Goal: Task Accomplishment & Management: Manage account settings

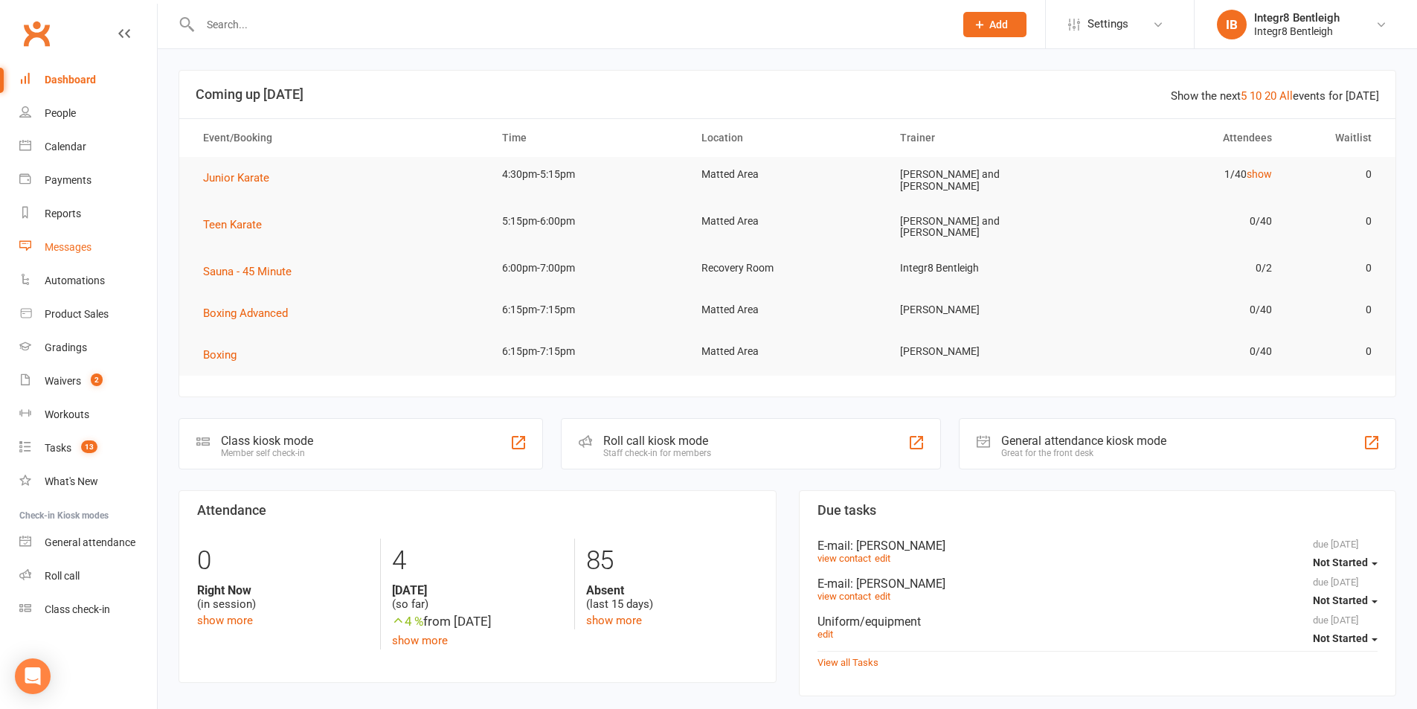
click at [80, 243] on div "Messages" at bounding box center [68, 247] width 47 height 12
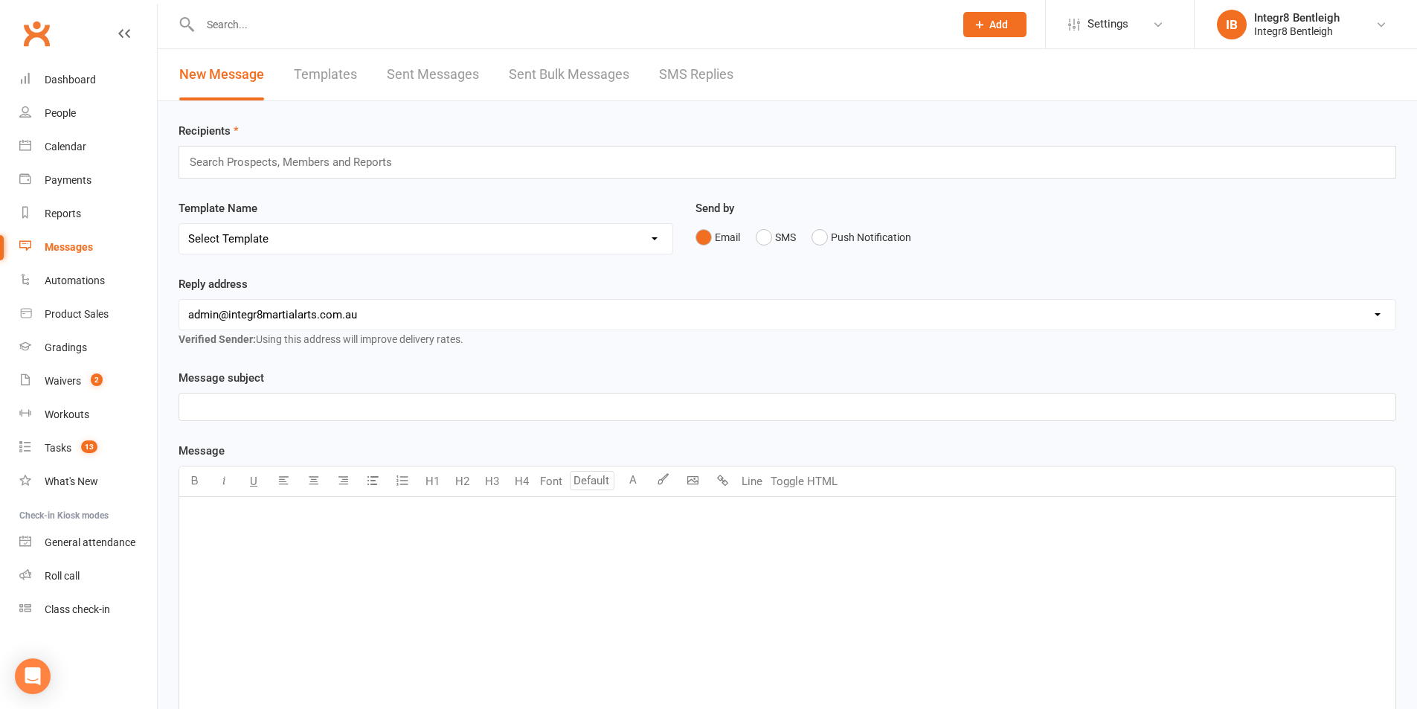
click at [589, 79] on link "Sent Bulk Messages" at bounding box center [569, 74] width 120 height 51
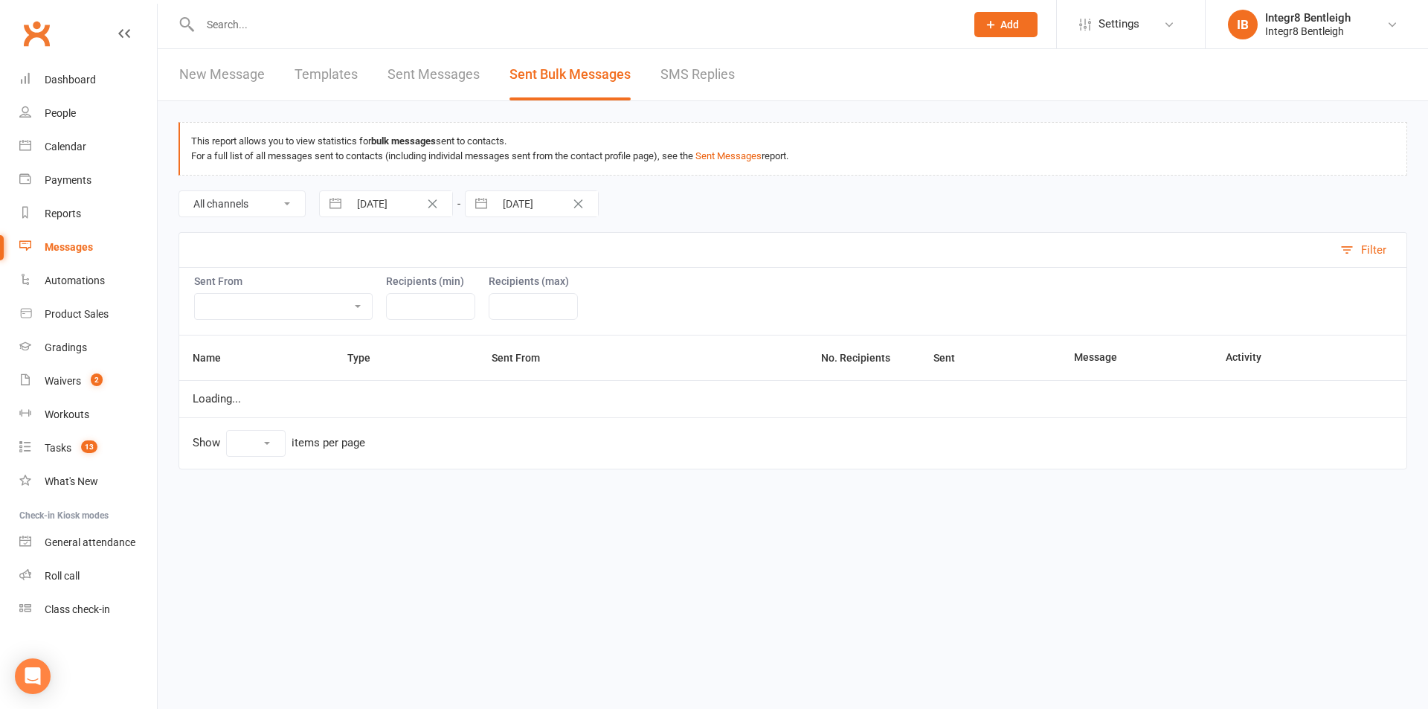
select select "10"
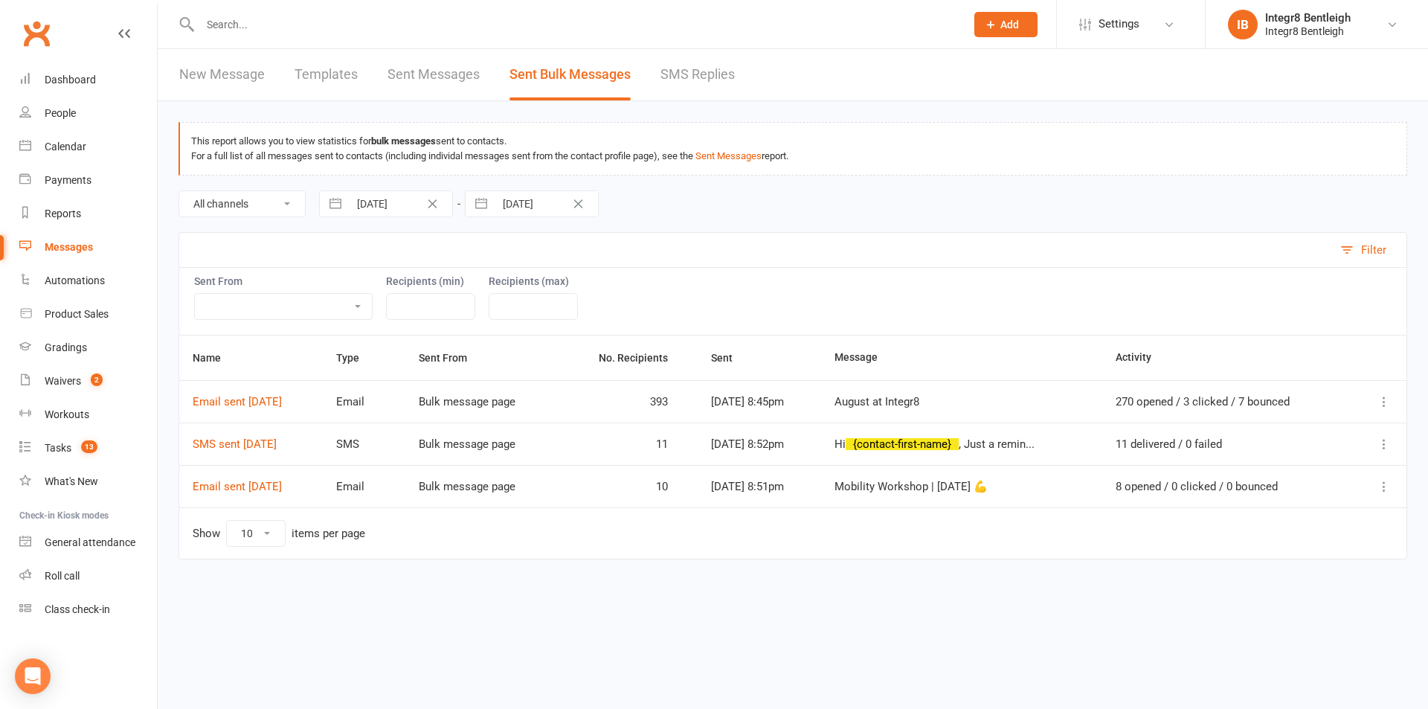
select select "6"
select select "2025"
select select "7"
select select "2025"
select select "8"
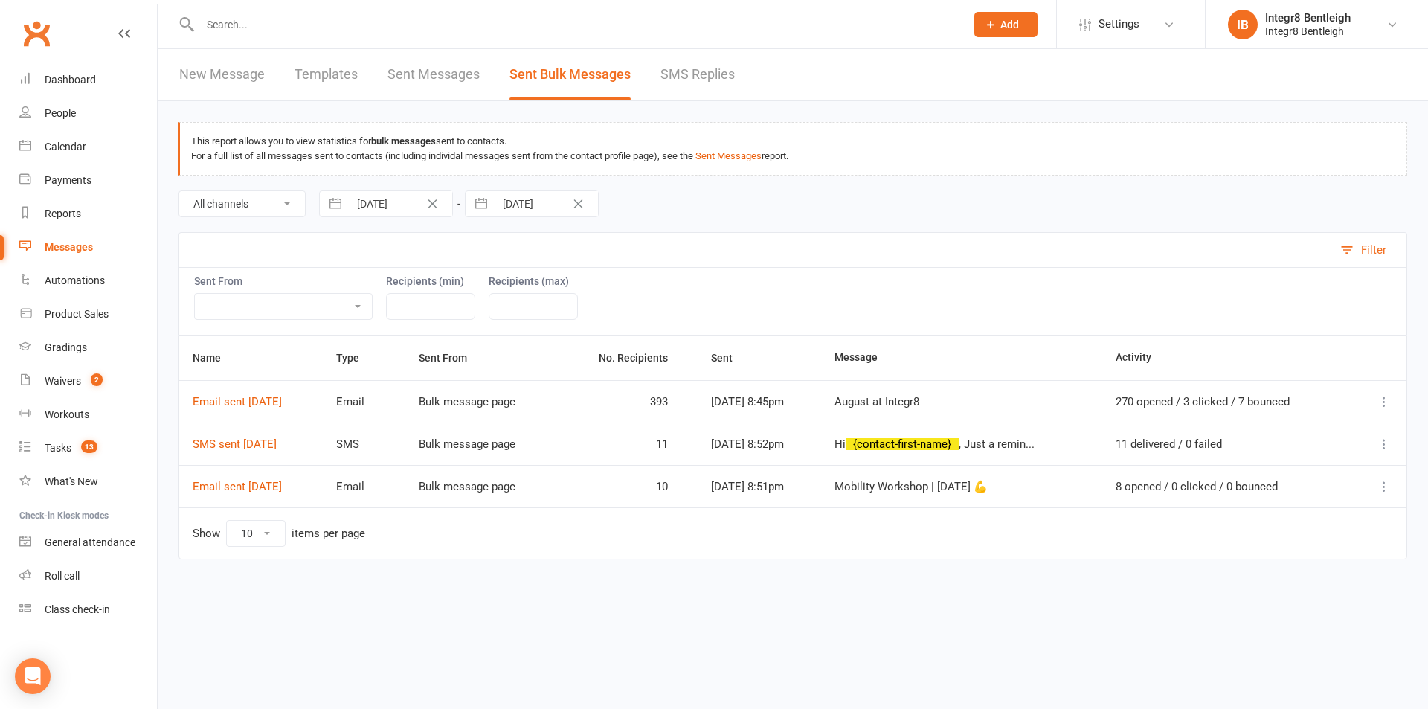
select select "2025"
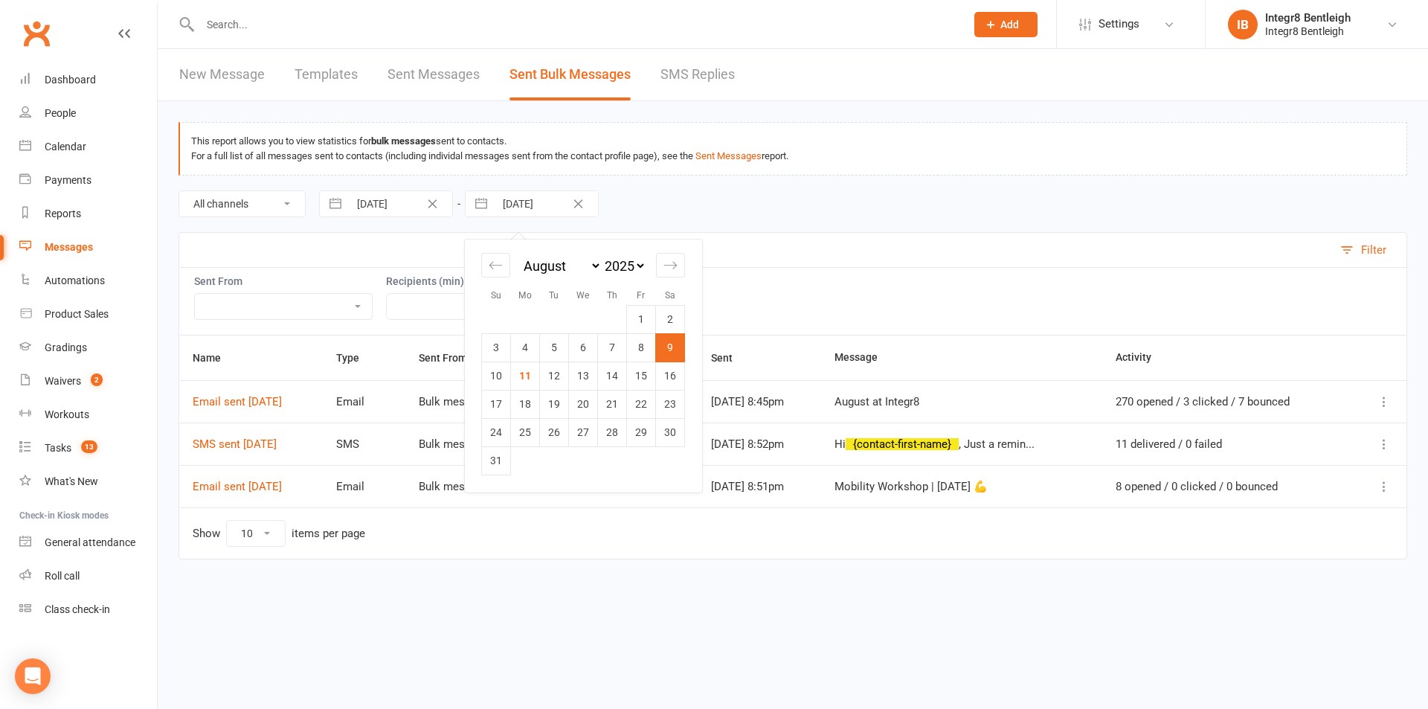
click at [516, 199] on input "09 Aug 2025" at bounding box center [546, 203] width 103 height 25
click at [521, 376] on td "11" at bounding box center [525, 375] width 29 height 28
type input "[DATE]"
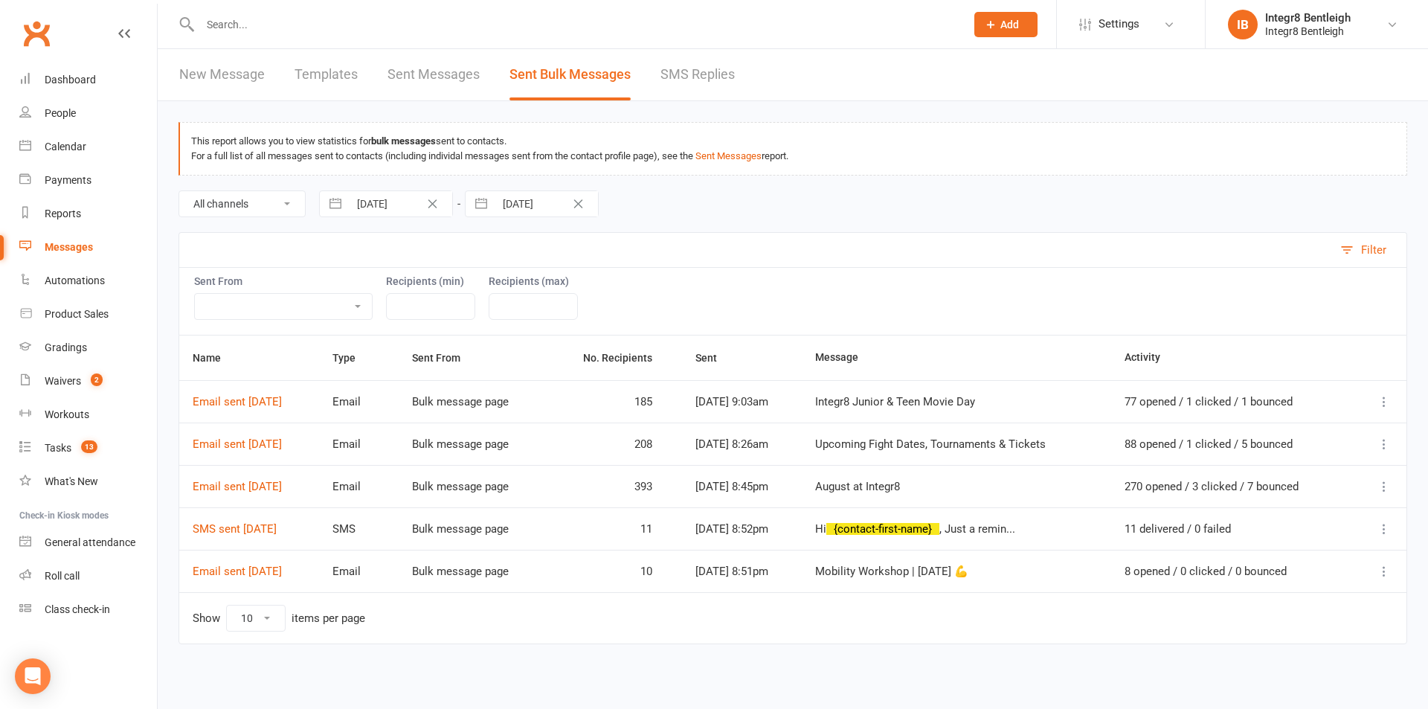
click at [1378, 397] on icon at bounding box center [1384, 401] width 15 height 15
click at [1313, 463] on link "Message Details" at bounding box center [1290, 460] width 204 height 30
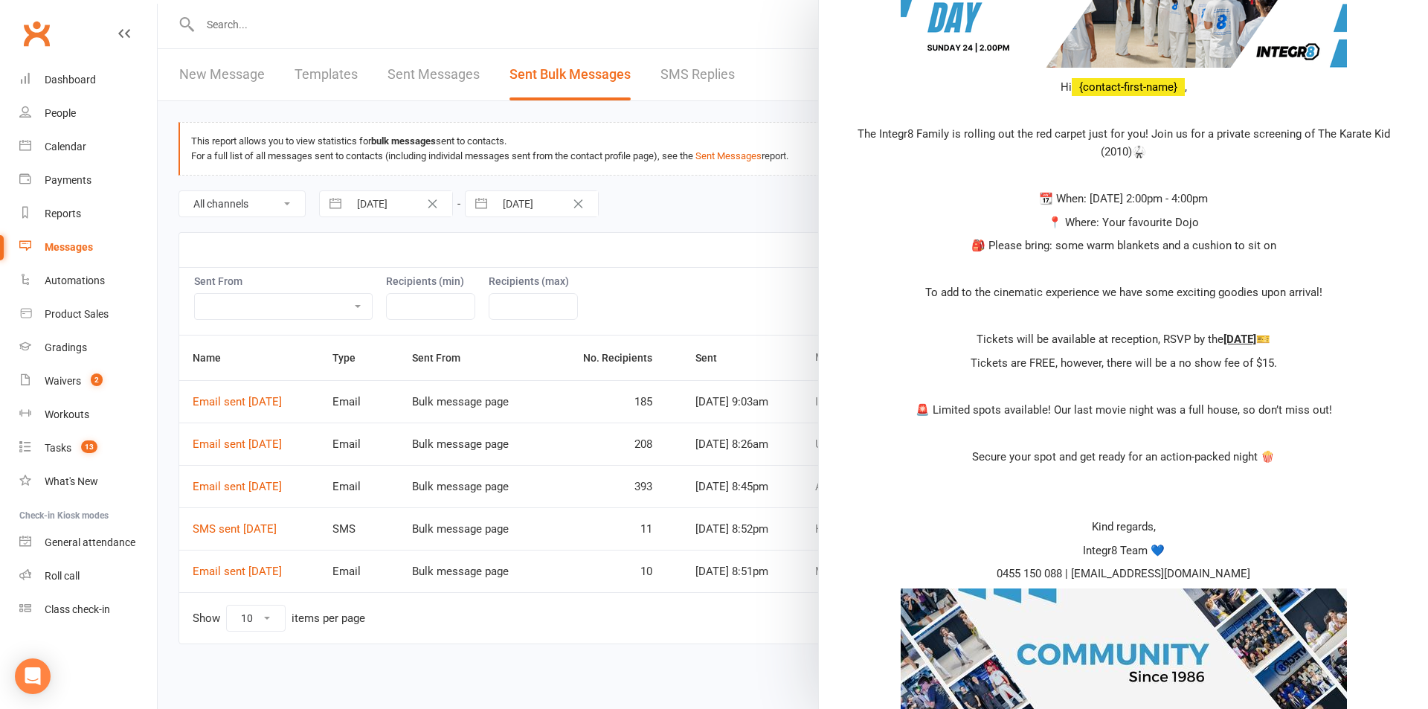
scroll to position [372, 0]
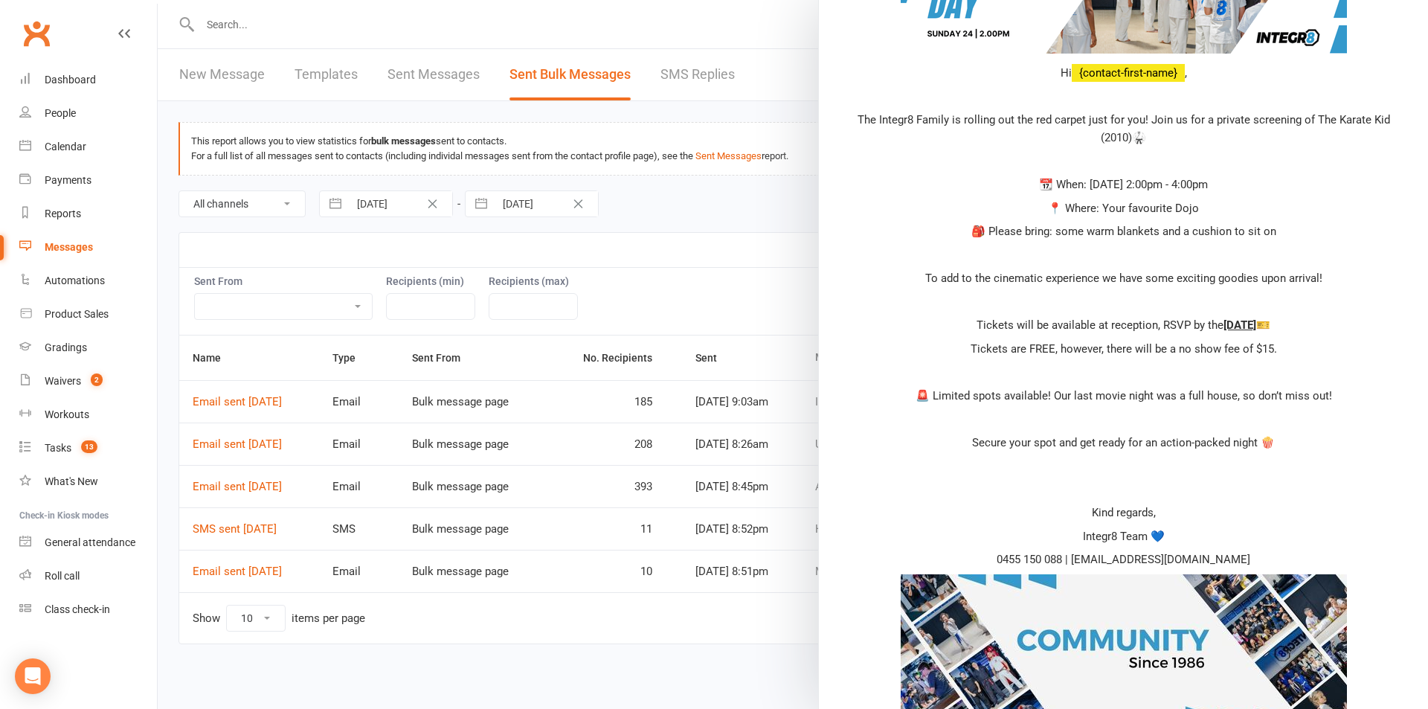
click at [678, 262] on div at bounding box center [793, 354] width 1270 height 709
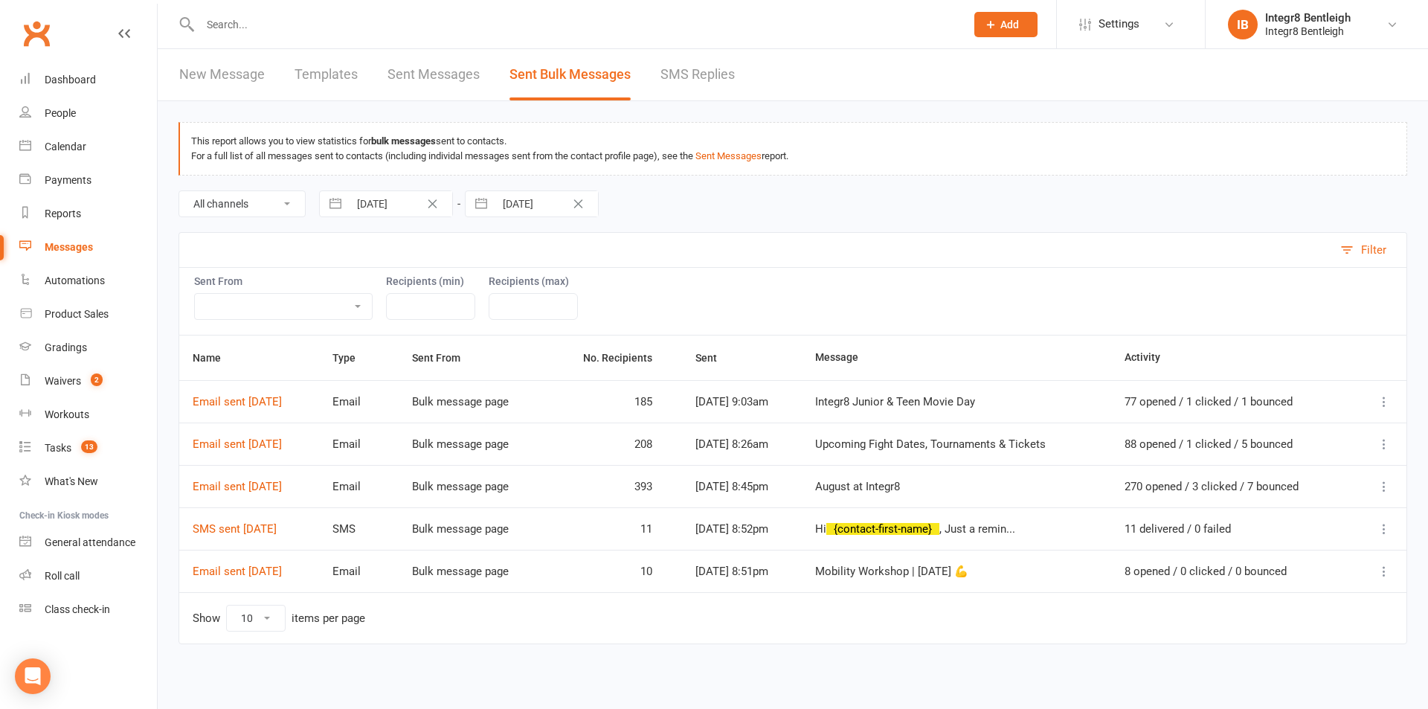
click at [1389, 445] on icon at bounding box center [1384, 444] width 15 height 15
click at [1266, 498] on link "Message Details" at bounding box center [1290, 503] width 204 height 30
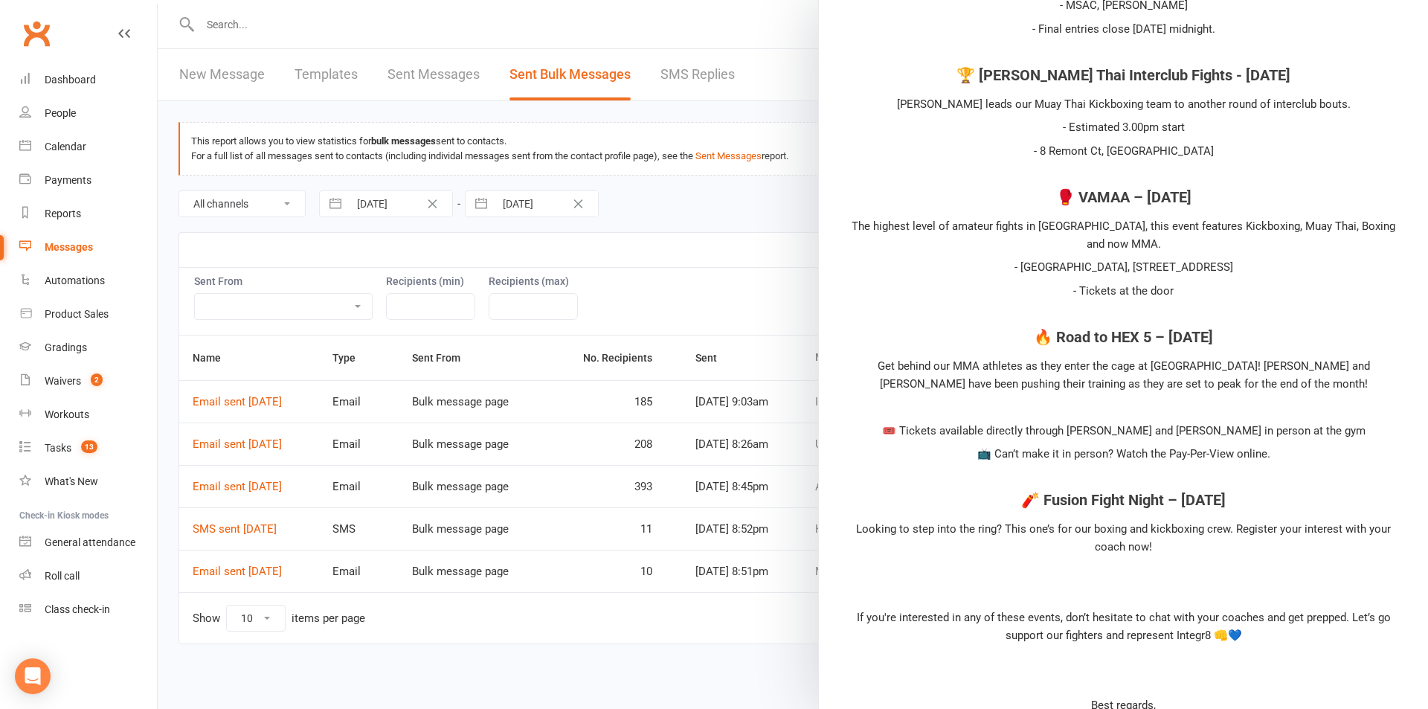
scroll to position [966, 0]
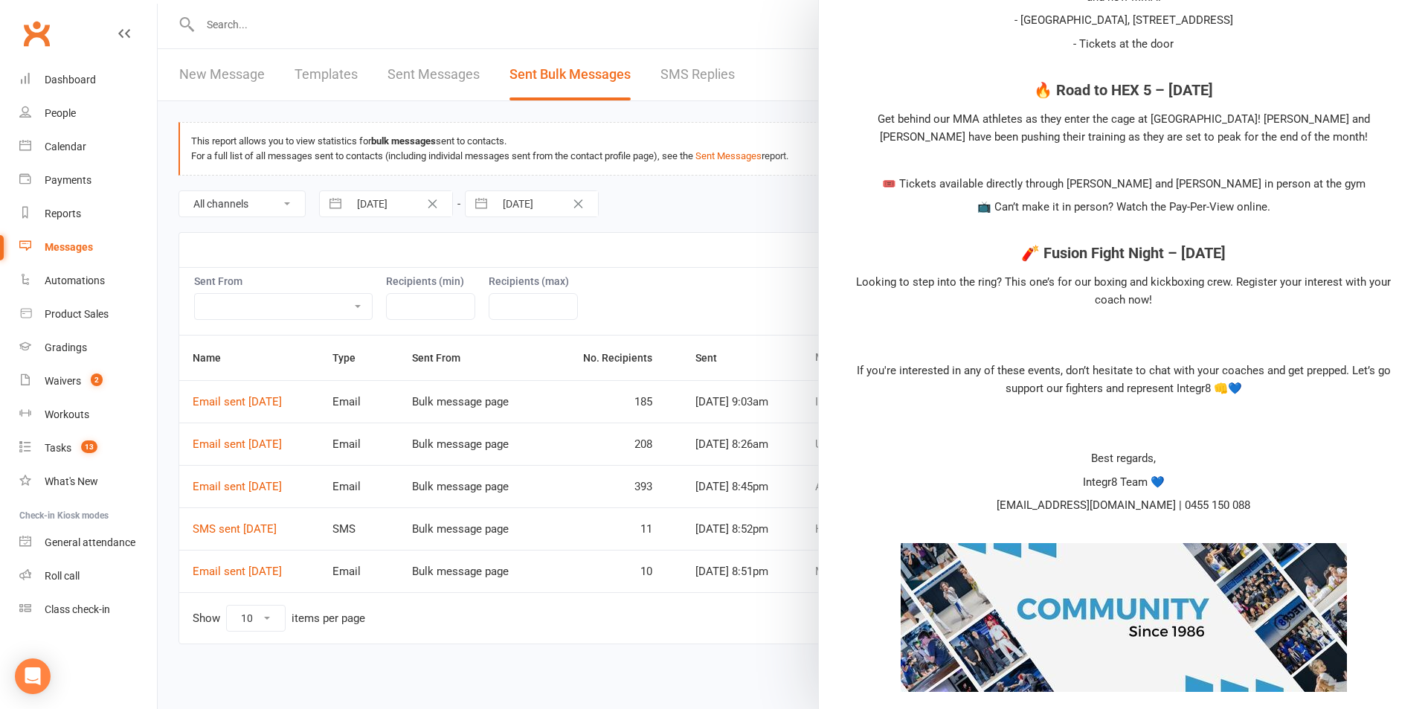
click at [717, 344] on div at bounding box center [793, 354] width 1270 height 709
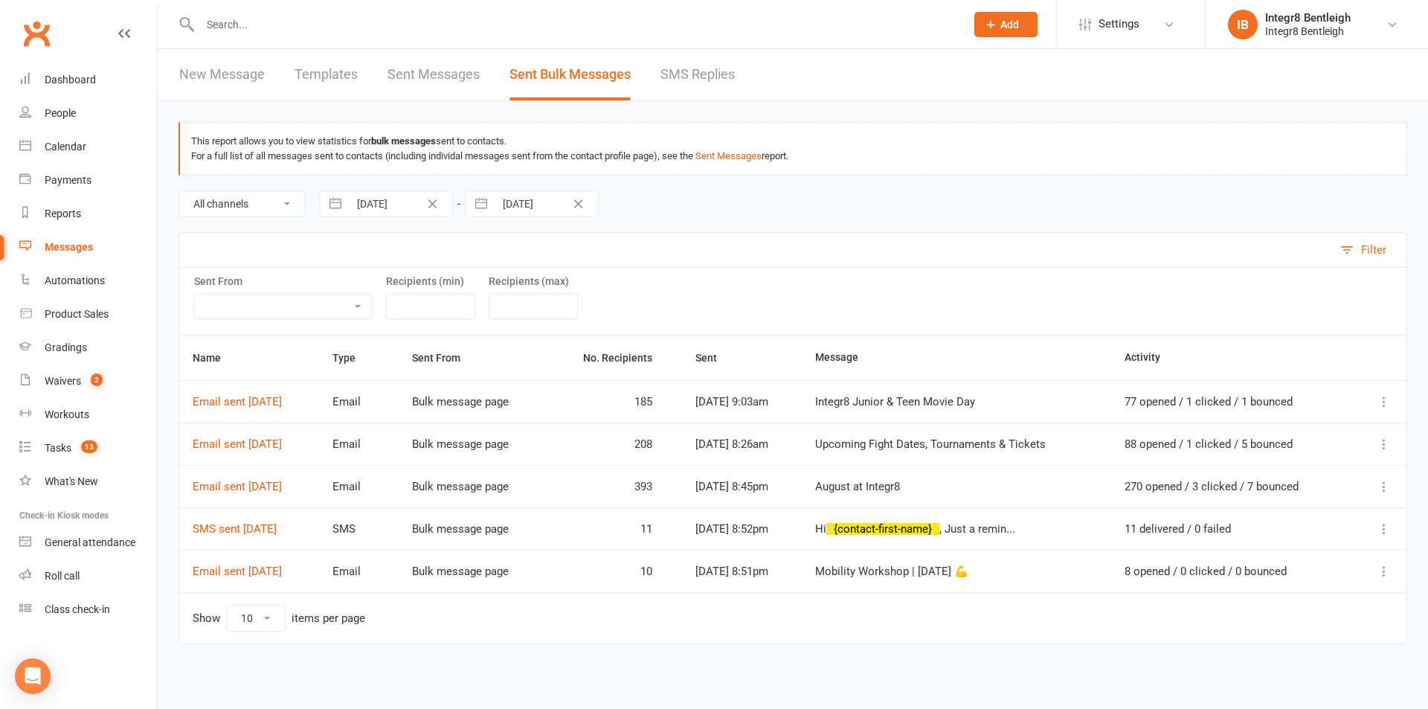
click at [1386, 394] on icon at bounding box center [1384, 401] width 15 height 15
click at [1308, 459] on link "Message Details" at bounding box center [1290, 460] width 204 height 30
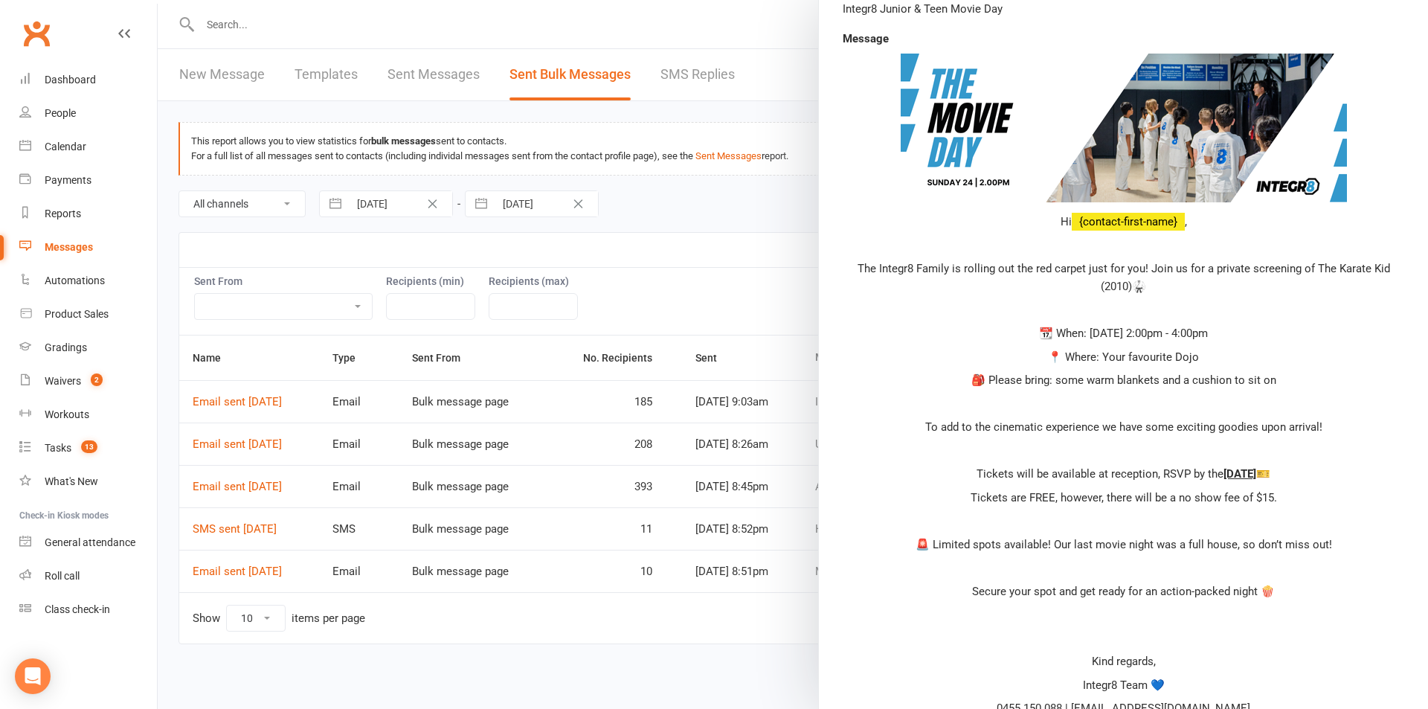
scroll to position [403, 0]
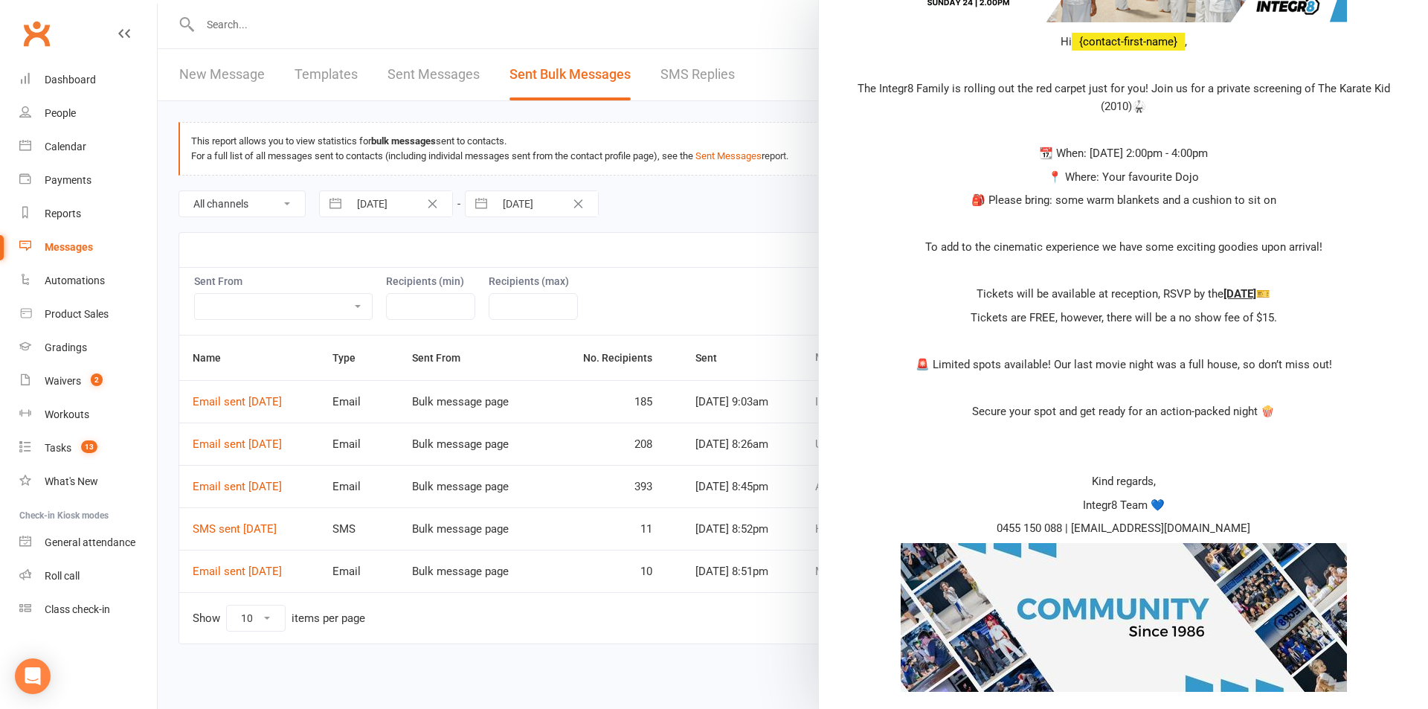
click at [694, 625] on div at bounding box center [793, 354] width 1270 height 709
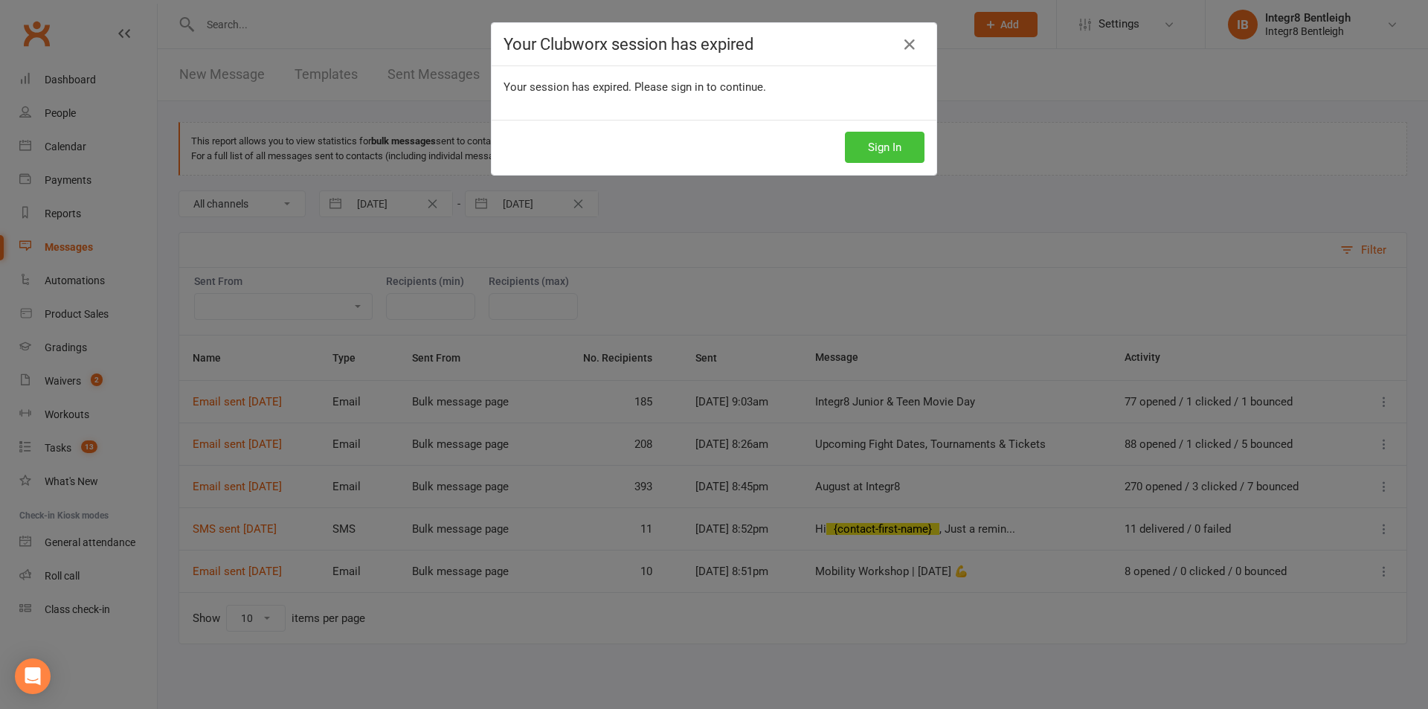
click at [847, 142] on button "Sign In" at bounding box center [885, 147] width 80 height 31
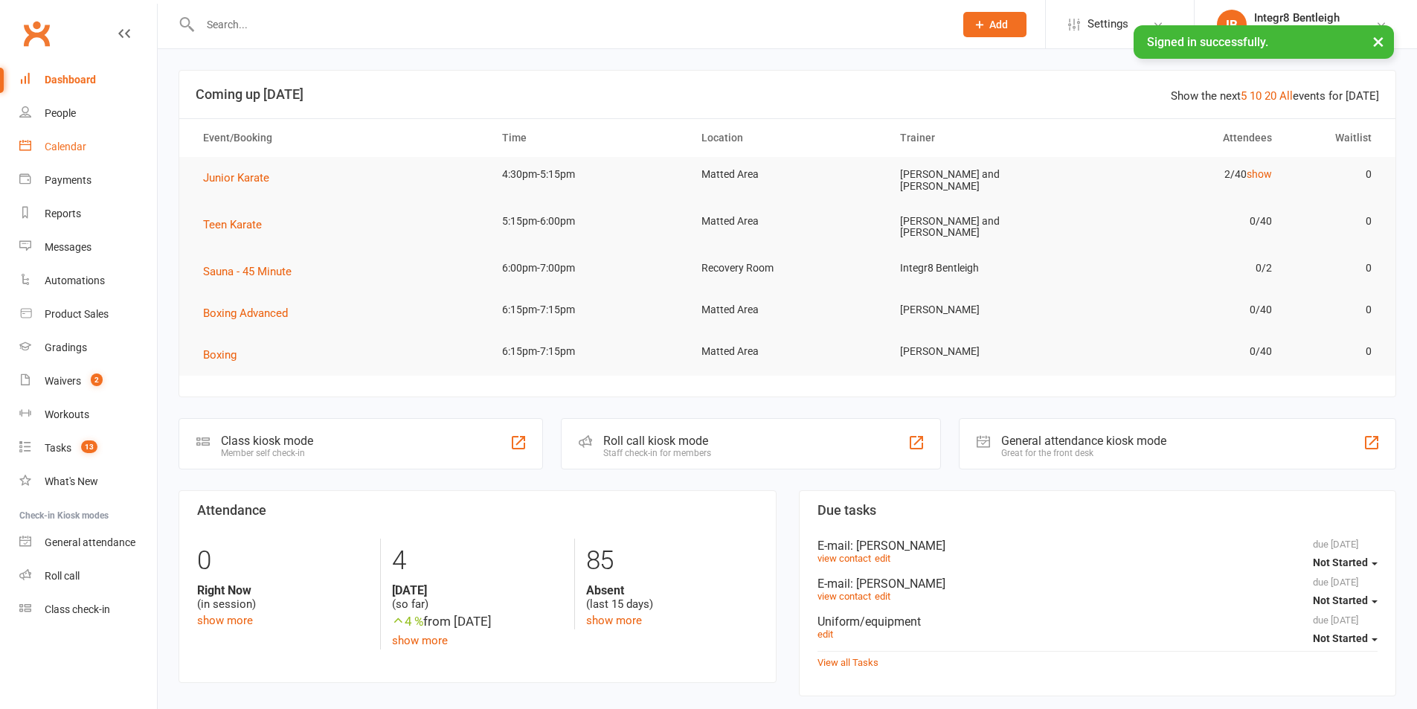
click at [65, 146] on div "Calendar" at bounding box center [66, 147] width 42 height 12
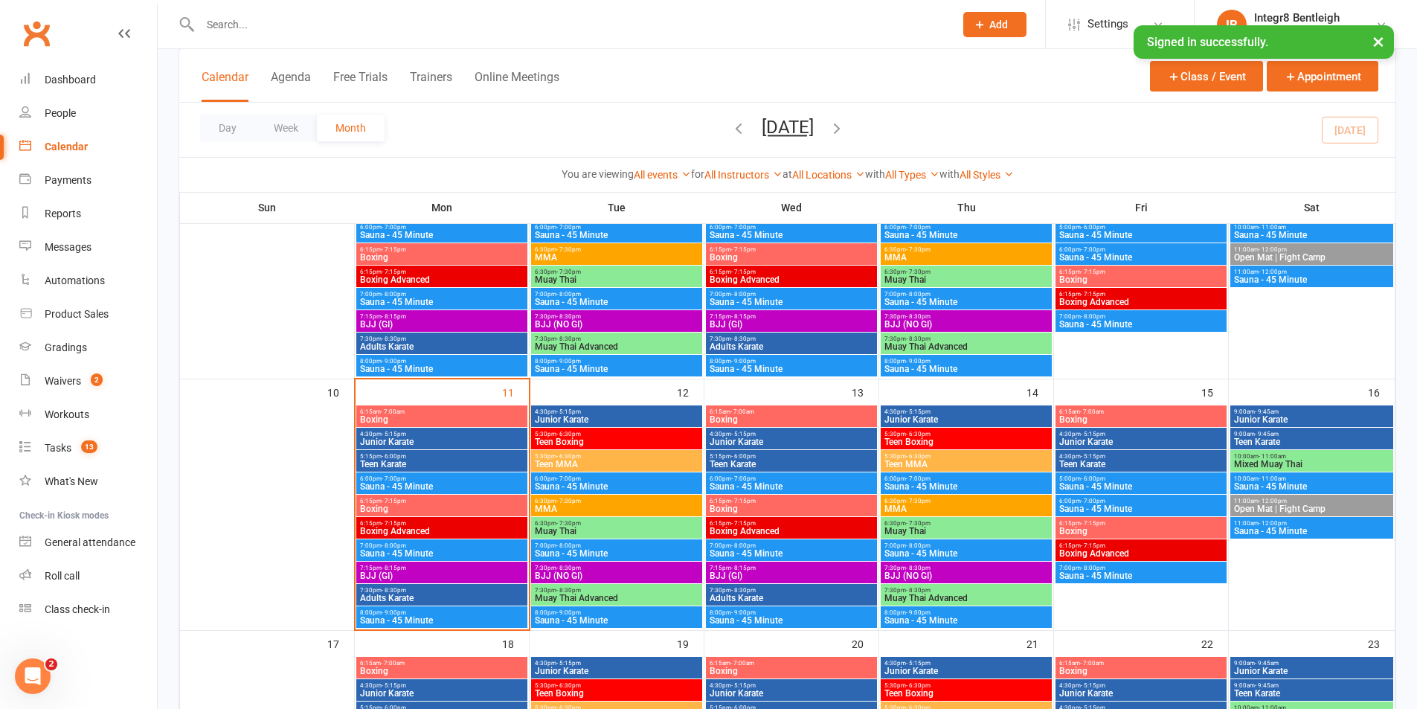
scroll to position [446, 0]
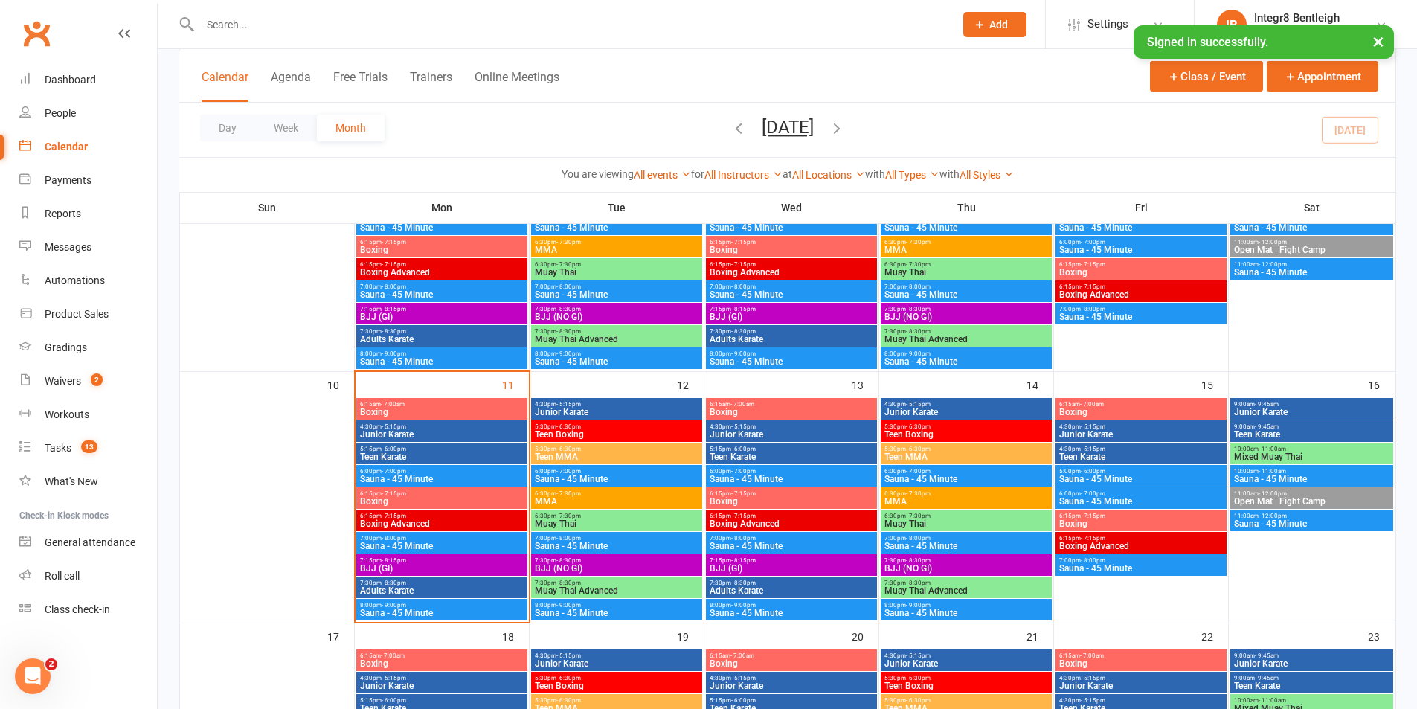
click at [645, 567] on span "BJJ (NO GI)" at bounding box center [616, 568] width 165 height 9
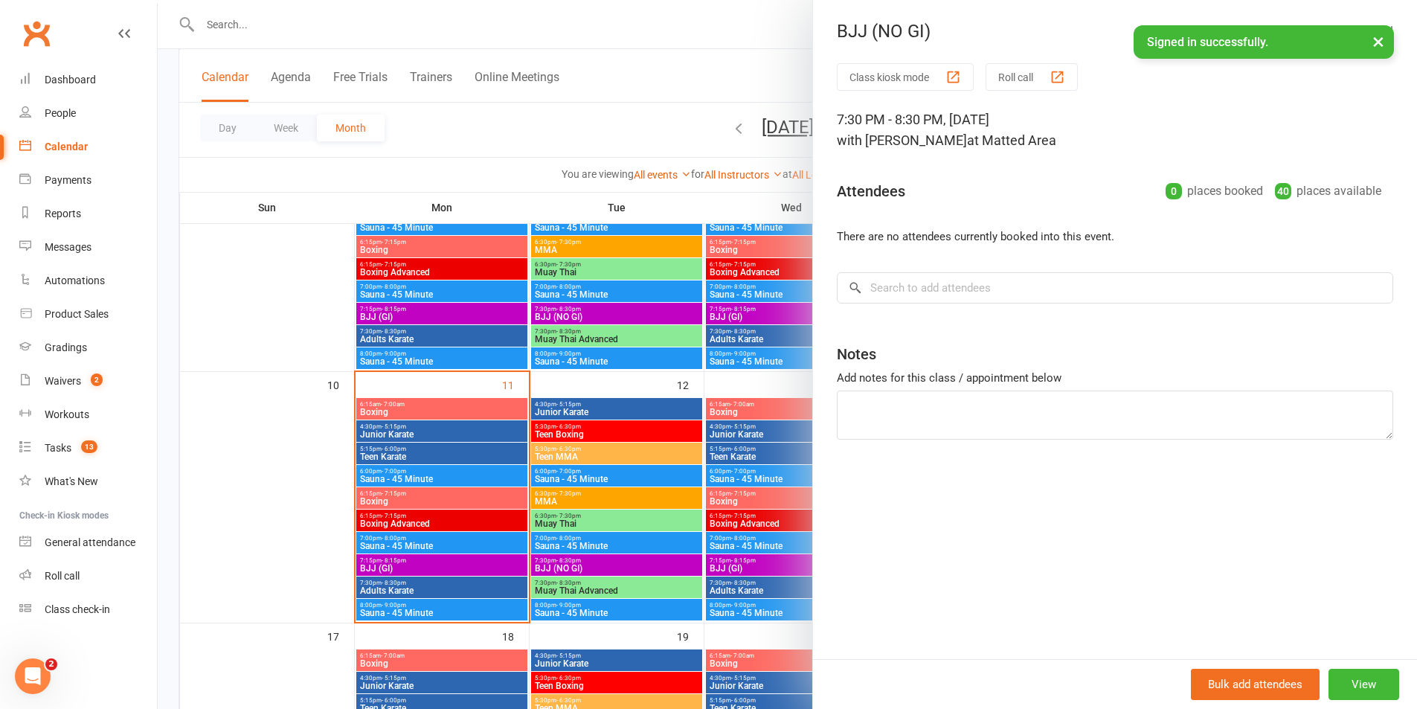
click at [410, 579] on div at bounding box center [787, 354] width 1259 height 709
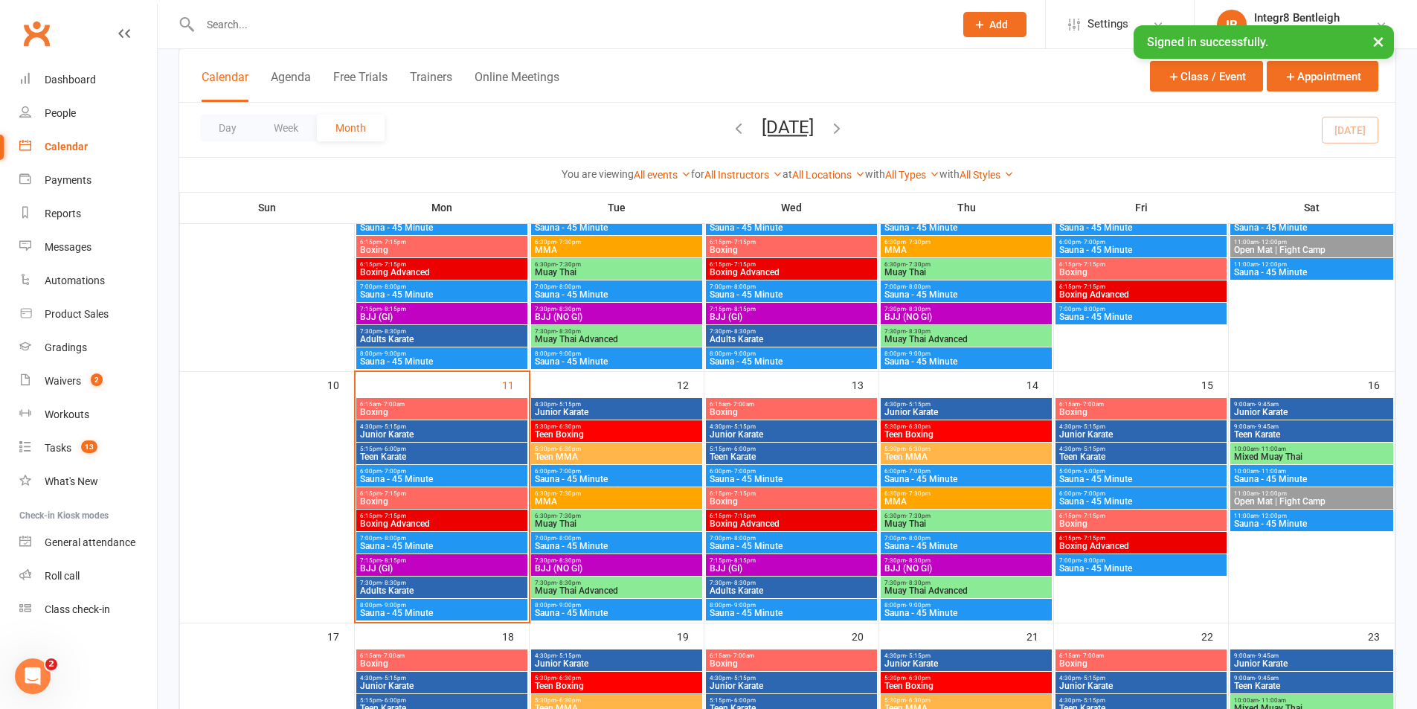
click at [413, 570] on span "BJJ (GI)" at bounding box center [441, 568] width 165 height 9
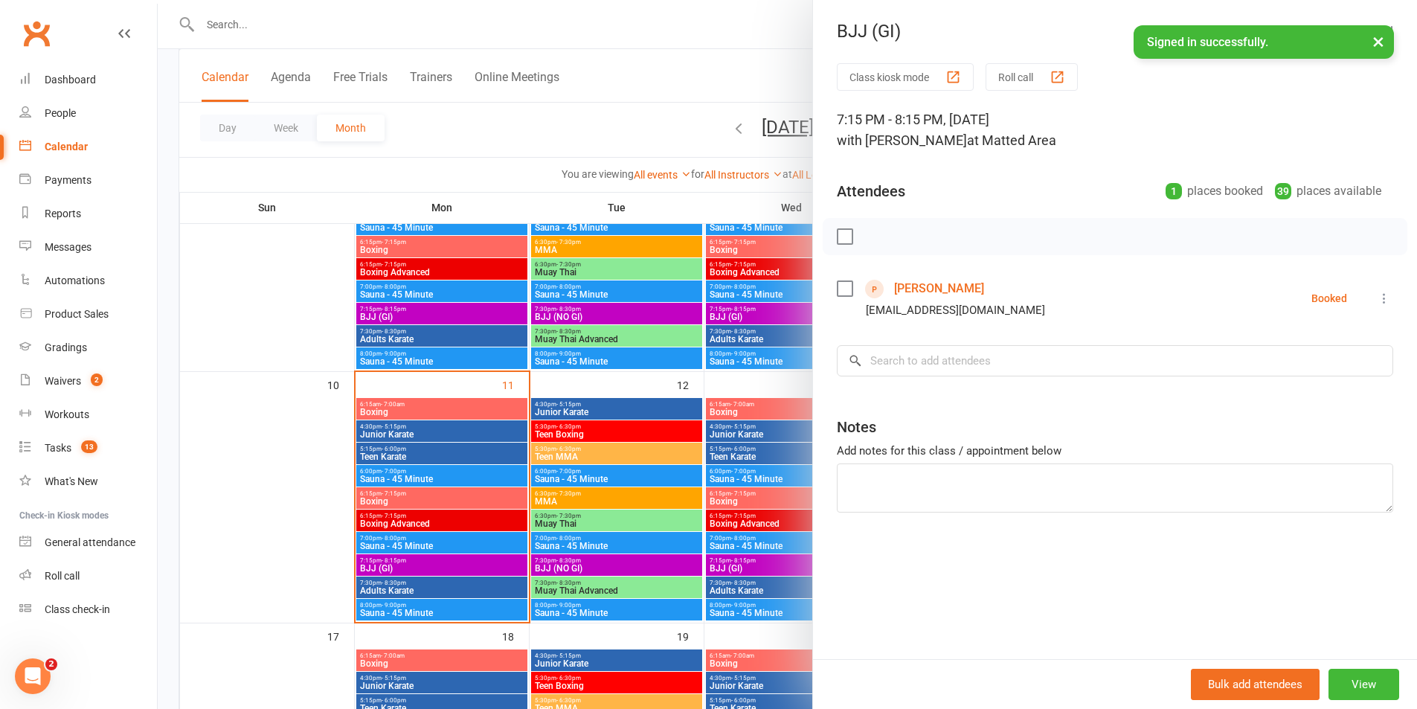
click at [608, 564] on div at bounding box center [787, 354] width 1259 height 709
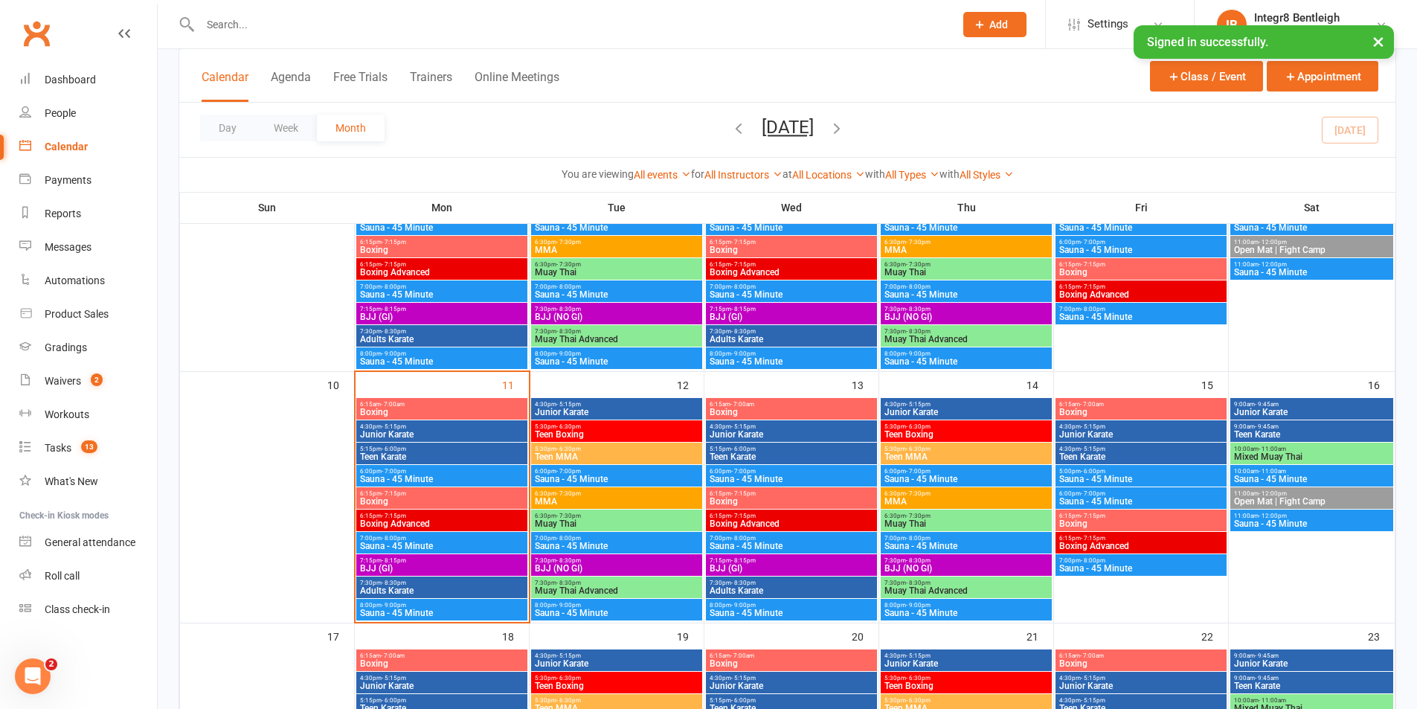
click at [368, 569] on span "BJJ (GI)" at bounding box center [441, 568] width 165 height 9
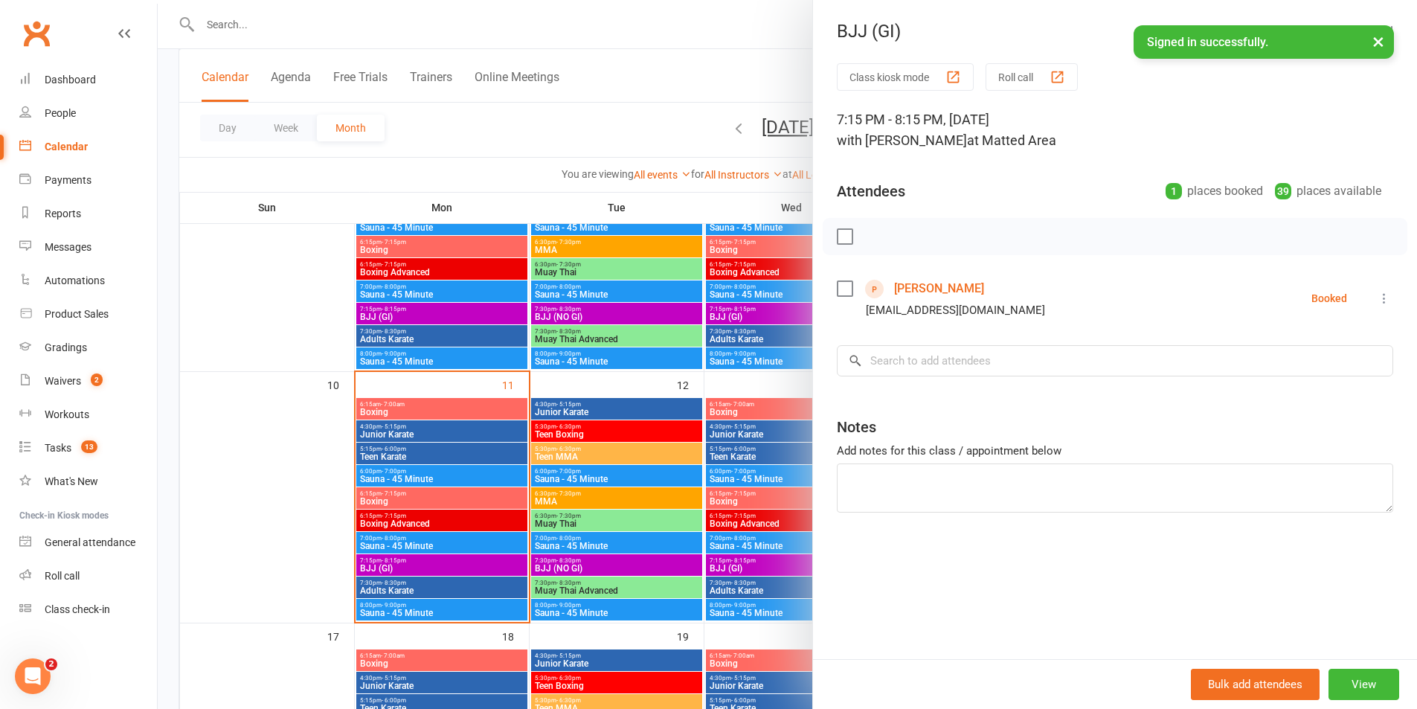
click at [254, 517] on div at bounding box center [787, 354] width 1259 height 709
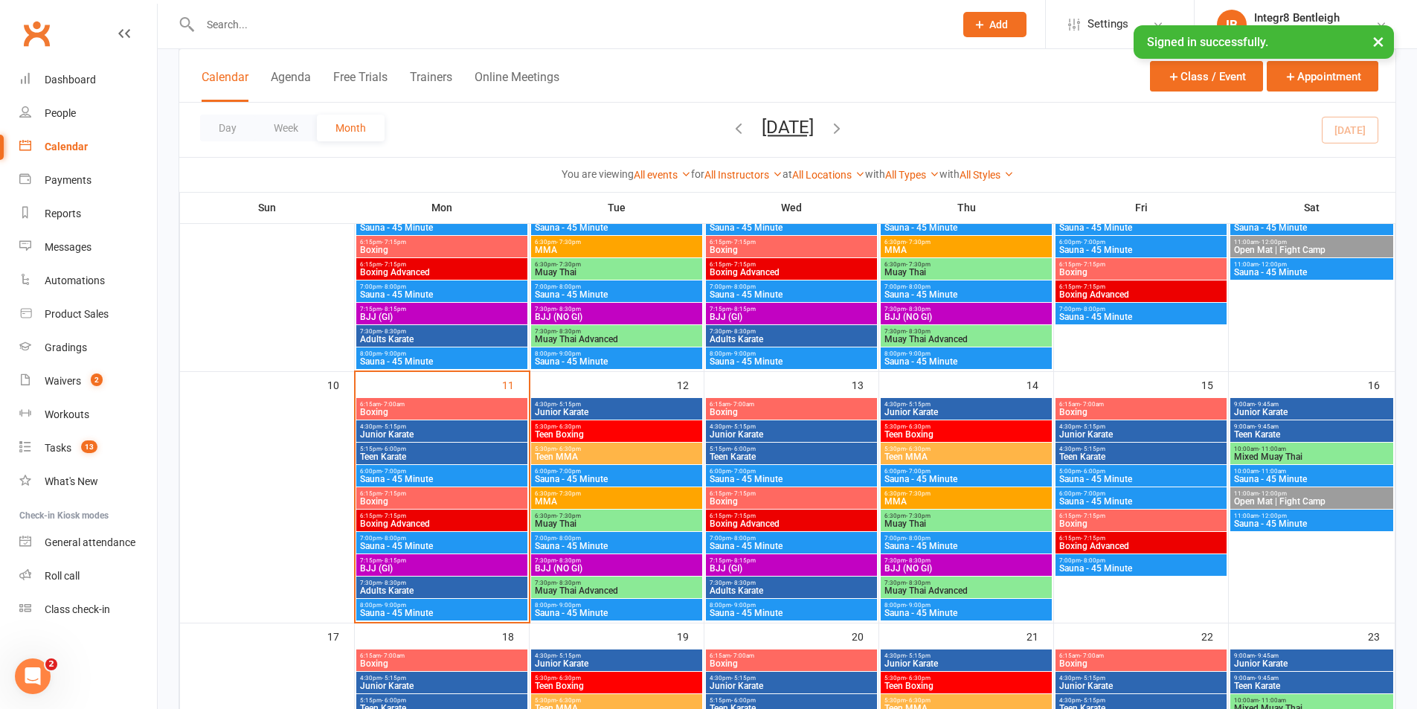
click at [643, 568] on span "BJJ (NO GI)" at bounding box center [616, 568] width 165 height 9
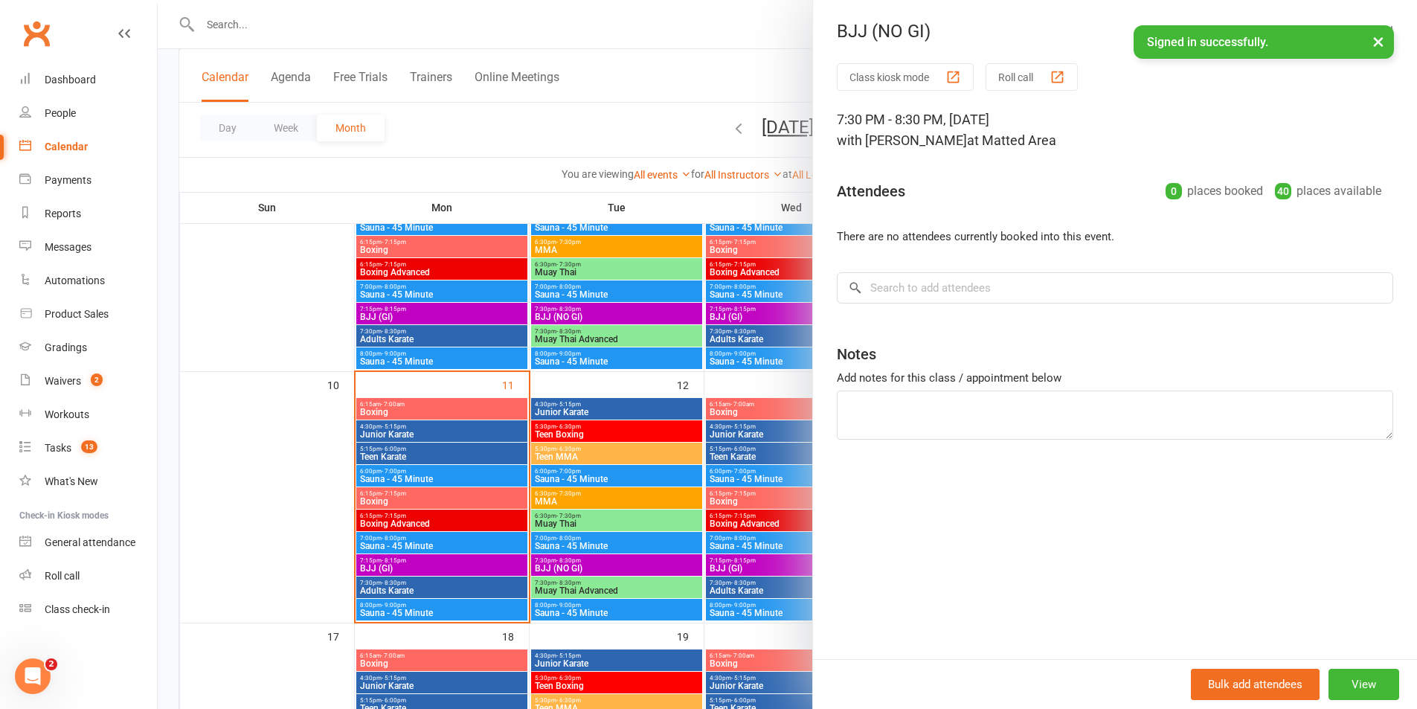
click at [643, 568] on div at bounding box center [787, 354] width 1259 height 709
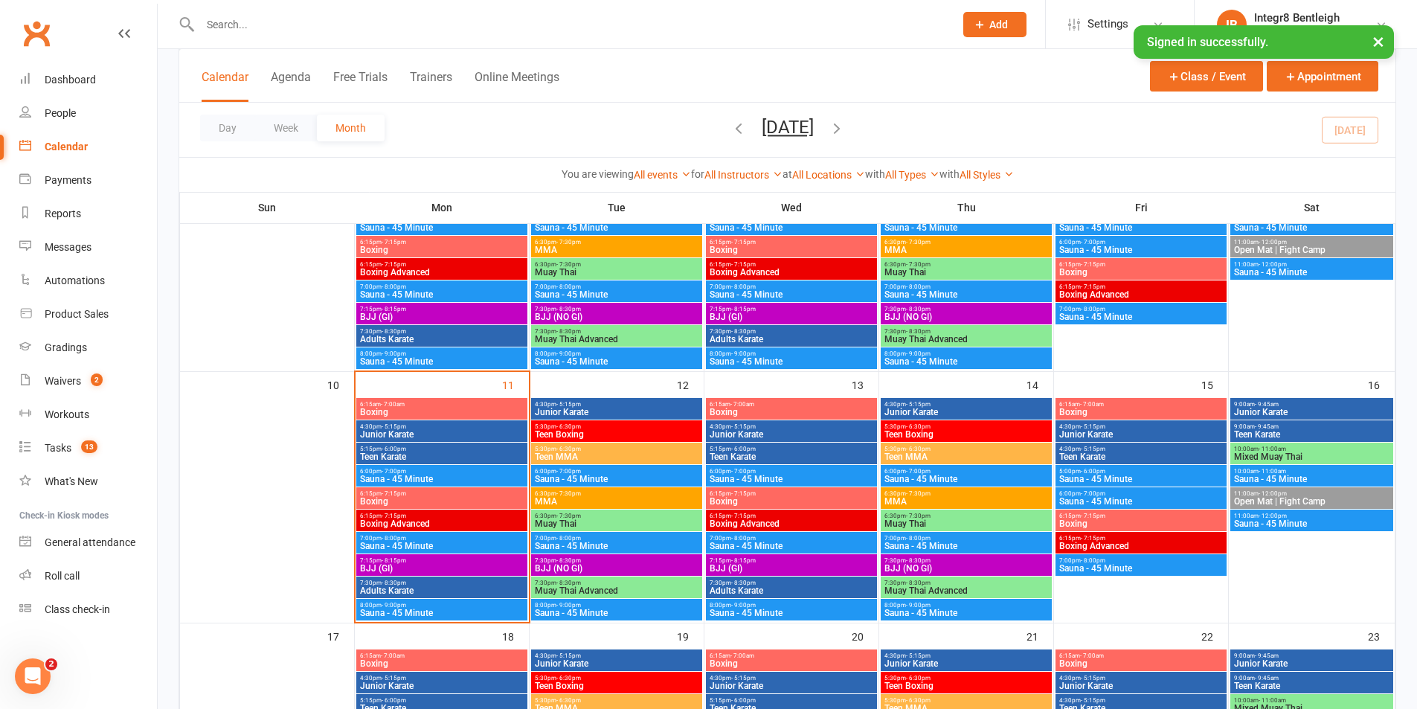
click at [646, 514] on span "6:30pm - 7:30pm" at bounding box center [616, 515] width 165 height 7
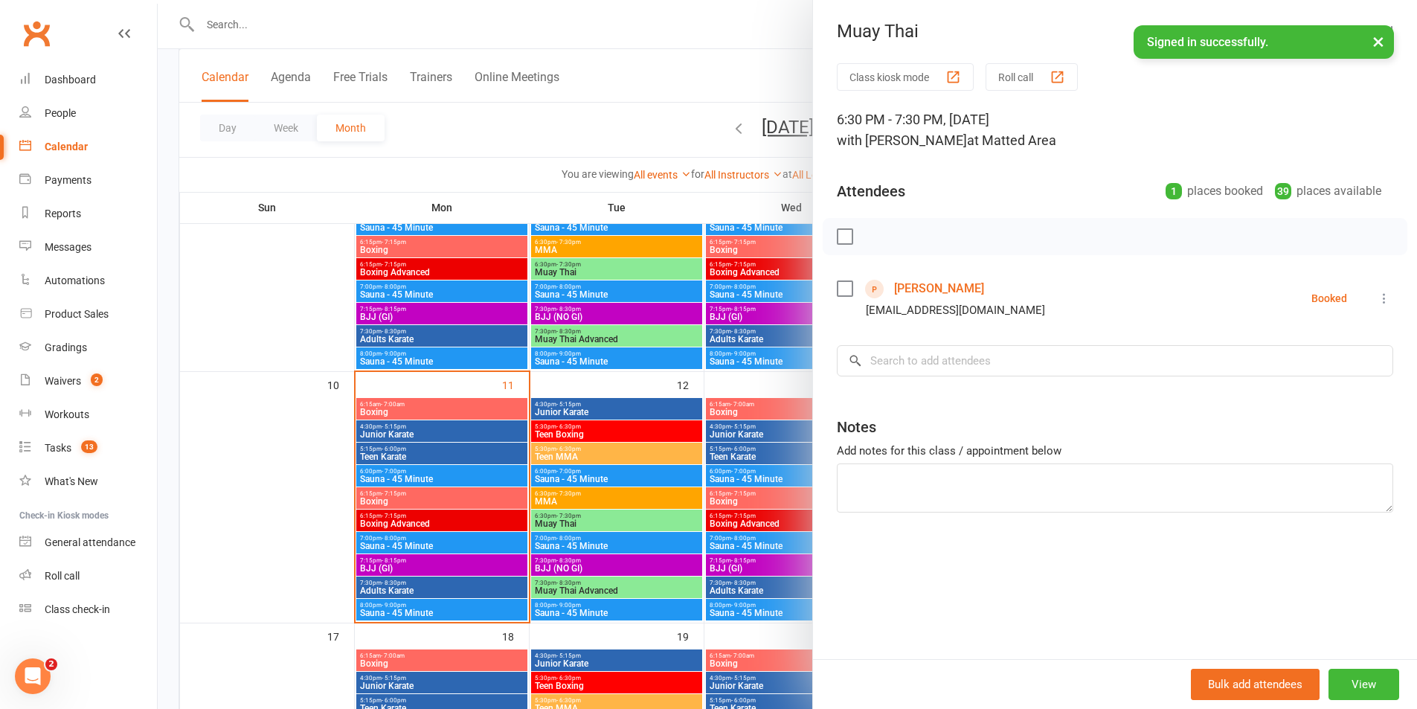
click at [639, 523] on div at bounding box center [787, 354] width 1259 height 709
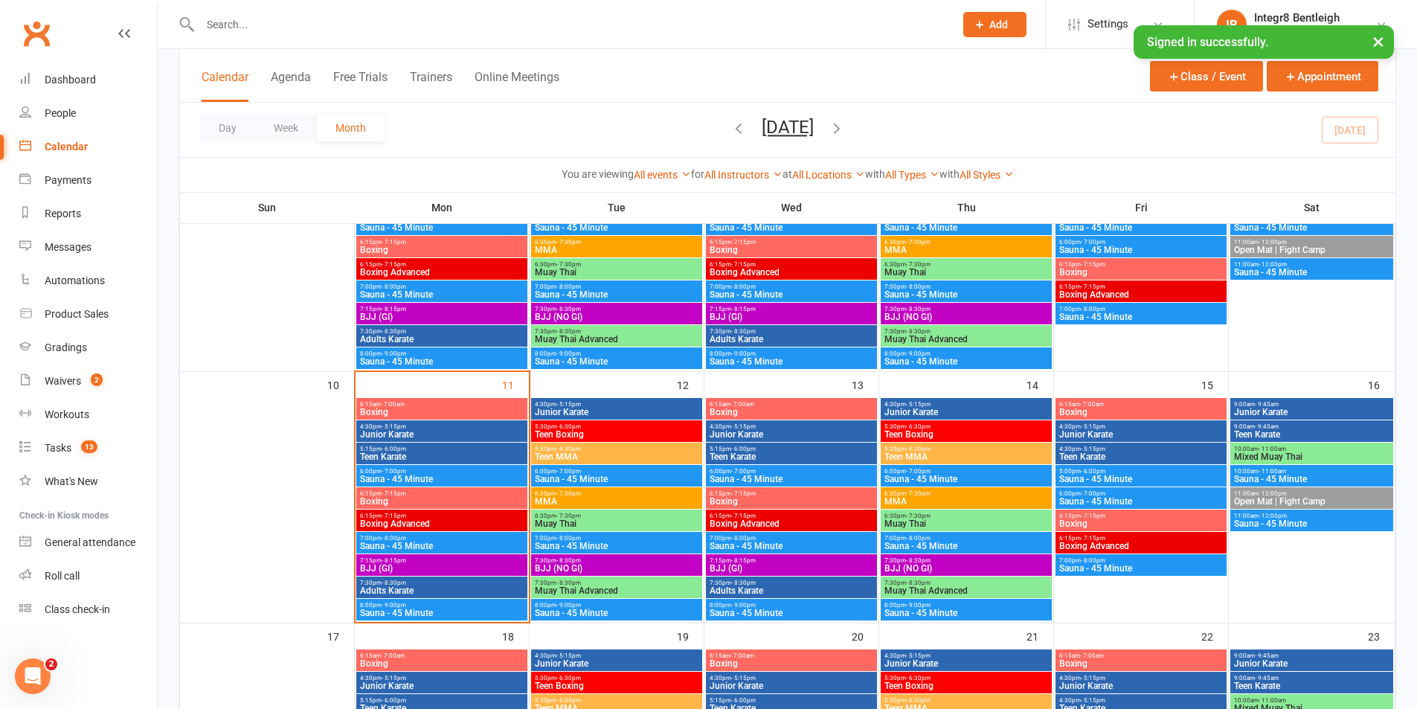
click at [297, 30] on input "text" at bounding box center [570, 24] width 748 height 21
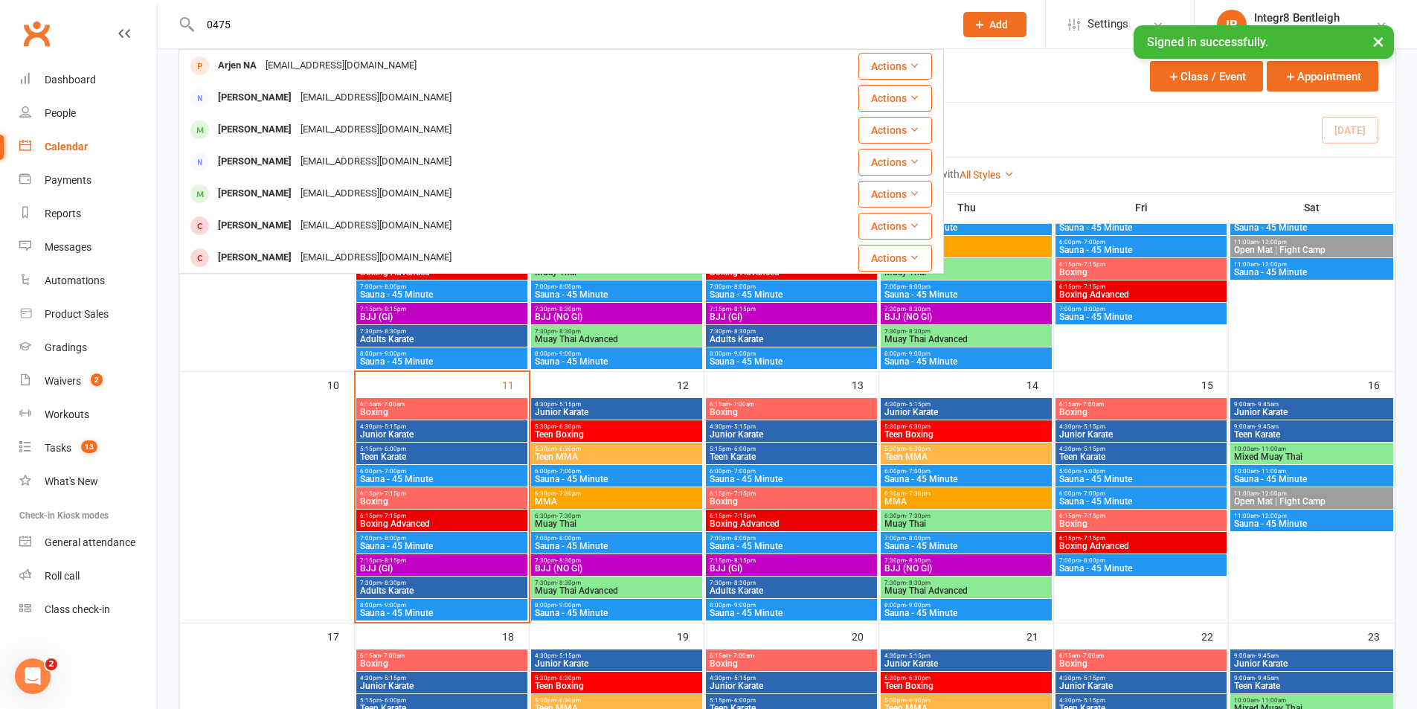
click at [323, 20] on input "0475" at bounding box center [570, 24] width 748 height 21
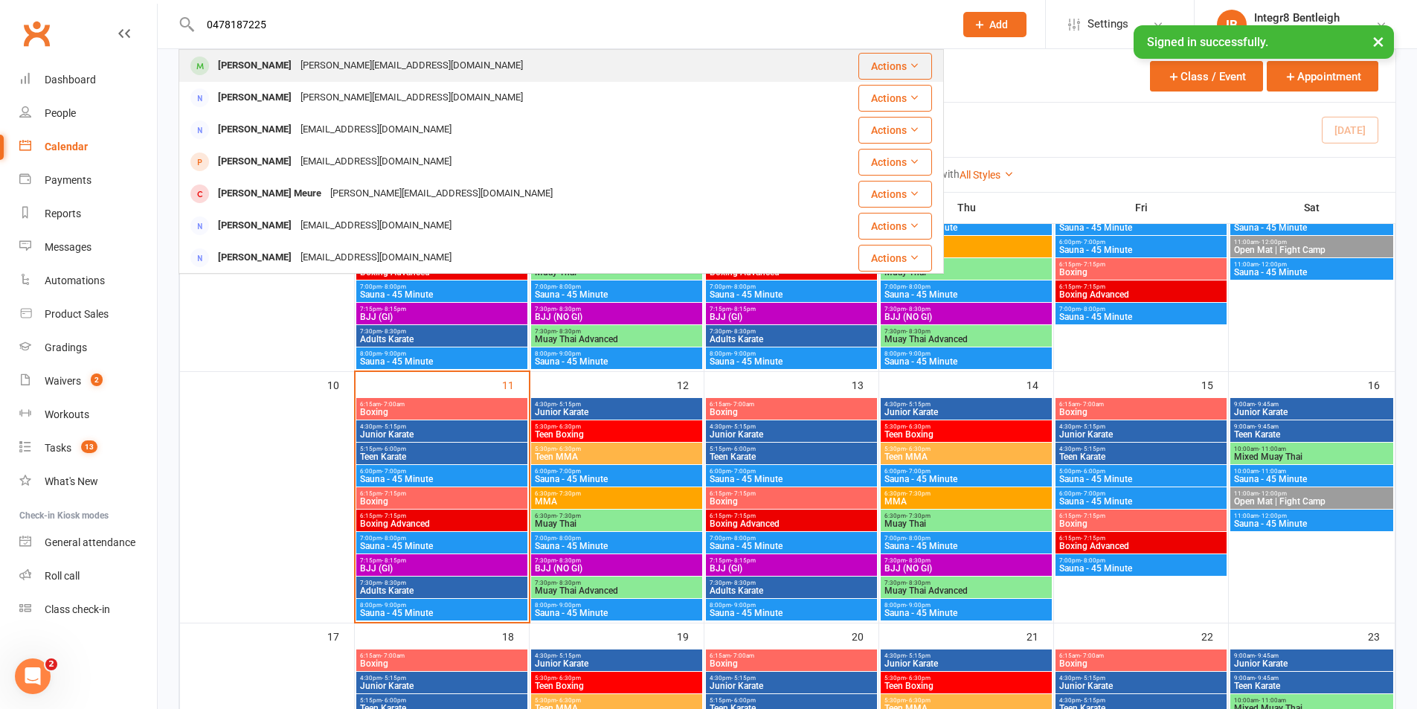
type input "0478187225"
click at [296, 65] on div "ella.ruze@gmail.com" at bounding box center [411, 66] width 231 height 22
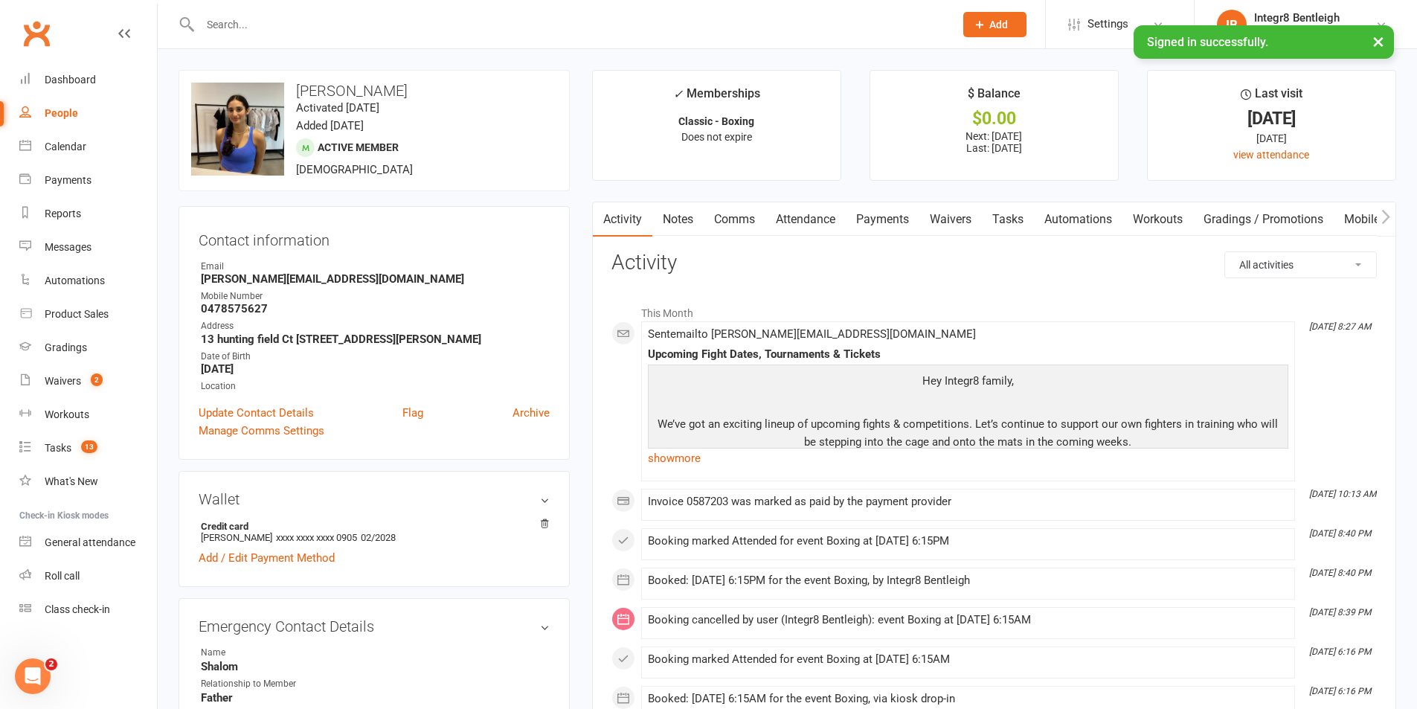
click at [68, 115] on div "People" at bounding box center [61, 113] width 33 height 12
select select "100"
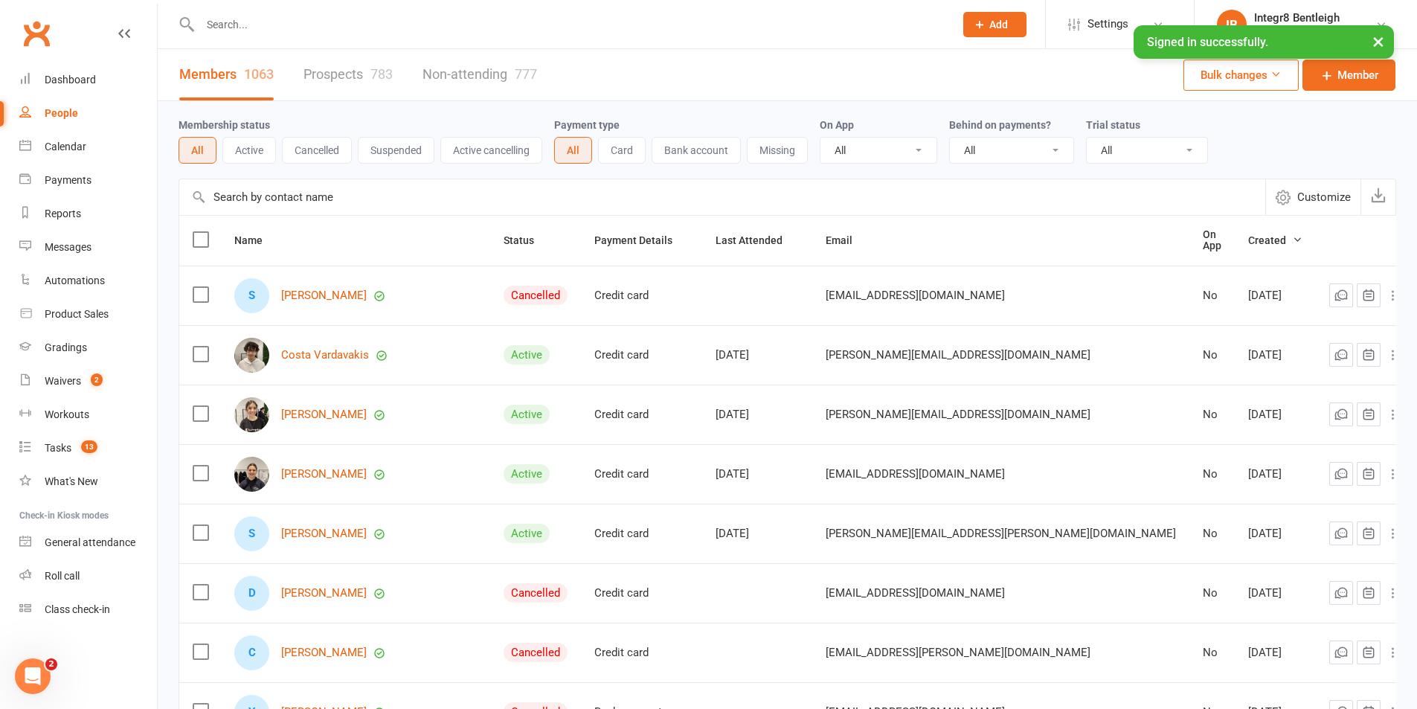
click at [268, 15] on input "text" at bounding box center [570, 24] width 748 height 21
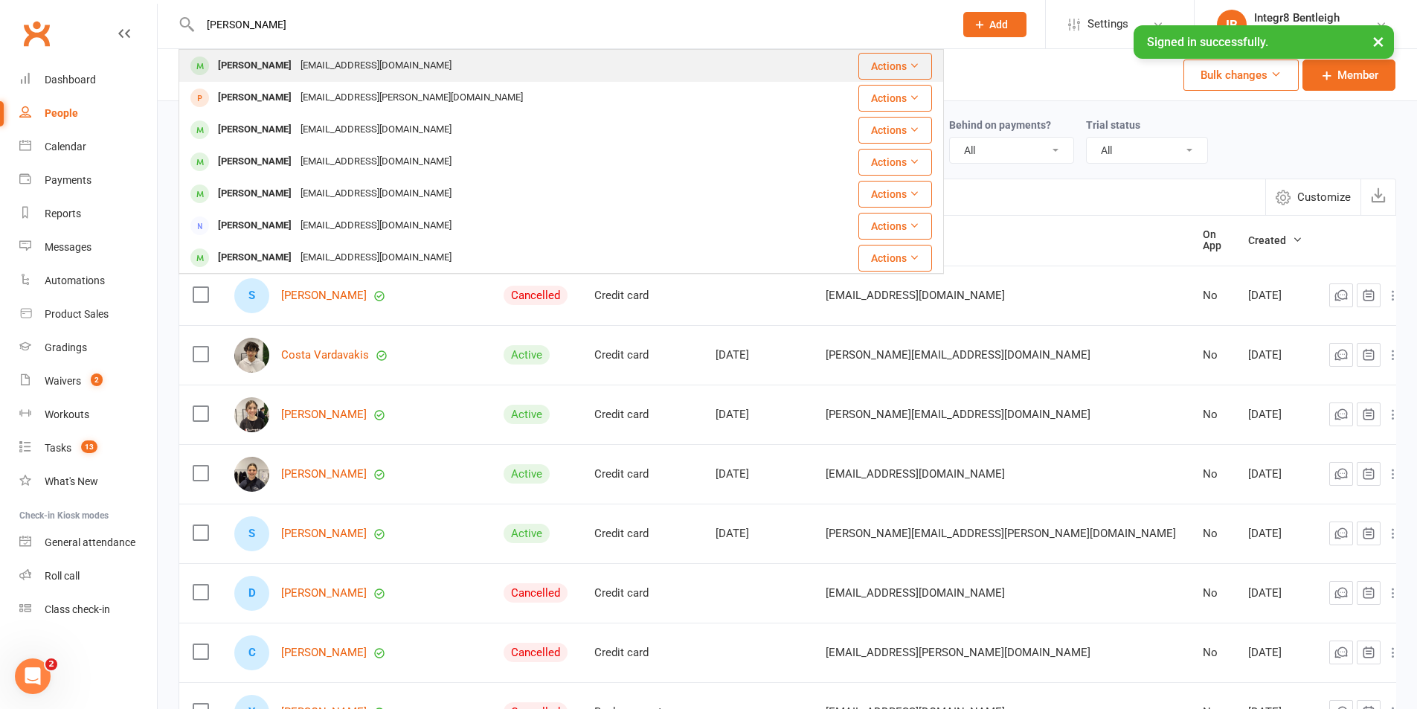
type input "valenti"
click at [313, 68] on div "psiacono@gmail.com" at bounding box center [376, 66] width 160 height 22
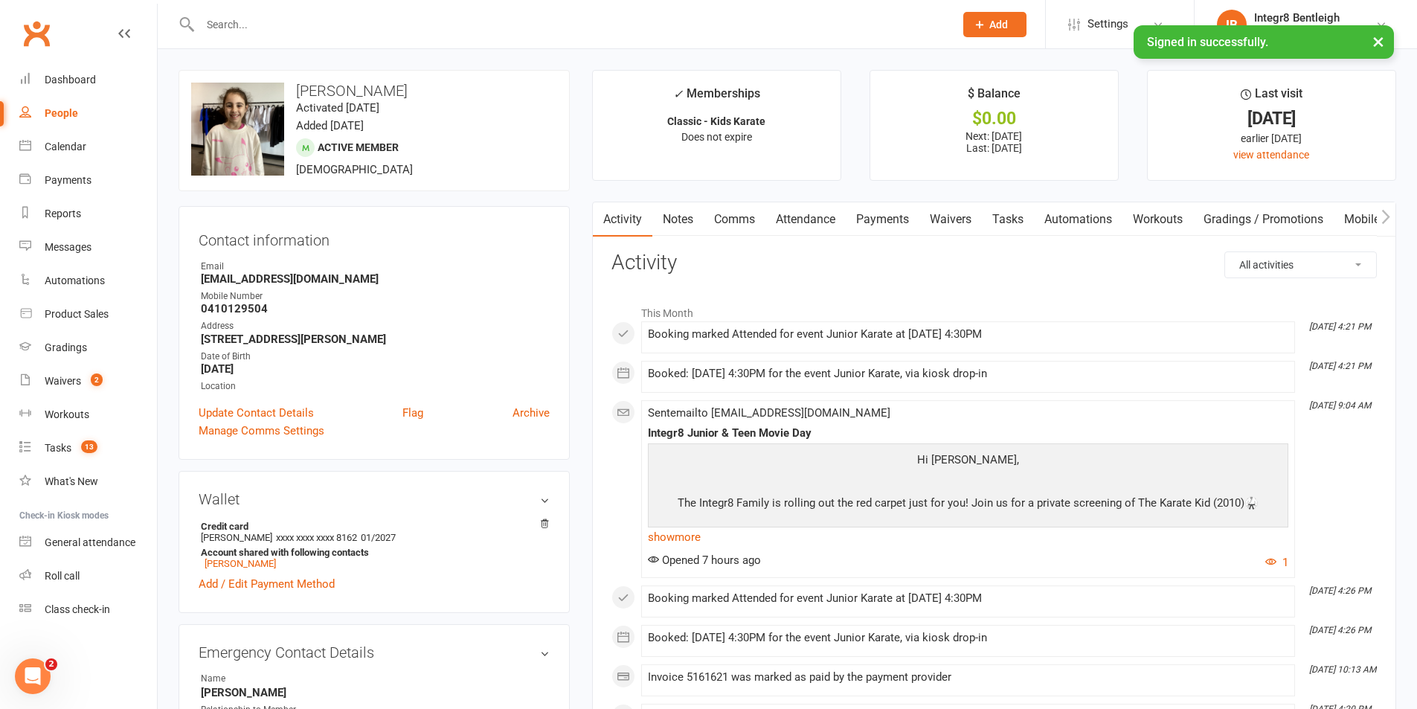
drag, startPoint x: 360, startPoint y: 88, endPoint x: 442, endPoint y: 87, distance: 81.8
click at [441, 87] on h3 "Valentina Iacono" at bounding box center [374, 91] width 366 height 16
copy h3 "Iacono"
click at [433, 159] on div "upload photo change photo Valentina Iacono Activated 11 May, 2024 Added 6 May, …" at bounding box center [373, 130] width 391 height 121
click at [70, 123] on link "People" at bounding box center [88, 113] width 138 height 33
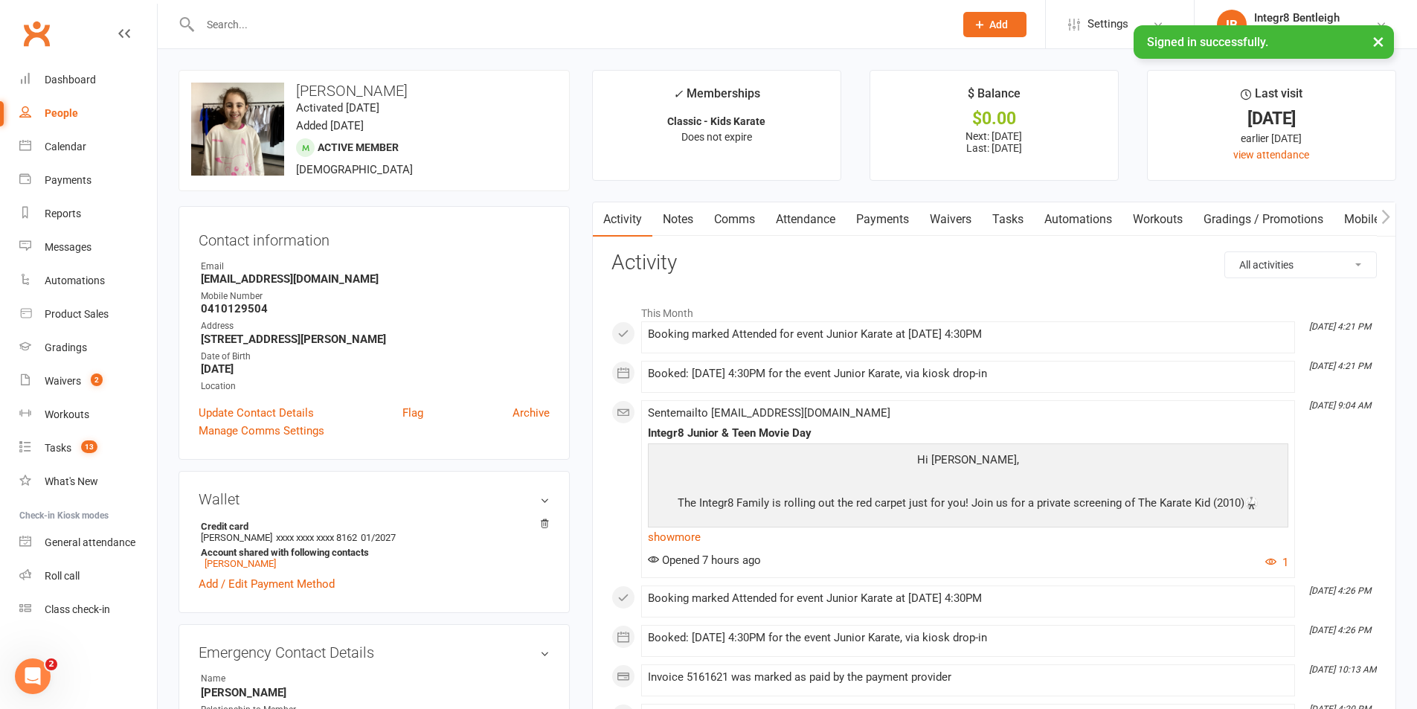
select select "100"
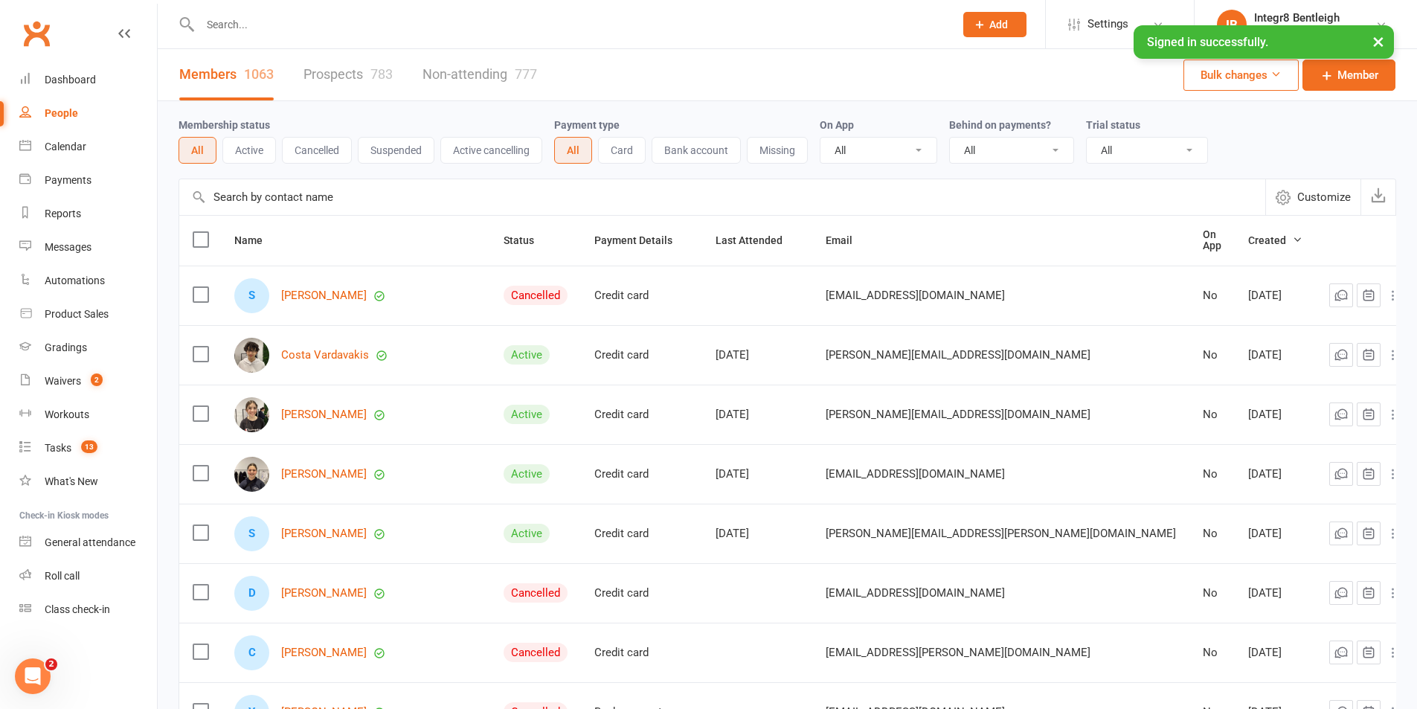
click at [298, 26] on input "text" at bounding box center [570, 24] width 748 height 21
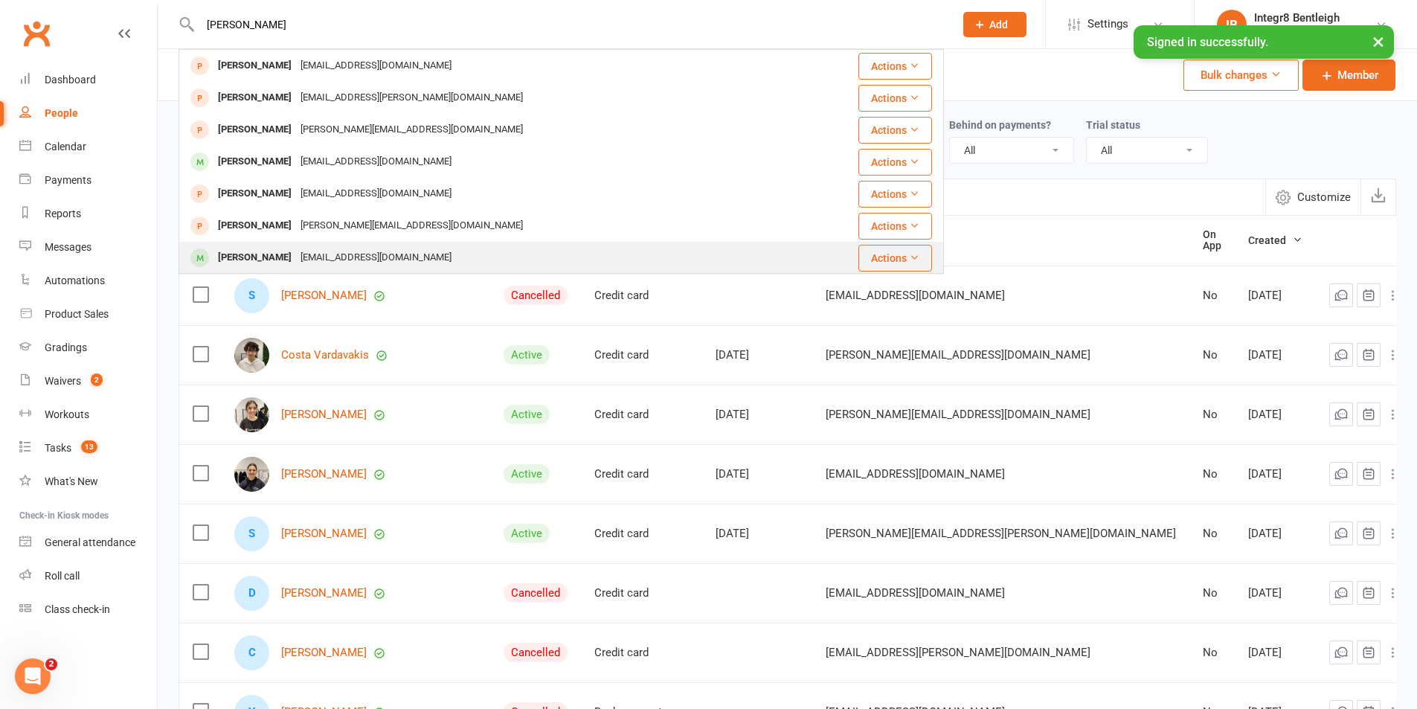
type input "natalie"
click at [417, 251] on div "doritmarom@gmail.com" at bounding box center [376, 258] width 160 height 22
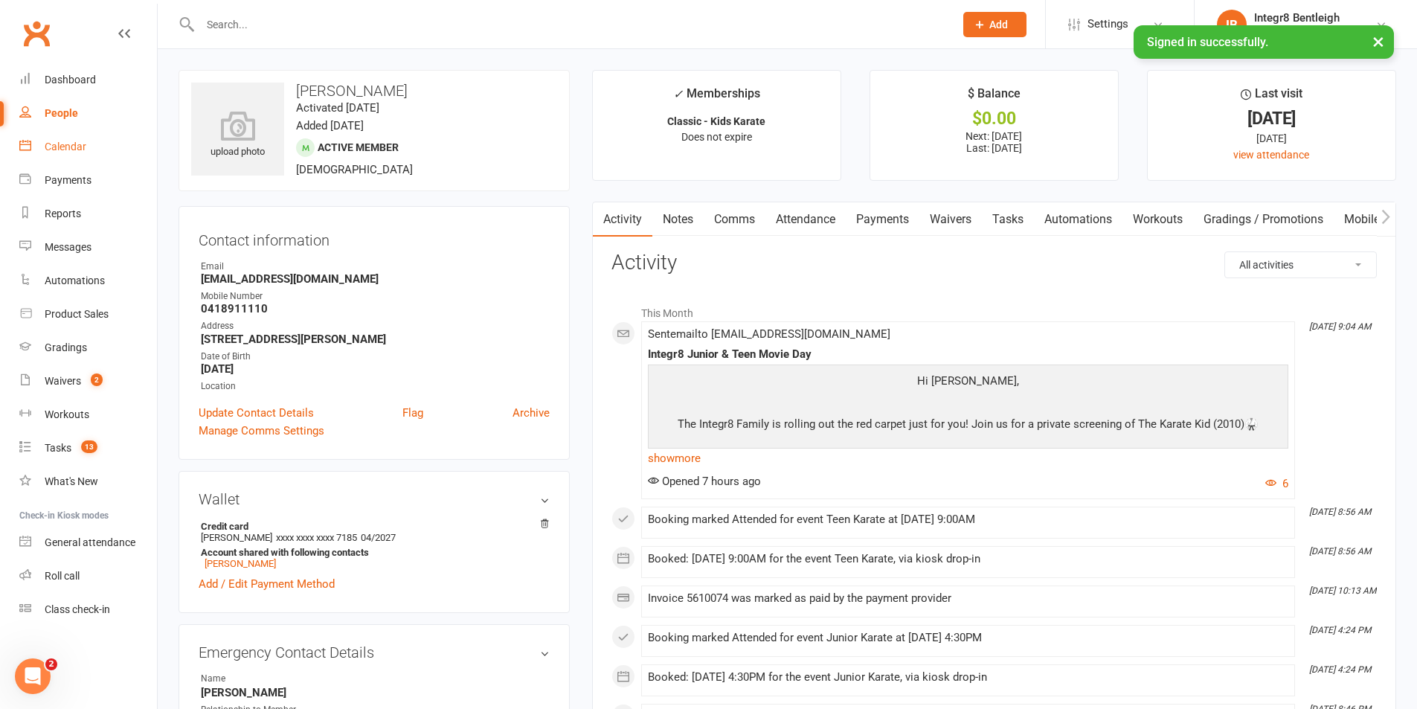
click at [62, 146] on div "Calendar" at bounding box center [66, 147] width 42 height 12
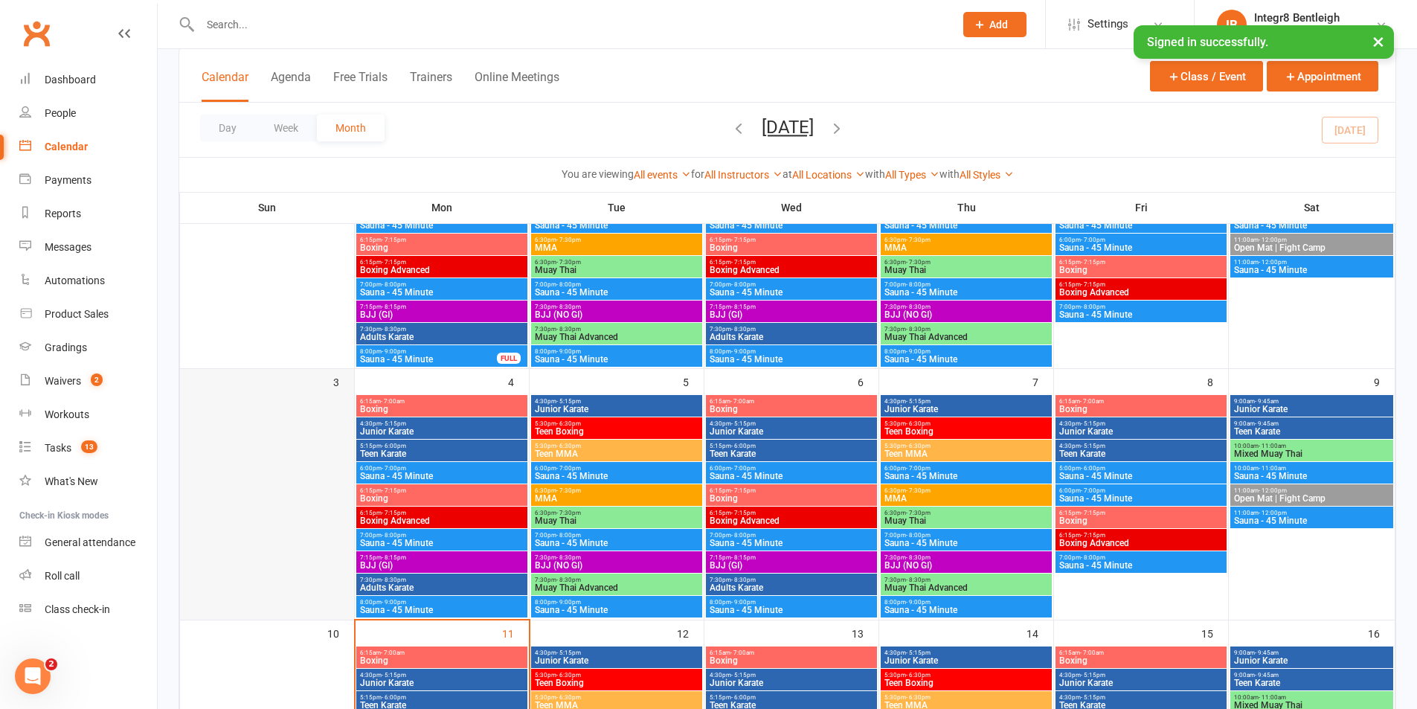
scroll to position [297, 0]
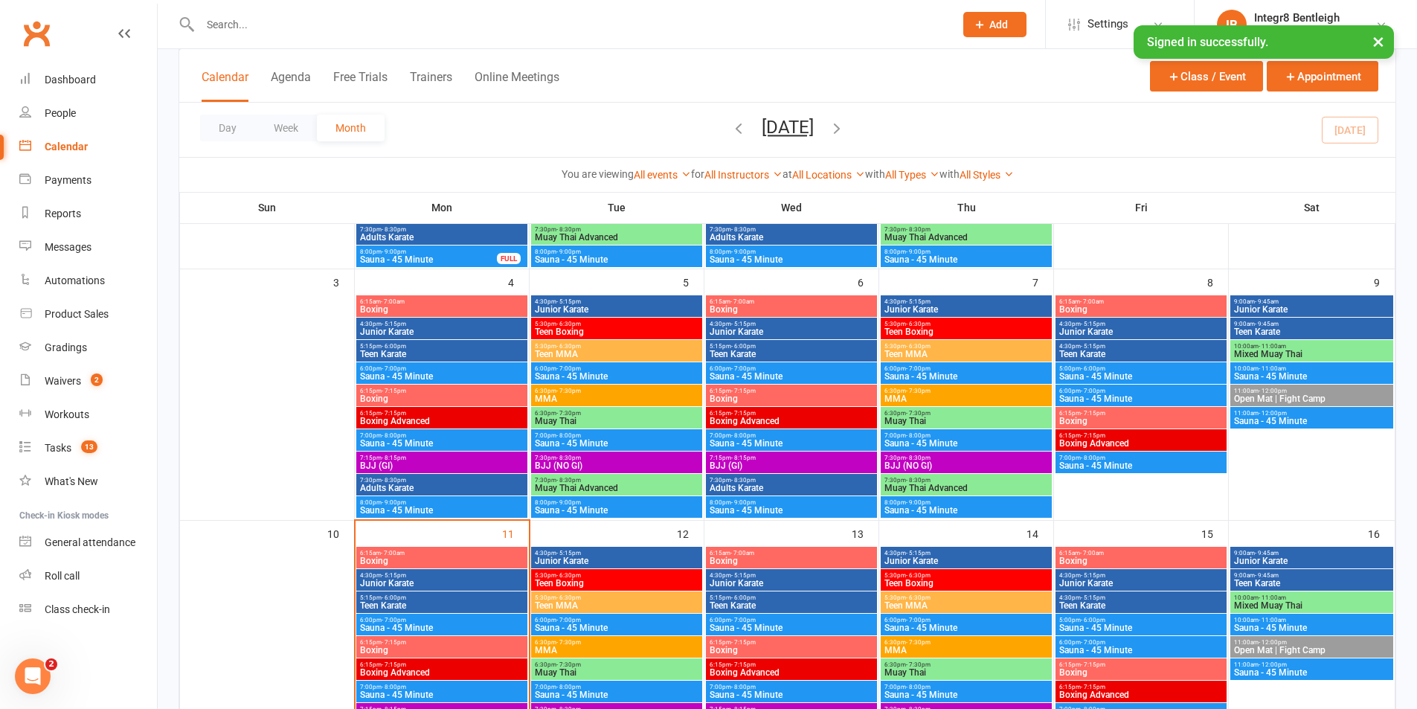
click at [463, 582] on span "Junior Karate" at bounding box center [441, 583] width 165 height 9
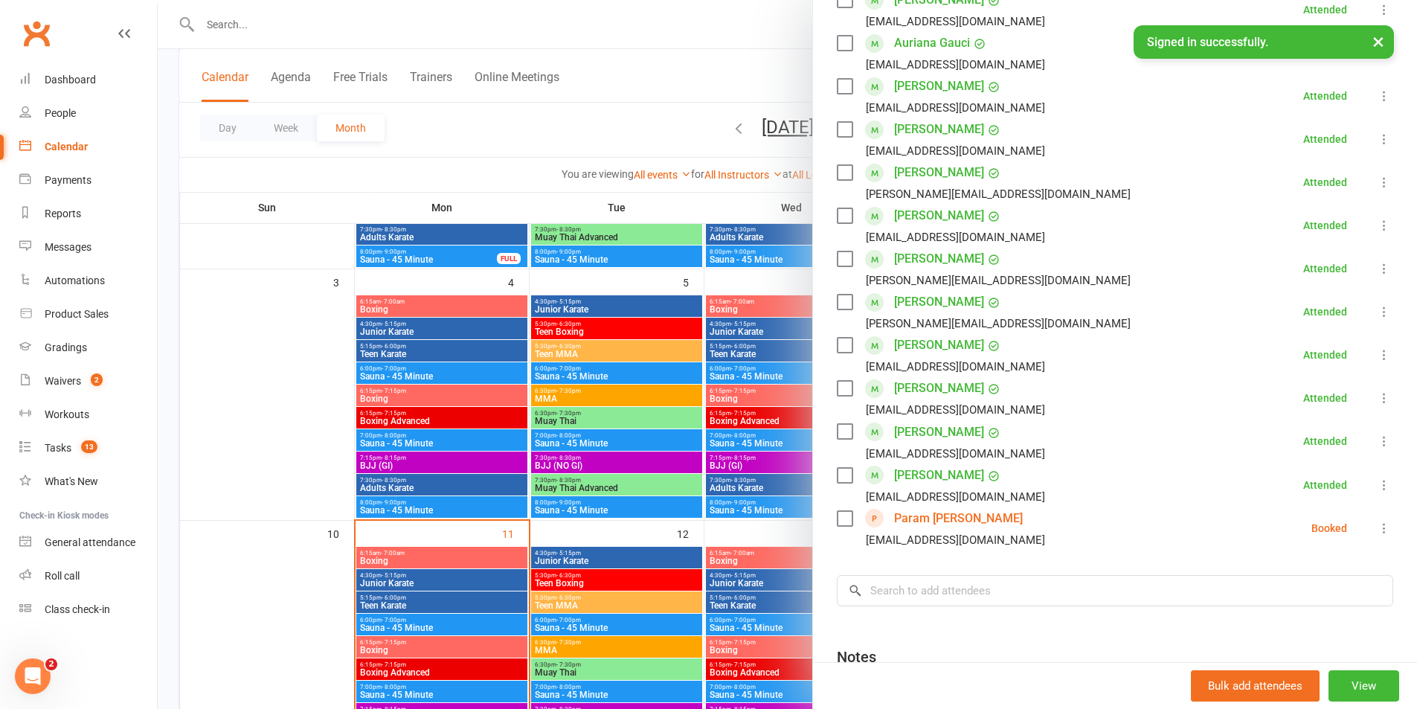
scroll to position [521, 0]
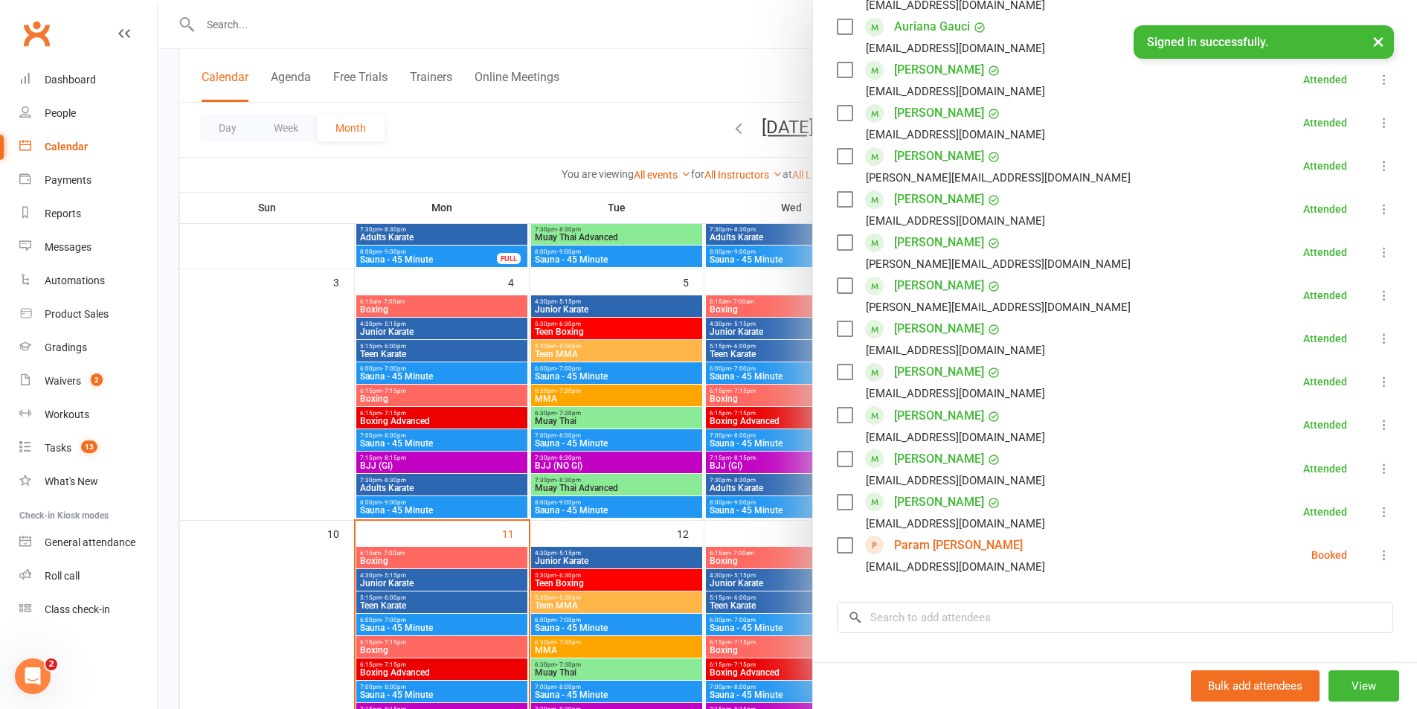
click at [654, 41] on div at bounding box center [787, 354] width 1259 height 709
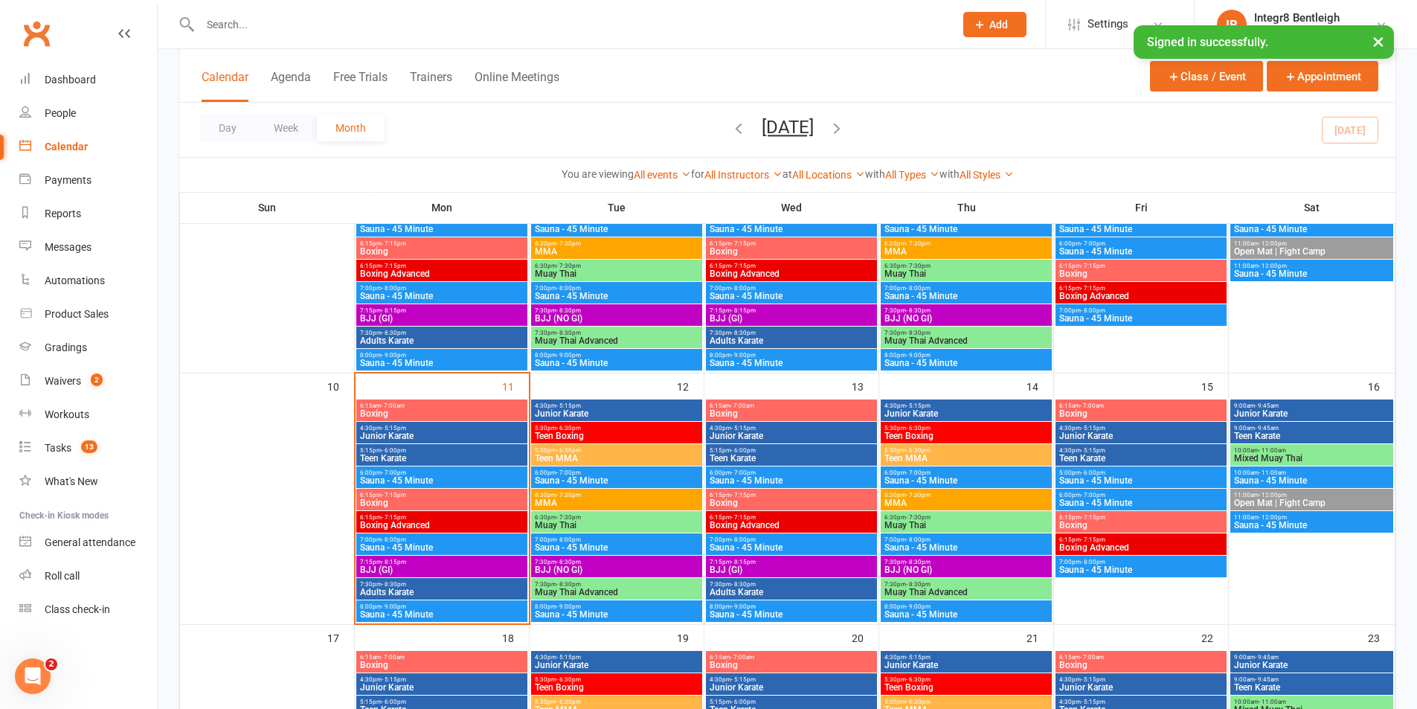
scroll to position [446, 0]
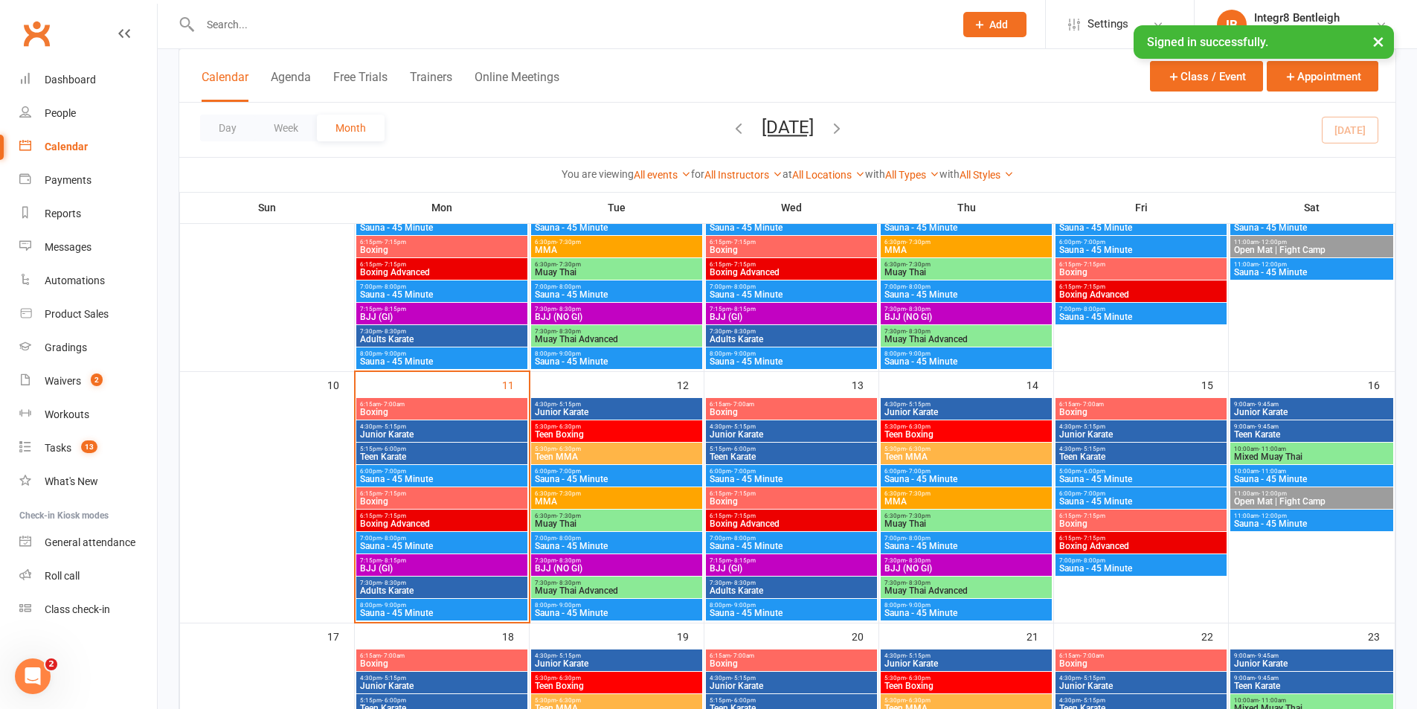
click at [231, 25] on input "text" at bounding box center [570, 24] width 748 height 21
click at [291, 30] on input "text" at bounding box center [570, 24] width 748 height 21
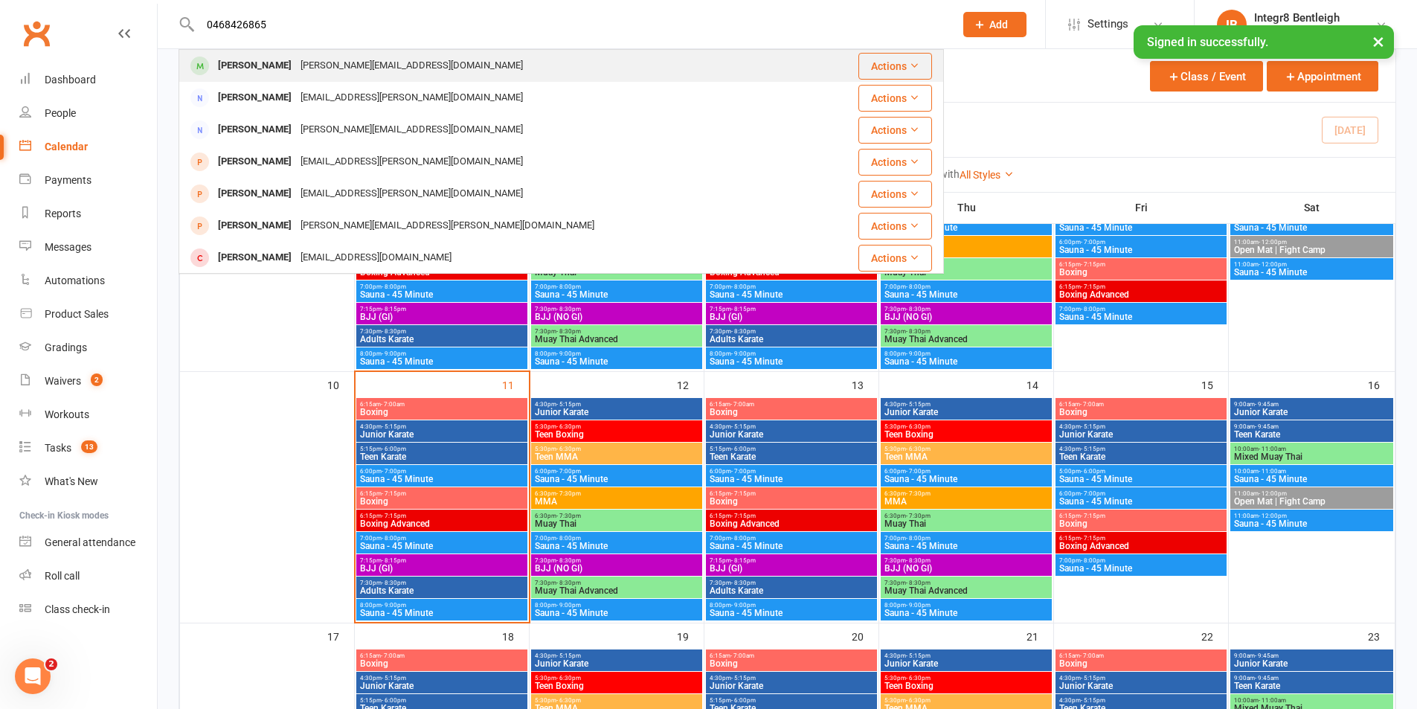
type input "0468426865"
click at [335, 57] on div "Constantine.altidis@gmail.com" at bounding box center [411, 66] width 231 height 22
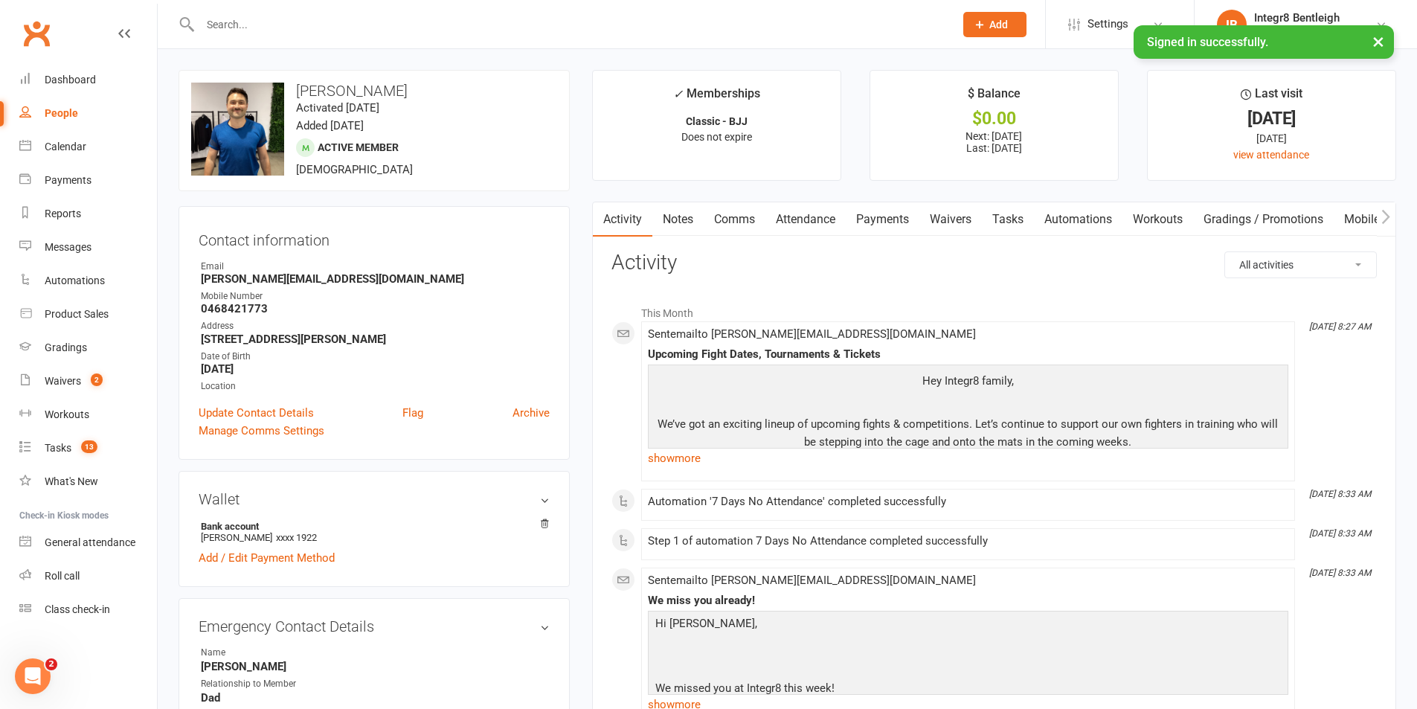
click at [86, 110] on link "People" at bounding box center [88, 113] width 138 height 33
select select "100"
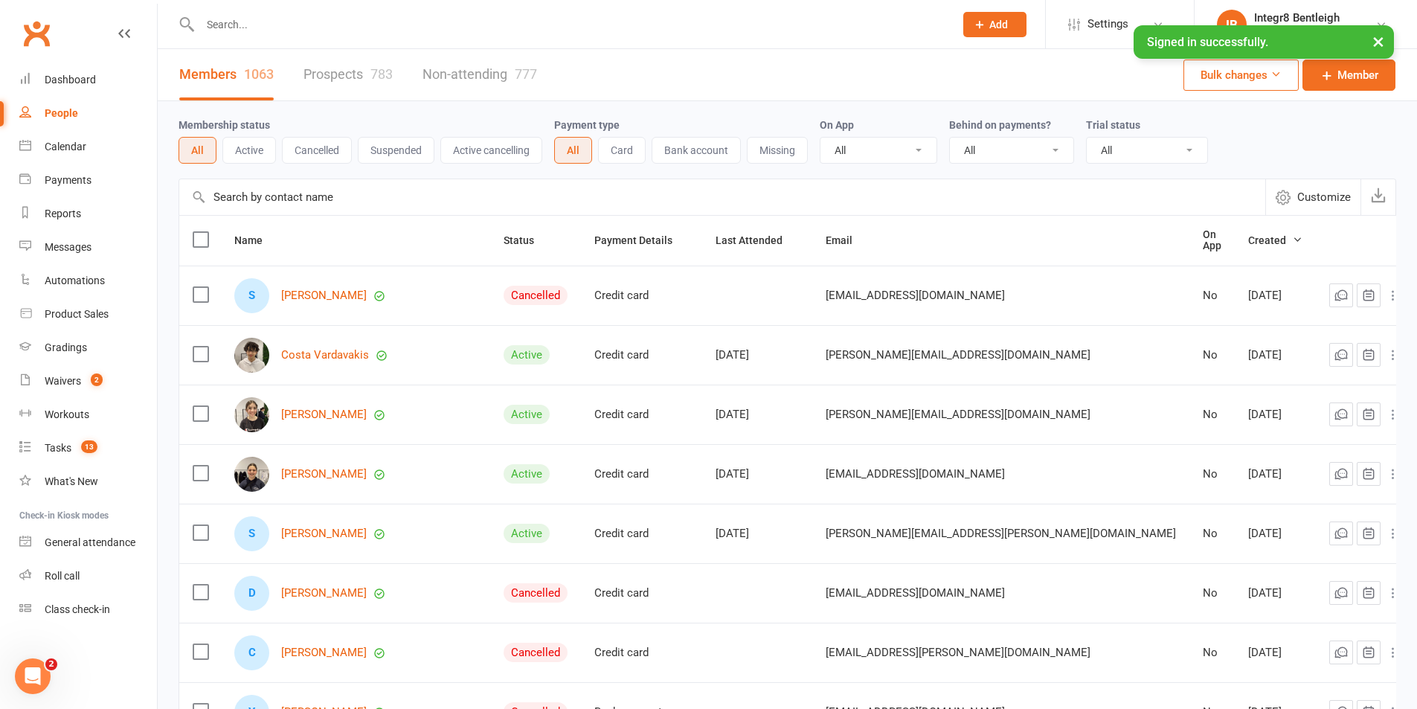
click at [267, 19] on input "text" at bounding box center [570, 24] width 748 height 21
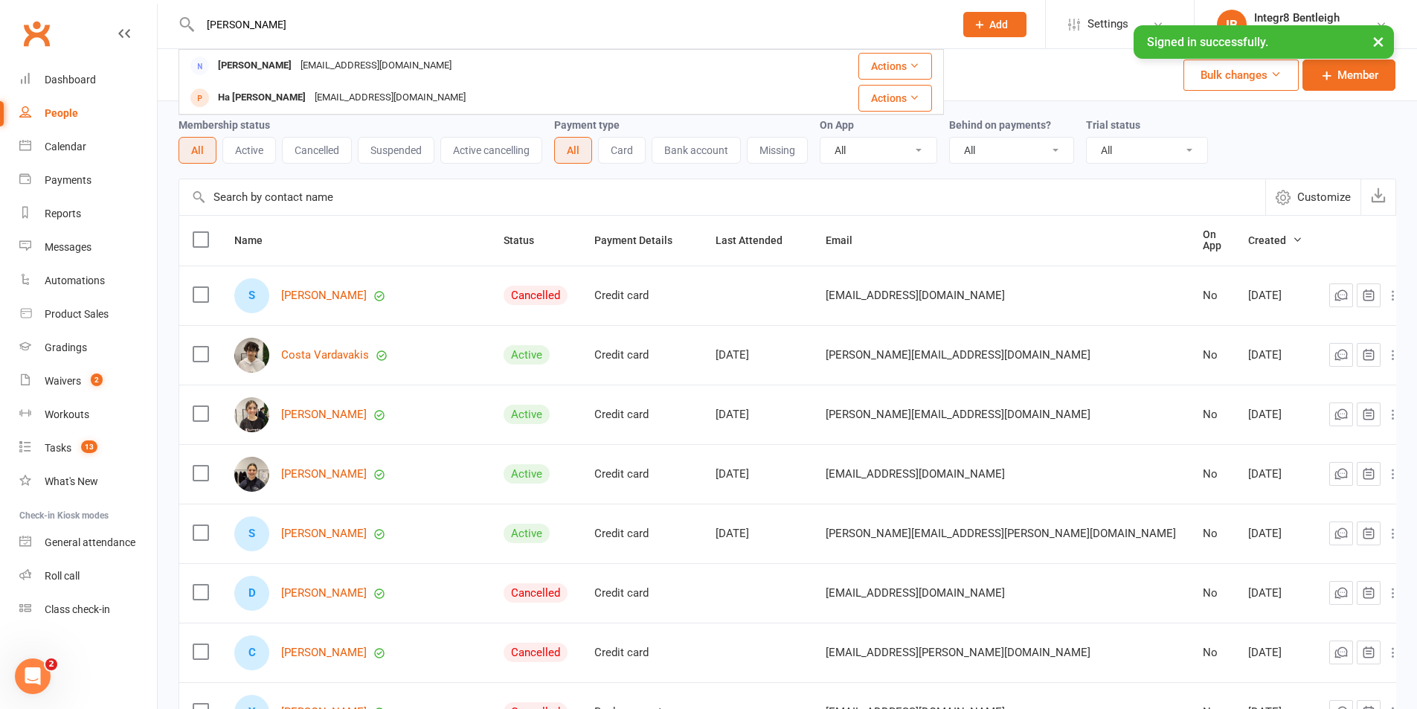
drag, startPoint x: 264, startPoint y: 22, endPoint x: 199, endPoint y: 25, distance: 65.5
click at [199, 25] on input "phull" at bounding box center [570, 24] width 748 height 21
type input "phull"
click at [975, 71] on div "Members 1063 Prospects 783 Non-attending 777 Bulk changes Member" at bounding box center [787, 75] width 1259 height 52
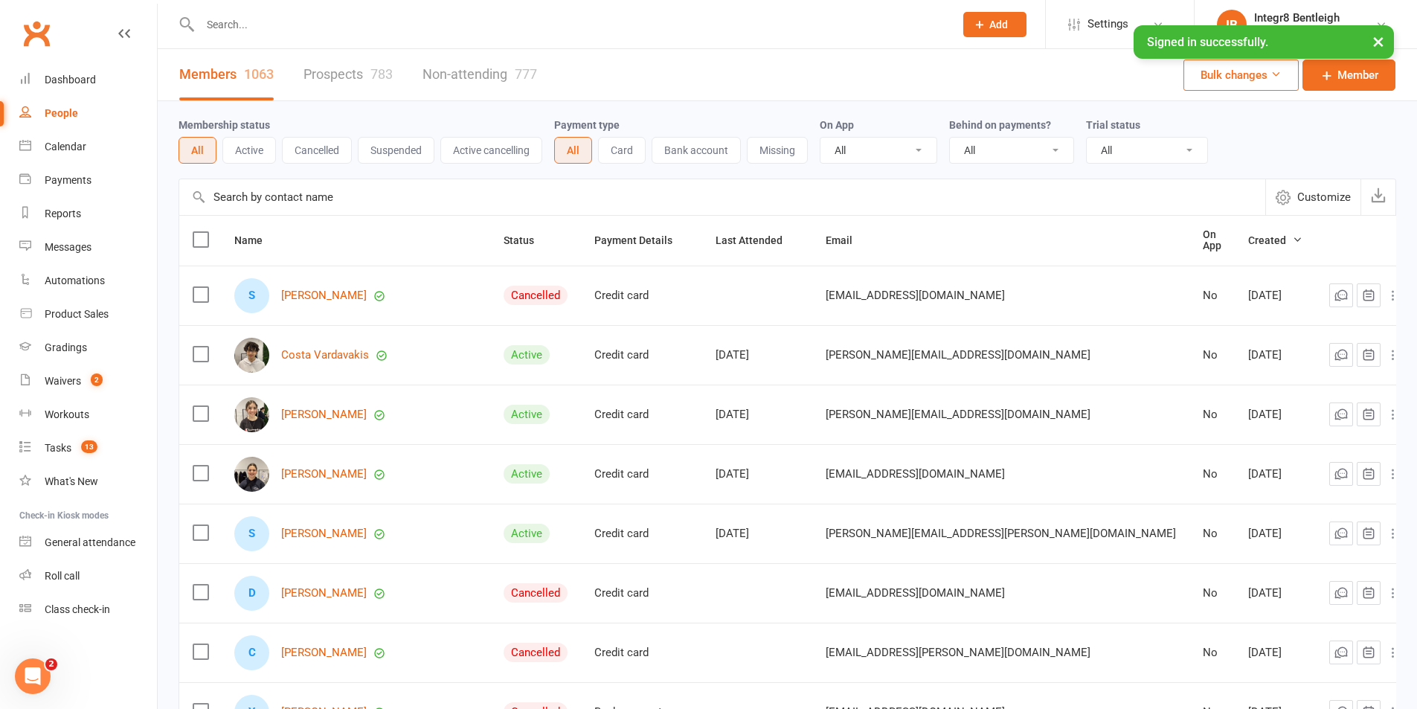
click at [230, 14] on input "text" at bounding box center [570, 24] width 748 height 21
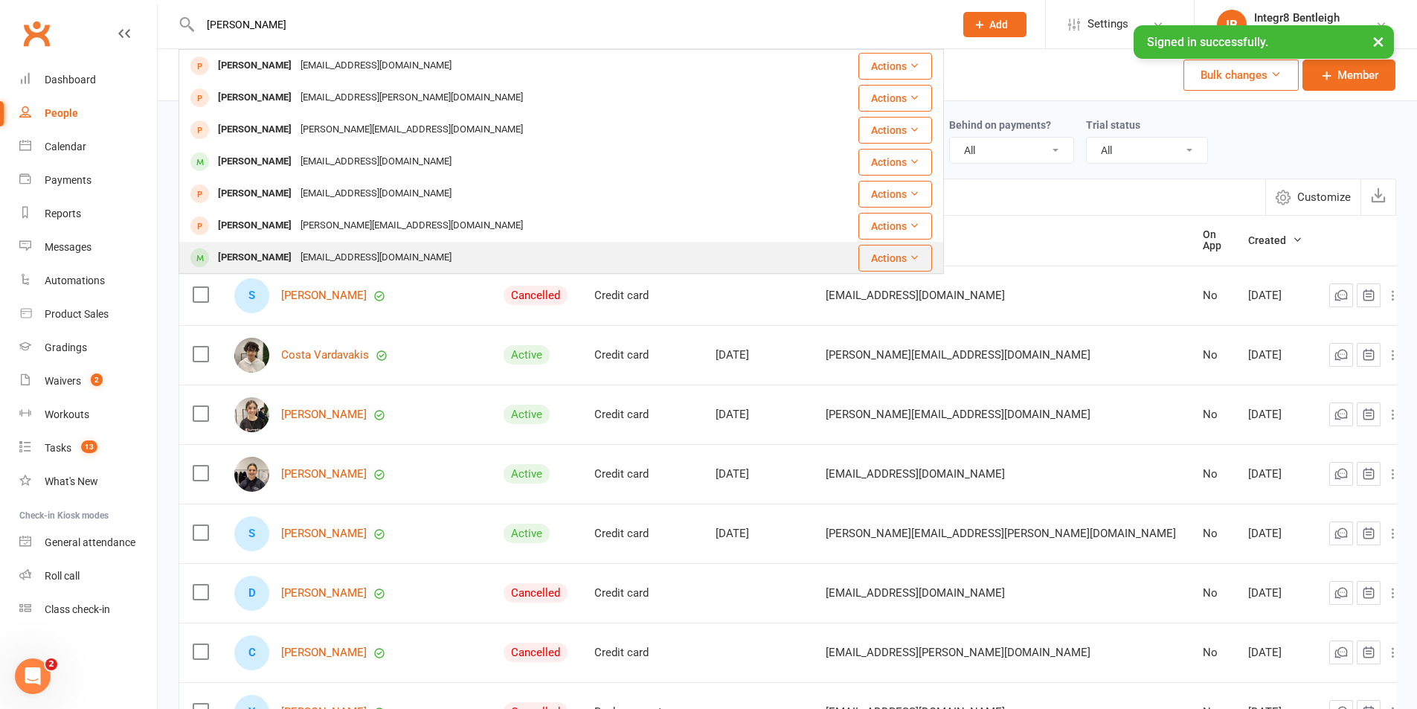
type input "natalie"
click at [394, 261] on div "doritmarom@gmail.com" at bounding box center [376, 258] width 160 height 22
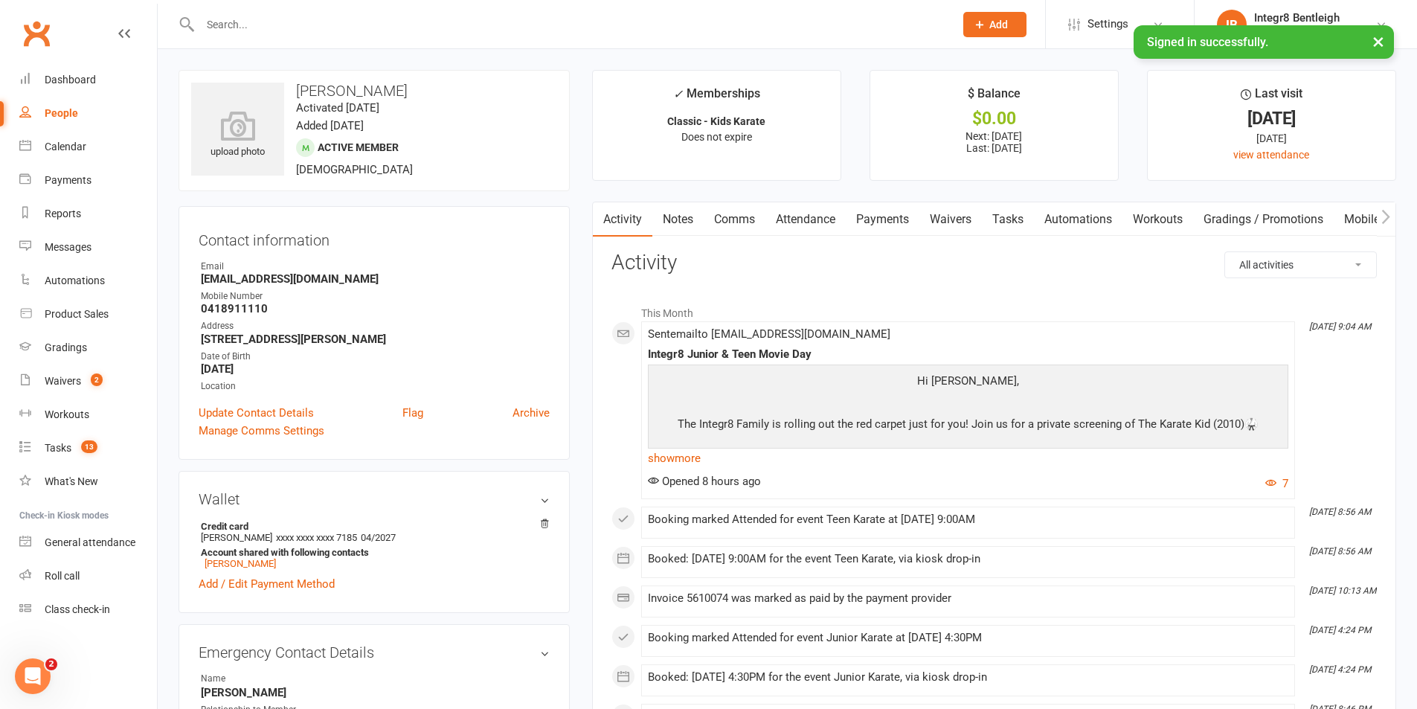
drag, startPoint x: 296, startPoint y: 90, endPoint x: 445, endPoint y: 91, distance: 148.7
click at [445, 91] on h3 "Natalie Marom-Lalla" at bounding box center [374, 91] width 366 height 16
copy h3 "Natalie Marom-Lalla"
click at [592, 168] on li "✓ Memberships Classic - Kids Karate Does not expire" at bounding box center [716, 125] width 249 height 111
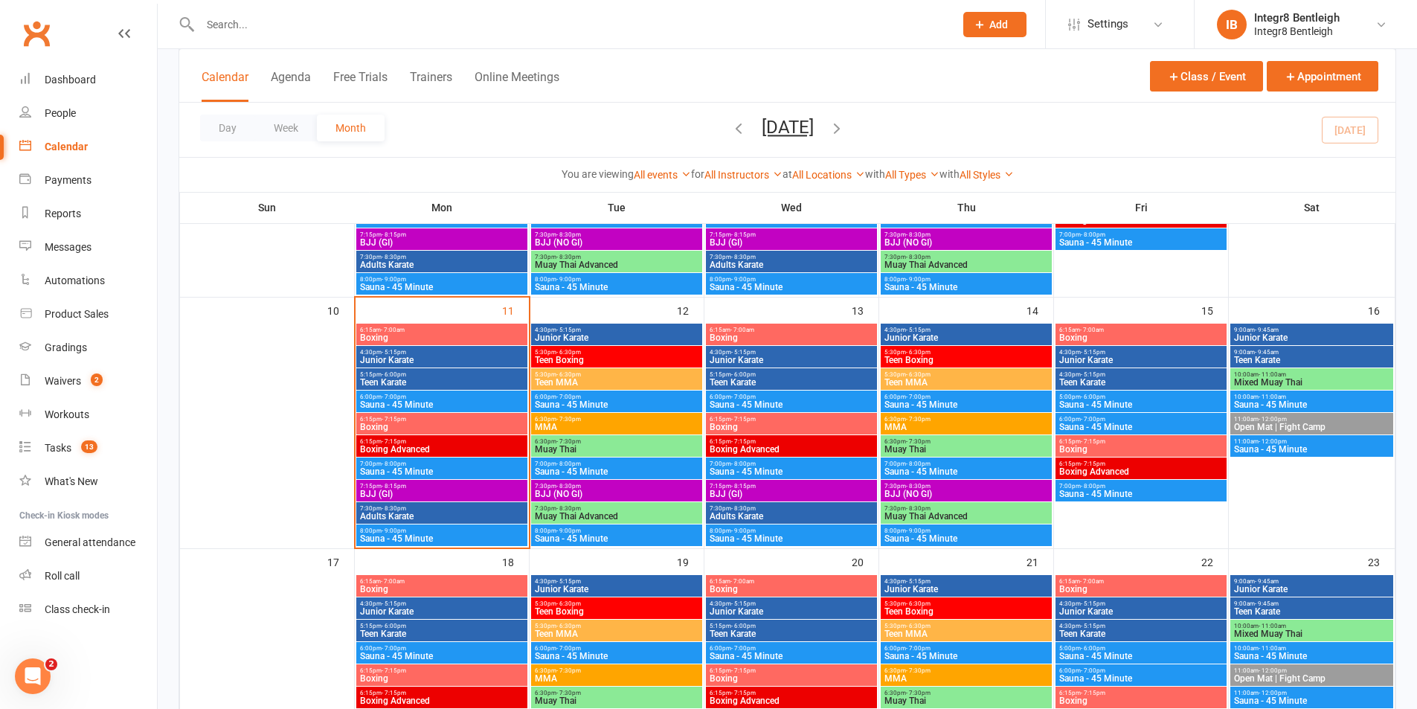
click at [397, 428] on span "Boxing" at bounding box center [441, 426] width 165 height 9
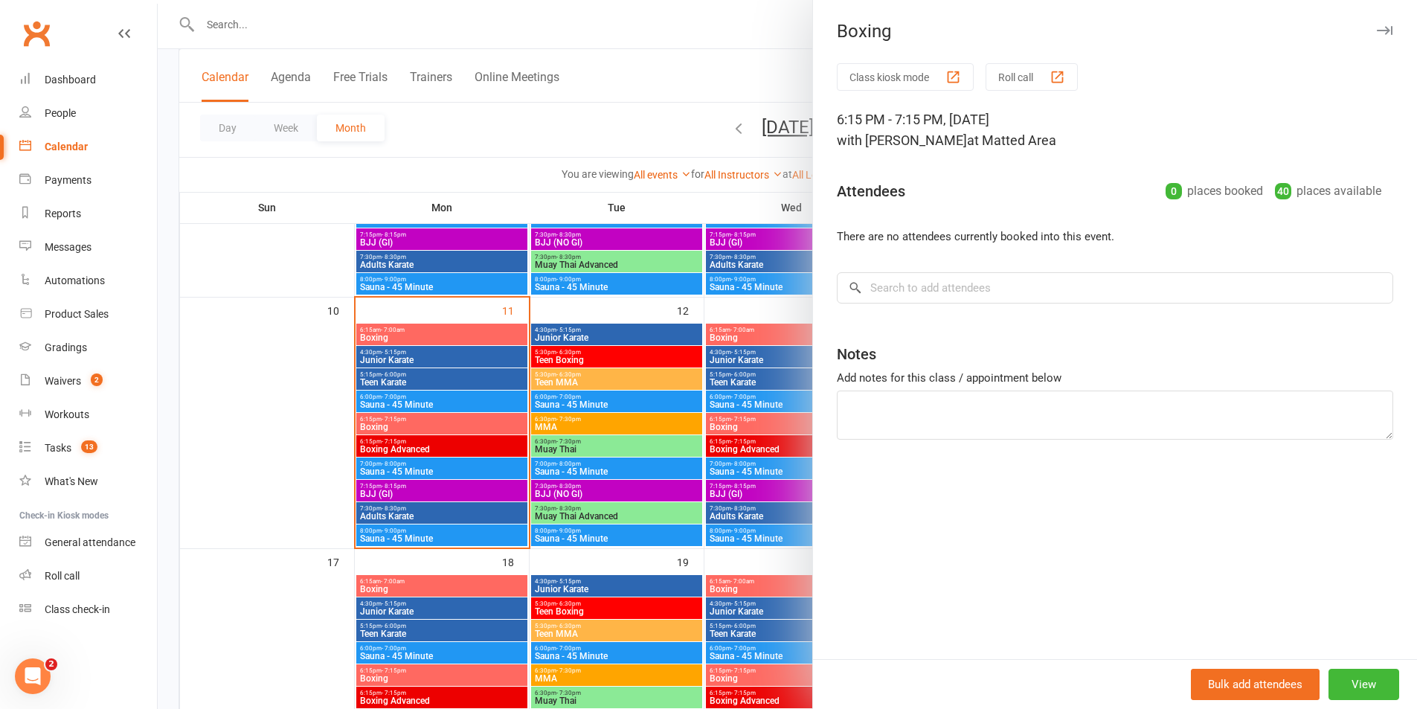
click at [661, 396] on div at bounding box center [787, 354] width 1259 height 709
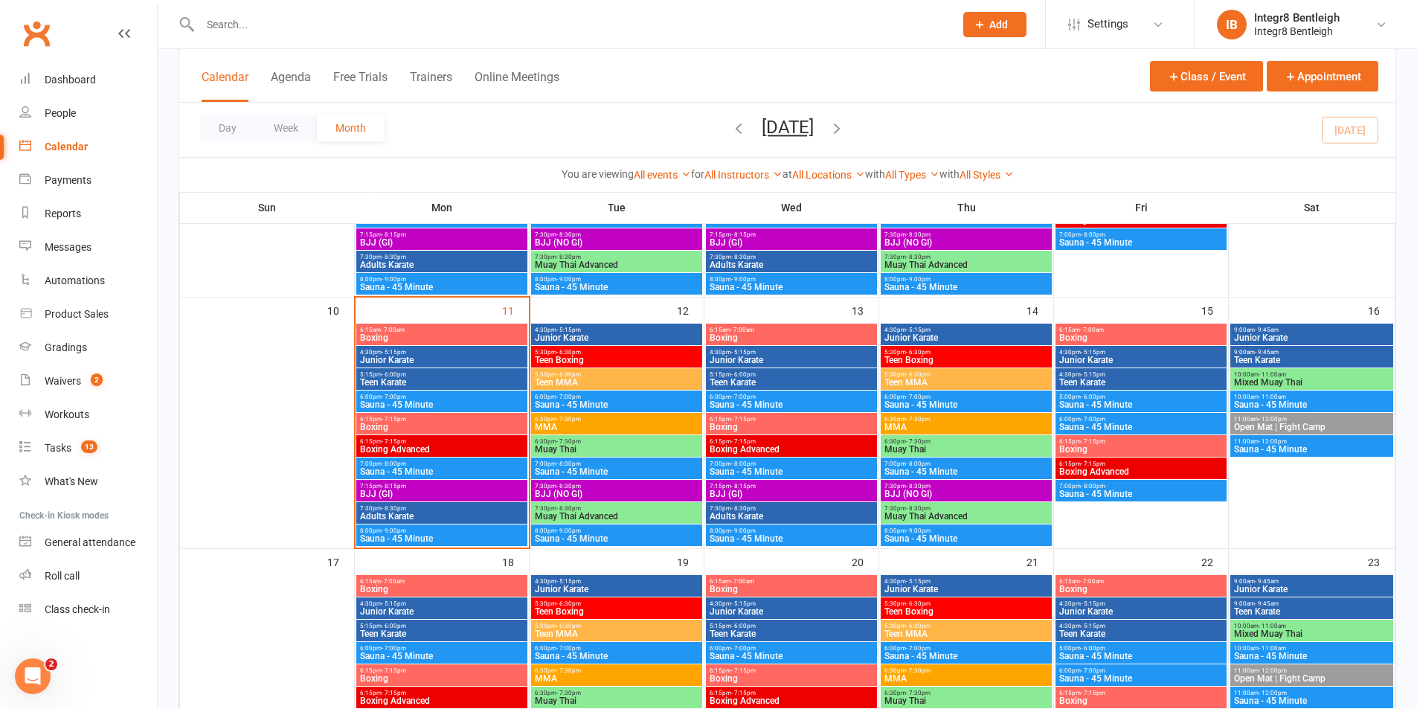
click at [470, 422] on span "Boxing" at bounding box center [441, 426] width 165 height 9
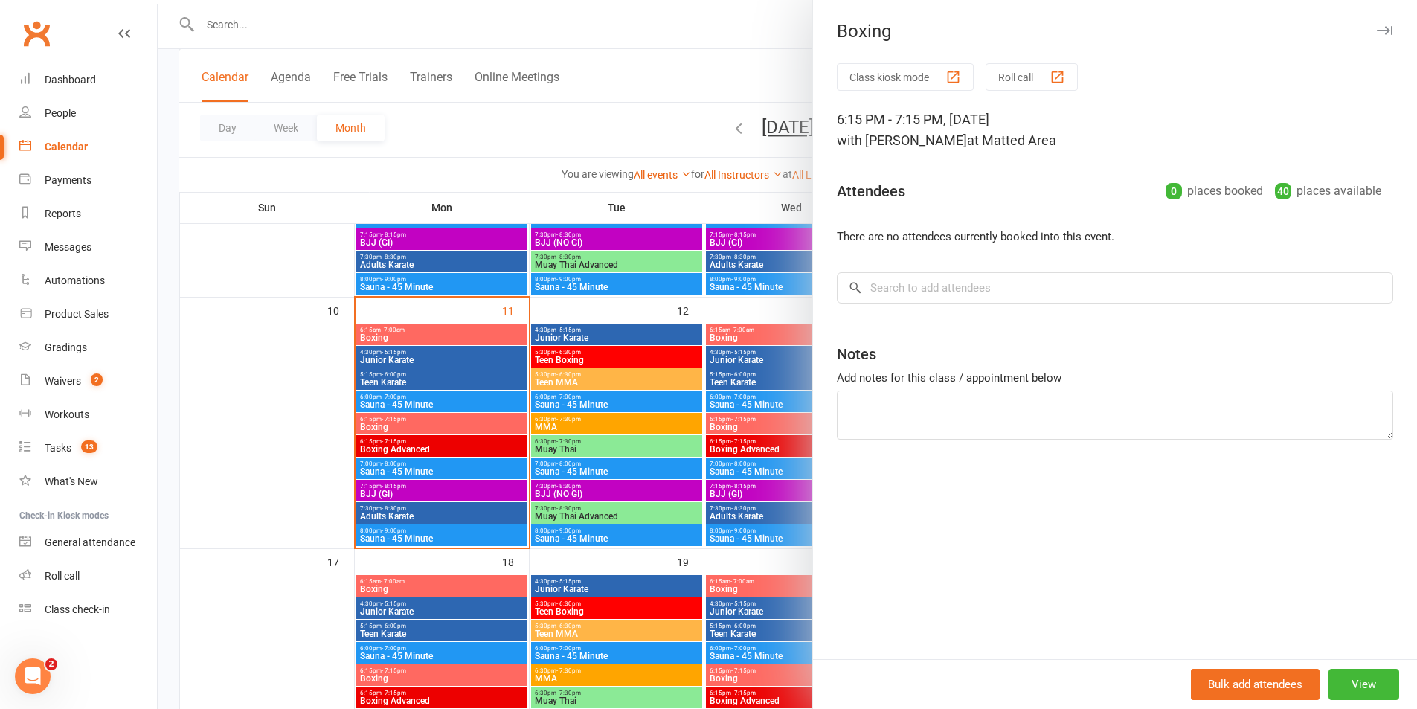
click at [654, 530] on div at bounding box center [787, 354] width 1259 height 709
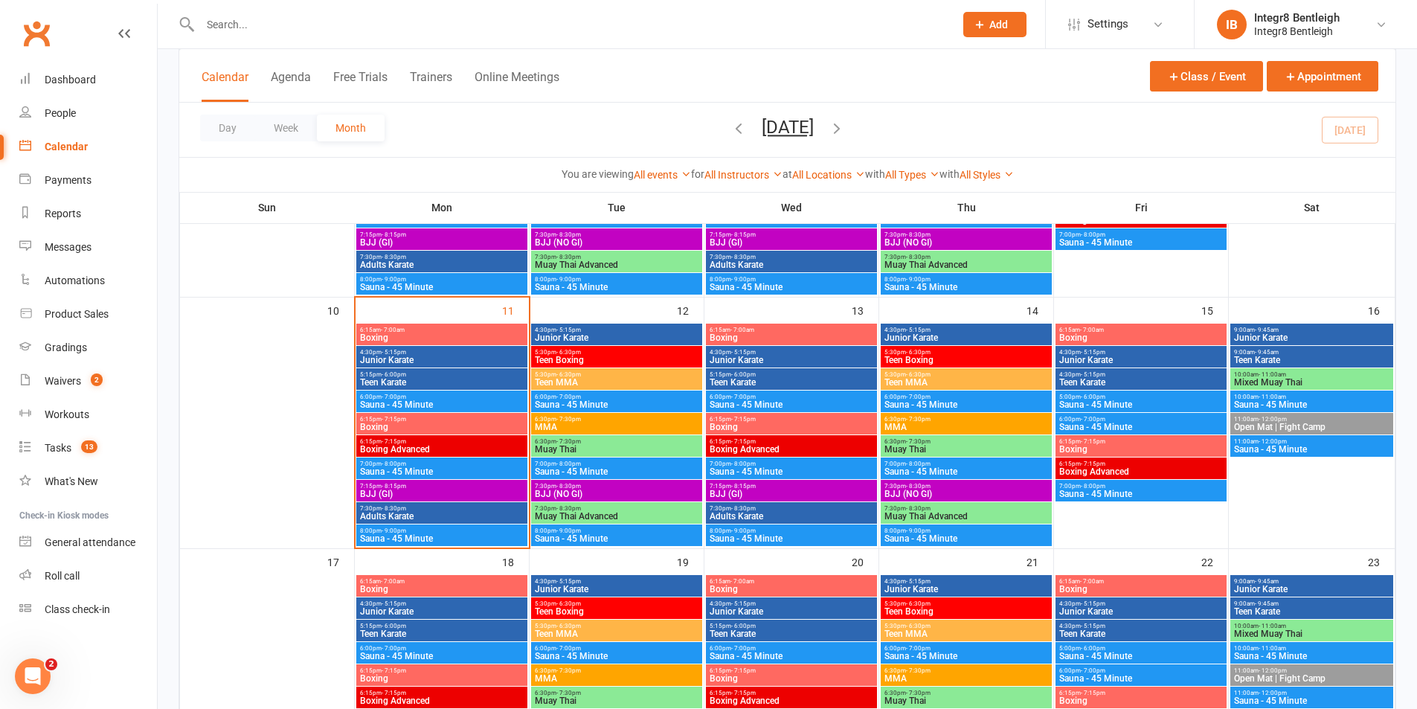
click at [503, 422] on span "Boxing" at bounding box center [441, 426] width 165 height 9
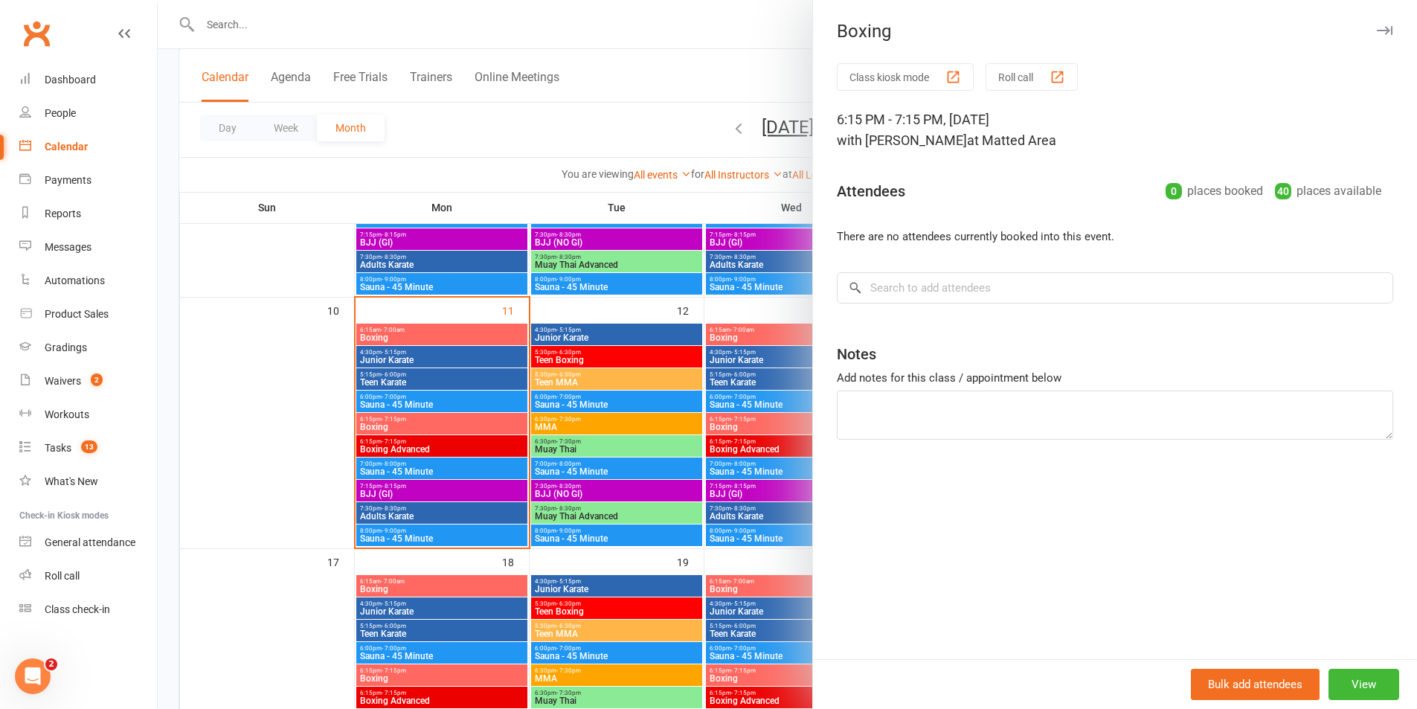
click at [689, 464] on div at bounding box center [787, 354] width 1259 height 709
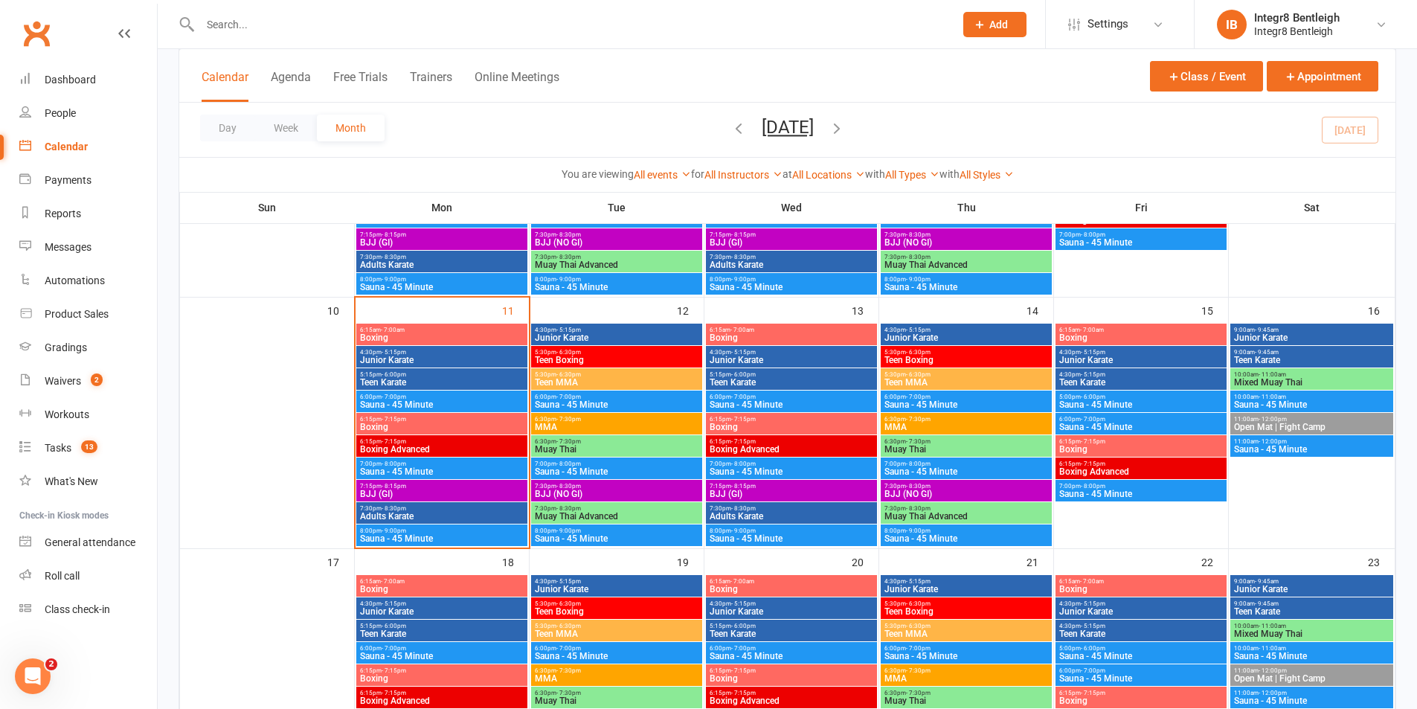
click at [797, 430] on span "Boxing" at bounding box center [791, 426] width 165 height 9
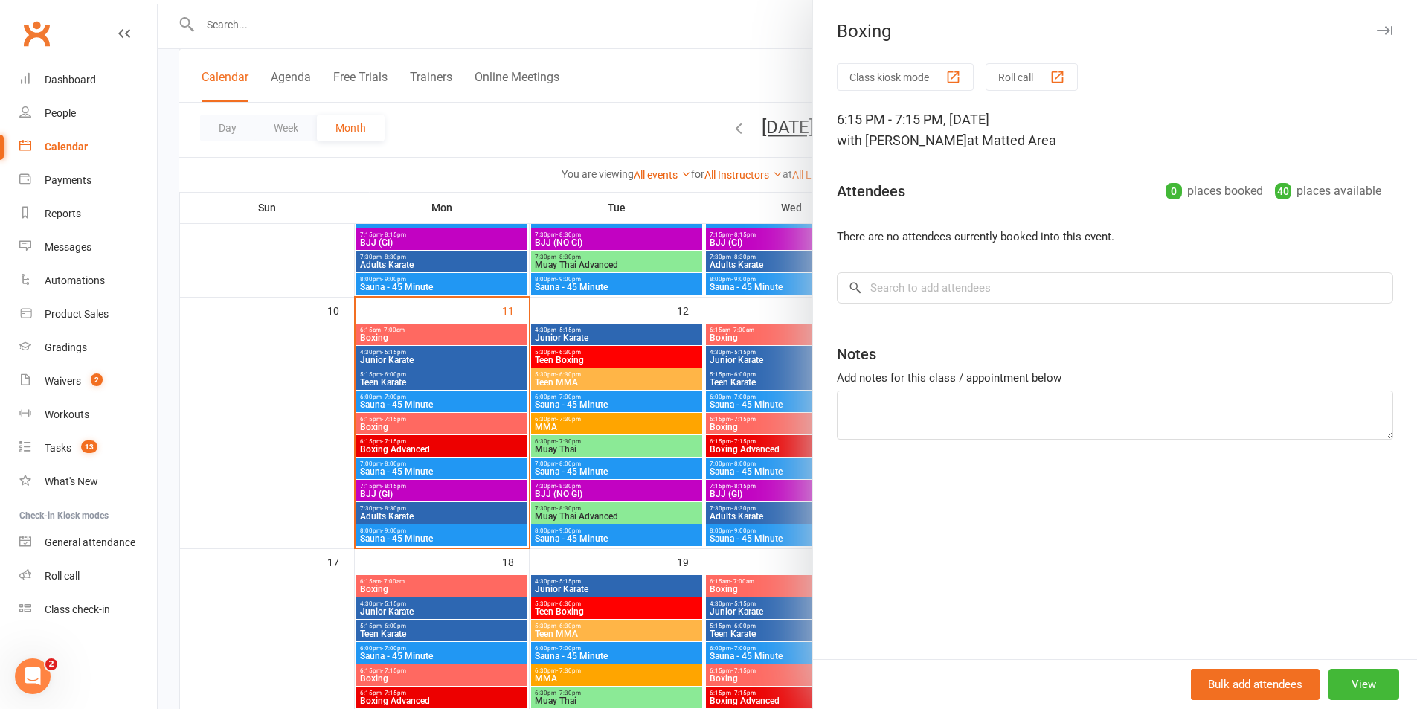
click at [747, 423] on div at bounding box center [787, 354] width 1259 height 709
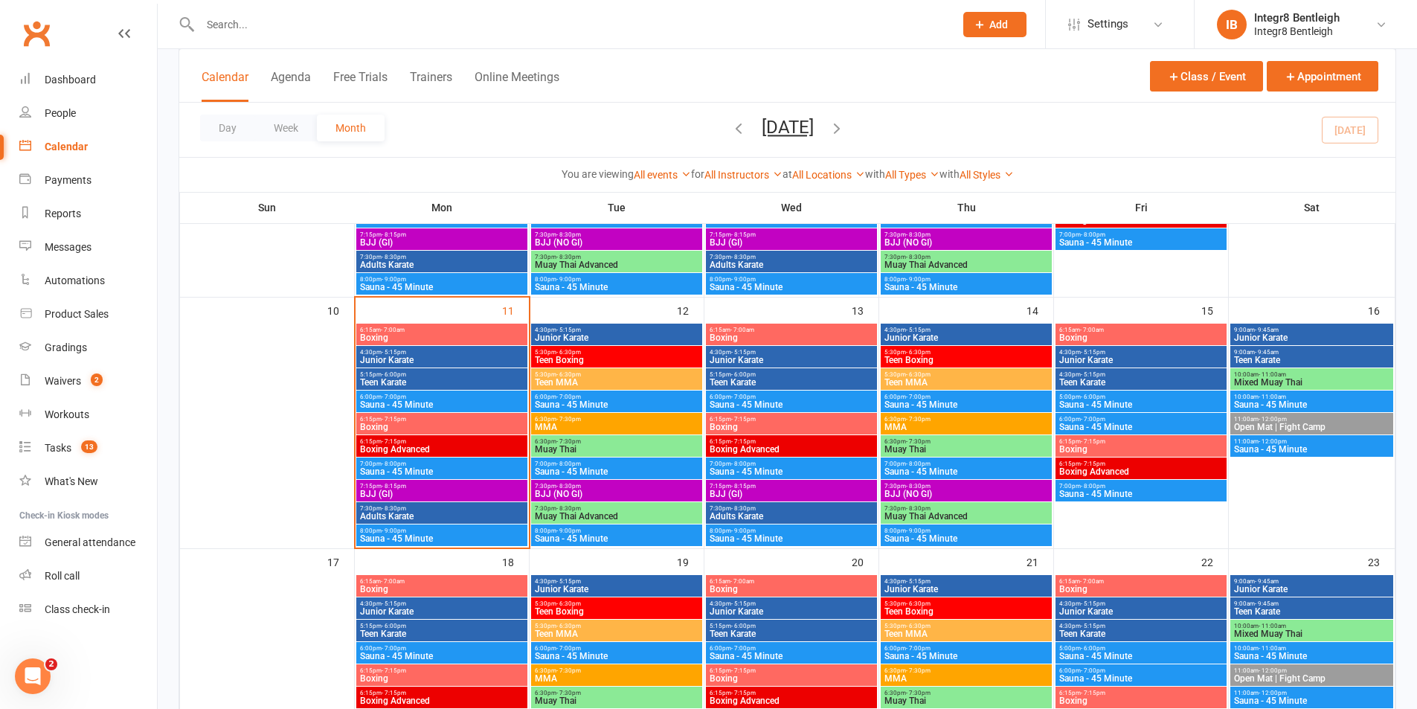
click at [1099, 443] on span "- 7:15pm" at bounding box center [1093, 441] width 25 height 7
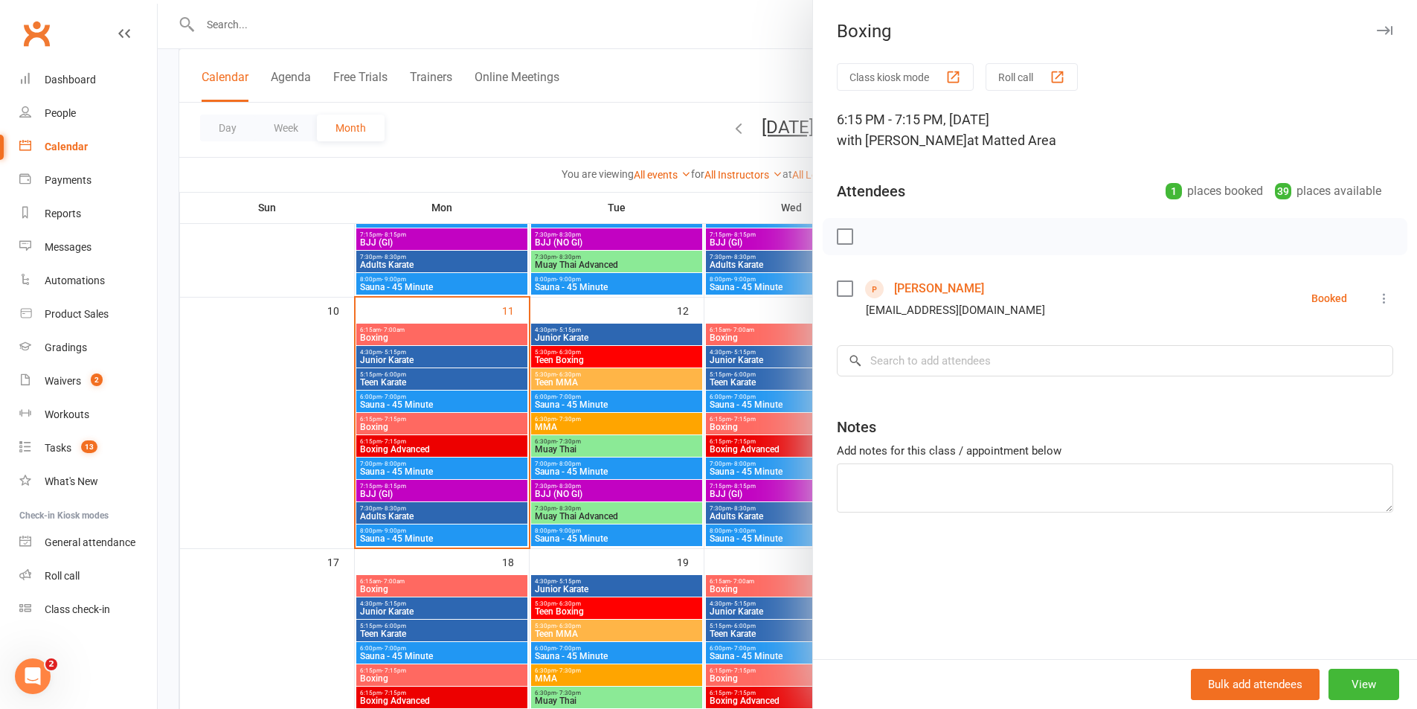
click at [738, 428] on div at bounding box center [787, 354] width 1259 height 709
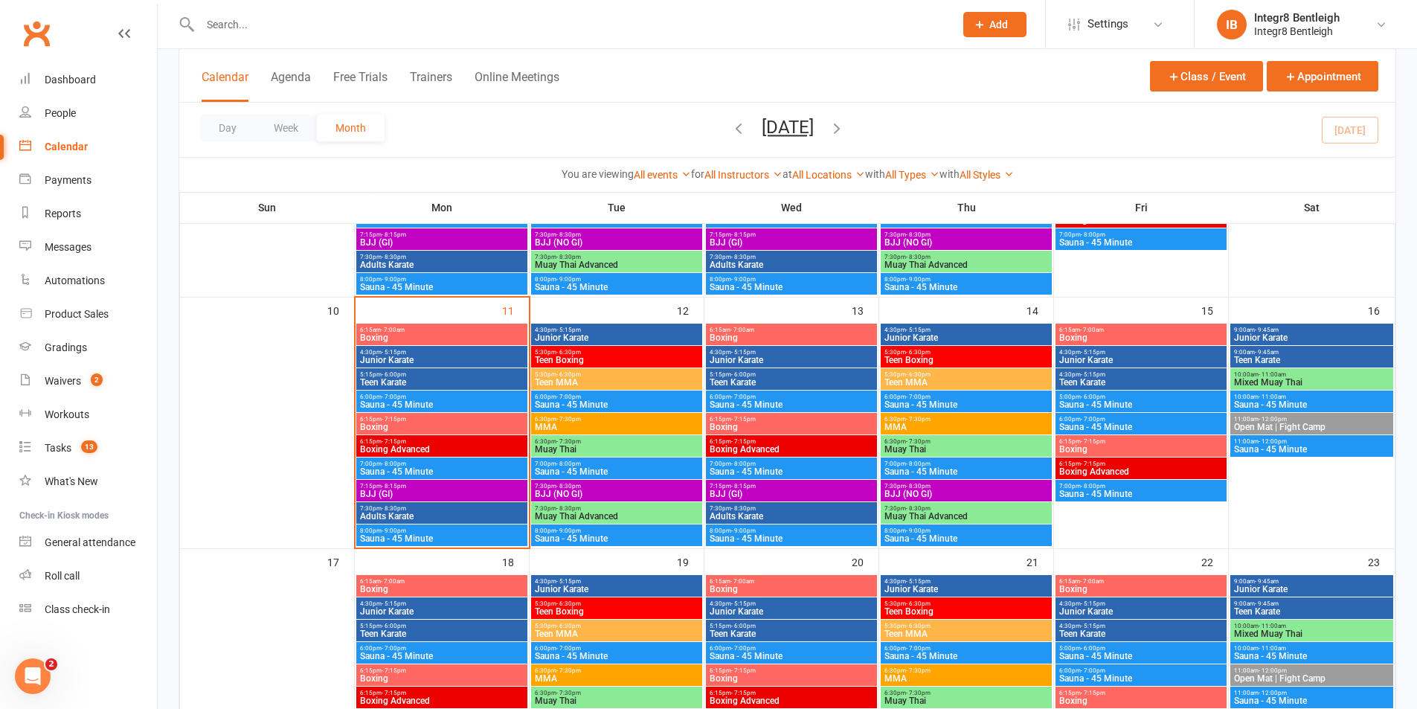
click at [758, 418] on span "6:15pm - 7:15pm" at bounding box center [791, 419] width 165 height 7
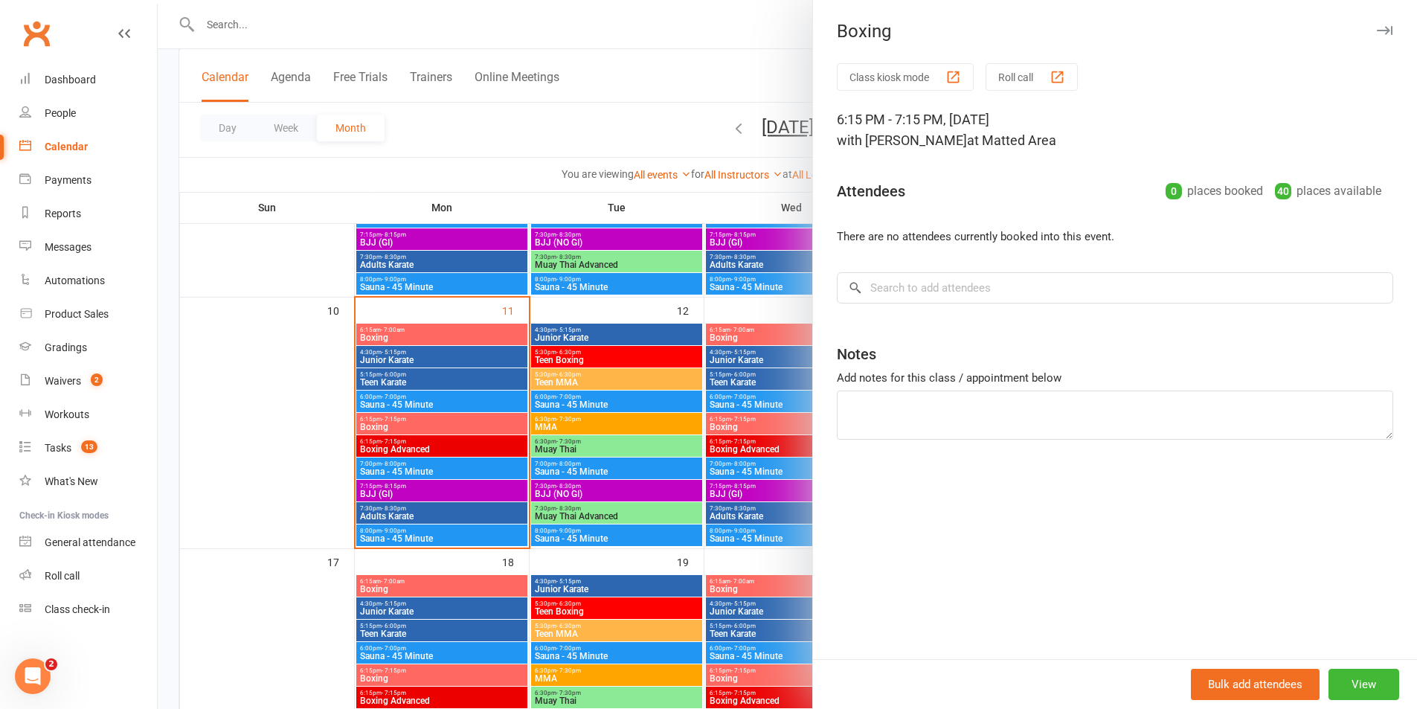
click at [756, 423] on div at bounding box center [787, 354] width 1259 height 709
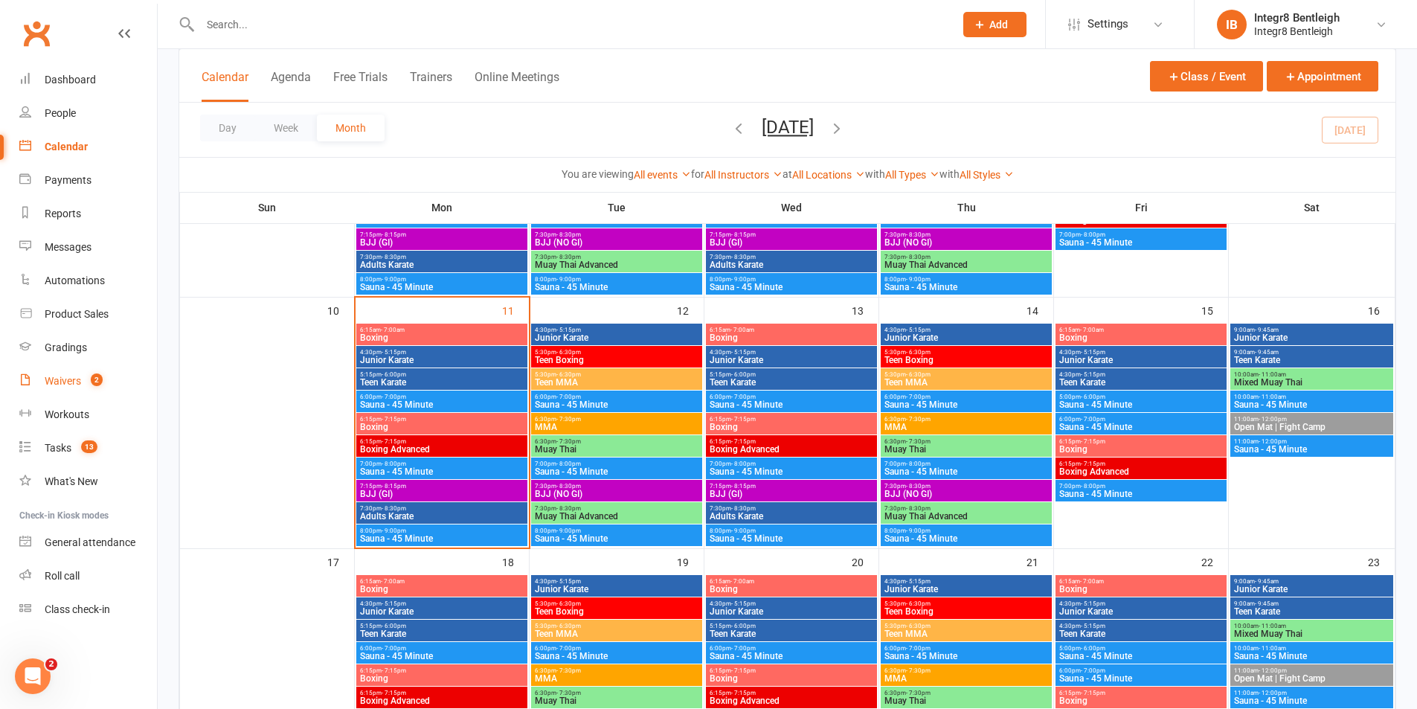
click at [75, 384] on div "Waivers" at bounding box center [63, 381] width 36 height 12
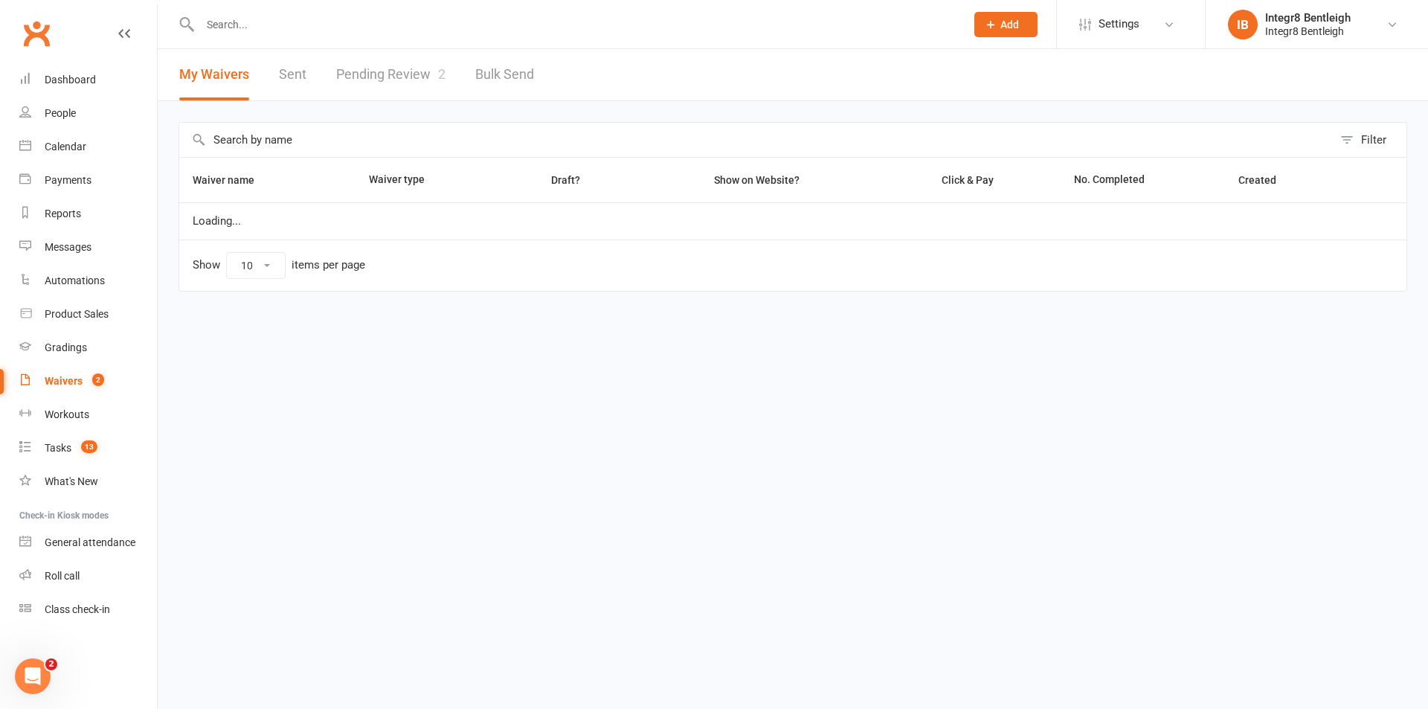
click at [398, 71] on link "Pending Review 2" at bounding box center [390, 74] width 109 height 51
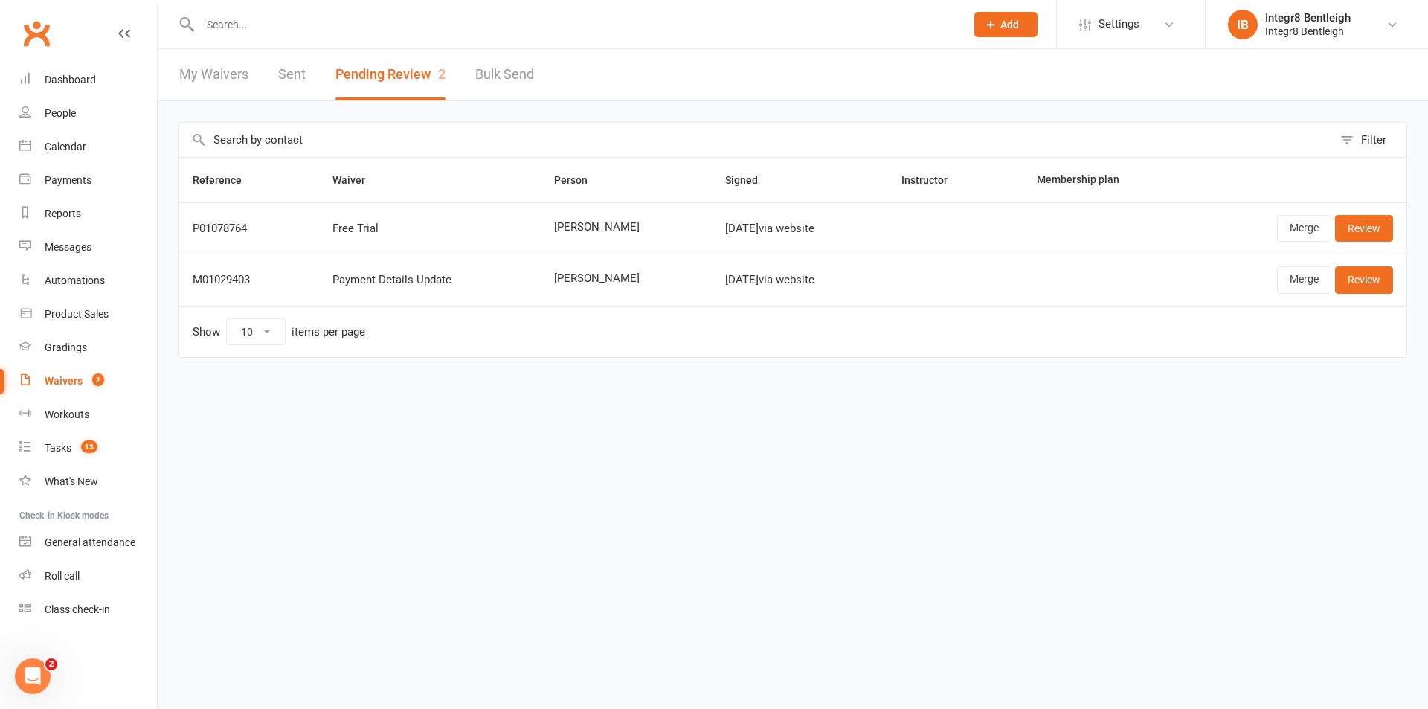
click at [228, 69] on link "My Waivers" at bounding box center [213, 74] width 69 height 51
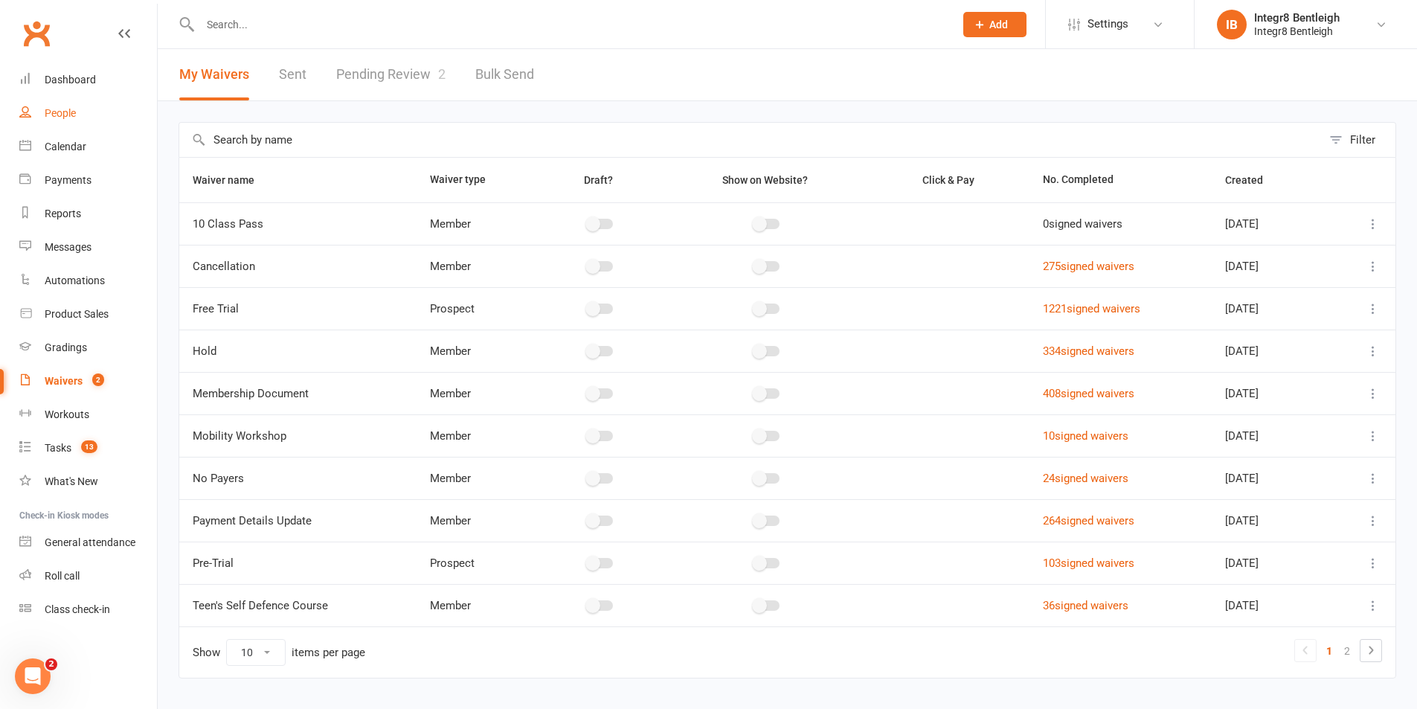
click at [69, 115] on div "People" at bounding box center [60, 113] width 31 height 12
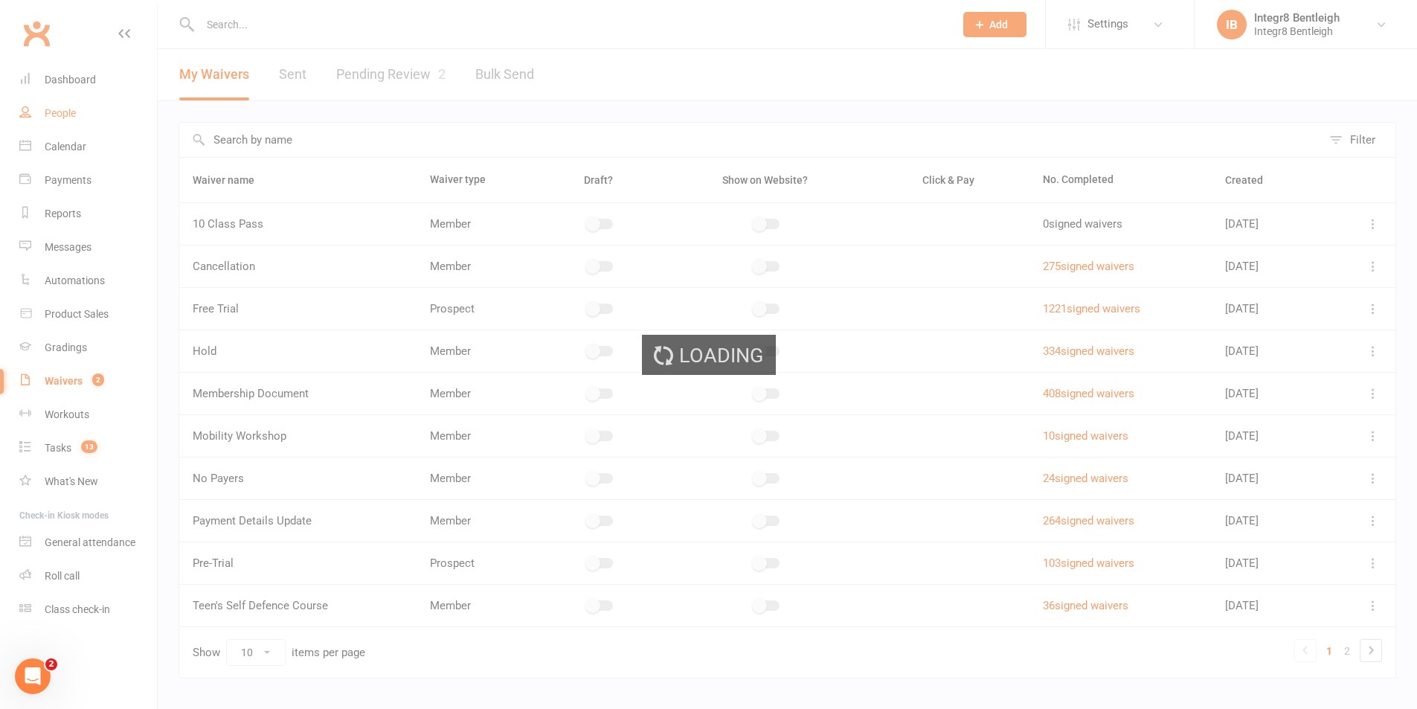
select select "100"
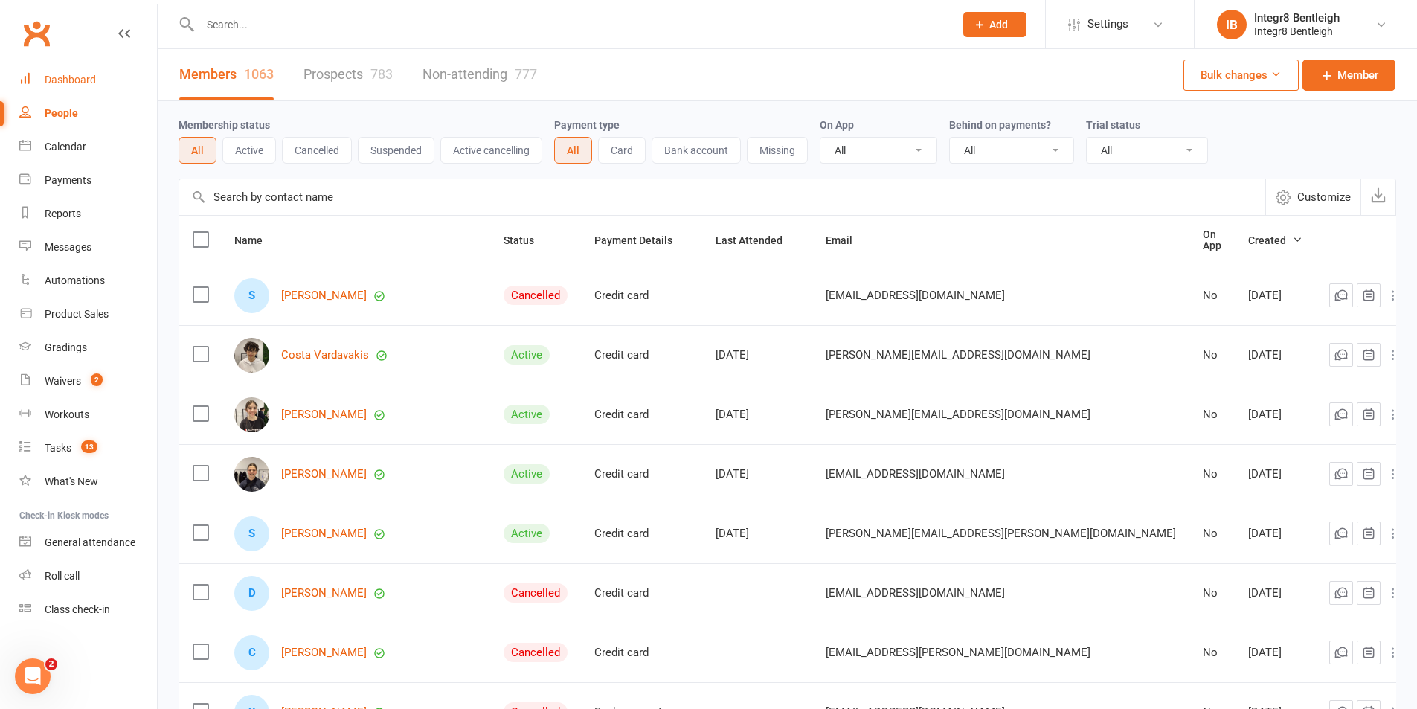
click at [74, 83] on div "Dashboard" at bounding box center [70, 80] width 51 height 12
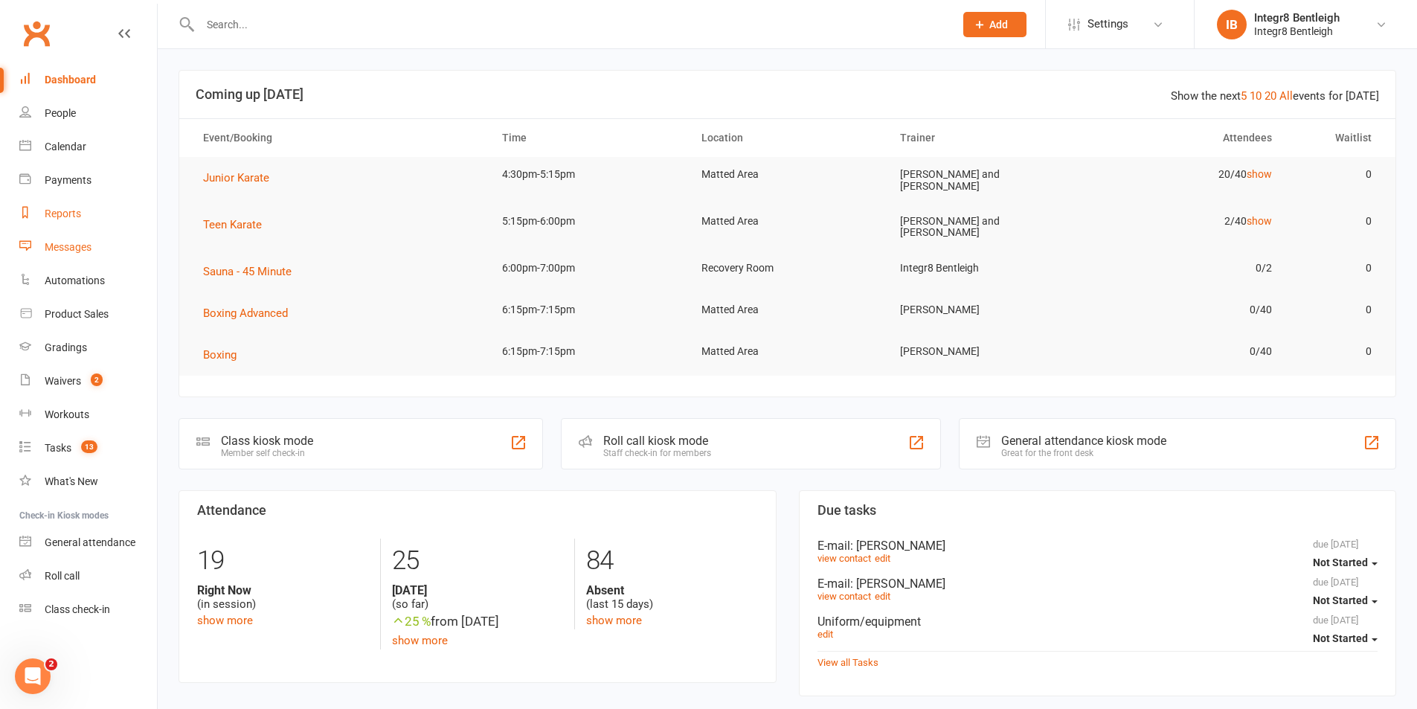
drag, startPoint x: 66, startPoint y: 245, endPoint x: 75, endPoint y: 228, distance: 20.0
click at [63, 372] on link "Waivers 2" at bounding box center [88, 380] width 138 height 33
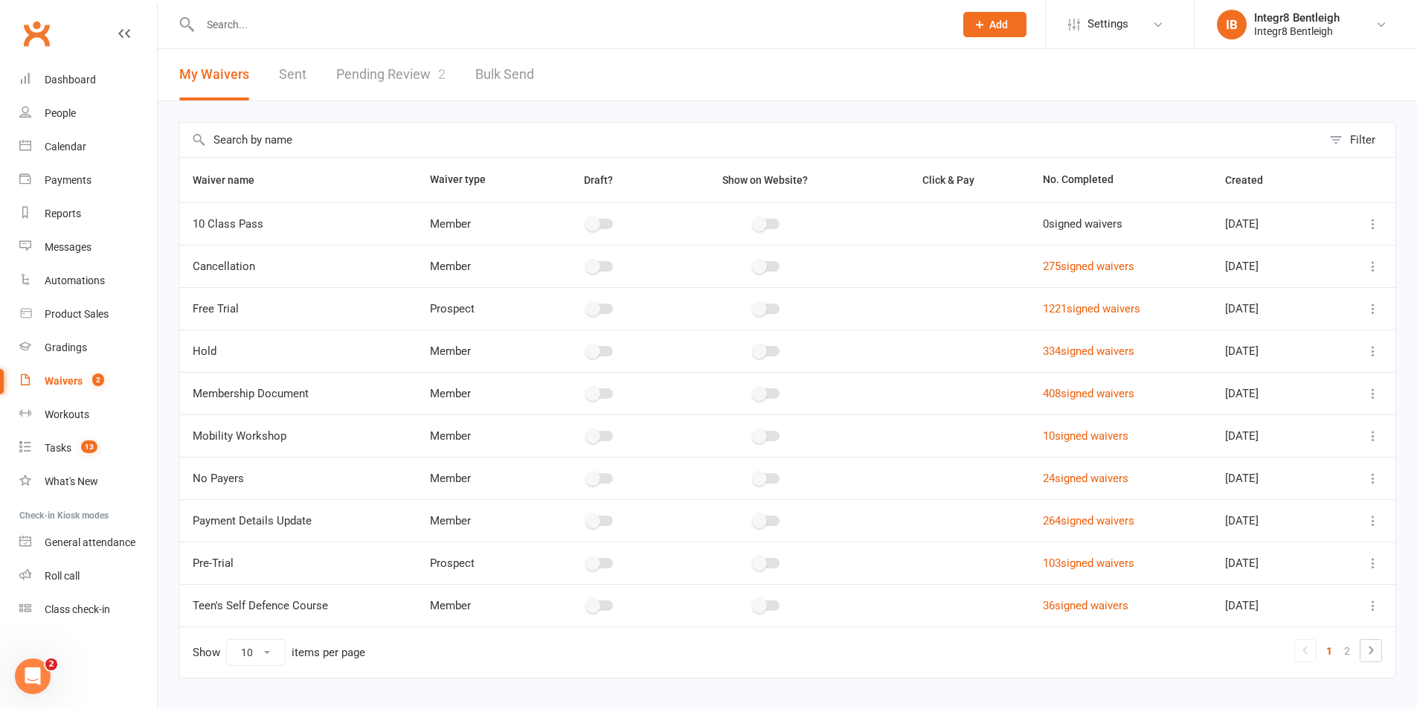
click at [370, 60] on link "Pending Review 2" at bounding box center [390, 74] width 109 height 51
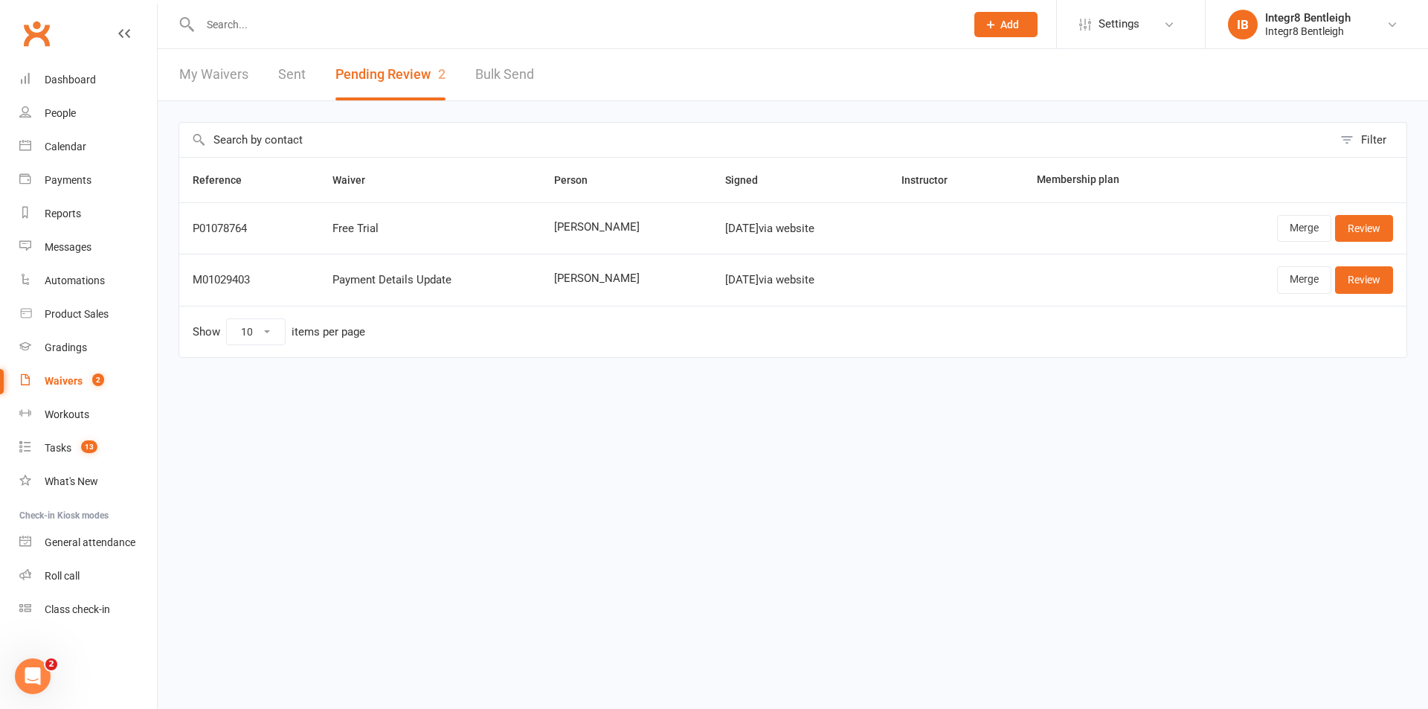
click at [231, 77] on link "My Waivers" at bounding box center [213, 74] width 69 height 51
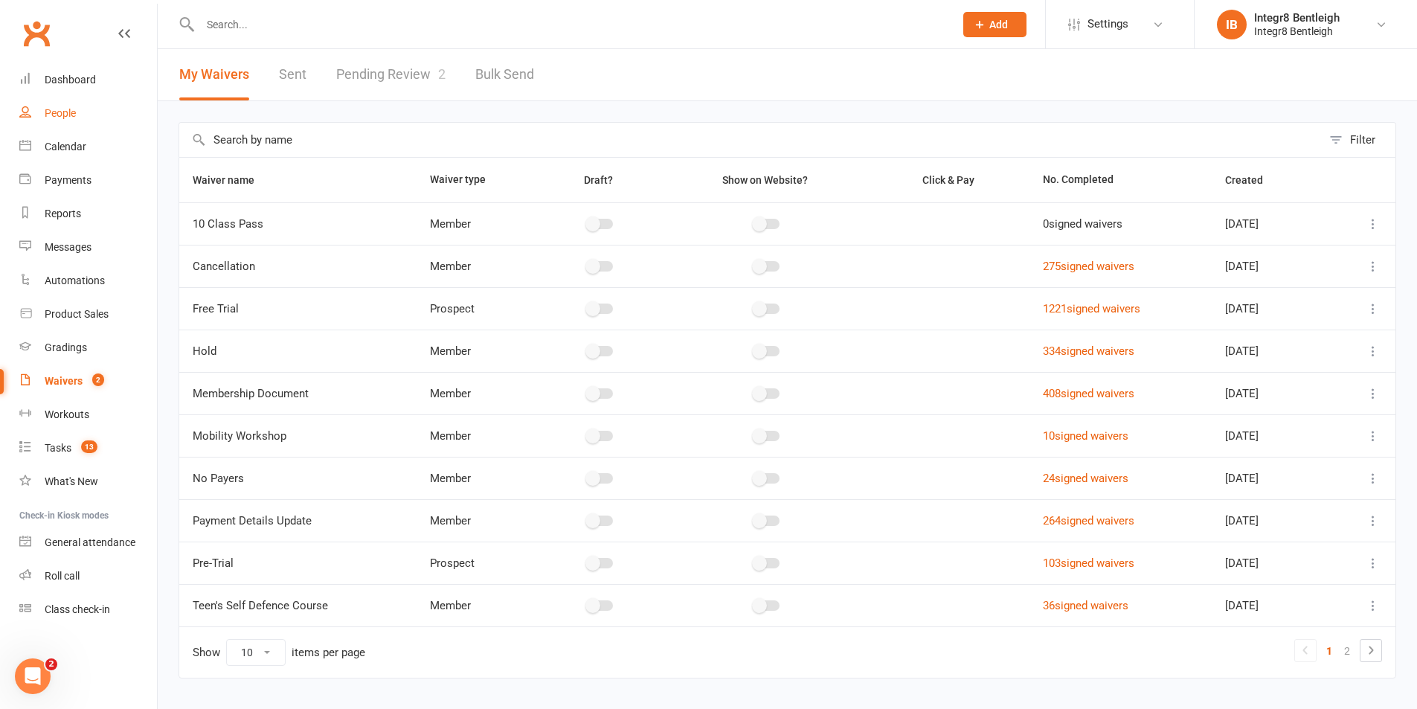
click at [57, 109] on div "People" at bounding box center [60, 113] width 31 height 12
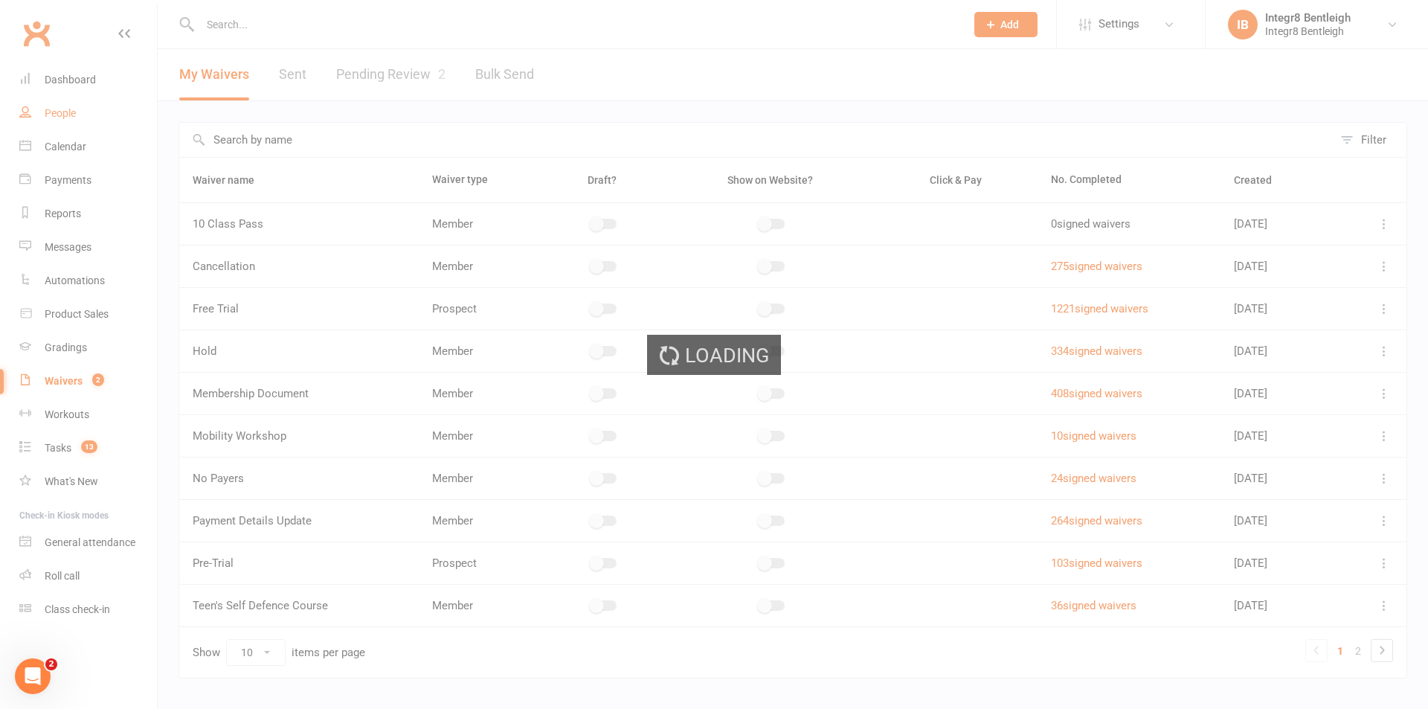
select select "100"
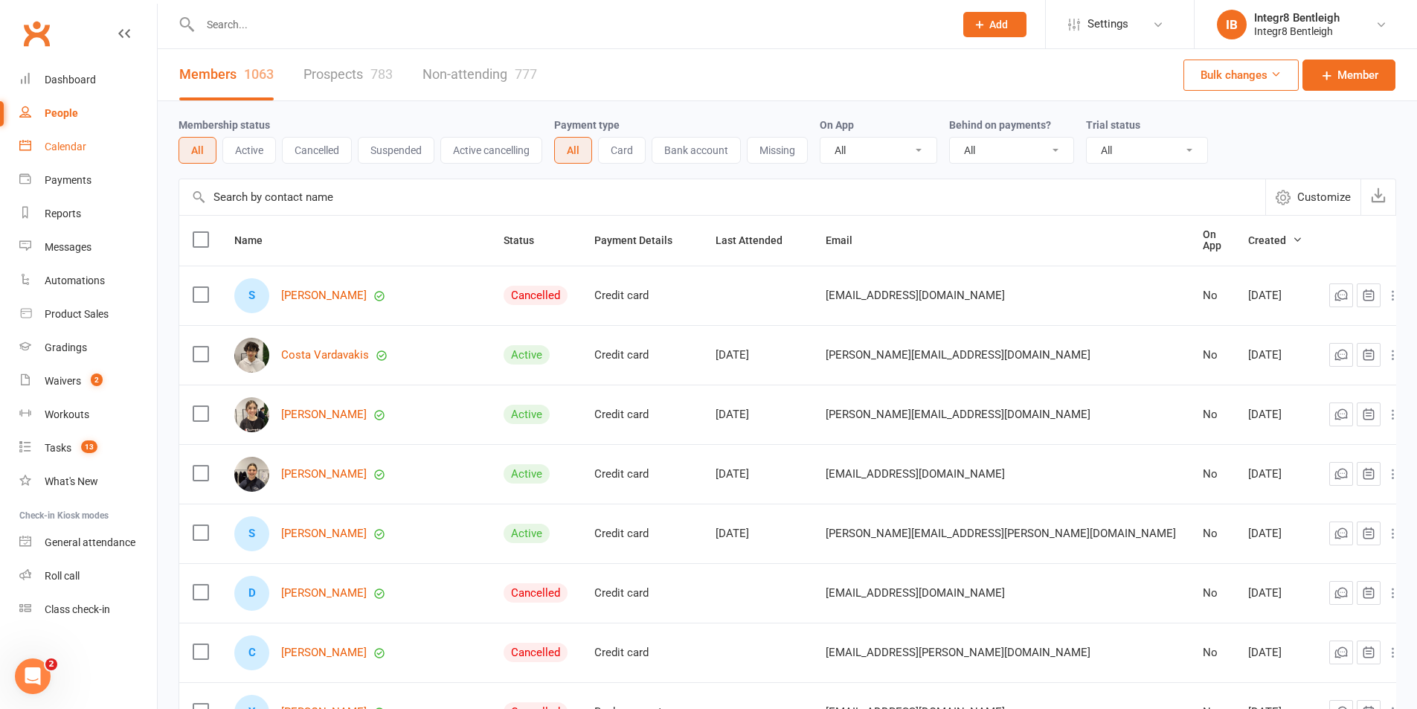
click at [72, 144] on div "Calendar" at bounding box center [66, 147] width 42 height 12
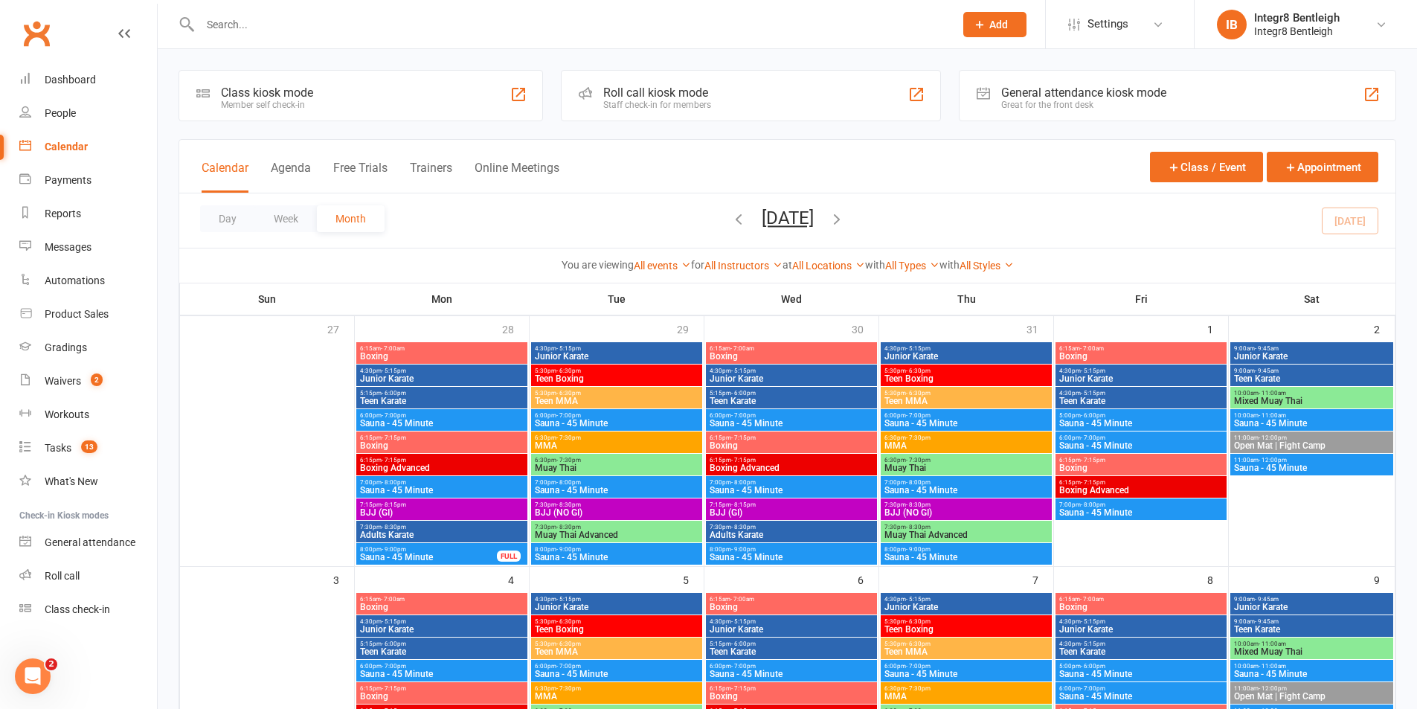
click at [322, 28] on input "text" at bounding box center [570, 24] width 748 height 21
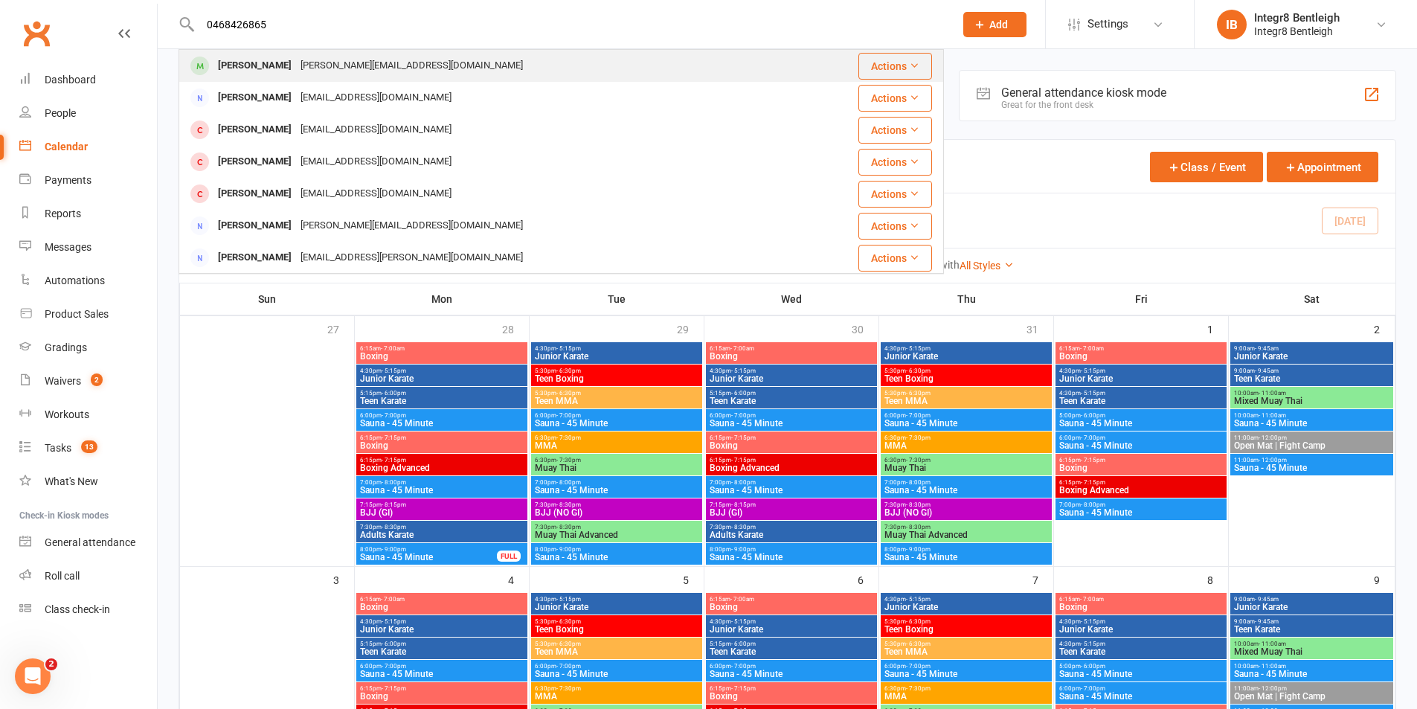
type input "0468426865"
click at [312, 72] on div "Constantine.altidis@gmail.com" at bounding box center [411, 66] width 231 height 22
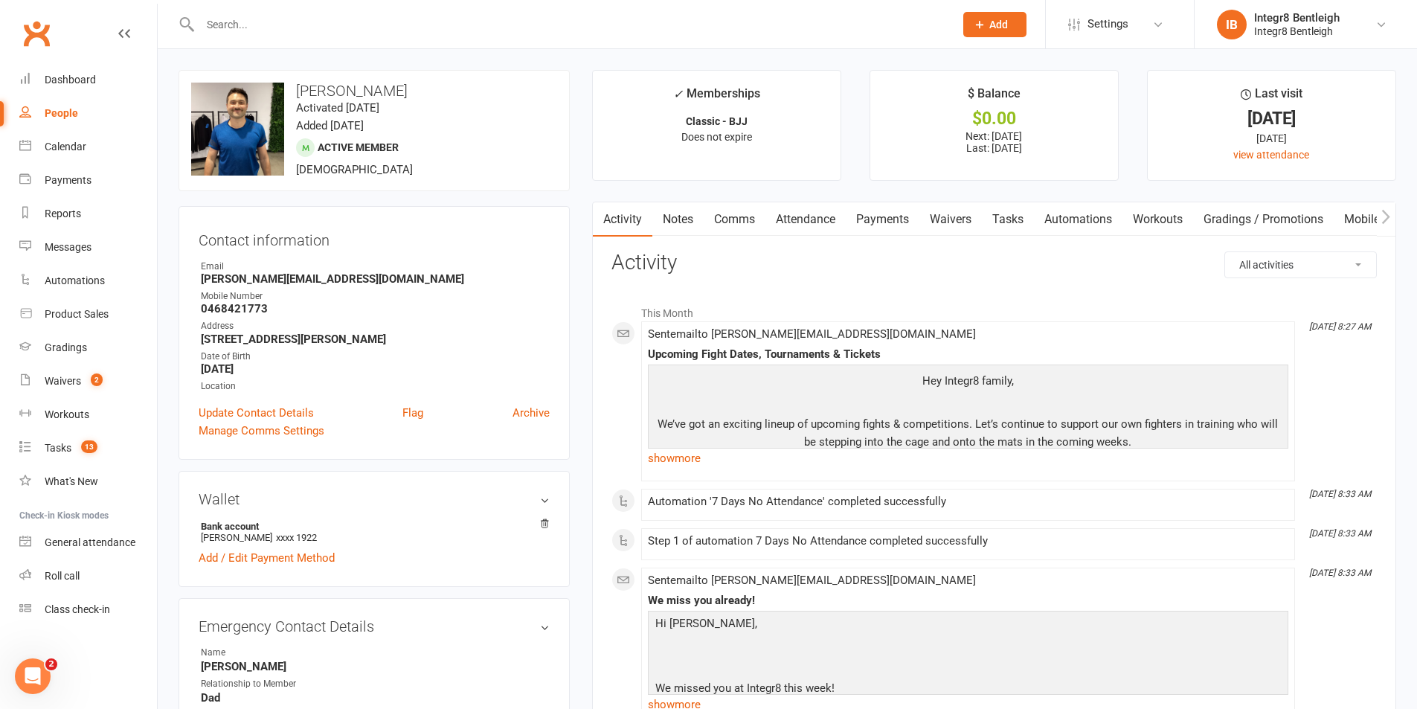
click at [83, 109] on link "People" at bounding box center [88, 113] width 138 height 33
select select "100"
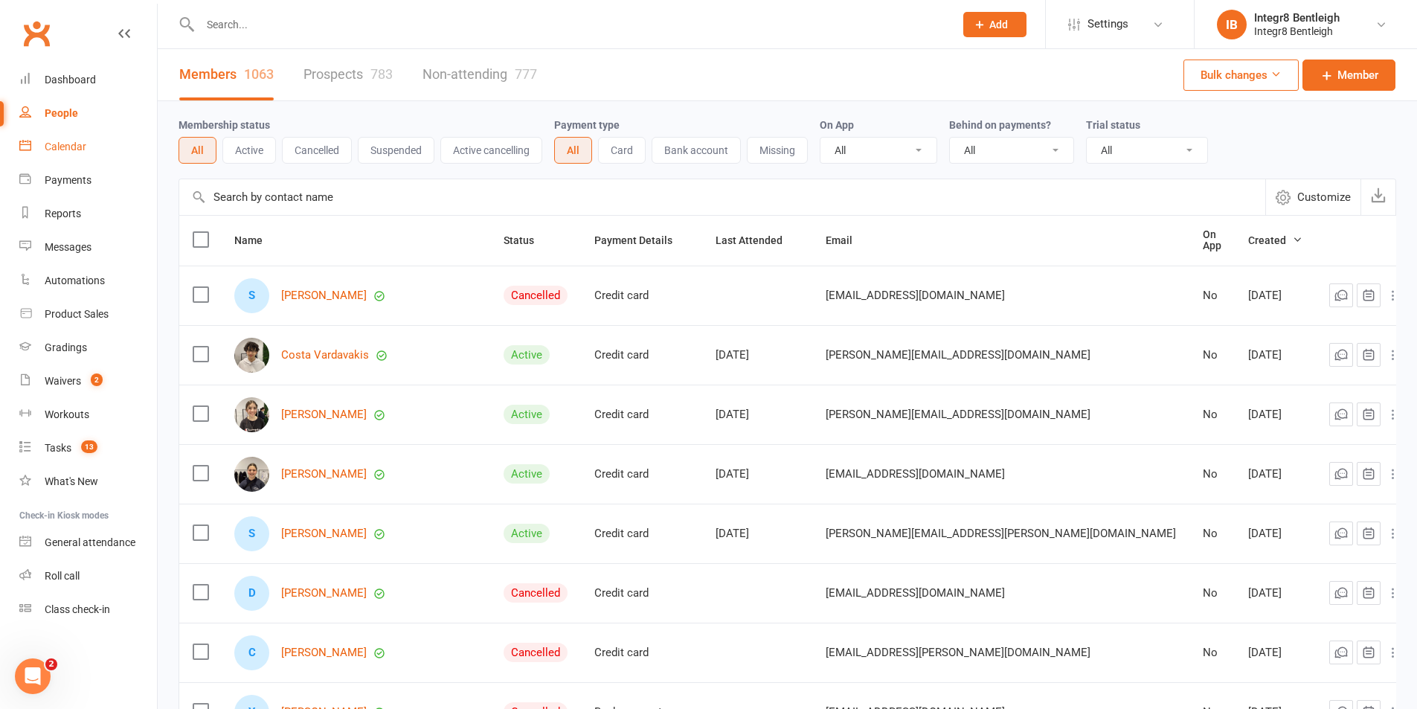
click at [57, 137] on link "Calendar" at bounding box center [88, 146] width 138 height 33
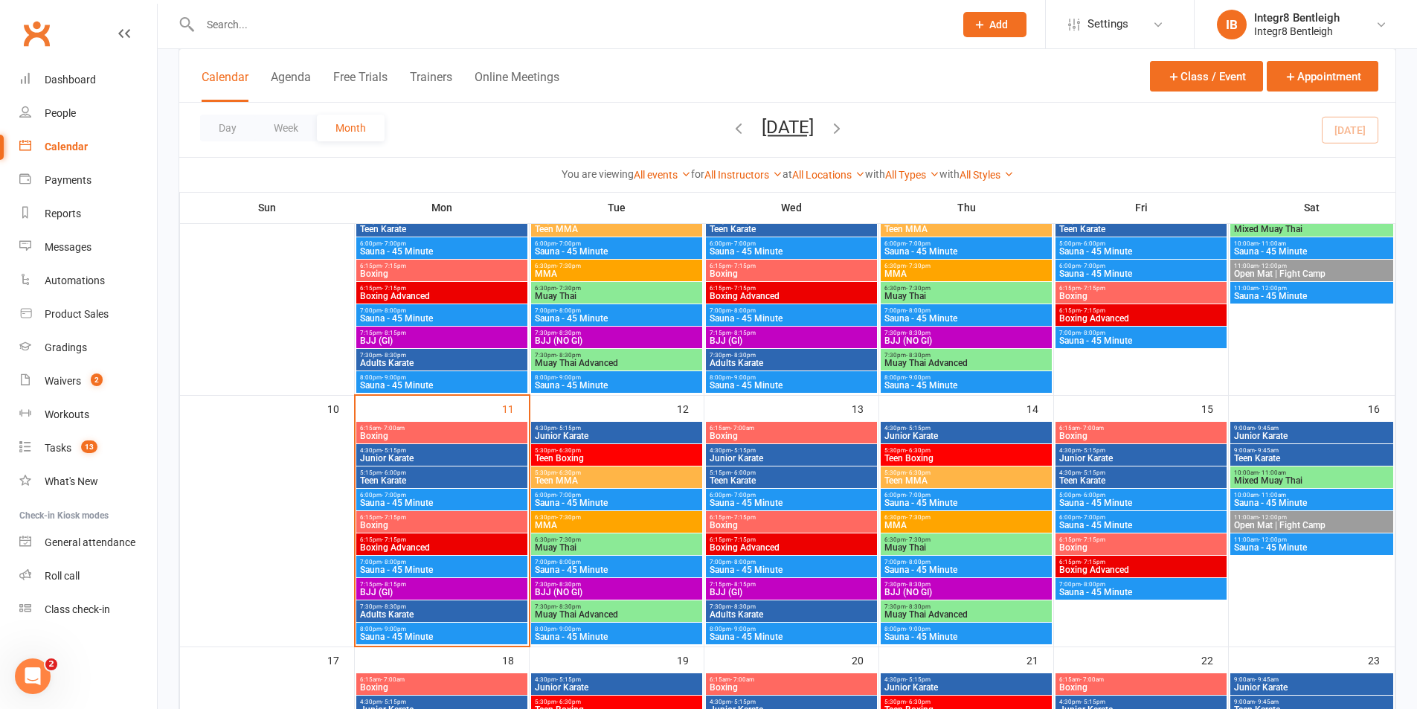
scroll to position [446, 0]
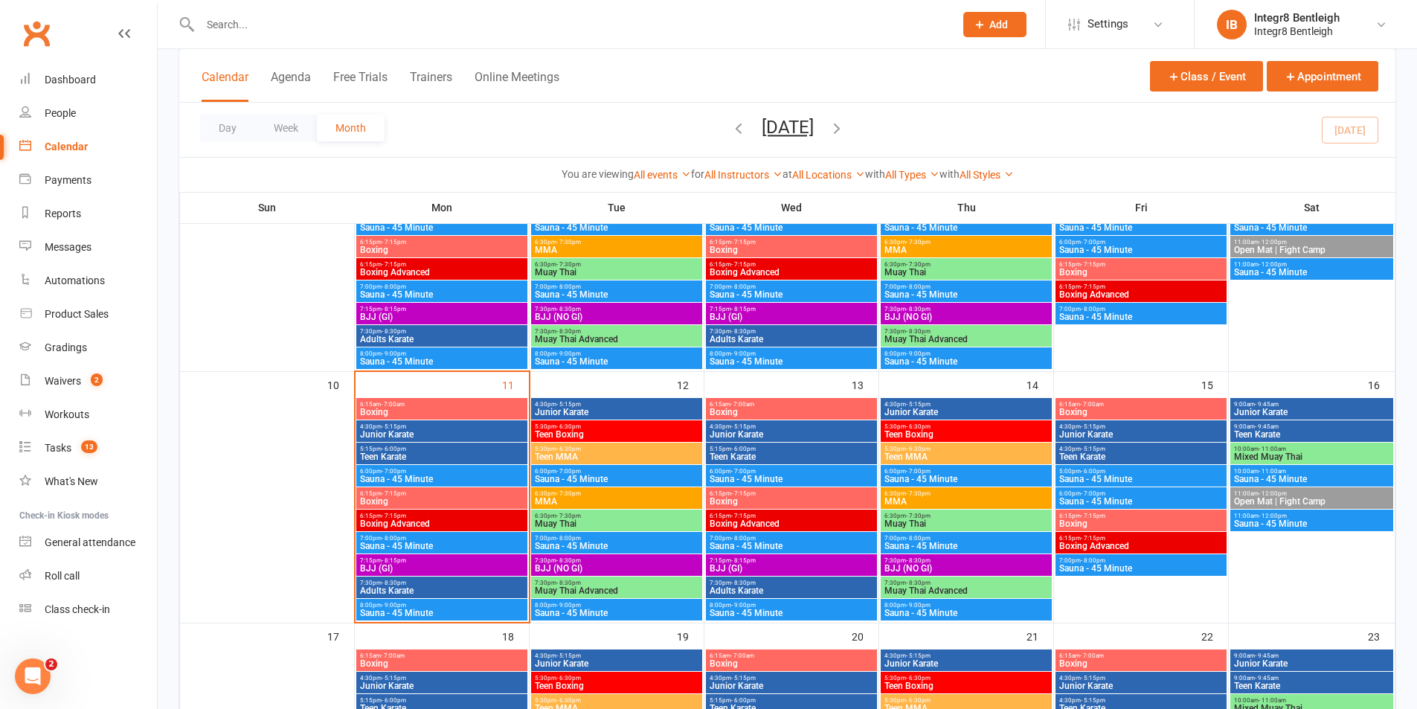
click at [651, 427] on span "5:30pm - 6:30pm" at bounding box center [616, 426] width 165 height 7
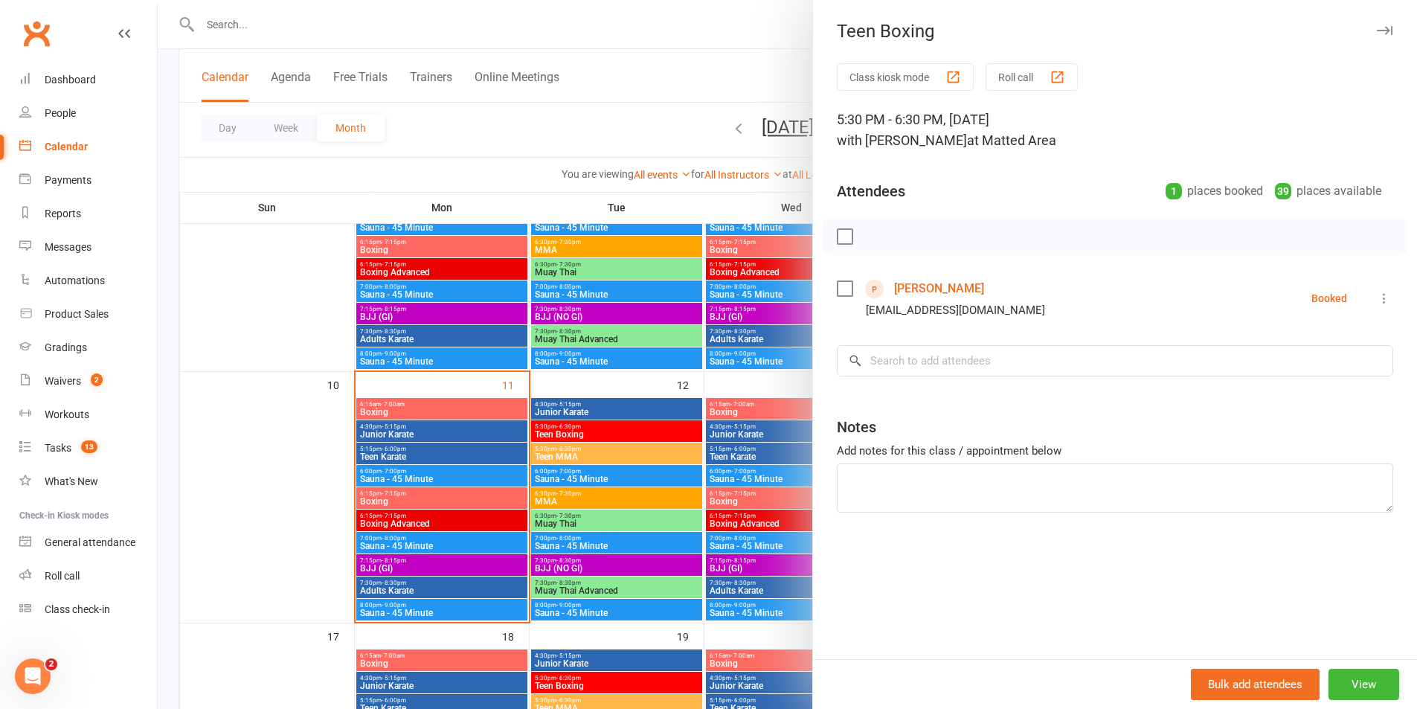
click at [646, 434] on div at bounding box center [787, 354] width 1259 height 709
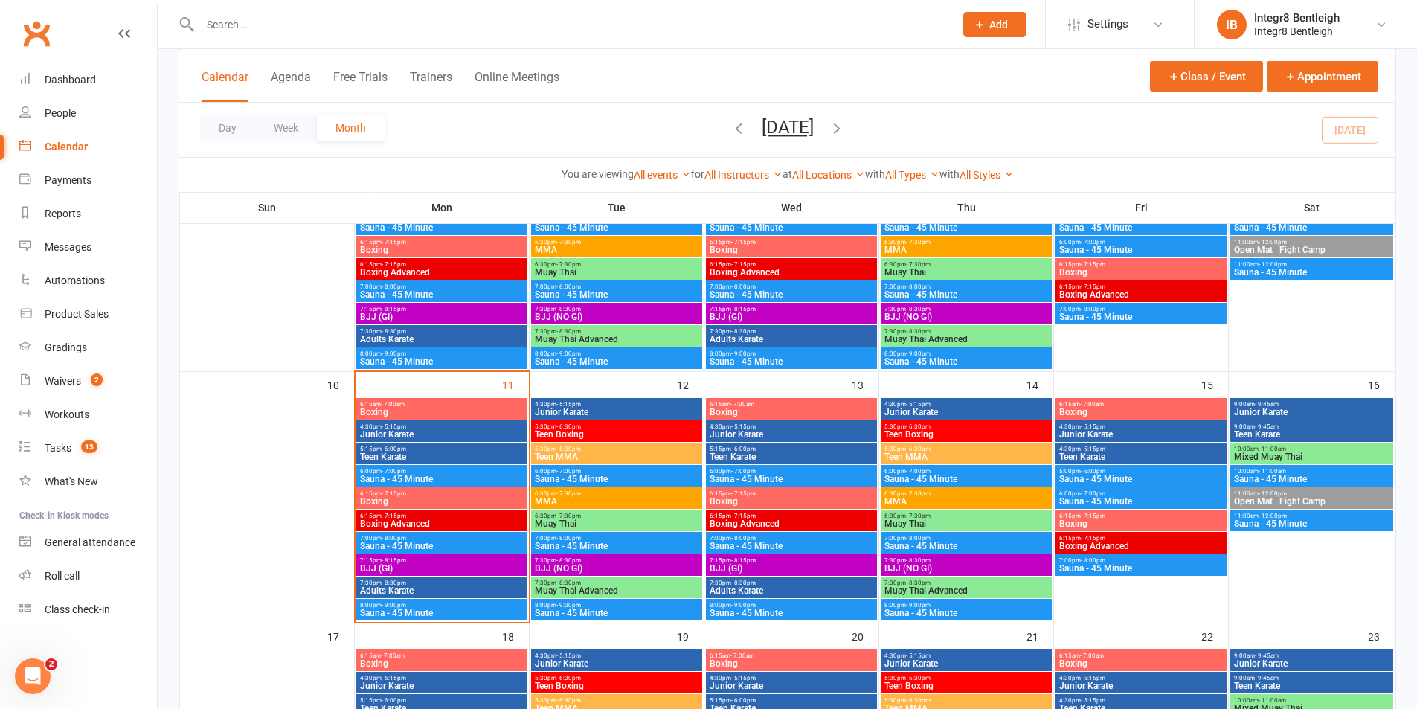
click at [465, 434] on span "Junior Karate" at bounding box center [441, 434] width 165 height 9
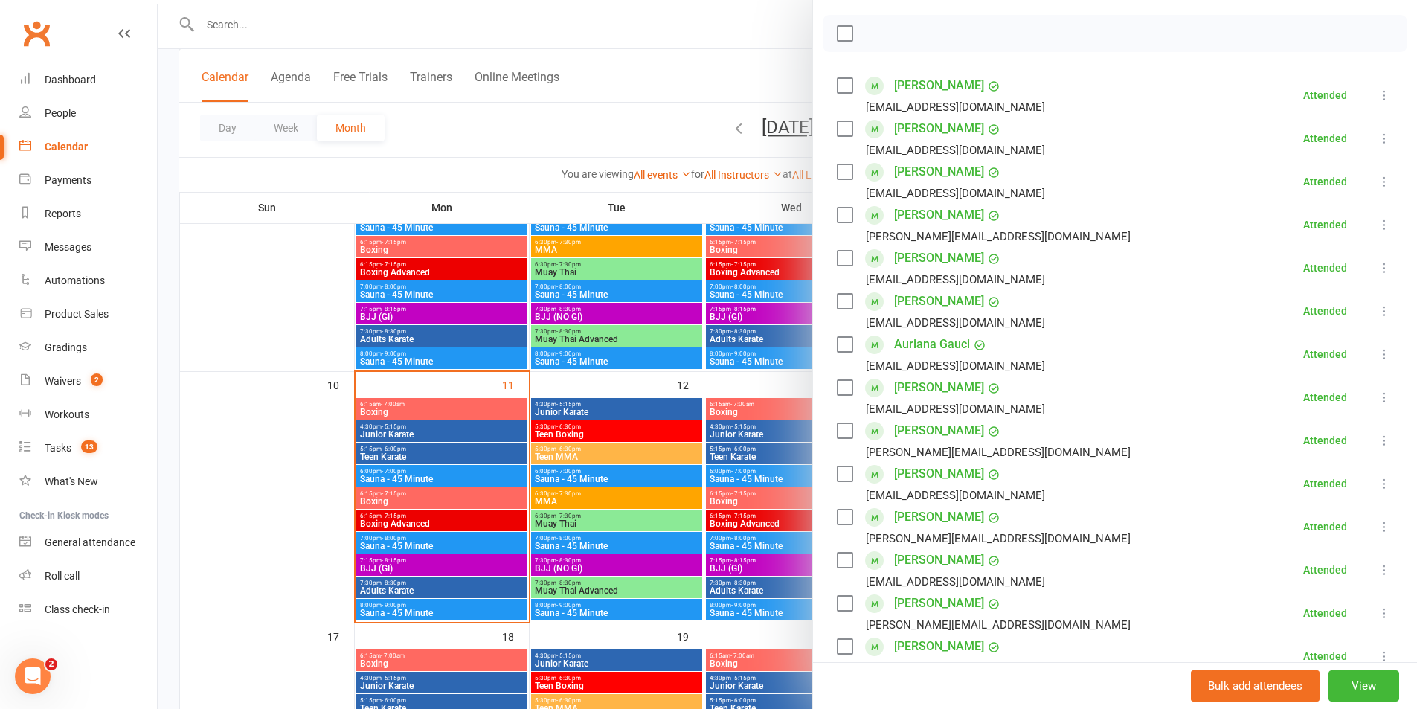
scroll to position [223, 0]
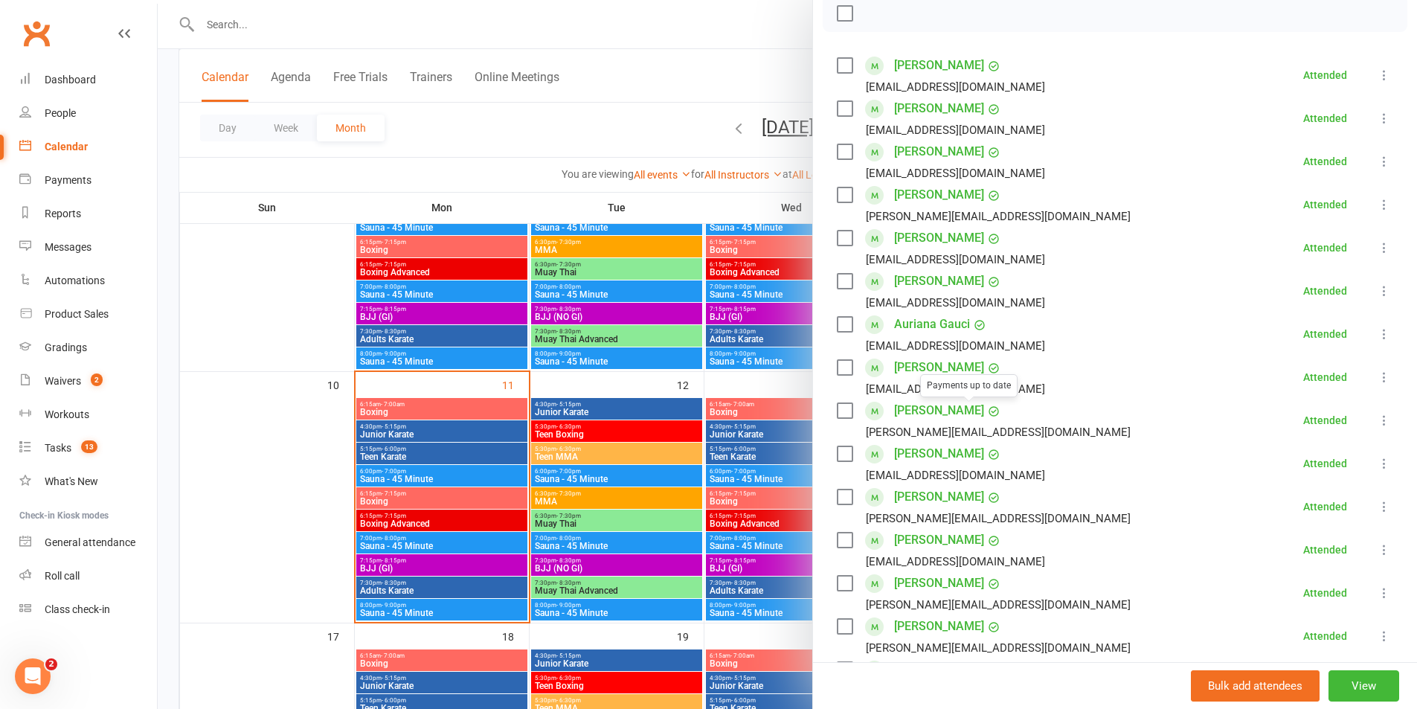
click at [444, 415] on div at bounding box center [787, 354] width 1259 height 709
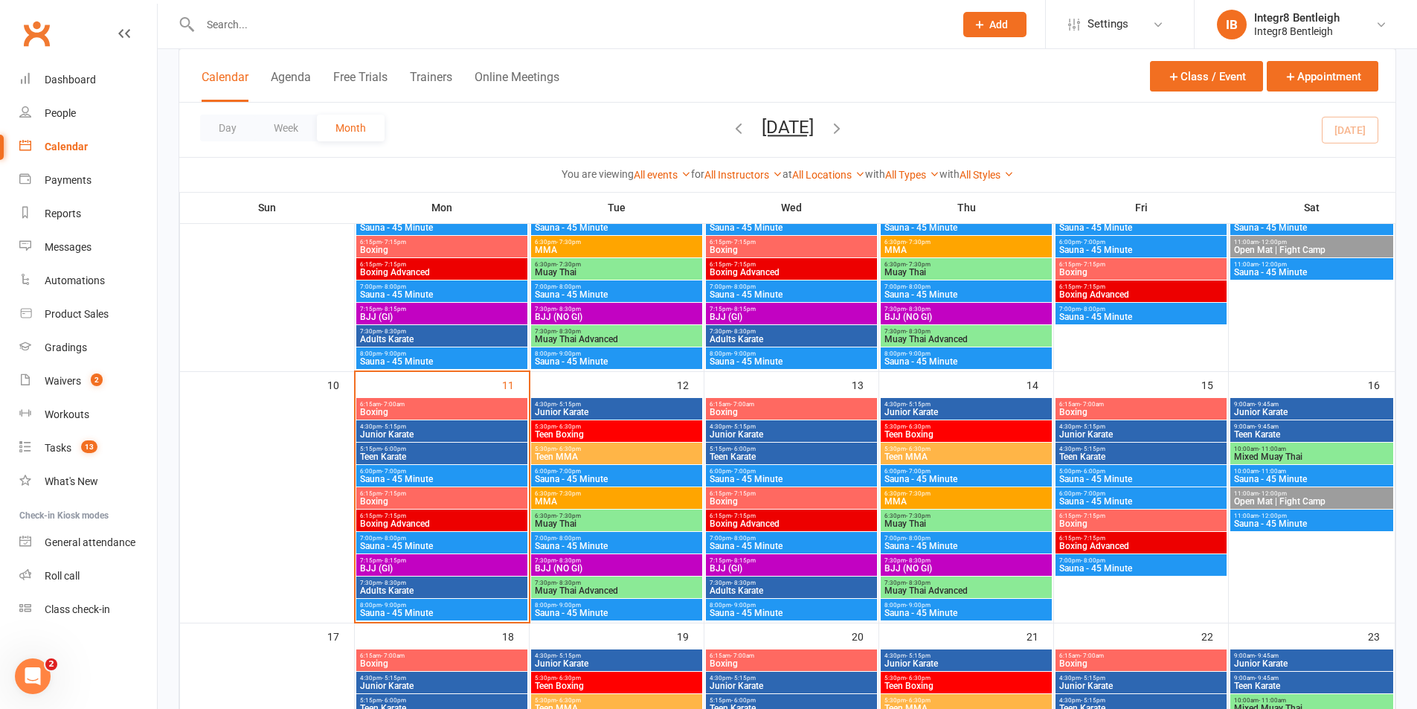
click at [445, 437] on span "Junior Karate" at bounding box center [441, 434] width 165 height 9
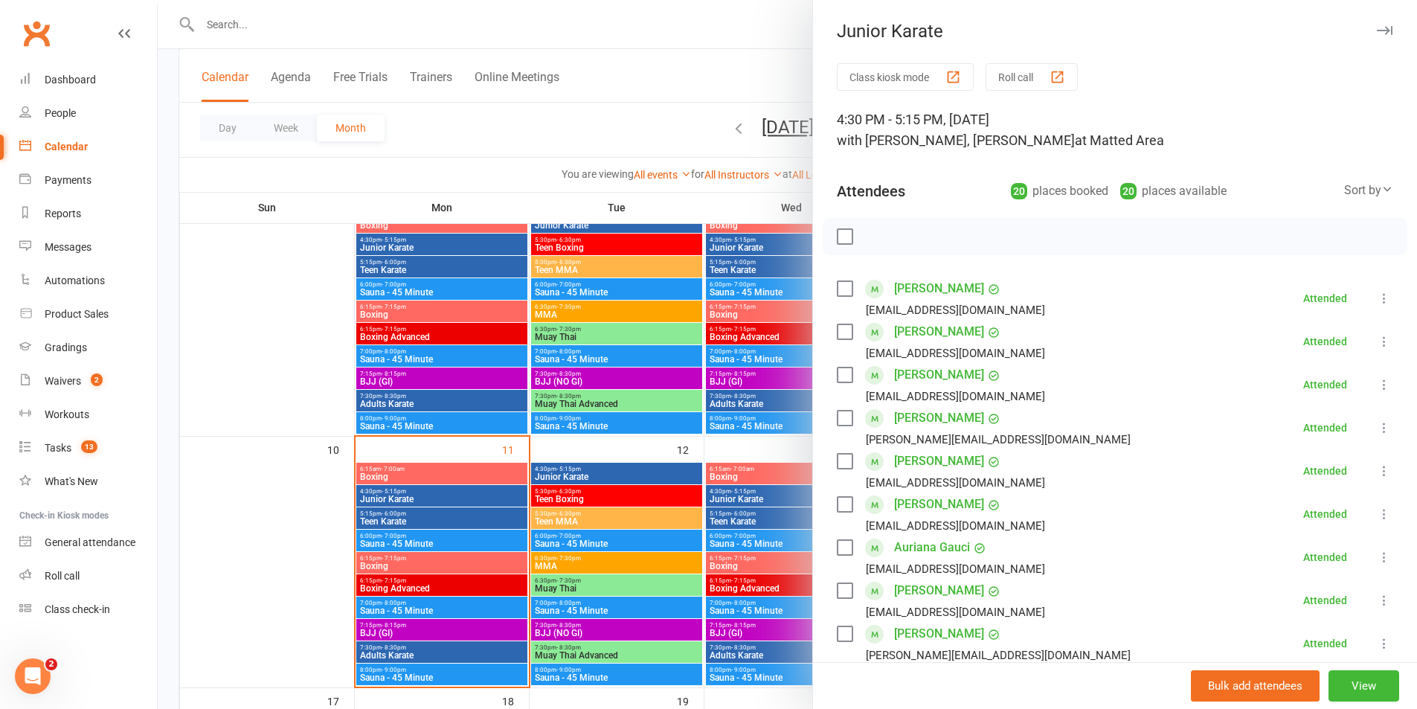
scroll to position [149, 0]
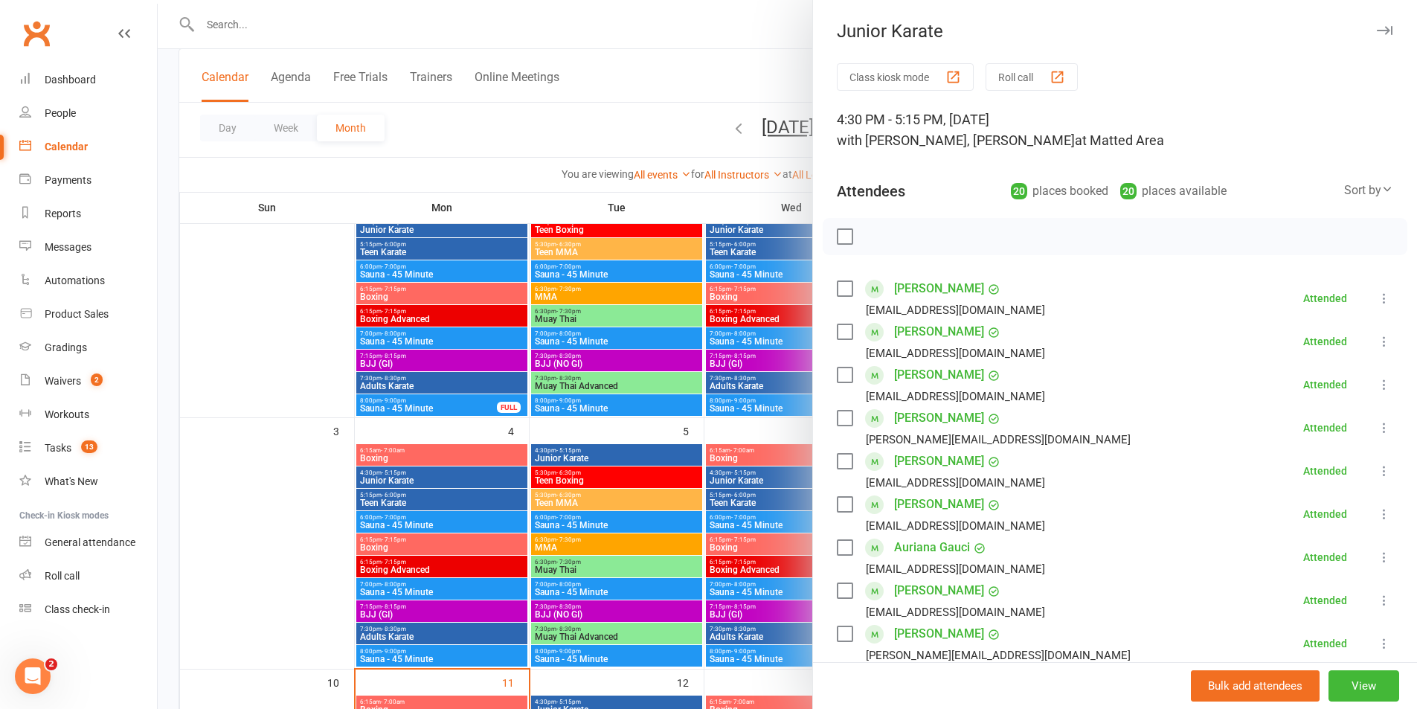
click at [697, 54] on div at bounding box center [787, 354] width 1259 height 709
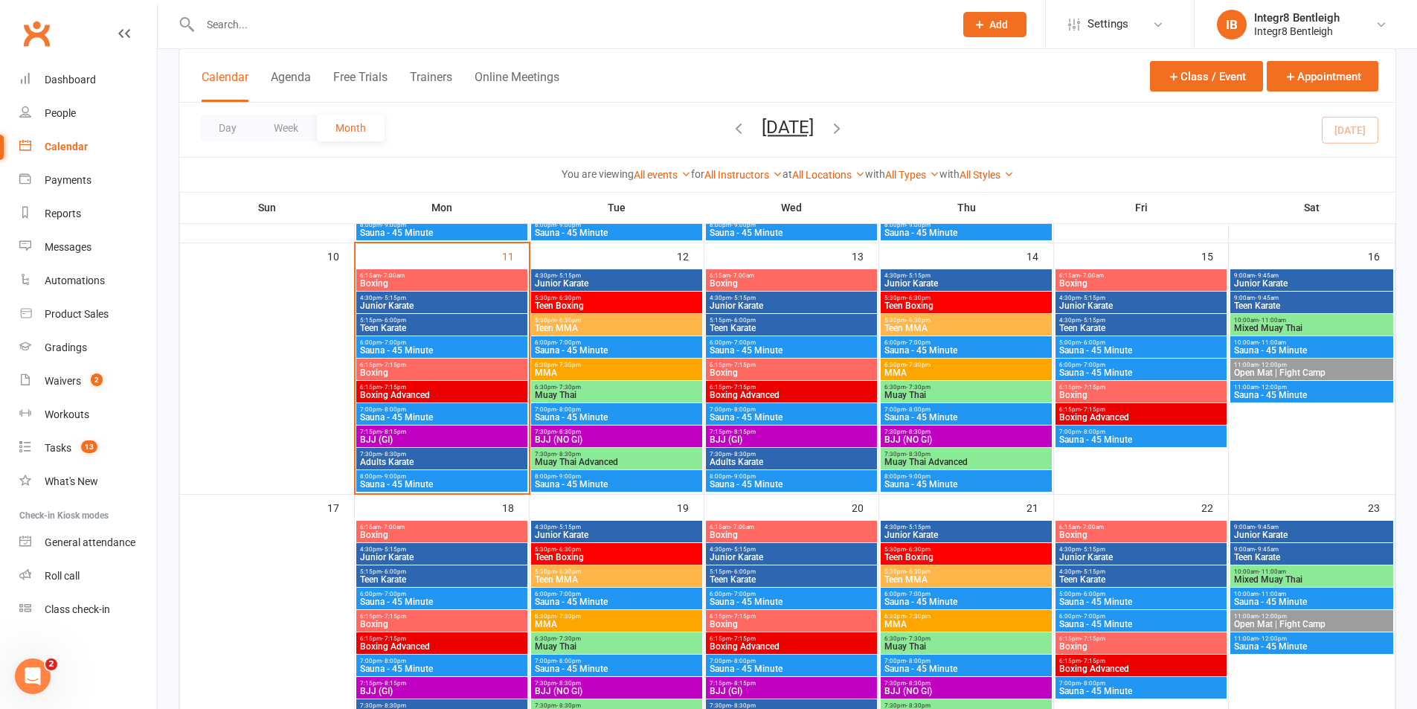
scroll to position [576, 0]
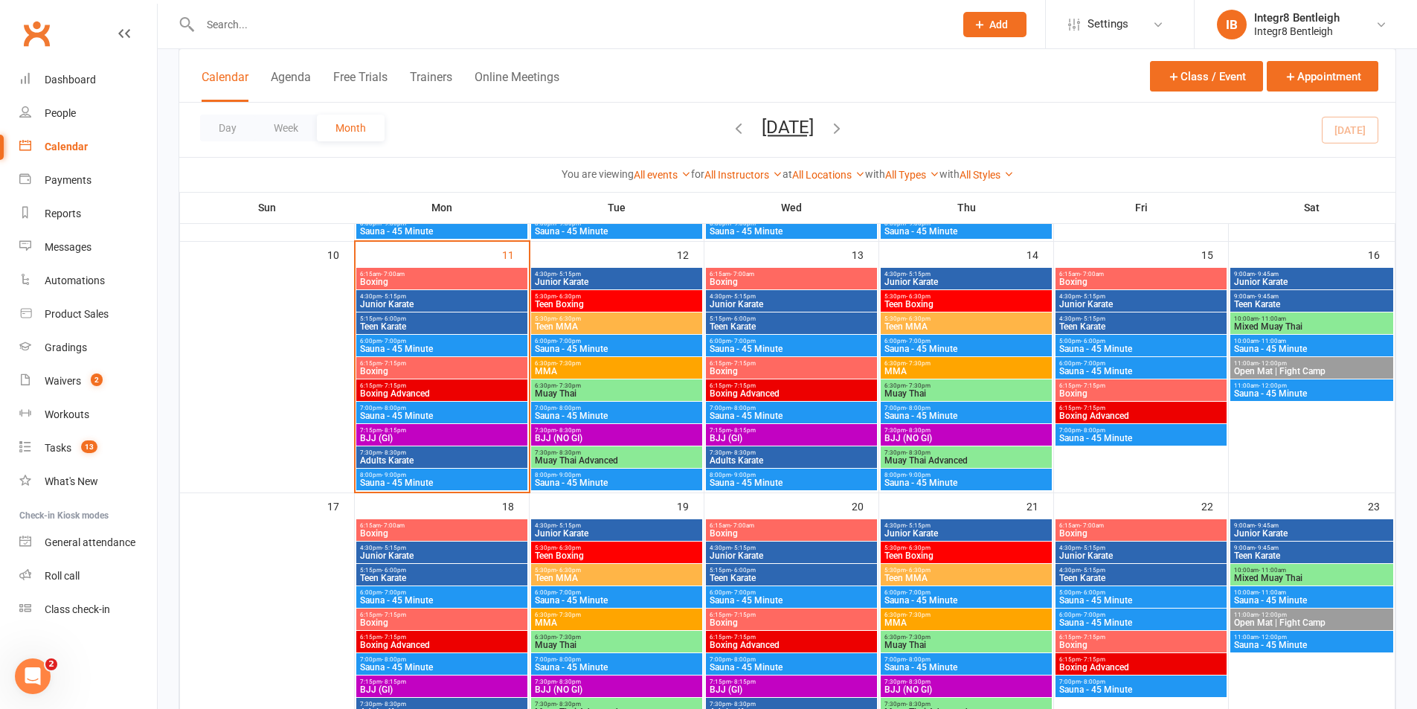
click at [414, 361] on span "6:15pm - 7:15pm" at bounding box center [441, 363] width 165 height 7
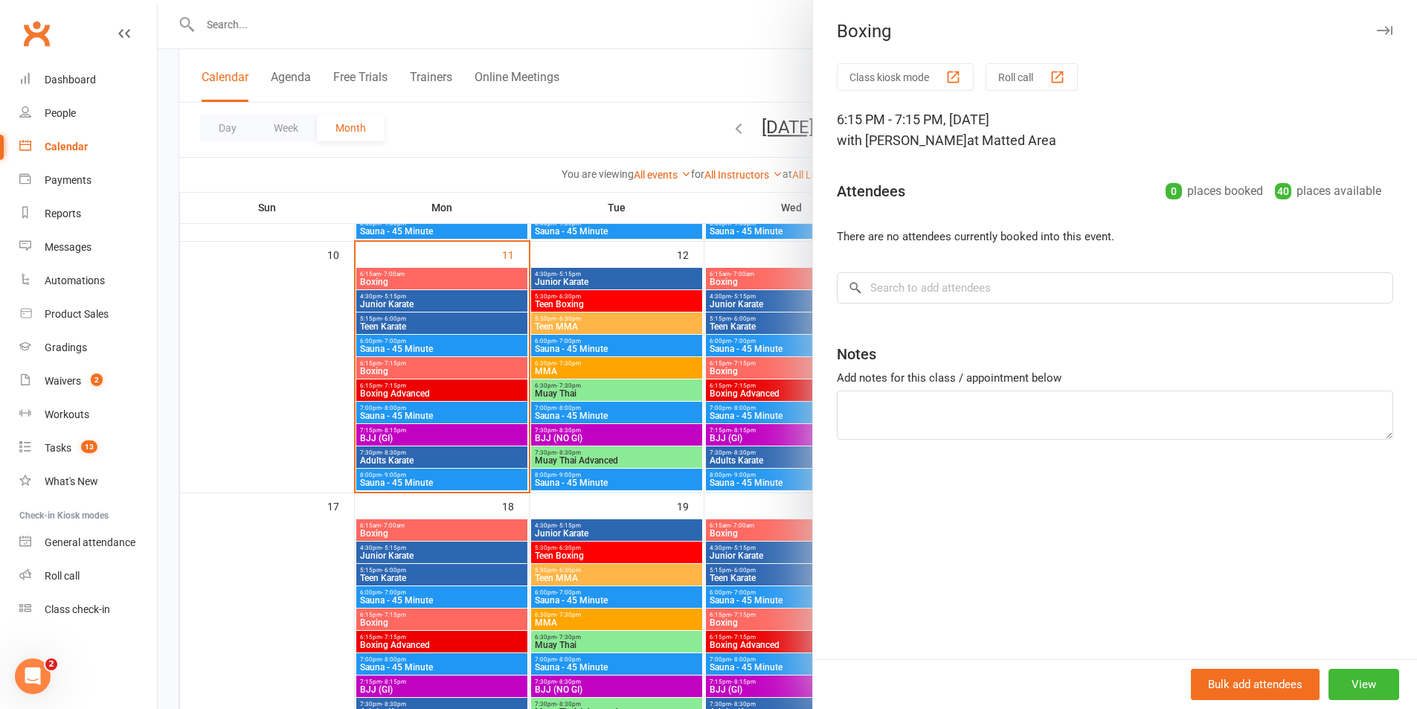
click at [486, 329] on div at bounding box center [787, 354] width 1259 height 709
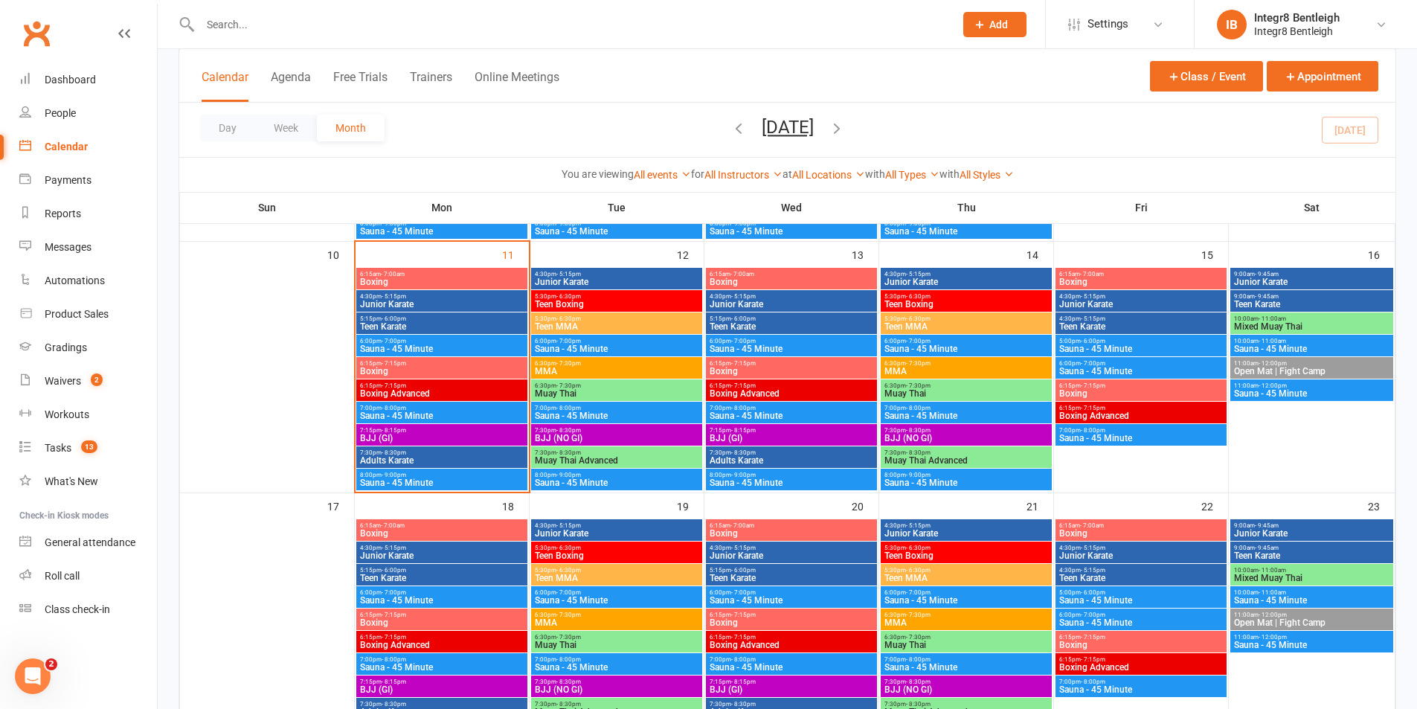
click at [937, 390] on span "Muay Thai" at bounding box center [966, 393] width 165 height 9
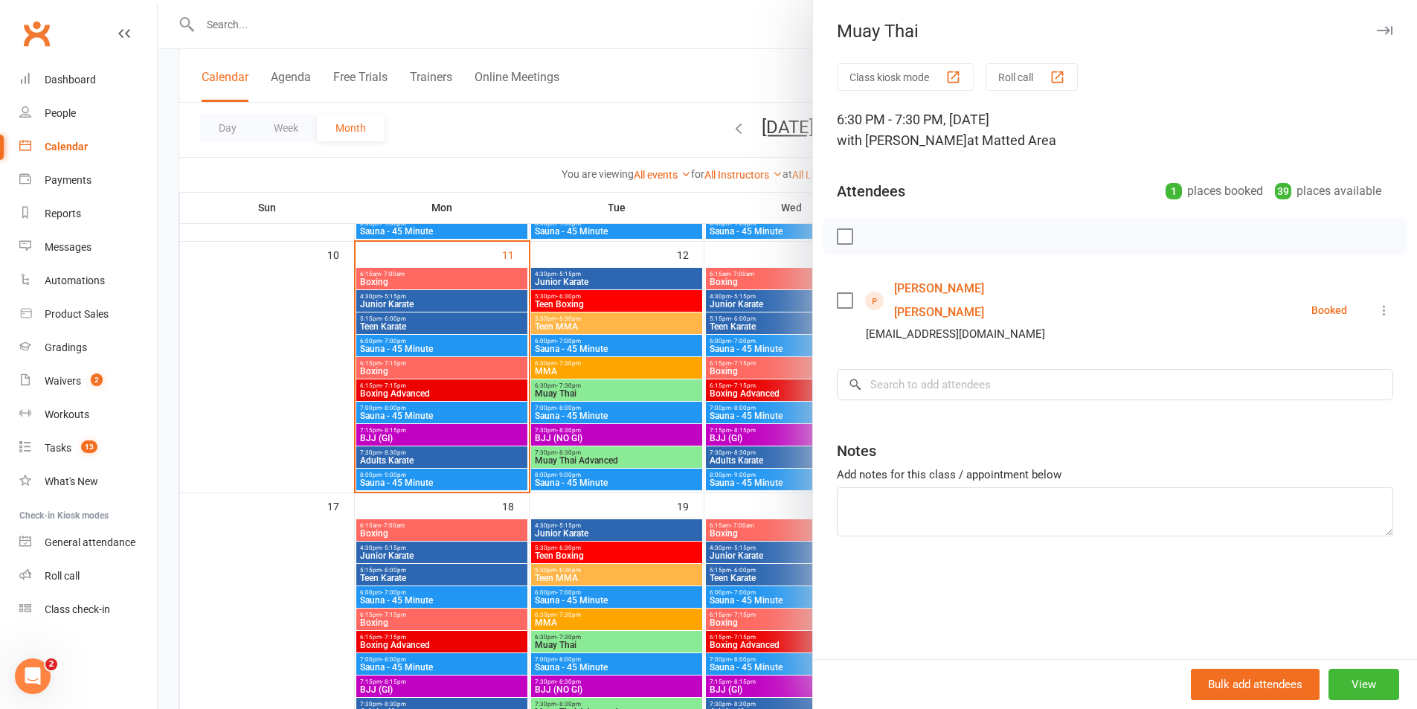
click at [645, 360] on div at bounding box center [787, 354] width 1259 height 709
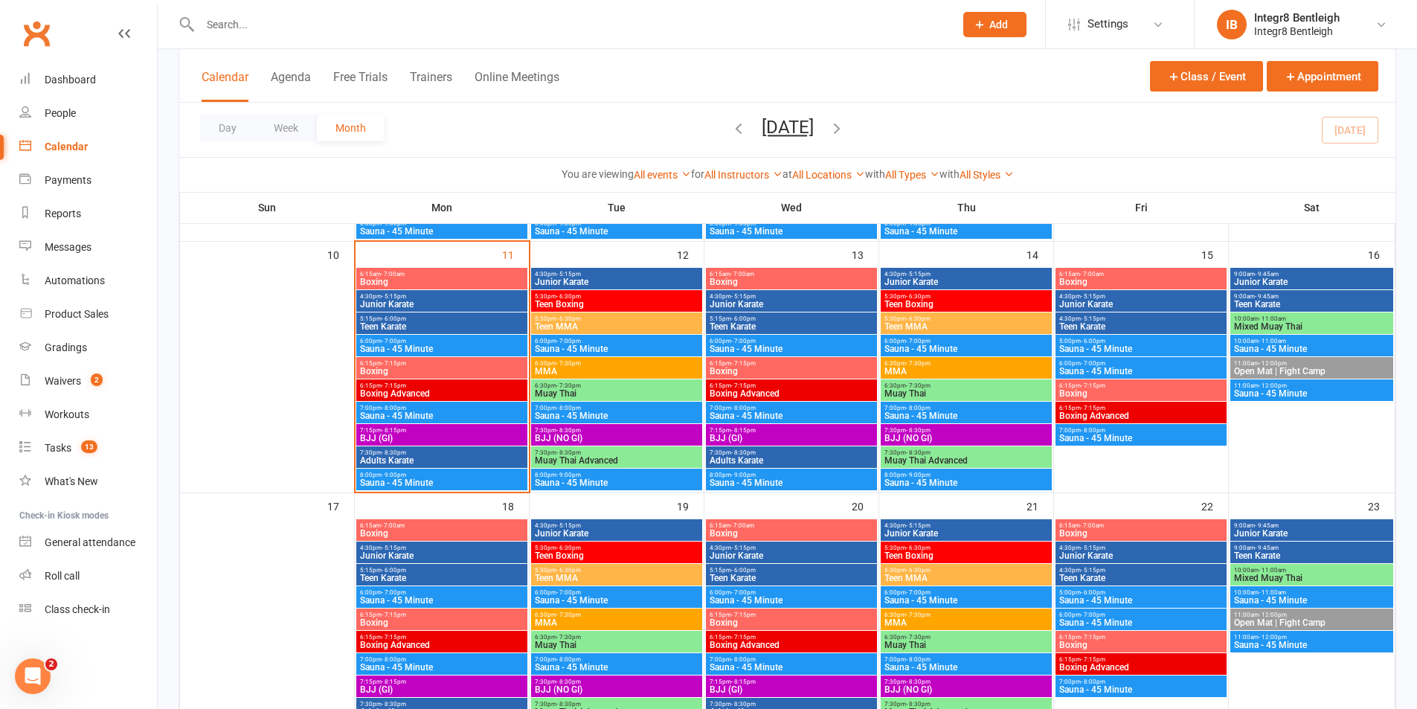
click at [630, 393] on span "Muay Thai" at bounding box center [616, 393] width 165 height 9
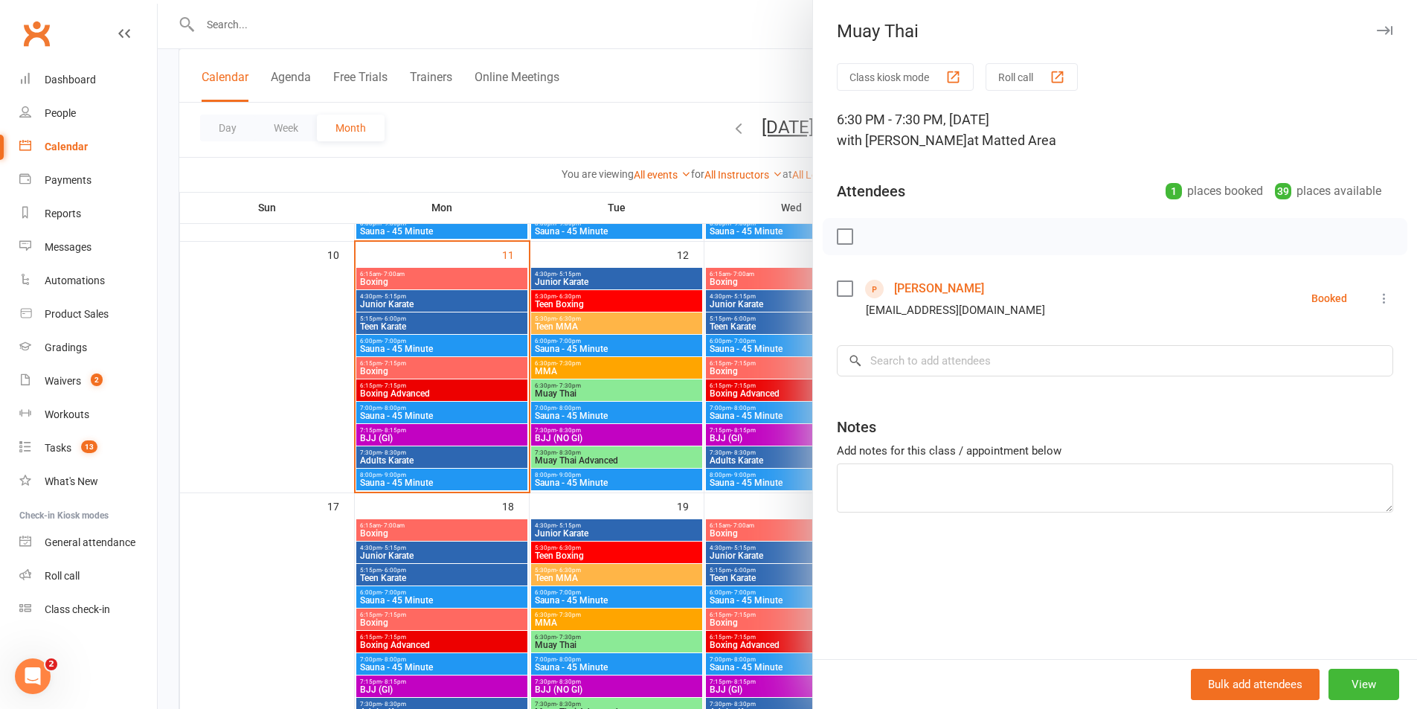
click at [630, 393] on div at bounding box center [787, 354] width 1259 height 709
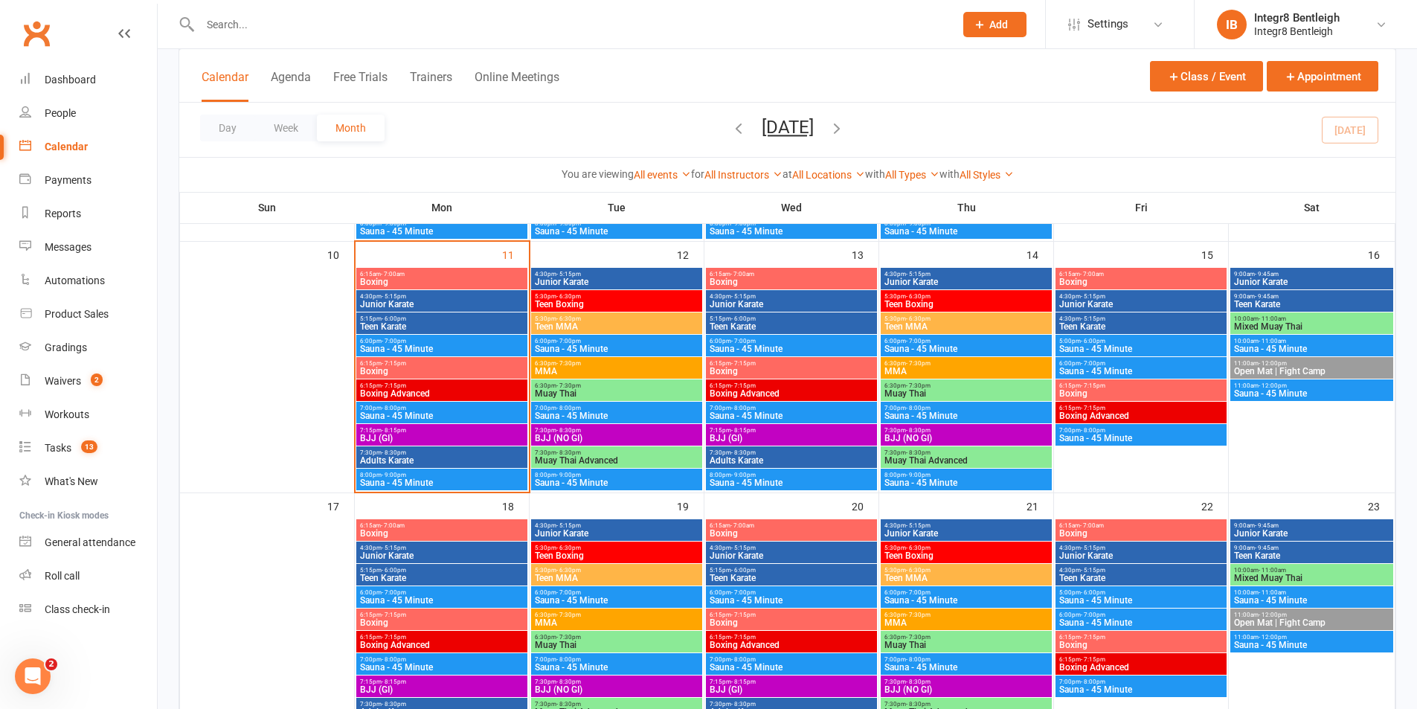
click at [1287, 326] on span "Mixed Muay Thai" at bounding box center [1311, 326] width 157 height 9
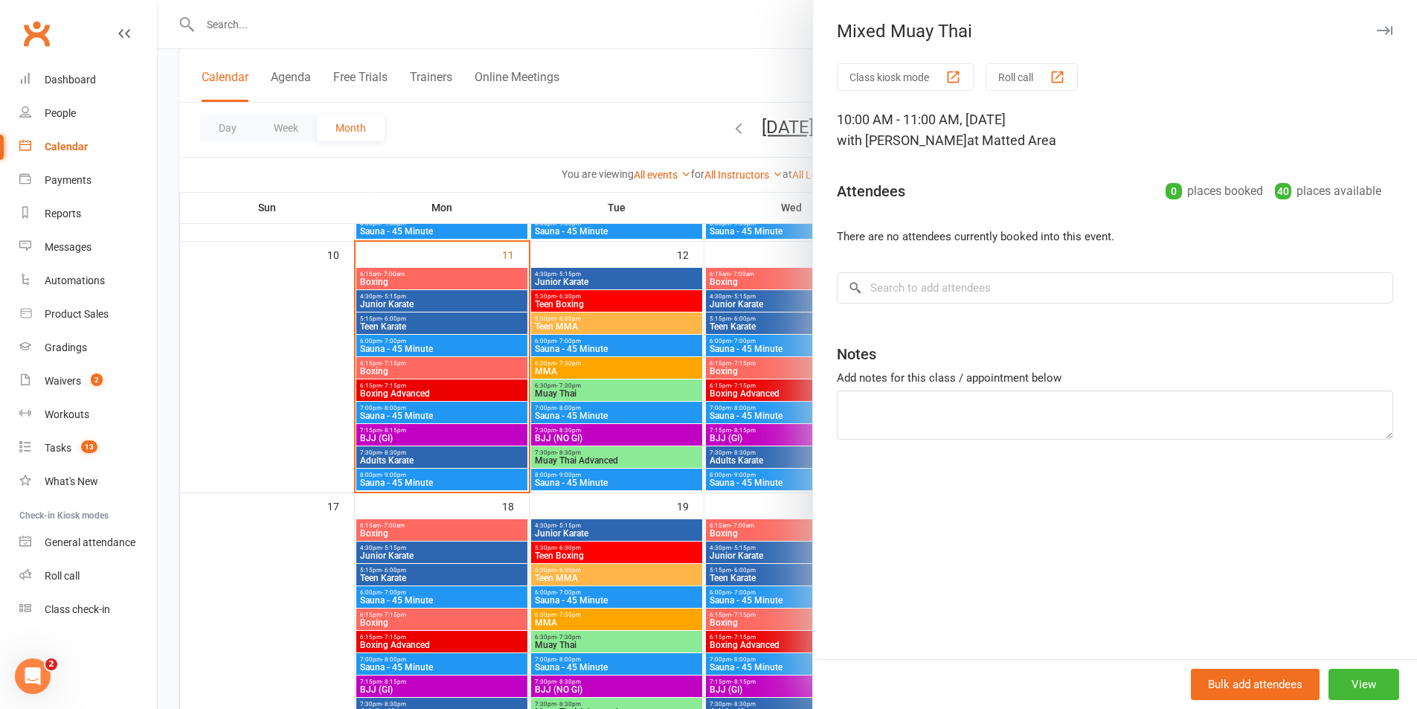
click at [748, 384] on div at bounding box center [787, 354] width 1259 height 709
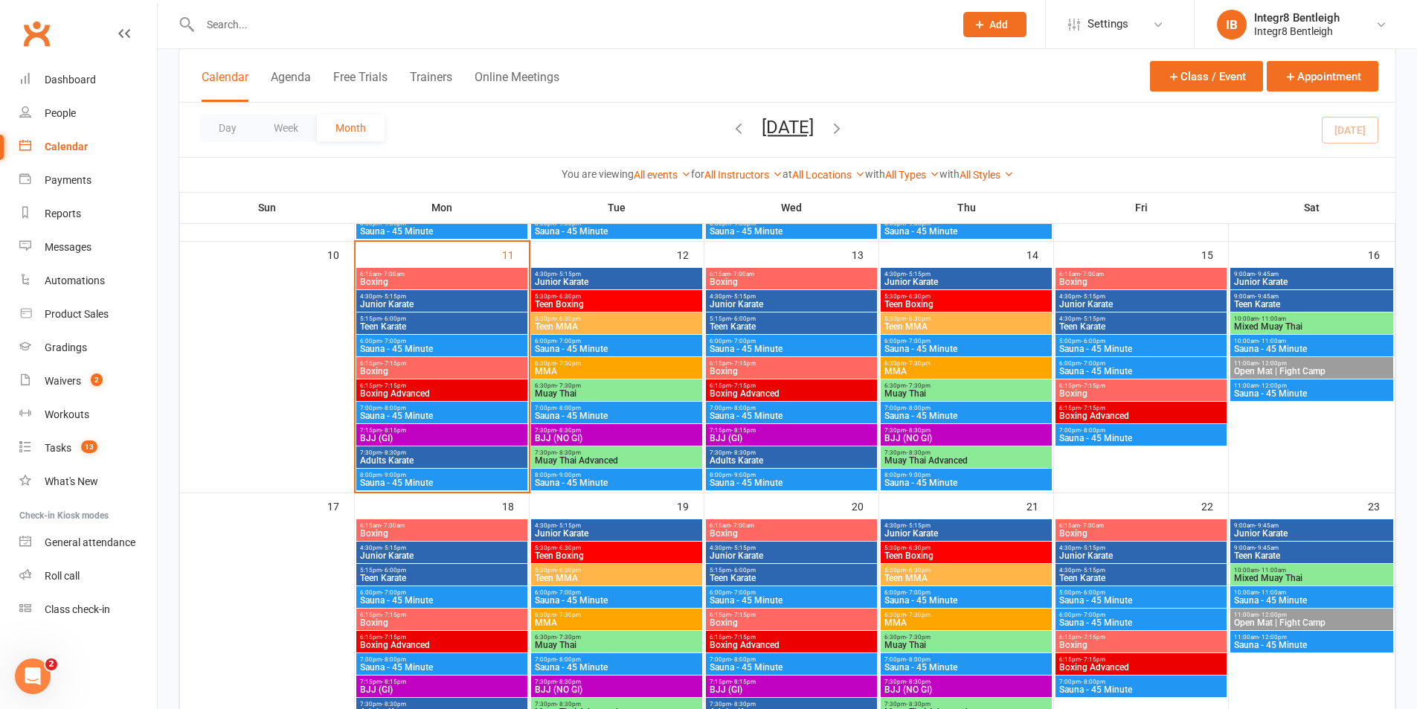
click at [576, 645] on span "Muay Thai" at bounding box center [616, 644] width 165 height 9
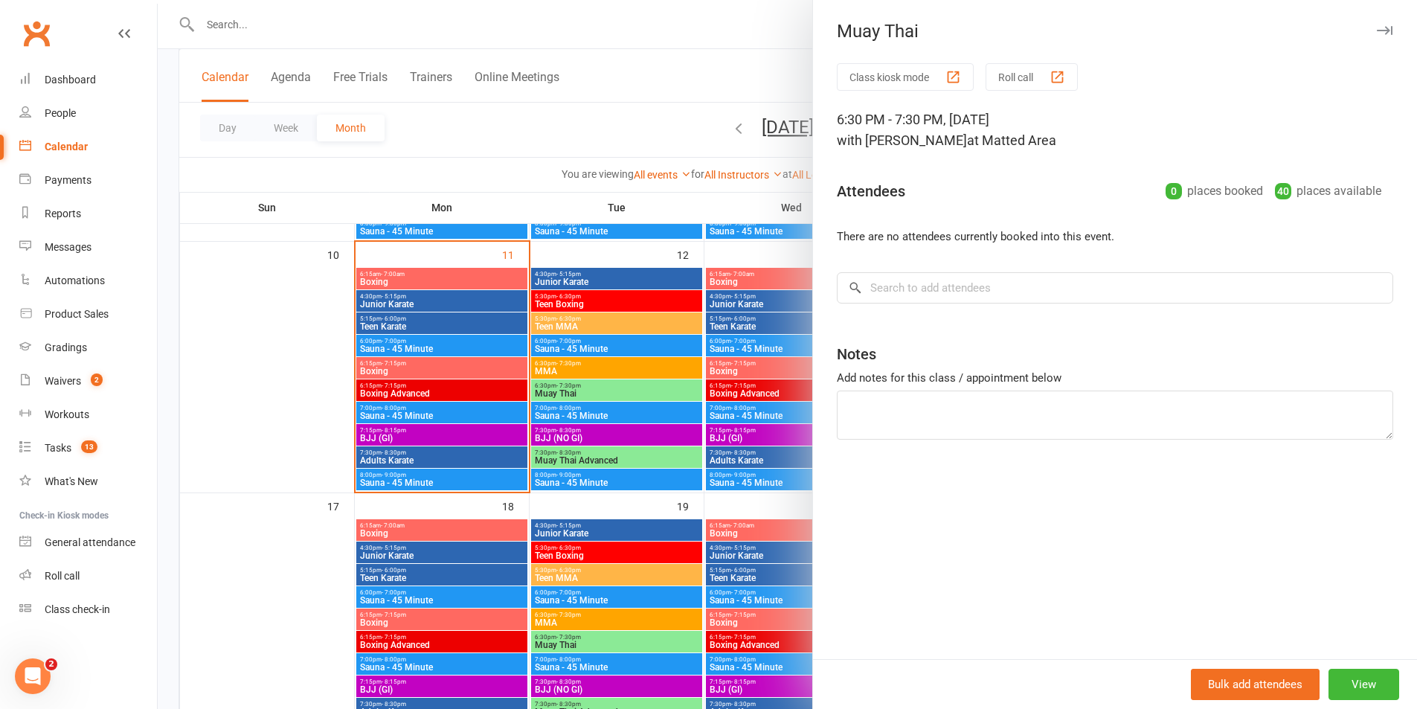
click at [620, 491] on div at bounding box center [787, 354] width 1259 height 709
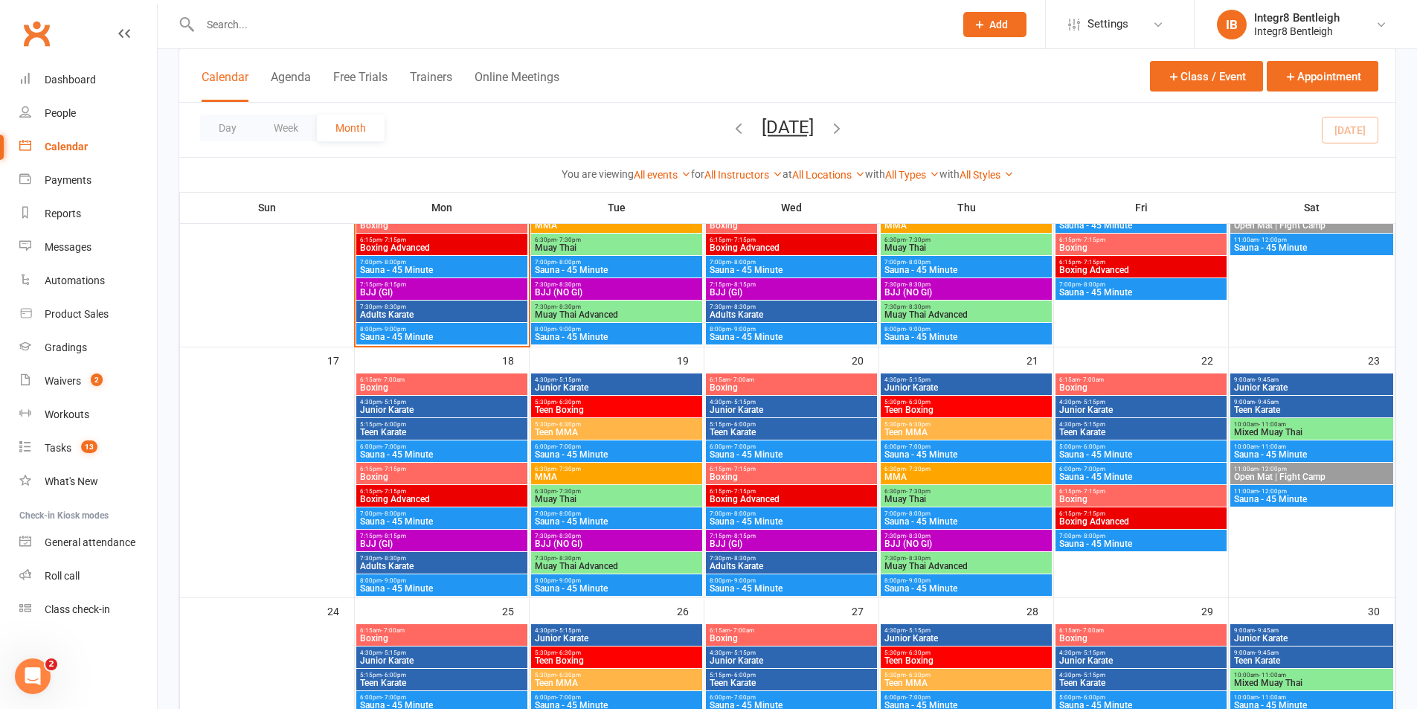
scroll to position [725, 0]
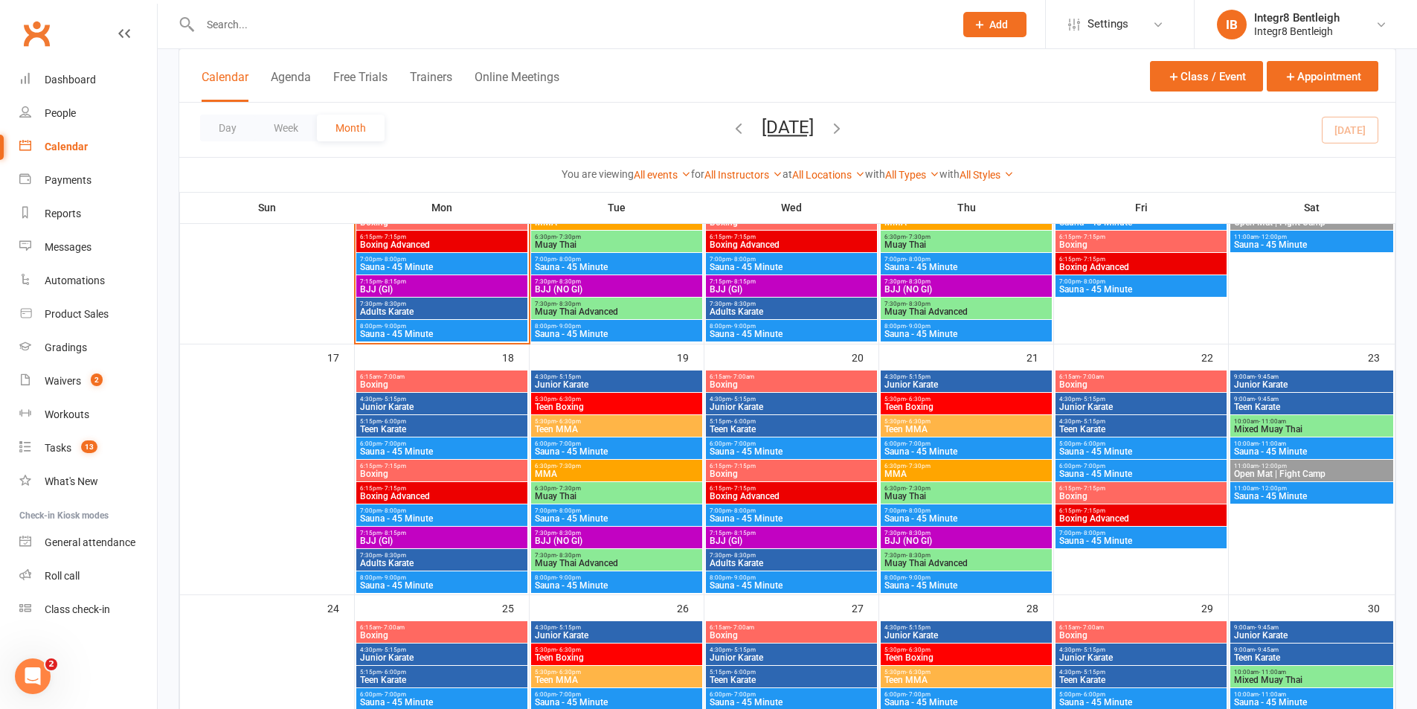
click at [683, 489] on span "6:30pm - 7:30pm" at bounding box center [616, 488] width 165 height 7
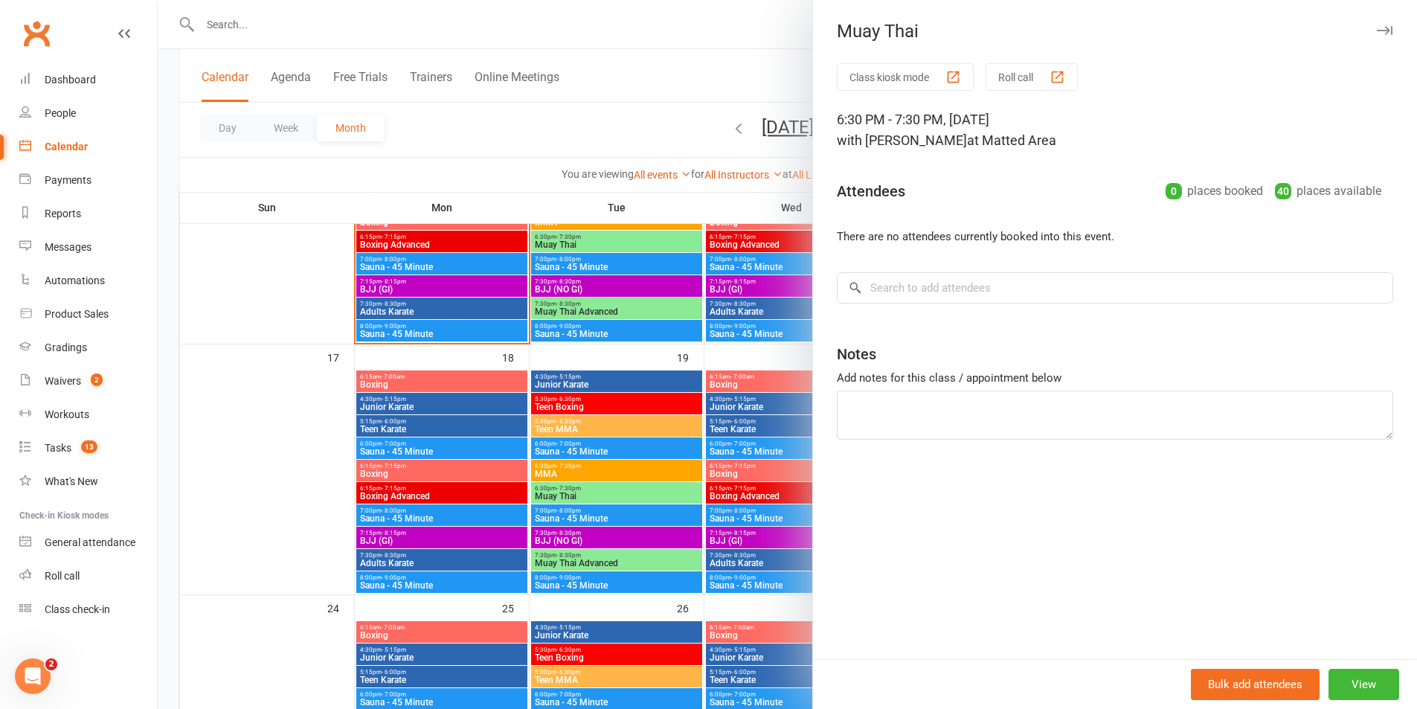
drag, startPoint x: 698, startPoint y: 473, endPoint x: 866, endPoint y: 481, distance: 168.3
click at [698, 472] on div at bounding box center [787, 354] width 1259 height 709
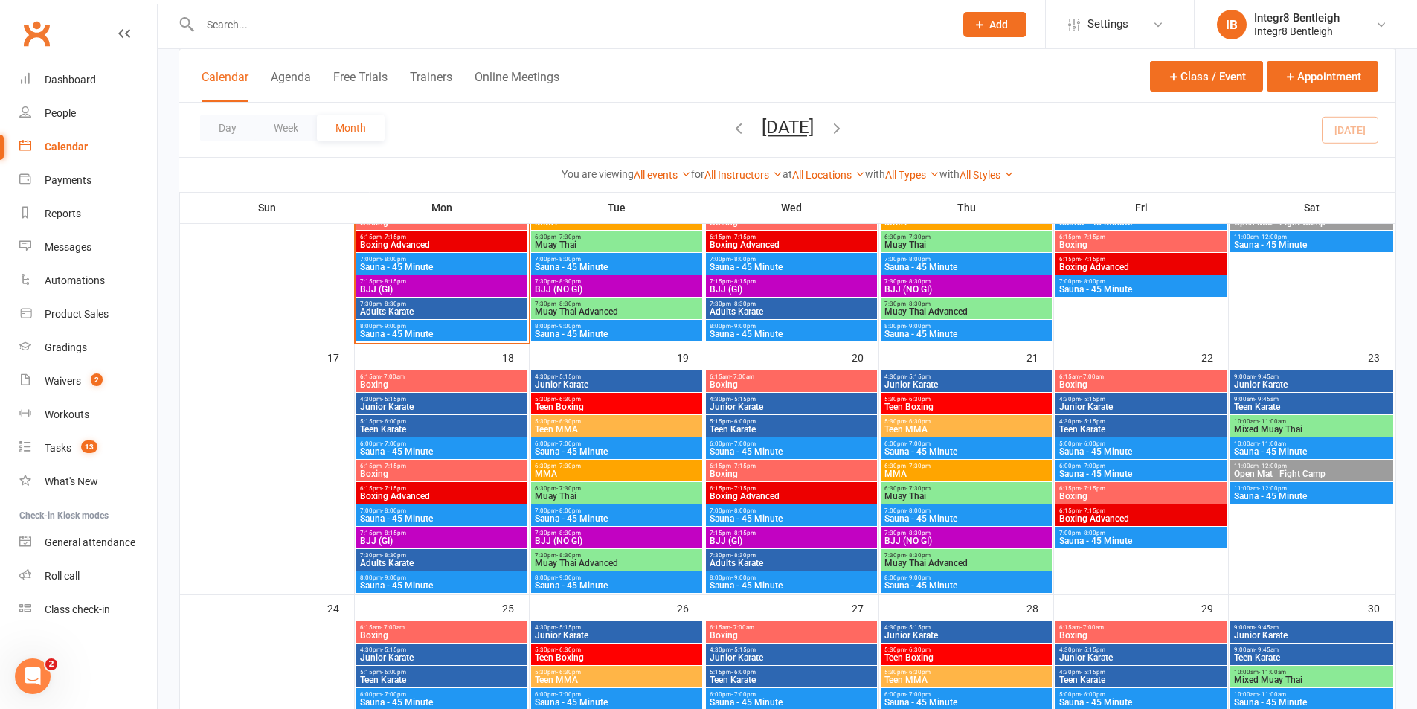
click at [967, 498] on span "Muay Thai" at bounding box center [966, 496] width 165 height 9
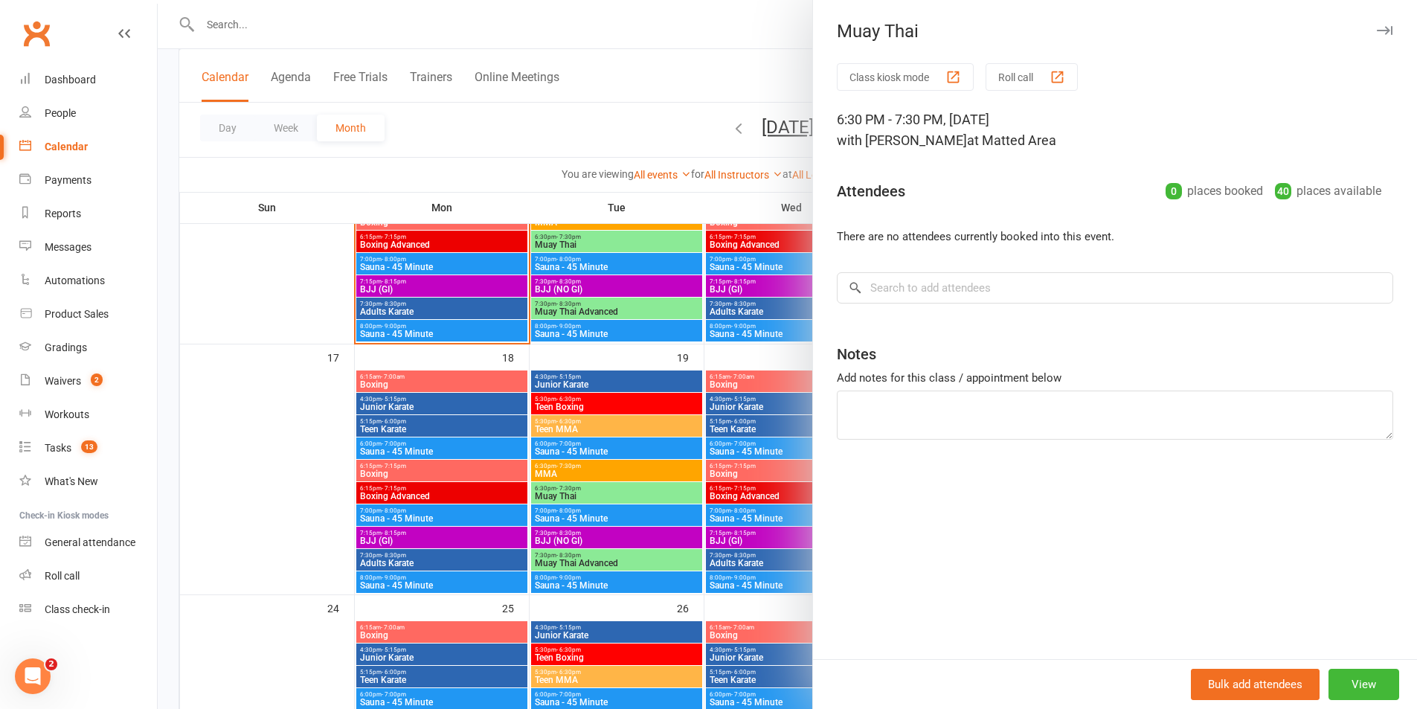
click at [619, 498] on div at bounding box center [787, 354] width 1259 height 709
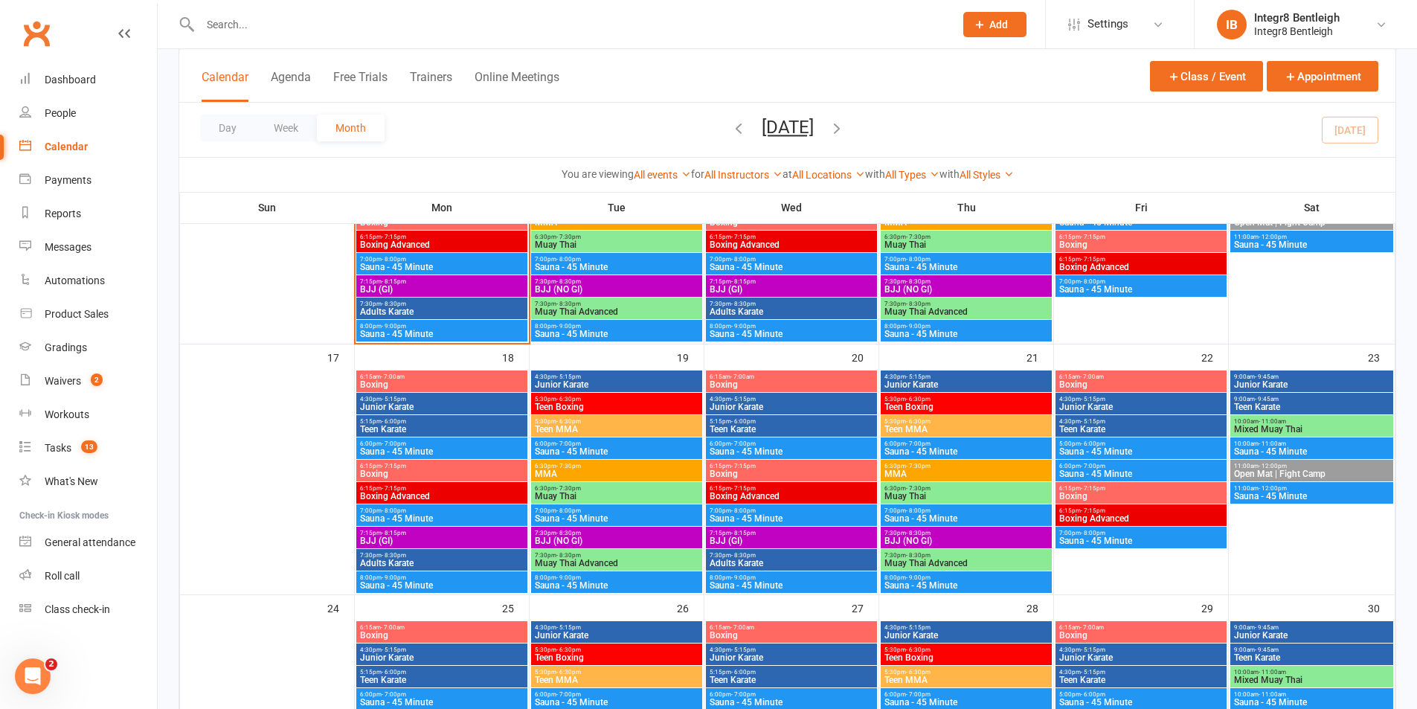
click at [621, 494] on span "Muay Thai" at bounding box center [616, 496] width 165 height 9
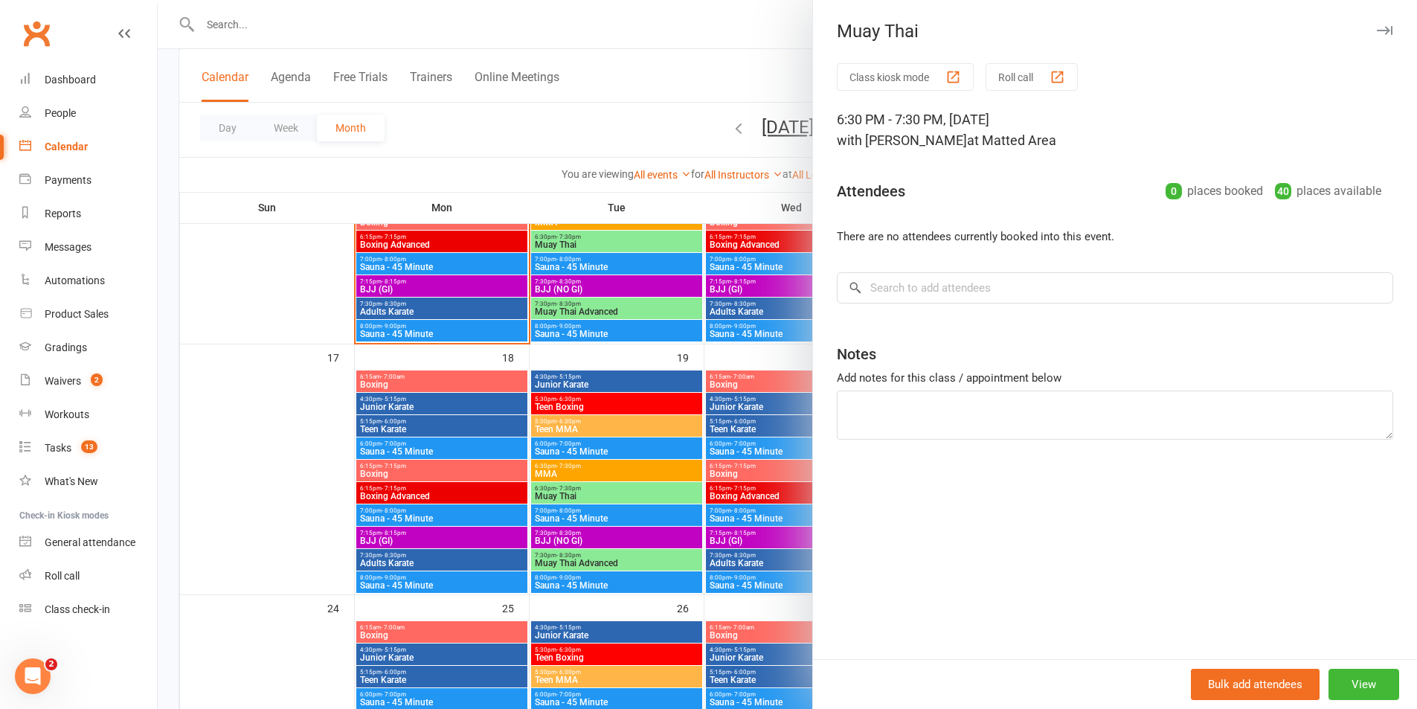
click at [620, 495] on div at bounding box center [787, 354] width 1259 height 709
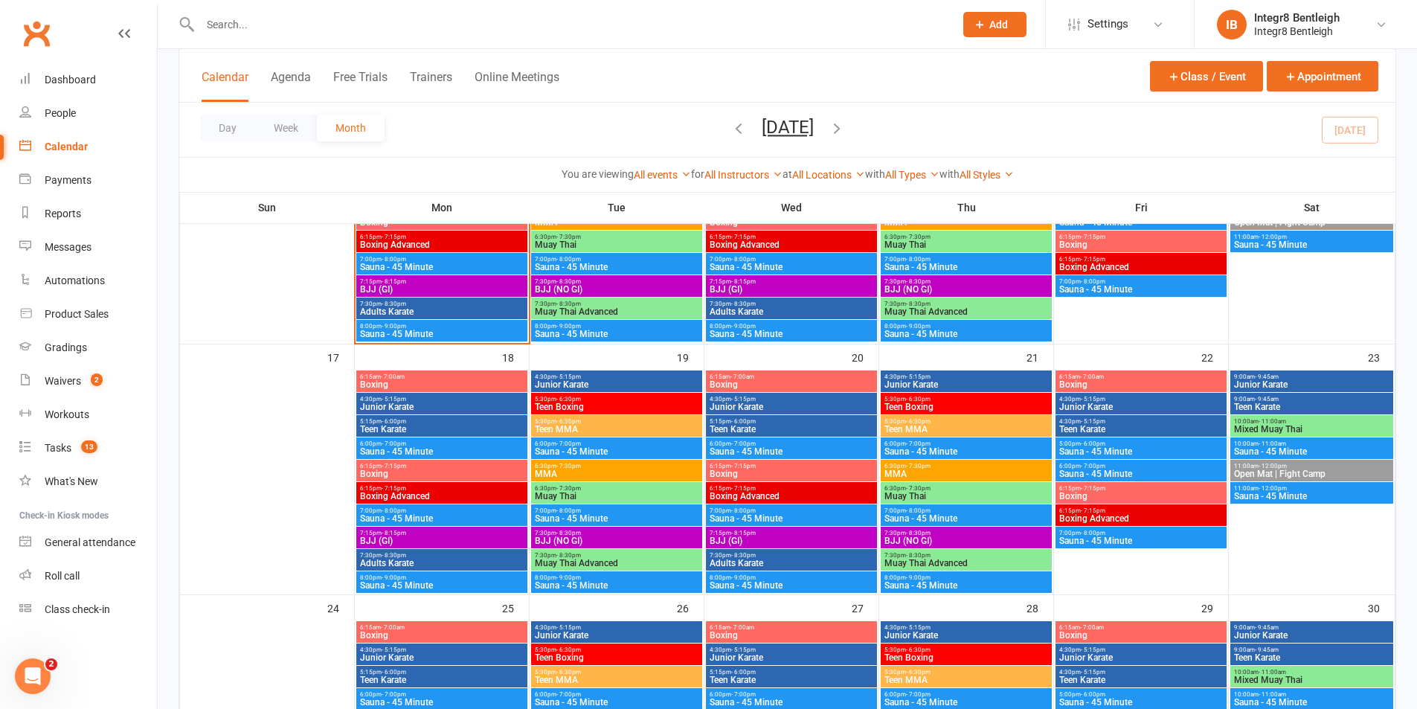
click at [492, 334] on span "Sauna - 45 Minute" at bounding box center [441, 333] width 165 height 9
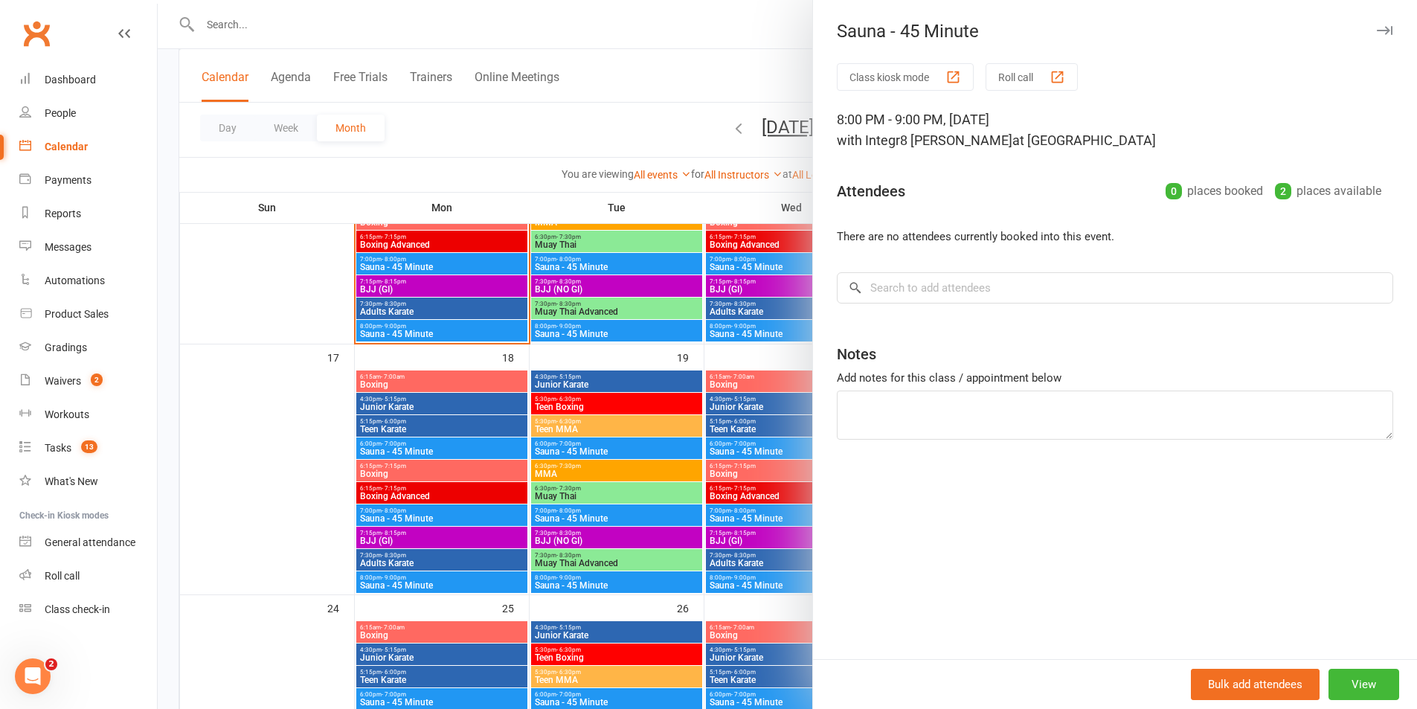
click at [739, 296] on div at bounding box center [787, 354] width 1259 height 709
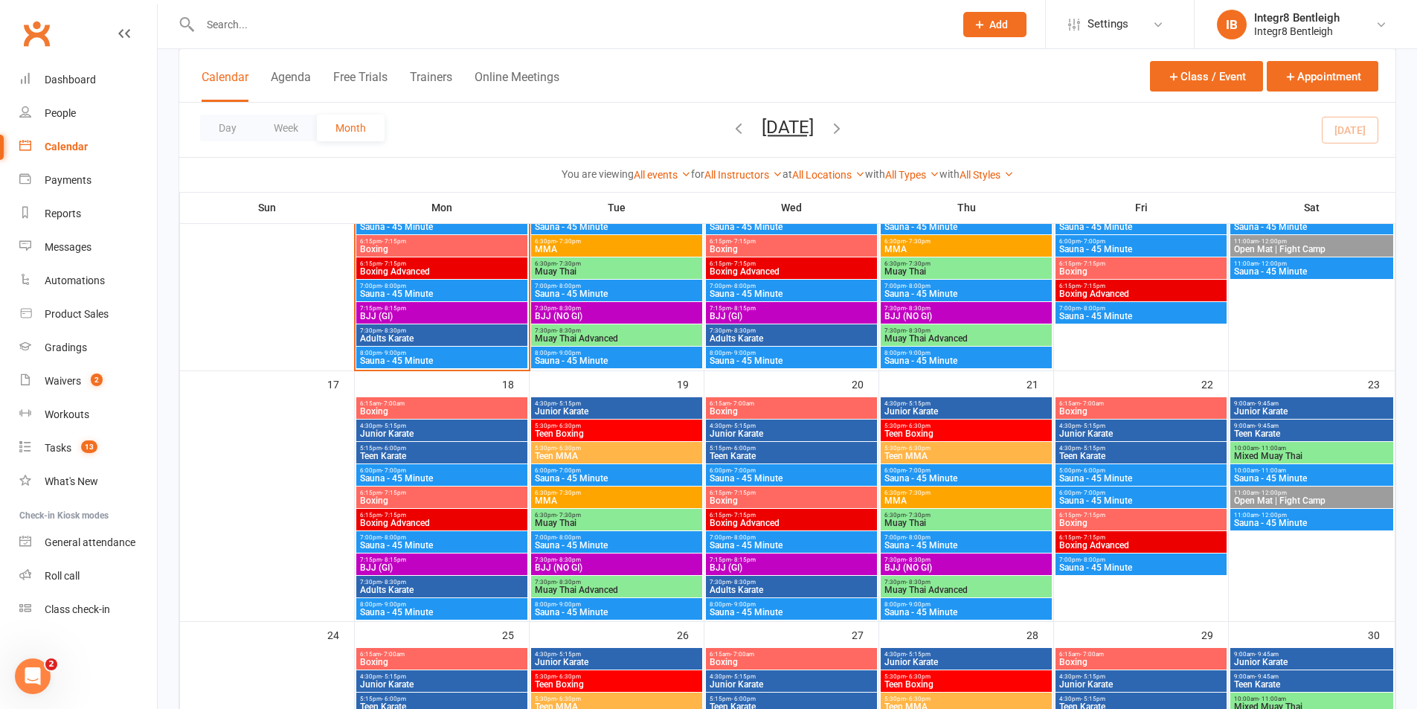
scroll to position [651, 0]
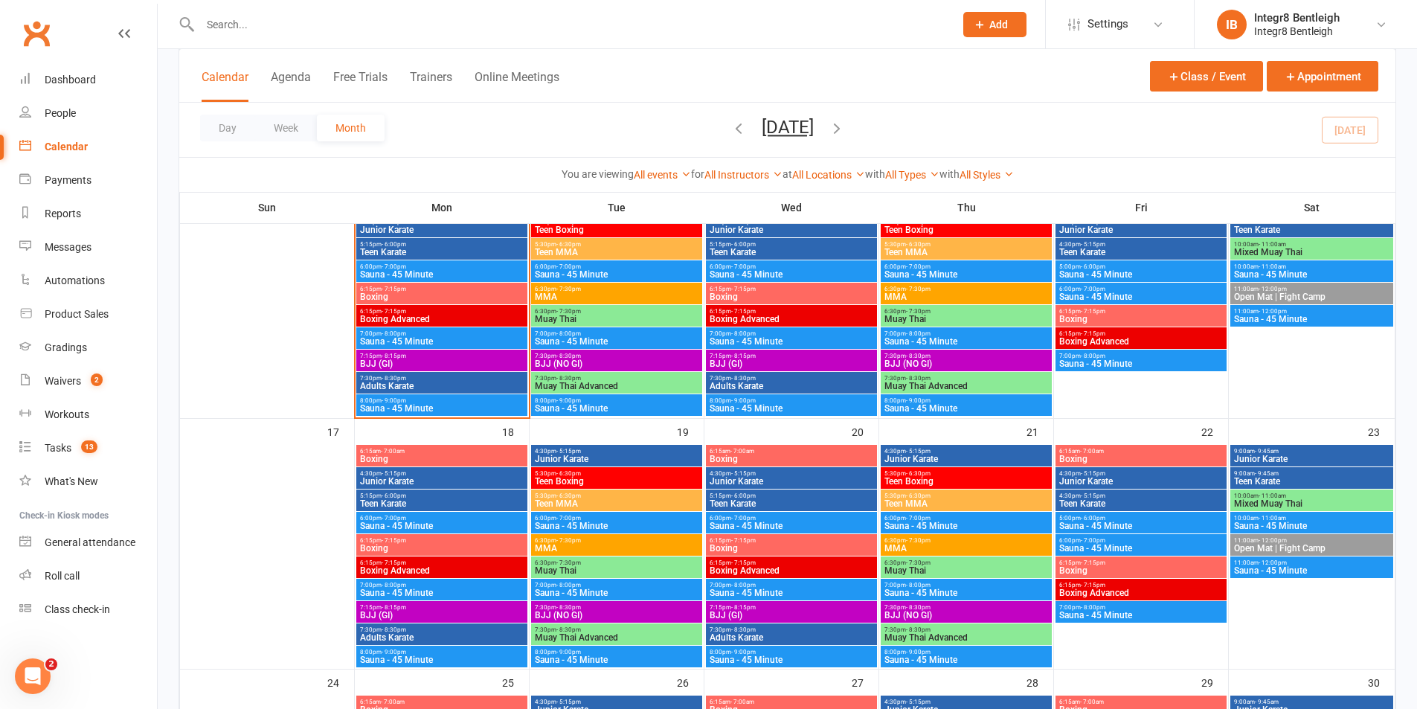
click at [662, 313] on span "6:30pm - 7:30pm" at bounding box center [616, 311] width 165 height 7
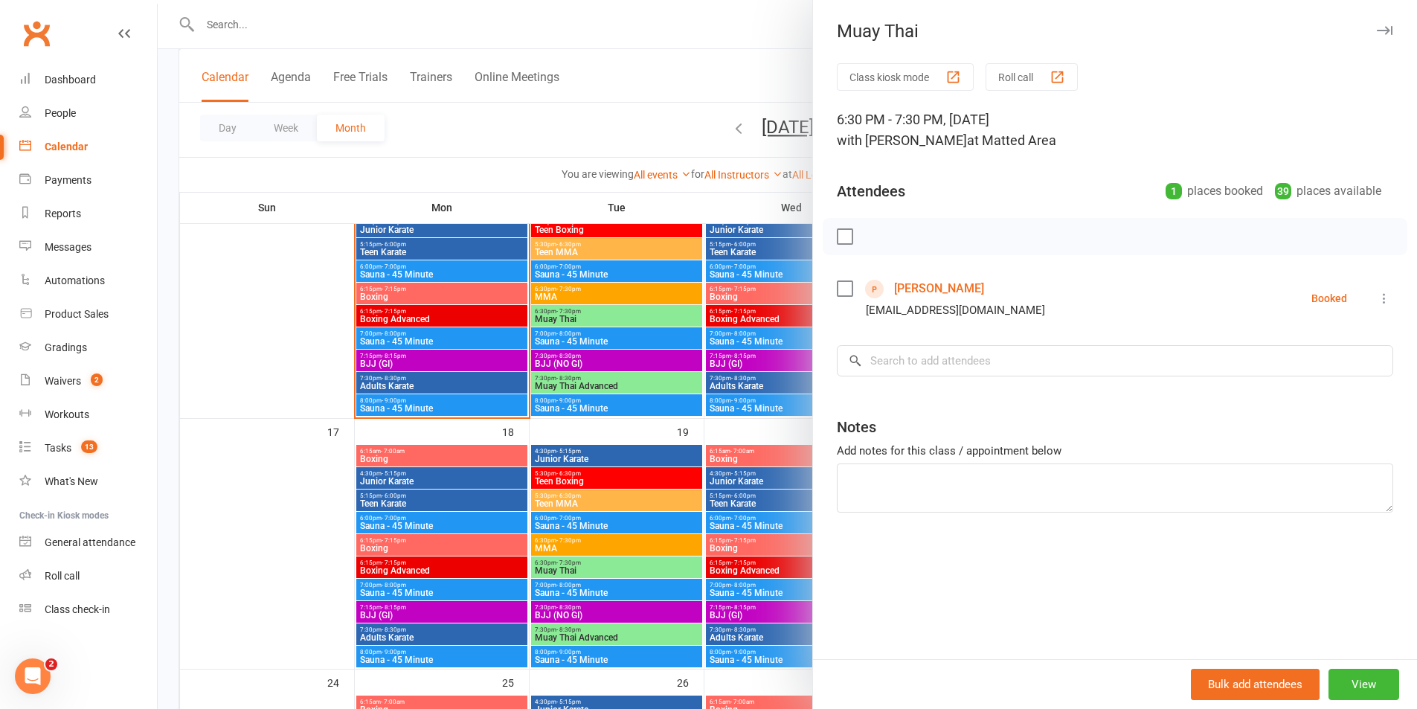
click at [813, 384] on div "Class kiosk mode Roll call 6:30 PM - 7:30 PM, Tuesday, August, 12, 2025 with Do…" at bounding box center [1115, 361] width 604 height 596
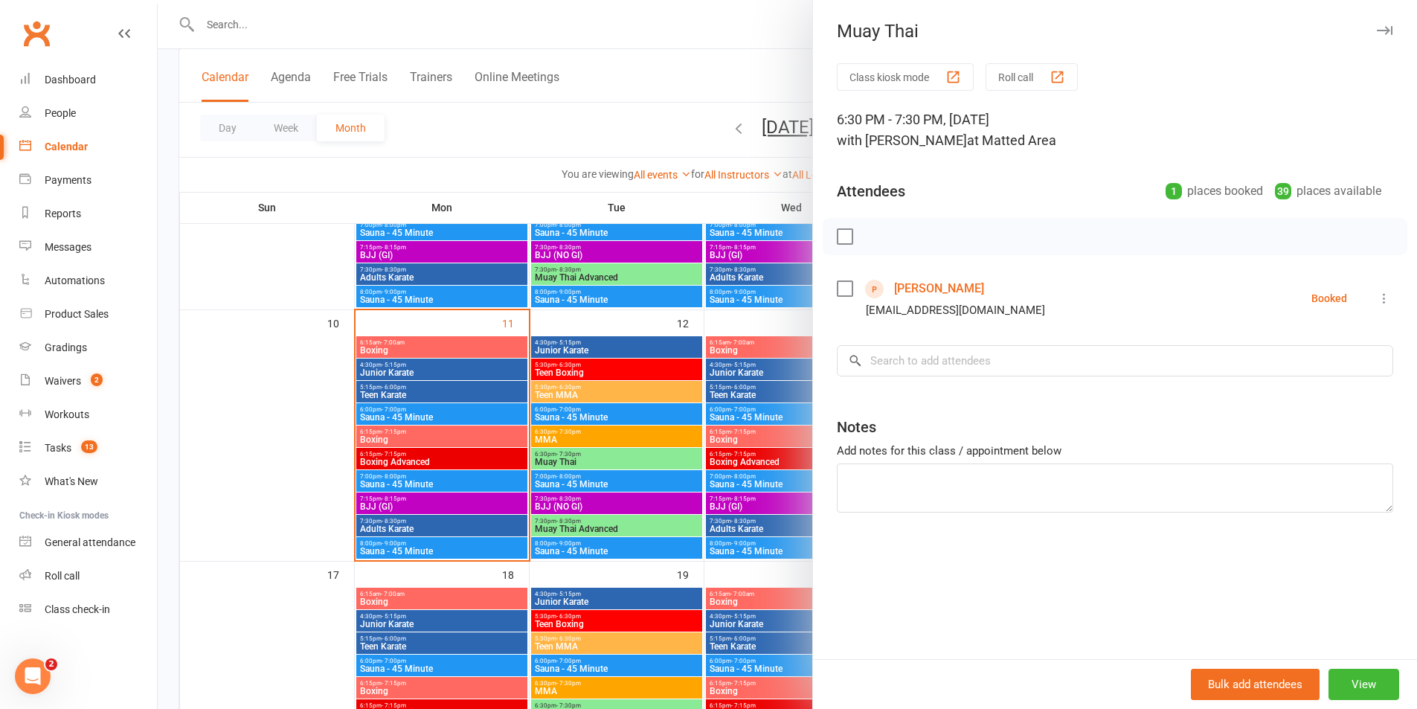
scroll to position [502, 0]
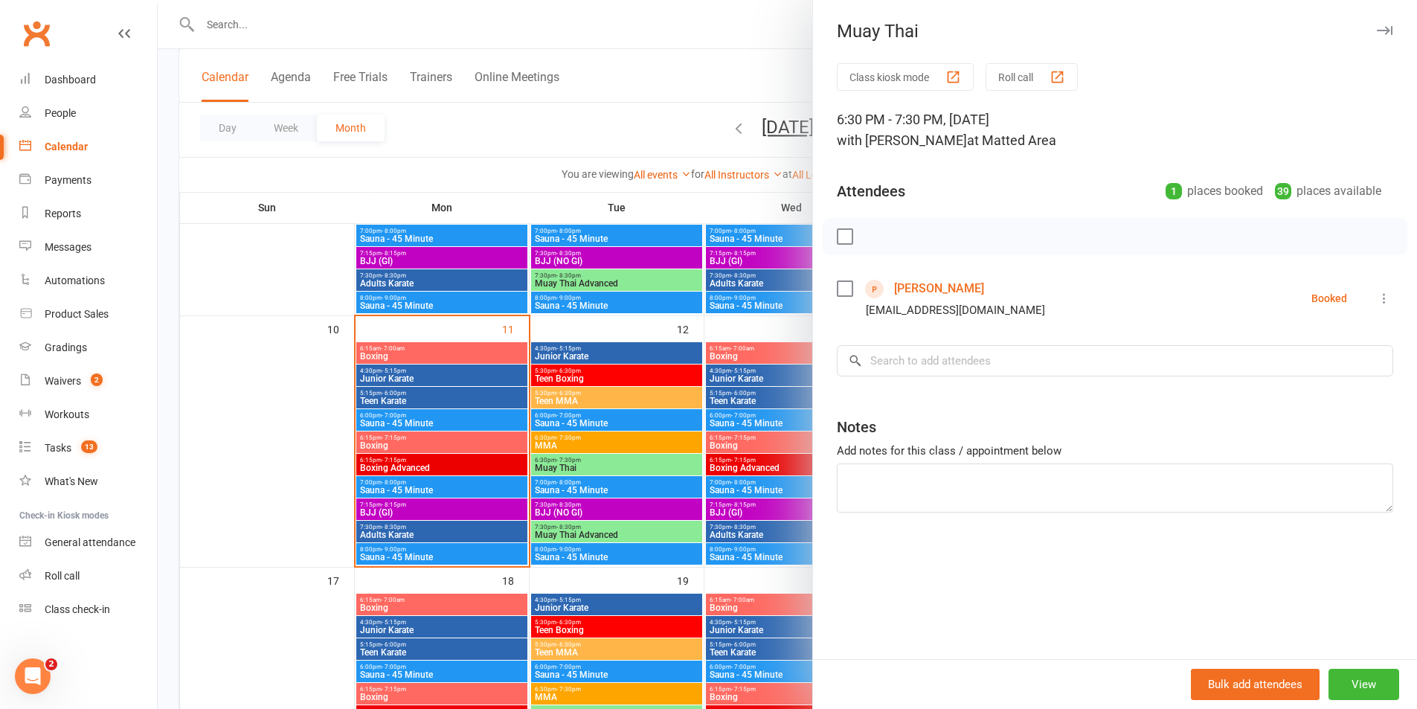
click at [658, 344] on div at bounding box center [787, 354] width 1259 height 709
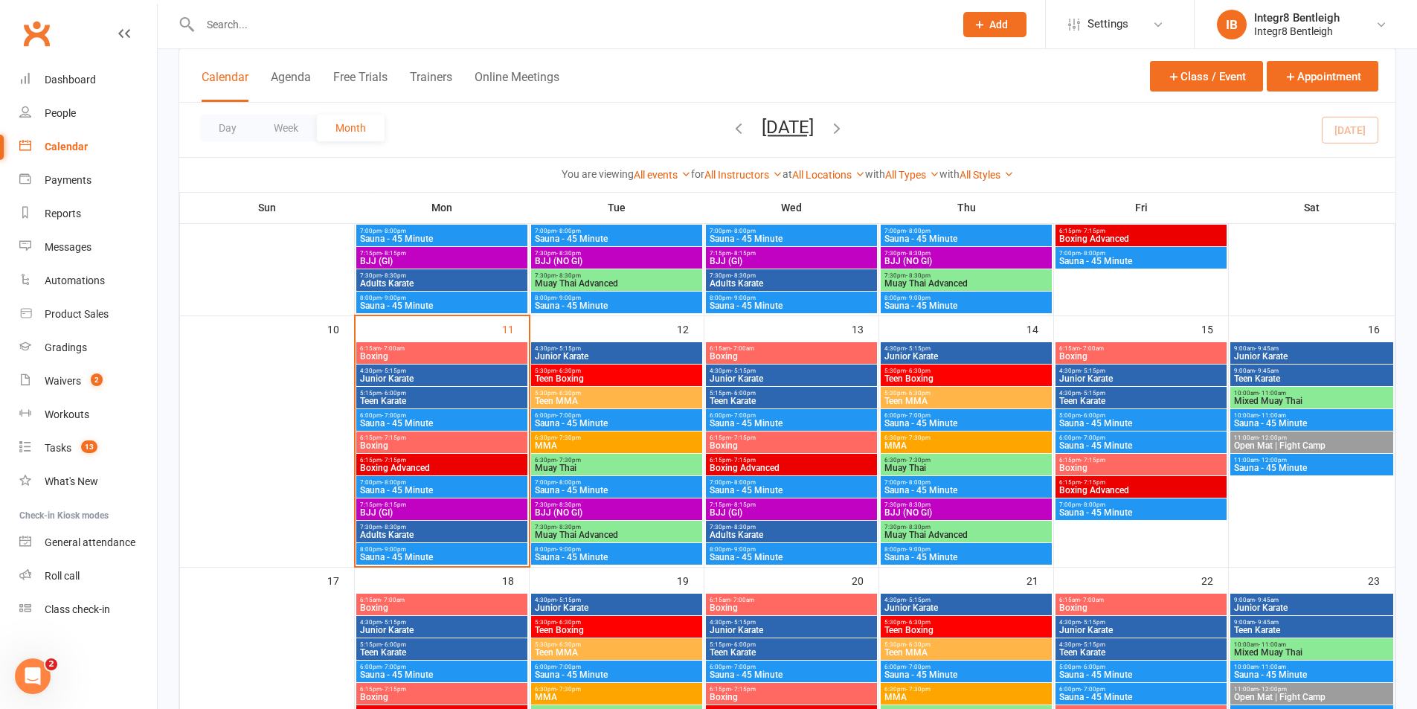
click at [322, 59] on div "Calendar Agenda Free Trials Trainers Online Meetings Class / Event Appointment" at bounding box center [787, 76] width 1216 height 54
click at [347, 74] on button "Free Trials" at bounding box center [360, 86] width 54 height 32
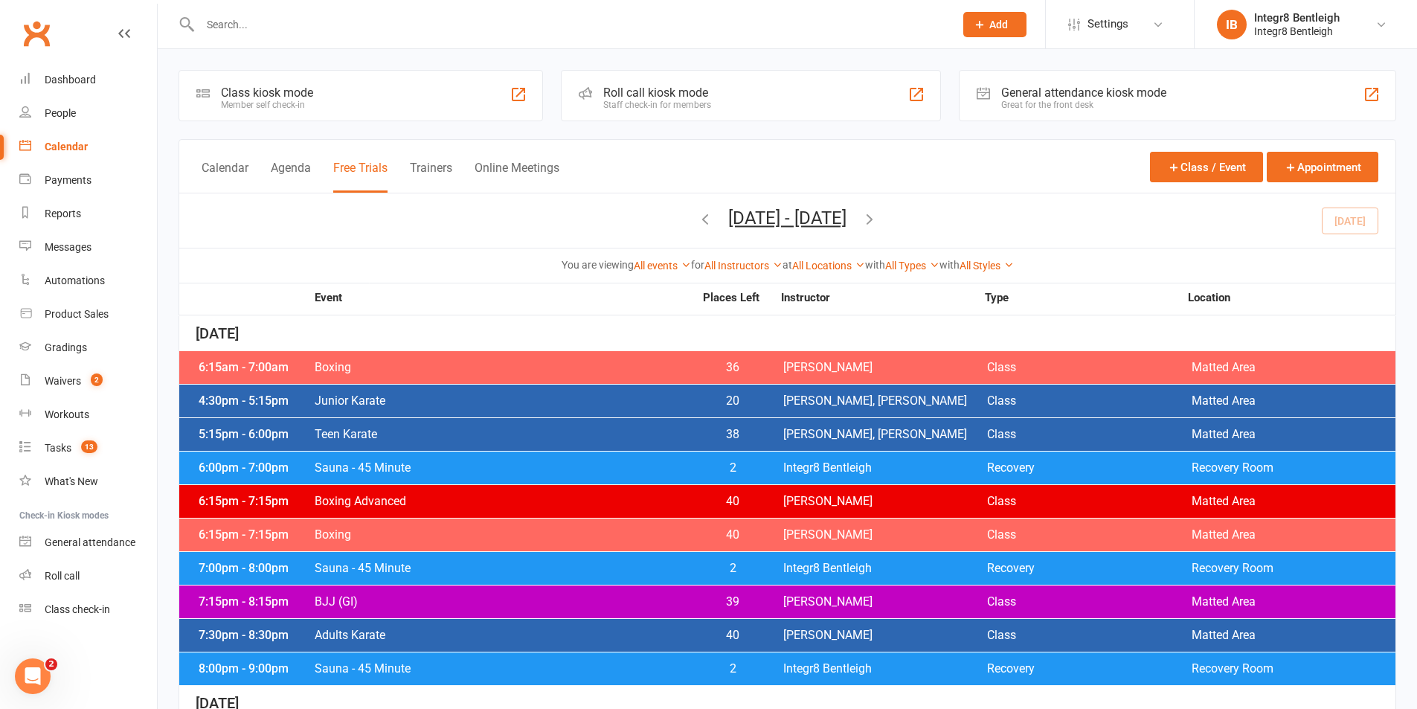
click at [233, 147] on div "Calendar Agenda Free Trials Trainers Online Meetings Class / Event Appointment" at bounding box center [787, 167] width 1216 height 54
click at [230, 164] on button "Calendar" at bounding box center [225, 177] width 47 height 32
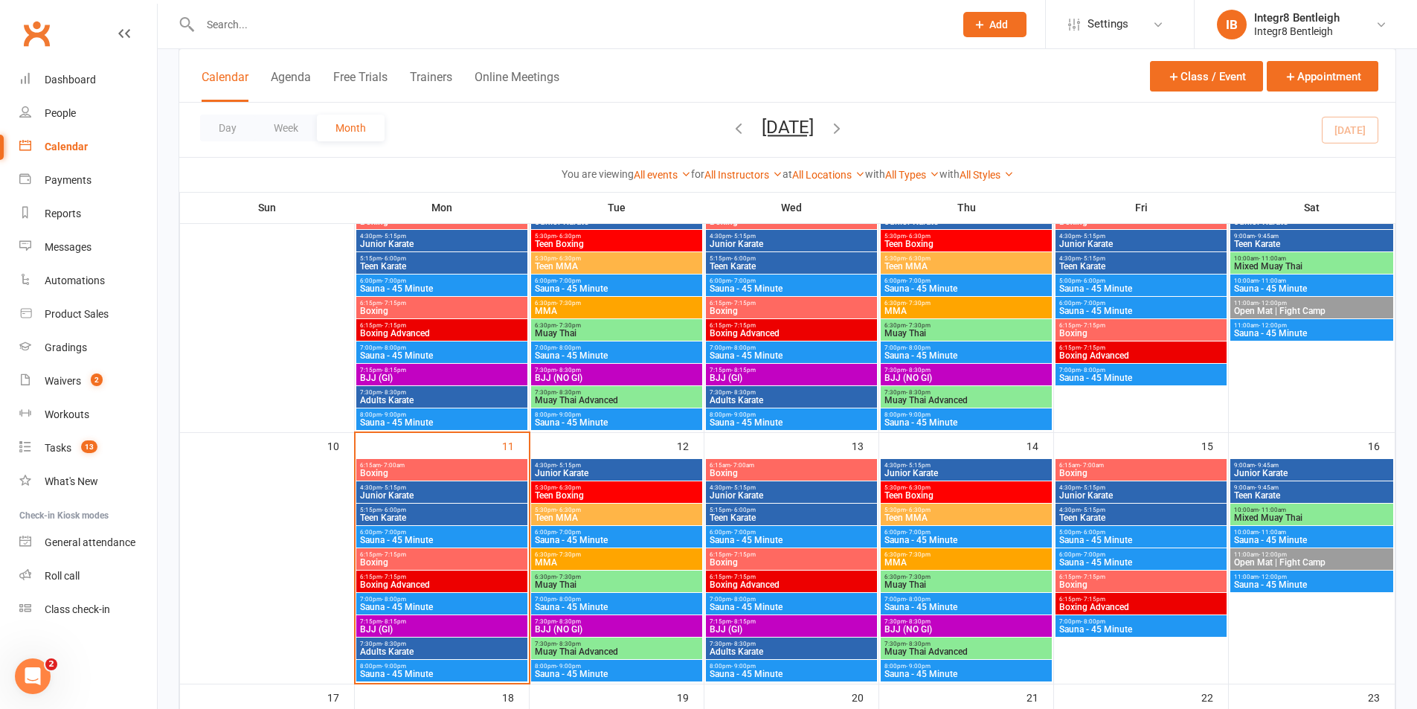
scroll to position [521, 0]
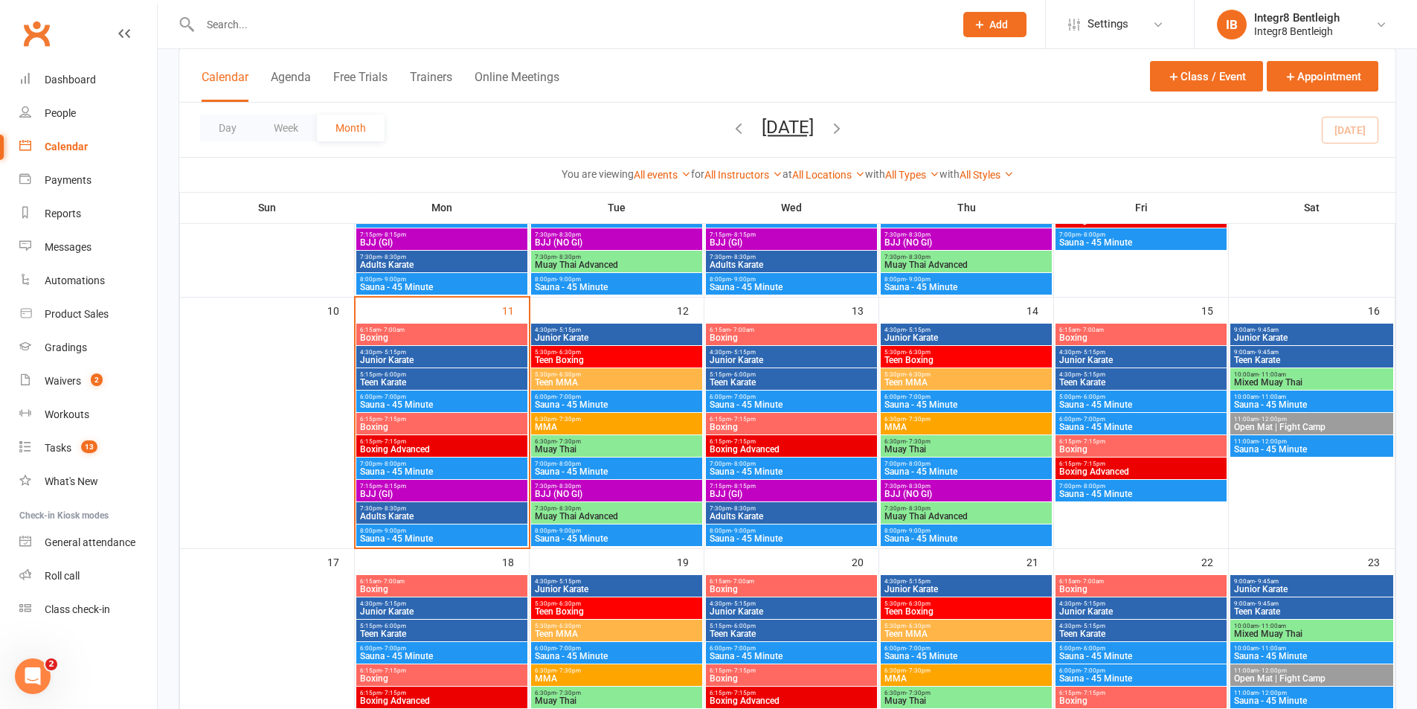
click at [486, 421] on span "6:15pm - 7:15pm" at bounding box center [441, 419] width 165 height 7
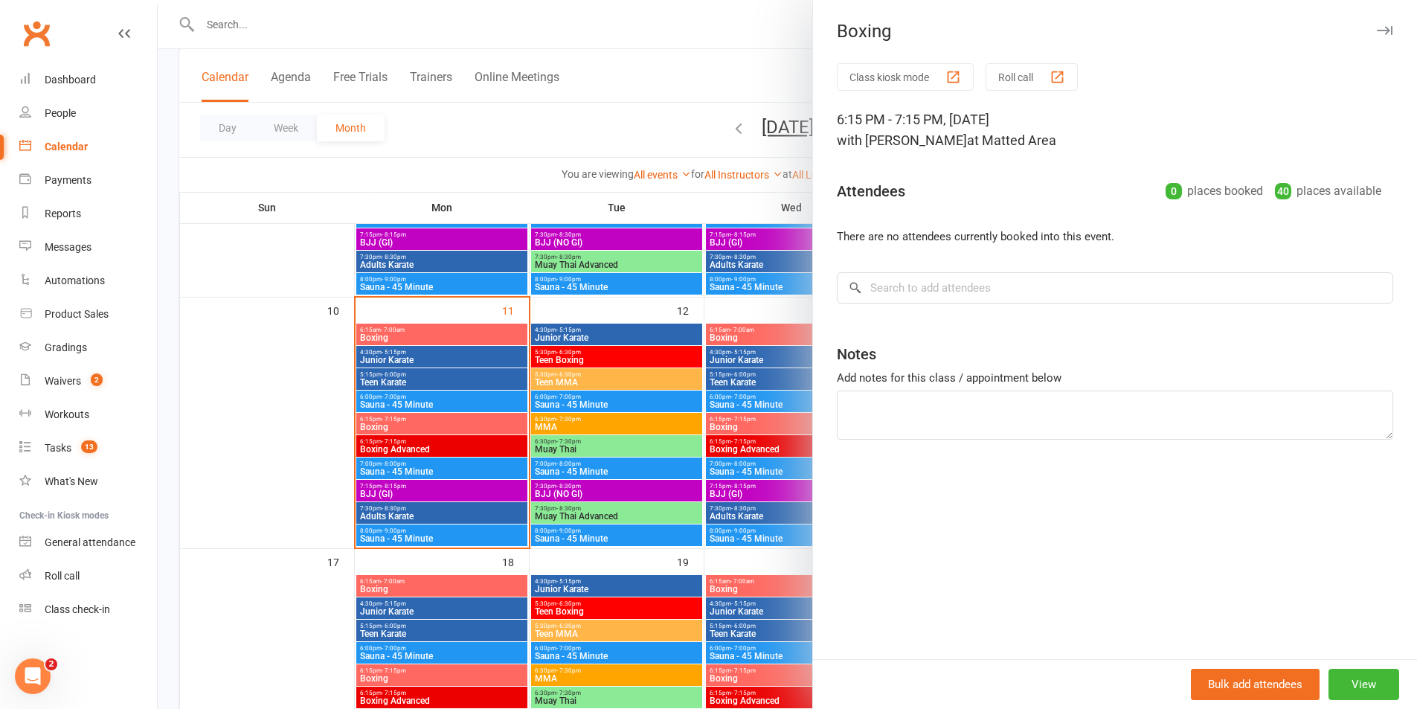
click at [551, 466] on div at bounding box center [787, 354] width 1259 height 709
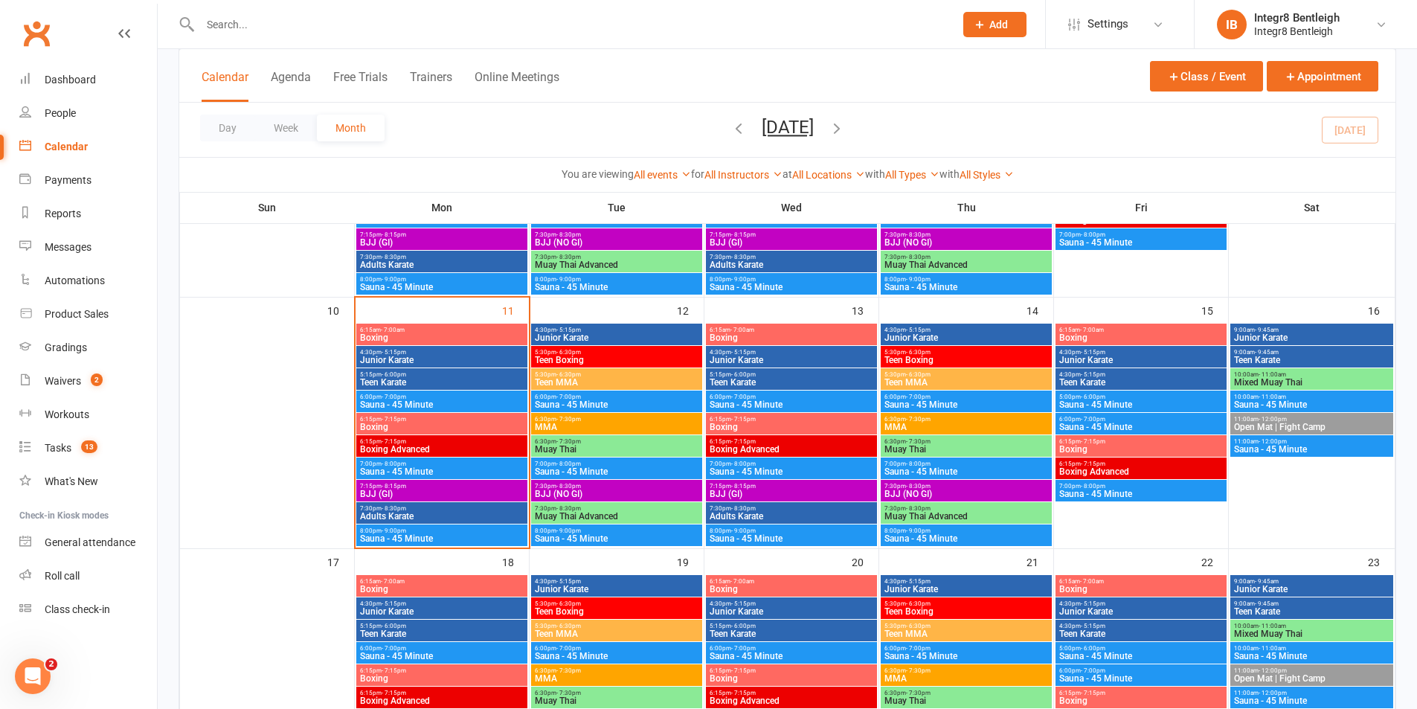
click at [481, 426] on span "Boxing" at bounding box center [441, 426] width 165 height 9
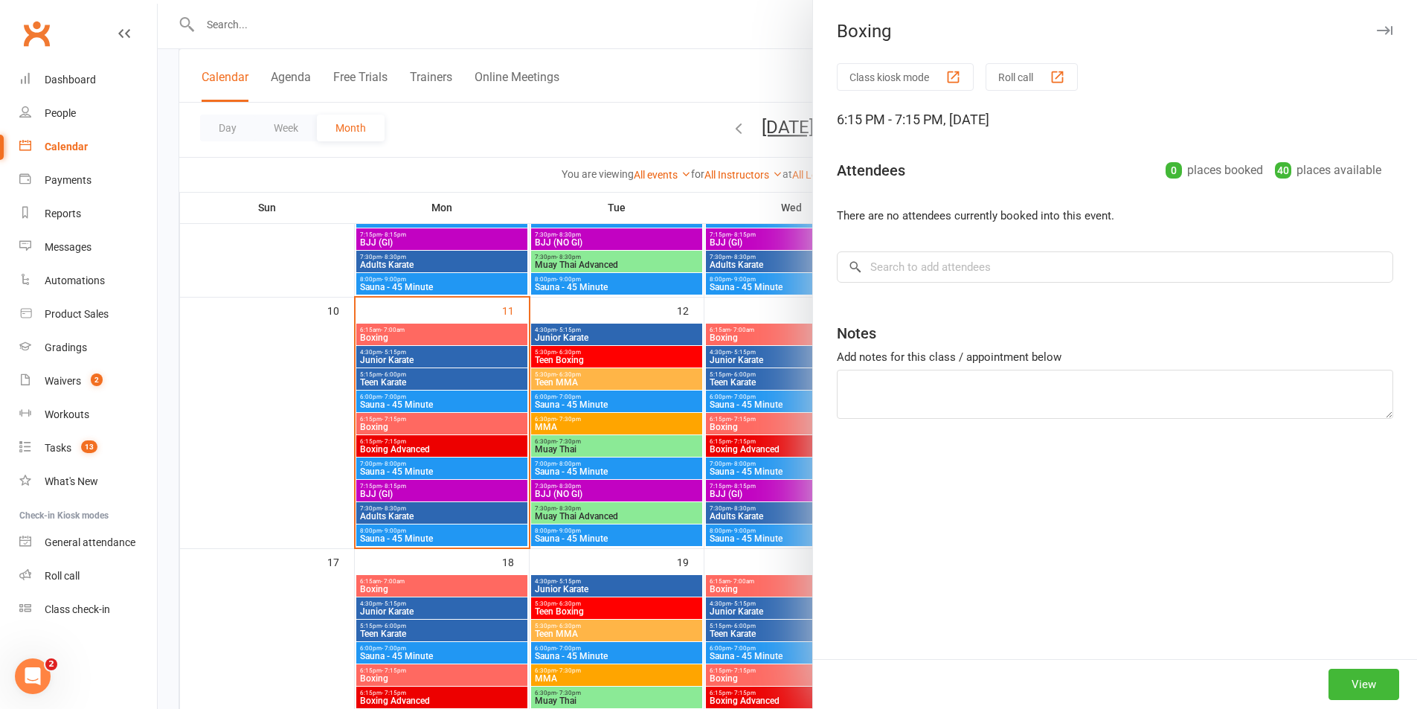
click at [622, 431] on div at bounding box center [787, 354] width 1259 height 709
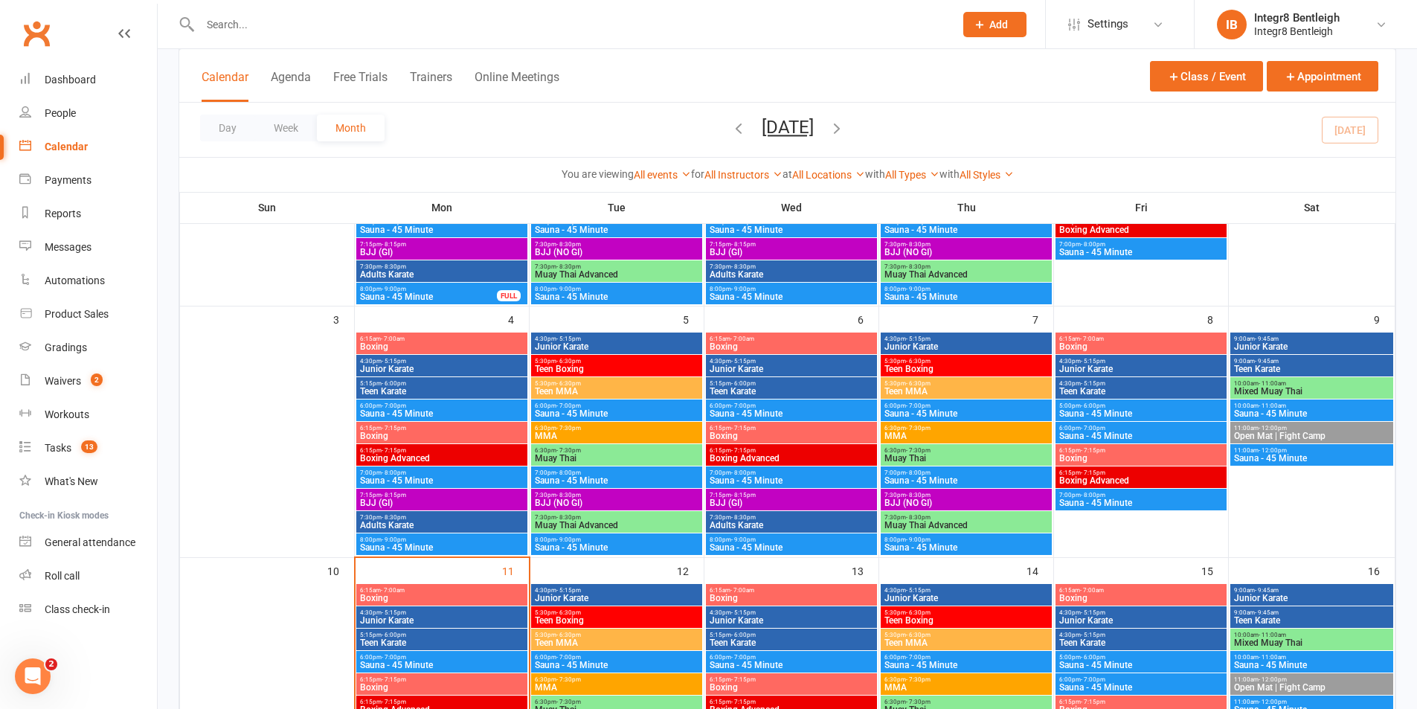
scroll to position [223, 0]
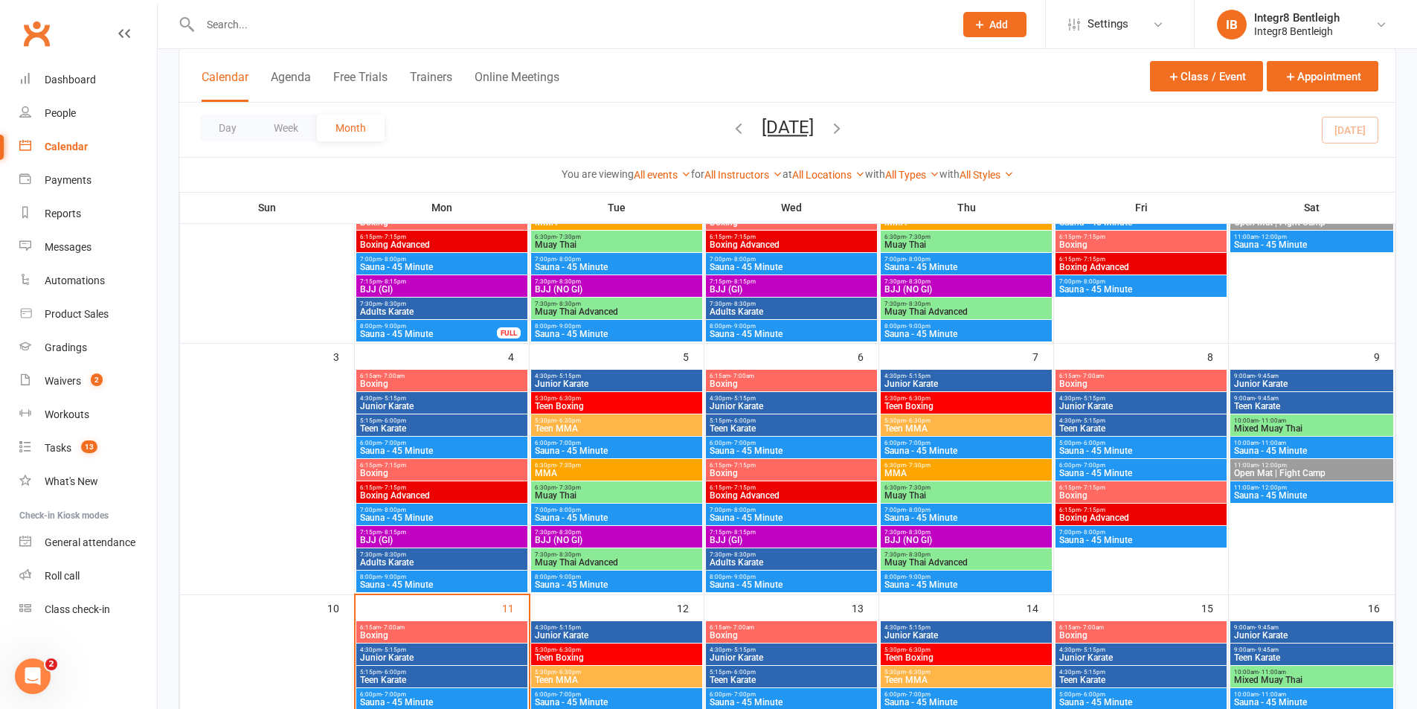
click at [767, 473] on span "Boxing" at bounding box center [791, 473] width 165 height 9
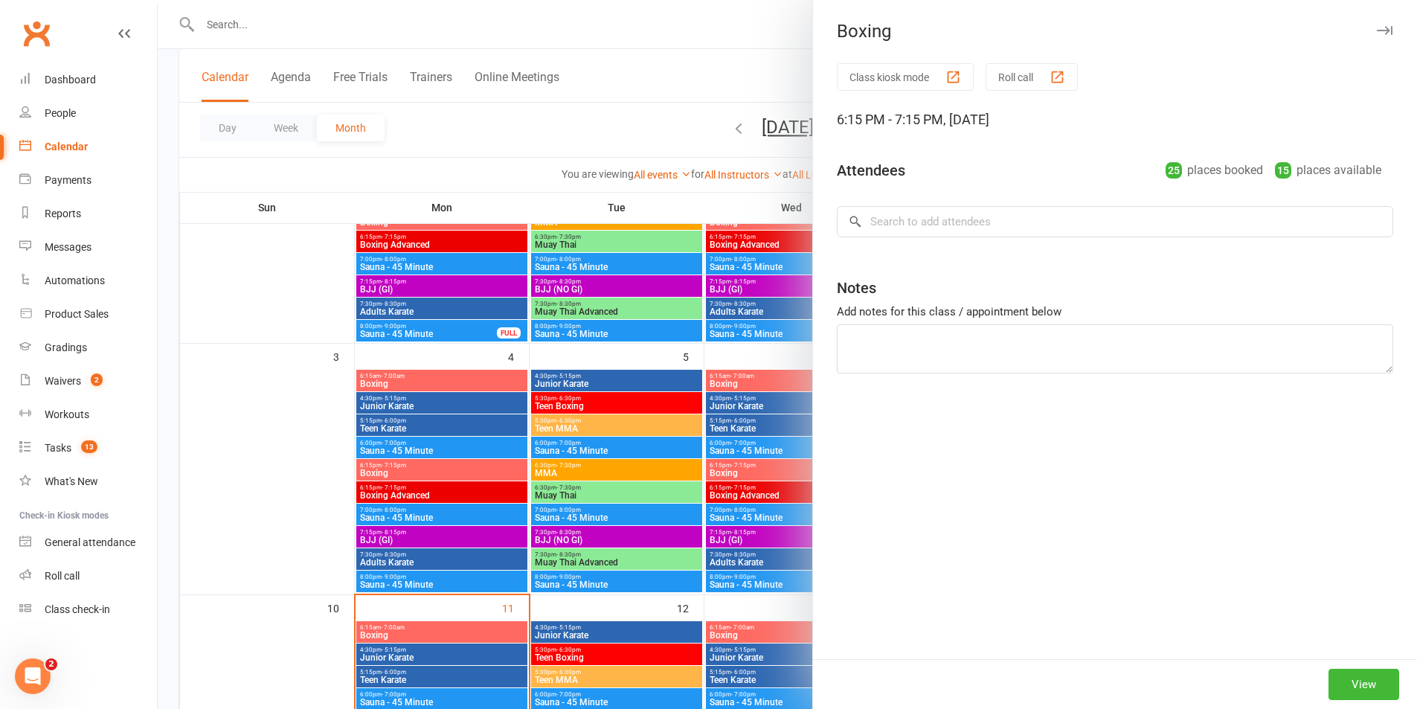
click at [489, 464] on div at bounding box center [787, 354] width 1259 height 709
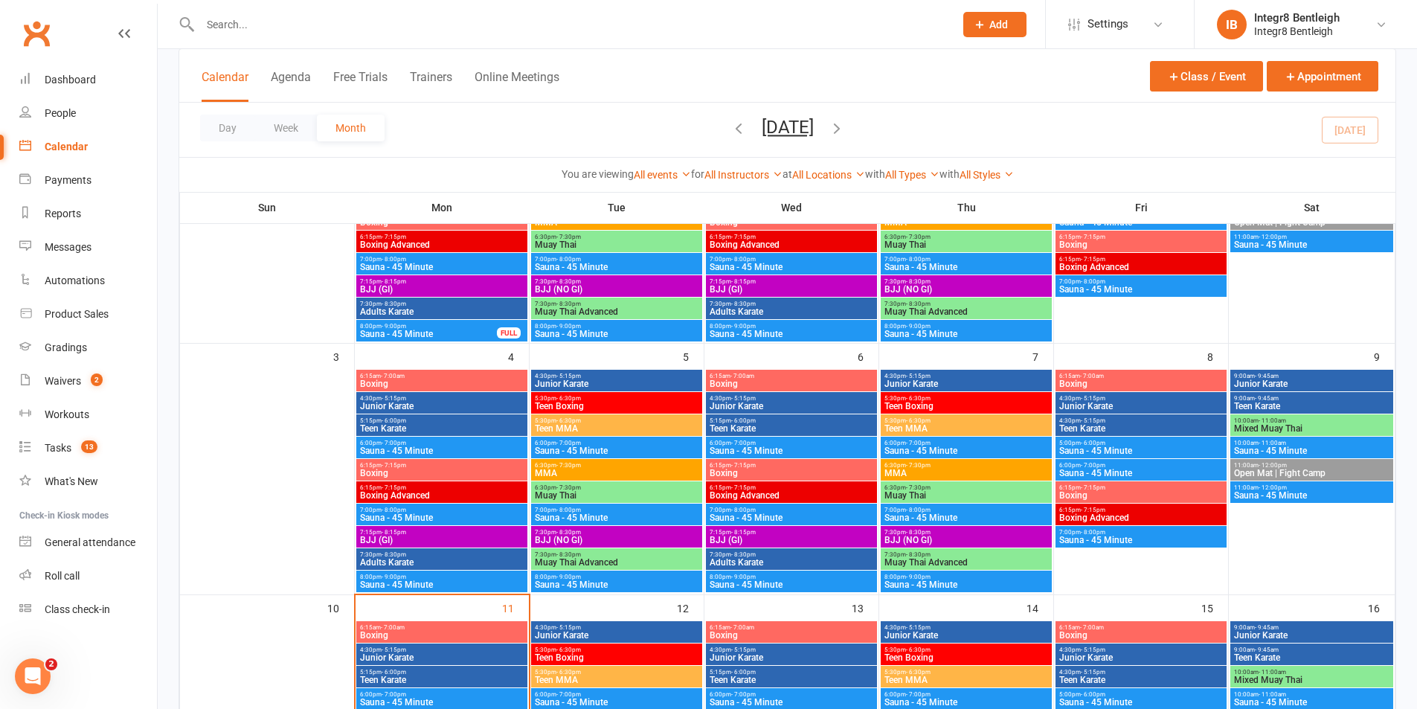
click at [494, 472] on span "Boxing" at bounding box center [441, 473] width 165 height 9
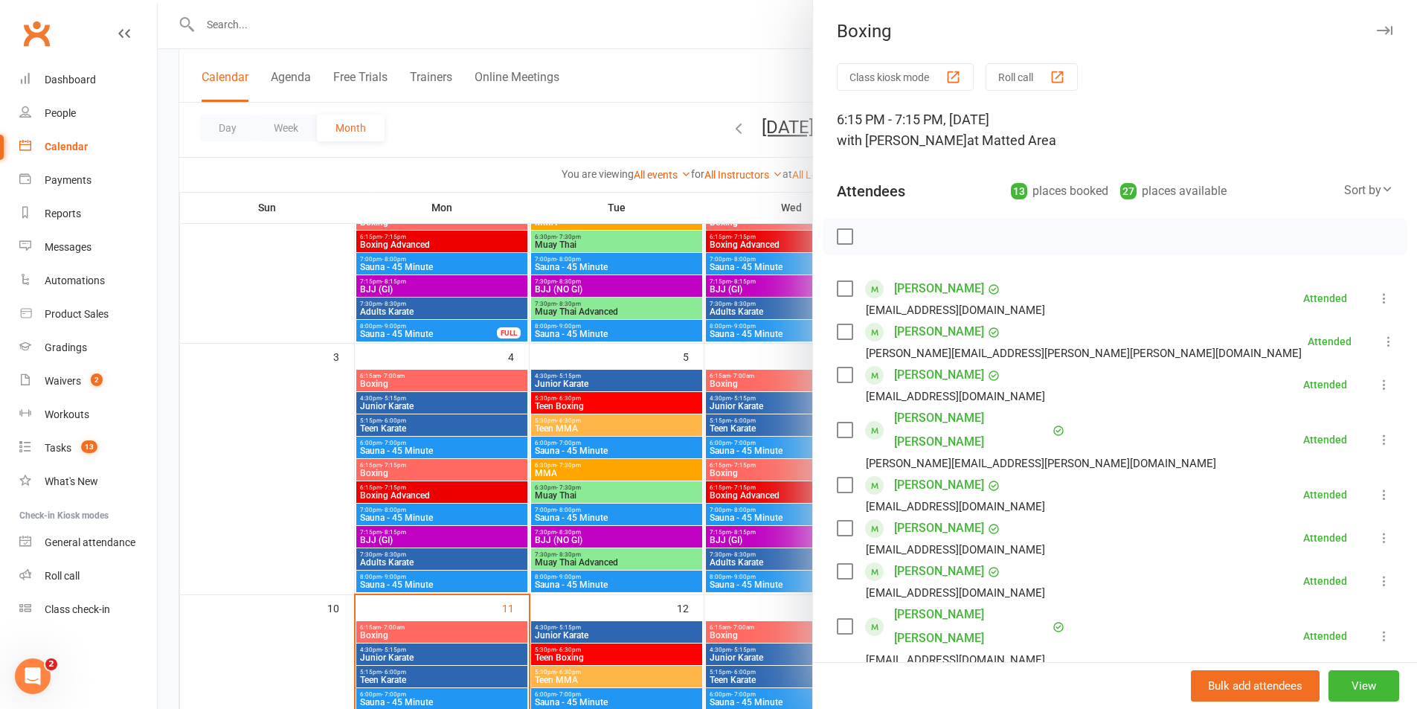
click at [723, 475] on div at bounding box center [787, 354] width 1259 height 709
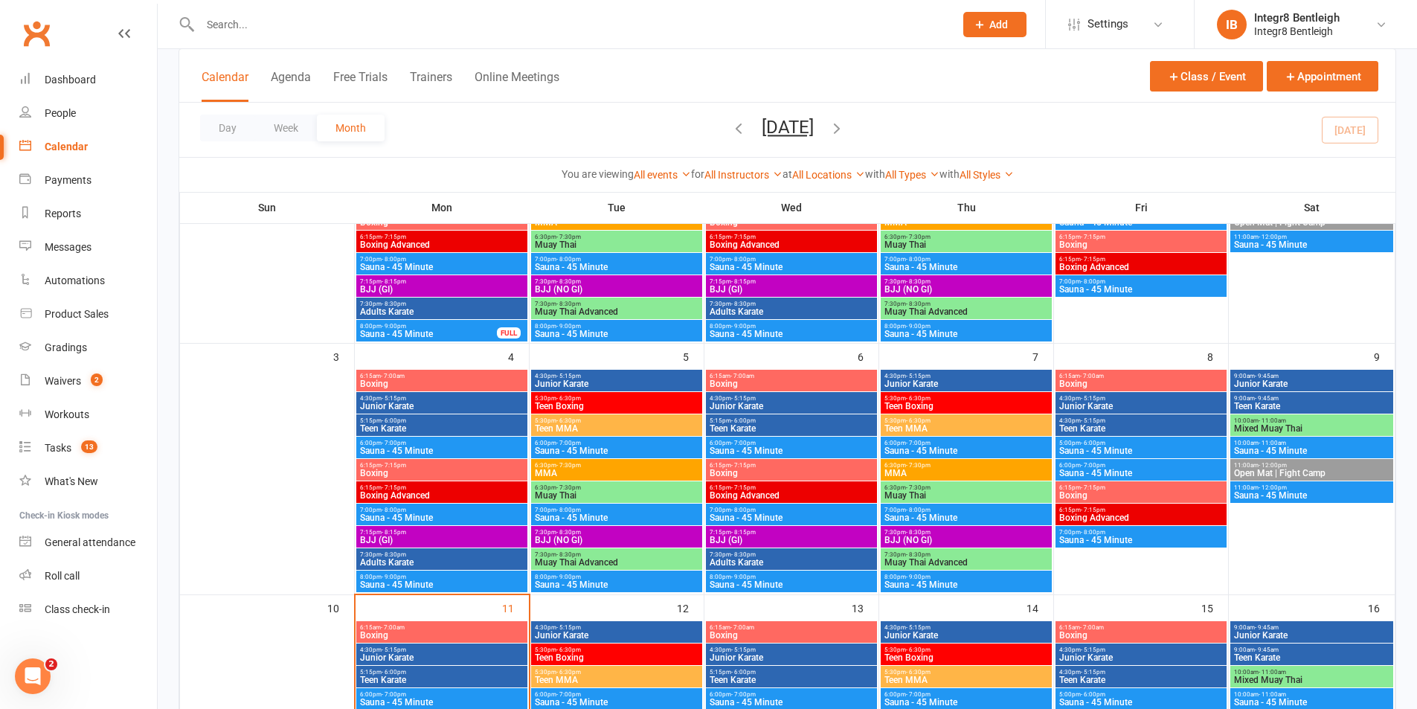
click at [425, 462] on span "6:15pm - 7:15pm" at bounding box center [441, 465] width 165 height 7
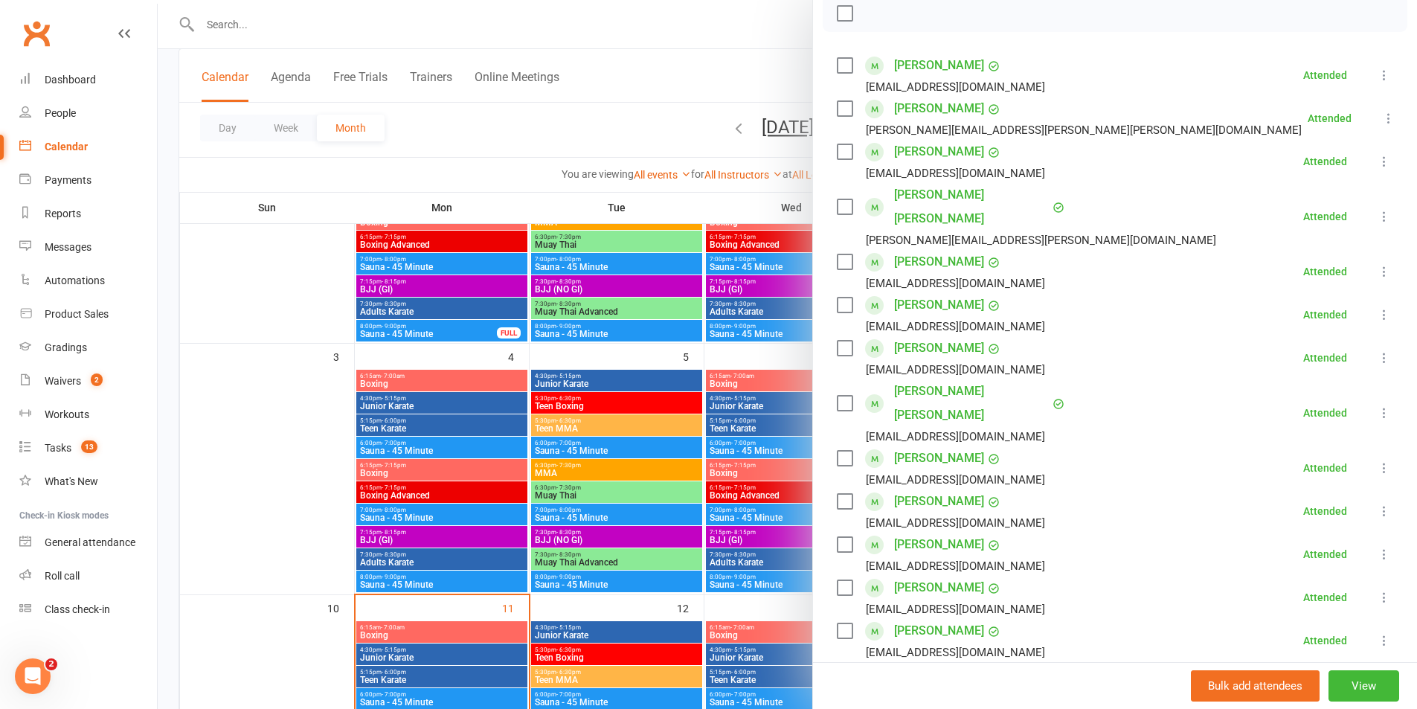
scroll to position [297, 0]
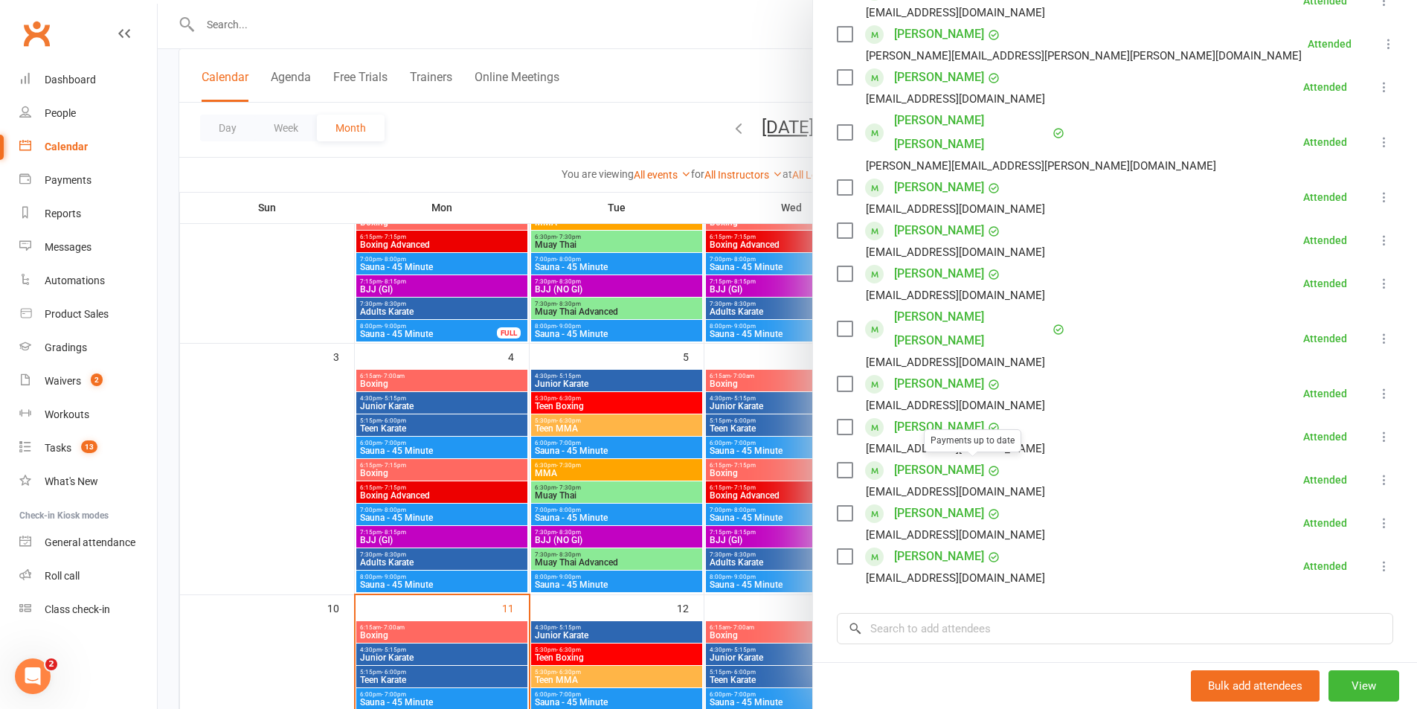
click at [715, 509] on div at bounding box center [787, 354] width 1259 height 709
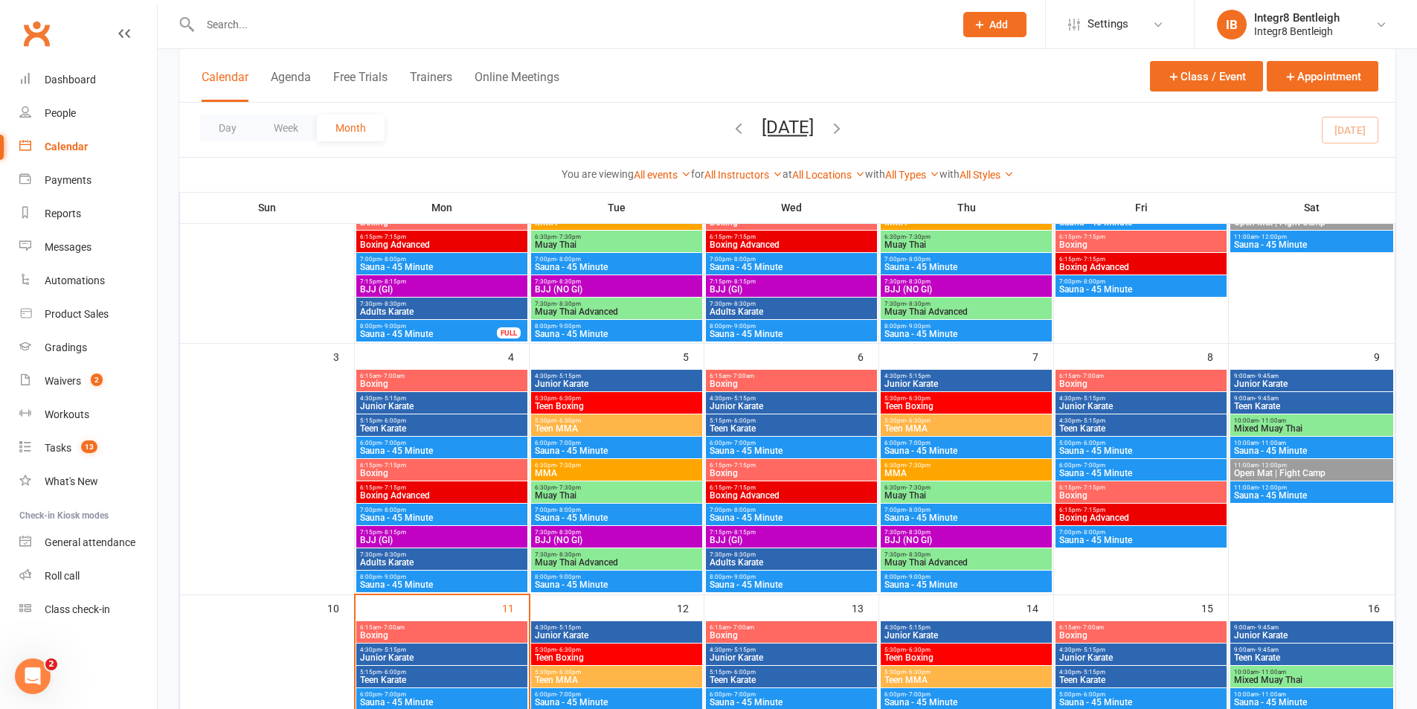
click at [741, 474] on span "Boxing" at bounding box center [791, 473] width 165 height 9
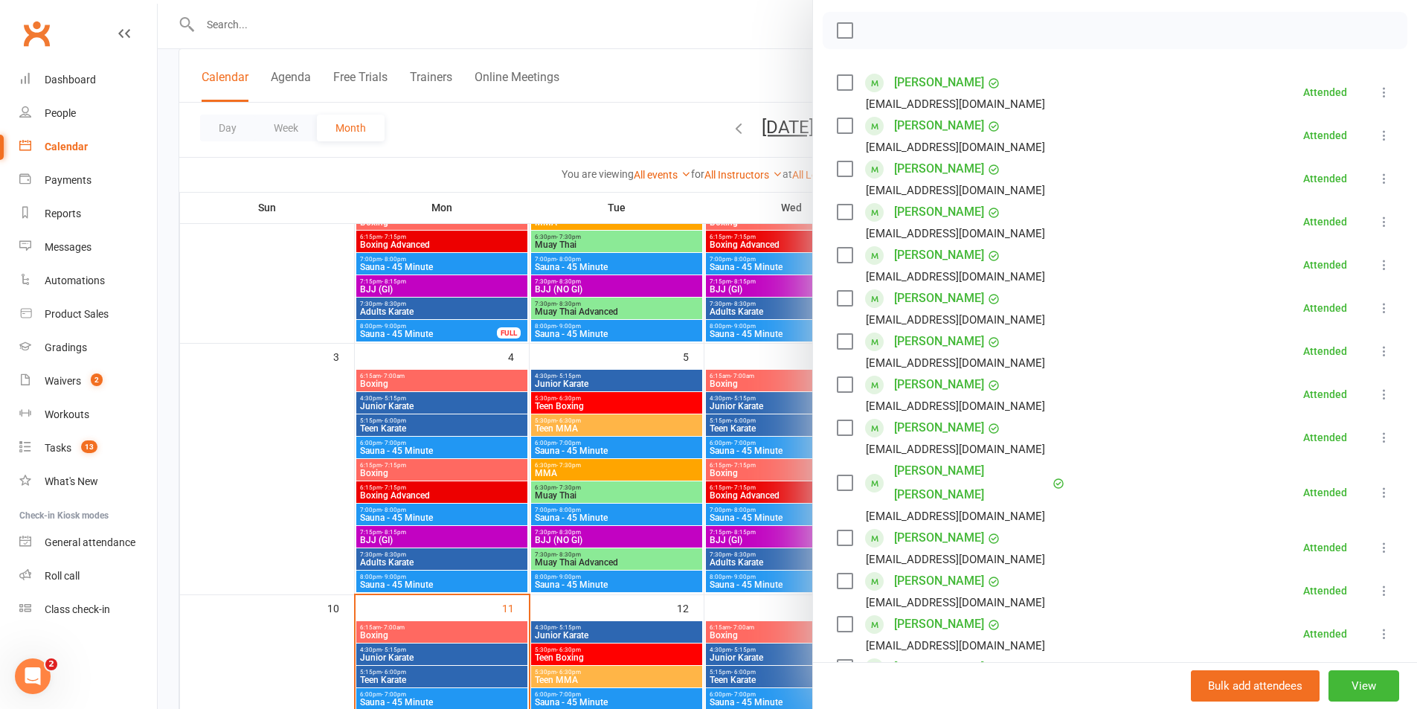
scroll to position [223, 0]
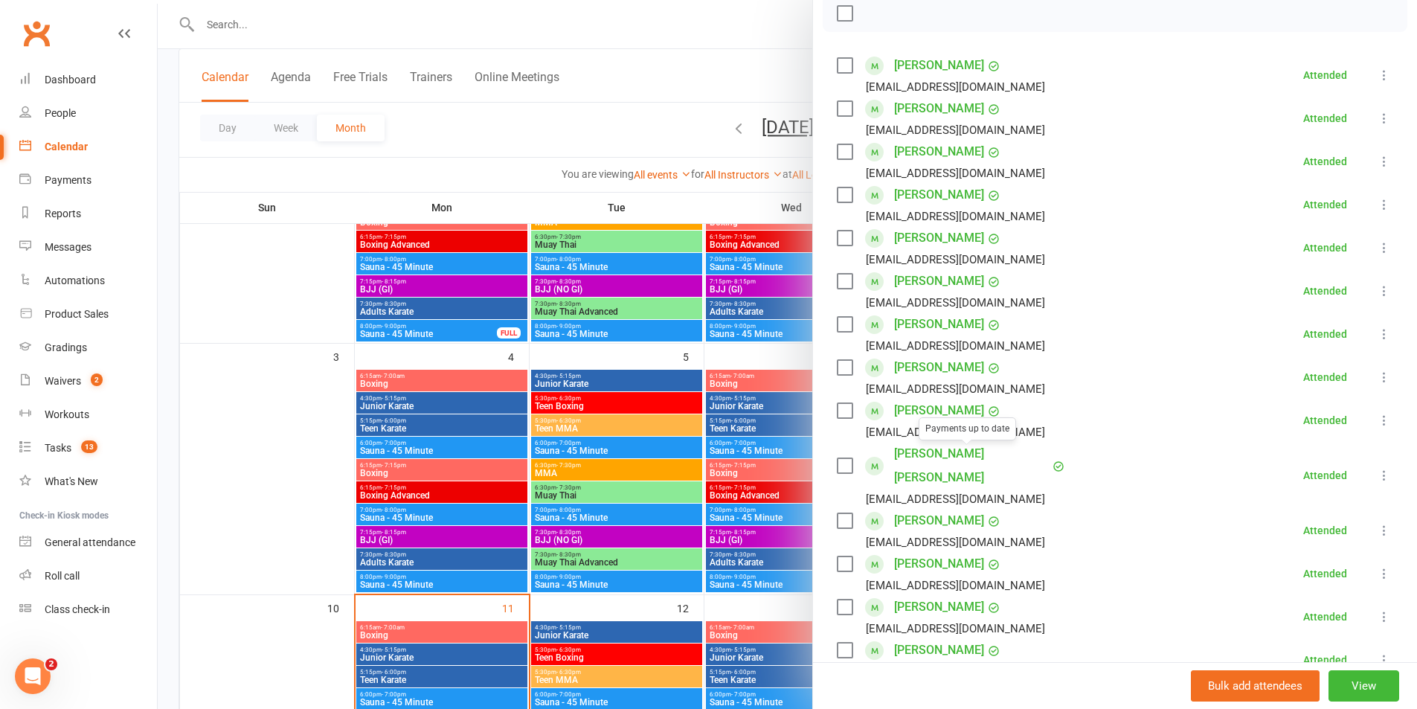
click at [723, 463] on div at bounding box center [787, 354] width 1259 height 709
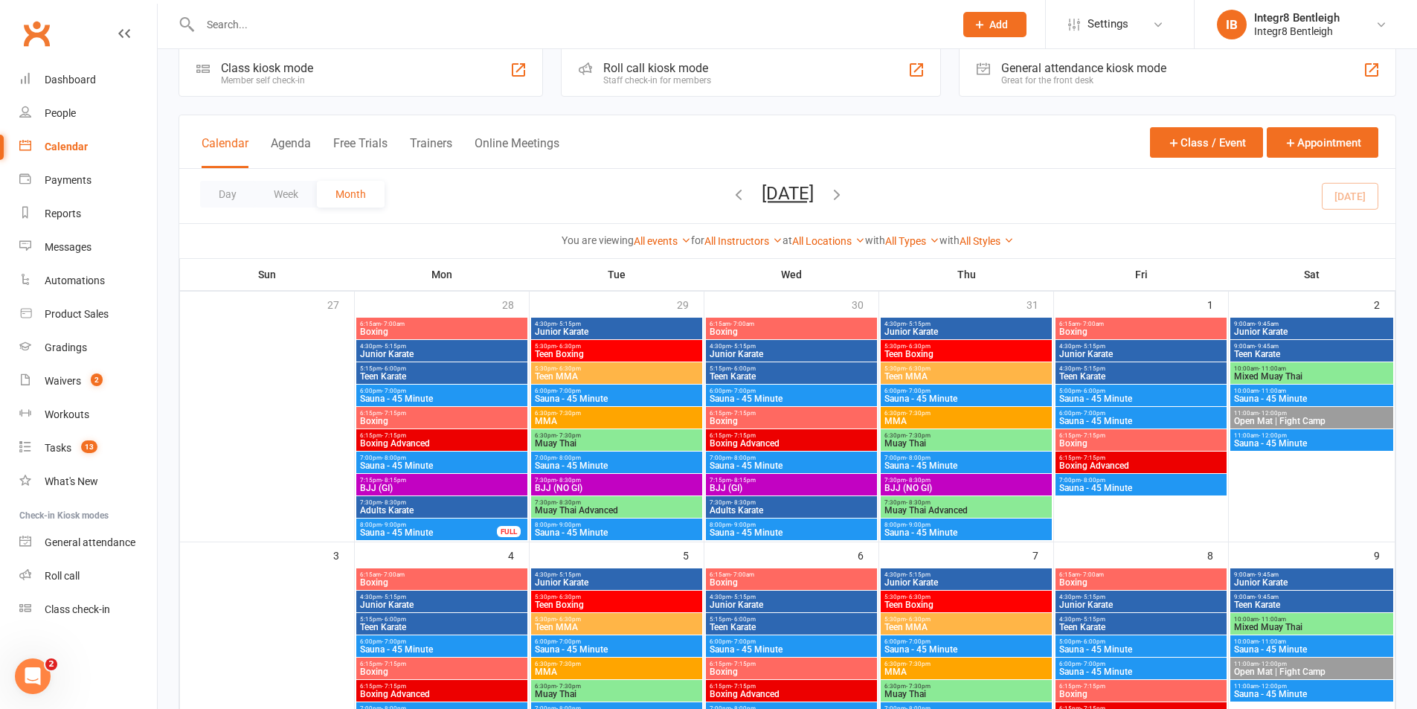
scroll to position [0, 0]
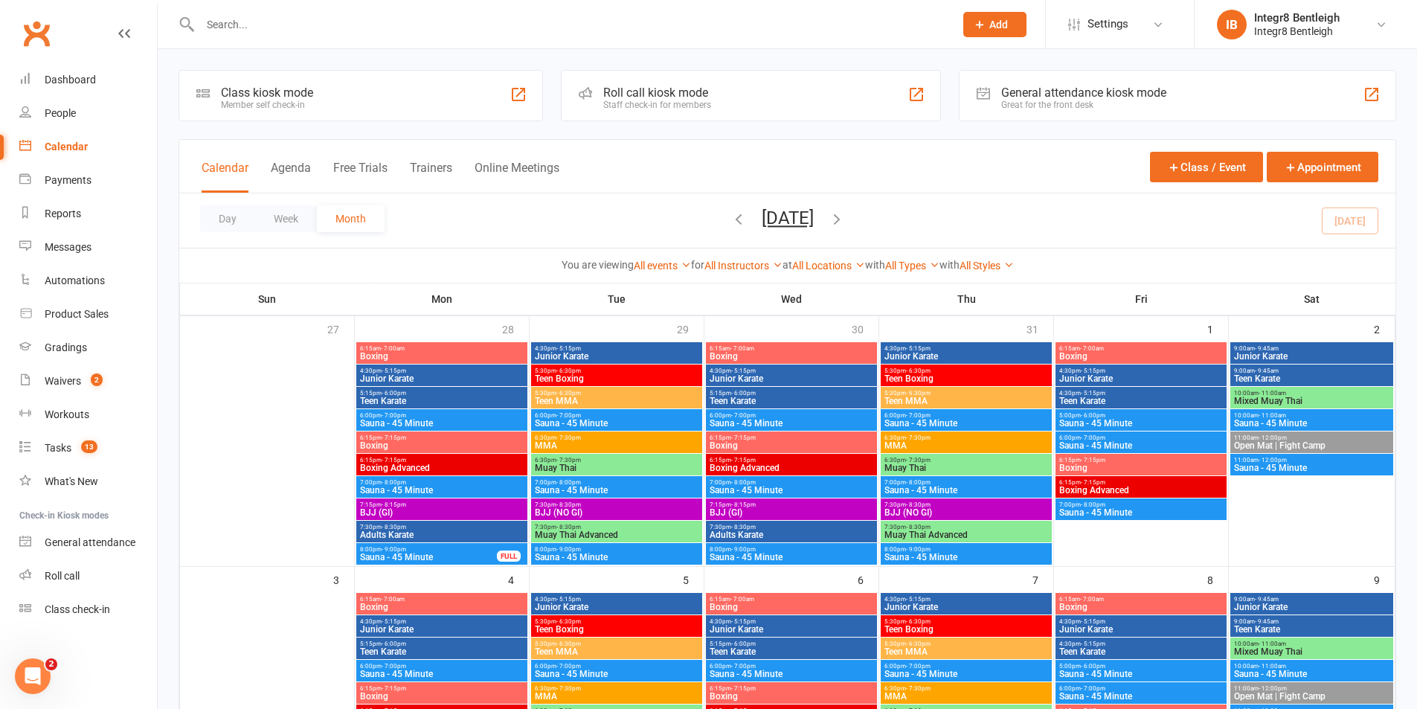
click at [823, 438] on span "6:15pm - 7:15pm" at bounding box center [791, 437] width 165 height 7
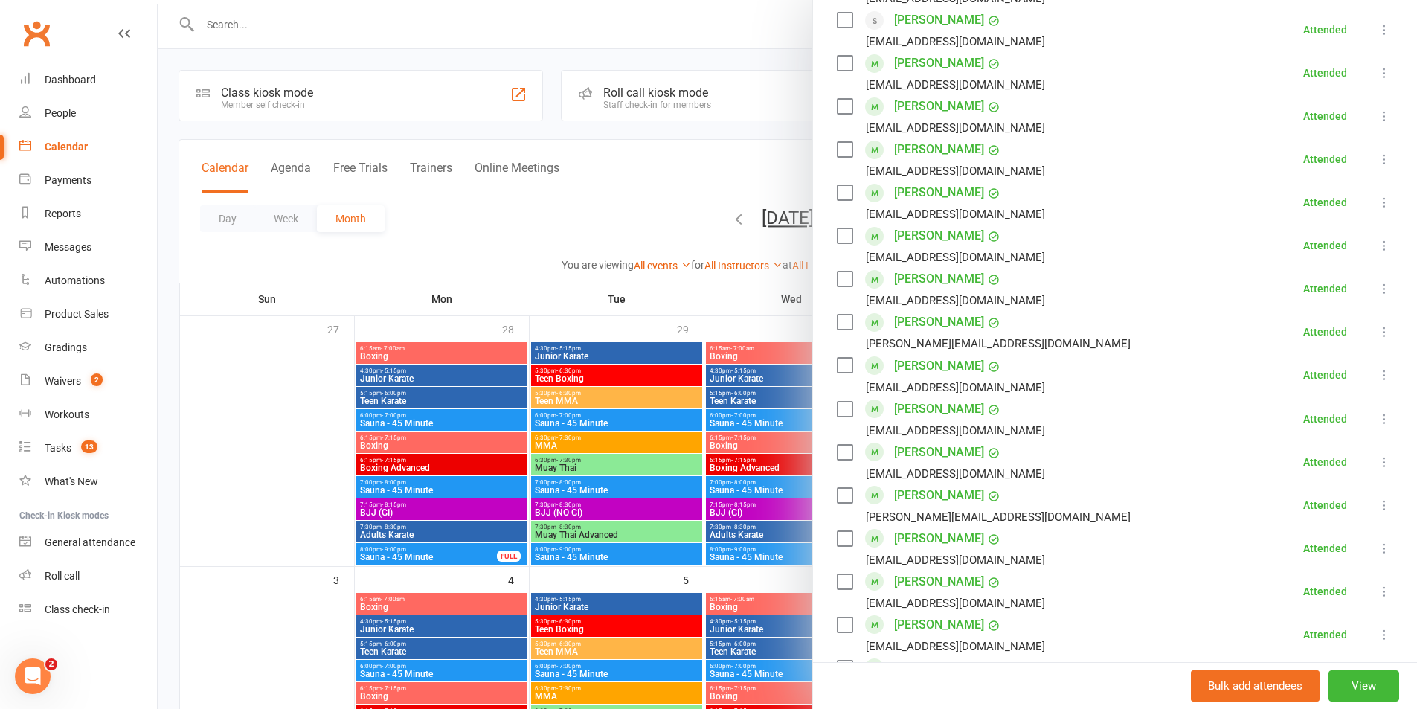
scroll to position [595, 0]
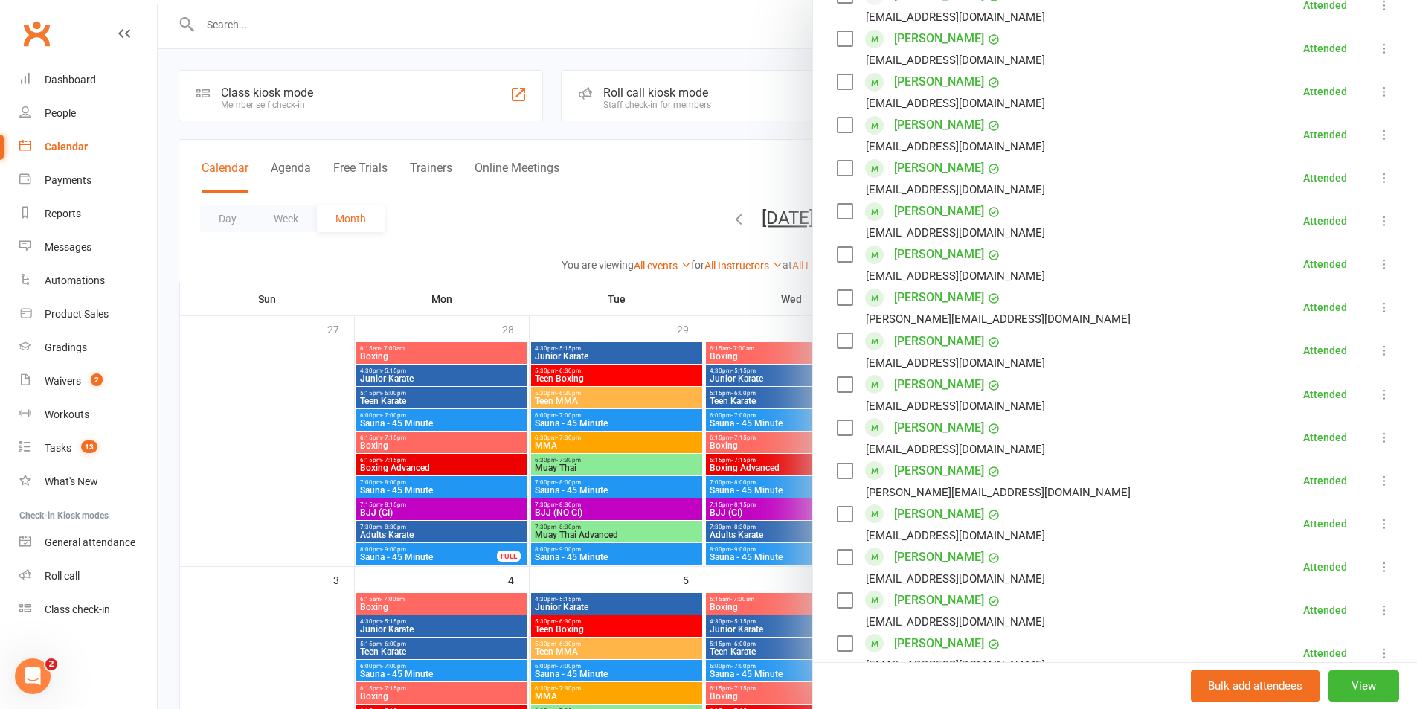
click at [914, 301] on link "[PERSON_NAME]" at bounding box center [939, 298] width 90 height 24
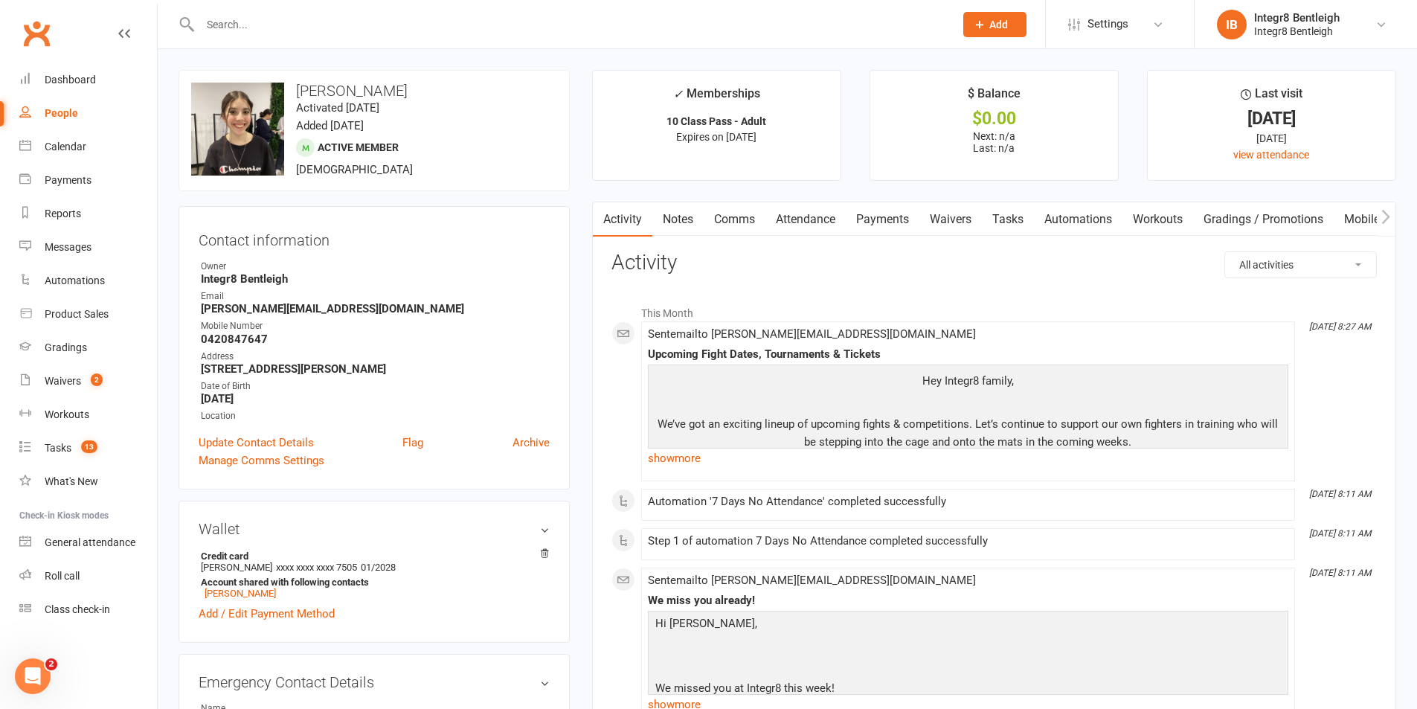
click at [51, 122] on link "People" at bounding box center [88, 113] width 138 height 33
select select "100"
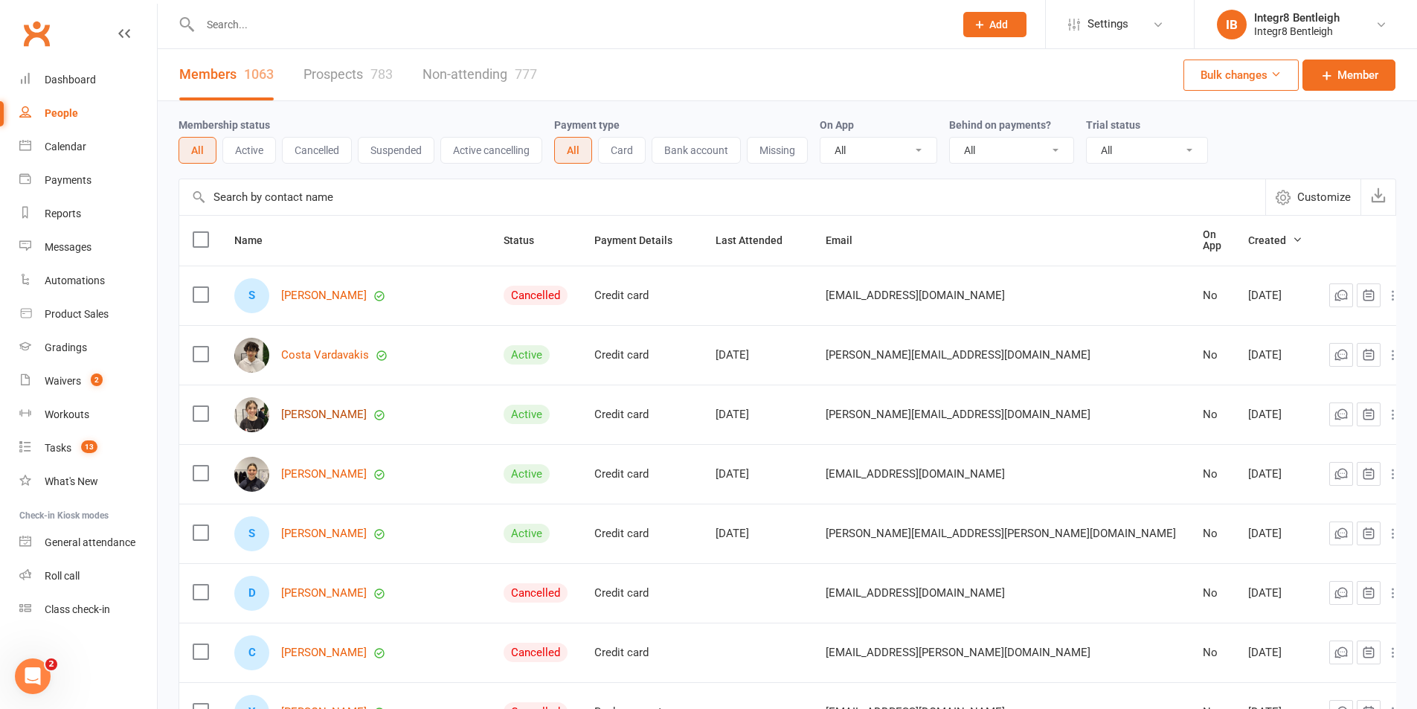
click at [335, 415] on link "[PERSON_NAME]" at bounding box center [324, 414] width 86 height 13
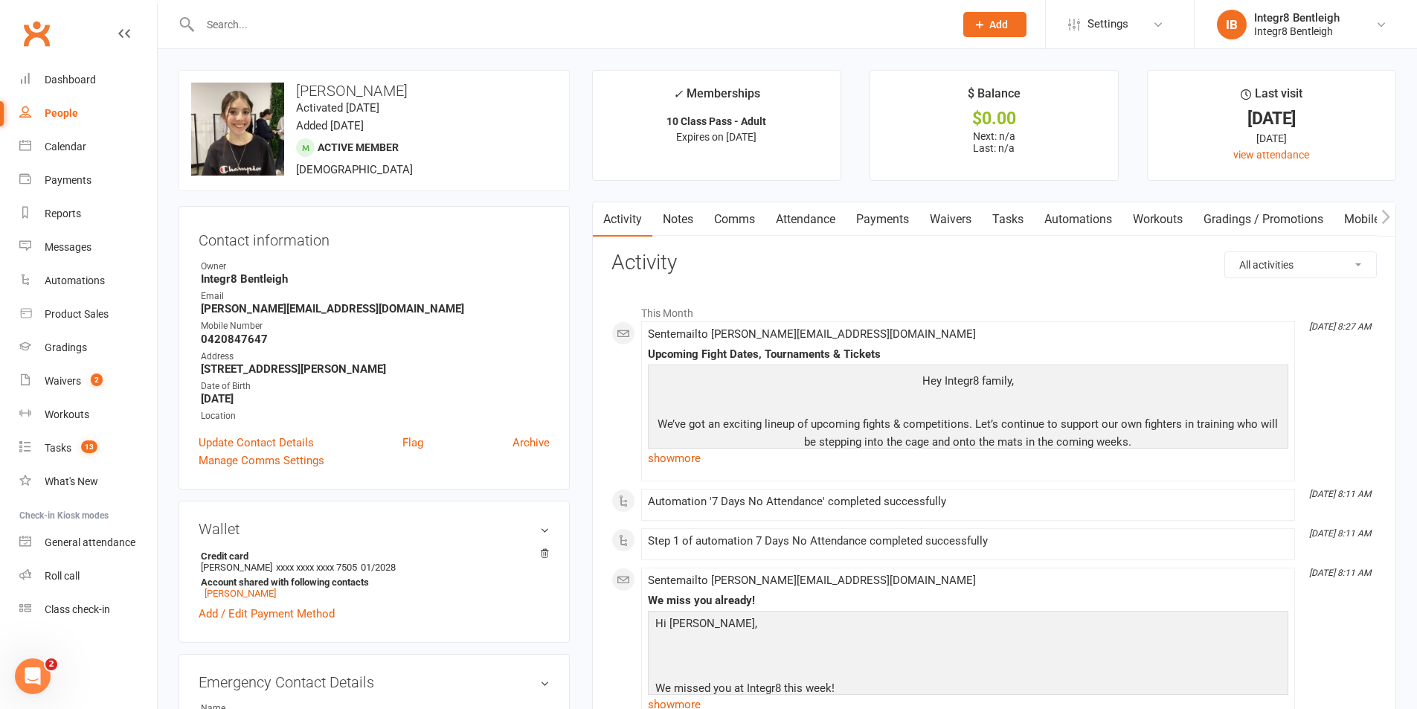
click at [669, 222] on link "Notes" at bounding box center [677, 219] width 51 height 34
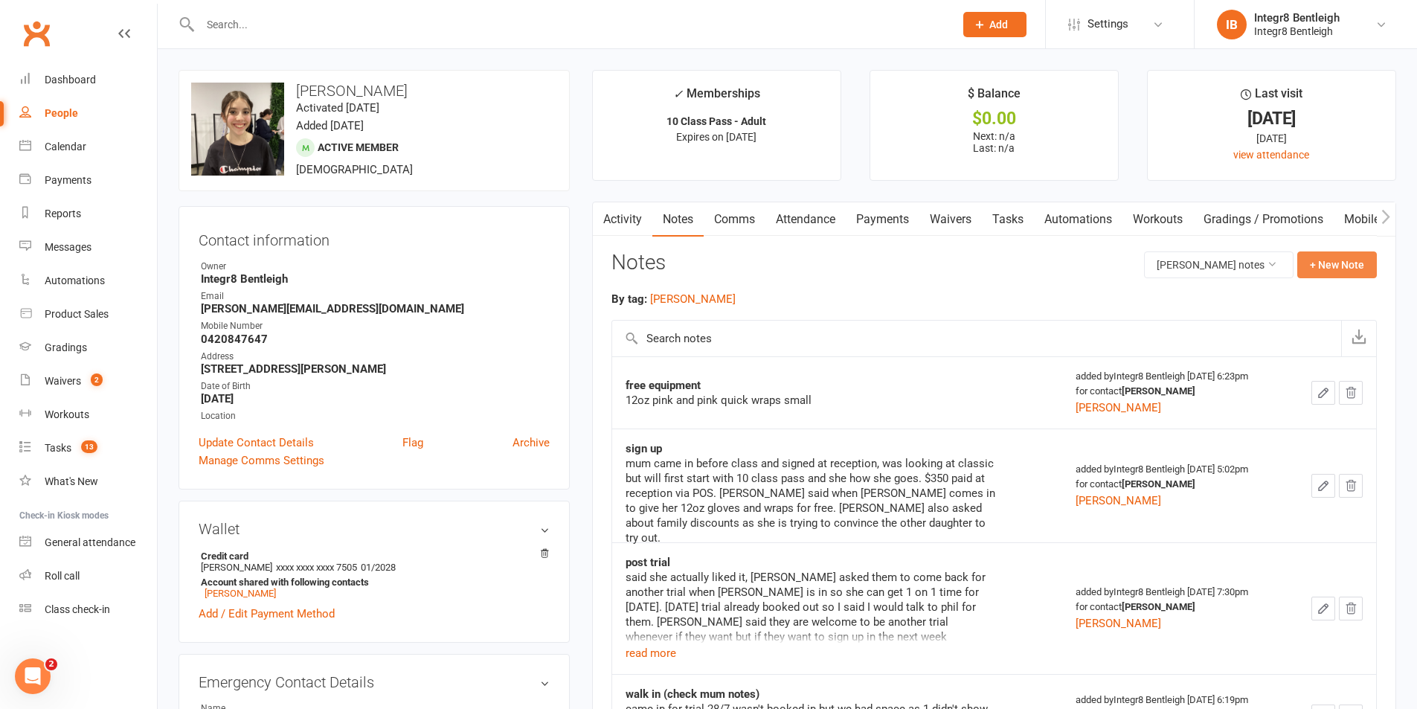
click at [1328, 278] on button "+ New Note" at bounding box center [1337, 264] width 80 height 27
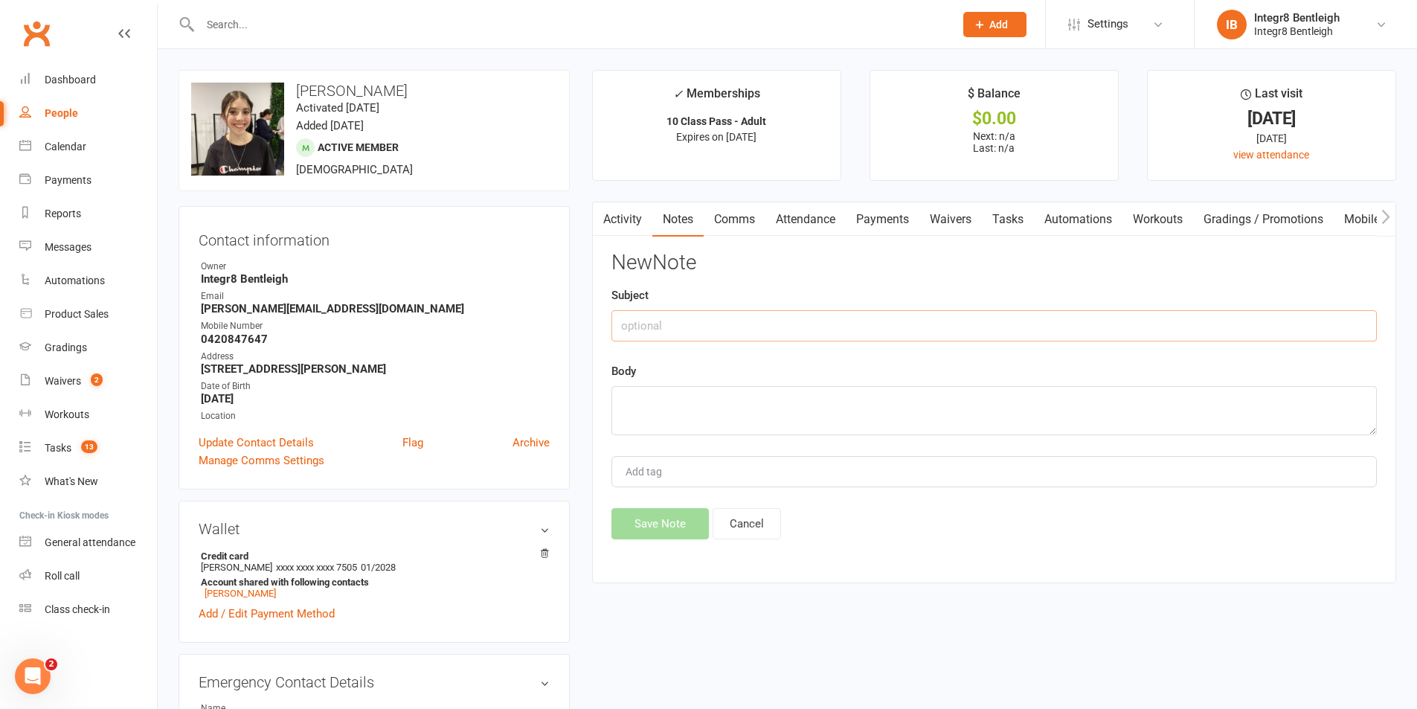
click at [975, 329] on input "text" at bounding box center [993, 325] width 765 height 31
type input "phone call"
type textarea "w"
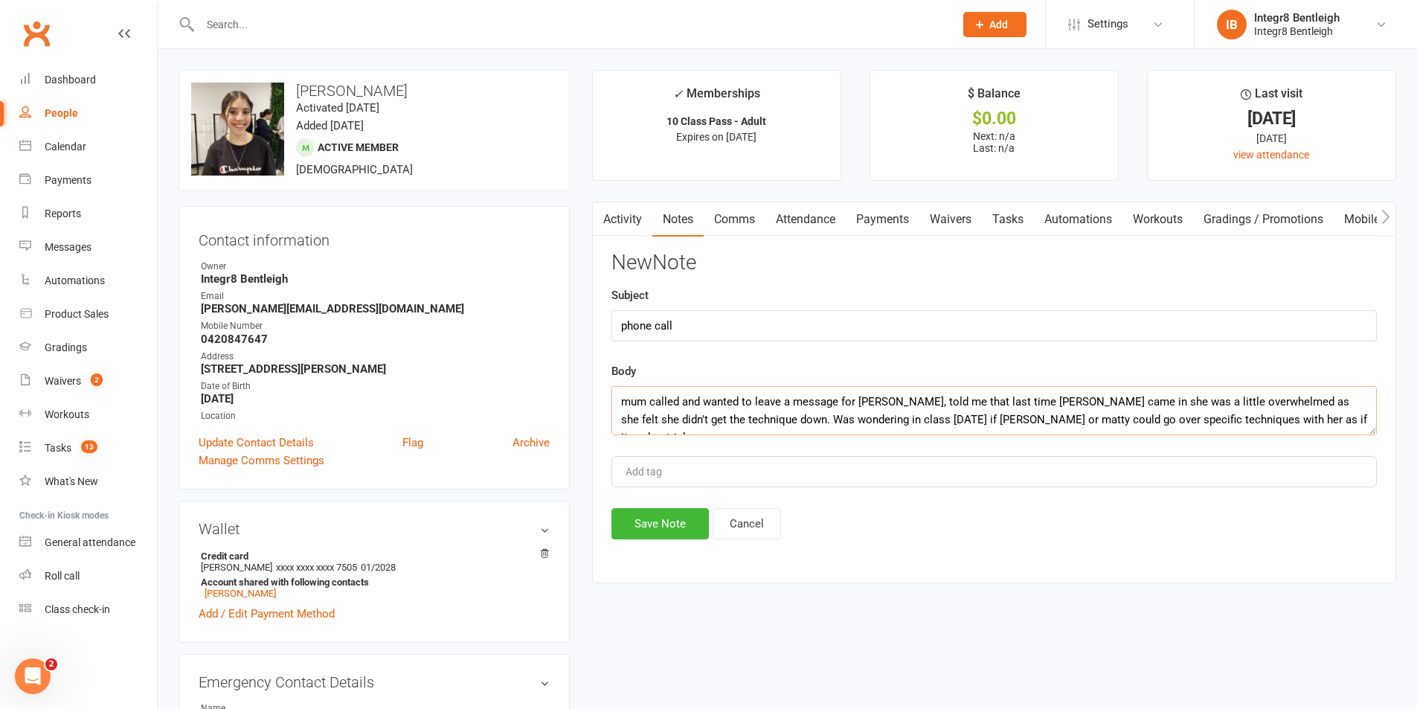
type textarea "mum called and wanted to leave a message for phil, told me that last time mary …"
type input "[PERSON_NAME]"
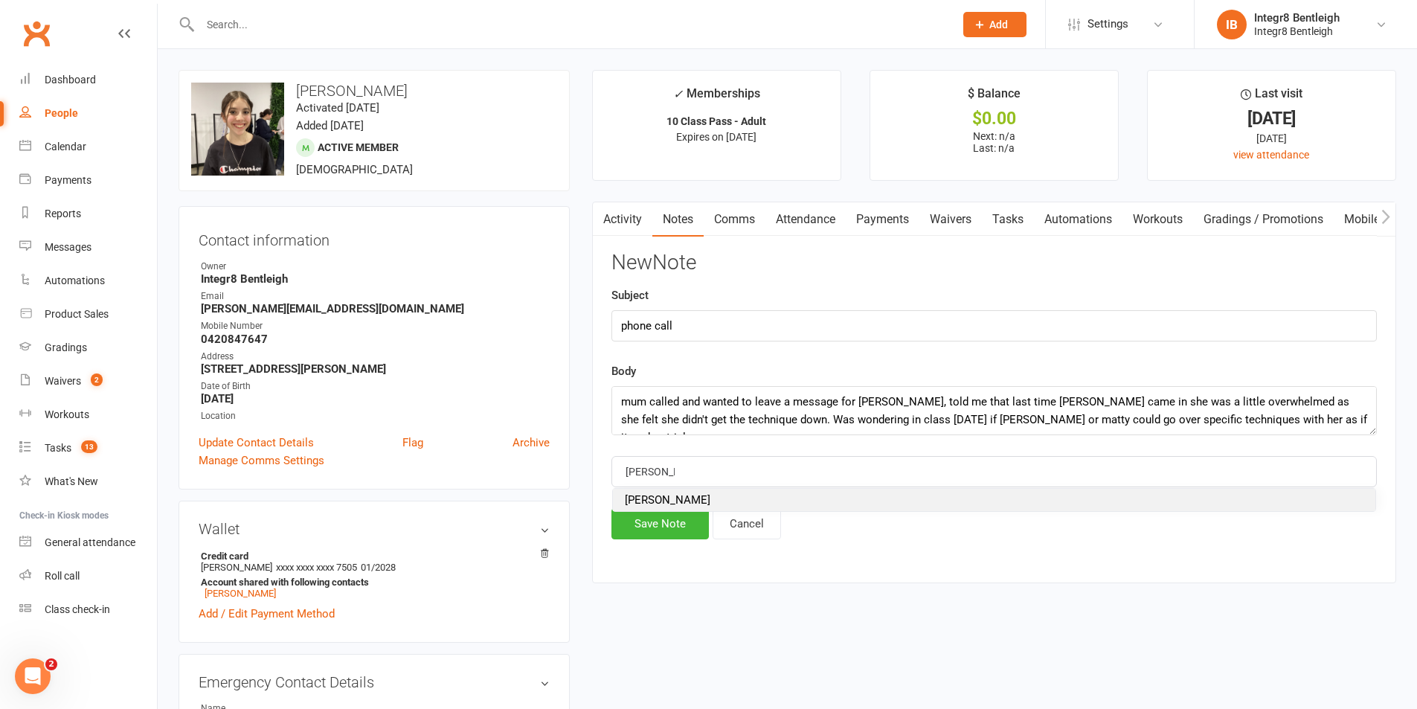
click at [889, 498] on li "[PERSON_NAME]" at bounding box center [994, 500] width 762 height 22
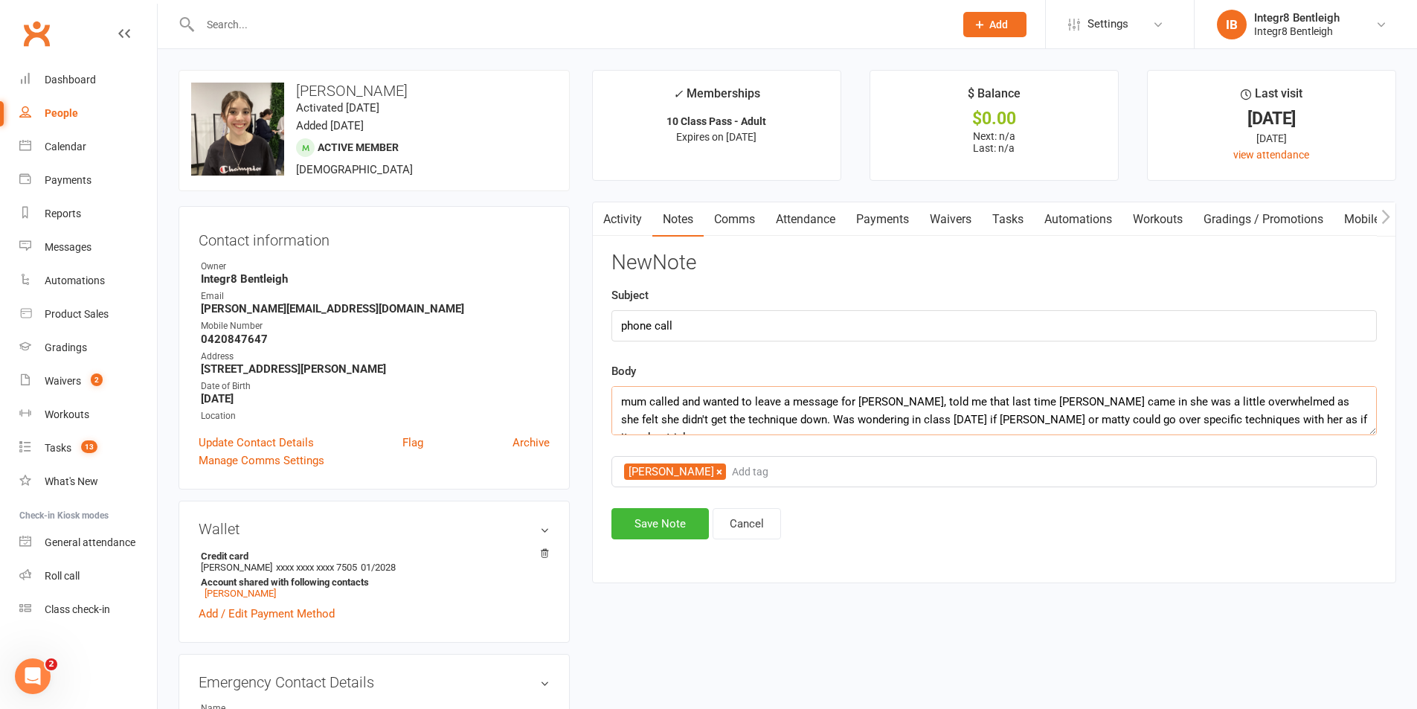
click at [1185, 420] on textarea "mum called and wanted to leave a message for phil, told me that last time mary …" at bounding box center [993, 410] width 765 height 49
type textarea "mum called and wanted to leave a message for phil, told me that last time mary …"
click at [686, 534] on button "Save Note" at bounding box center [659, 523] width 97 height 31
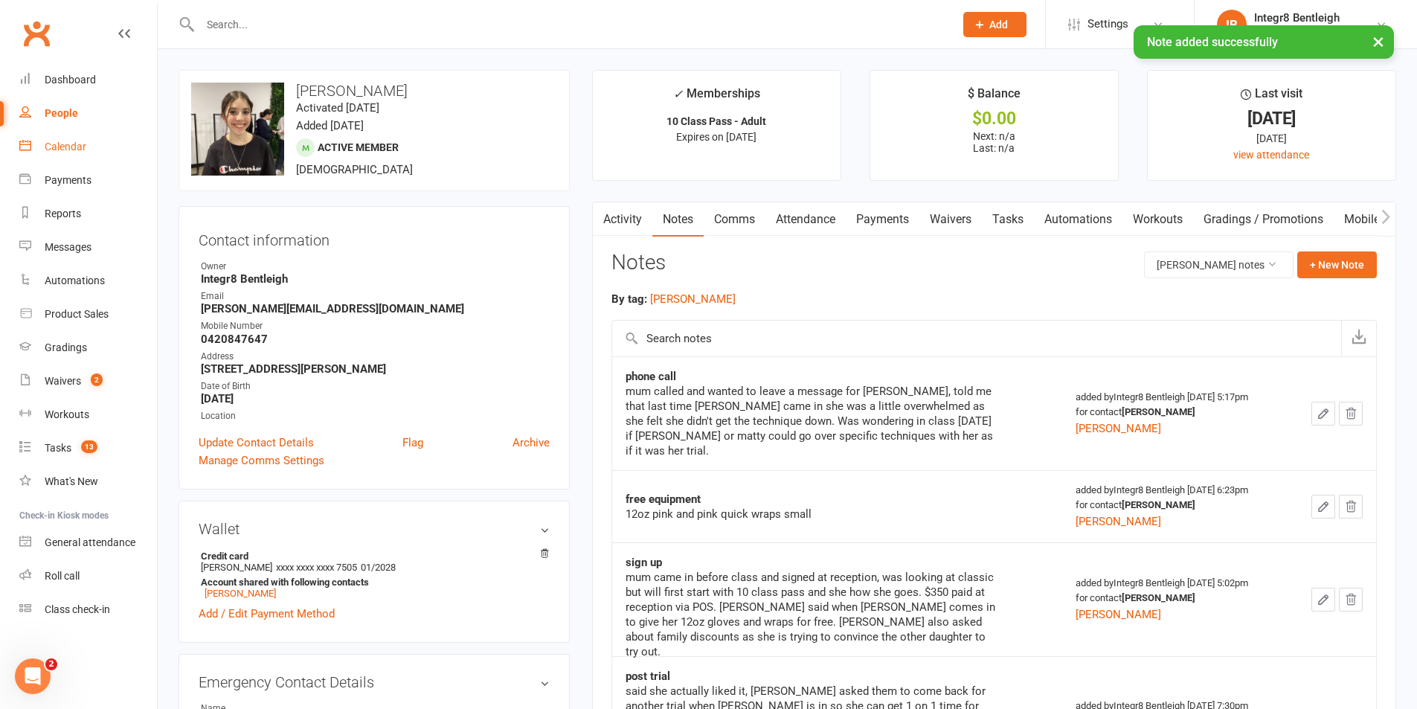
click at [51, 144] on div "Calendar" at bounding box center [66, 147] width 42 height 12
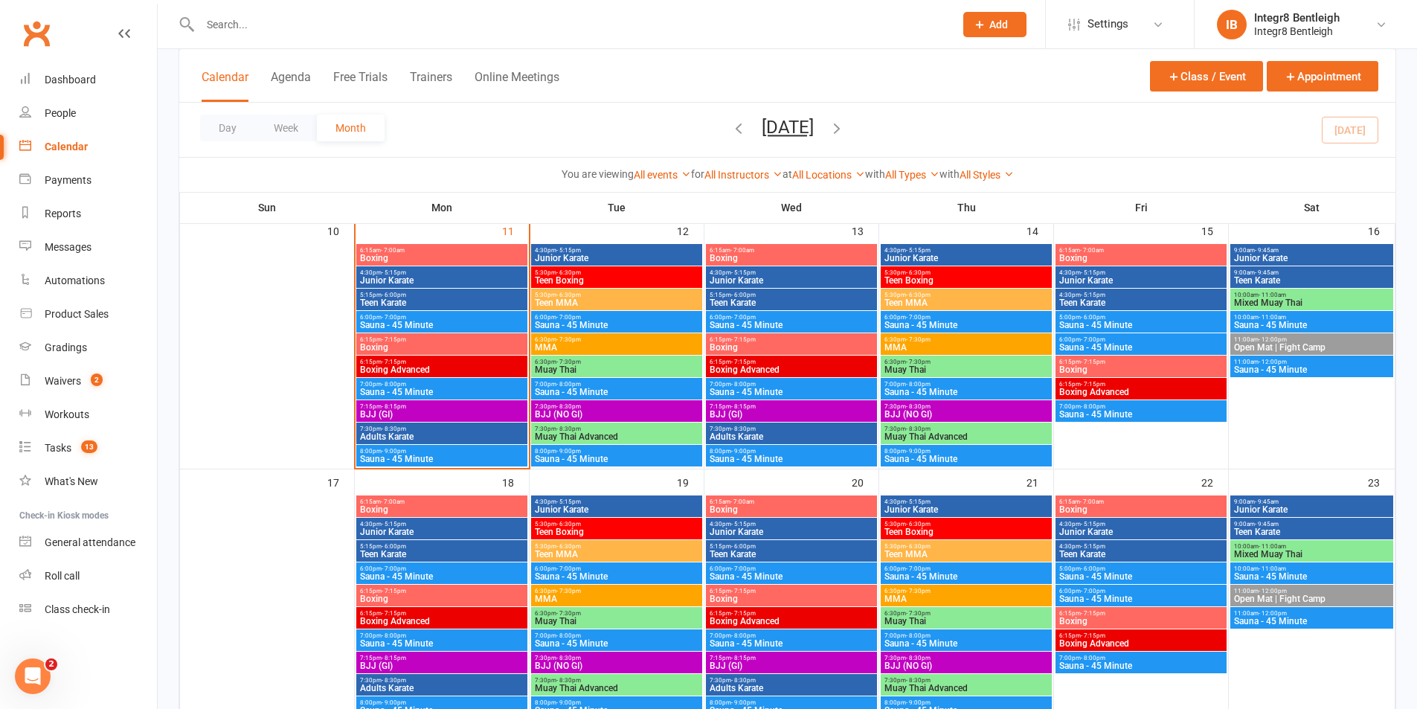
scroll to position [669, 0]
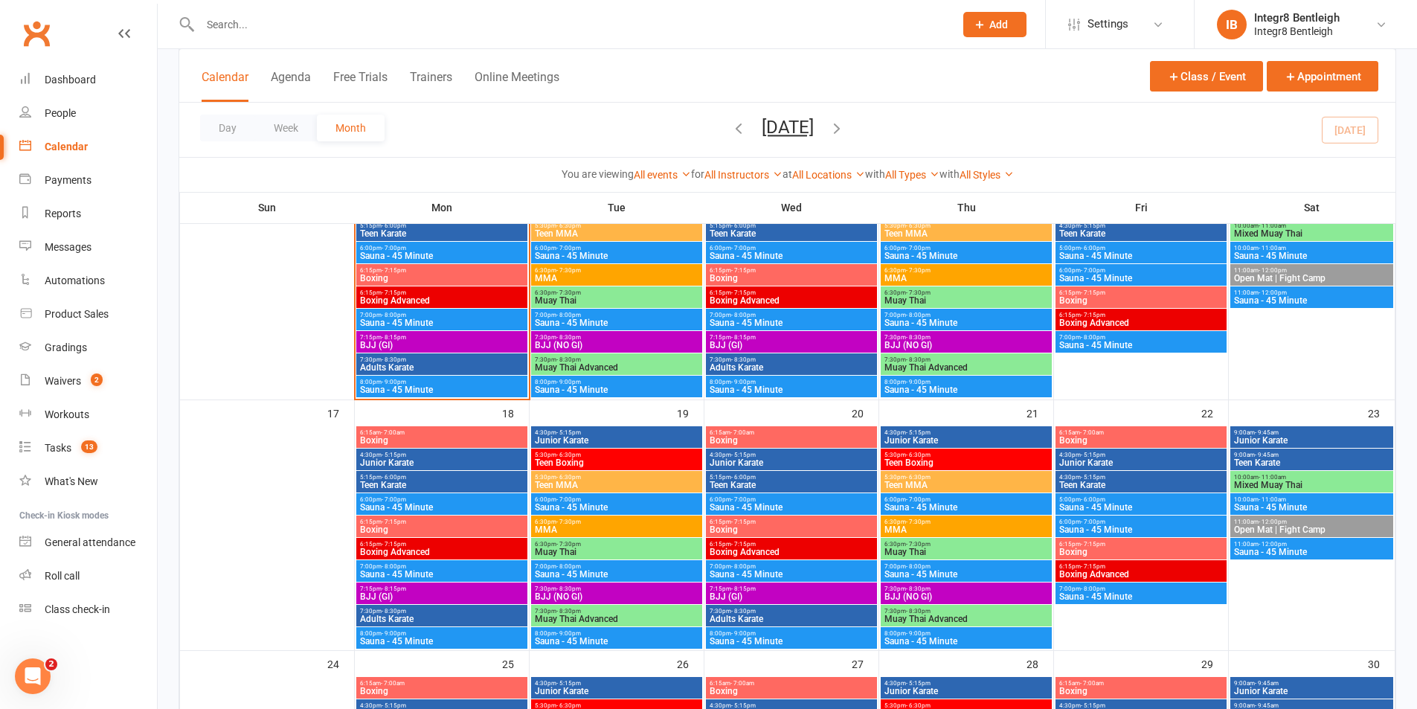
click at [595, 553] on span "Muay Thai" at bounding box center [616, 551] width 165 height 9
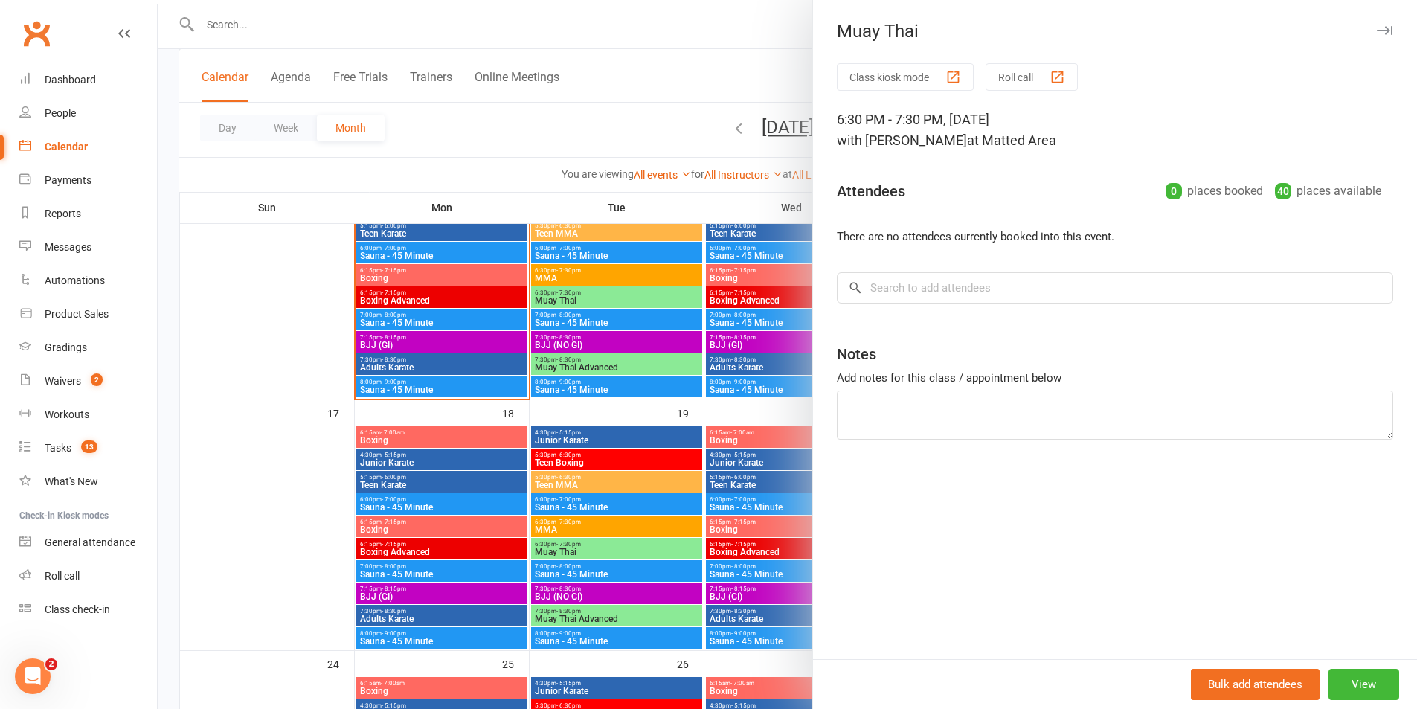
drag, startPoint x: 832, startPoint y: 118, endPoint x: 1144, endPoint y: 112, distance: 311.7
click at [1144, 112] on div "6:30 PM - 7:30 PM, Tuesday, August, 19, 2025 with Domenic Amato at Matted Area" at bounding box center [1115, 130] width 556 height 42
copy div "6:30 PM - 7:30 PM, Tuesday, August, 19, 2025"
drag, startPoint x: 675, startPoint y: 434, endPoint x: 709, endPoint y: 440, distance: 34.7
click at [674, 434] on div at bounding box center [787, 354] width 1259 height 709
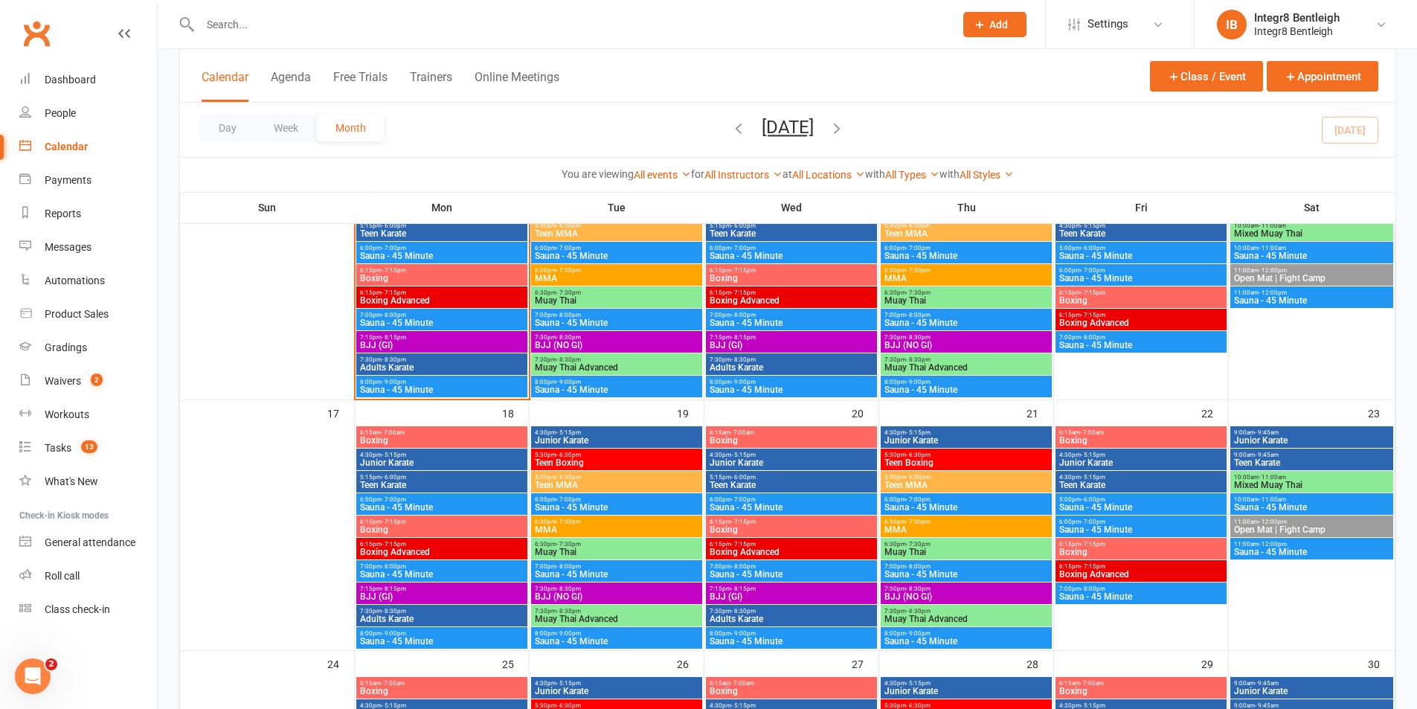
click at [976, 557] on div "6:30pm - 7:30pm Muay Thai" at bounding box center [966, 549] width 171 height 22
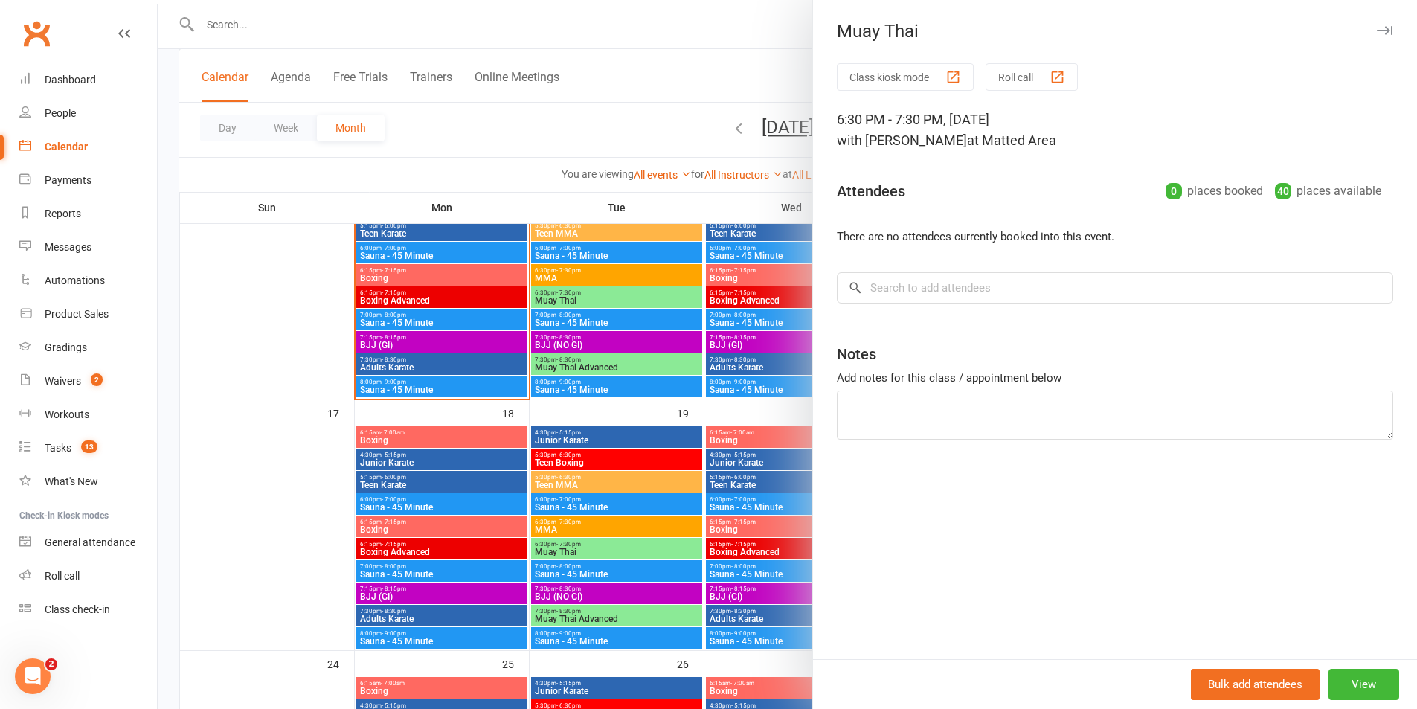
drag, startPoint x: 1112, startPoint y: 118, endPoint x: 803, endPoint y: 120, distance: 308.6
click at [803, 0] on div "Muay Thai Class kiosk mode Roll call 6:30 PM - 7:30 PM, Thursday, August, 21, 2…" at bounding box center [787, 0] width 1259 height 0
click at [930, 131] on div "6:30 PM - 7:30 PM, Thursday, August, 21, 2025 with Domenic Amato at Matted Area" at bounding box center [1115, 130] width 556 height 42
drag, startPoint x: 833, startPoint y: 119, endPoint x: 1241, endPoint y: 118, distance: 408.3
click at [1241, 118] on div "6:30 PM - 7:30 PM, Thursday, August, 21, 2025 with Domenic Amato at Matted Area" at bounding box center [1115, 130] width 556 height 42
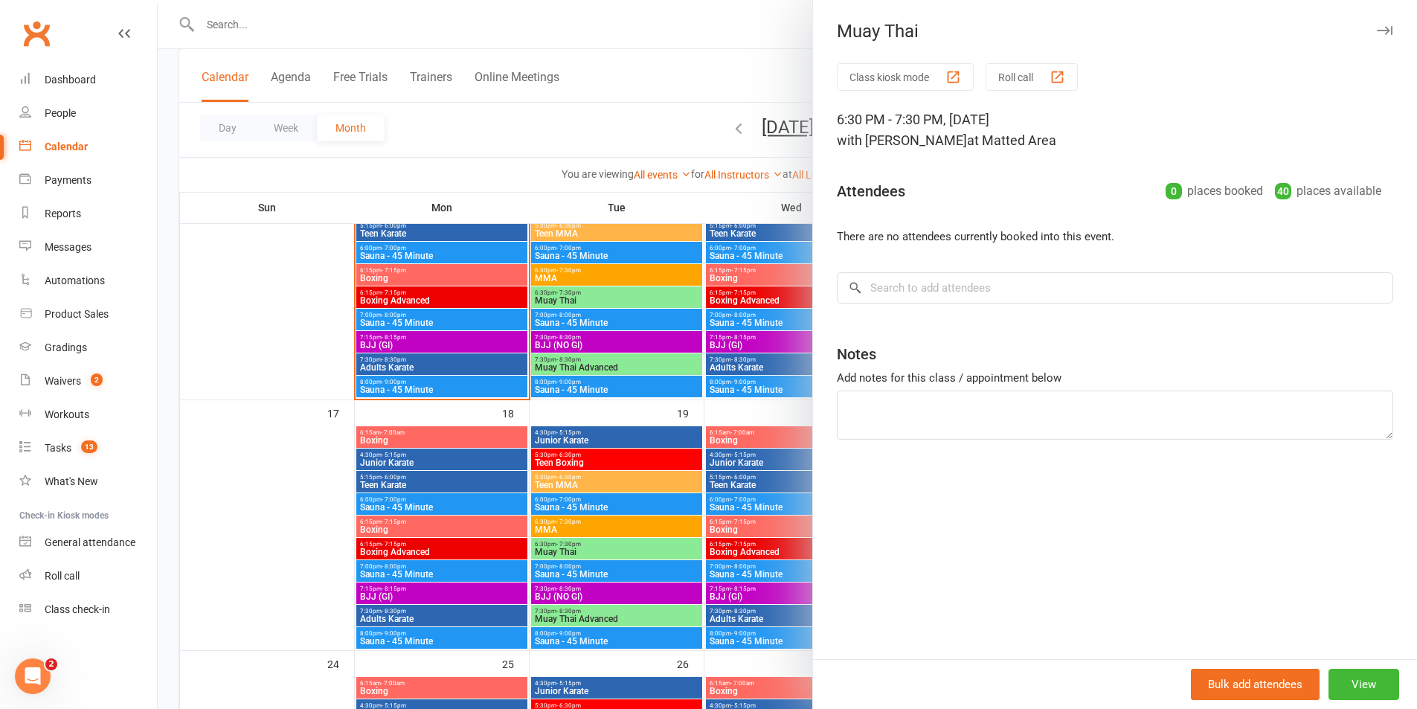
copy div "6:30 PM - 7:30 PM, Thursday, August, 21, 2025"
click at [270, 24] on div at bounding box center [787, 354] width 1259 height 709
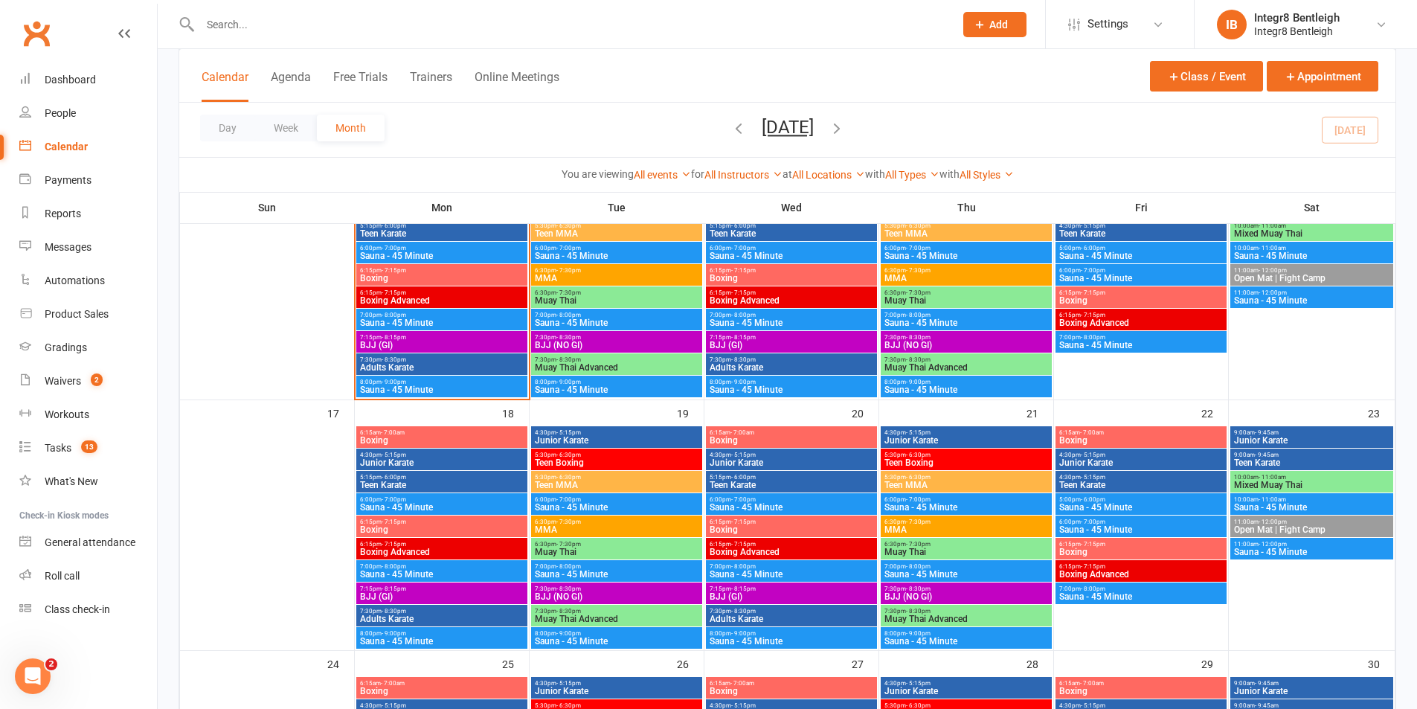
click at [270, 24] on input "text" at bounding box center [570, 24] width 748 height 21
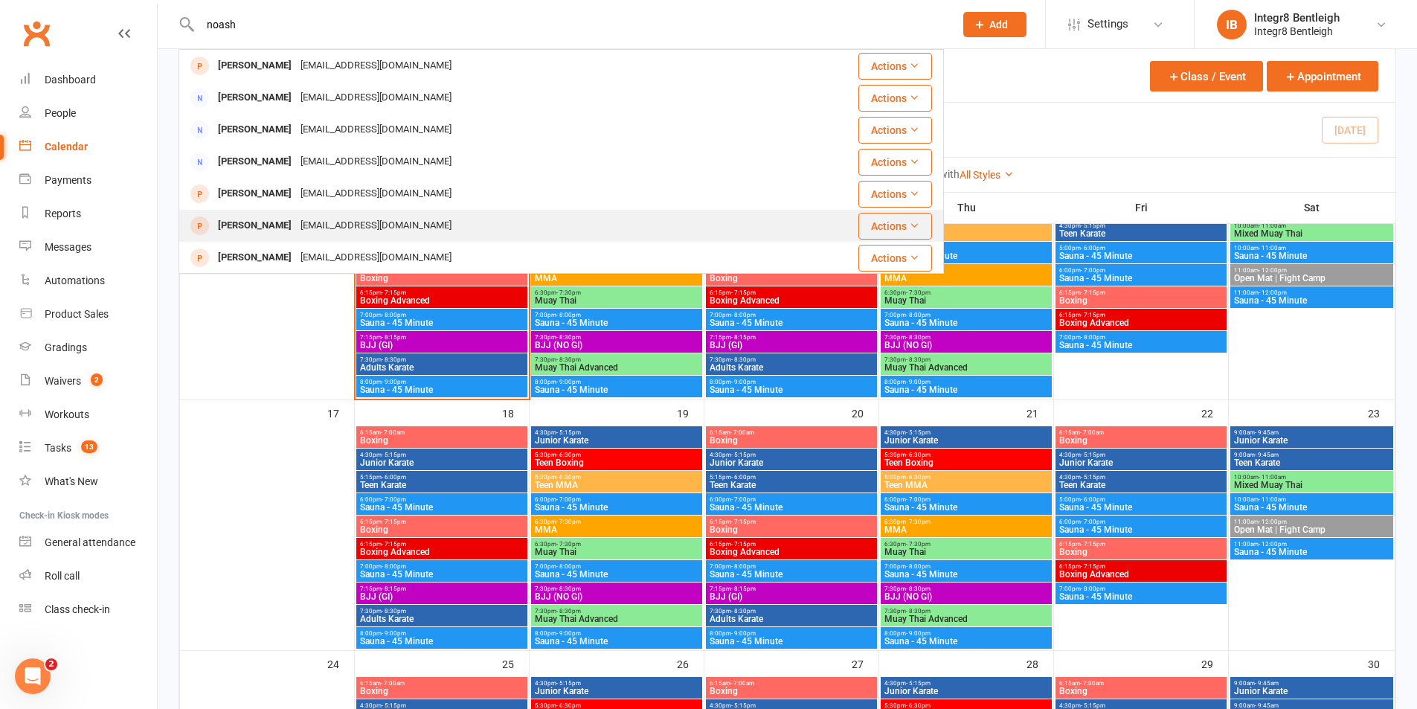
type input "noash"
click at [372, 222] on div "noahjolley05@gmail.com" at bounding box center [376, 226] width 160 height 22
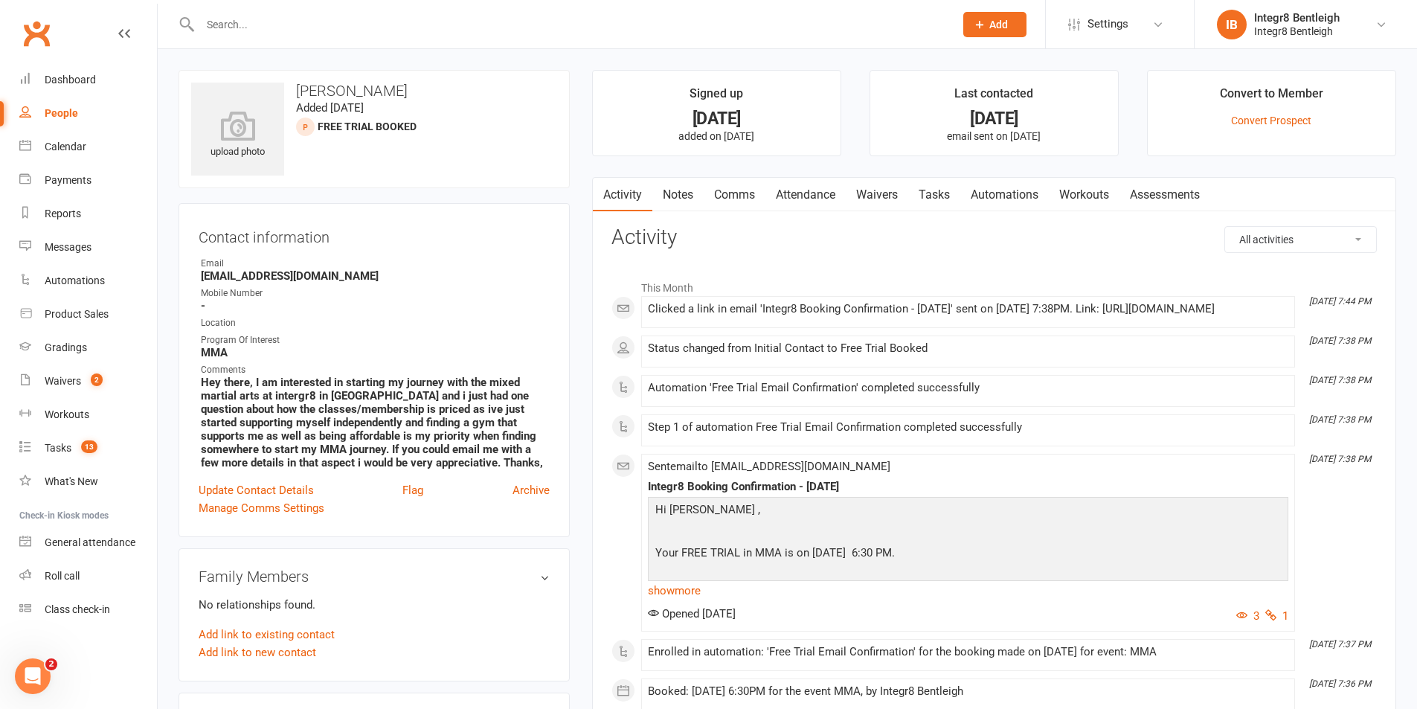
click at [669, 201] on link "Notes" at bounding box center [677, 195] width 51 height 34
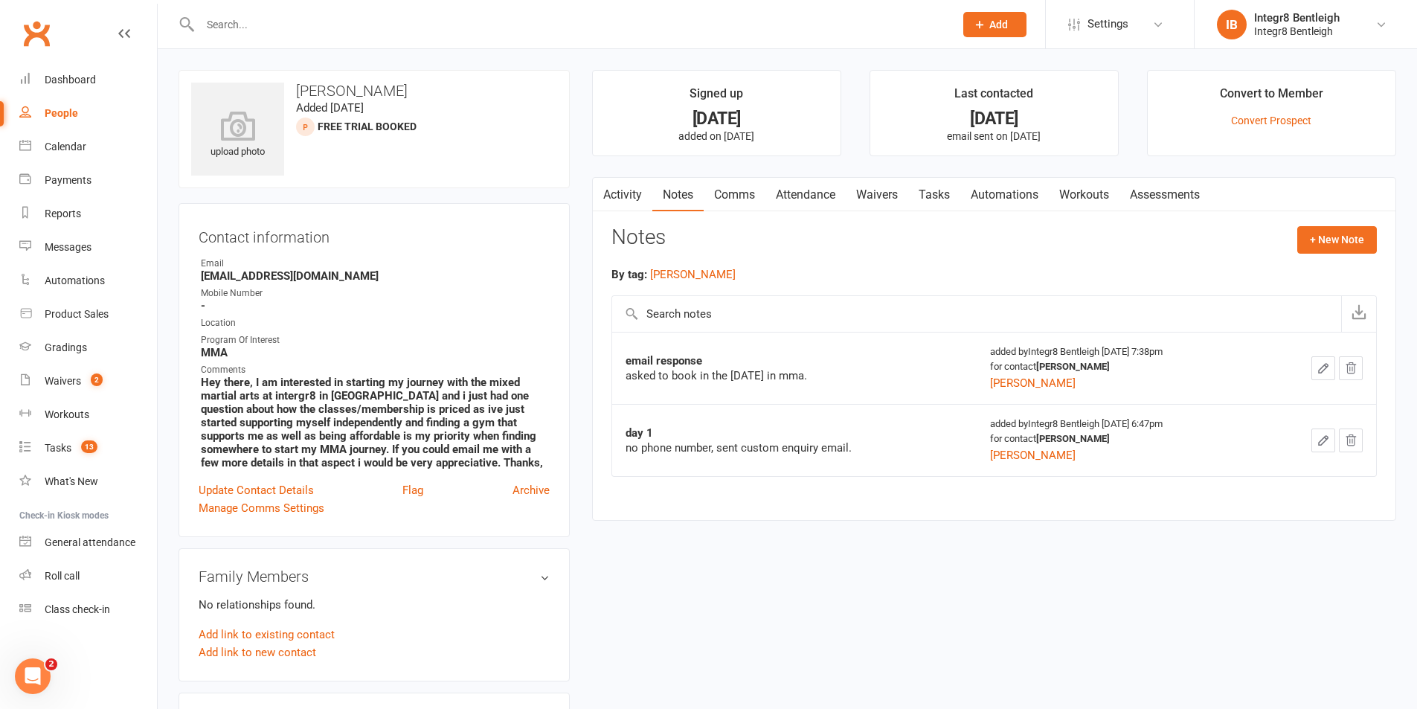
click at [624, 187] on link "Activity" at bounding box center [622, 195] width 59 height 34
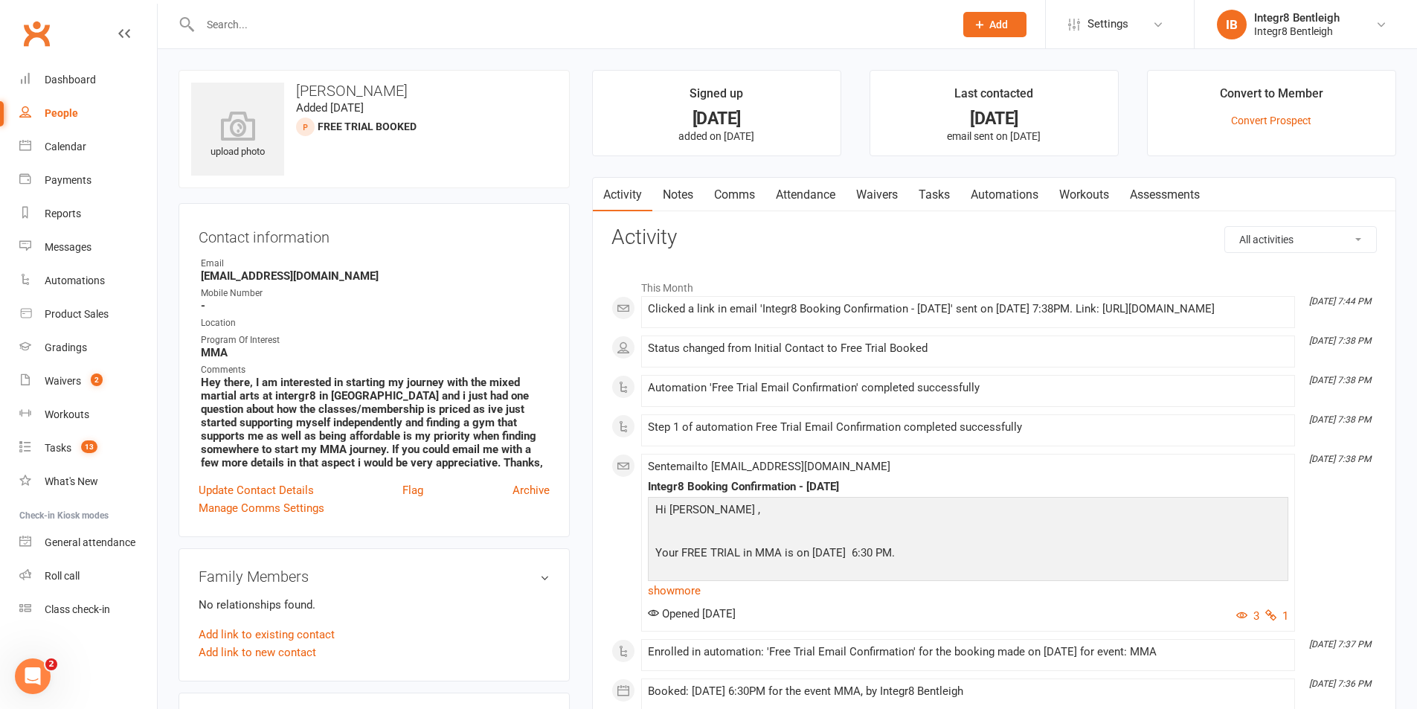
click at [86, 115] on link "People" at bounding box center [88, 113] width 138 height 33
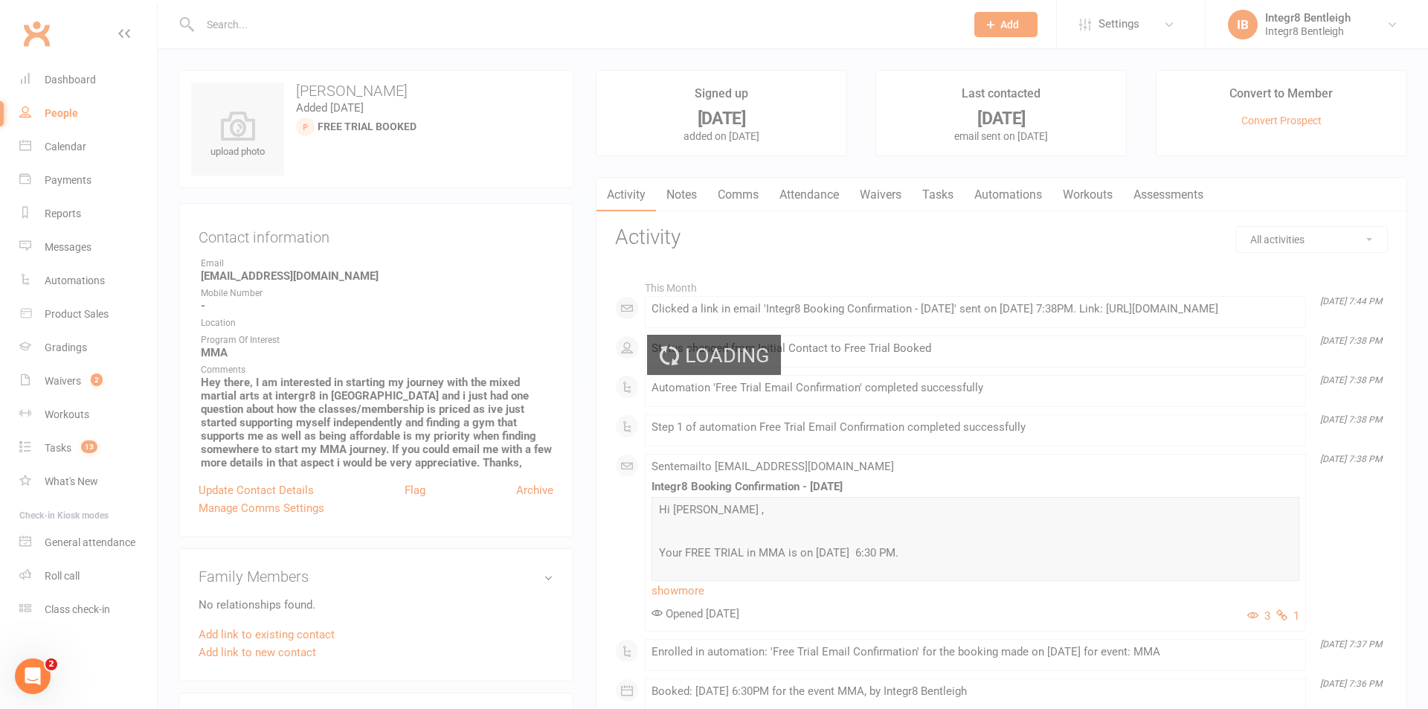
select select "100"
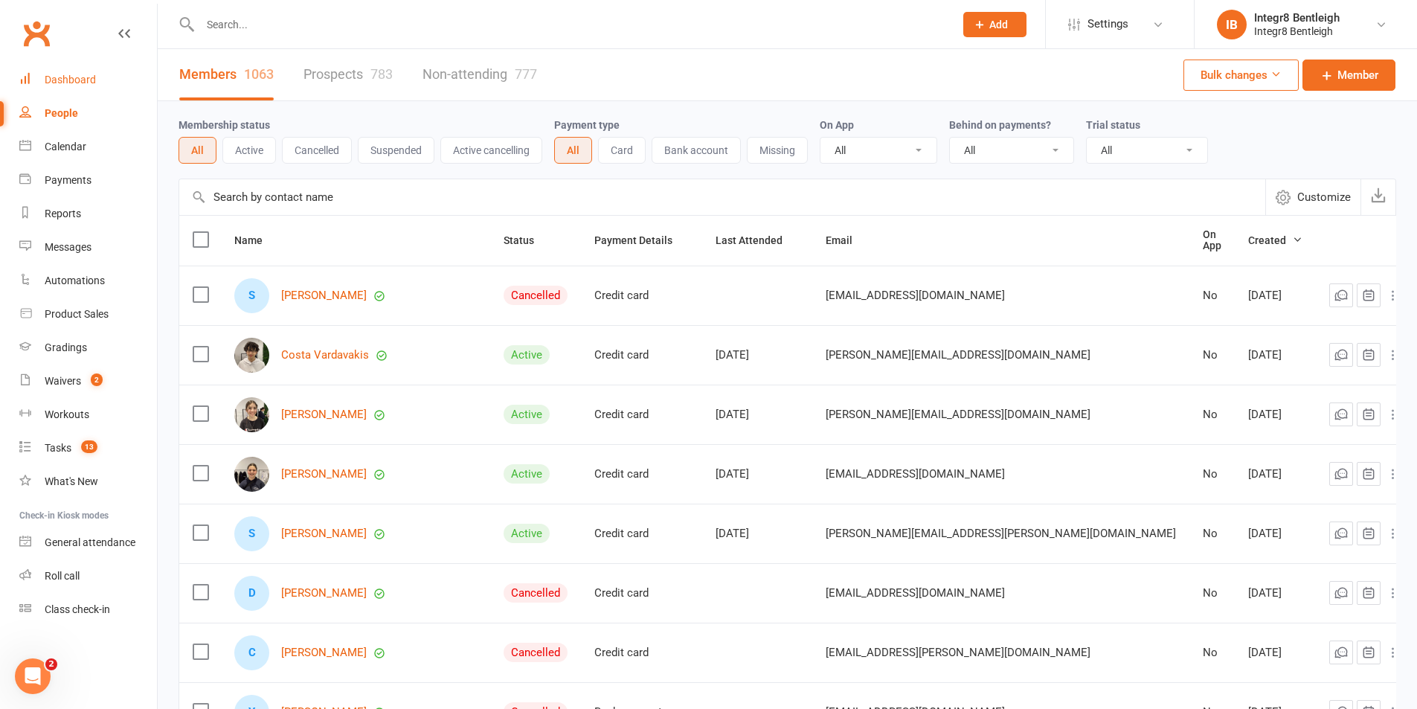
click at [55, 73] on link "Dashboard" at bounding box center [88, 79] width 138 height 33
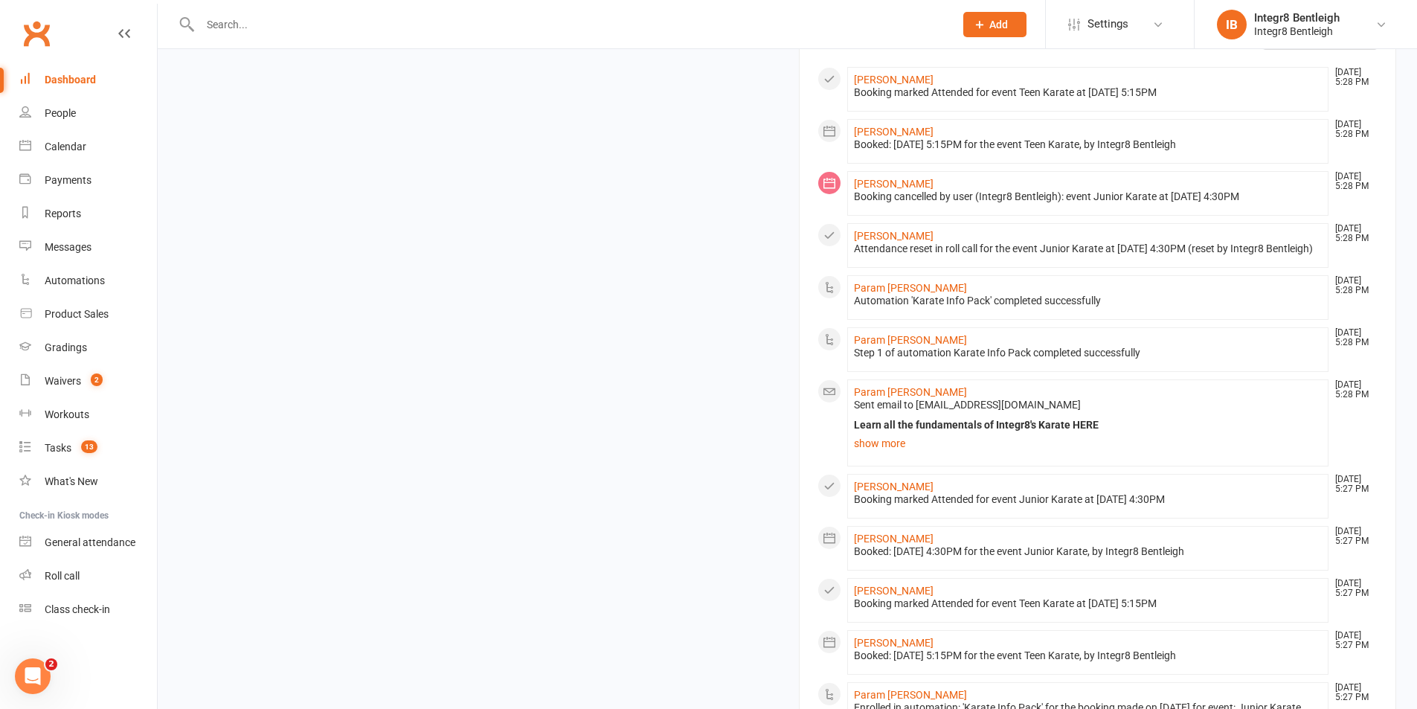
scroll to position [744, 0]
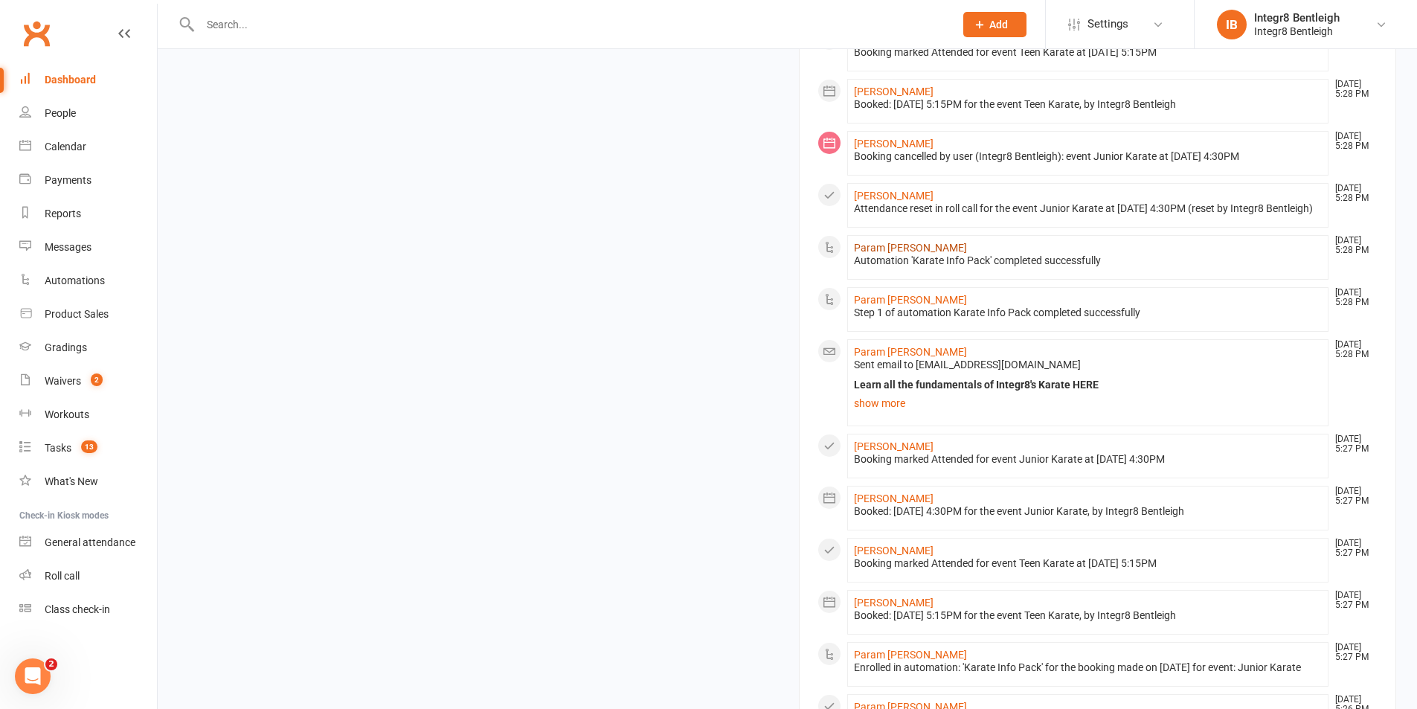
click at [884, 254] on link "Param Vadaliya" at bounding box center [910, 248] width 113 height 12
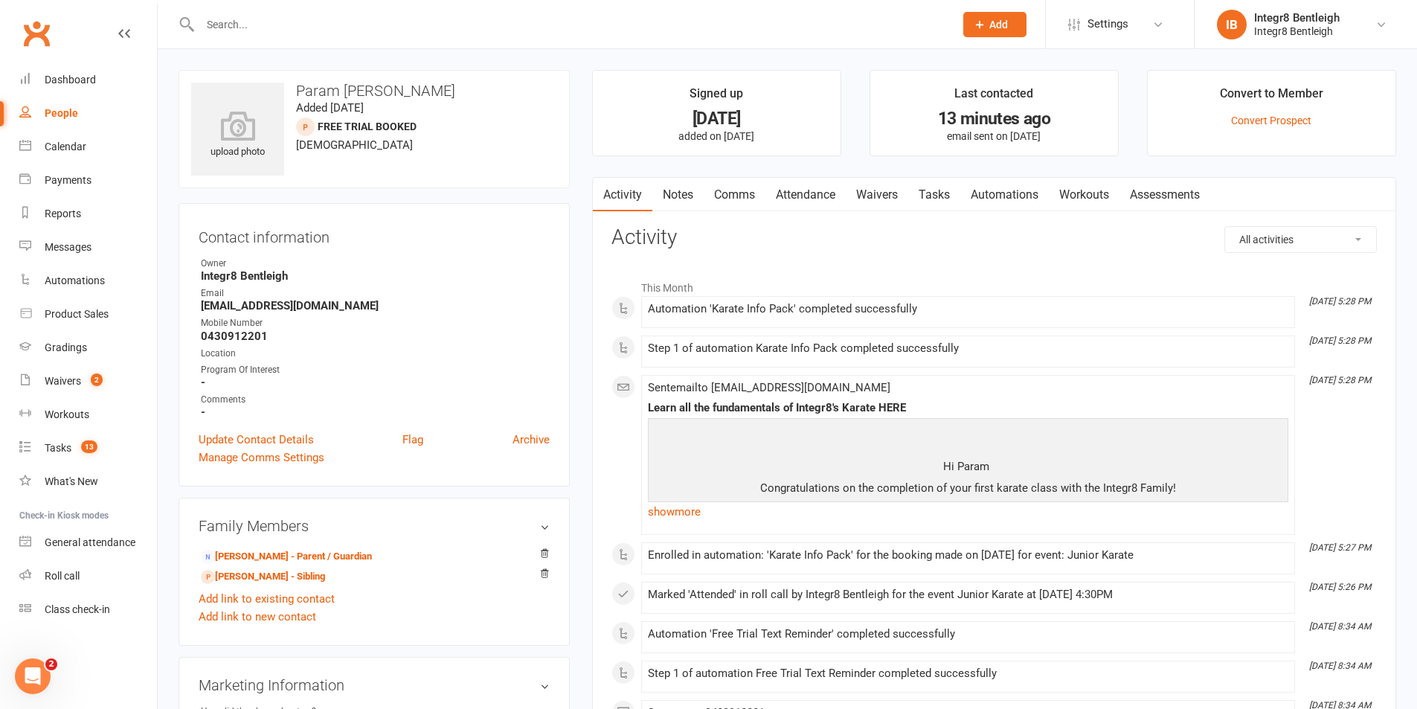
click at [887, 188] on link "Waivers" at bounding box center [877, 195] width 62 height 34
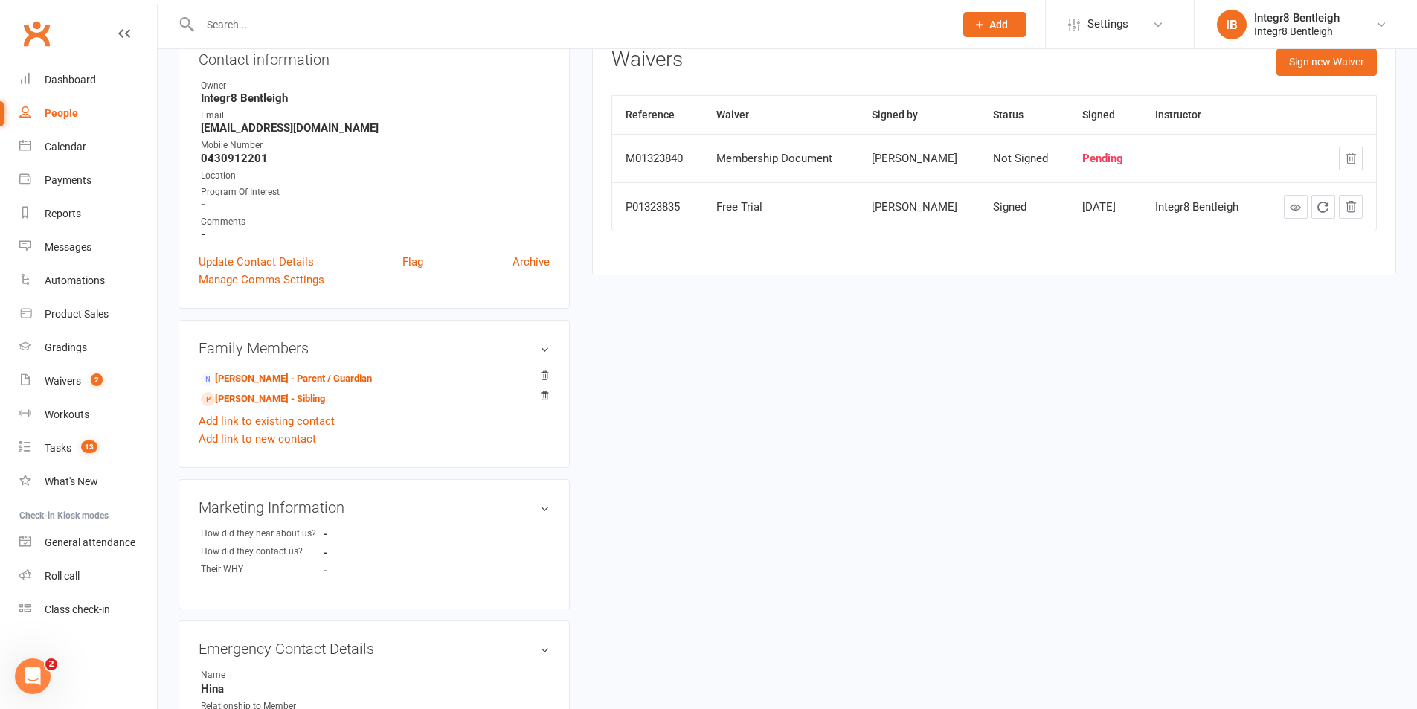
scroll to position [297, 0]
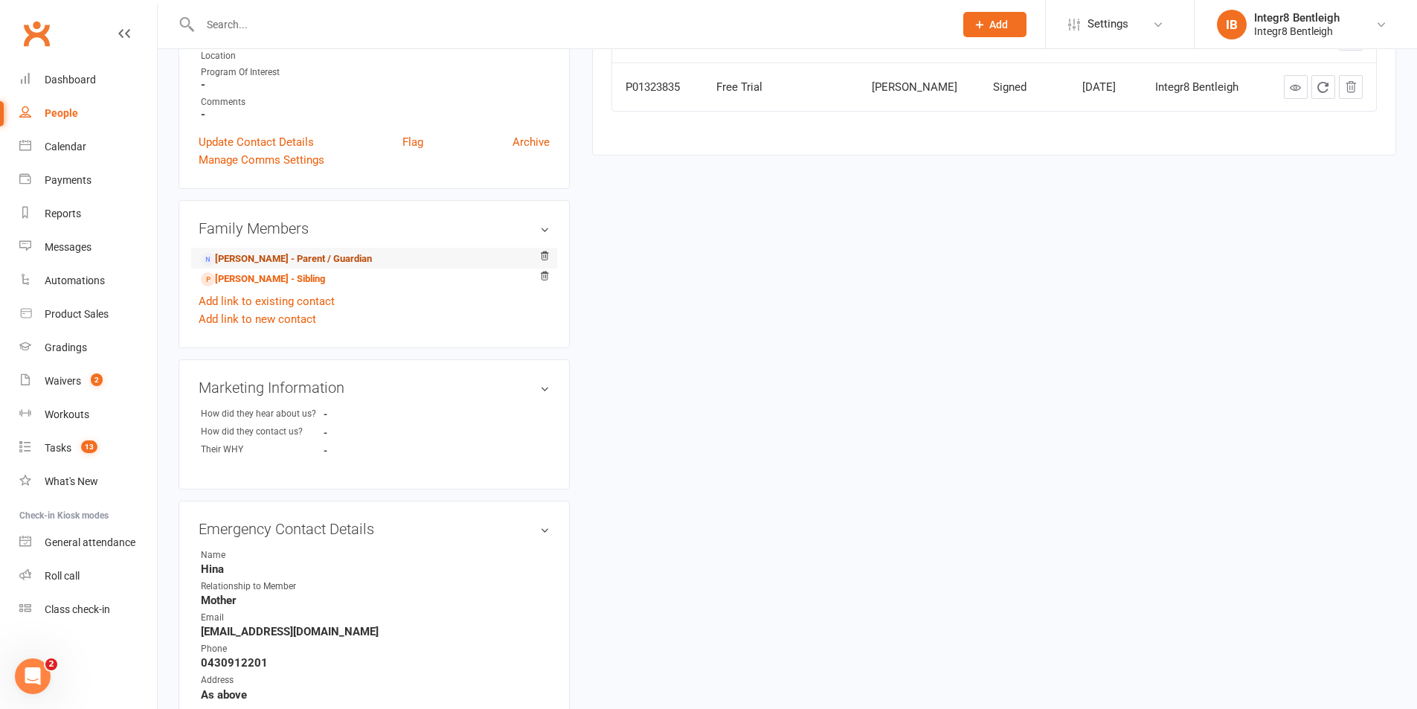
drag, startPoint x: 247, startPoint y: 263, endPoint x: 238, endPoint y: 264, distance: 9.0
click at [246, 263] on link "Hina Patel - Parent / Guardian" at bounding box center [286, 259] width 171 height 16
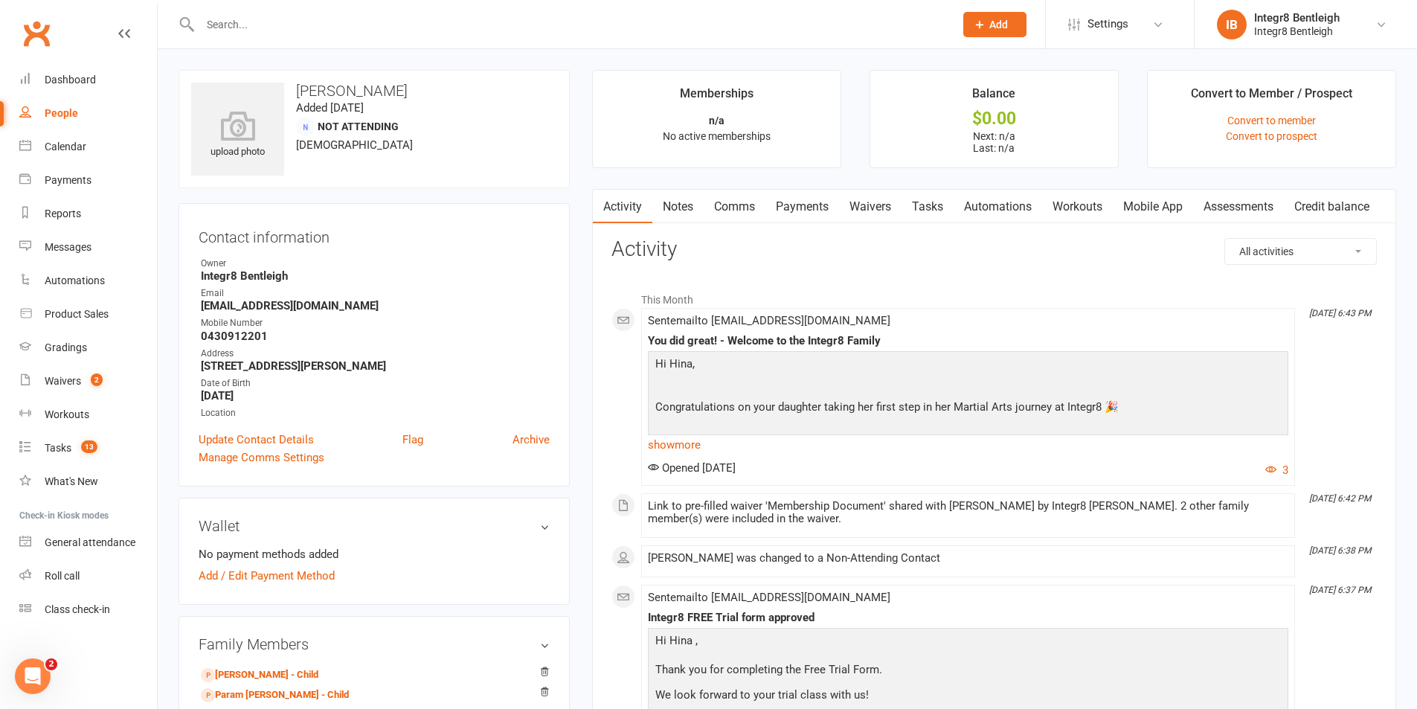
click at [692, 434] on p at bounding box center [967, 430] width 633 height 22
click at [688, 443] on link "show more" at bounding box center [968, 444] width 640 height 21
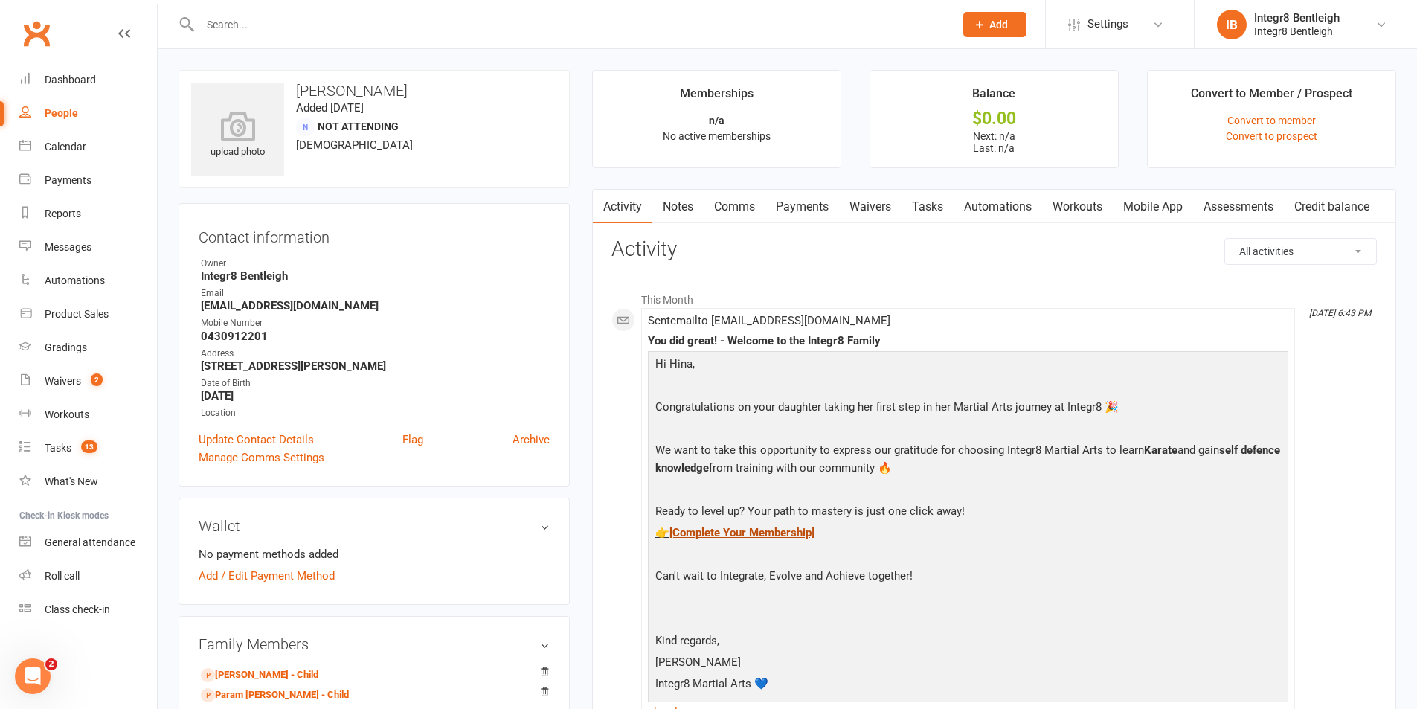
click at [739, 529] on span "[Complete Your Membership]" at bounding box center [741, 532] width 145 height 13
drag, startPoint x: 793, startPoint y: 387, endPoint x: 779, endPoint y: 361, distance: 29.3
click at [49, 89] on link "Dashboard" at bounding box center [88, 79] width 138 height 33
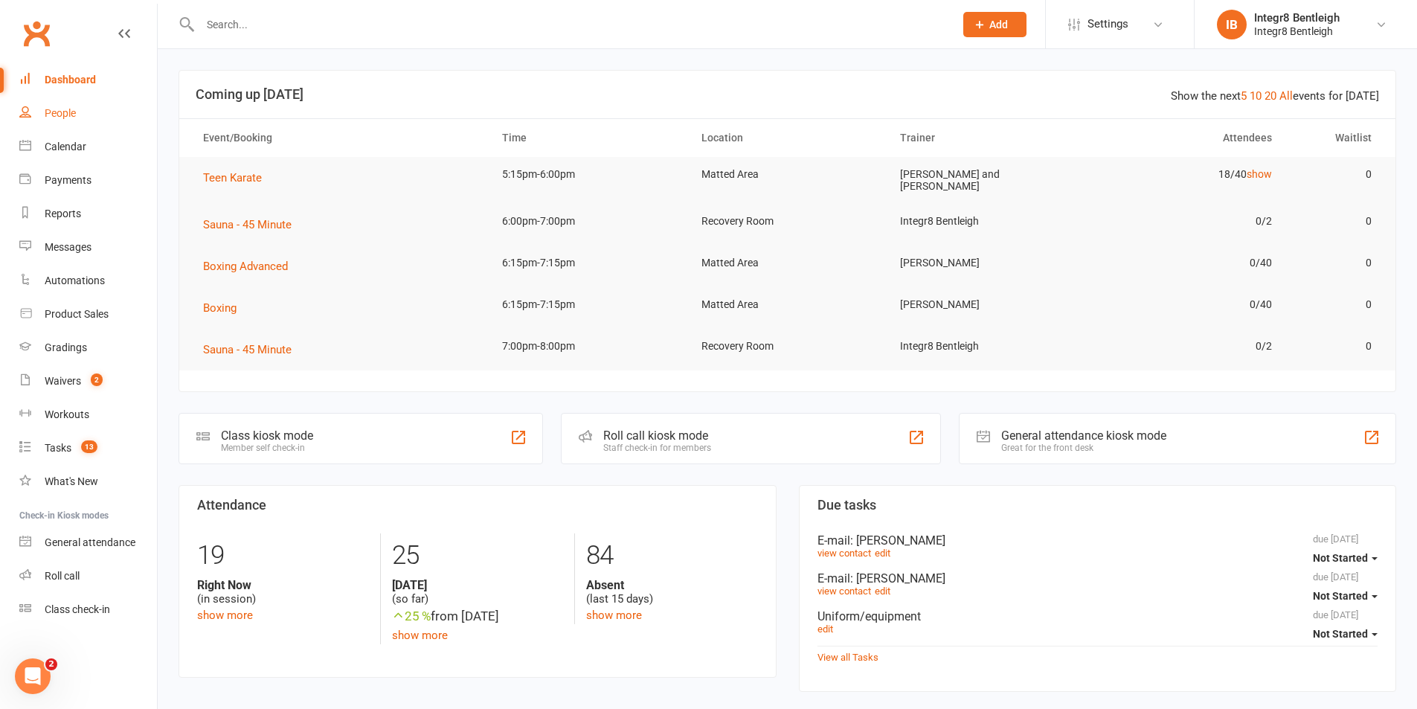
click at [57, 119] on div "People" at bounding box center [60, 113] width 31 height 12
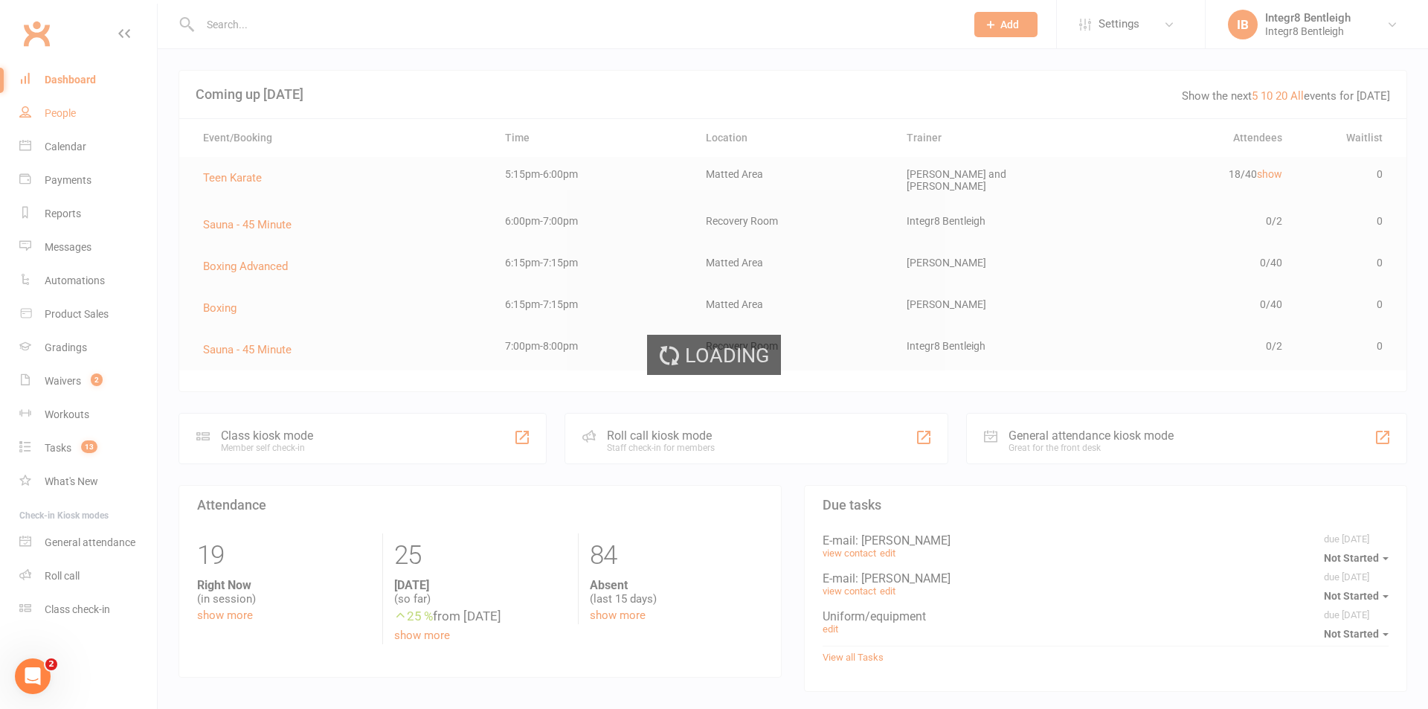
select select "100"
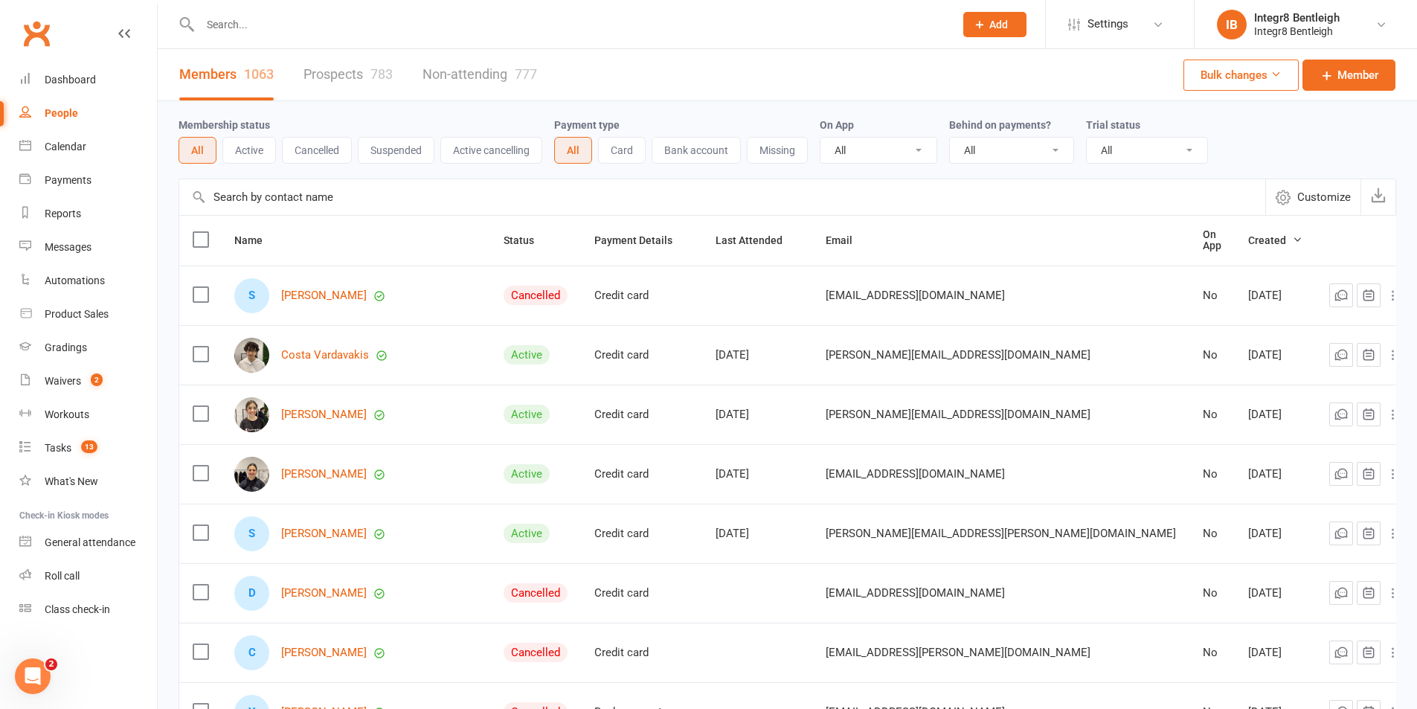
click at [320, 33] on input "text" at bounding box center [570, 24] width 748 height 21
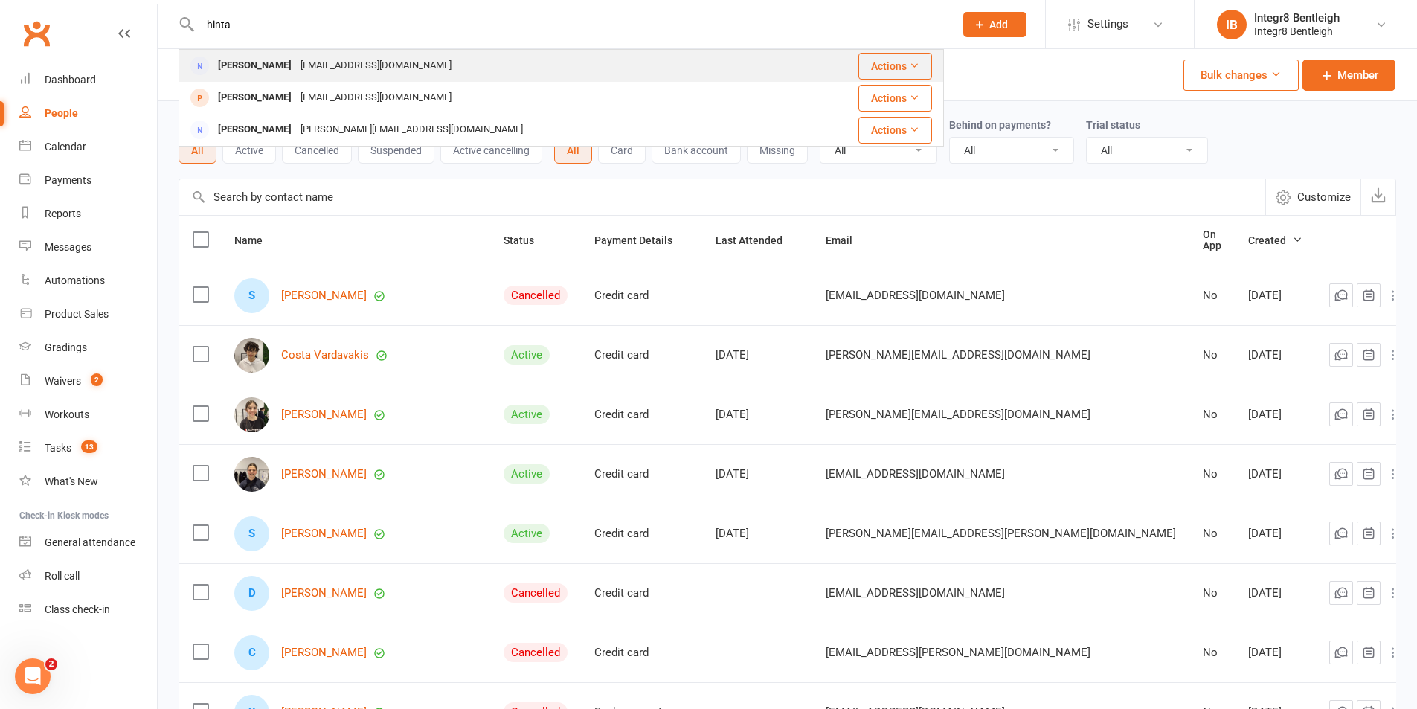
type input "hinta"
click at [324, 64] on div "hinapatelau@gmail.com" at bounding box center [376, 66] width 160 height 22
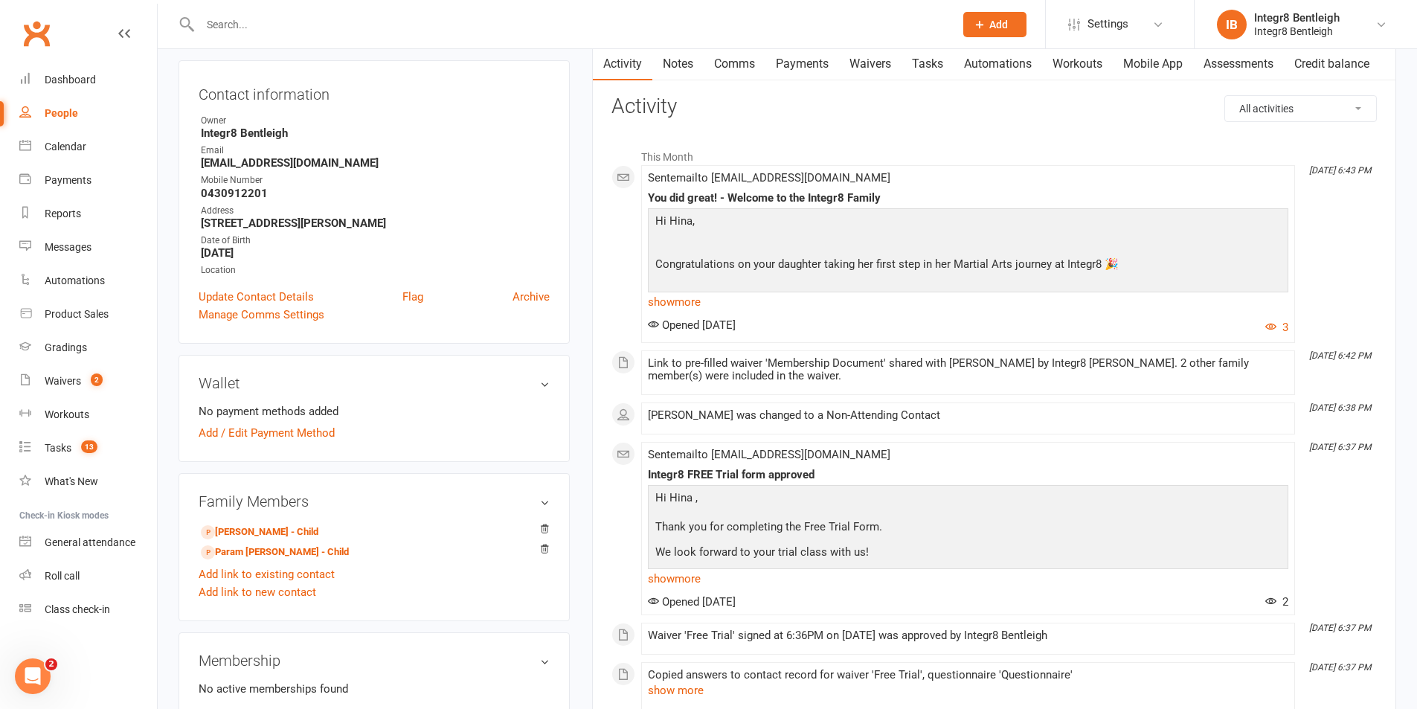
scroll to position [149, 0]
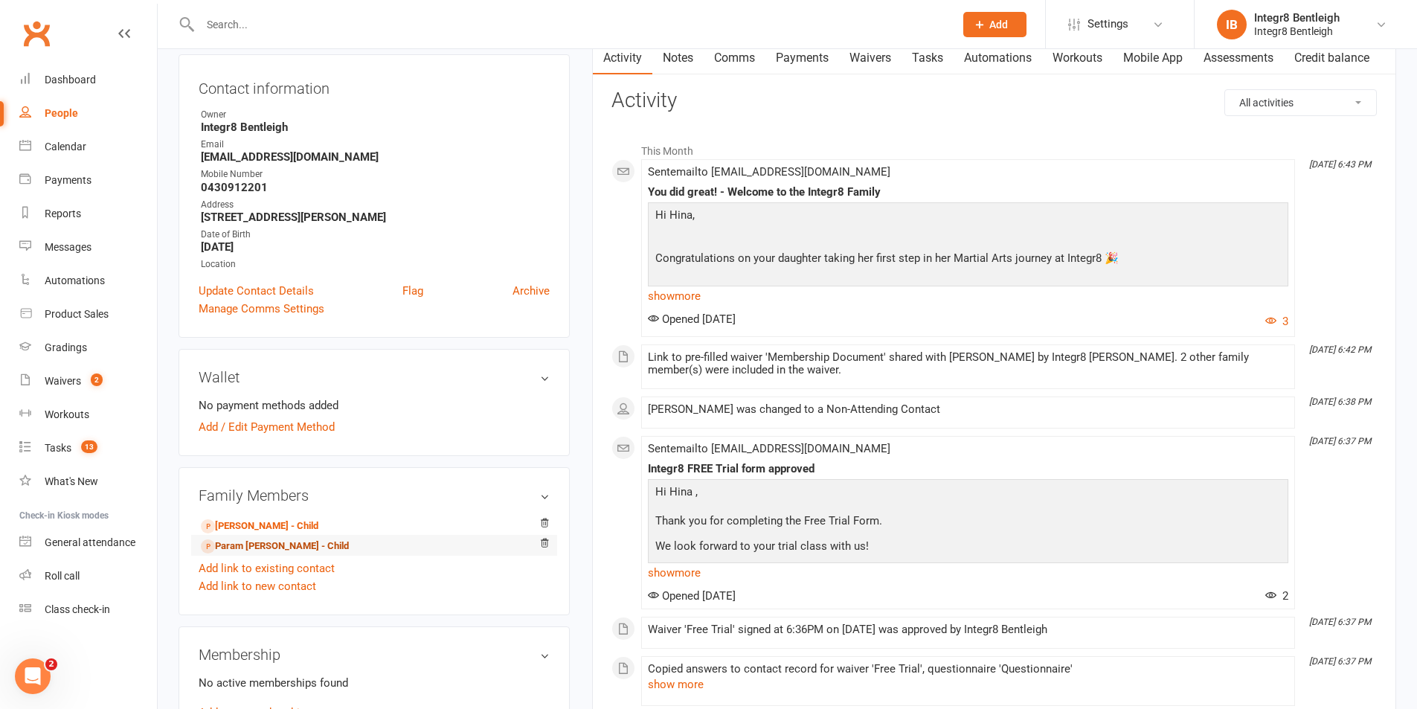
click at [258, 547] on link "Param Vadaliya - Child" at bounding box center [275, 546] width 148 height 16
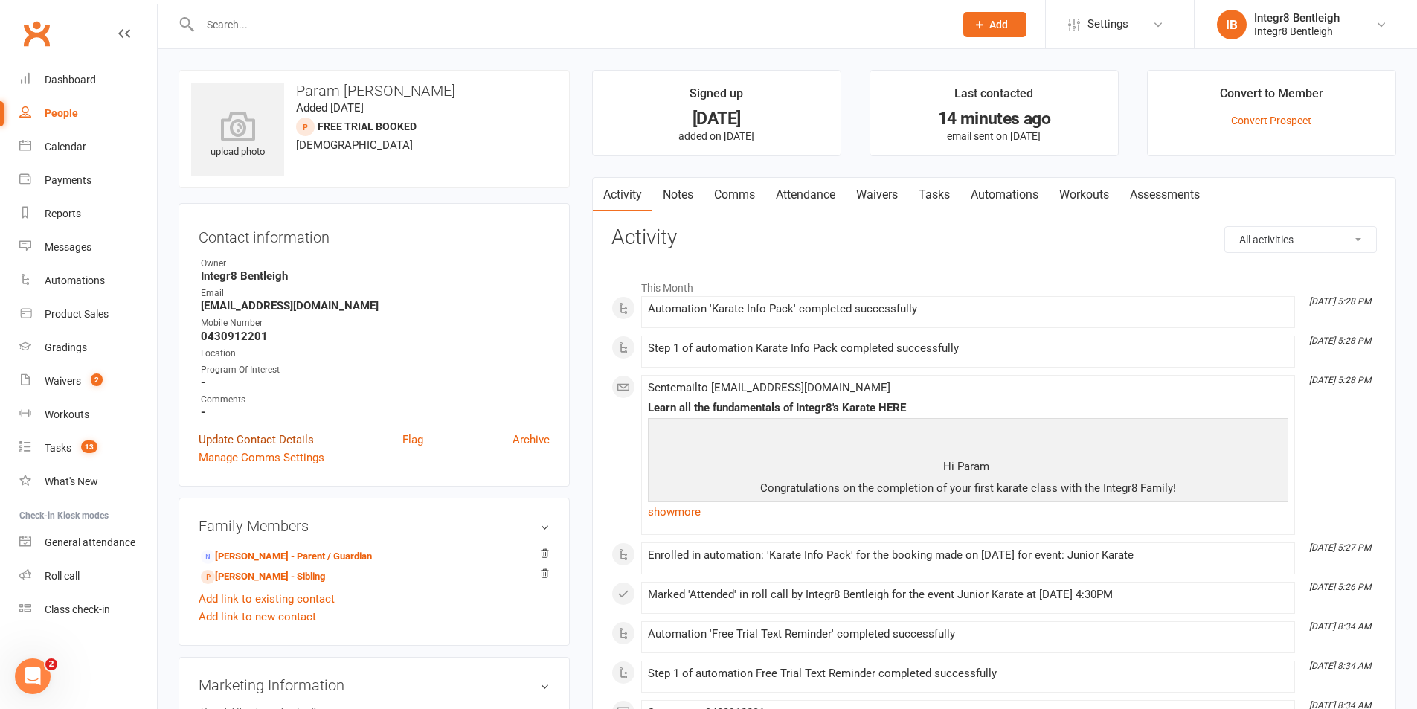
click at [274, 433] on link "Update Contact Details" at bounding box center [256, 440] width 115 height 18
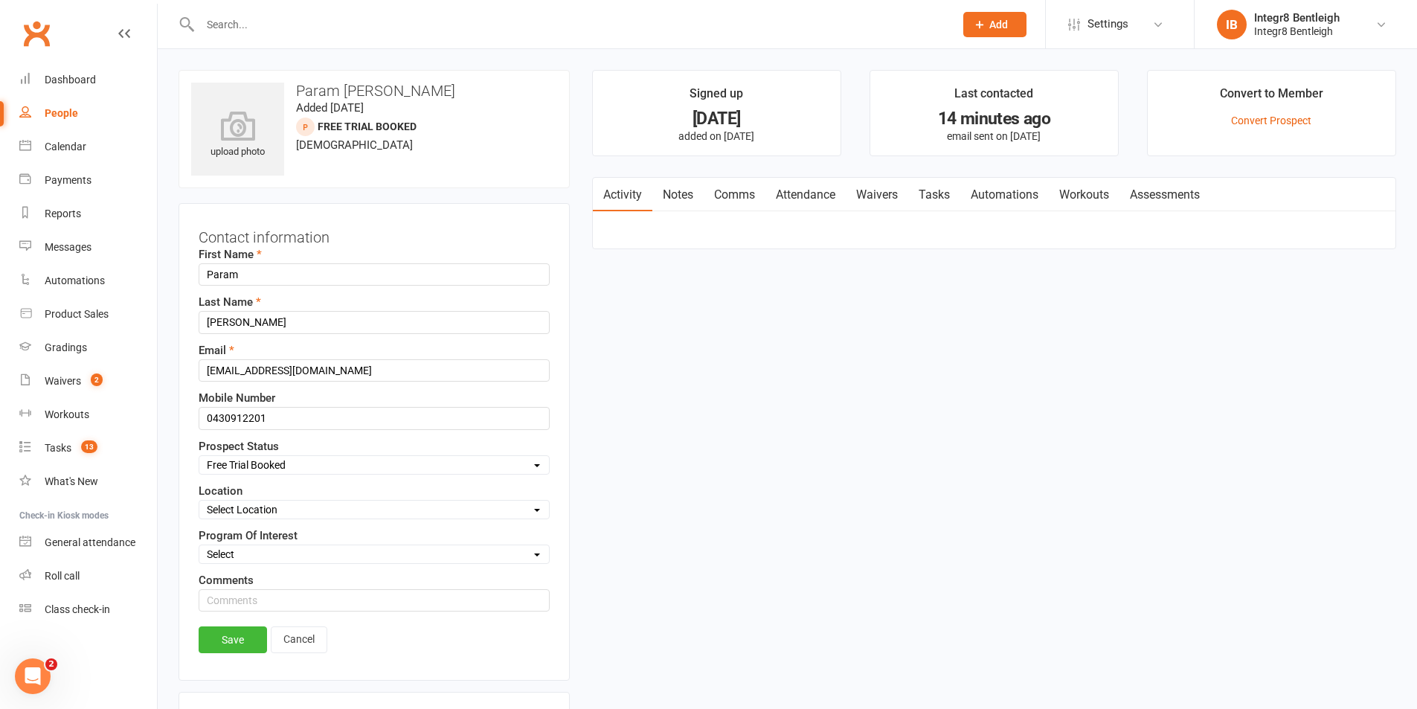
scroll to position [70, 0]
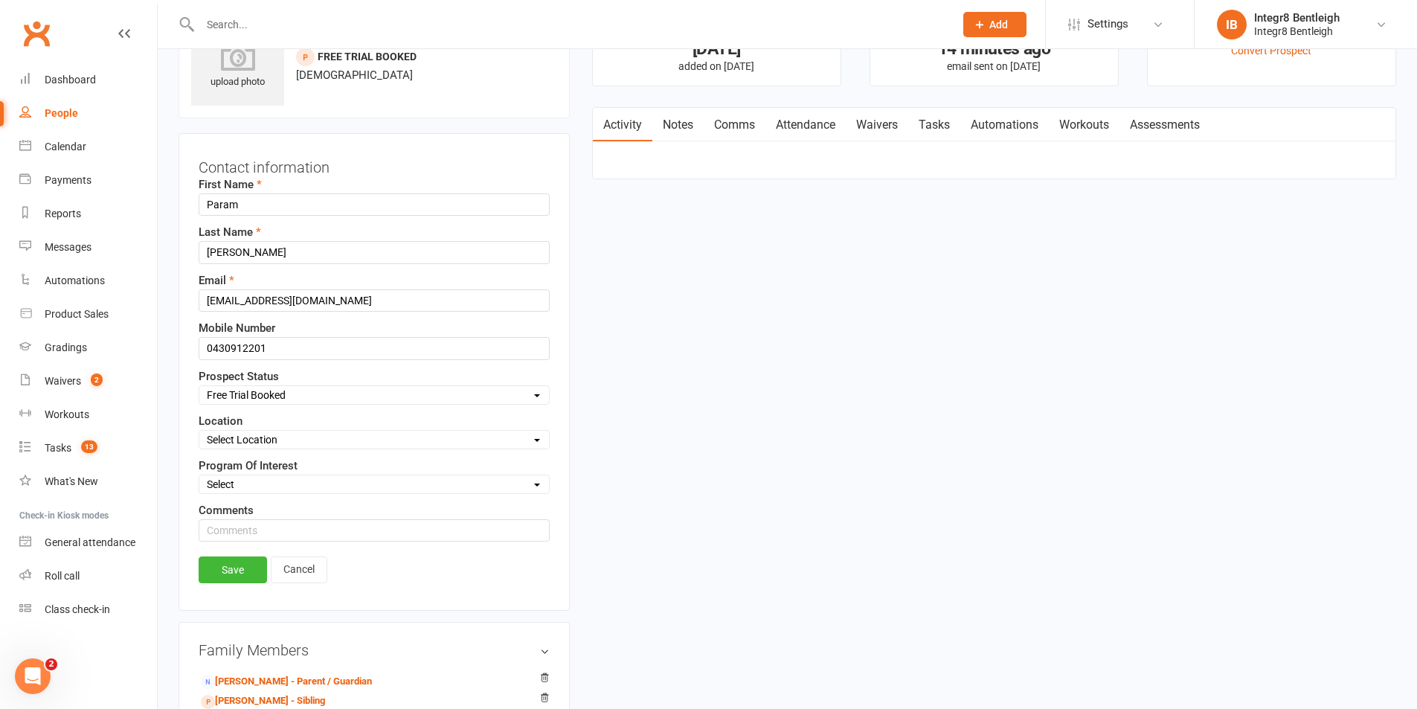
click at [311, 396] on select "Select Initial Contact Follow-up Free Trial Booked Awaiting Sign-Up Not Ready (…" at bounding box center [374, 395] width 350 height 16
select select "Awaiting Sign-Up"
click at [199, 387] on select "Select Initial Contact Follow-up Free Trial Booked Awaiting Sign-Up Not Ready (…" at bounding box center [374, 395] width 350 height 16
click at [225, 565] on link "Save" at bounding box center [233, 569] width 68 height 27
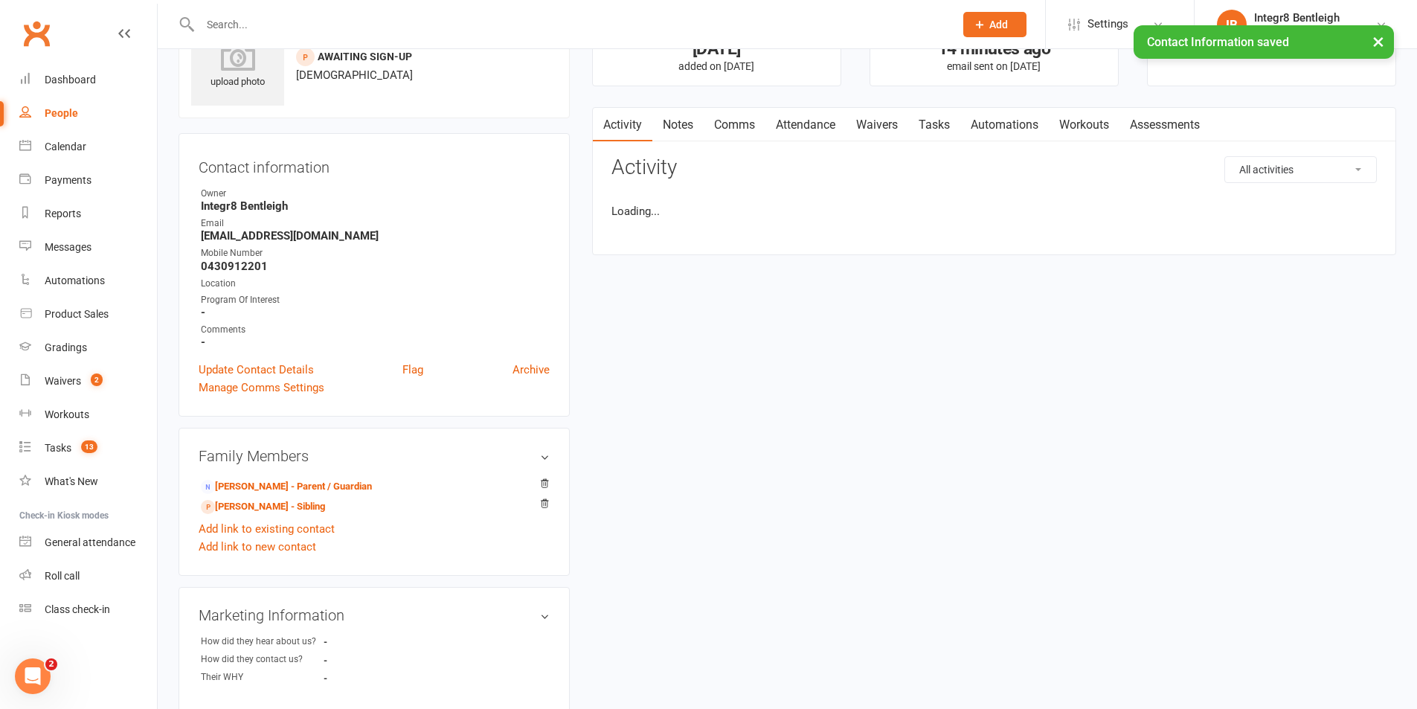
click at [675, 129] on link "Notes" at bounding box center [677, 125] width 51 height 34
click at [1354, 170] on button "+ New Note" at bounding box center [1337, 169] width 80 height 27
click at [1006, 248] on div "New Note Subject Body Add tag Save Note Cancel" at bounding box center [993, 300] width 765 height 288
click at [1006, 234] on input "text" at bounding box center [993, 230] width 765 height 31
type input "post trial"
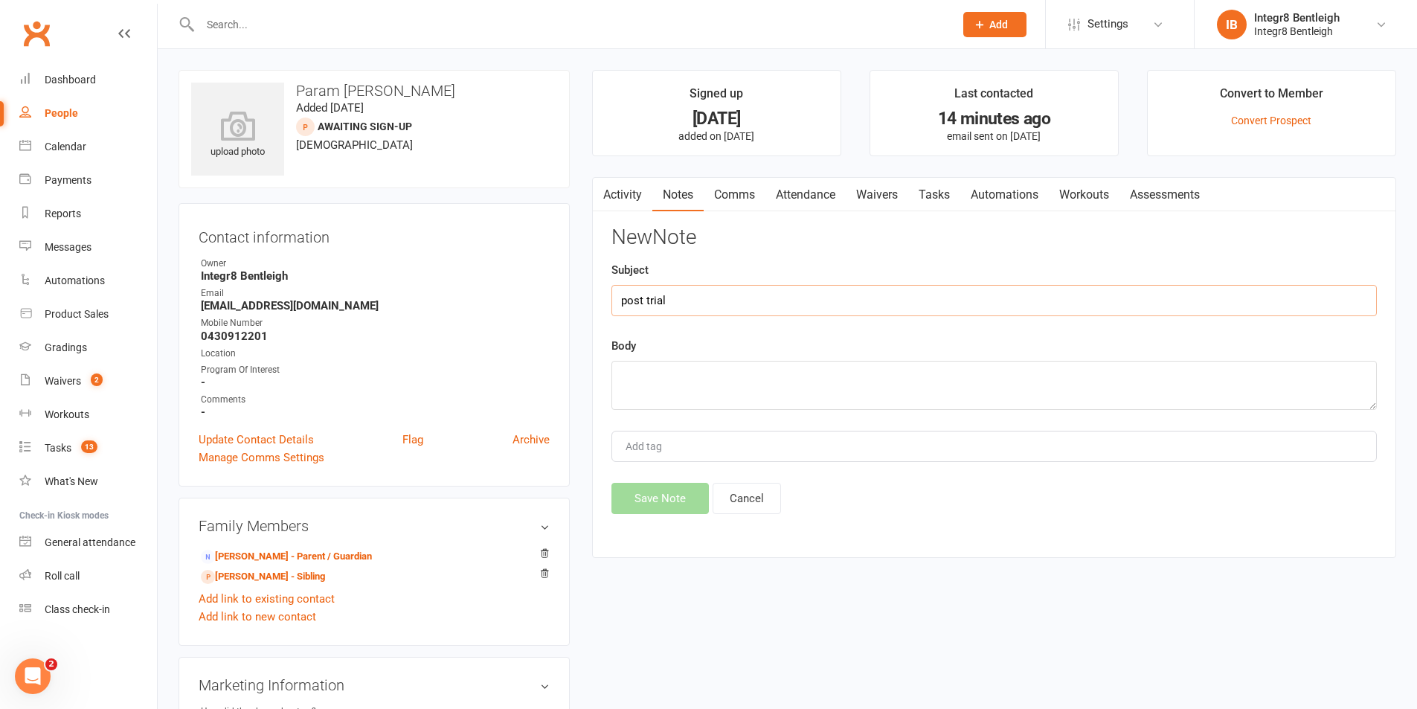
click at [685, 295] on input "post trial" at bounding box center [993, 300] width 765 height 31
click at [739, 366] on textarea at bounding box center [993, 385] width 765 height 49
click at [741, 308] on input "post trial" at bounding box center [993, 300] width 765 height 31
click at [736, 358] on div "Body" at bounding box center [993, 373] width 765 height 73
click at [742, 367] on textarea at bounding box center [993, 385] width 765 height 49
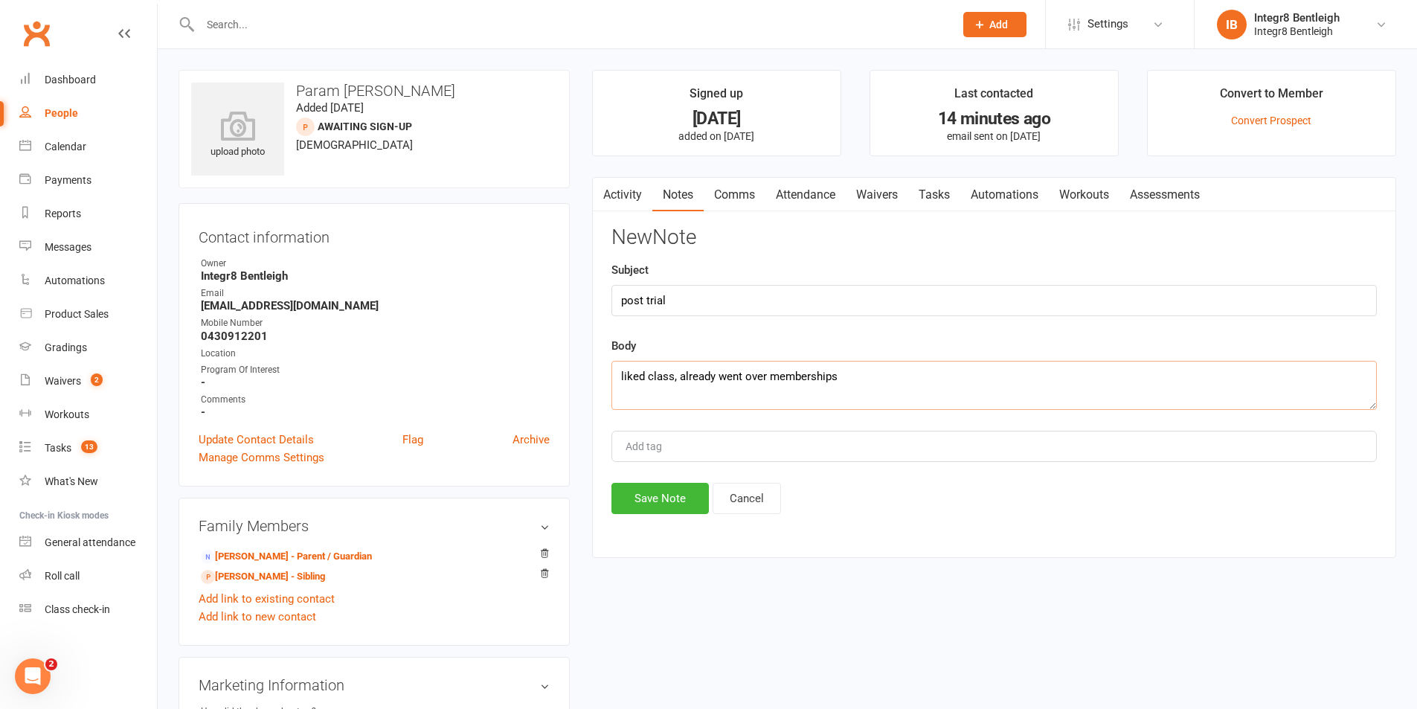
click at [847, 379] on textarea "liked class, already went over memberships" at bounding box center [993, 385] width 765 height 49
click at [966, 379] on textarea "liked class, already went over memberships with parents" at bounding box center [993, 385] width 765 height 49
type textarea "liked class, already went over memberships with parents when daughter did trial…"
type input "[PERSON_NAME]"
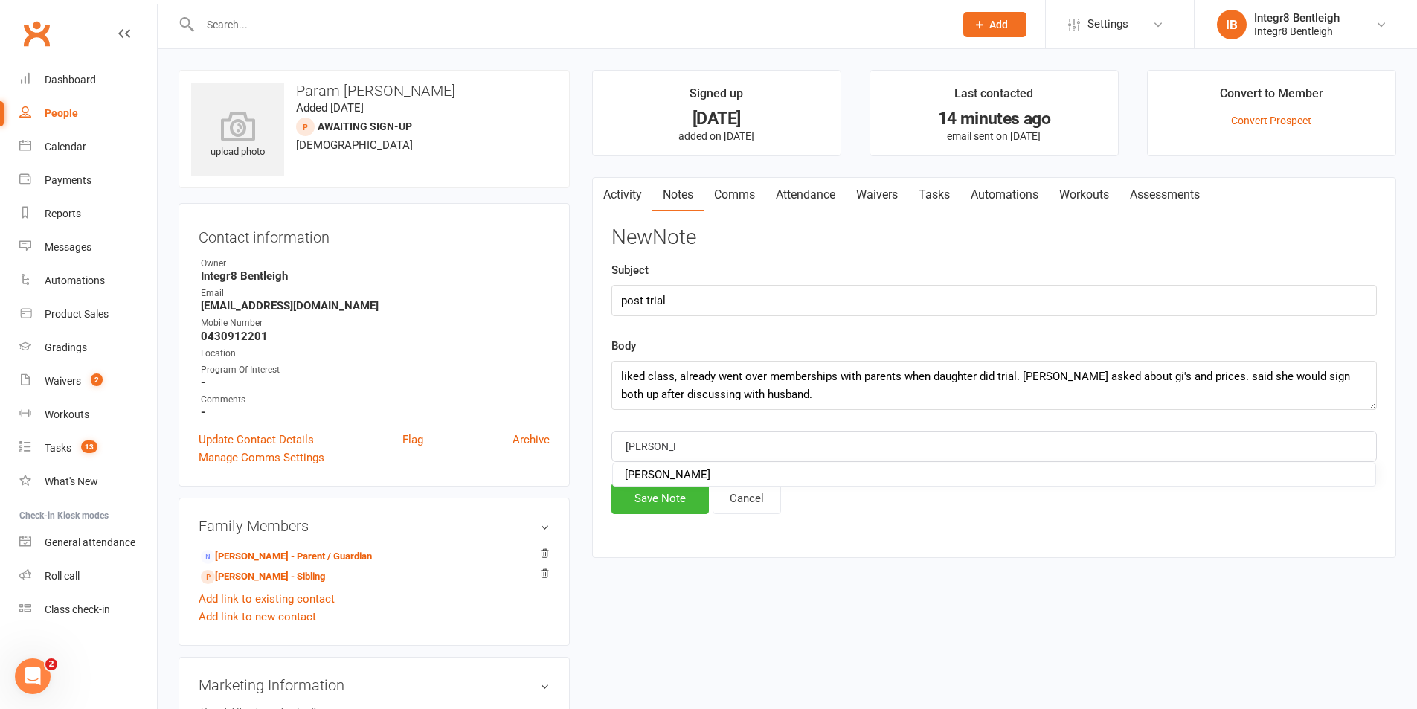
drag, startPoint x: 759, startPoint y: 472, endPoint x: 743, endPoint y: 450, distance: 27.7
click at [755, 472] on li "[PERSON_NAME]" at bounding box center [994, 474] width 762 height 22
click at [777, 405] on textarea "liked class, already went over memberships with parents when daughter did trial…" at bounding box center [993, 385] width 765 height 49
type textarea "liked class, already went over memberships with parents when daughter did trial…"
click at [692, 502] on button "Save Note" at bounding box center [659, 498] width 97 height 31
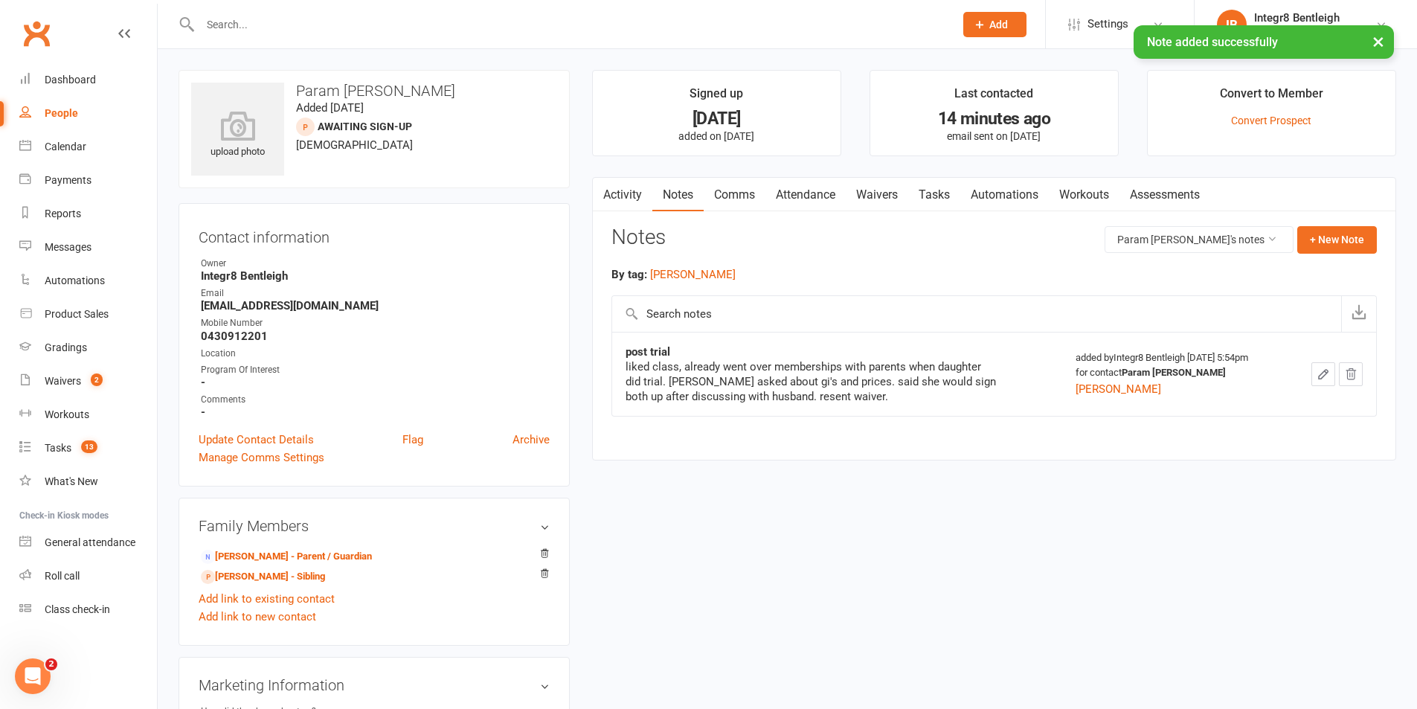
click at [73, 114] on div "People" at bounding box center [61, 113] width 33 height 12
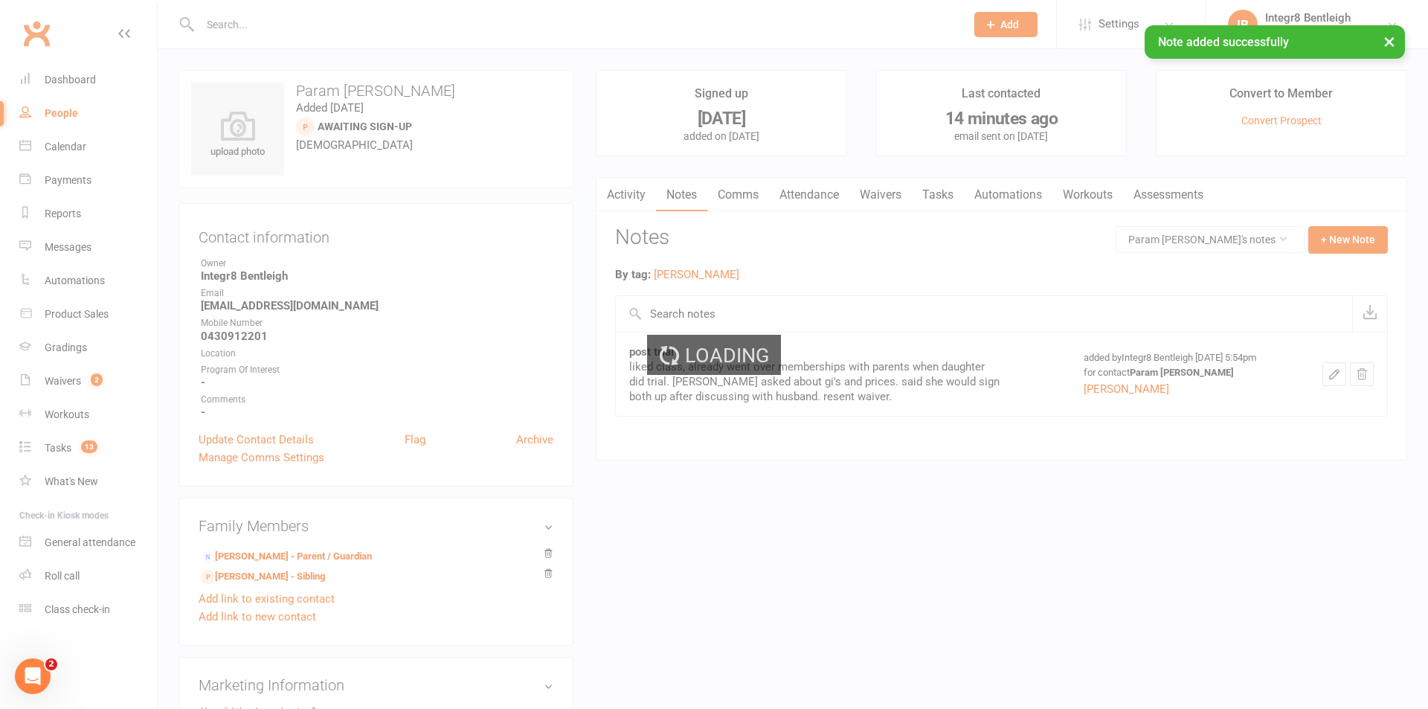
select select "100"
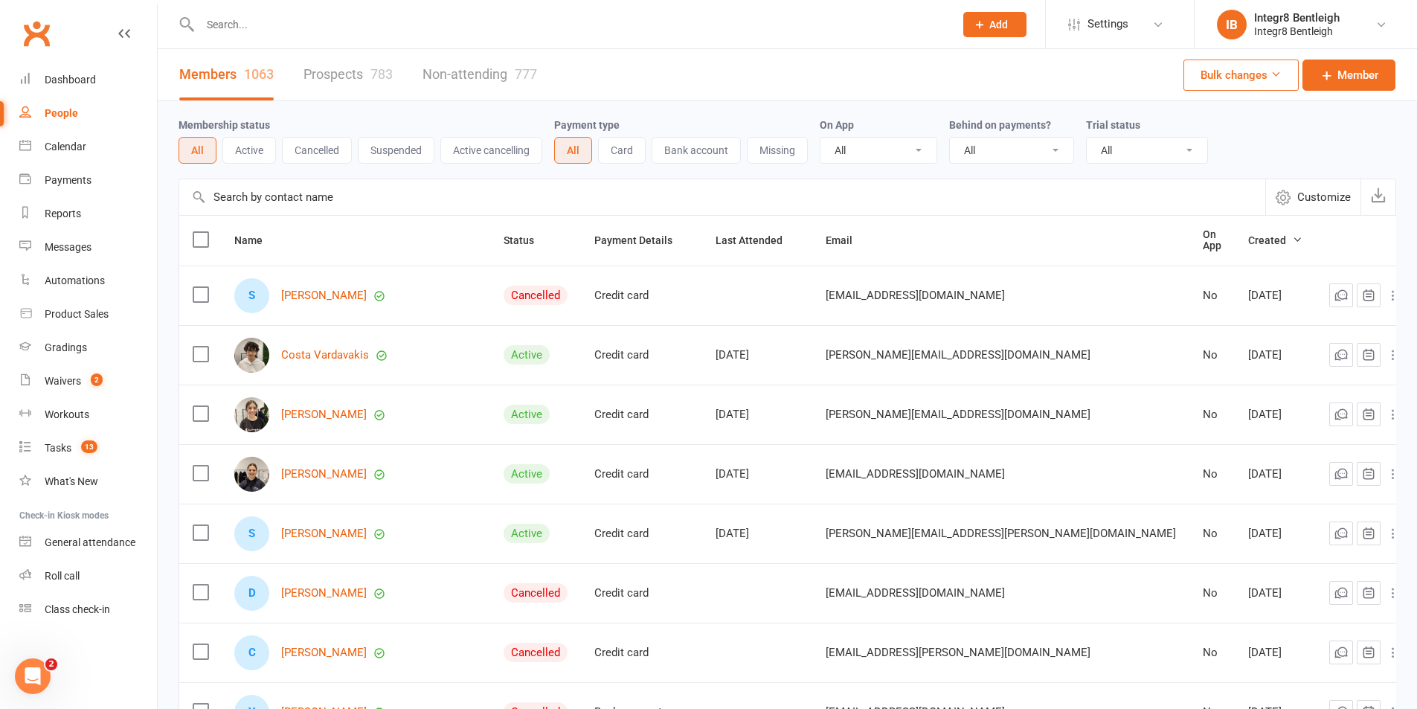
click at [343, 24] on input "text" at bounding box center [570, 24] width 748 height 21
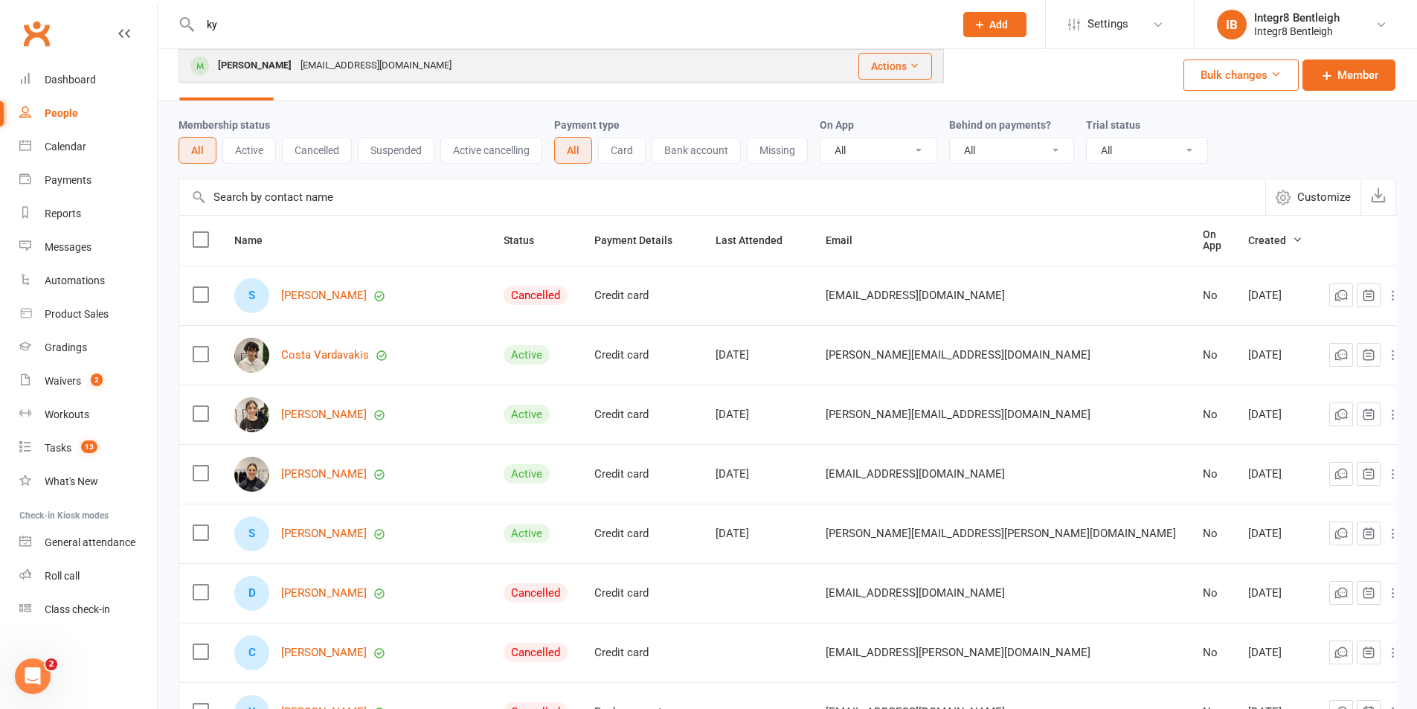
type input "ky"
click at [390, 58] on div "Ky Sinclair Kysinclair1@gmail.com" at bounding box center [472, 66] width 585 height 30
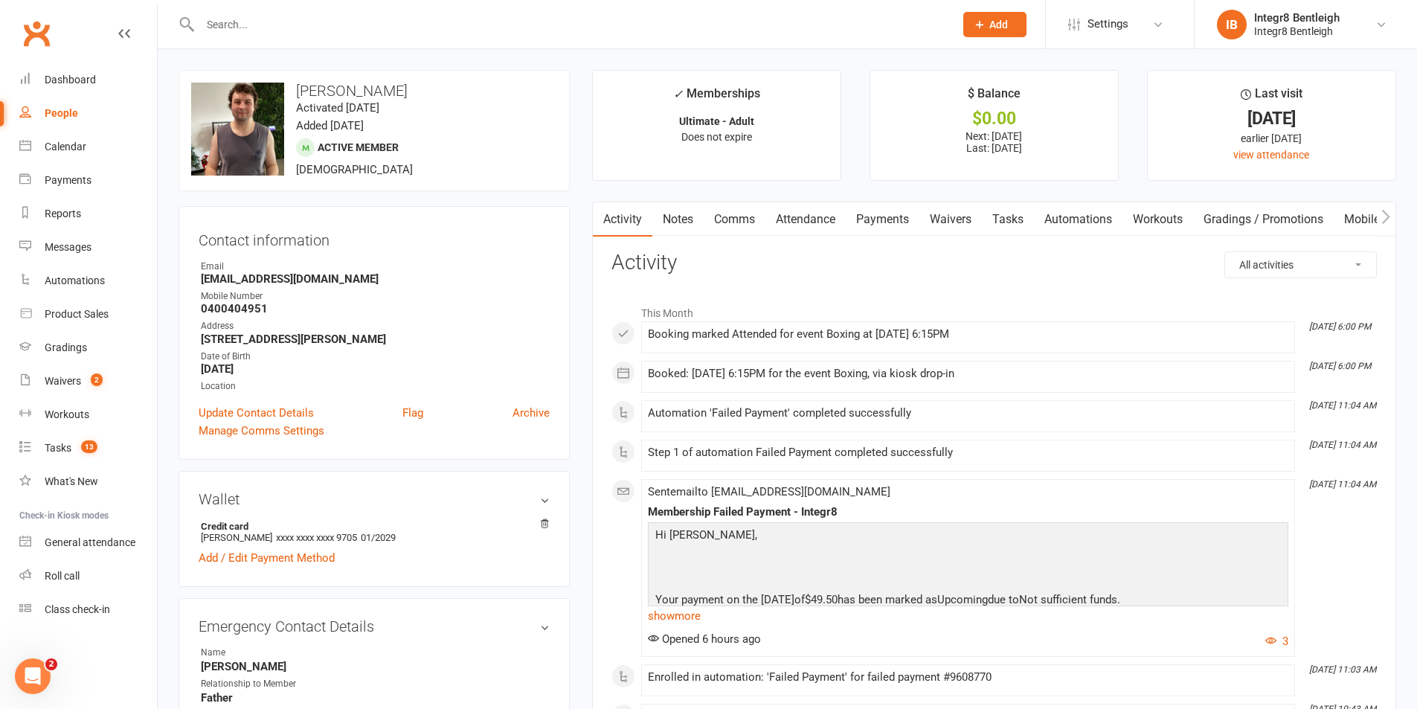
click at [882, 215] on link "Payments" at bounding box center [883, 219] width 74 height 34
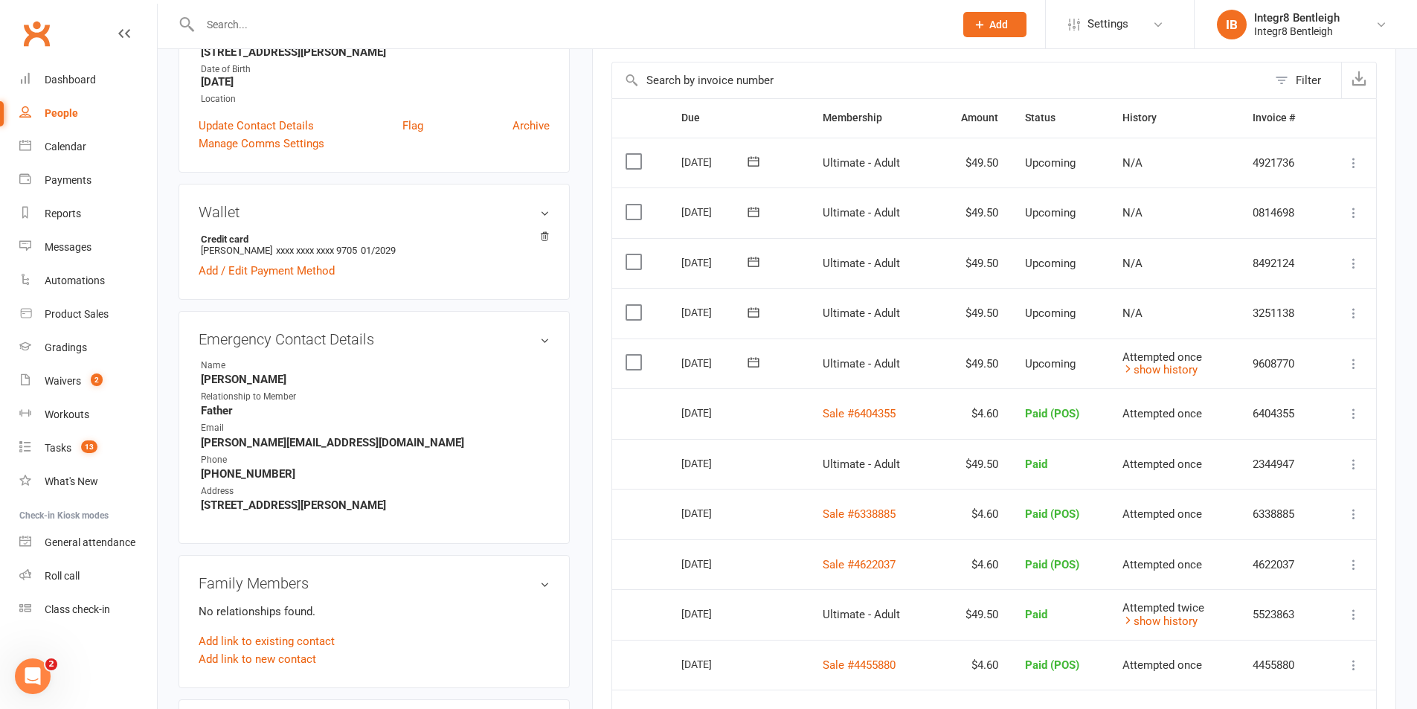
scroll to position [297, 0]
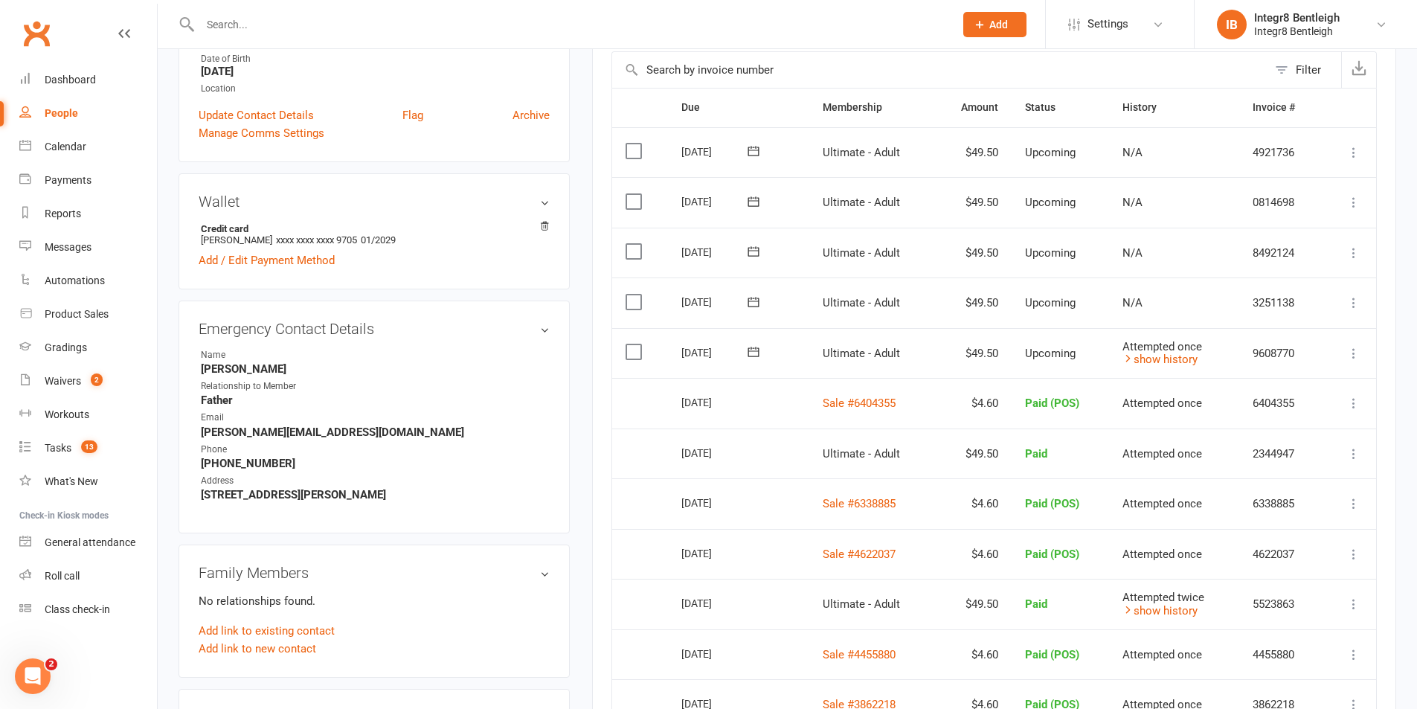
click at [1352, 353] on icon at bounding box center [1353, 353] width 15 height 15
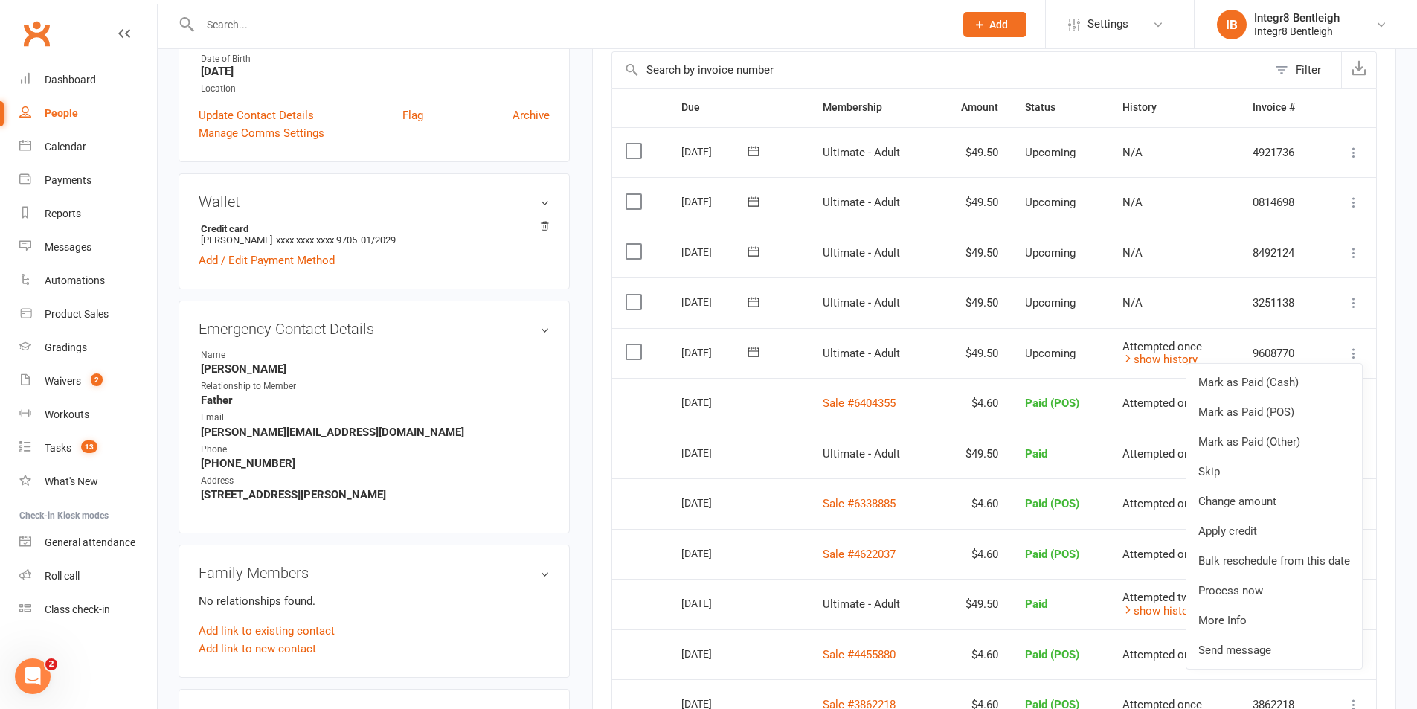
click at [1400, 318] on main "✓ Memberships Ultimate - Adult Does not expire $ Balance $0.00 Next: 13 Aug 202…" at bounding box center [994, 513] width 826 height 1483
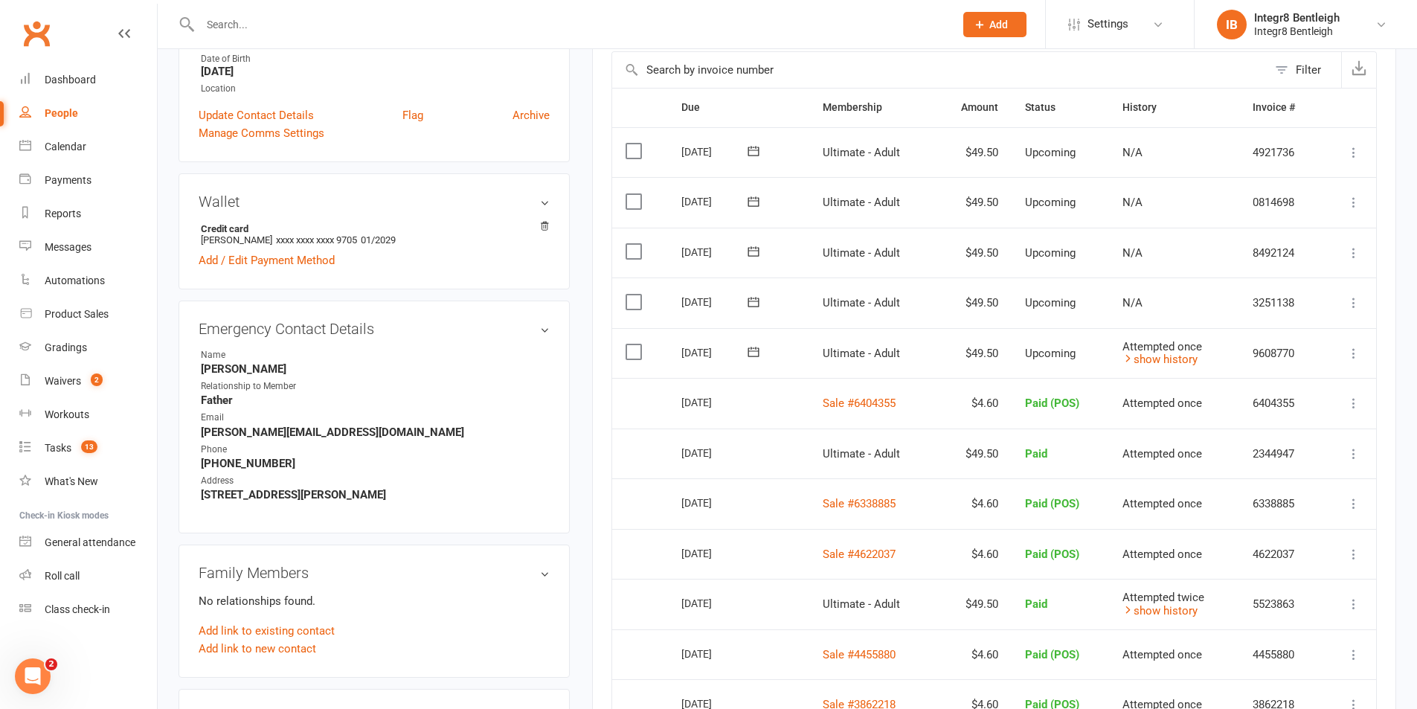
scroll to position [306, 0]
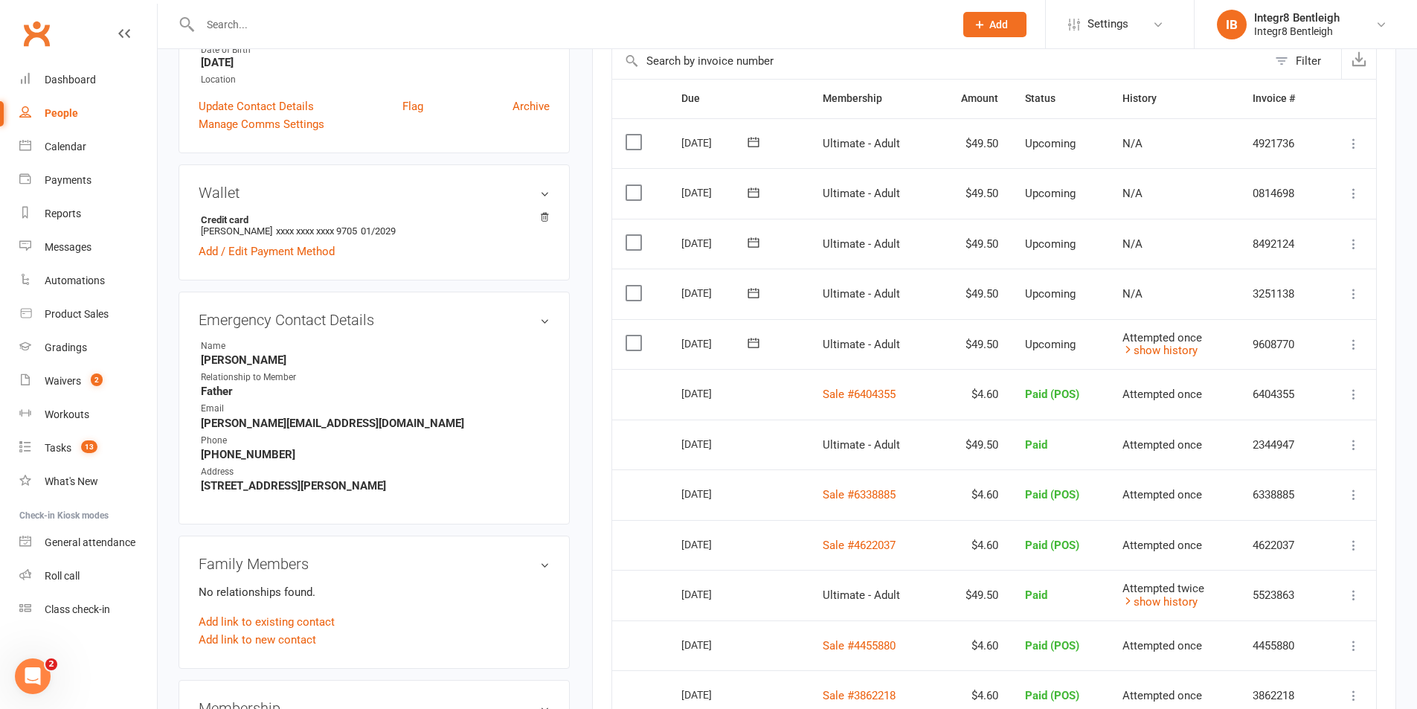
click at [1354, 344] on icon at bounding box center [1353, 344] width 15 height 15
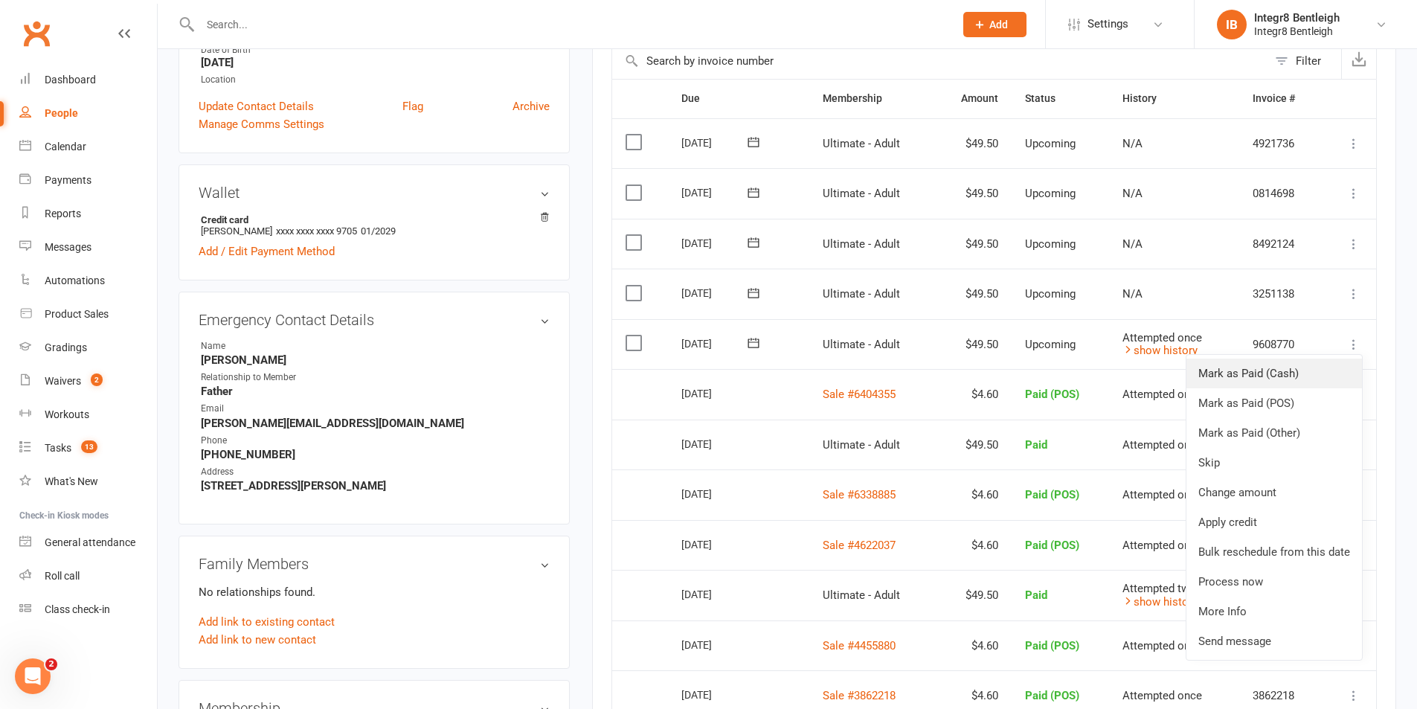
click at [1265, 370] on link "Mark as Paid (Cash)" at bounding box center [1274, 373] width 176 height 30
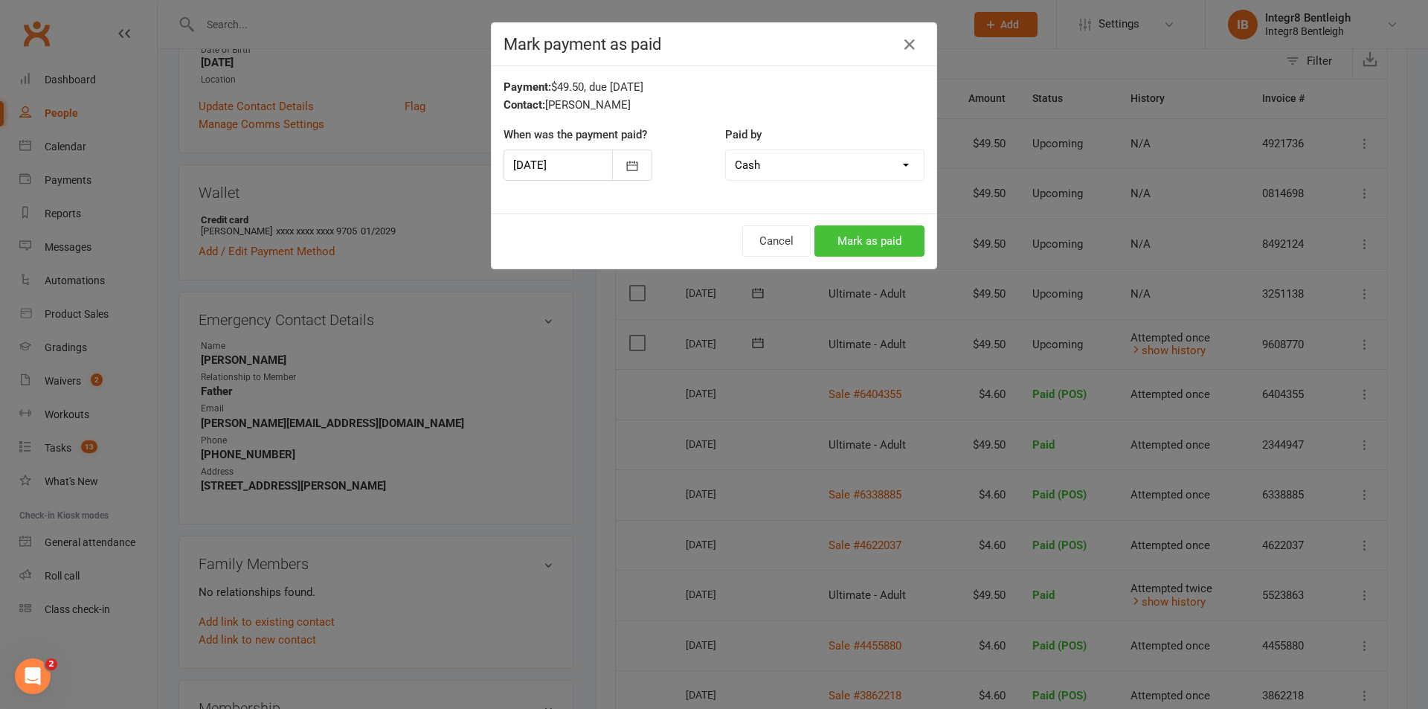
click at [876, 233] on button "Mark as paid" at bounding box center [869, 240] width 110 height 31
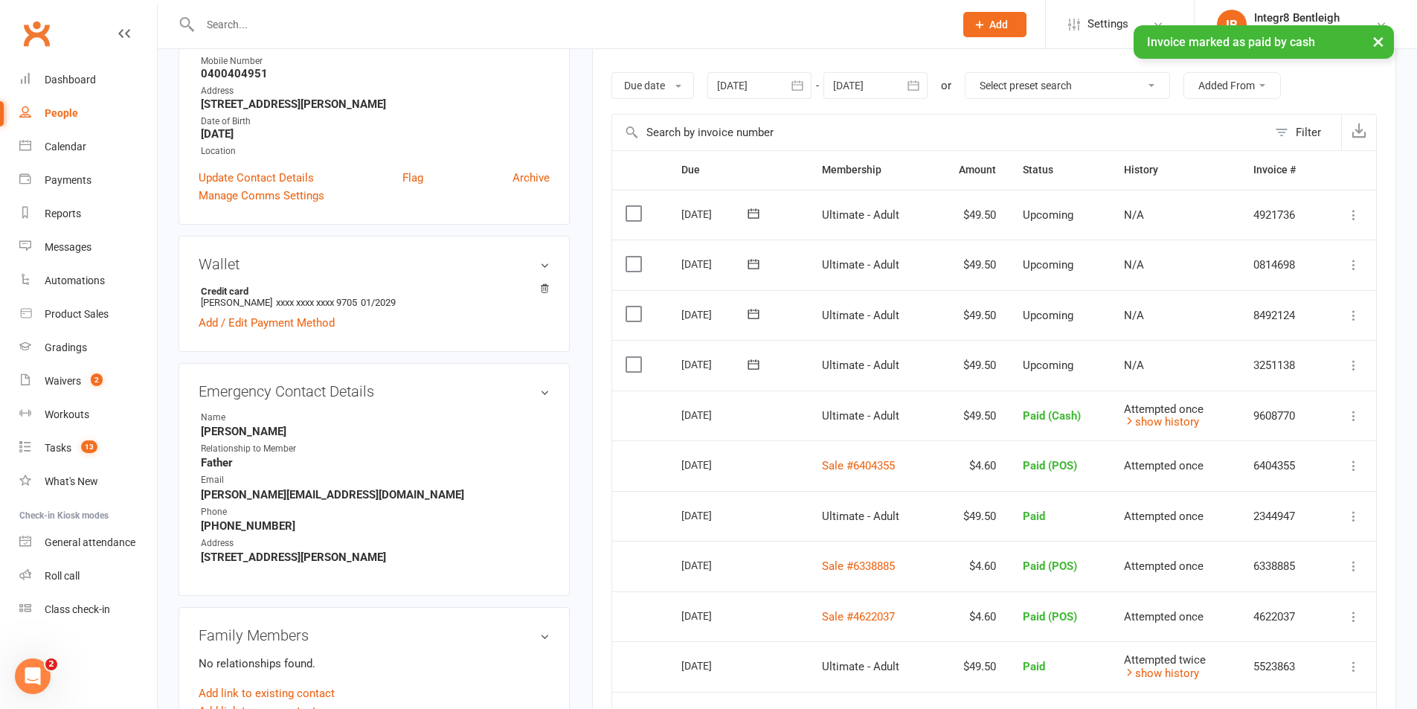
scroll to position [9, 0]
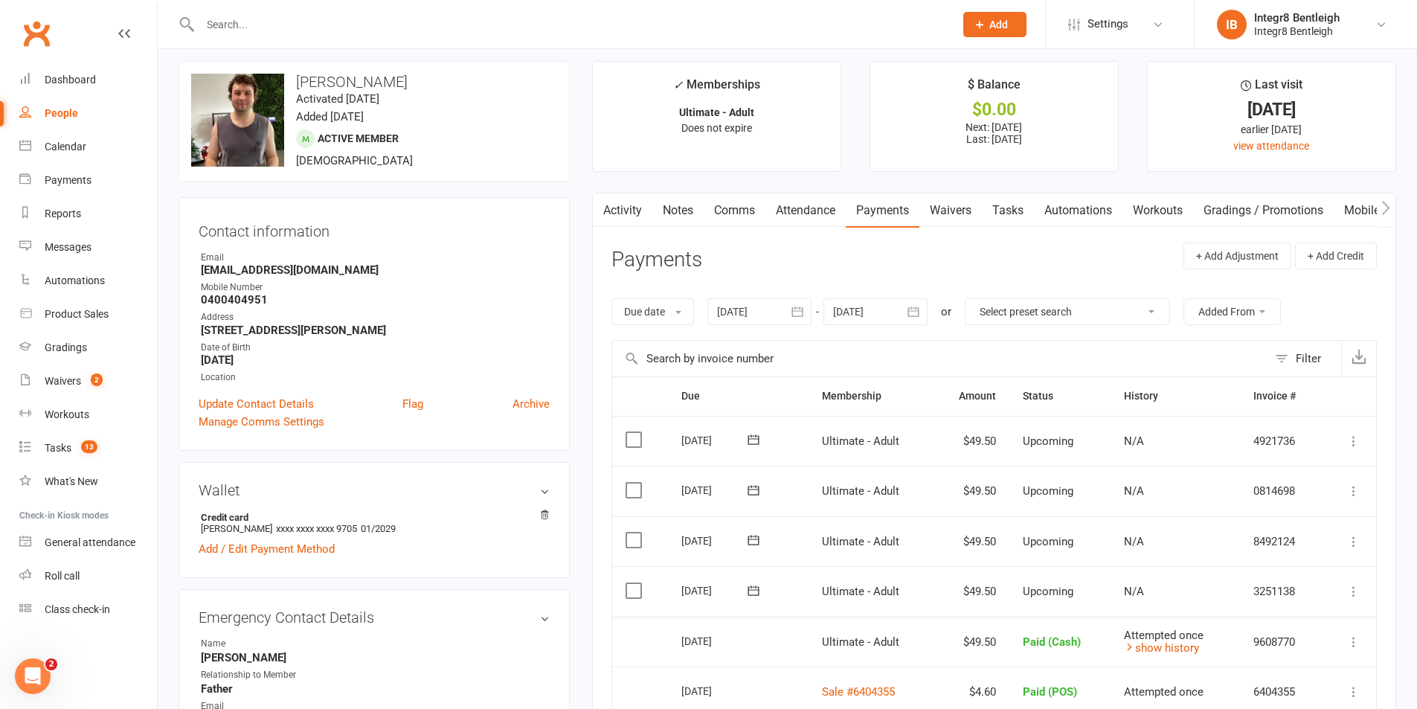
click at [62, 123] on link "People" at bounding box center [88, 113] width 138 height 33
select select "100"
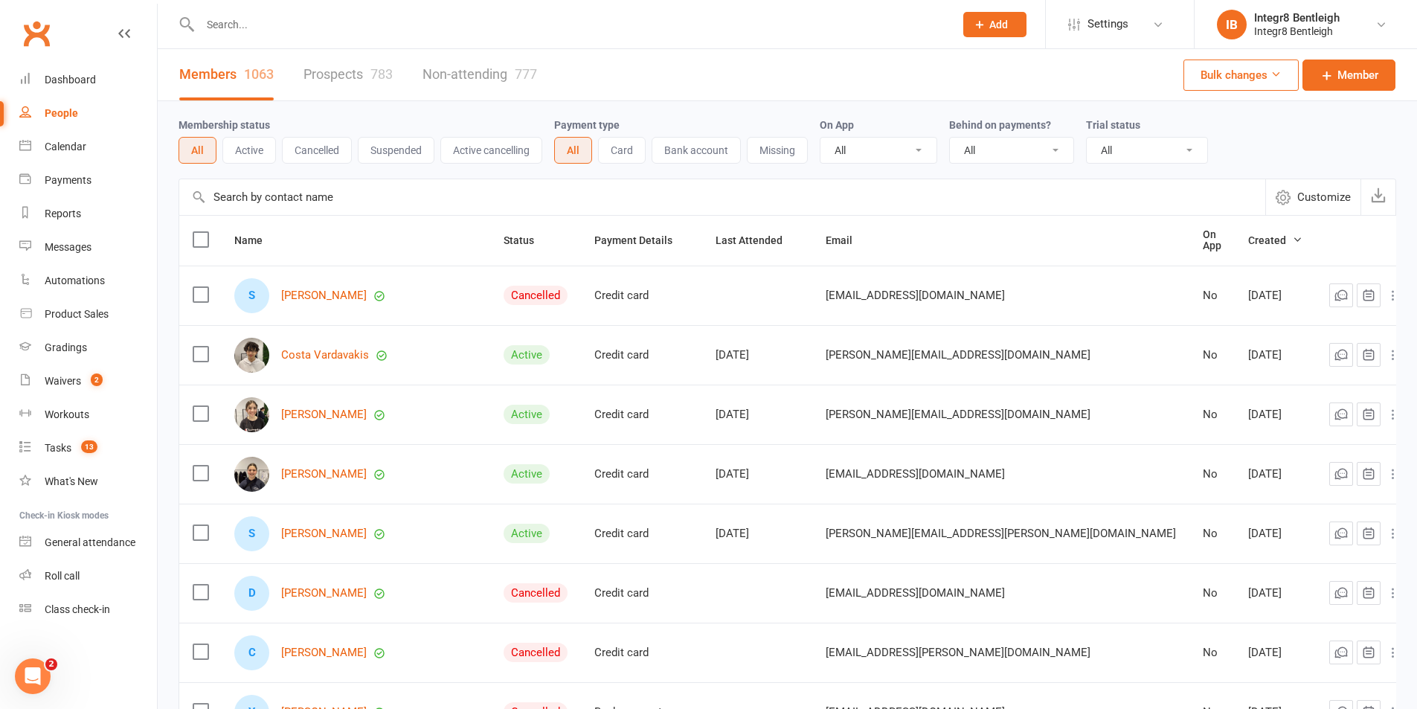
click at [255, 19] on input "text" at bounding box center [570, 24] width 748 height 21
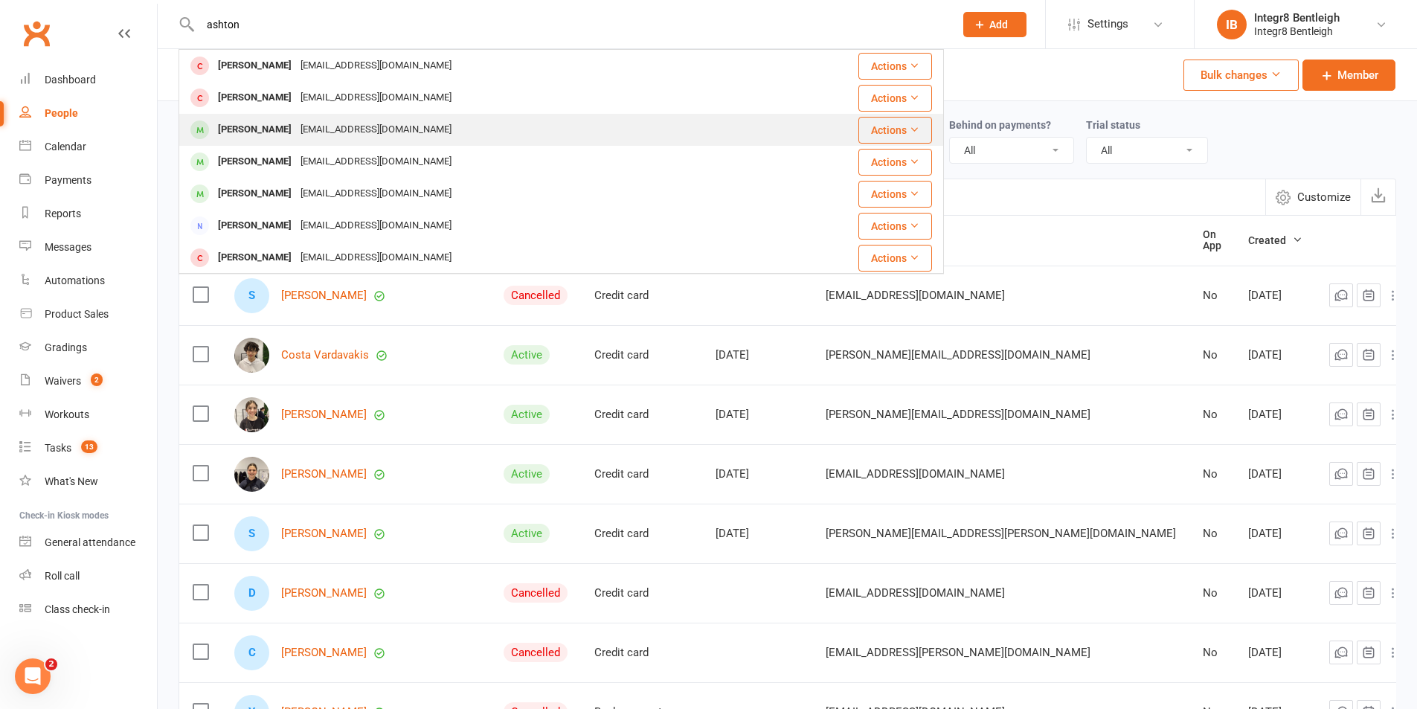
type input "ashton"
click at [412, 131] on div "Ashton Bew Laurabew@icloud.com" at bounding box center [487, 130] width 614 height 30
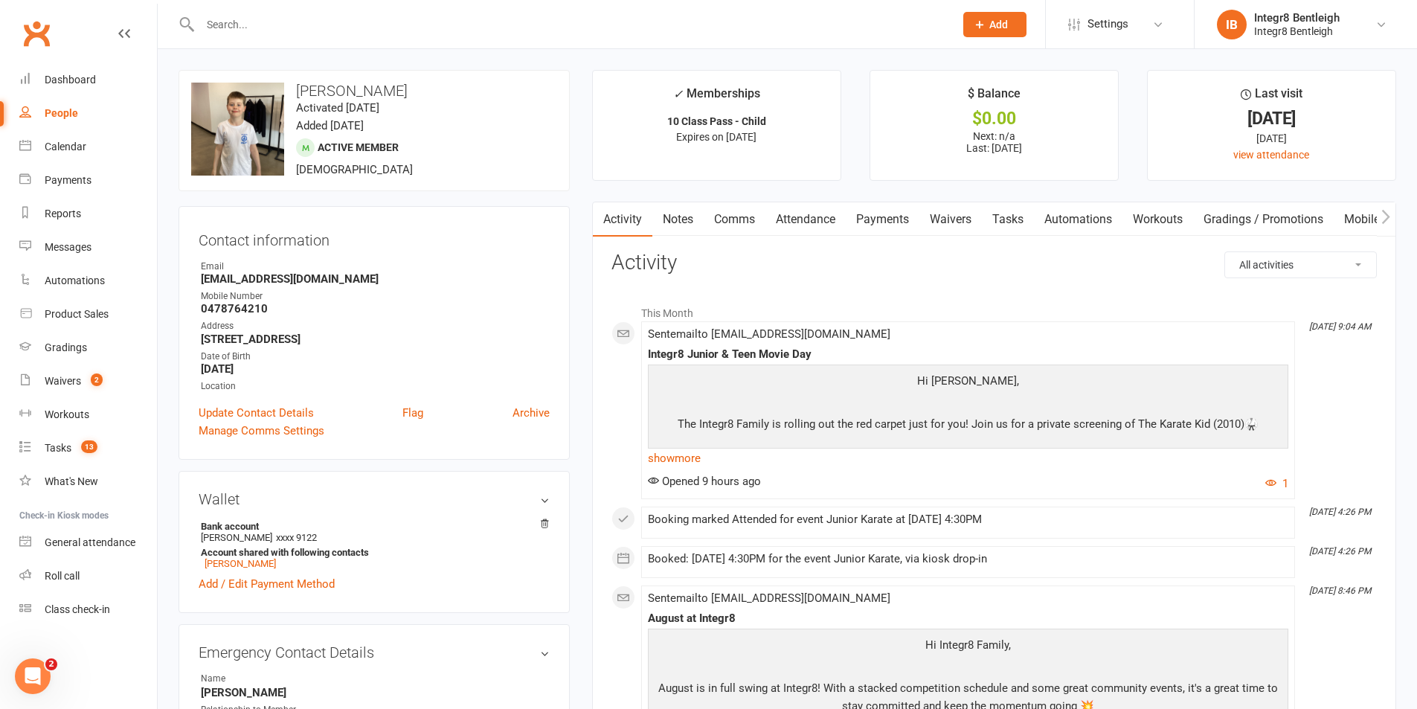
click at [281, 18] on input "text" at bounding box center [570, 24] width 748 height 21
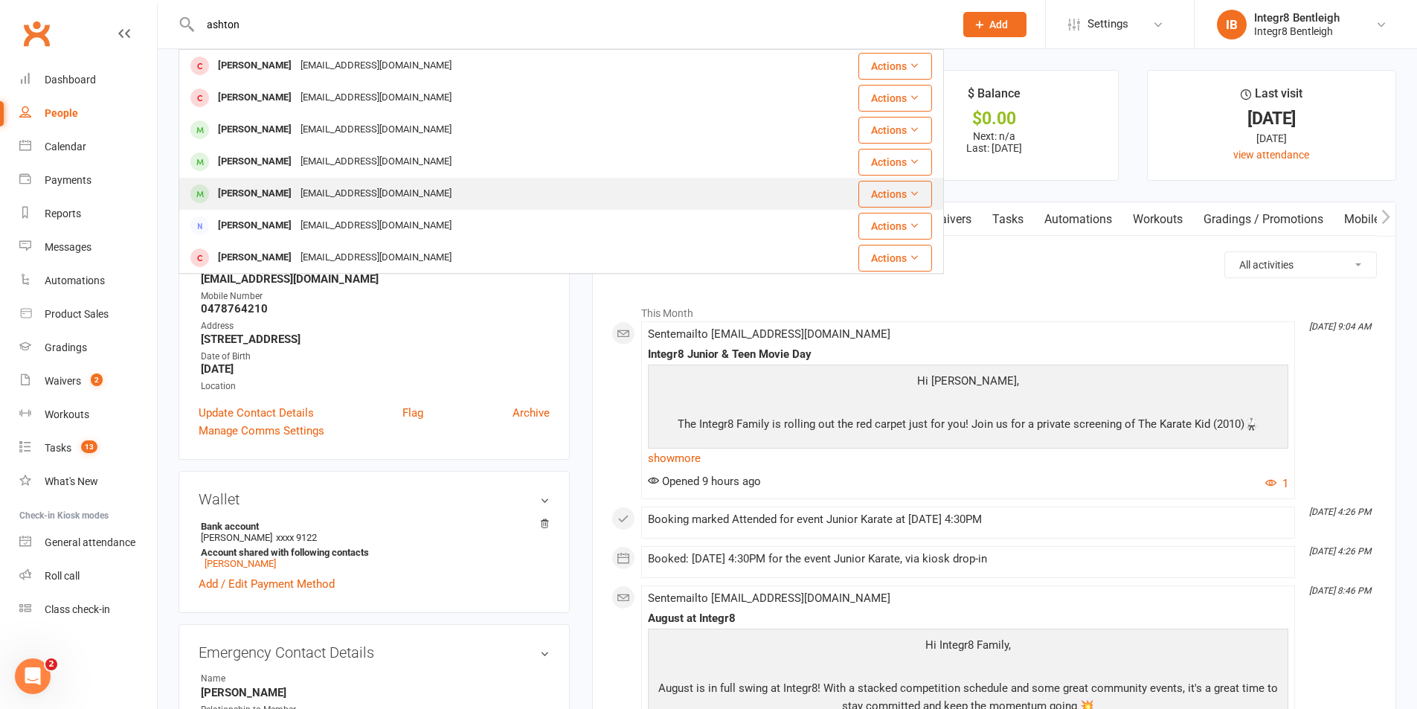
type input "ashton"
click at [327, 185] on div "Shefalialvares@hotmail.com" at bounding box center [376, 194] width 160 height 22
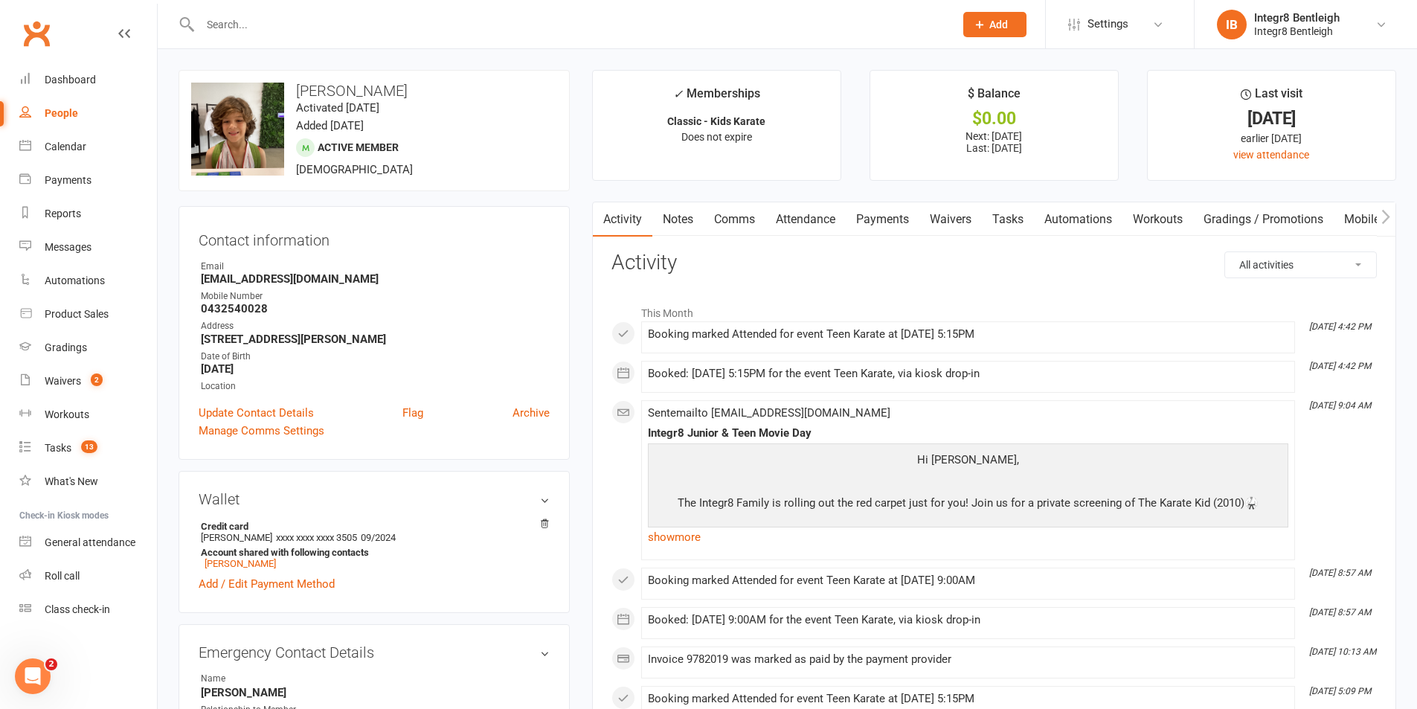
drag, startPoint x: 297, startPoint y: 89, endPoint x: 466, endPoint y: 95, distance: 169.7
click at [466, 95] on h3 "Ashton Janssens" at bounding box center [374, 91] width 366 height 16
copy h3 "Ashton Janssens"
click at [80, 104] on link "People" at bounding box center [88, 113] width 138 height 33
select select "100"
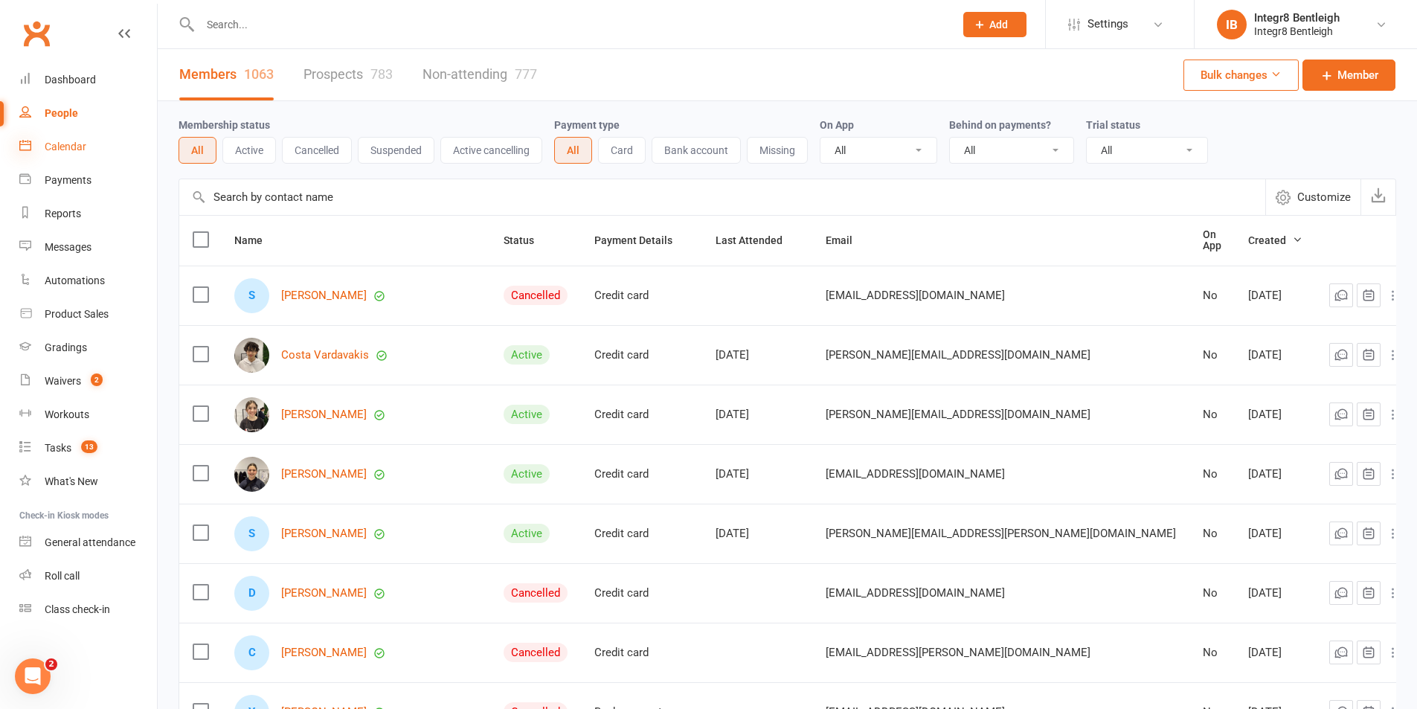
click at [30, 149] on icon at bounding box center [25, 145] width 12 height 12
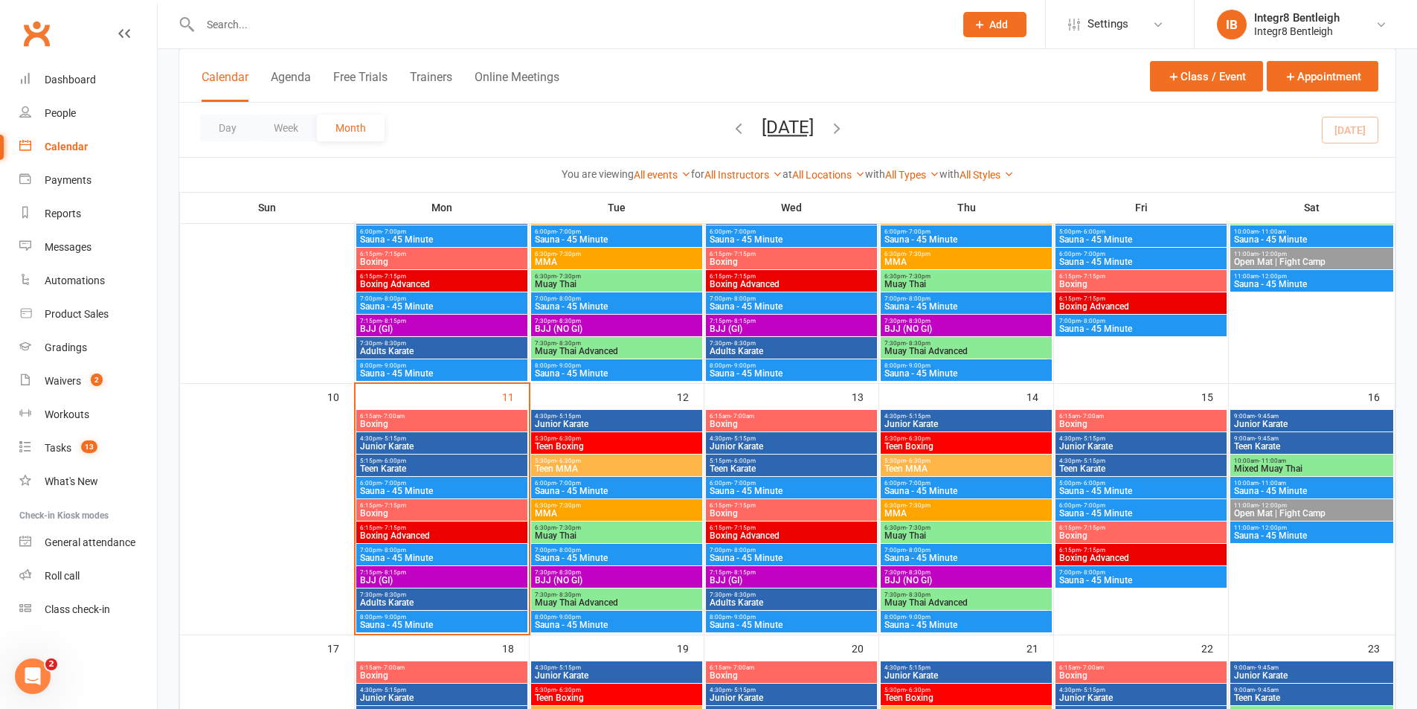
scroll to position [446, 0]
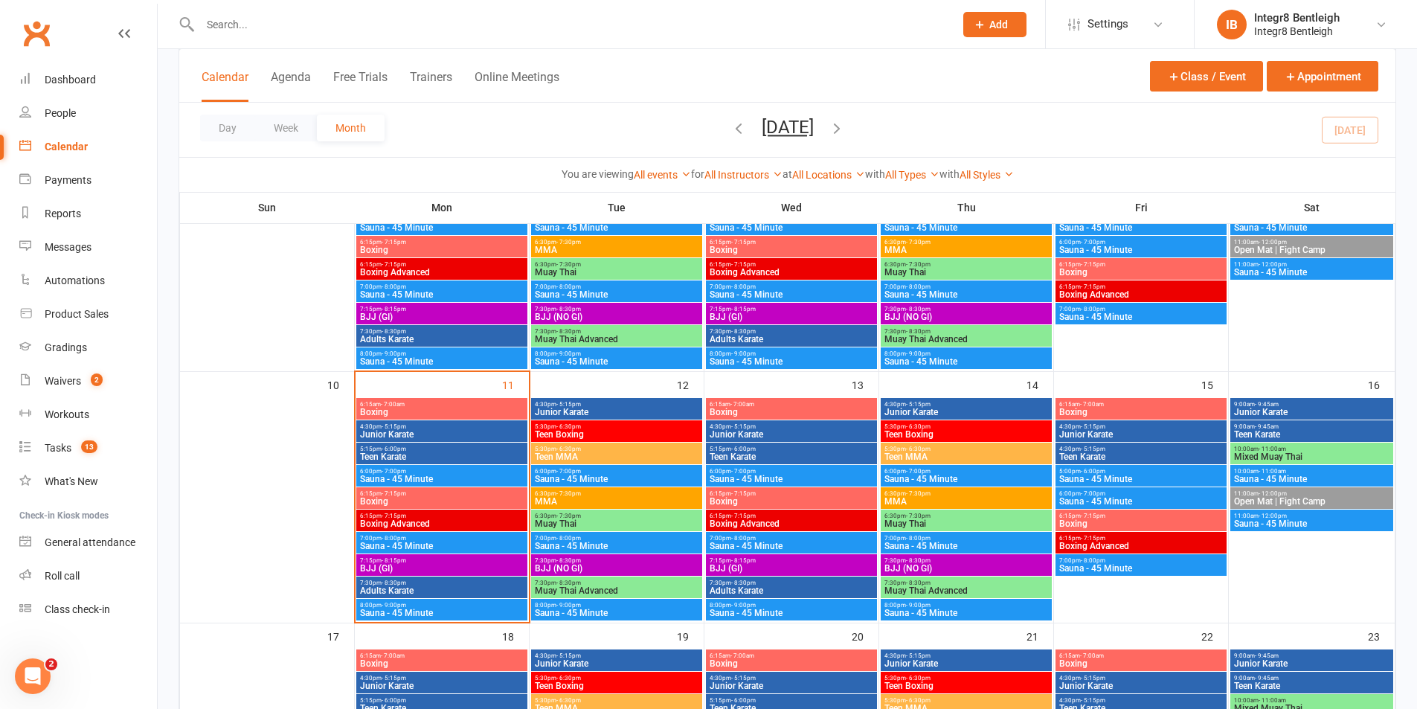
click at [466, 492] on span "6:15pm - 7:15pm" at bounding box center [441, 493] width 165 height 7
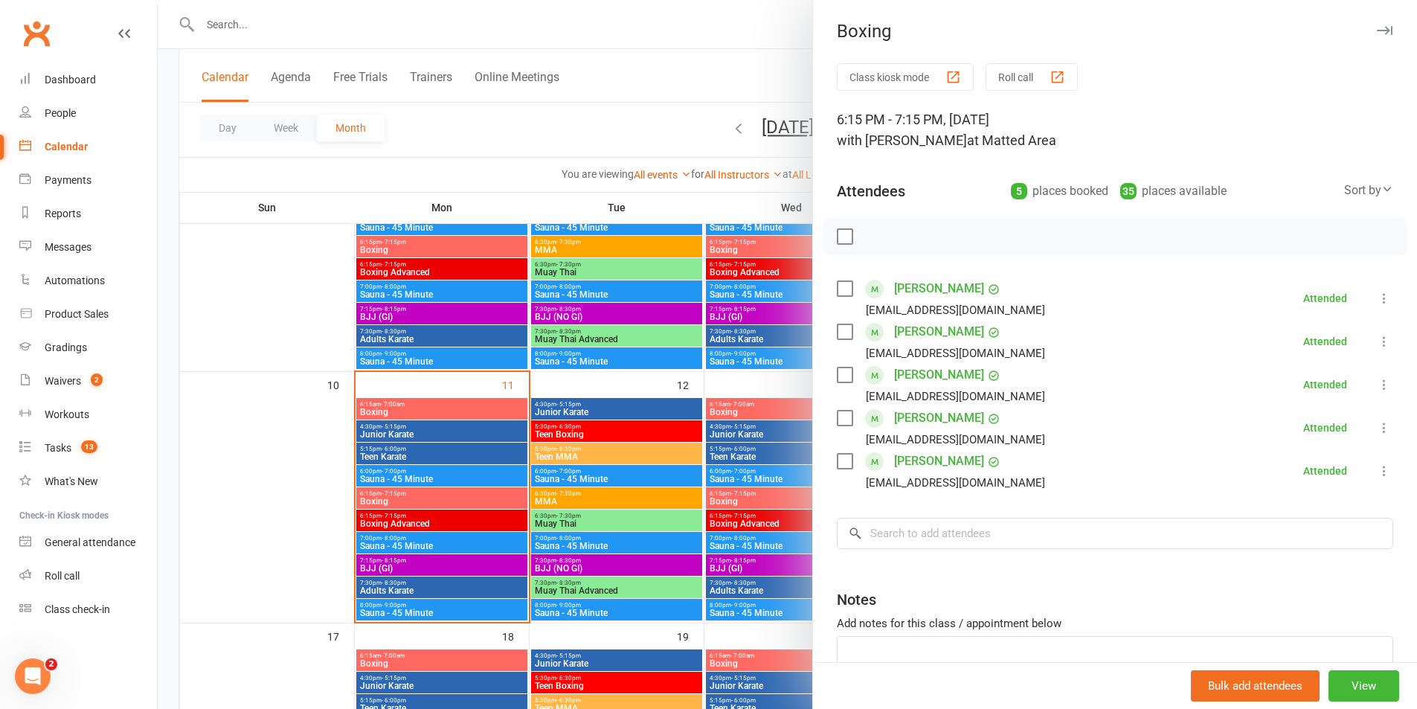
click at [471, 492] on div at bounding box center [787, 354] width 1259 height 709
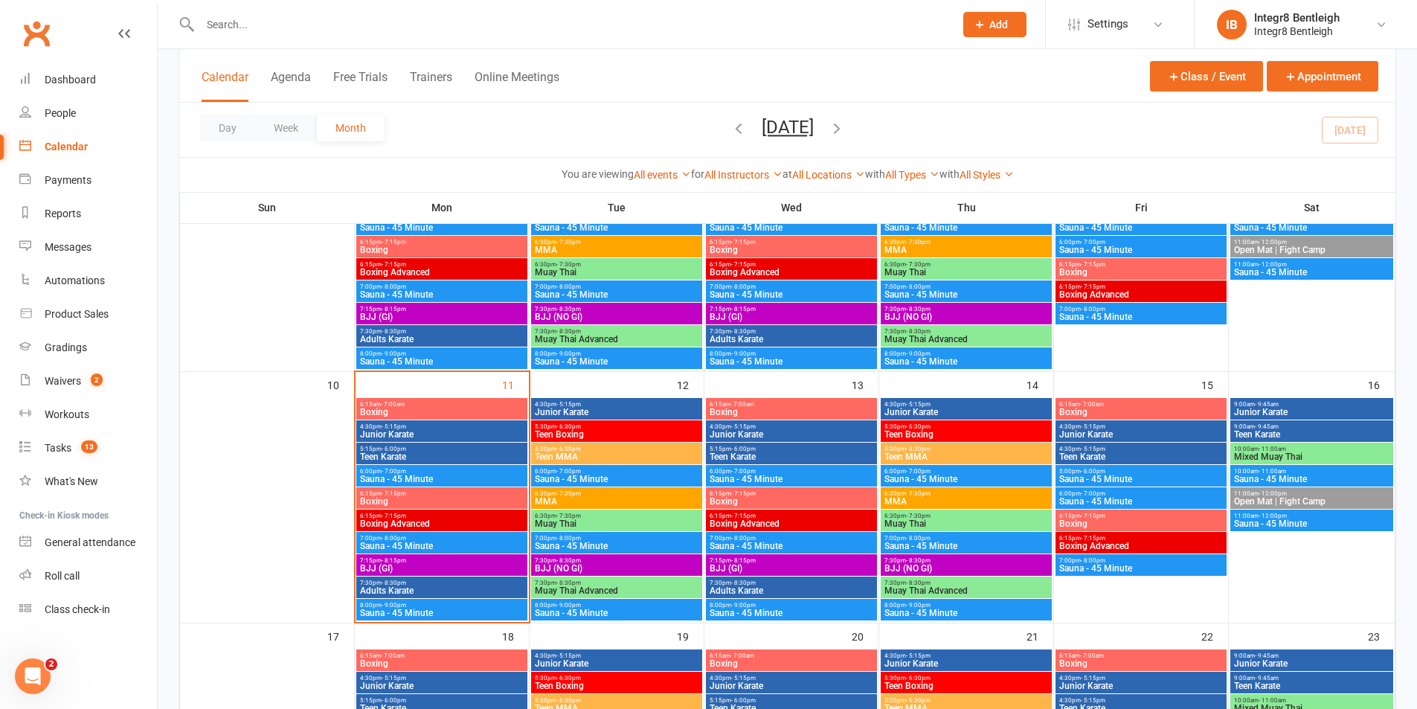
click at [451, 409] on span "Boxing" at bounding box center [441, 412] width 165 height 9
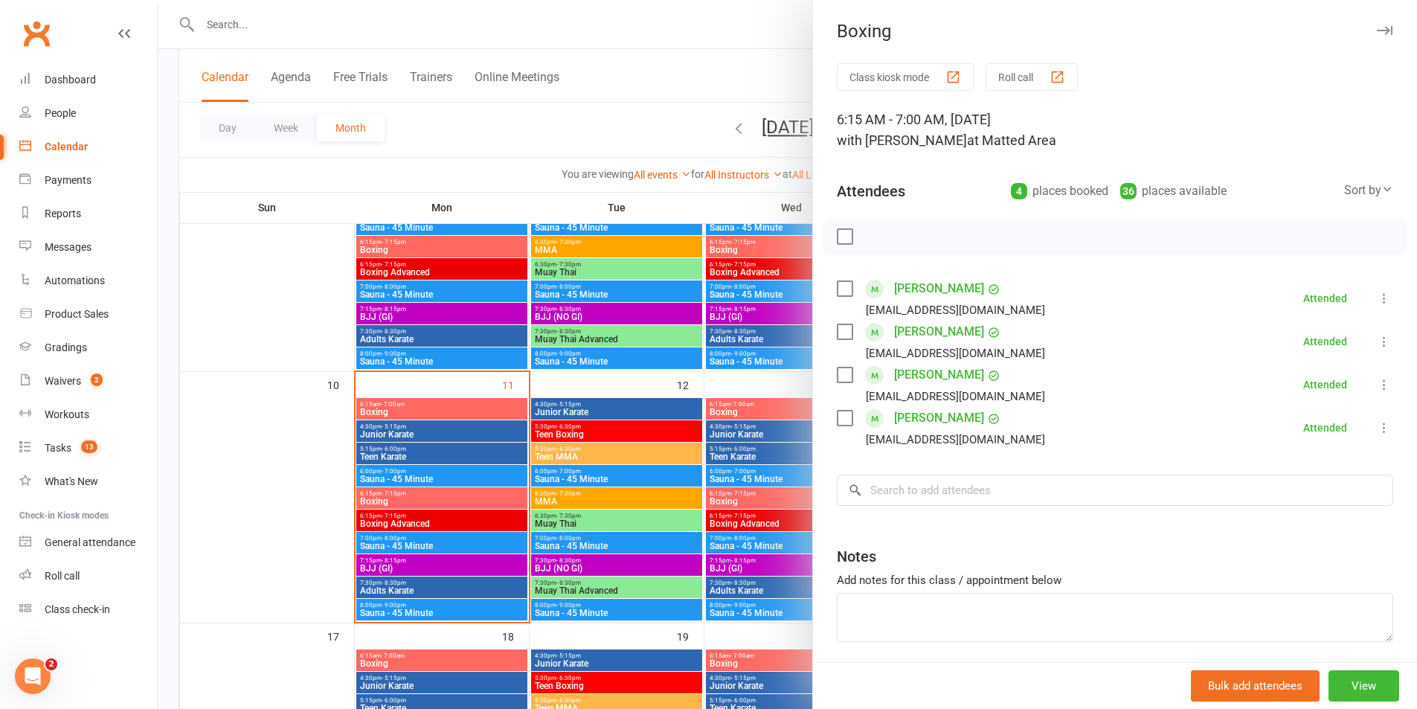
click at [696, 358] on div at bounding box center [787, 354] width 1259 height 709
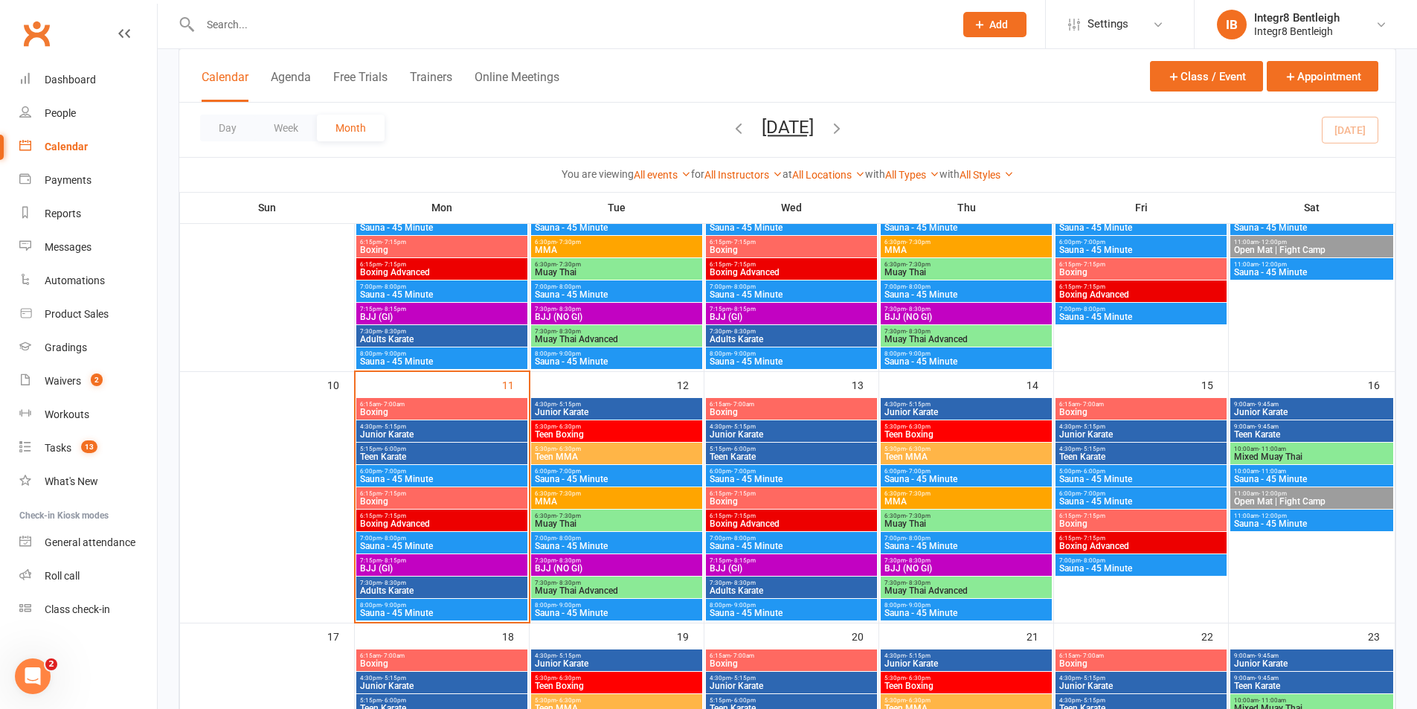
click at [724, 9] on div at bounding box center [560, 24] width 765 height 48
click at [737, 25] on input "text" at bounding box center [570, 24] width 748 height 21
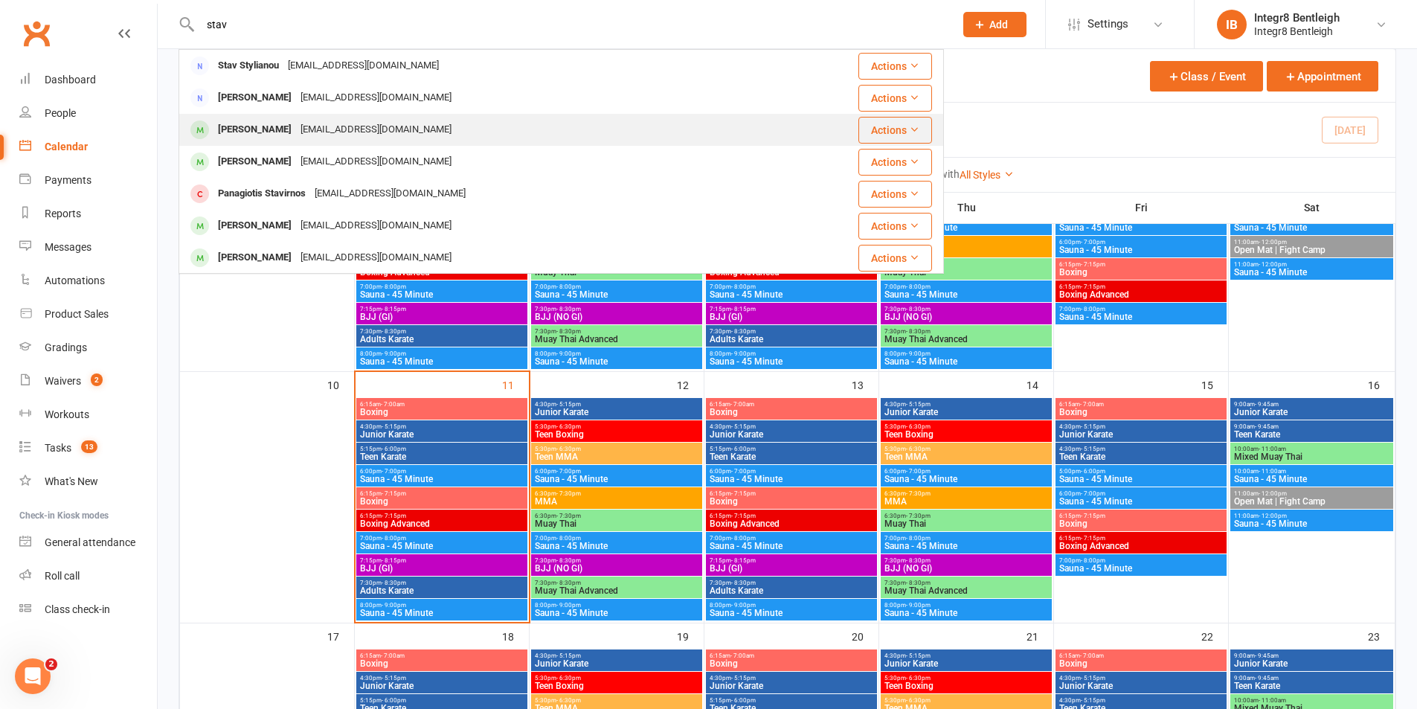
type input "stav"
click at [308, 122] on div "Andystav_83@hotmail.com" at bounding box center [376, 130] width 160 height 22
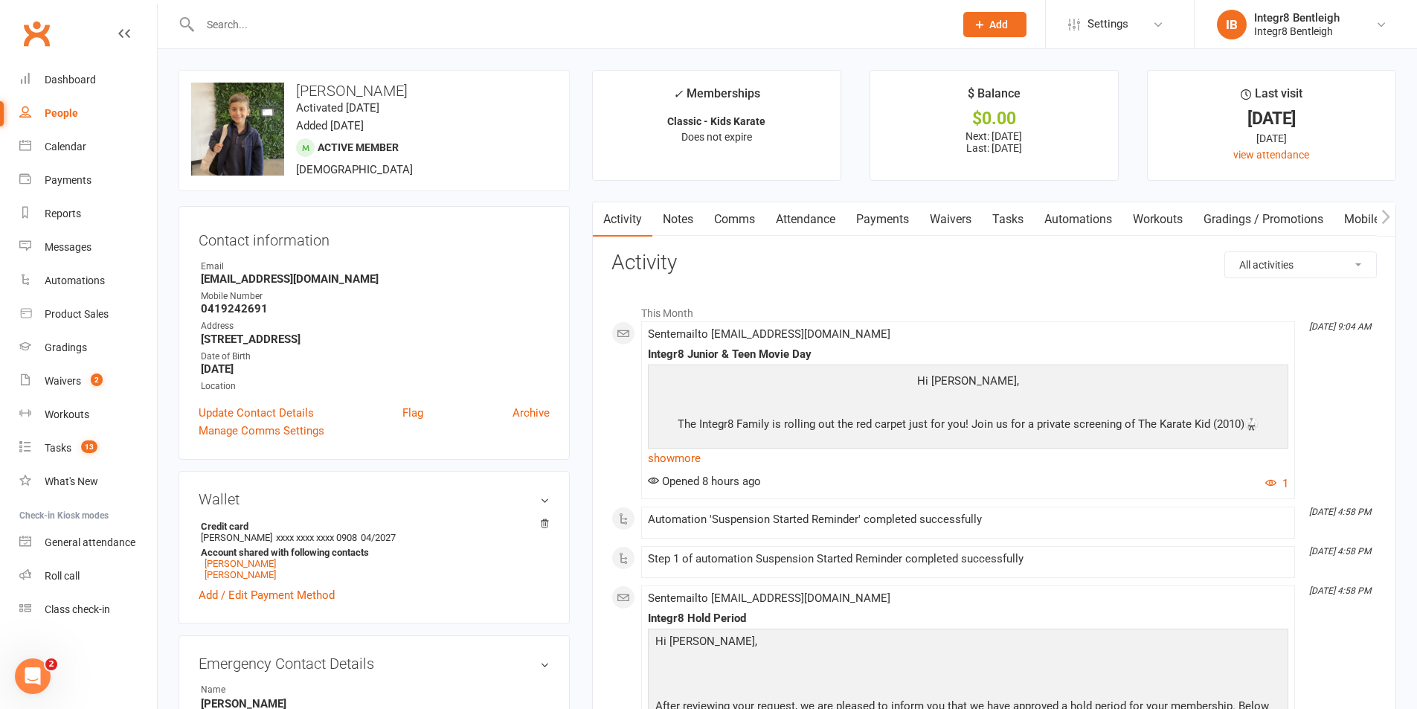
drag, startPoint x: 335, startPoint y: 86, endPoint x: 393, endPoint y: 94, distance: 58.5
click at [393, 94] on h3 "Theo Stavridis" at bounding box center [374, 91] width 366 height 16
copy h3 "Stavridis"
click at [236, 26] on input "text" at bounding box center [570, 24] width 748 height 21
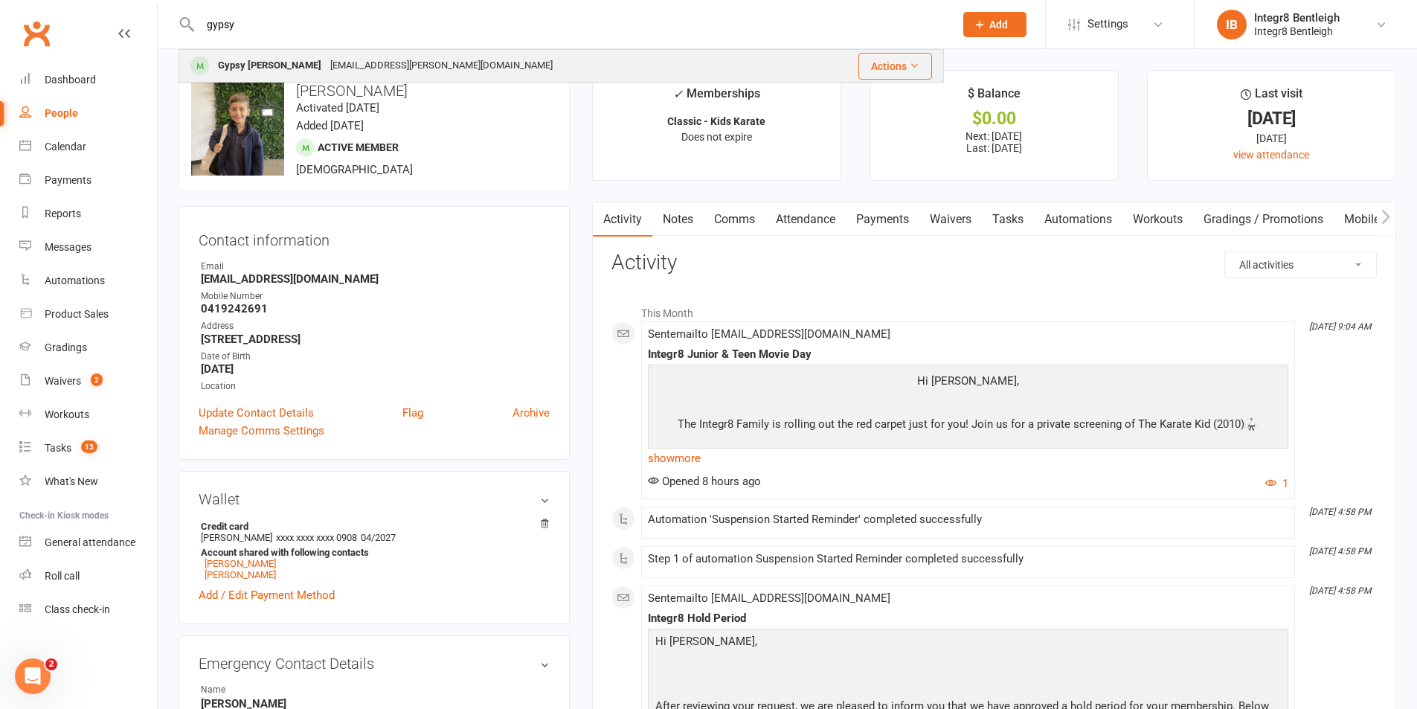
type input "gypsy"
click at [326, 57] on div "carly.chiodi@gmail.com" at bounding box center [441, 66] width 231 height 22
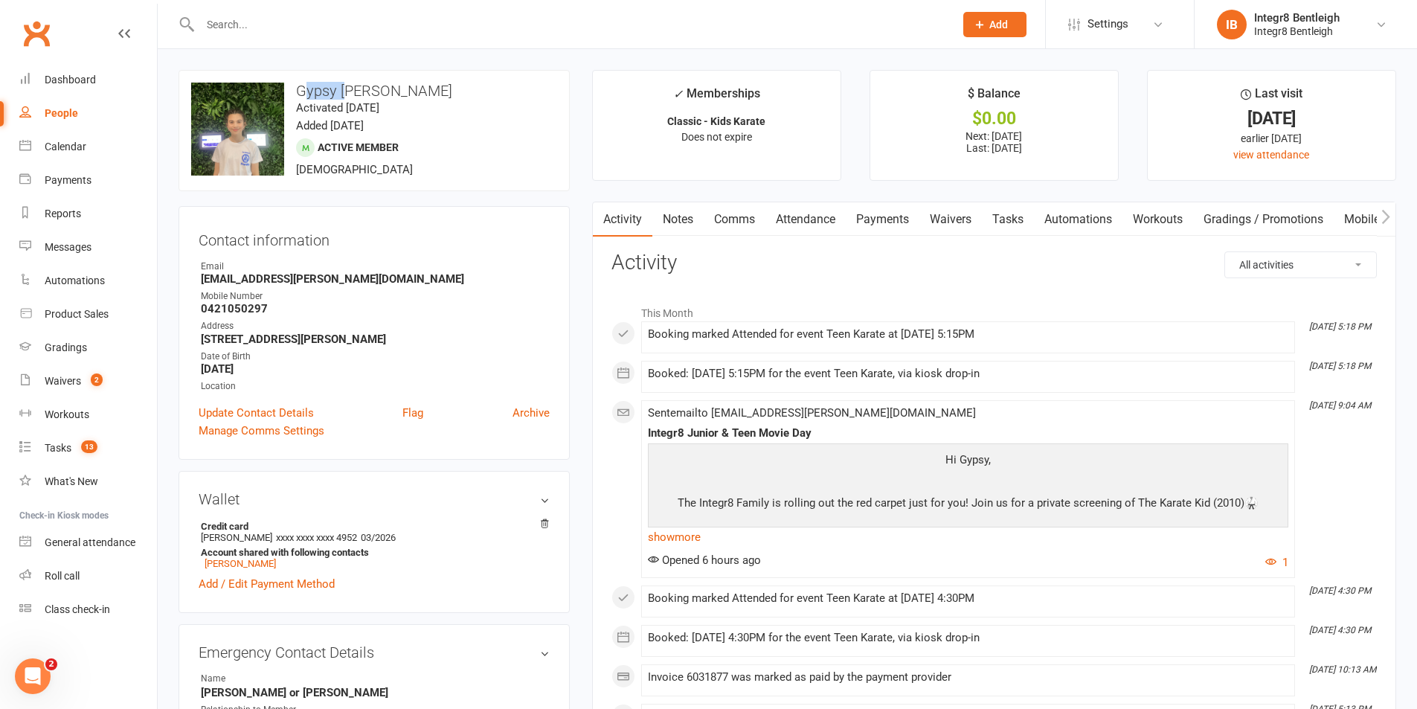
drag, startPoint x: 301, startPoint y: 89, endPoint x: 368, endPoint y: 84, distance: 67.1
click at [352, 91] on h3 "Gypsy Chiodi" at bounding box center [374, 91] width 366 height 16
click at [374, 80] on div "upload photo change photo Gypsy Chiodi Activated 10 July, 2024 Added 29 May, 20…" at bounding box center [373, 130] width 391 height 121
drag, startPoint x: 336, startPoint y: 89, endPoint x: 402, endPoint y: 92, distance: 65.6
click at [402, 92] on h3 "Gypsy Chiodi" at bounding box center [374, 91] width 366 height 16
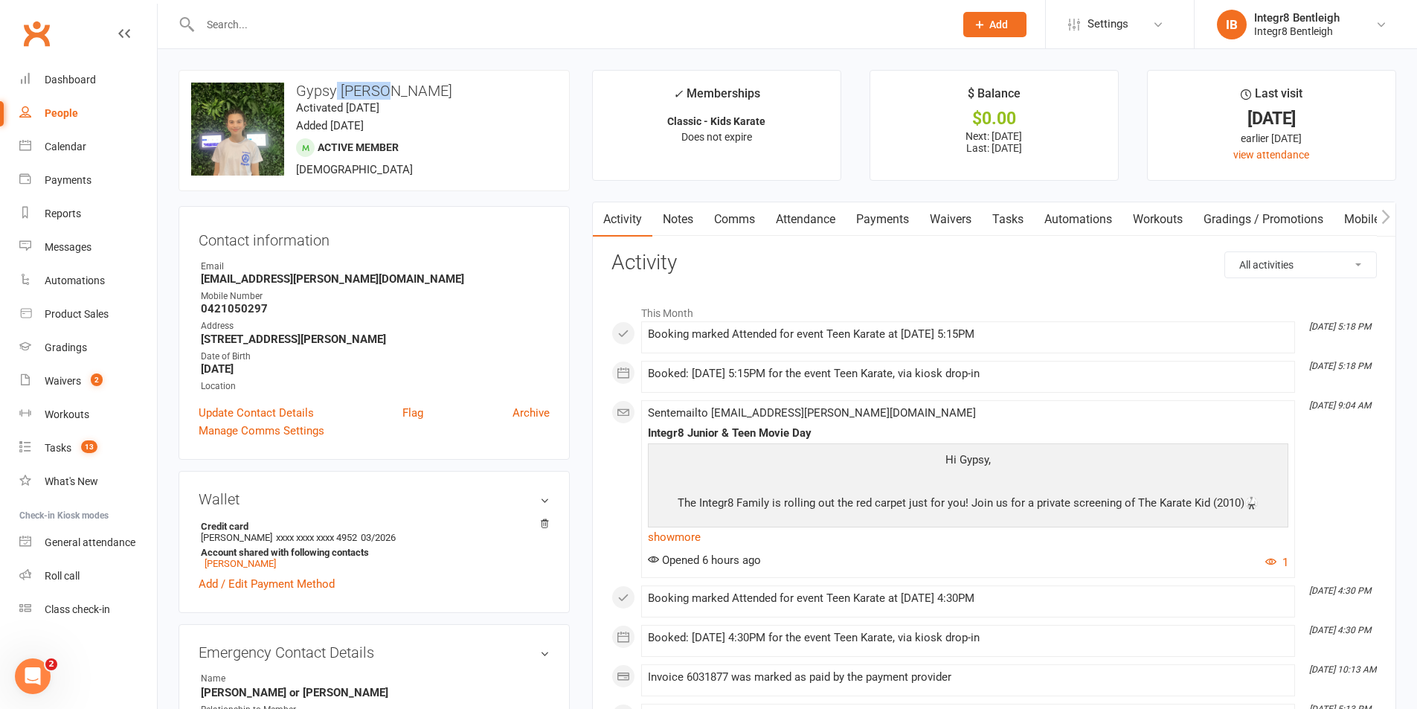
click at [402, 92] on h3 "Gypsy Chiodi" at bounding box center [374, 91] width 366 height 16
drag, startPoint x: 380, startPoint y: 92, endPoint x: 341, endPoint y: 94, distance: 38.7
click at [341, 94] on h3 "Gypsy Chiodi" at bounding box center [374, 91] width 366 height 16
copy h3 "Chiodi"
click at [303, 29] on input "text" at bounding box center [570, 24] width 748 height 21
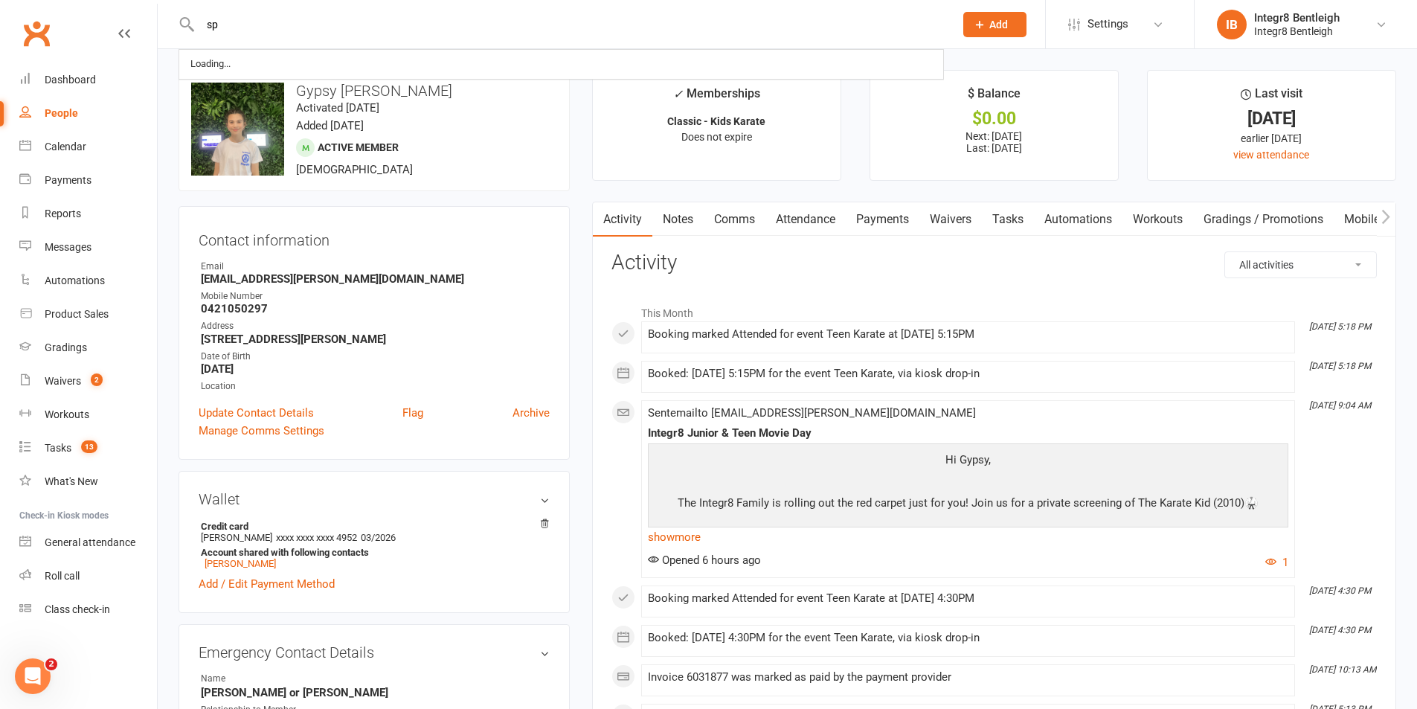
type input "s"
type input "gypsy"
click at [552, 186] on div "upload photo change photo Gypsy Chiodi Activated 10 July, 2024 Added 29 May, 20…" at bounding box center [373, 130] width 391 height 121
click at [321, 24] on input "text" at bounding box center [570, 24] width 748 height 21
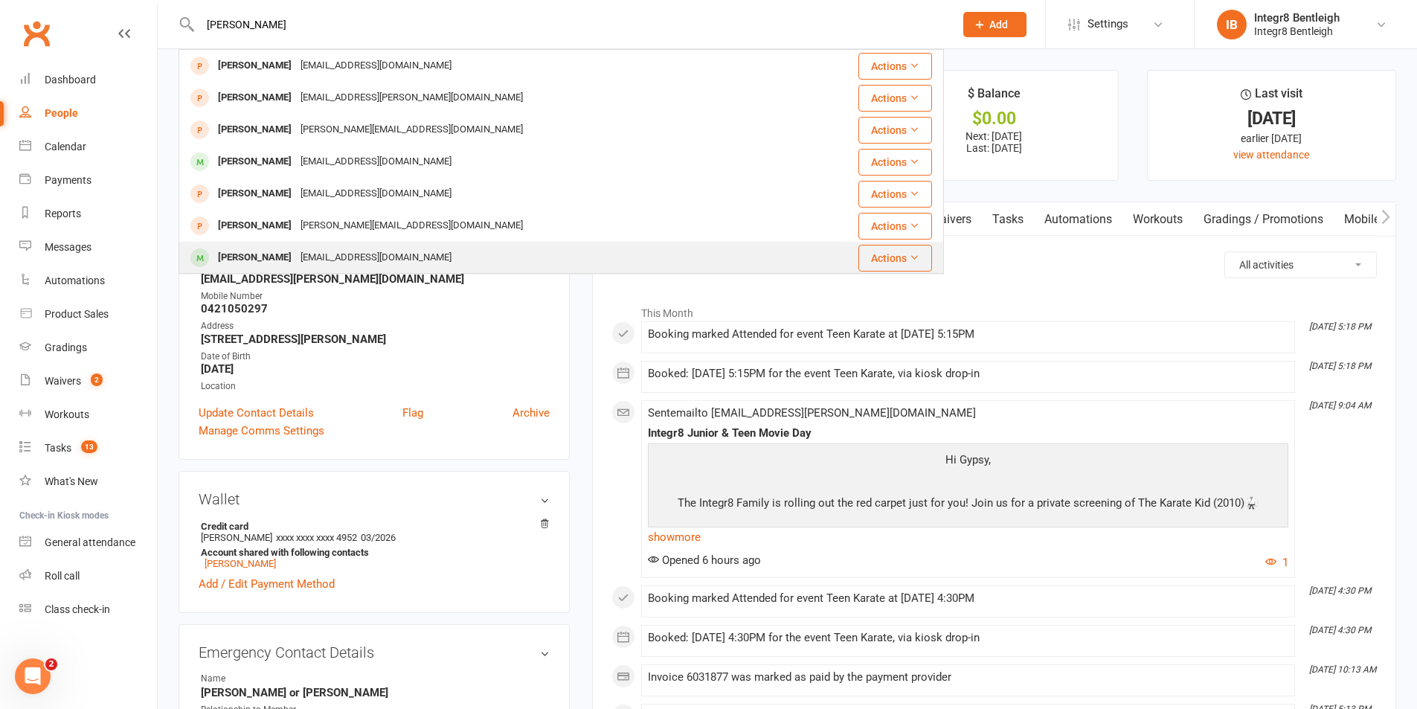
type input "natalie"
click at [348, 261] on div "doritmarom@gmail.com" at bounding box center [376, 258] width 160 height 22
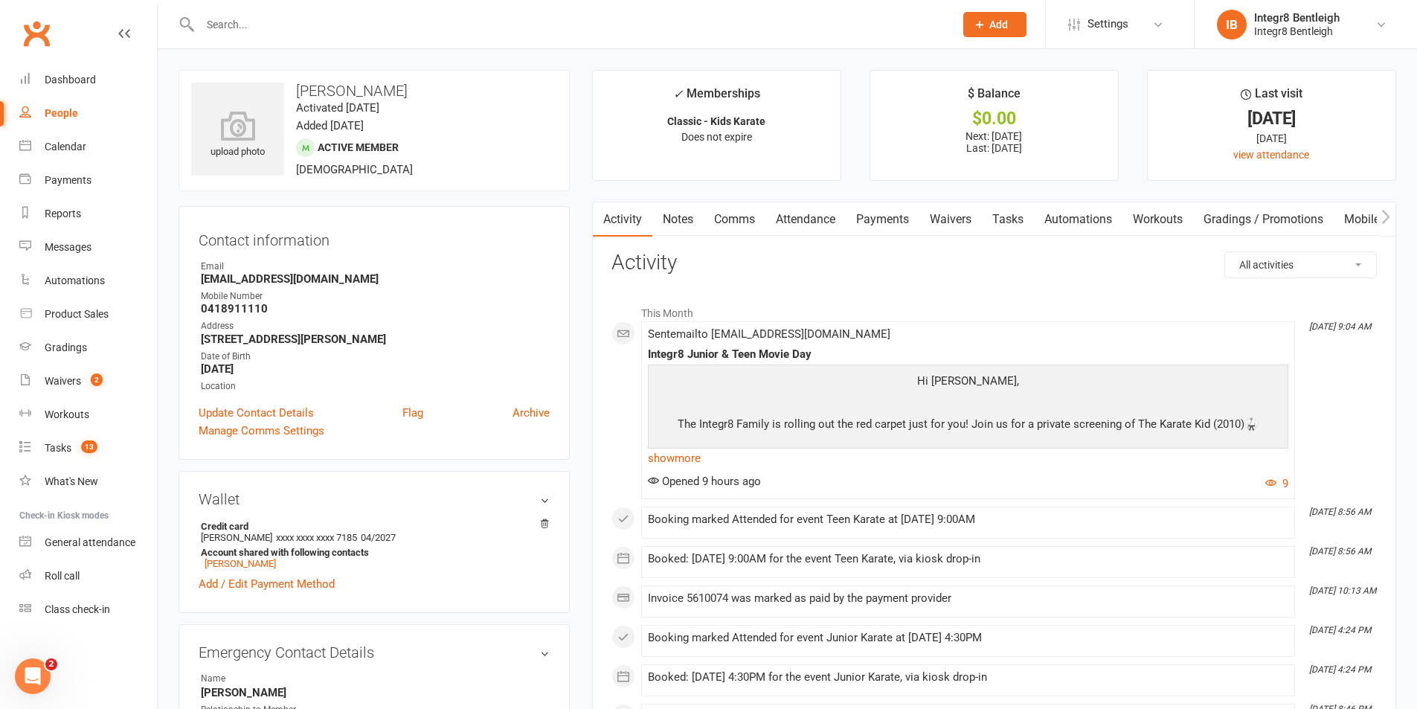
click at [326, 17] on input "text" at bounding box center [570, 24] width 748 height 21
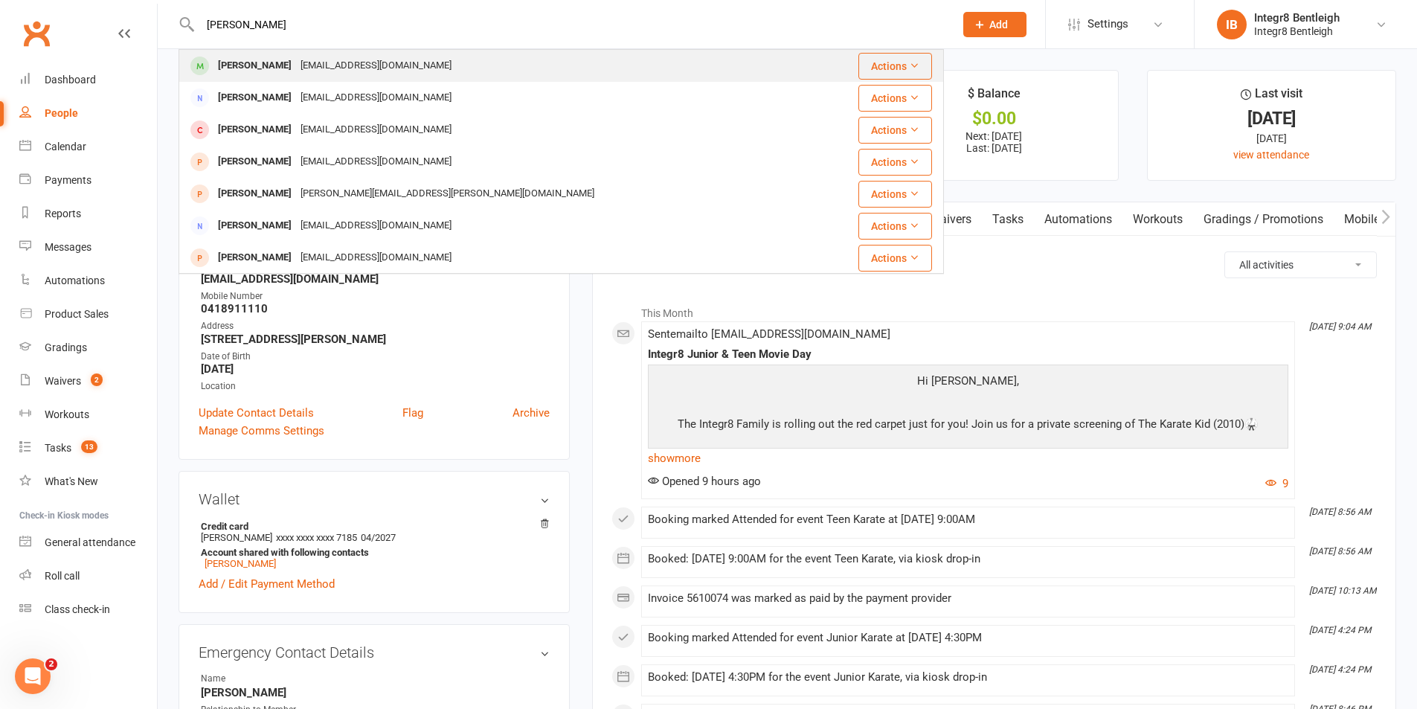
type input "steven"
click at [326, 59] on div "stevenviney@hotmail.com" at bounding box center [376, 66] width 160 height 22
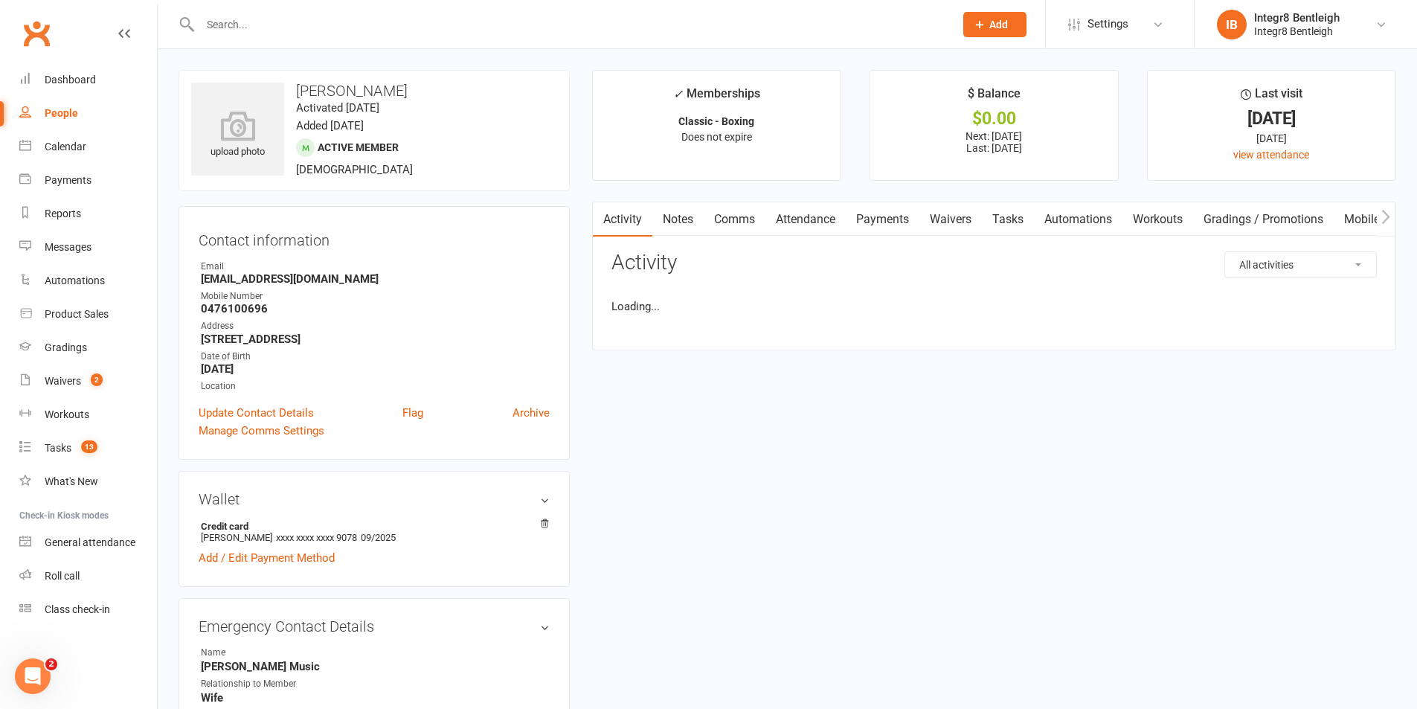
click at [678, 211] on link "Notes" at bounding box center [677, 219] width 51 height 34
click at [625, 213] on link "Activity" at bounding box center [622, 219] width 59 height 34
click at [866, 219] on link "Payments" at bounding box center [883, 219] width 74 height 34
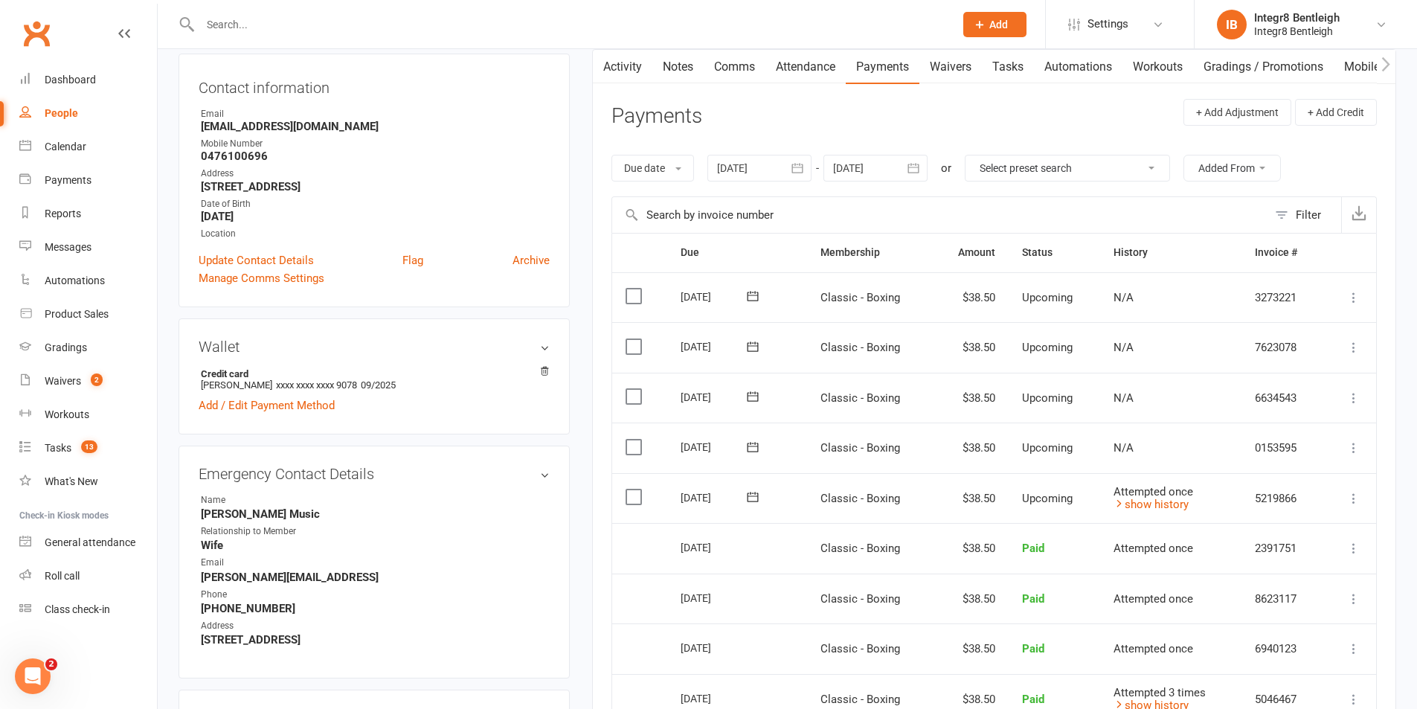
scroll to position [223, 0]
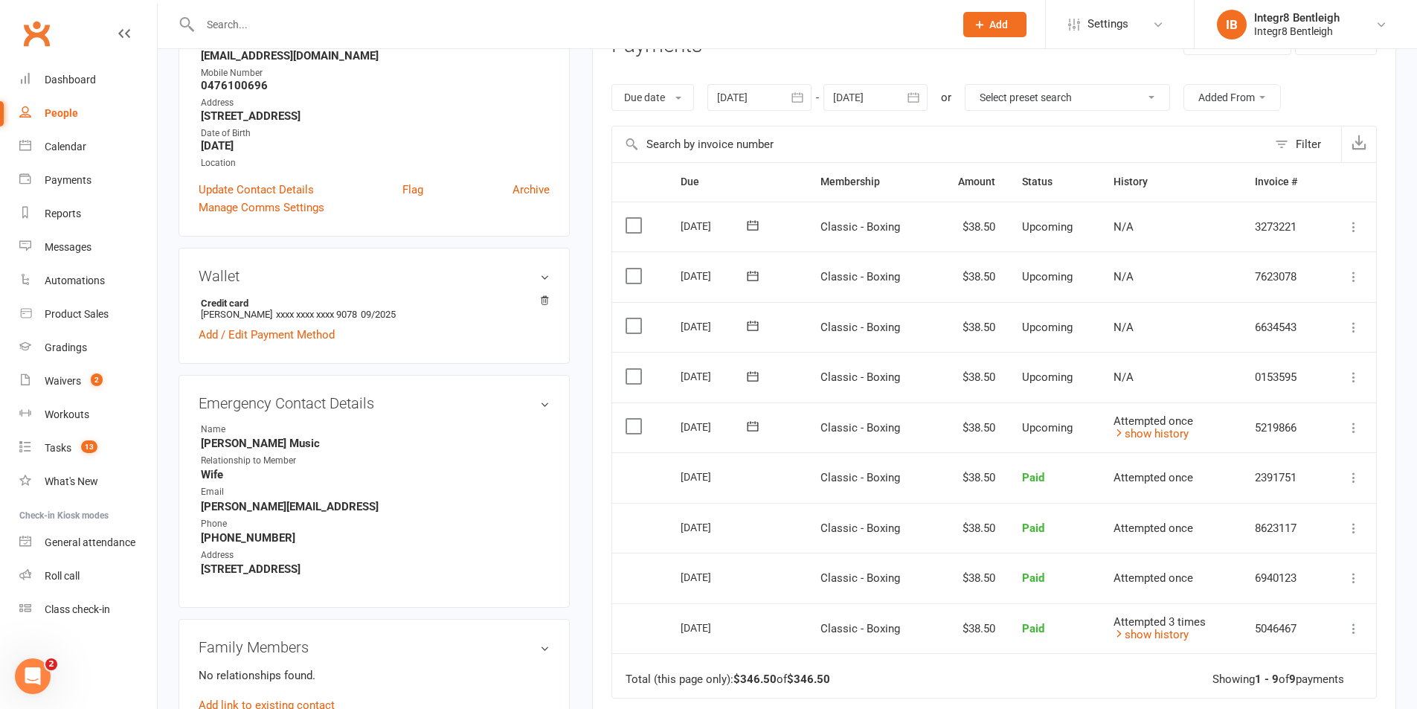
click at [751, 425] on icon at bounding box center [752, 426] width 11 height 10
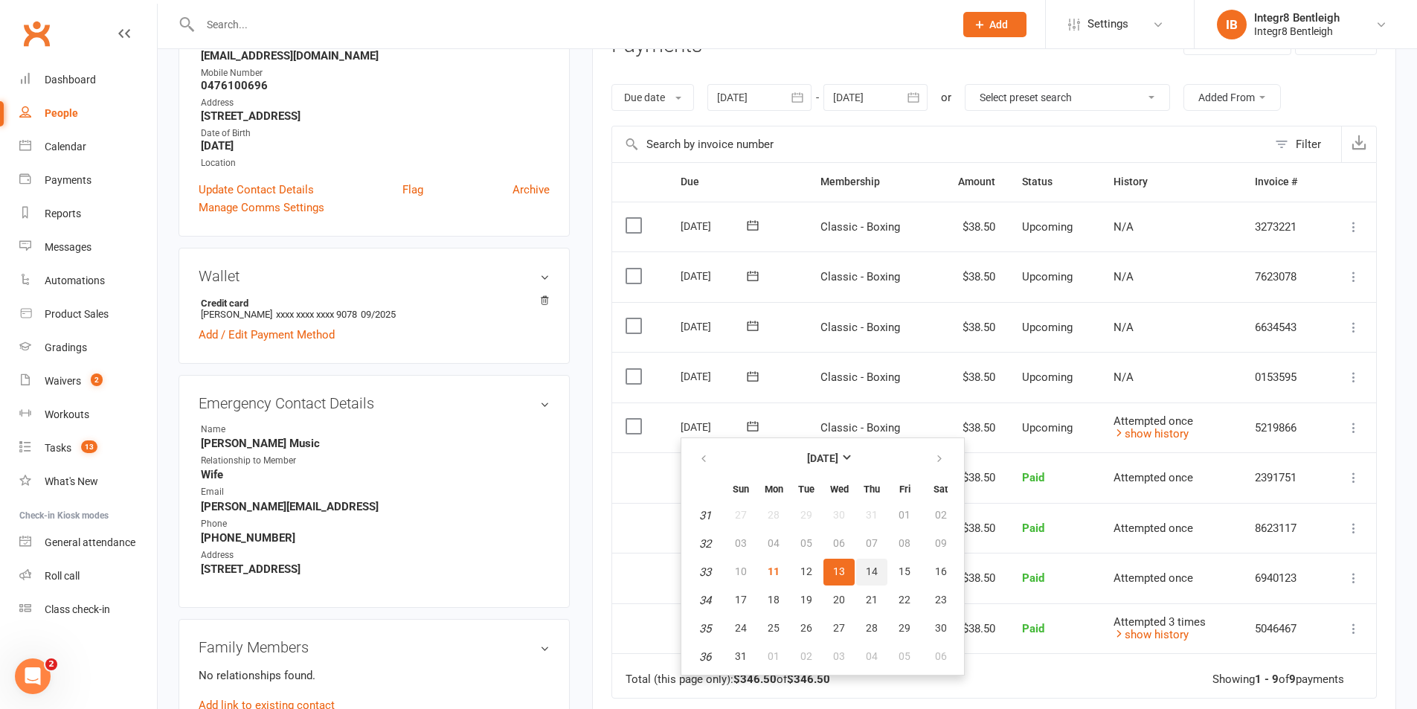
click at [870, 570] on span "14" at bounding box center [872, 571] width 12 height 12
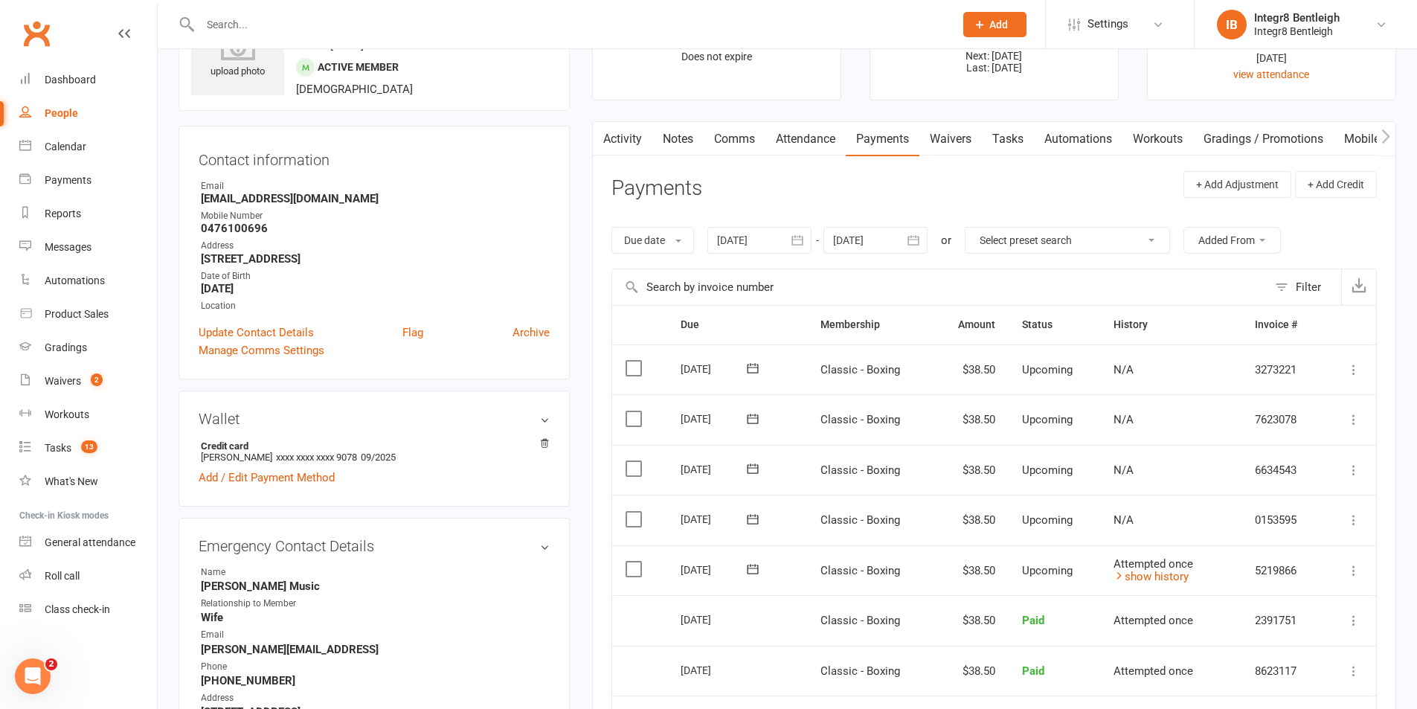
scroll to position [0, 0]
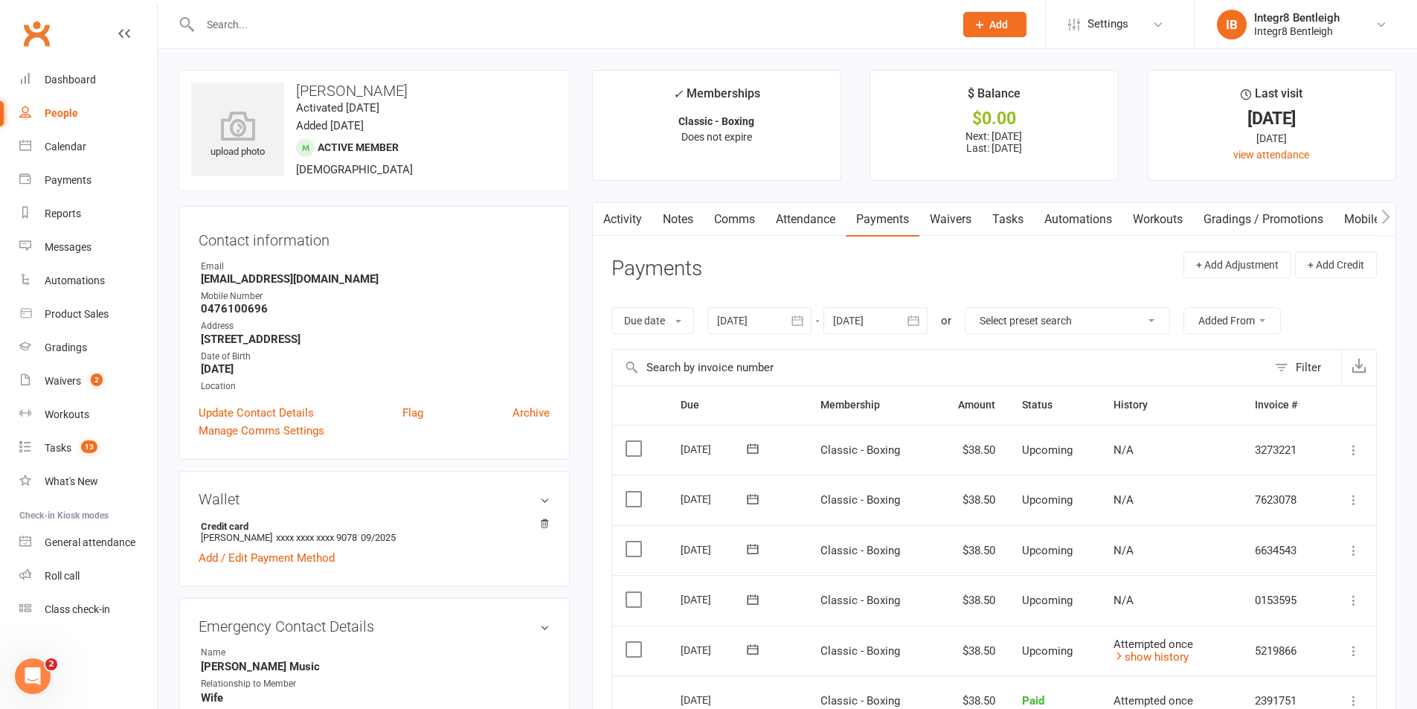
click at [625, 219] on link "Activity" at bounding box center [622, 219] width 59 height 34
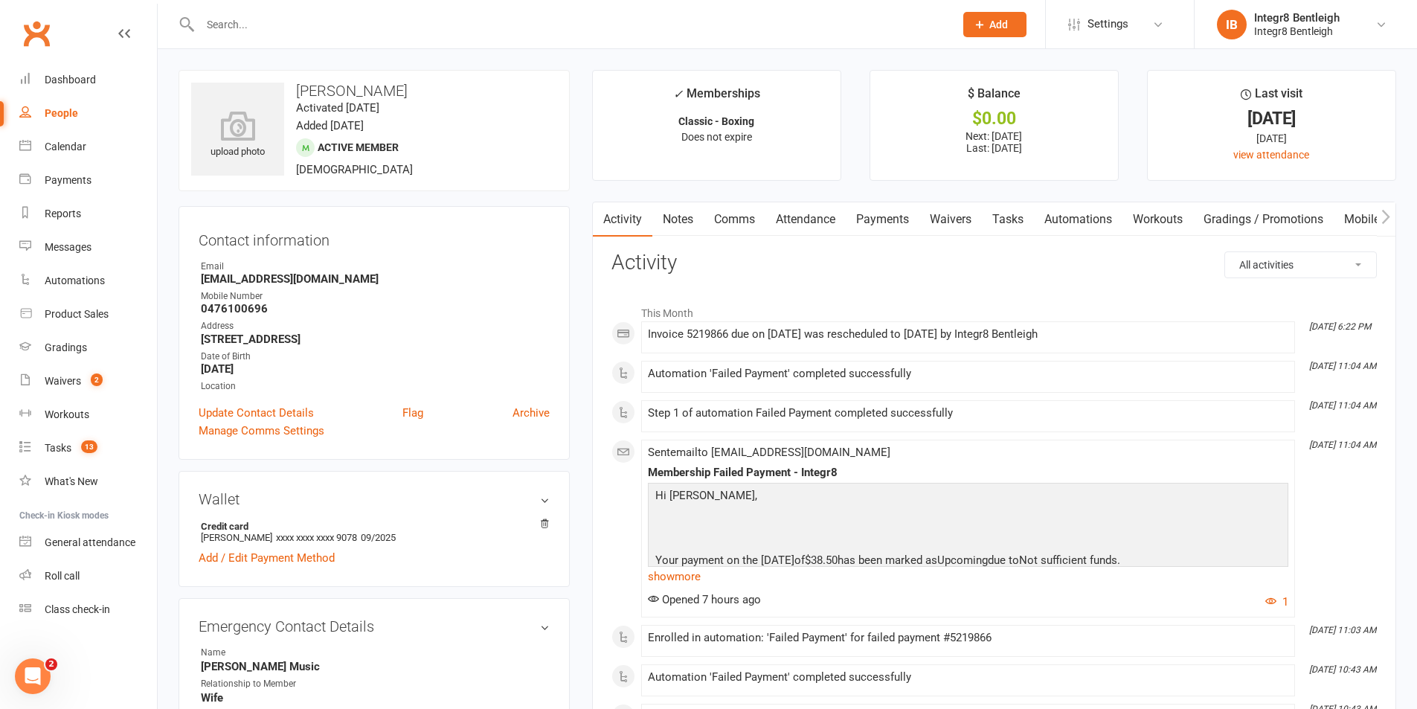
click at [672, 219] on link "Notes" at bounding box center [677, 219] width 51 height 34
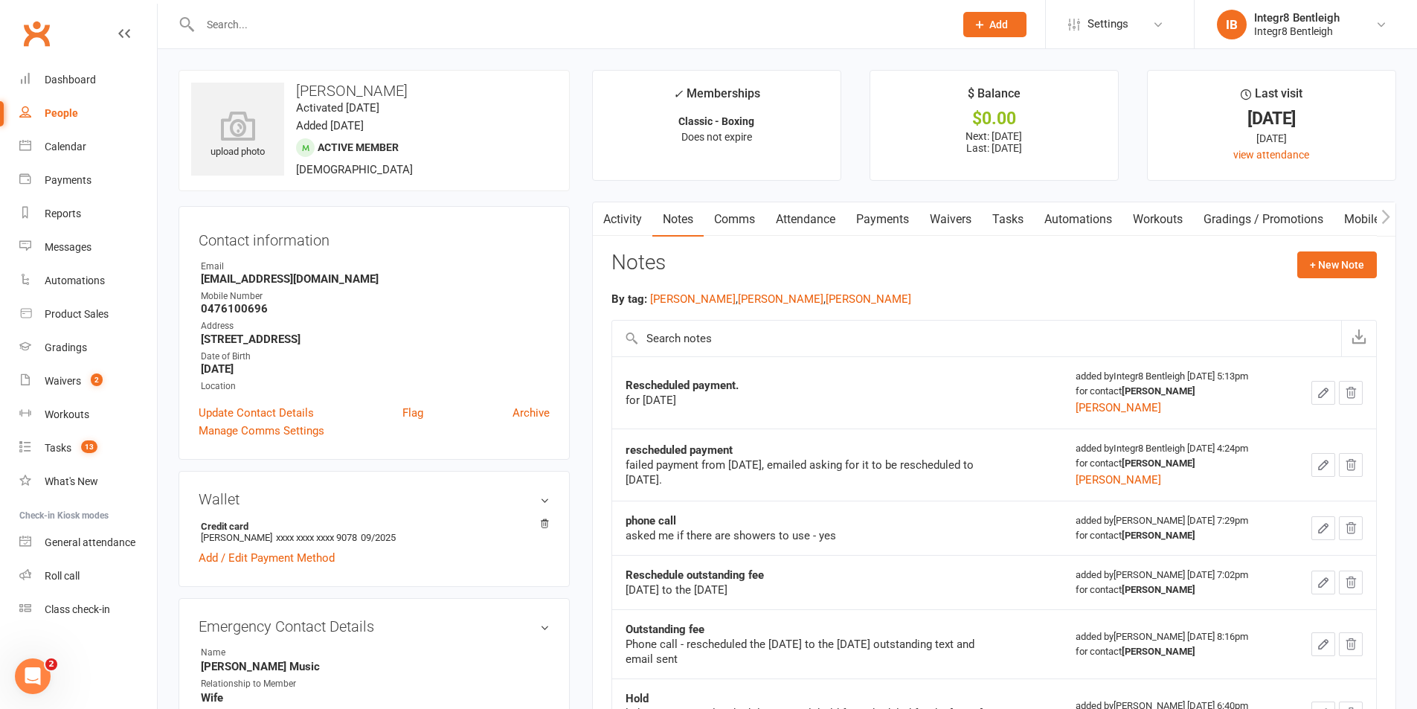
drag, startPoint x: 625, startPoint y: 462, endPoint x: 690, endPoint y: 476, distance: 67.0
click at [690, 476] on div "failed payment from 2nd of june, emailed asking for it to be rescheduled to 5th…" at bounding box center [811, 472] width 372 height 30
copy div "failed payment from 2nd of june, emailed asking for it to be rescheduled to 5th…"
drag, startPoint x: 685, startPoint y: 476, endPoint x: 715, endPoint y: 466, distance: 32.2
click at [686, 475] on div "failed payment from 2nd of june, emailed asking for it to be rescheduled to 5th…" at bounding box center [811, 472] width 372 height 30
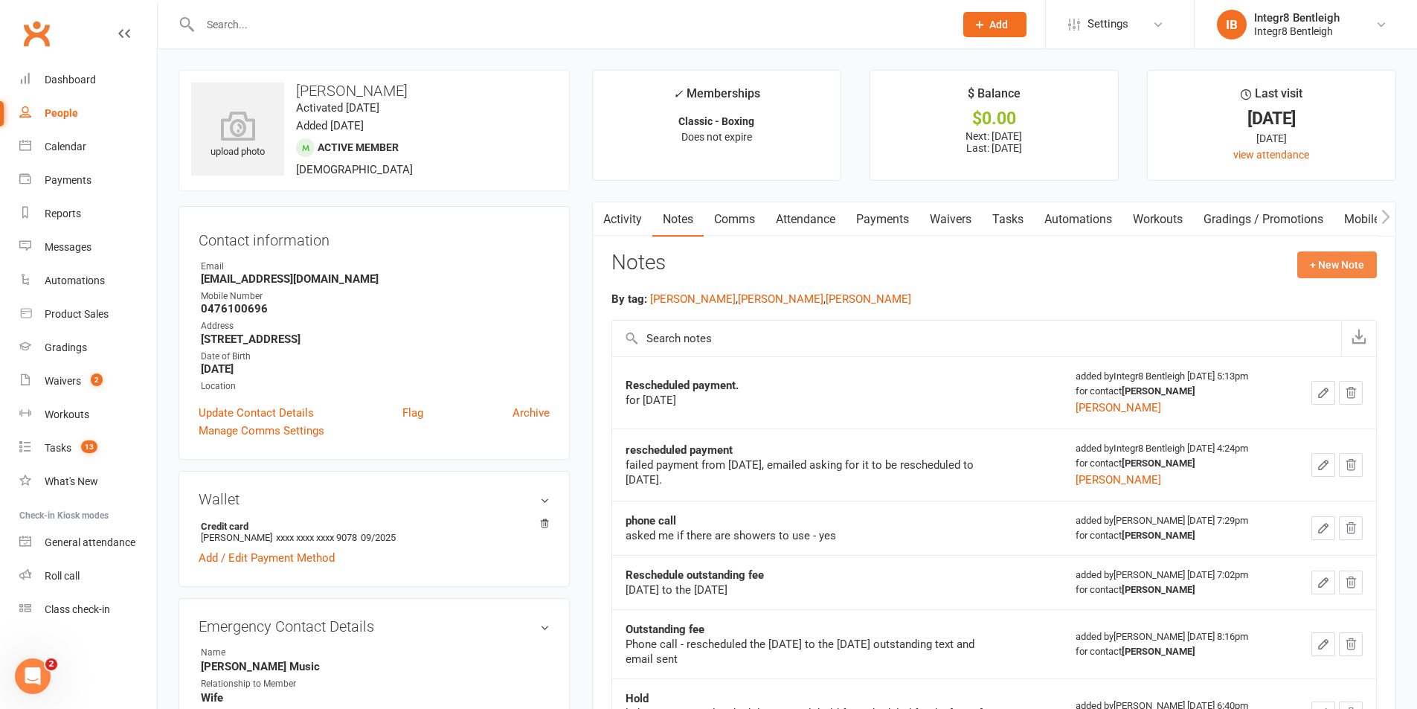
click at [1334, 270] on button "+ New Note" at bounding box center [1337, 264] width 80 height 27
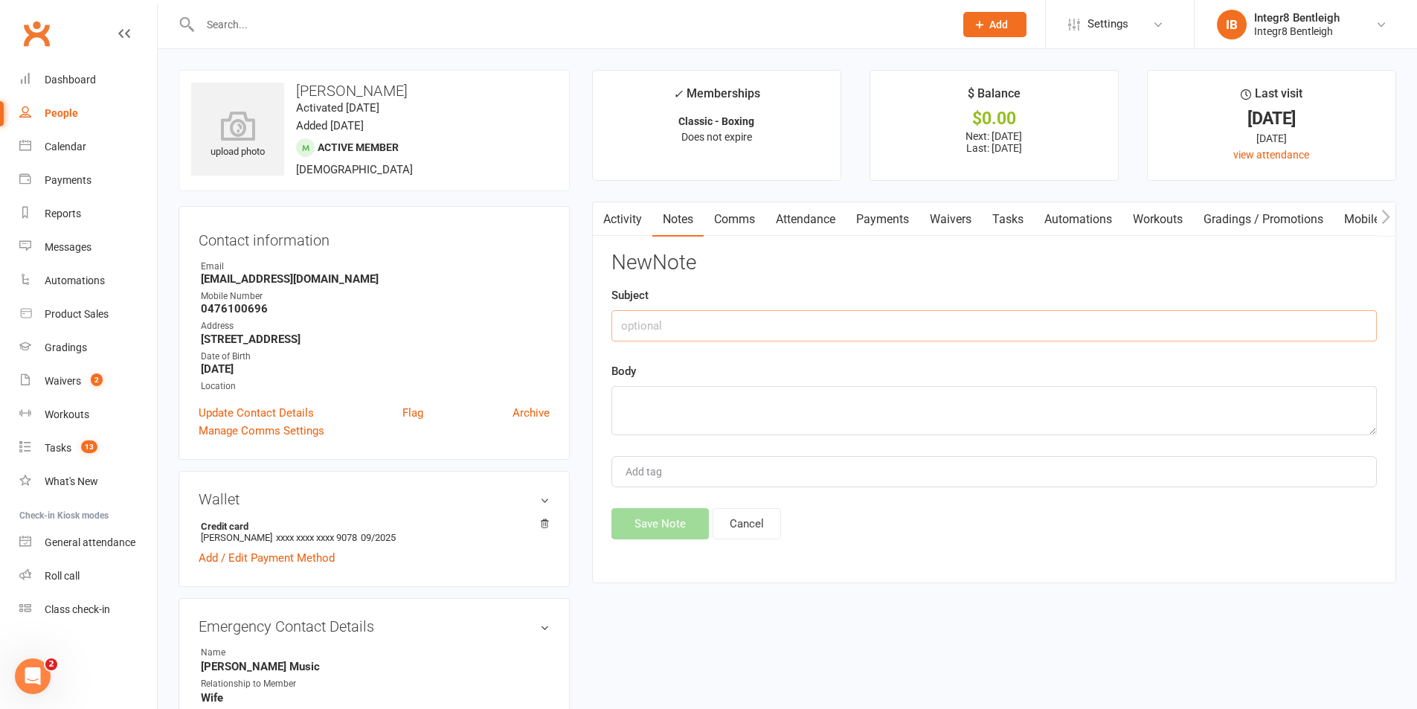
click at [785, 333] on input "text" at bounding box center [993, 325] width 765 height 31
type input "rescheduled payment"
paste textarea "failed payment from 2nd of june, emailed asking for it to be rescheduled to 5th…"
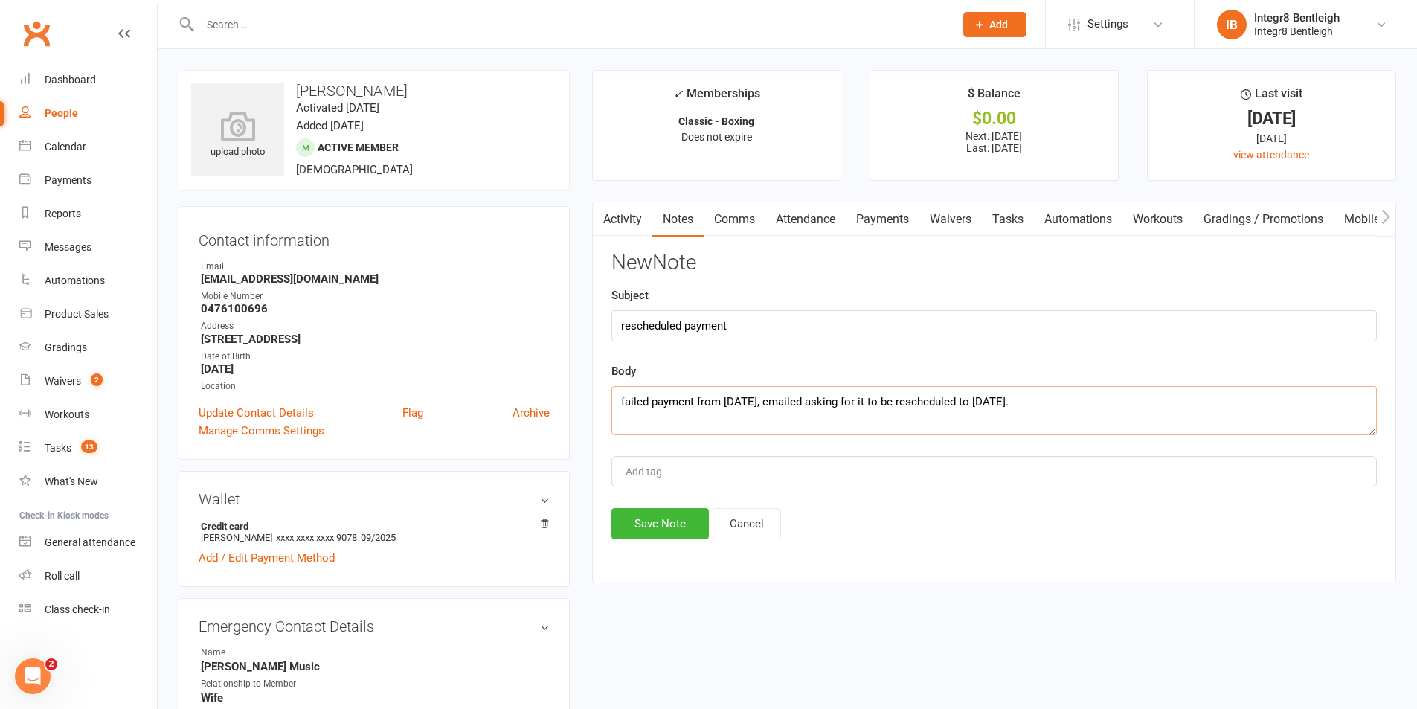
drag, startPoint x: 777, startPoint y: 401, endPoint x: 724, endPoint y: 394, distance: 53.2
click at [724, 394] on textarea "failed payment from 2nd of june, emailed asking for it to be rescheduled to 5th…" at bounding box center [993, 410] width 765 height 49
drag, startPoint x: 1060, startPoint y: 402, endPoint x: 1009, endPoint y: 396, distance: 50.8
click at [1009, 396] on textarea "failed payment from 11th of august, emailed asking for it to be rescheduled to …" at bounding box center [993, 410] width 765 height 49
click at [1004, 400] on textarea "failed payment from 11th of august, emailed asking for it to be rescheduled to ." at bounding box center [993, 410] width 765 height 49
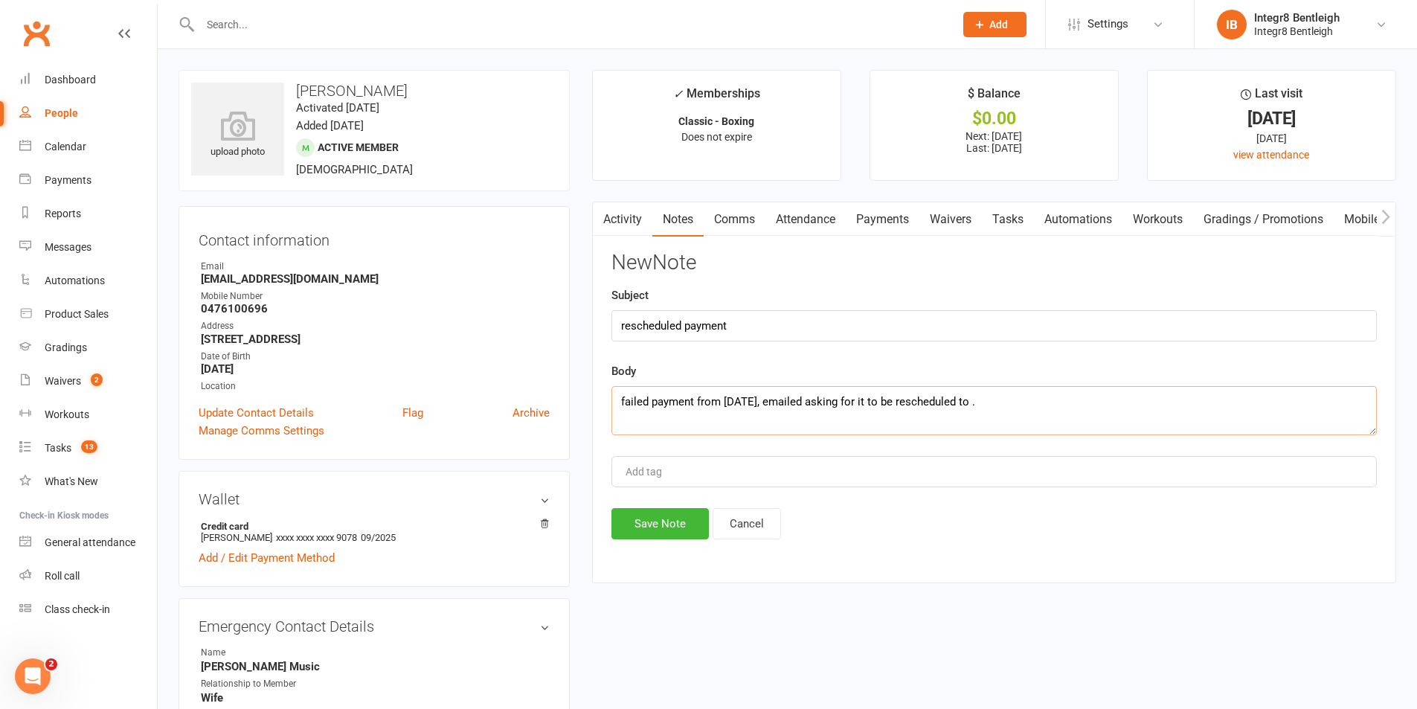
click at [1009, 401] on textarea "failed payment from 11th of august, emailed asking for it to be rescheduled to ." at bounding box center [993, 410] width 765 height 49
click at [1007, 401] on textarea "failed payment from 11th of august, emailed asking for it to be rescheduled to ." at bounding box center [993, 410] width 765 height 49
type textarea "failed payment from 11th of august, emailed asking for it to be rescheduled to …"
type input "[PERSON_NAME]"
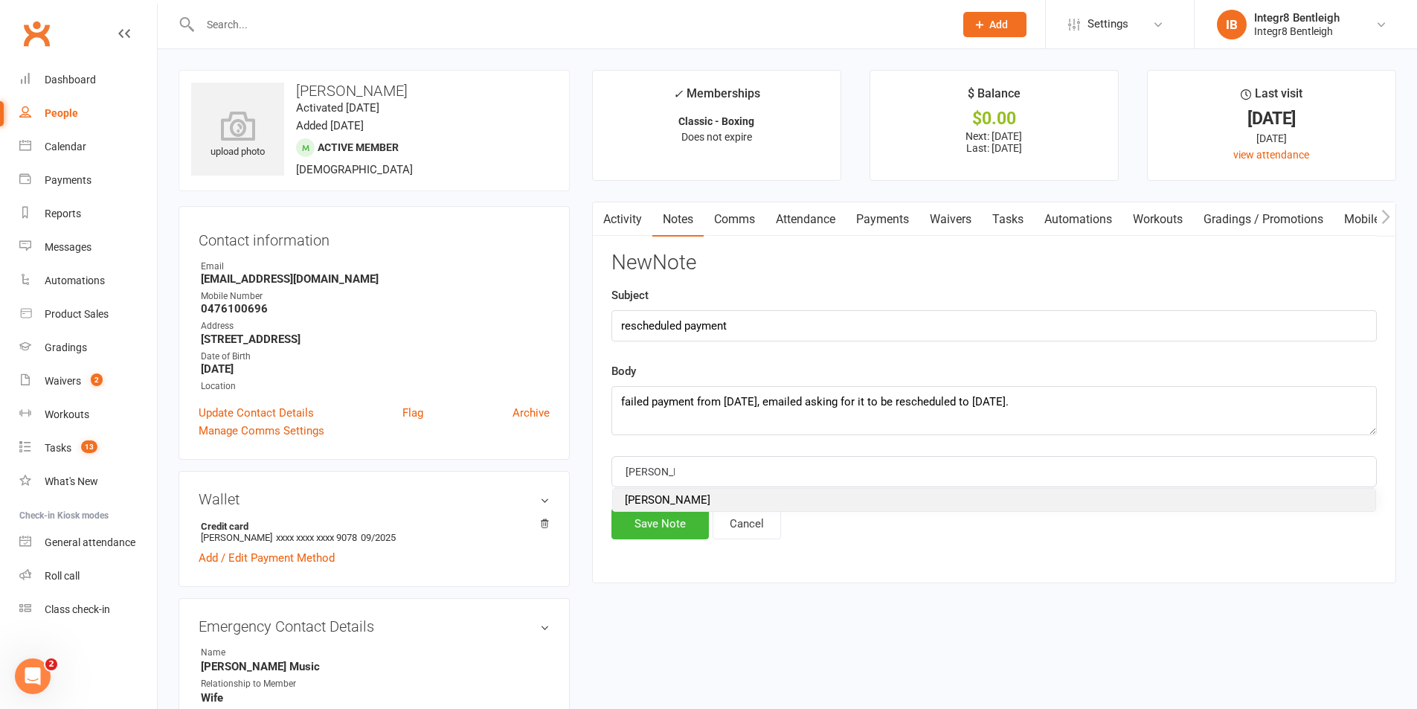
click at [661, 495] on span "[PERSON_NAME]" at bounding box center [668, 499] width 86 height 13
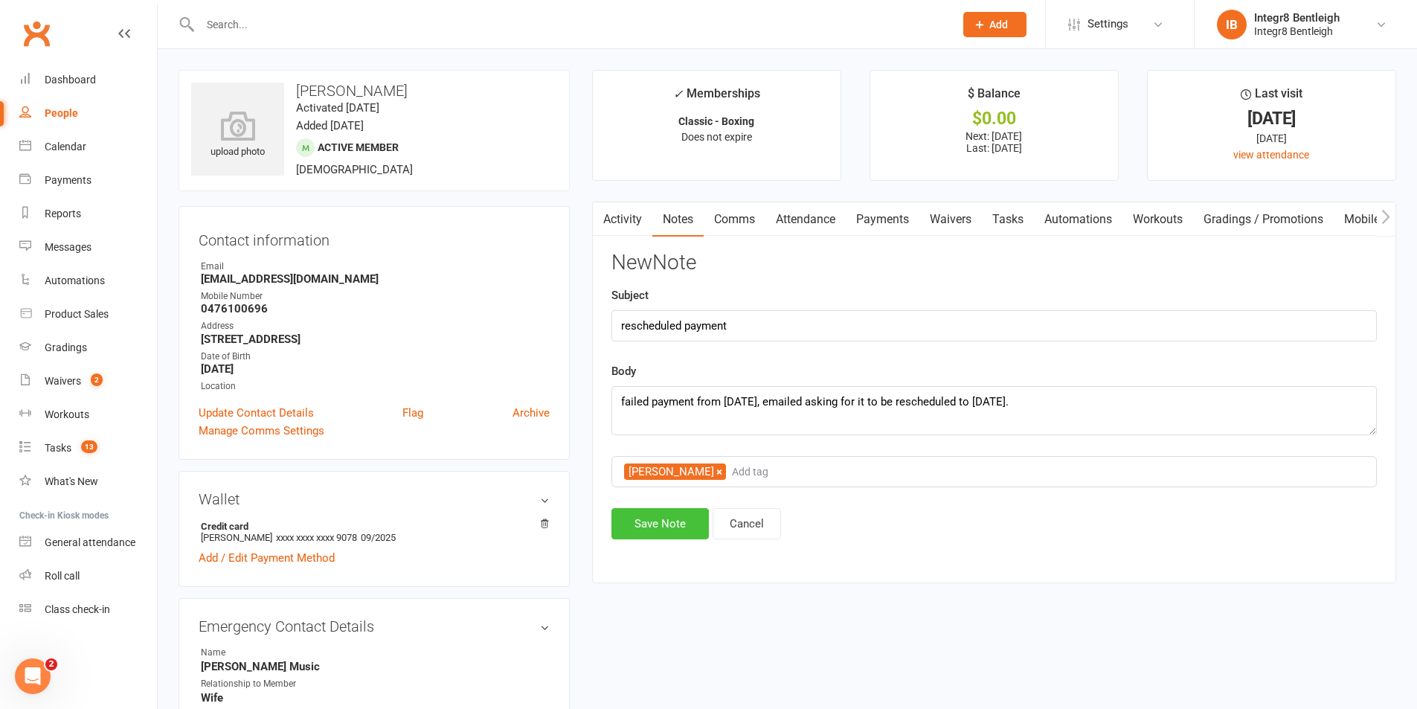
click at [652, 530] on button "Save Note" at bounding box center [659, 523] width 97 height 31
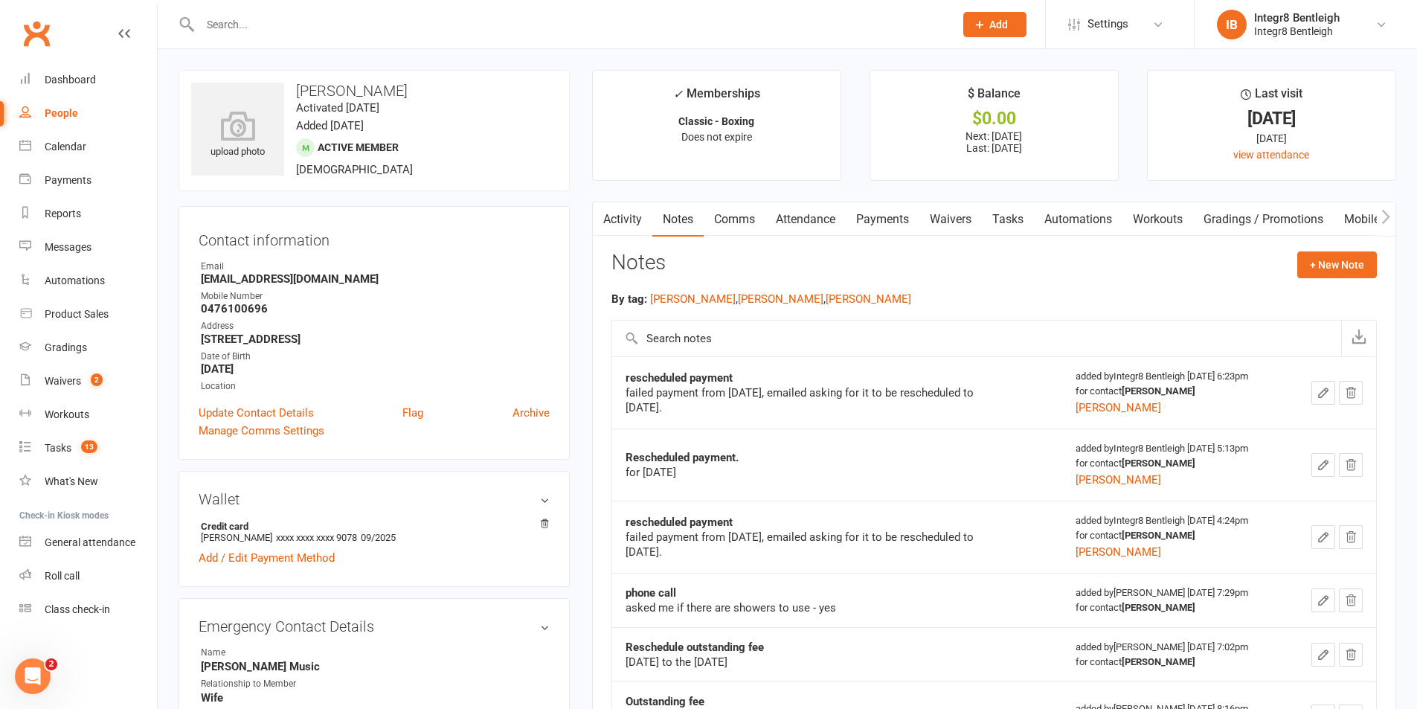
click at [37, 113] on link "People" at bounding box center [88, 113] width 138 height 33
select select "100"
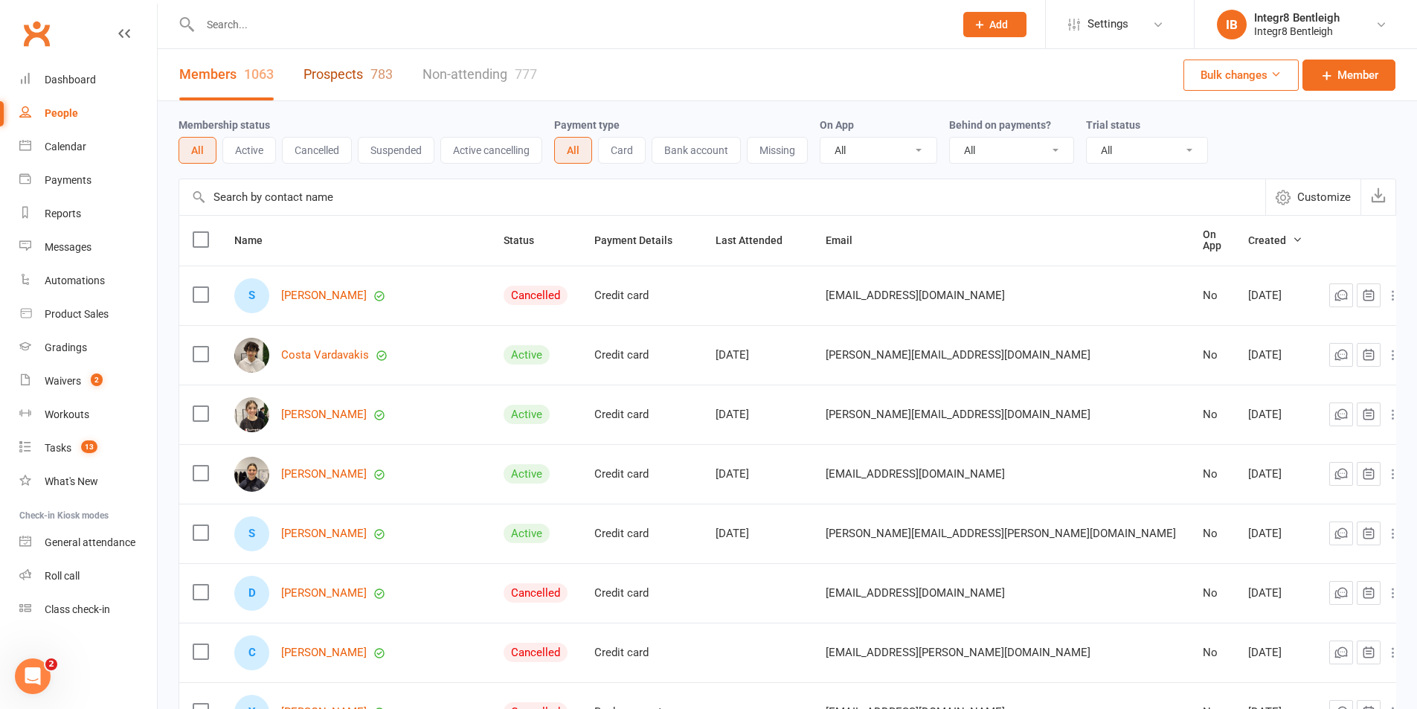
click at [356, 74] on link "Prospects 783" at bounding box center [347, 74] width 89 height 51
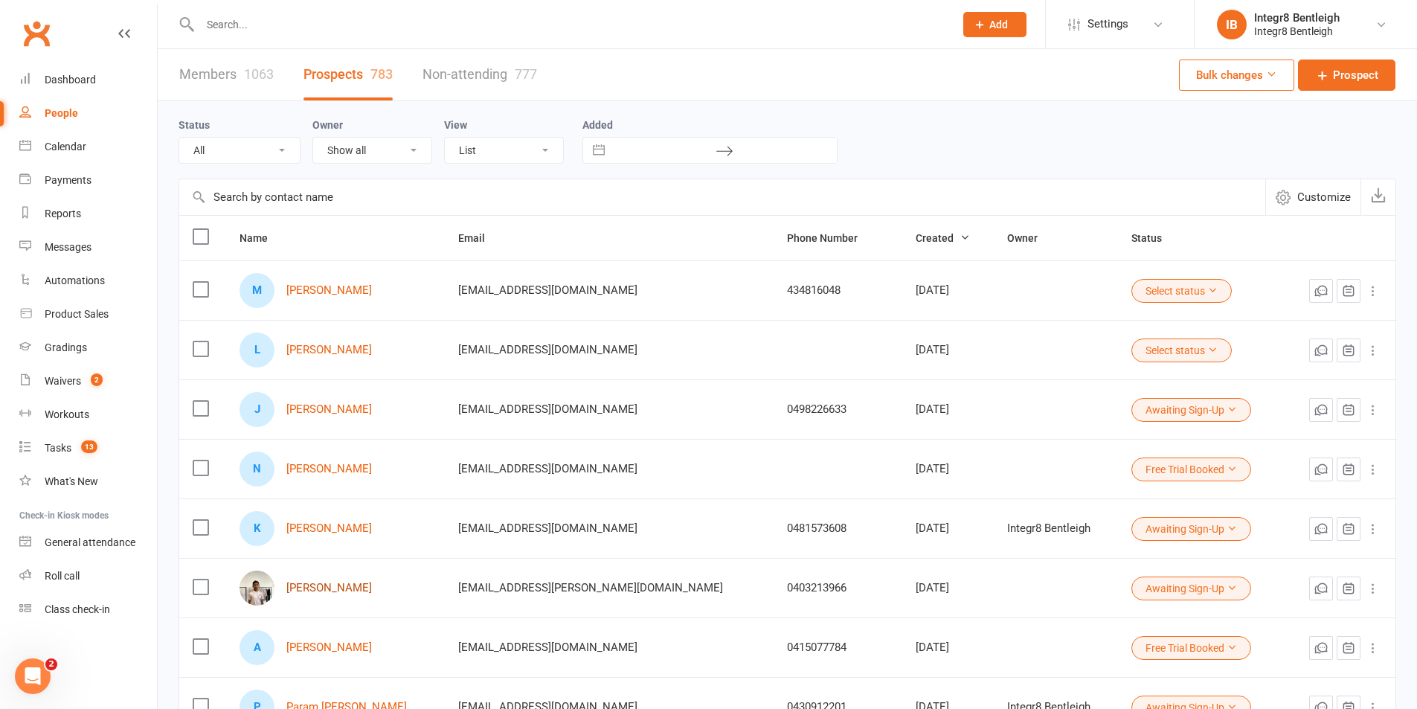
click at [343, 590] on link "Dion Chatterjee" at bounding box center [329, 588] width 86 height 13
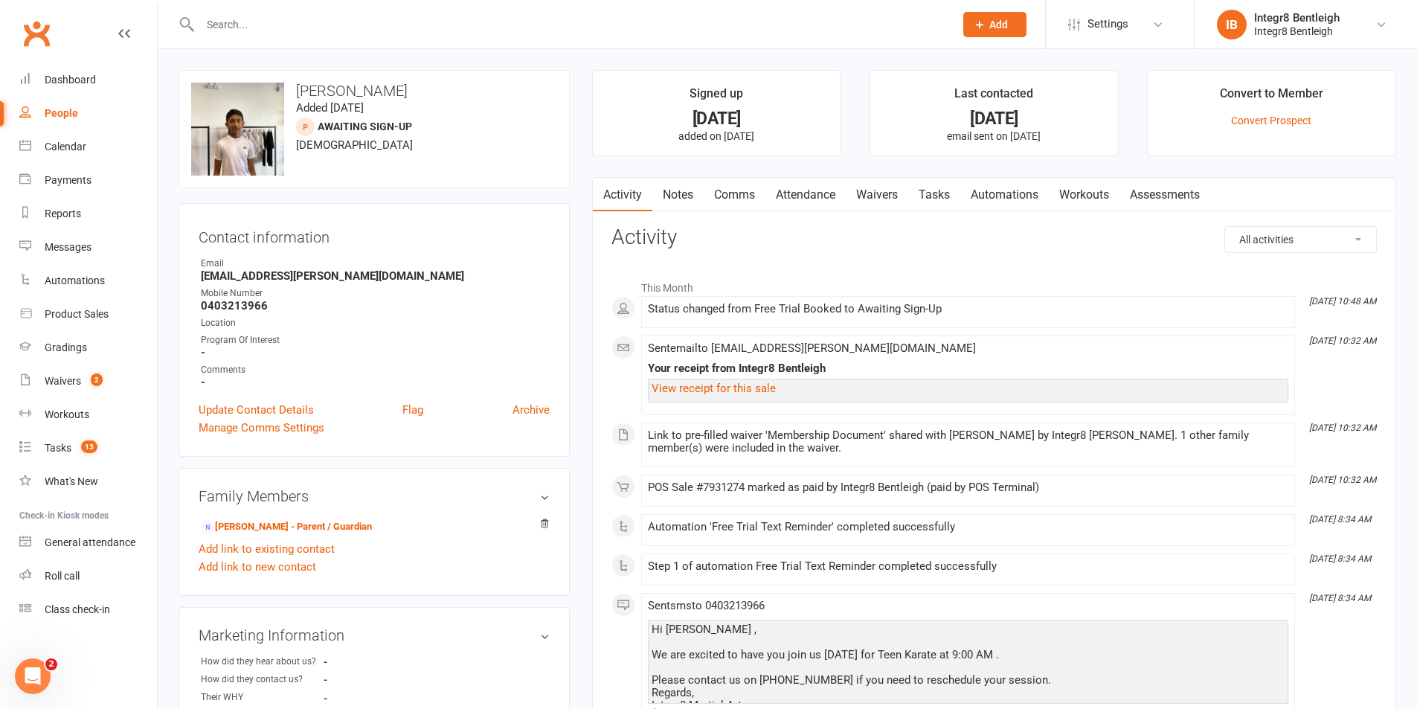
click at [689, 194] on link "Notes" at bounding box center [677, 195] width 51 height 34
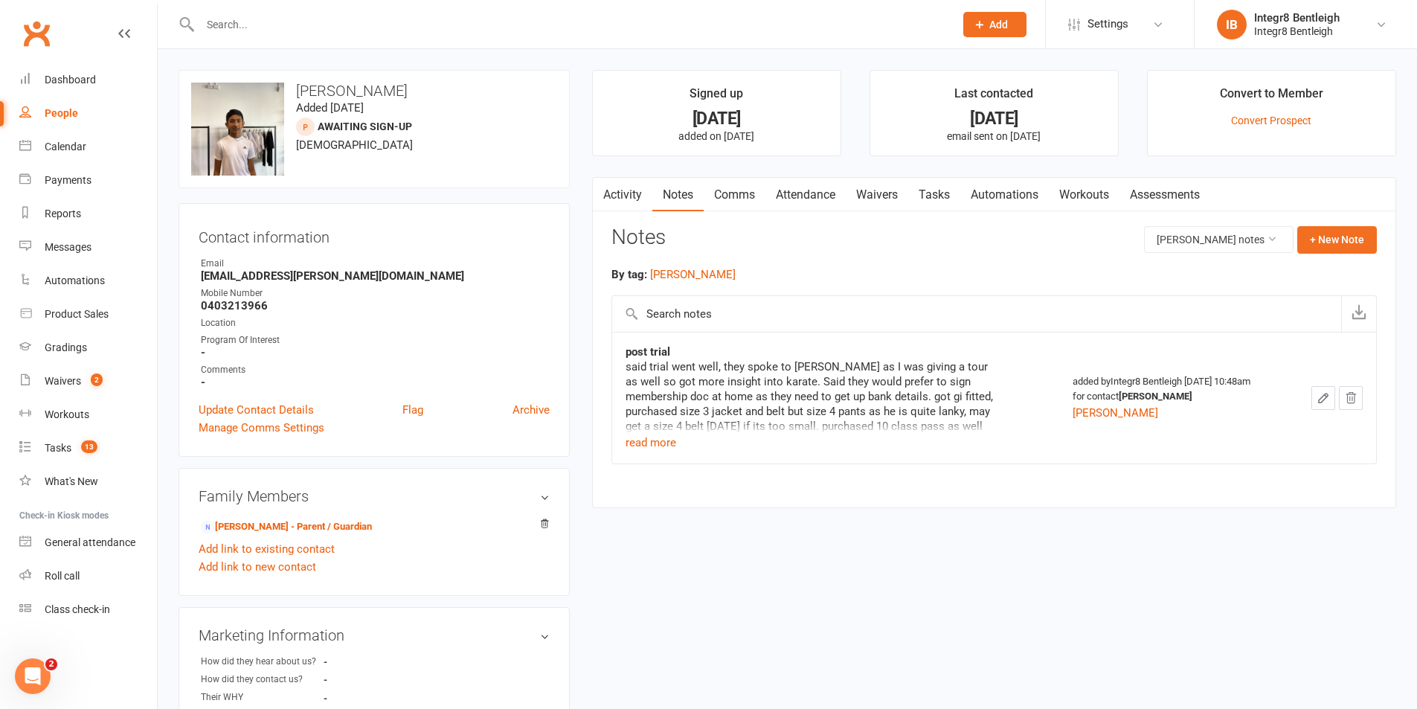
click at [630, 186] on link "Activity" at bounding box center [622, 195] width 59 height 34
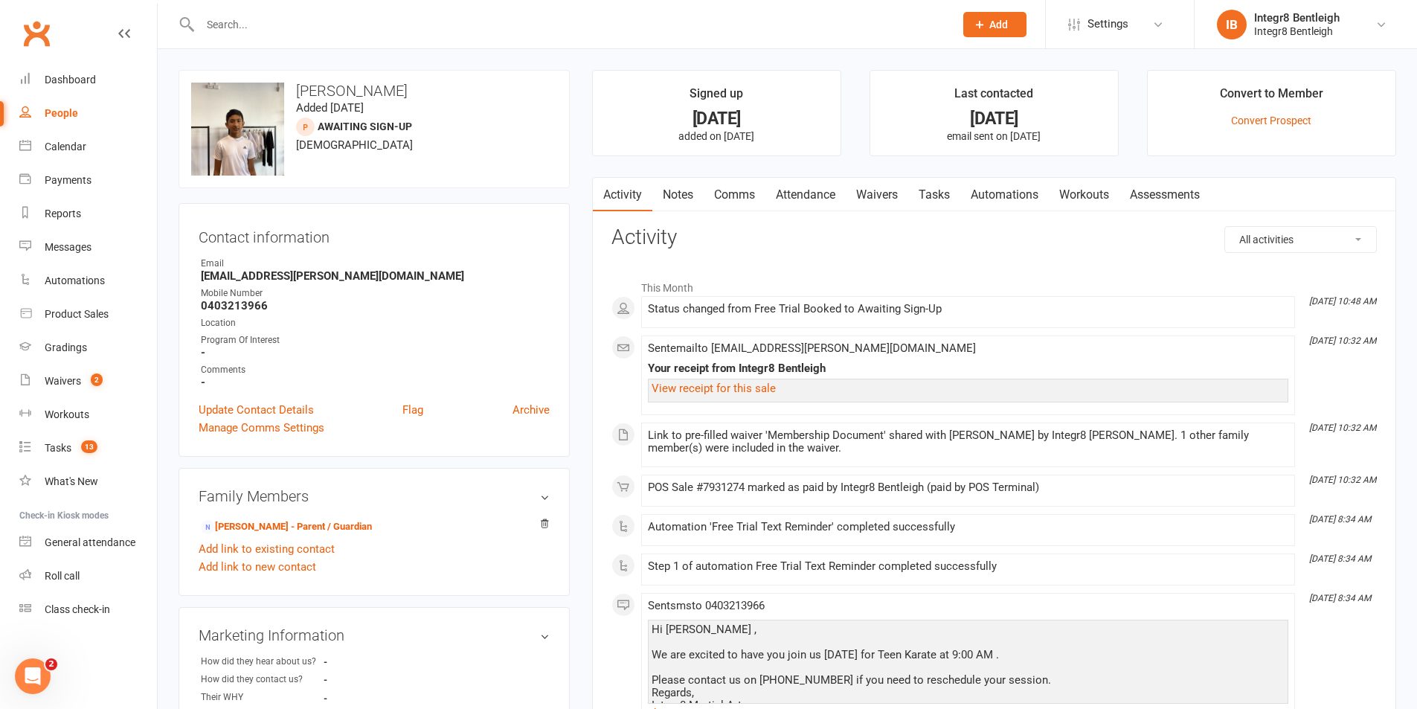
click at [675, 190] on link "Notes" at bounding box center [677, 195] width 51 height 34
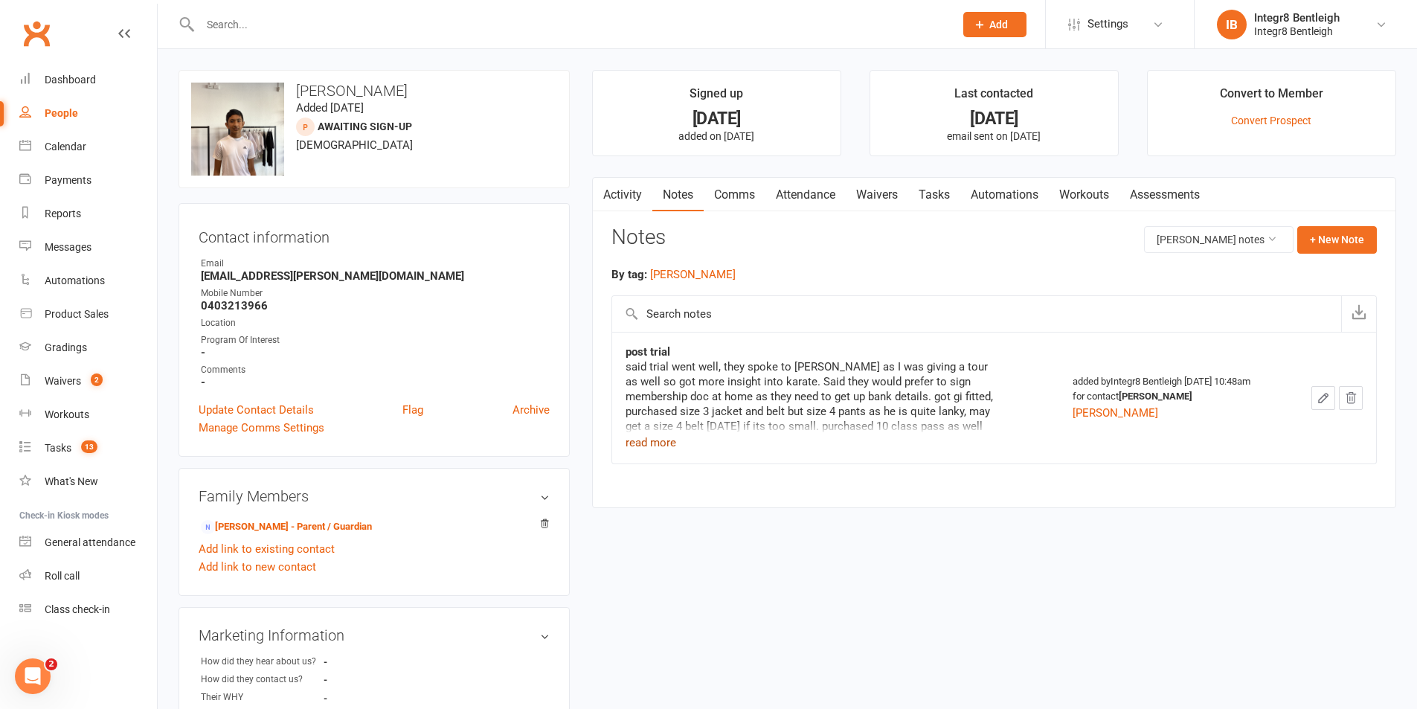
click at [643, 443] on button "read more" at bounding box center [650, 443] width 51 height 18
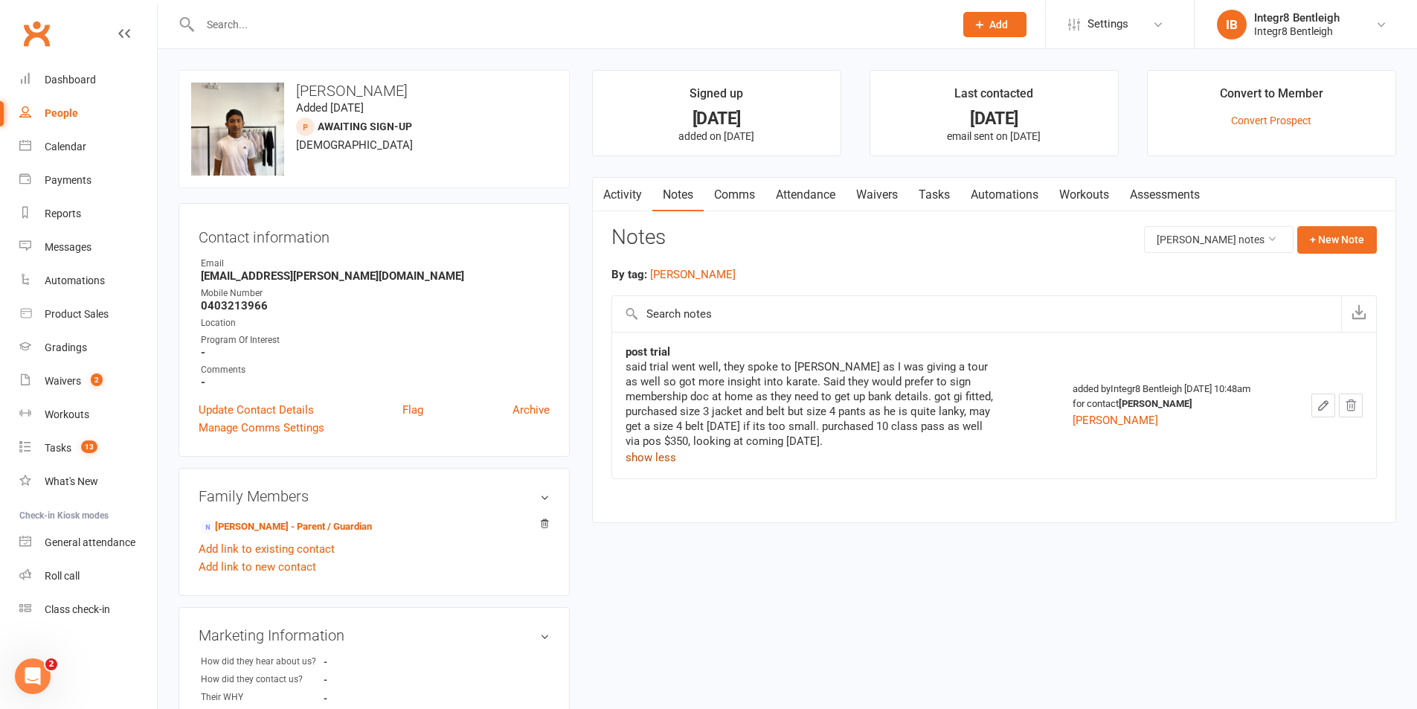
click at [630, 190] on link "Activity" at bounding box center [622, 195] width 59 height 34
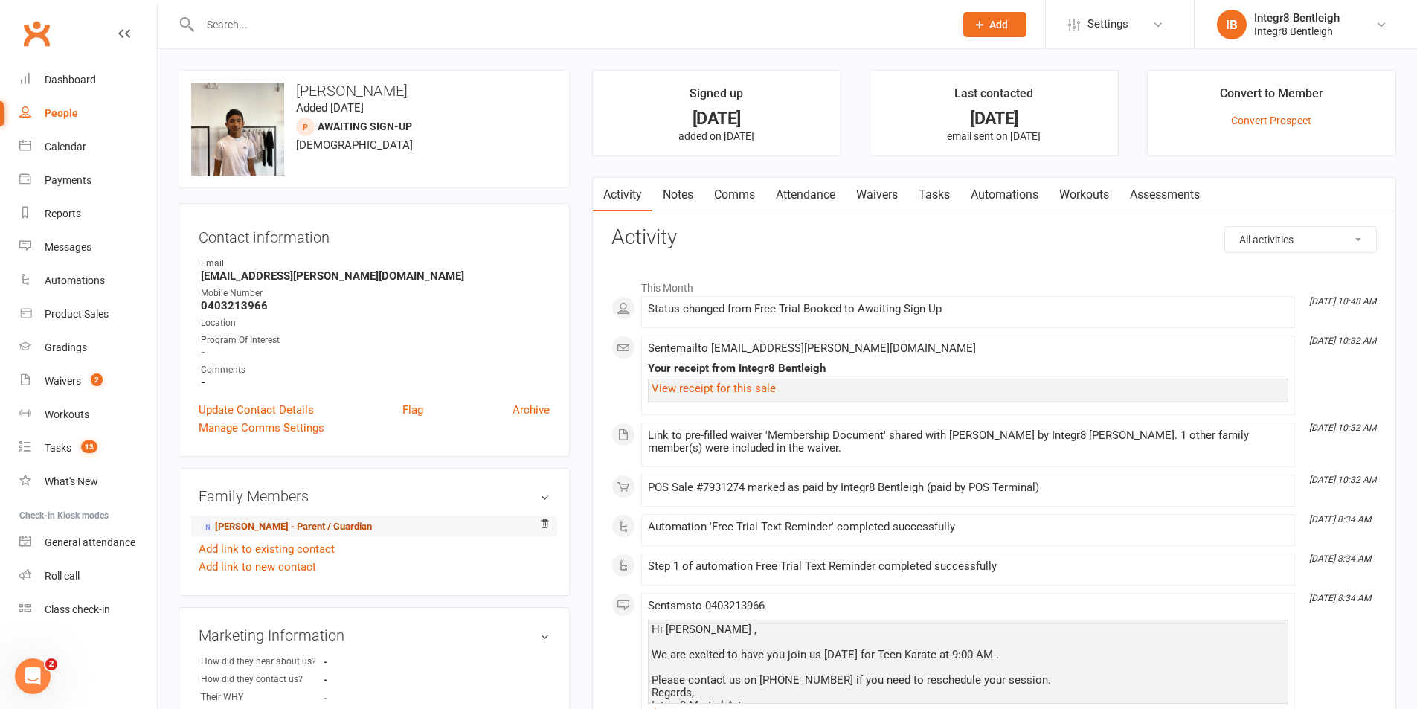
click at [260, 528] on link "Dona Chatterjee - Parent / Guardian" at bounding box center [286, 527] width 171 height 16
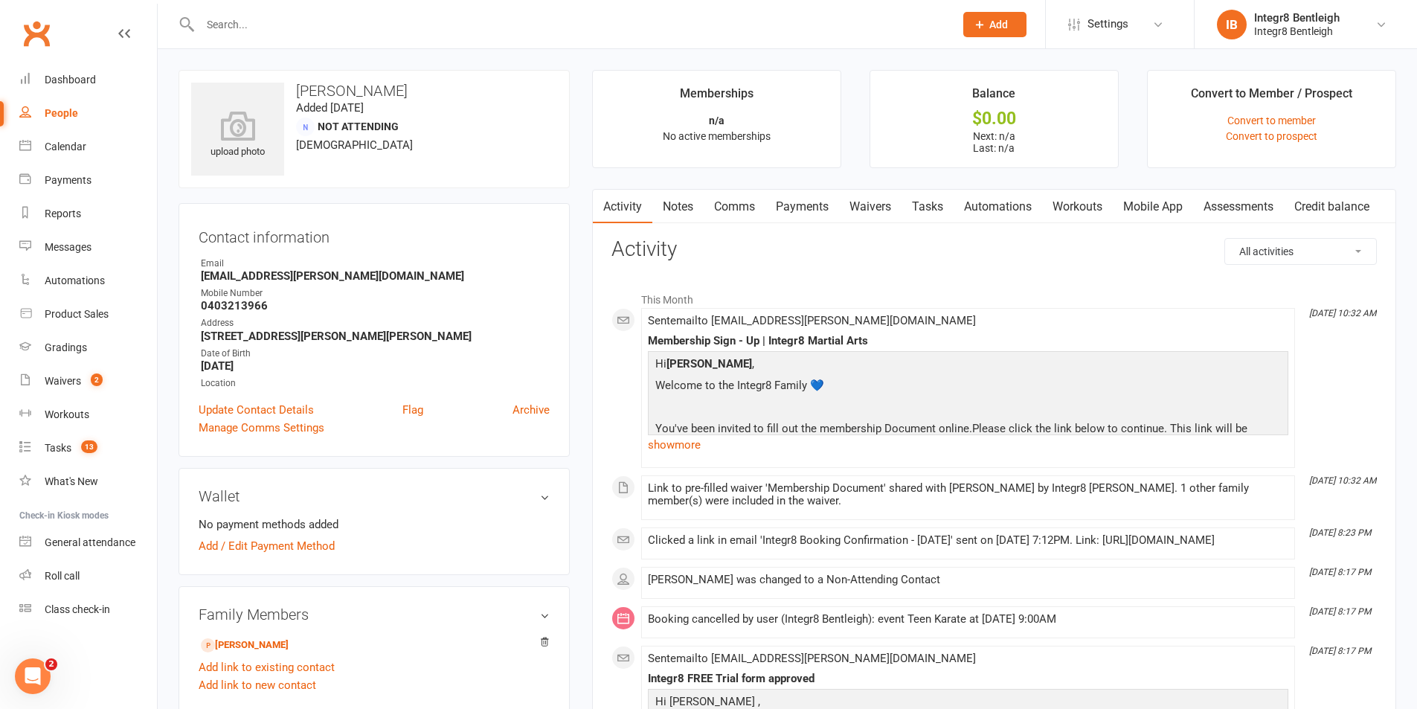
click at [676, 207] on link "Notes" at bounding box center [677, 207] width 51 height 34
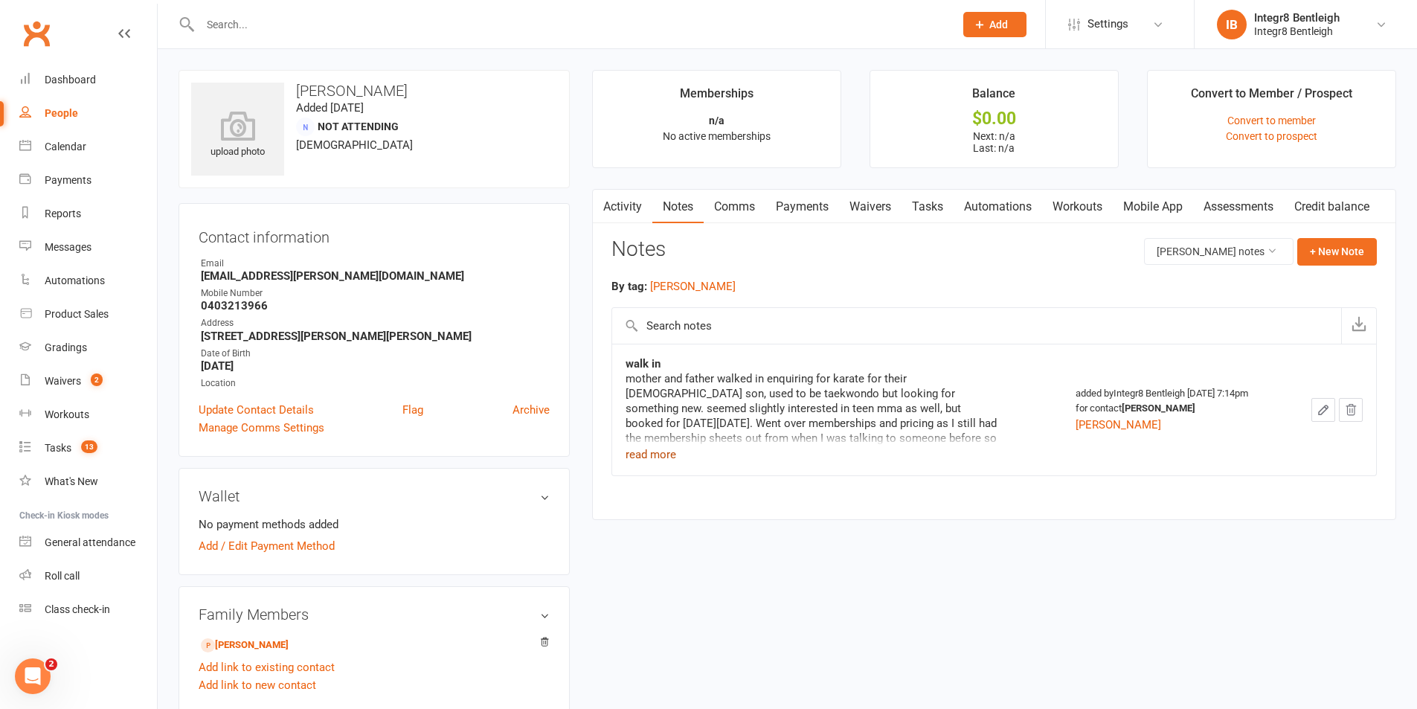
click at [660, 447] on button "read more" at bounding box center [650, 454] width 51 height 18
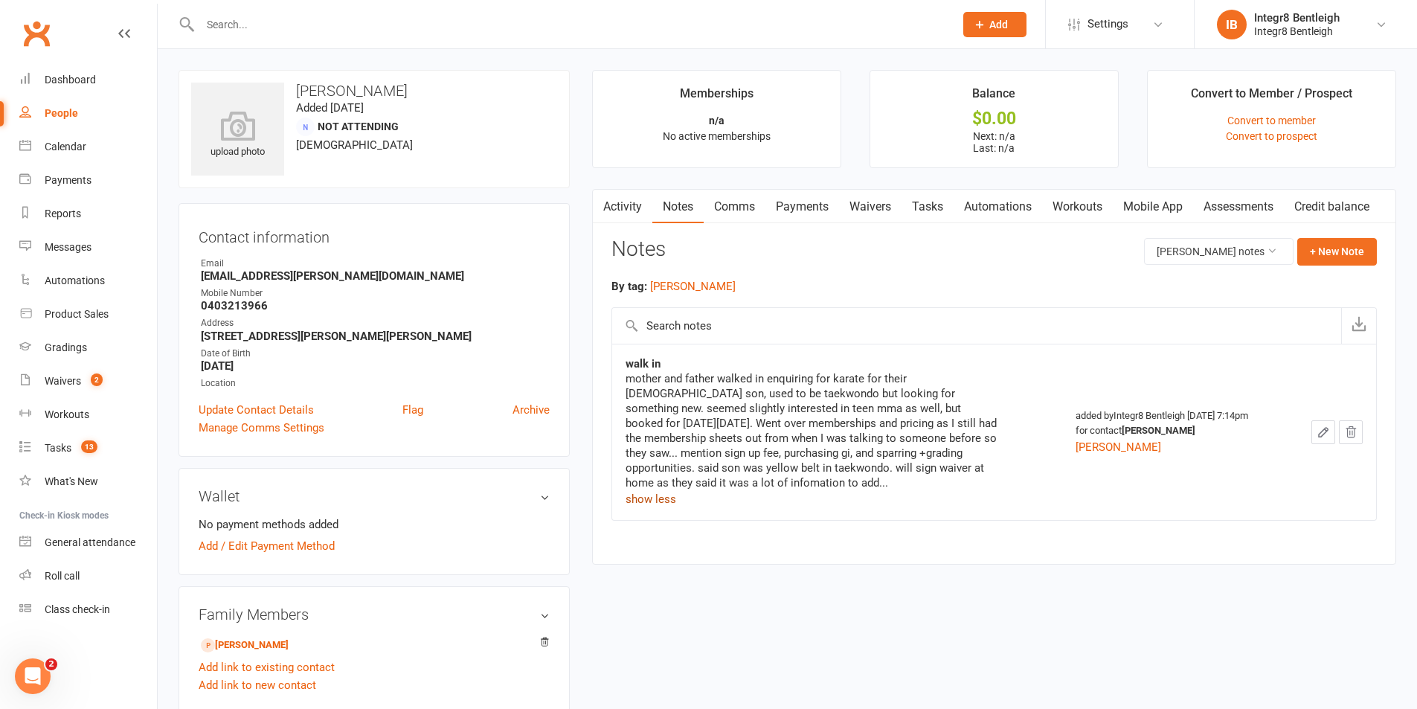
click at [669, 498] on button "show less" at bounding box center [650, 499] width 51 height 18
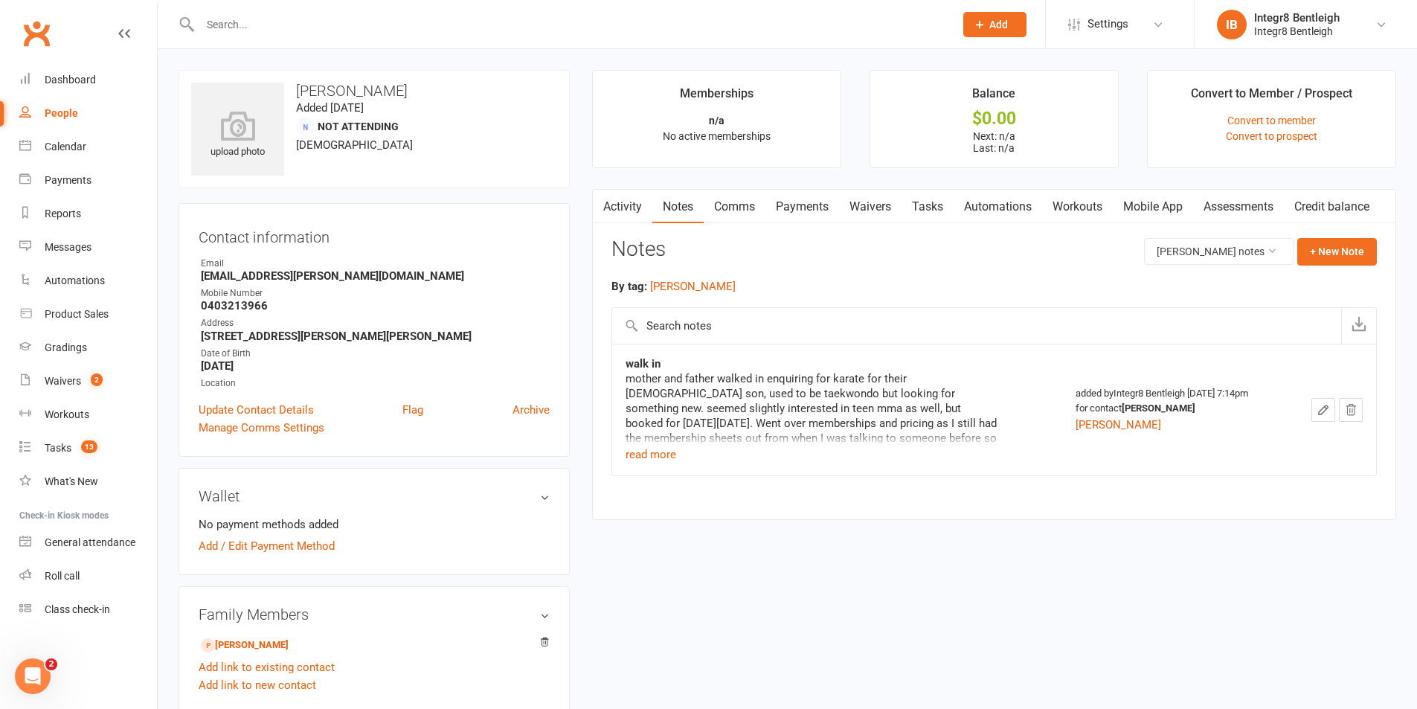
click at [36, 120] on link "People" at bounding box center [88, 113] width 138 height 33
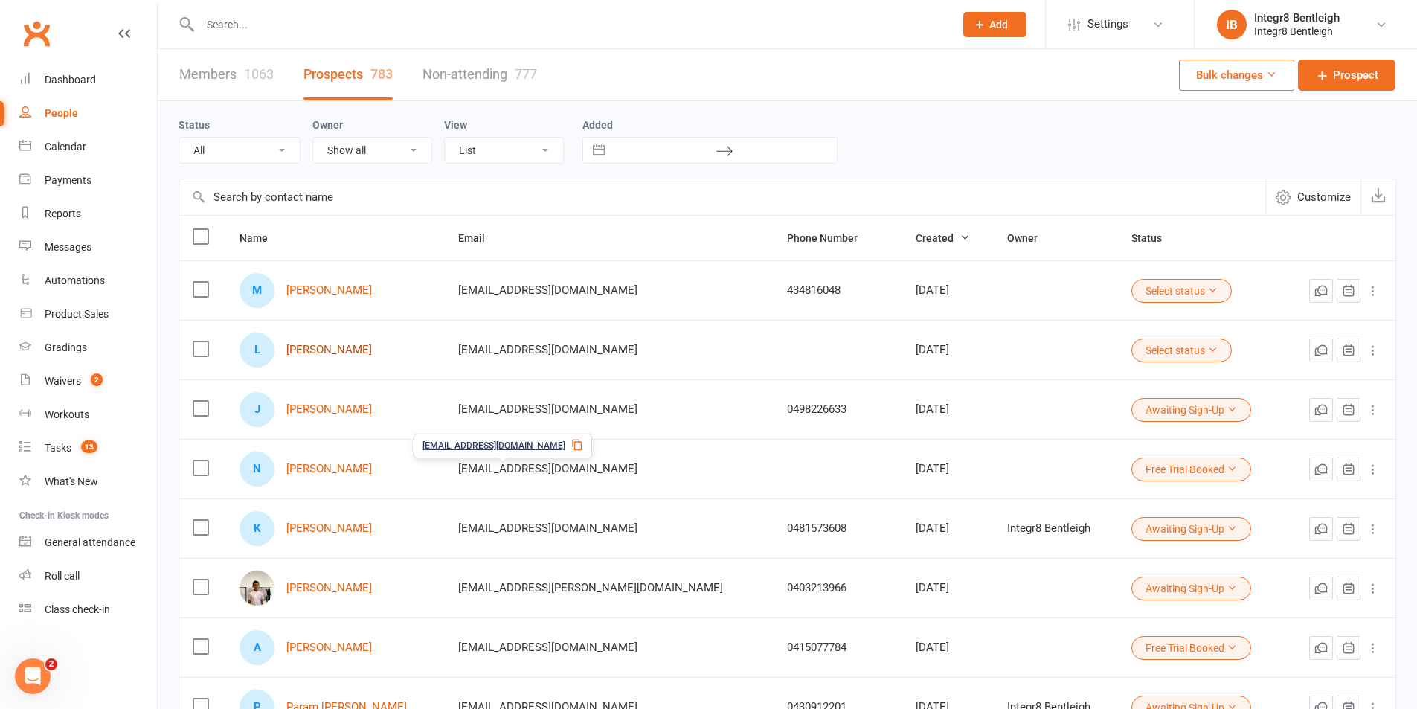
click at [341, 351] on link "Lily Millington" at bounding box center [329, 350] width 86 height 13
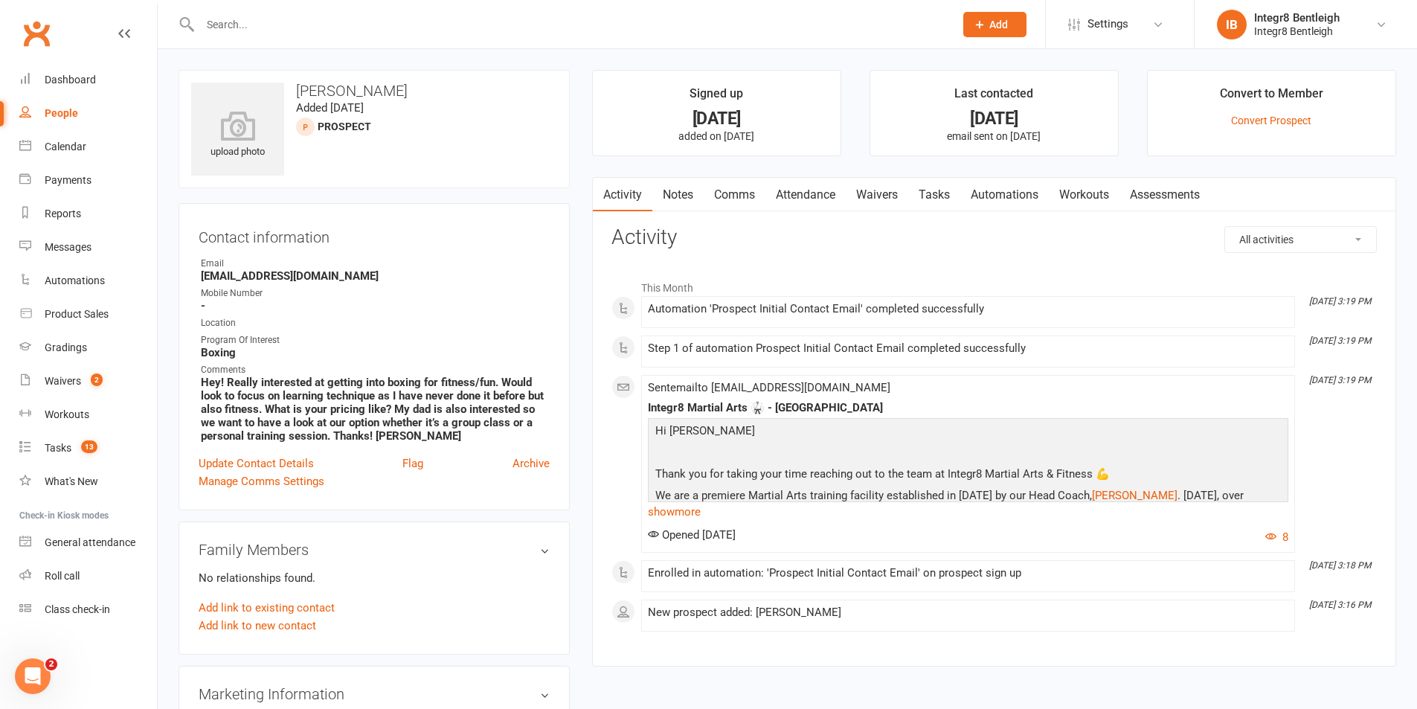
click at [679, 189] on link "Notes" at bounding box center [677, 195] width 51 height 34
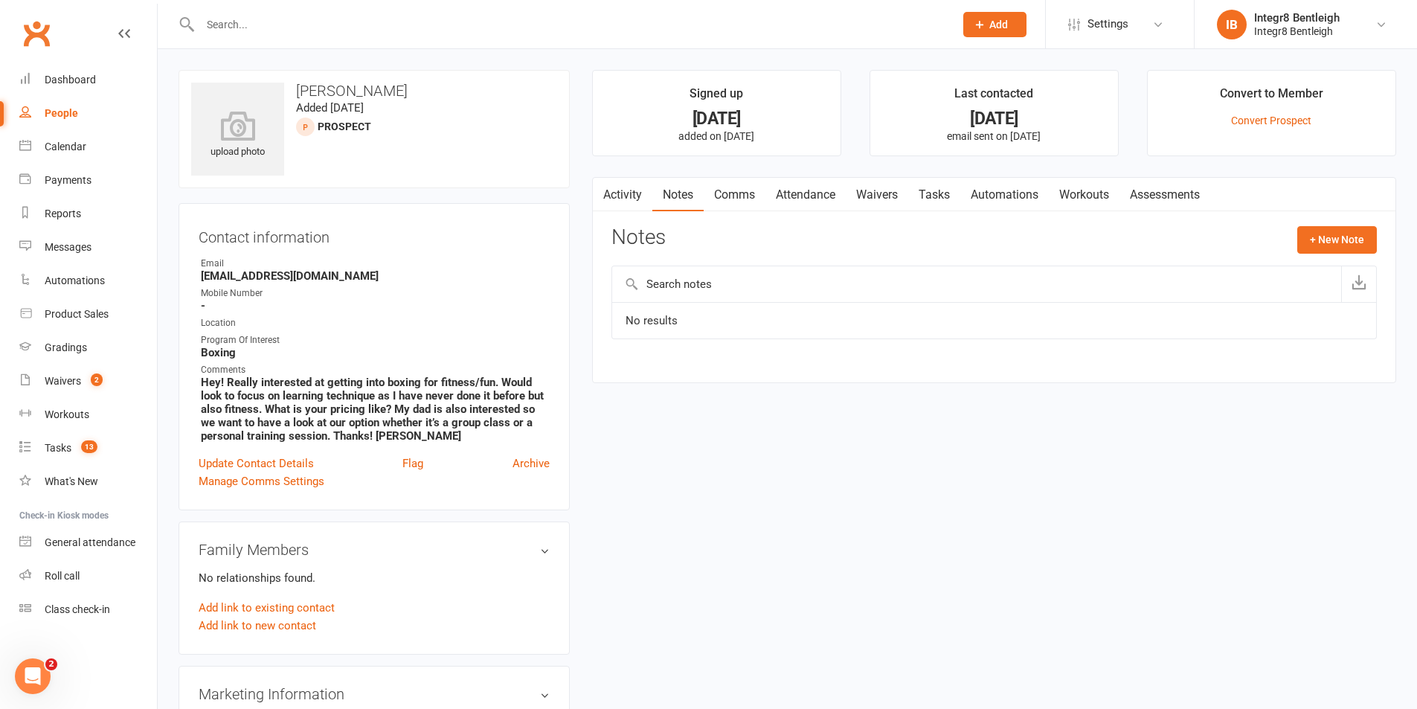
click at [625, 190] on link "Activity" at bounding box center [622, 195] width 59 height 34
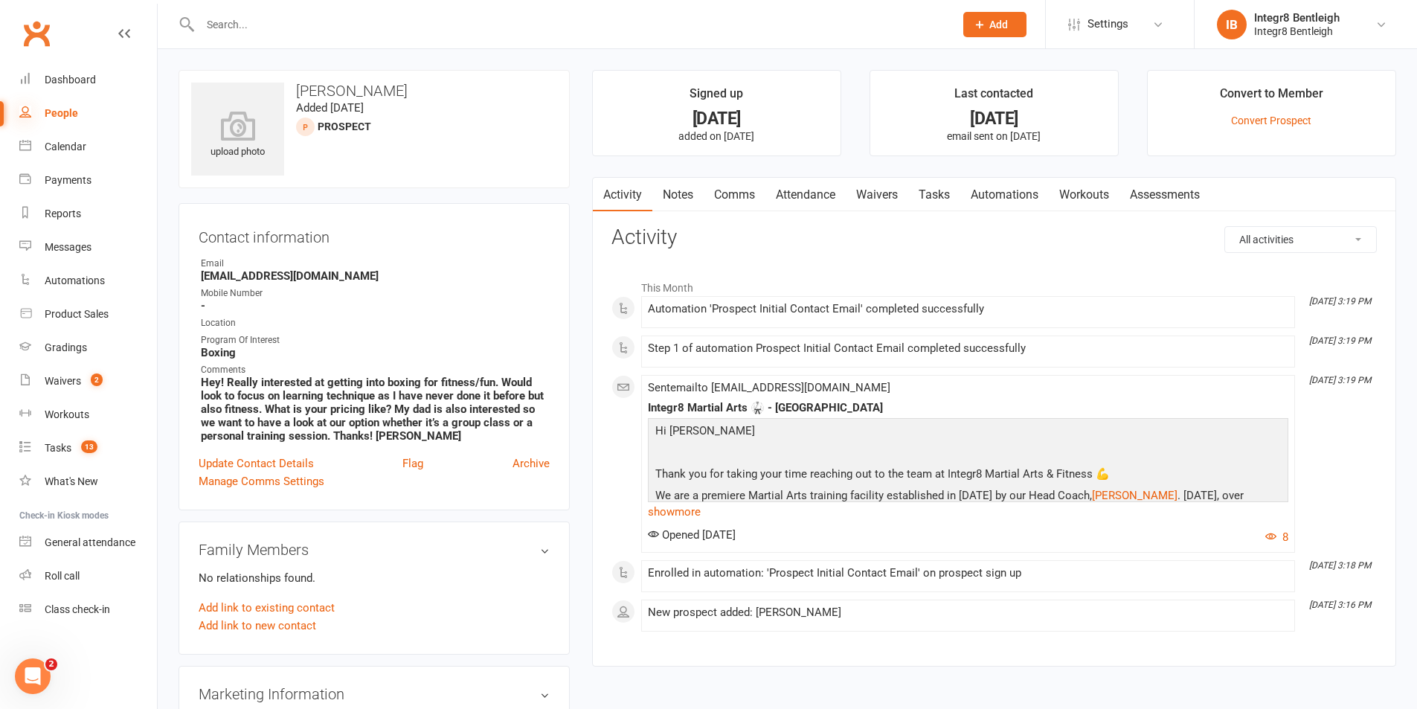
click at [25, 112] on icon at bounding box center [25, 112] width 12 height 12
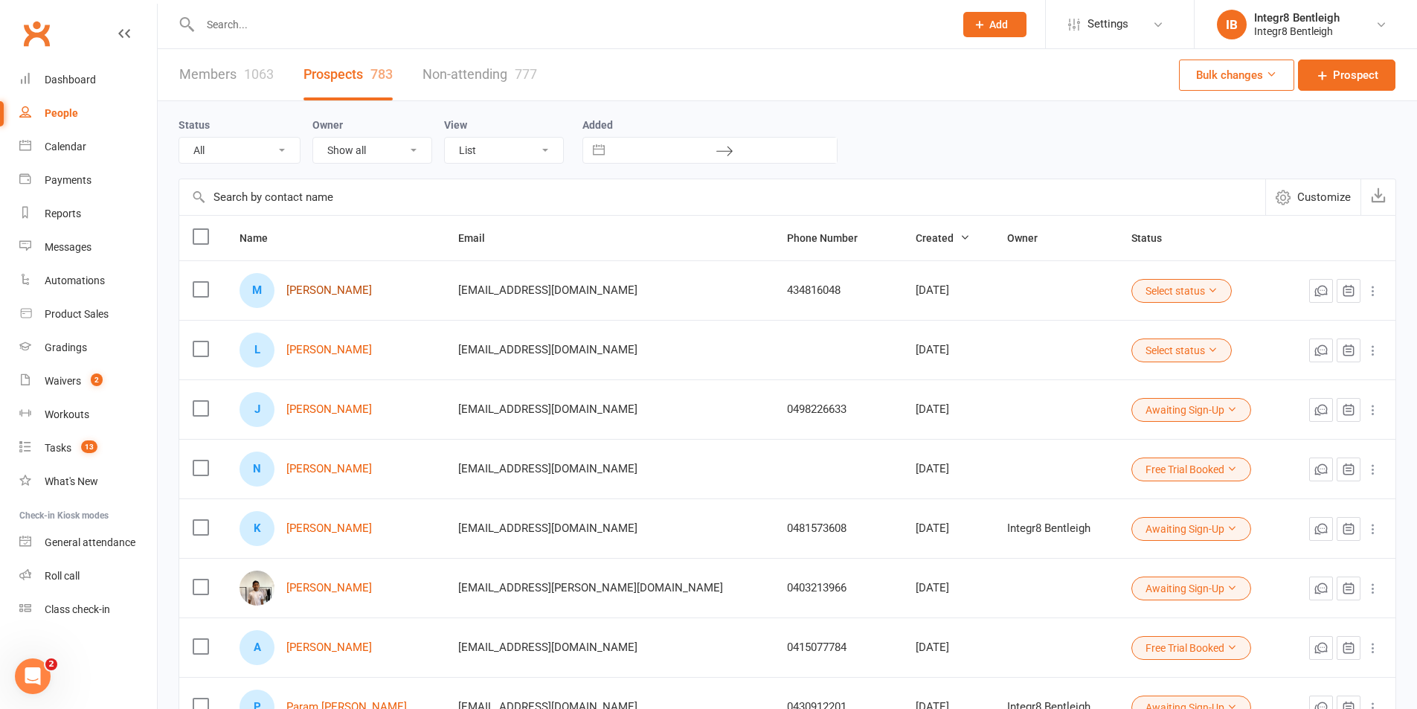
click at [334, 290] on link "Mansi Dalal" at bounding box center [329, 290] width 86 height 13
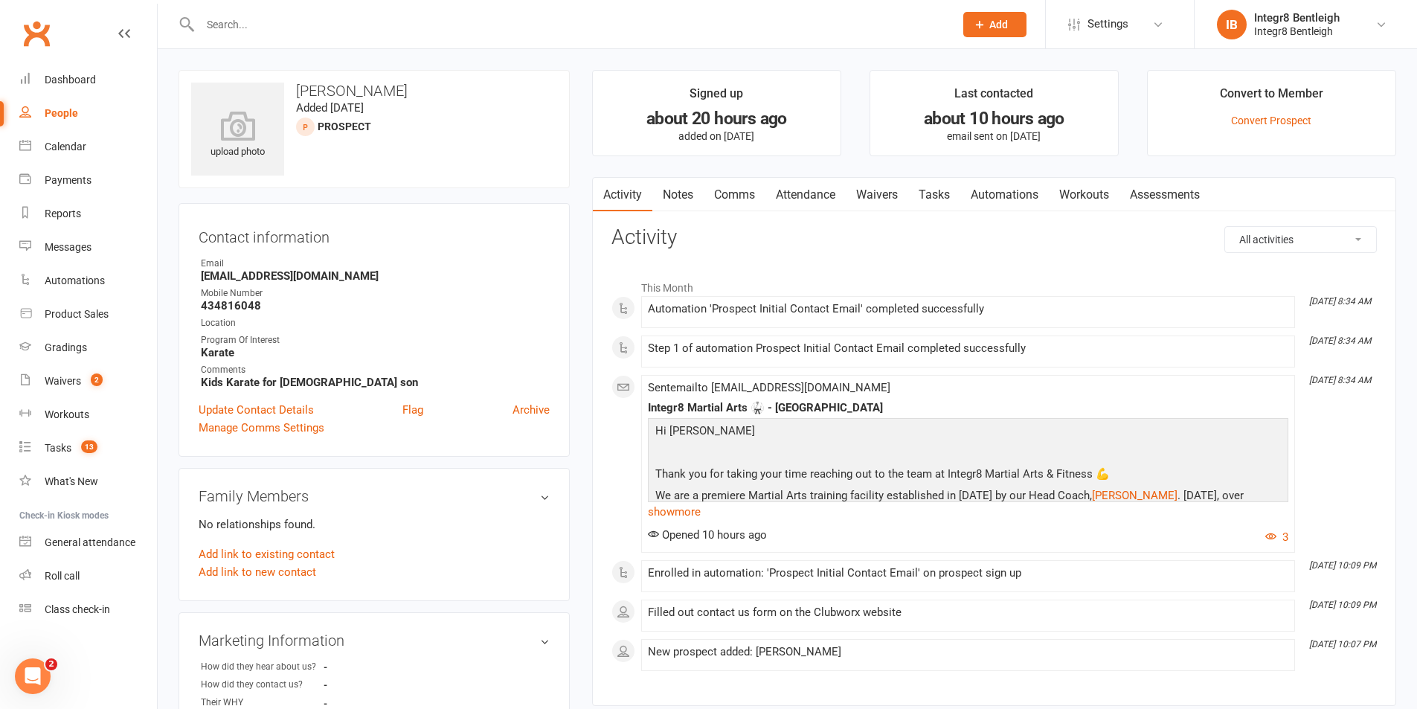
click at [671, 195] on link "Notes" at bounding box center [677, 195] width 51 height 34
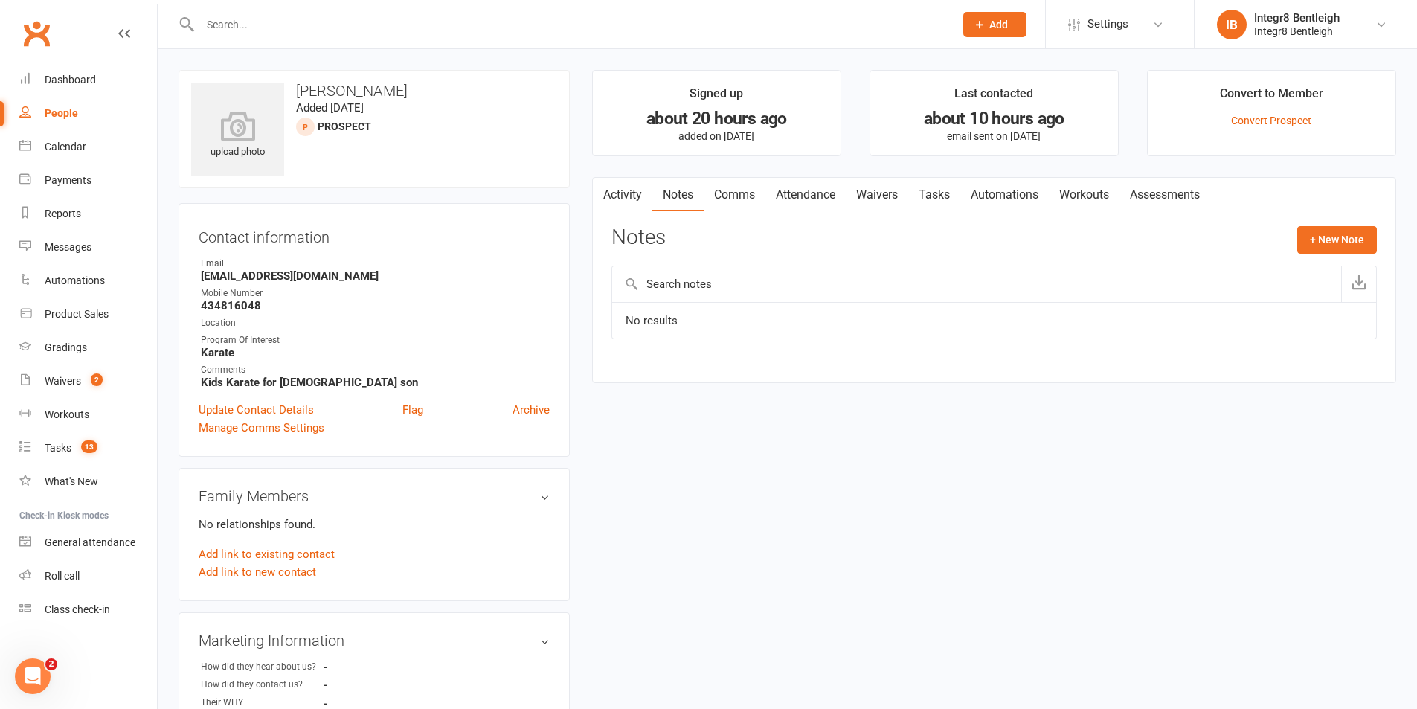
click at [619, 195] on link "Activity" at bounding box center [622, 195] width 59 height 34
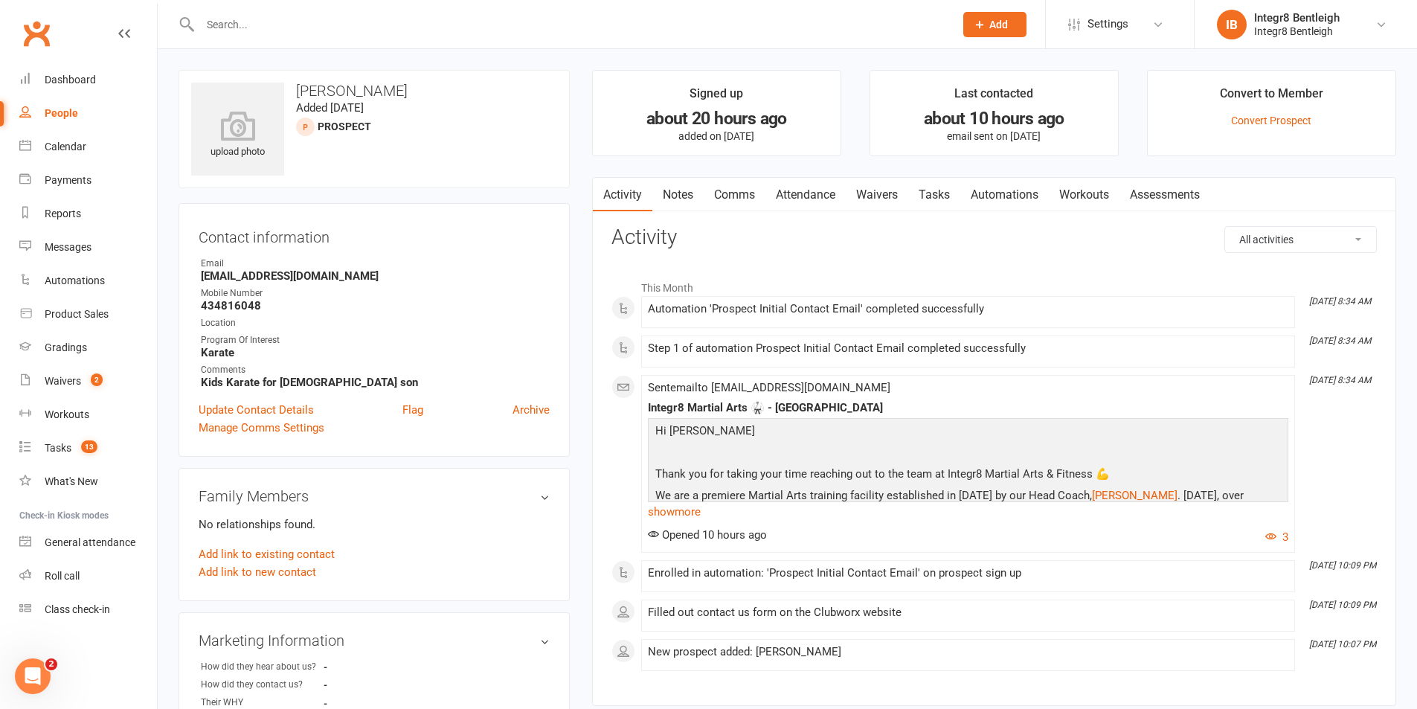
click at [383, 20] on input "text" at bounding box center [570, 24] width 748 height 21
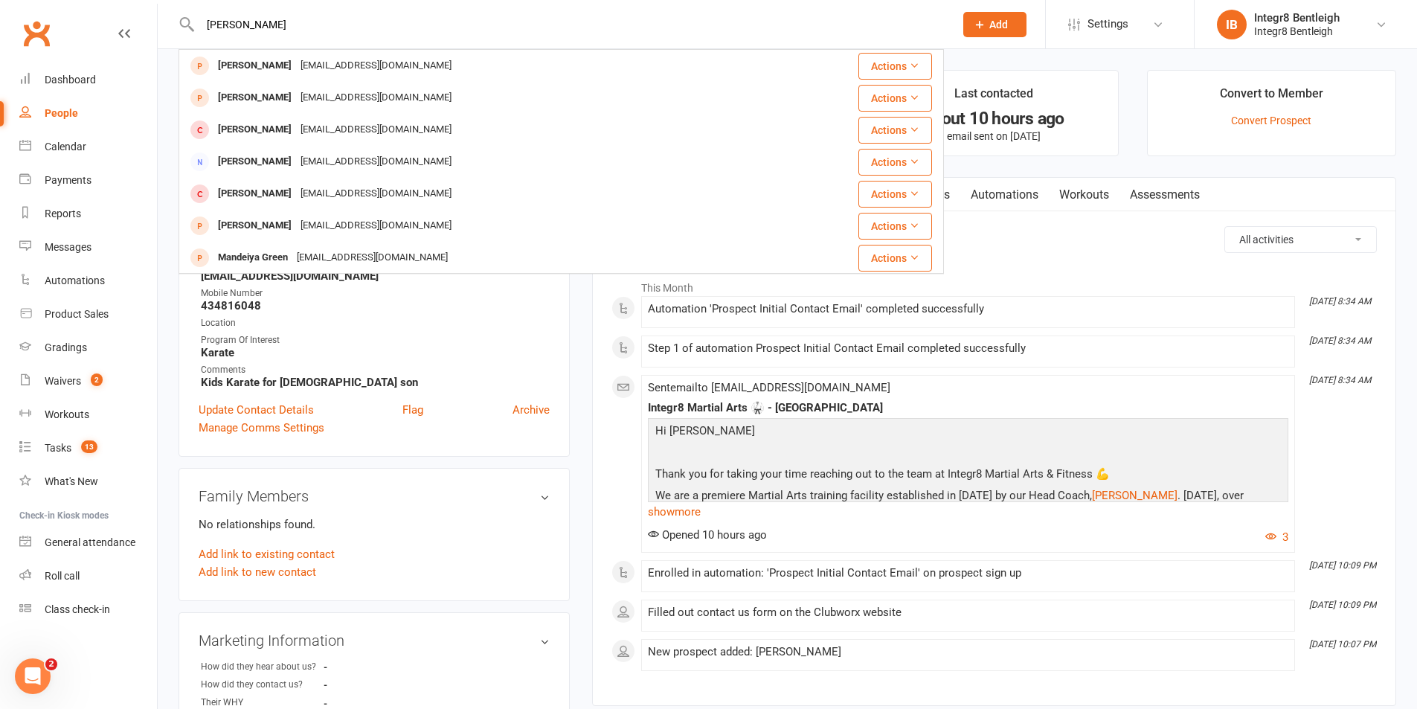
type input "mansi"
click at [572, 297] on div "upload photo Mansi Dalal Added 10 August, 2025 prospect Contact information Own…" at bounding box center [374, 646] width 414 height 1153
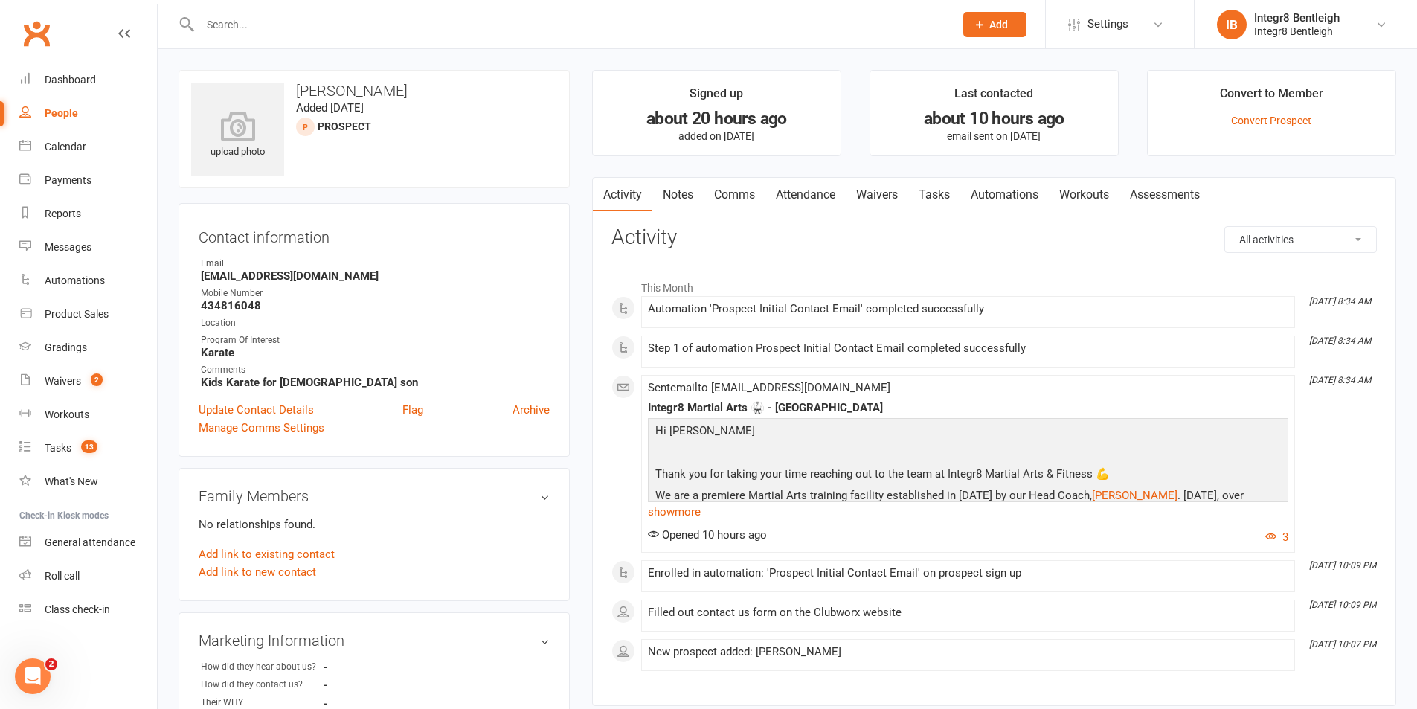
click at [246, 15] on input "text" at bounding box center [570, 24] width 748 height 21
type input "awni"
drag, startPoint x: 213, startPoint y: 29, endPoint x: 187, endPoint y: 33, distance: 26.4
click at [187, 33] on div "awni No results" at bounding box center [560, 24] width 765 height 48
click at [552, 256] on div "Contact information Owner Email mansidalal84@gmail.com Mobile Number 434816048 …" at bounding box center [373, 330] width 391 height 254
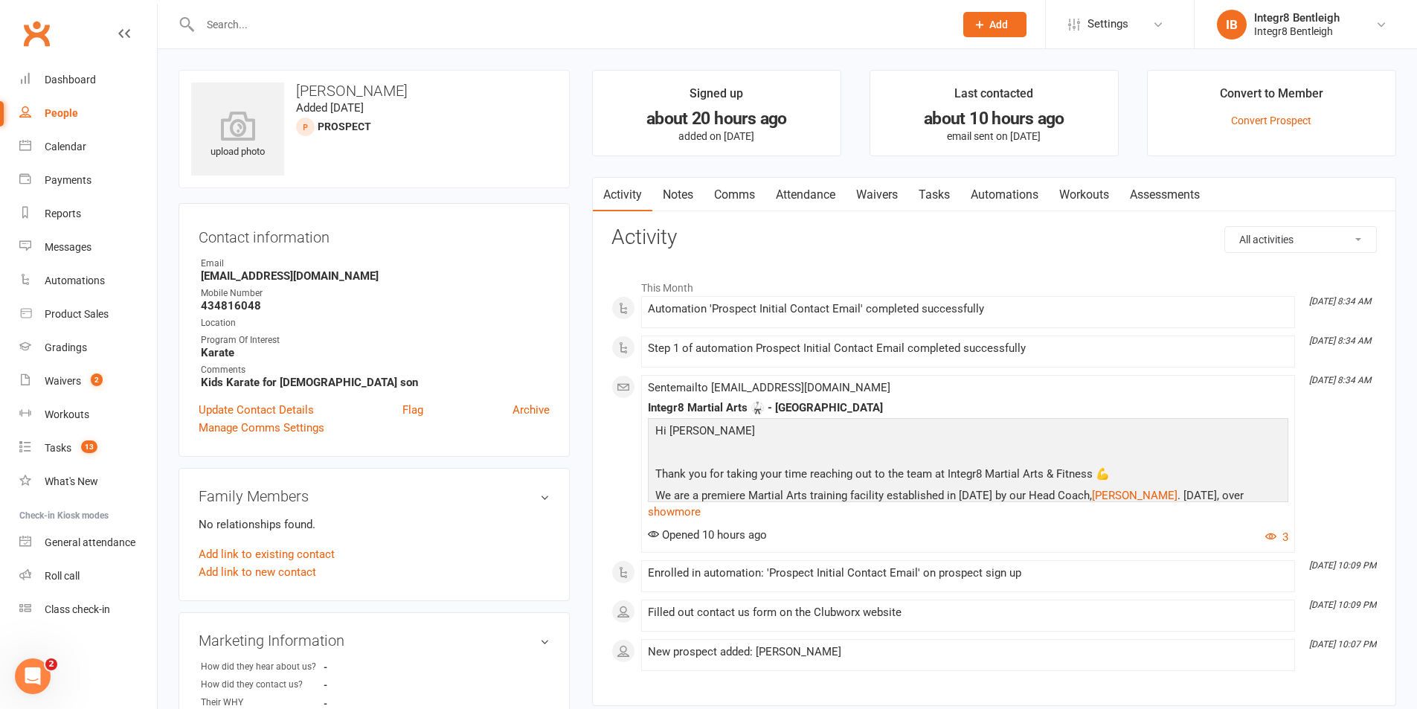
click at [578, 242] on div "upload photo Mansi Dalal Added 10 August, 2025 prospect Contact information Own…" at bounding box center [374, 646] width 414 height 1153
click at [674, 191] on link "Notes" at bounding box center [677, 195] width 51 height 34
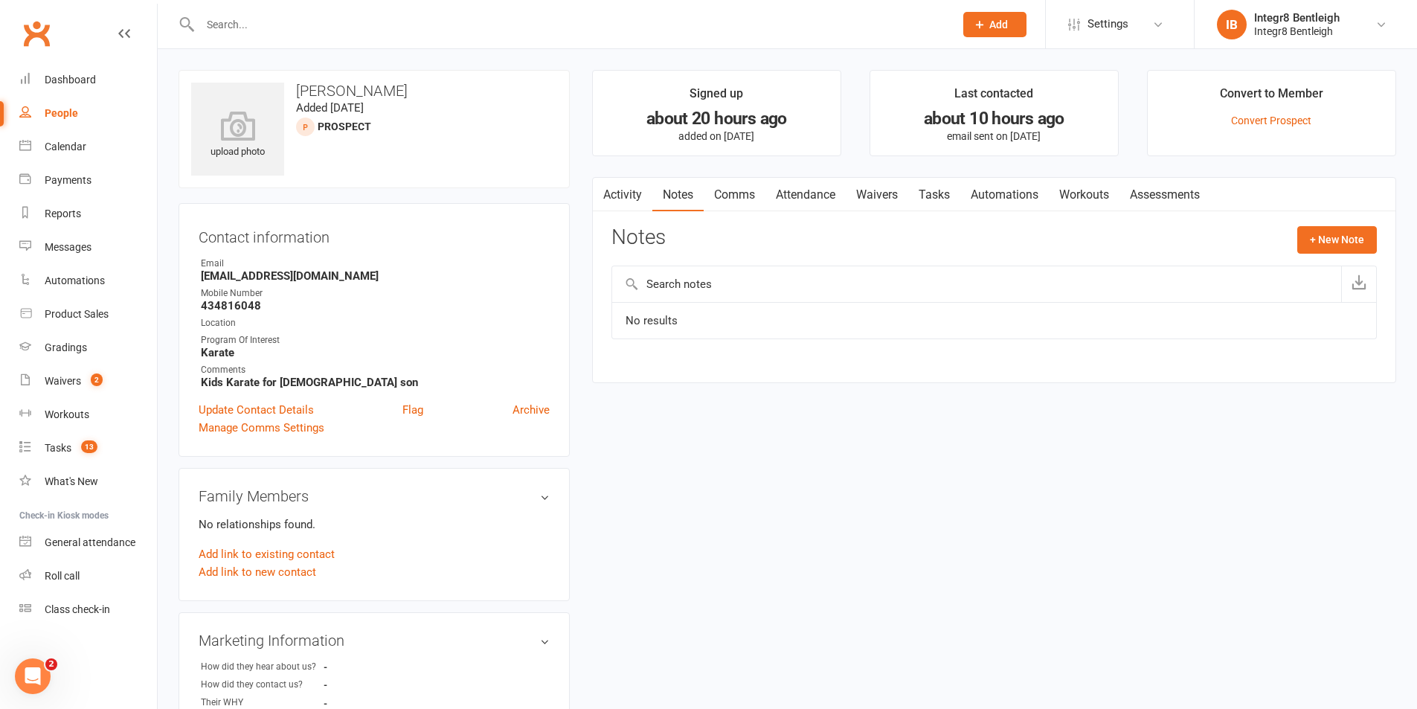
click at [273, 19] on input "text" at bounding box center [570, 24] width 748 height 21
paste input "Awni"
type input "A"
click at [564, 297] on div "Contact information Owner Email mansidalal84@gmail.com Mobile Number 434816048 …" at bounding box center [373, 330] width 391 height 254
click at [558, 251] on div "Contact information Owner Email mansidalal84@gmail.com Mobile Number 434816048 …" at bounding box center [373, 330] width 391 height 254
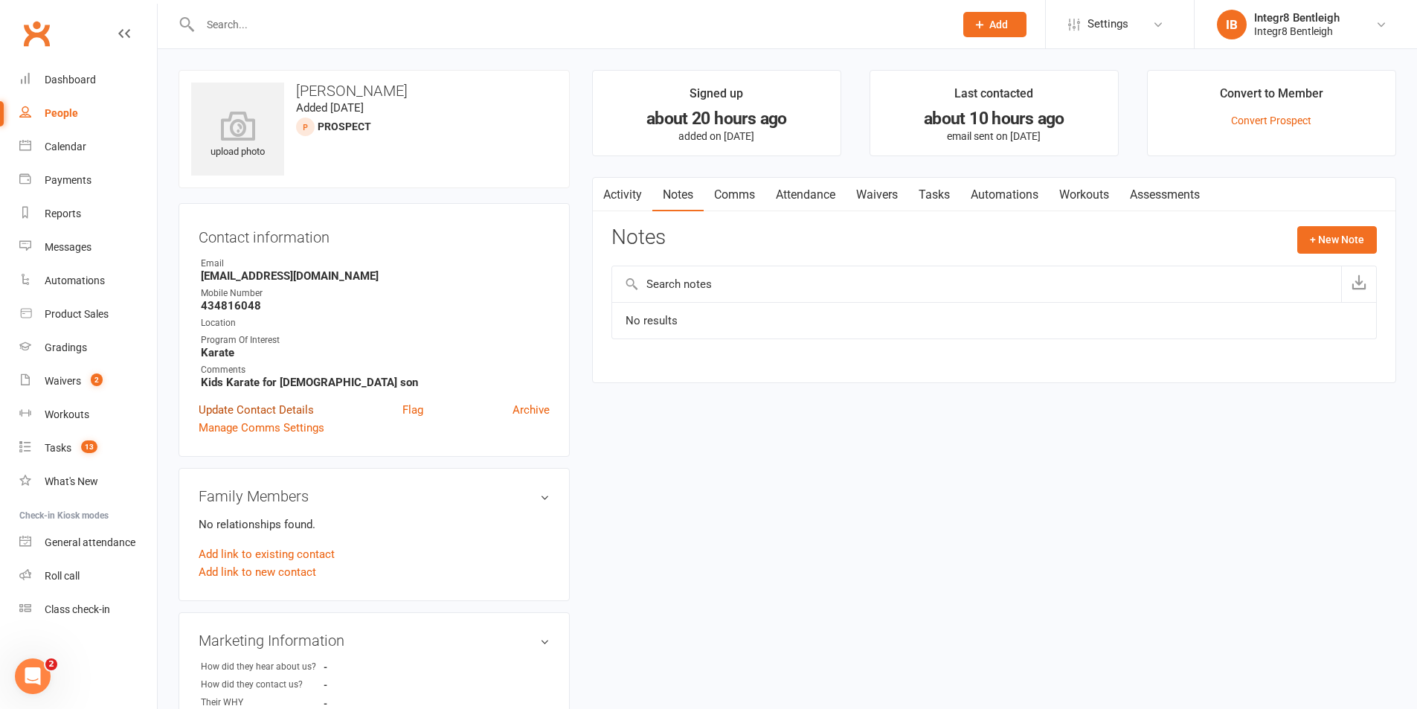
click at [286, 409] on link "Update Contact Details" at bounding box center [256, 410] width 115 height 18
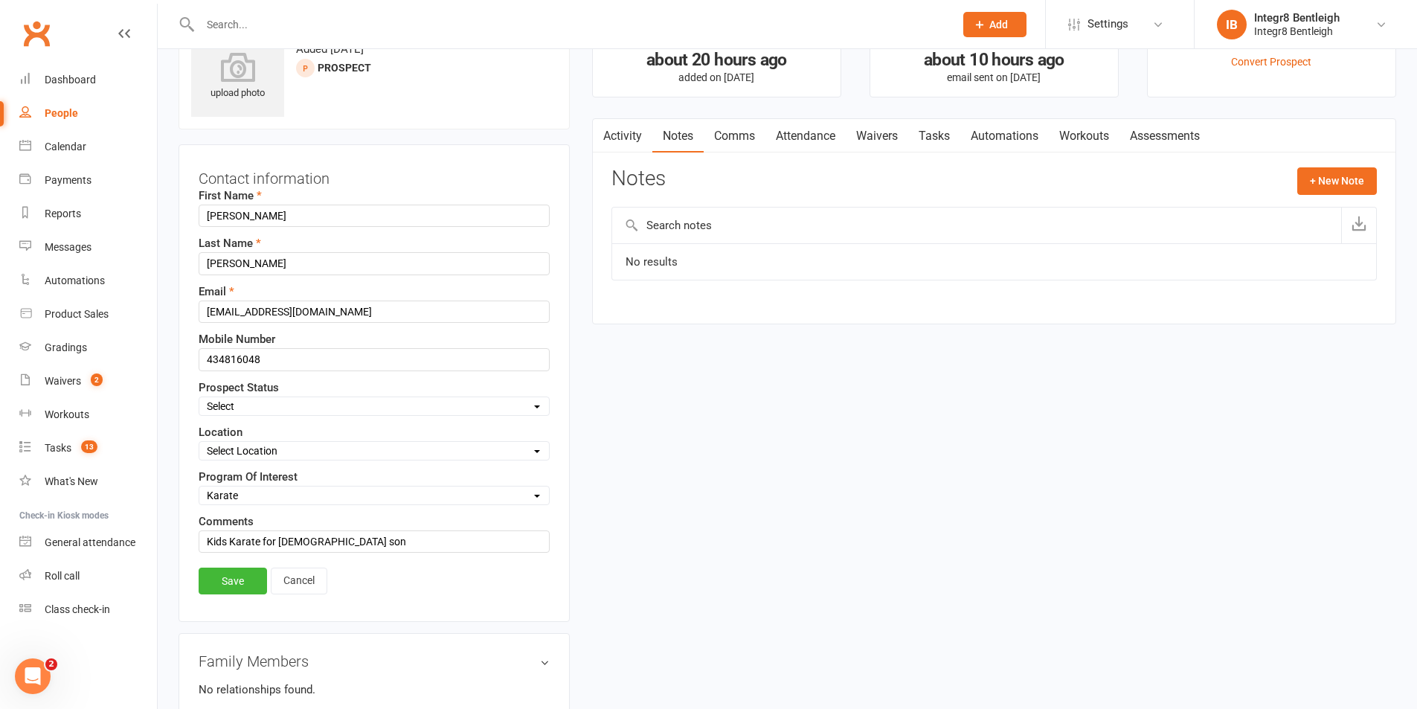
scroll to position [70, 0]
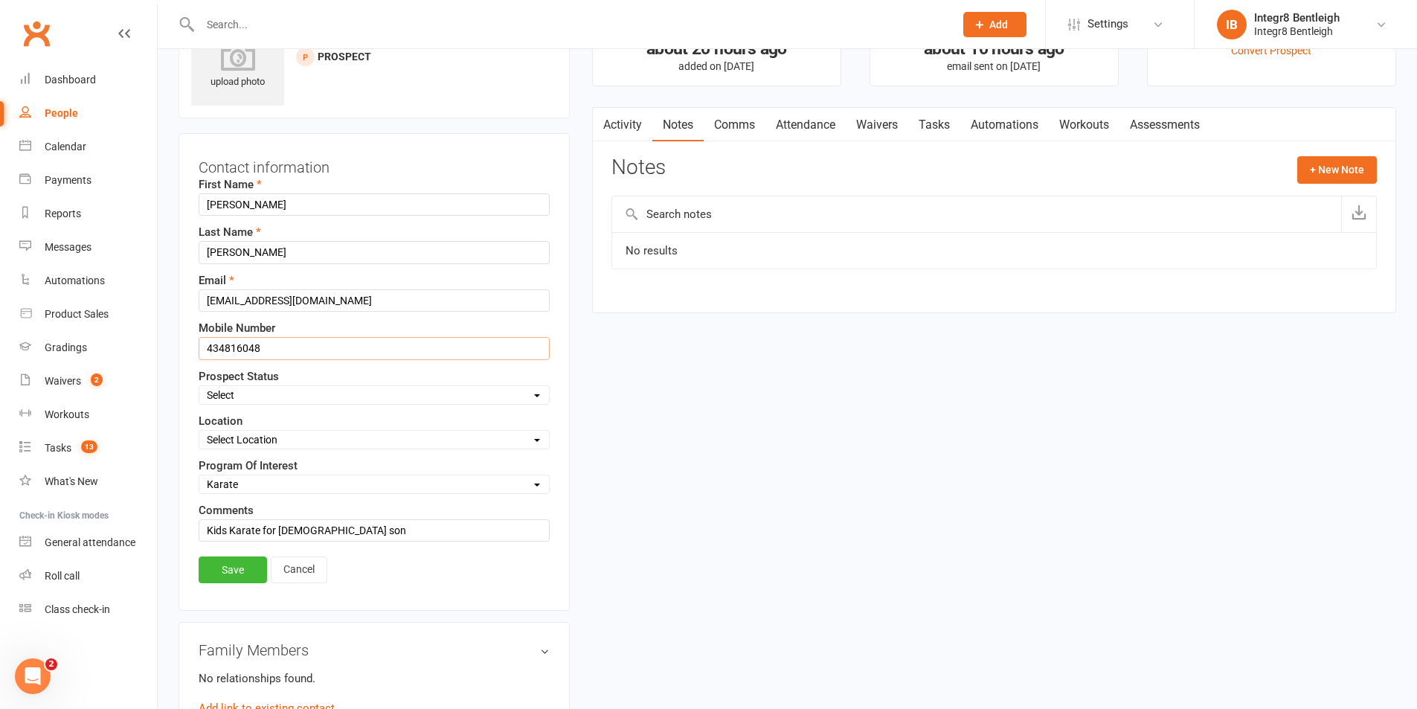
click at [205, 346] on input "434816048" at bounding box center [374, 348] width 351 height 22
type input "0434816048"
click at [210, 576] on link "Save" at bounding box center [233, 569] width 68 height 27
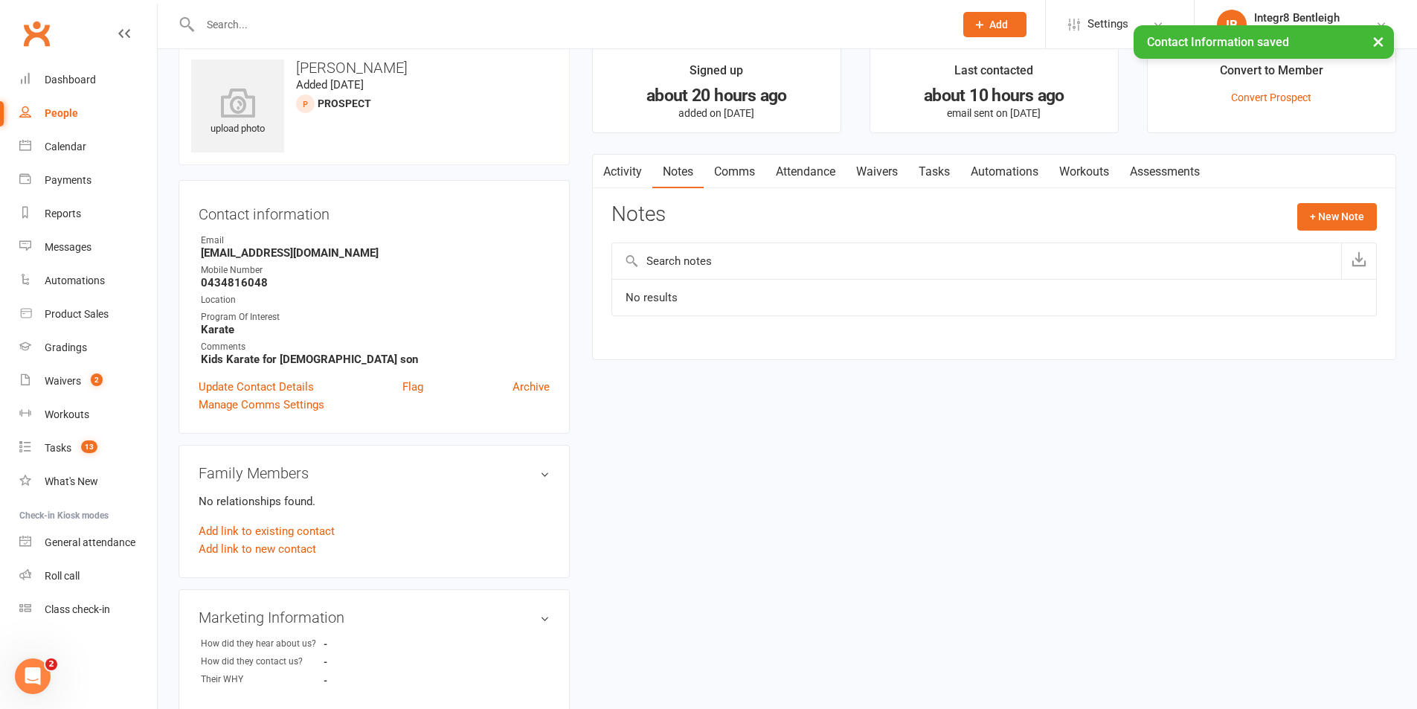
scroll to position [0, 0]
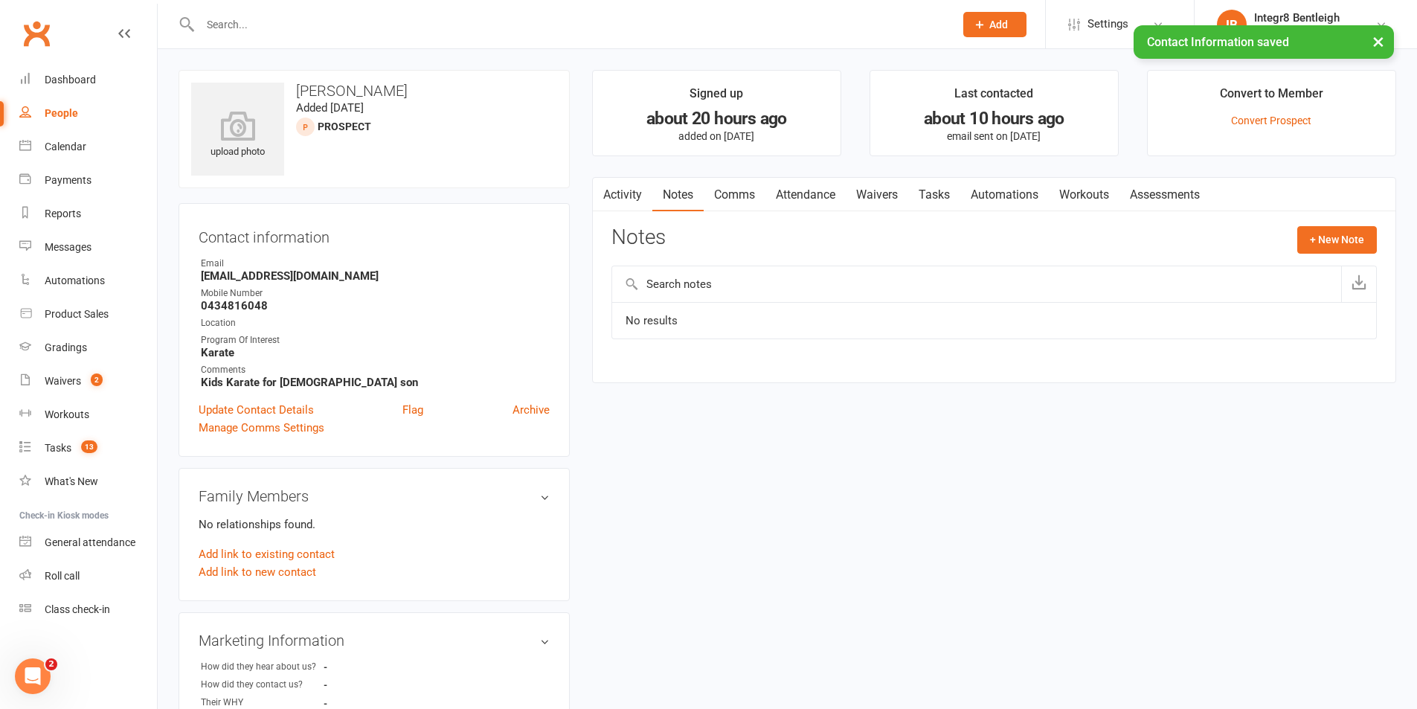
click at [615, 197] on link "Activity" at bounding box center [622, 195] width 59 height 34
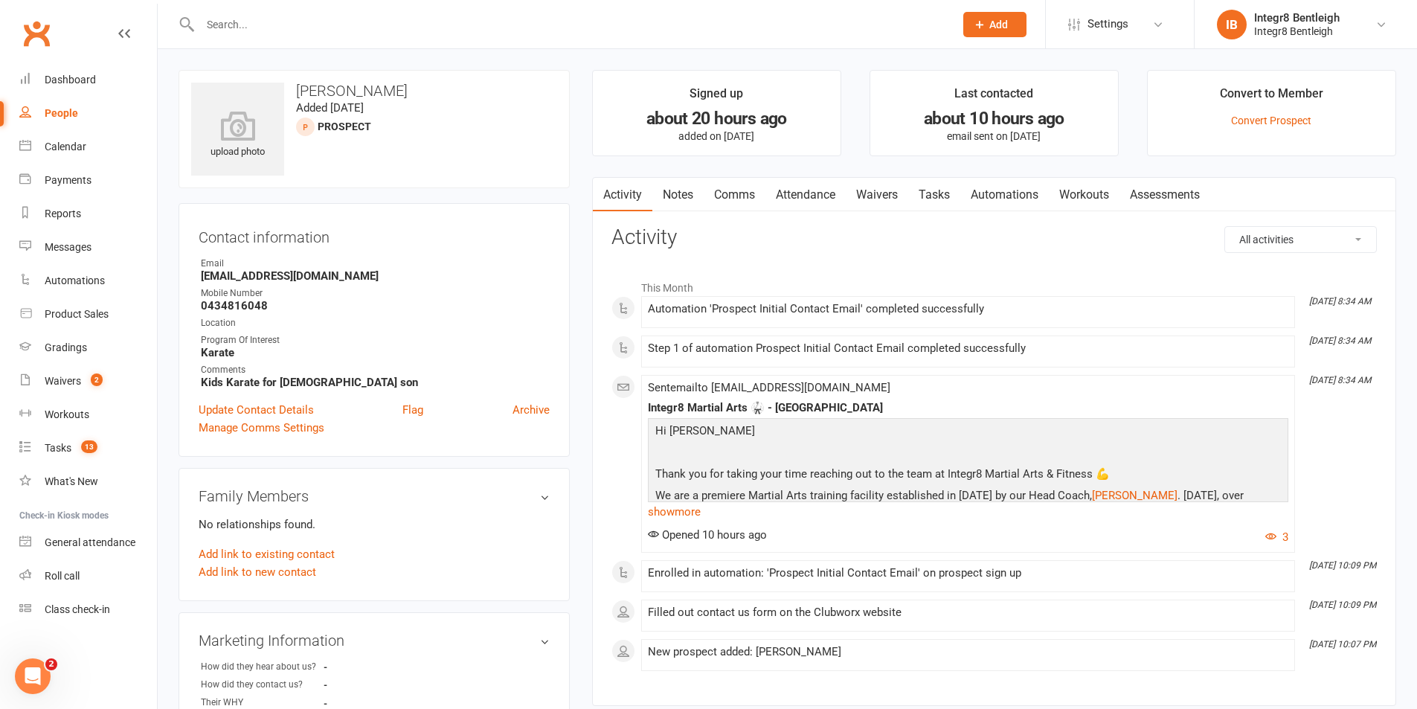
click at [689, 195] on link "Notes" at bounding box center [677, 195] width 51 height 34
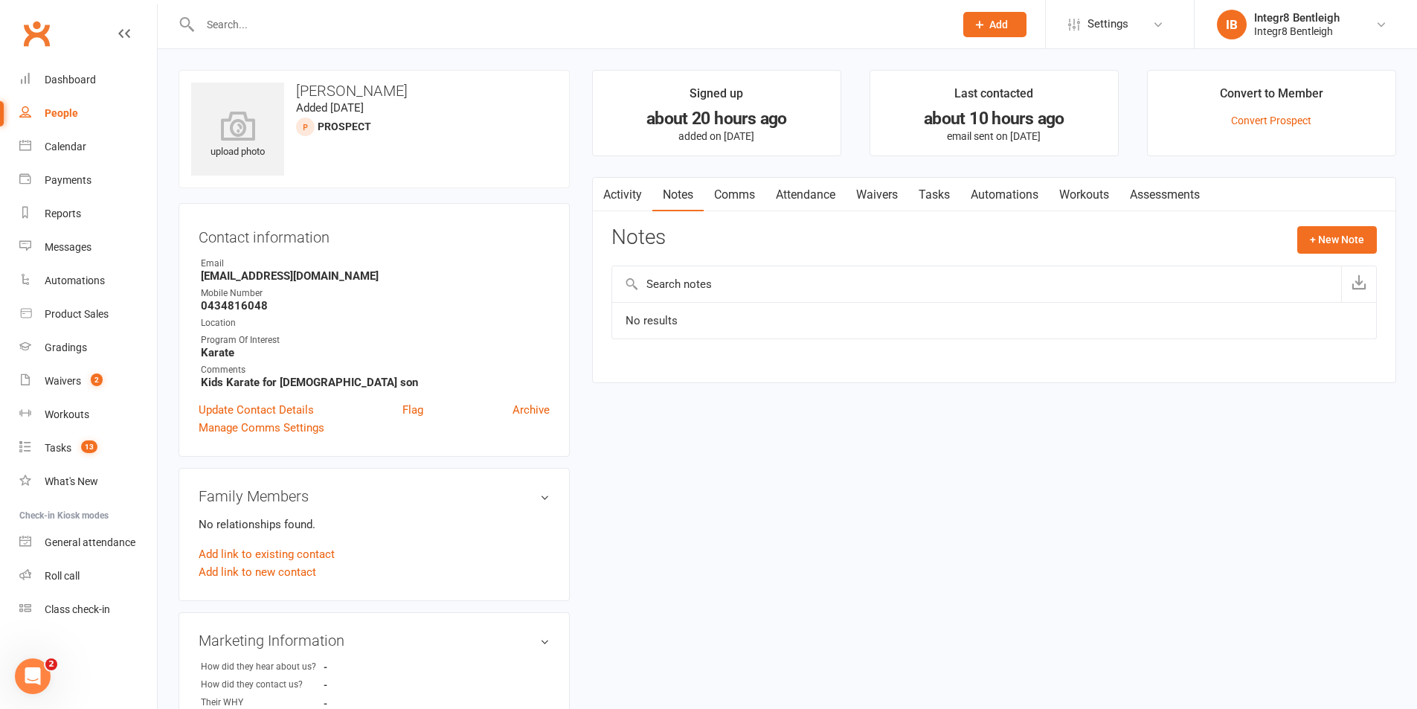
click at [627, 190] on link "Activity" at bounding box center [622, 195] width 59 height 34
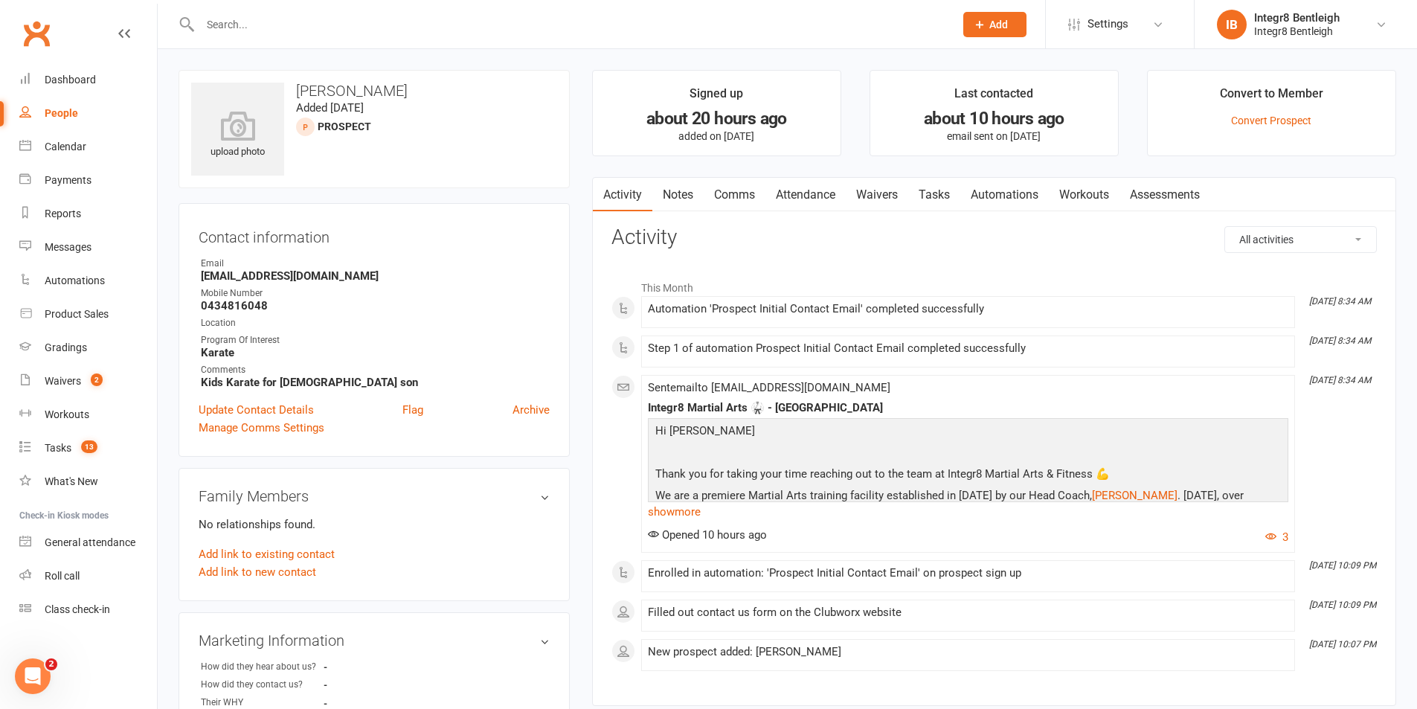
click at [677, 196] on link "Notes" at bounding box center [677, 195] width 51 height 34
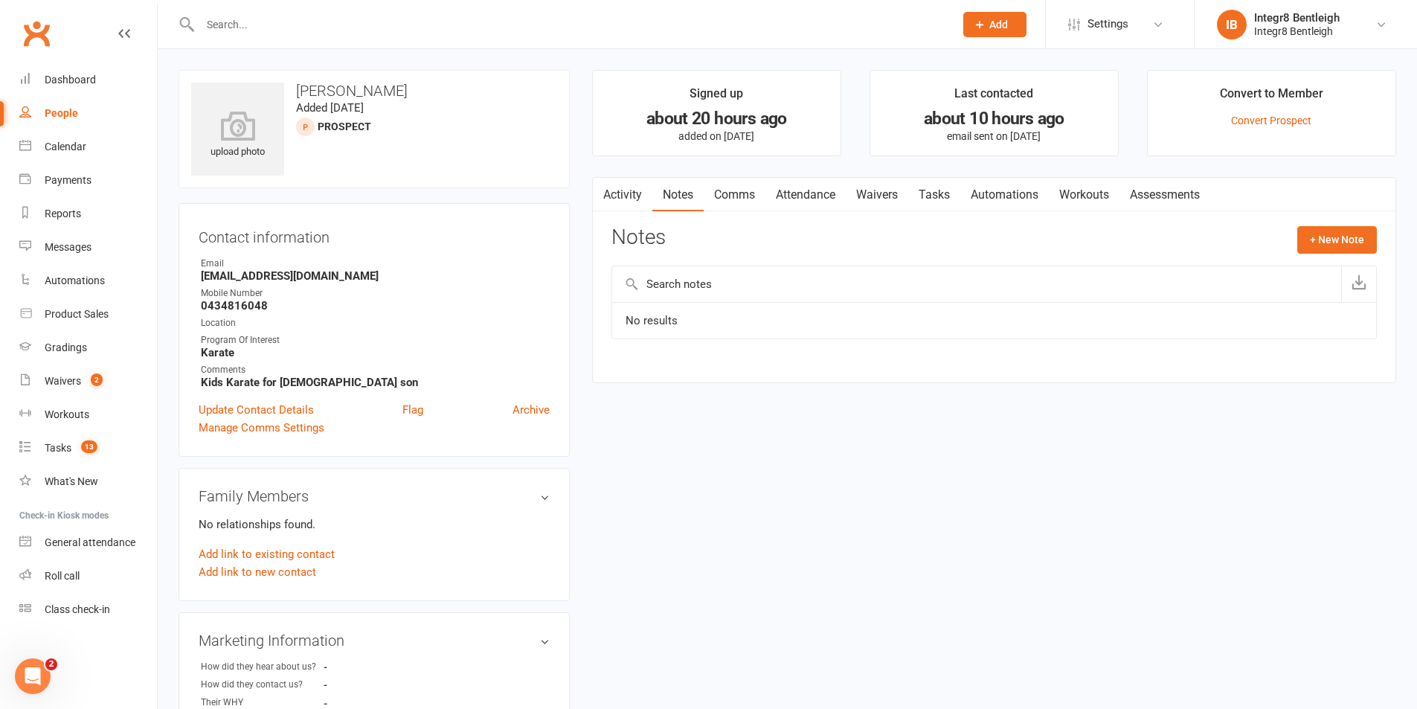
click at [627, 192] on link "Activity" at bounding box center [622, 195] width 59 height 34
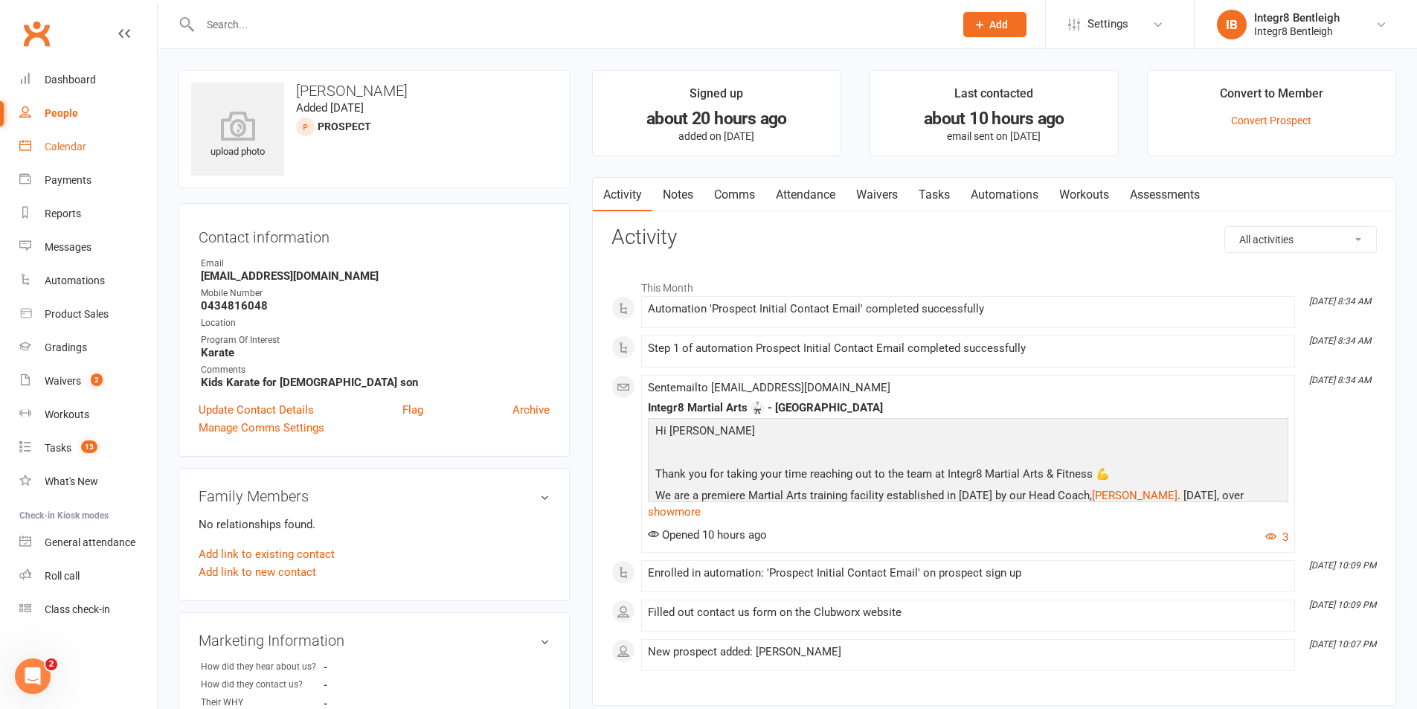
click at [811, 198] on link "Attendance" at bounding box center [805, 195] width 80 height 34
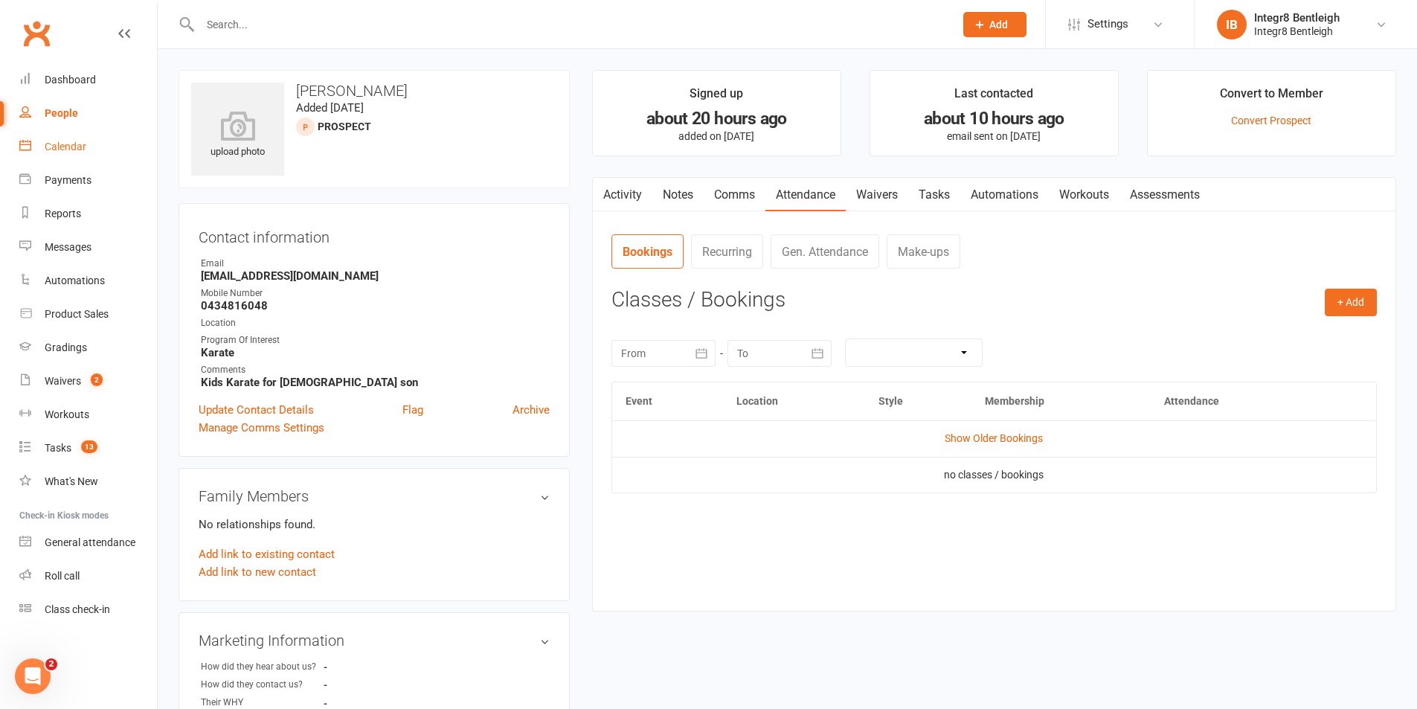
click at [680, 184] on link "Notes" at bounding box center [677, 195] width 51 height 34
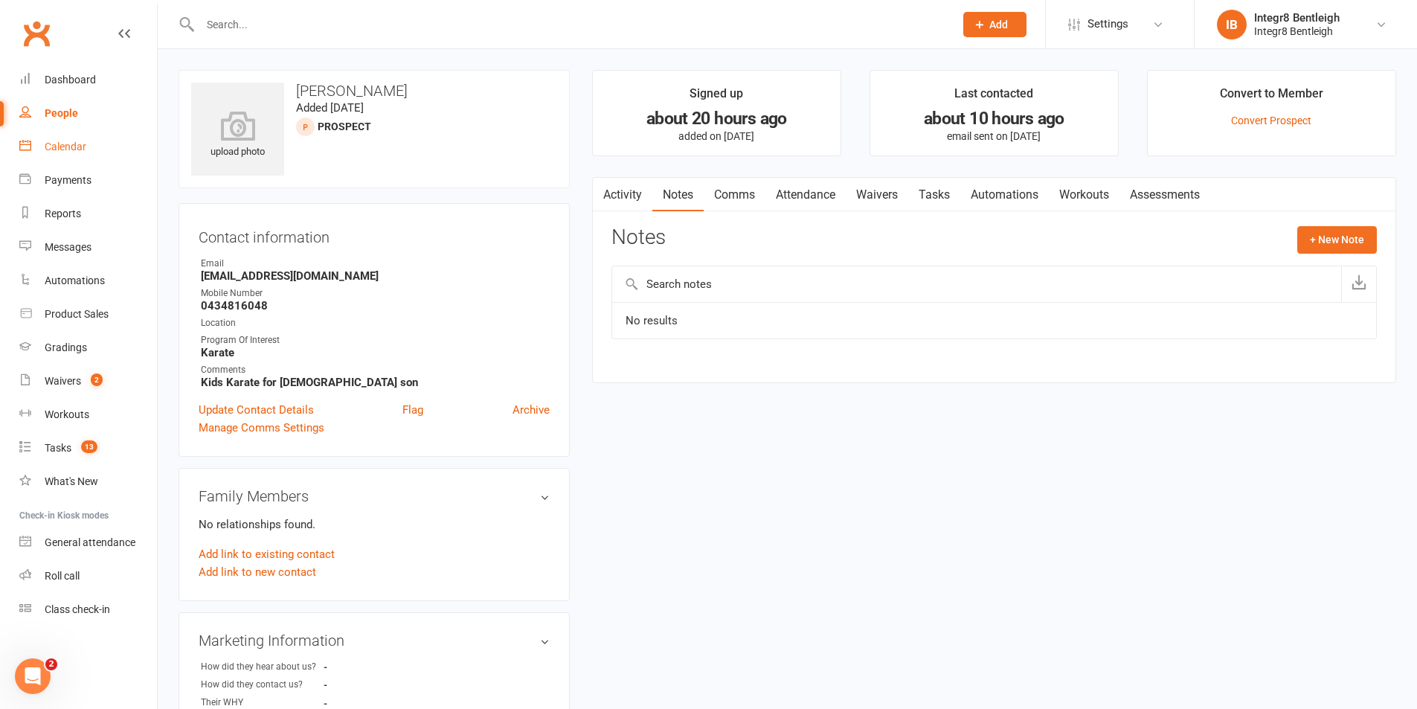
click at [630, 196] on link "Activity" at bounding box center [622, 195] width 59 height 34
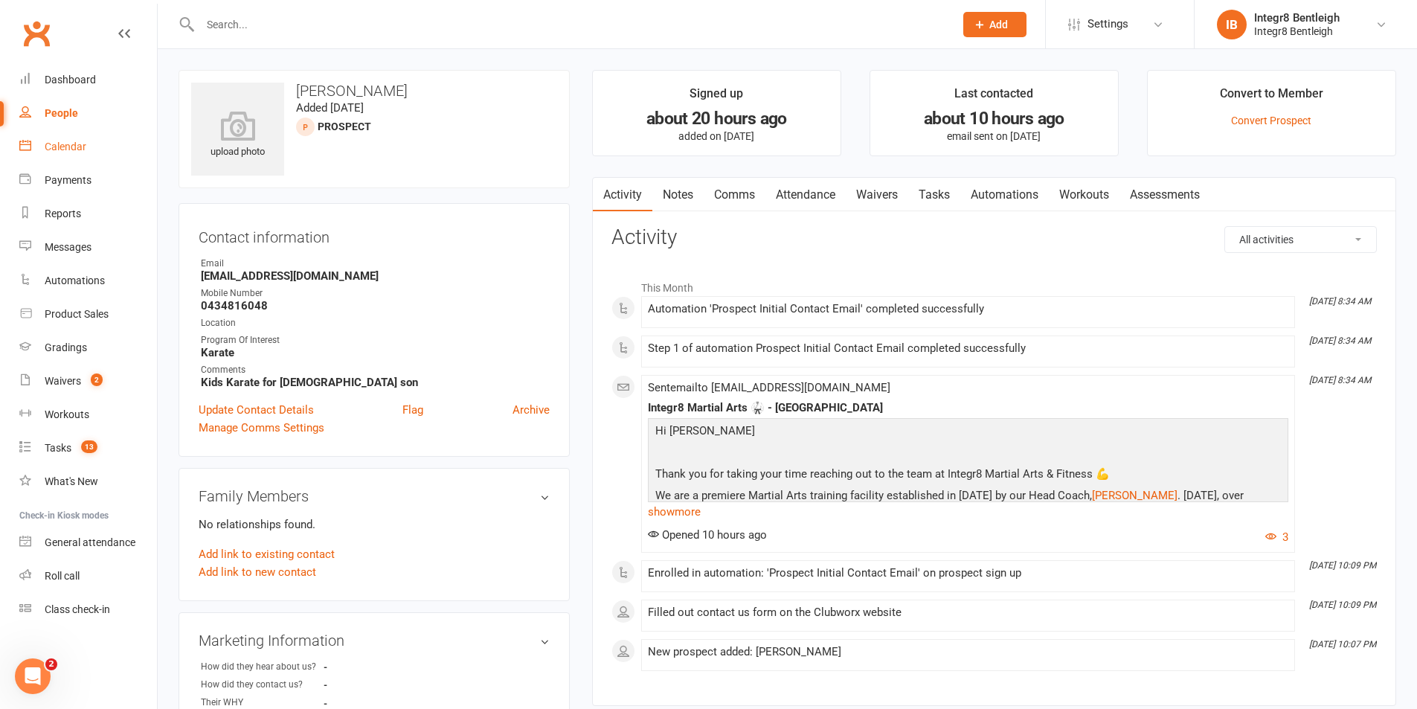
click at [683, 194] on link "Notes" at bounding box center [677, 195] width 51 height 34
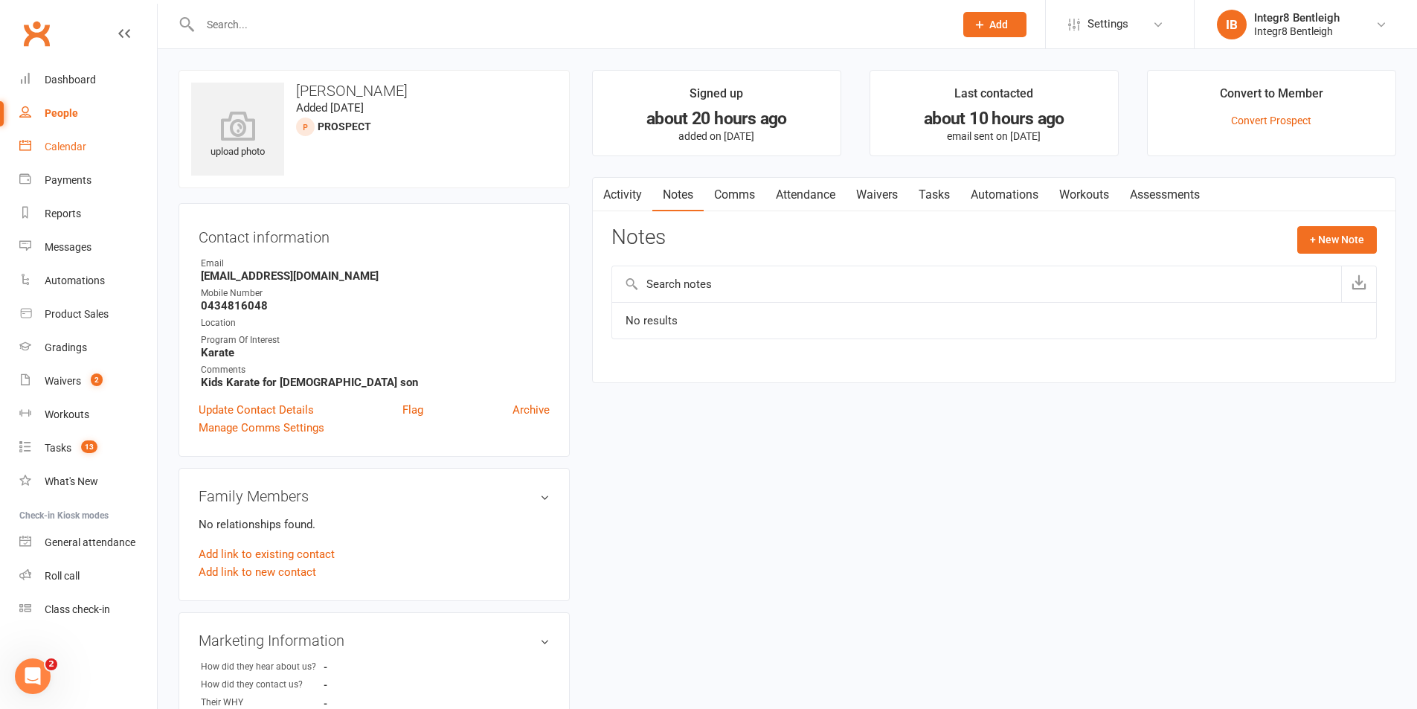
click at [631, 190] on link "Activity" at bounding box center [622, 195] width 59 height 34
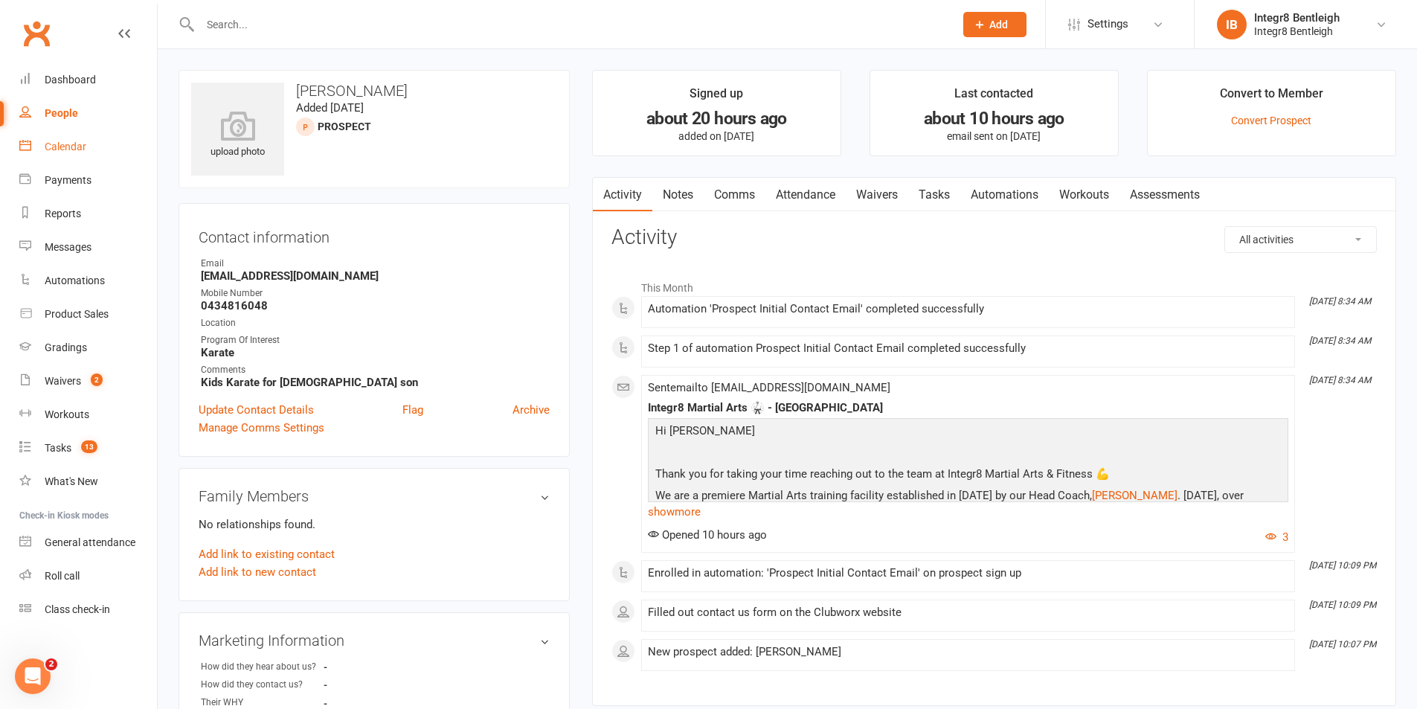
click at [65, 145] on div "Calendar" at bounding box center [66, 147] width 42 height 12
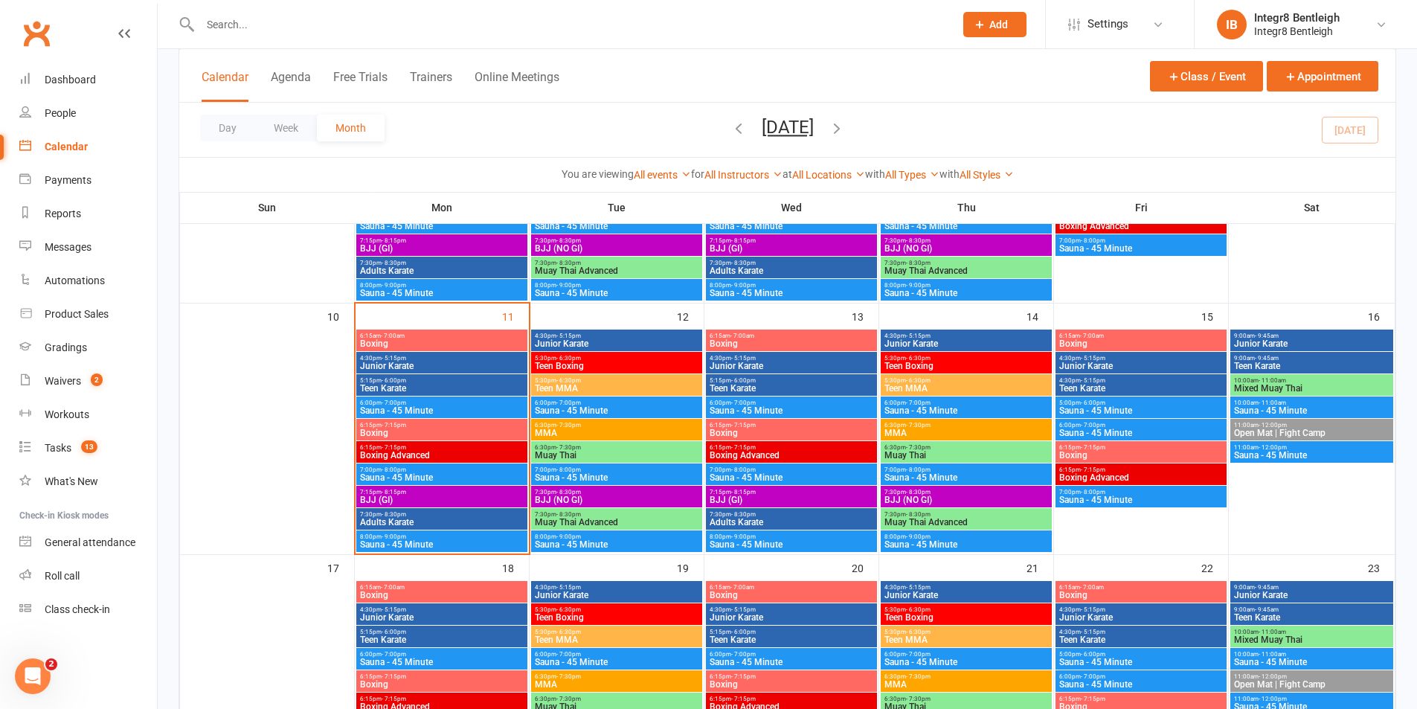
scroll to position [521, 0]
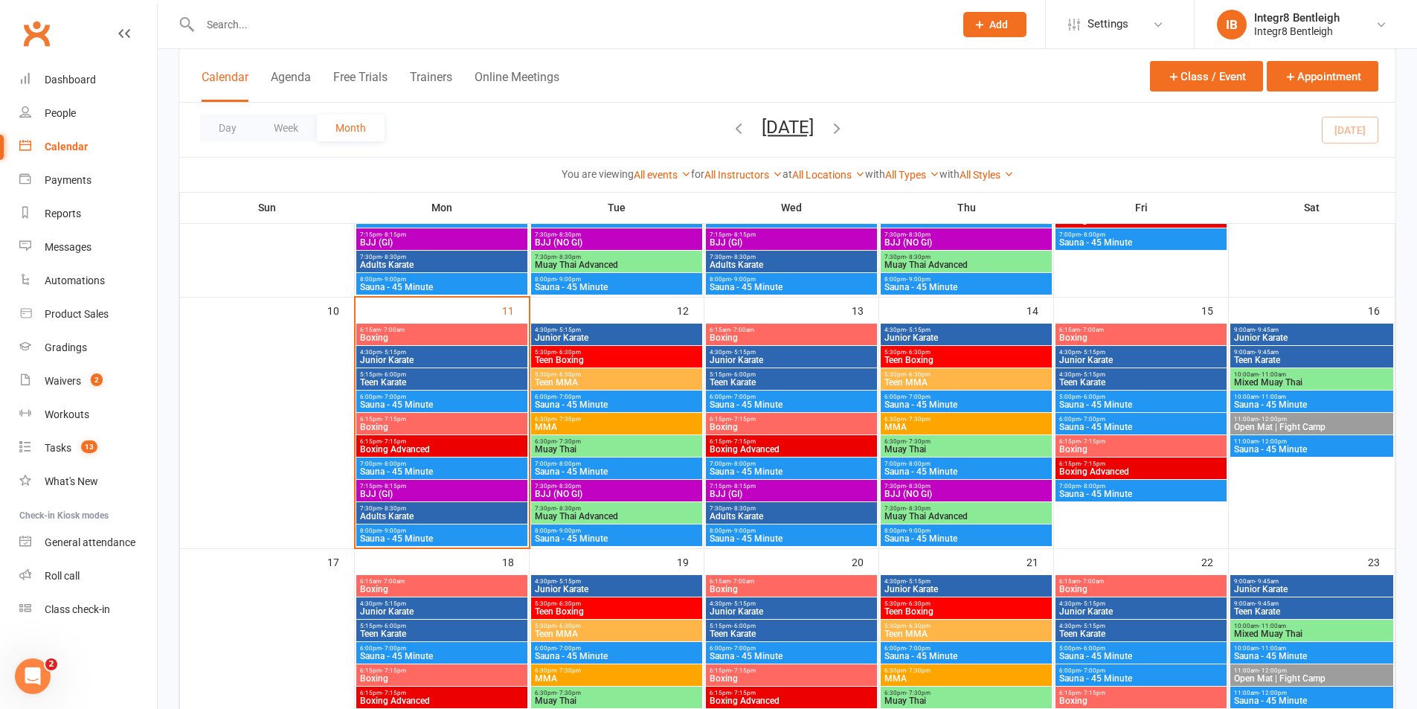
click at [472, 484] on span "7:15pm - 8:15pm" at bounding box center [441, 486] width 165 height 7
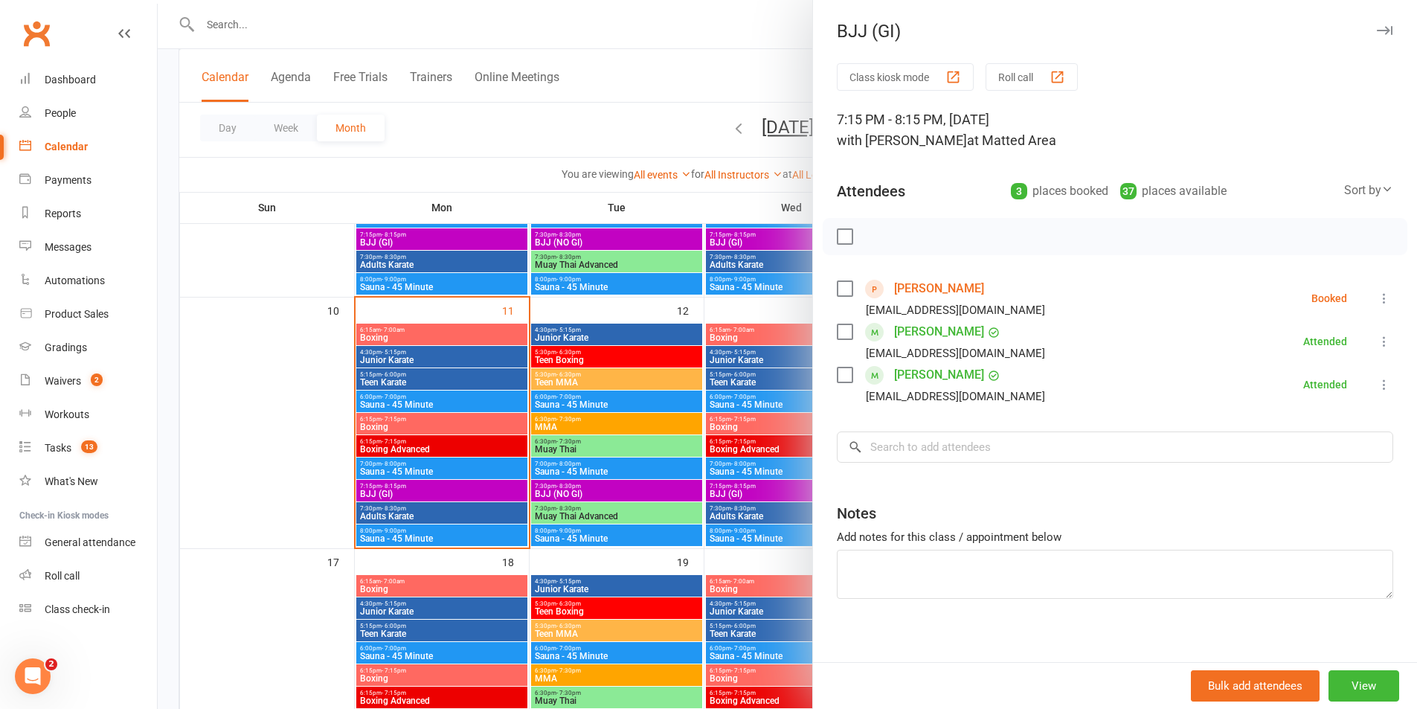
click at [945, 289] on link "Asen Ivanov" at bounding box center [939, 289] width 90 height 24
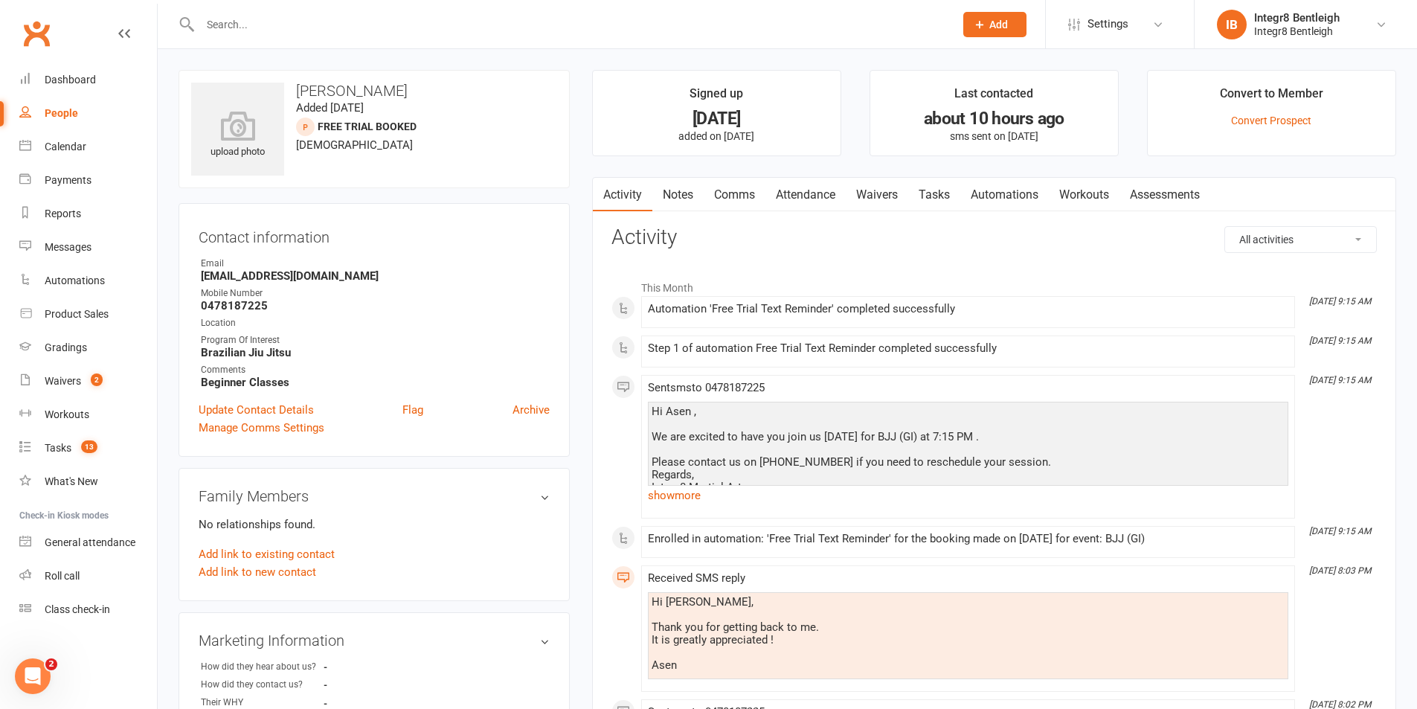
click at [69, 100] on link "People" at bounding box center [88, 113] width 138 height 33
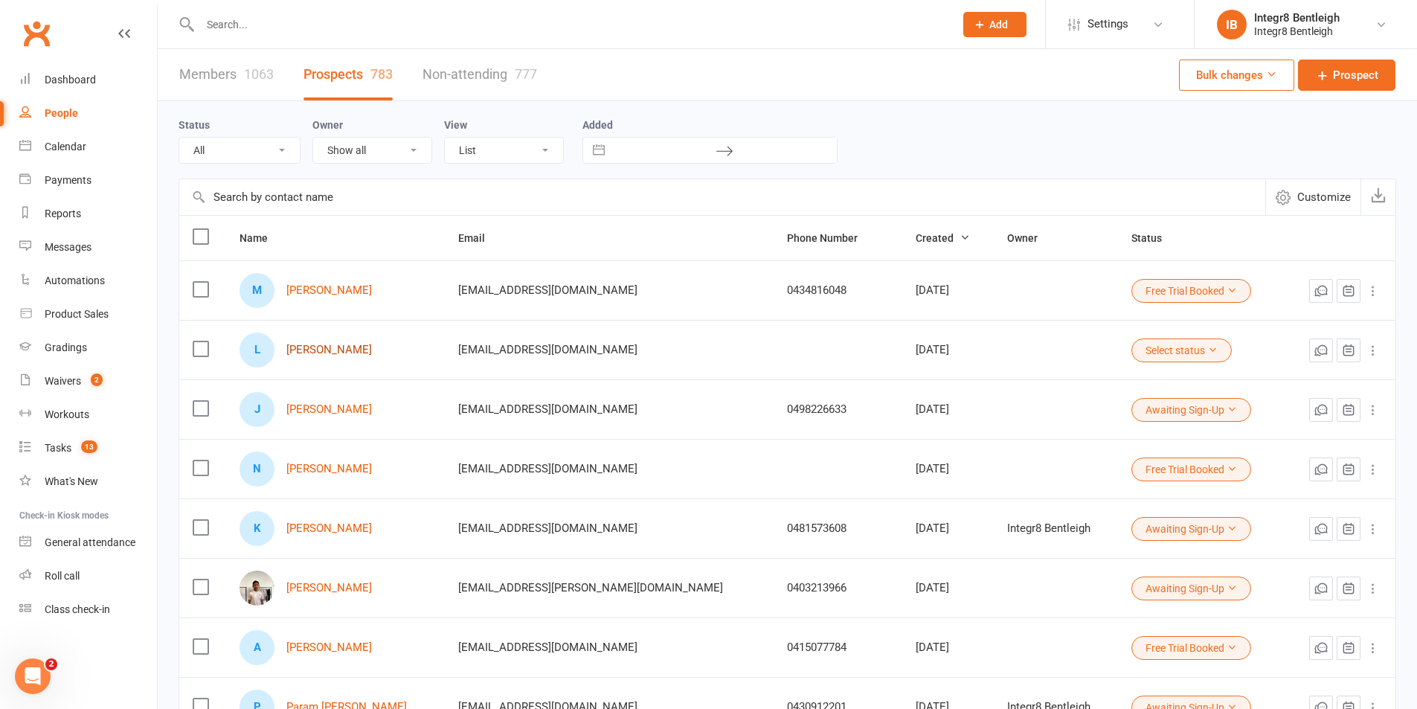
click at [334, 353] on link "Lily Millington" at bounding box center [329, 350] width 86 height 13
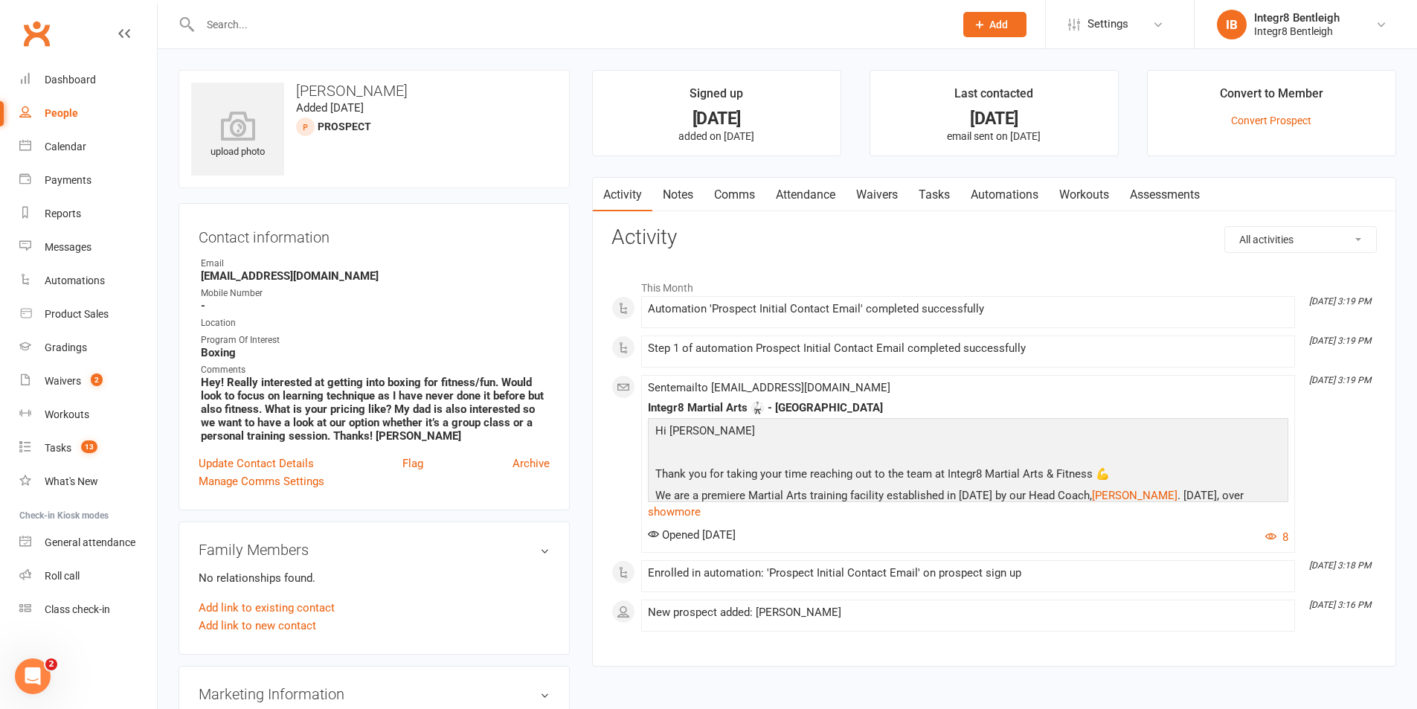
click at [329, 31] on input "text" at bounding box center [570, 24] width 748 height 21
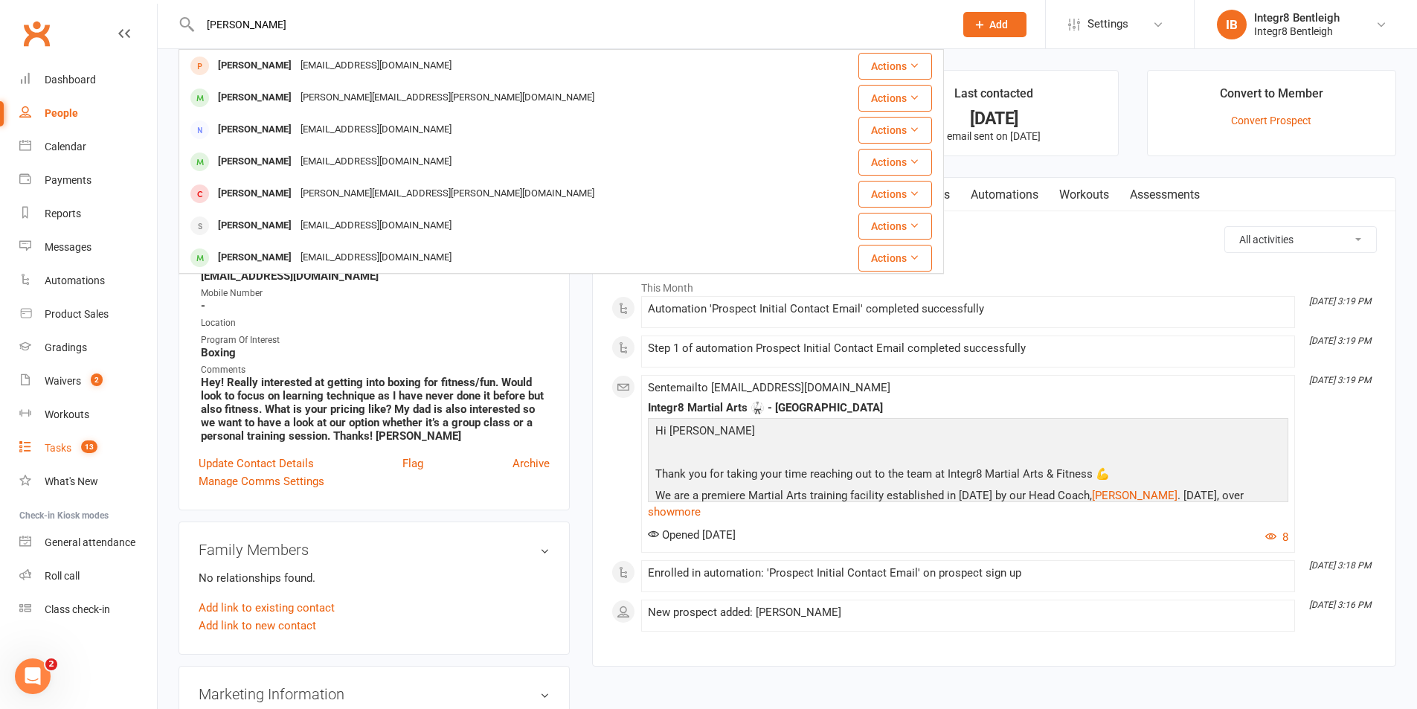
type input "jos"
click at [83, 445] on span "13" at bounding box center [89, 446] width 16 height 13
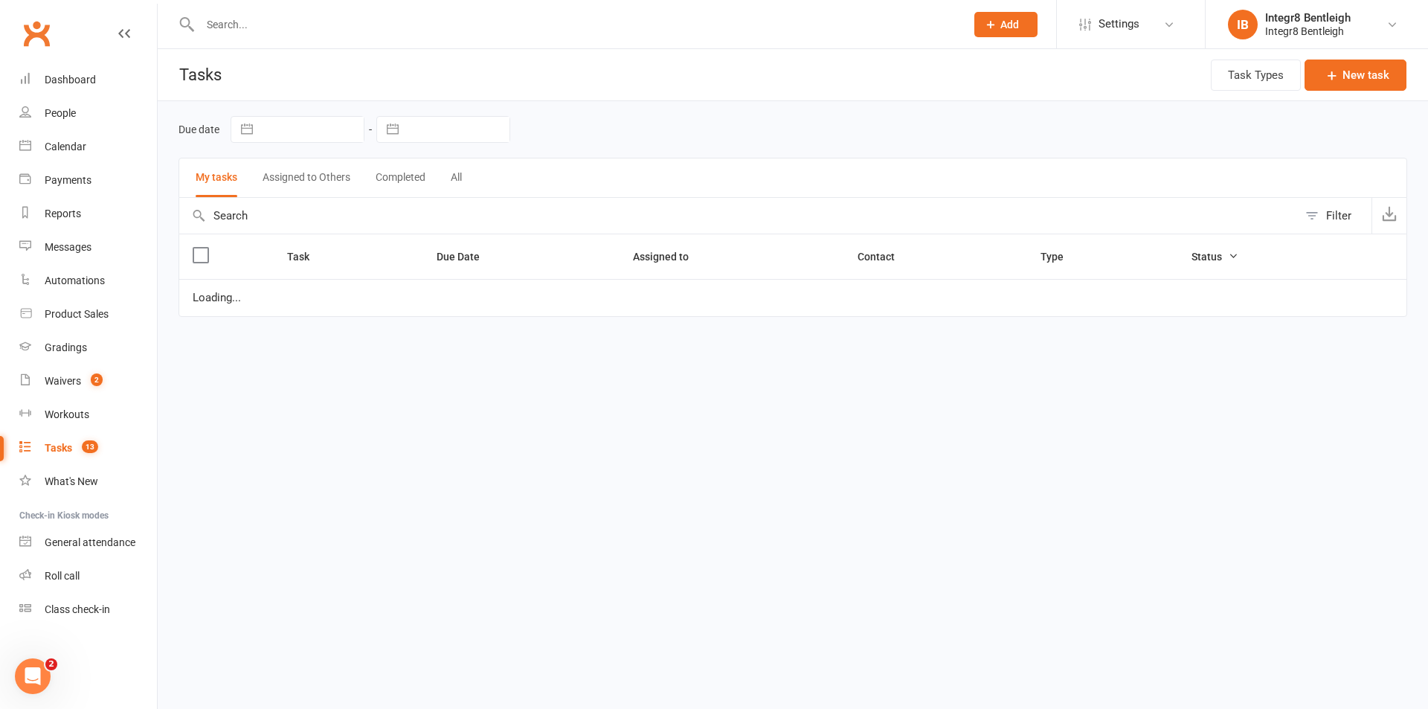
select select "started"
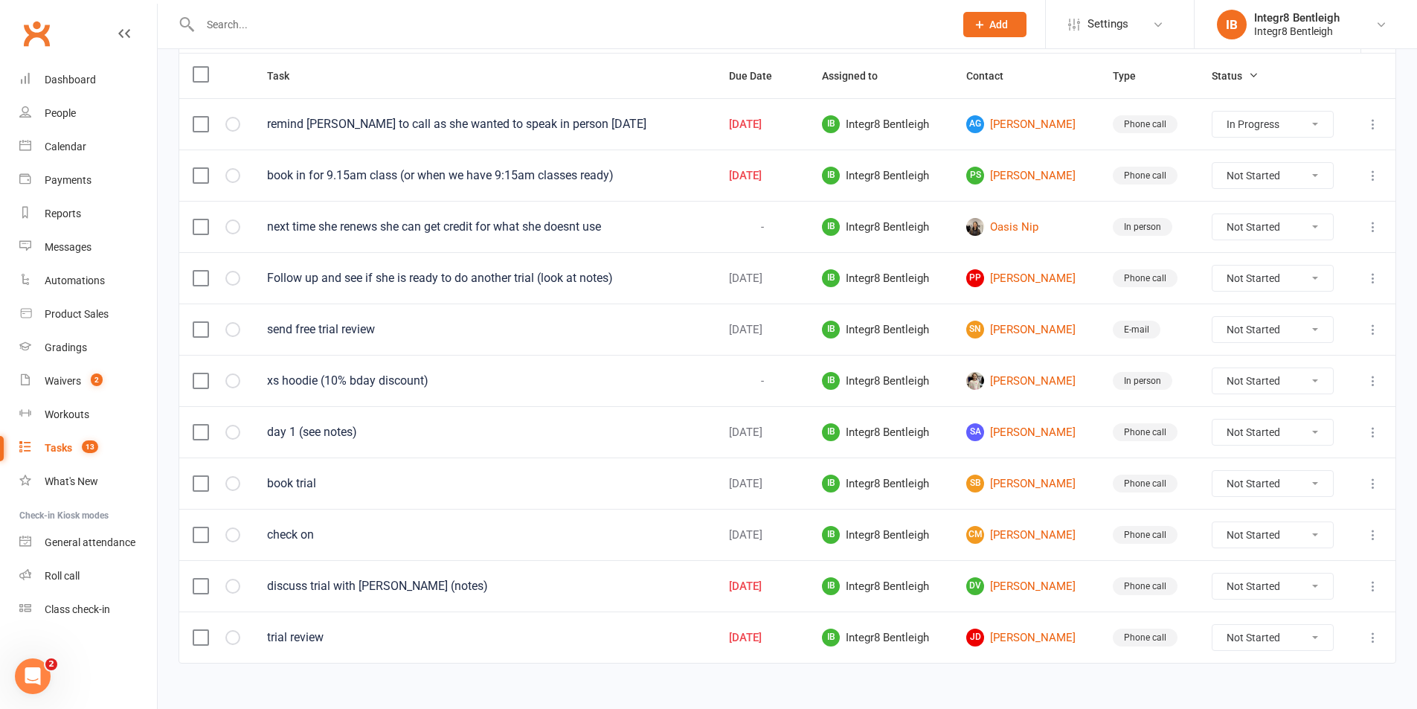
scroll to position [199, 0]
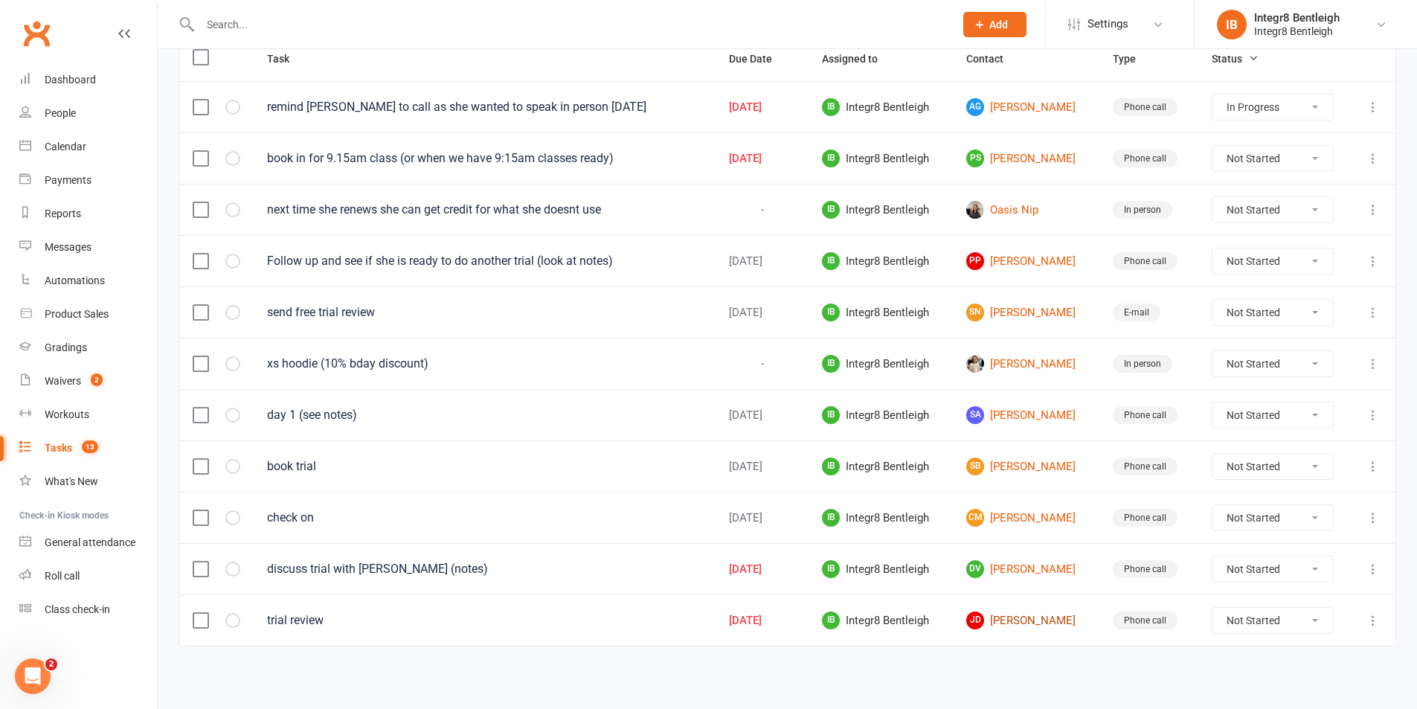
click at [1043, 620] on link "JD Josh Dortimer" at bounding box center [1026, 620] width 120 height 18
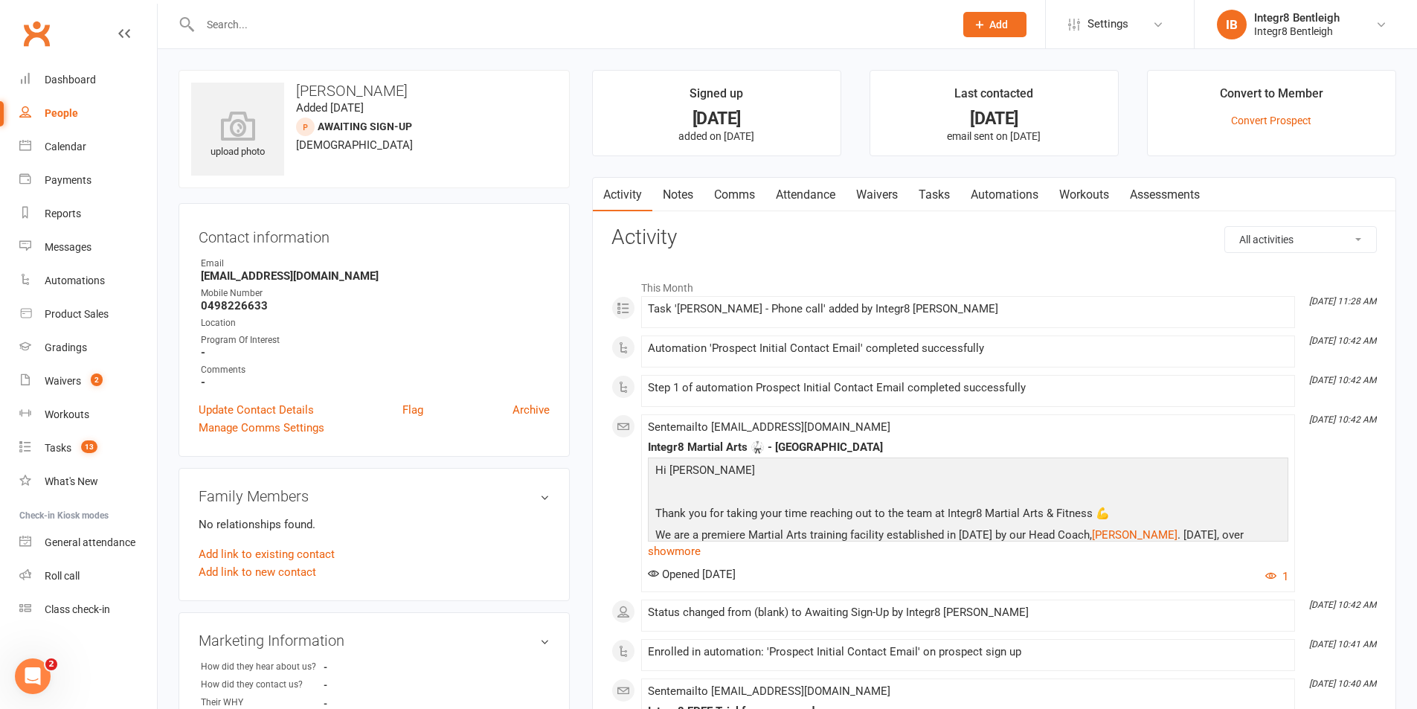
click at [675, 196] on link "Notes" at bounding box center [677, 195] width 51 height 34
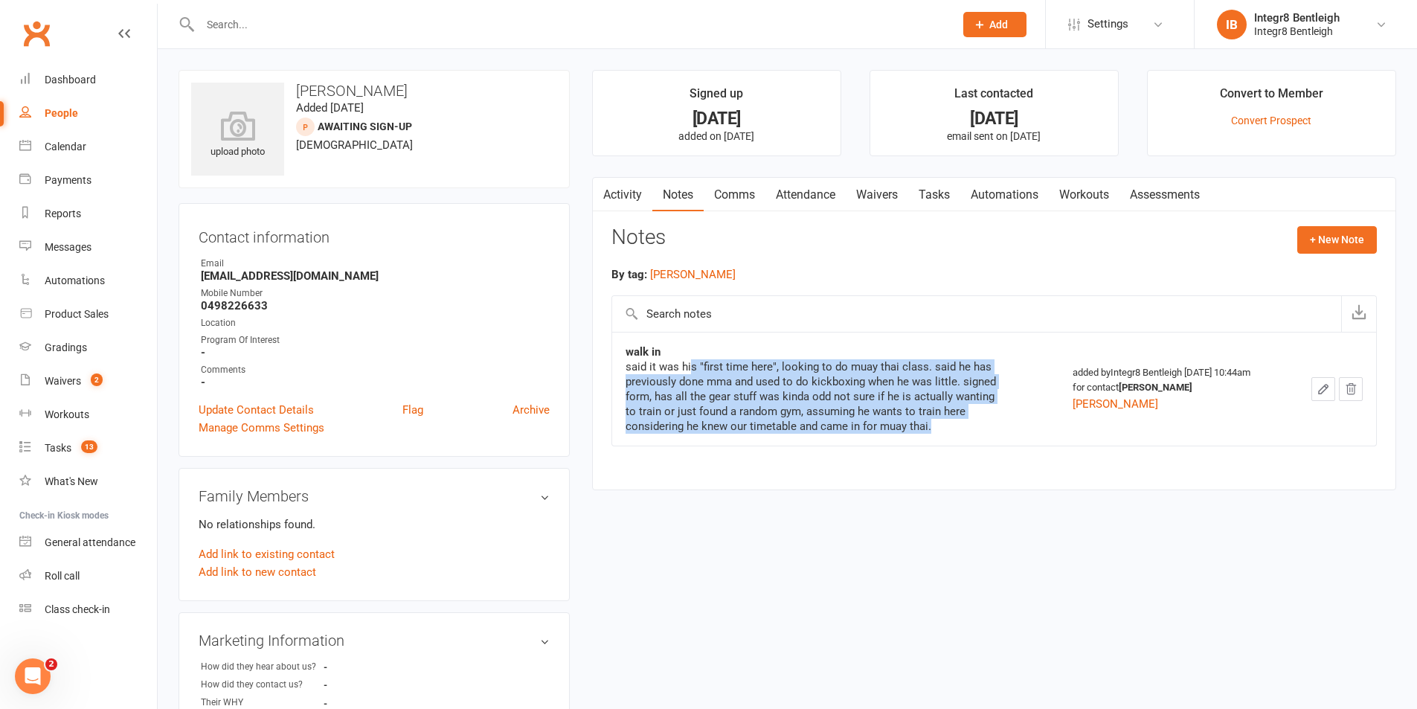
drag, startPoint x: 689, startPoint y: 371, endPoint x: 942, endPoint y: 423, distance: 258.9
click at [942, 423] on div "said it was his "first time here", looking to do muay thai class. said he has p…" at bounding box center [811, 396] width 372 height 74
click at [914, 425] on div "said it was his "first time here", looking to do muay thai class. said he has p…" at bounding box center [811, 396] width 372 height 74
drag, startPoint x: 628, startPoint y: 354, endPoint x: 910, endPoint y: 409, distance: 287.2
click at [907, 416] on div "walk in said it was his "first time here", looking to do muay thai class. said …" at bounding box center [811, 388] width 372 height 89
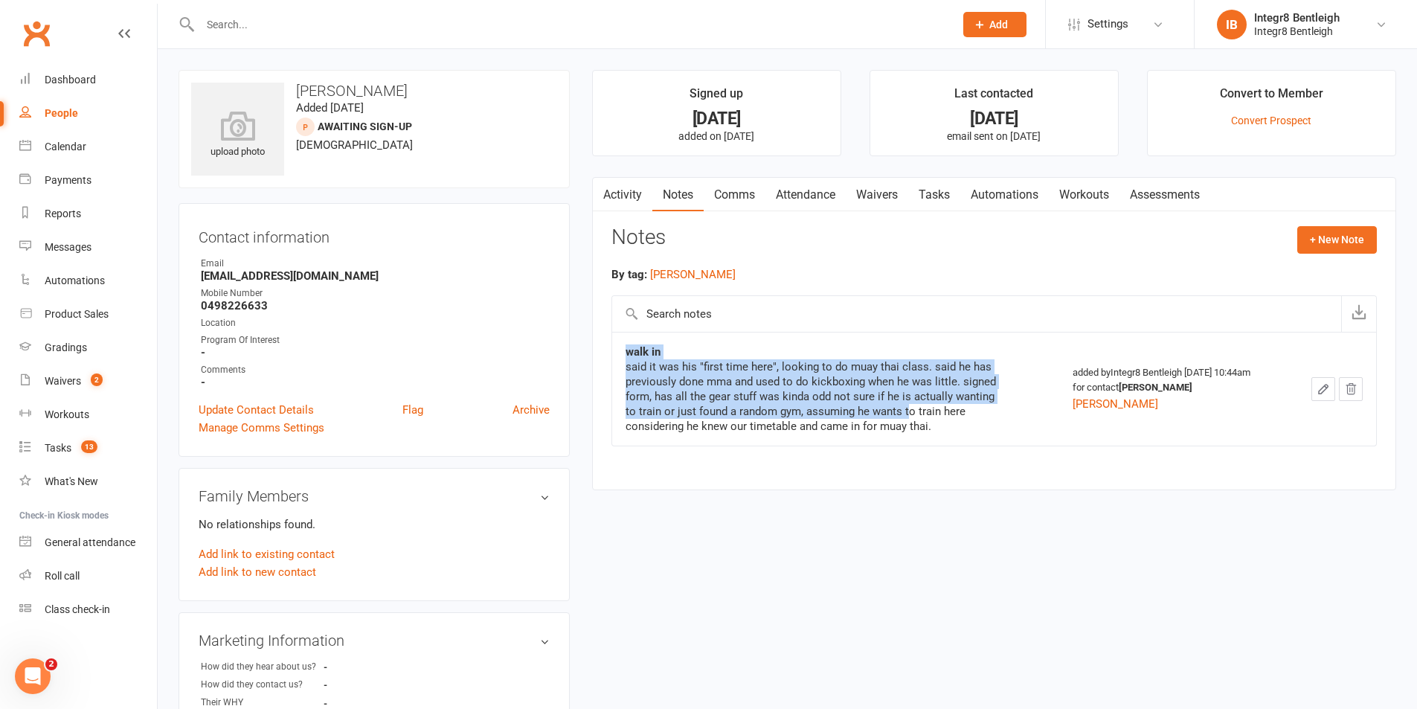
click at [925, 393] on div "said it was his "first time here", looking to do muay thai class. said he has p…" at bounding box center [811, 396] width 372 height 74
click at [843, 391] on div "said it was his "first time here", looking to do muay thai class. said he has p…" at bounding box center [811, 396] width 372 height 74
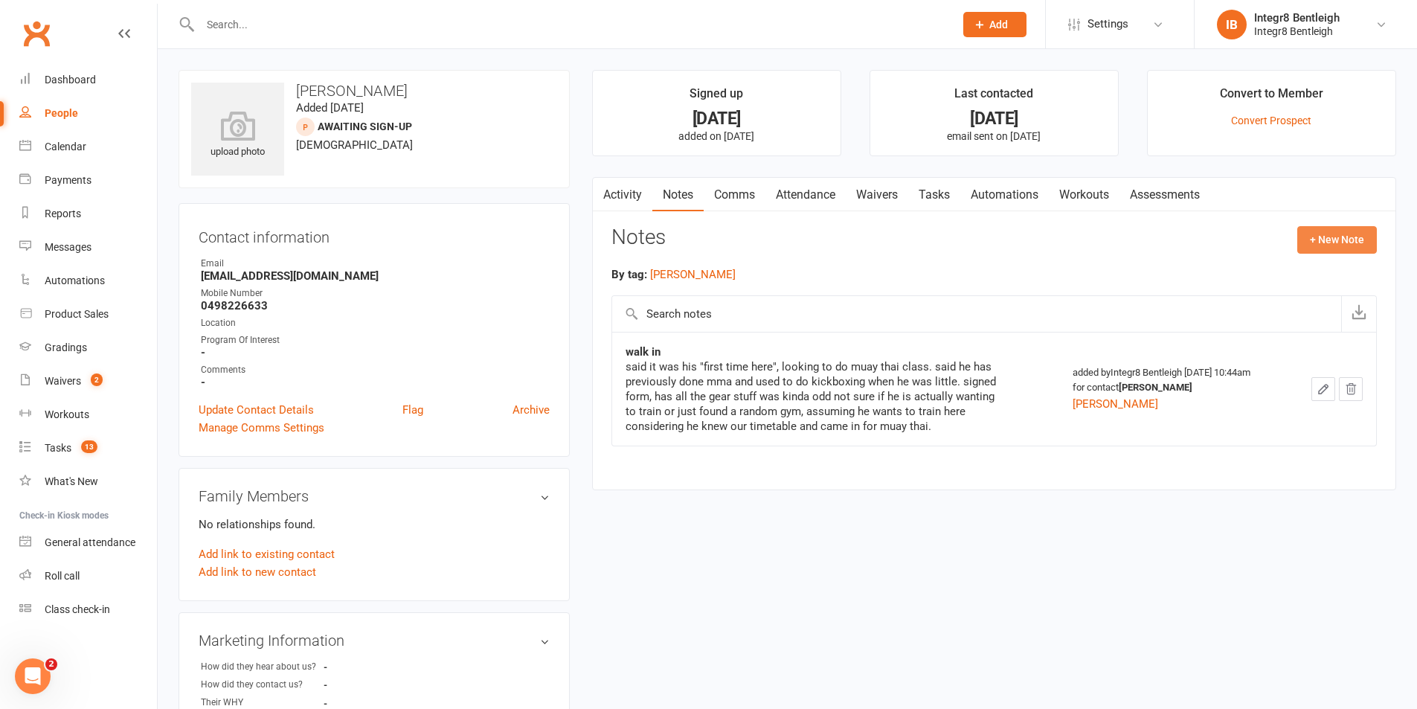
click at [1311, 243] on button "+ New Note" at bounding box center [1337, 239] width 80 height 27
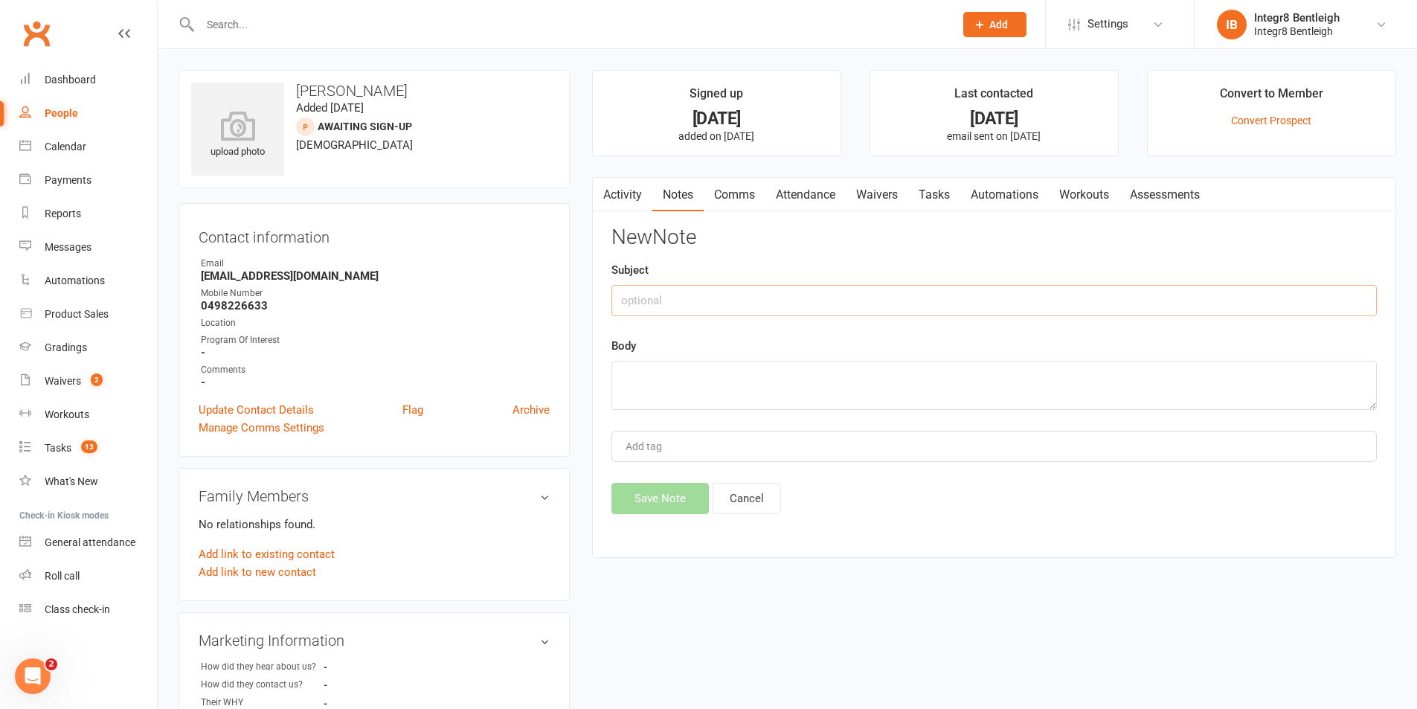
click at [693, 287] on input "text" at bounding box center [993, 300] width 765 height 31
type input "p"
type input "post trial day 1"
type textarea "l"
type textarea "d"
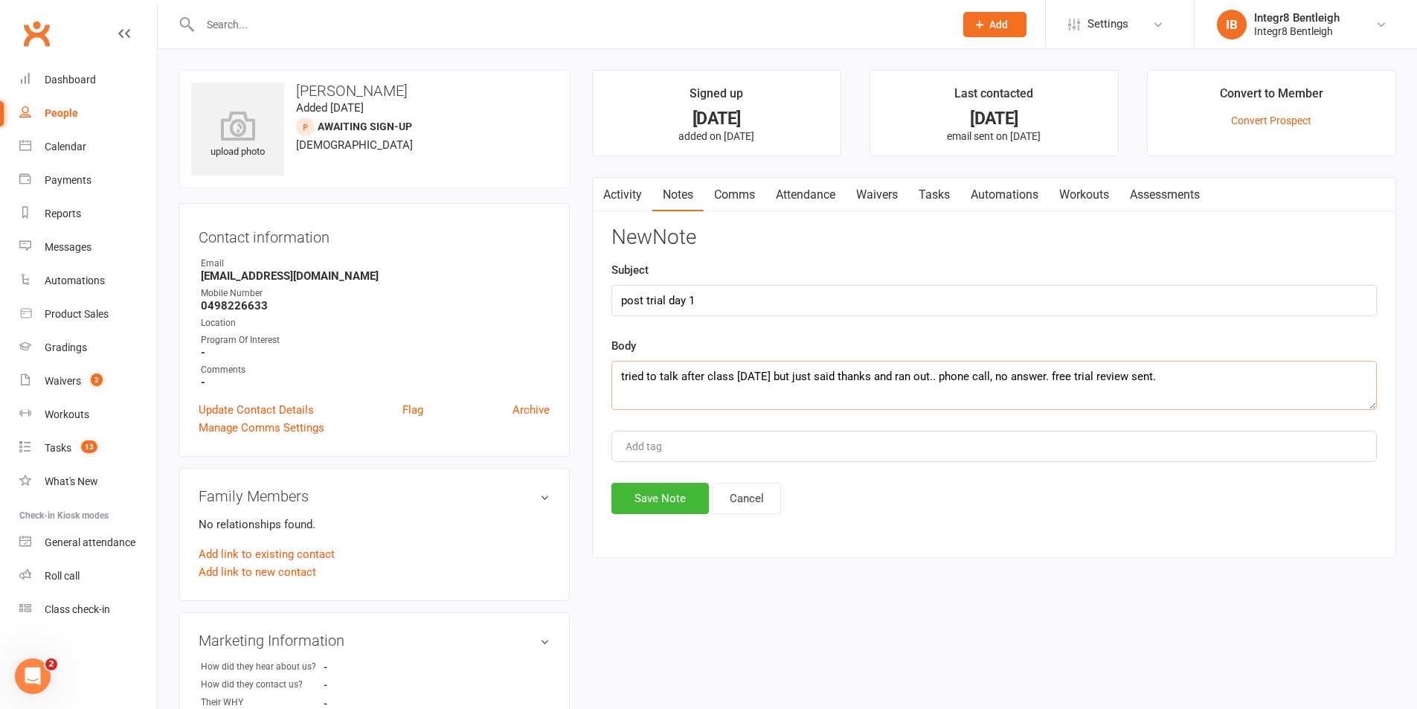
type textarea "tried to talk after class on saturday but just said thanks and ran out.. phone …"
type input "[PERSON_NAME]"
click at [649, 500] on button "Save Note" at bounding box center [659, 498] width 97 height 31
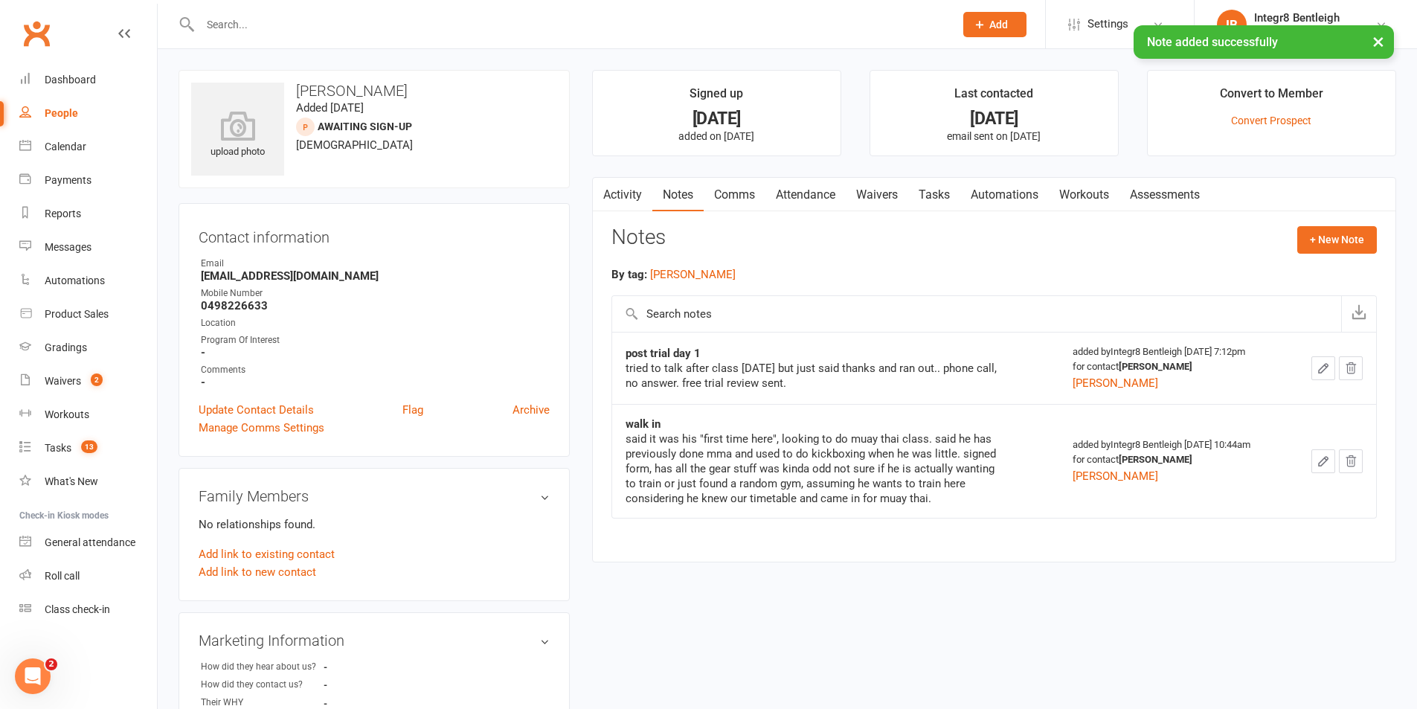
click at [887, 197] on link "Waivers" at bounding box center [877, 195] width 62 height 34
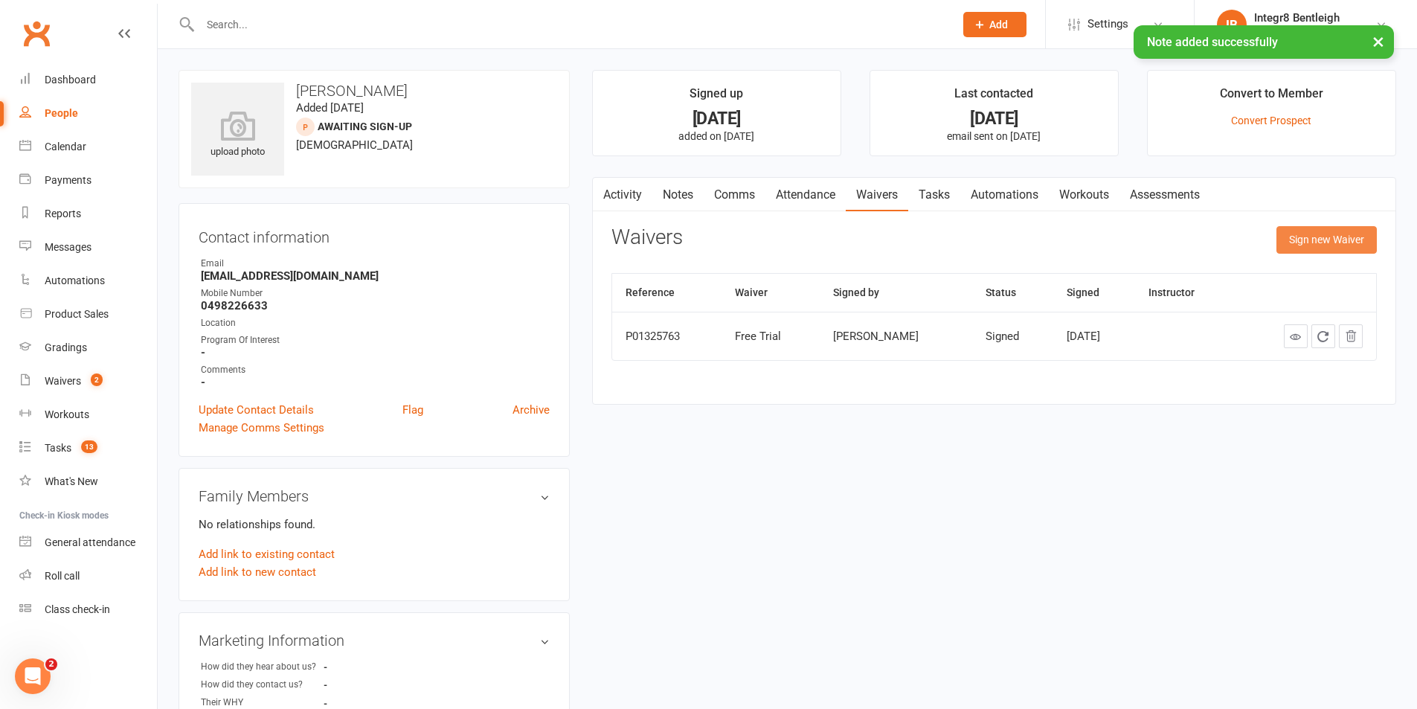
click at [1290, 240] on button "Sign new Waiver" at bounding box center [1326, 239] width 100 height 27
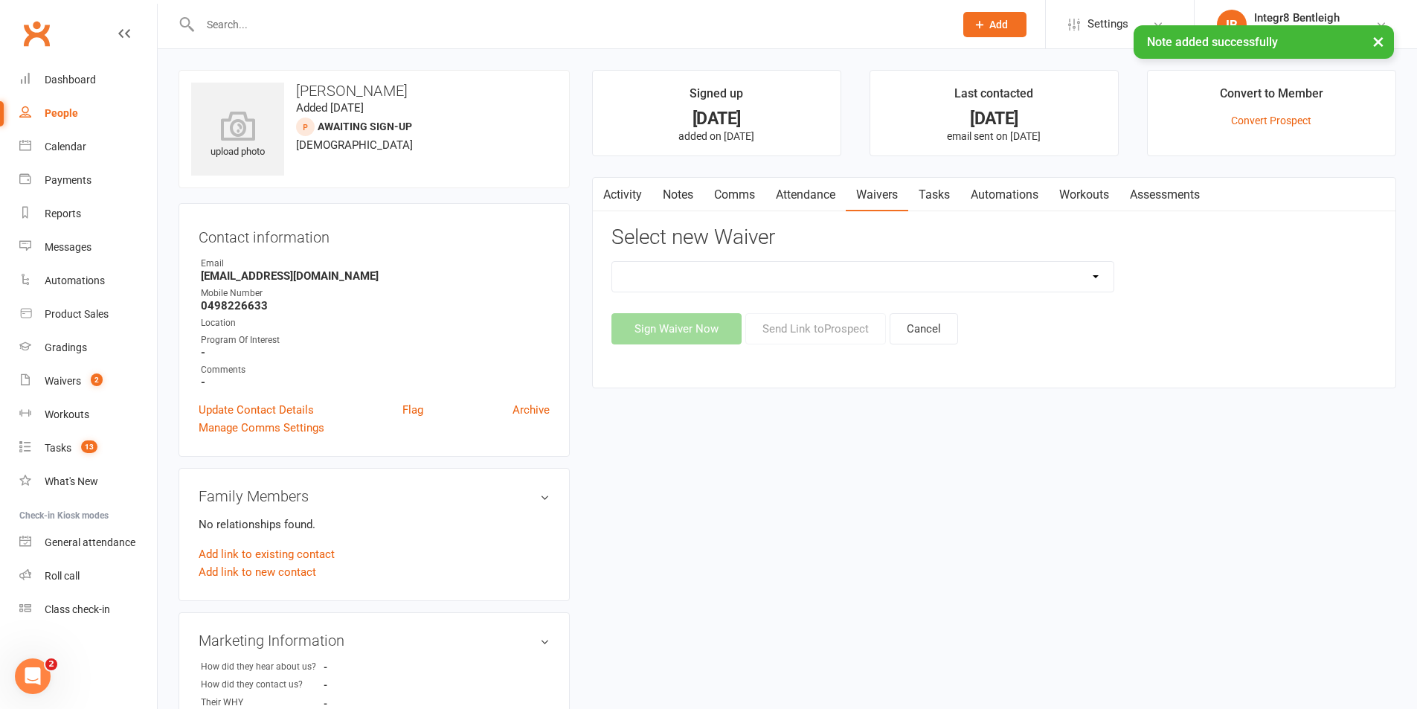
drag, startPoint x: 952, startPoint y: 271, endPoint x: 934, endPoint y: 287, distance: 23.7
click at [952, 271] on select "10 Class Pass Cancellation Free Trial Hold Membership Document Mobility Worksho…" at bounding box center [862, 277] width 501 height 30
select select "10847"
click at [612, 262] on select "10 Class Pass Cancellation Free Trial Hold Membership Document Mobility Worksho…" at bounding box center [862, 277] width 501 height 30
click at [816, 344] on div "Activity Notes Comms Attendance Waivers Tasks Automations Workouts Assessments …" at bounding box center [994, 282] width 804 height 211
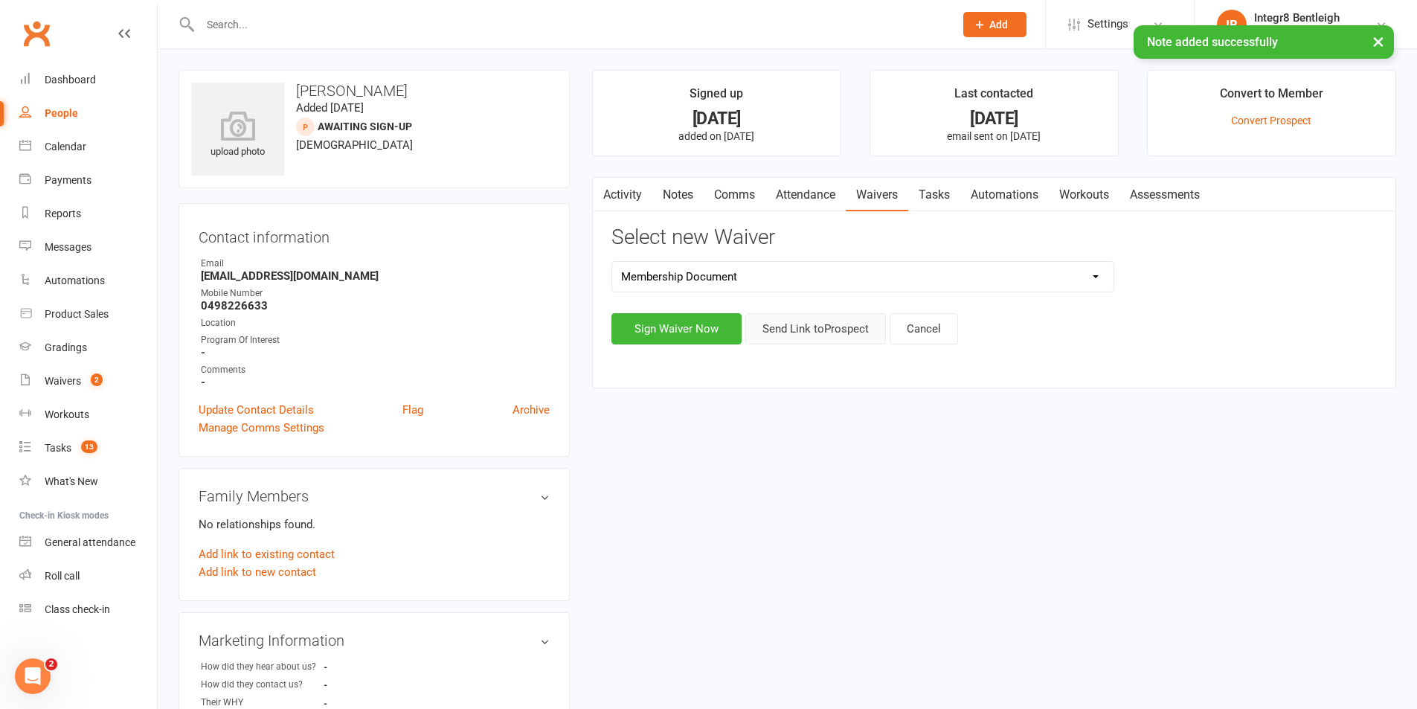
click at [820, 331] on button "Send Link to Prospect" at bounding box center [815, 328] width 141 height 31
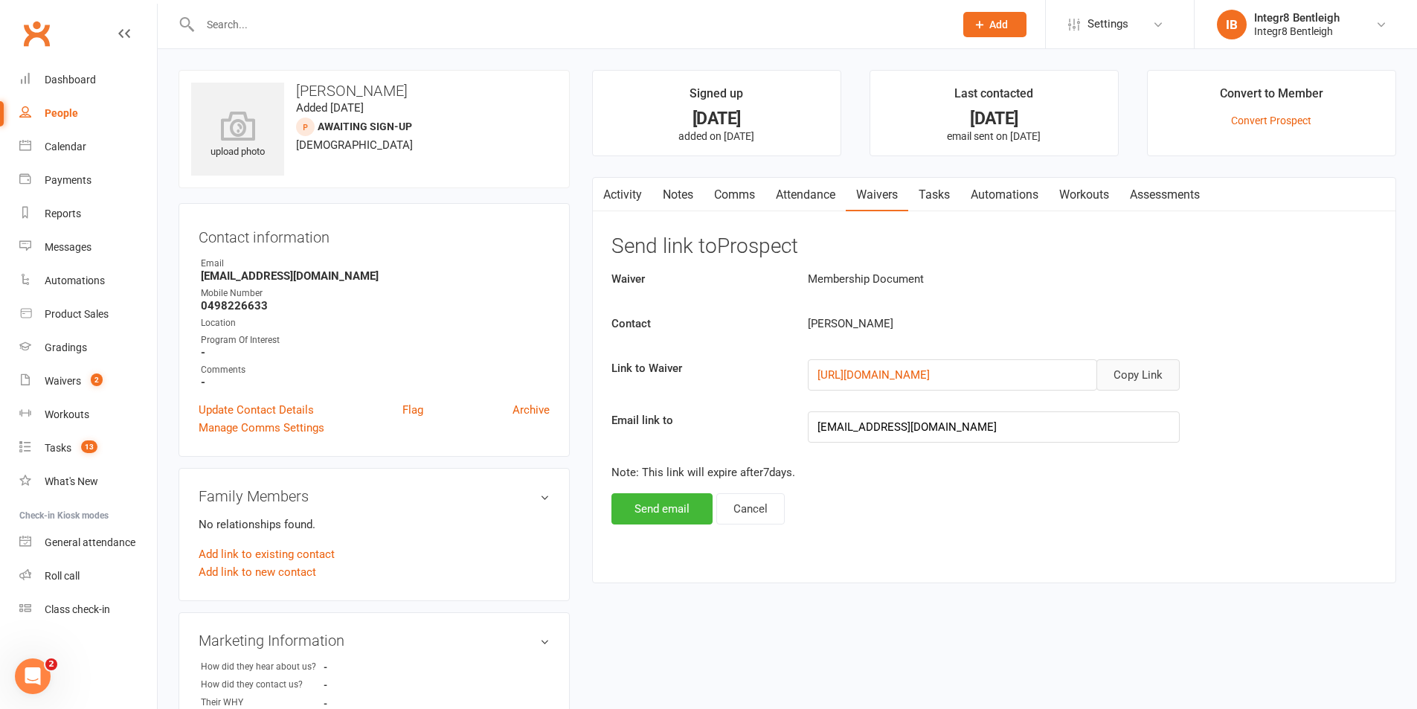
click at [1159, 370] on button "Copy Link" at bounding box center [1137, 374] width 83 height 31
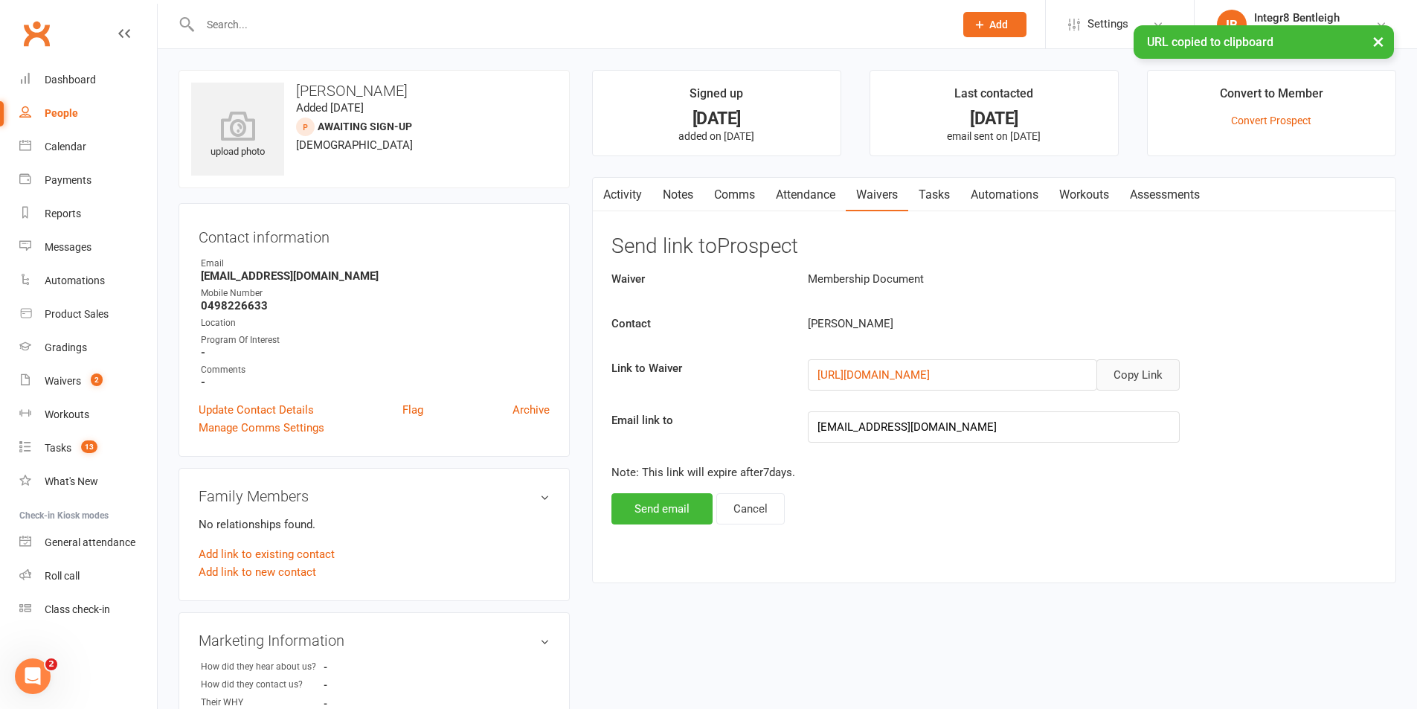
click at [730, 193] on link "Comms" at bounding box center [735, 195] width 62 height 34
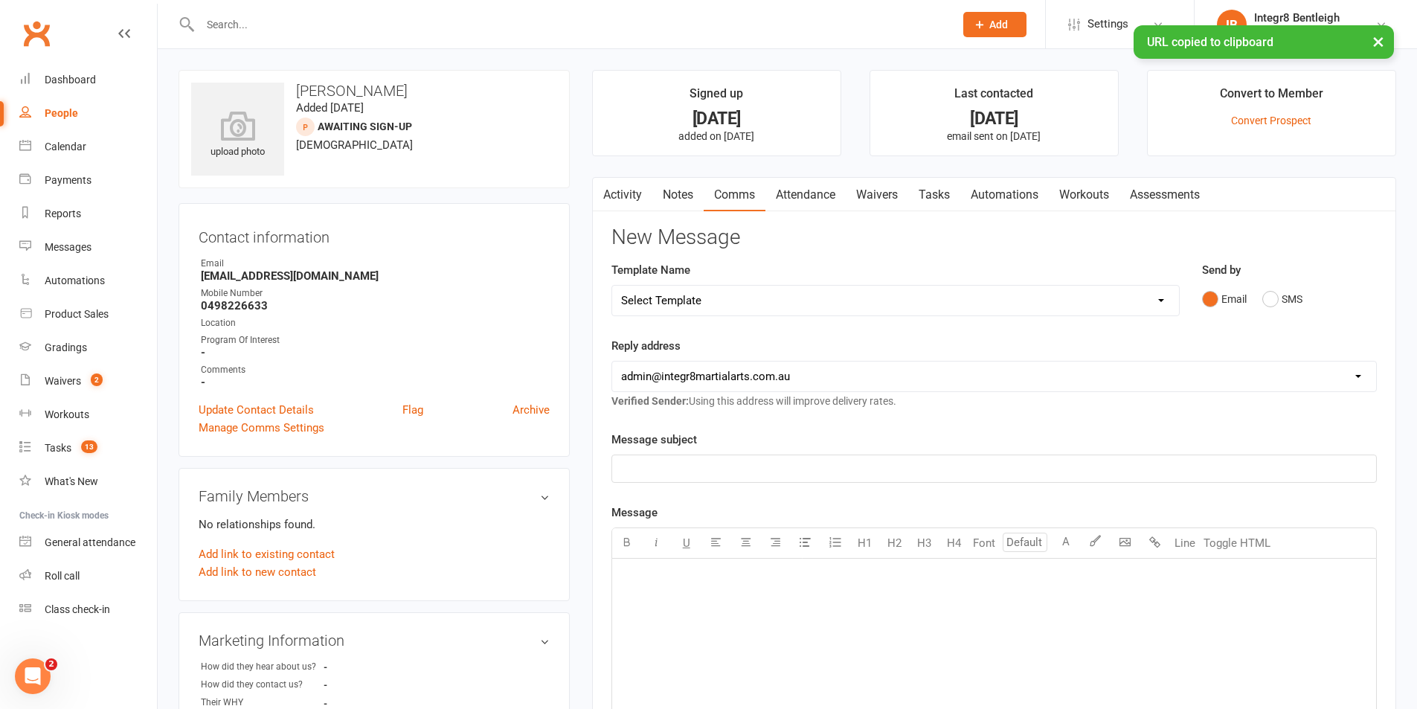
click at [810, 301] on select "Select Template [Email] Public Holiday [Email] 10 Class Pass - 1 Class Remainin…" at bounding box center [895, 301] width 567 height 30
select select "13"
click at [612, 286] on select "Select Template [Email] Public Holiday [Email] 10 Class Pass - 1 Class Remainin…" at bounding box center [895, 301] width 567 height 30
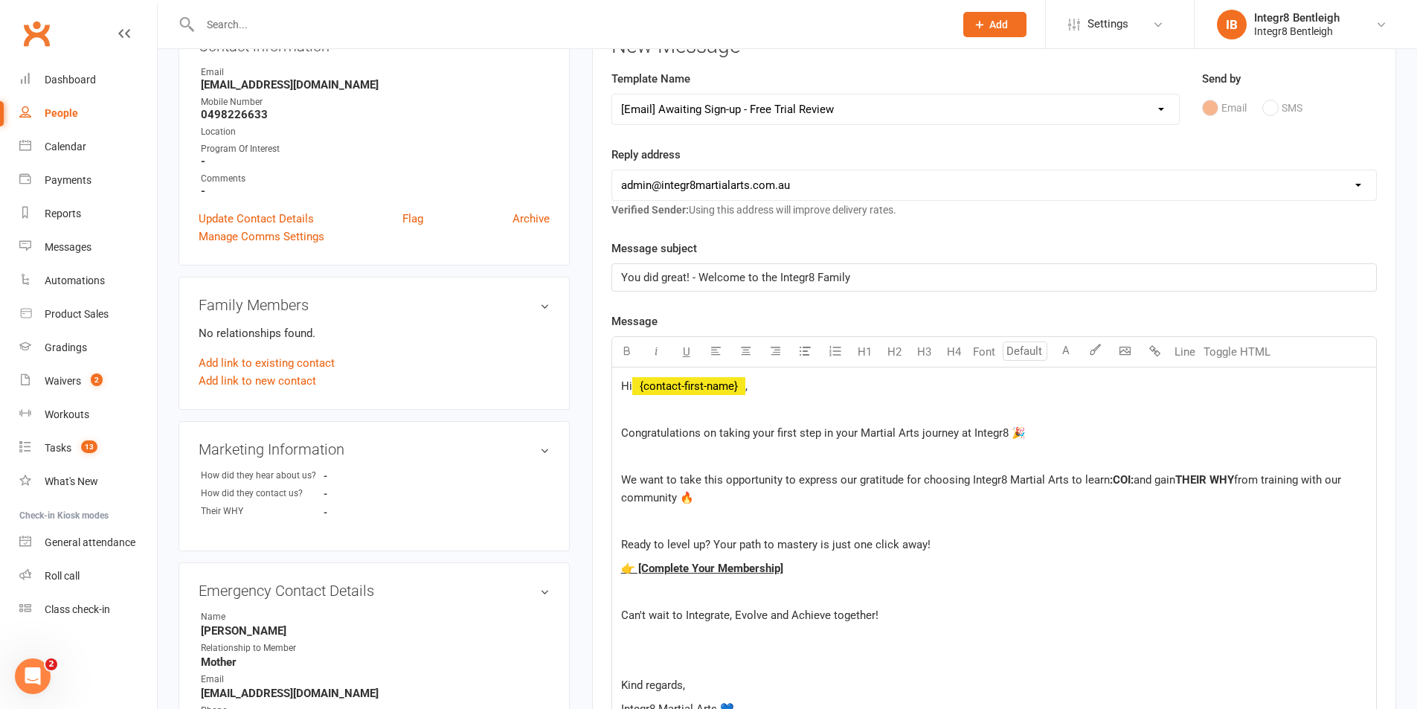
scroll to position [223, 0]
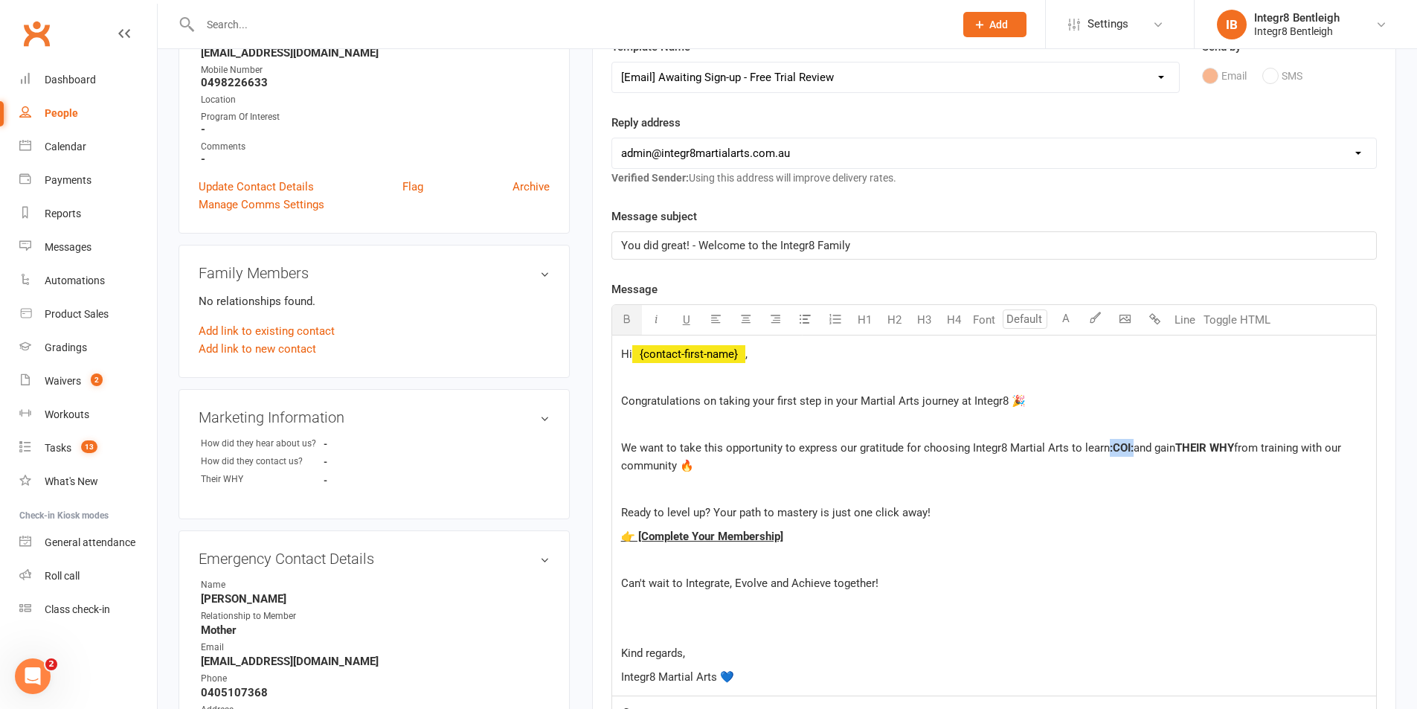
drag, startPoint x: 1133, startPoint y: 448, endPoint x: 1110, endPoint y: 448, distance: 23.1
click at [1110, 448] on p "We want to take this opportunity to express our gratitude for choosing Integr8 …" at bounding box center [994, 457] width 746 height 36
drag, startPoint x: 1265, startPoint y: 446, endPoint x: 1209, endPoint y: 451, distance: 56.0
click at [1209, 451] on span "THEIR WHY" at bounding box center [1232, 447] width 59 height 13
drag, startPoint x: 1267, startPoint y: 445, endPoint x: 1206, endPoint y: 447, distance: 61.0
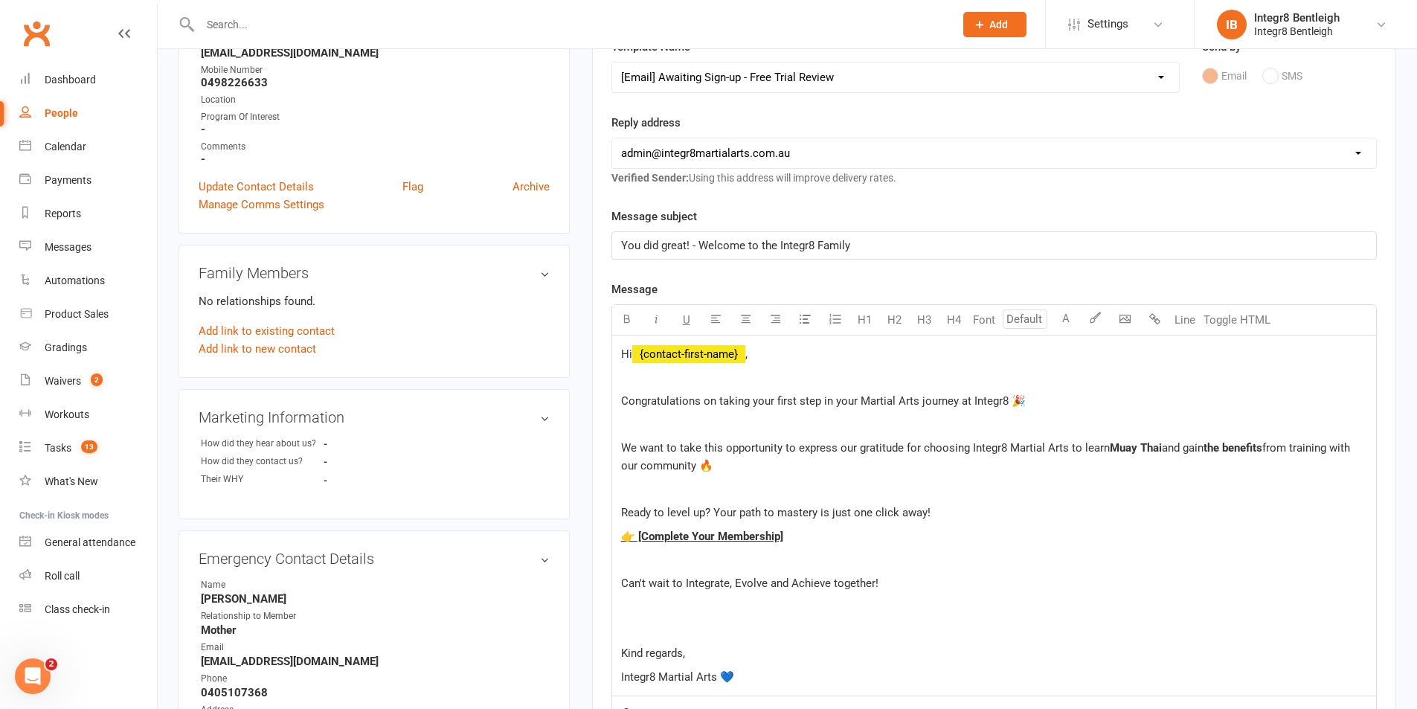
click at [1206, 447] on p "We want to take this opportunity to express our gratitude for choosing Integr8 …" at bounding box center [994, 457] width 746 height 36
click at [850, 564] on p at bounding box center [994, 559] width 746 height 18
click at [667, 586] on span "Please Call" at bounding box center [649, 582] width 56 height 13
click at [683, 585] on p "Please call" at bounding box center [994, 583] width 746 height 18
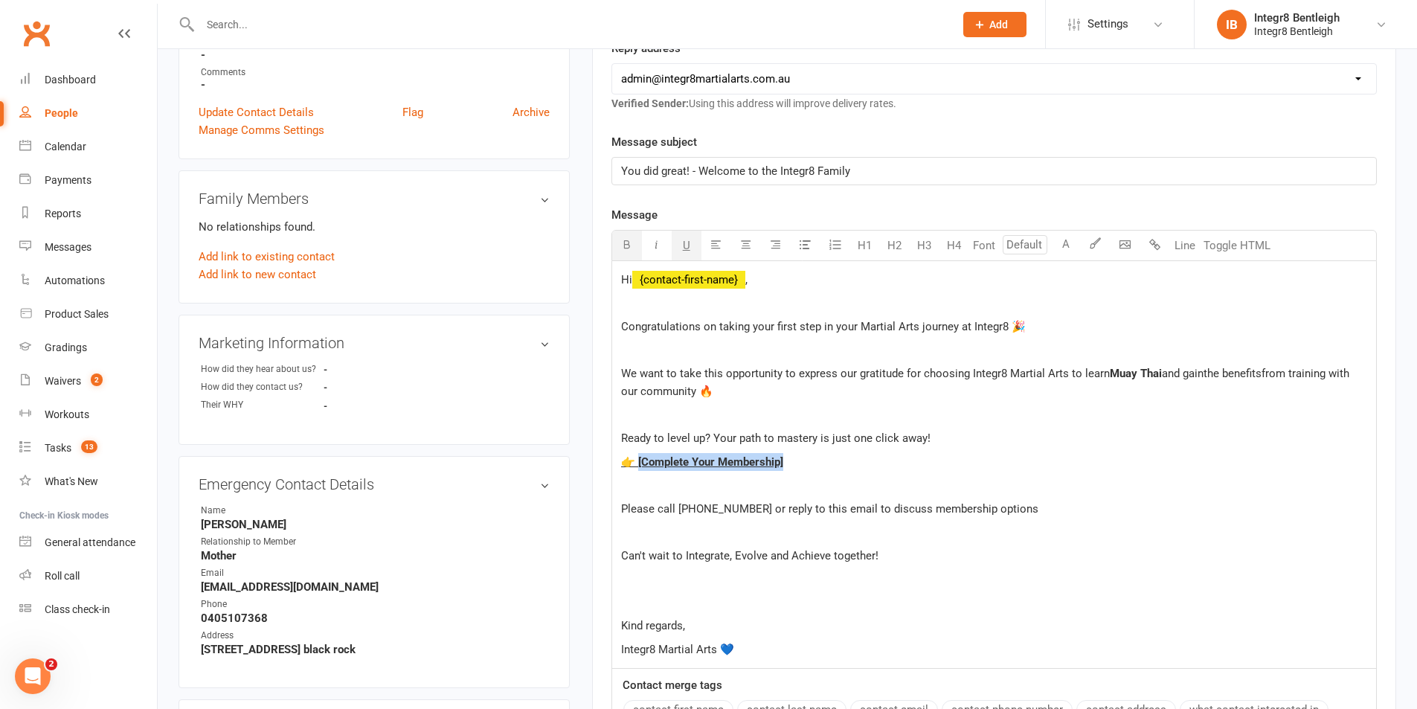
drag, startPoint x: 785, startPoint y: 464, endPoint x: 650, endPoint y: 456, distance: 134.9
click at [637, 466] on span "👉 [Complete Your Membership]" at bounding box center [702, 461] width 162 height 13
click at [629, 286] on span "Hi" at bounding box center [626, 279] width 11 height 13
click at [1019, 509] on p "Please call 0455 150 088 or reply to this email to discuss membership options" at bounding box center [994, 509] width 746 height 18
click at [689, 623] on p "Kind regards," at bounding box center [994, 626] width 746 height 18
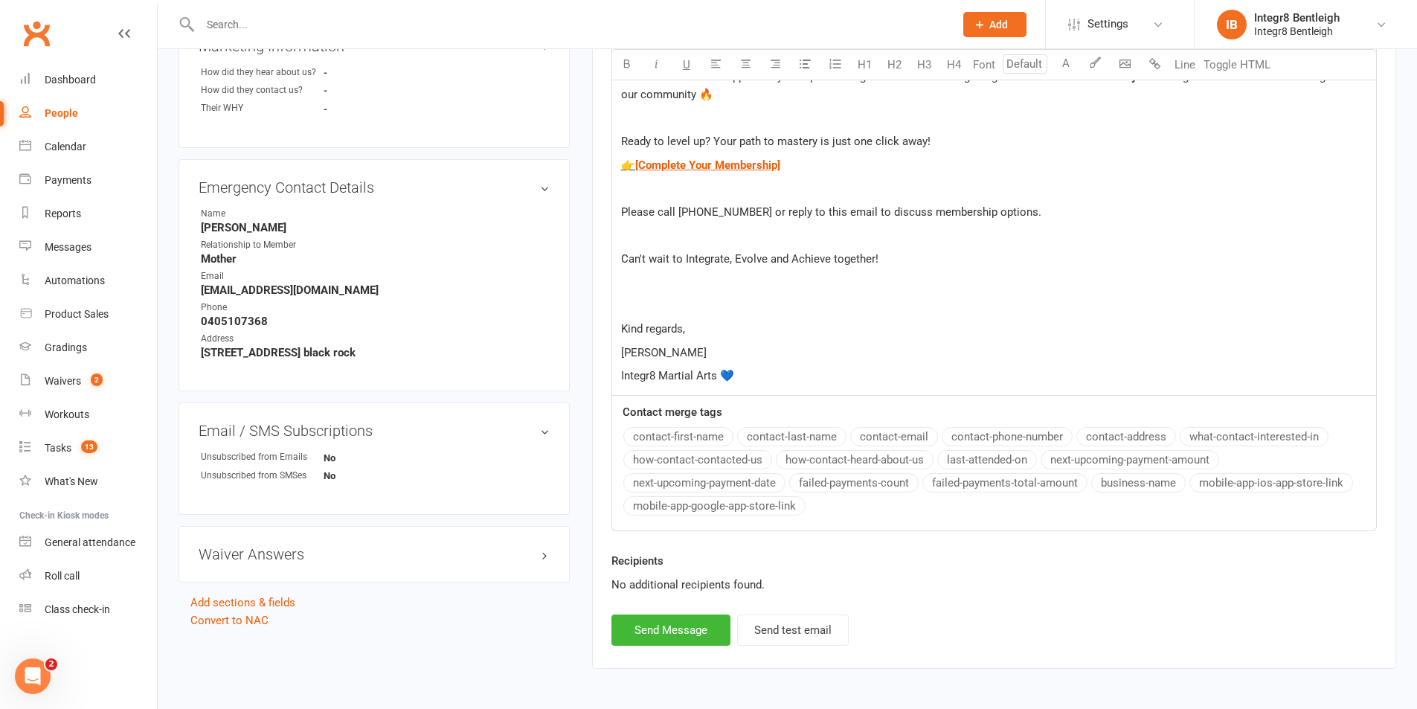
scroll to position [595, 0]
click at [666, 629] on button "Send Message" at bounding box center [670, 629] width 119 height 31
select select
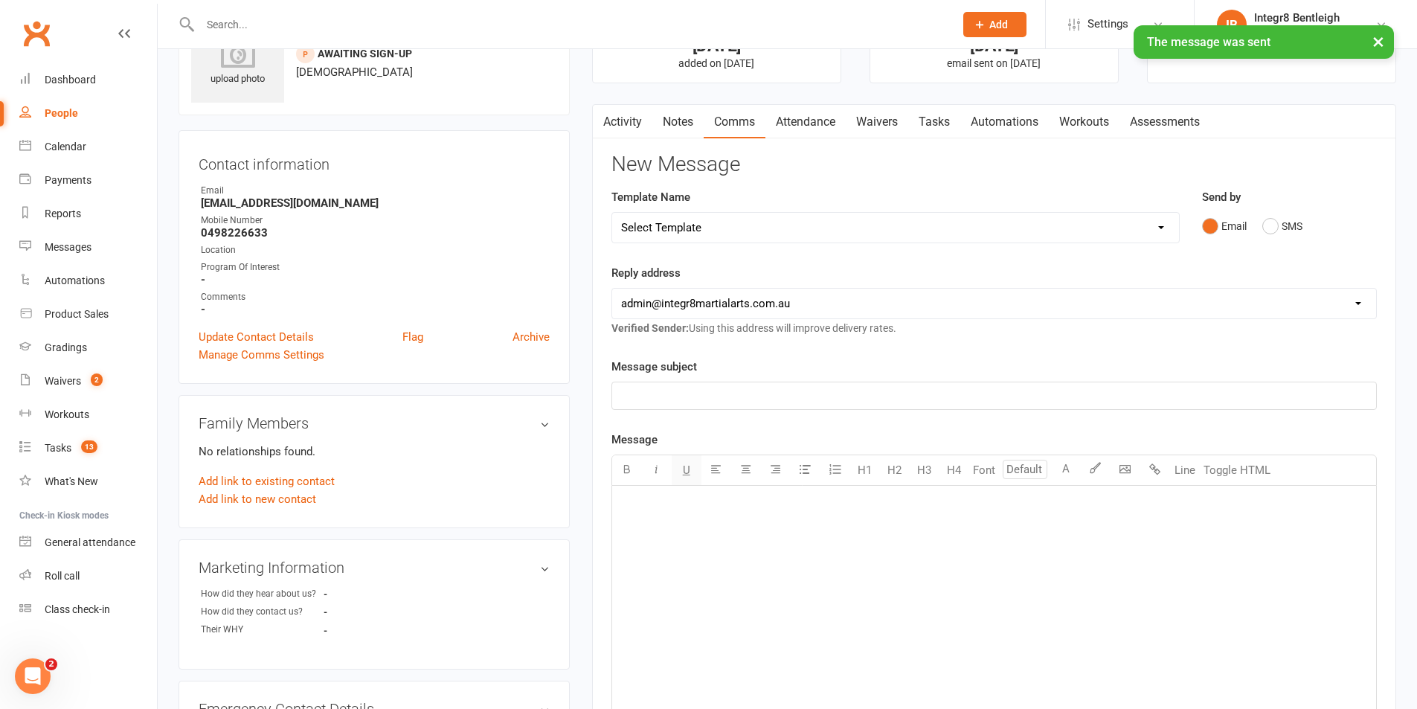
scroll to position [0, 0]
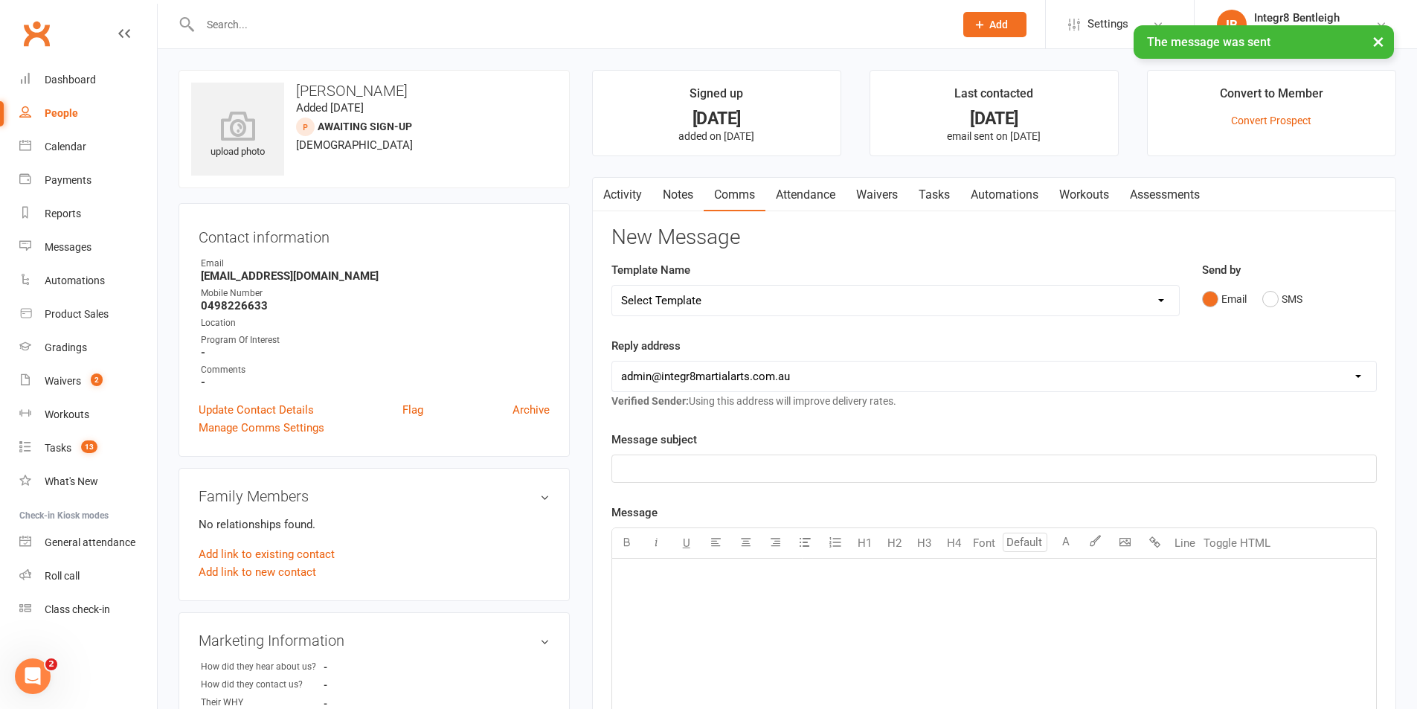
click at [677, 194] on link "Notes" at bounding box center [677, 195] width 51 height 34
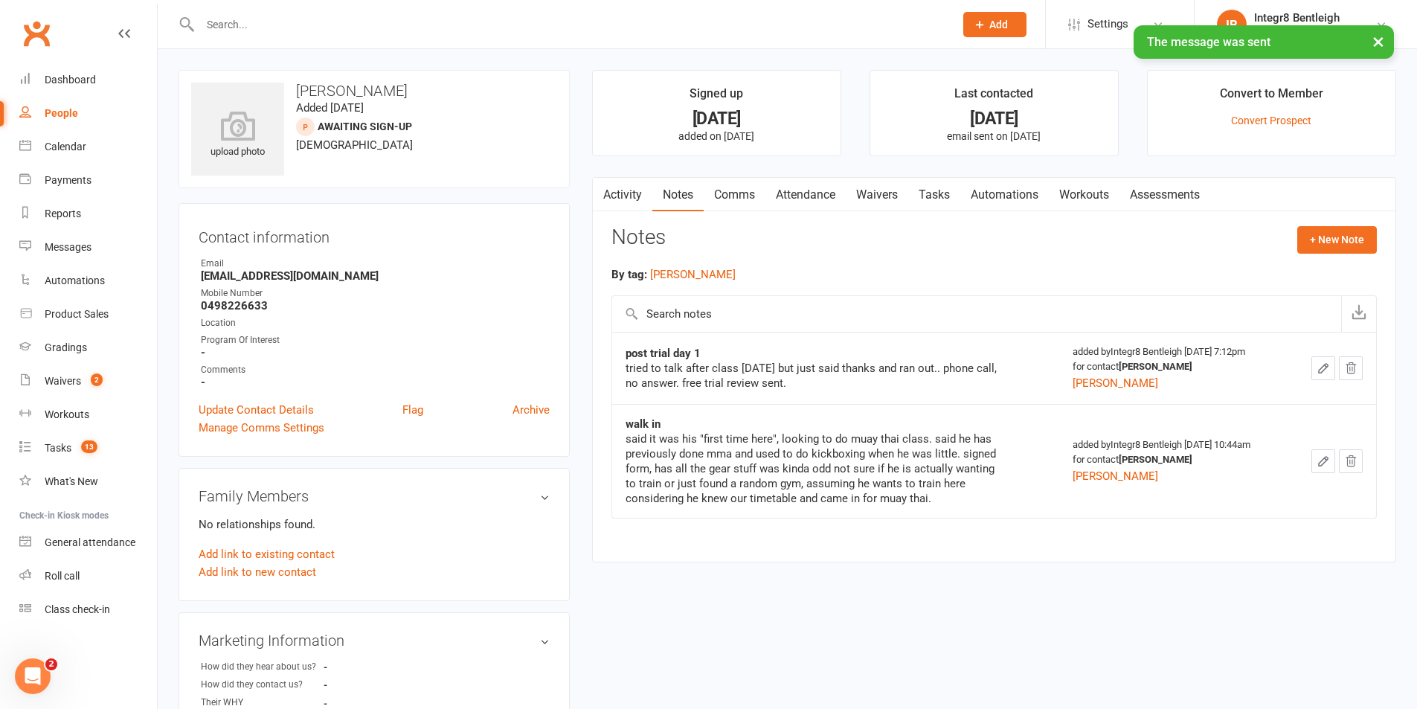
click at [636, 193] on link "Activity" at bounding box center [622, 195] width 59 height 34
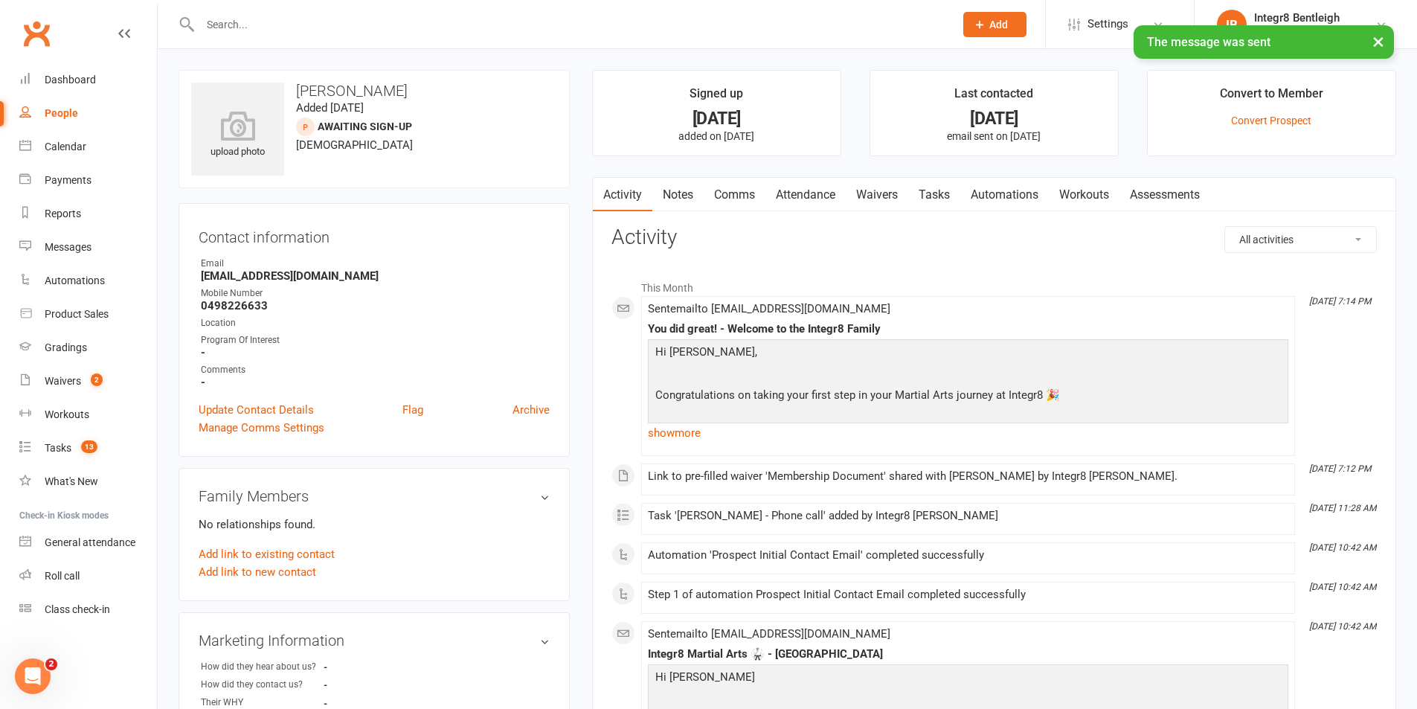
click at [670, 194] on link "Notes" at bounding box center [677, 195] width 51 height 34
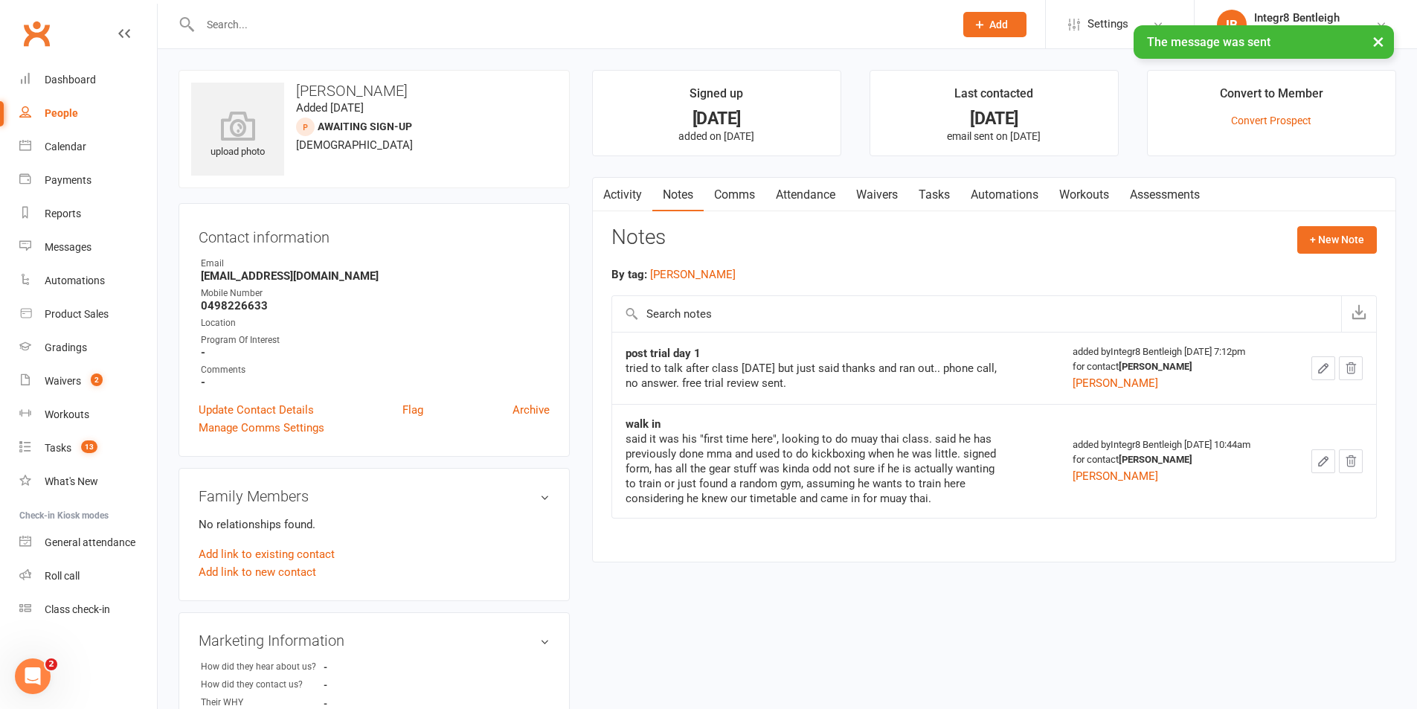
click at [619, 193] on link "Activity" at bounding box center [622, 195] width 59 height 34
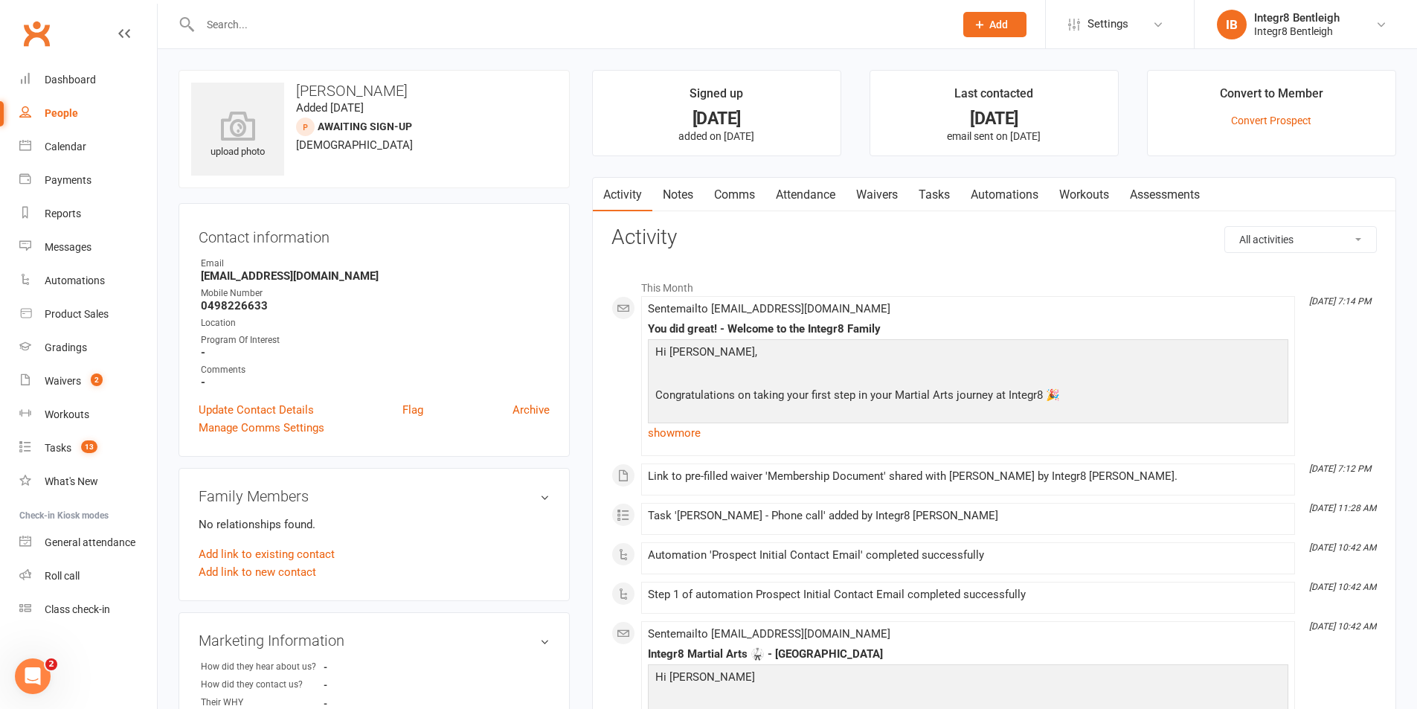
click at [77, 110] on link "People" at bounding box center [88, 113] width 138 height 33
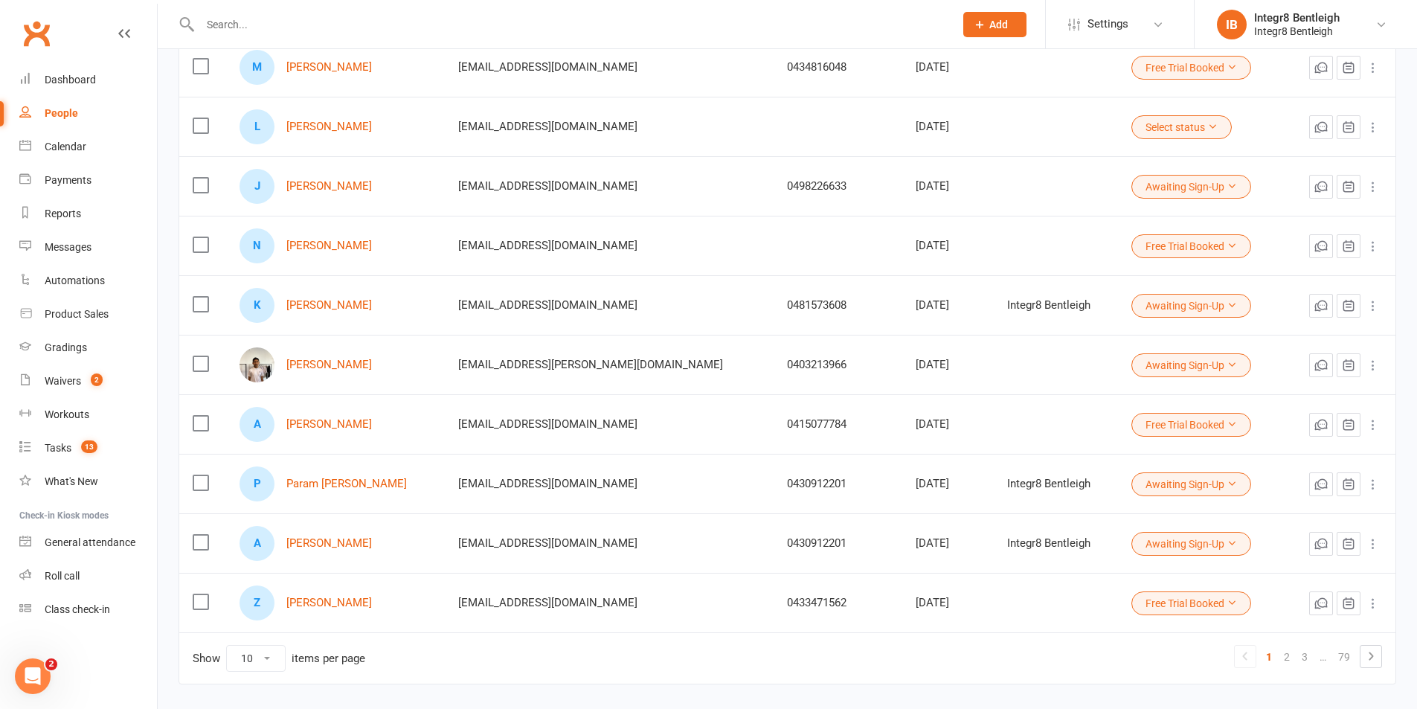
scroll to position [279, 0]
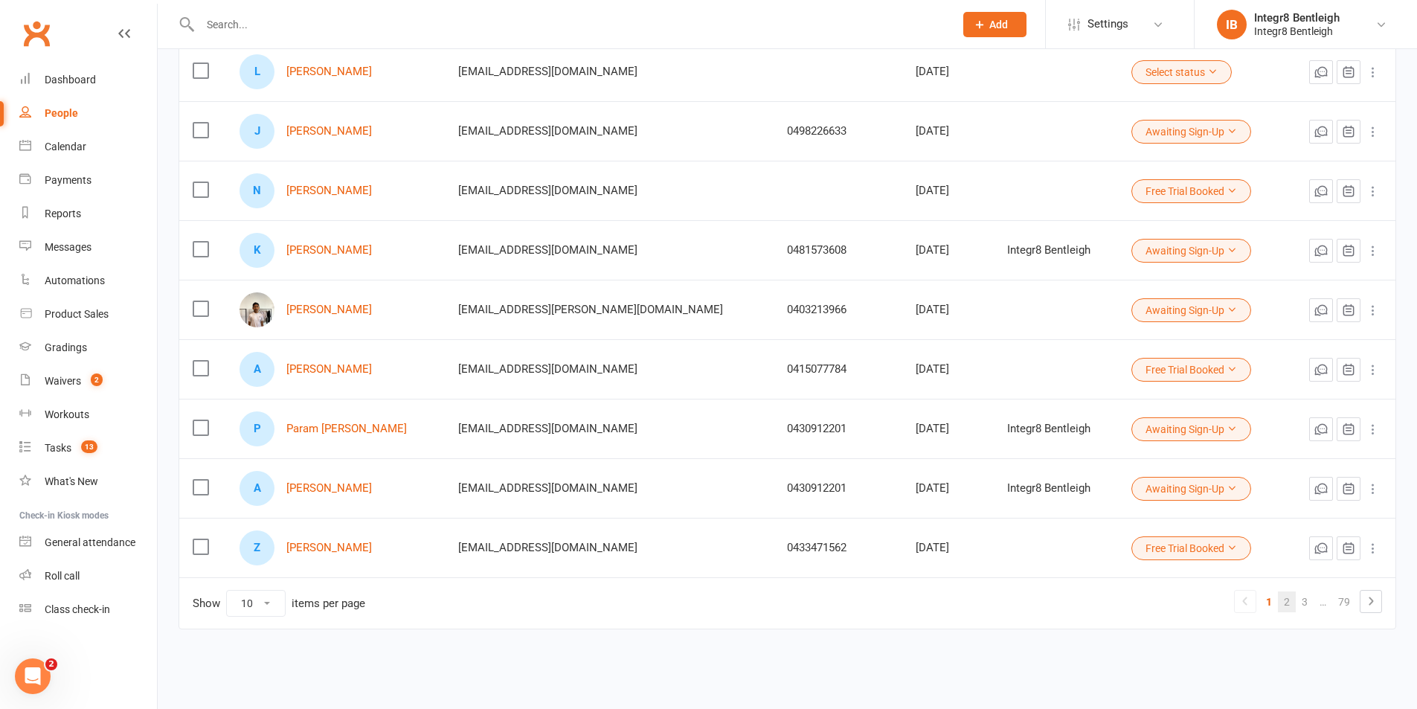
click at [1291, 602] on link "2" at bounding box center [1287, 601] width 18 height 21
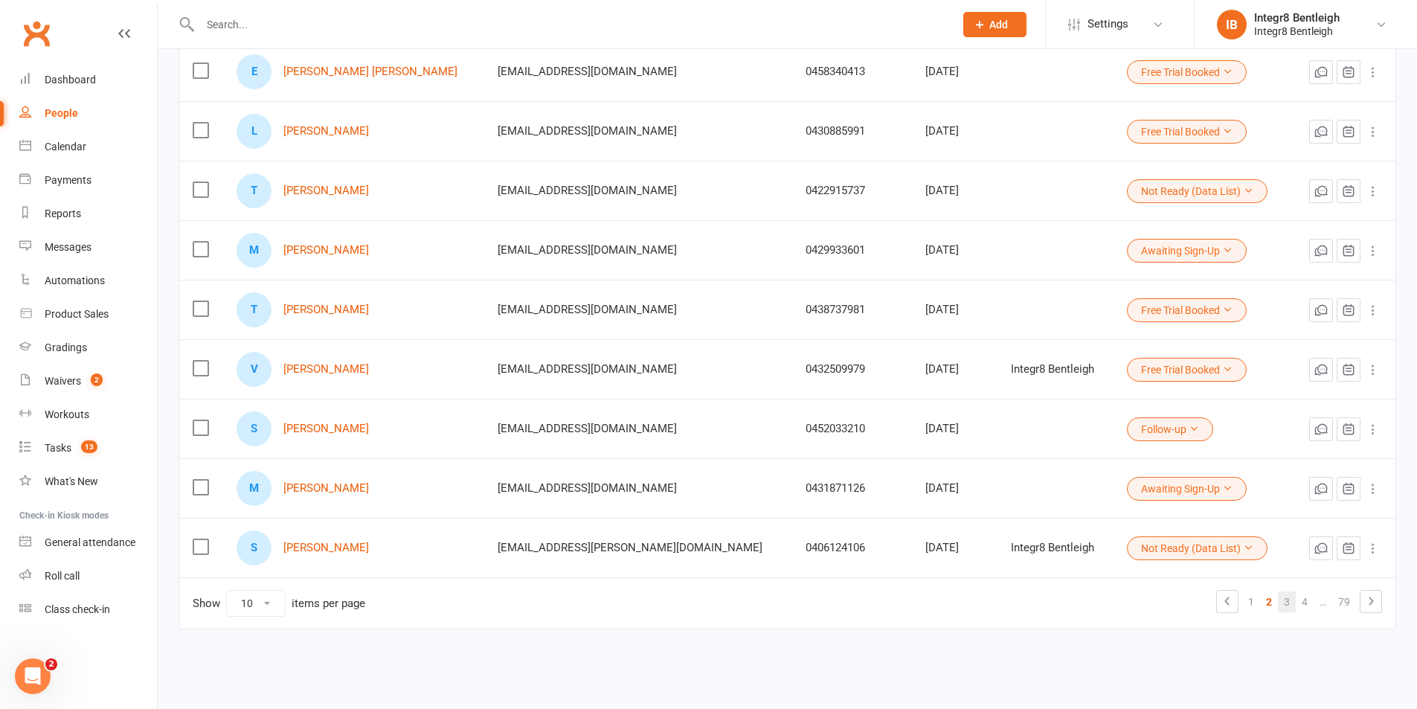
click at [1289, 604] on link "3" at bounding box center [1287, 601] width 18 height 21
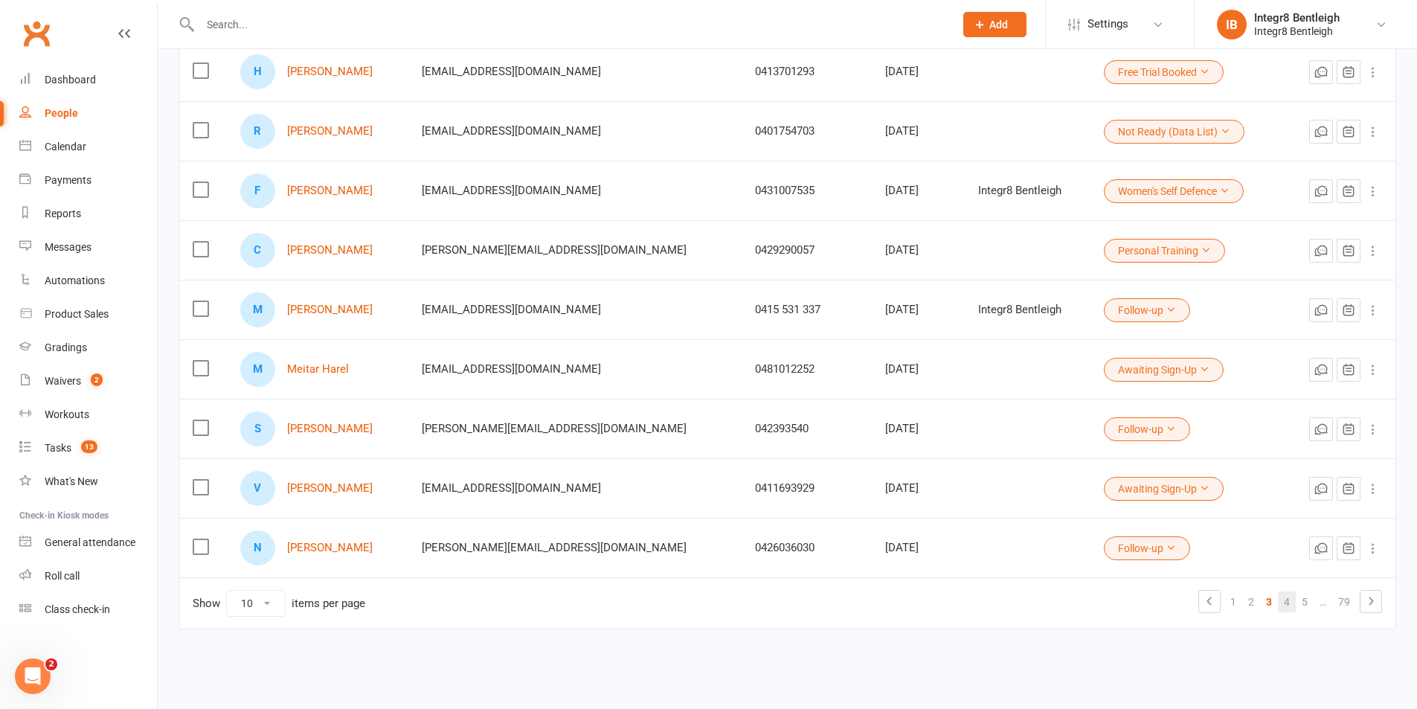
click at [1286, 602] on link "4" at bounding box center [1287, 601] width 18 height 21
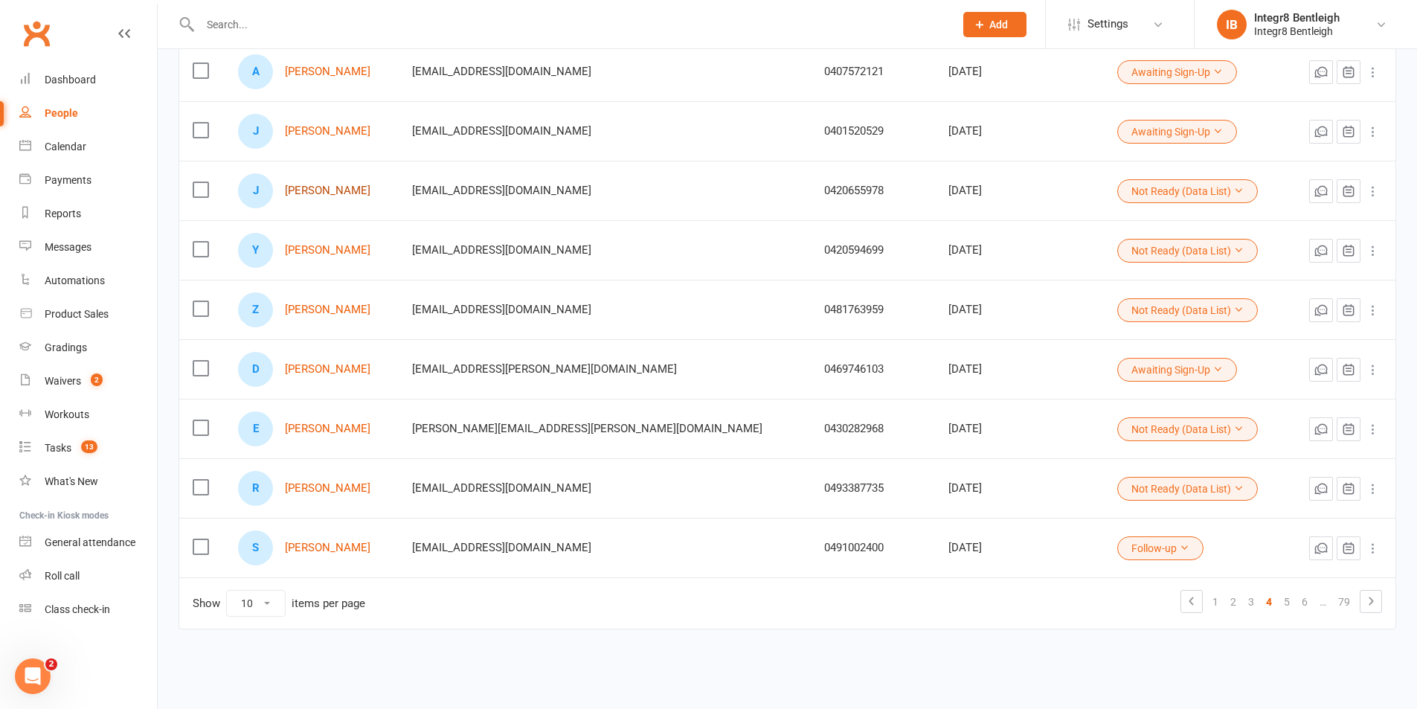
click at [332, 193] on link "Jasmine Steen" at bounding box center [328, 190] width 86 height 13
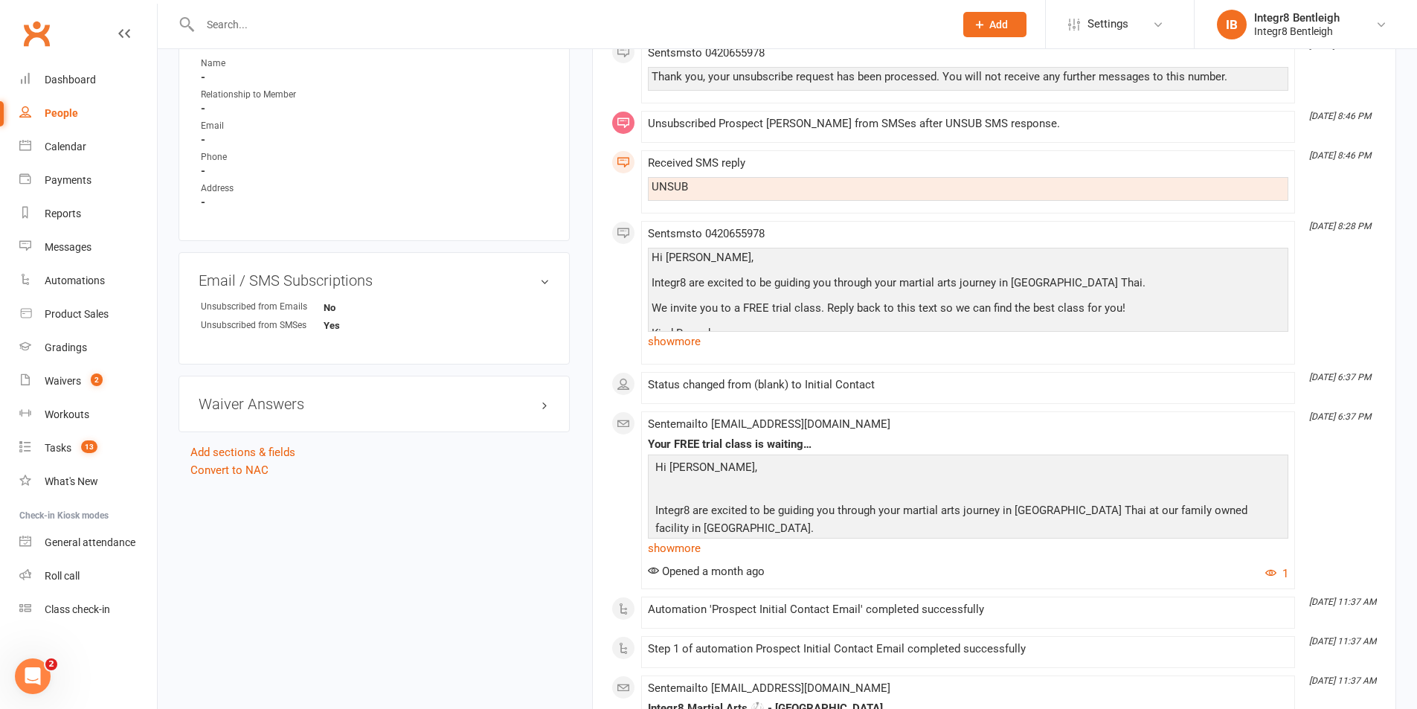
scroll to position [1097, 0]
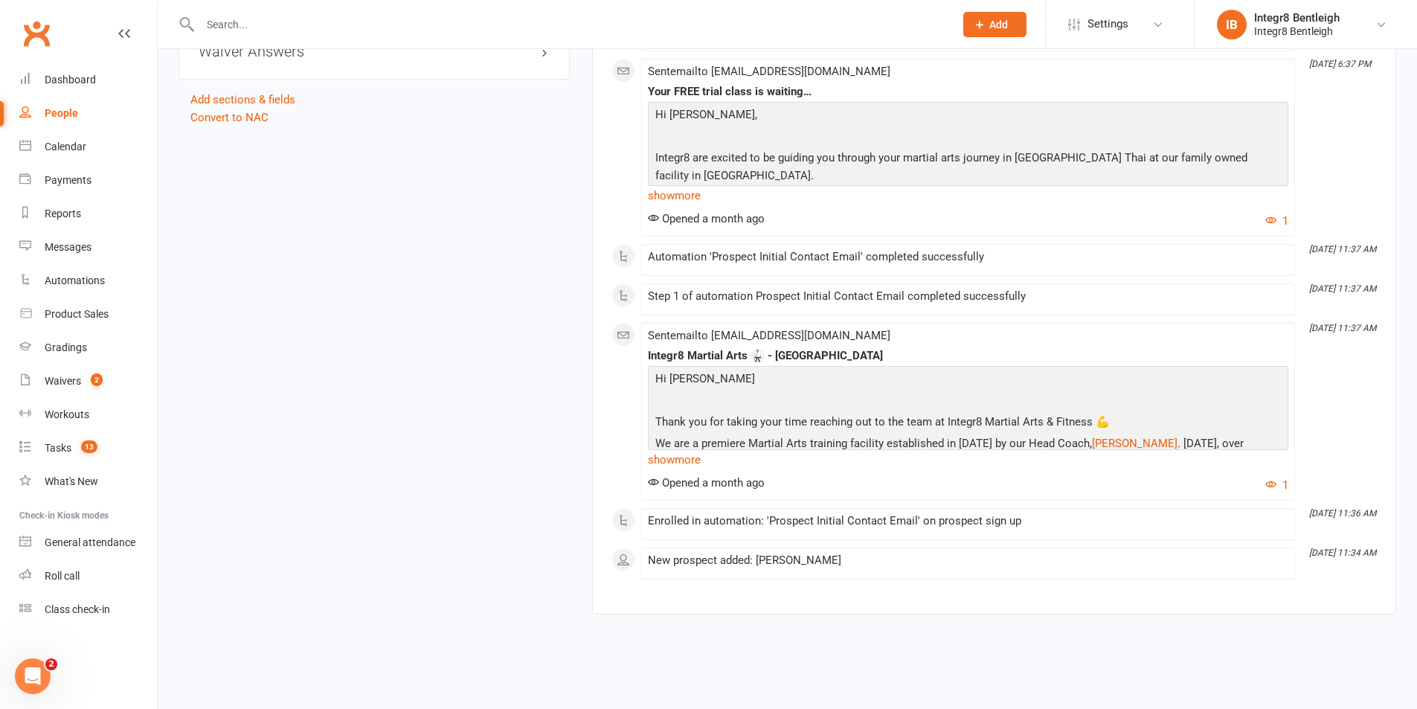
click at [692, 474] on div "Sent email to jasmine23steen@gmail.com Integr8 Martial Arts 🥋 - Bentleigh East …" at bounding box center [968, 411] width 640 height 164
click at [702, 202] on link "show more" at bounding box center [968, 195] width 640 height 21
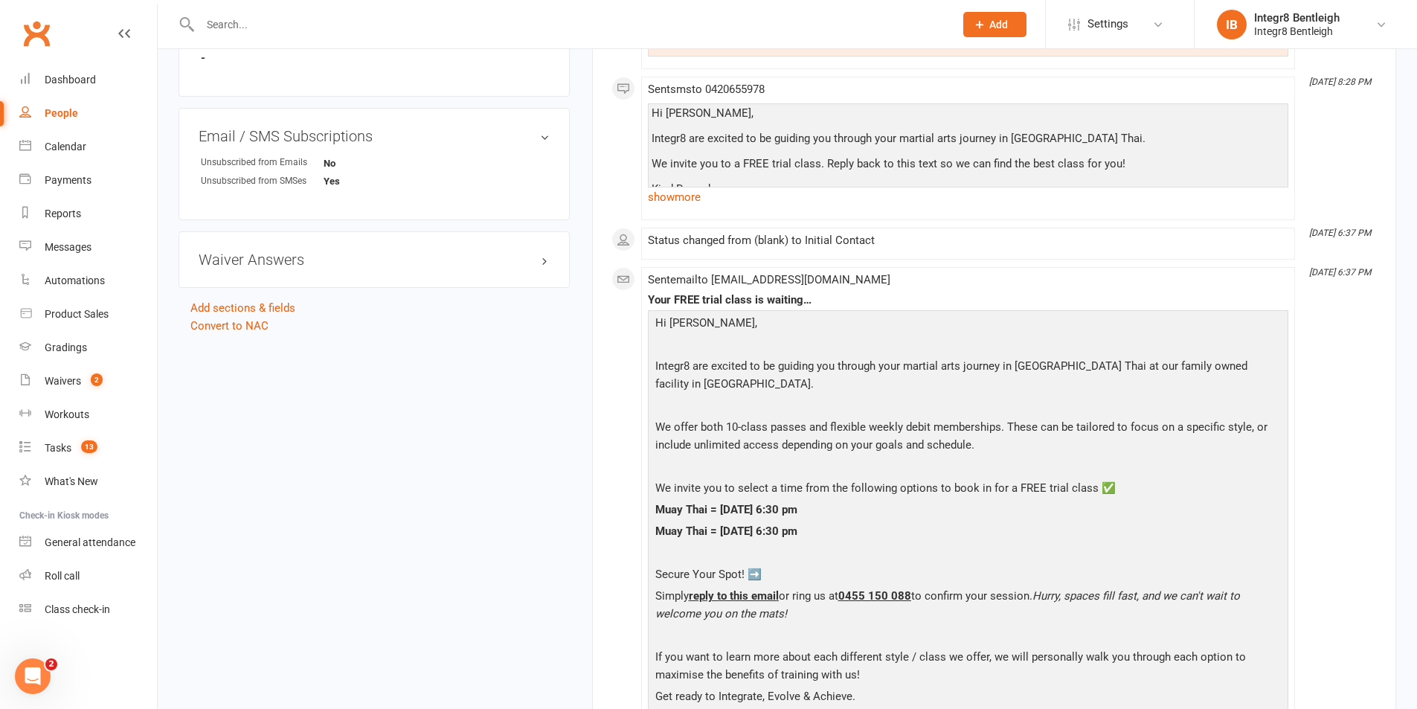
scroll to position [1023, 0]
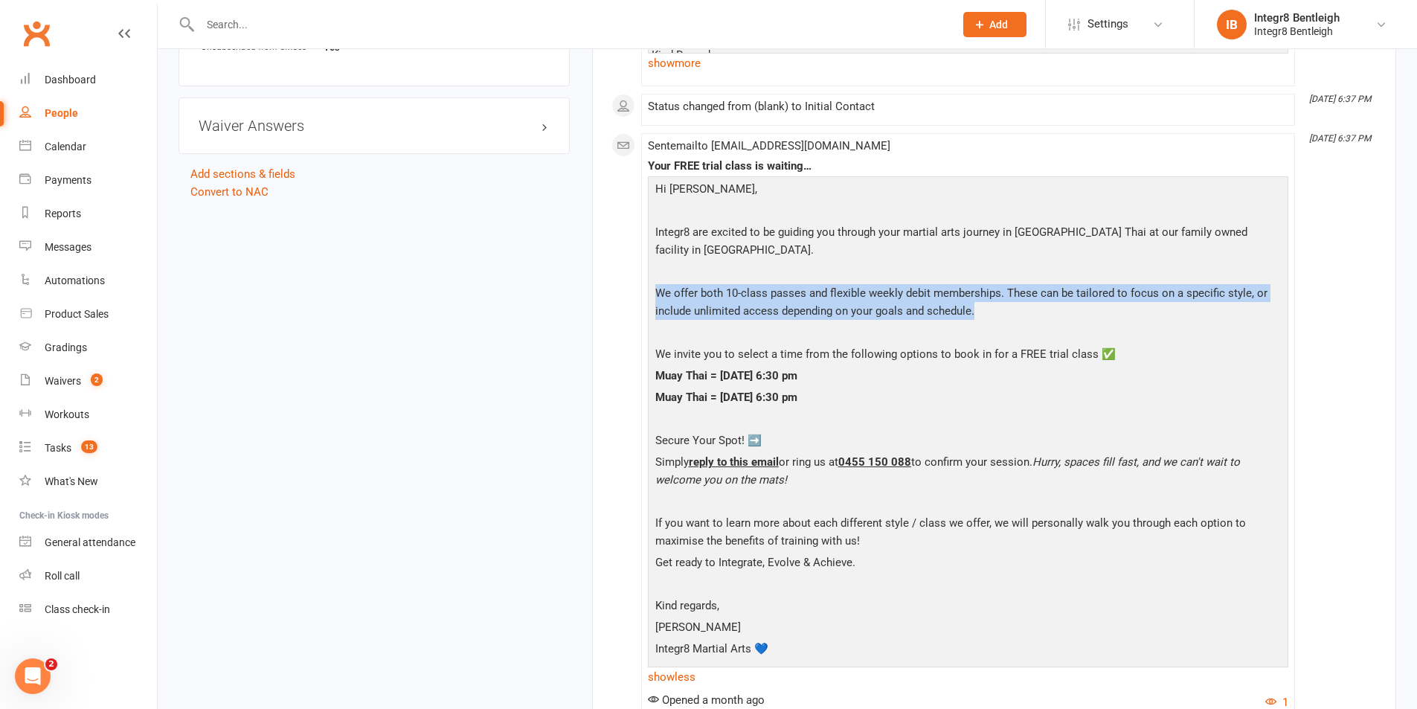
drag, startPoint x: 657, startPoint y: 290, endPoint x: 994, endPoint y: 315, distance: 337.8
click at [994, 315] on p "We offer both 10-class passes and flexible weekly debit memberships. These can …" at bounding box center [967, 303] width 633 height 39
copy p "We offer both 10-class passes and flexible weekly debit memberships. These can …"
click at [994, 317] on p "We offer both 10-class passes and flexible weekly debit memberships. These can …" at bounding box center [967, 303] width 633 height 39
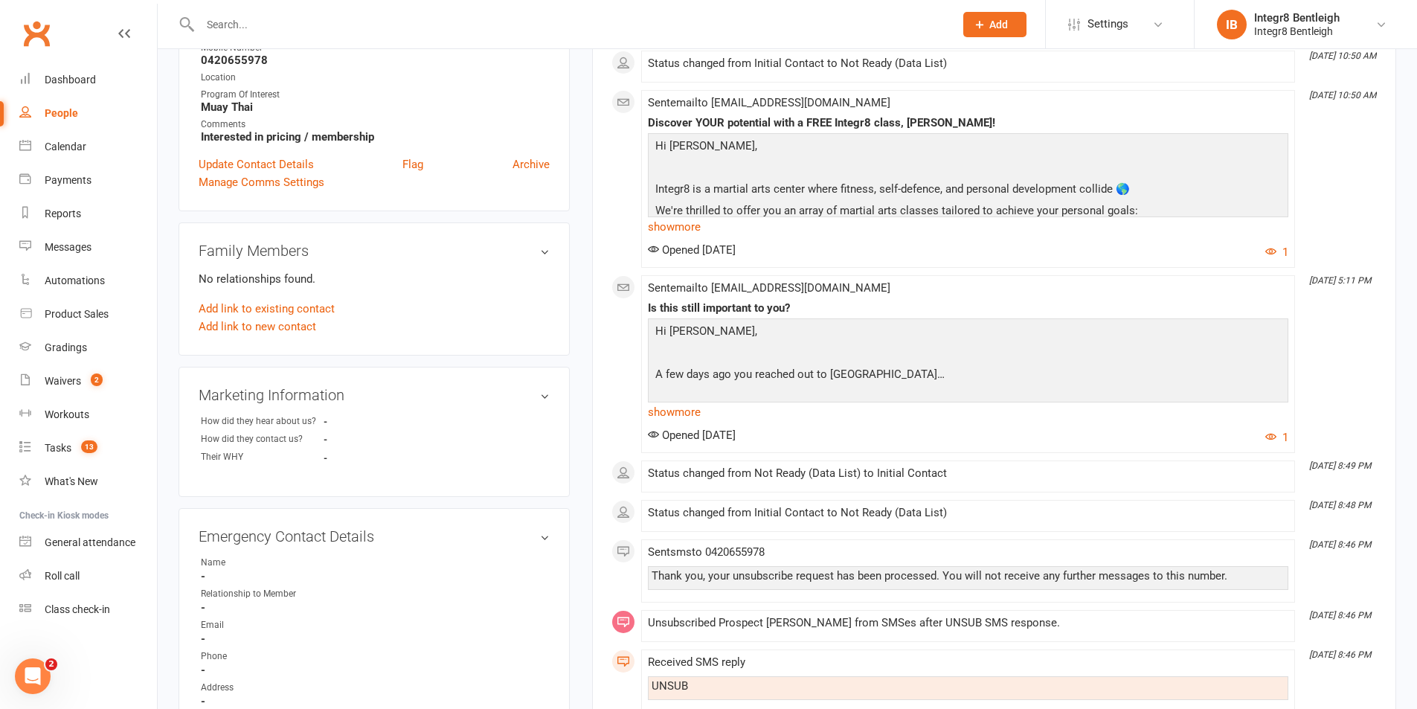
scroll to position [0, 0]
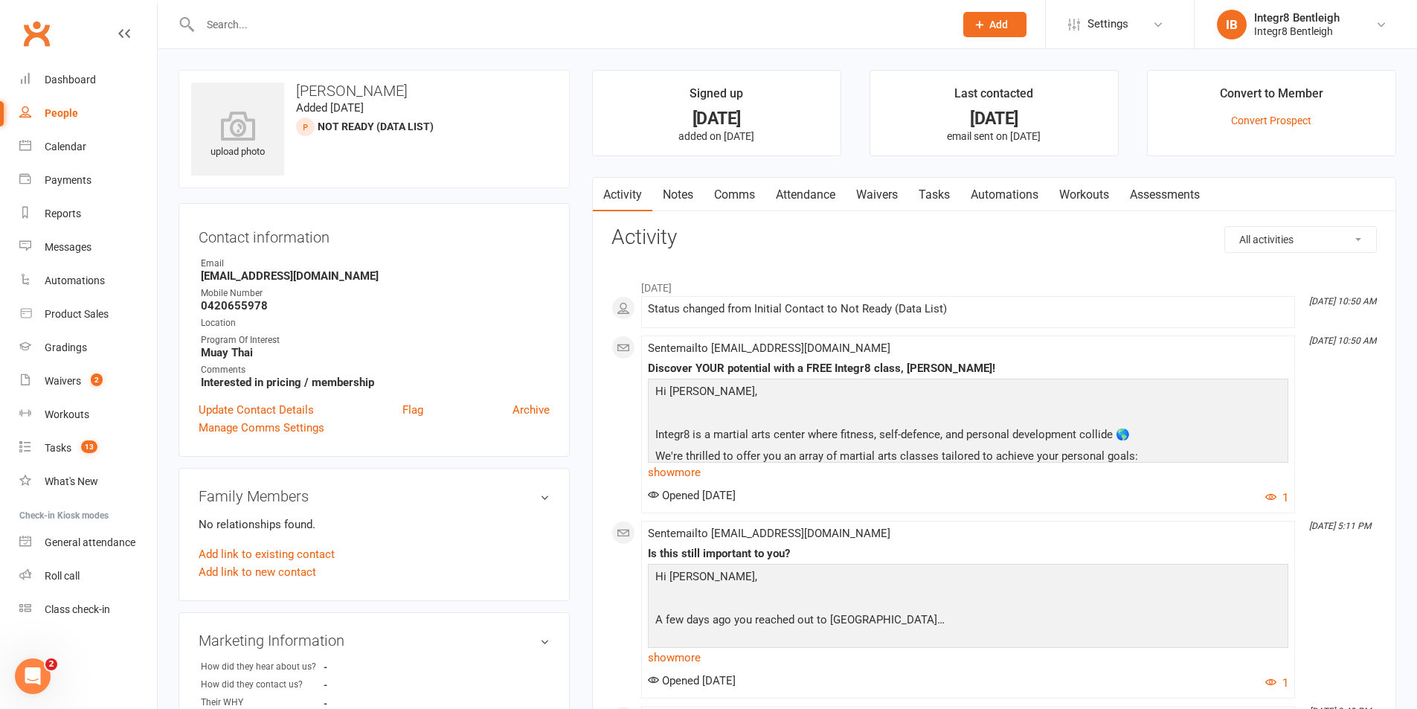
click at [69, 118] on div "People" at bounding box center [61, 113] width 33 height 12
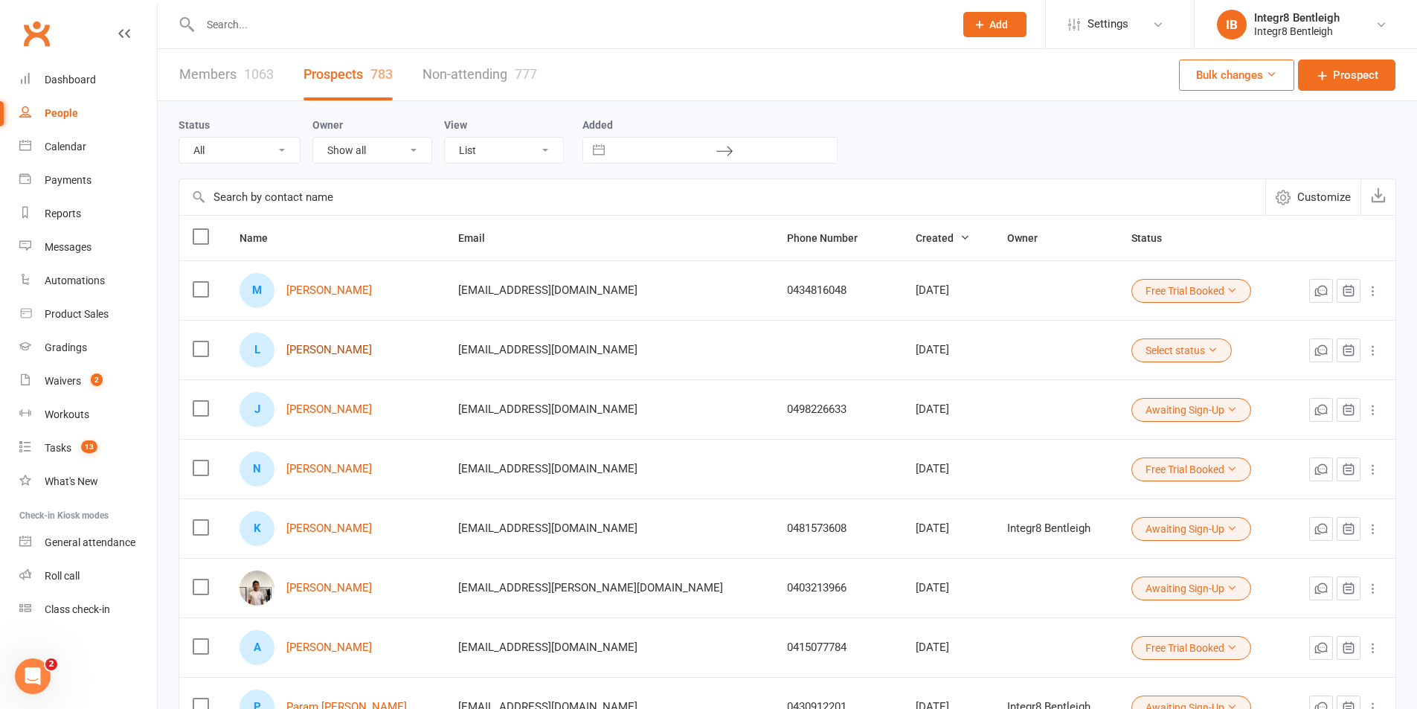
click at [344, 347] on link "Lily Millington" at bounding box center [329, 350] width 86 height 13
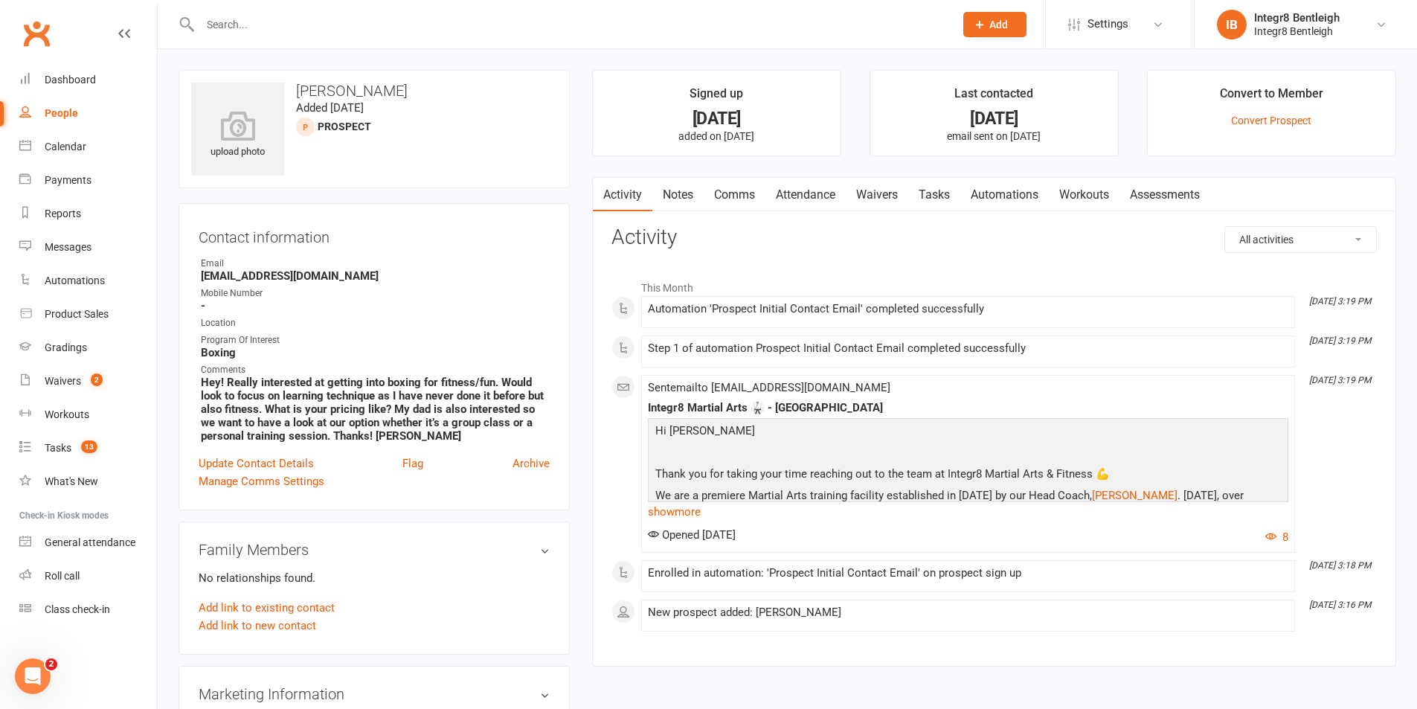
click at [685, 192] on link "Notes" at bounding box center [677, 195] width 51 height 34
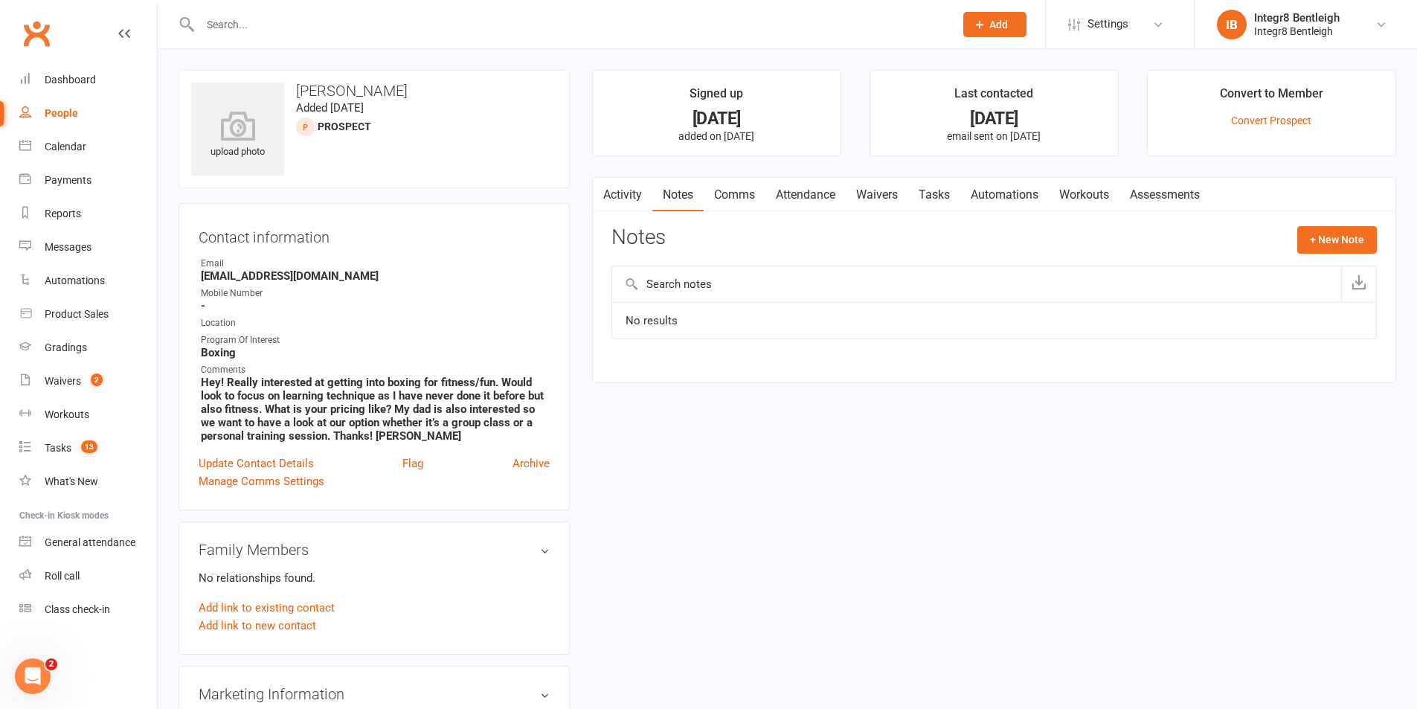
click at [752, 190] on link "Comms" at bounding box center [735, 195] width 62 height 34
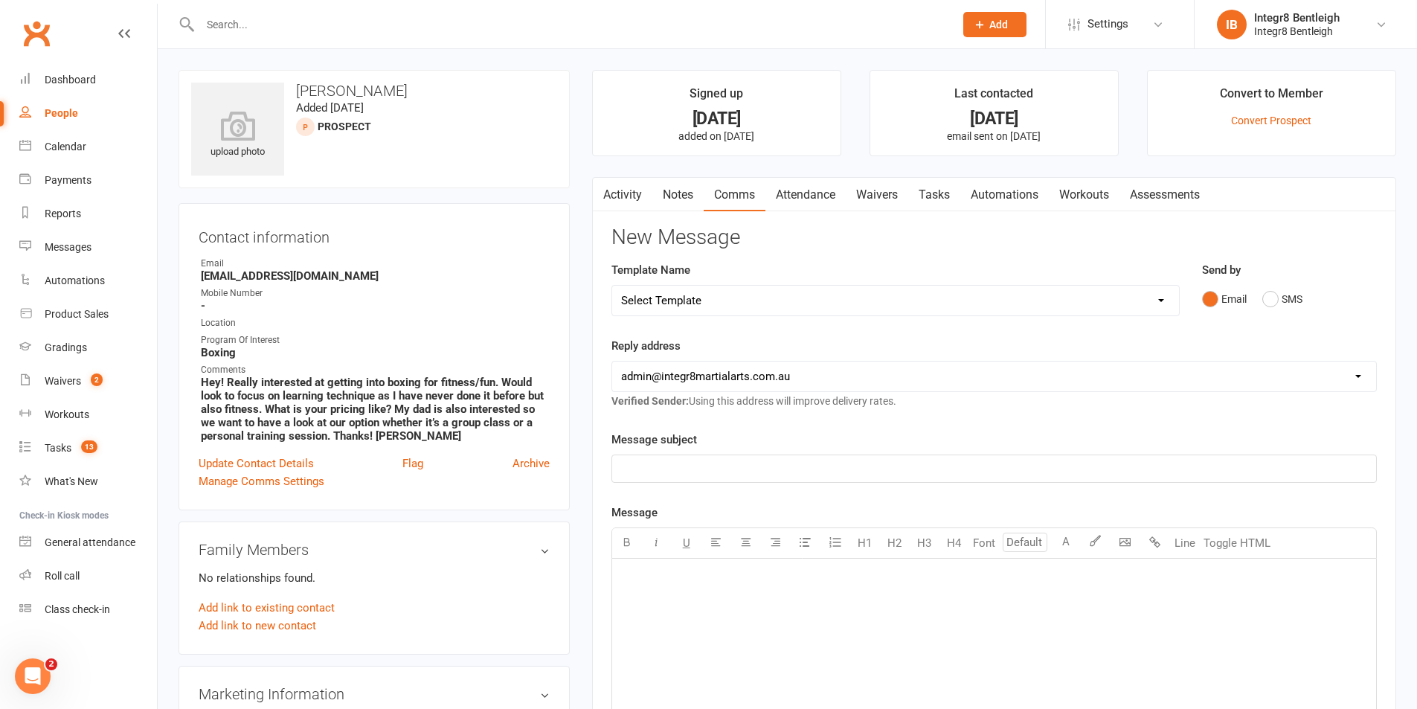
click at [678, 297] on select "Select Template [Email] Public Holiday [Email] 10 Class Pass - 1 Class Remainin…" at bounding box center [895, 301] width 567 height 30
select select "18"
click at [612, 286] on select "Select Template [Email] Public Holiday [Email] 10 Class Pass - 1 Class Remainin…" at bounding box center [895, 301] width 567 height 30
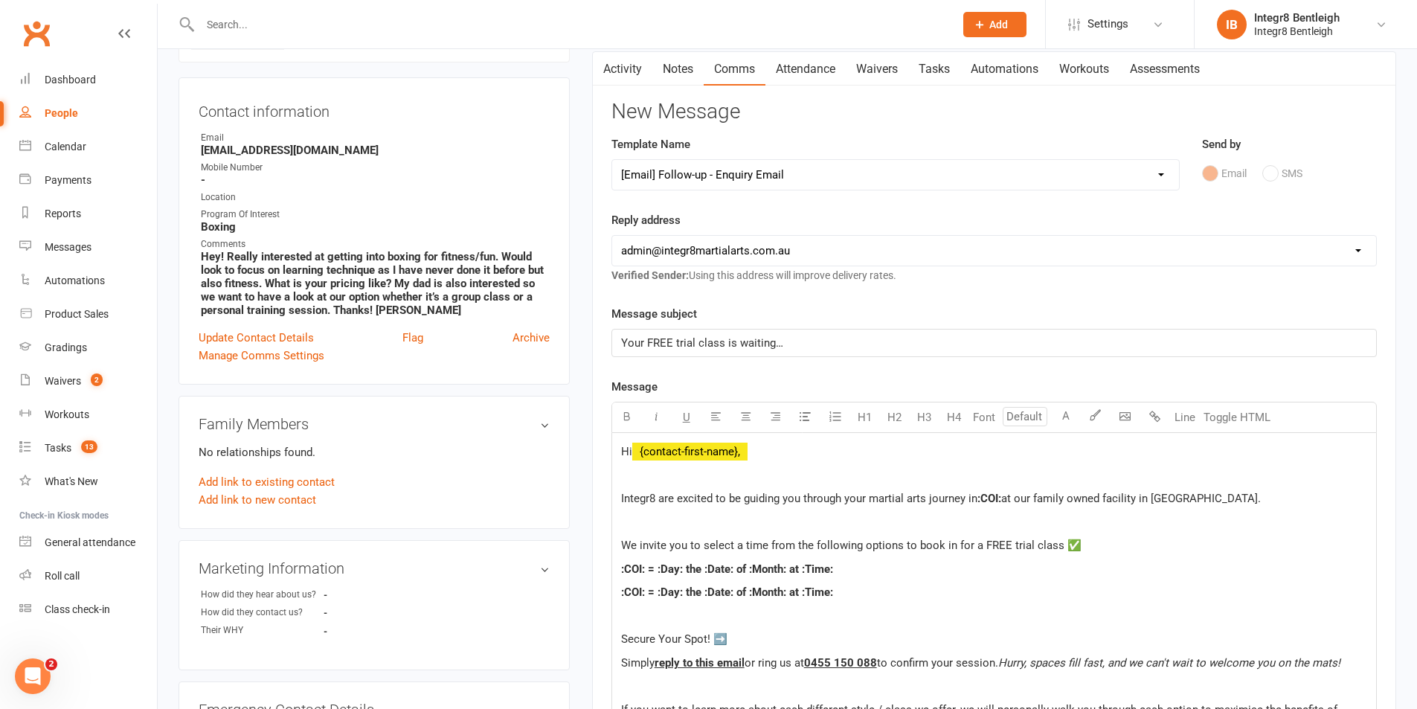
scroll to position [149, 0]
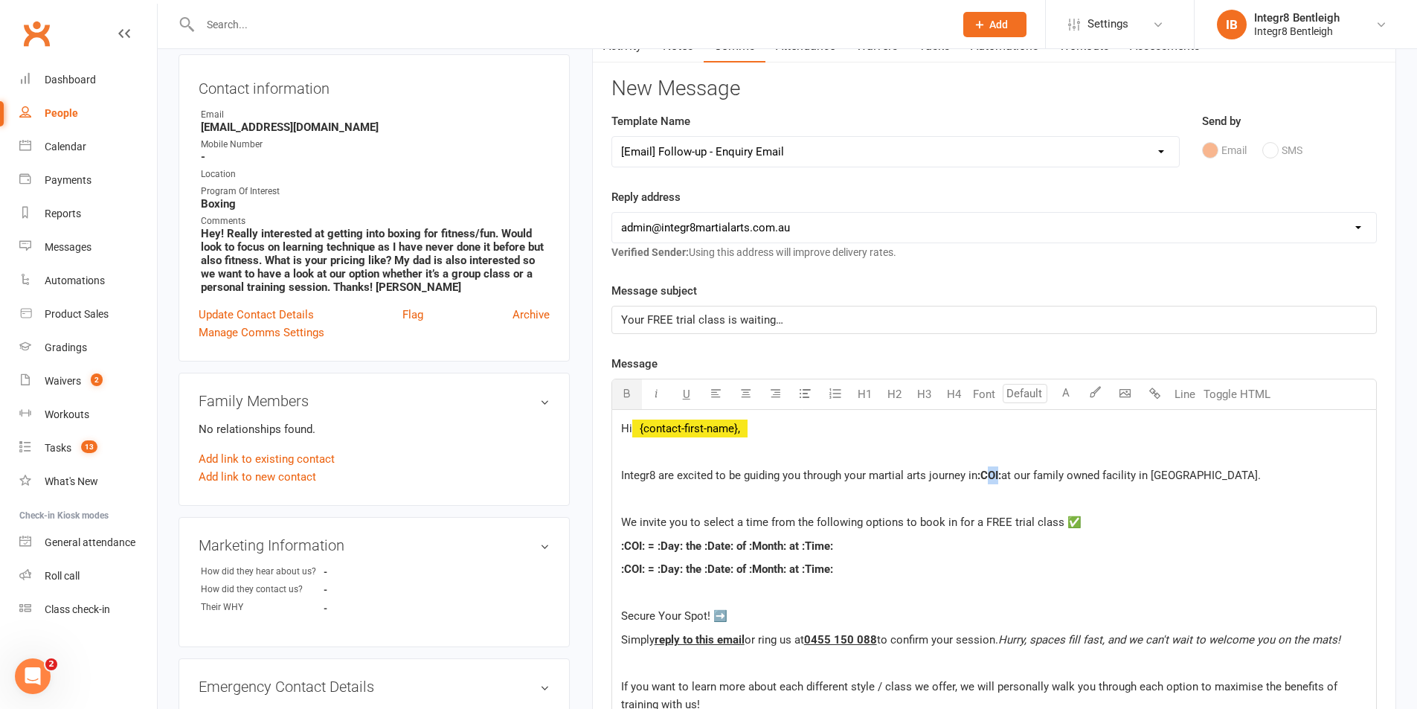
drag, startPoint x: 1001, startPoint y: 476, endPoint x: 987, endPoint y: 475, distance: 14.2
click at [987, 475] on span ":COI:" at bounding box center [989, 475] width 24 height 13
drag, startPoint x: 1004, startPoint y: 475, endPoint x: 979, endPoint y: 477, distance: 24.6
click at [979, 477] on p "Integr8 are excited to be guiding you through your martial arts journey in :COI…" at bounding box center [994, 475] width 746 height 18
click at [1060, 500] on p at bounding box center [994, 499] width 746 height 18
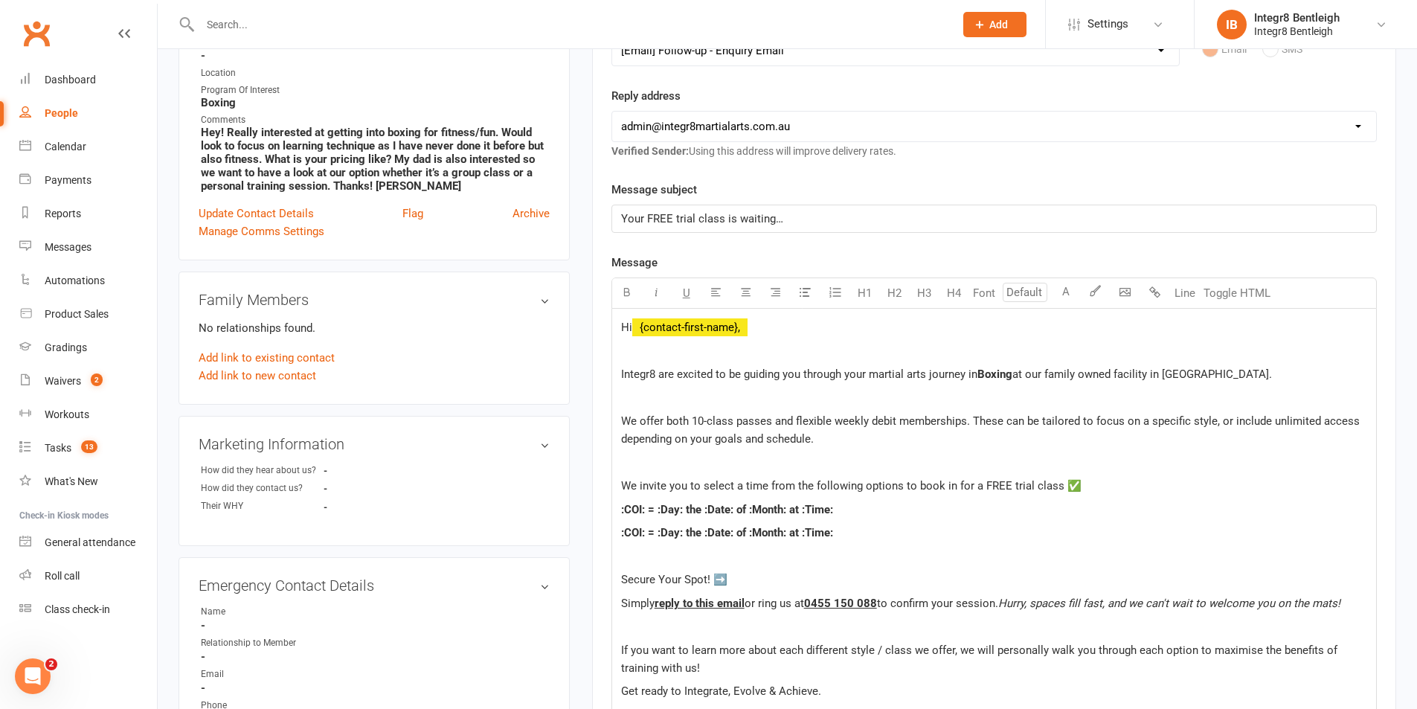
scroll to position [297, 0]
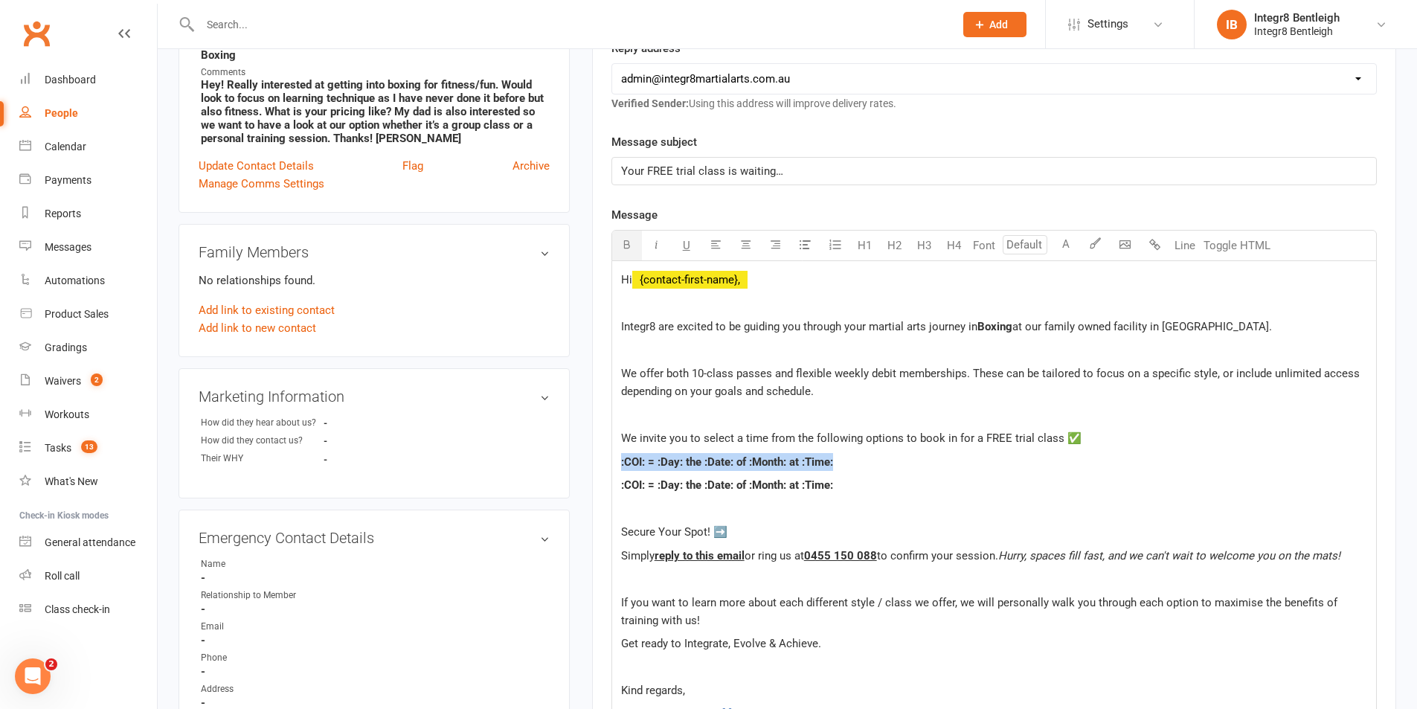
drag, startPoint x: 841, startPoint y: 457, endPoint x: 617, endPoint y: 469, distance: 225.0
click at [617, 469] on div "Hi ﻿ {contact-first-name}, Integr8 are excited to be guiding you through your m…" at bounding box center [994, 497] width 764 height 472
drag, startPoint x: 799, startPoint y: 460, endPoint x: 612, endPoint y: 465, distance: 186.7
click at [612, 465] on div "Hi ﻿ {contact-first-name}, Integr8 are excited to be guiding you through your m…" at bounding box center [994, 497] width 764 height 472
copy span "Boxing = Monday the 18th of August at 6:15 pm"
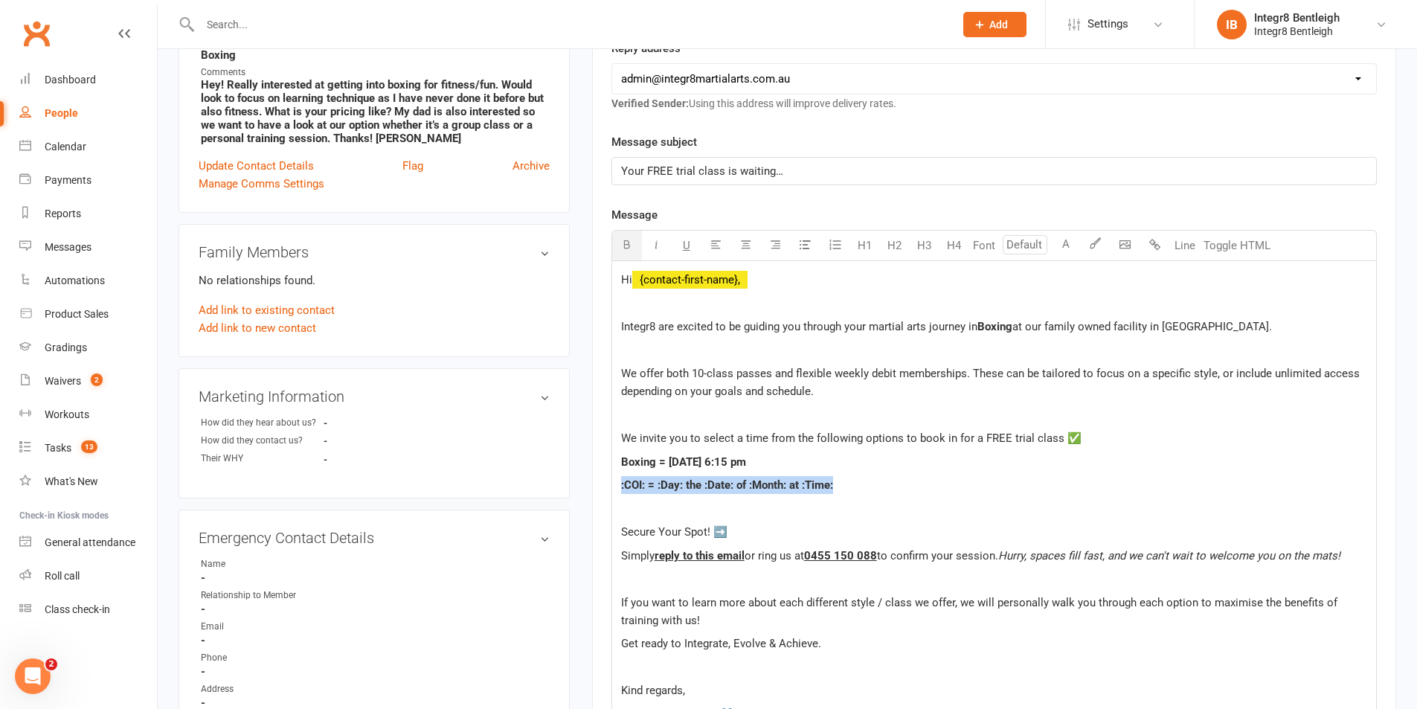
drag, startPoint x: 793, startPoint y: 488, endPoint x: 611, endPoint y: 488, distance: 182.2
click at [611, 488] on div "Hi ﻿ {contact-first-name}, Integr8 are excited to be guiding you through your m…" at bounding box center [993, 497] width 765 height 473
click at [686, 483] on span "Boxing = Monday the 18th of August at 6:15 pm" at bounding box center [683, 484] width 125 height 13
click at [746, 487] on span "Boxing = Wednesday the 18th of August at 6:15 pm" at bounding box center [683, 484] width 125 height 13
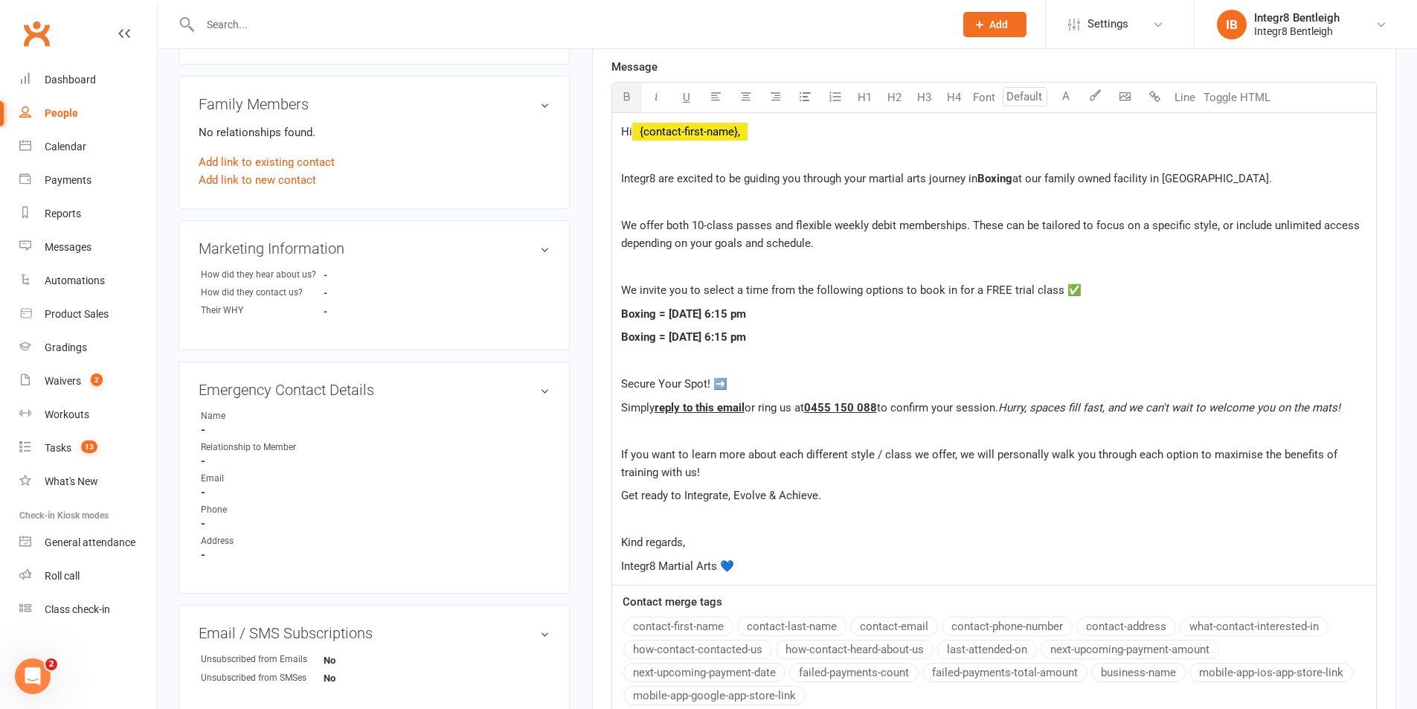
scroll to position [446, 0]
click at [721, 531] on div "Hi ﻿ {contact-first-name}, Integr8 are excited to be guiding you through your m…" at bounding box center [994, 348] width 764 height 472
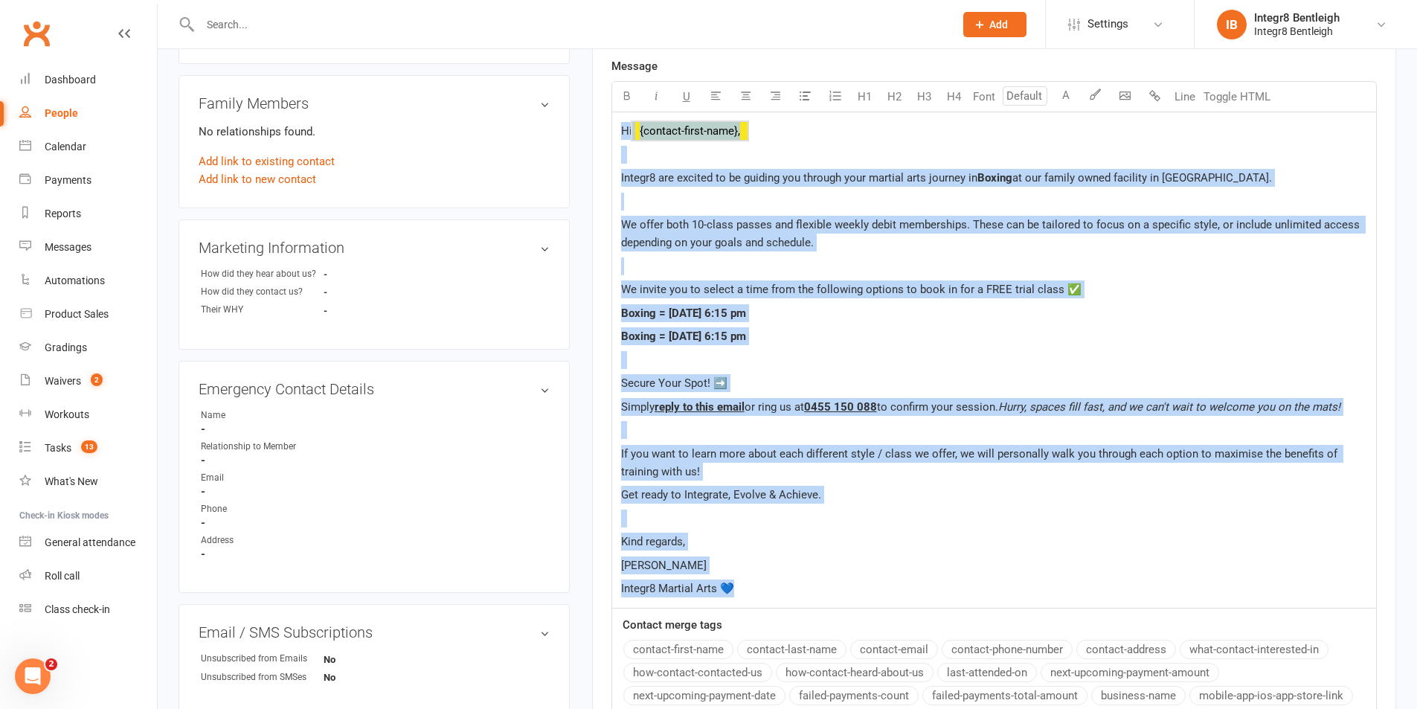
drag, startPoint x: 753, startPoint y: 587, endPoint x: 611, endPoint y: 132, distance: 476.8
click at [611, 132] on div "Hi ﻿ {contact-first-name}, Integr8 are excited to be guiding you through your m…" at bounding box center [993, 360] width 765 height 496
copy div "Hi ﻿ {contact-first-name}, Integr8 are excited to be guiding you through your m…"
click at [710, 367] on p at bounding box center [994, 360] width 746 height 18
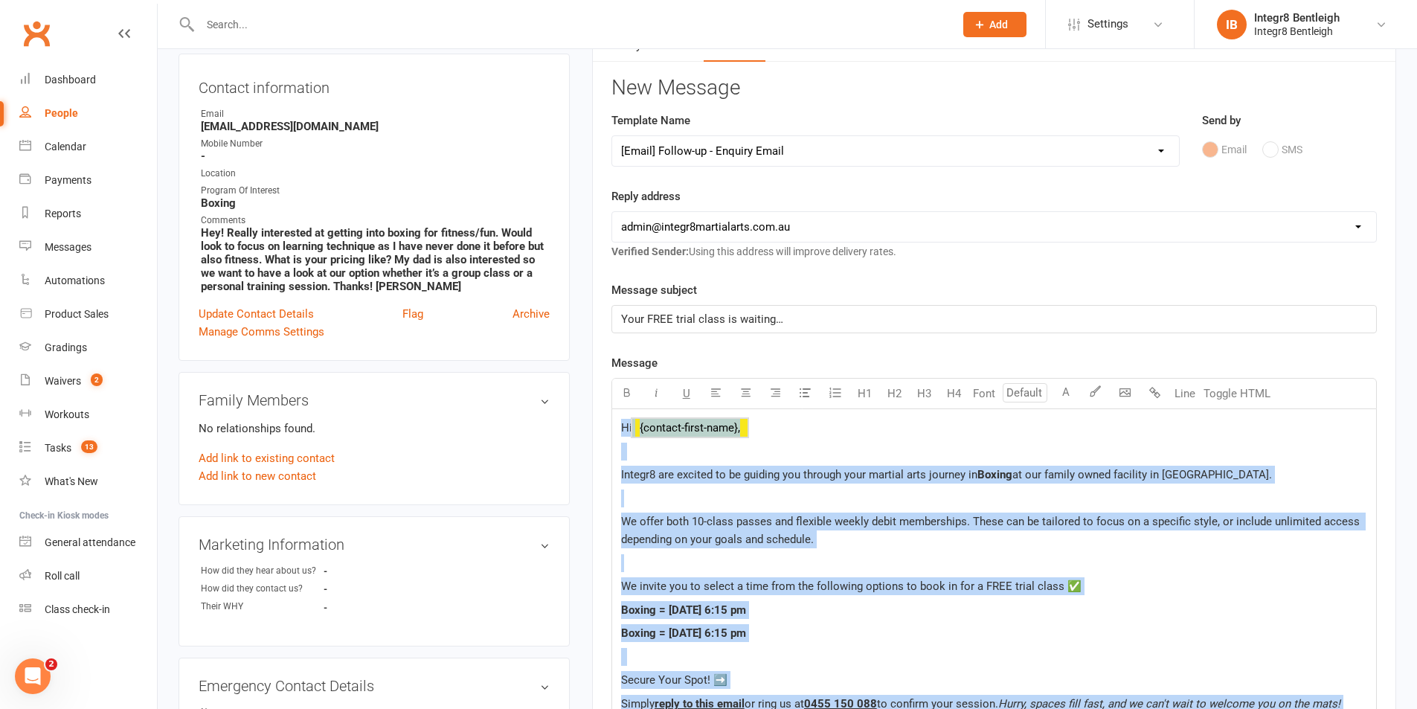
scroll to position [149, 0]
click at [879, 639] on p "Boxing = Wednesday the 20th of August at 6:15 pm" at bounding box center [994, 634] width 746 height 18
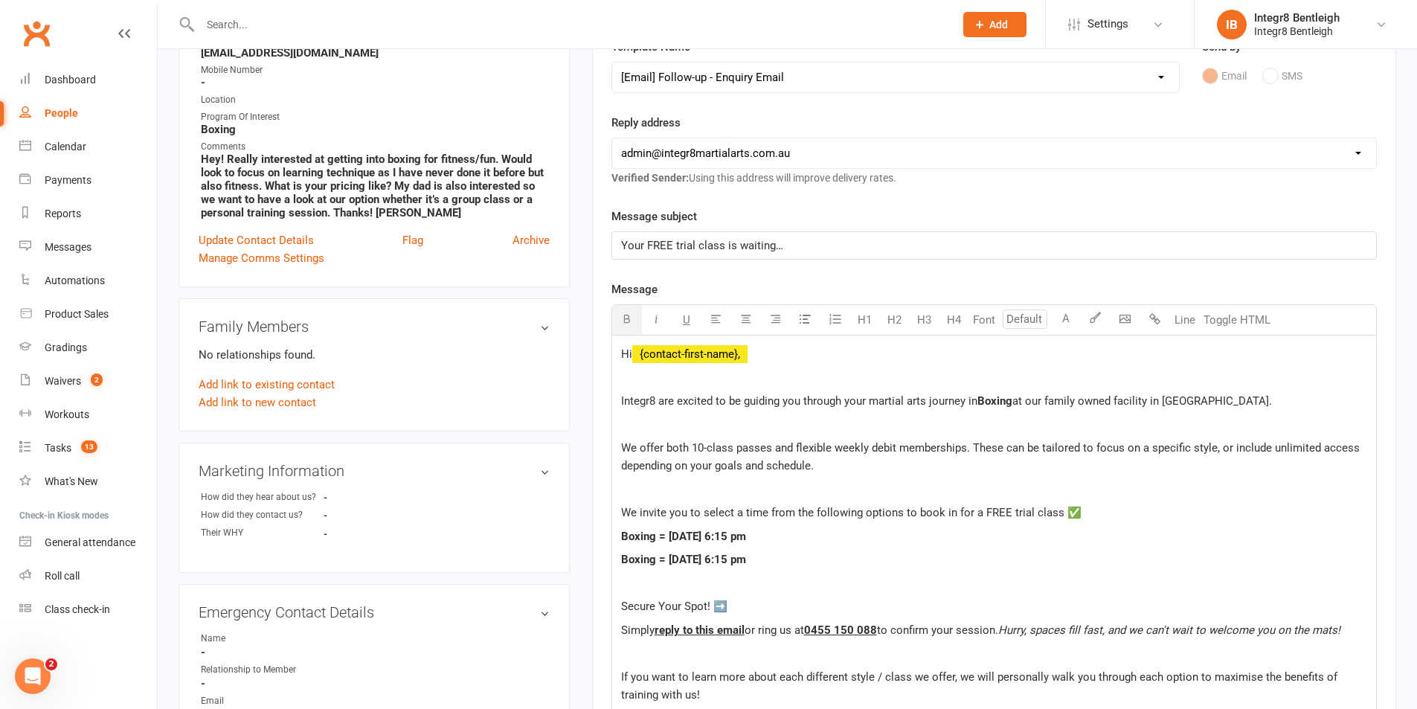
scroll to position [297, 0]
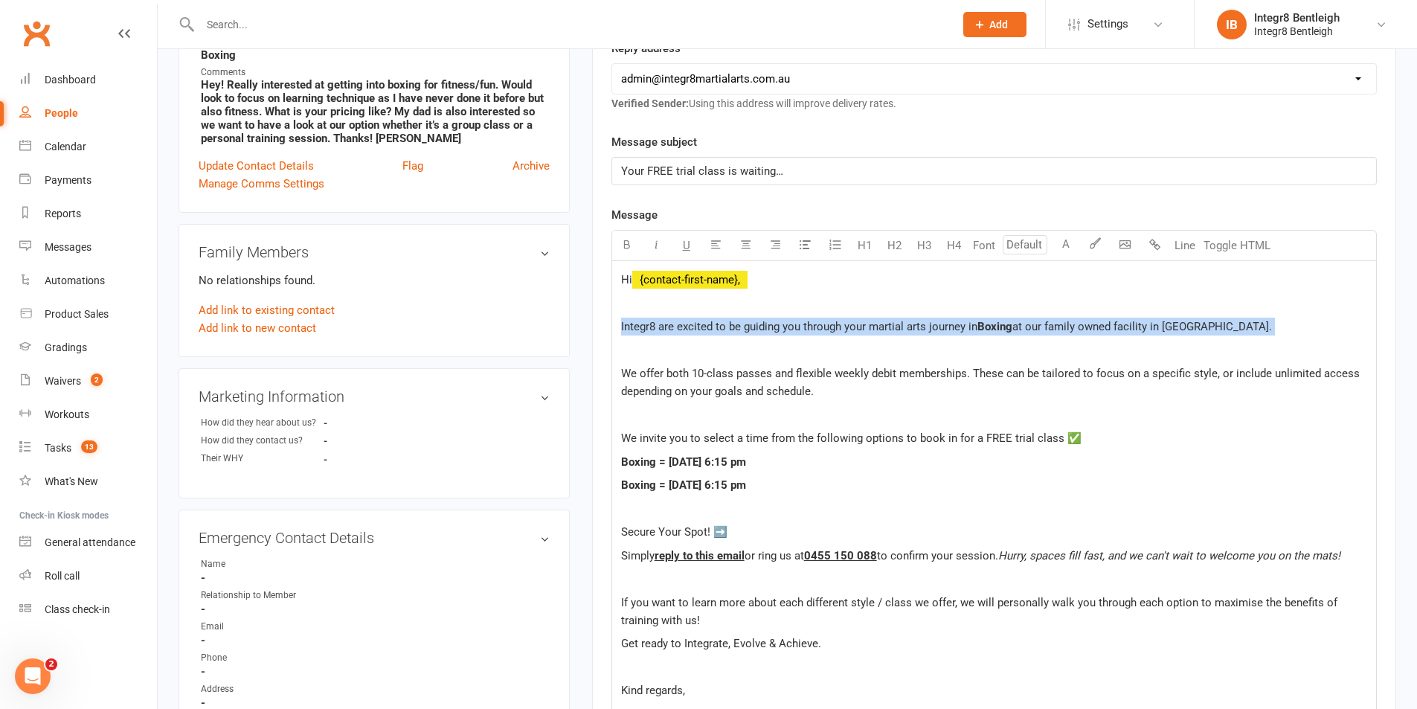
drag, startPoint x: 618, startPoint y: 326, endPoint x: 693, endPoint y: 338, distance: 76.1
click at [693, 338] on div "Hi ﻿ {contact-first-name}, Integr8 are excited to be guiding you through your m…" at bounding box center [994, 508] width 764 height 495
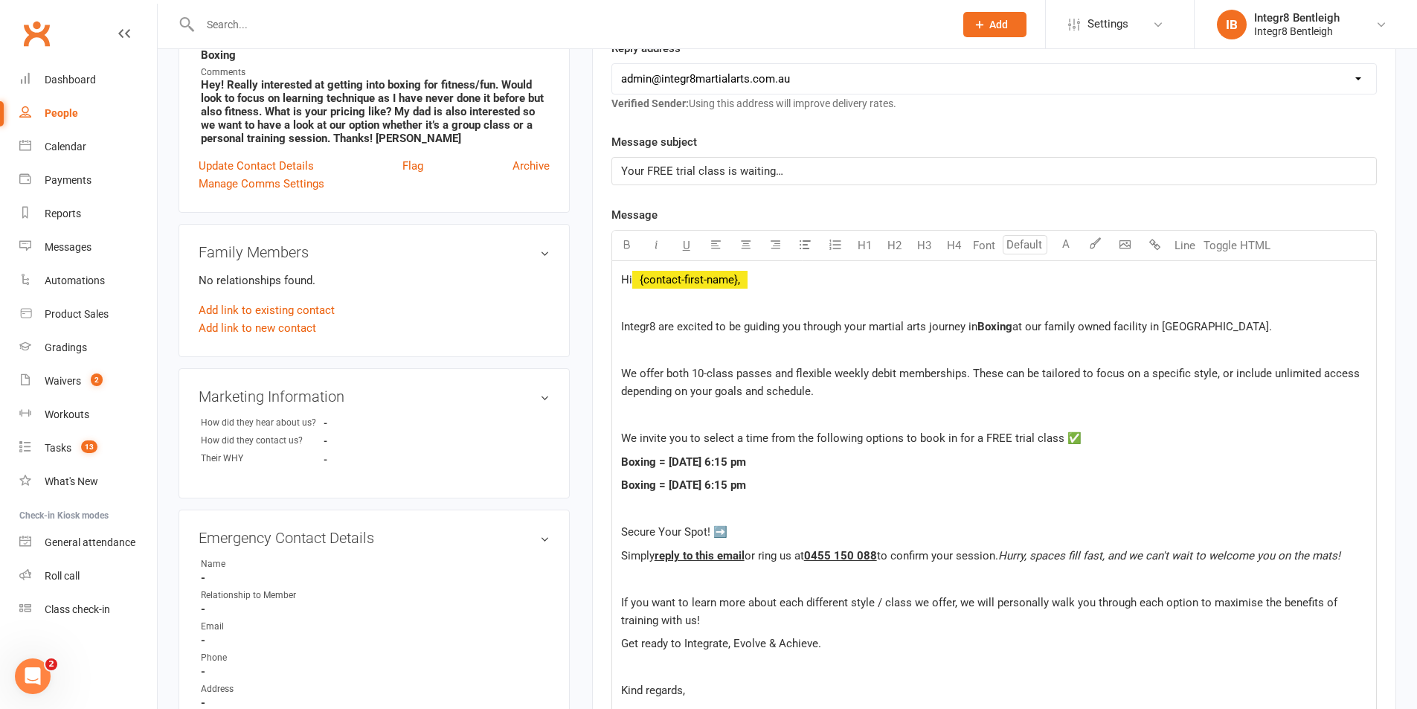
drag, startPoint x: 859, startPoint y: 393, endPoint x: 851, endPoint y: 400, distance: 11.1
click at [859, 391] on p "We offer both 10-class passes and flexible weekly debit memberships. These can …" at bounding box center [994, 382] width 746 height 36
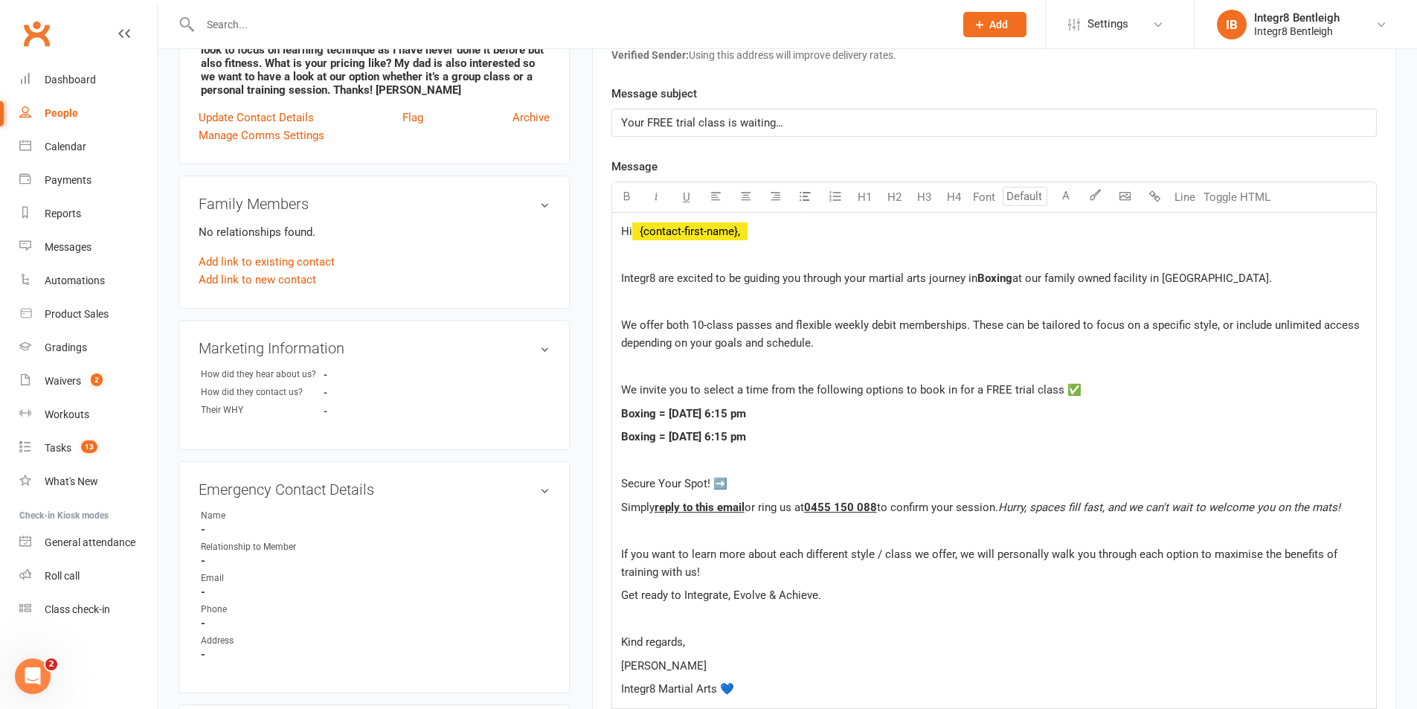
scroll to position [372, 0]
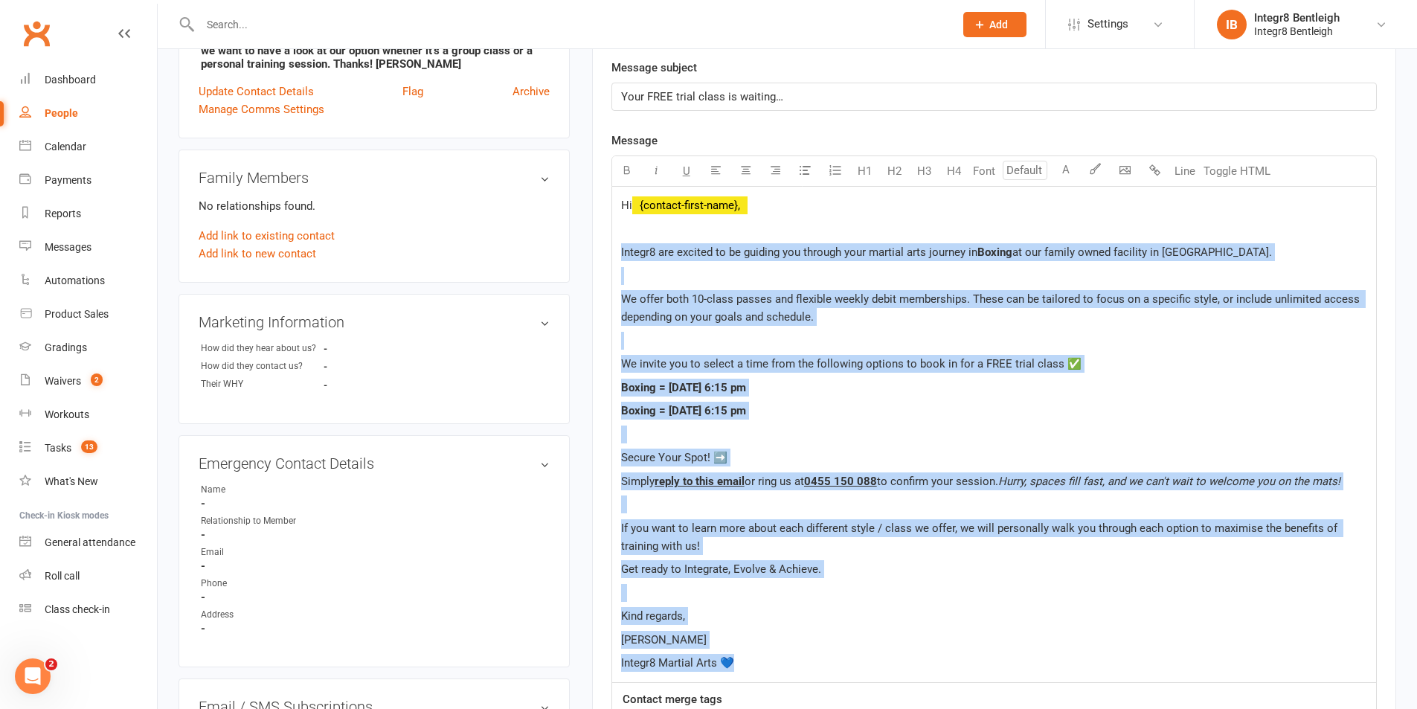
drag, startPoint x: 620, startPoint y: 254, endPoint x: 766, endPoint y: 657, distance: 429.6
click at [766, 657] on div "Hi ﻿ {contact-first-name}, Integr8 are excited to be guiding you through your m…" at bounding box center [994, 434] width 764 height 495
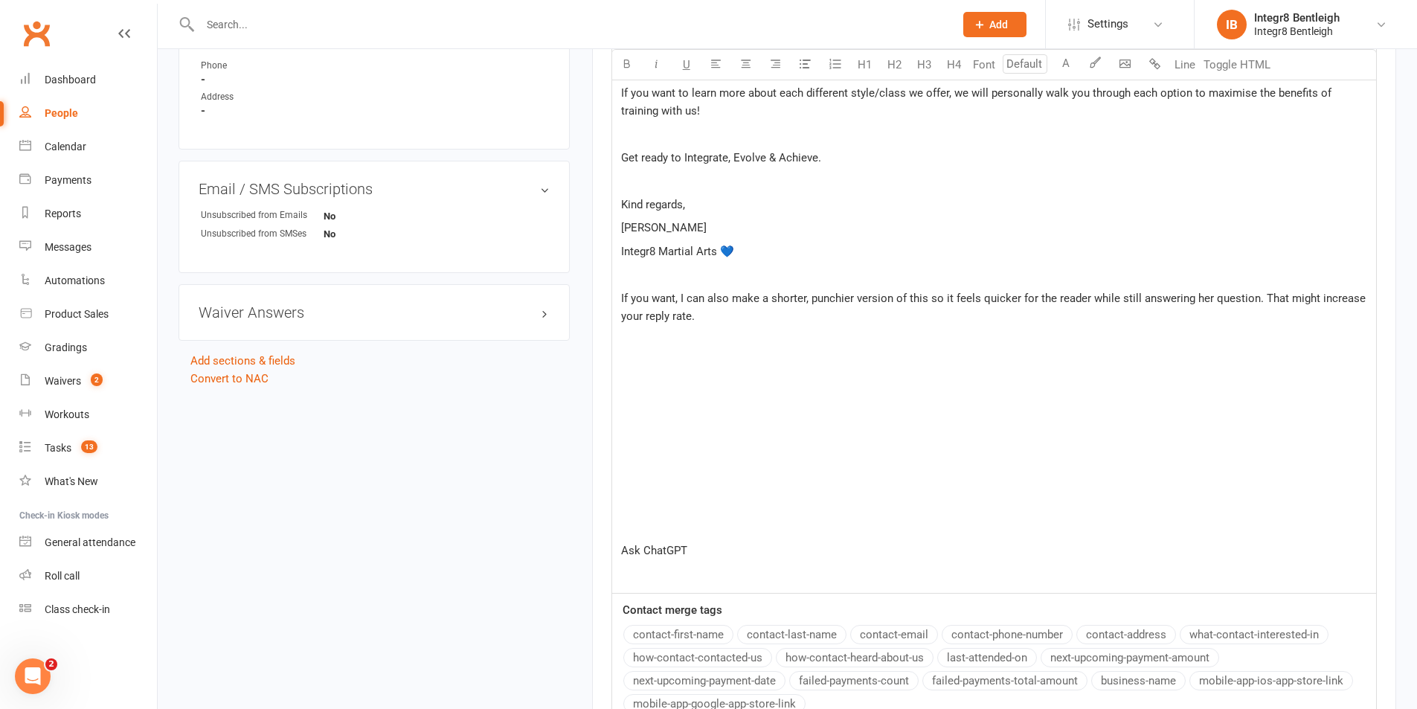
scroll to position [886, 0]
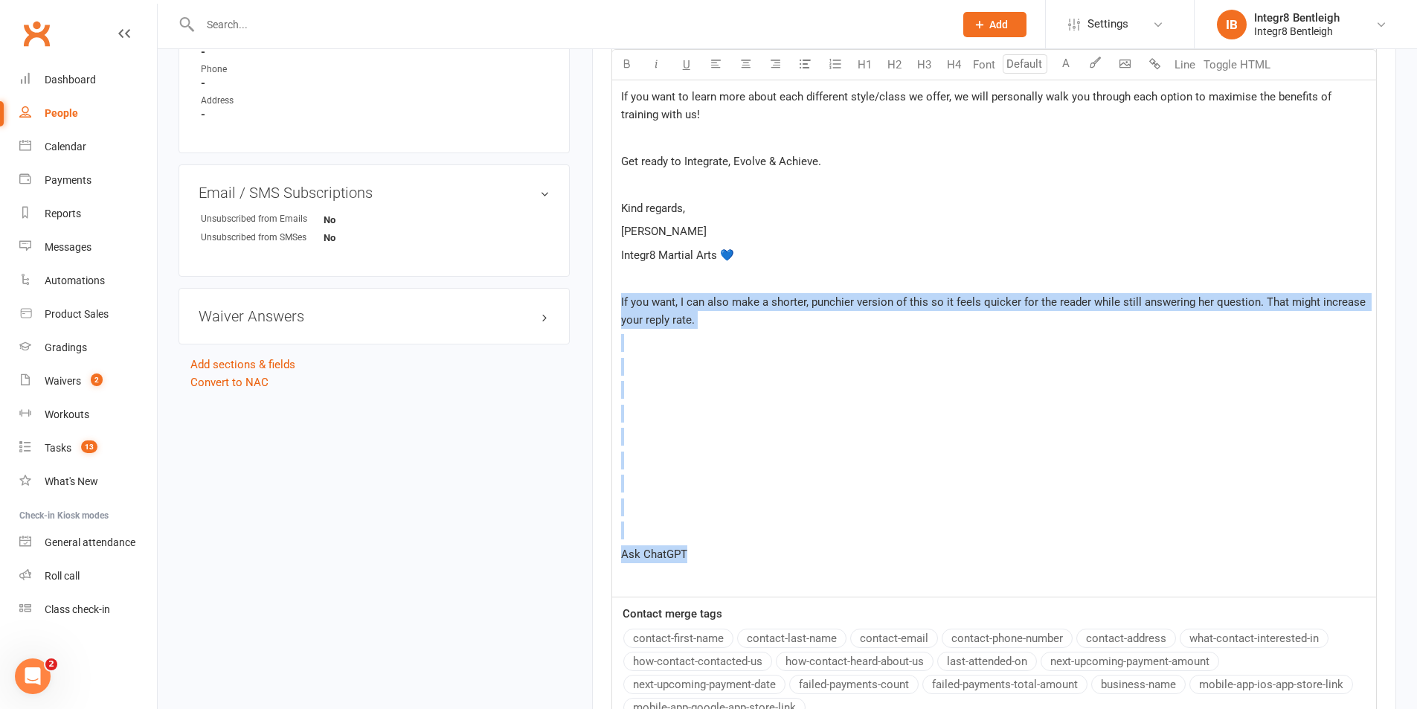
drag, startPoint x: 733, startPoint y: 562, endPoint x: 616, endPoint y: 303, distance: 284.9
click at [616, 303] on div "Hi ﻿ {contact-first-name}, Integr8 are excited to be guiding you through your m…" at bounding box center [994, 135] width 764 height 924
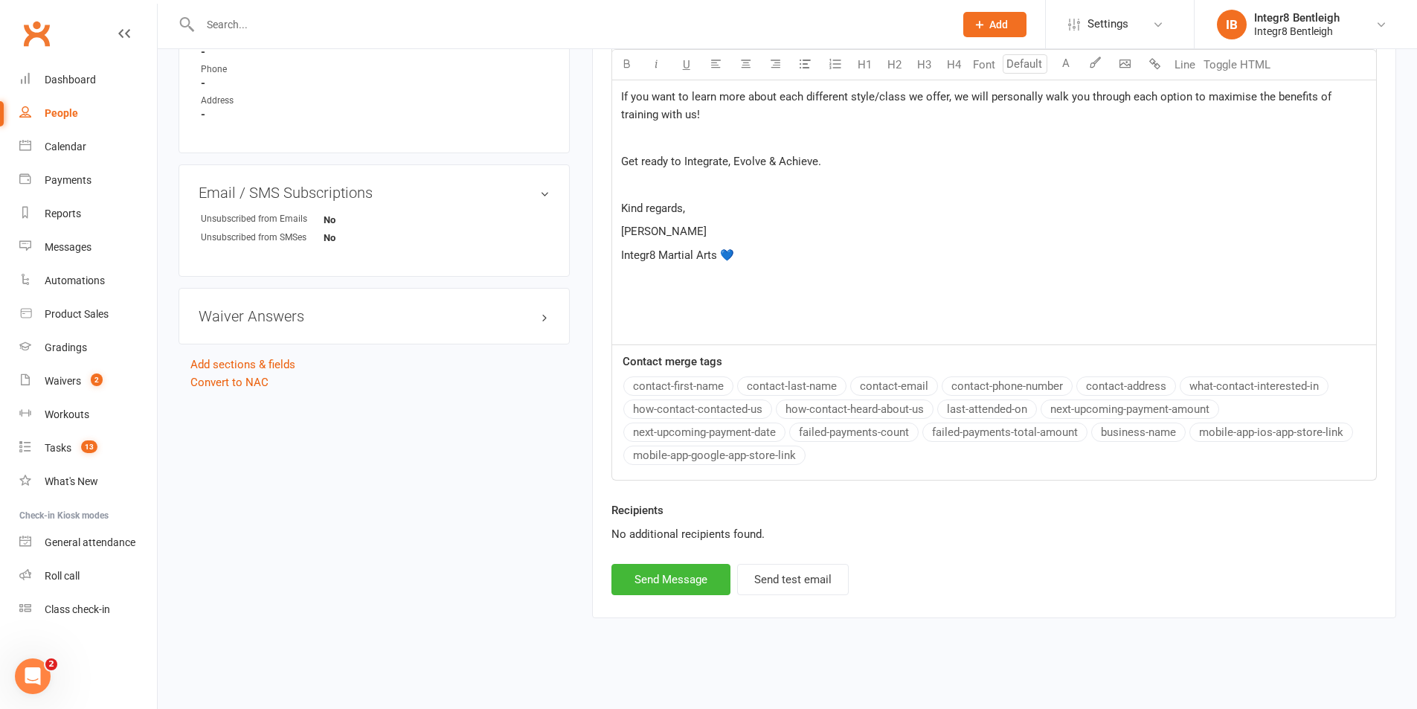
click at [665, 333] on p "﻿" at bounding box center [994, 325] width 746 height 18
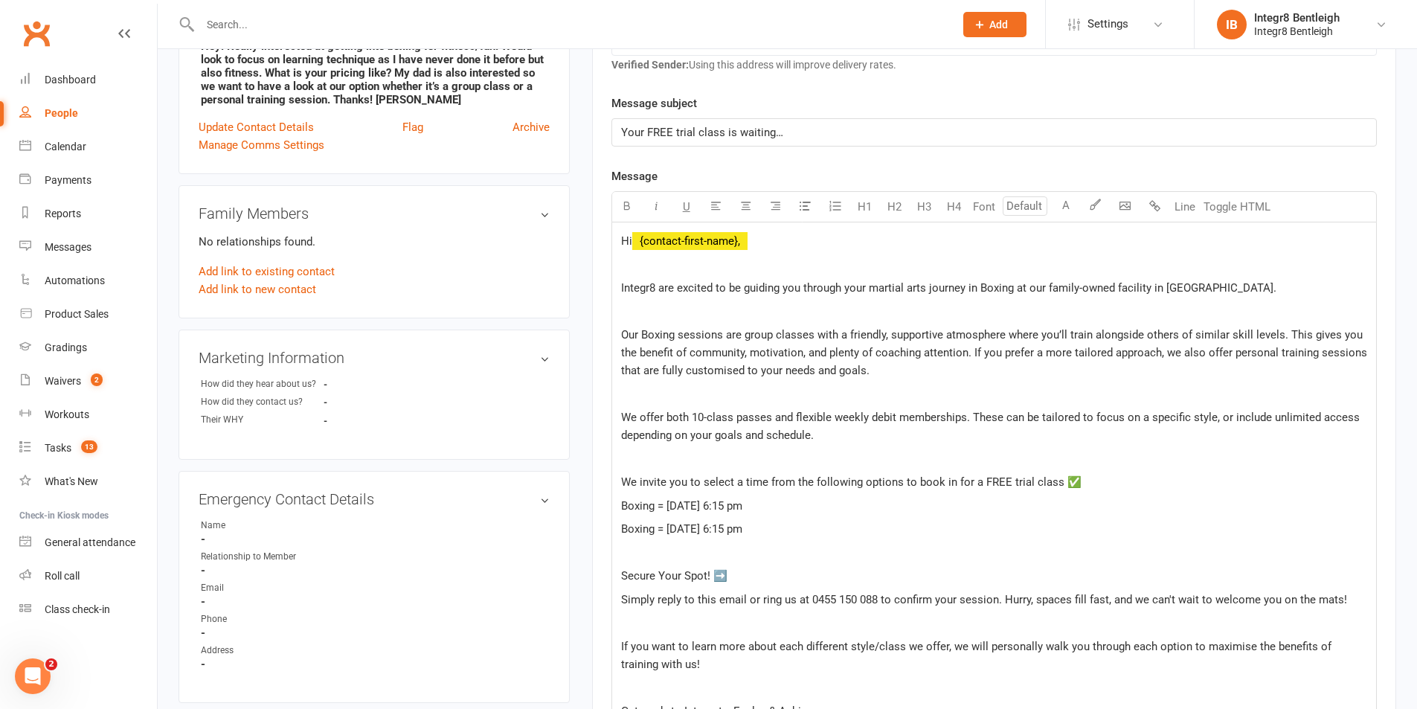
scroll to position [322, 0]
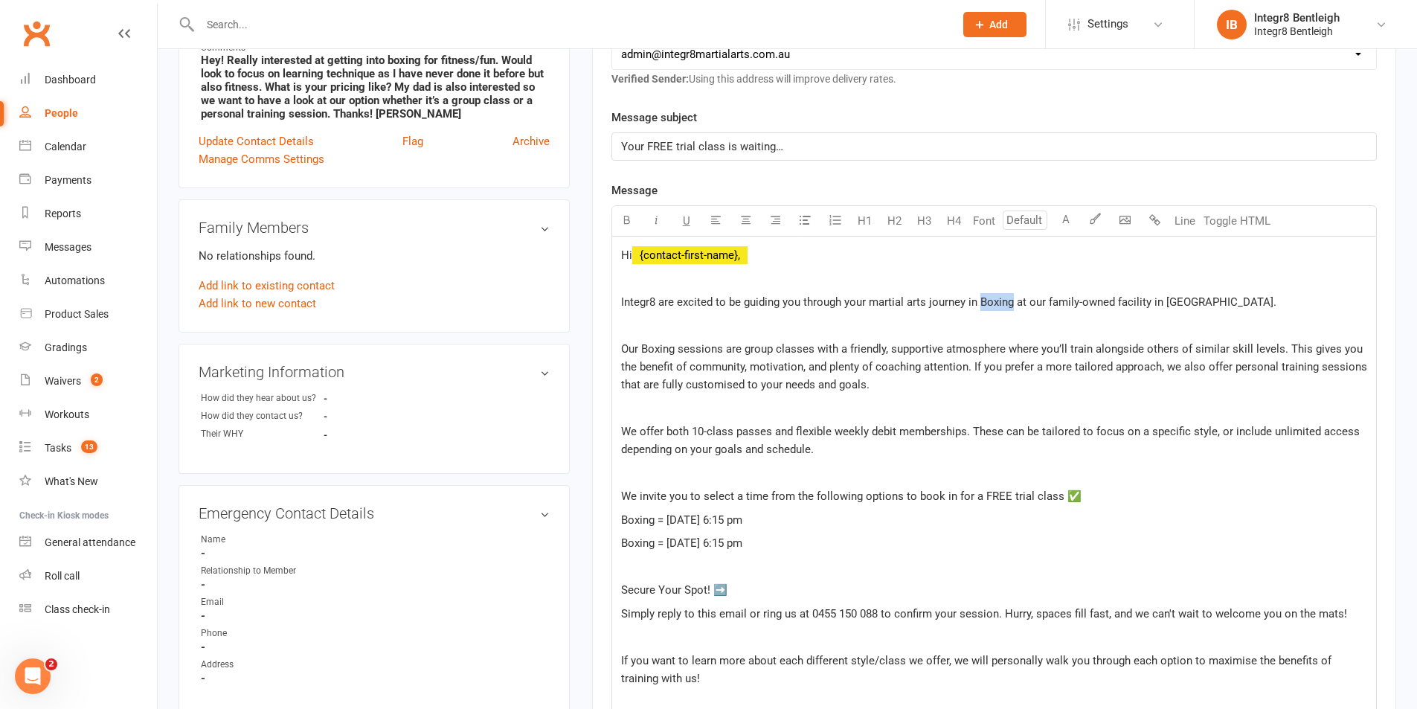
drag, startPoint x: 980, startPoint y: 302, endPoint x: 1012, endPoint y: 302, distance: 32.0
click at [1012, 302] on span "Integr8 are excited to be guiding you through your martial arts journey in Boxi…" at bounding box center [948, 301] width 655 height 13
click at [1009, 341] on p "Our Boxing sessions are group classes with a friendly, supportive atmosphere wh…" at bounding box center [994, 367] width 746 height 54
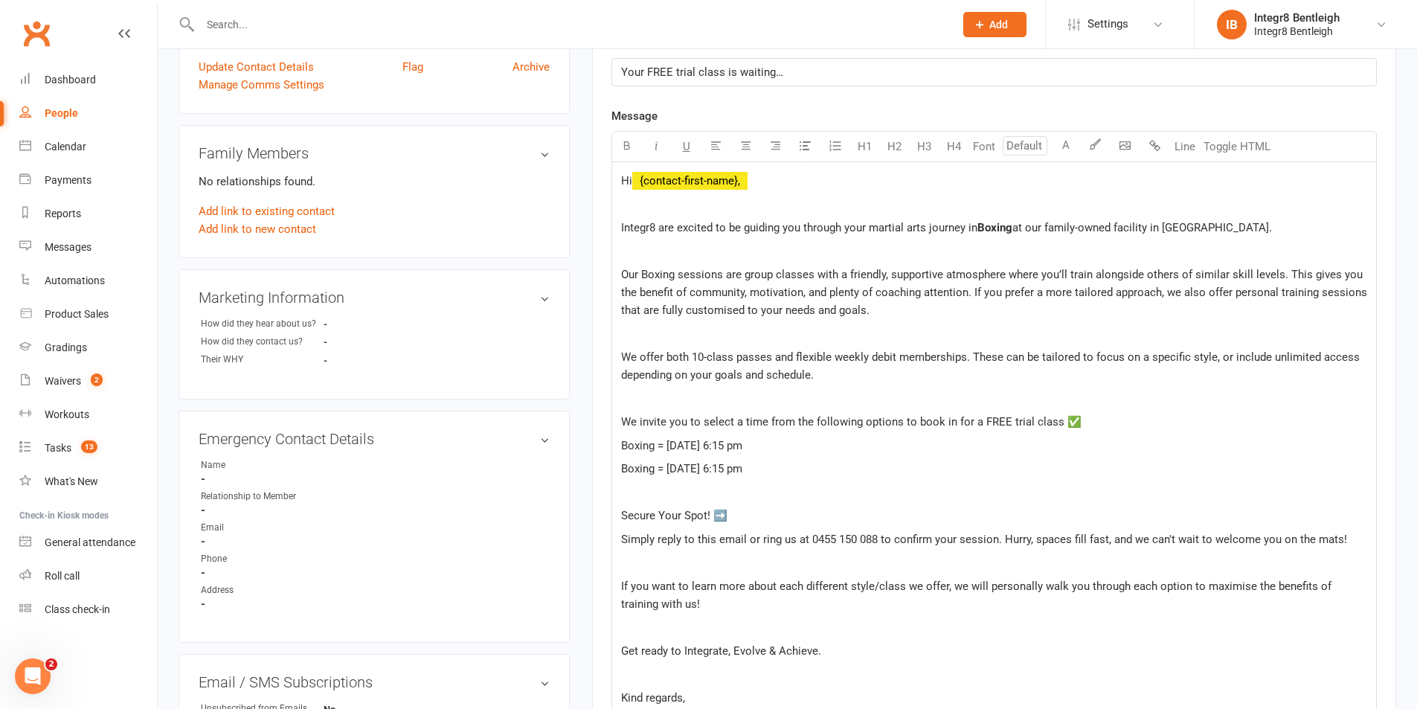
scroll to position [471, 0]
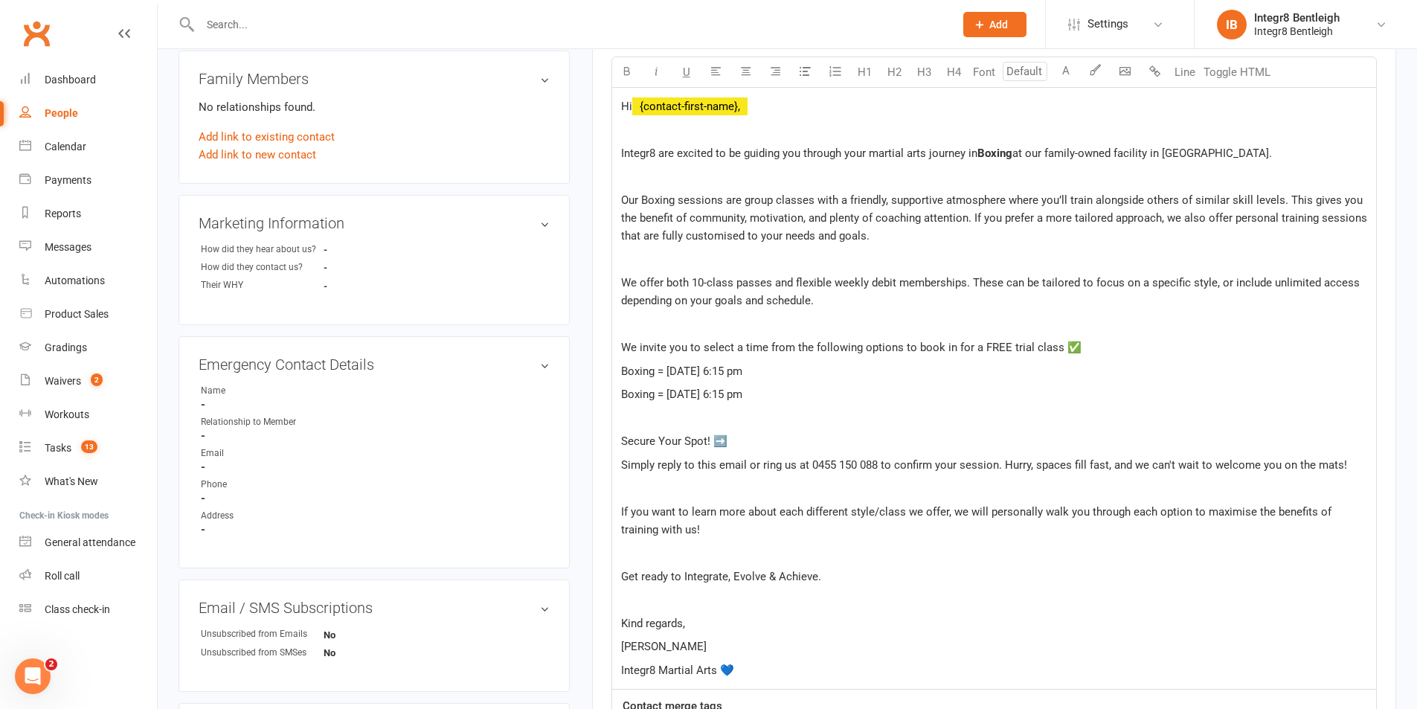
drag, startPoint x: 619, startPoint y: 368, endPoint x: 875, endPoint y: 403, distance: 258.2
click at [875, 403] on div "Hi ﻿ {contact-first-name}, Integr8 are excited to be guiding you through your m…" at bounding box center [994, 389] width 764 height 602
drag, startPoint x: 621, startPoint y: 442, endPoint x: 744, endPoint y: 444, distance: 123.5
click at [744, 444] on p "Secure Your Spot! ➡️" at bounding box center [994, 441] width 746 height 18
click at [746, 443] on p "Secure Your Spot! ➡️" at bounding box center [994, 441] width 746 height 18
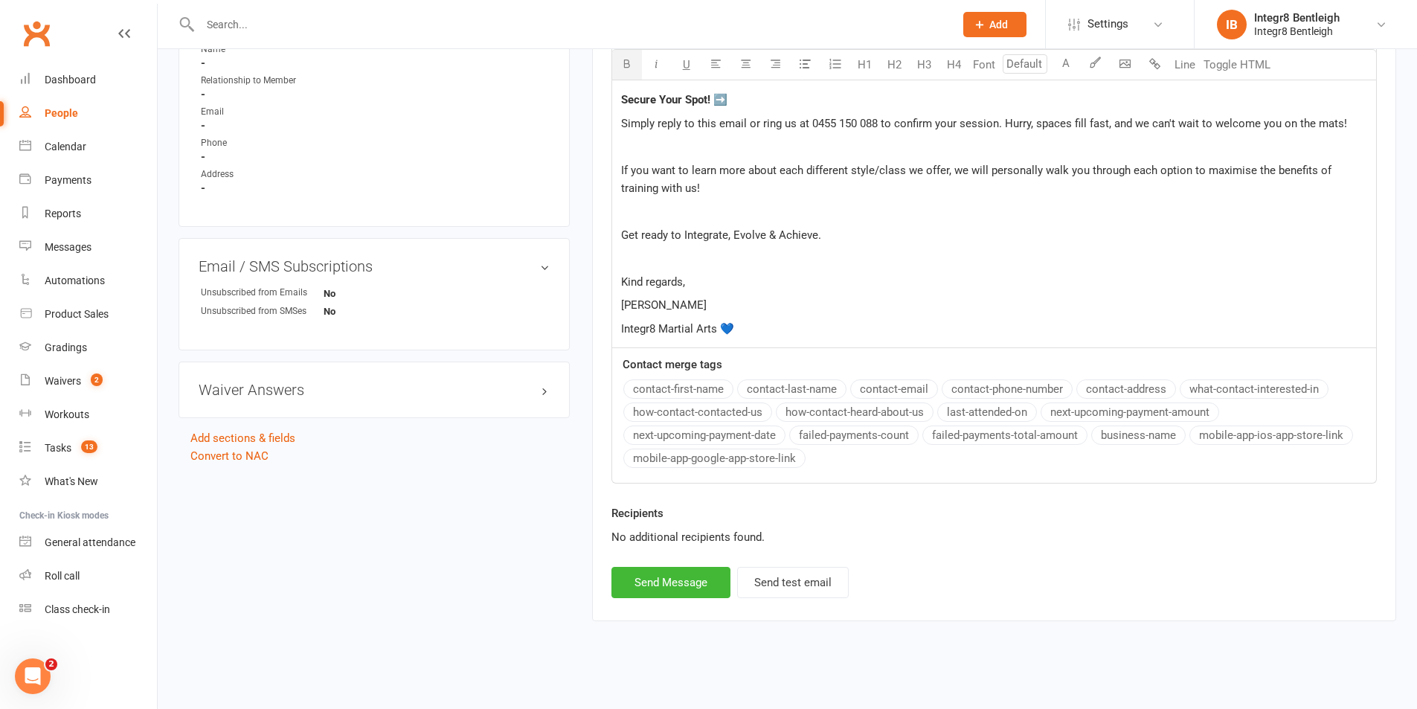
scroll to position [820, 0]
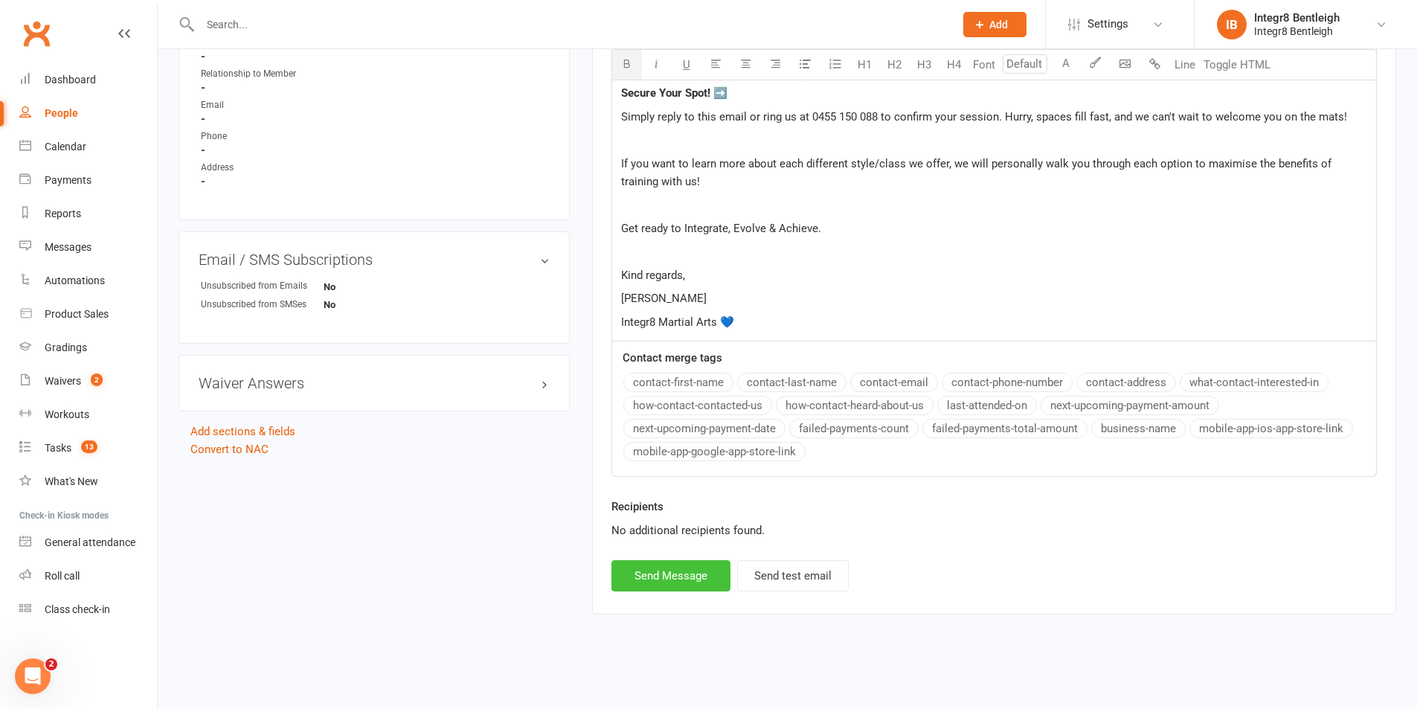
click at [660, 570] on button "Send Message" at bounding box center [670, 575] width 119 height 31
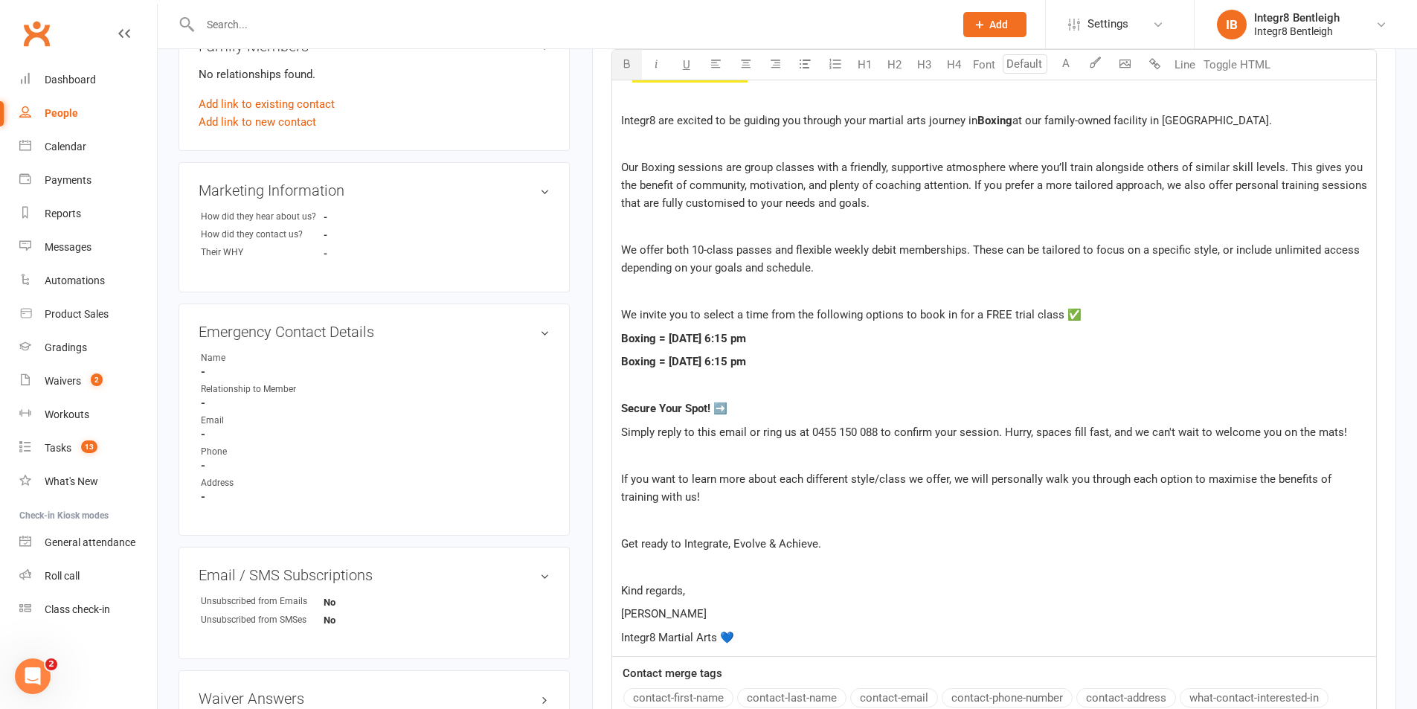
select select
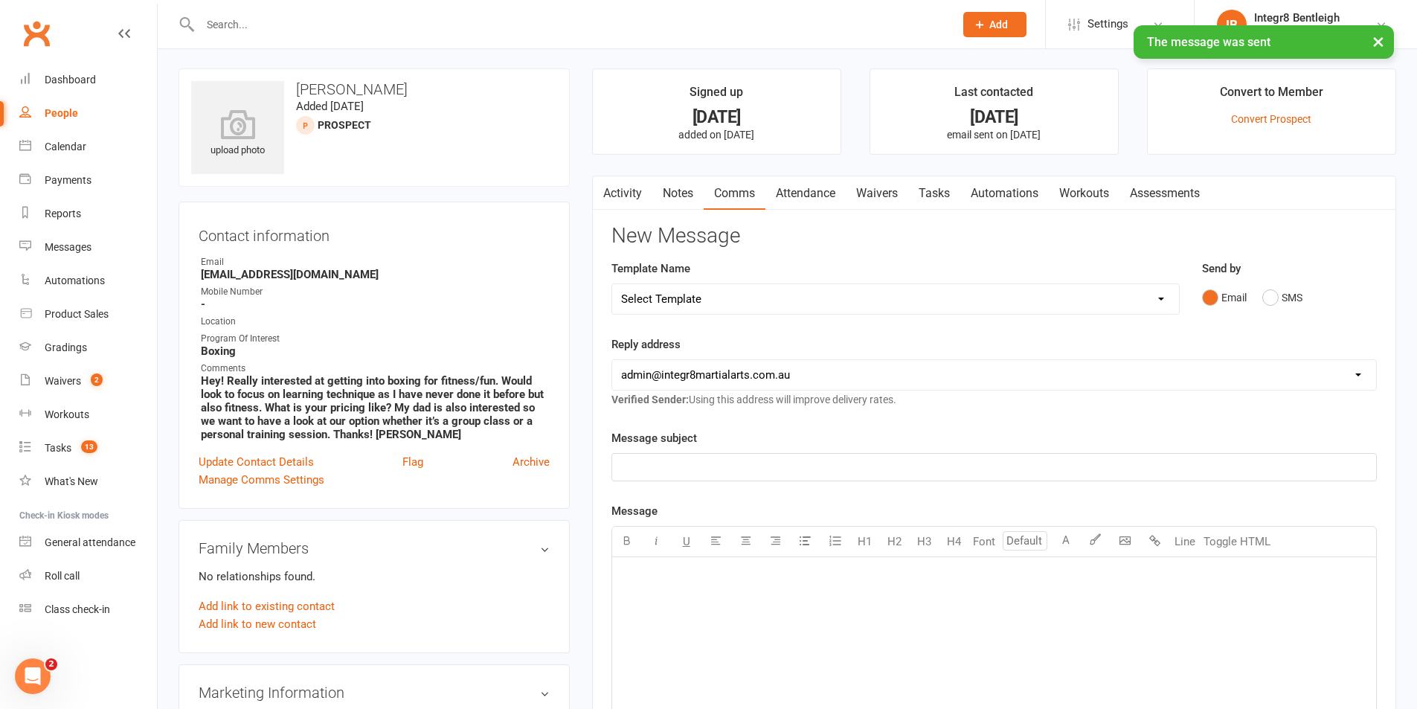
scroll to position [0, 0]
click at [686, 198] on link "Notes" at bounding box center [677, 195] width 51 height 34
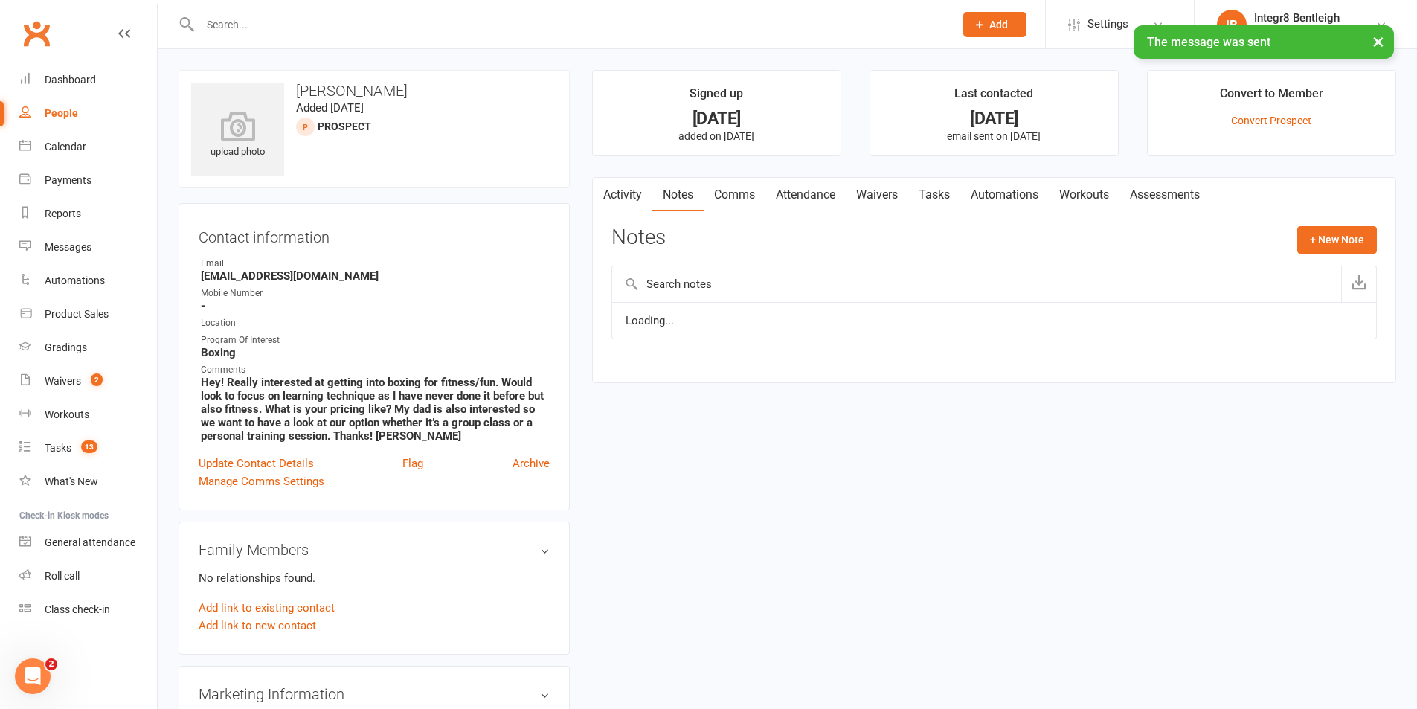
click at [618, 183] on link "Activity" at bounding box center [622, 195] width 59 height 34
click at [303, 460] on link "Update Contact Details" at bounding box center [256, 463] width 115 height 18
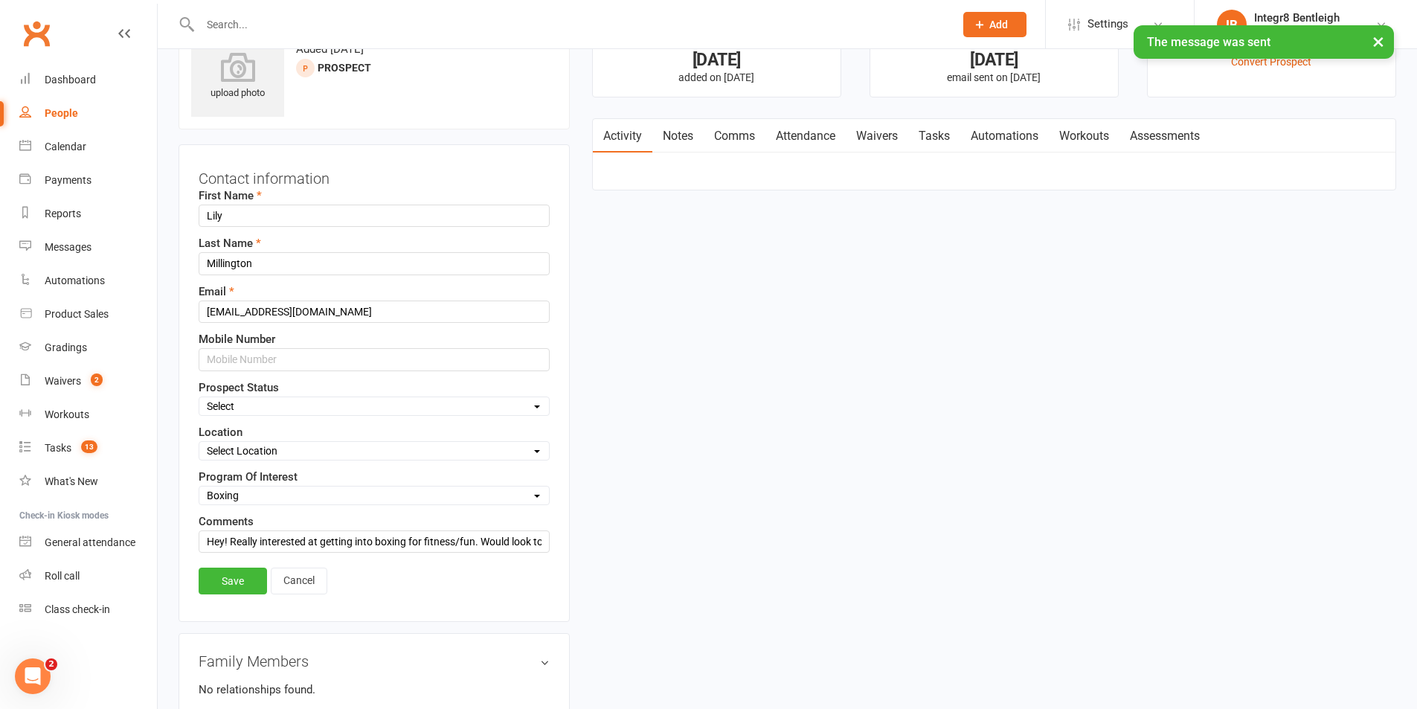
scroll to position [70, 0]
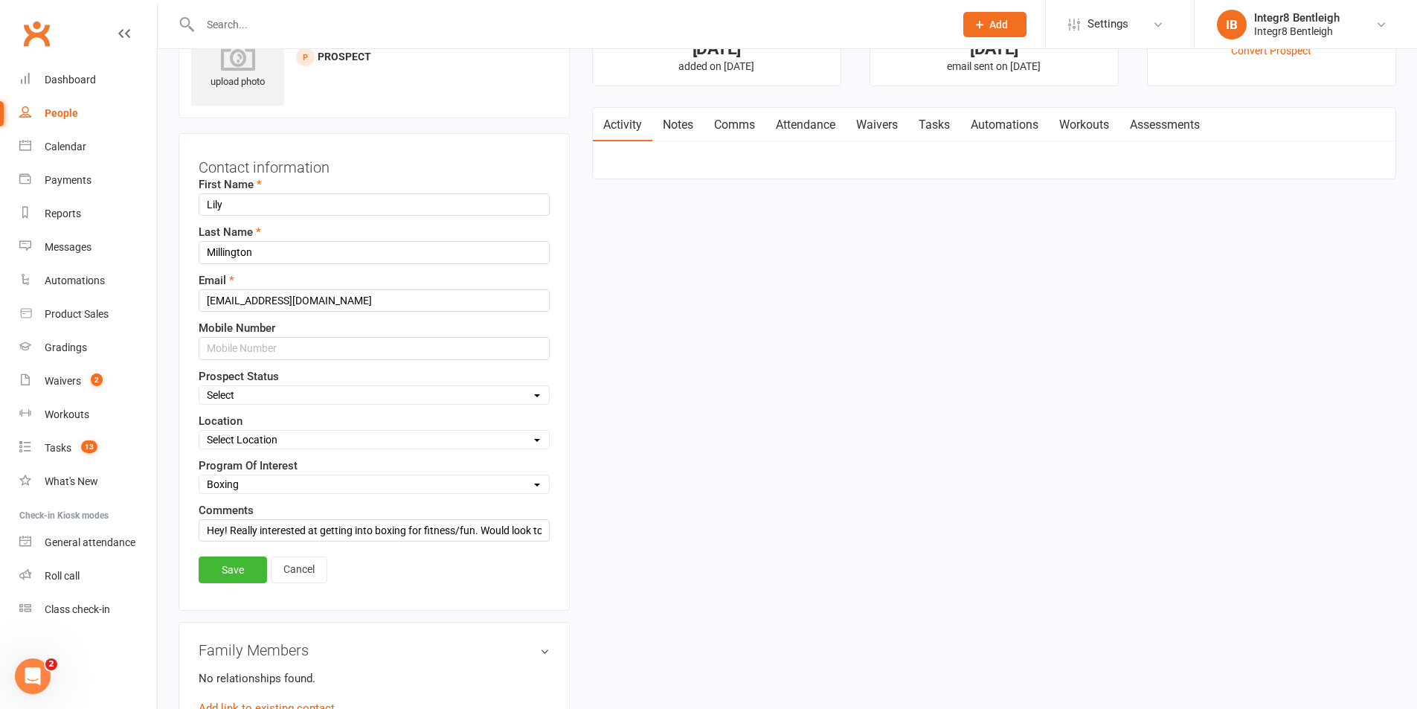
click at [324, 393] on select "Select Initial Contact Follow-up Free Trial Booked Awaiting Sign-Up Not Ready (…" at bounding box center [374, 395] width 350 height 16
select select "Initial Contact"
click at [199, 387] on select "Select Initial Contact Follow-up Free Trial Booked Awaiting Sign-Up Not Ready (…" at bounding box center [374, 395] width 350 height 16
click at [240, 562] on link "Save" at bounding box center [233, 569] width 68 height 27
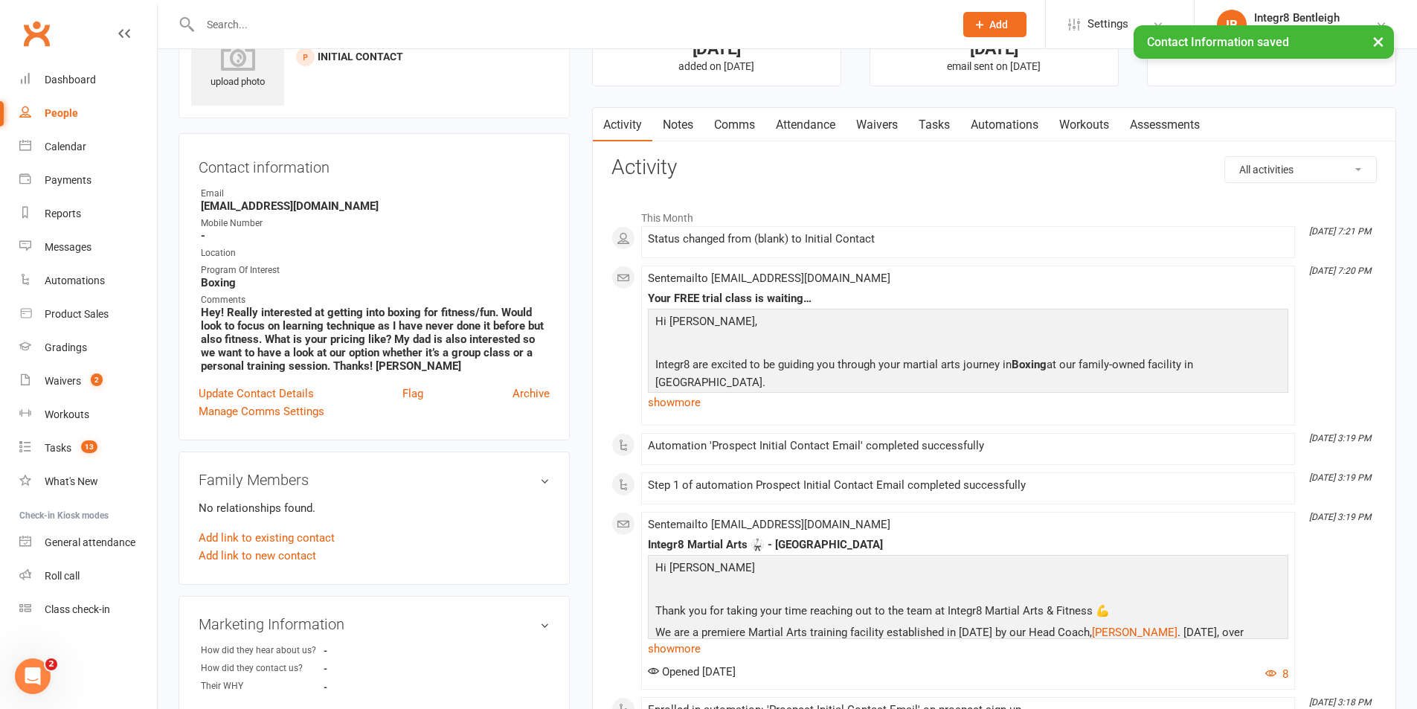
click at [686, 124] on link "Notes" at bounding box center [677, 125] width 51 height 34
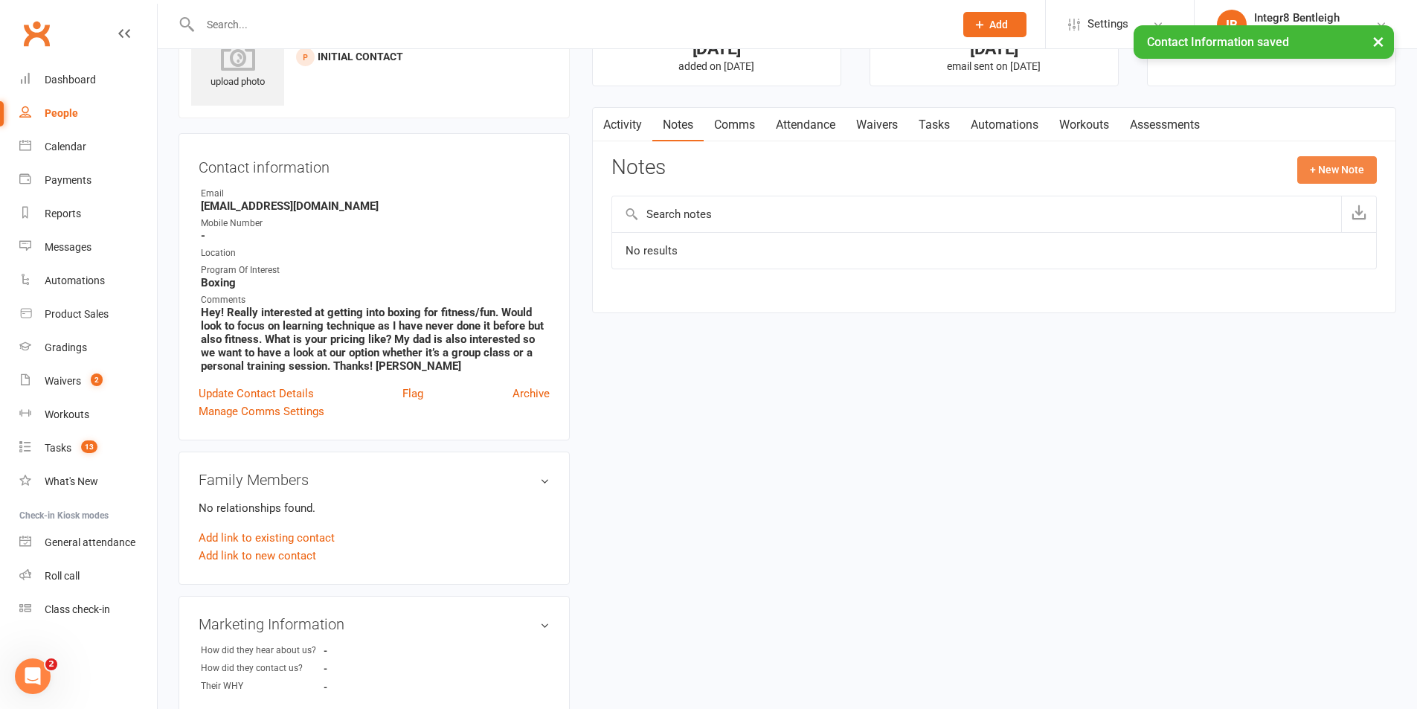
click at [1319, 181] on button "+ New Note" at bounding box center [1337, 169] width 80 height 27
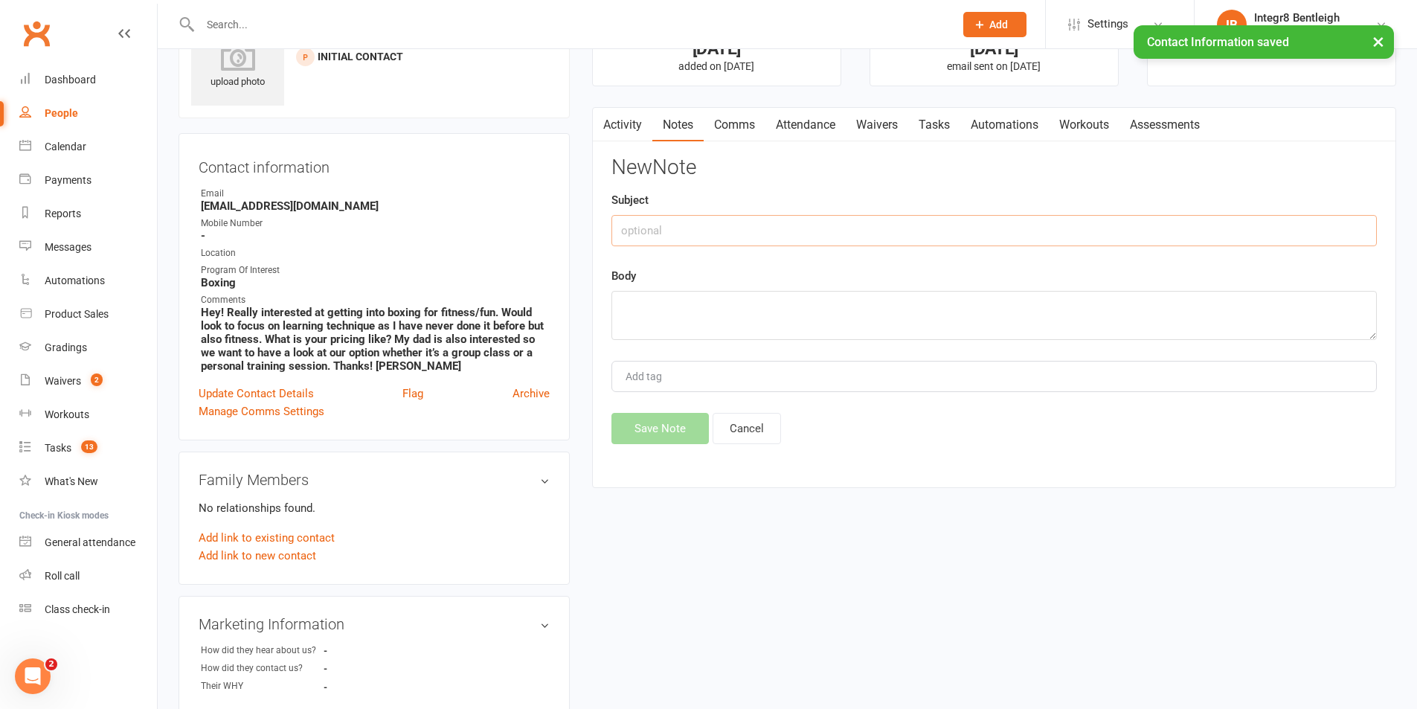
click at [773, 245] on input "text" at bounding box center [993, 230] width 765 height 31
type input "day 1"
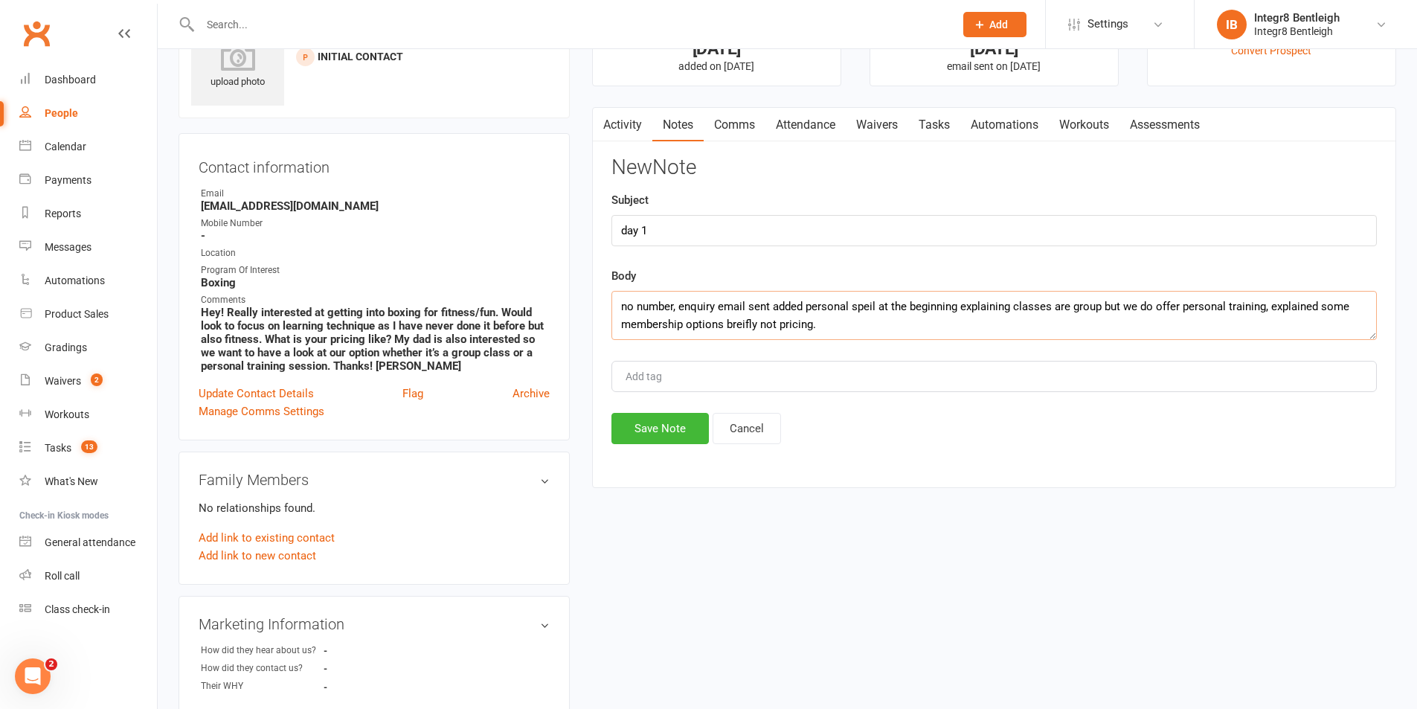
type textarea "no number, enquiry email sent added personal speil at the beginning explaining …"
type input "[PERSON_NAME]"
click at [770, 399] on li "[PERSON_NAME]" at bounding box center [994, 404] width 762 height 22
click at [747, 326] on textarea "no number, enquiry email sent added personal speil at the beginning explaining …" at bounding box center [993, 315] width 765 height 49
type textarea "no number, enquiry email sent added personal speil at the beginning explaining …"
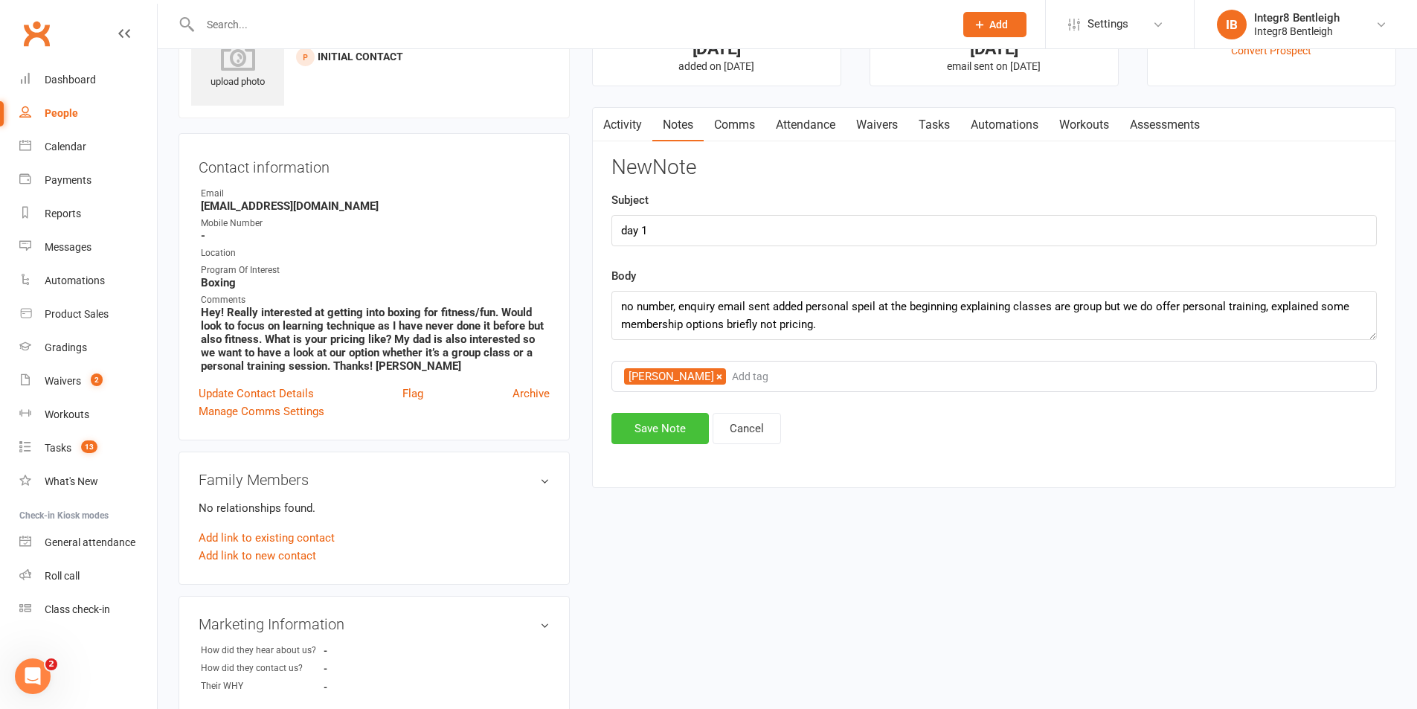
click at [656, 433] on button "Save Note" at bounding box center [659, 428] width 97 height 31
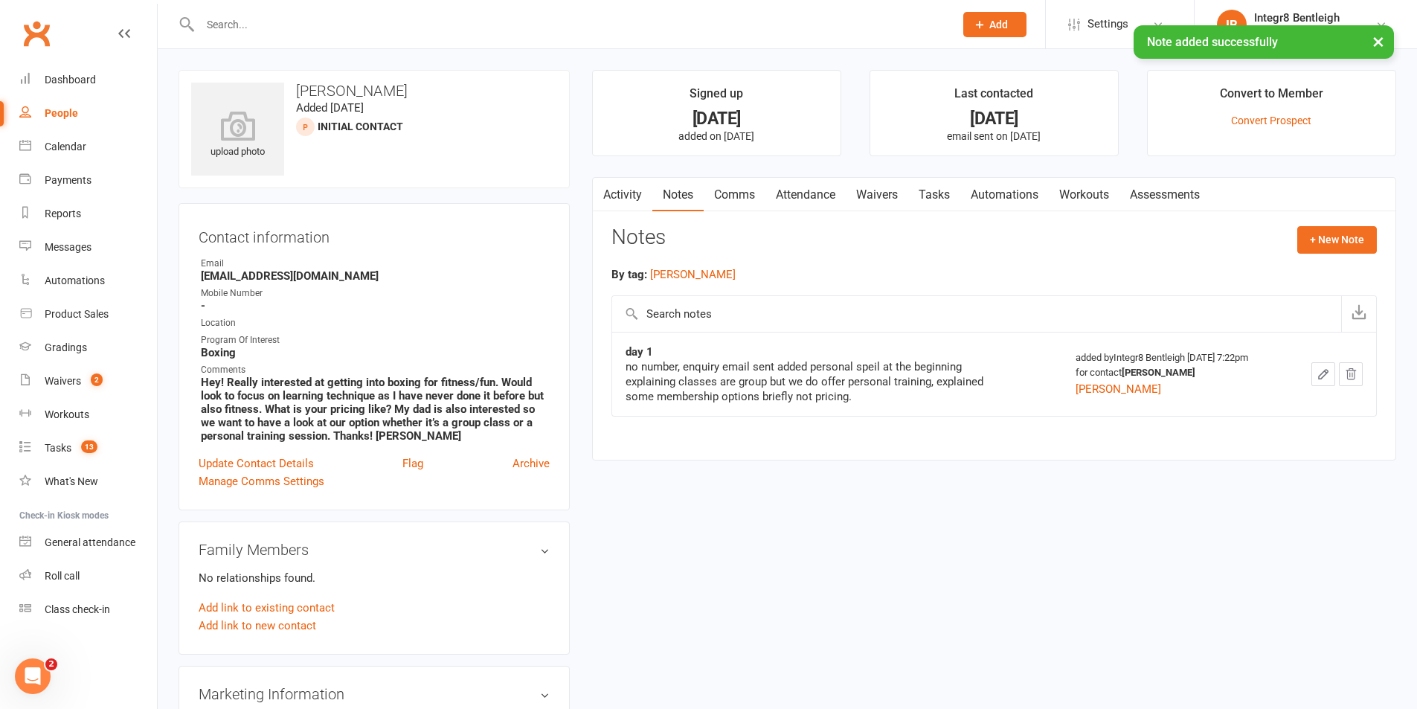
click at [36, 100] on link "People" at bounding box center [88, 113] width 138 height 33
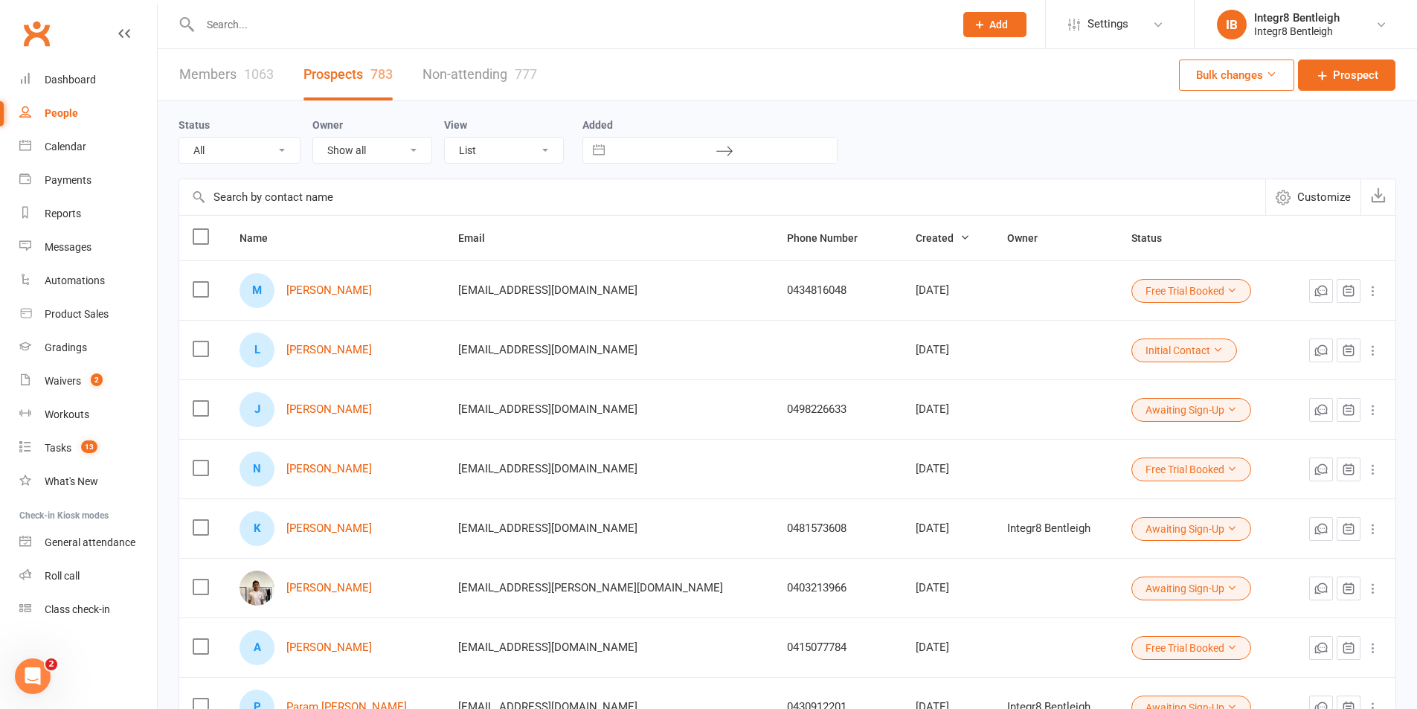
click at [252, 24] on input "text" at bounding box center [570, 24] width 748 height 21
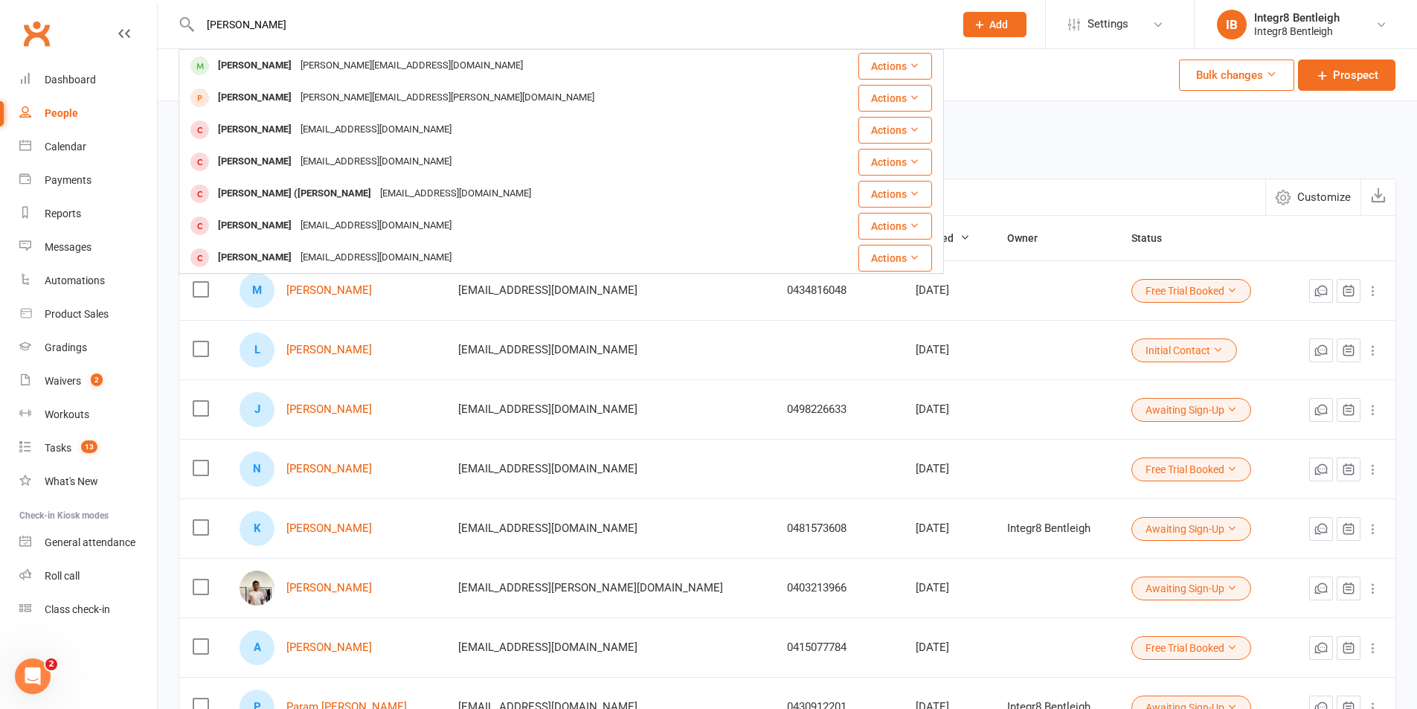
type input "emilio"
click at [280, 49] on div "Emilio Macali f.macali@optusnet.com.au Actions Emily Davey Emily.davey@hotmail.…" at bounding box center [560, 161] width 765 height 225
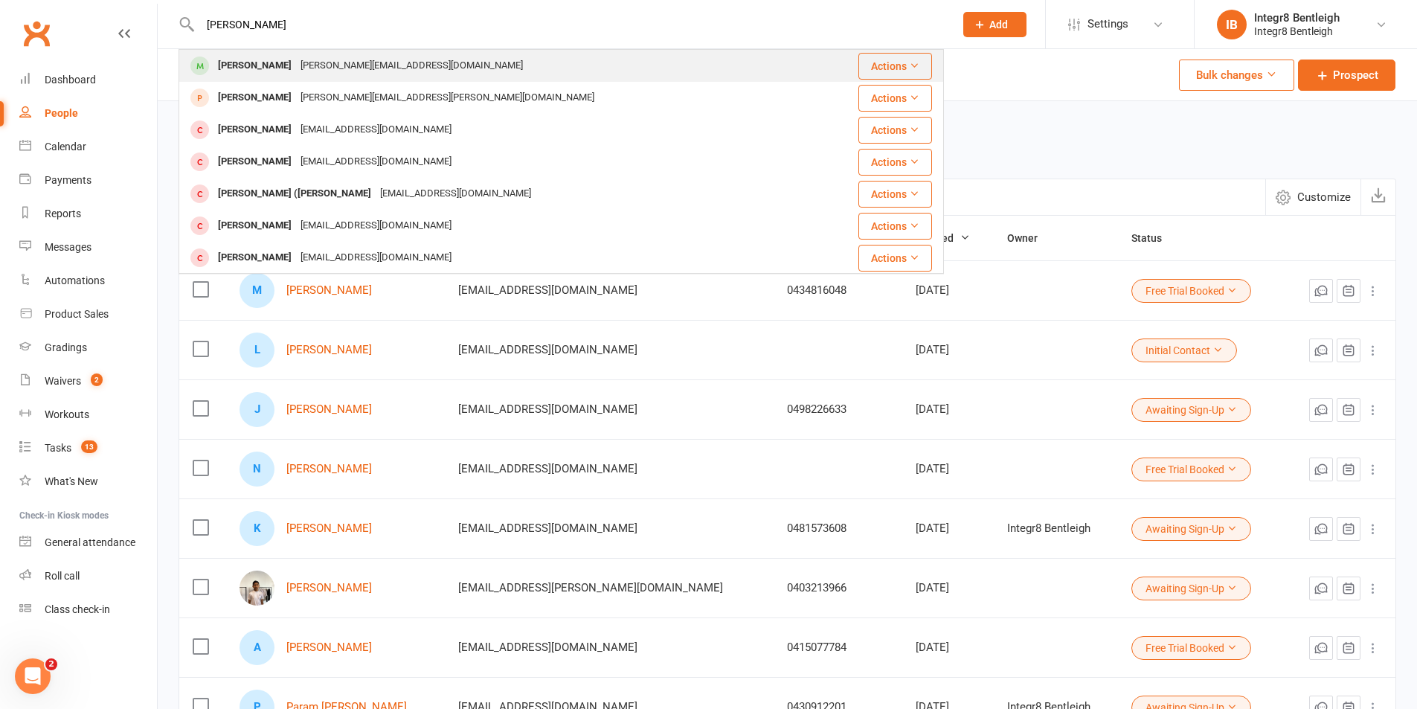
click at [296, 62] on div "f.macali@optusnet.com.au" at bounding box center [411, 66] width 231 height 22
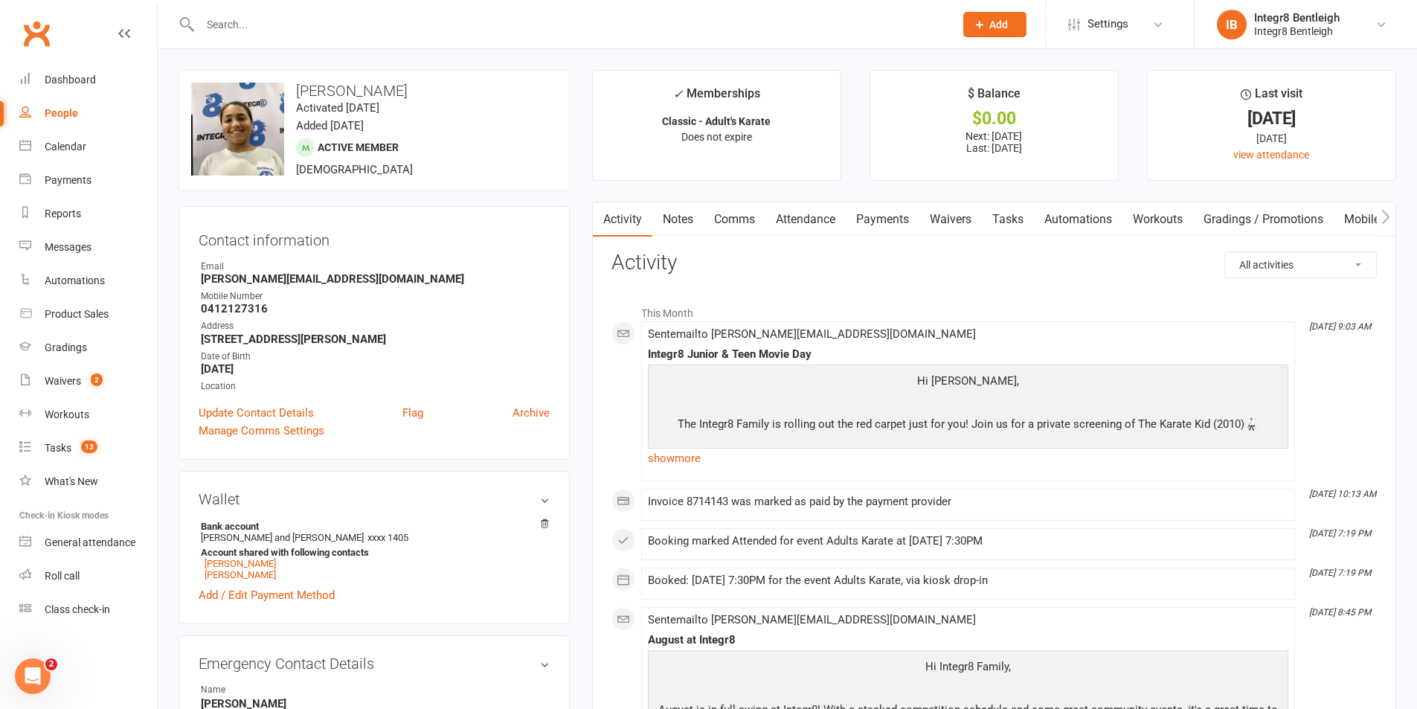
click at [678, 222] on link "Notes" at bounding box center [677, 219] width 51 height 34
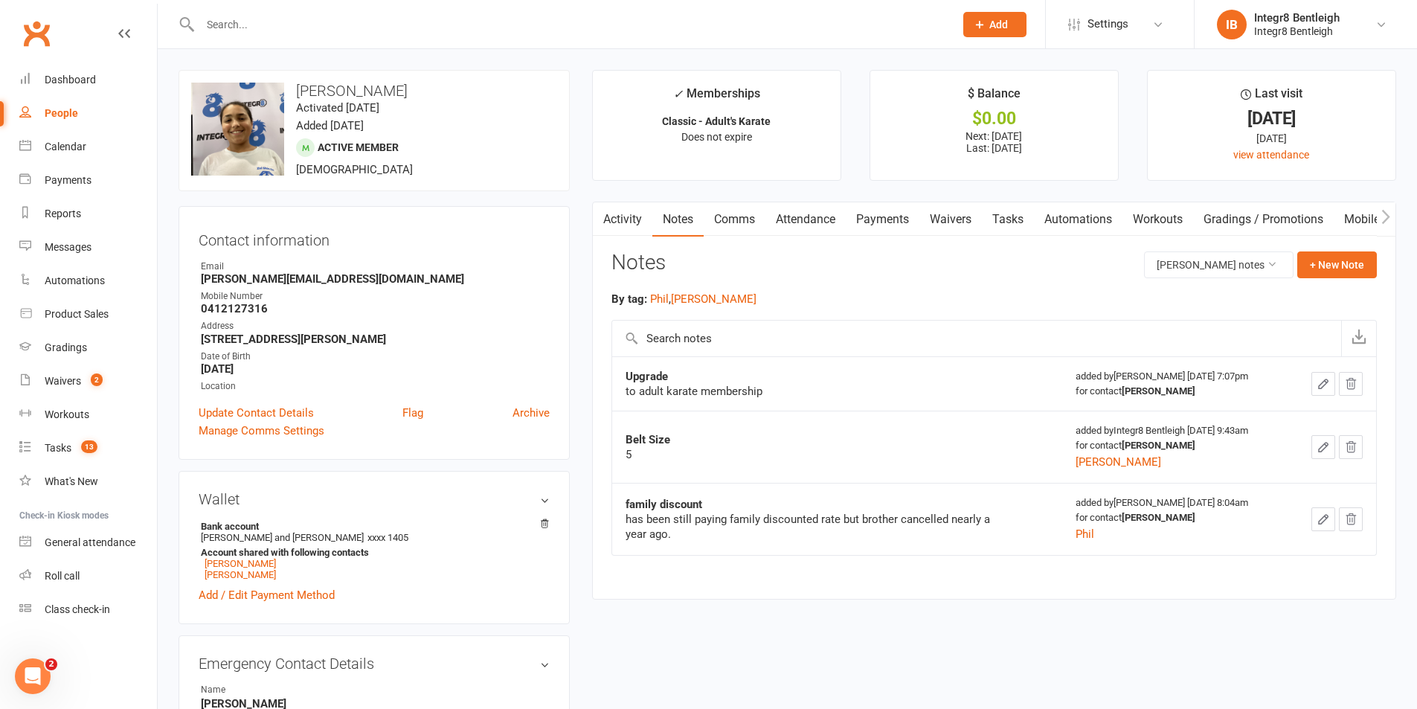
click at [631, 215] on link "Activity" at bounding box center [622, 219] width 59 height 34
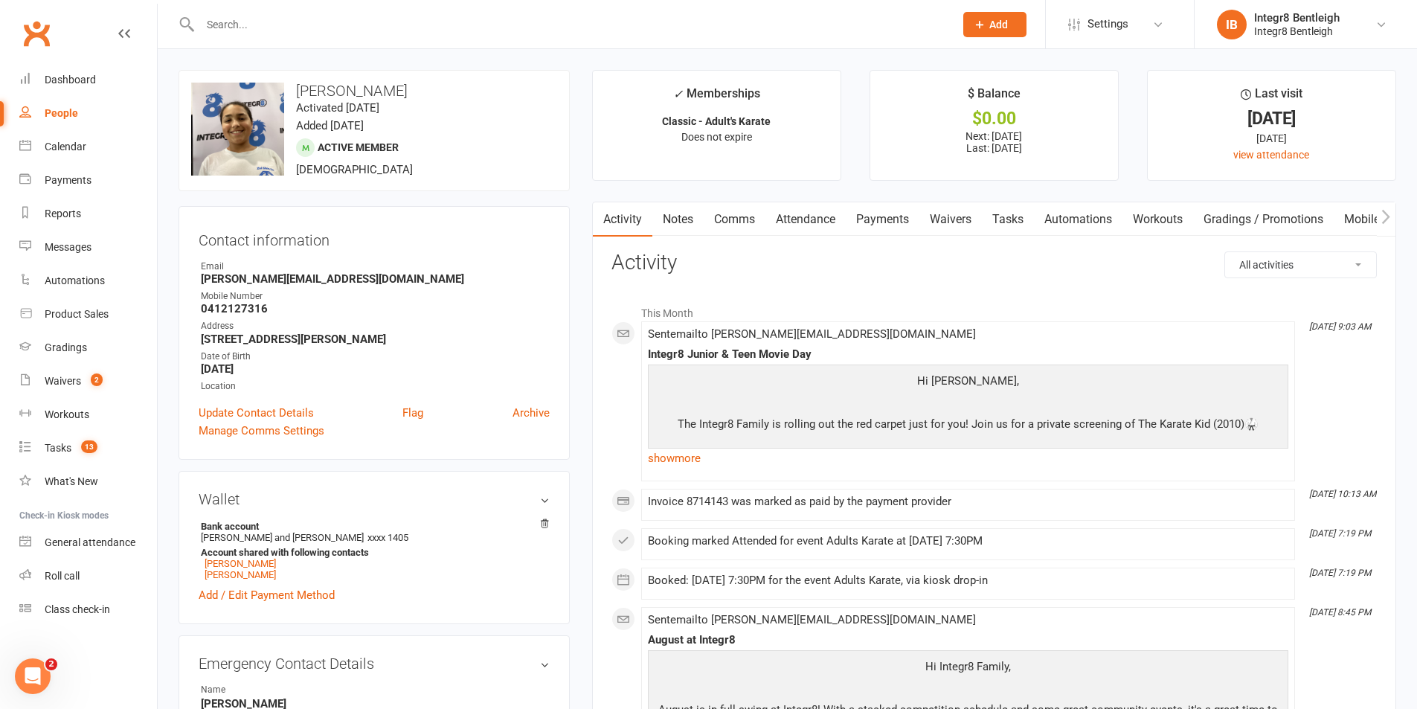
click at [57, 109] on div "People" at bounding box center [61, 113] width 33 height 12
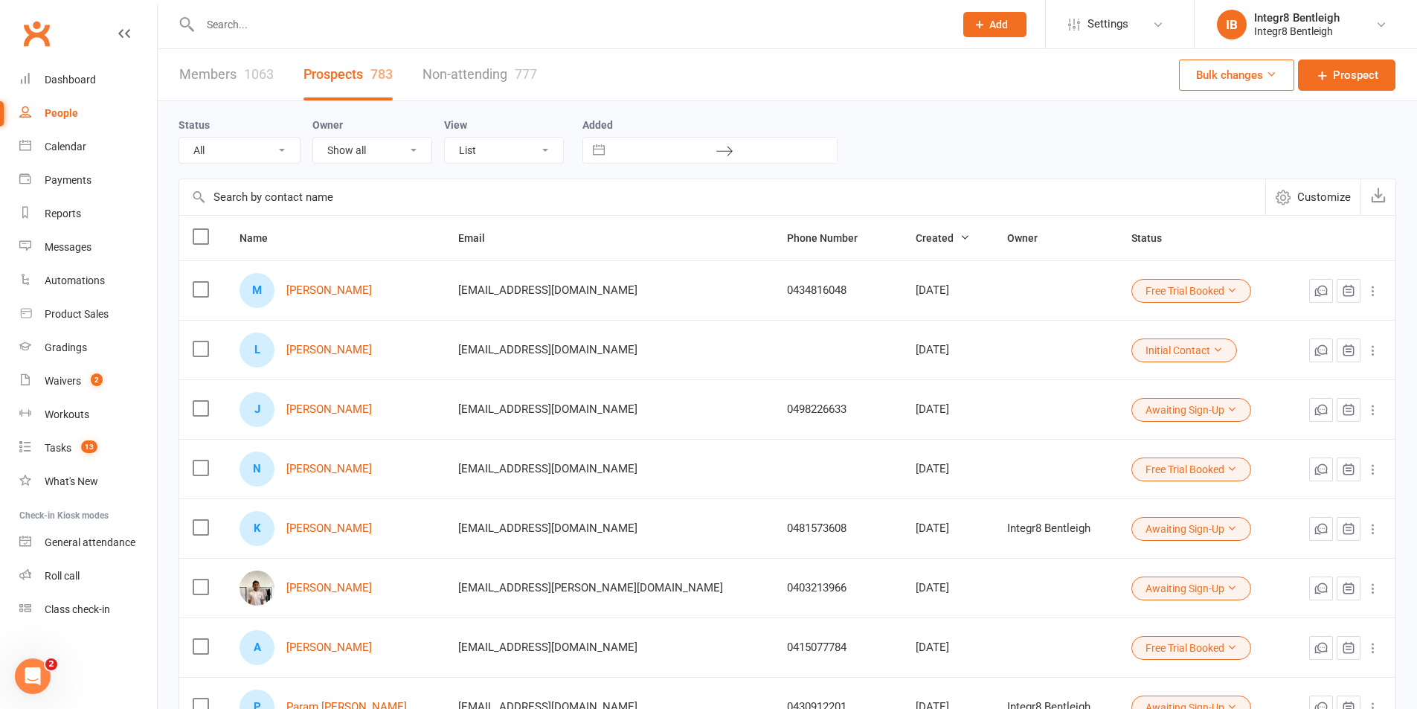
click at [284, 20] on input "text" at bounding box center [570, 24] width 748 height 21
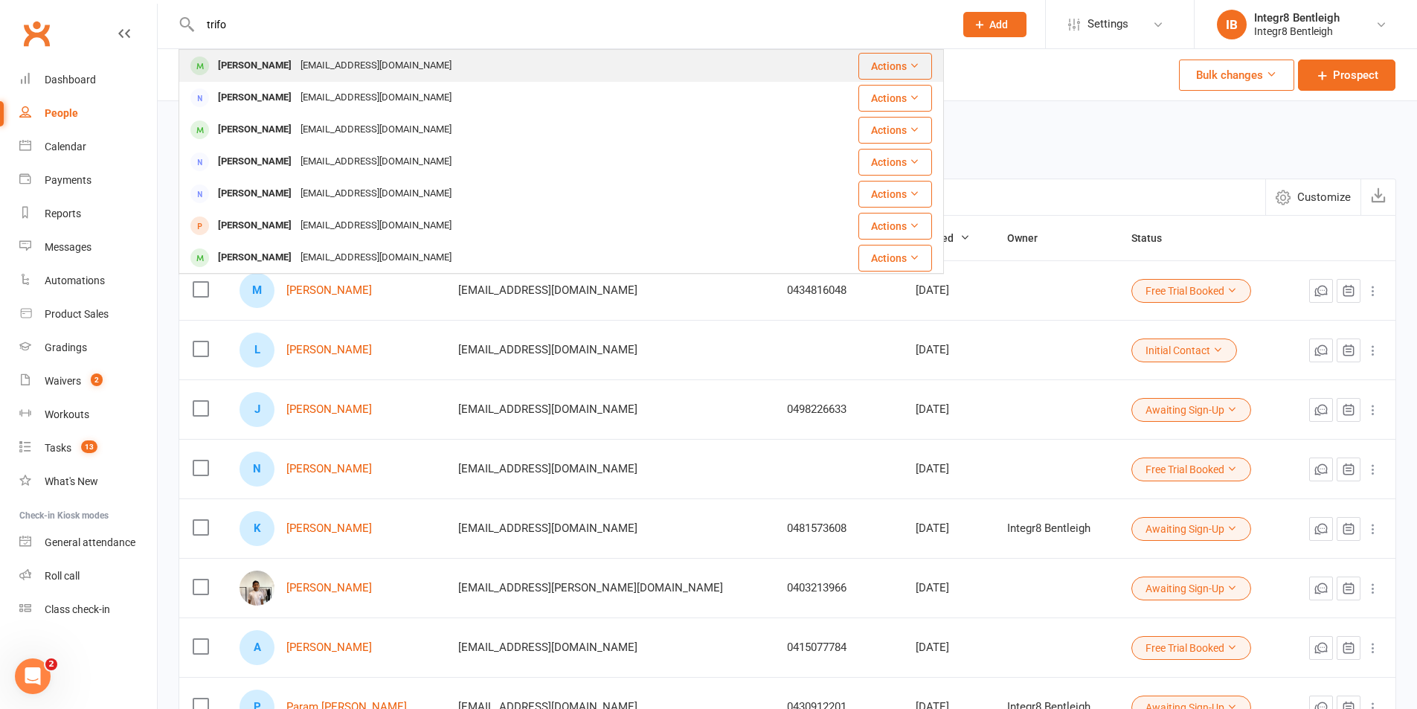
type input "trifo"
click at [314, 59] on div "[EMAIL_ADDRESS][DOMAIN_NAME]" at bounding box center [376, 66] width 160 height 22
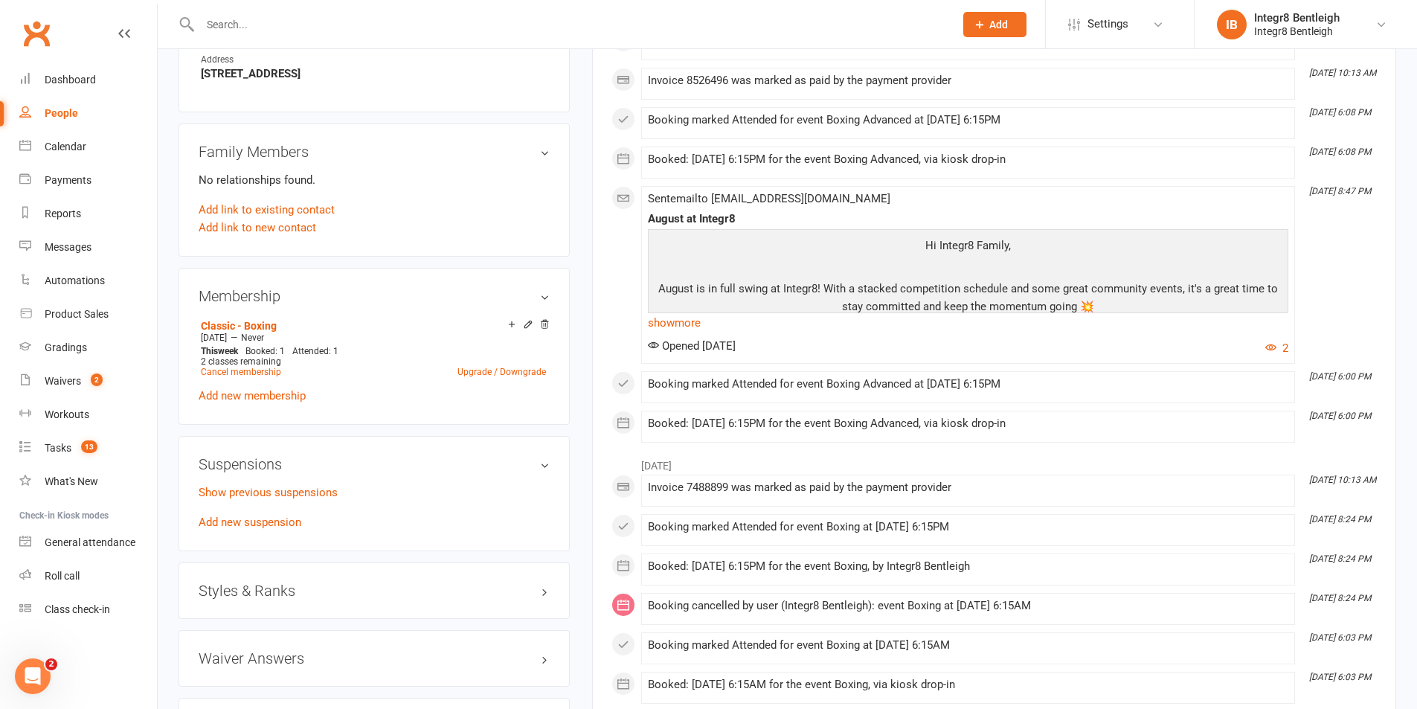
scroll to position [744, 0]
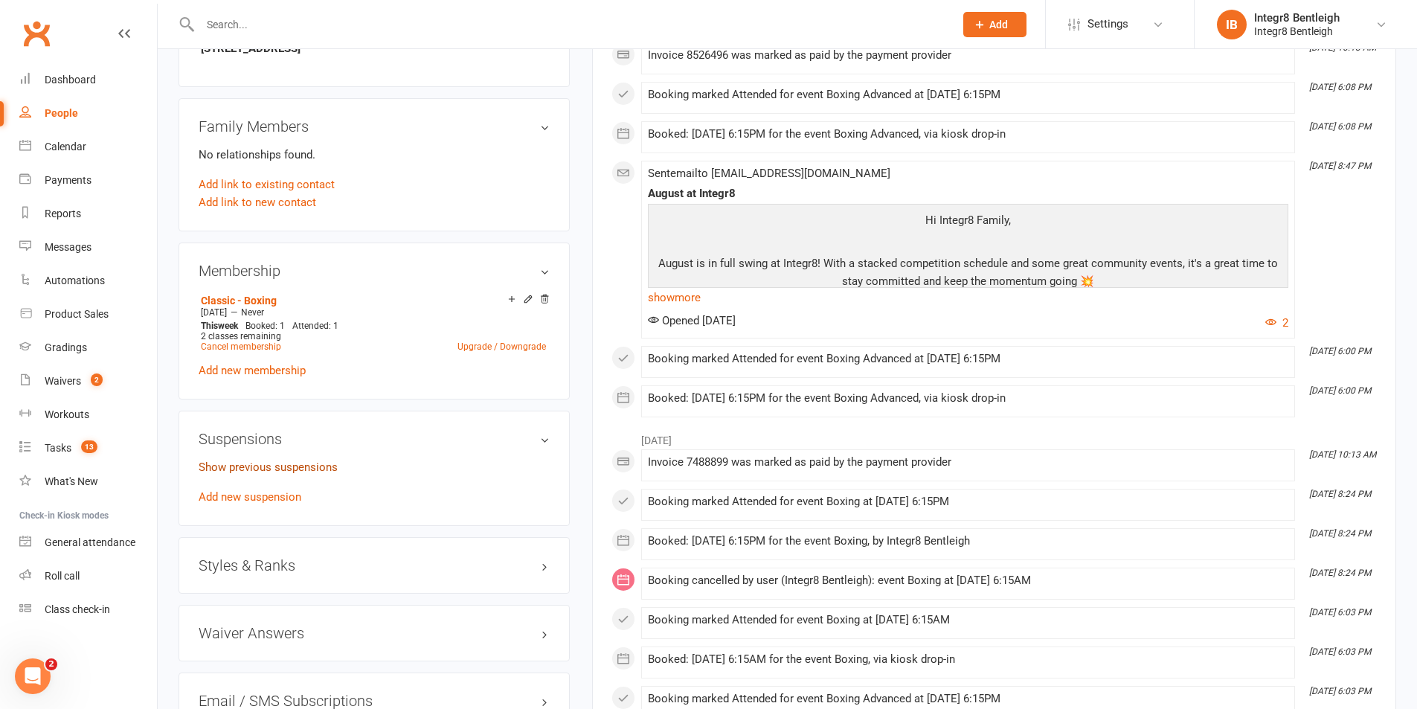
click at [306, 463] on link "Show previous suspensions" at bounding box center [268, 466] width 139 height 13
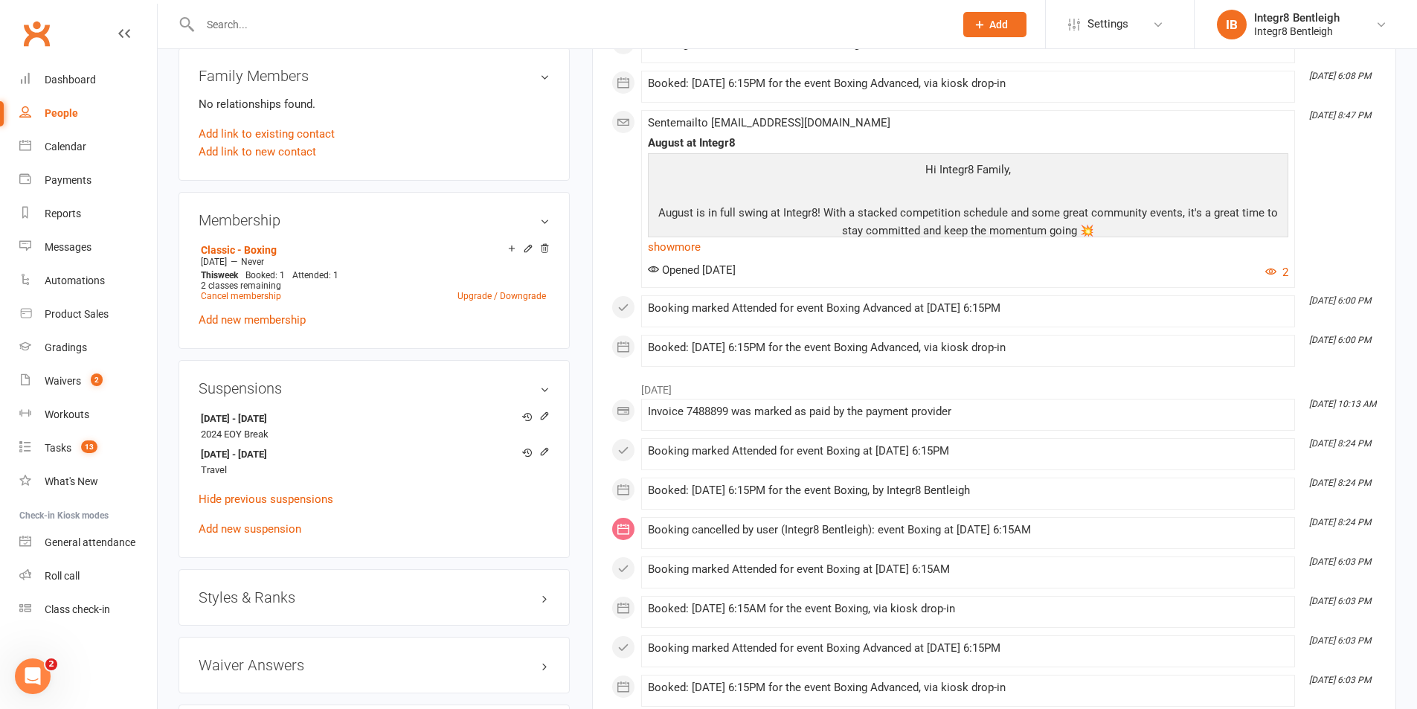
scroll to position [818, 0]
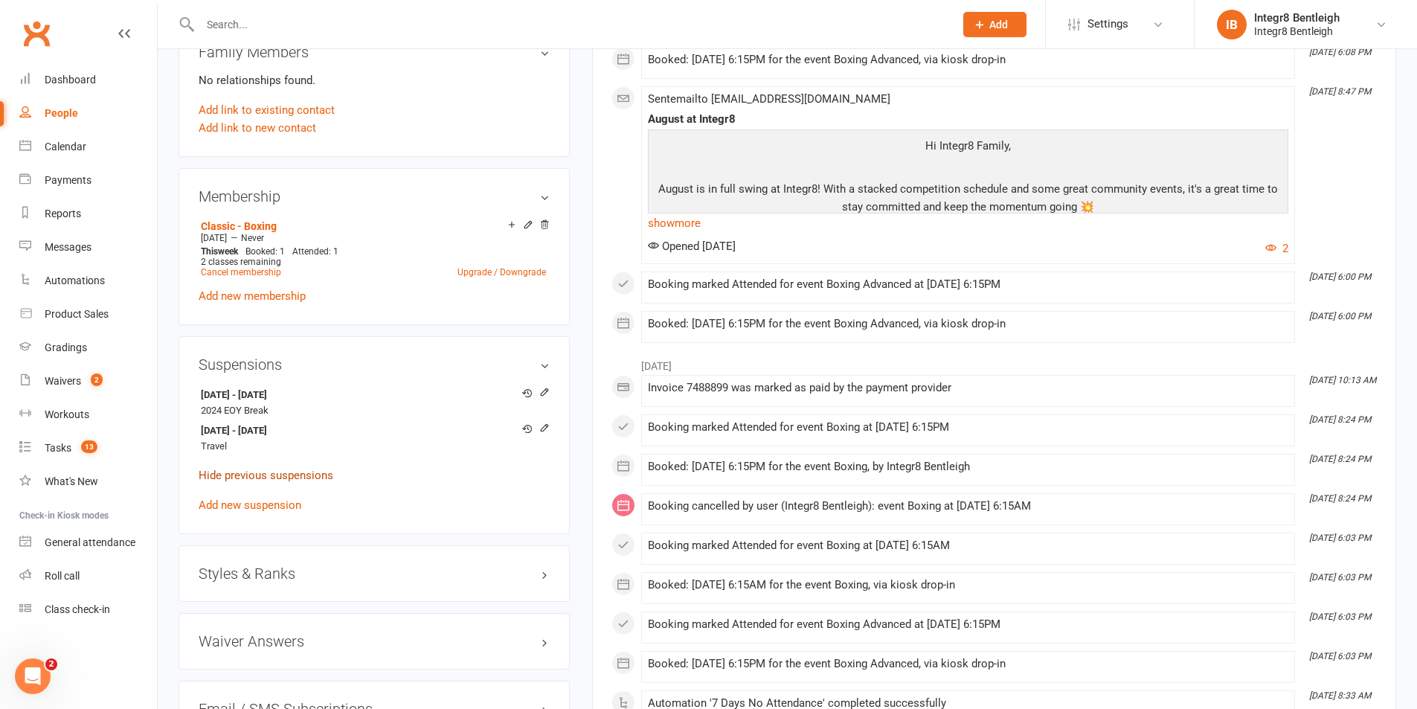
click at [312, 477] on link "Hide previous suspensions" at bounding box center [266, 475] width 135 height 13
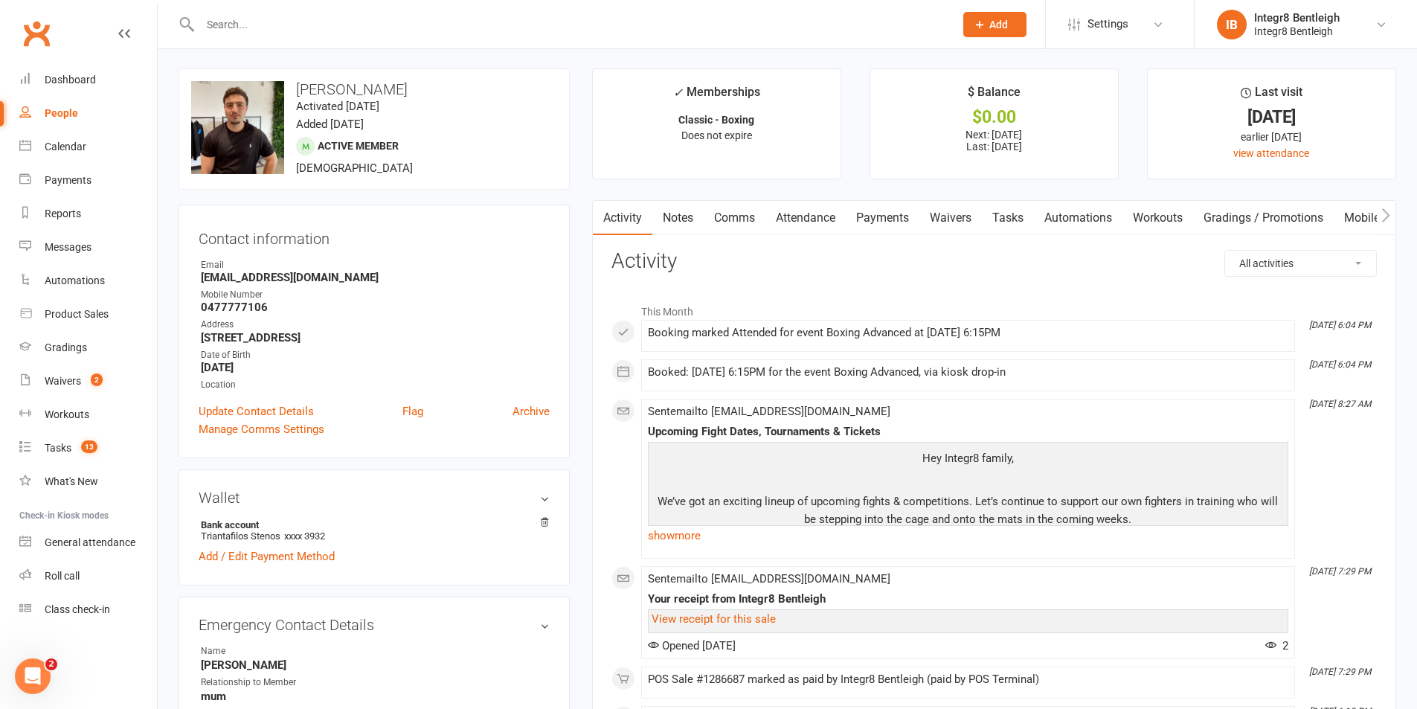
scroll to position [0, 0]
click at [674, 219] on link "Notes" at bounding box center [677, 219] width 51 height 34
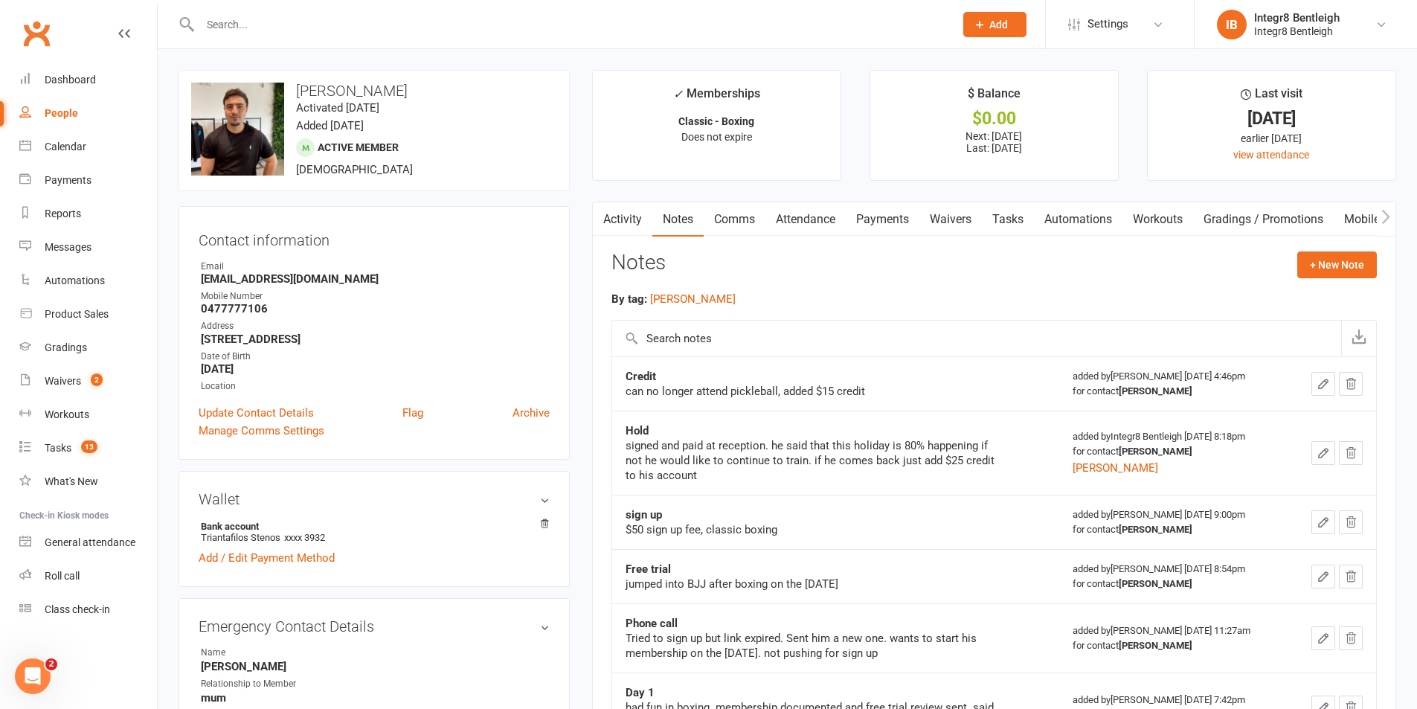
click at [635, 220] on link "Activity" at bounding box center [622, 219] width 59 height 34
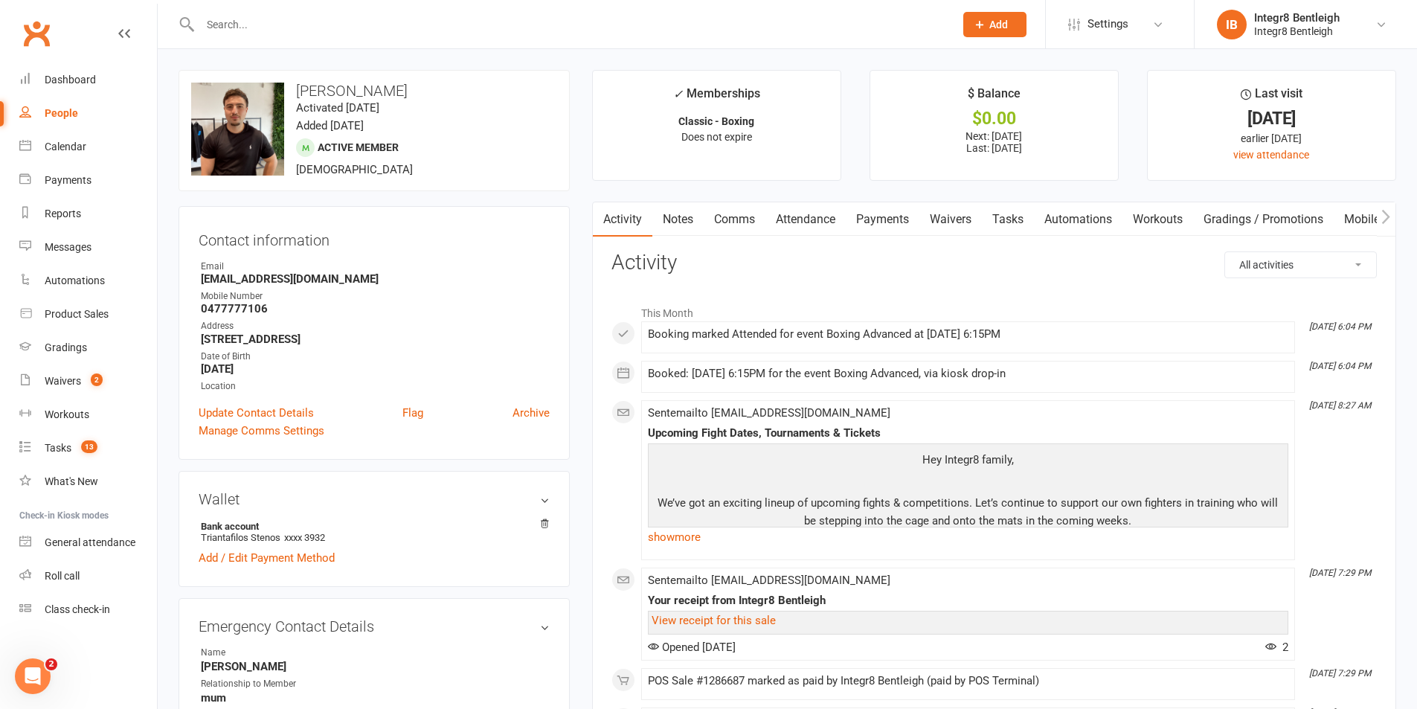
click at [52, 120] on link "People" at bounding box center [88, 113] width 138 height 33
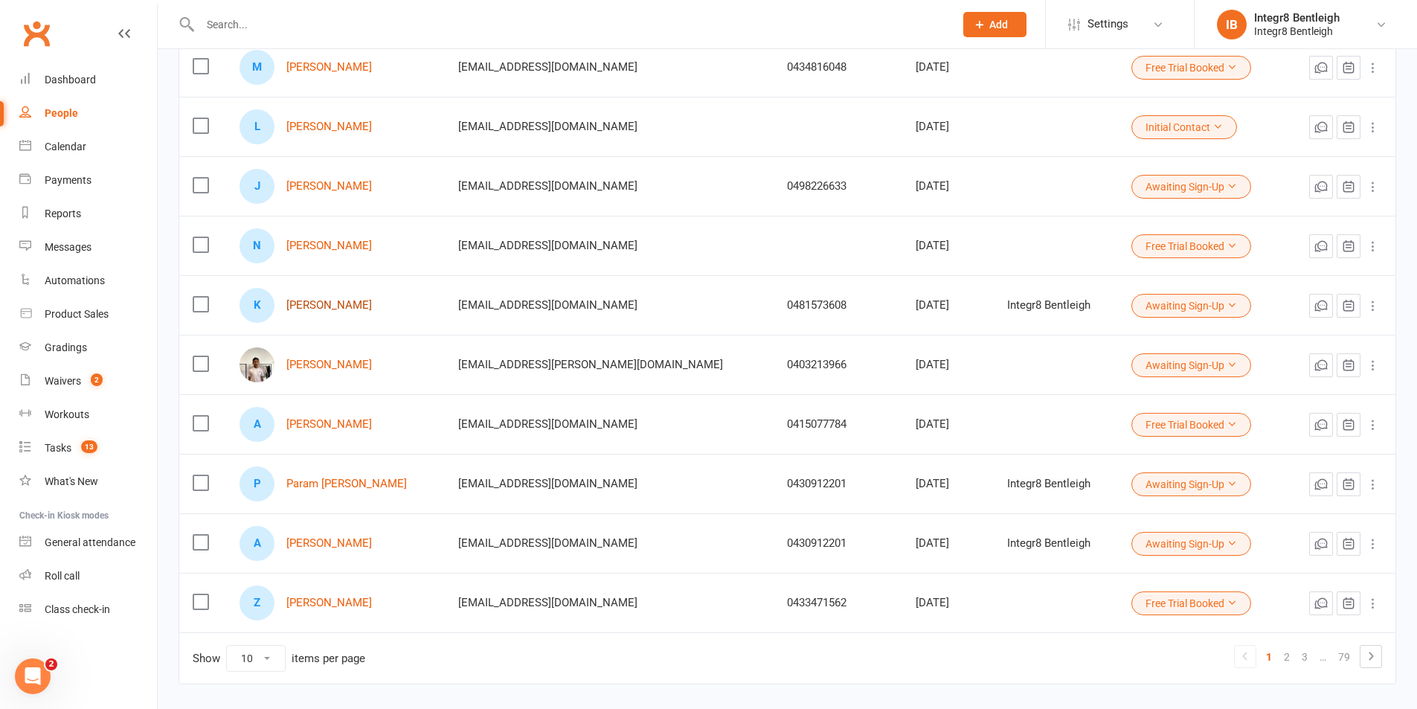
scroll to position [279, 0]
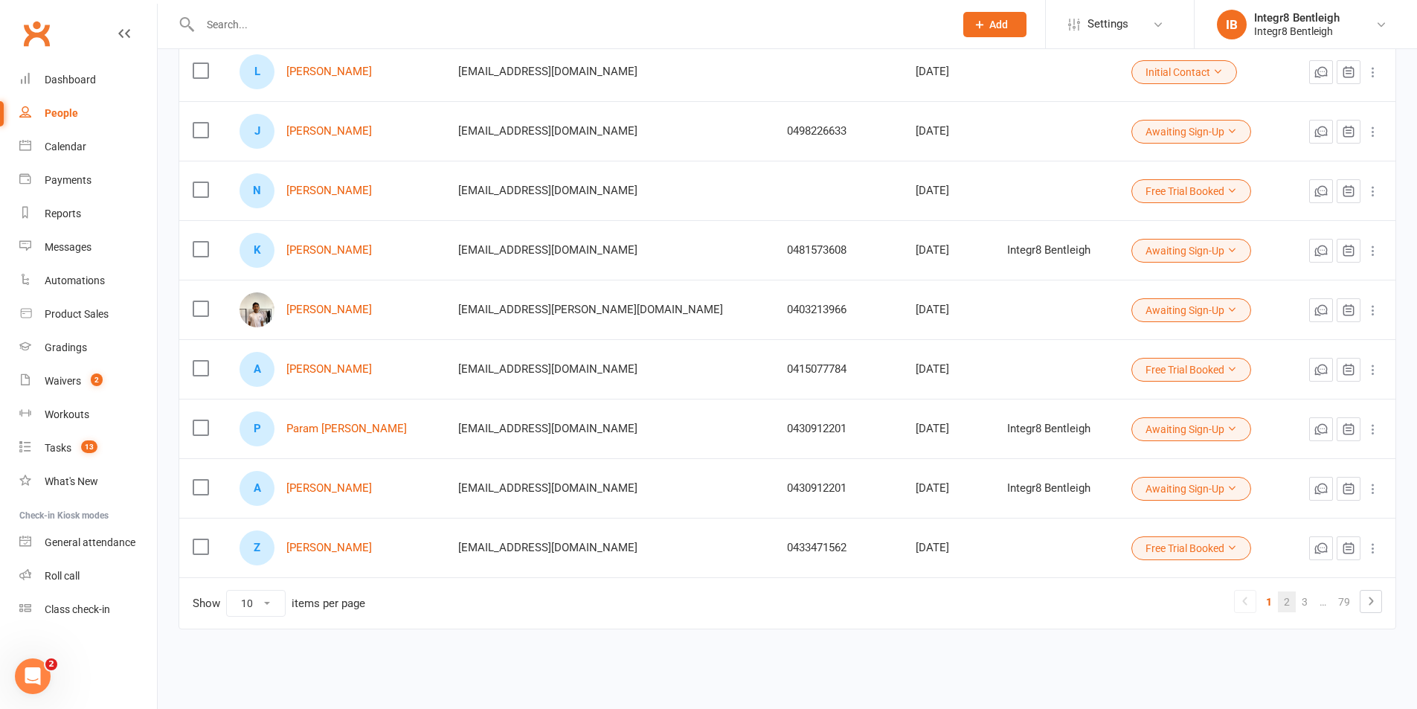
click at [1284, 603] on link "2" at bounding box center [1287, 601] width 18 height 21
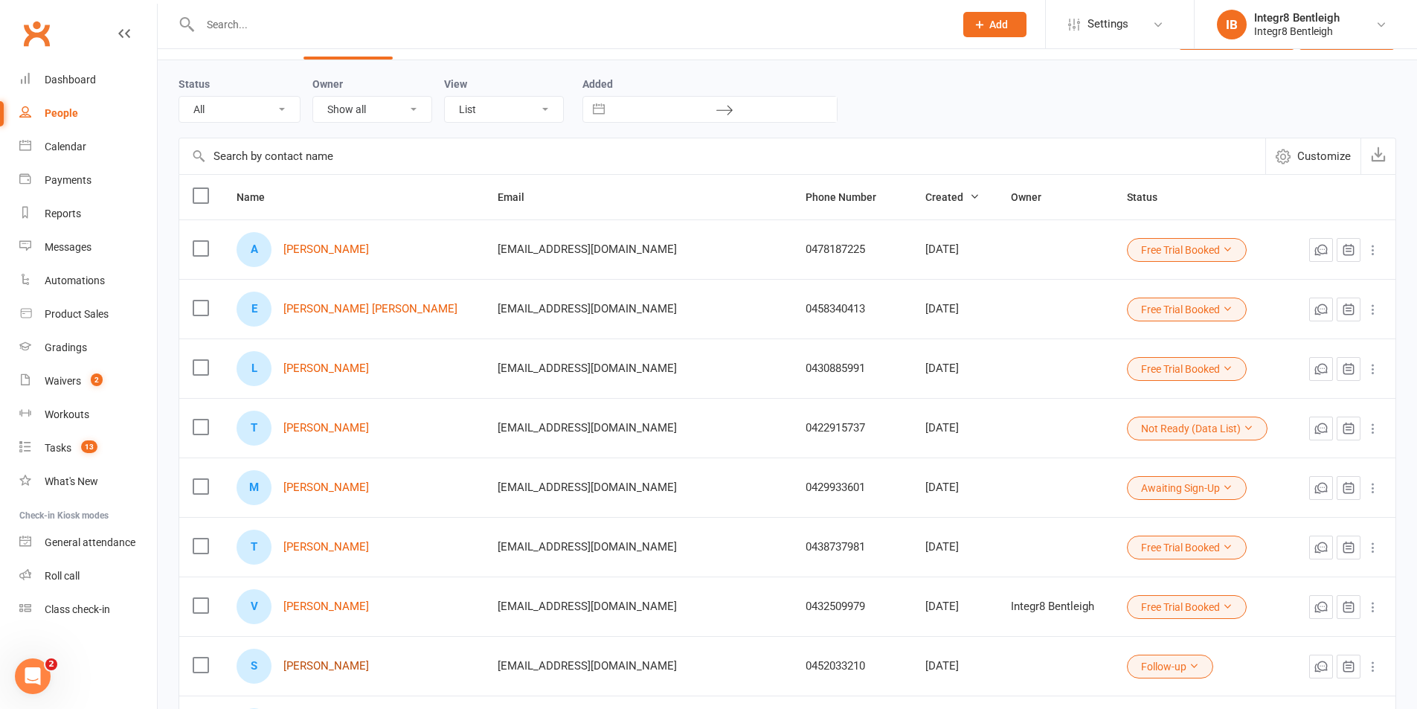
scroll to position [0, 0]
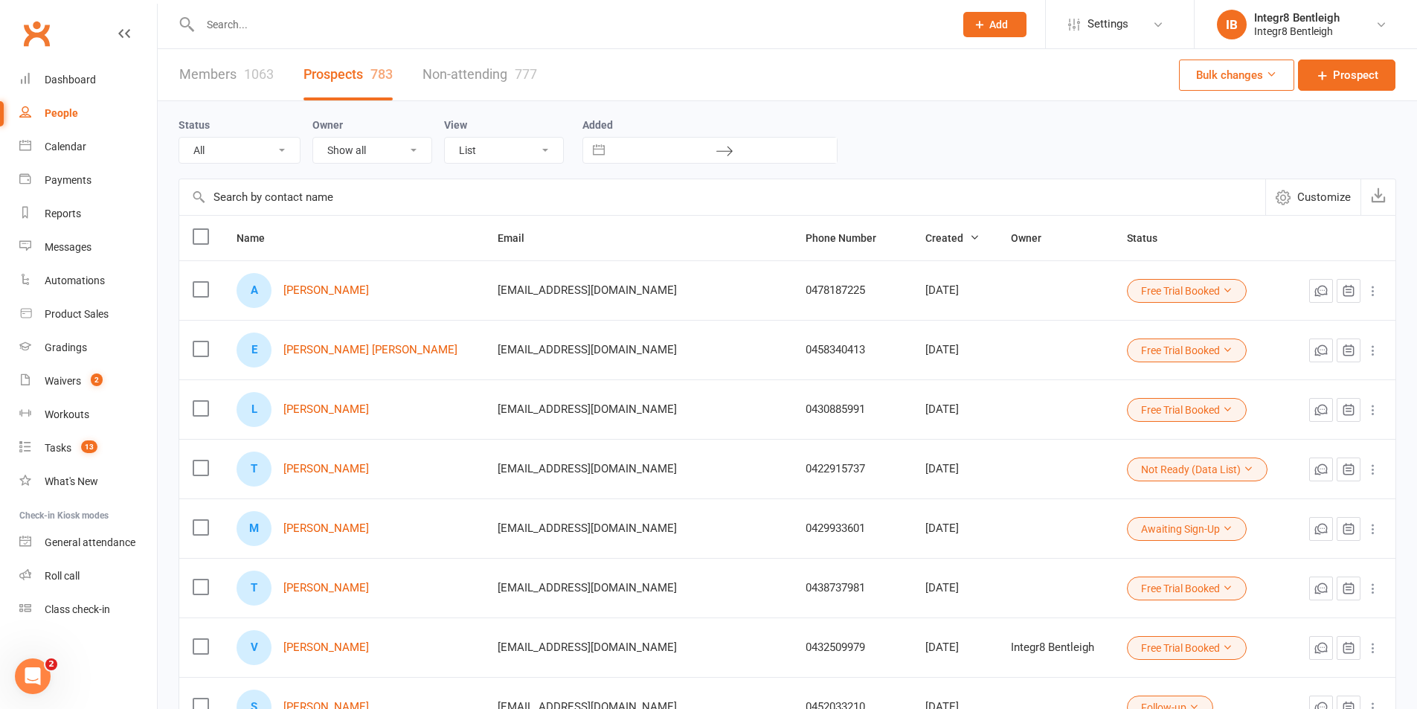
click at [204, 80] on link "Members 1063" at bounding box center [226, 74] width 94 height 51
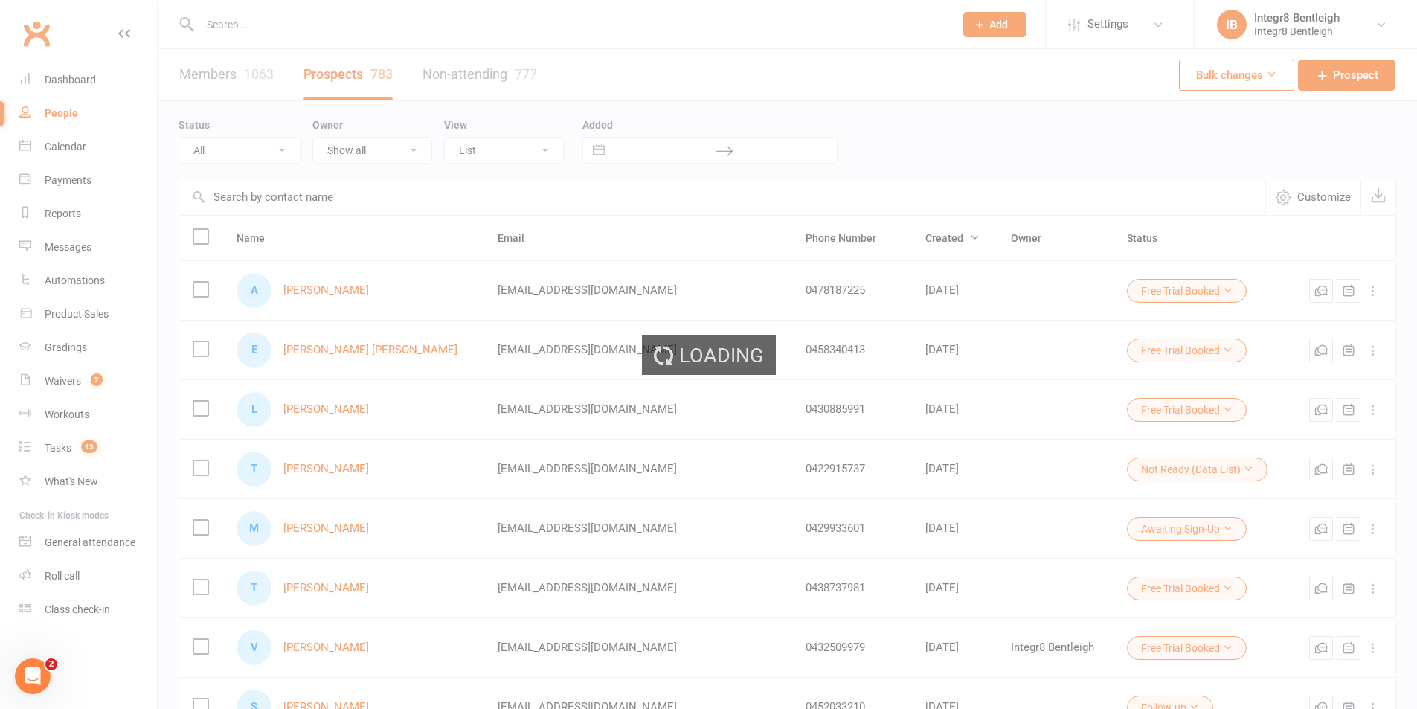
select select "100"
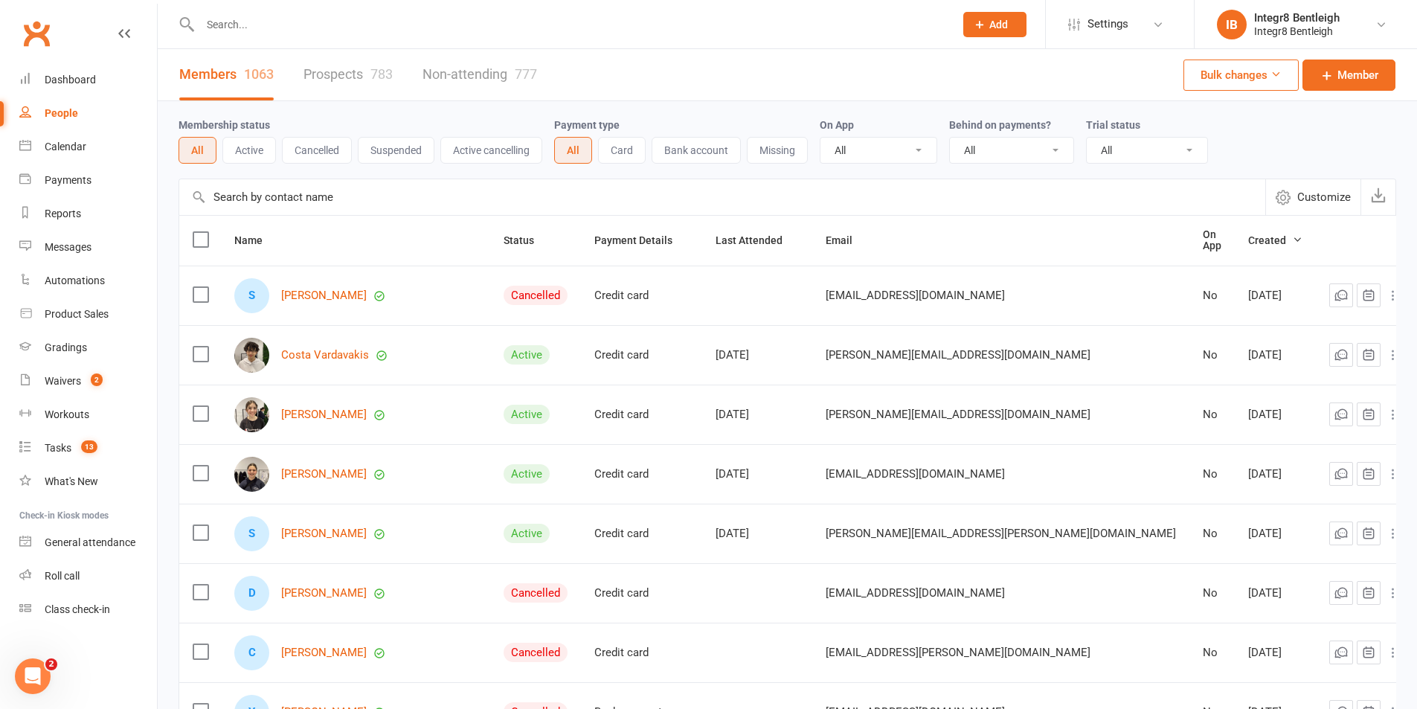
click at [287, 25] on input "text" at bounding box center [570, 24] width 748 height 21
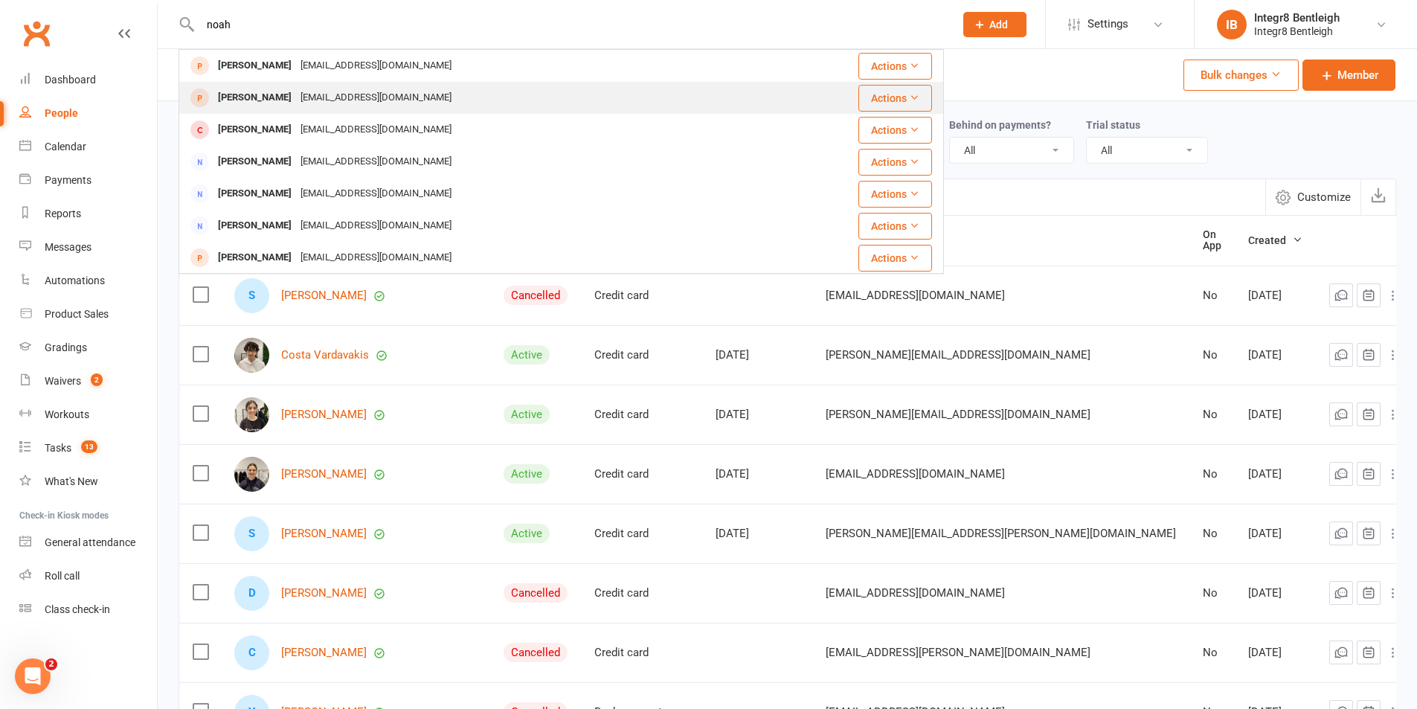
type input "noah"
click at [303, 94] on div "noahjolley05@gmail.com" at bounding box center [376, 98] width 160 height 22
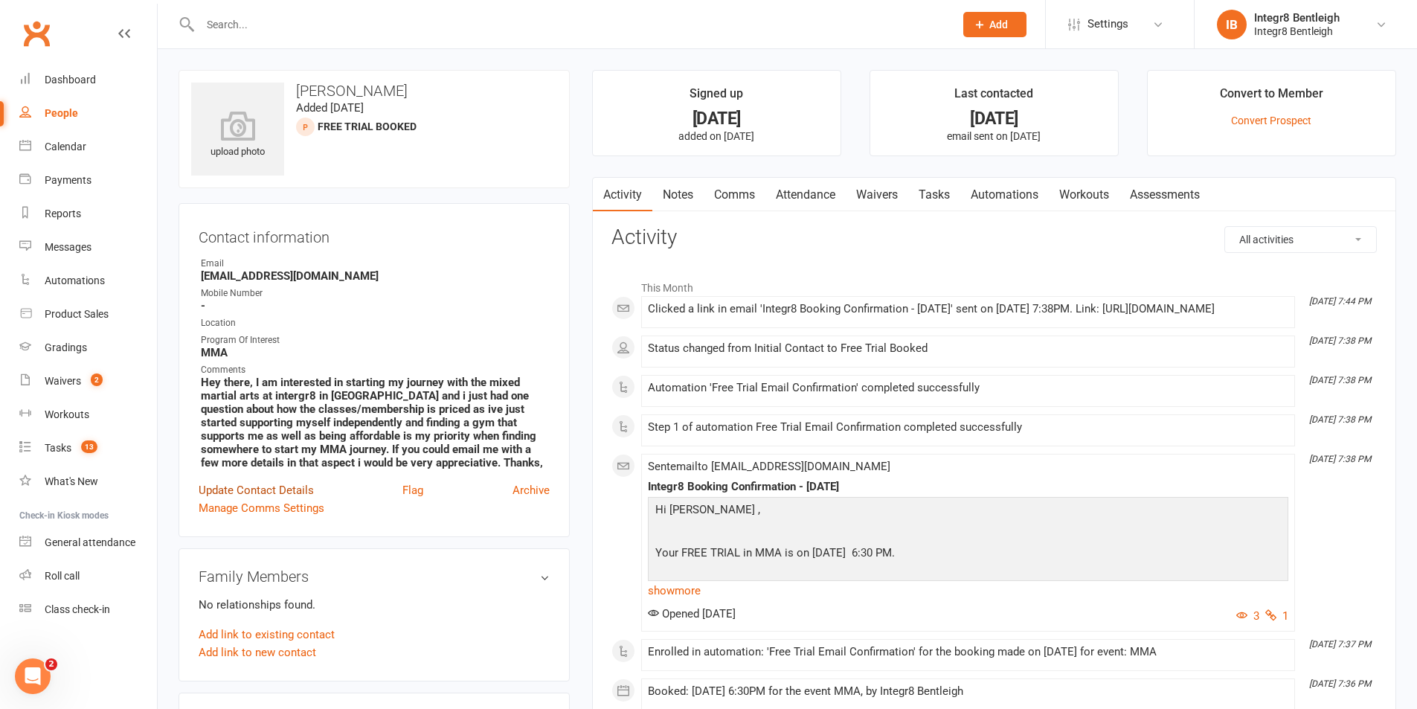
click at [283, 490] on link "Update Contact Details" at bounding box center [256, 490] width 115 height 18
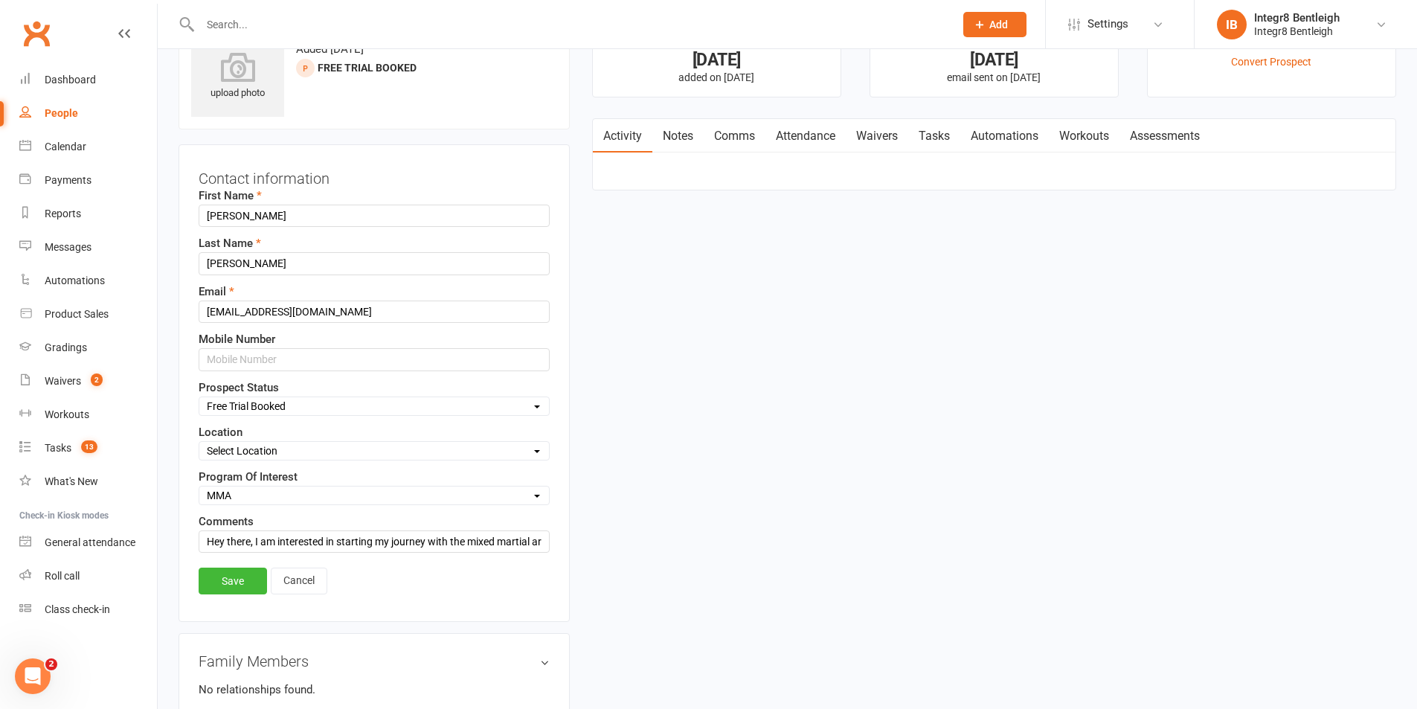
scroll to position [70, 0]
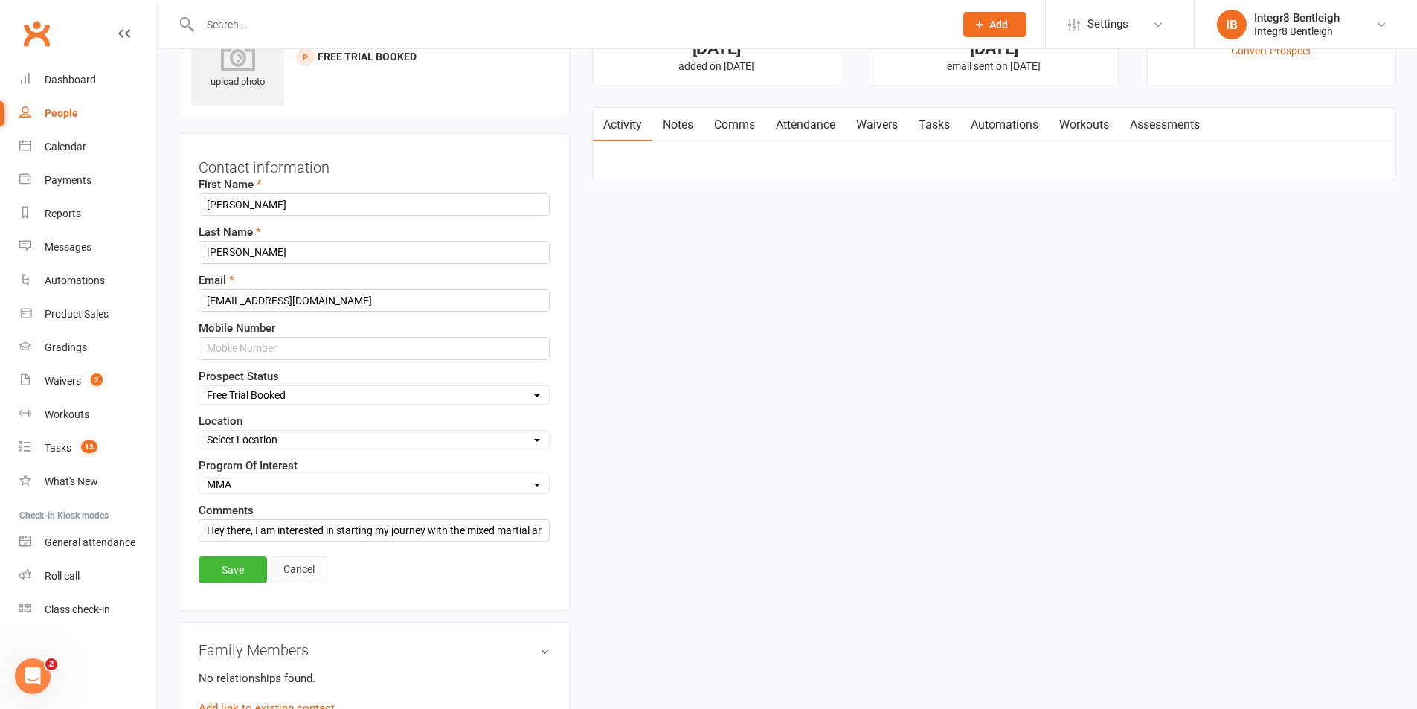
drag, startPoint x: 300, startPoint y: 568, endPoint x: 351, endPoint y: 488, distance: 94.9
click at [300, 565] on link "Cancel" at bounding box center [299, 569] width 57 height 27
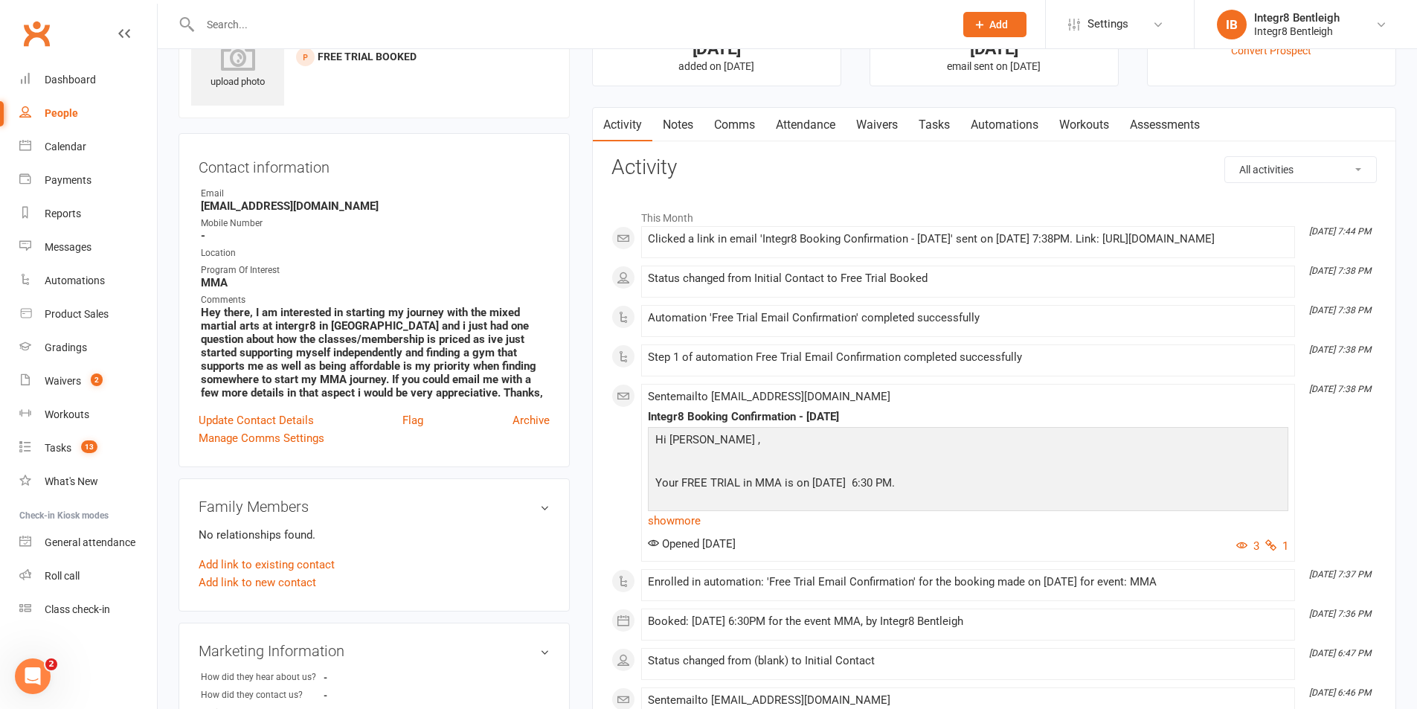
click at [814, 118] on link "Attendance" at bounding box center [805, 125] width 80 height 34
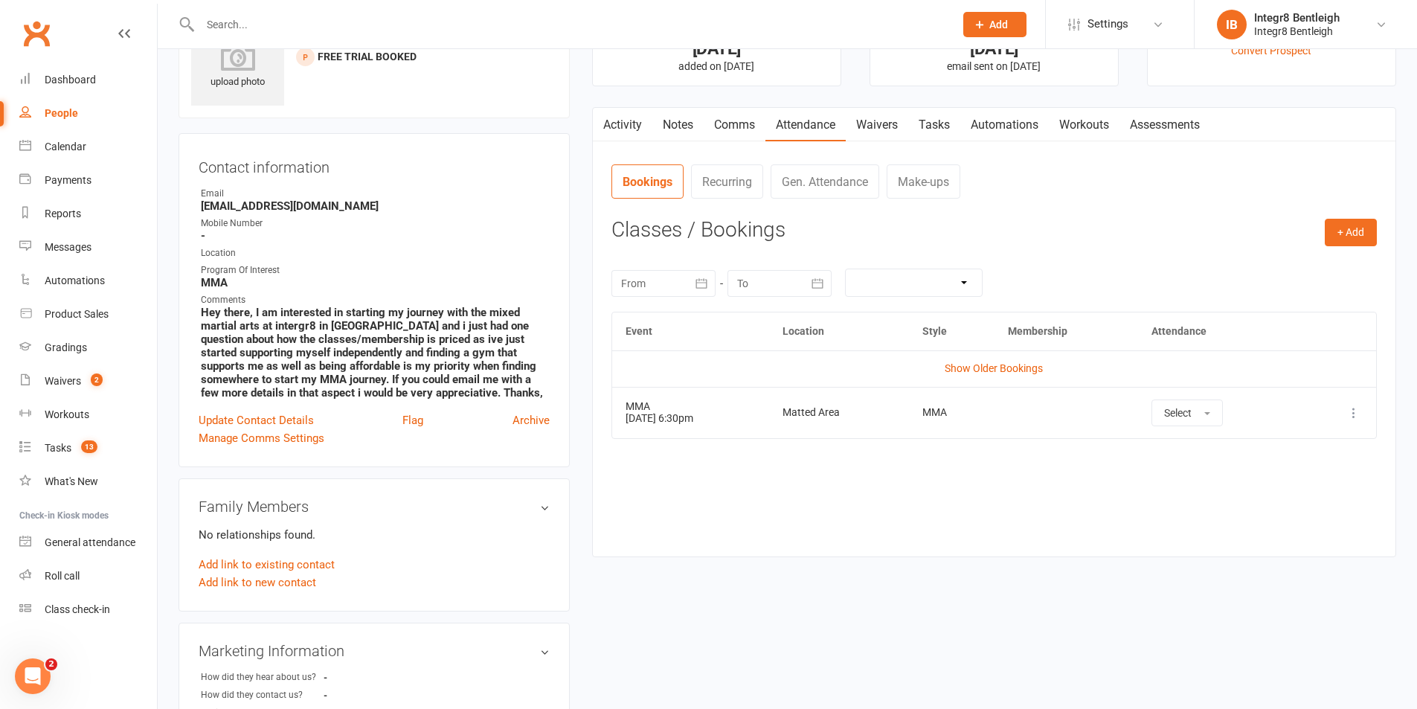
click at [1353, 409] on icon at bounding box center [1353, 412] width 15 height 15
click at [1342, 495] on link "Remove booking" at bounding box center [1287, 501] width 147 height 30
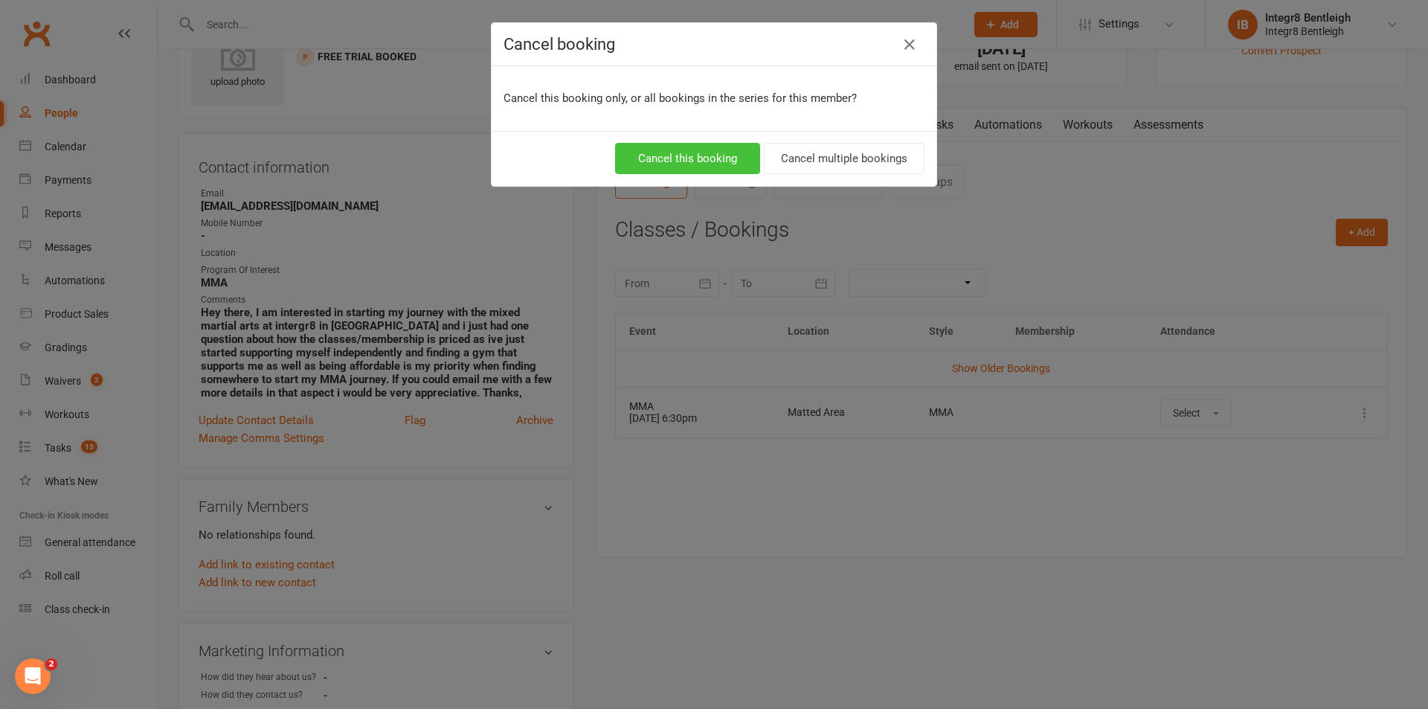
click at [694, 158] on button "Cancel this booking" at bounding box center [687, 158] width 145 height 31
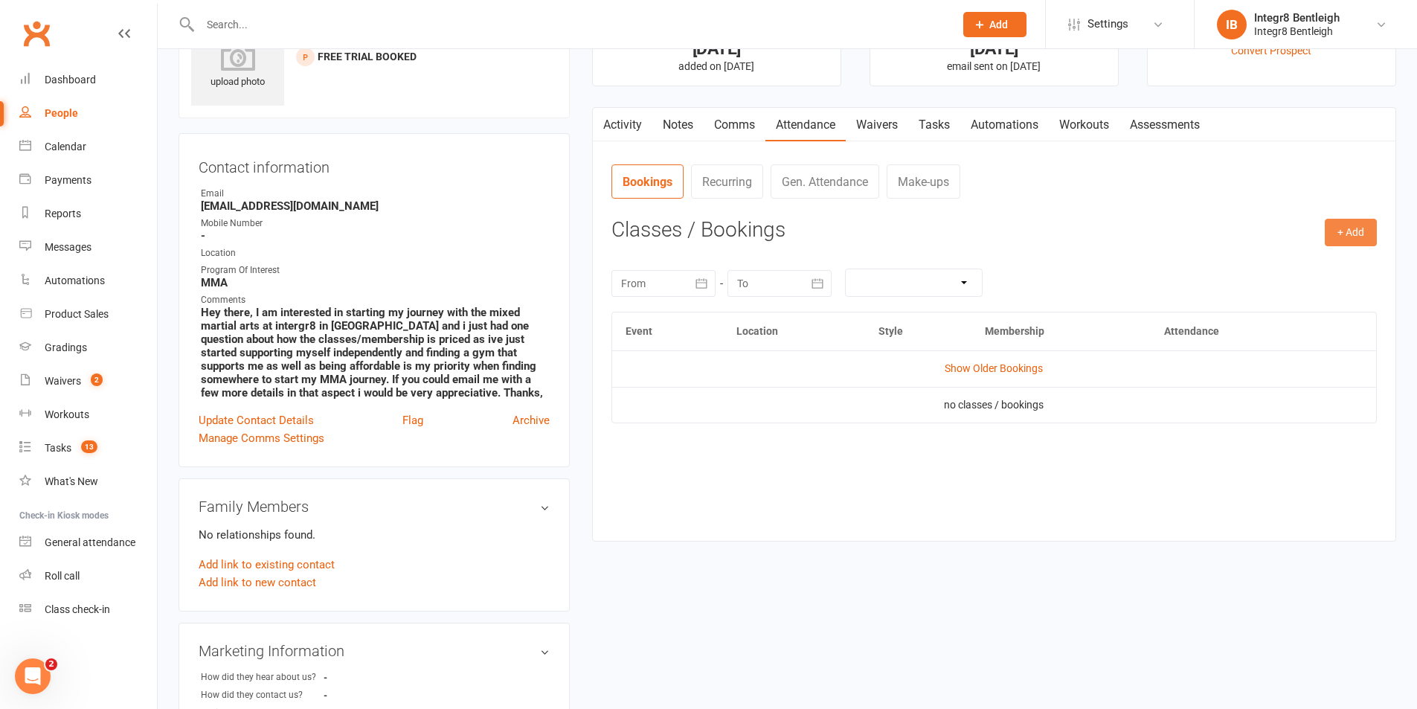
click at [1345, 237] on button "+ Add" at bounding box center [1351, 232] width 52 height 27
click at [1302, 266] on link "Book Event" at bounding box center [1302, 266] width 147 height 30
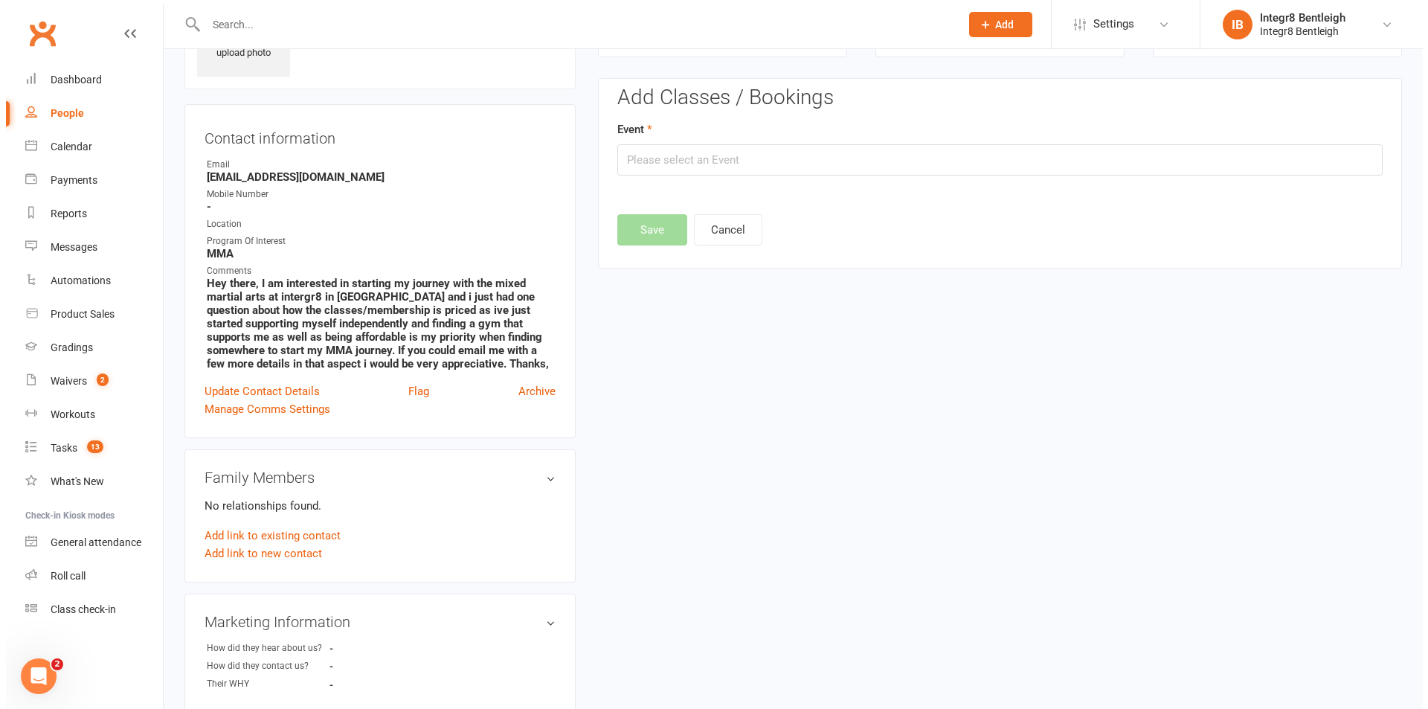
scroll to position [103, 0]
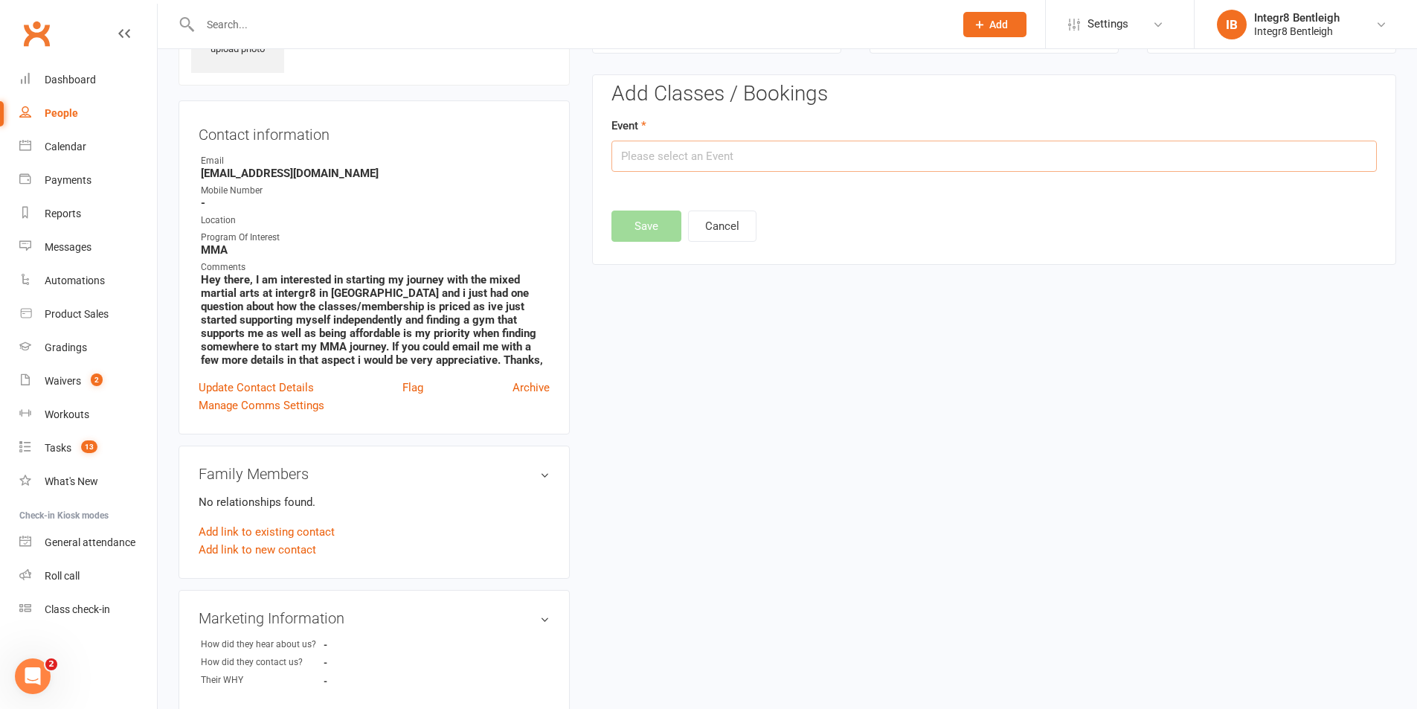
click at [671, 163] on input "text" at bounding box center [993, 156] width 765 height 31
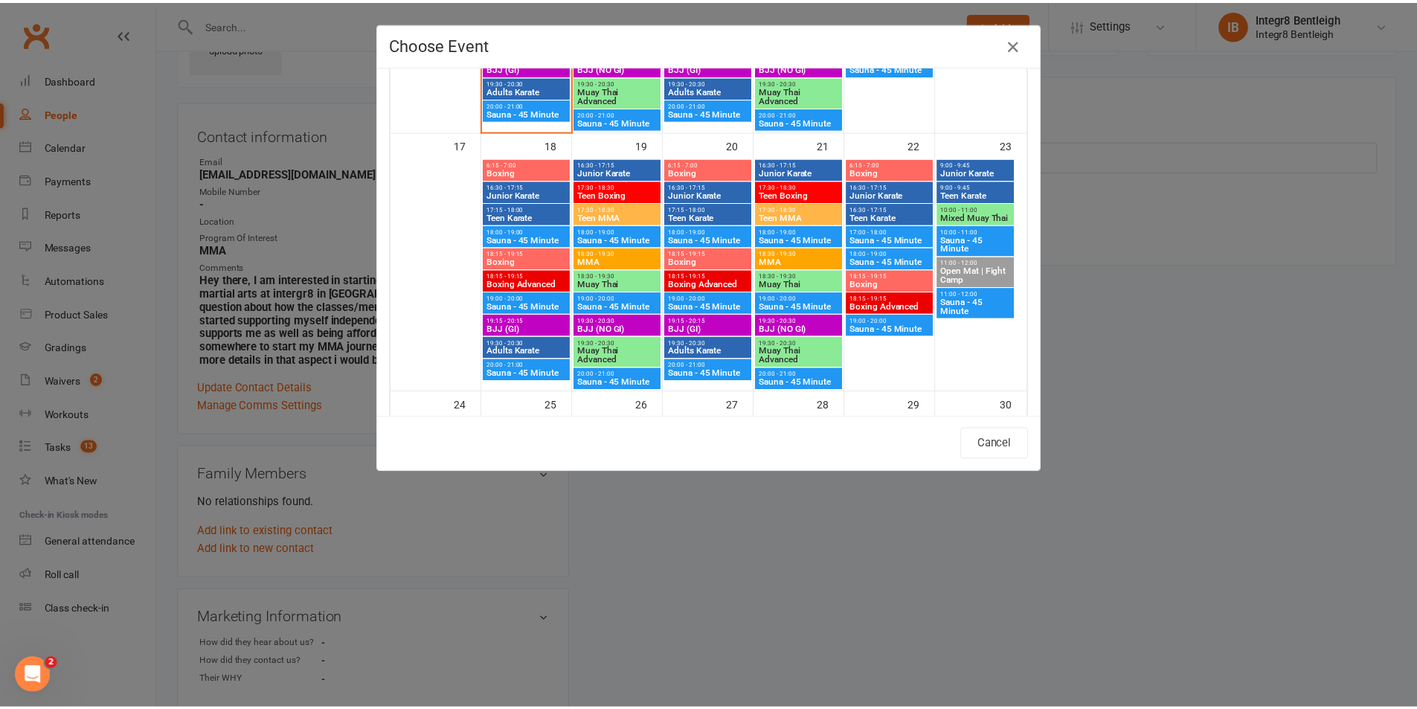
scroll to position [818, 0]
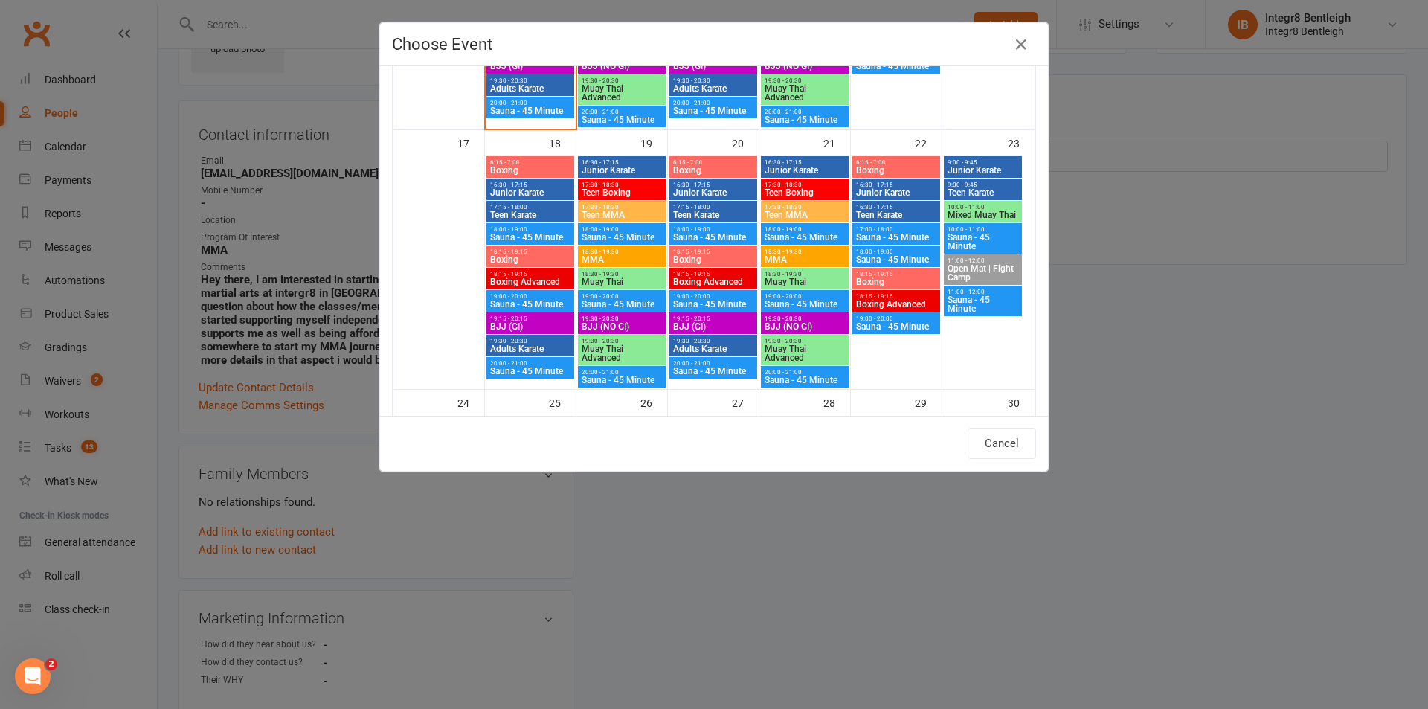
click at [801, 280] on span "Muay Thai" at bounding box center [805, 281] width 82 height 9
type input "Muay Thai - Aug 21, 2025 6:30:00 PM"
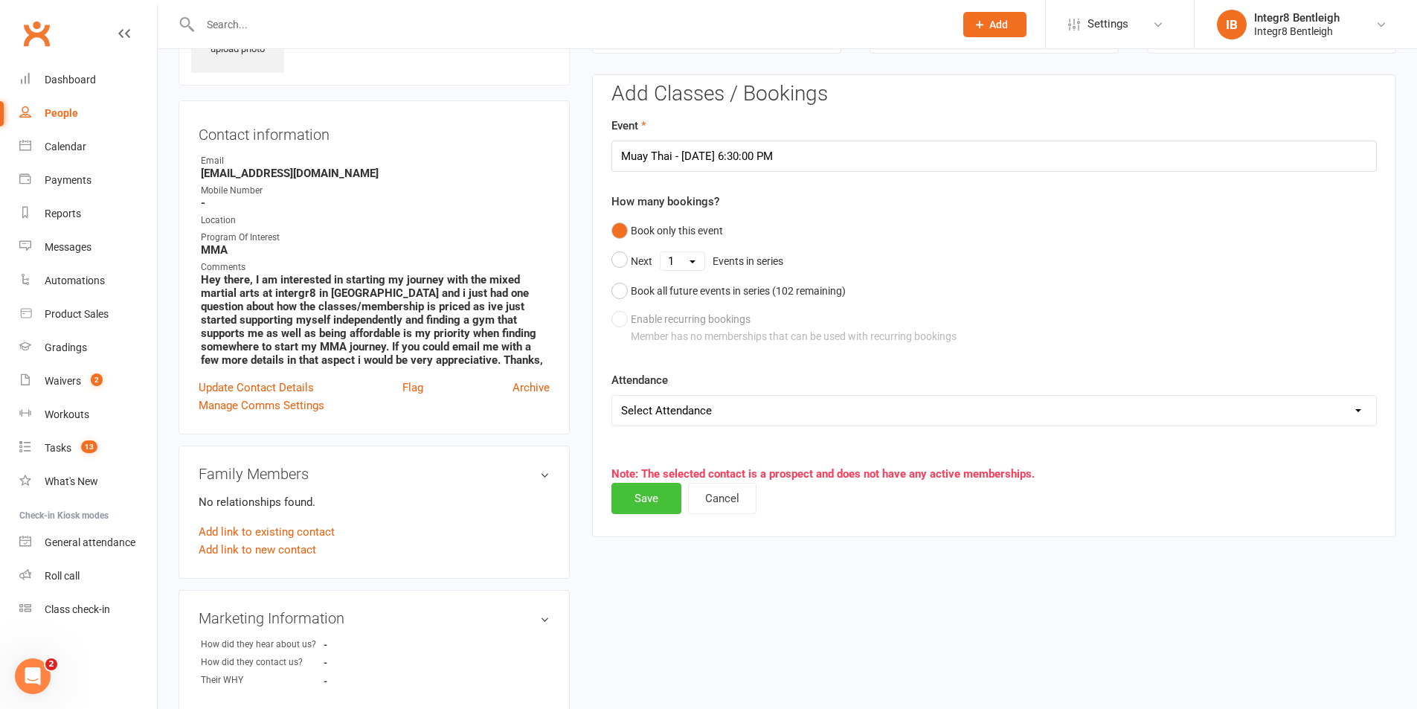
click at [639, 496] on button "Save" at bounding box center [646, 498] width 70 height 31
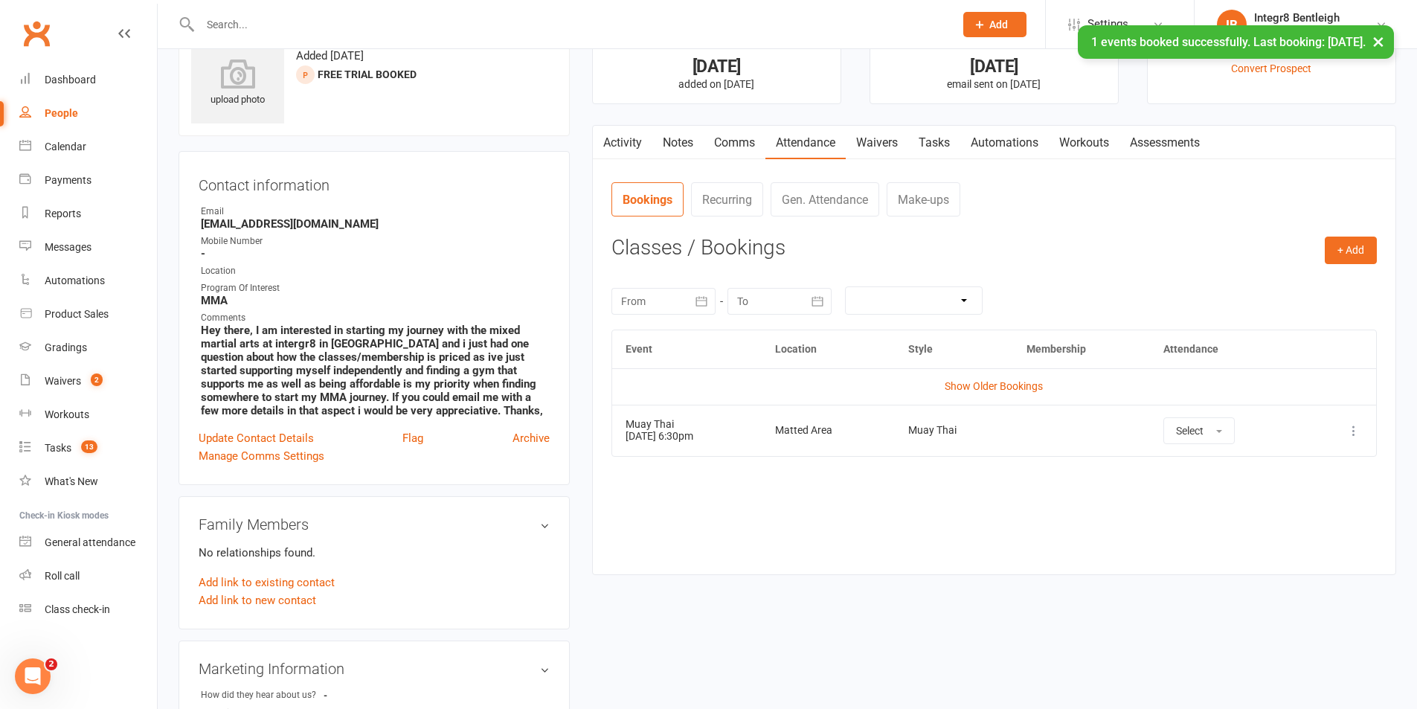
scroll to position [0, 0]
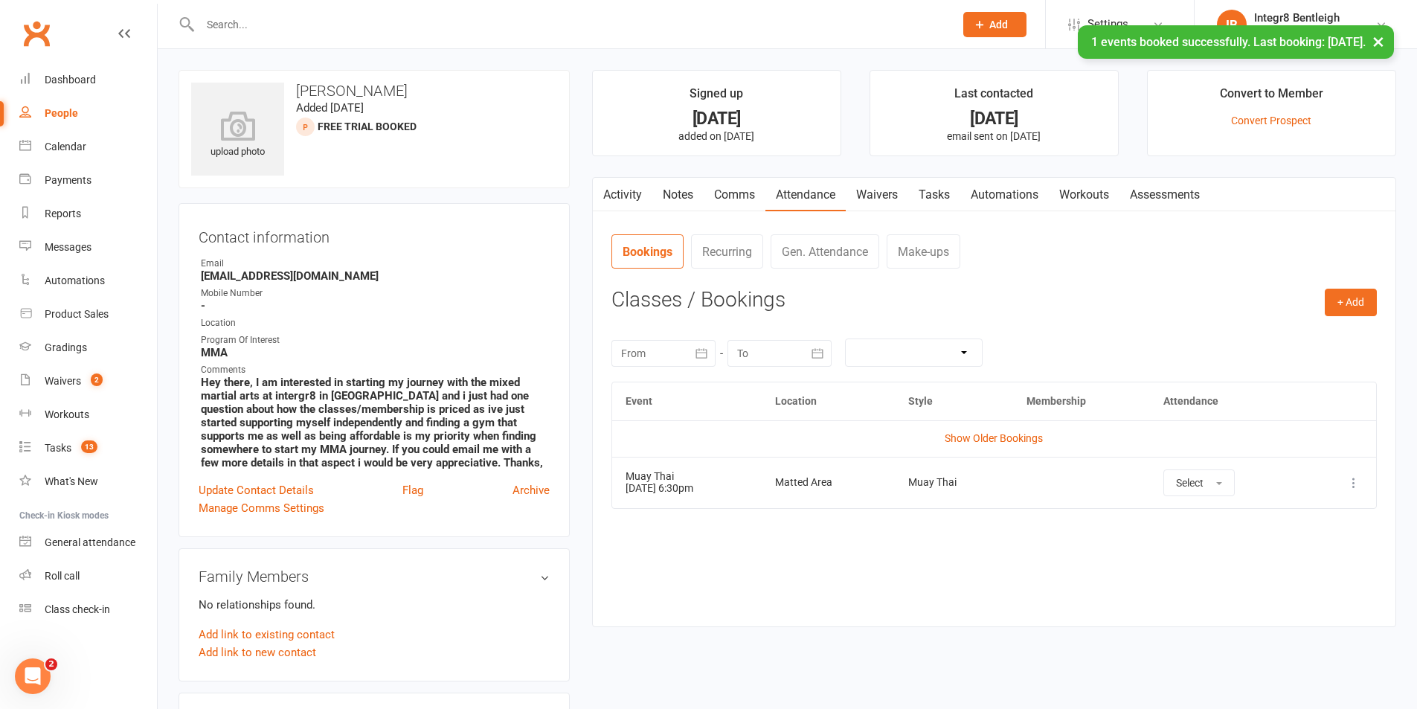
click at [674, 187] on link "Notes" at bounding box center [677, 195] width 51 height 34
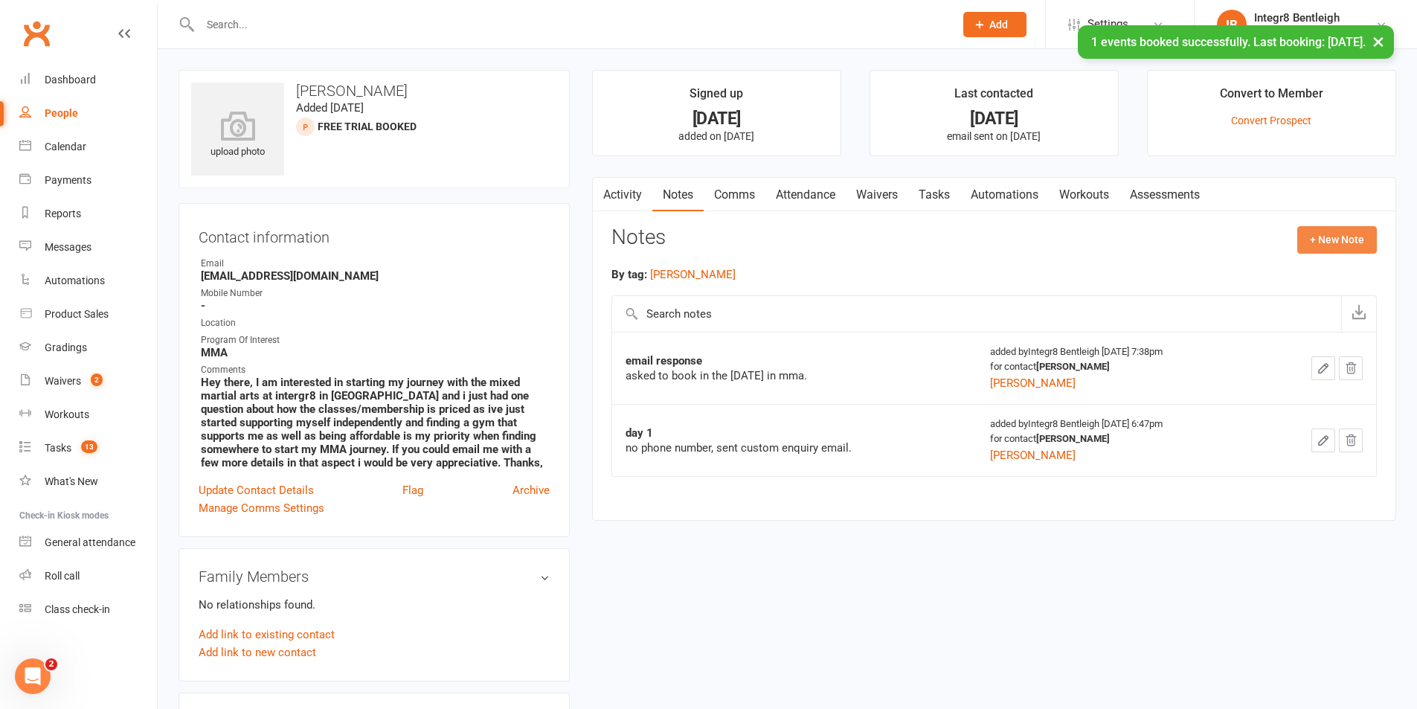
click at [1323, 239] on button "+ New Note" at bounding box center [1337, 239] width 80 height 27
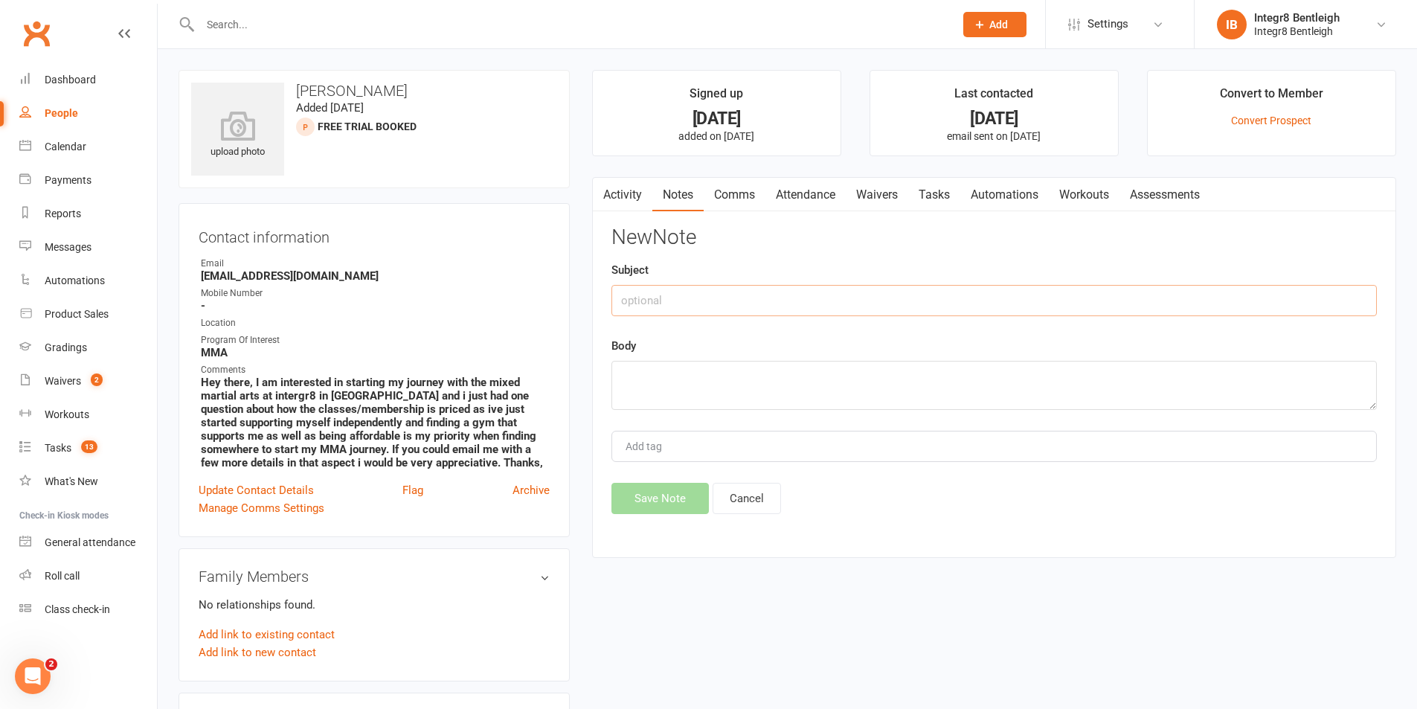
click at [765, 306] on input "text" at bounding box center [993, 300] width 765 height 31
type input "r"
type input "different trial"
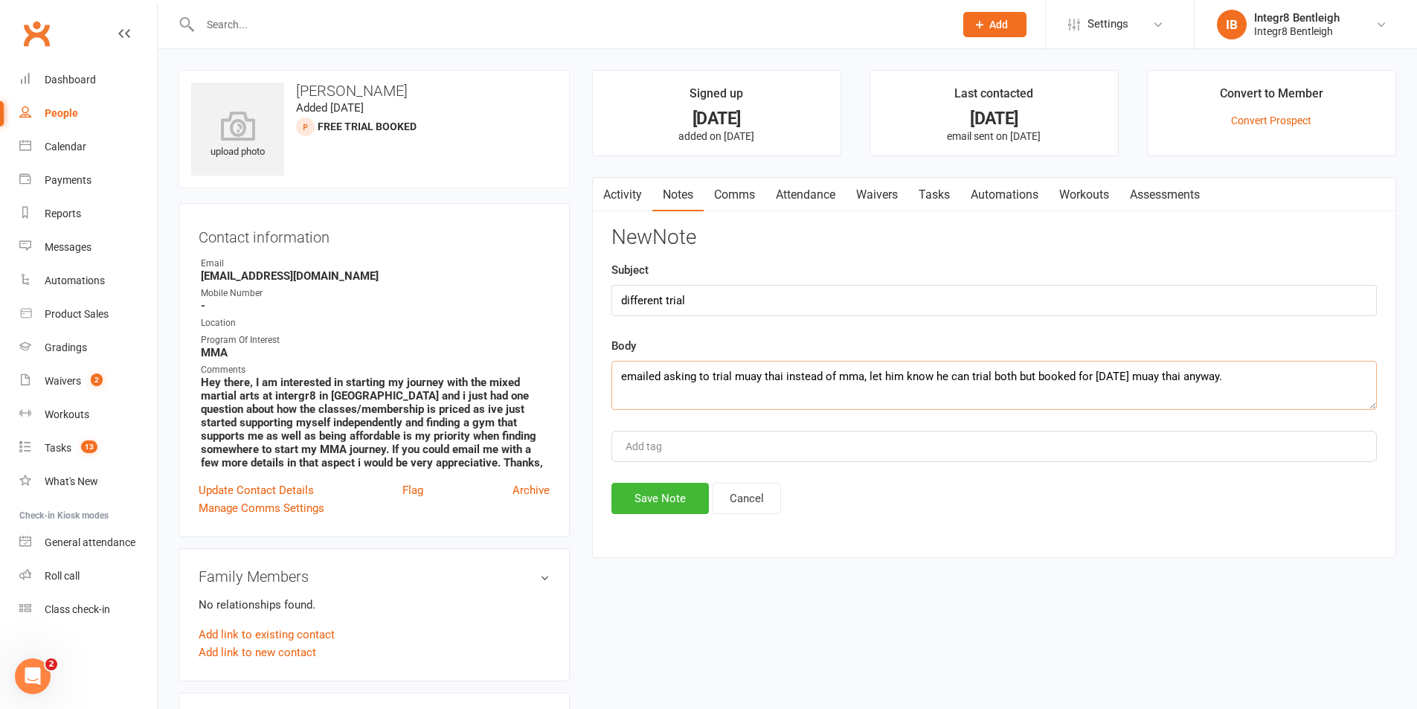
type textarea "emailed asking to trial muay thai instead of mma, let him know he can trial bot…"
type input "[PERSON_NAME]"
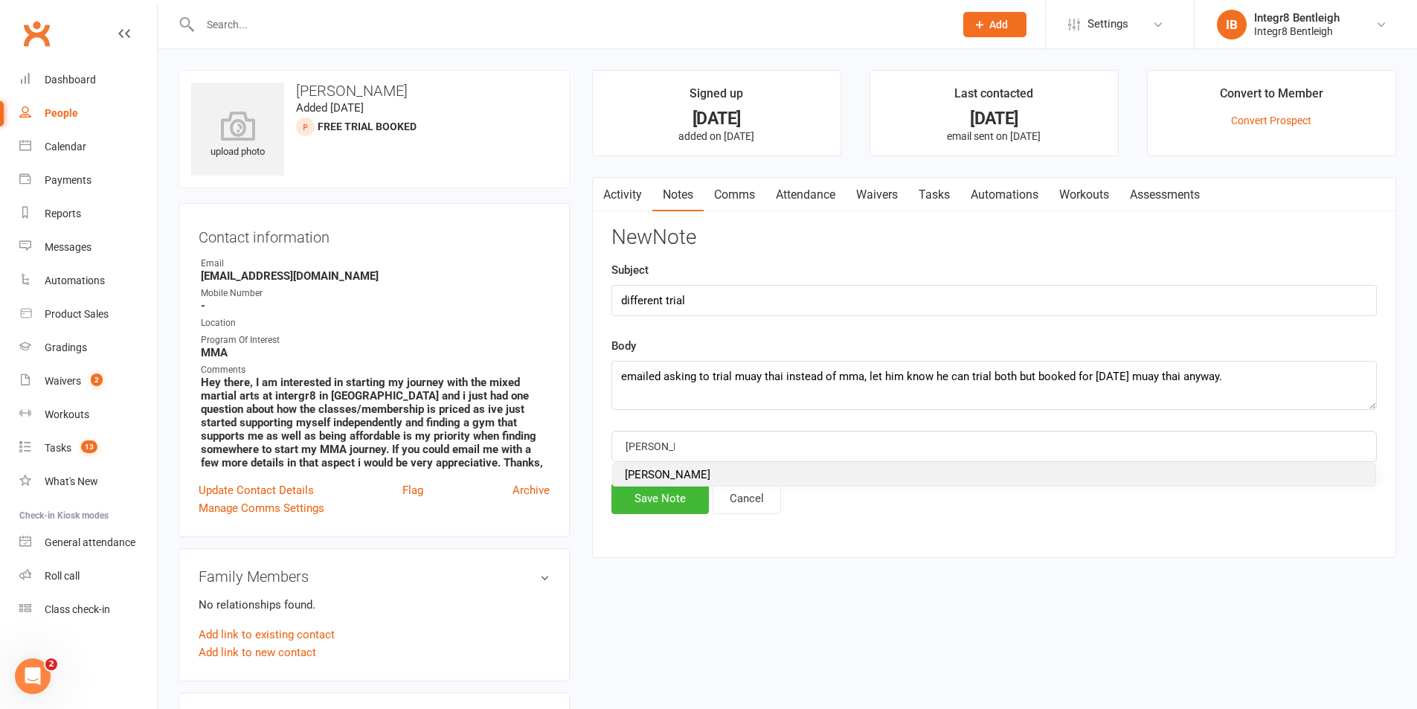
click at [676, 467] on li "[PERSON_NAME]" at bounding box center [994, 474] width 762 height 22
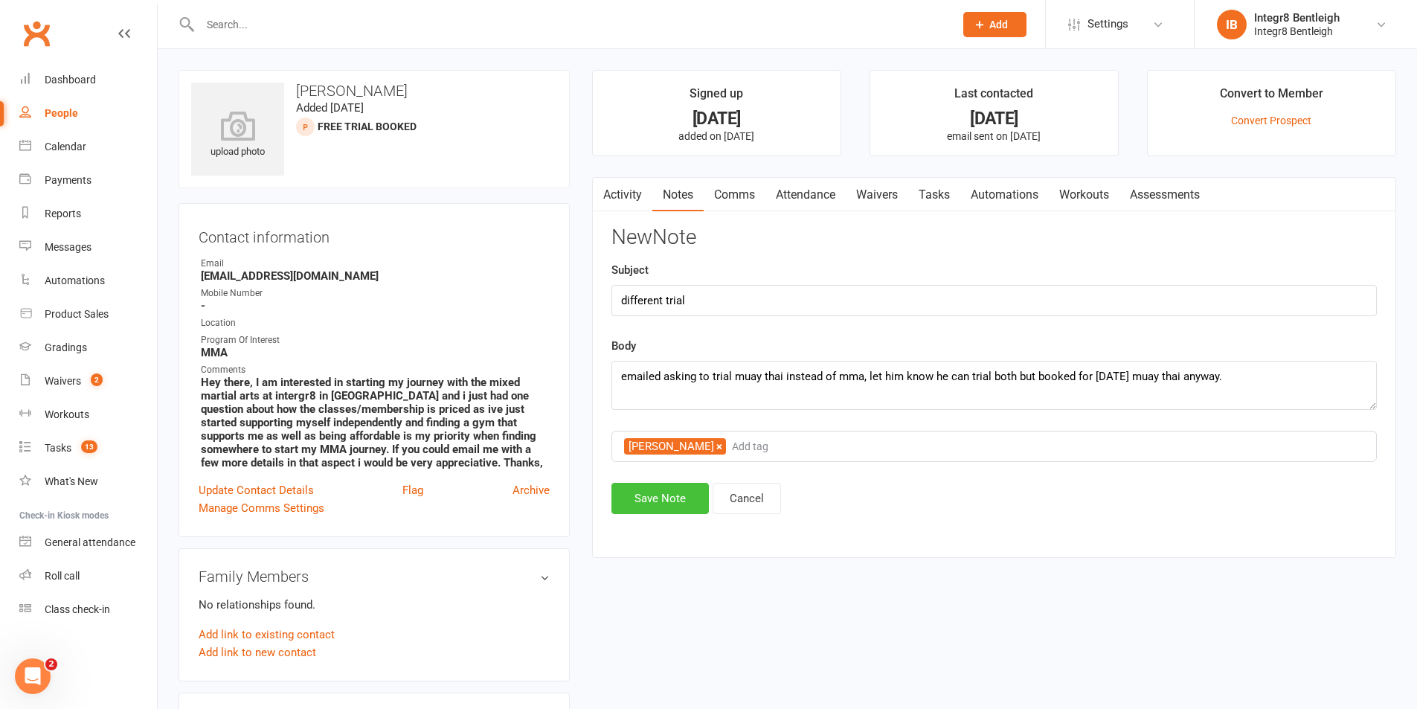
click at [672, 486] on button "Save Note" at bounding box center [659, 498] width 97 height 31
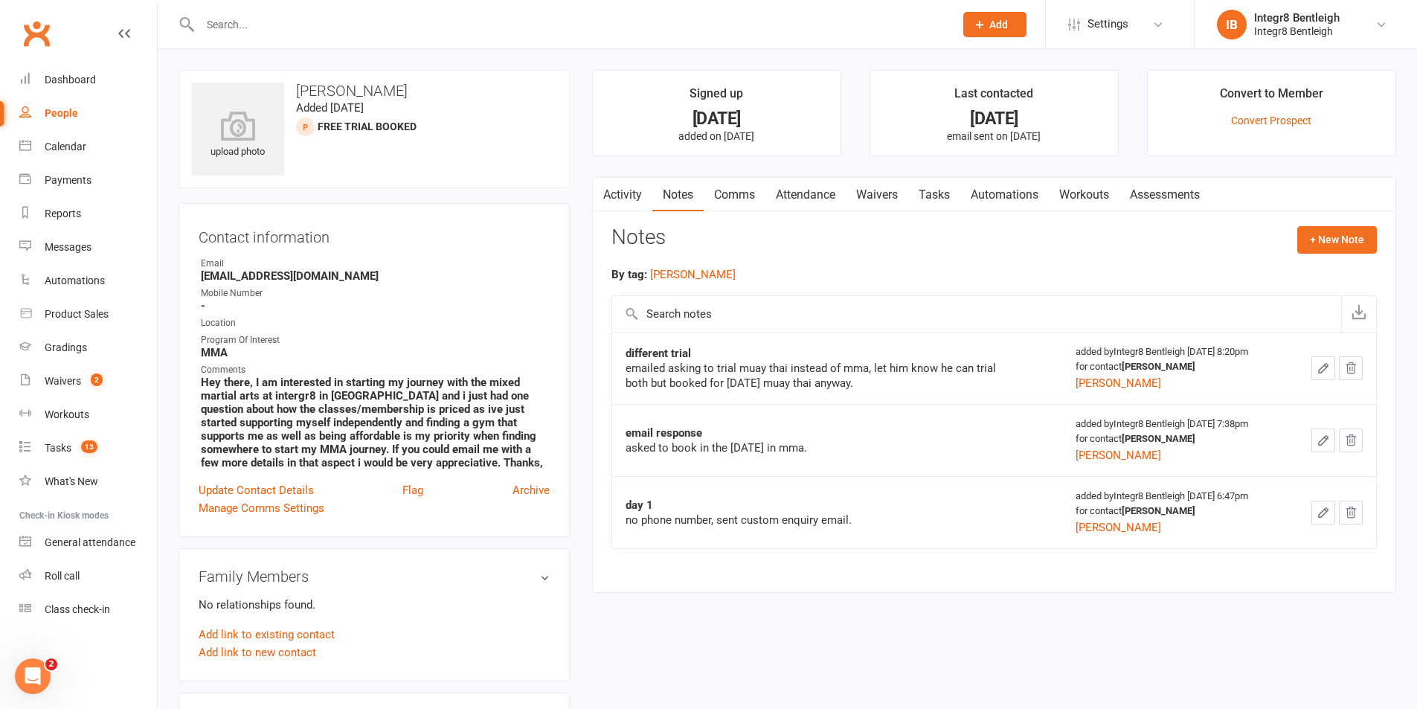
click at [67, 115] on div "People" at bounding box center [61, 113] width 33 height 12
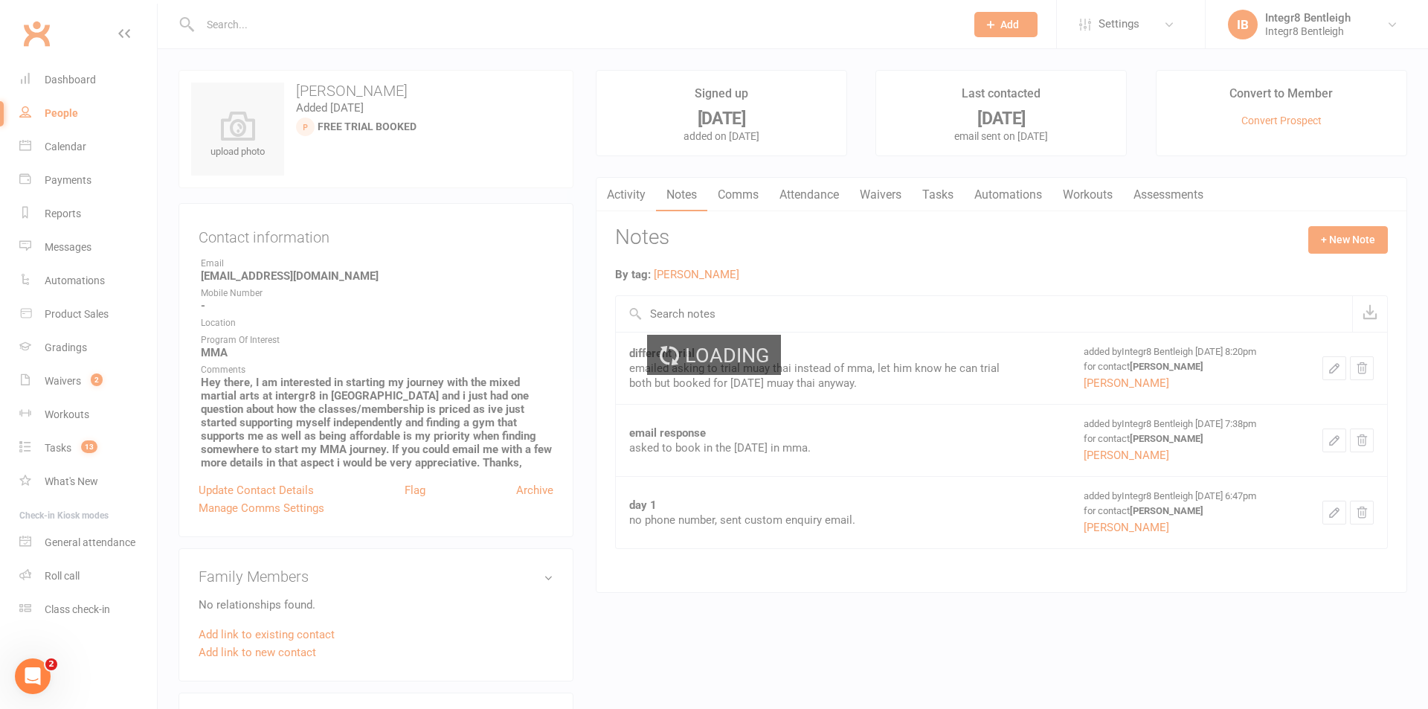
select select "100"
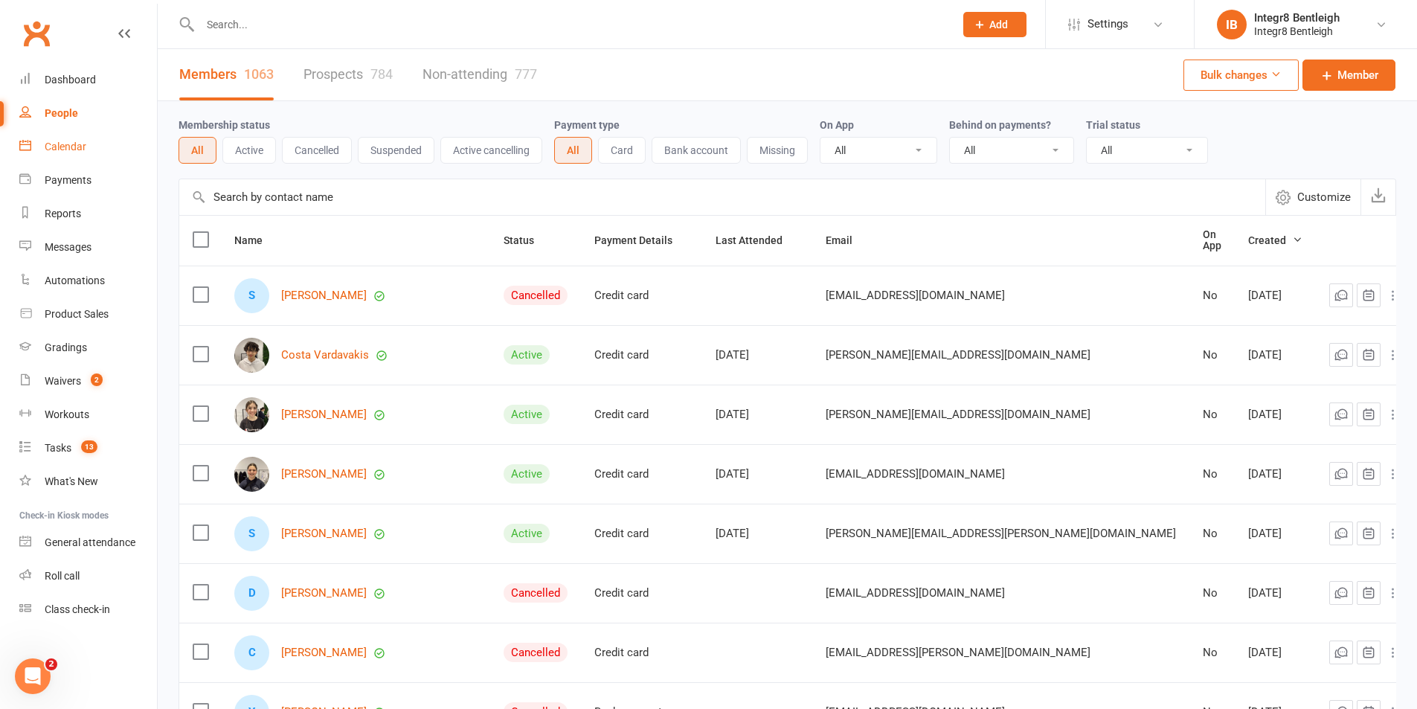
click at [57, 145] on div "Calendar" at bounding box center [66, 147] width 42 height 12
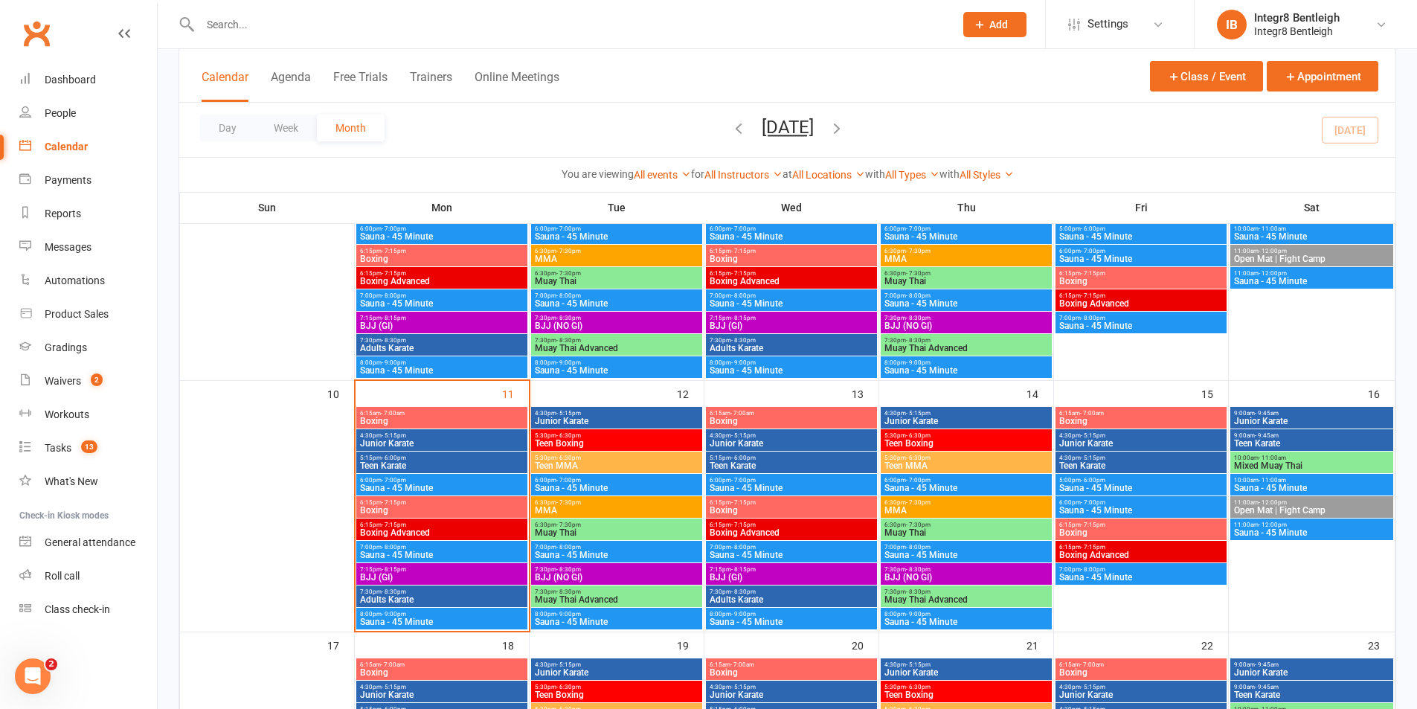
scroll to position [446, 0]
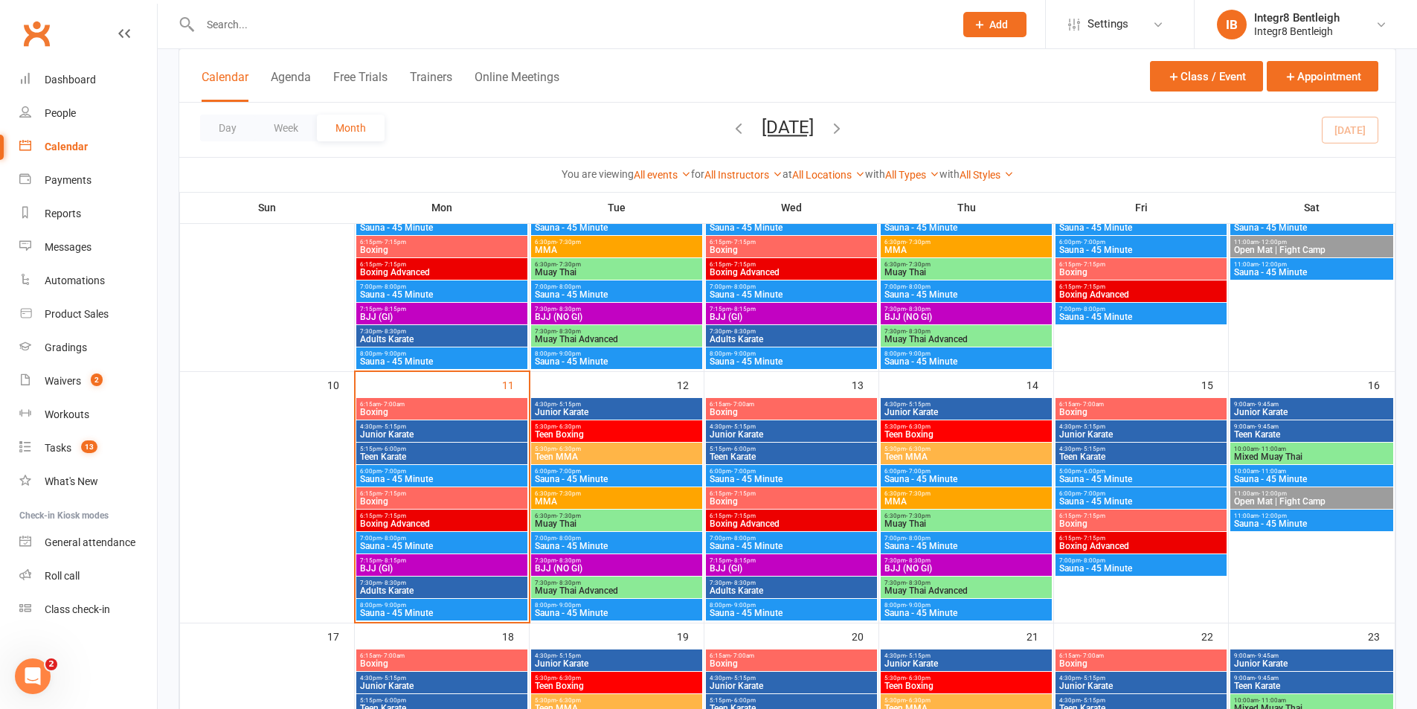
click at [452, 566] on span "BJJ (GI)" at bounding box center [441, 568] width 165 height 9
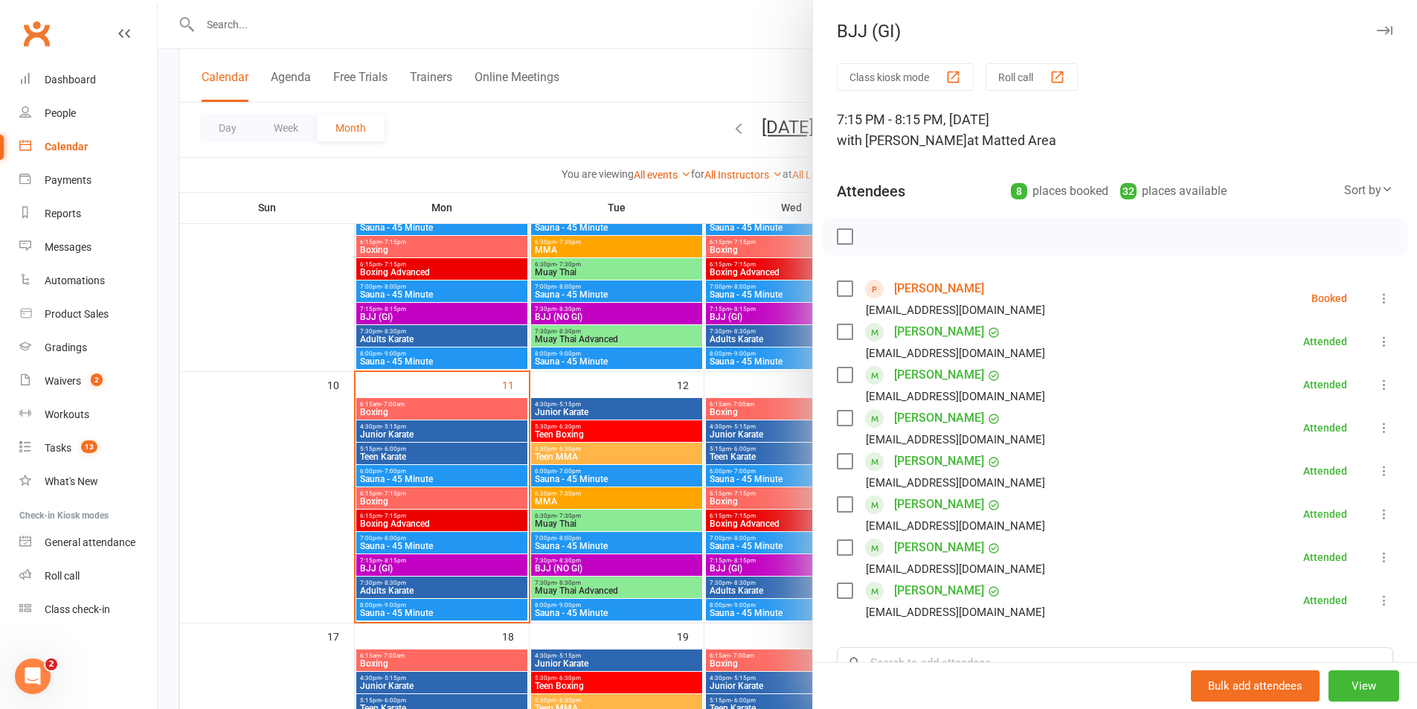
click at [416, 533] on div at bounding box center [787, 354] width 1259 height 709
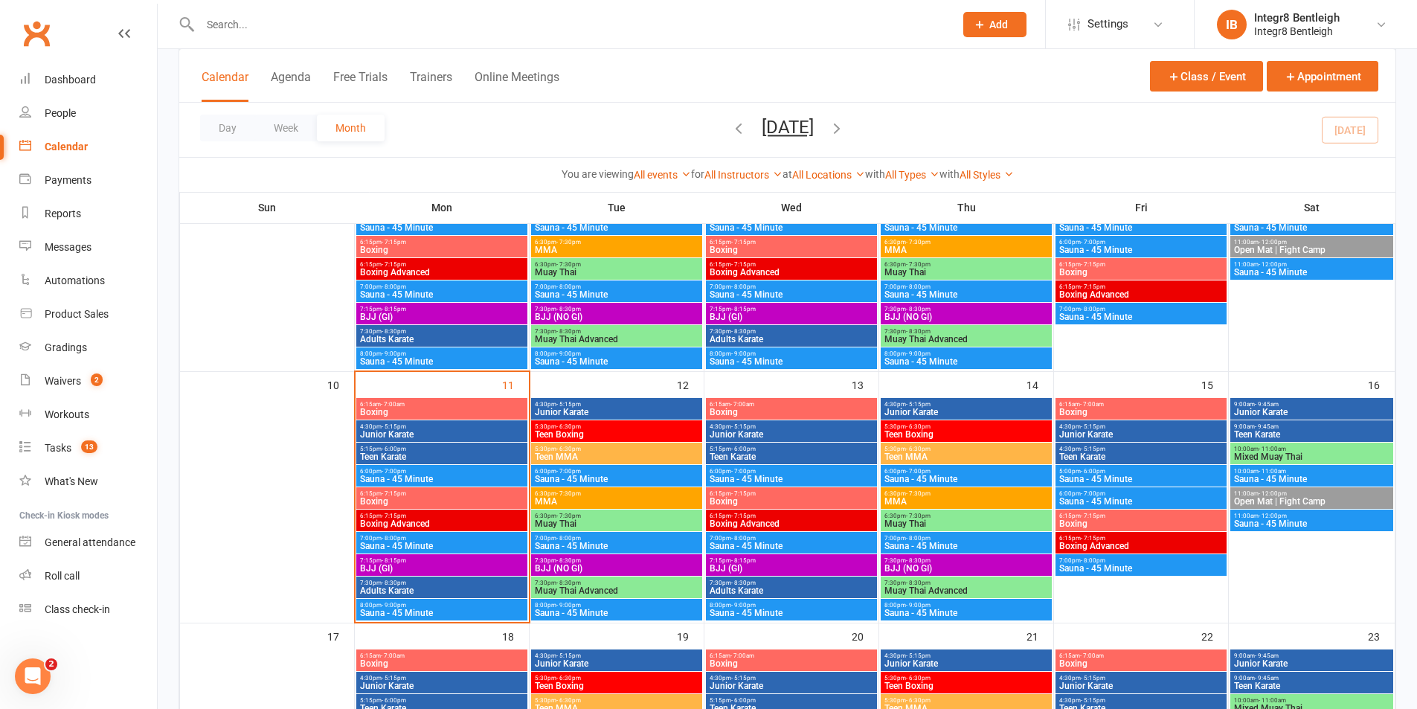
click at [423, 521] on span "Boxing Advanced" at bounding box center [441, 523] width 165 height 9
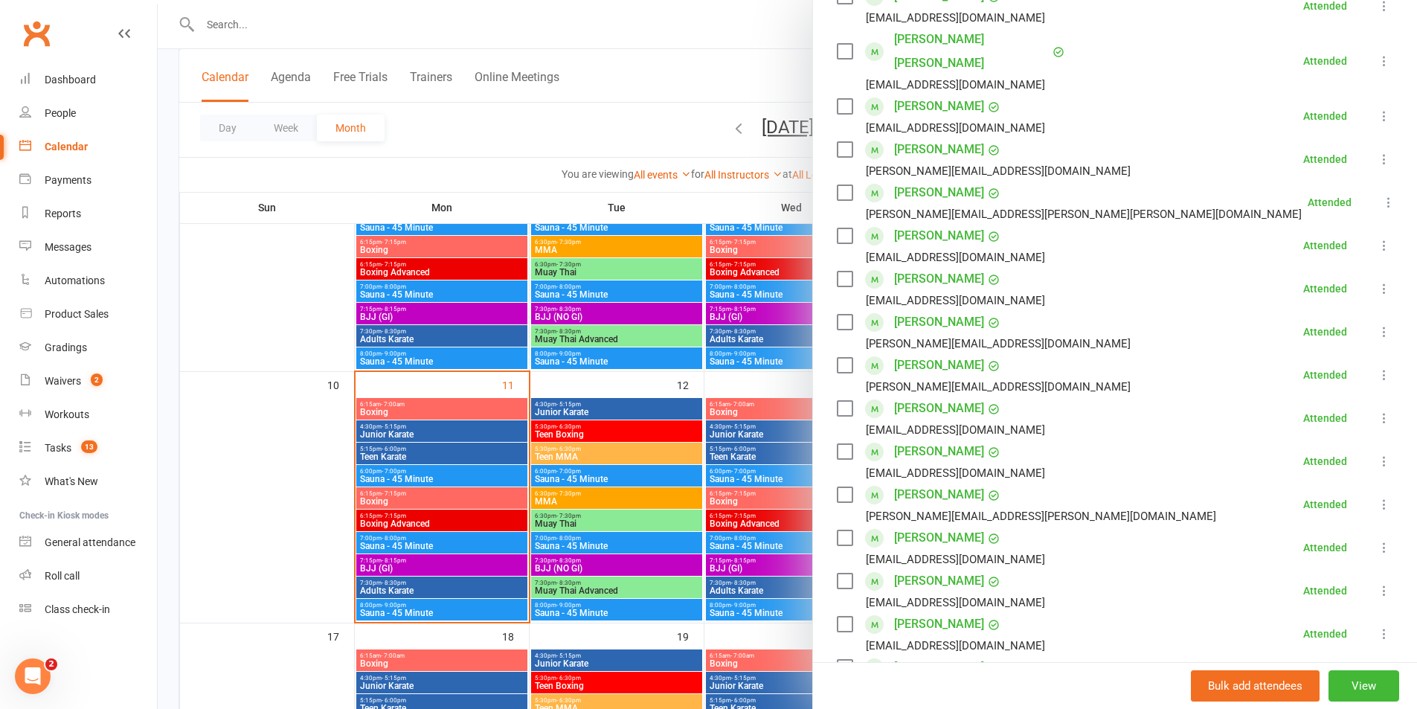
scroll to position [297, 0]
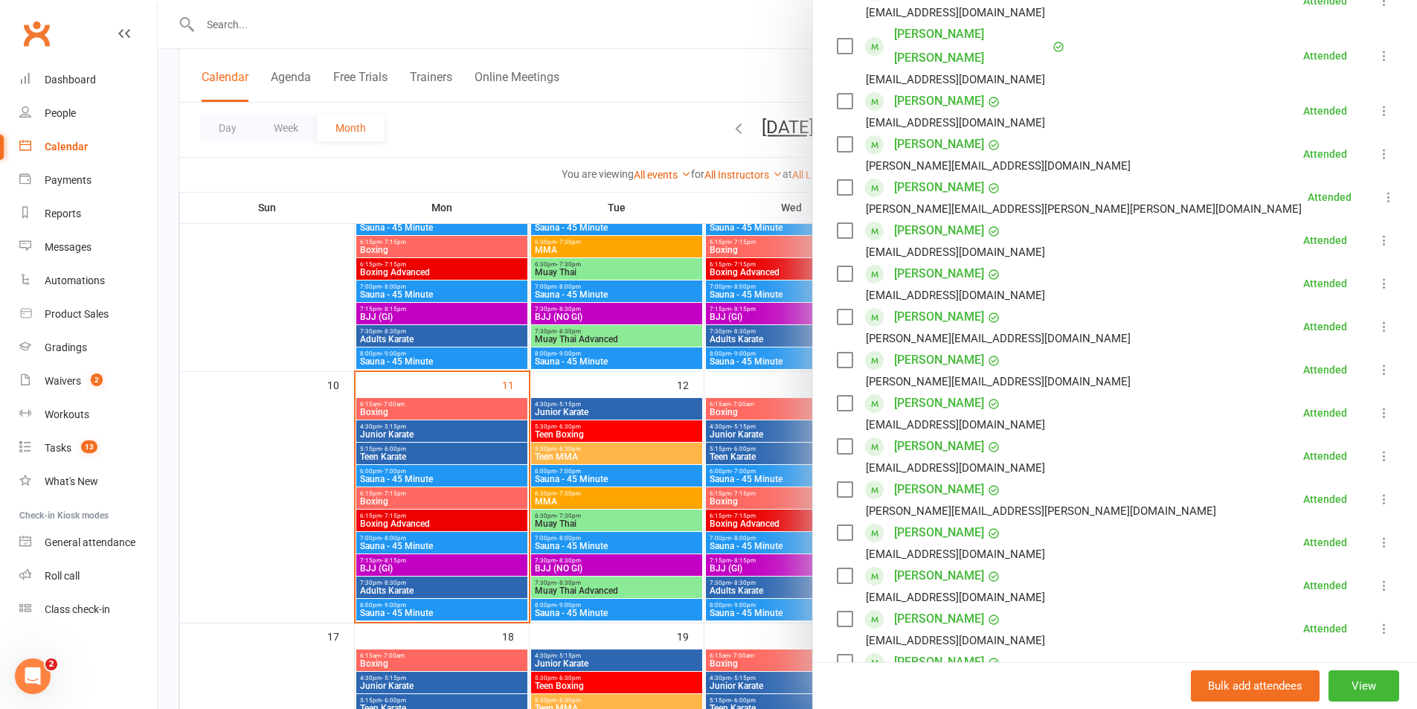
click at [488, 525] on div at bounding box center [787, 354] width 1259 height 709
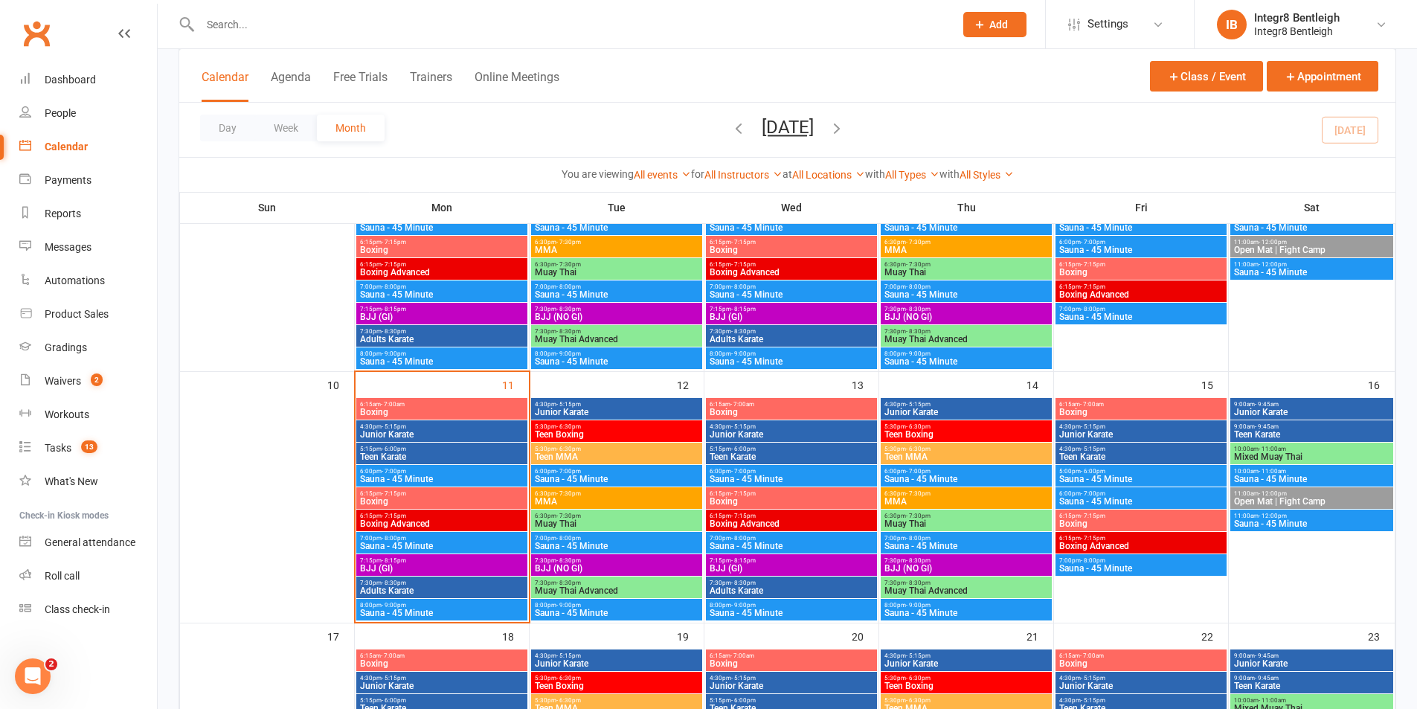
click at [452, 409] on span "Boxing" at bounding box center [441, 412] width 165 height 9
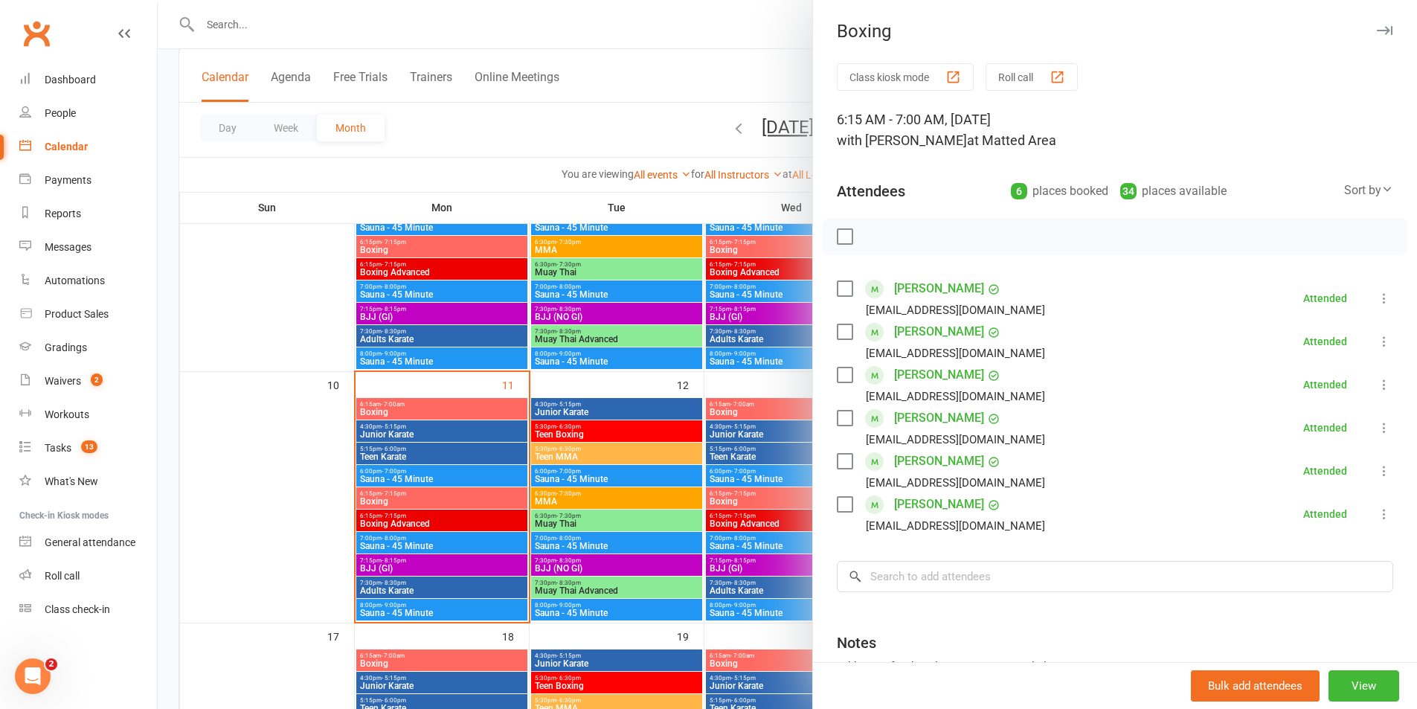
click at [441, 483] on div at bounding box center [787, 354] width 1259 height 709
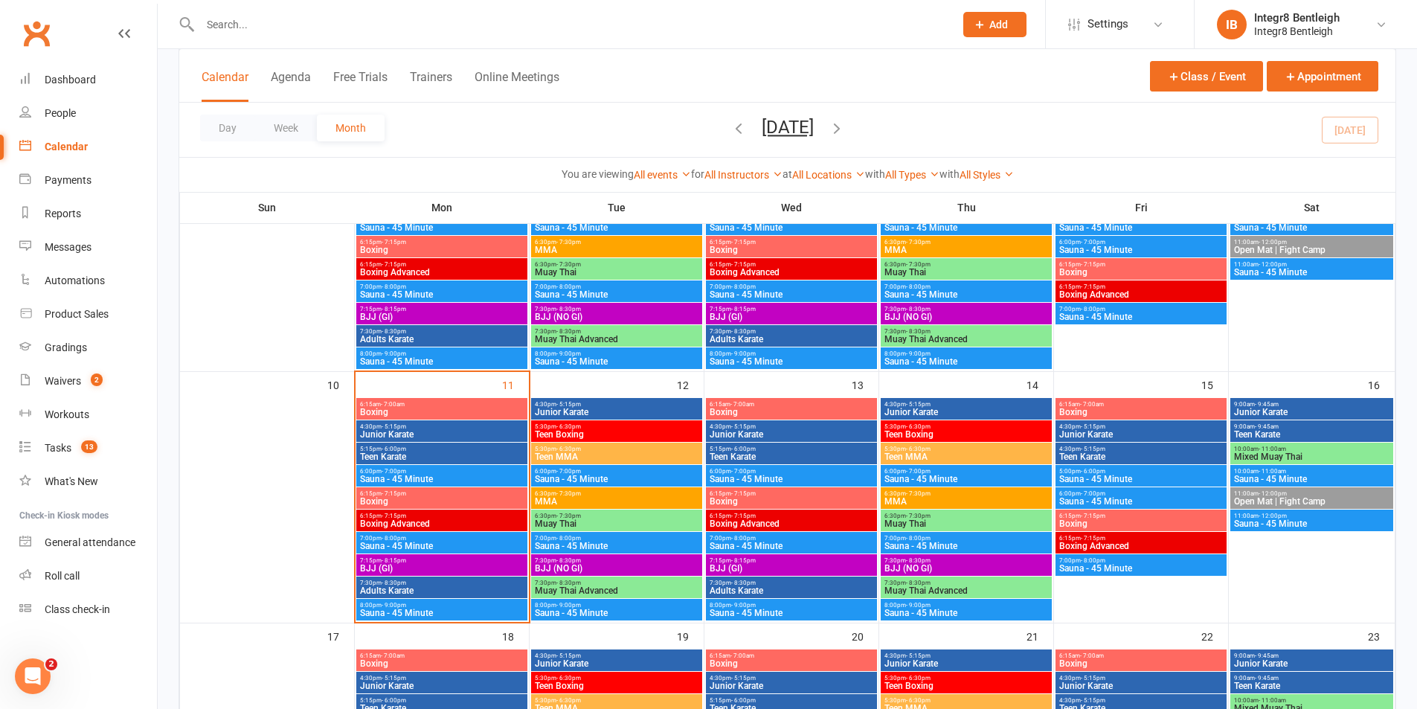
click at [440, 495] on span "6:15pm - 7:15pm" at bounding box center [441, 493] width 165 height 7
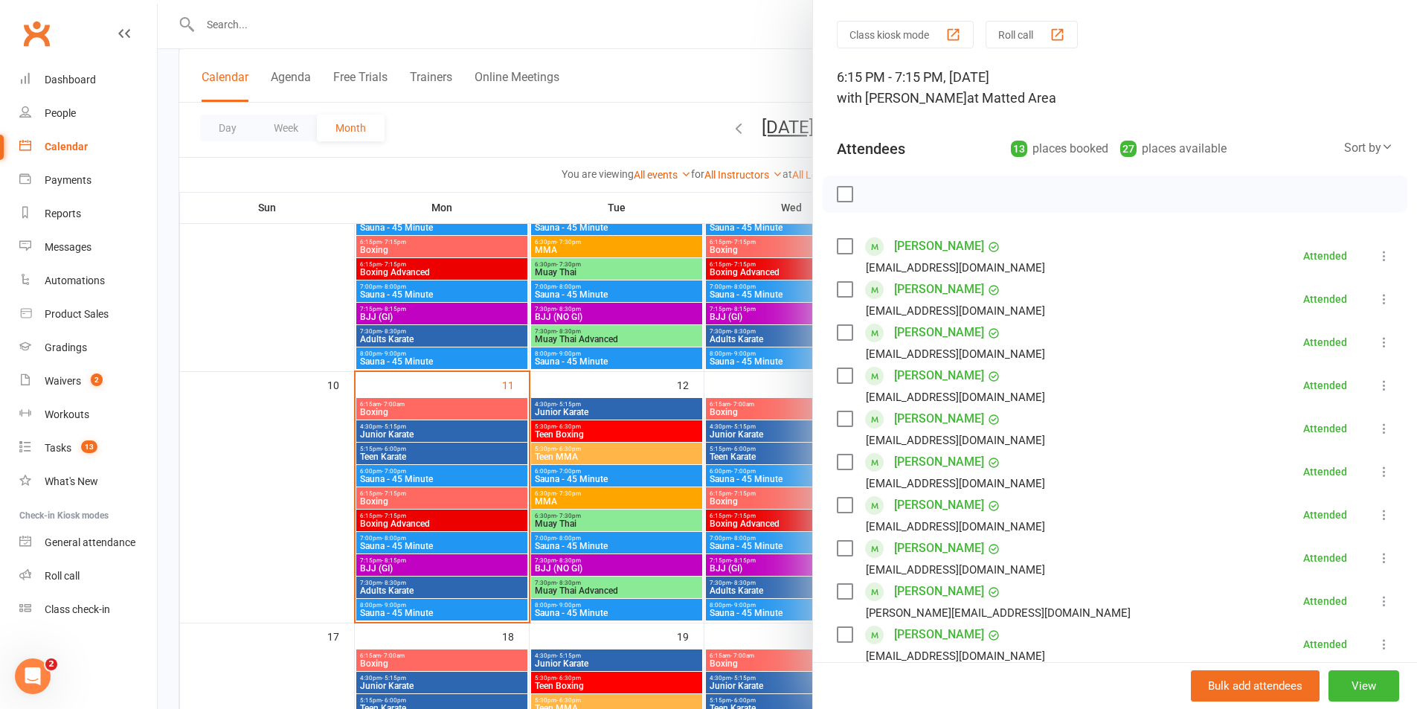
scroll to position [223, 0]
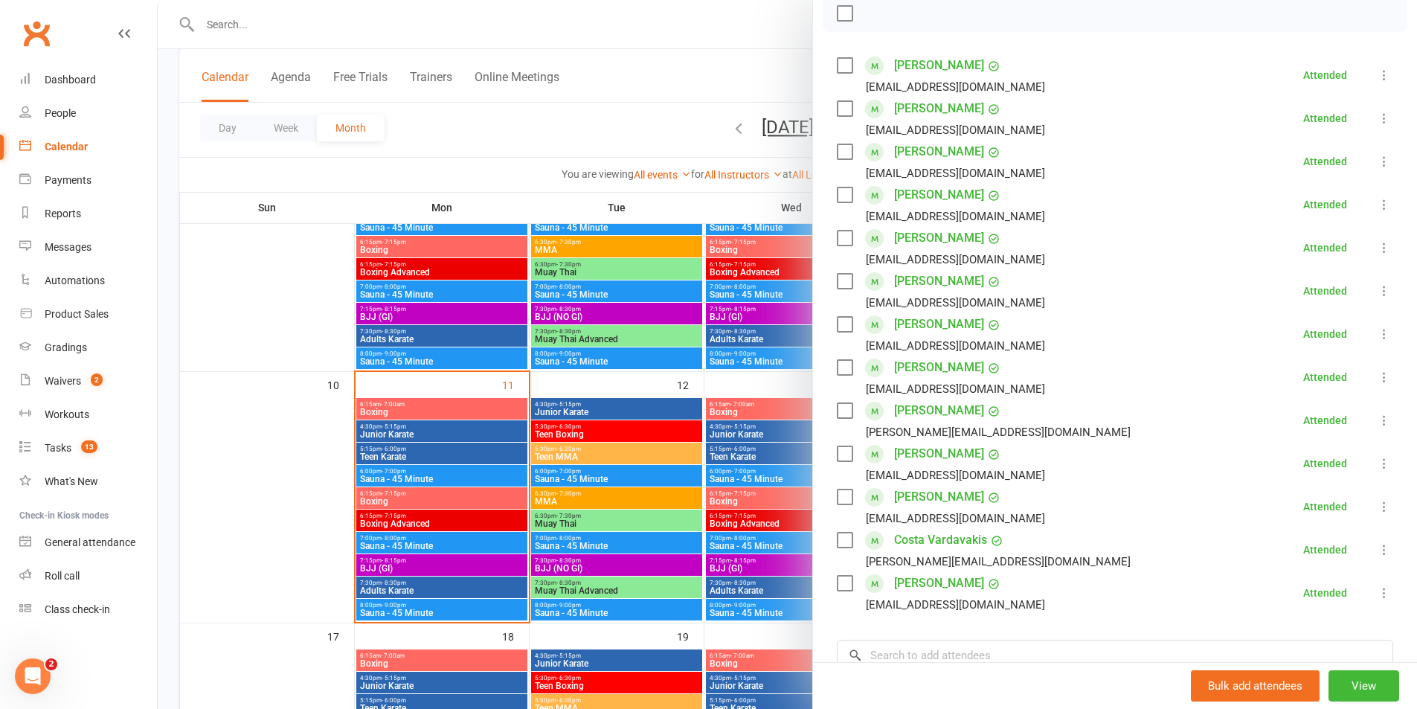
click at [432, 443] on div at bounding box center [787, 354] width 1259 height 709
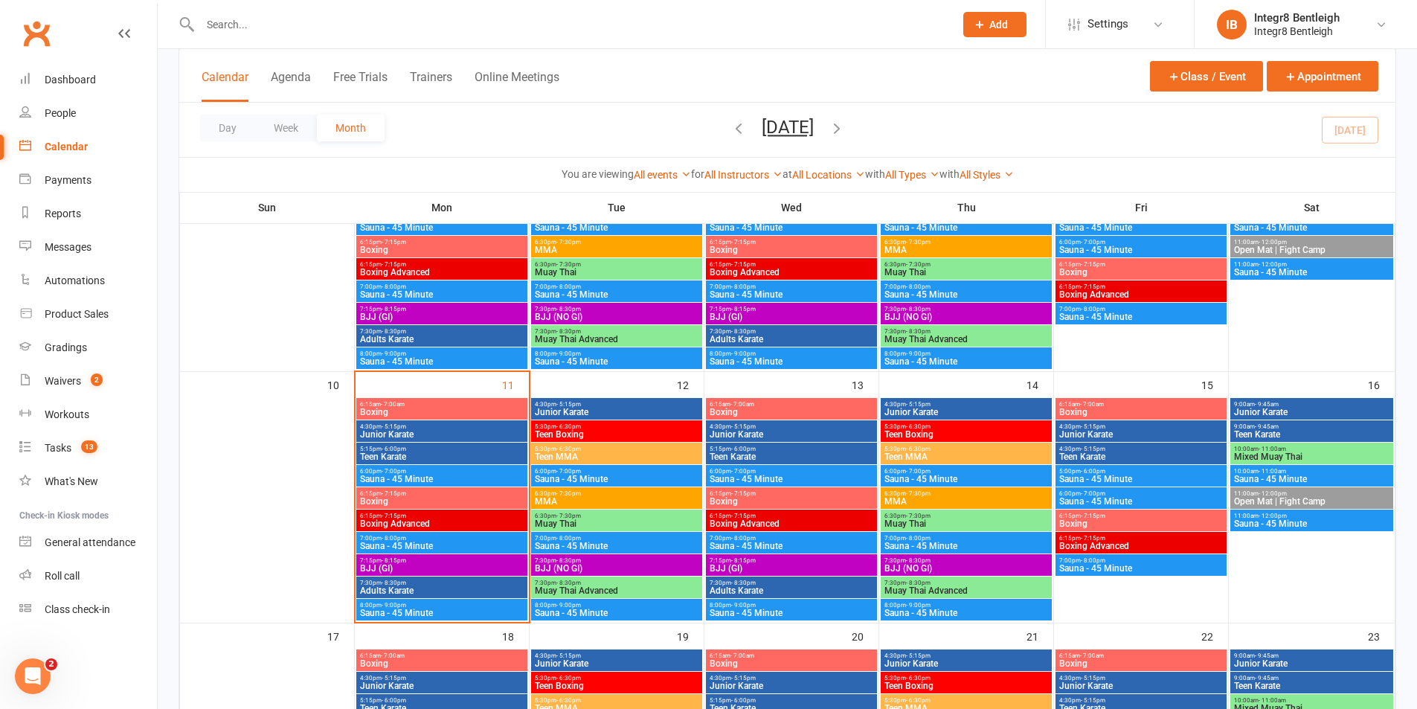
click at [443, 409] on span "Boxing" at bounding box center [441, 412] width 165 height 9
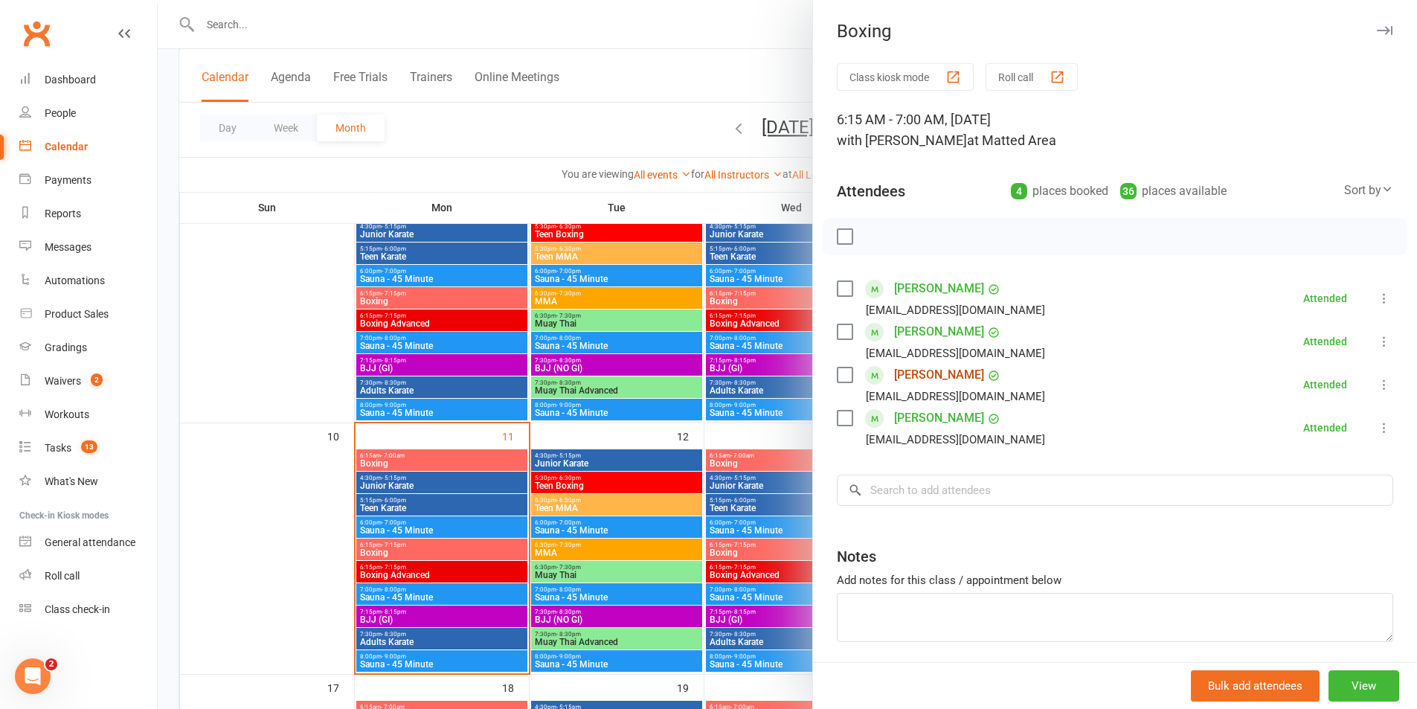
scroll to position [372, 0]
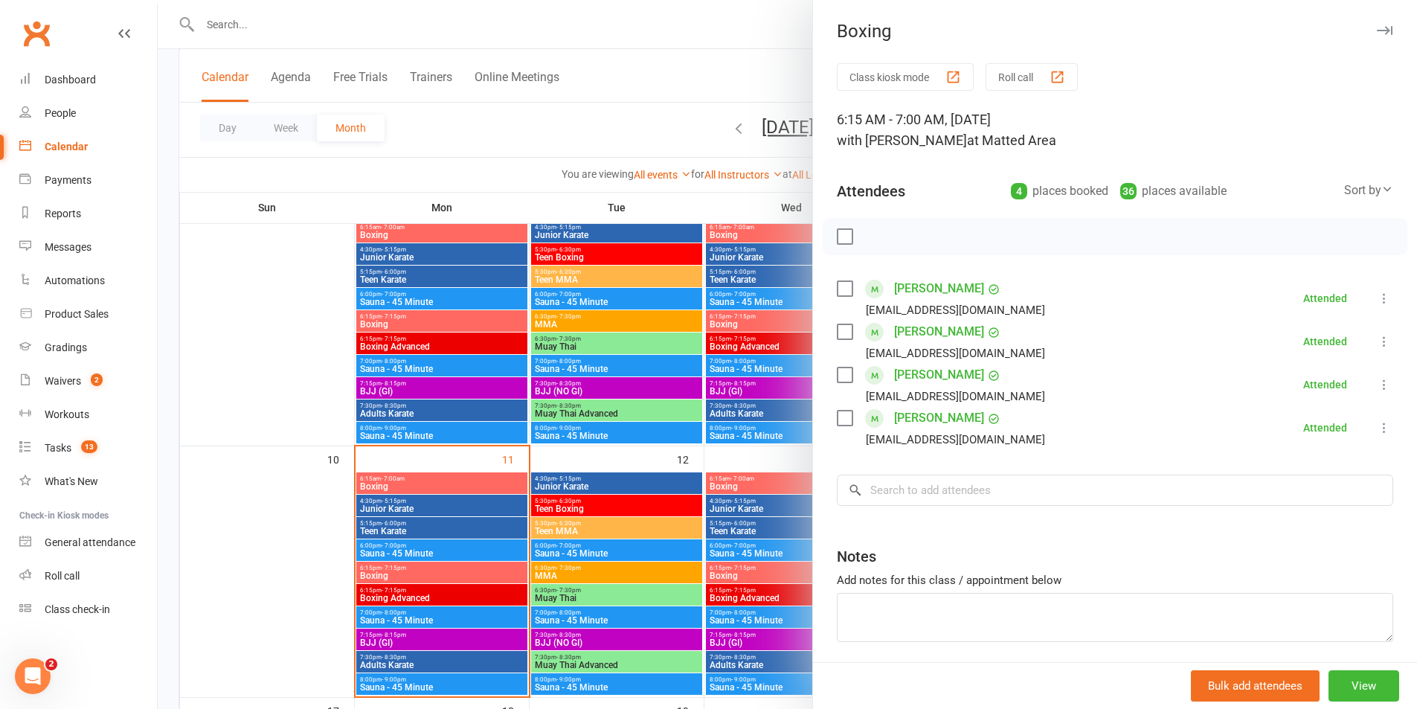
click at [311, 478] on div at bounding box center [787, 354] width 1259 height 709
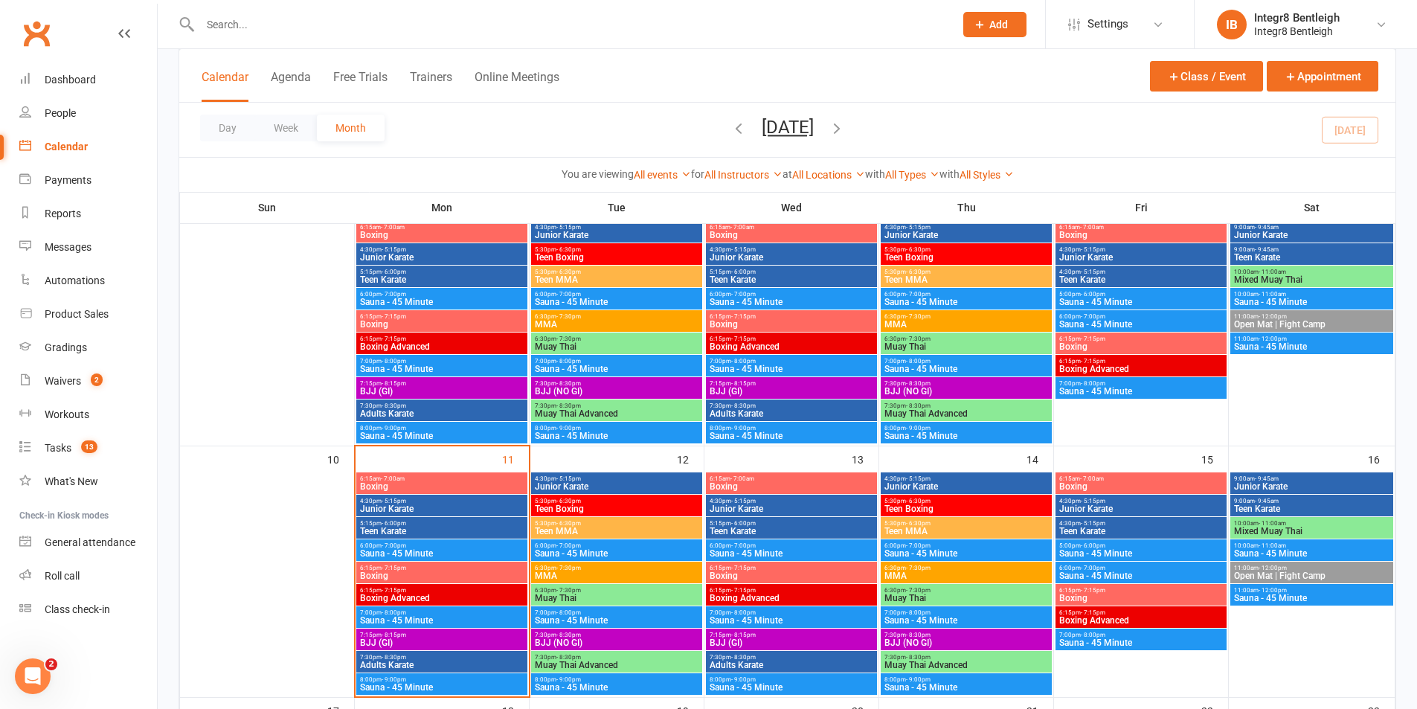
click at [474, 573] on span "Boxing" at bounding box center [441, 575] width 165 height 9
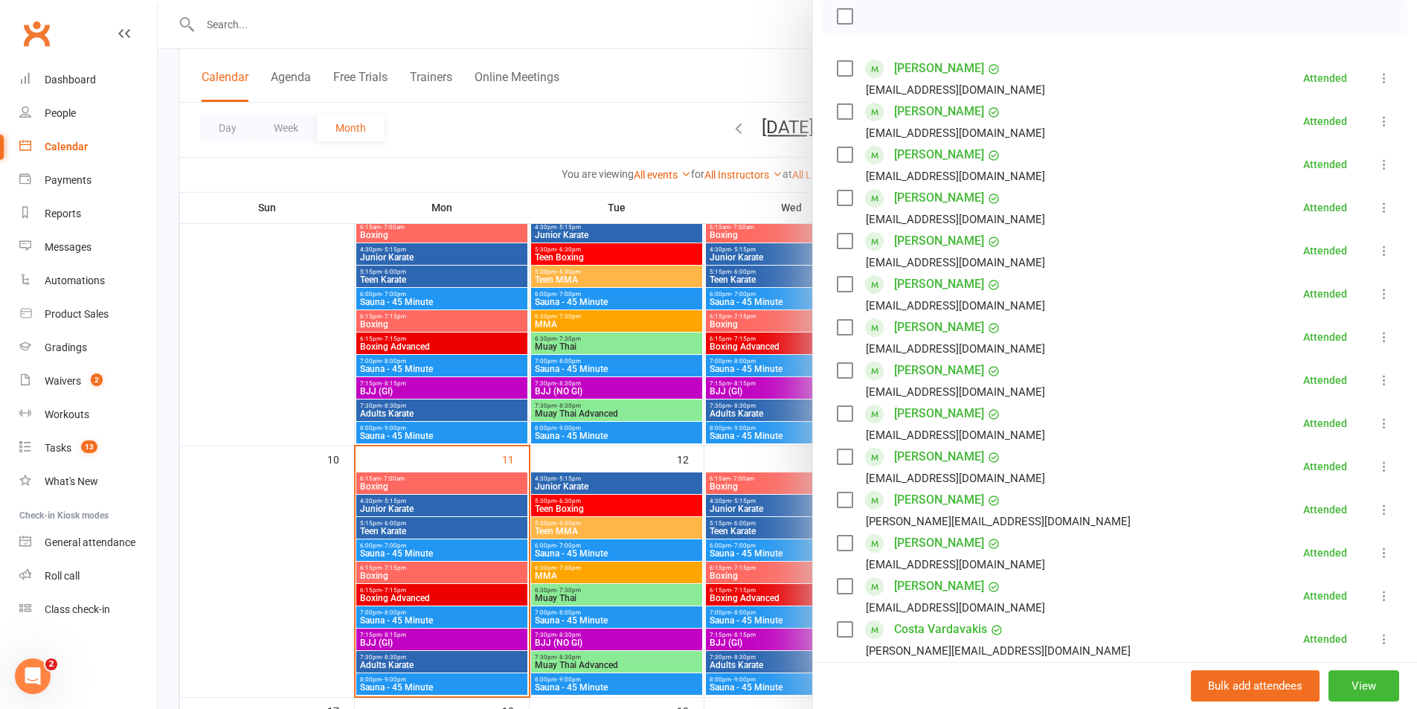
scroll to position [223, 0]
click at [677, 198] on div at bounding box center [787, 354] width 1259 height 709
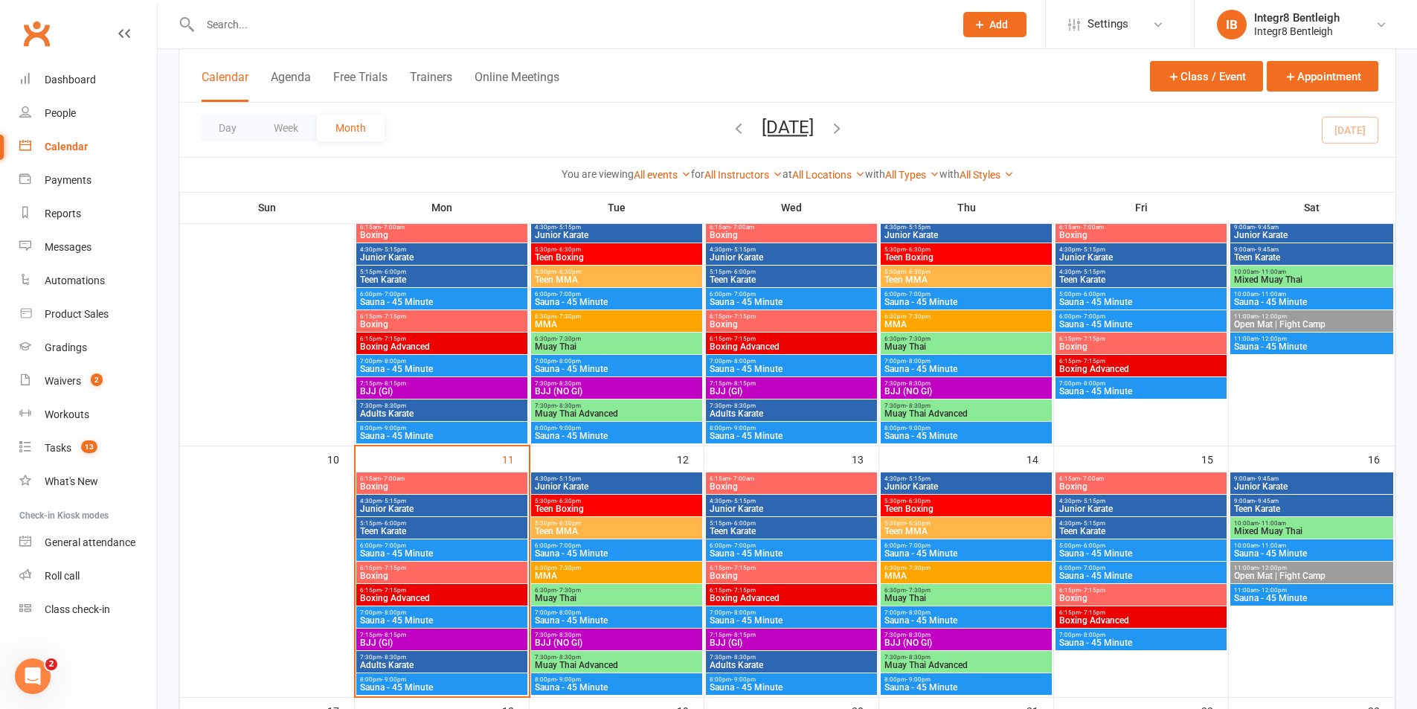
click at [402, 27] on input "text" at bounding box center [570, 24] width 748 height 21
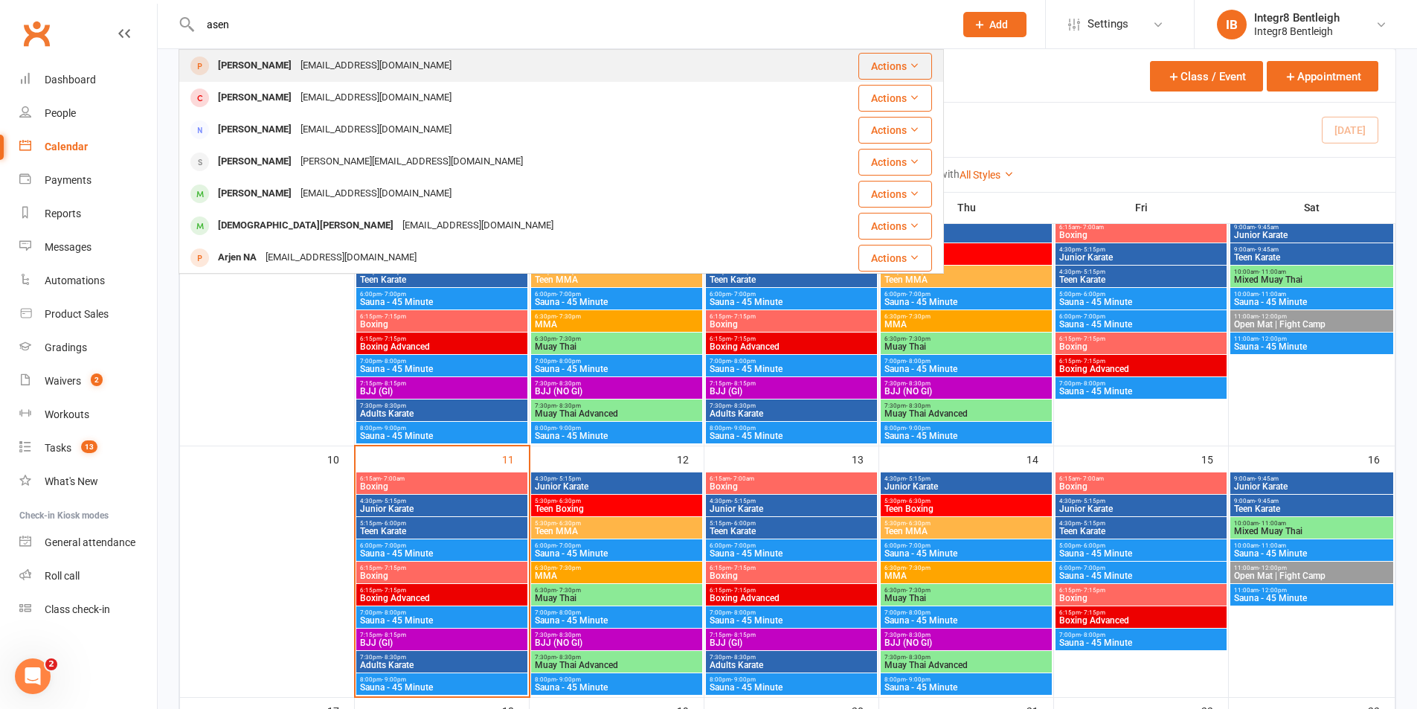
type input "asen"
click at [381, 60] on div "dr.asenivanov@gmail.com" at bounding box center [376, 66] width 160 height 22
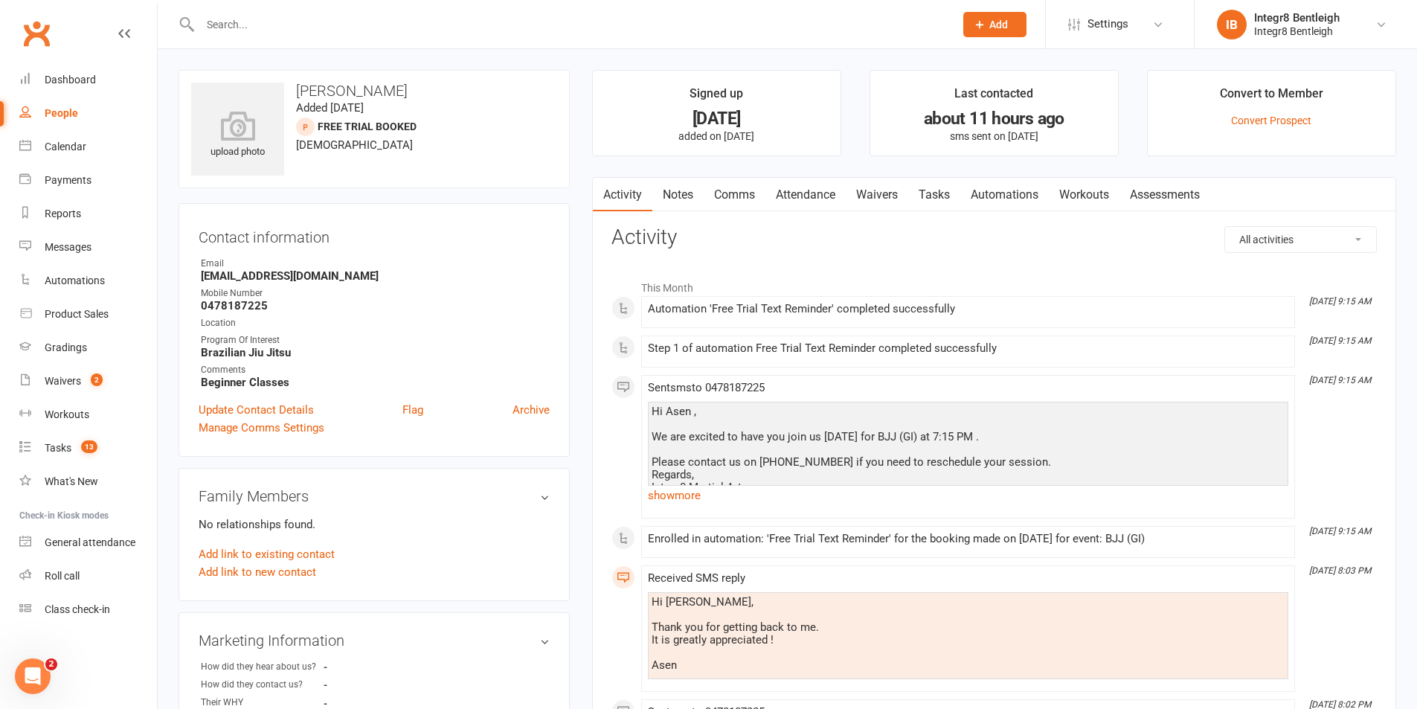
click at [882, 199] on link "Waivers" at bounding box center [877, 195] width 62 height 34
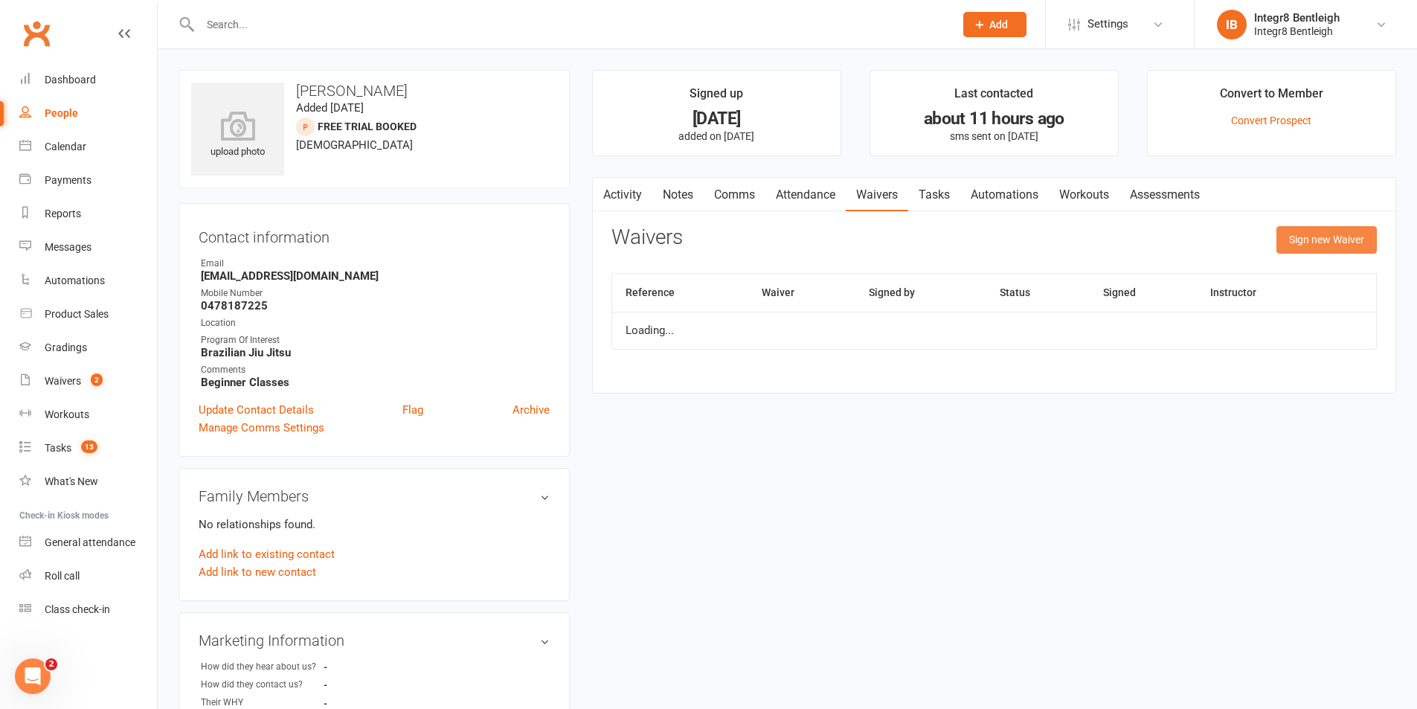
click at [1311, 243] on button "Sign new Waiver" at bounding box center [1326, 239] width 100 height 27
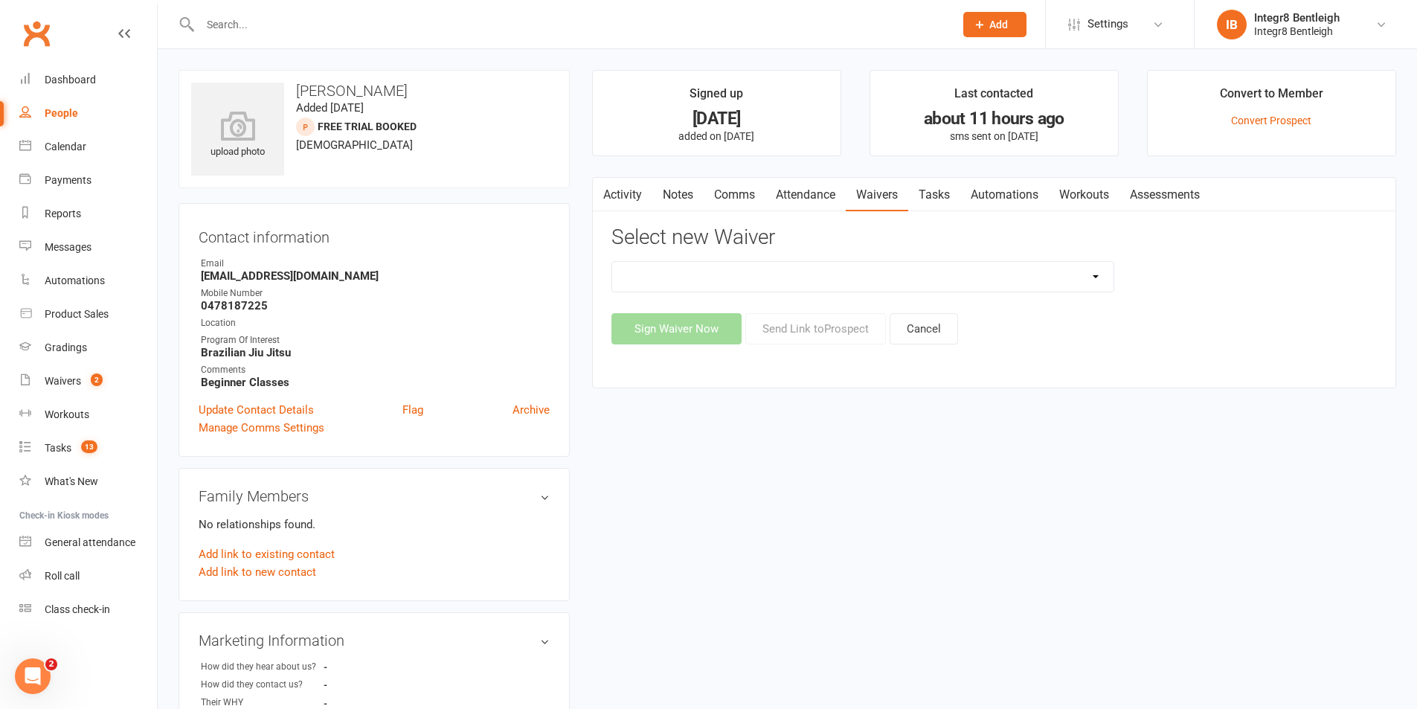
click at [866, 278] on select "10 Class Pass Cancellation Free Trial Hold Membership Document Mobility Worksho…" at bounding box center [862, 277] width 501 height 30
select select "10847"
click at [612, 262] on select "10 Class Pass Cancellation Free Trial Hold Membership Document Mobility Worksho…" at bounding box center [862, 277] width 501 height 30
click at [832, 330] on button "Send Link to Prospect" at bounding box center [815, 328] width 141 height 31
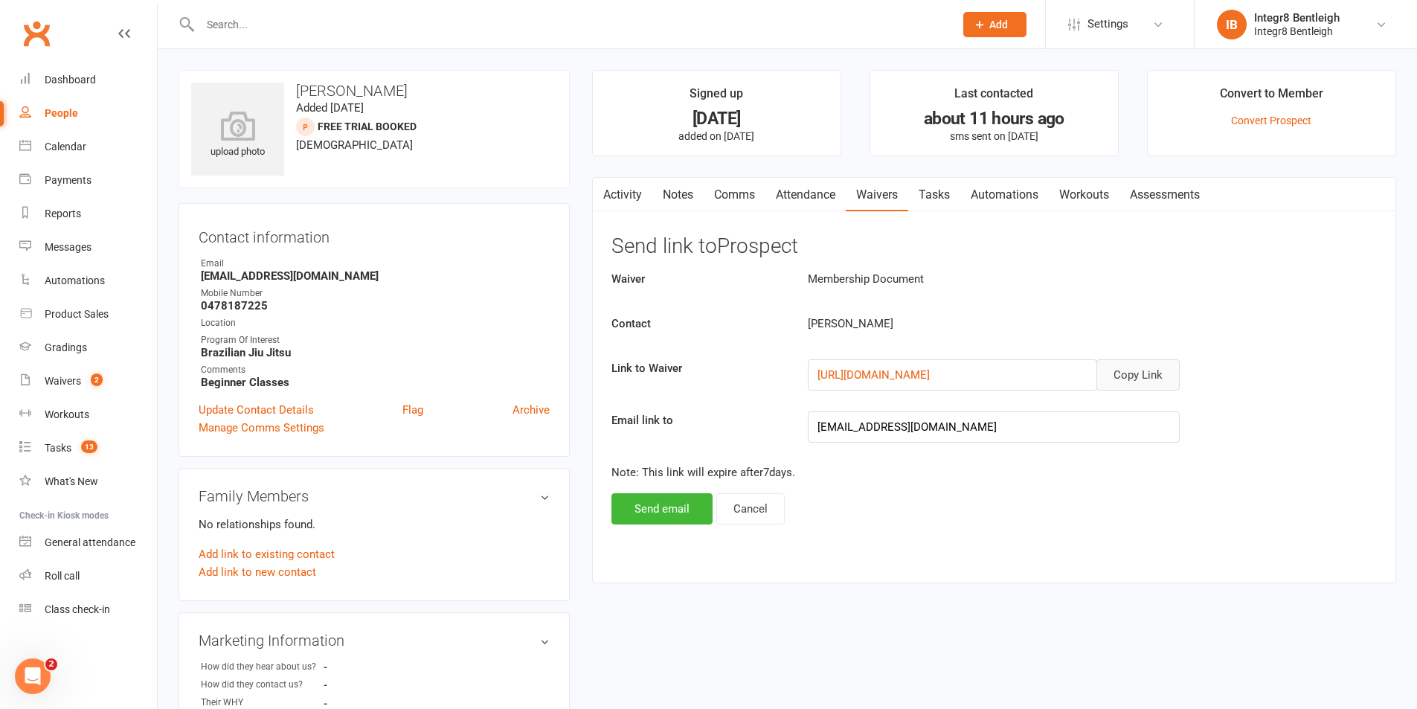
click at [1141, 367] on button "Copy Link" at bounding box center [1137, 374] width 83 height 31
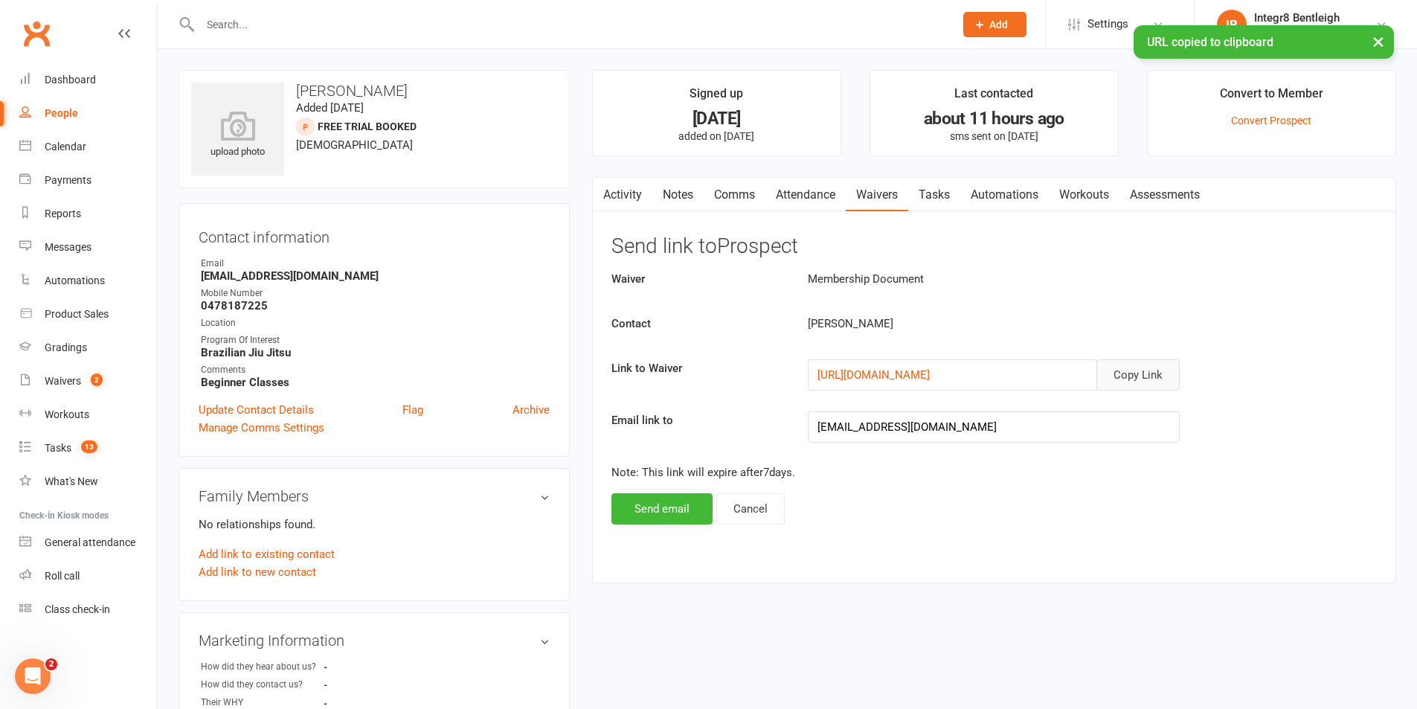
click at [673, 197] on link "Notes" at bounding box center [677, 195] width 51 height 34
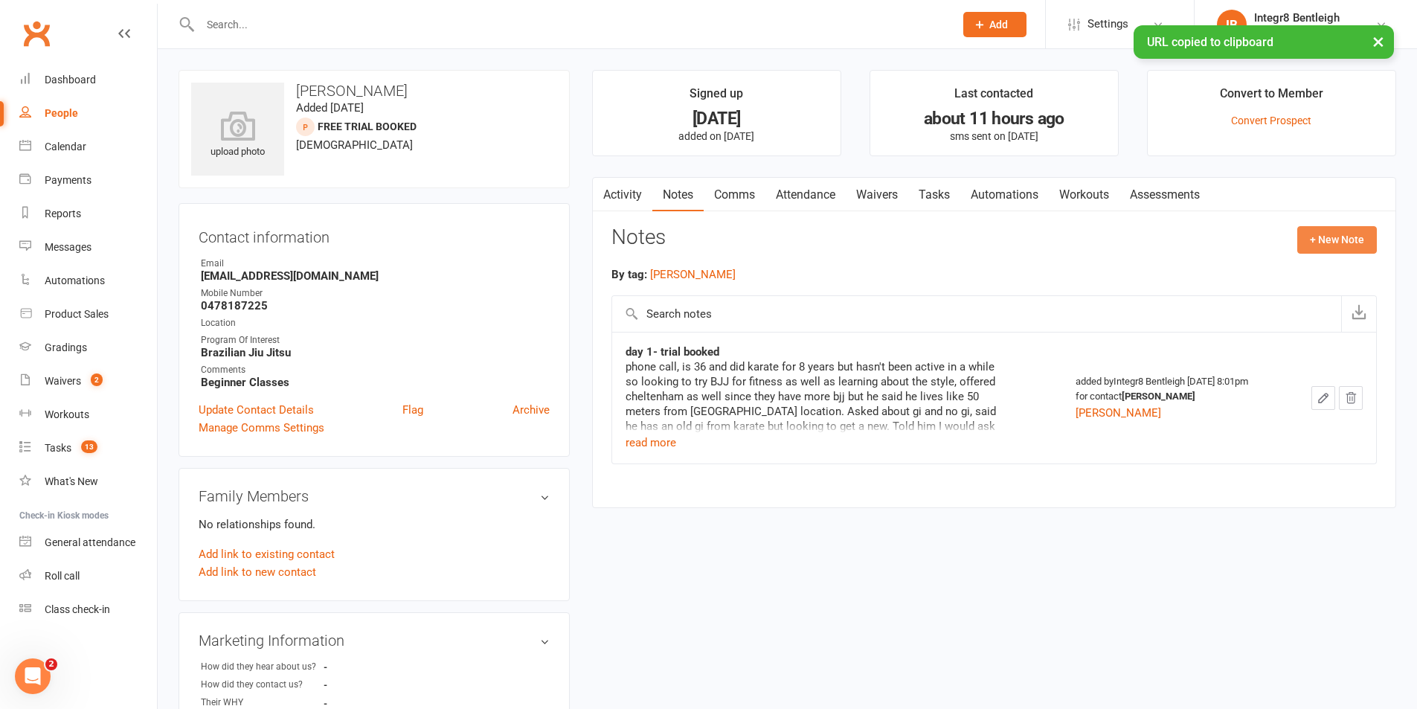
click at [1325, 245] on button "+ New Note" at bounding box center [1337, 239] width 80 height 27
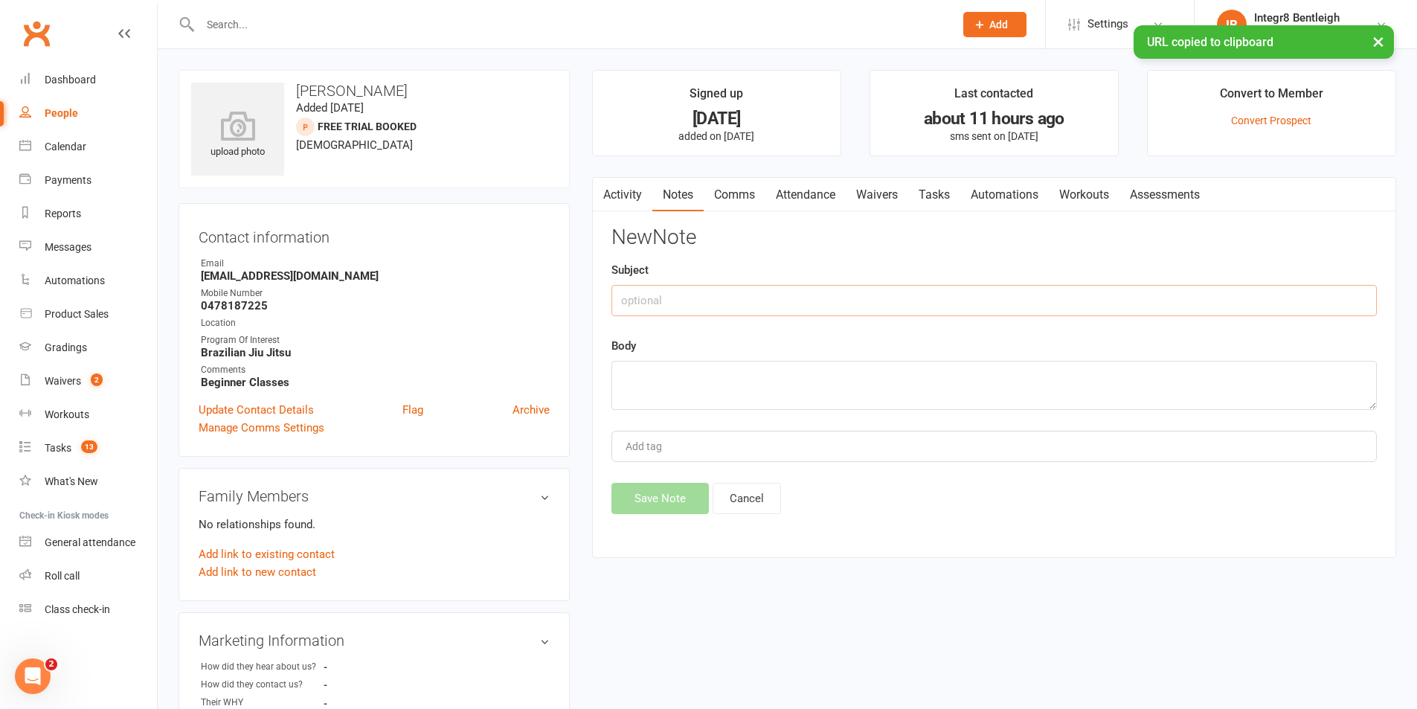
drag, startPoint x: 891, startPoint y: 297, endPoint x: 884, endPoint y: 292, distance: 8.0
click at [887, 295] on input "text" at bounding box center [993, 300] width 765 height 31
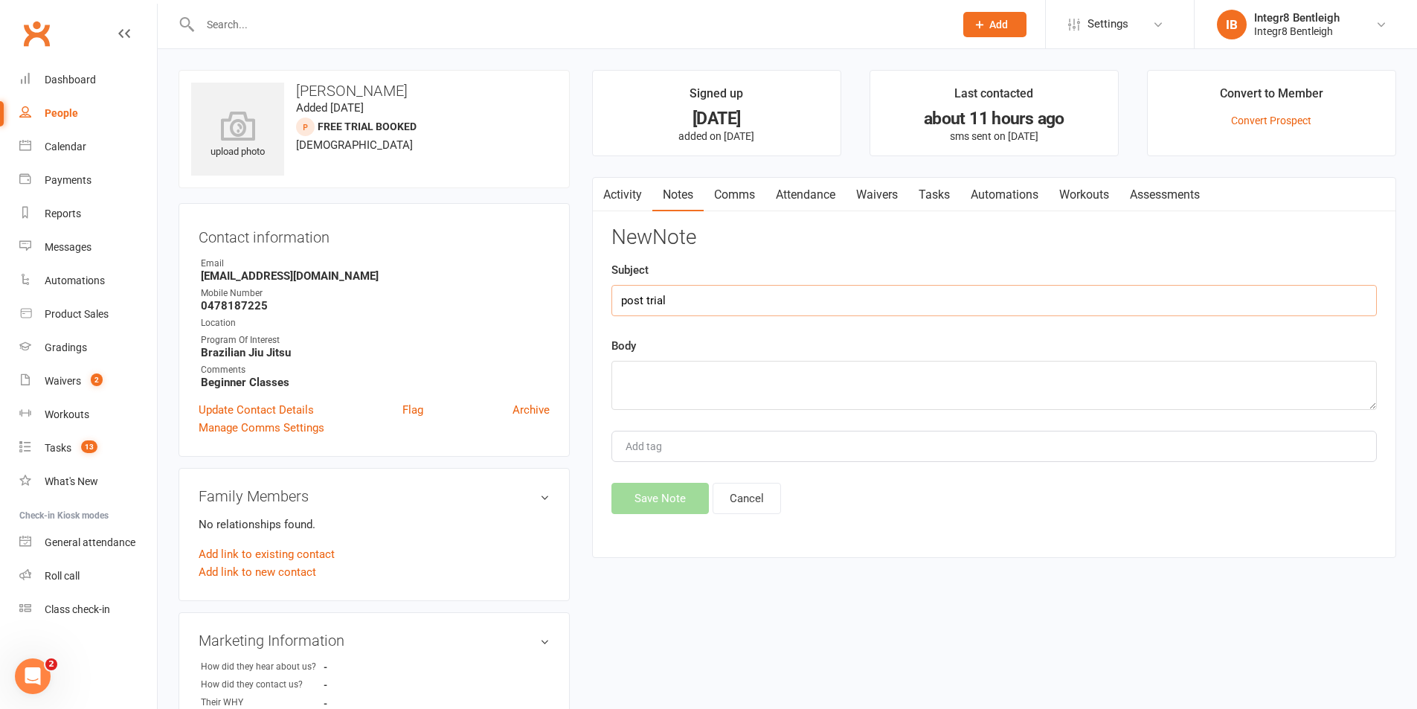
type input "post trial"
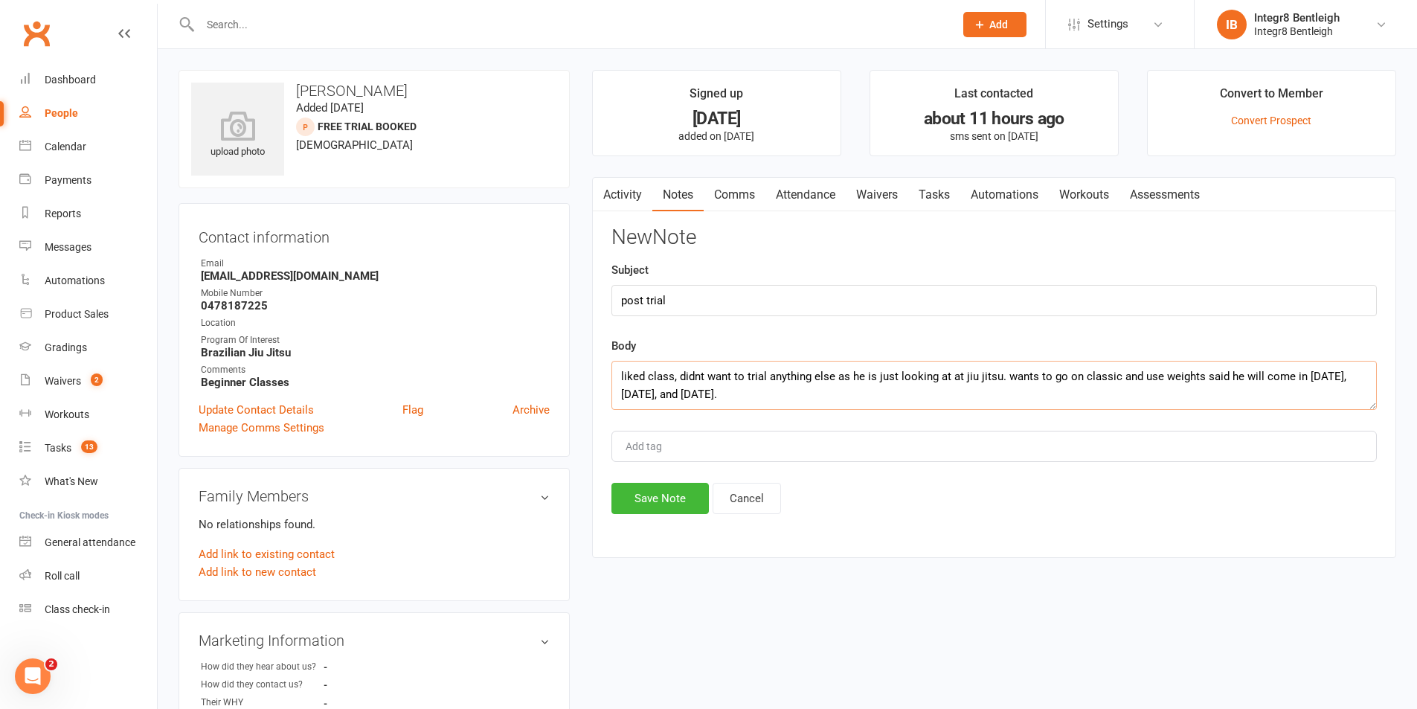
click at [1049, 366] on textarea "liked class, didnt want to trial anything else as he is just looking at at jiu …" at bounding box center [993, 385] width 765 height 49
click at [1101, 376] on textarea "liked class, didnt want to trial anything else as he is just looking at at jiu …" at bounding box center [993, 385] width 765 height 49
click at [1058, 392] on textarea "liked class, didnt want to trial anything else as he is just looking at at jiu …" at bounding box center [993, 385] width 765 height 49
click at [727, 391] on textarea "liked class, didnt want to trial anything else as he is just looking at at jiu …" at bounding box center [993, 385] width 765 height 49
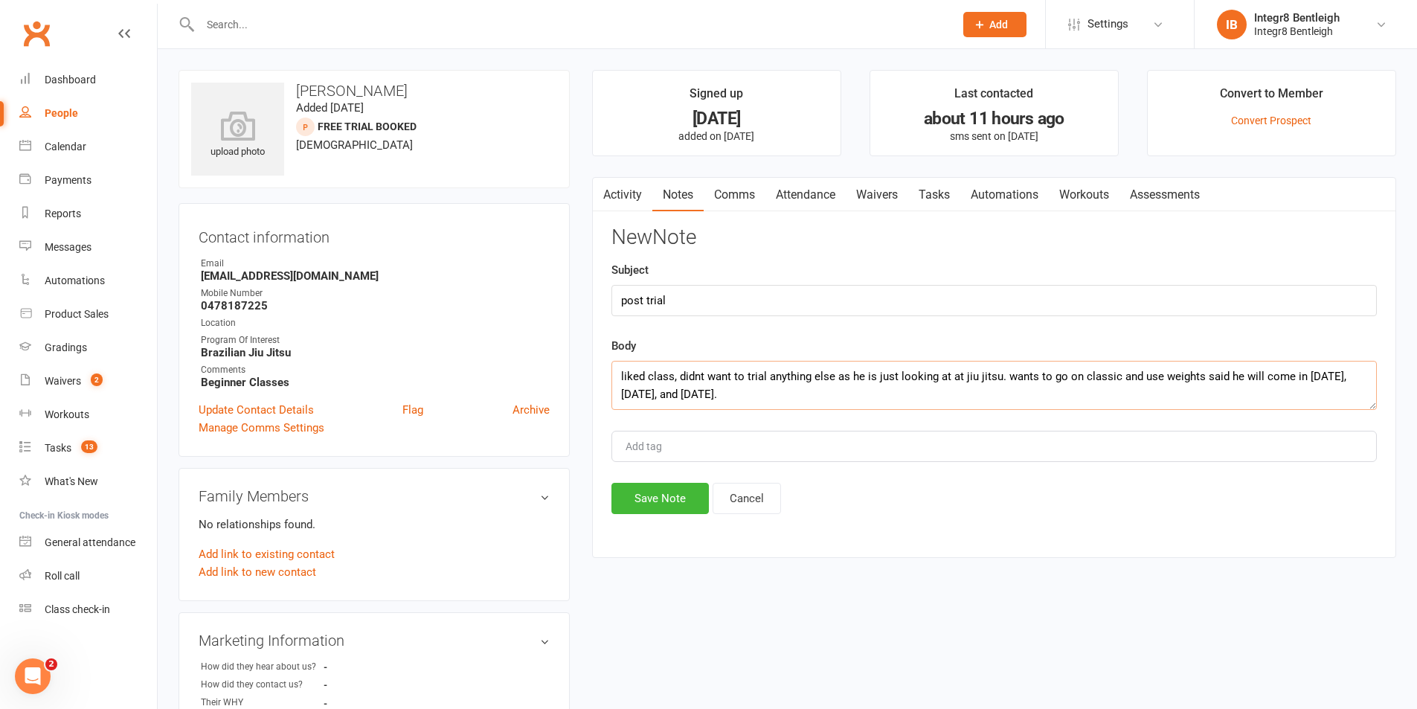
drag, startPoint x: 727, startPoint y: 393, endPoint x: 650, endPoint y: 396, distance: 76.7
click at [654, 396] on textarea "liked class, didnt want to trial anything else as he is just looking at at jiu …" at bounding box center [993, 385] width 765 height 49
click at [1116, 392] on textarea "liked class, didnt want to trial anything else as he is just looking at at jiu …" at bounding box center [993, 385] width 765 height 49
type textarea "liked class, didnt want to trial anything else as he is just looking at at jiu …"
type input "[PERSON_NAME]"
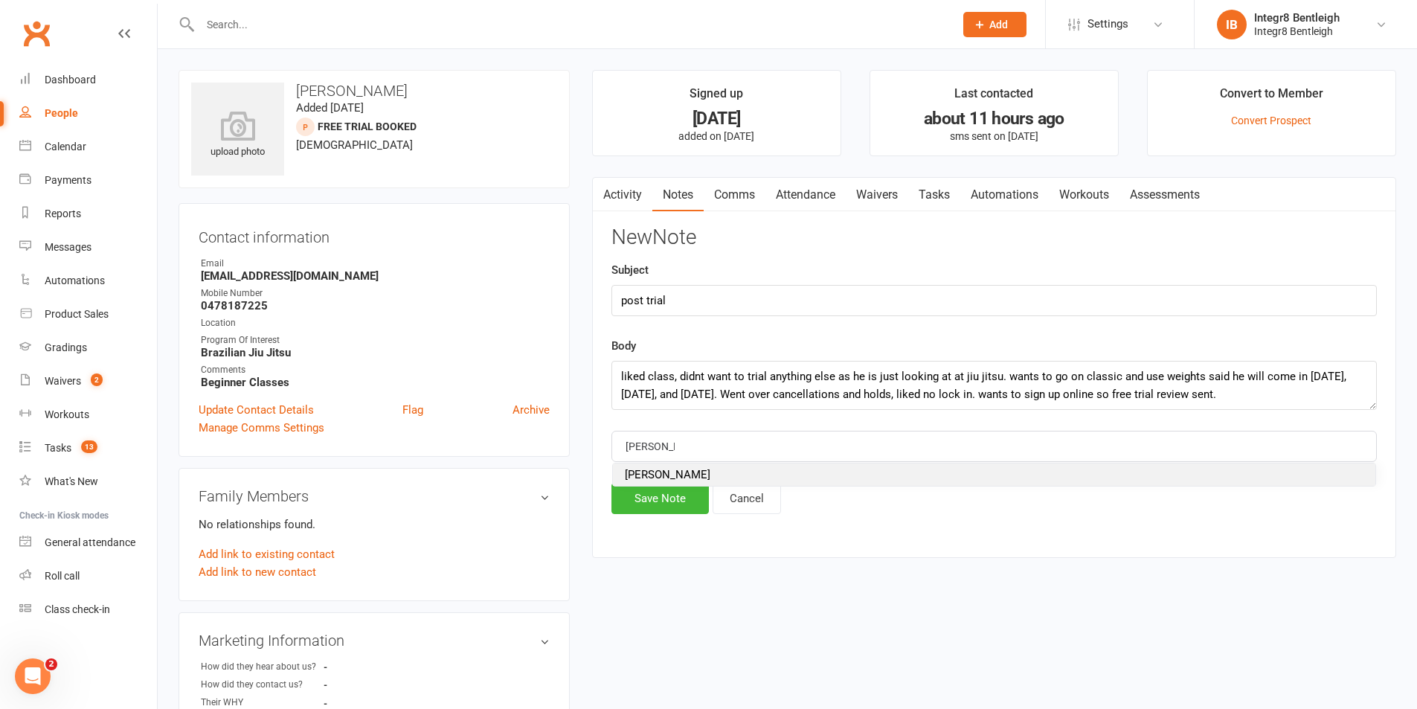
click at [675, 474] on li "[PERSON_NAME]" at bounding box center [994, 474] width 762 height 22
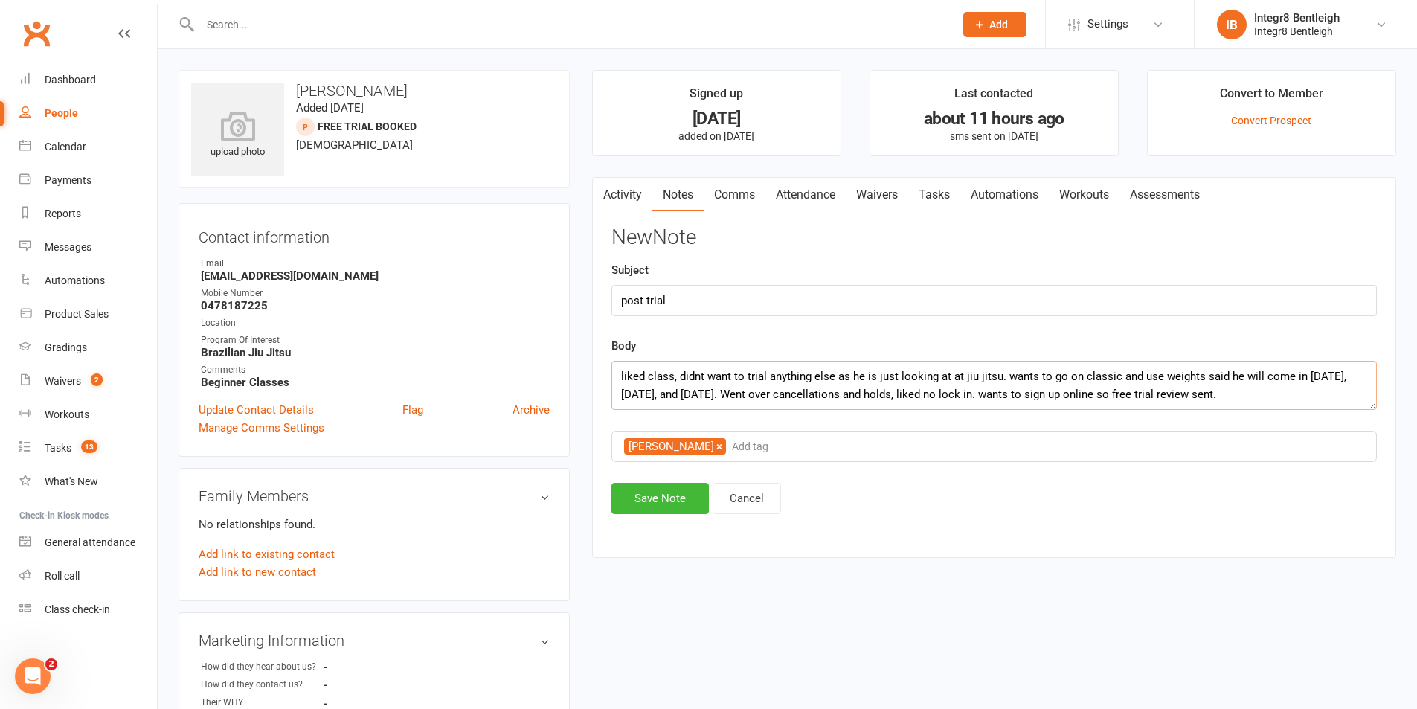
click at [744, 396] on textarea "liked class, didnt want to trial anything else as he is just looking at at jiu …" at bounding box center [993, 385] width 765 height 49
click at [759, 377] on textarea "liked class, didnt want to trial anything else as he is just looking at at jiu …" at bounding box center [993, 385] width 765 height 49
click at [957, 377] on textarea "liked class, didnt want to trial anything else as he is just looking at at jiu …" at bounding box center [993, 385] width 765 height 49
click at [1066, 382] on textarea "liked class, didnt want to trial anything else as he is just looking at just ji…" at bounding box center [993, 385] width 765 height 49
click at [1227, 370] on textarea "liked class, didnt want to trial anything else as he is just looking at just ji…" at bounding box center [993, 385] width 765 height 49
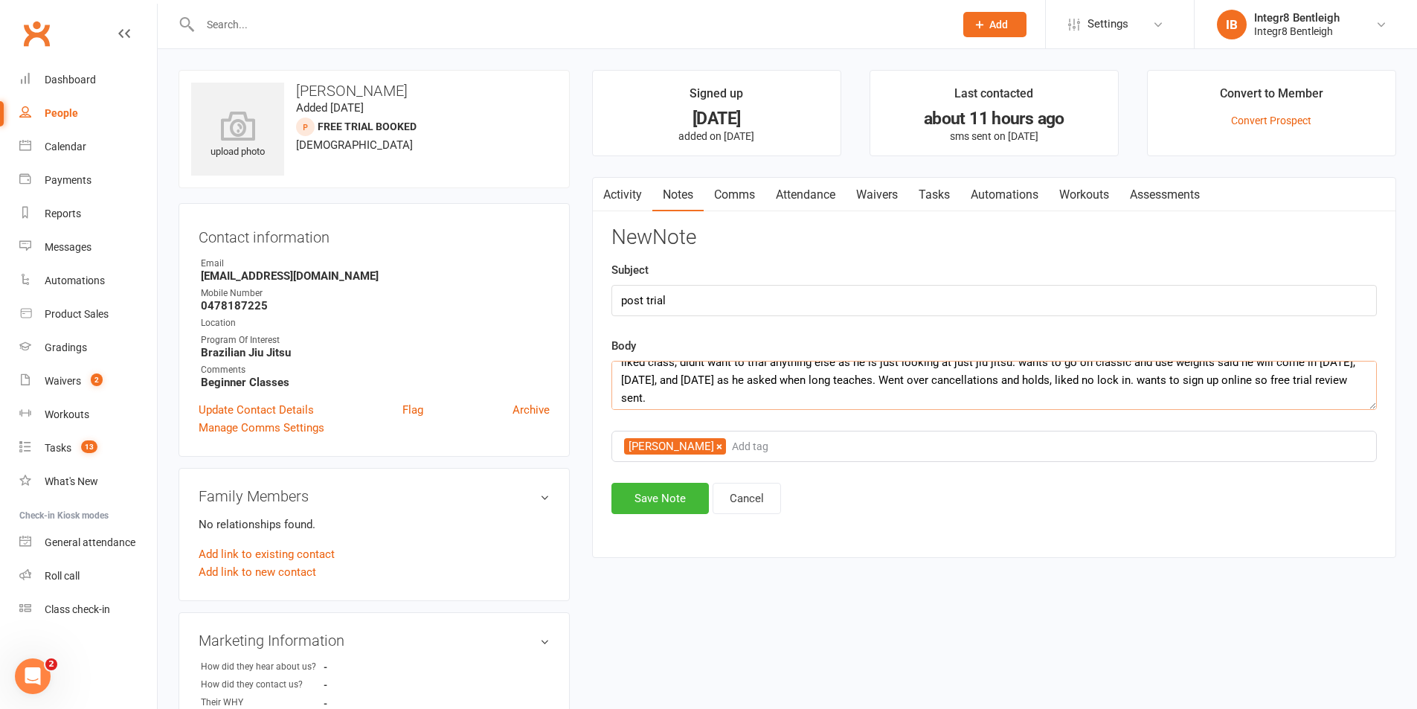
scroll to position [18, 0]
click at [923, 375] on textarea "liked class, didnt want to trial anything else as he is just looking at just ji…" at bounding box center [993, 385] width 765 height 49
click at [1127, 377] on textarea "liked class, didnt want to trial anything else as he is just looking at just ji…" at bounding box center [993, 385] width 765 height 49
type textarea "liked class, didnt want to trial anything else as he is just looking at just ji…"
click at [664, 498] on button "Save Note" at bounding box center [659, 498] width 97 height 31
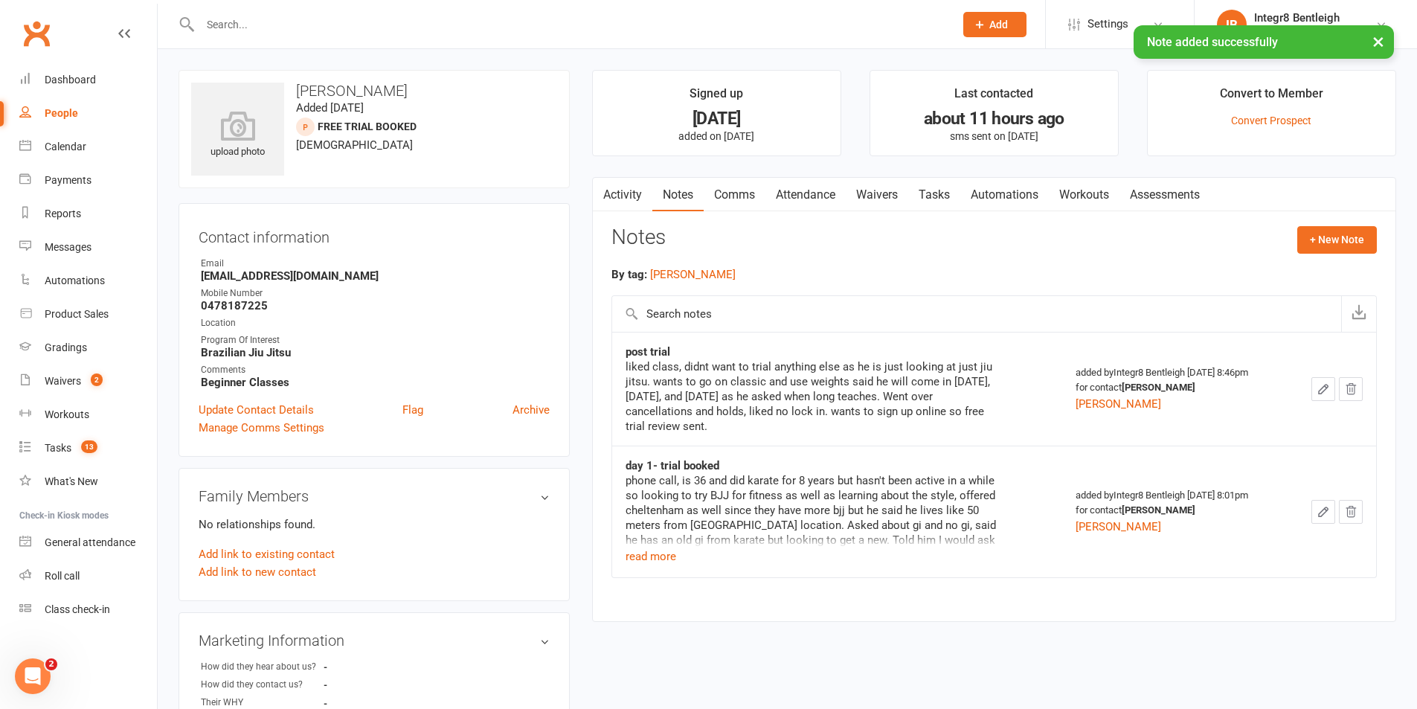
click at [727, 203] on link "Comms" at bounding box center [735, 195] width 62 height 34
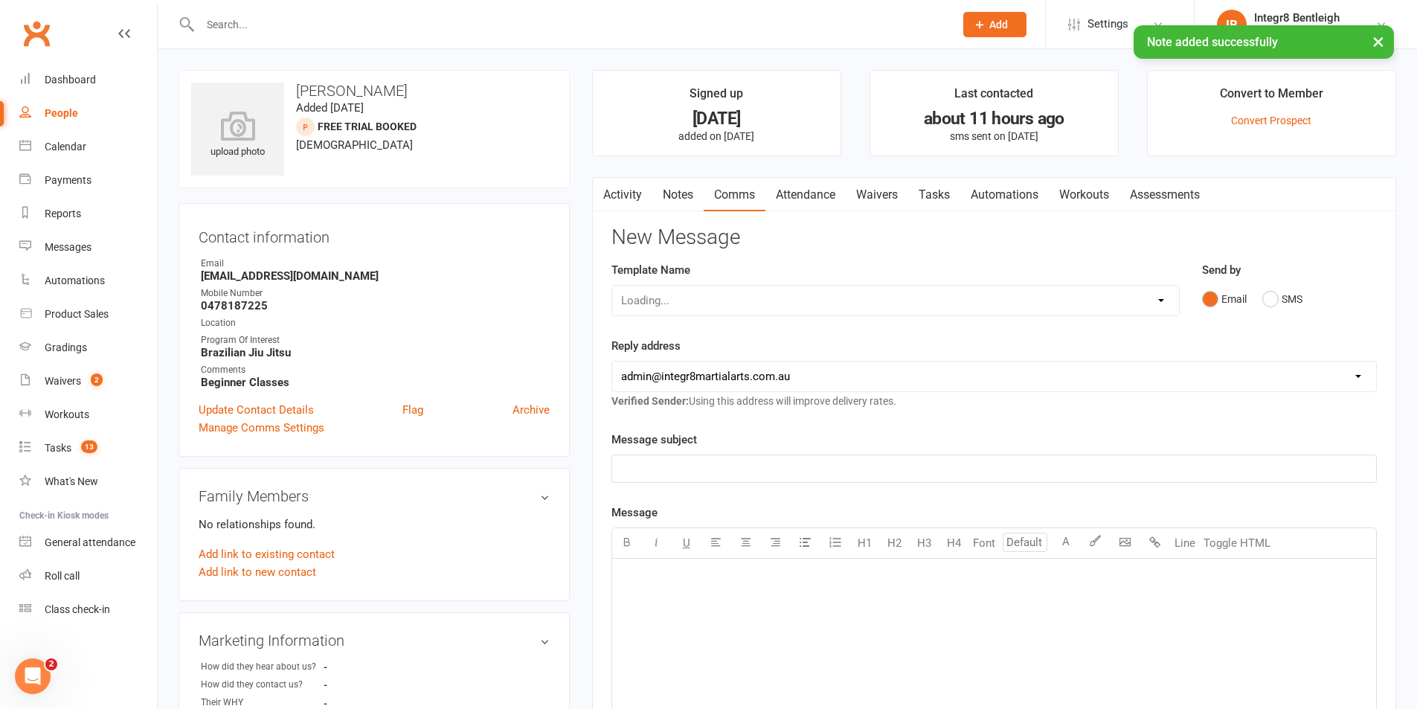
click at [726, 297] on div "Loading..." at bounding box center [895, 300] width 568 height 31
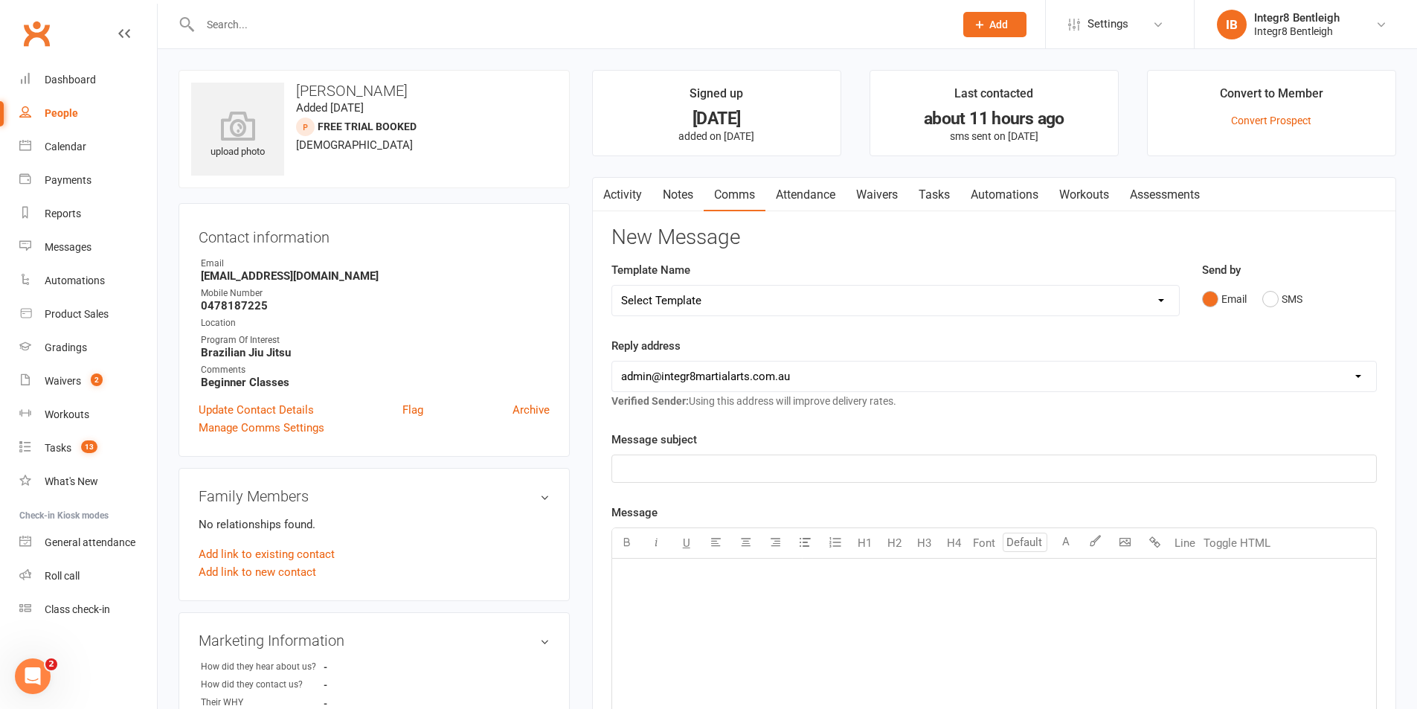
click at [773, 304] on select "Select Template [Email] Public Holiday [Email] 10 Class Pass - 1 Class Remainin…" at bounding box center [895, 301] width 567 height 30
select select "13"
click at [612, 286] on select "Select Template [Email] Public Holiday [Email] 10 Class Pass - 1 Class Remainin…" at bounding box center [895, 301] width 567 height 30
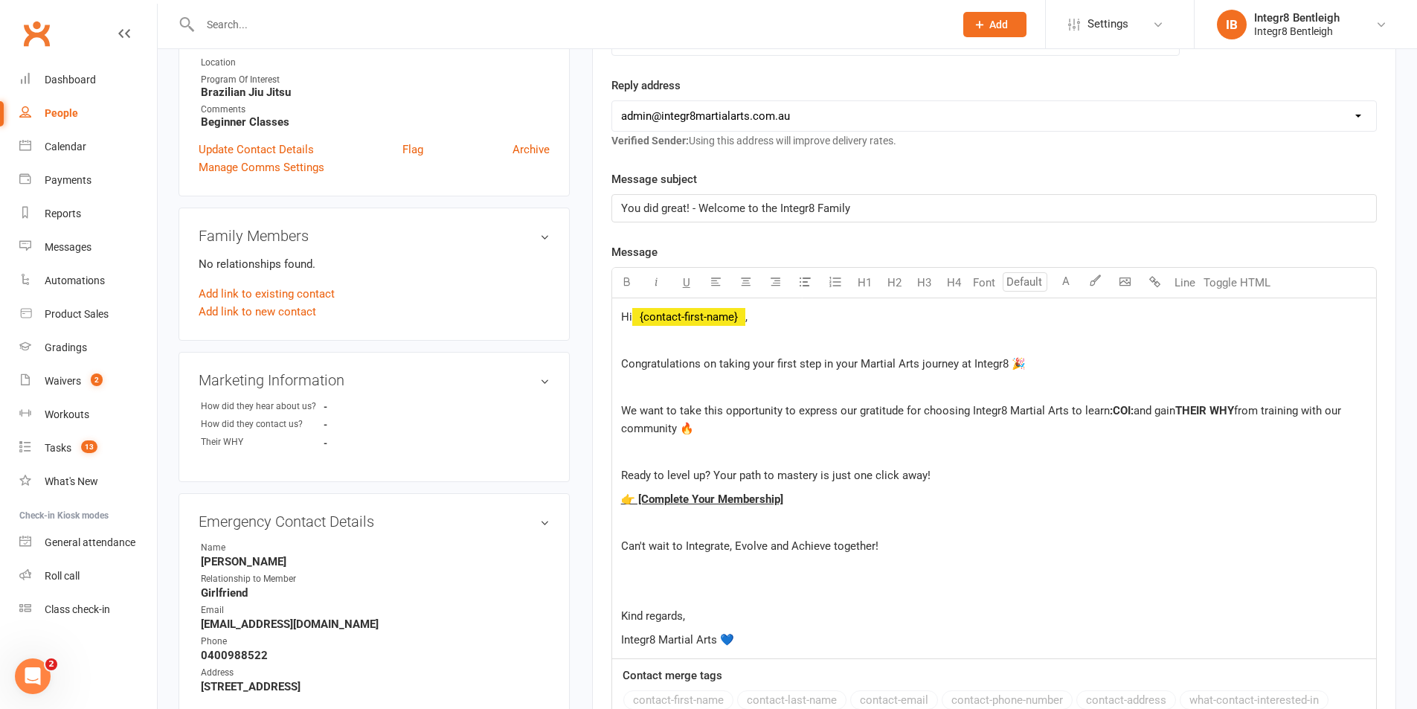
scroll to position [297, 0]
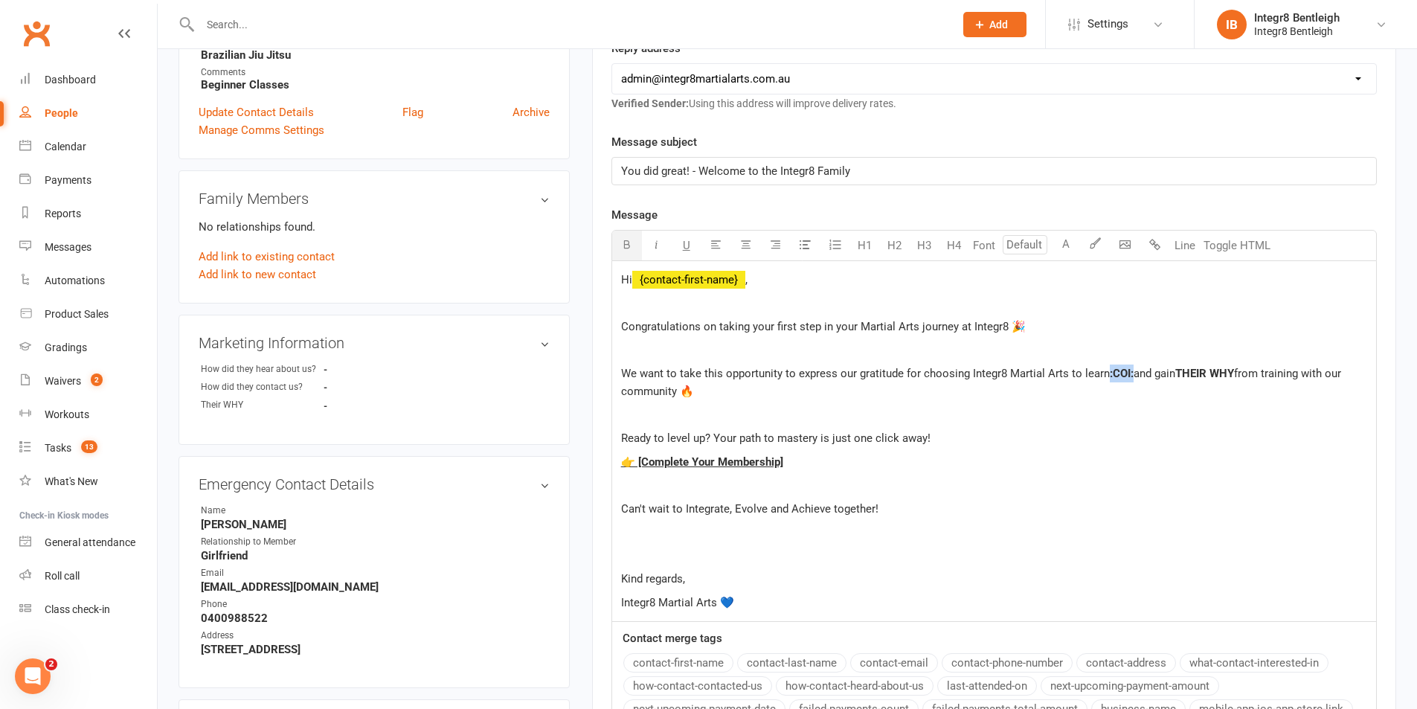
drag, startPoint x: 1131, startPoint y: 378, endPoint x: 1108, endPoint y: 375, distance: 23.2
click at [1110, 375] on span ":COI:" at bounding box center [1122, 373] width 24 height 13
drag, startPoint x: 1234, startPoint y: 375, endPoint x: 1178, endPoint y: 376, distance: 55.8
click at [1178, 376] on p "We want to take this opportunity to express our gratitude for choosing Integr8 …" at bounding box center [994, 382] width 746 height 36
drag, startPoint x: 1174, startPoint y: 376, endPoint x: 1238, endPoint y: 376, distance: 63.2
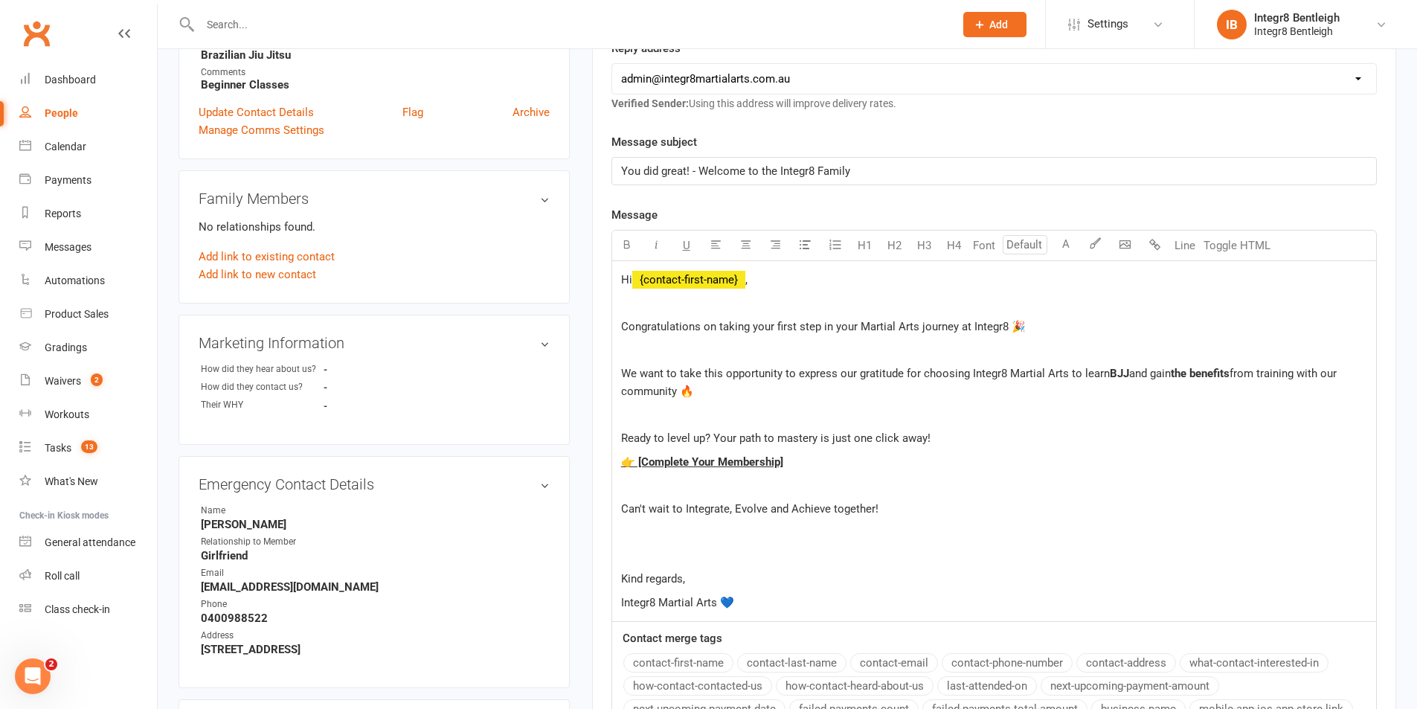
click at [1238, 376] on p "We want to take this opportunity to express our gratitude for choosing Integr8 …" at bounding box center [994, 382] width 746 height 36
click at [624, 243] on icon "button" at bounding box center [626, 244] width 11 height 11
click at [632, 242] on icon "button" at bounding box center [626, 244] width 11 height 11
click at [953, 380] on span "We want to take this opportunity to express our gratitude for choosing Integr8 …" at bounding box center [865, 373] width 489 height 13
drag, startPoint x: 791, startPoint y: 462, endPoint x: 636, endPoint y: 468, distance: 155.5
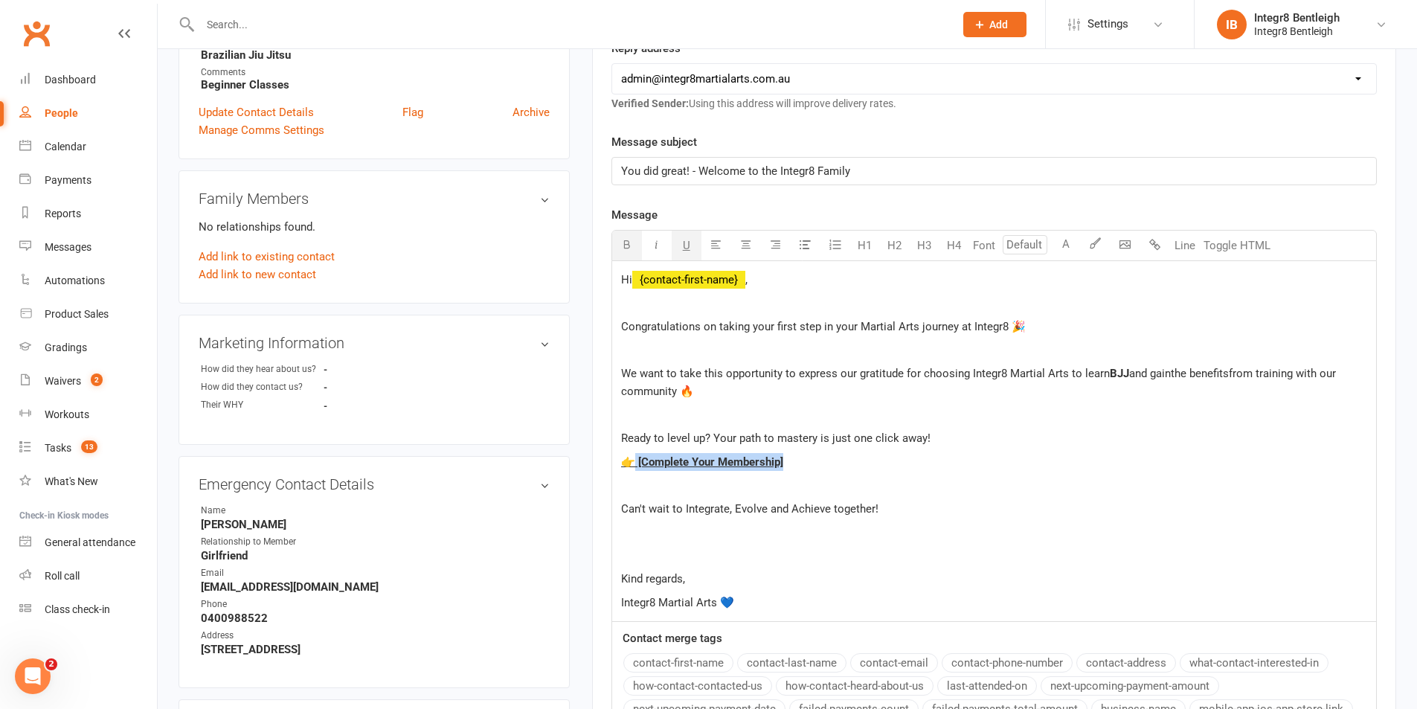
click at [636, 468] on p "👉 [Complete Your Membership]" at bounding box center [994, 462] width 746 height 18
click at [716, 572] on p "Kind regards," at bounding box center [994, 579] width 746 height 18
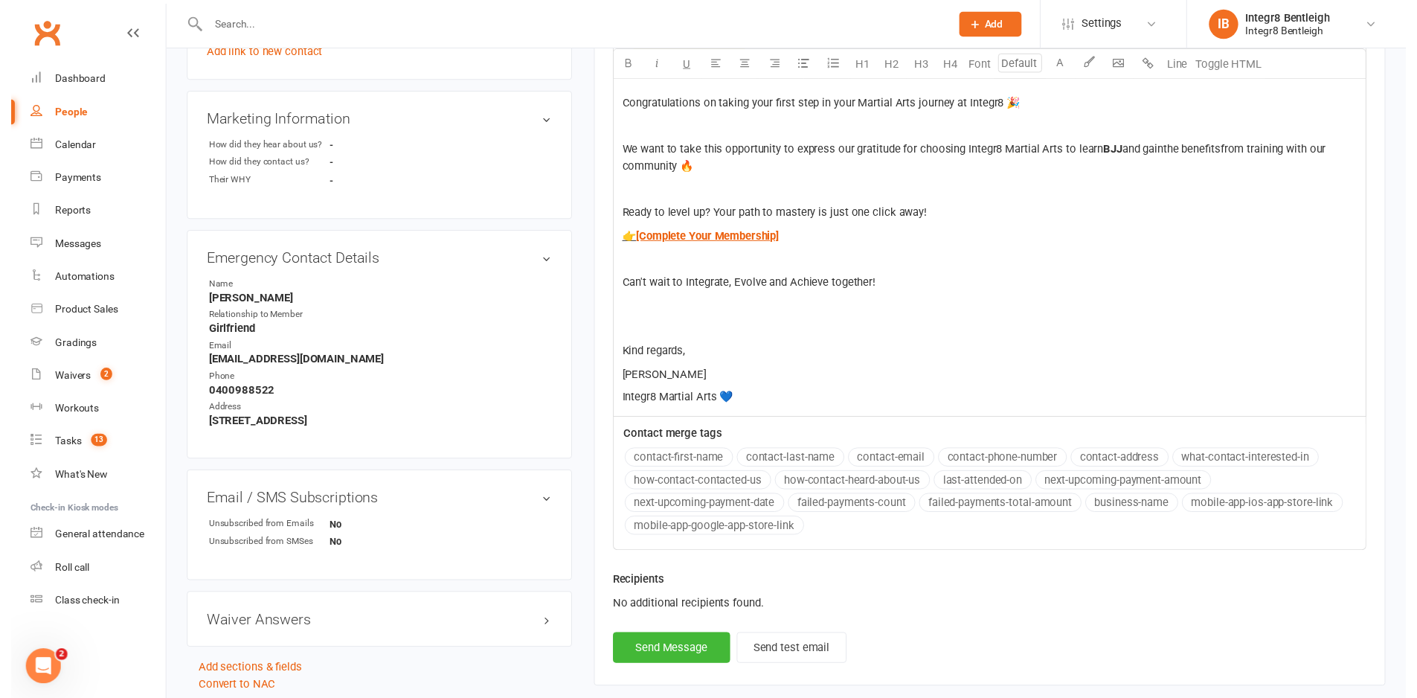
scroll to position [521, 0]
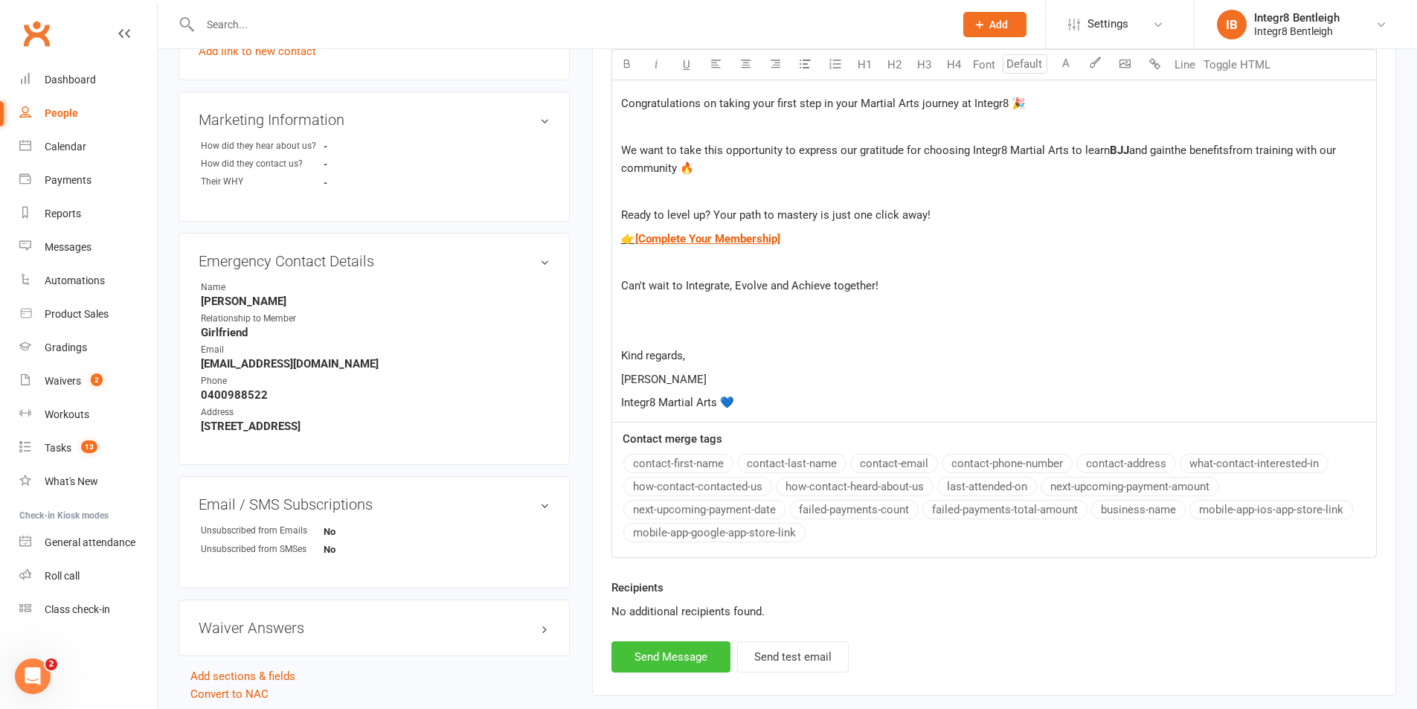
click at [675, 660] on button "Send Message" at bounding box center [670, 656] width 119 height 31
select select
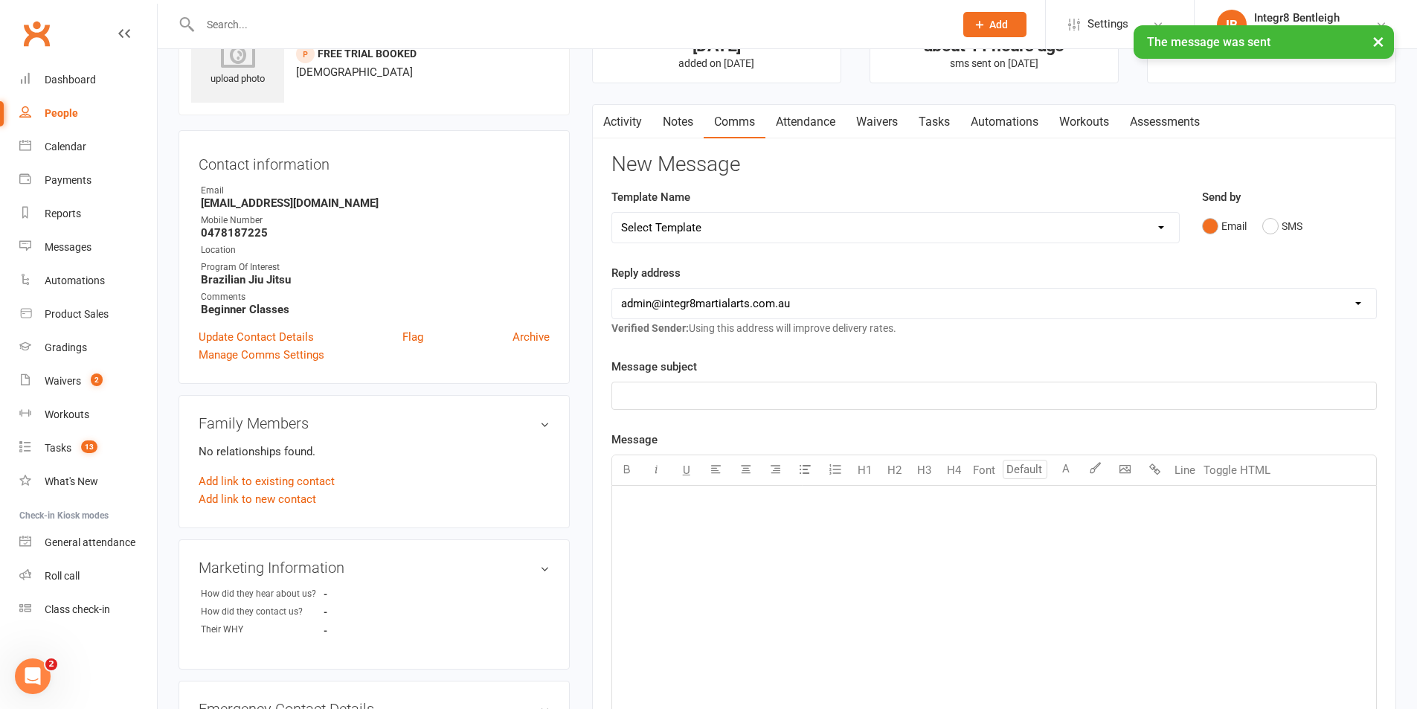
scroll to position [0, 0]
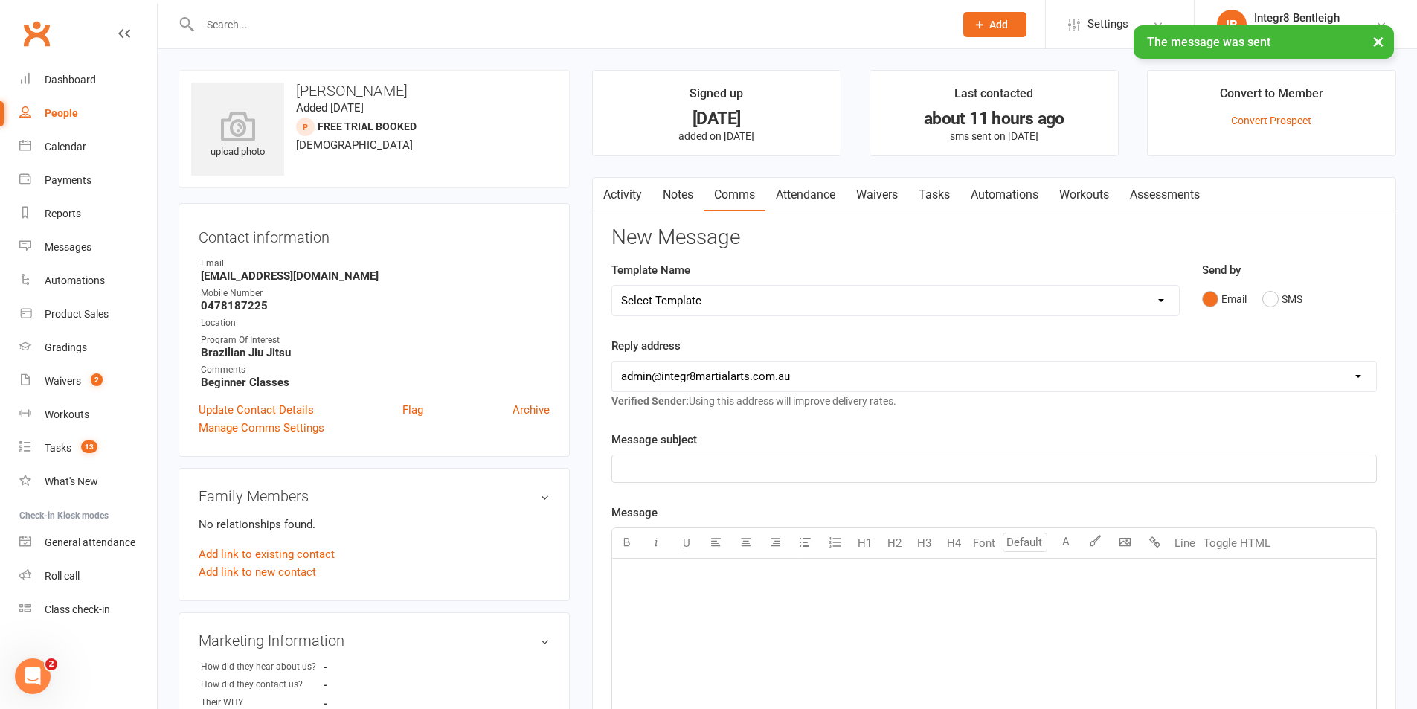
click at [681, 196] on link "Notes" at bounding box center [677, 195] width 51 height 34
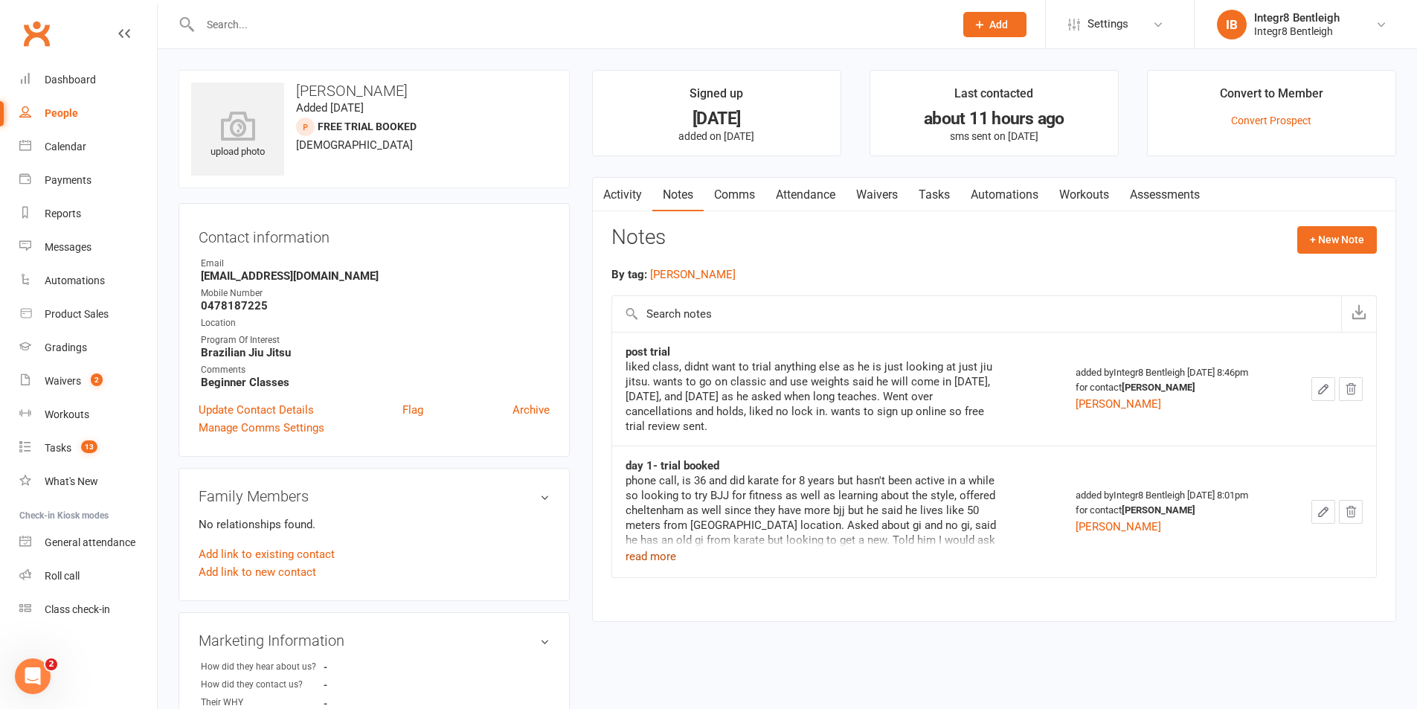
click at [648, 556] on button "read more" at bounding box center [650, 556] width 51 height 18
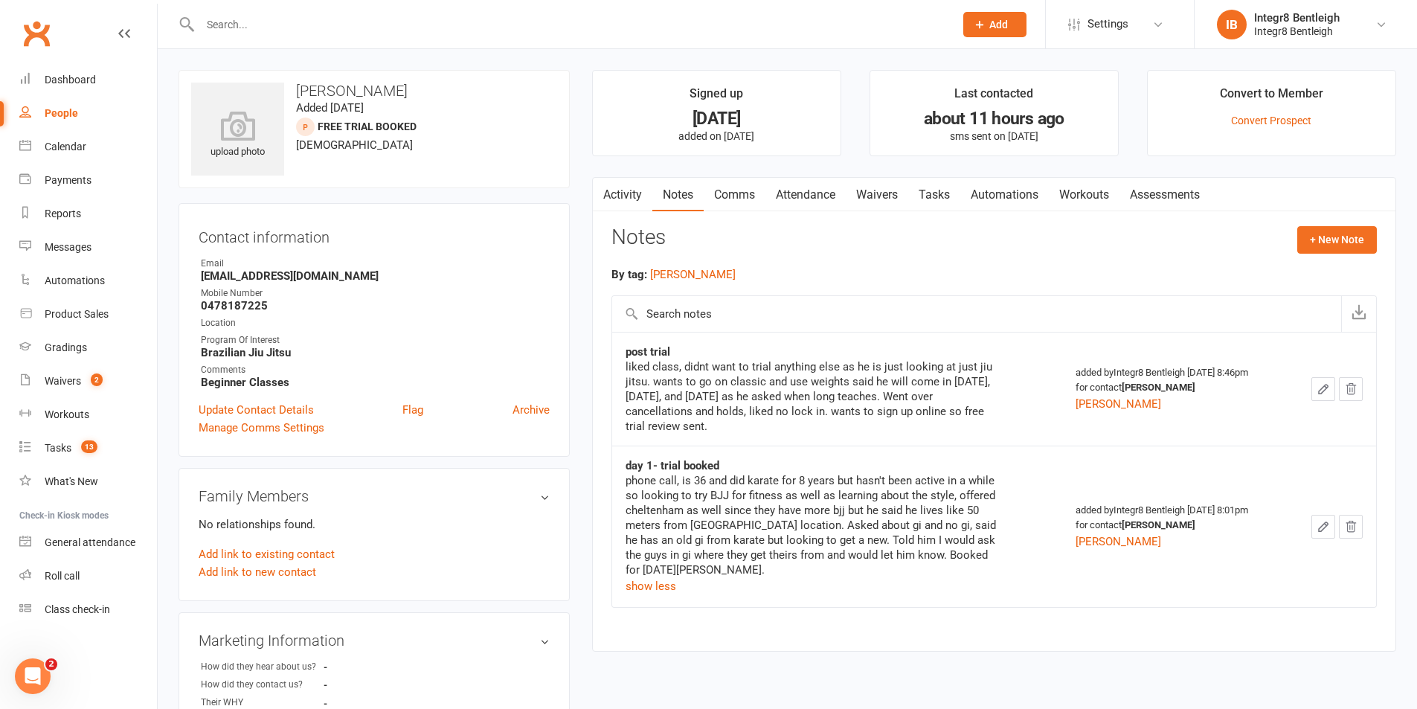
click at [1319, 382] on icon "button" at bounding box center [1322, 388] width 13 height 13
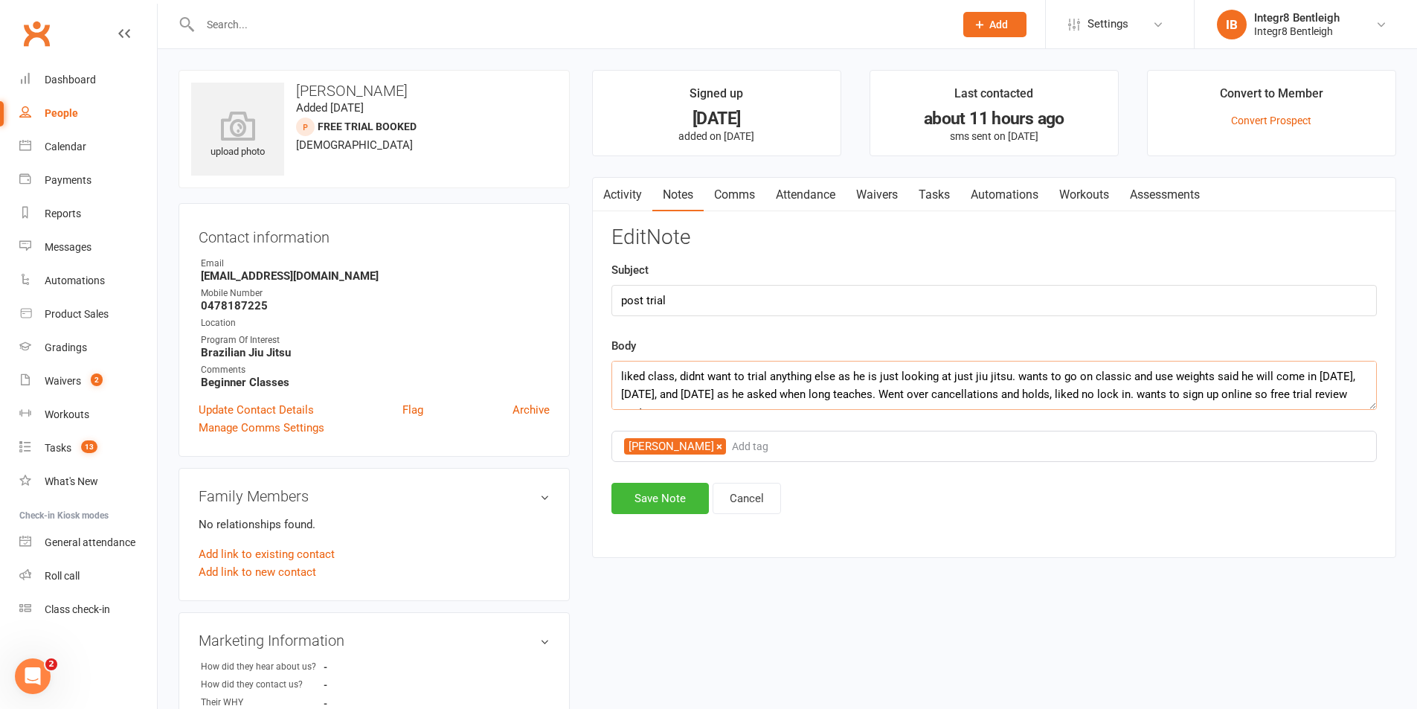
click at [1078, 395] on textarea "liked class, didnt want to trial anything else as he is just looking at just ji…" at bounding box center [993, 385] width 765 height 49
click at [1101, 396] on textarea "liked class, didnt want to trial anything else as he is just looking at just ji…" at bounding box center [993, 385] width 765 height 49
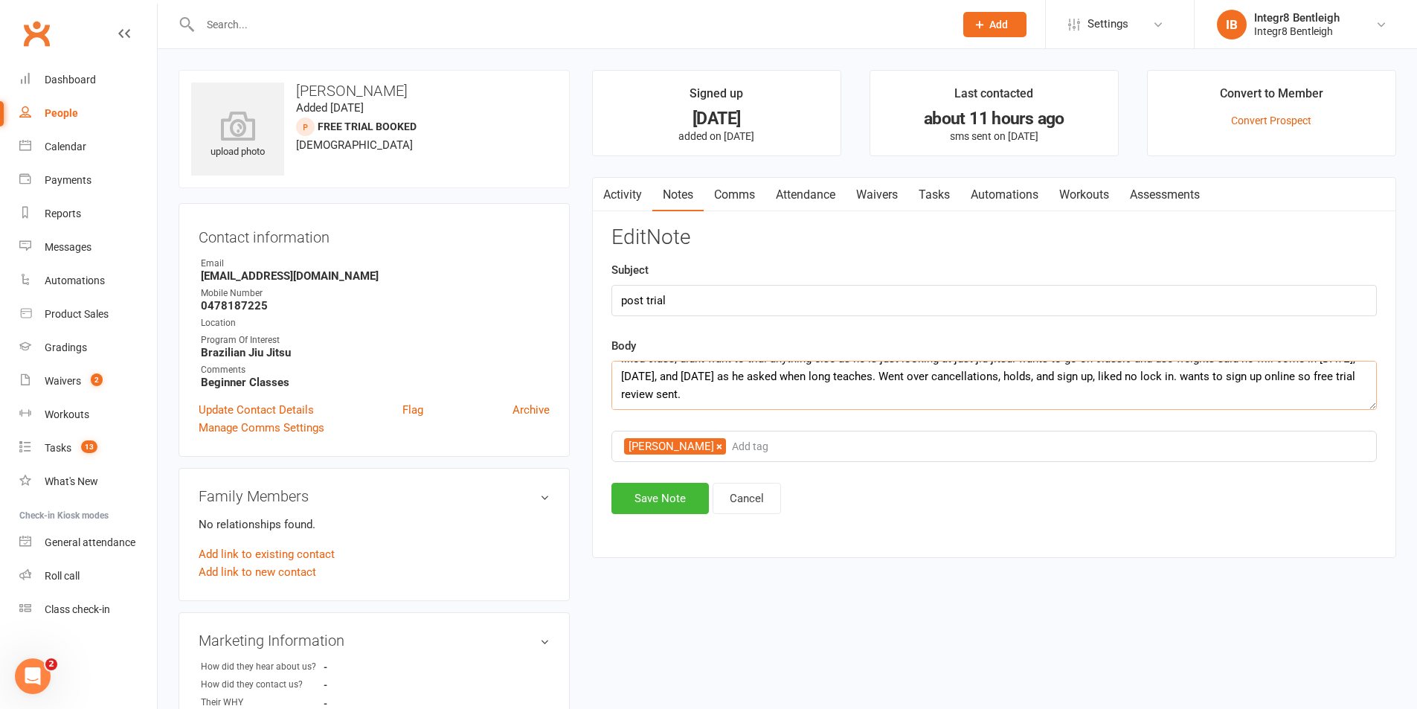
click at [727, 394] on textarea "liked class, didnt want to trial anything else as he is just looking at just ji…" at bounding box center [993, 385] width 765 height 49
type textarea "liked class, didnt want to trial anything else as he is just looking at just ji…"
click at [669, 496] on button "Save Note" at bounding box center [659, 498] width 97 height 31
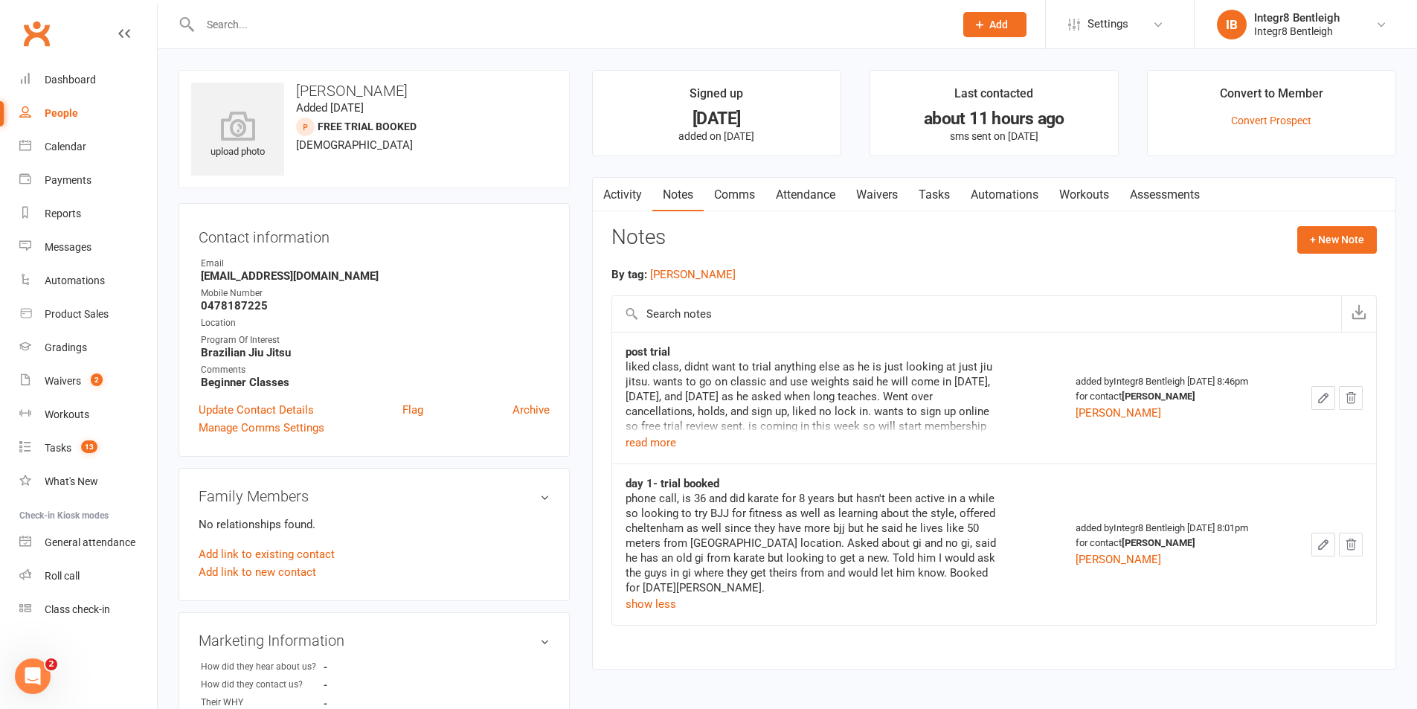
click at [627, 188] on link "Activity" at bounding box center [622, 195] width 59 height 34
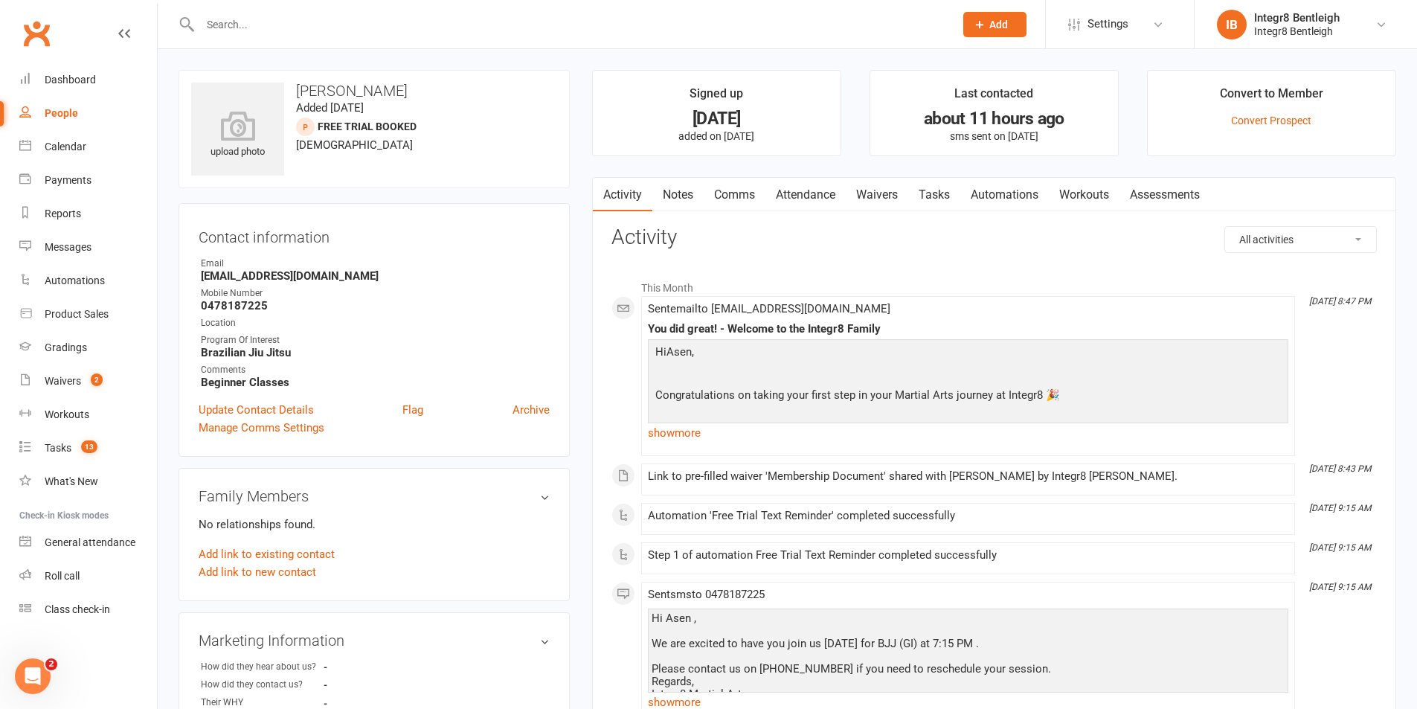
click at [671, 197] on link "Notes" at bounding box center [677, 195] width 51 height 34
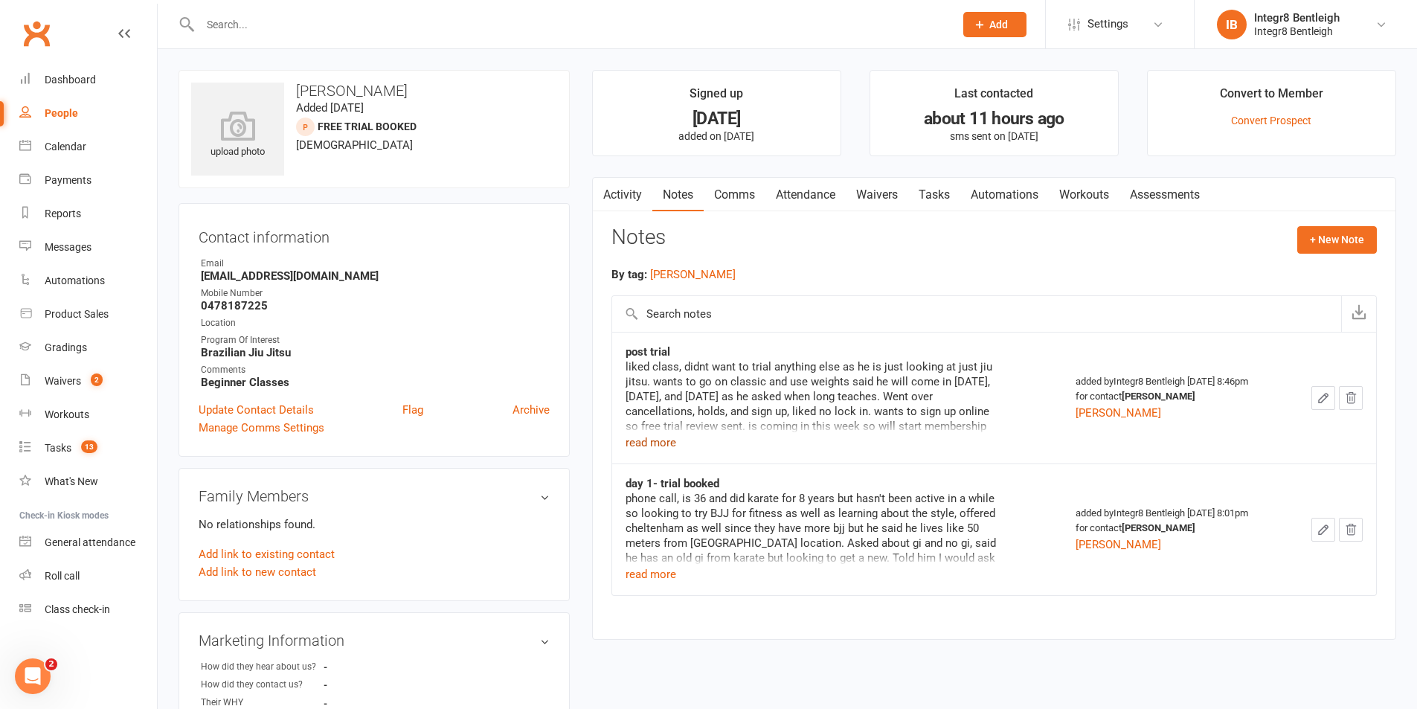
click at [678, 445] on div "liked class, didnt want to trial anything else as he is just looking at just ji…" at bounding box center [811, 405] width 372 height 92
click at [672, 445] on button "read more" at bounding box center [650, 443] width 51 height 18
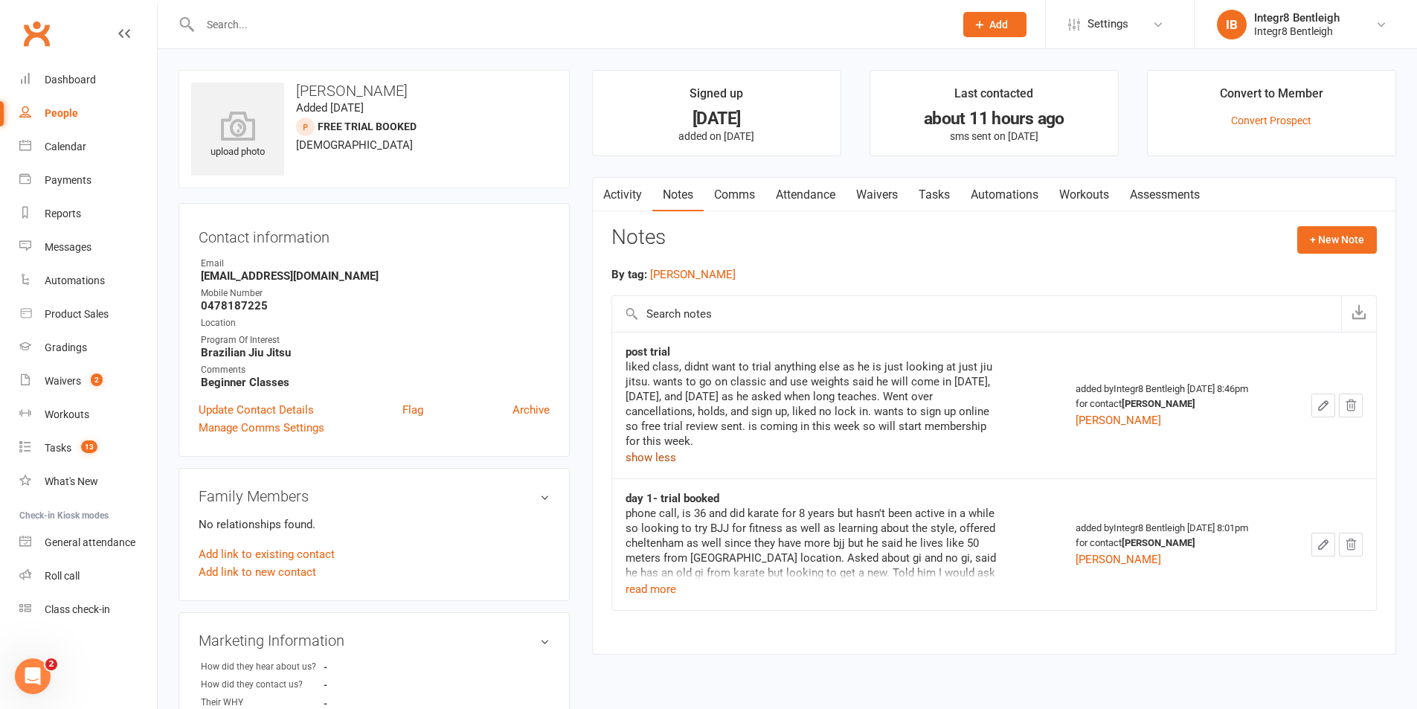
click at [661, 460] on button "show less" at bounding box center [650, 457] width 51 height 18
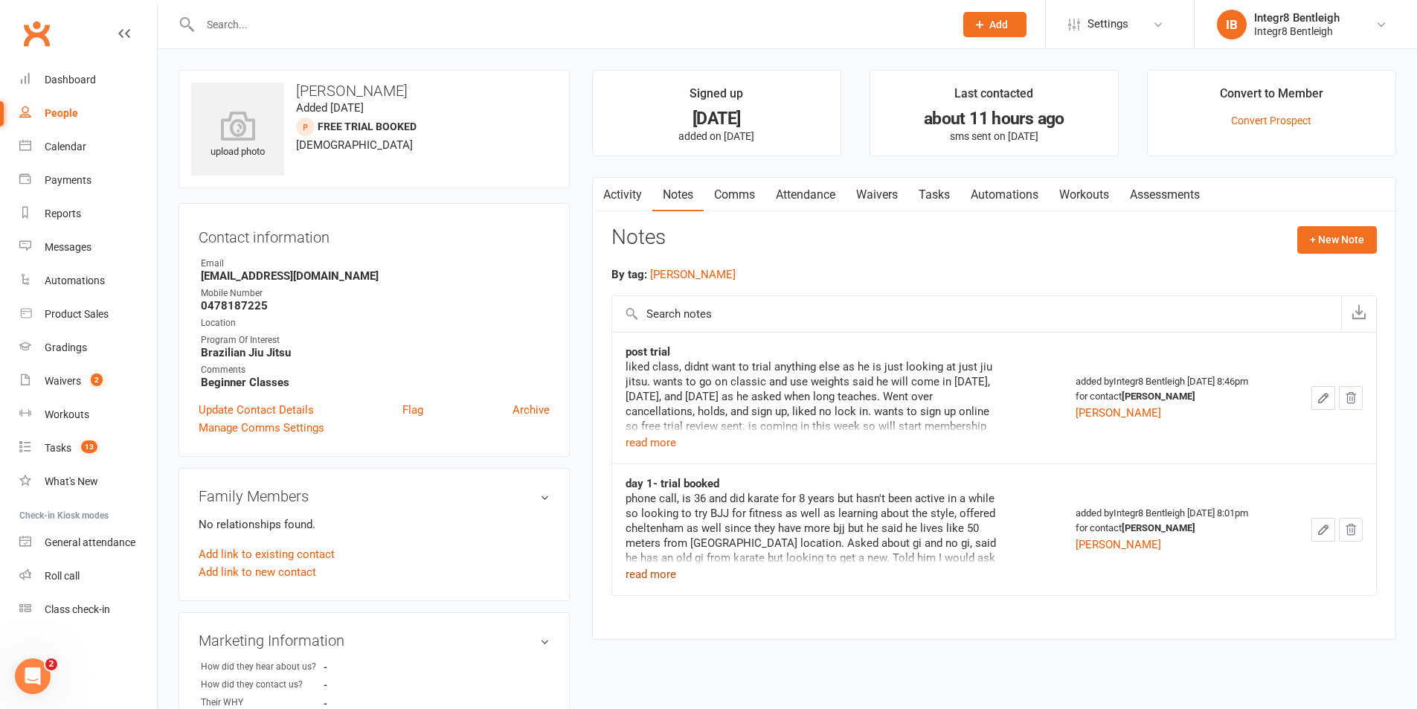
click at [670, 569] on button "read more" at bounding box center [650, 574] width 51 height 18
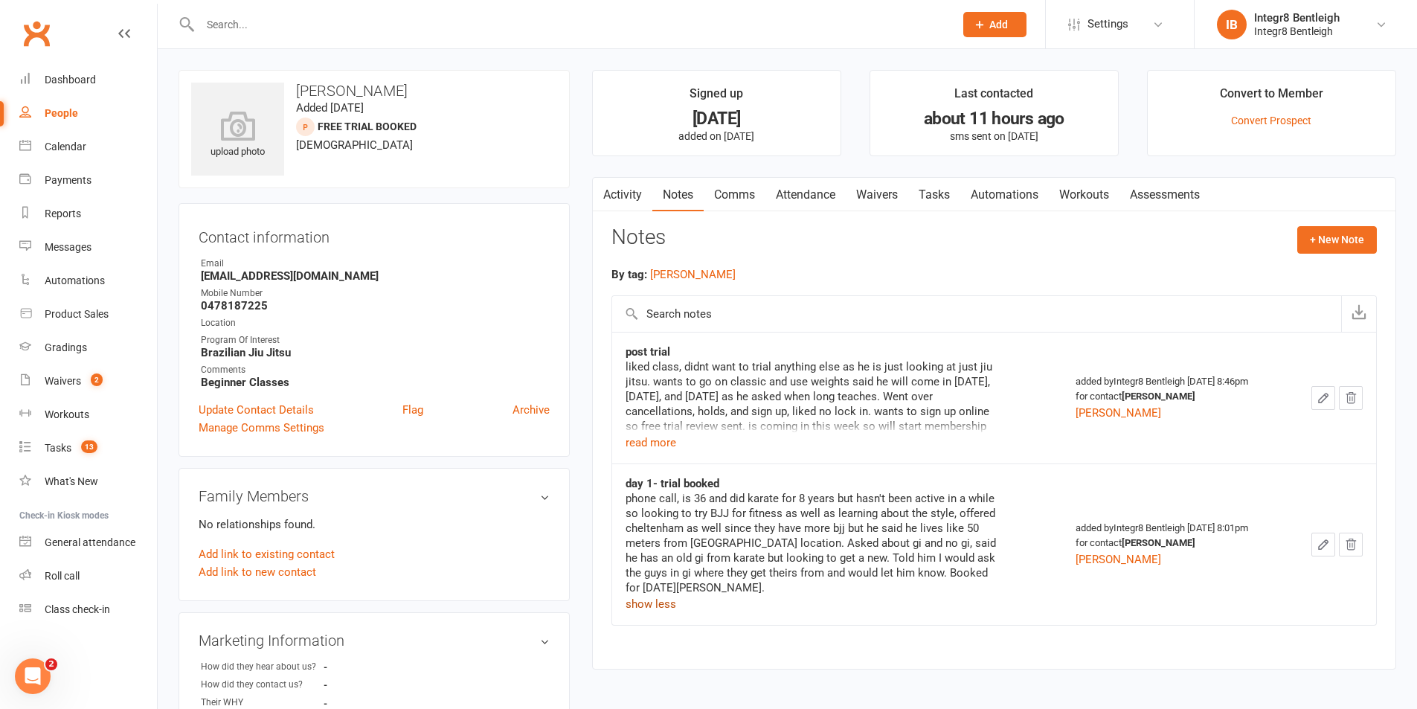
click at [654, 611] on button "show less" at bounding box center [650, 604] width 51 height 18
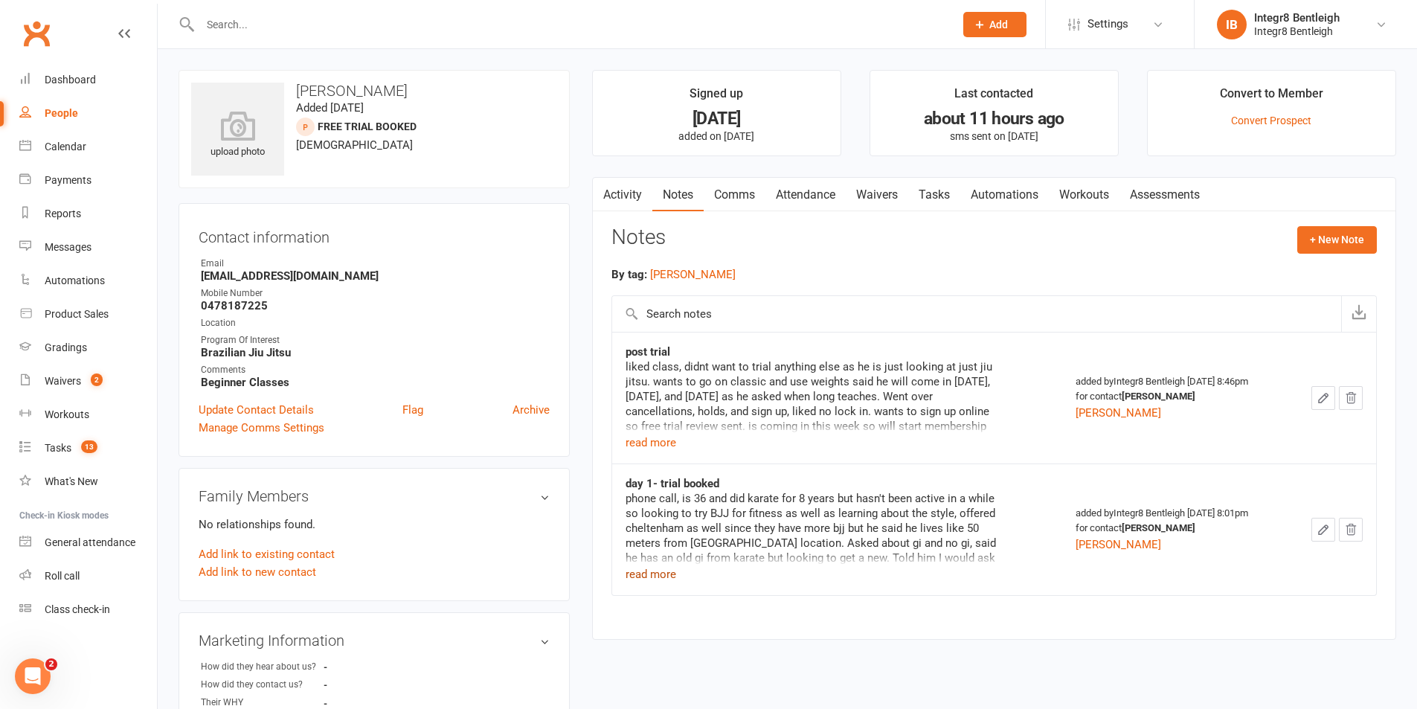
click at [622, 184] on link "Activity" at bounding box center [622, 195] width 59 height 34
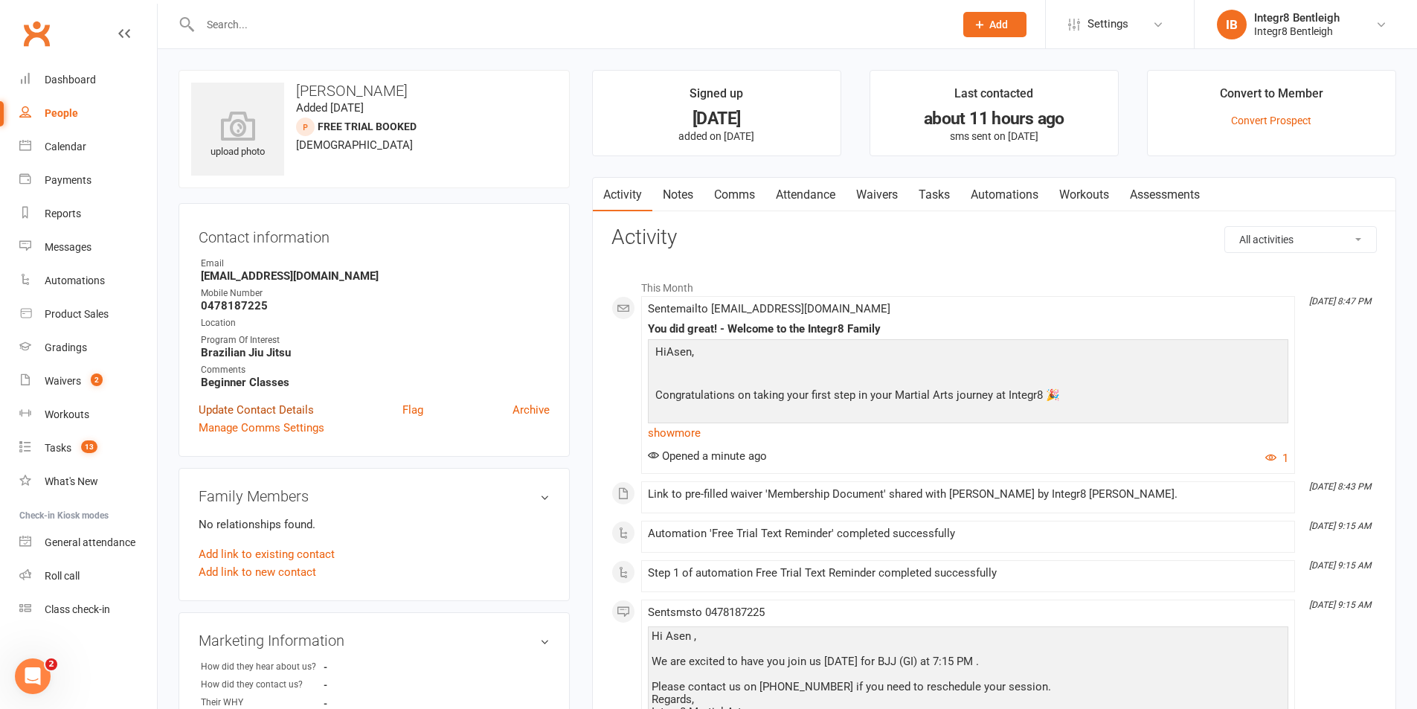
click at [296, 408] on link "Update Contact Details" at bounding box center [256, 410] width 115 height 18
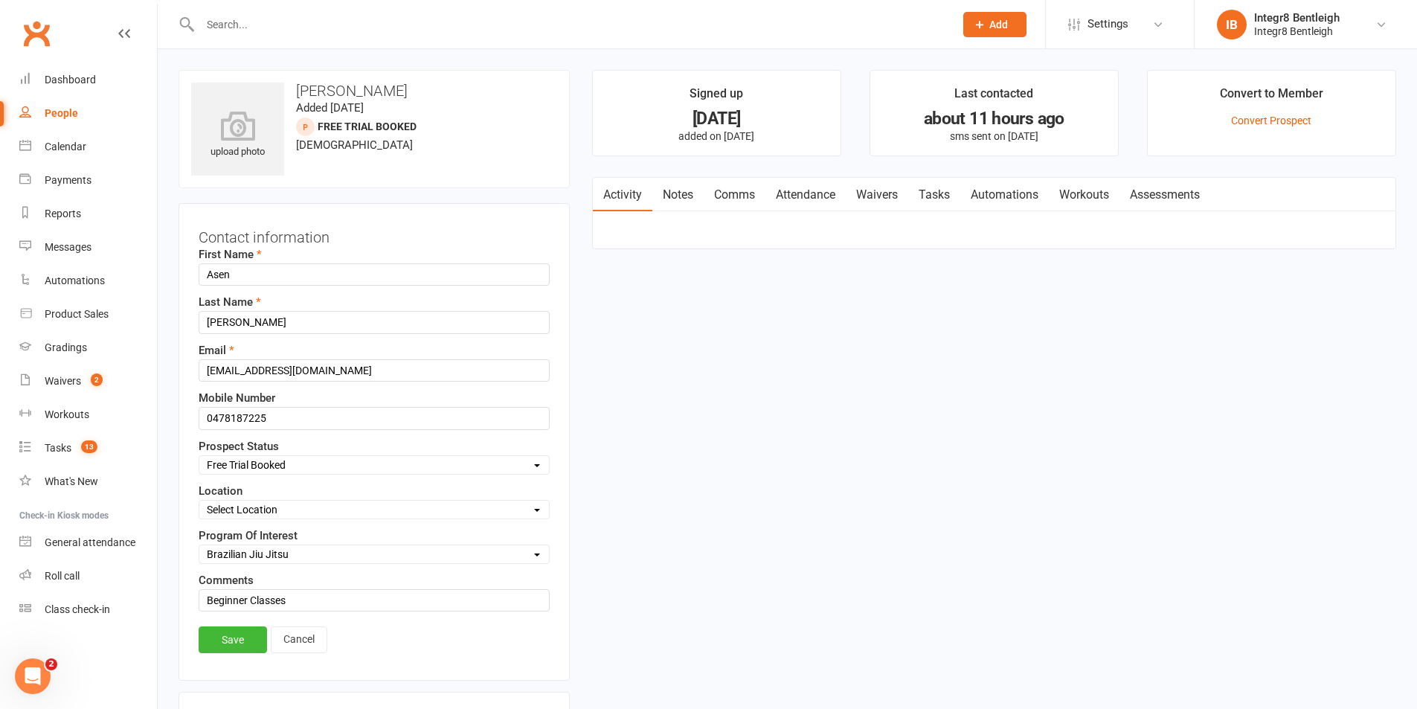
scroll to position [70, 0]
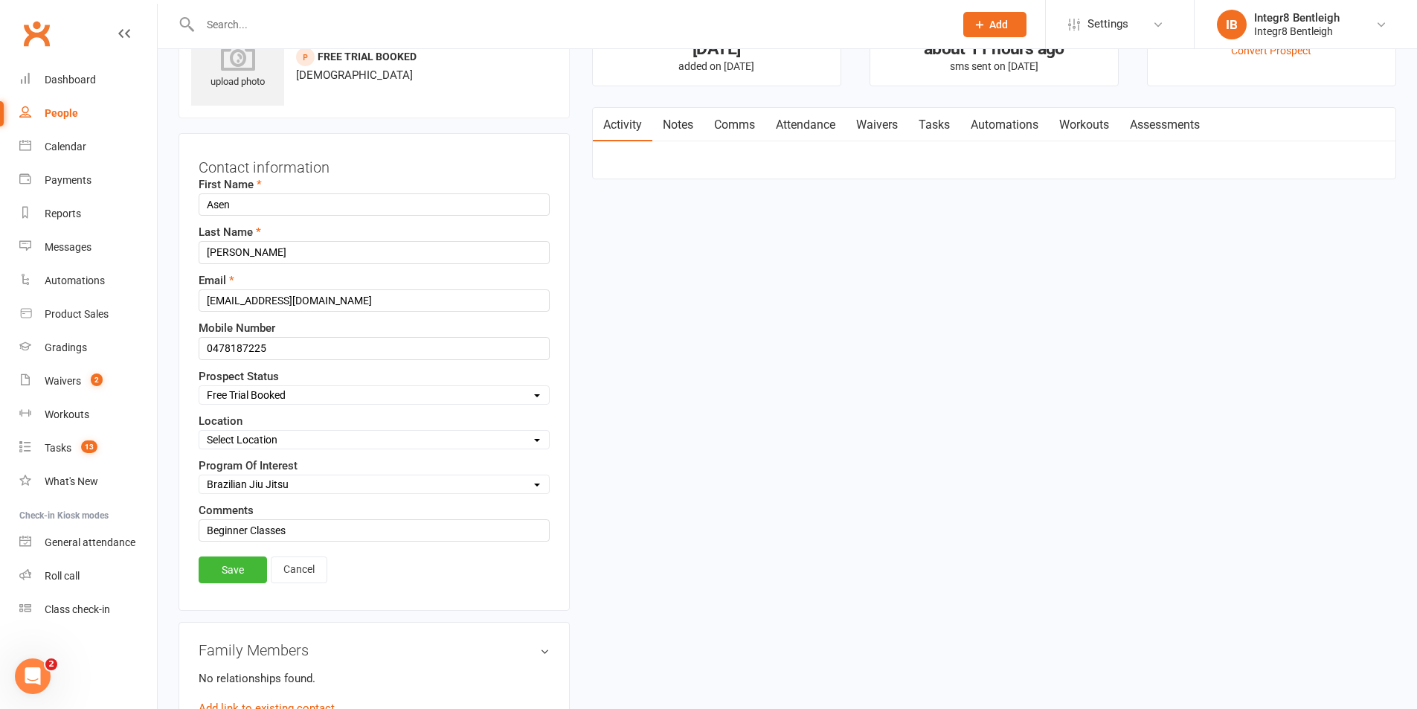
click at [301, 400] on select "Select Initial Contact Follow-up Free Trial Booked Awaiting Sign-Up Not Ready (…" at bounding box center [374, 395] width 350 height 16
select select "Awaiting Sign-Up"
click at [199, 387] on select "Select Initial Contact Follow-up Free Trial Booked Awaiting Sign-Up Not Ready (…" at bounding box center [374, 395] width 350 height 16
click at [237, 567] on link "Save" at bounding box center [233, 569] width 68 height 27
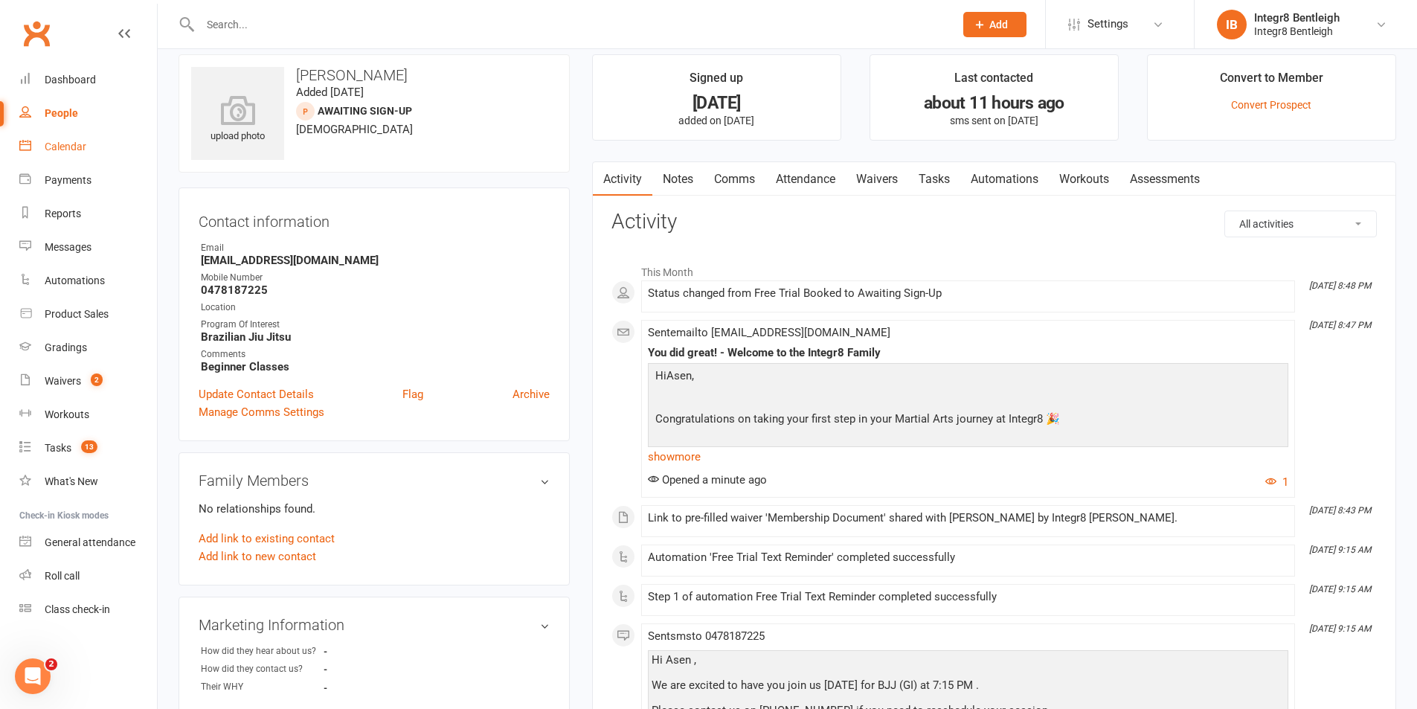
scroll to position [0, 0]
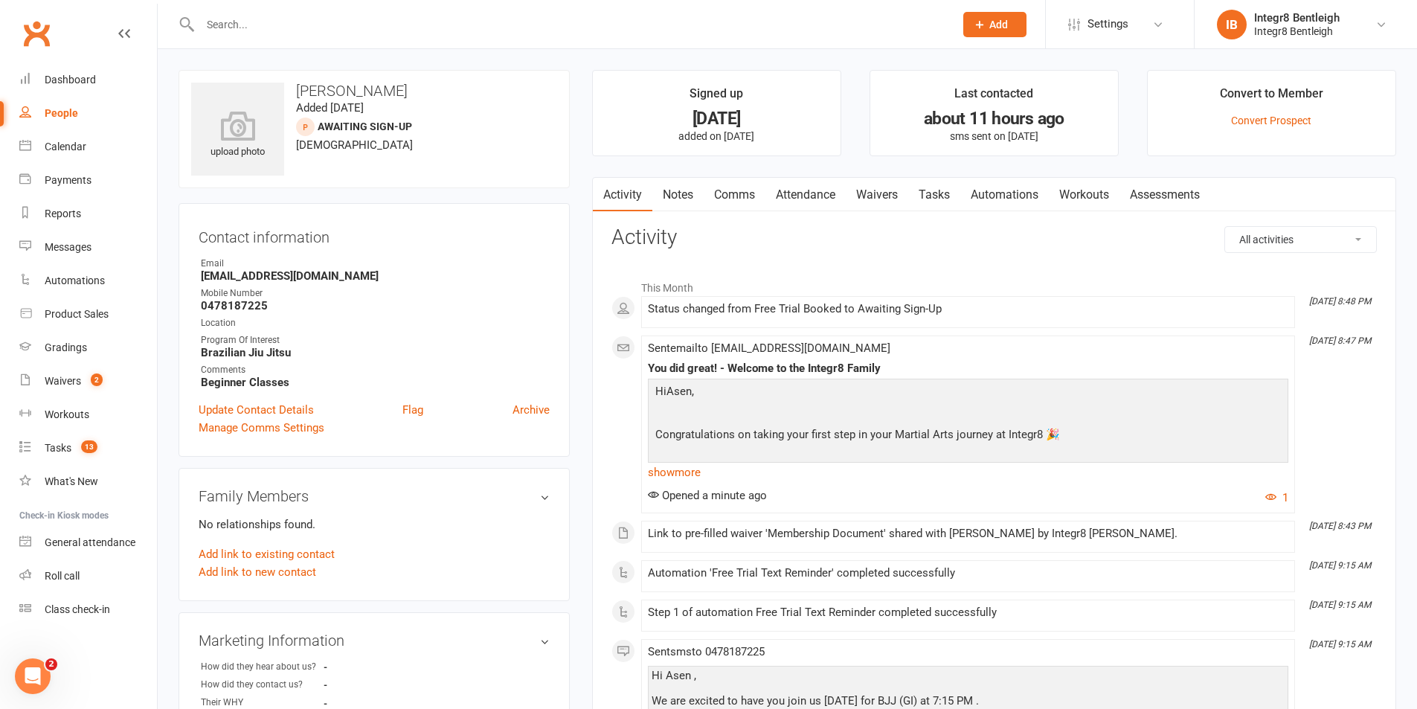
click at [63, 115] on div "People" at bounding box center [61, 113] width 33 height 12
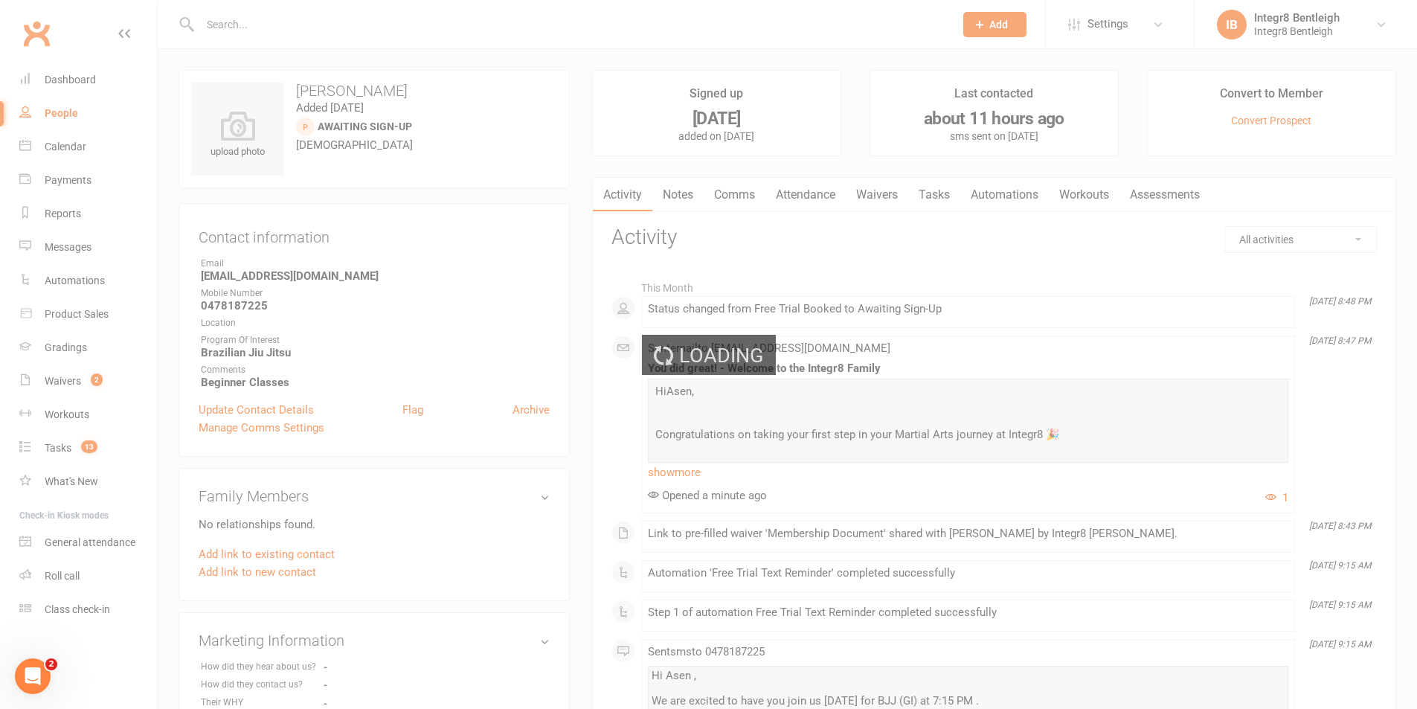
select select "100"
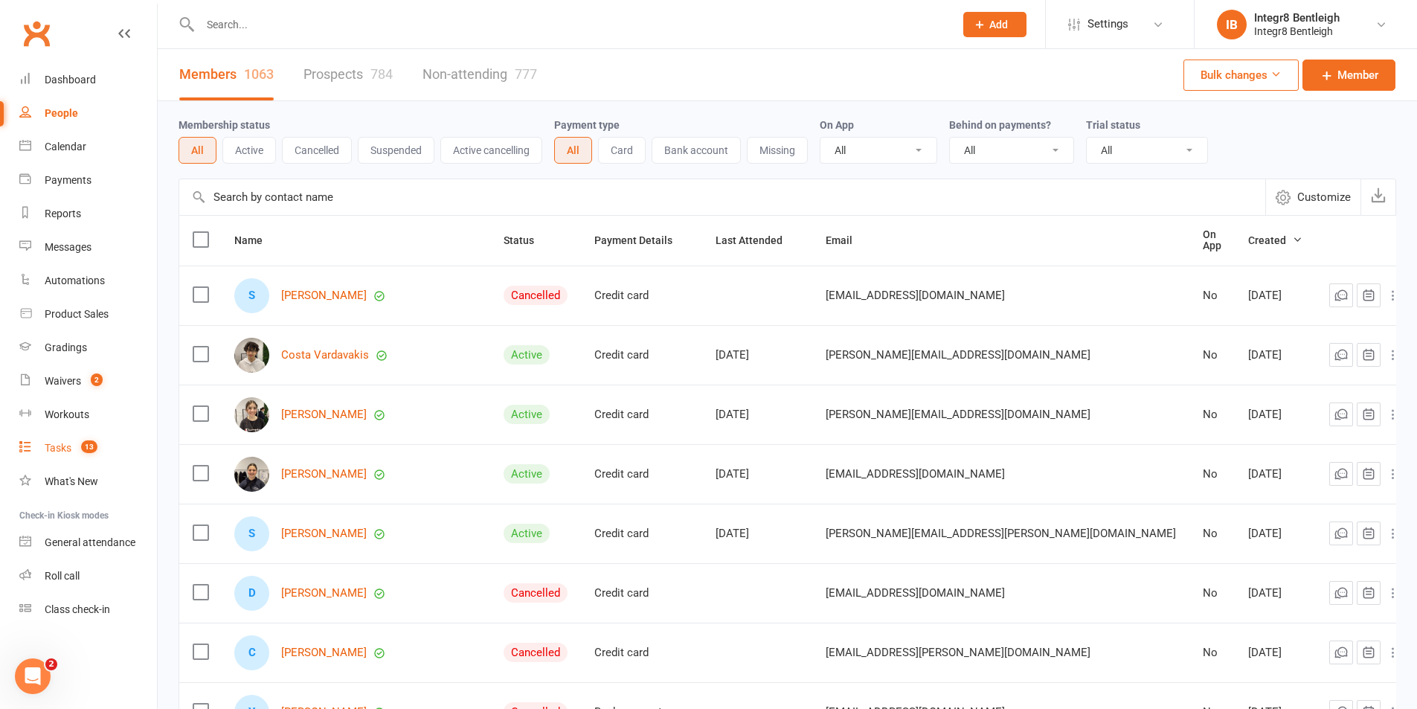
click at [66, 444] on div "Tasks" at bounding box center [58, 448] width 27 height 12
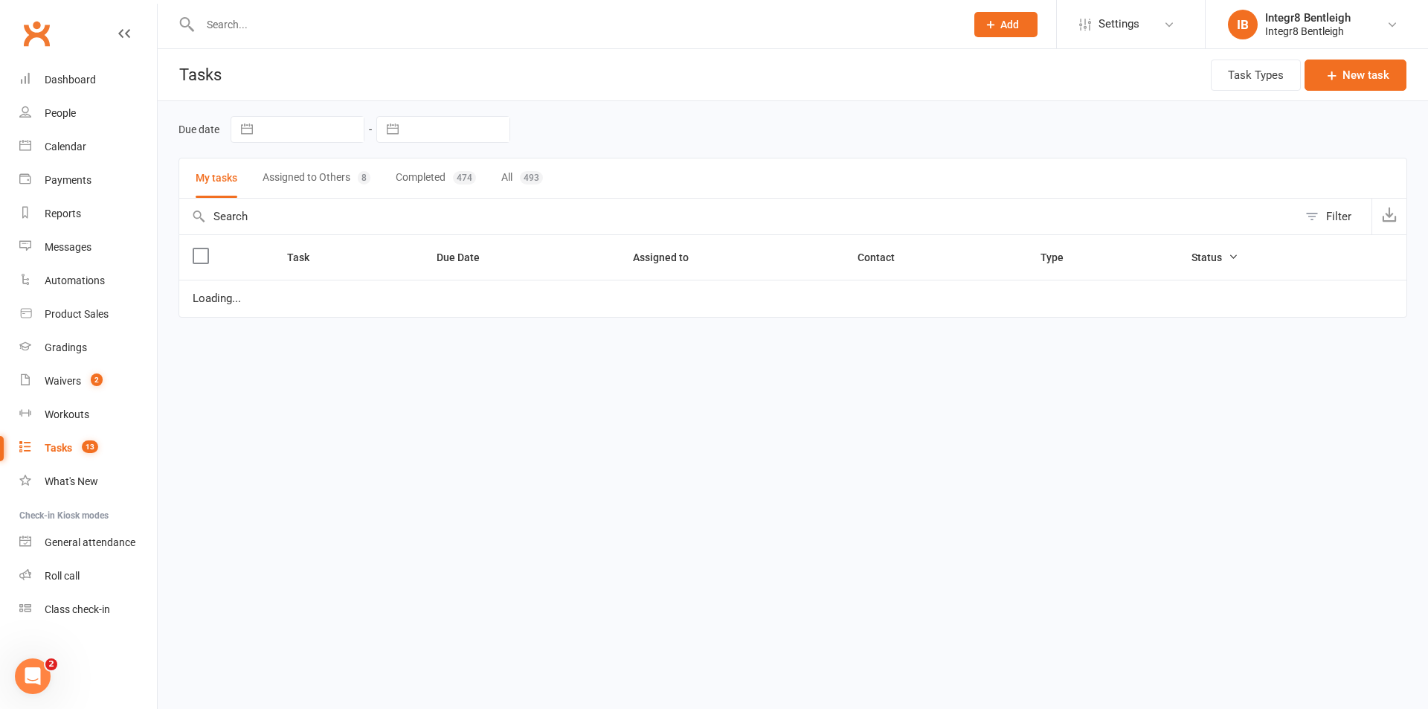
select select "started"
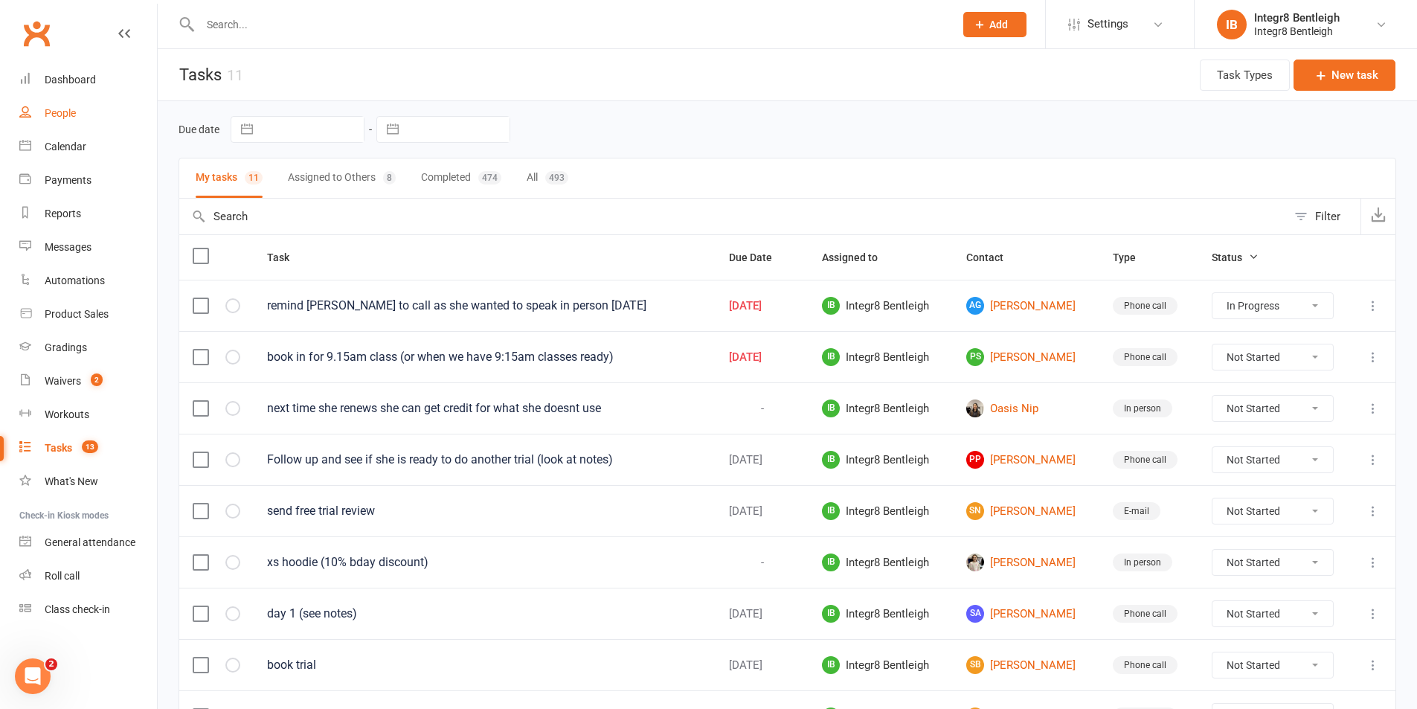
click at [70, 120] on link "People" at bounding box center [88, 113] width 138 height 33
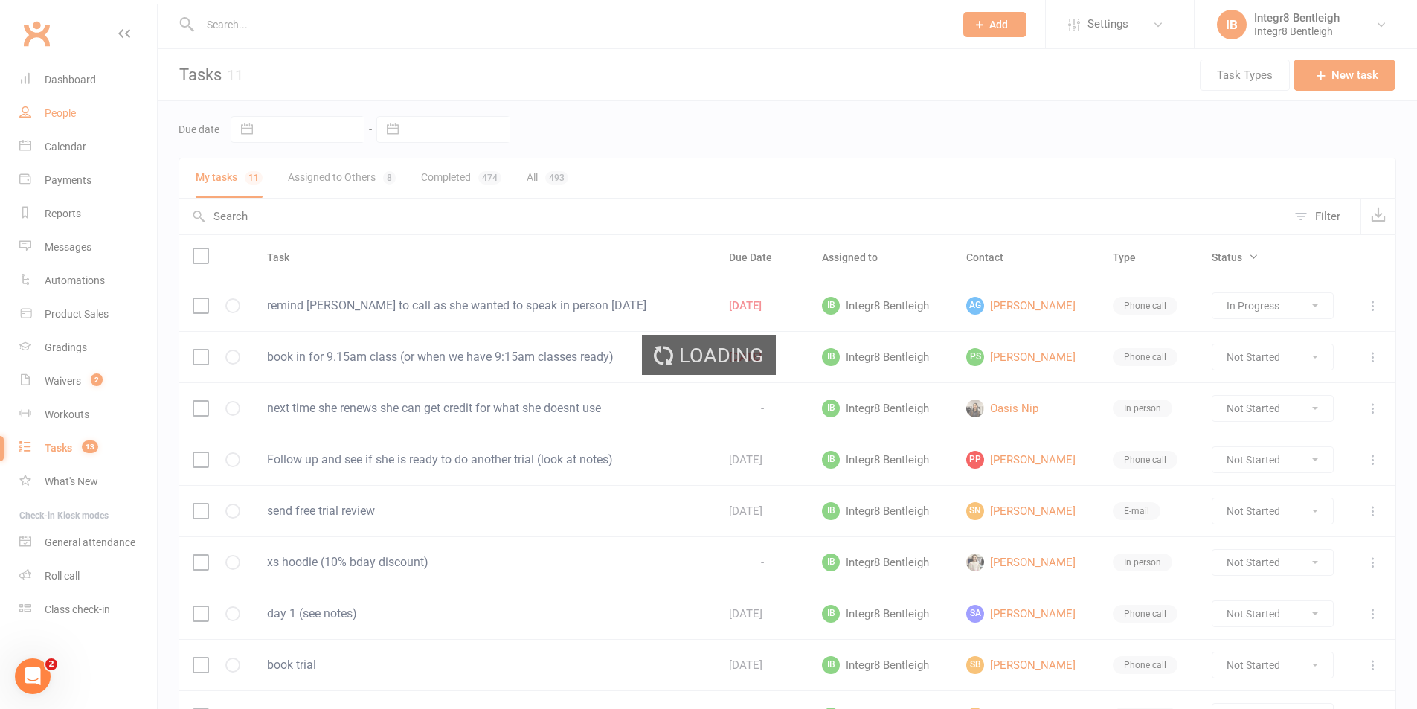
select select "100"
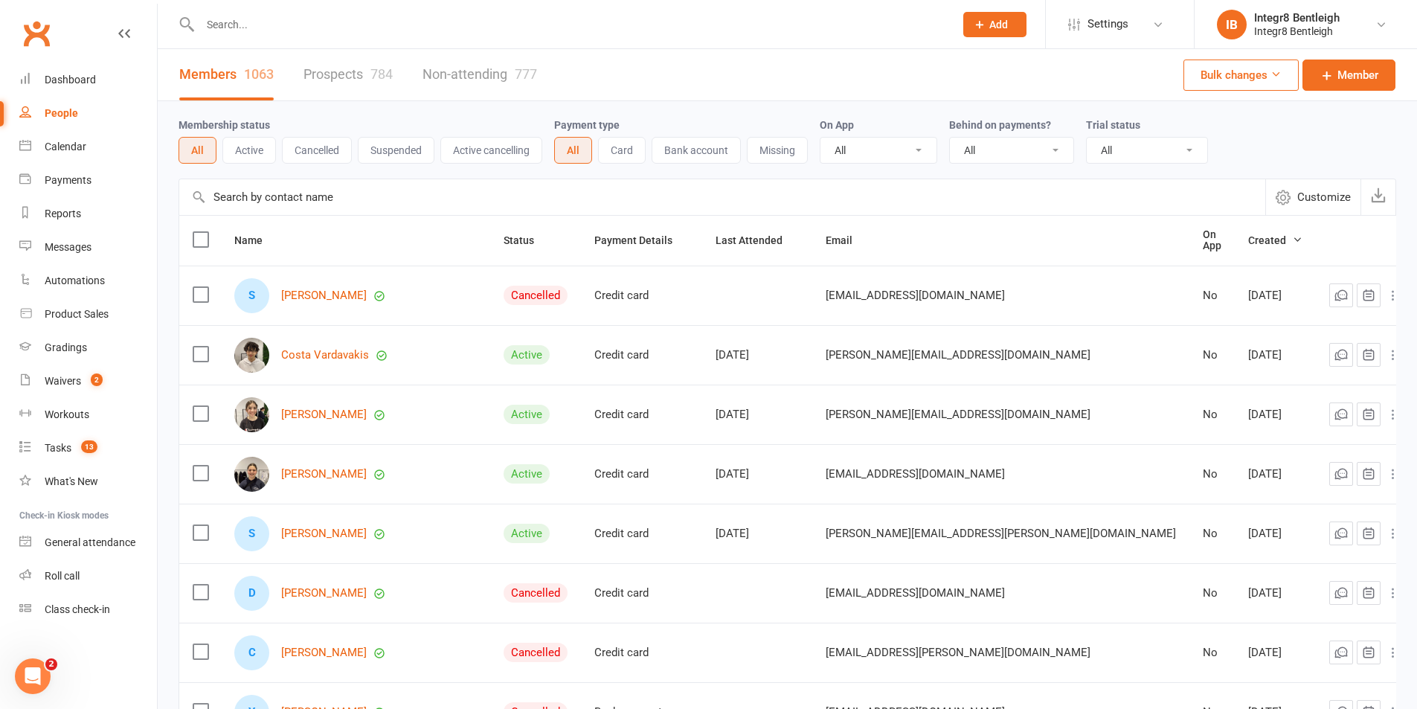
click at [274, 23] on input "text" at bounding box center [570, 24] width 748 height 21
click at [313, 80] on link "Prospects 784" at bounding box center [347, 74] width 89 height 51
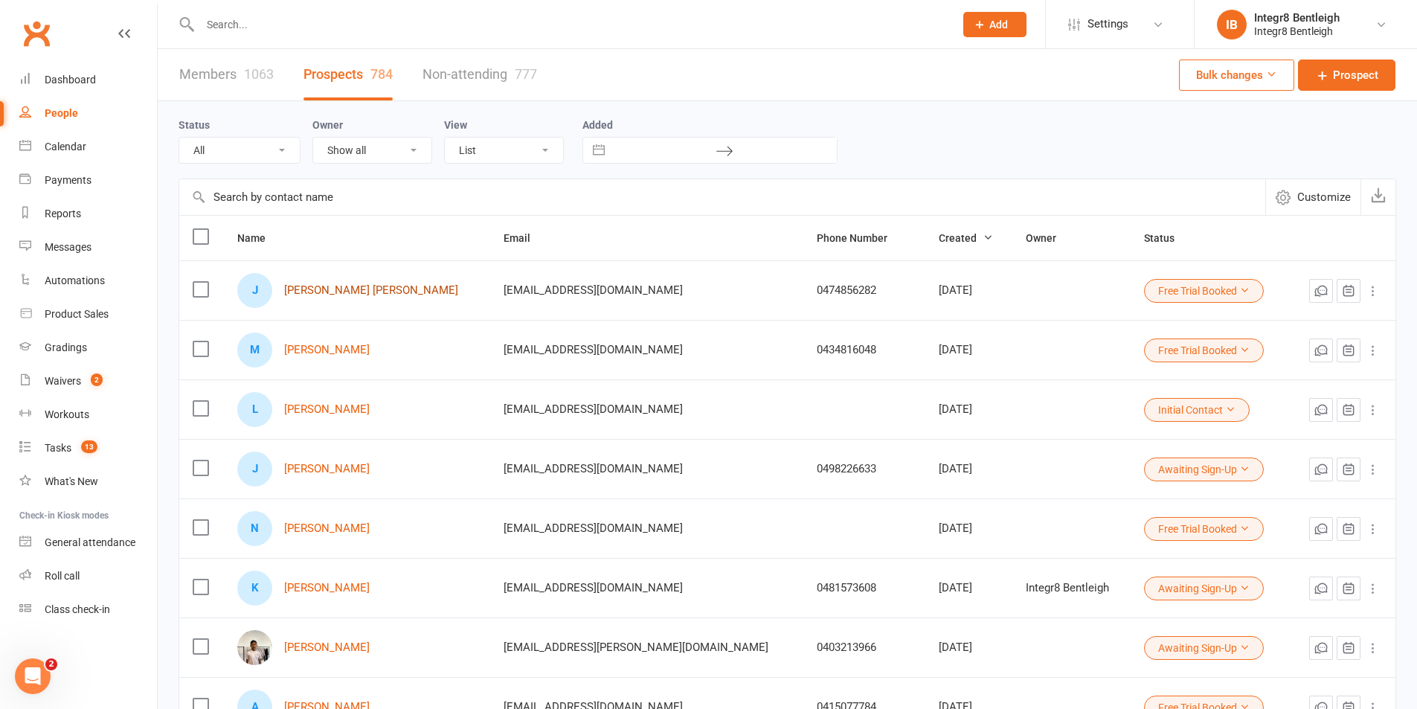
click at [334, 294] on link "Ju Yee Ooi" at bounding box center [371, 290] width 174 height 13
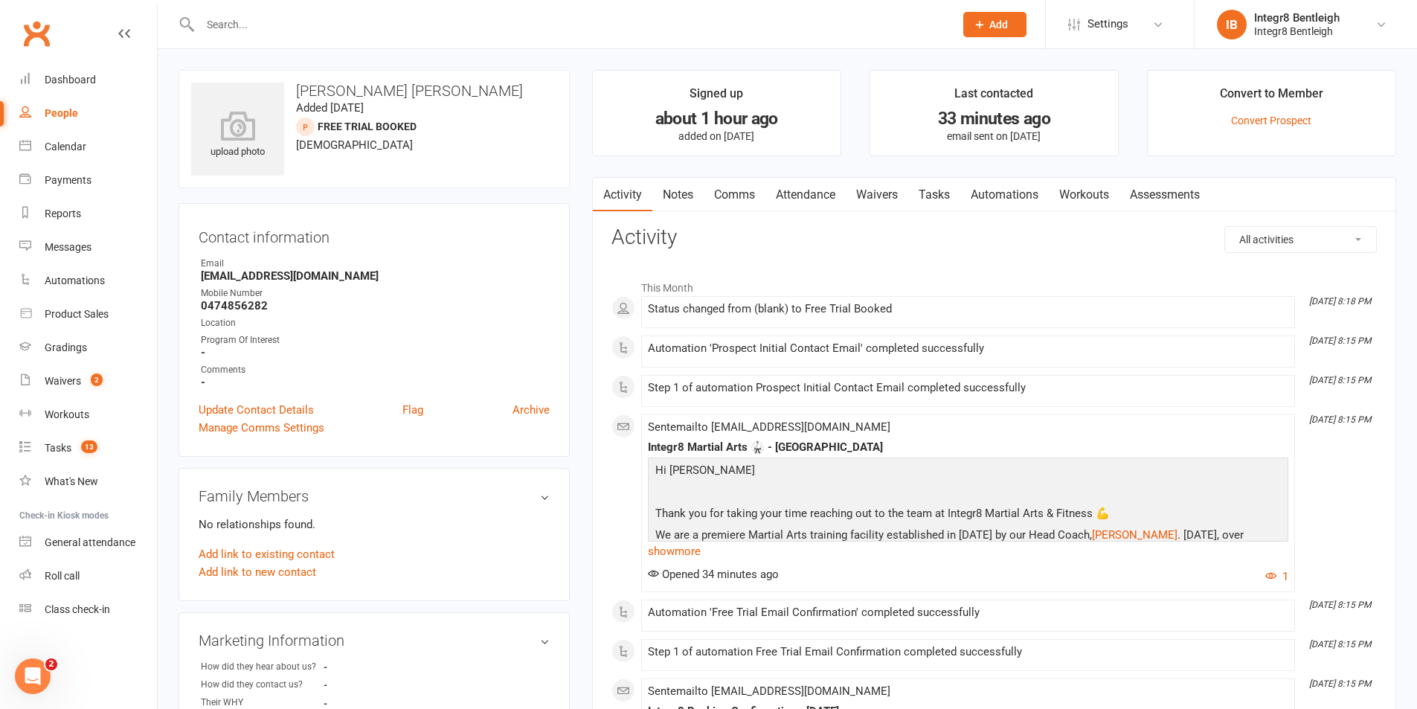
click at [663, 187] on link "Notes" at bounding box center [677, 195] width 51 height 34
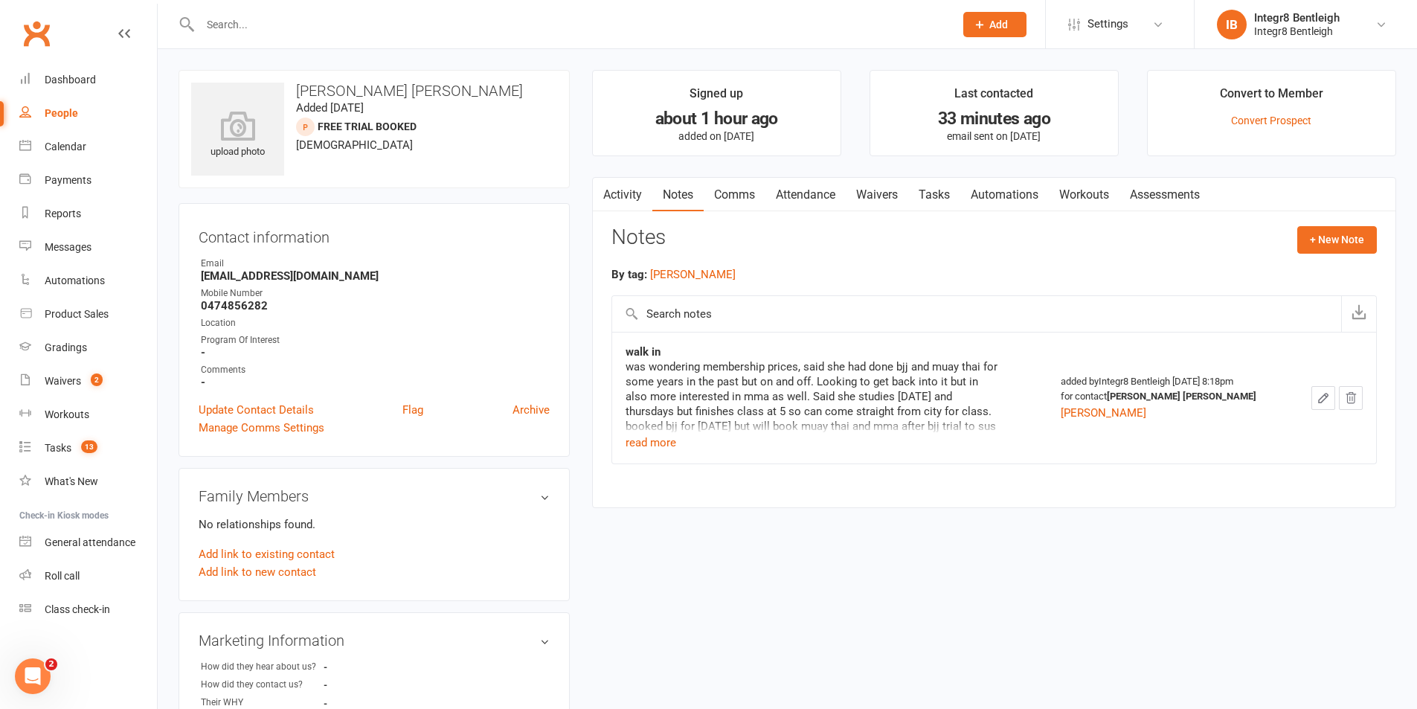
click at [640, 432] on div "was wondering membership prices, said she had done bjj and muay thai for some y…" at bounding box center [811, 396] width 372 height 74
click at [641, 443] on button "read more" at bounding box center [650, 443] width 51 height 18
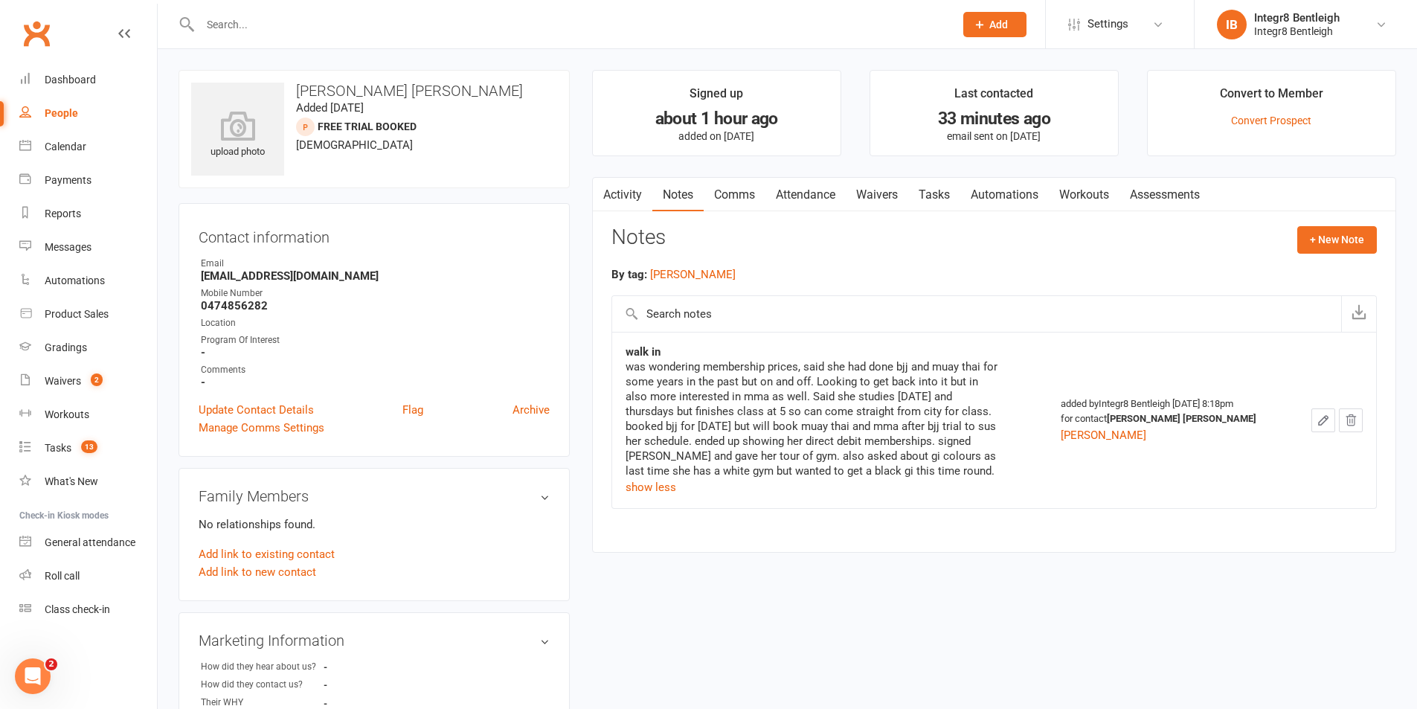
click at [1319, 420] on icon "button" at bounding box center [1322, 420] width 13 height 13
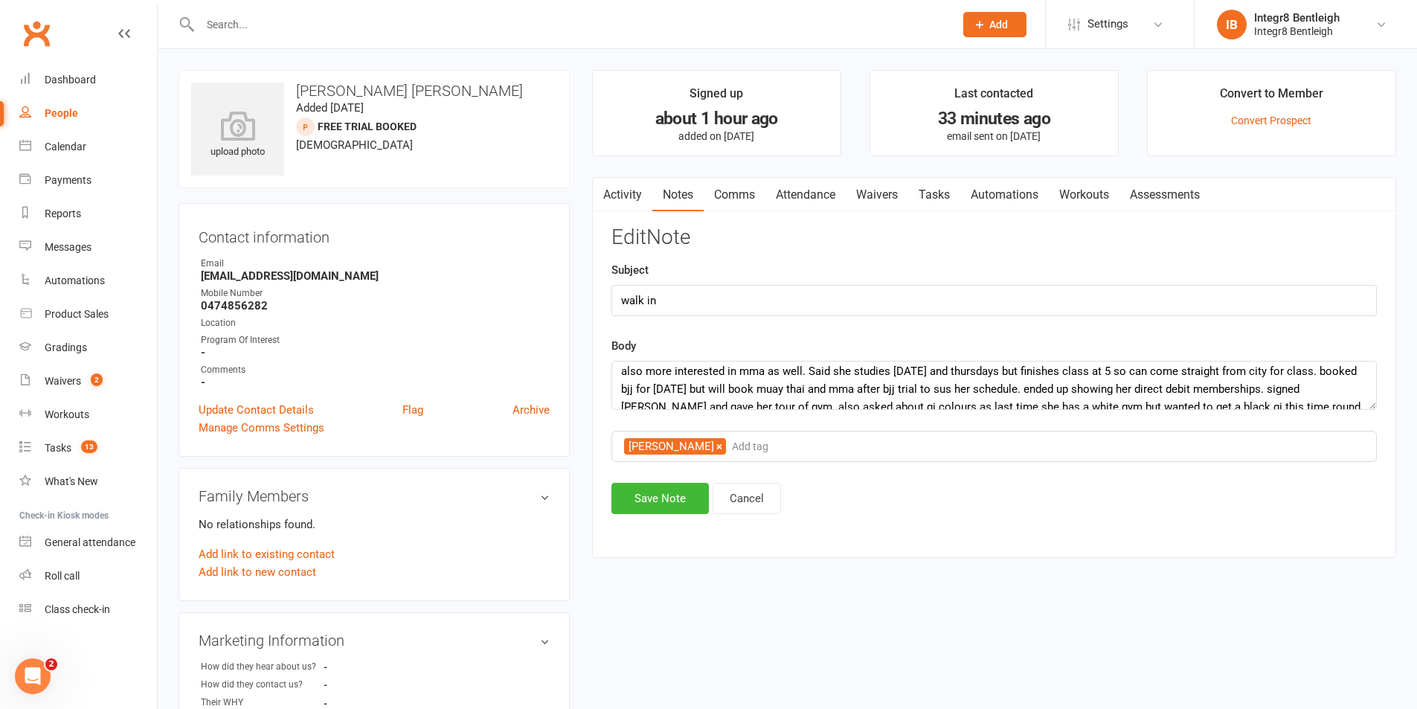
scroll to position [36, 0]
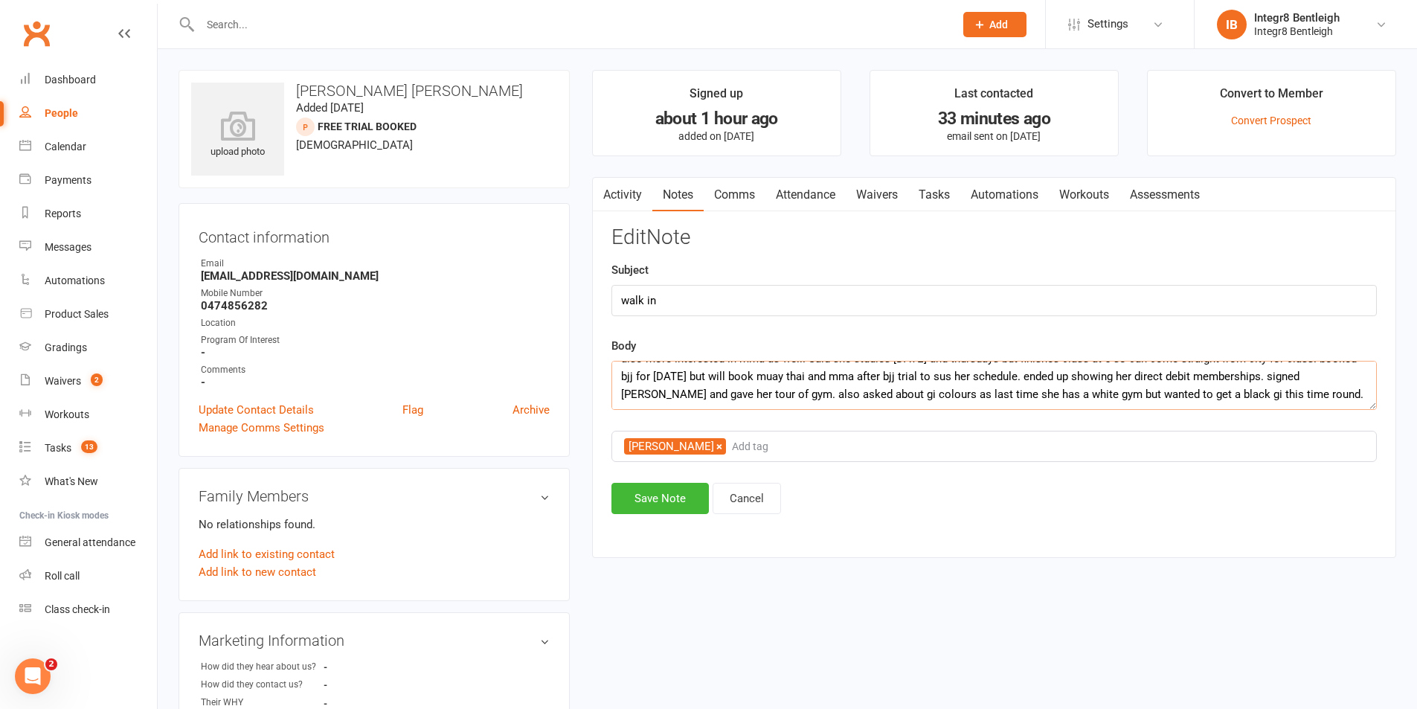
click at [1303, 393] on textarea "was wondering membership prices, said she had done bjj and muay thai for some y…" at bounding box center [993, 385] width 765 height 49
click at [1299, 394] on textarea "was wondering membership prices, said she had done bjj and muay thai for some y…" at bounding box center [993, 385] width 765 height 49
type textarea "was wondering membership prices, said she had done bjj and muay thai for some y…"
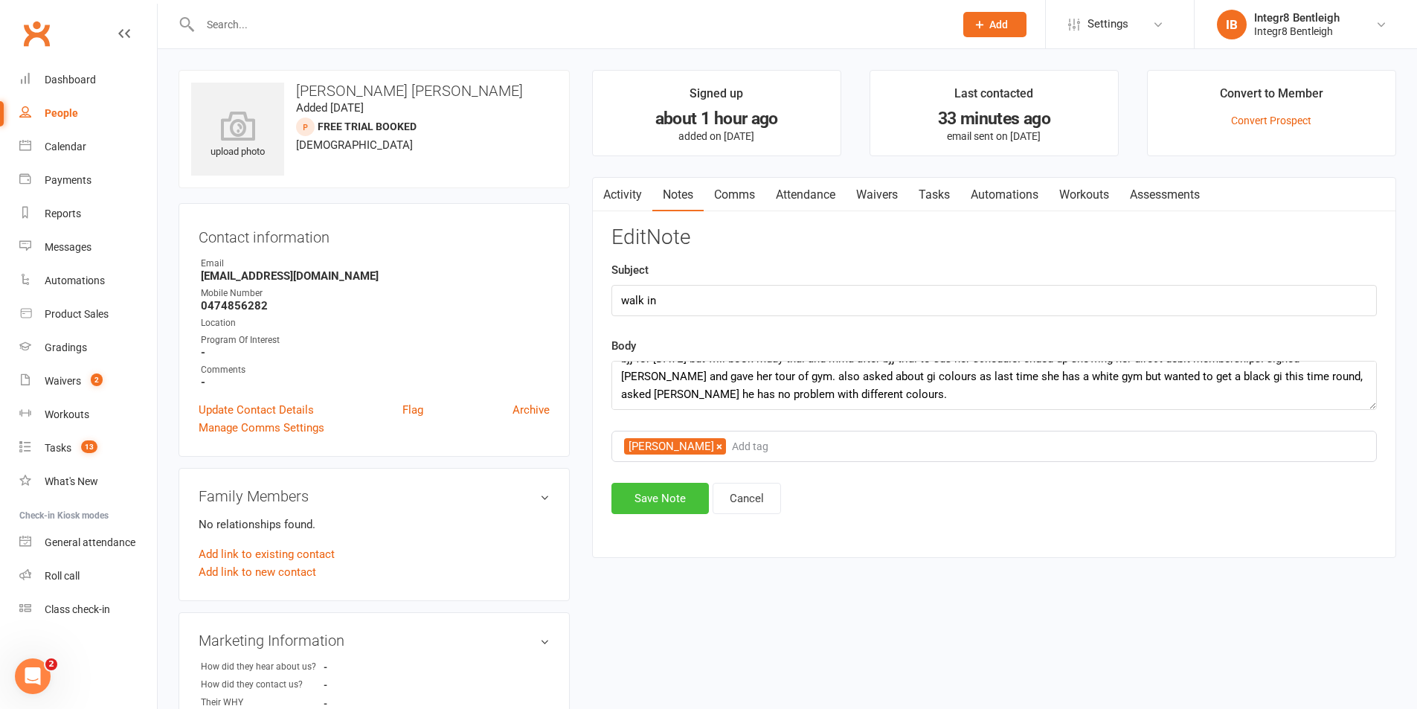
click at [660, 498] on button "Save Note" at bounding box center [659, 498] width 97 height 31
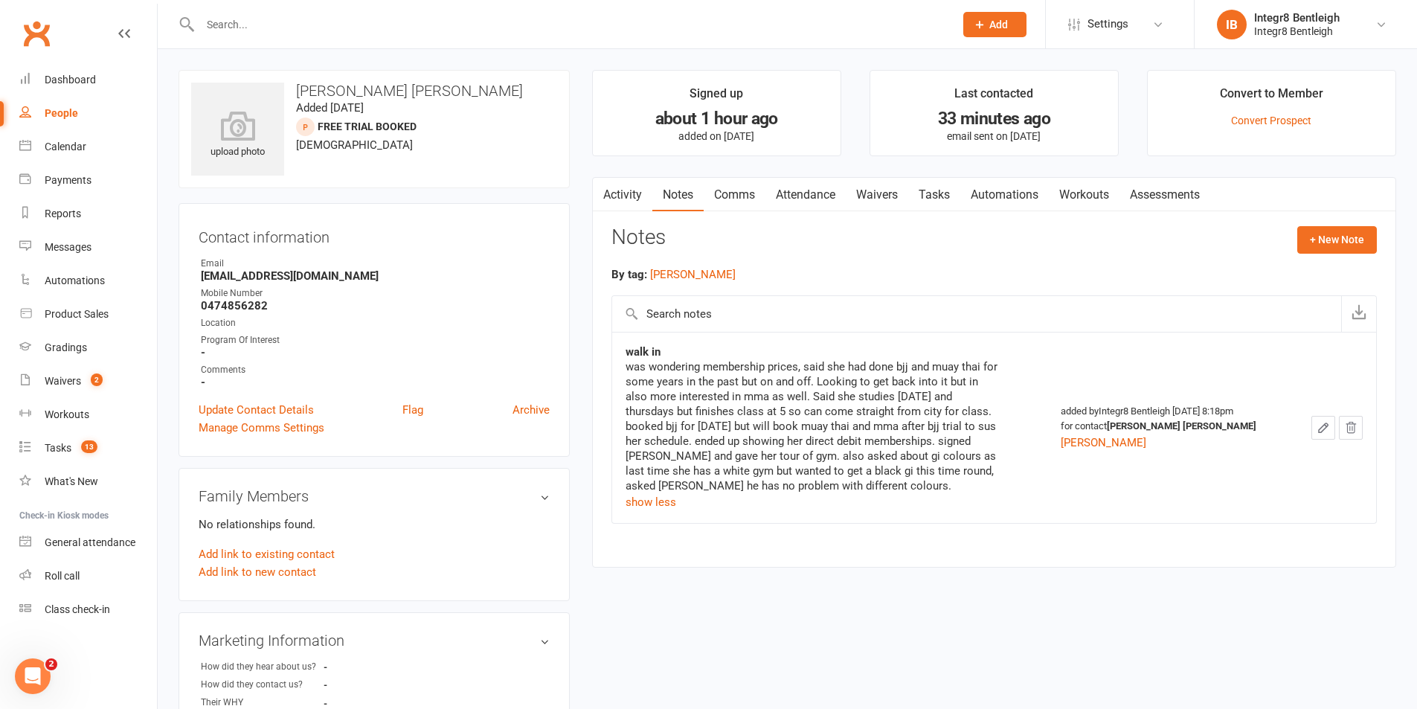
click at [57, 103] on link "People" at bounding box center [88, 113] width 138 height 33
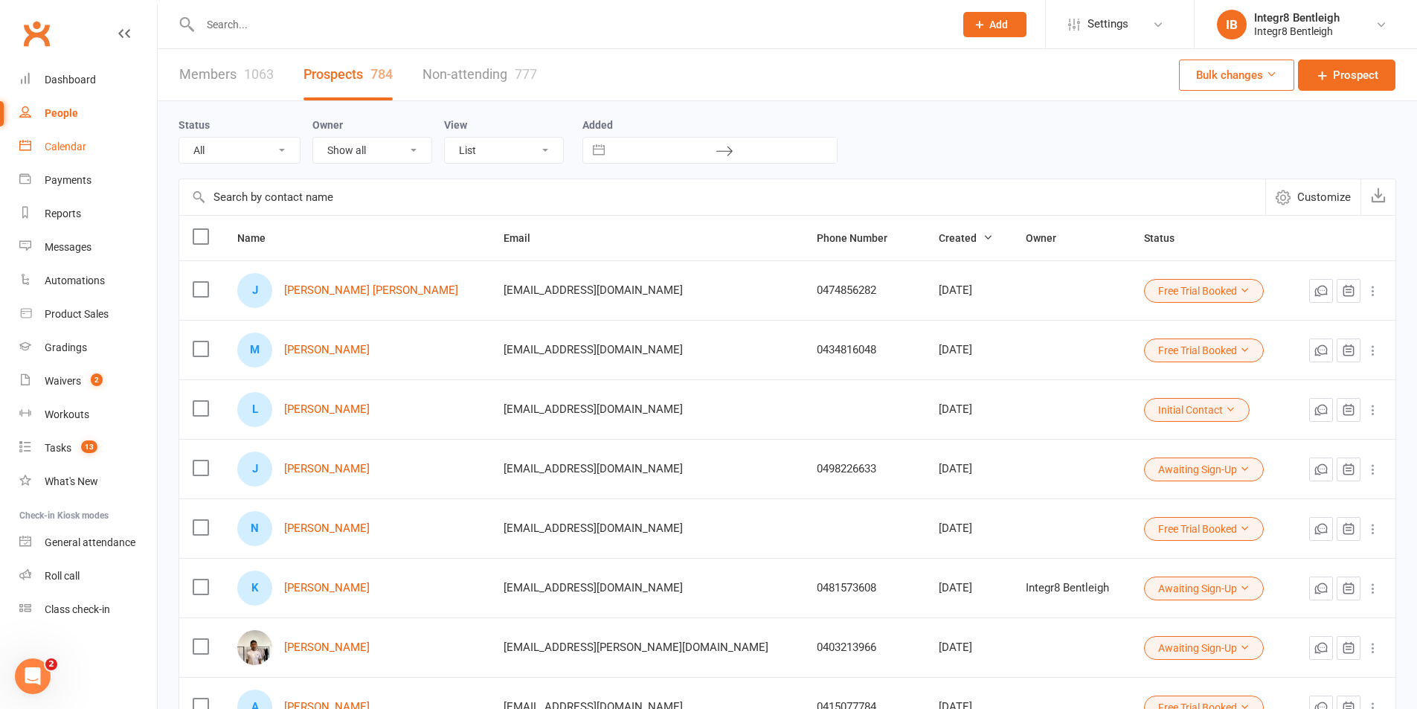
click at [38, 138] on link "Calendar" at bounding box center [88, 146] width 138 height 33
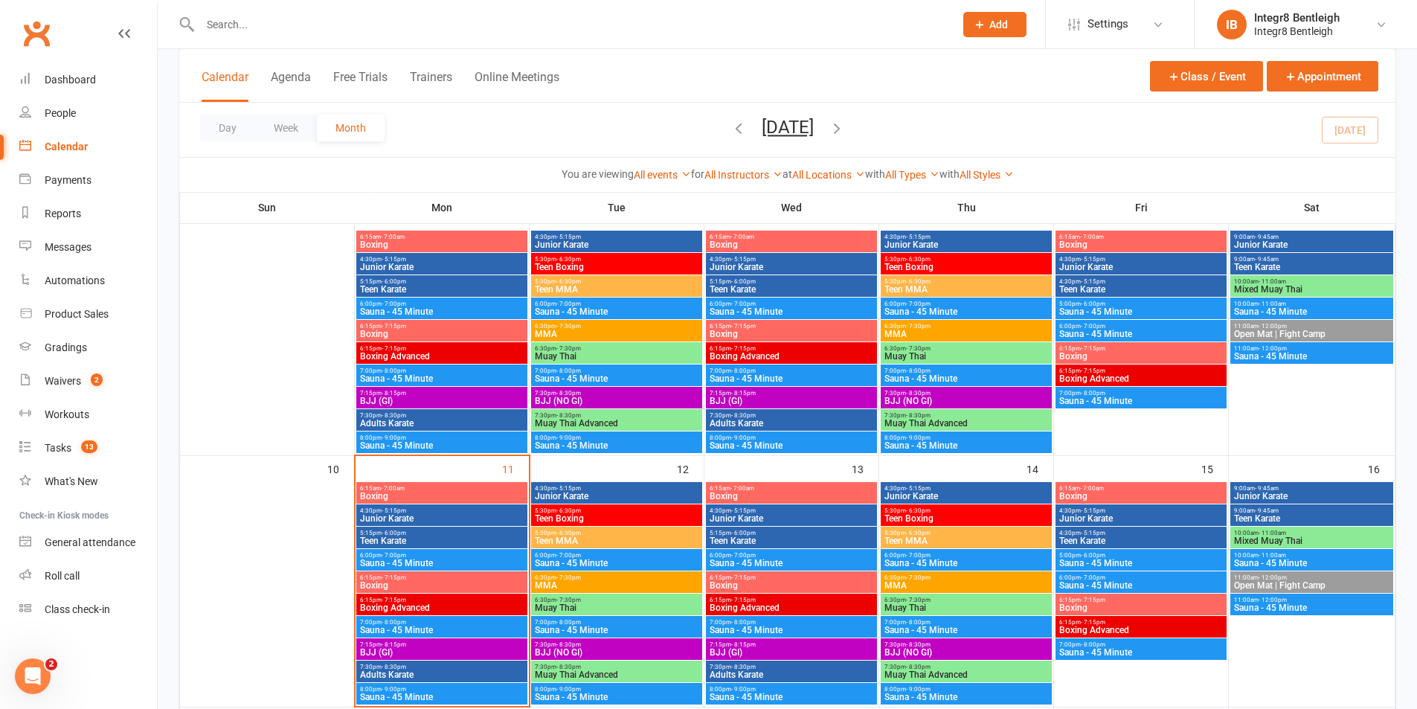
scroll to position [338, 0]
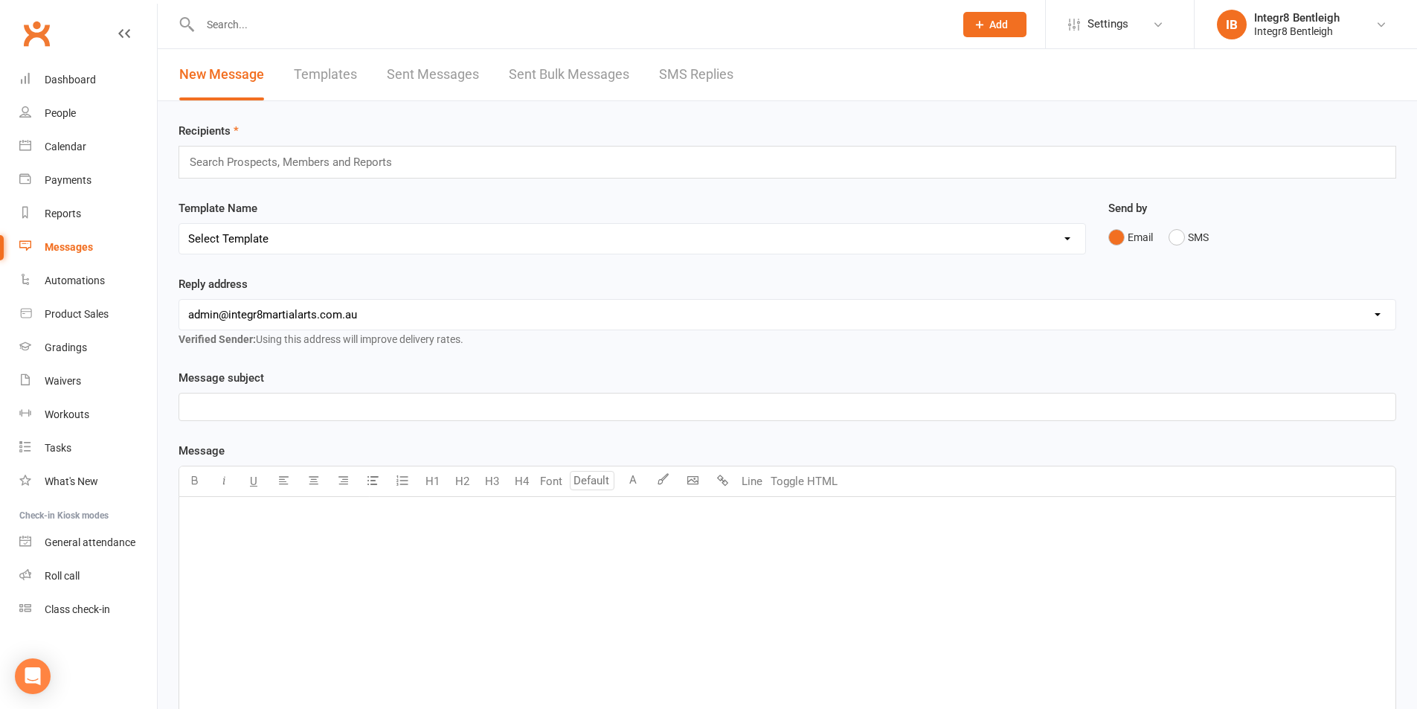
click at [594, 68] on link "Sent Bulk Messages" at bounding box center [569, 74] width 120 height 51
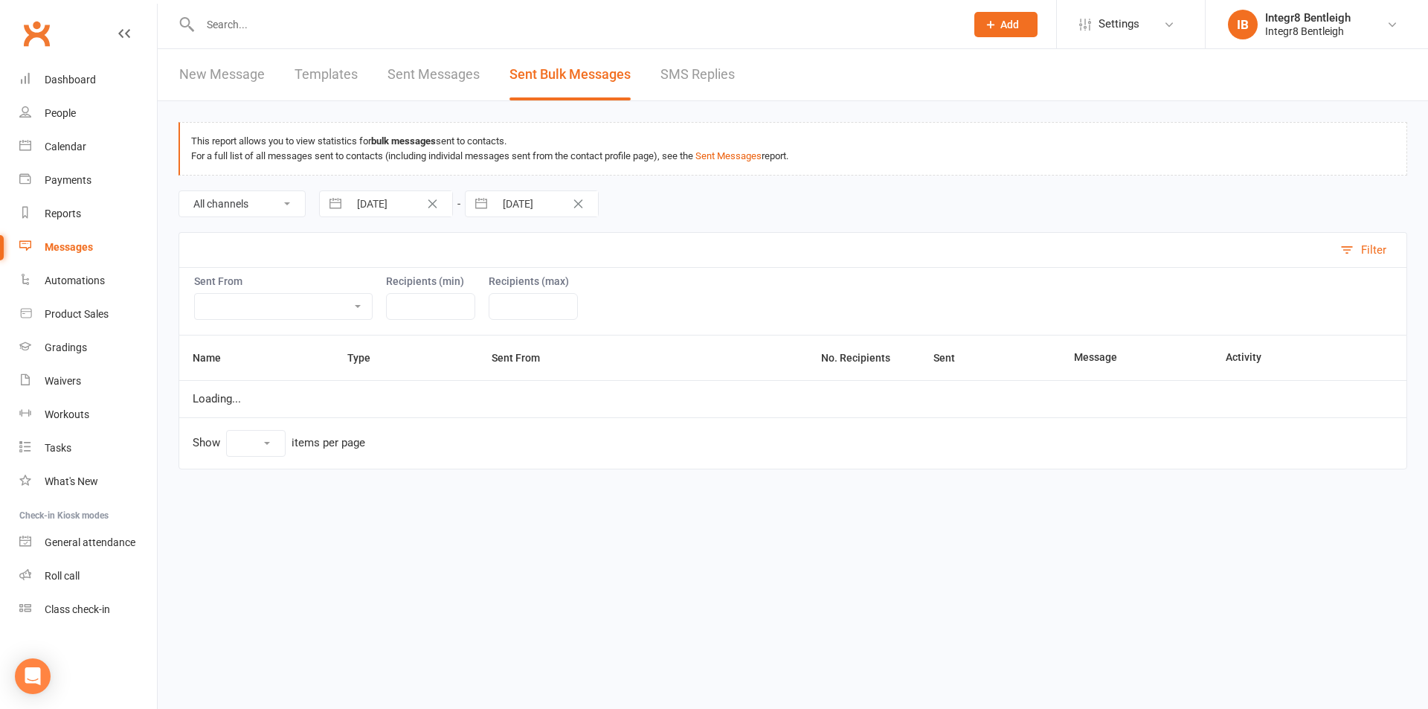
select select "10"
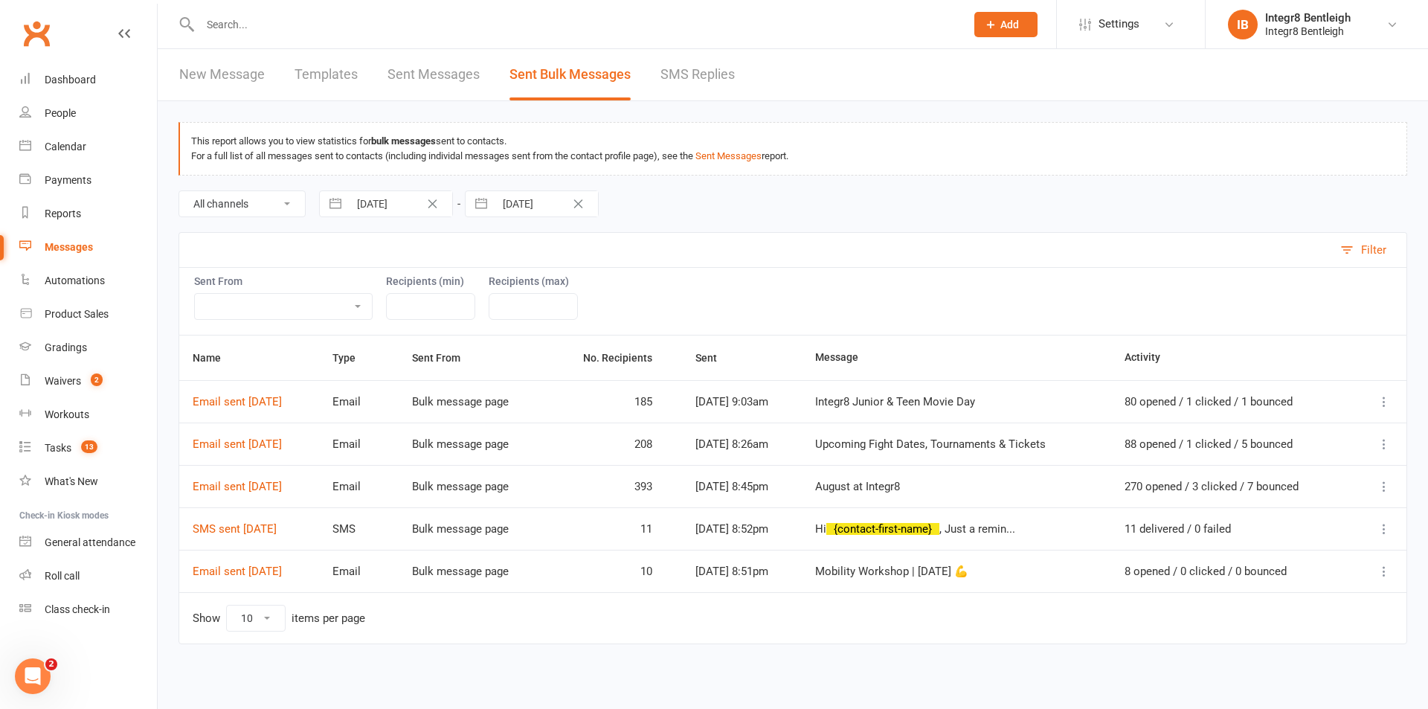
click at [1380, 403] on icon at bounding box center [1384, 401] width 15 height 15
click at [1305, 463] on link "Message Details" at bounding box center [1290, 460] width 204 height 30
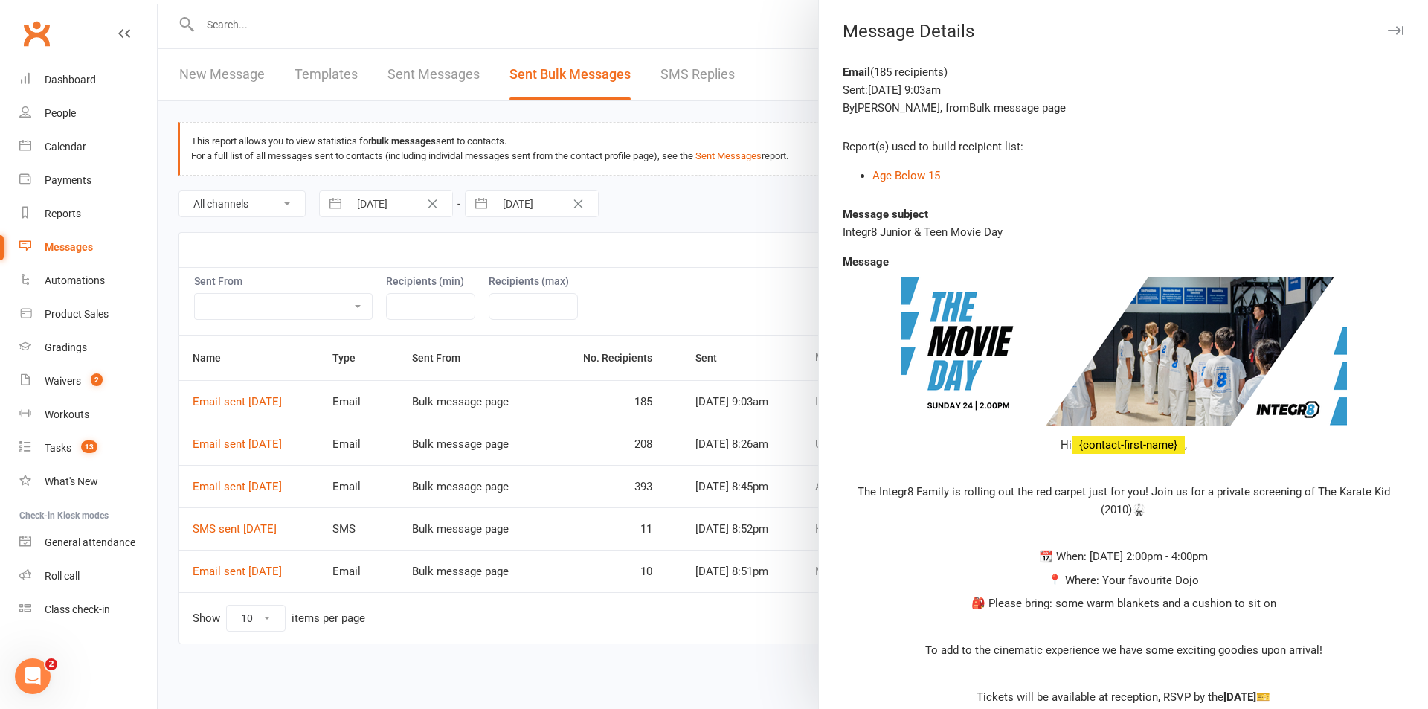
click at [1388, 28] on icon "button" at bounding box center [1396, 30] width 16 height 9
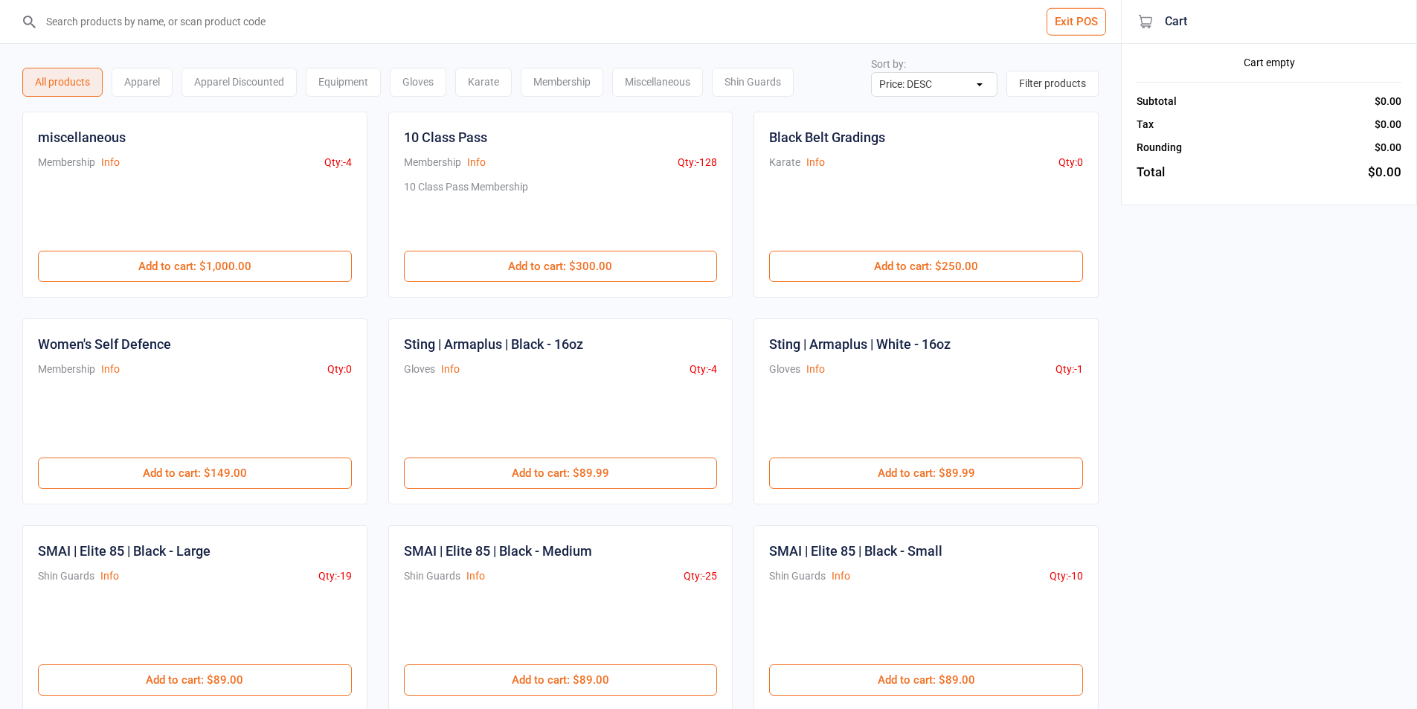
select select "price-desc"
click at [474, 76] on div "Karate" at bounding box center [483, 82] width 57 height 29
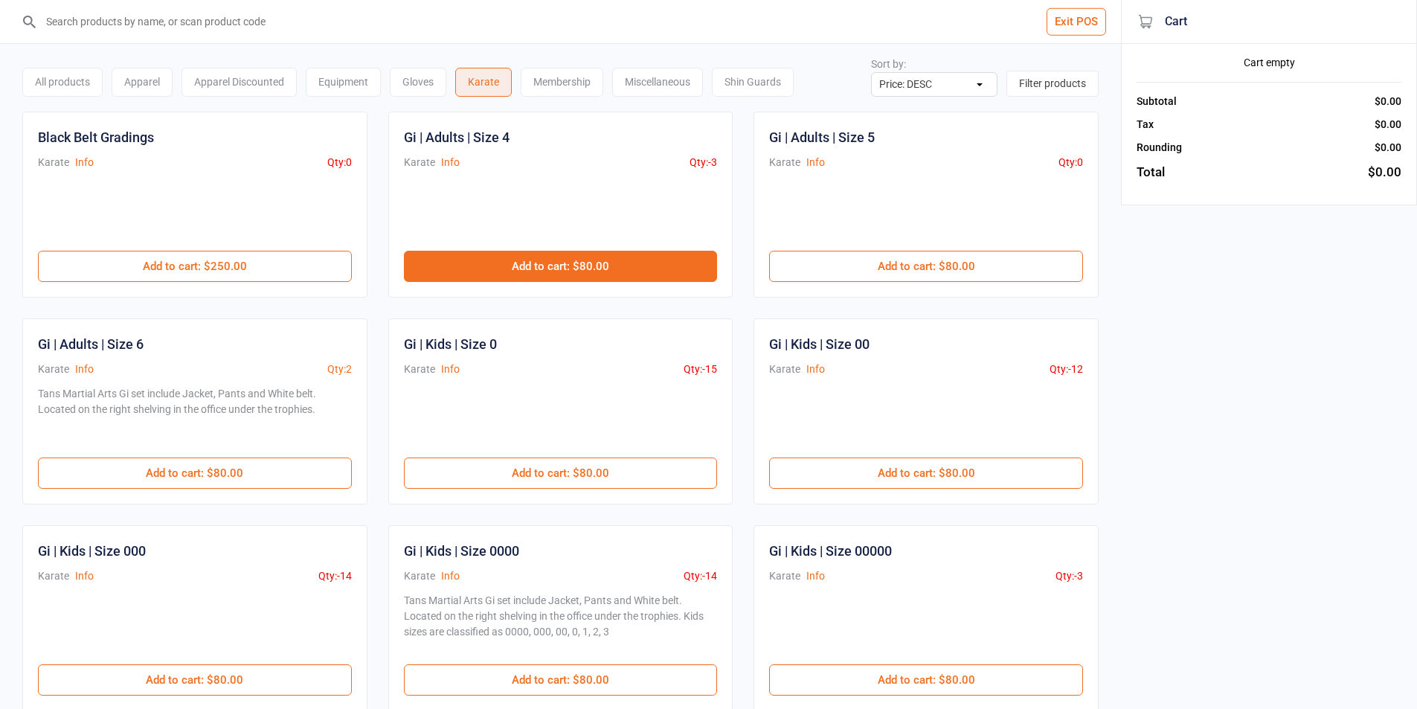
click at [609, 258] on button "Add to cart : $80.00" at bounding box center [561, 266] width 314 height 31
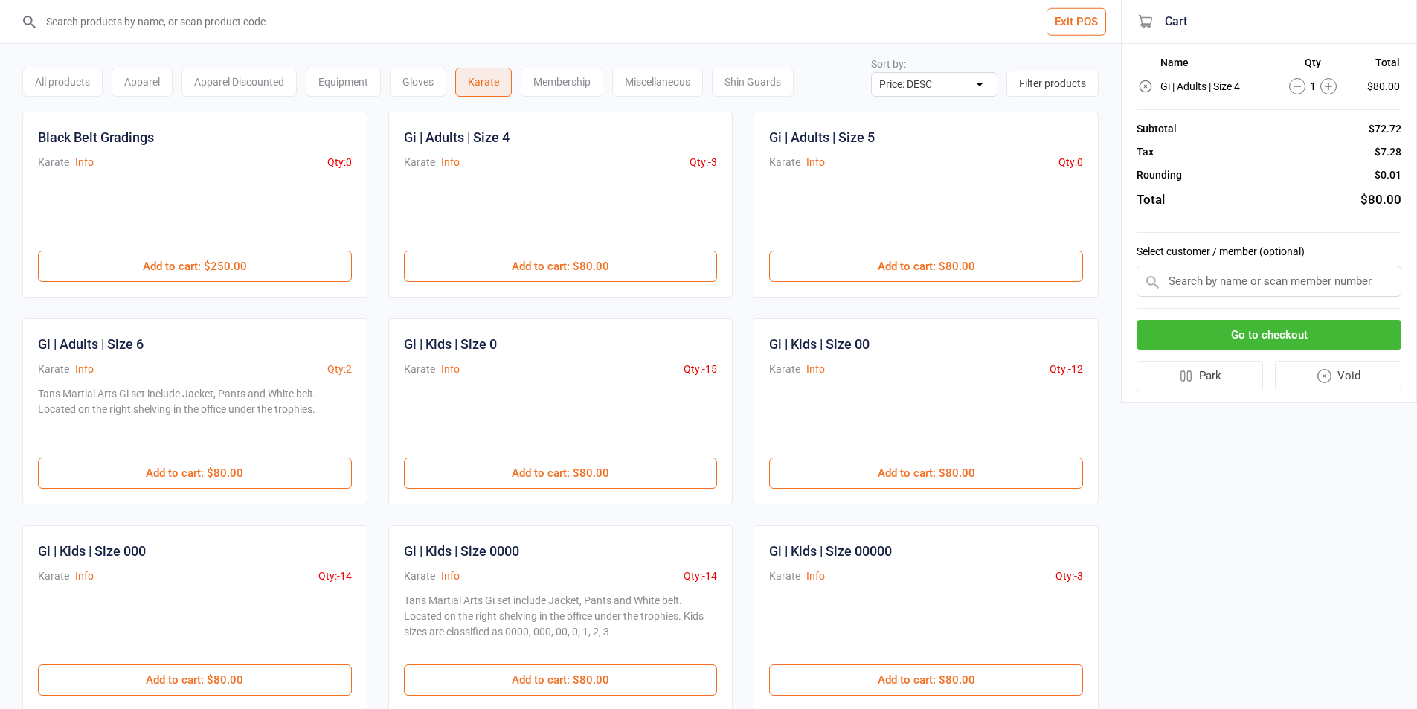
click at [1148, 91] on icon at bounding box center [1144, 85] width 11 height 11
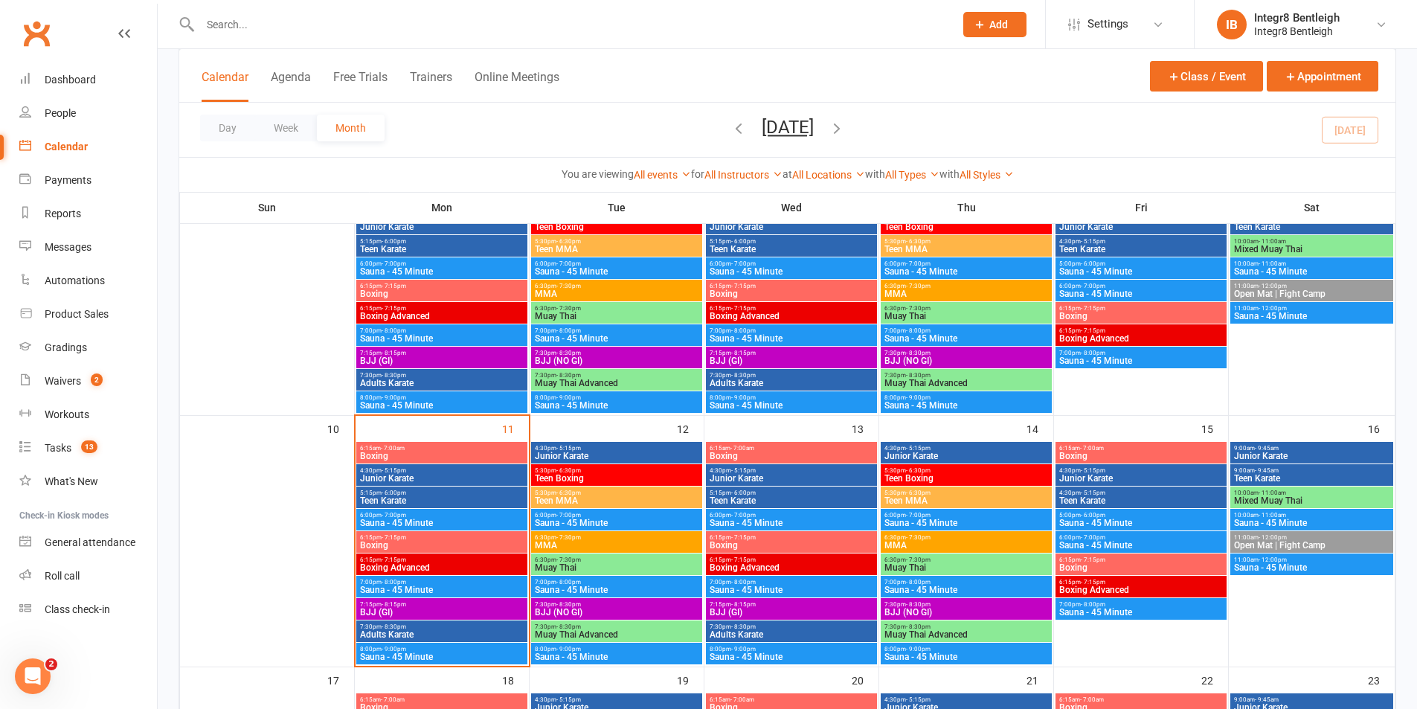
scroll to position [446, 0]
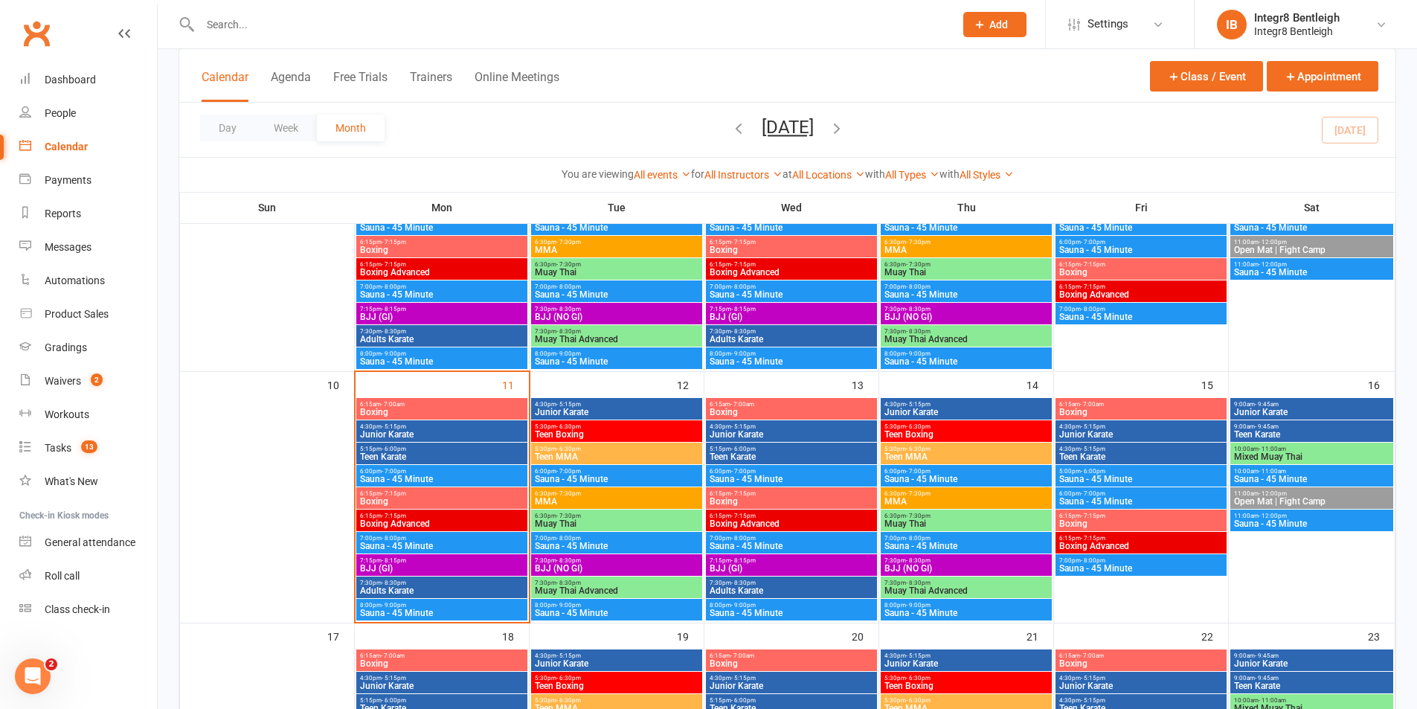
click at [476, 499] on span "Boxing" at bounding box center [441, 501] width 165 height 9
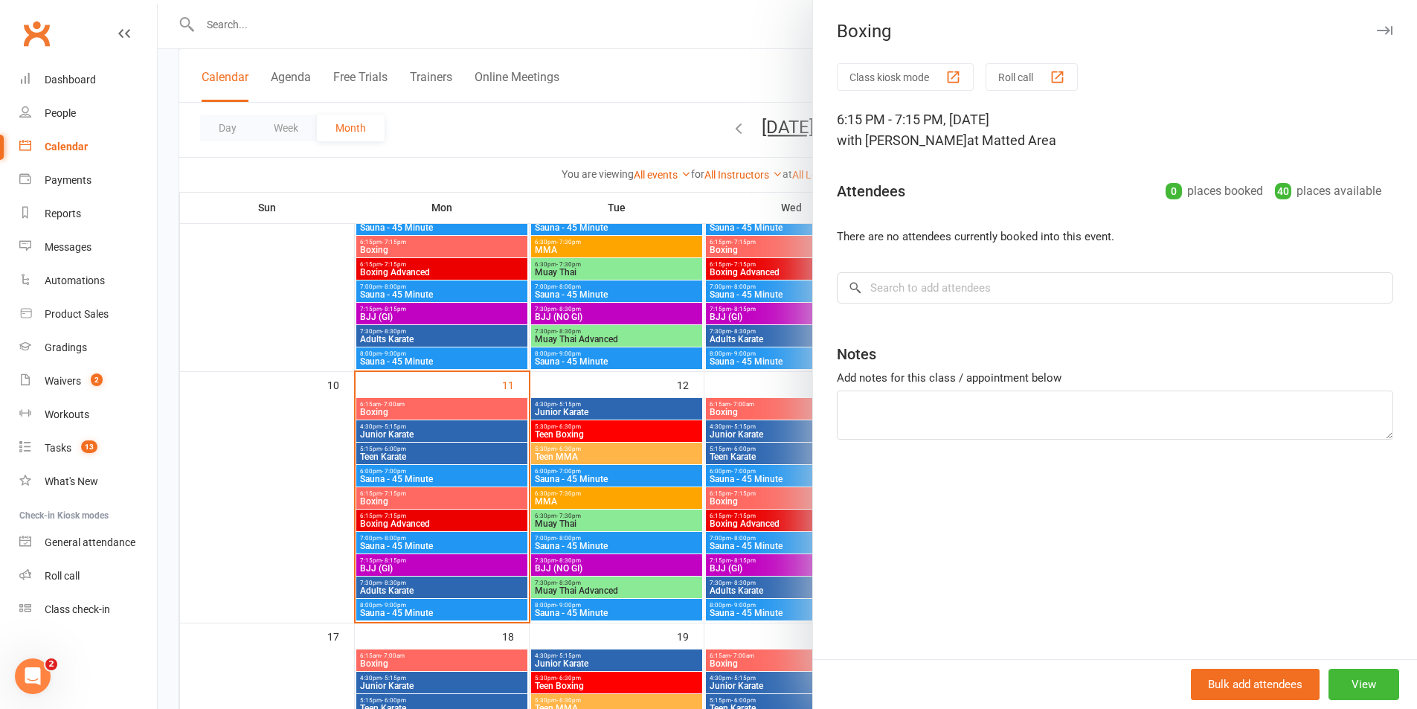
click at [539, 524] on div at bounding box center [787, 354] width 1259 height 709
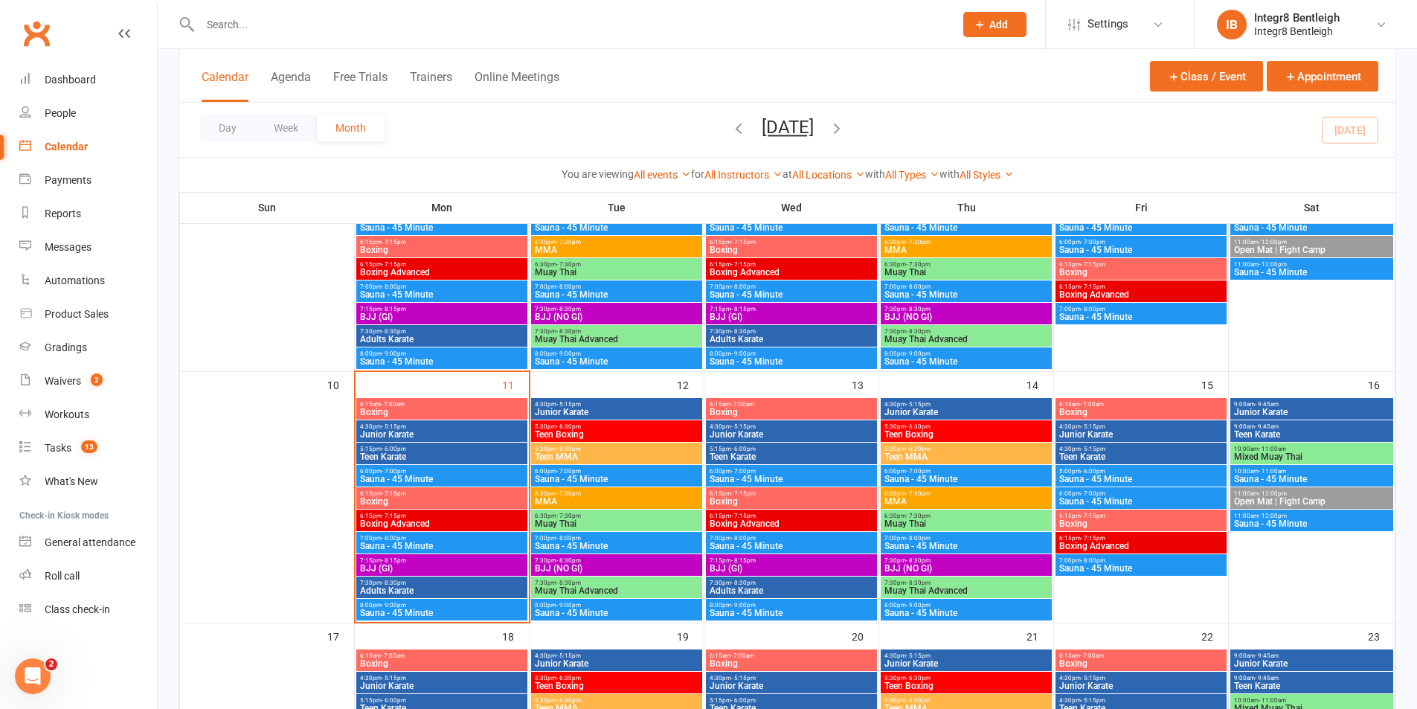
click at [467, 572] on span "BJJ (GI)" at bounding box center [441, 568] width 165 height 9
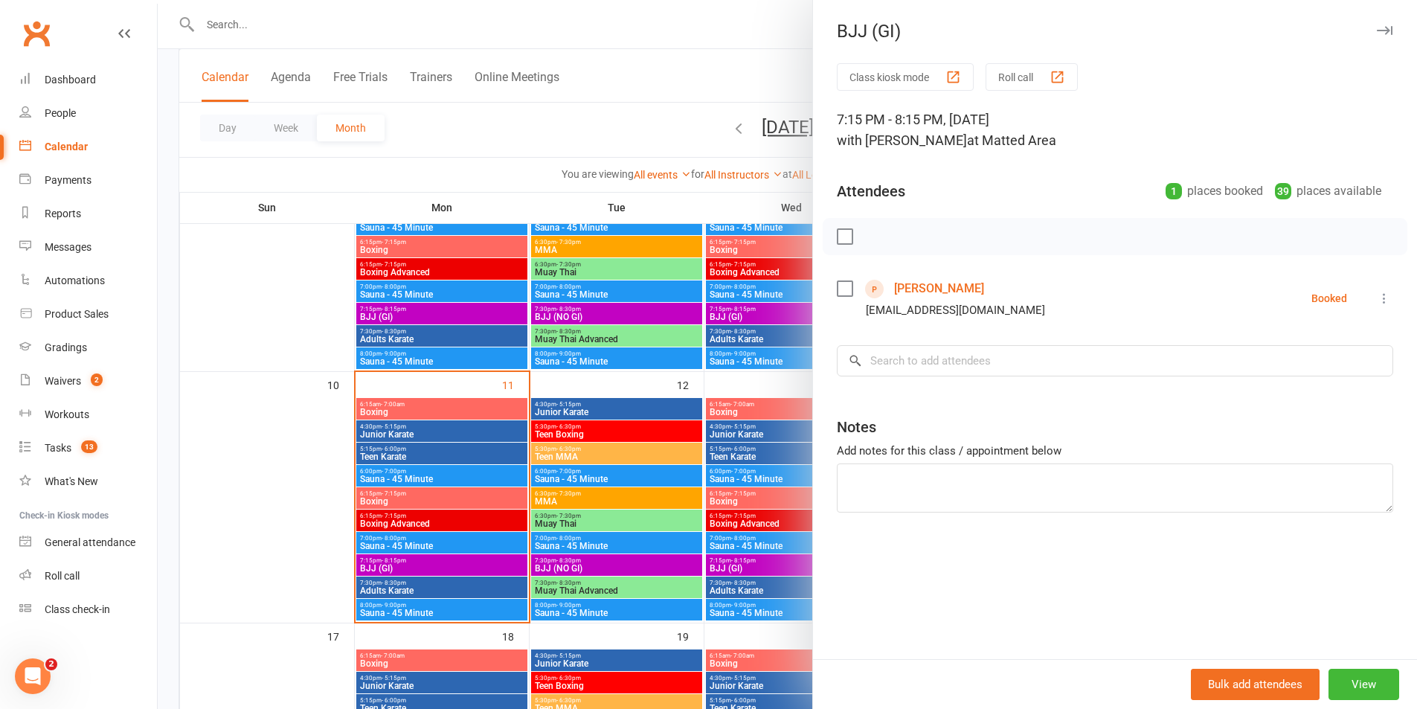
click at [512, 503] on div at bounding box center [787, 354] width 1259 height 709
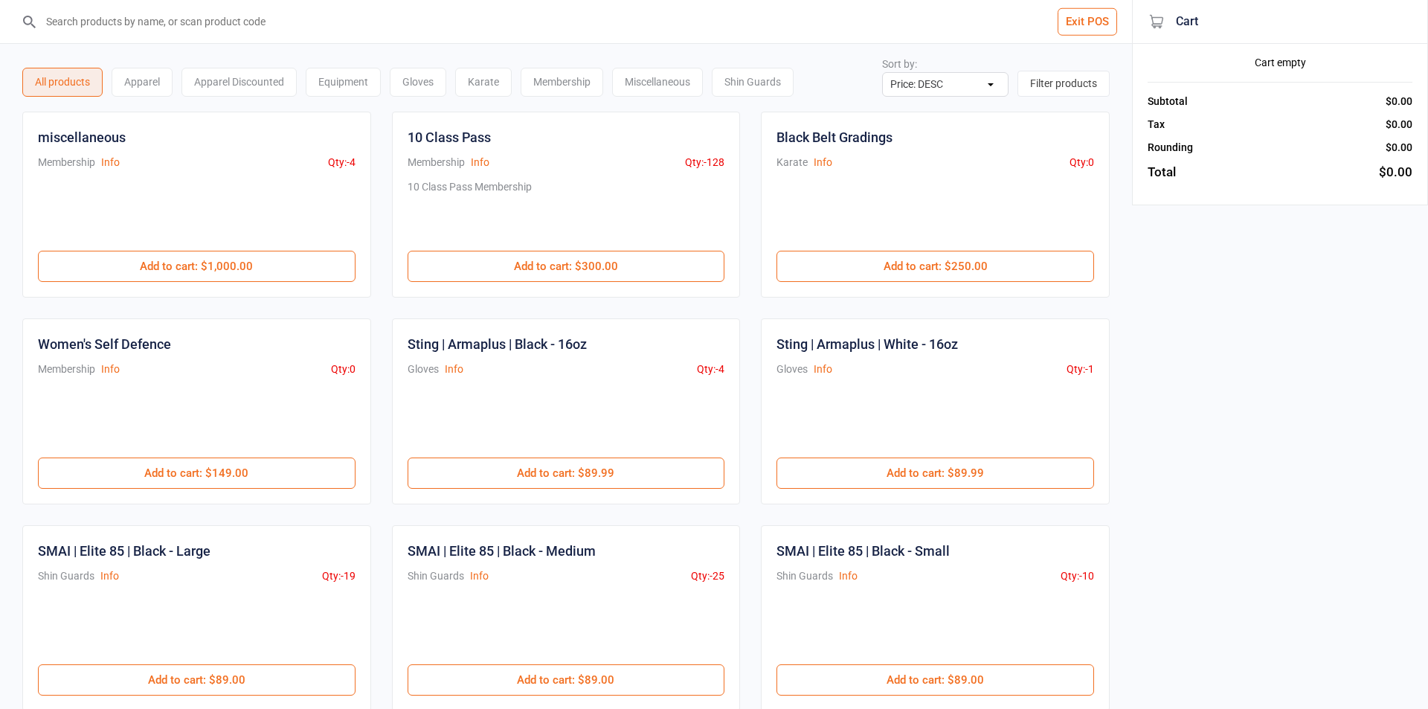
select select "price-desc"
click at [152, 33] on input "search" at bounding box center [569, 21] width 1061 height 43
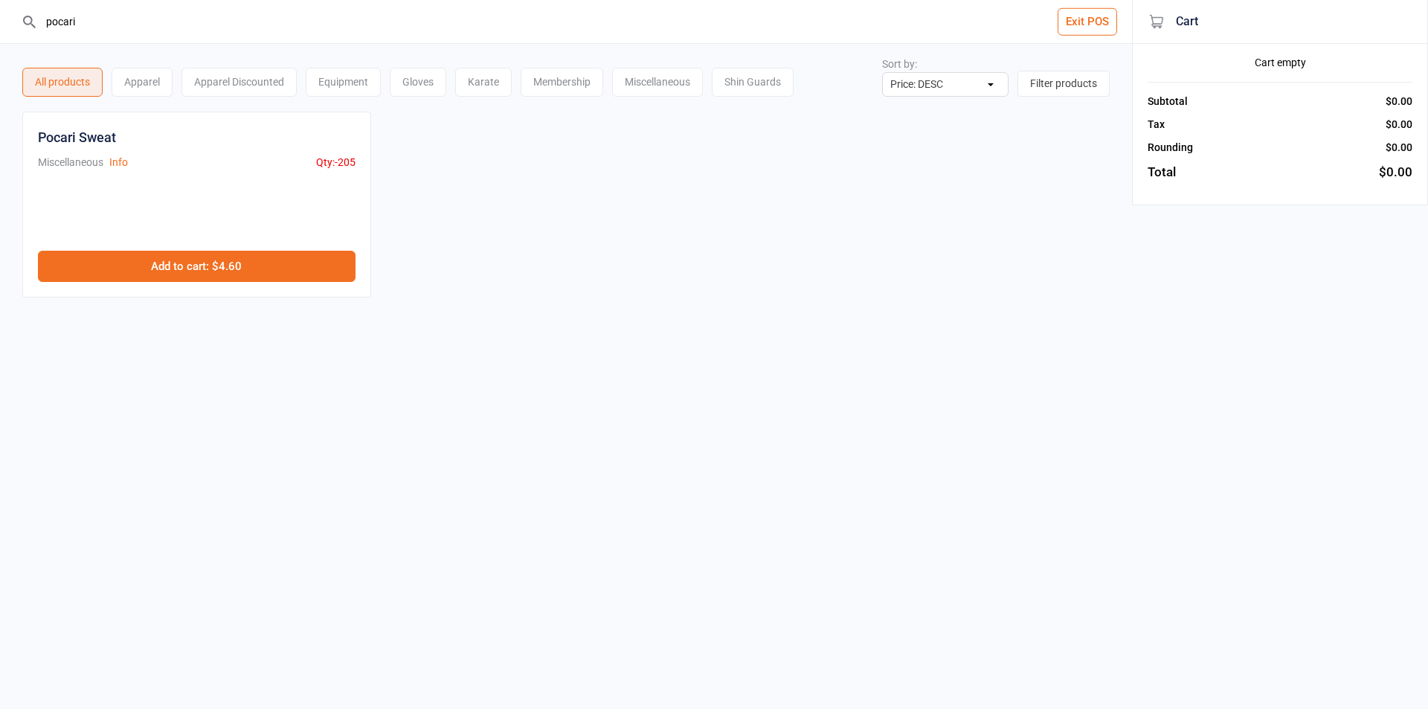
type input "pocari"
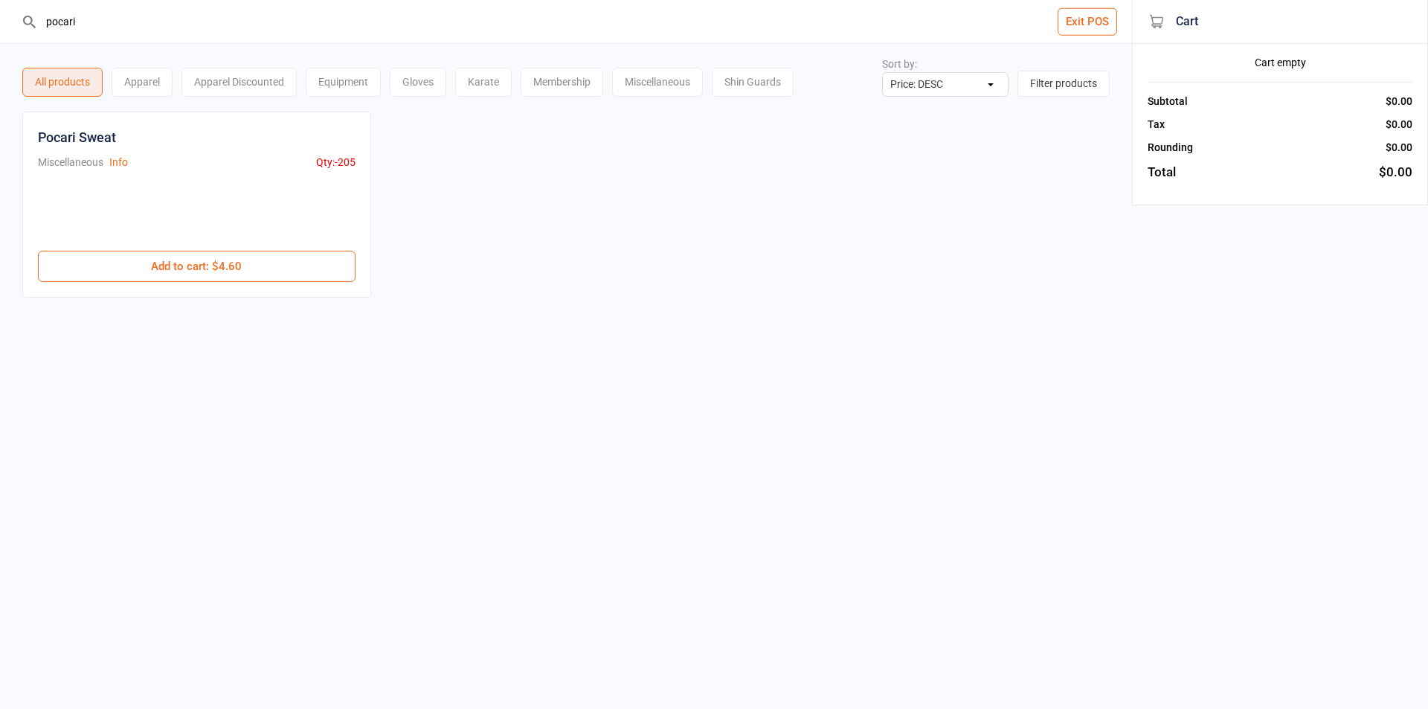
drag, startPoint x: 217, startPoint y: 264, endPoint x: 835, endPoint y: 128, distance: 632.8
click at [217, 263] on button "Add to cart : $4.60" at bounding box center [197, 266] width 318 height 31
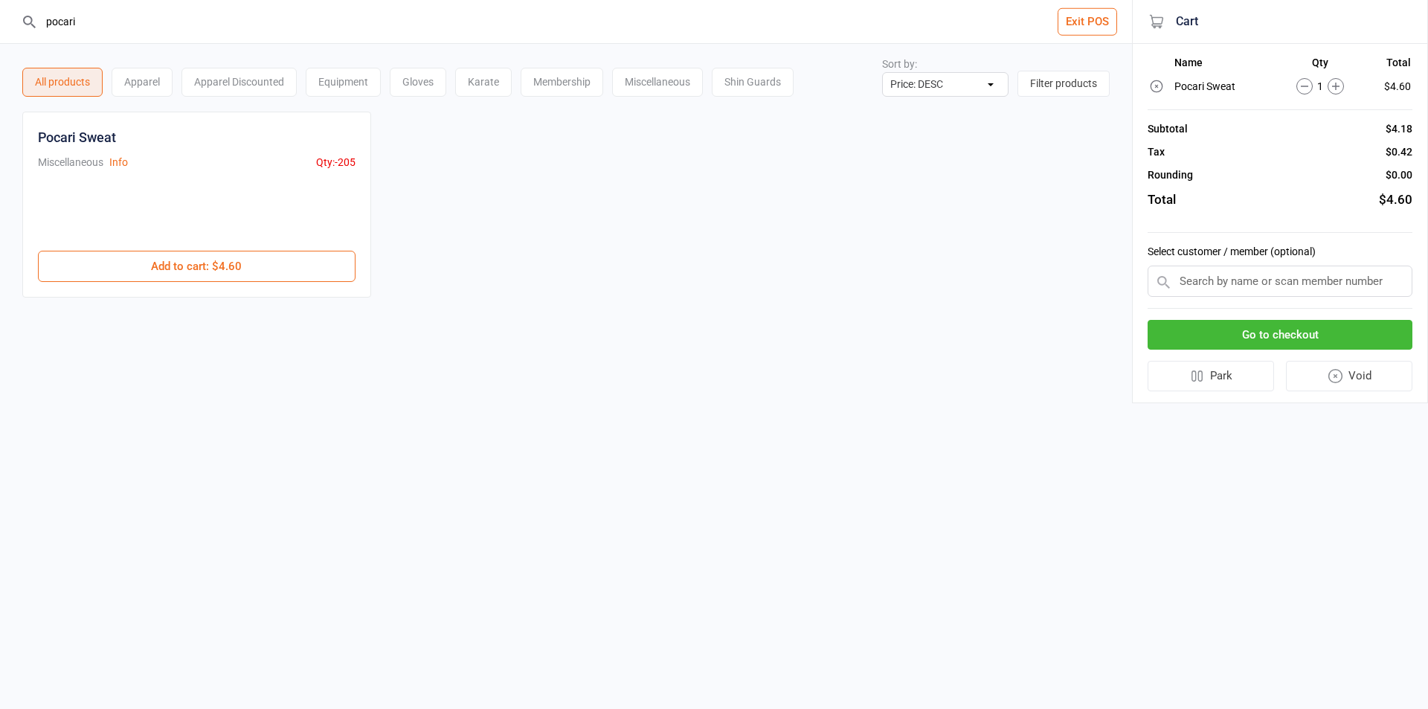
click at [1310, 280] on input "text" at bounding box center [1280, 281] width 265 height 31
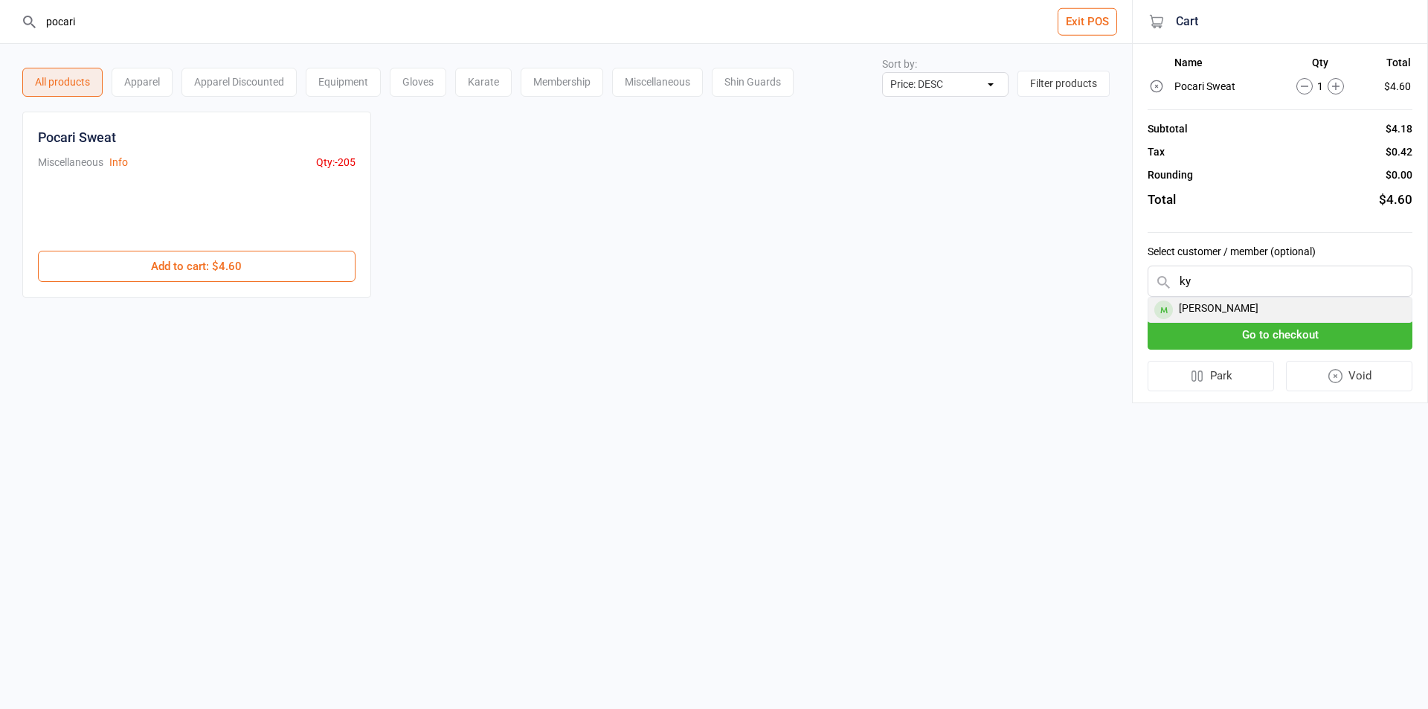
type input "ky"
click at [1252, 315] on div "[PERSON_NAME]" at bounding box center [1279, 309] width 263 height 25
click at [1254, 326] on button "Go to checkout" at bounding box center [1280, 330] width 265 height 30
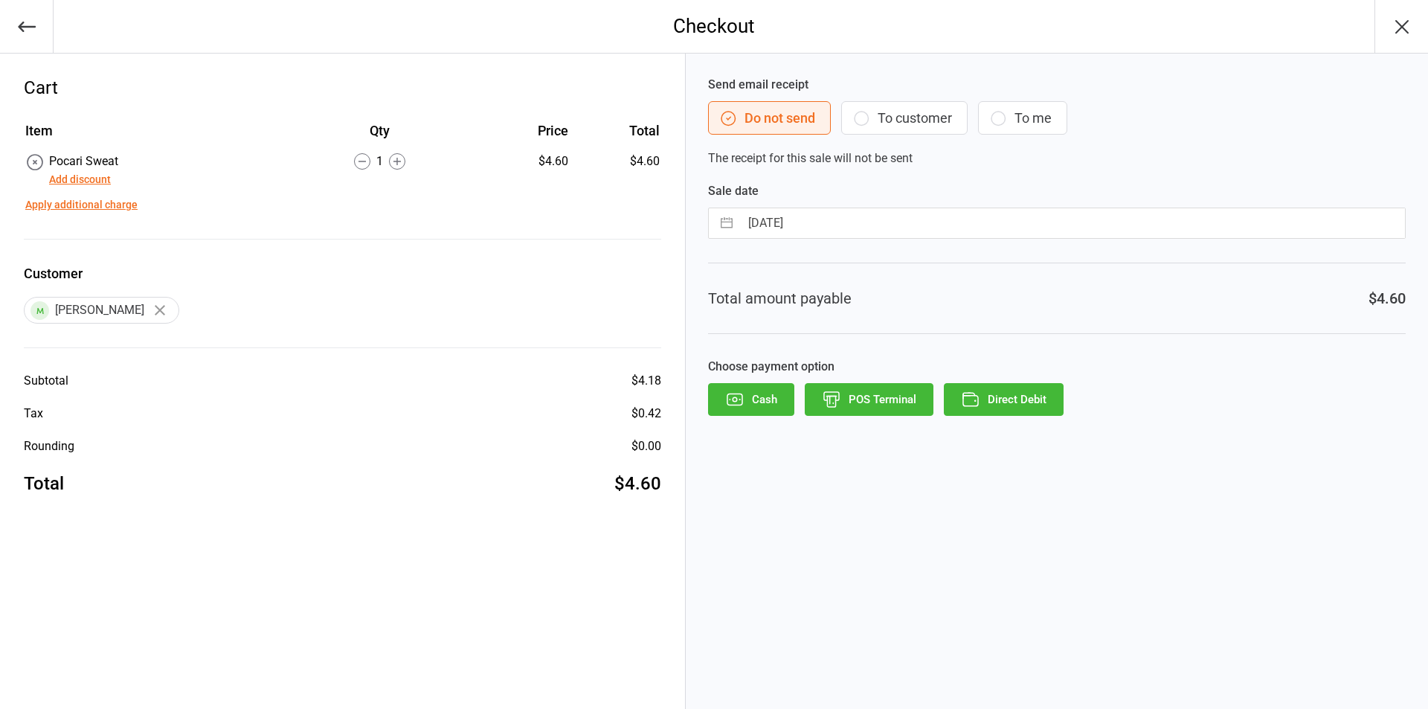
click at [894, 115] on button "To customer" at bounding box center [904, 117] width 126 height 33
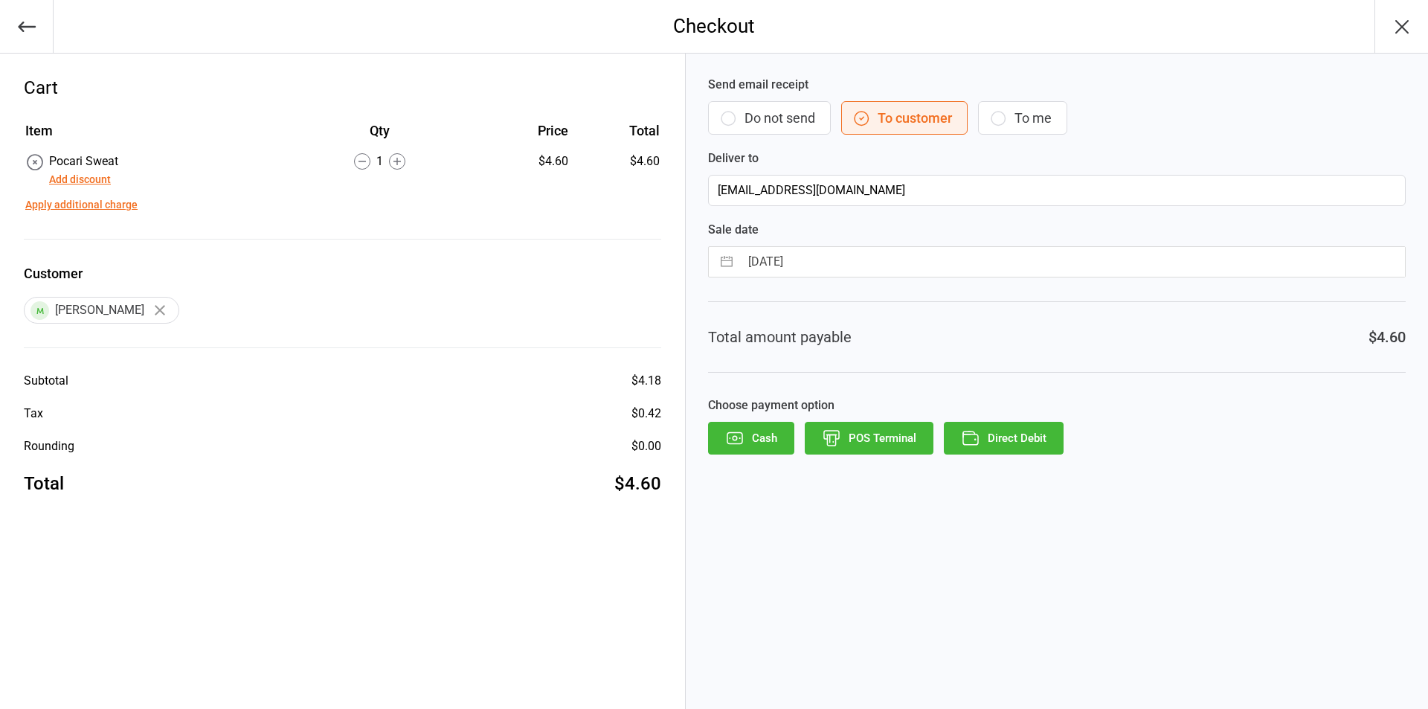
click at [743, 437] on icon "button" at bounding box center [734, 437] width 19 height 19
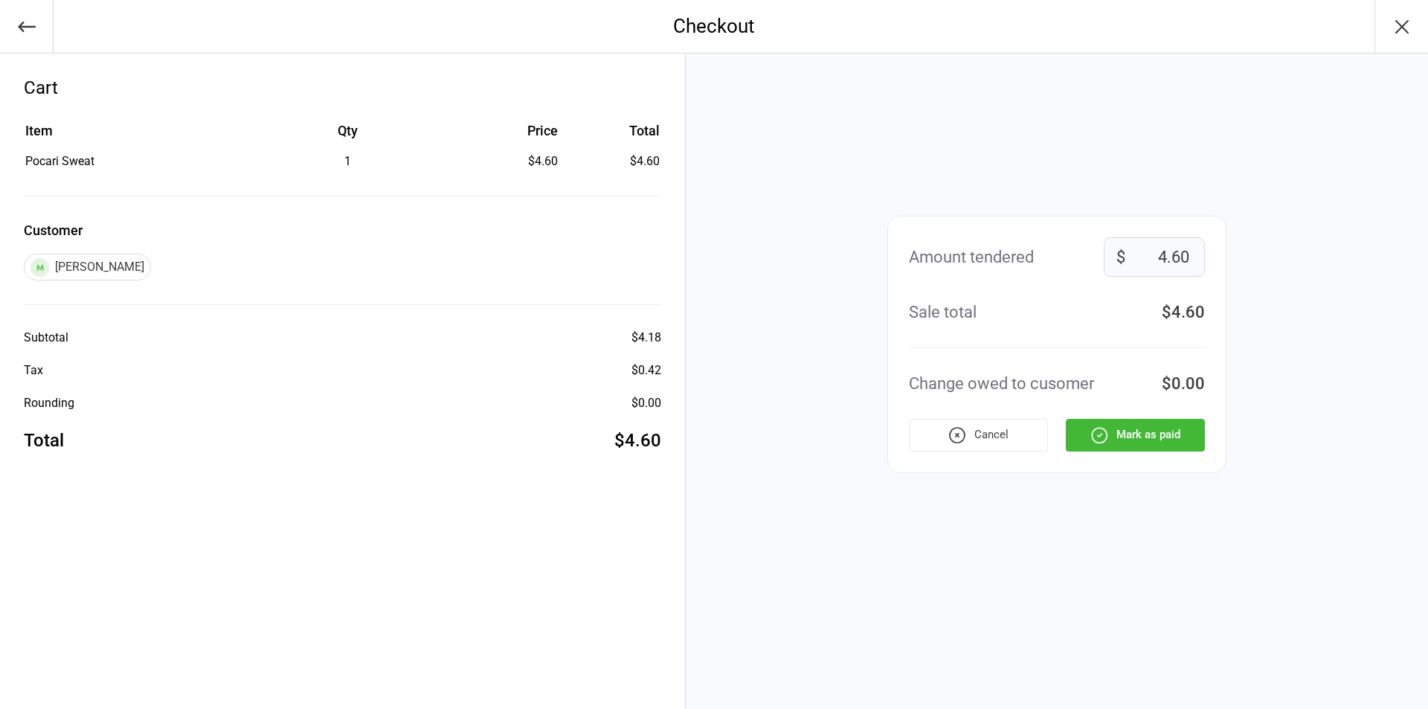
click at [1188, 254] on input "4.60" at bounding box center [1154, 256] width 101 height 39
type input "4"
type input "5"
click at [1160, 433] on button "Mark as paid" at bounding box center [1135, 435] width 139 height 33
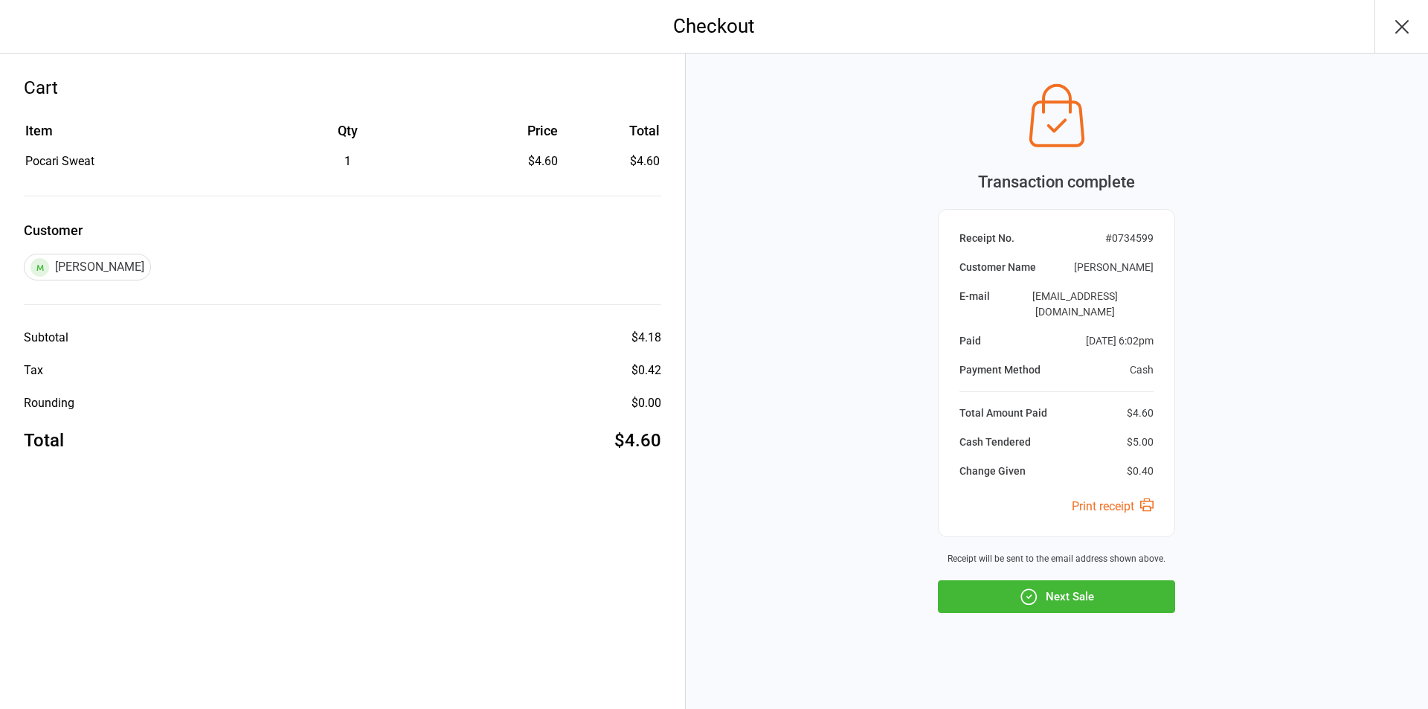
click at [1115, 600] on button "Next Sale" at bounding box center [1056, 596] width 237 height 33
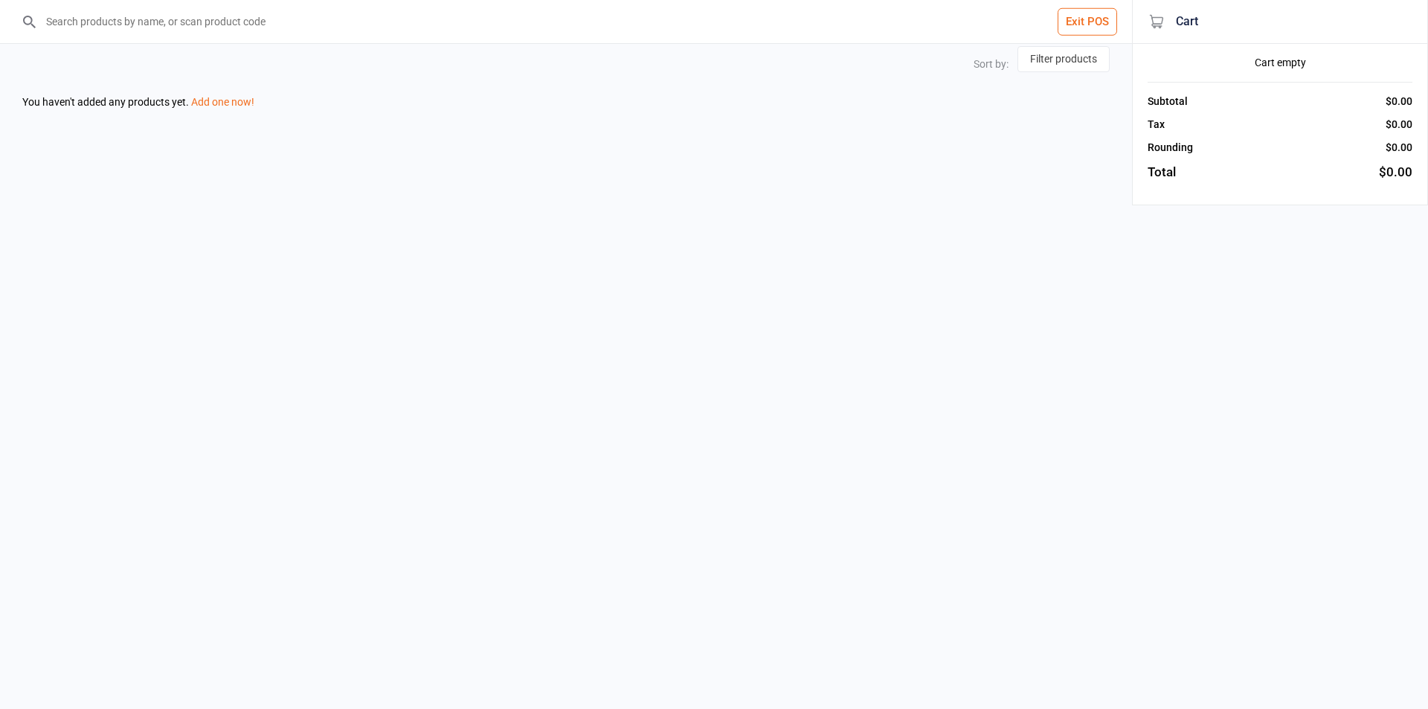
select select "price-desc"
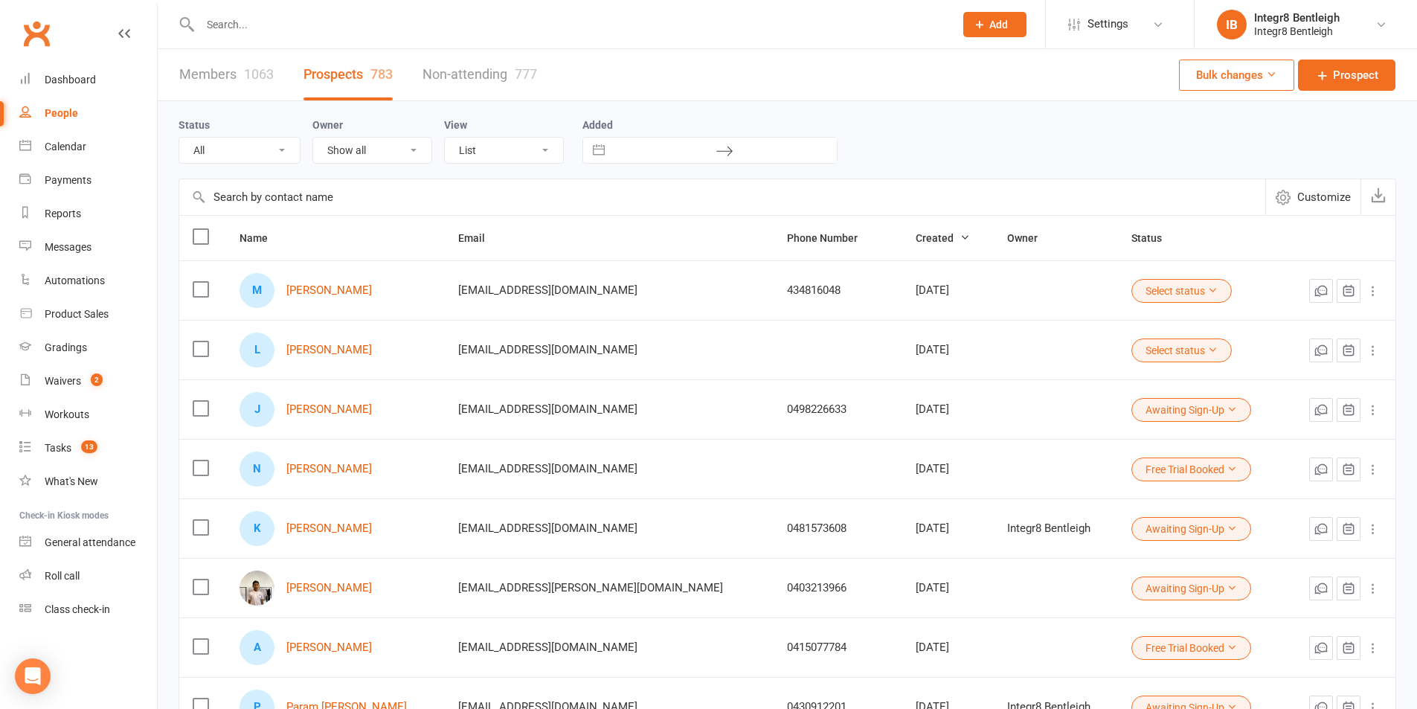
click at [309, 19] on input "text" at bounding box center [570, 24] width 748 height 21
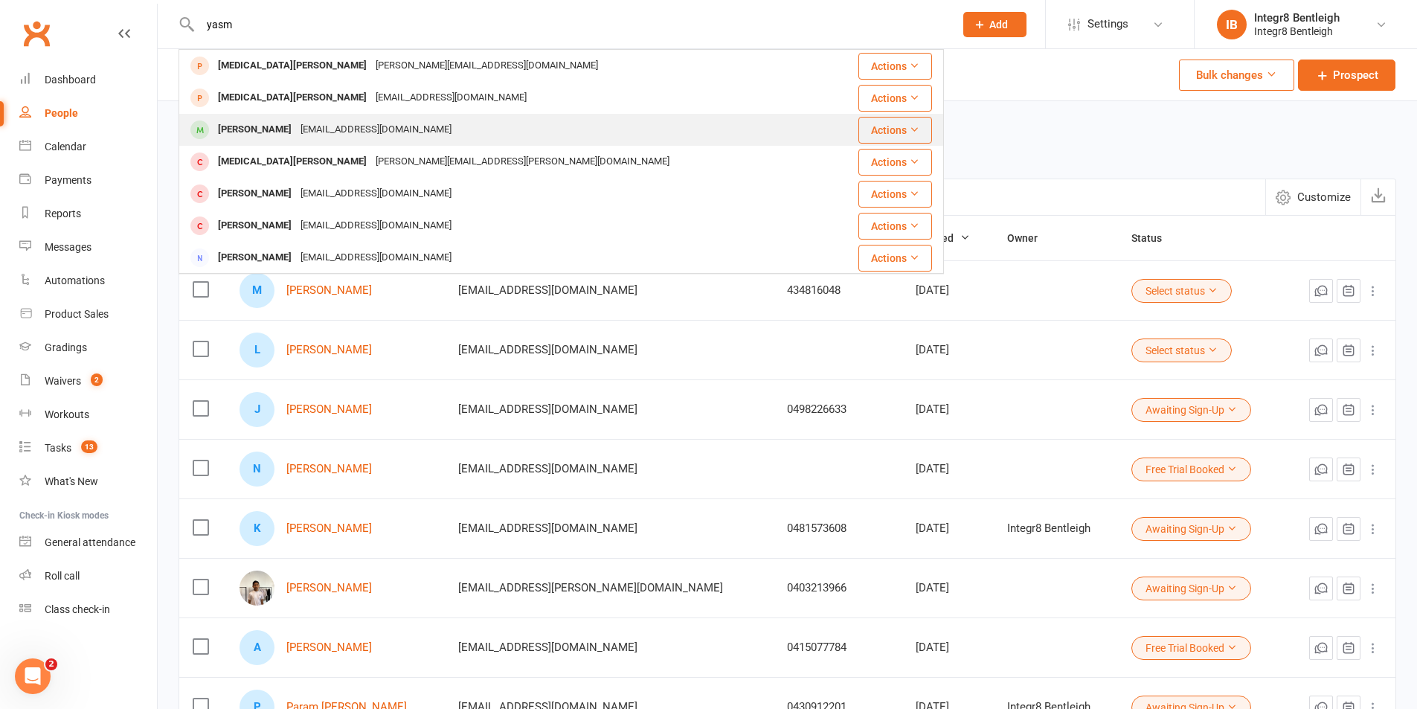
type input "yasm"
click at [353, 128] on div "[EMAIL_ADDRESS][DOMAIN_NAME]" at bounding box center [376, 130] width 160 height 22
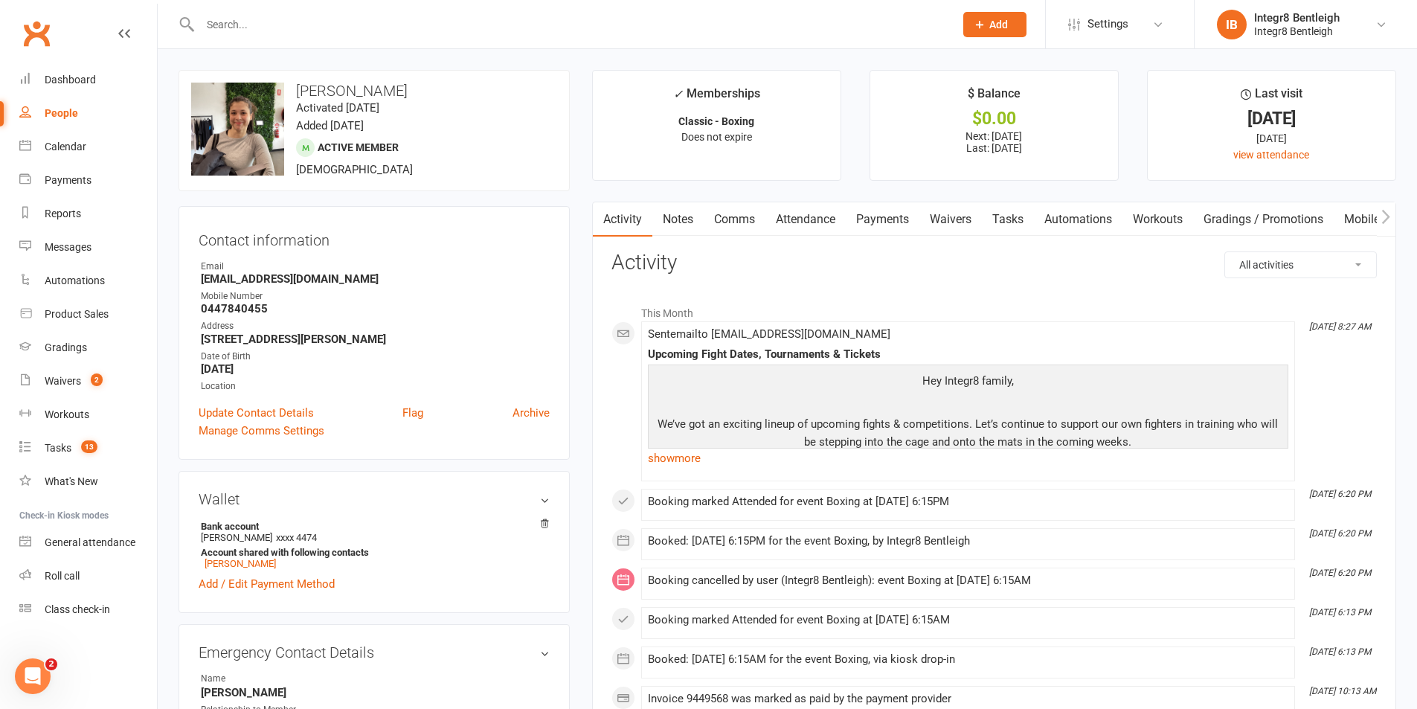
click at [57, 111] on div "People" at bounding box center [61, 113] width 33 height 12
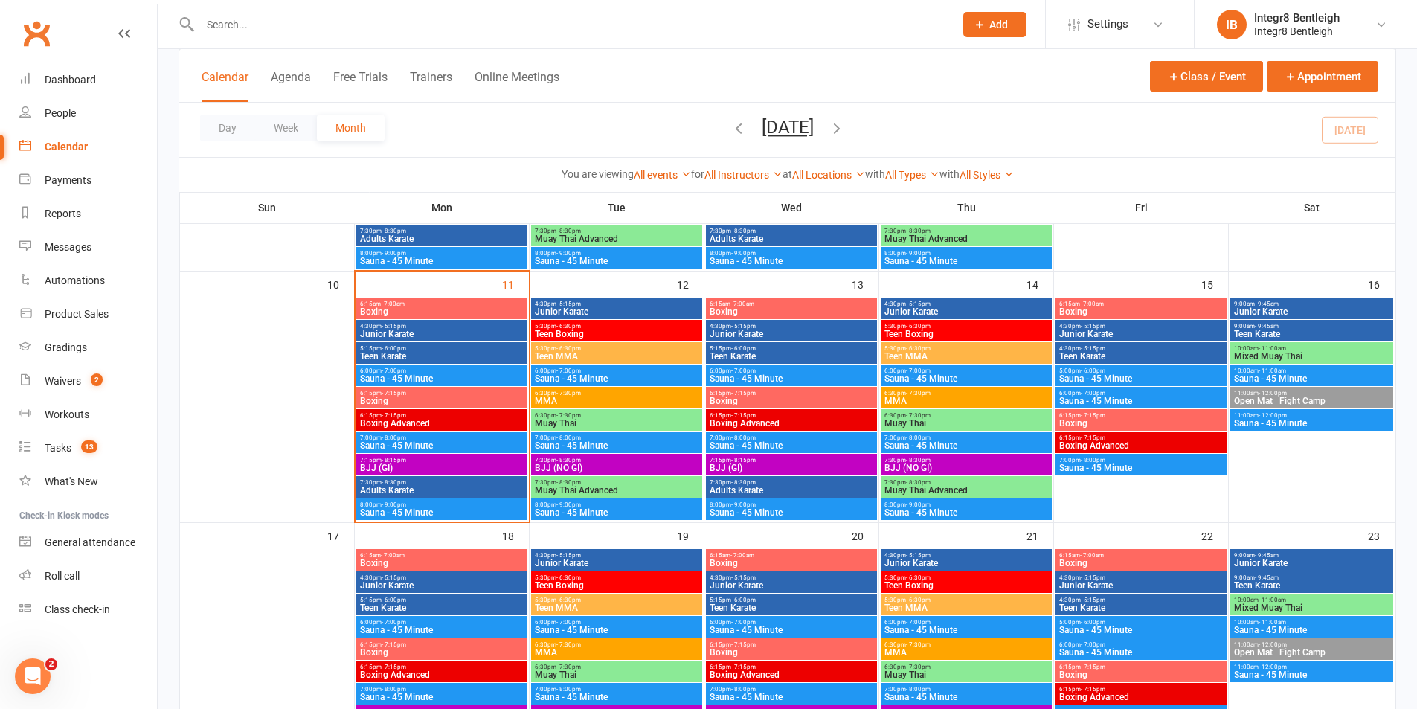
scroll to position [521, 0]
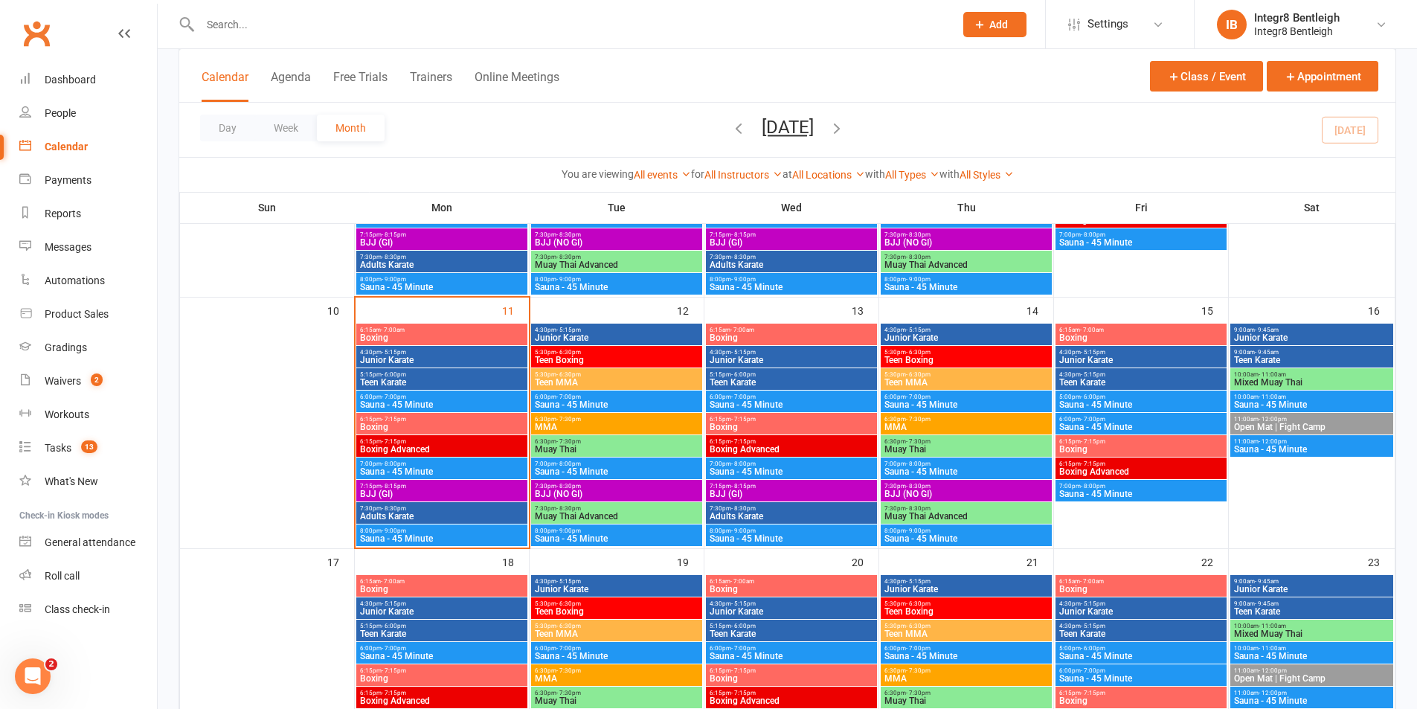
click at [556, 355] on span "Teen Boxing" at bounding box center [616, 359] width 165 height 9
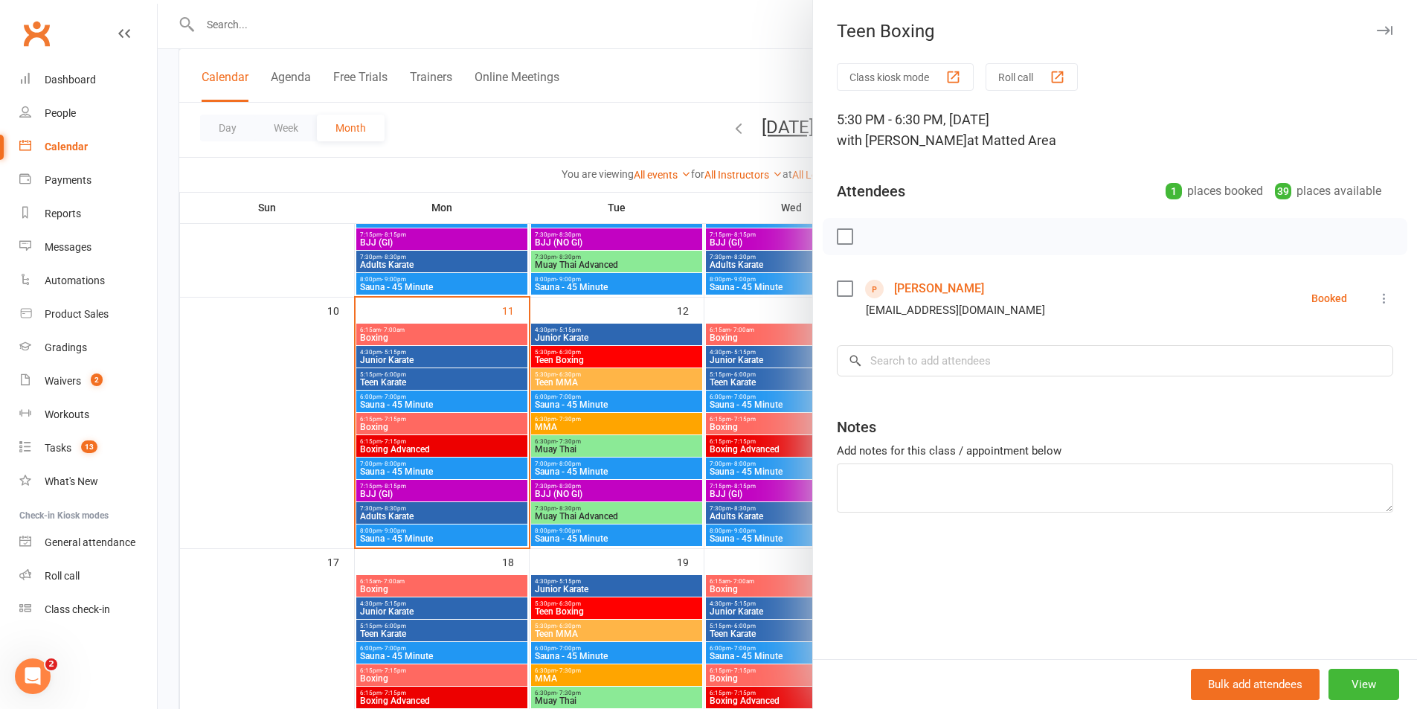
click at [609, 360] on div at bounding box center [787, 354] width 1259 height 709
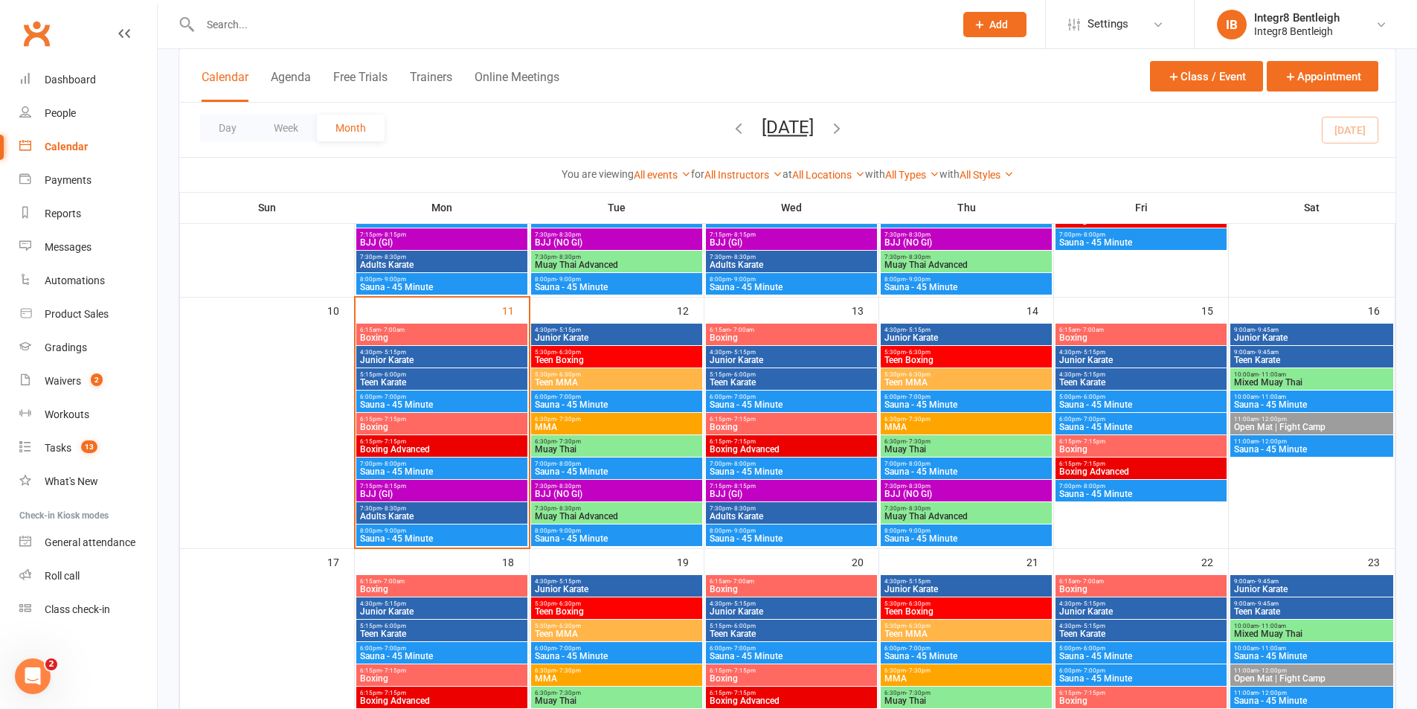
click at [834, 384] on span "Teen Karate" at bounding box center [791, 382] width 165 height 9
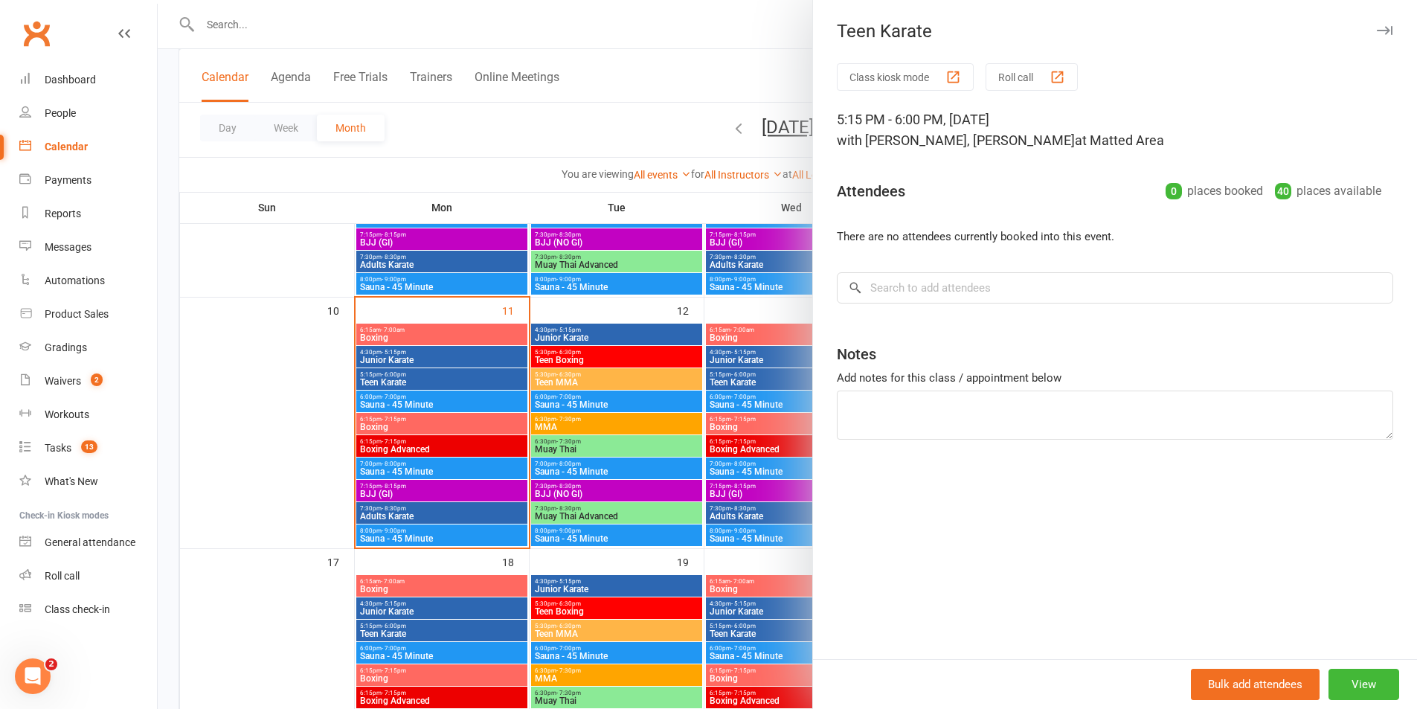
click at [753, 471] on div at bounding box center [787, 354] width 1259 height 709
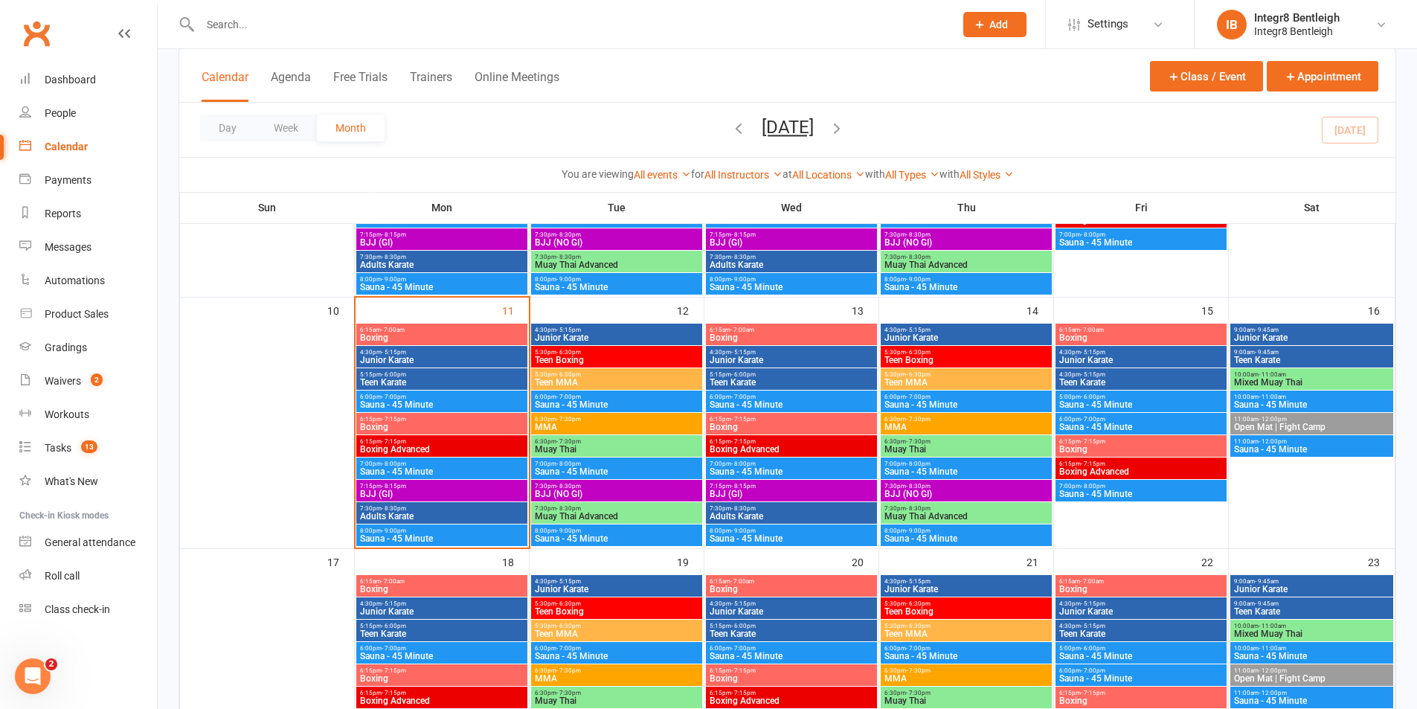
click at [835, 382] on span "Teen Karate" at bounding box center [791, 382] width 165 height 9
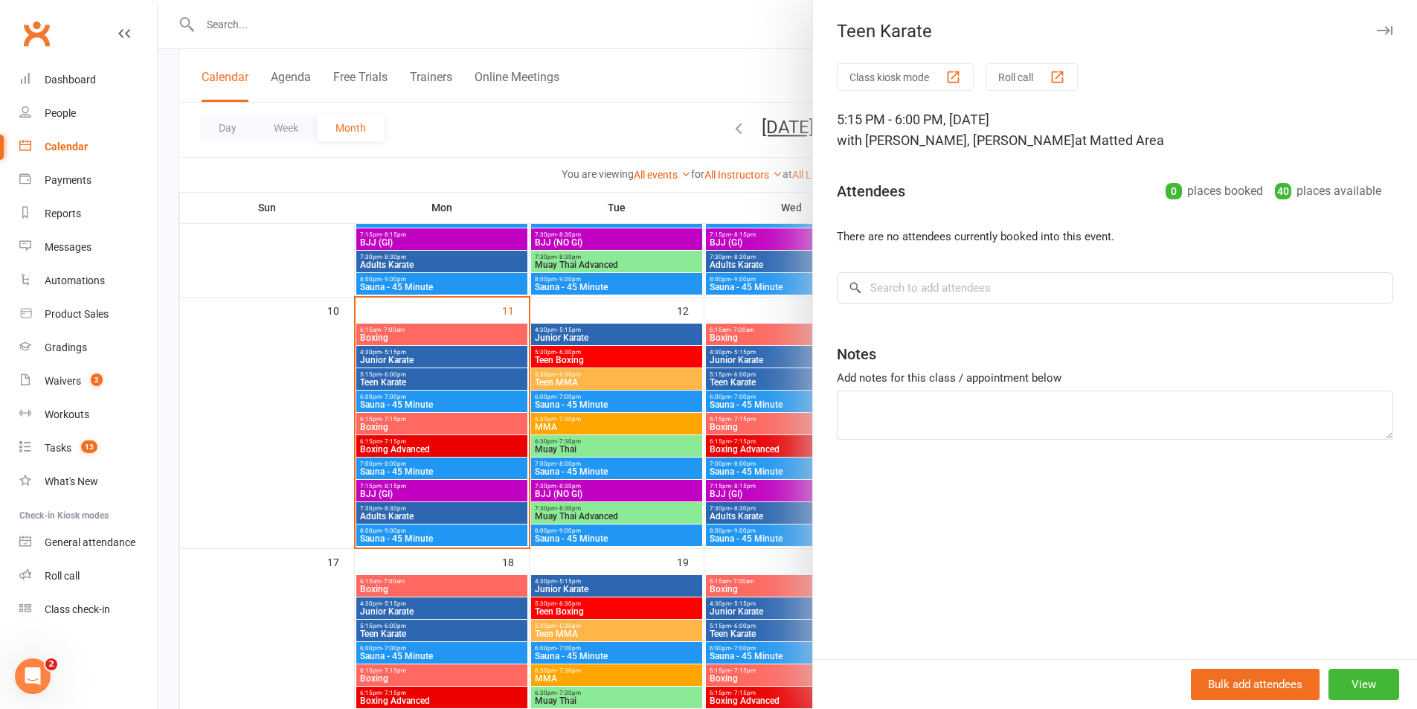
click at [766, 380] on div at bounding box center [787, 354] width 1259 height 709
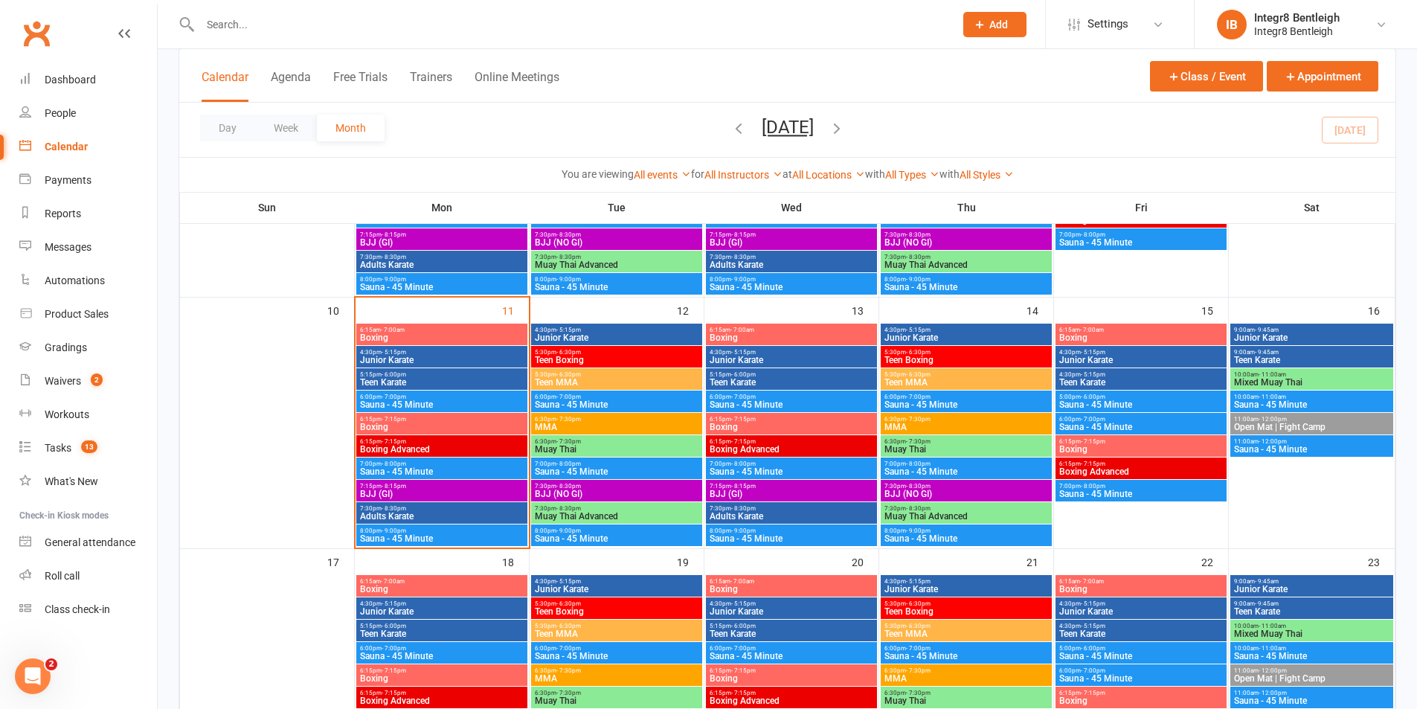
click at [683, 355] on span "Teen Boxing" at bounding box center [616, 359] width 165 height 9
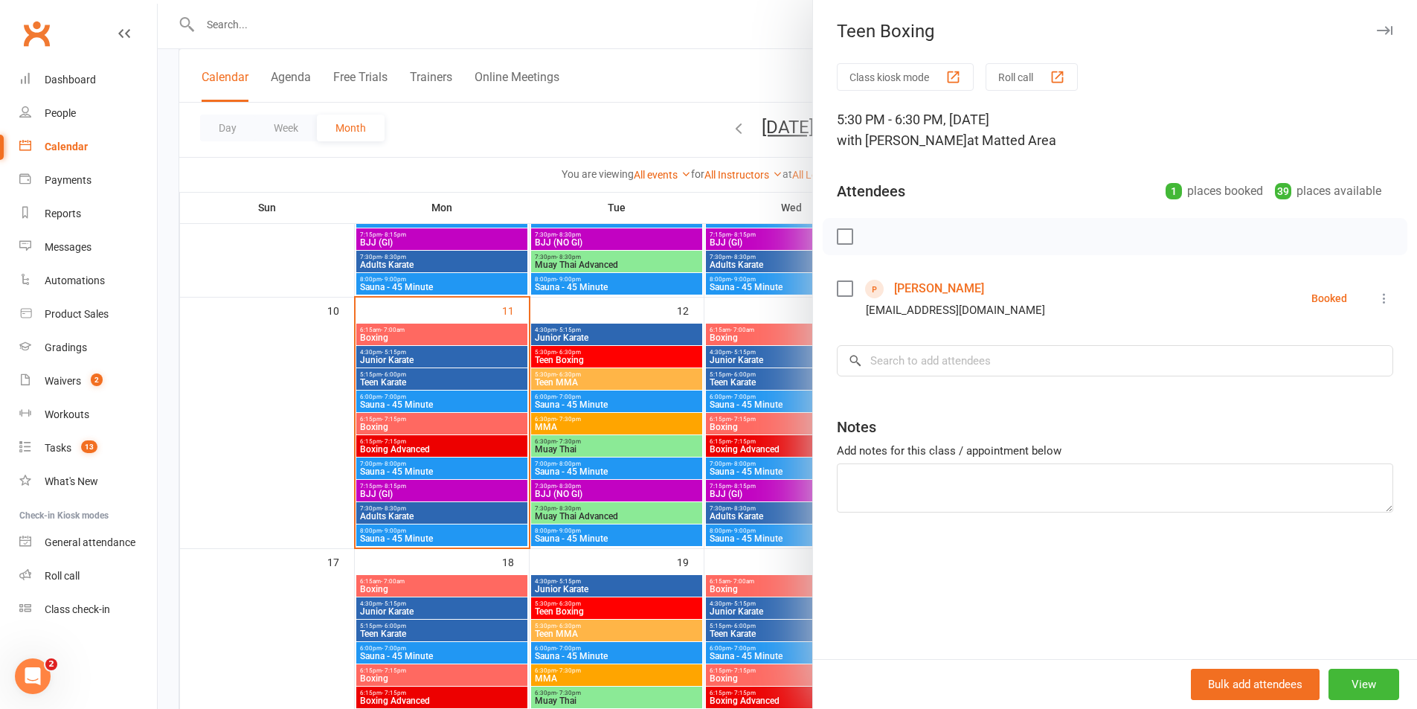
click at [683, 362] on div at bounding box center [787, 354] width 1259 height 709
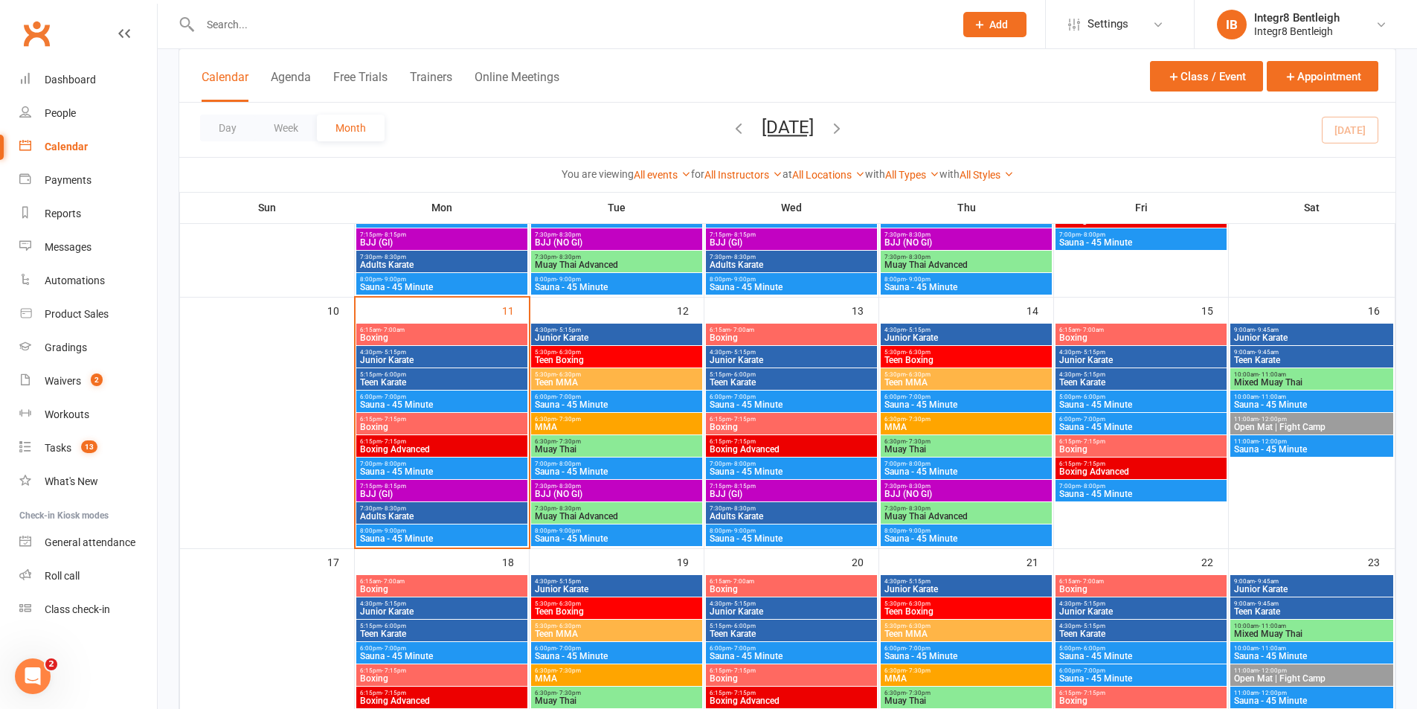
click at [754, 380] on span "Teen Karate" at bounding box center [791, 382] width 165 height 9
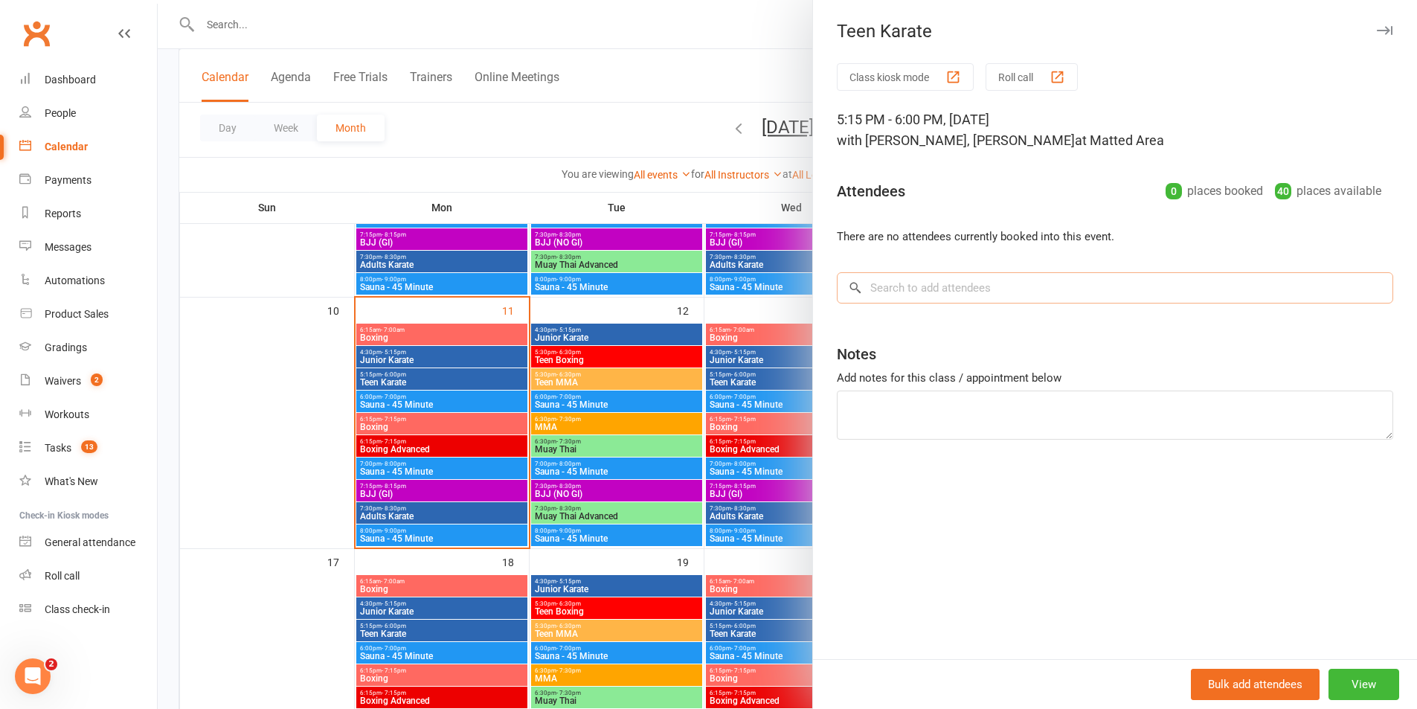
click at [887, 280] on input "search" at bounding box center [1115, 287] width 556 height 31
type input "m"
click at [780, 308] on div at bounding box center [787, 354] width 1259 height 709
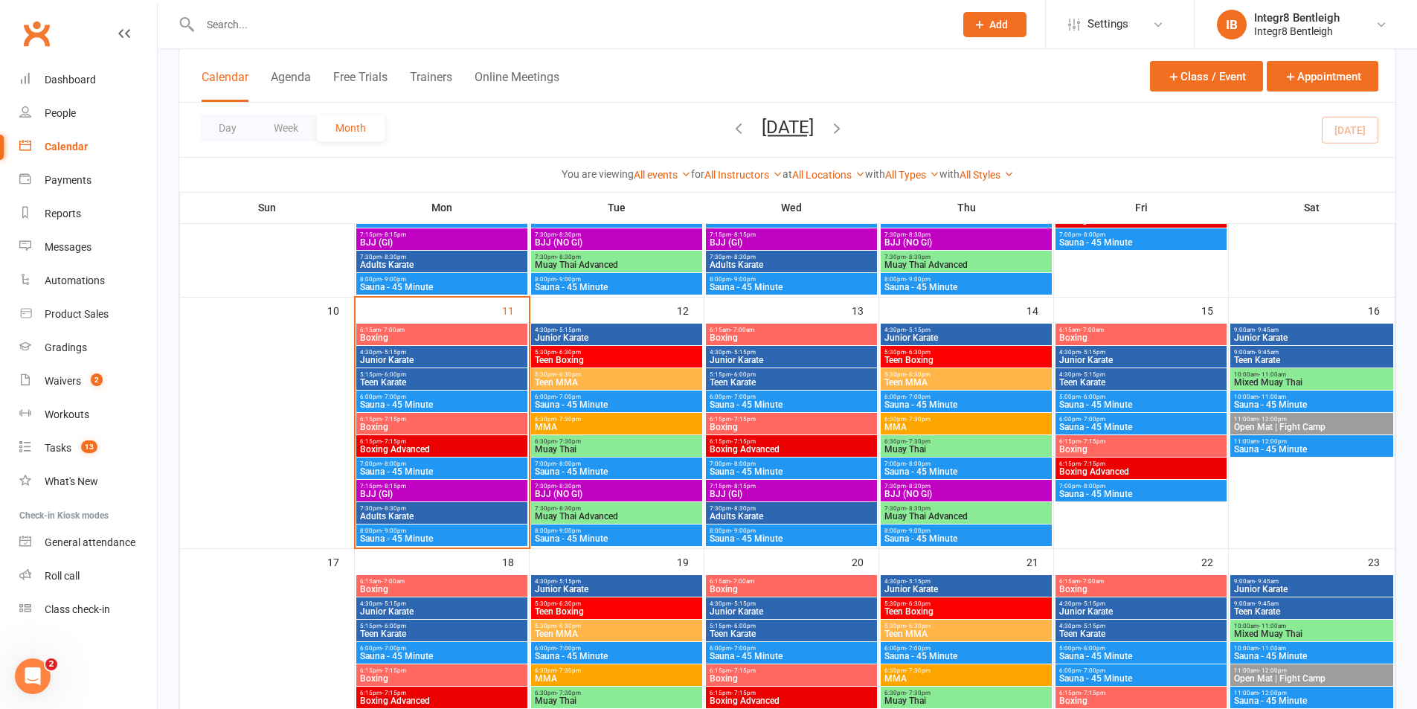
click at [1126, 378] on span "Teen Karate" at bounding box center [1140, 382] width 165 height 9
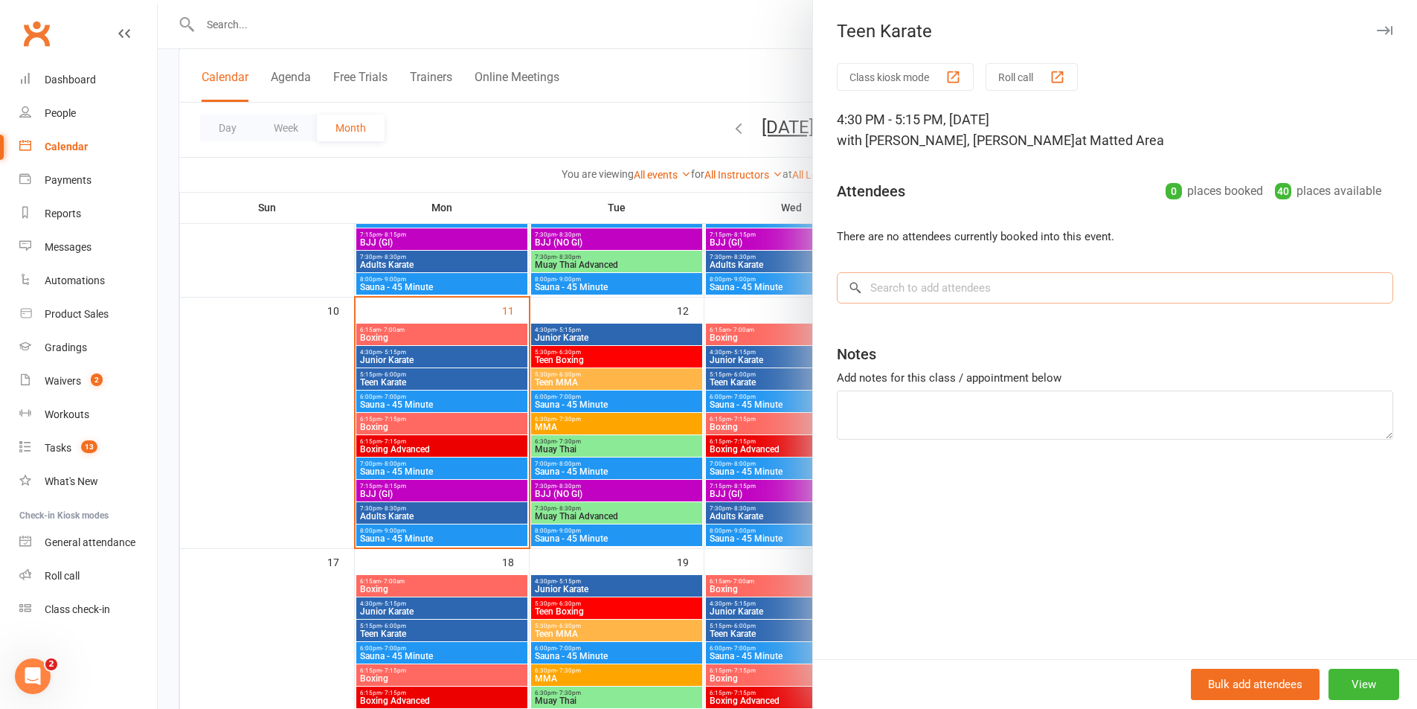
click at [1049, 278] on input "search" at bounding box center [1115, 287] width 556 height 31
click at [743, 304] on div at bounding box center [787, 354] width 1259 height 709
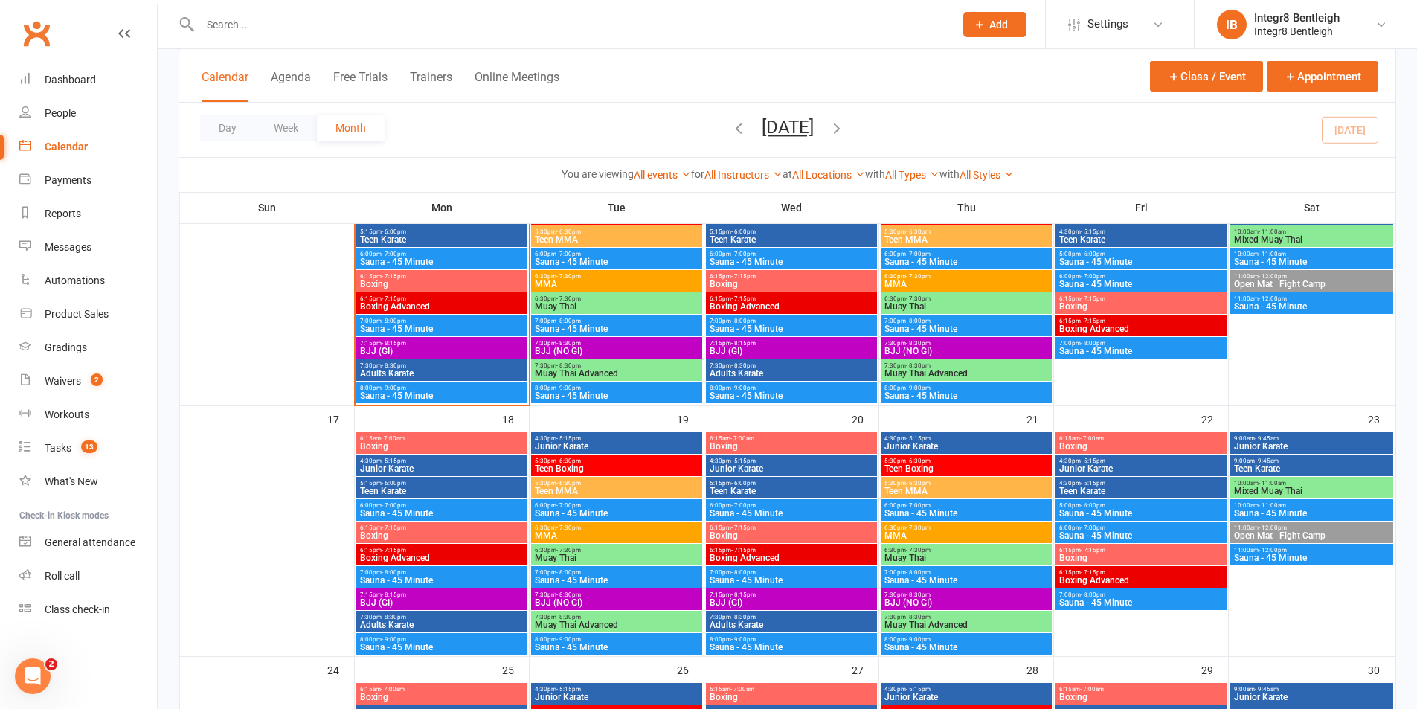
scroll to position [669, 0]
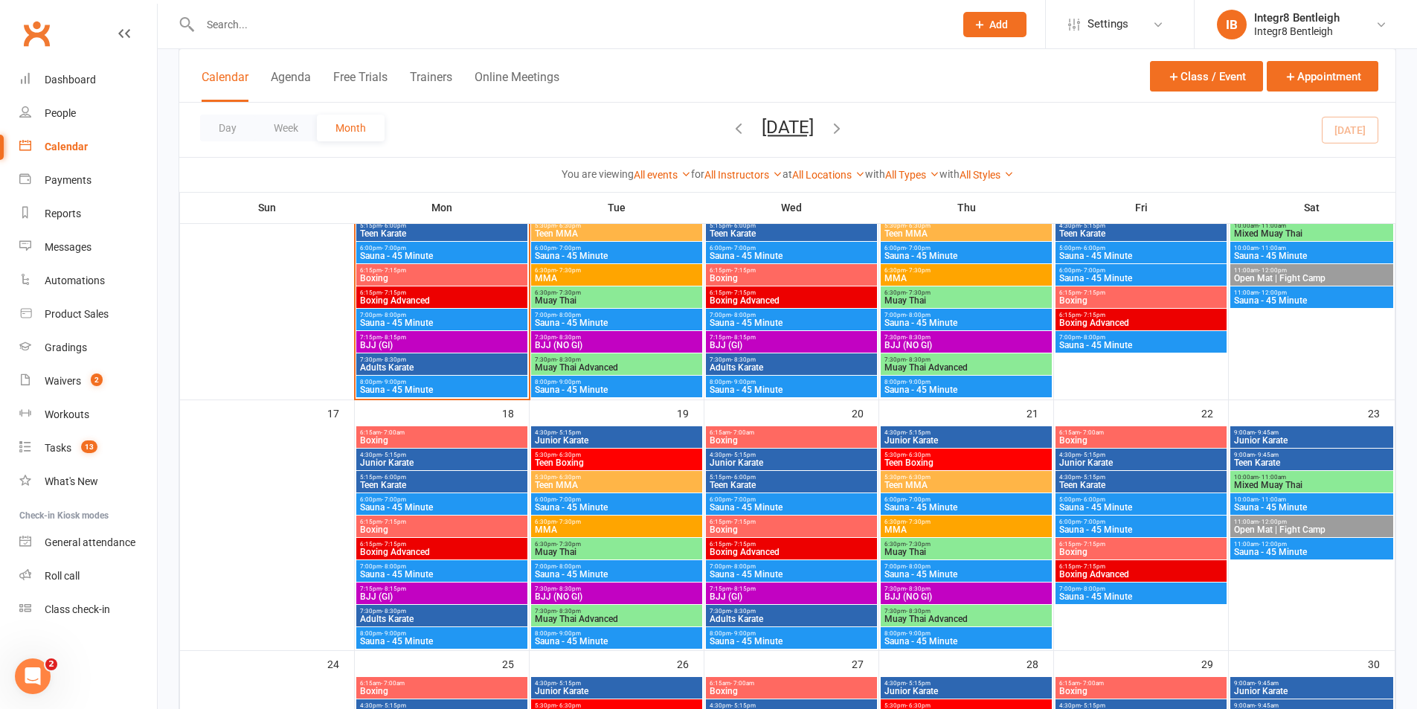
click at [464, 477] on span "5:15pm - 6:00pm" at bounding box center [441, 477] width 165 height 7
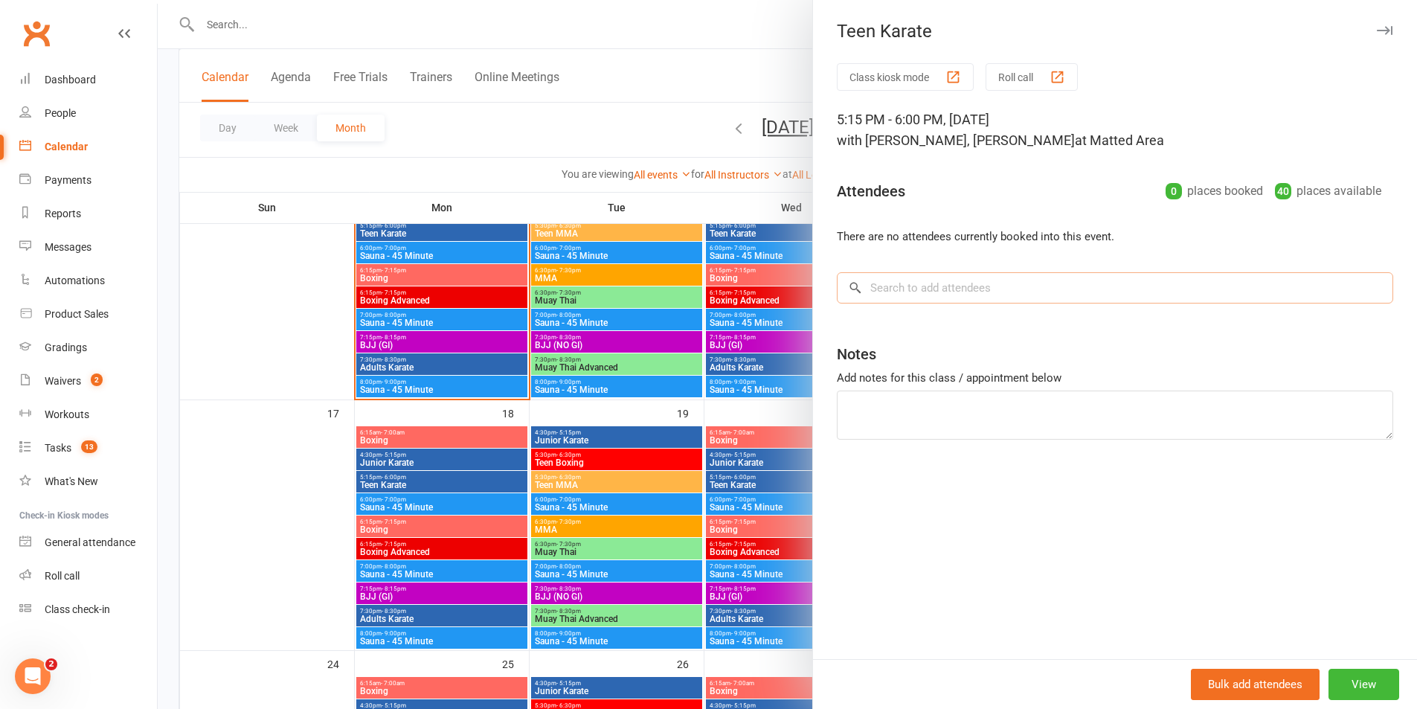
click at [945, 297] on input "search" at bounding box center [1115, 287] width 556 height 31
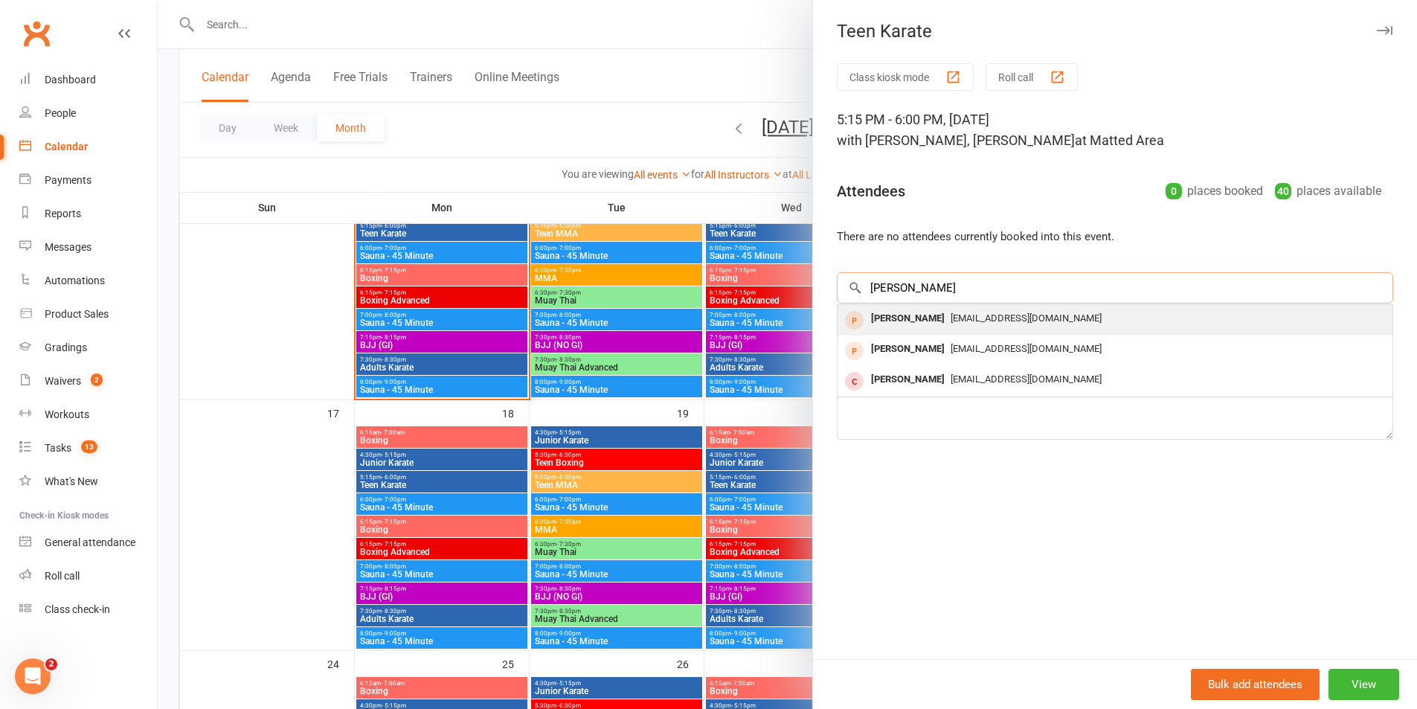
type input "mansi"
click at [1038, 316] on div "[EMAIL_ADDRESS][DOMAIN_NAME]" at bounding box center [1114, 319] width 543 height 22
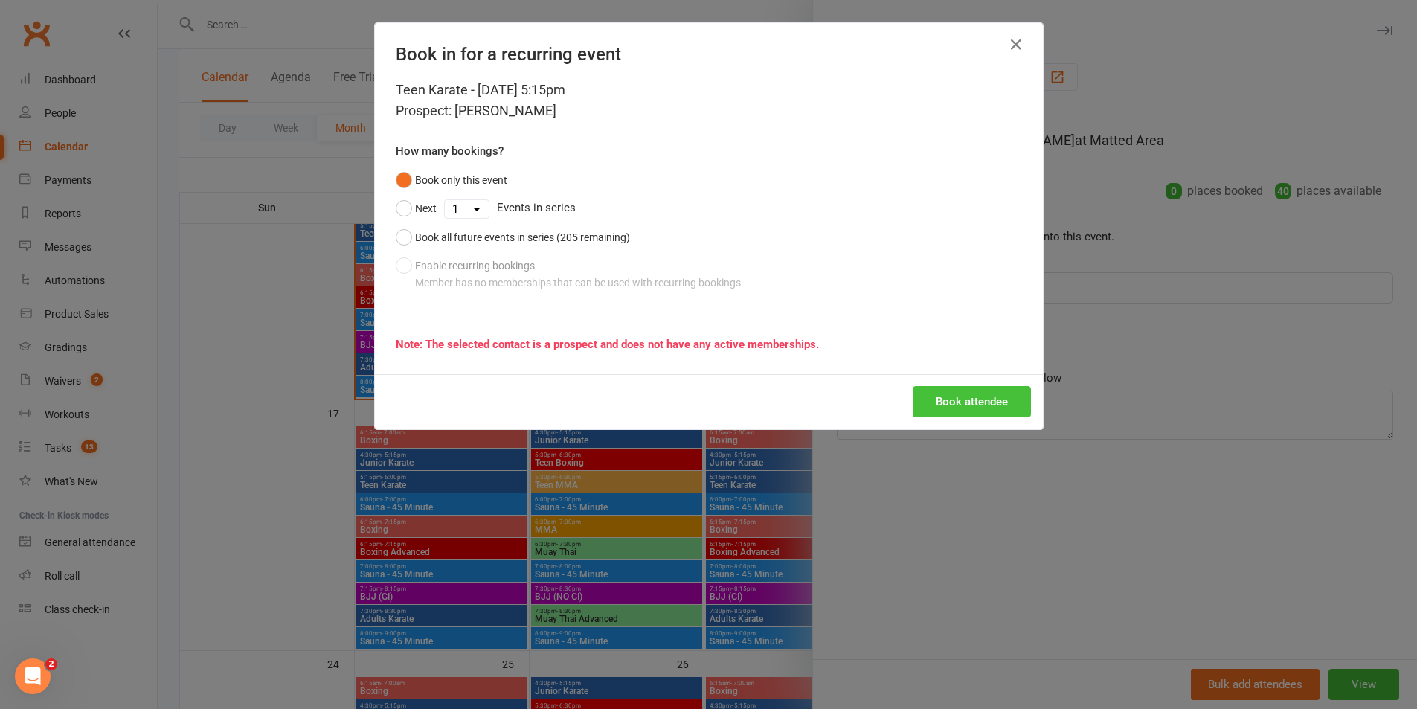
click at [974, 402] on button "Book attendee" at bounding box center [972, 401] width 118 height 31
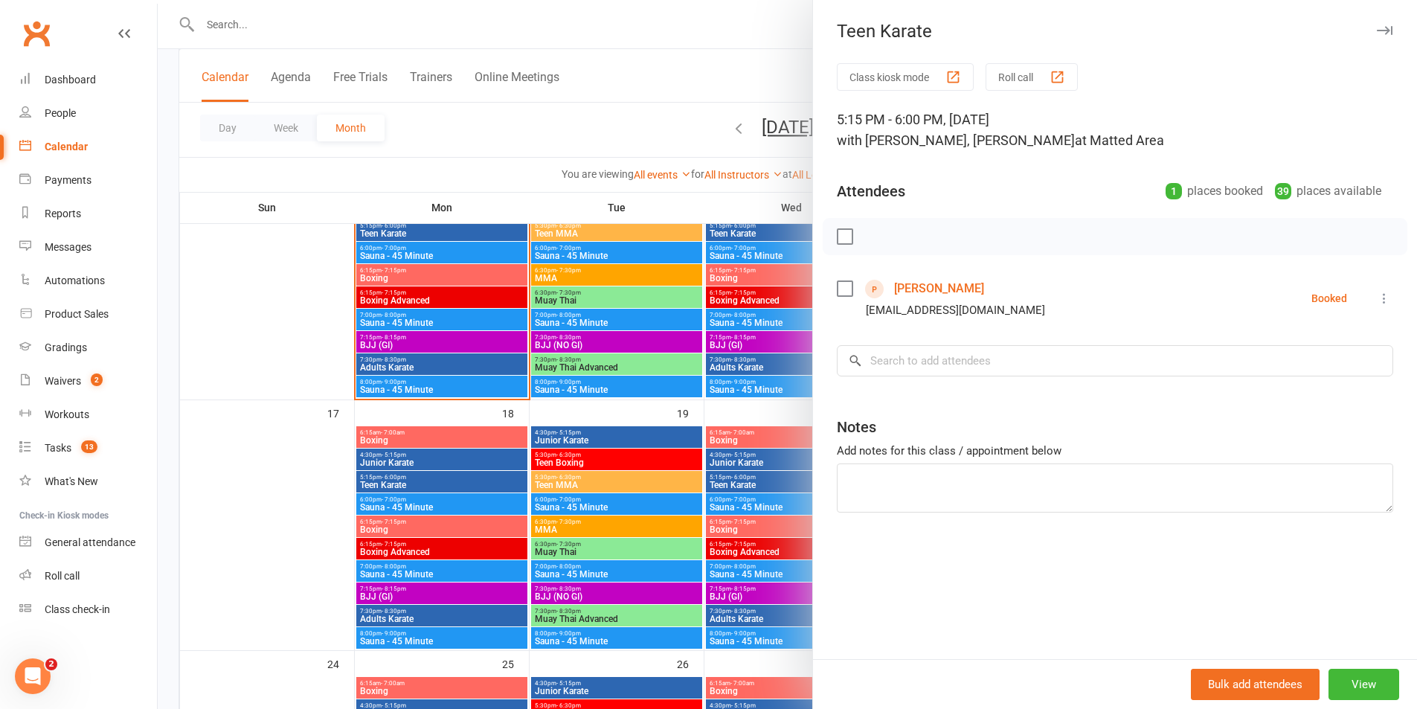
click at [667, 414] on div at bounding box center [787, 354] width 1259 height 709
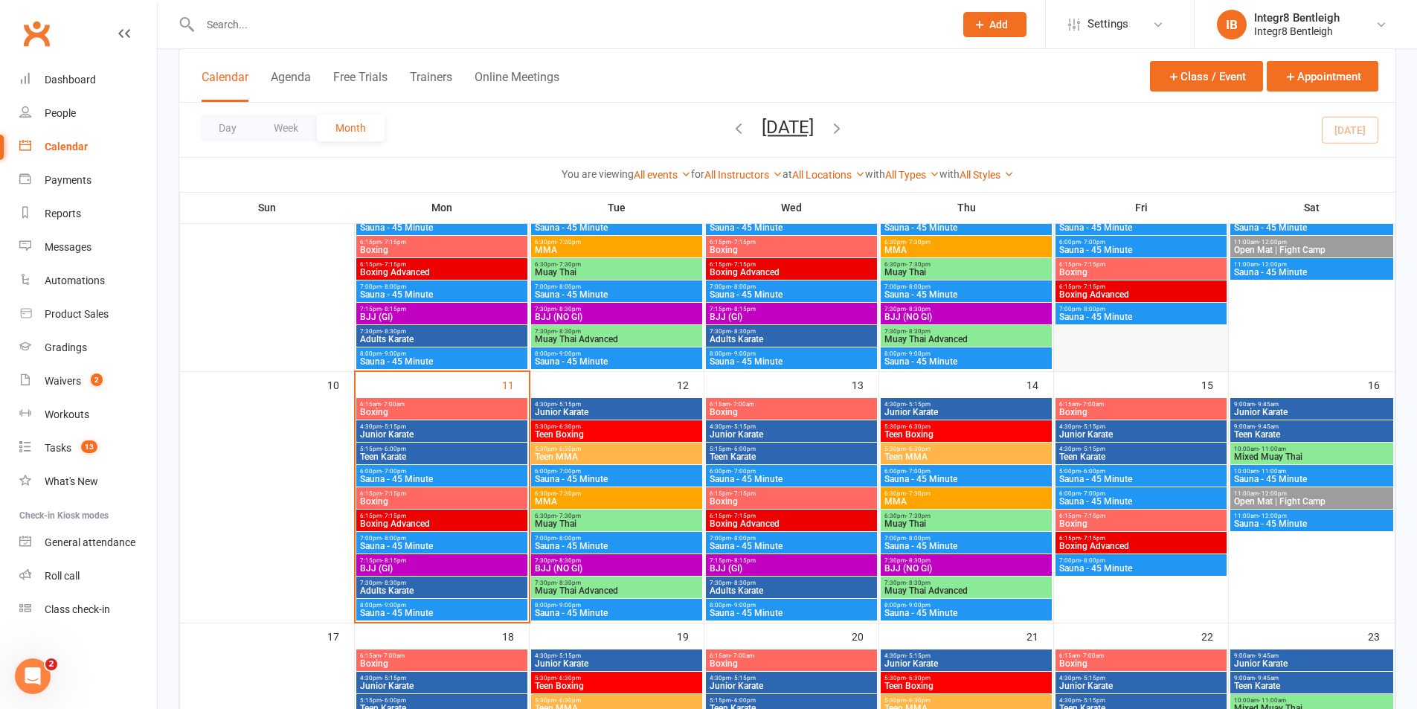
scroll to position [521, 0]
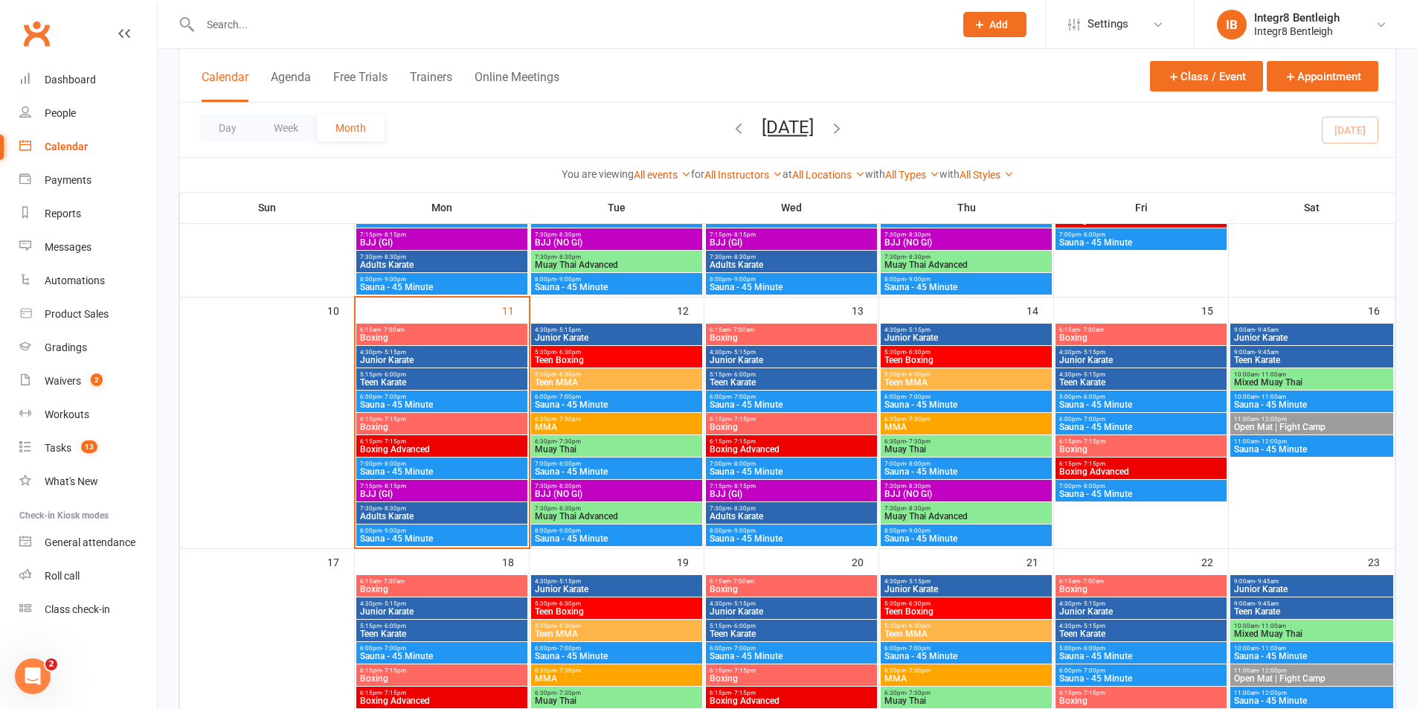
click at [939, 359] on span "Teen Boxing" at bounding box center [966, 359] width 165 height 9
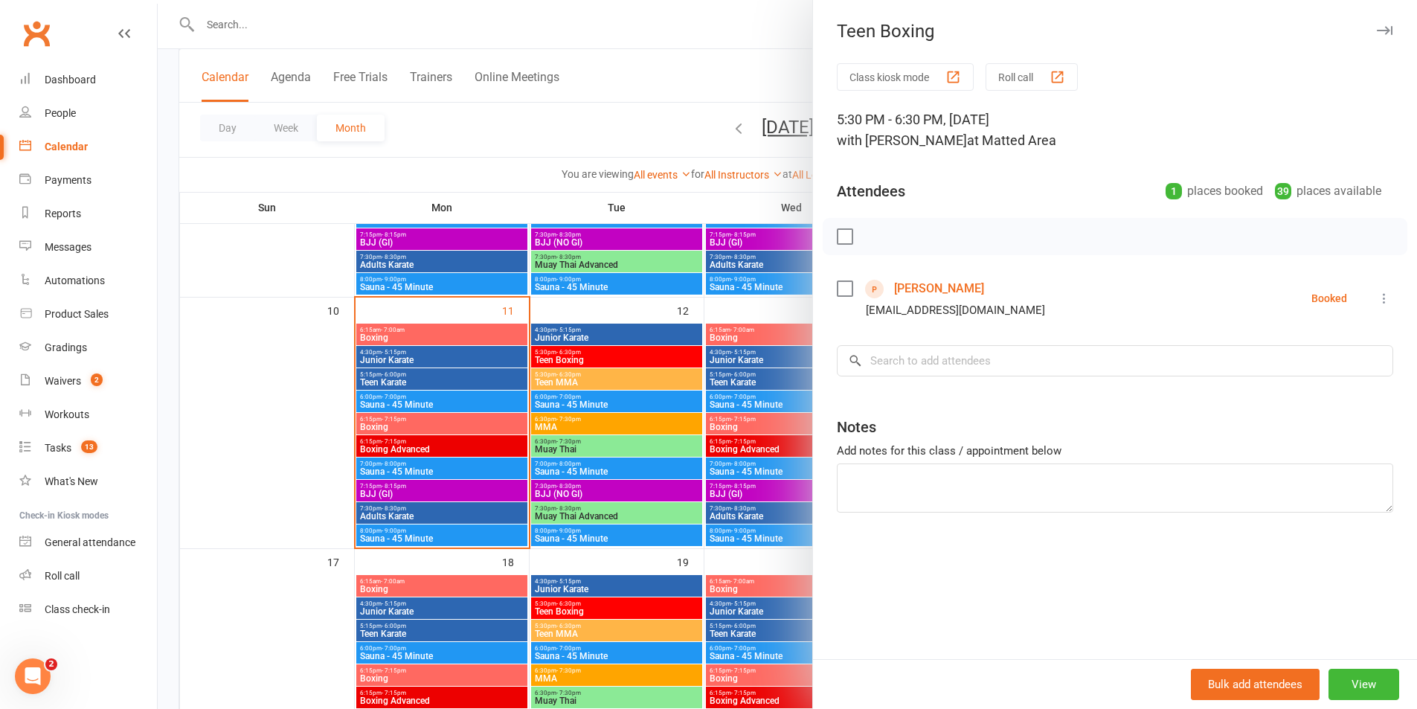
click at [750, 306] on div at bounding box center [787, 354] width 1259 height 709
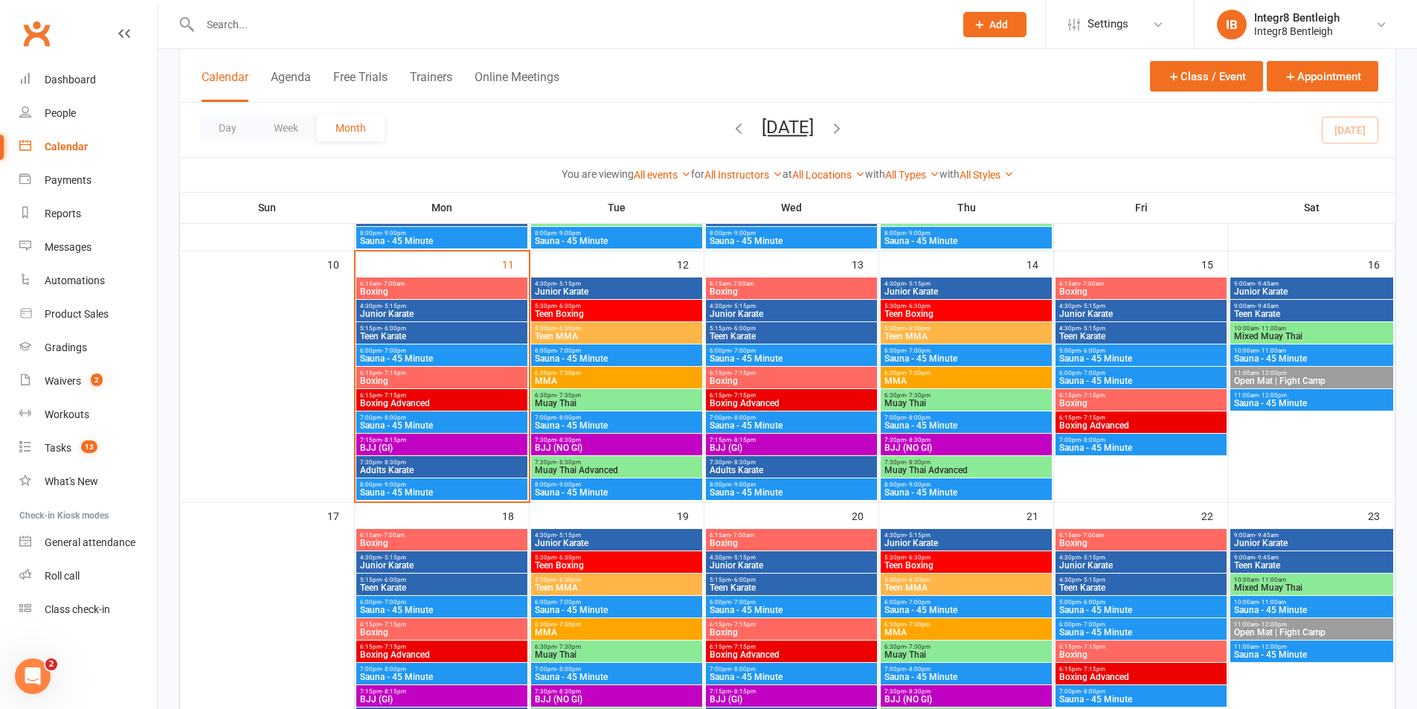
scroll to position [744, 0]
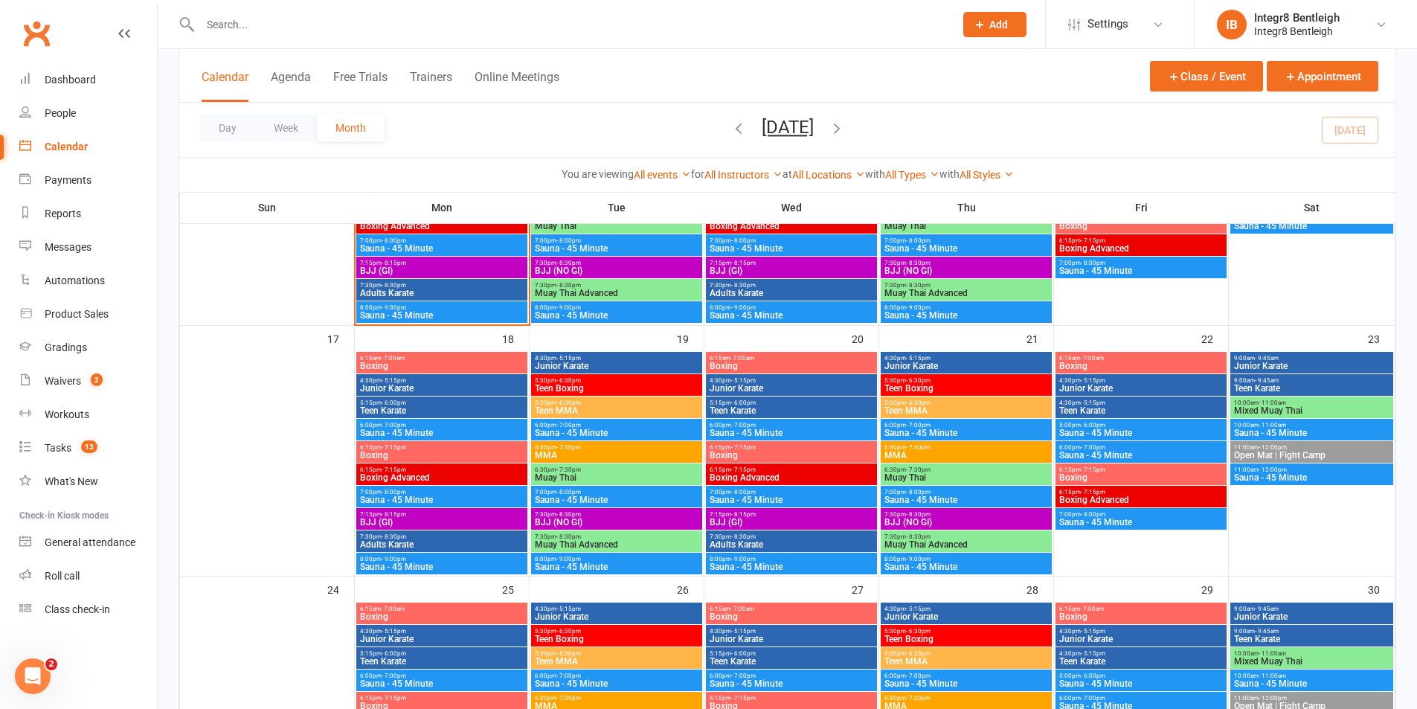
click at [556, 388] on span "Teen Boxing" at bounding box center [616, 388] width 165 height 9
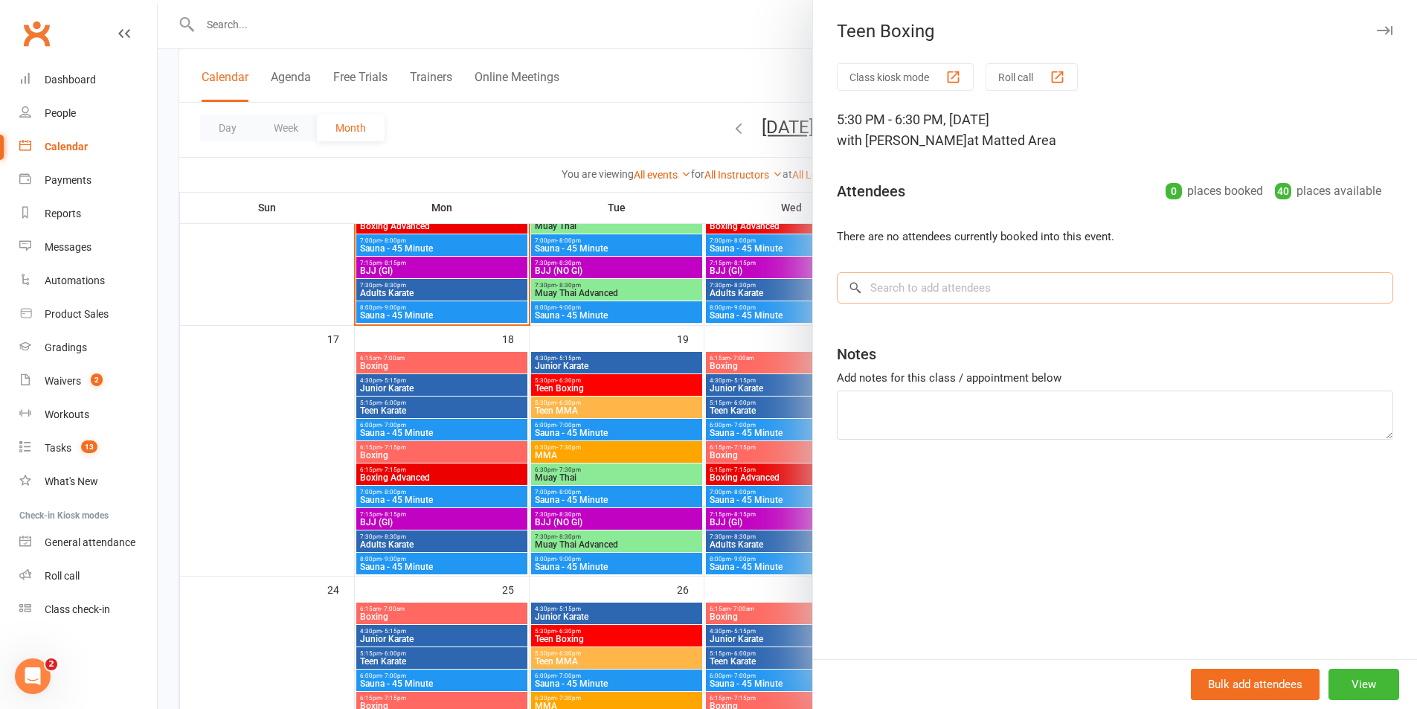
click at [982, 292] on input "search" at bounding box center [1115, 287] width 556 height 31
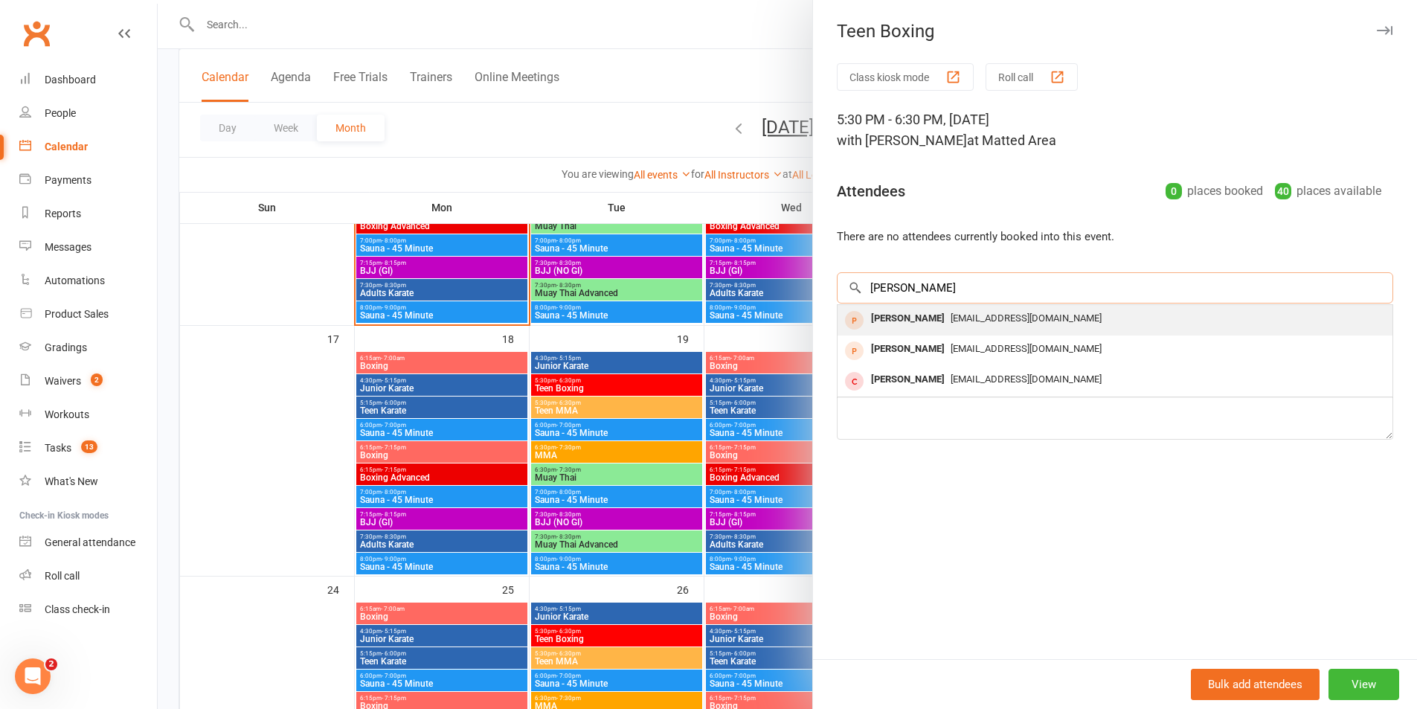
type input "mansi"
click at [997, 318] on span "[EMAIL_ADDRESS][DOMAIN_NAME]" at bounding box center [1025, 317] width 151 height 11
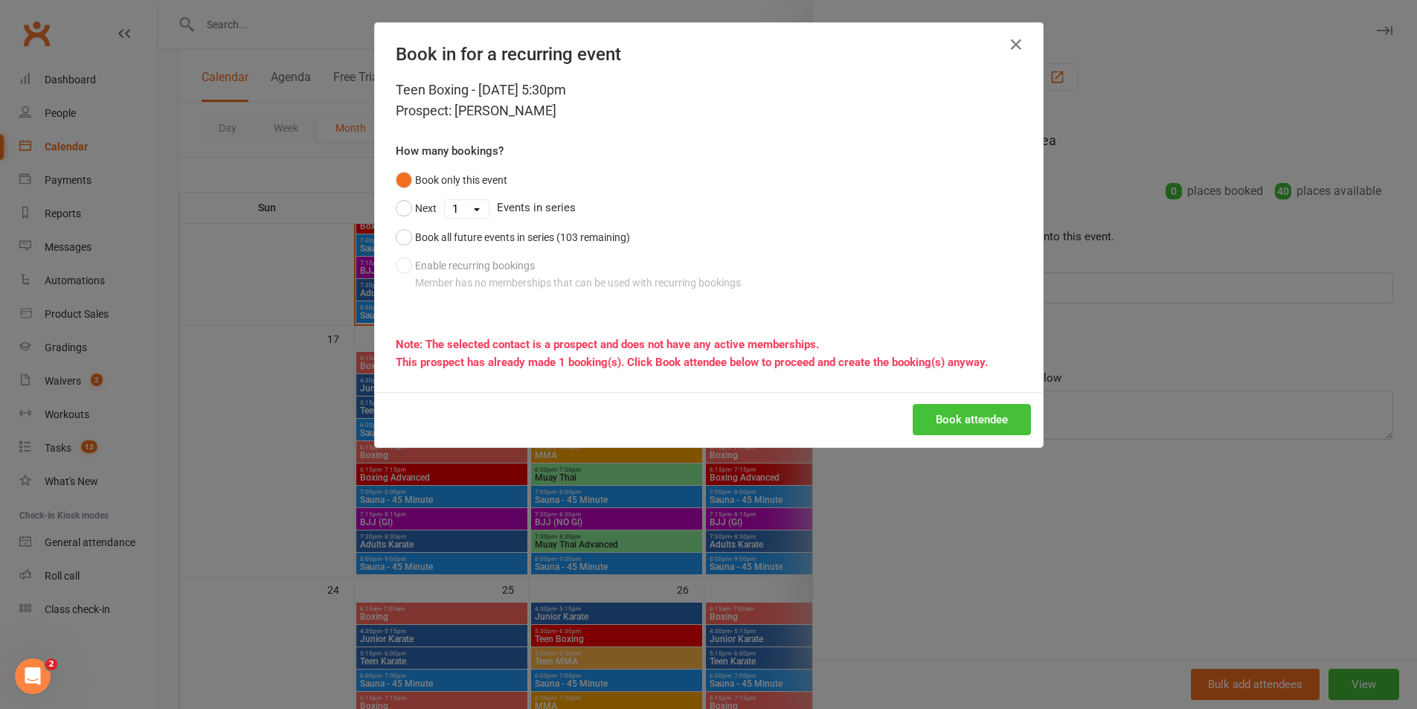
click at [977, 414] on button "Book attendee" at bounding box center [972, 419] width 118 height 31
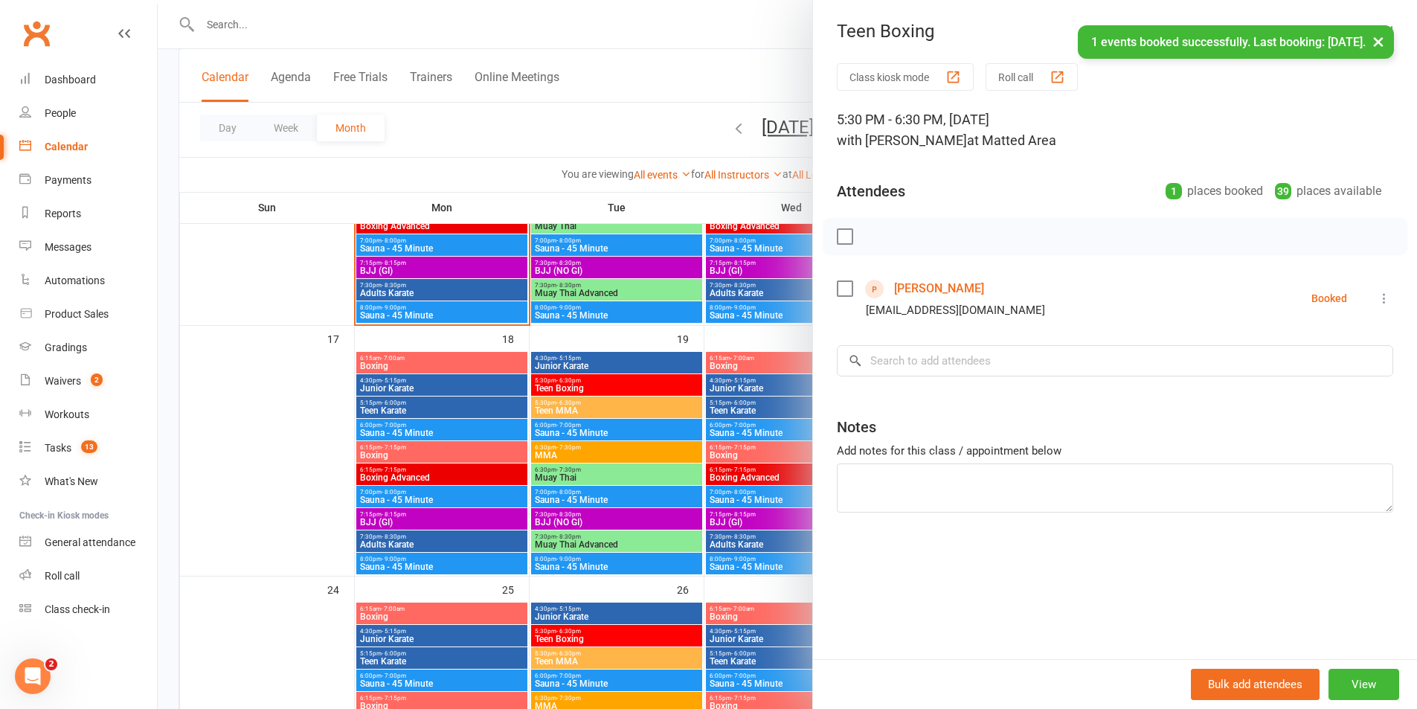
click at [914, 286] on link "[PERSON_NAME]" at bounding box center [939, 289] width 90 height 24
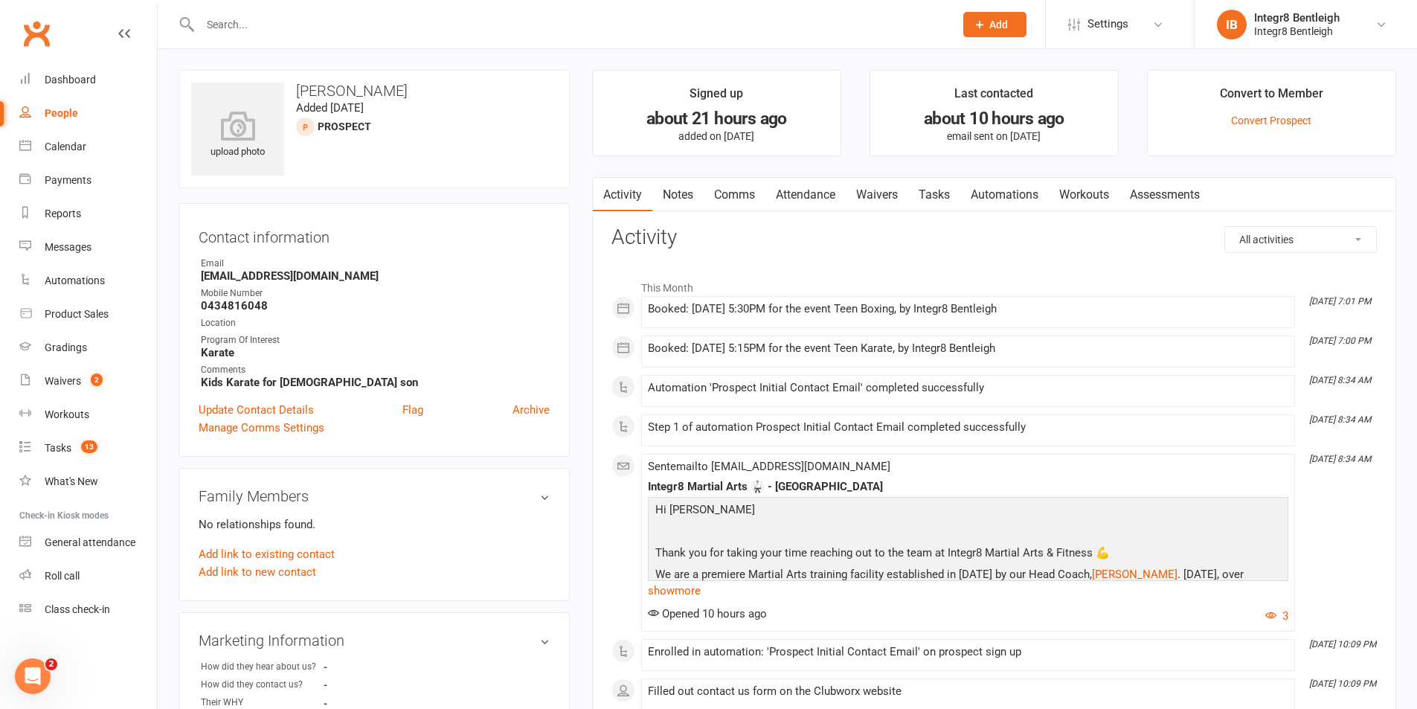
click at [694, 199] on link "Notes" at bounding box center [677, 195] width 51 height 34
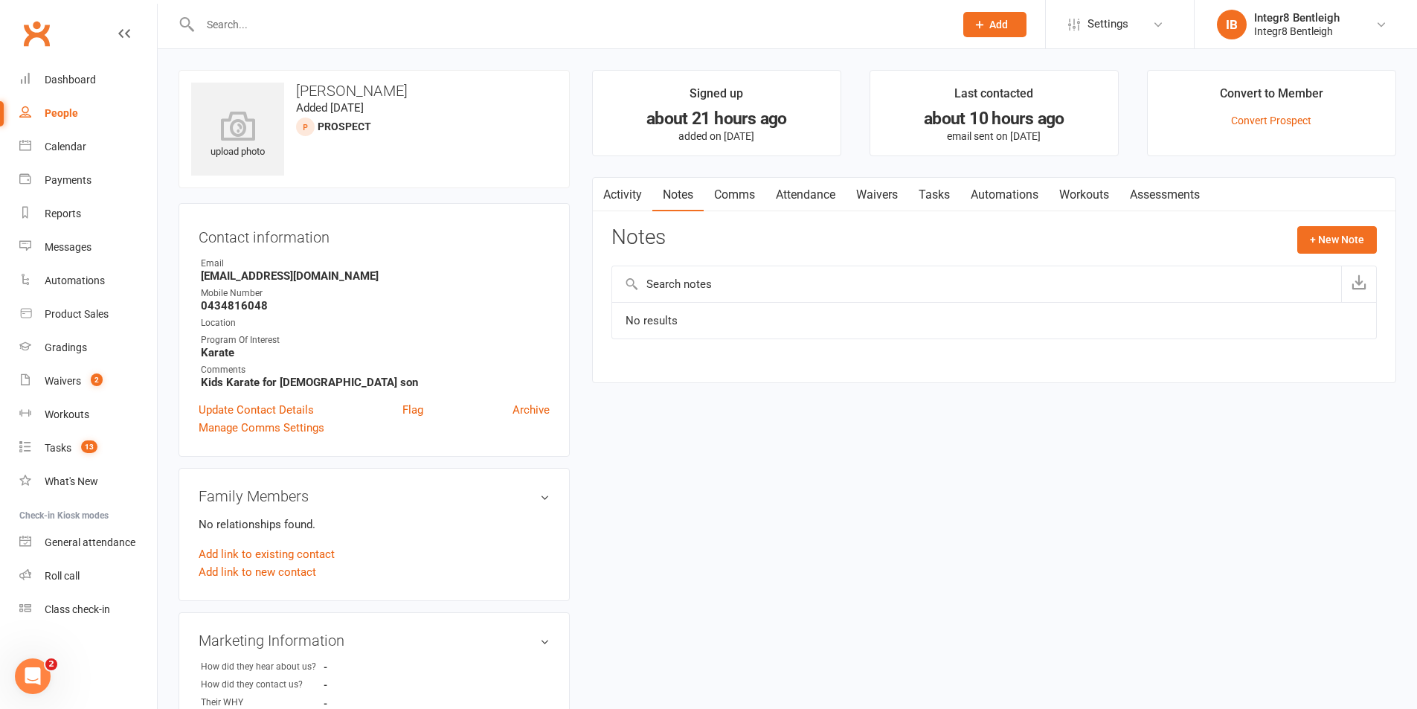
click at [628, 188] on link "Activity" at bounding box center [622, 195] width 59 height 34
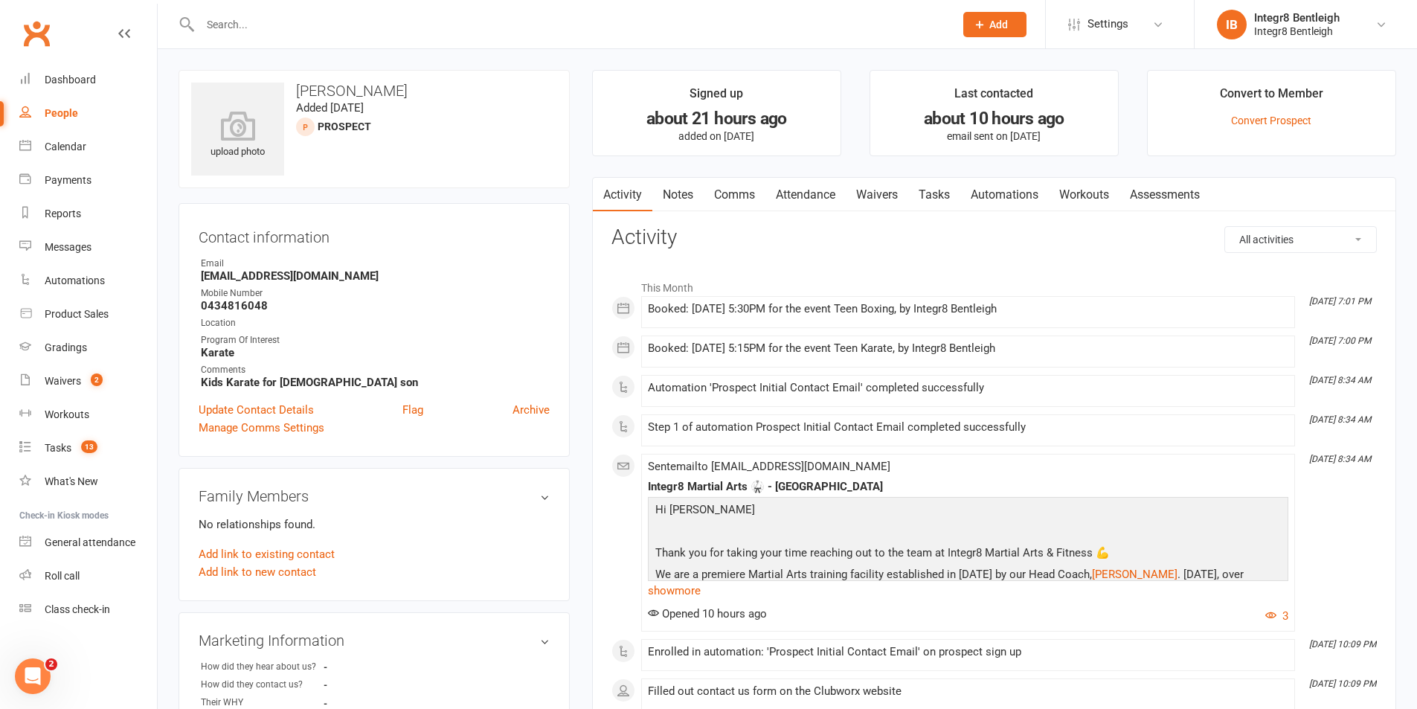
click at [681, 199] on link "Notes" at bounding box center [677, 195] width 51 height 34
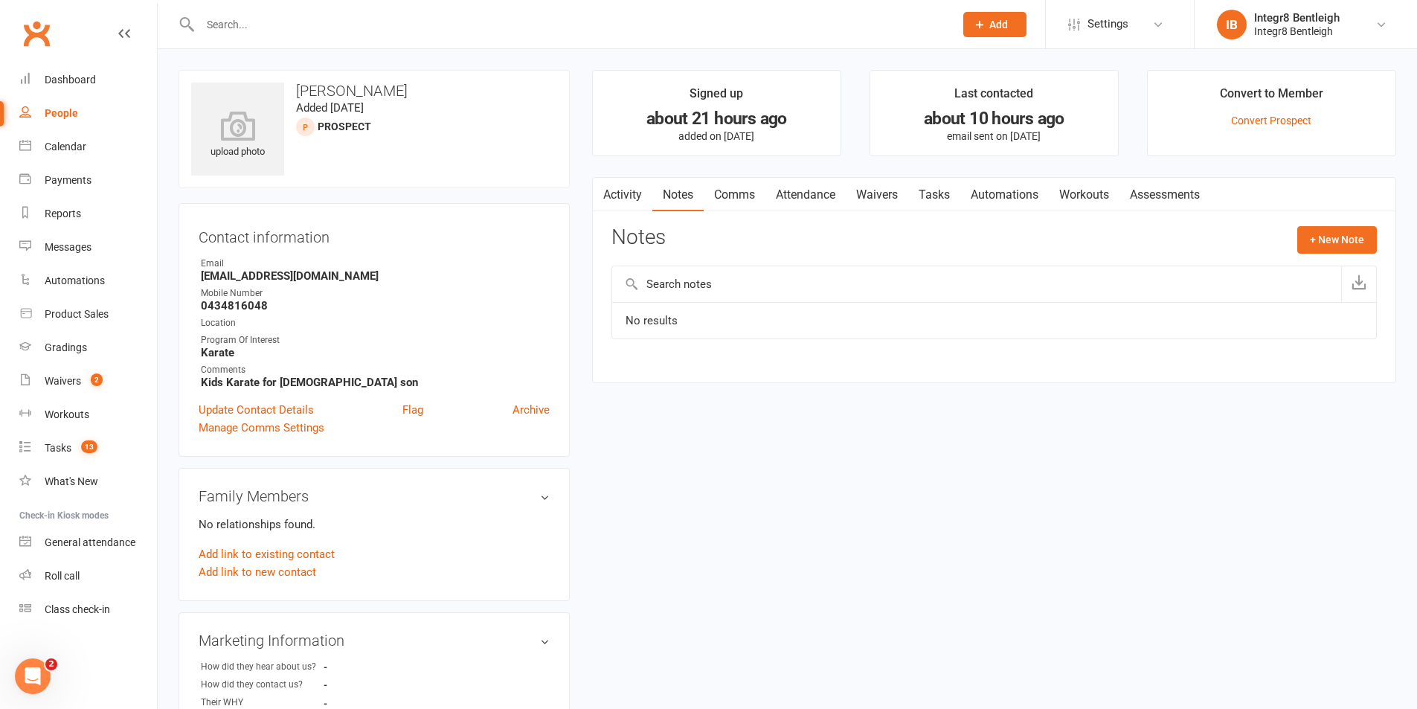
click at [629, 190] on link "Activity" at bounding box center [622, 195] width 59 height 34
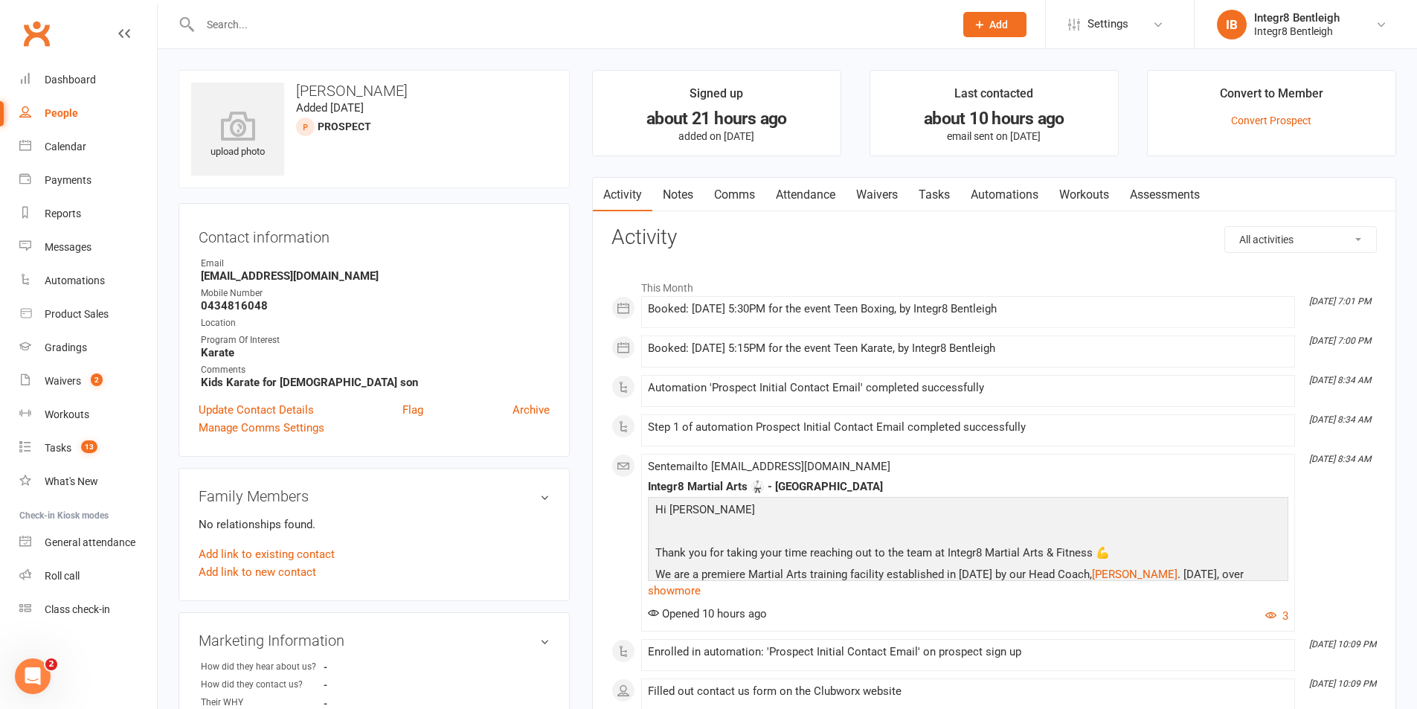
click at [680, 192] on link "Notes" at bounding box center [677, 195] width 51 height 34
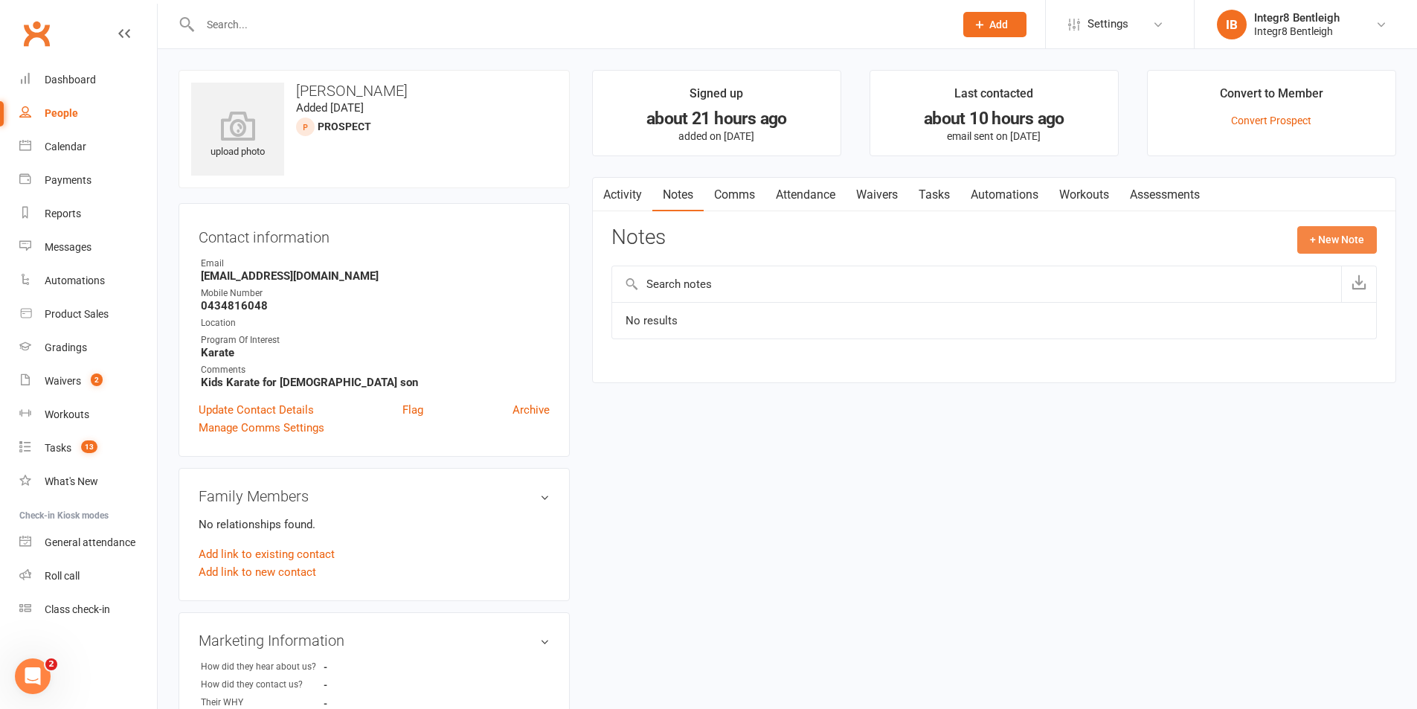
click at [1347, 239] on button "+ New Note" at bounding box center [1337, 239] width 80 height 27
click at [805, 293] on input "text" at bounding box center [993, 300] width 765 height 31
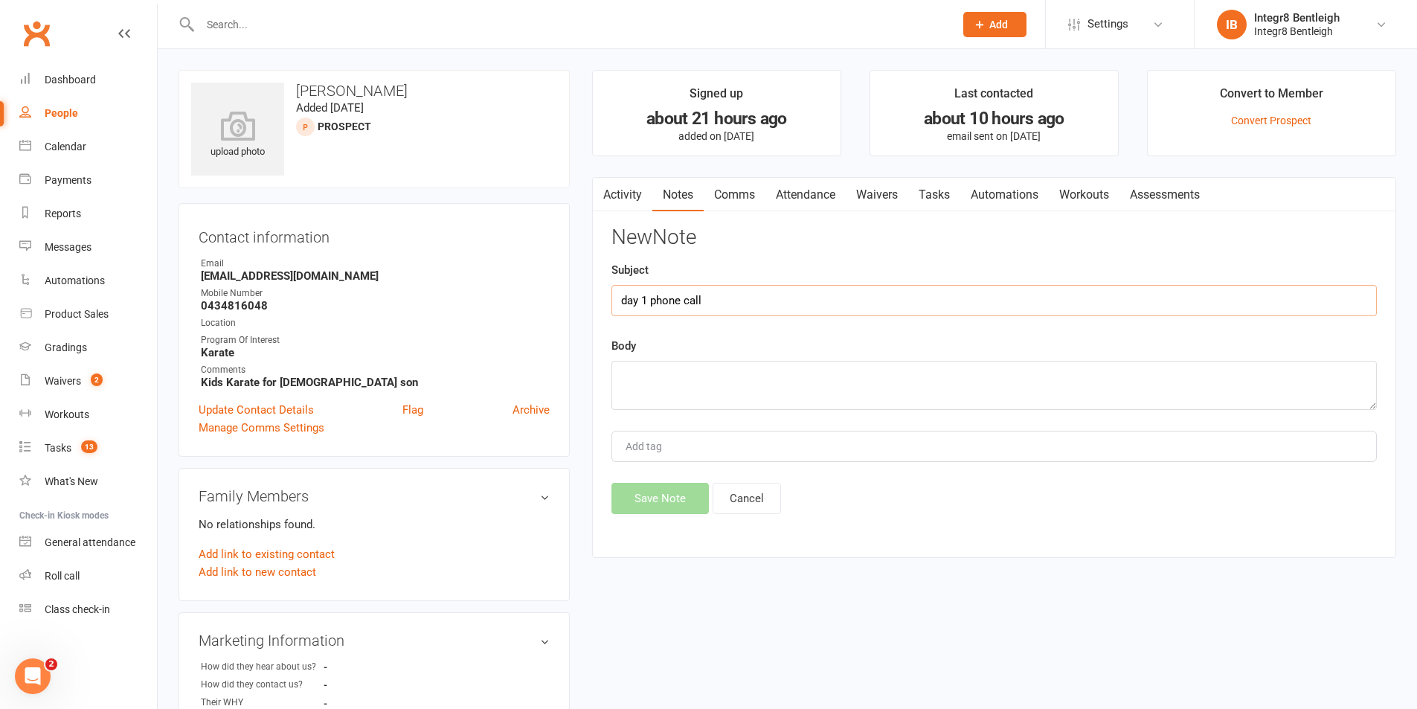
type input "day 1 phone call"
click at [909, 379] on textarea "enquired twice for 11 year old son in karate and boxing for daughter" at bounding box center [993, 385] width 765 height 49
click at [911, 378] on textarea "enquired twice for 11 year old son in karate and boxing for daughter" at bounding box center [993, 385] width 765 height 49
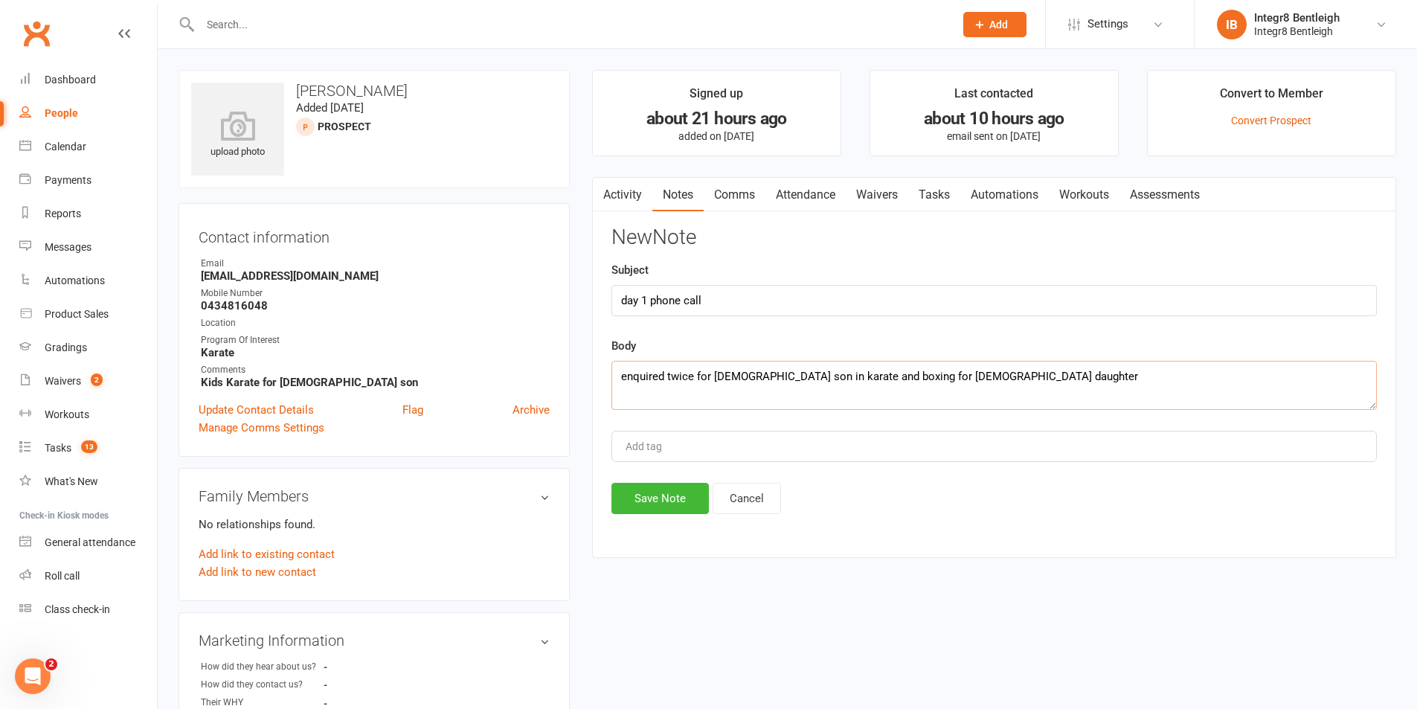
click at [1033, 376] on textarea "enquired twice for 11 year old son in karate and boxing for 14 year old daughter" at bounding box center [993, 385] width 765 height 49
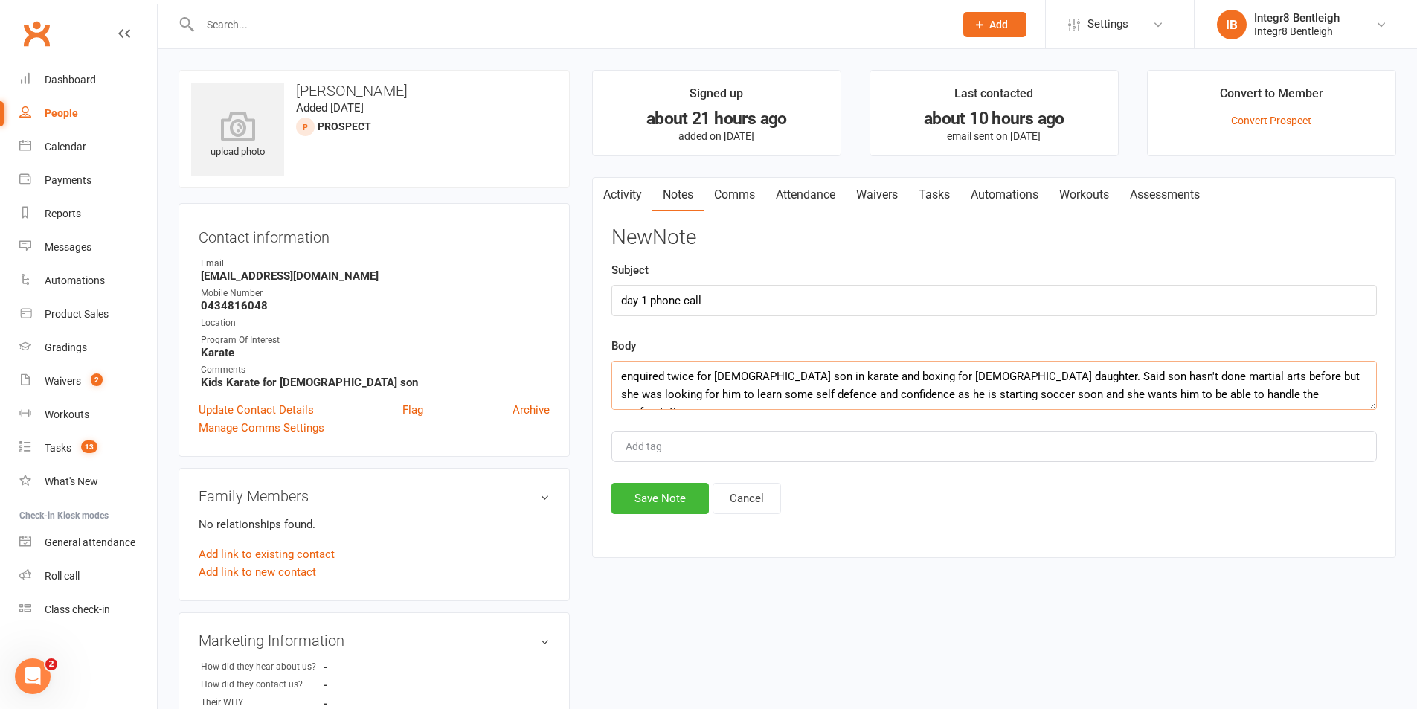
click at [717, 396] on textarea "enquired twice for 11 year old son in karate and boxing for 14 year old daughte…" at bounding box center [993, 385] width 765 height 49
click at [733, 398] on textarea "enquired twice for 11 year old son in karate and boxing for 14 year old daughte…" at bounding box center [993, 385] width 765 height 49
click at [647, 372] on textarea "enquired twice for 11 year old son in karate and boxing for 14 year old daughte…" at bounding box center [993, 385] width 765 height 49
drag, startPoint x: 647, startPoint y: 372, endPoint x: 1283, endPoint y: 391, distance: 636.2
click at [1286, 391] on textarea "enquired twice for 11 year old son in karate and boxing for 14 year old daughte…" at bounding box center [993, 385] width 765 height 49
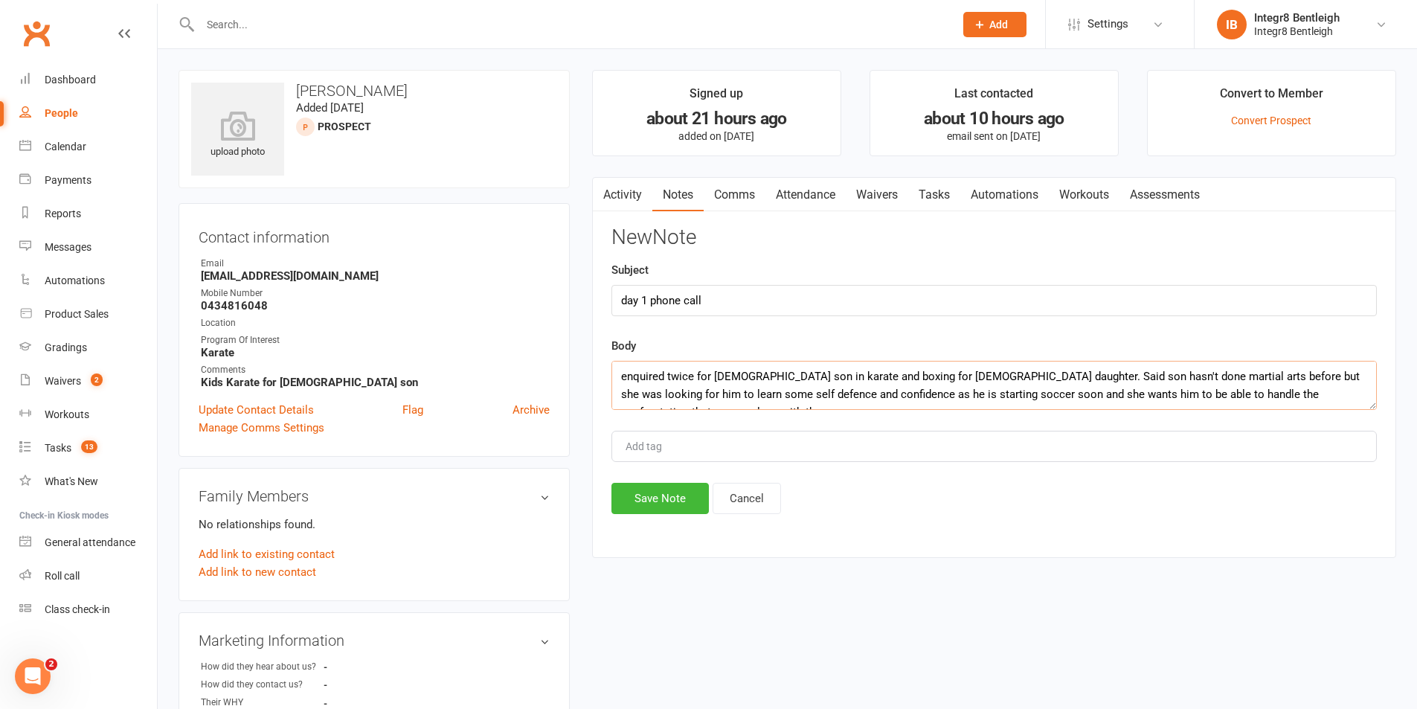
scroll to position [10, 0]
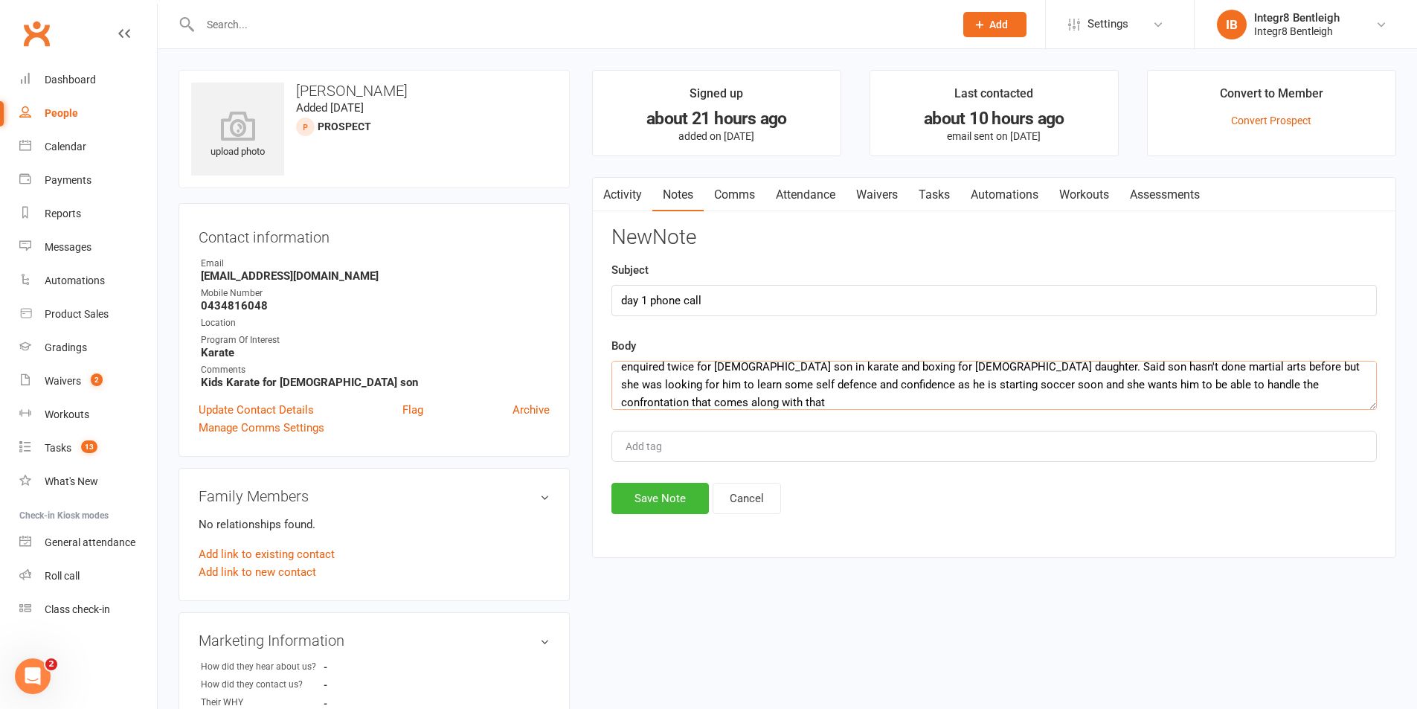
click at [1264, 382] on textarea "enquired twice for 11 year old son in karate and boxing for 14 year old daughte…" at bounding box center [993, 385] width 765 height 49
click at [1263, 383] on textarea "enquired twice for 11 year old son in karate and boxing for 14 year old daughte…" at bounding box center [993, 385] width 765 height 49
click at [1263, 384] on textarea "enquired twice for 11 year old son in karate and boxing for 14 year old daughte…" at bounding box center [993, 385] width 765 height 49
click at [1269, 384] on textarea "enquired twice for 11 year old son in karate and boxing for 14 year old daughte…" at bounding box center [993, 385] width 765 height 49
click at [1263, 385] on textarea "enquired twice for 11 year old son in karate and boxing for 14 year old daughte…" at bounding box center [993, 385] width 765 height 49
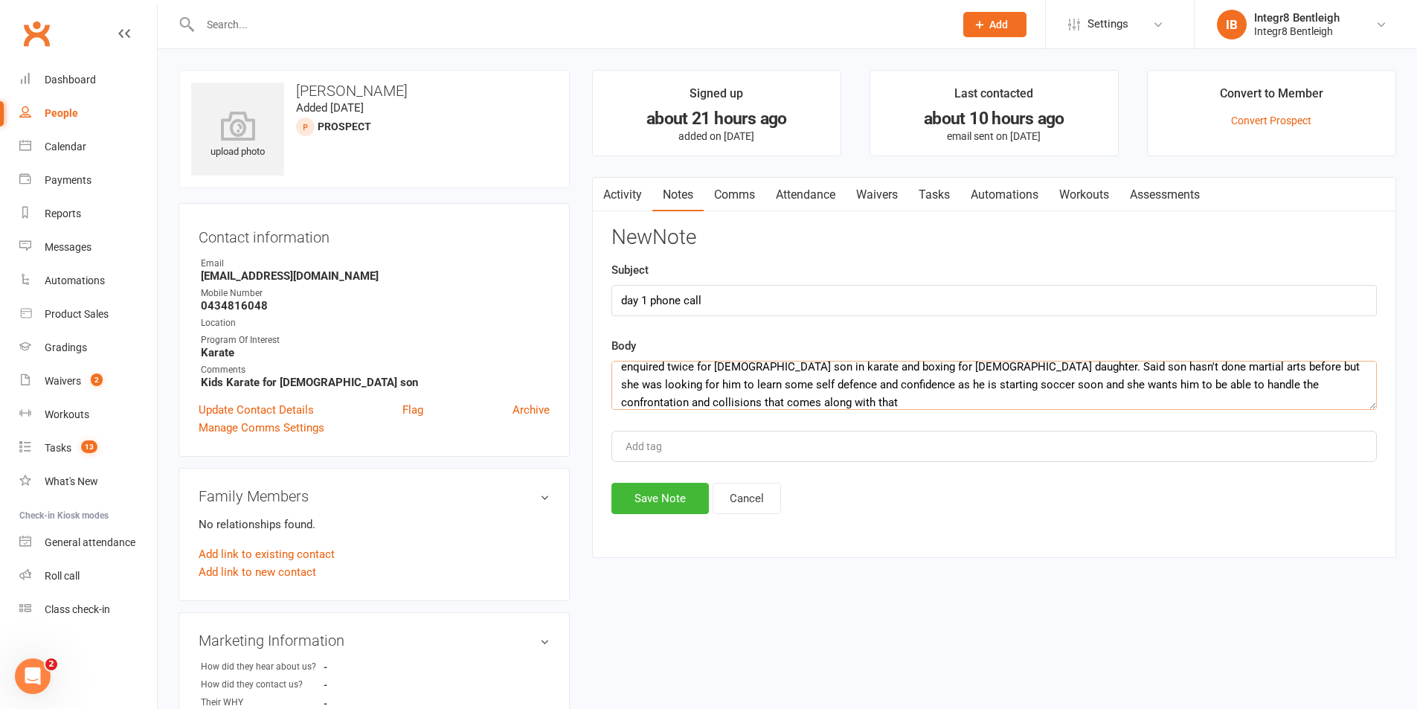
click at [791, 396] on textarea "enquired twice for 11 year old son in karate and boxing for 14 year old daughte…" at bounding box center [993, 385] width 765 height 49
click at [1289, 387] on textarea "enquired twice for 11 year old son in karate and boxing for 14 year old daughte…" at bounding box center [993, 385] width 765 height 49
drag, startPoint x: 1289, startPoint y: 387, endPoint x: 1120, endPoint y: 378, distance: 169.1
click at [1032, 399] on textarea "enquired twice for 11 year old son in karate and boxing for 14 year old daughte…" at bounding box center [993, 385] width 765 height 49
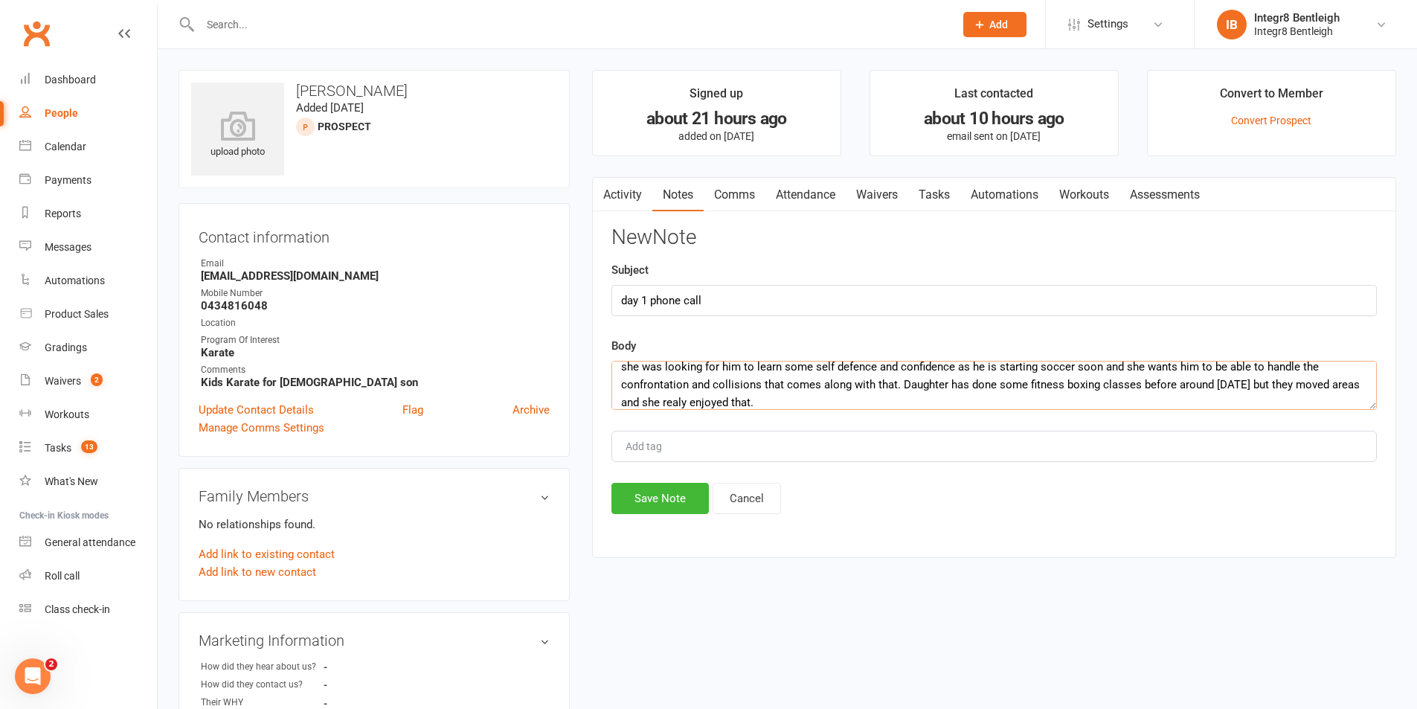
click at [1287, 382] on textarea "enquired twice for 11 year old son in karate and boxing for 14 year old daughte…" at bounding box center [993, 385] width 765 height 49
click at [666, 401] on textarea "enquired twice for 11 year old son in karate and boxing for 14 year old daughte…" at bounding box center [993, 385] width 765 height 49
click at [849, 399] on textarea "enquired twice for 11 year old son in karate and boxing for 14 year old daughte…" at bounding box center [993, 385] width 765 height 49
type textarea "enquired twice for 11 year old son in karate and boxing for 14 year old daughte…"
click at [657, 448] on input "rebecvca" at bounding box center [650, 446] width 52 height 18
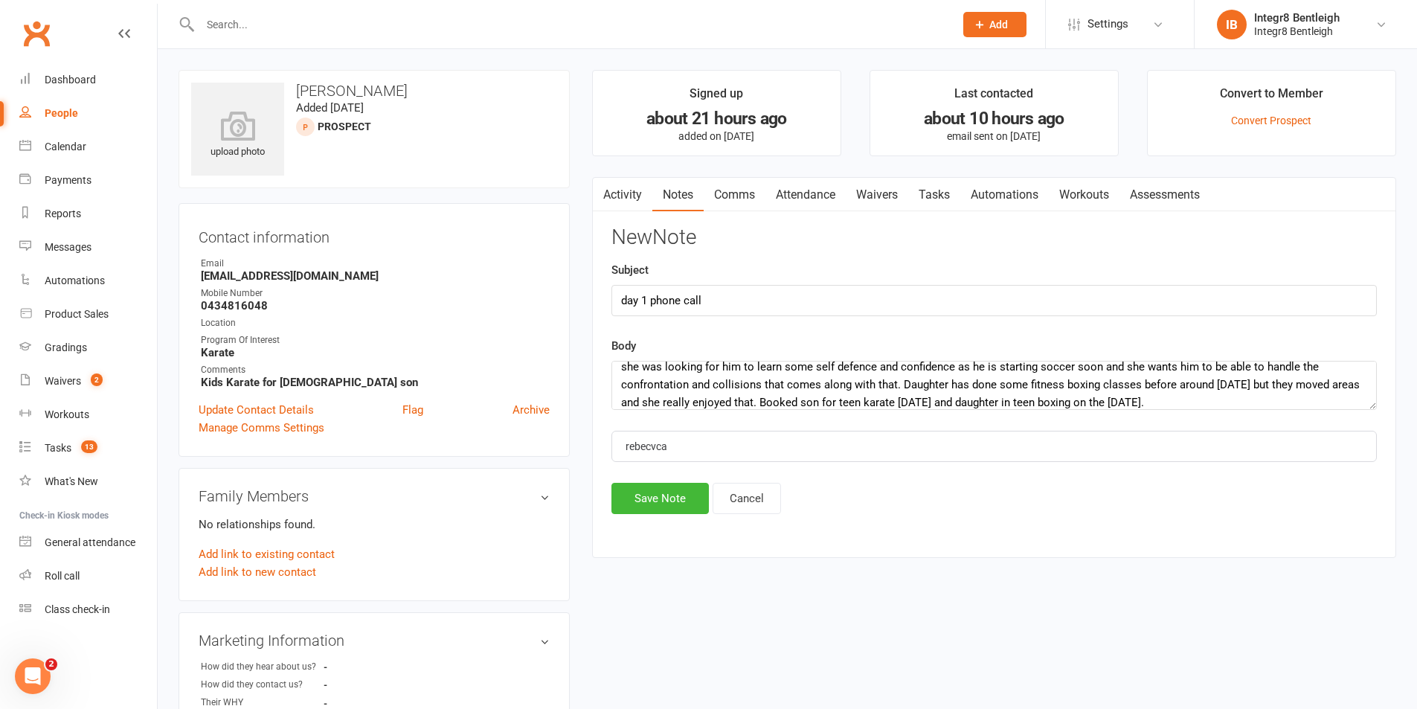
type input "[PERSON_NAME]"
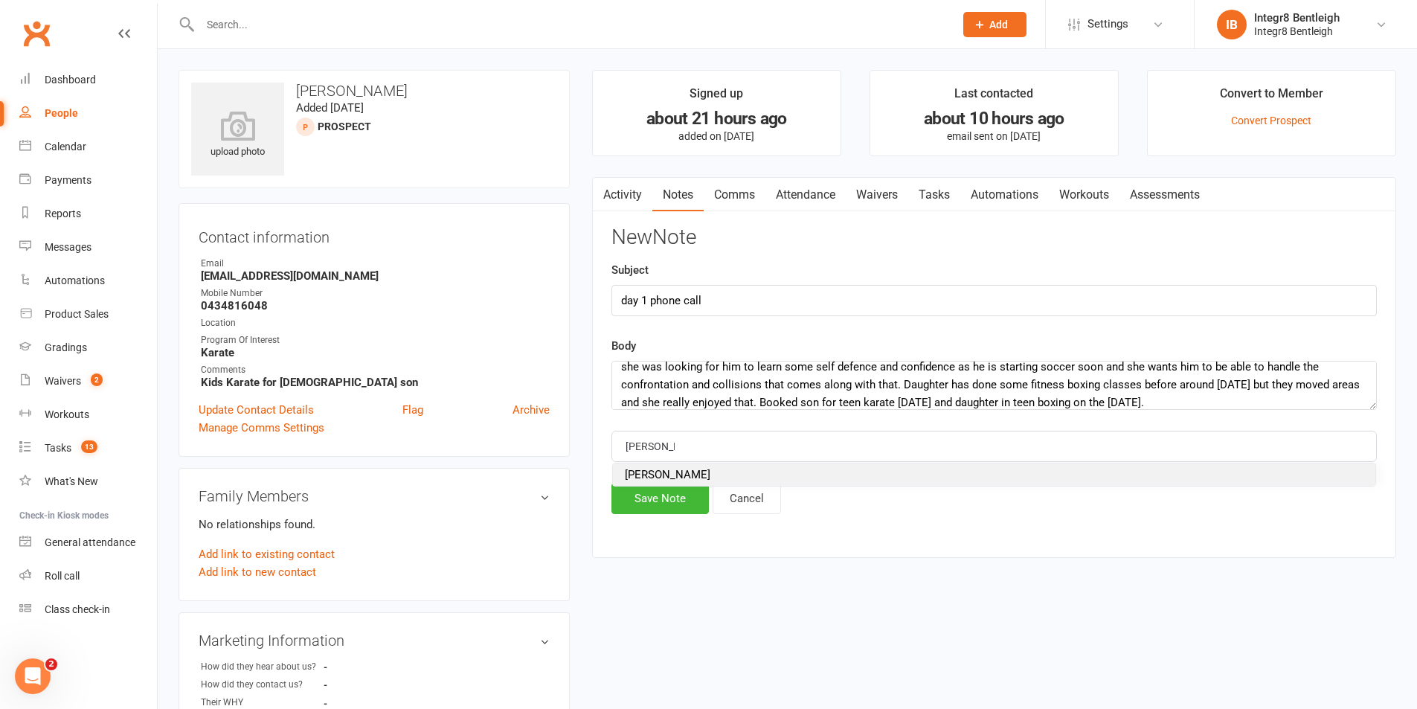
click at [671, 465] on li "[PERSON_NAME]" at bounding box center [994, 474] width 762 height 22
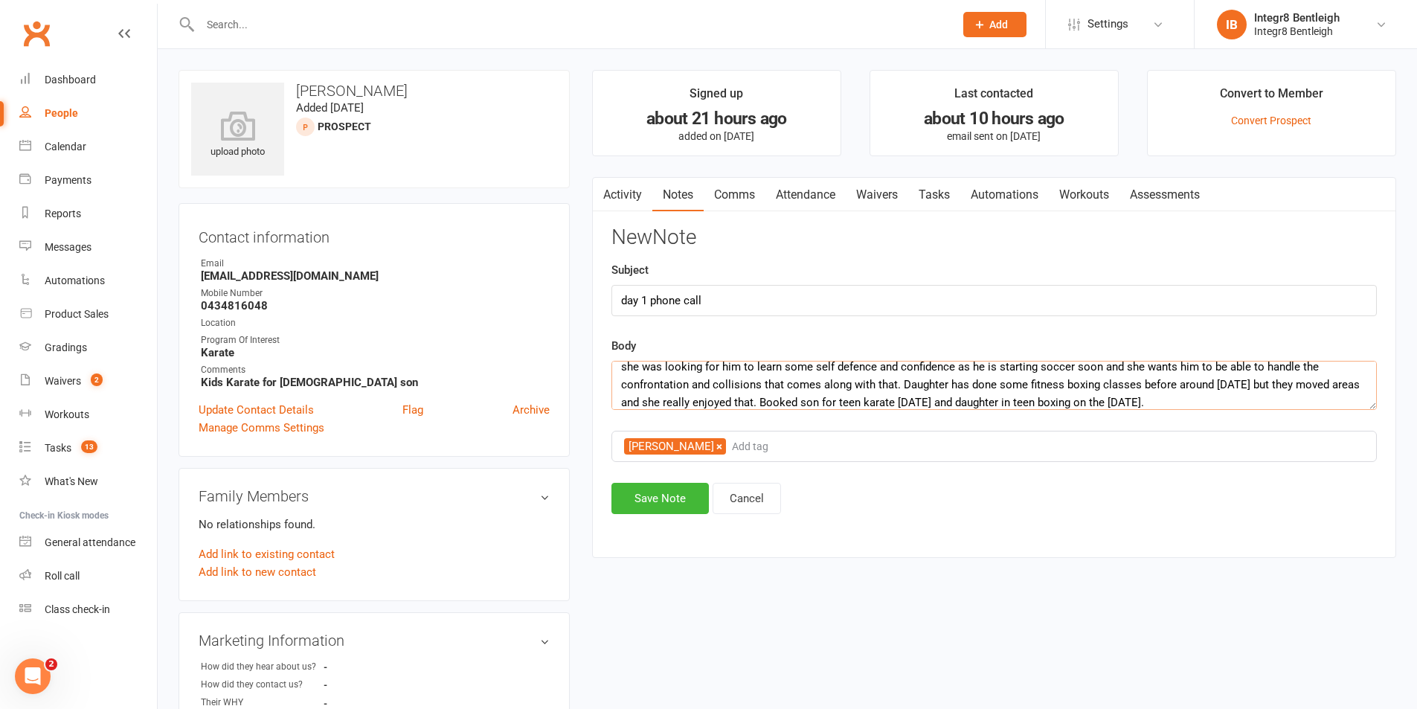
click at [1143, 405] on textarea "enquired twice for 11 year old son in karate and boxing for 14 year old daughte…" at bounding box center [993, 385] width 765 height 49
click at [678, 503] on button "Save Note" at bounding box center [659, 498] width 97 height 31
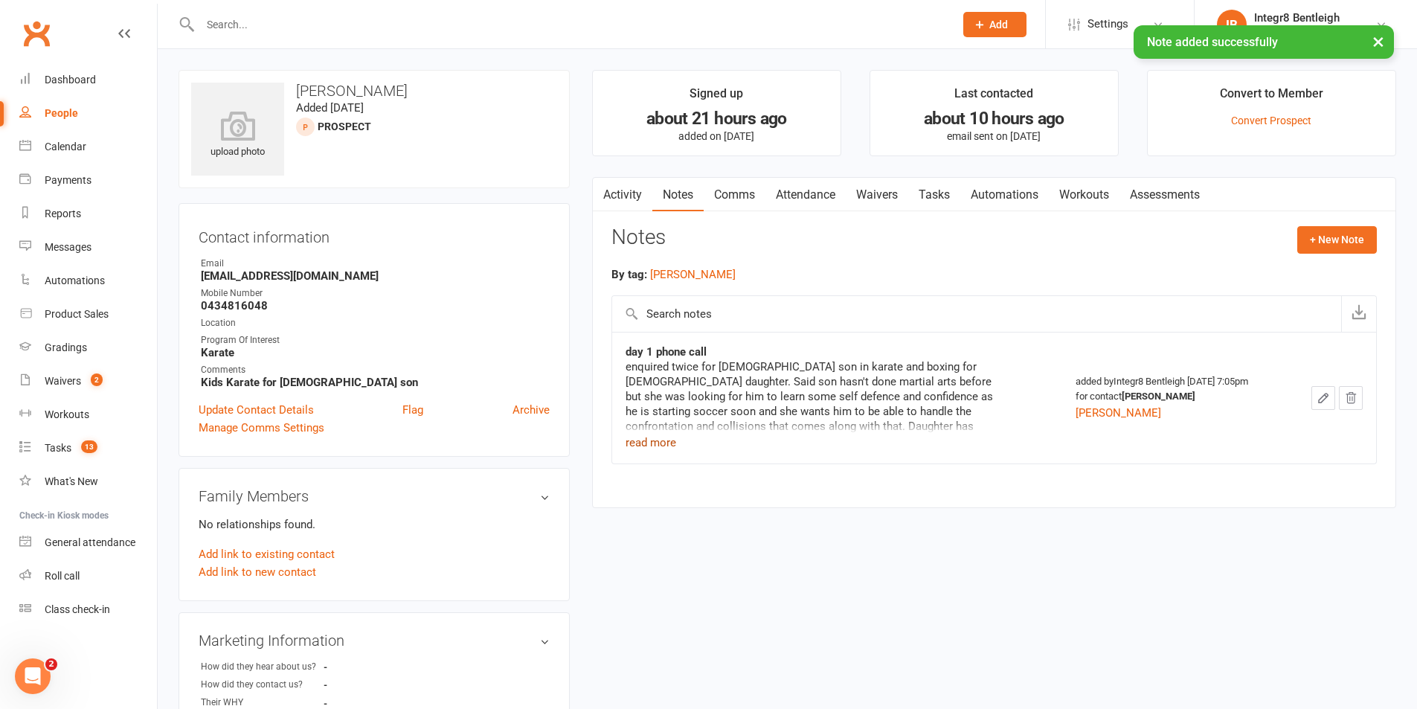
click at [660, 446] on button "read more" at bounding box center [650, 443] width 51 height 18
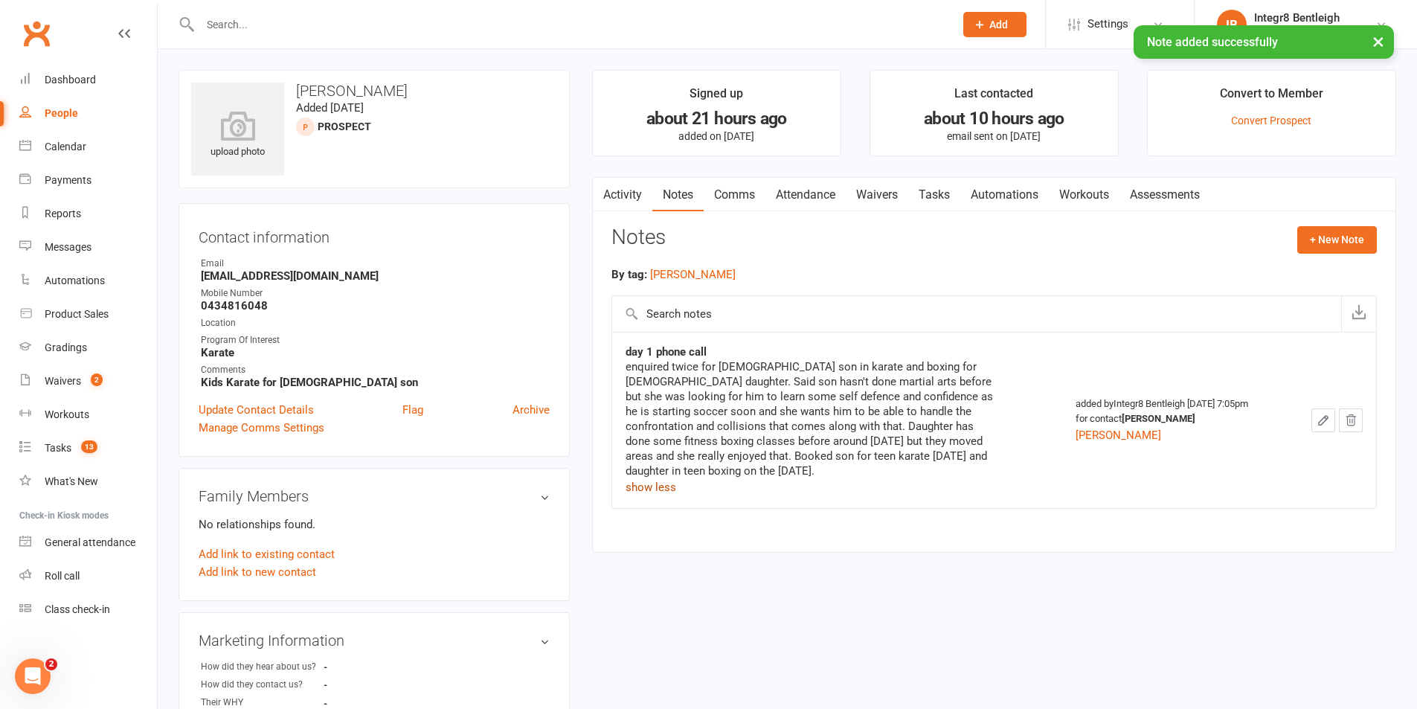
click at [675, 482] on div "enquired twice for 11 year old son in karate and boxing for 14 year old daughte…" at bounding box center [811, 427] width 372 height 137
click at [668, 489] on button "show less" at bounding box center [650, 487] width 51 height 18
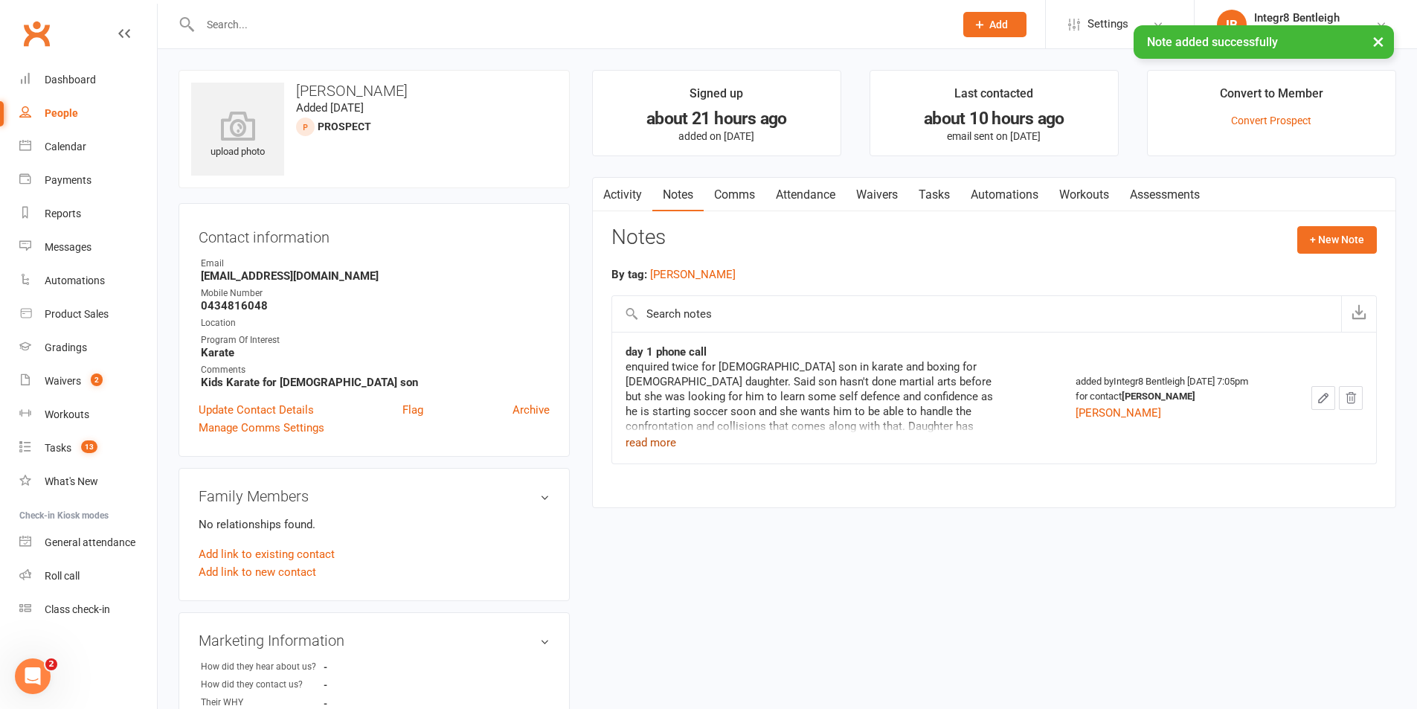
click at [628, 190] on link "Activity" at bounding box center [622, 195] width 59 height 34
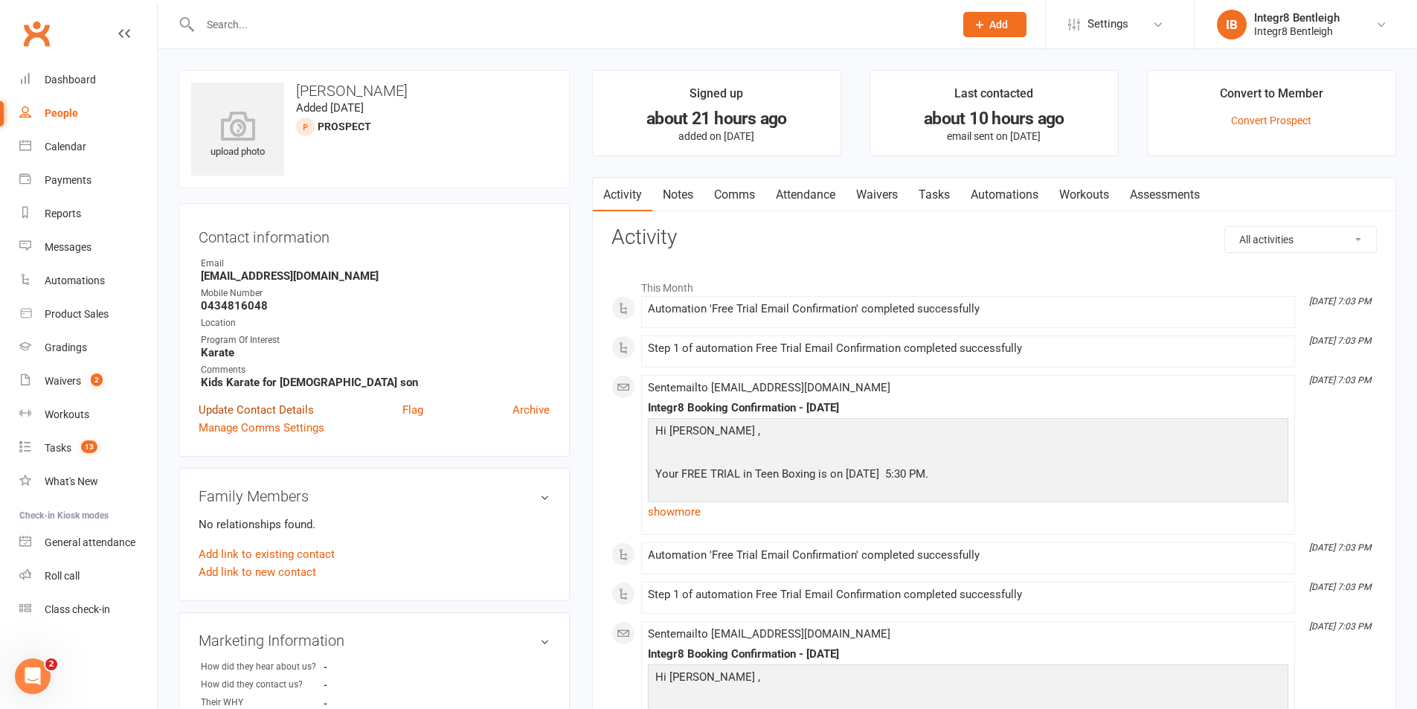
click at [289, 414] on link "Update Contact Details" at bounding box center [256, 410] width 115 height 18
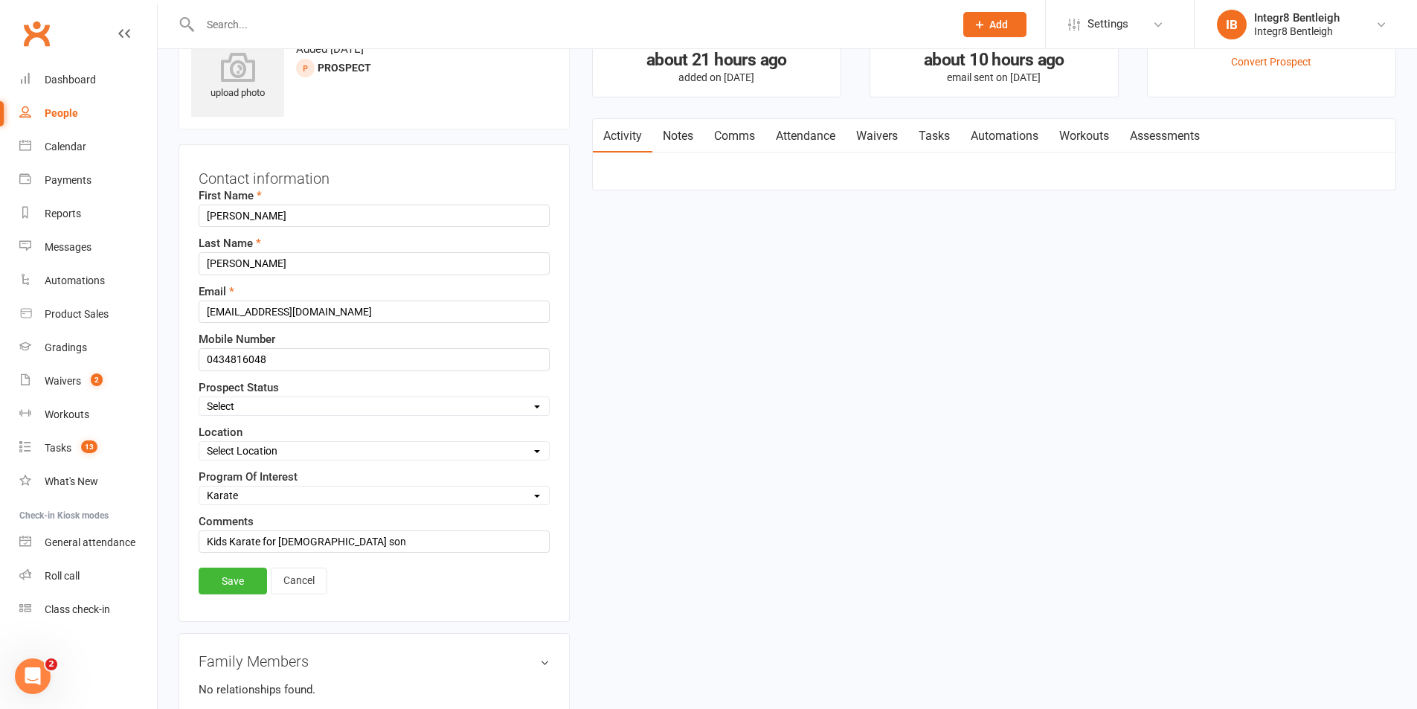
scroll to position [70, 0]
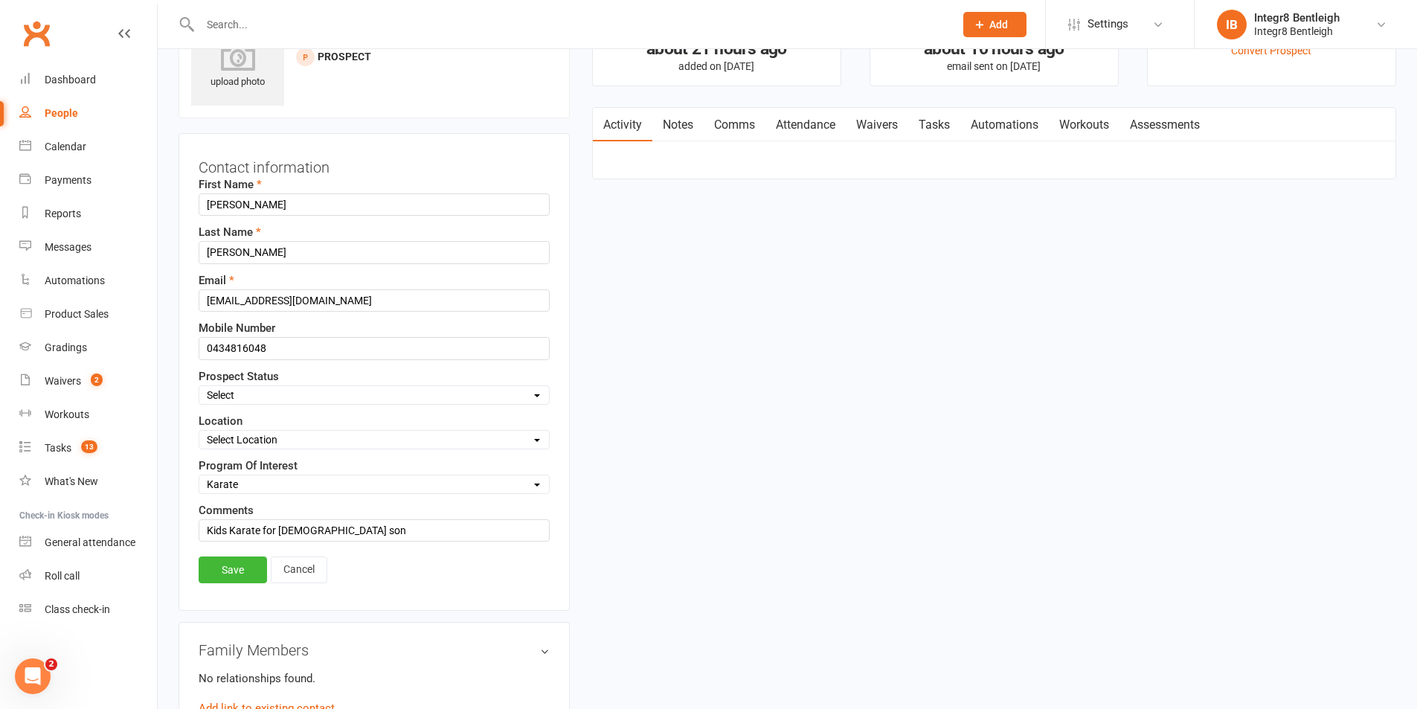
click at [300, 398] on select "Select Initial Contact Follow-up Free Trial Booked Awaiting Sign-Up Not Ready (…" at bounding box center [374, 395] width 350 height 16
select select "Free Trial Booked"
click at [199, 387] on select "Select Initial Contact Follow-up Free Trial Booked Awaiting Sign-Up Not Ready (…" at bounding box center [374, 395] width 350 height 16
click at [234, 571] on link "Save" at bounding box center [233, 569] width 68 height 27
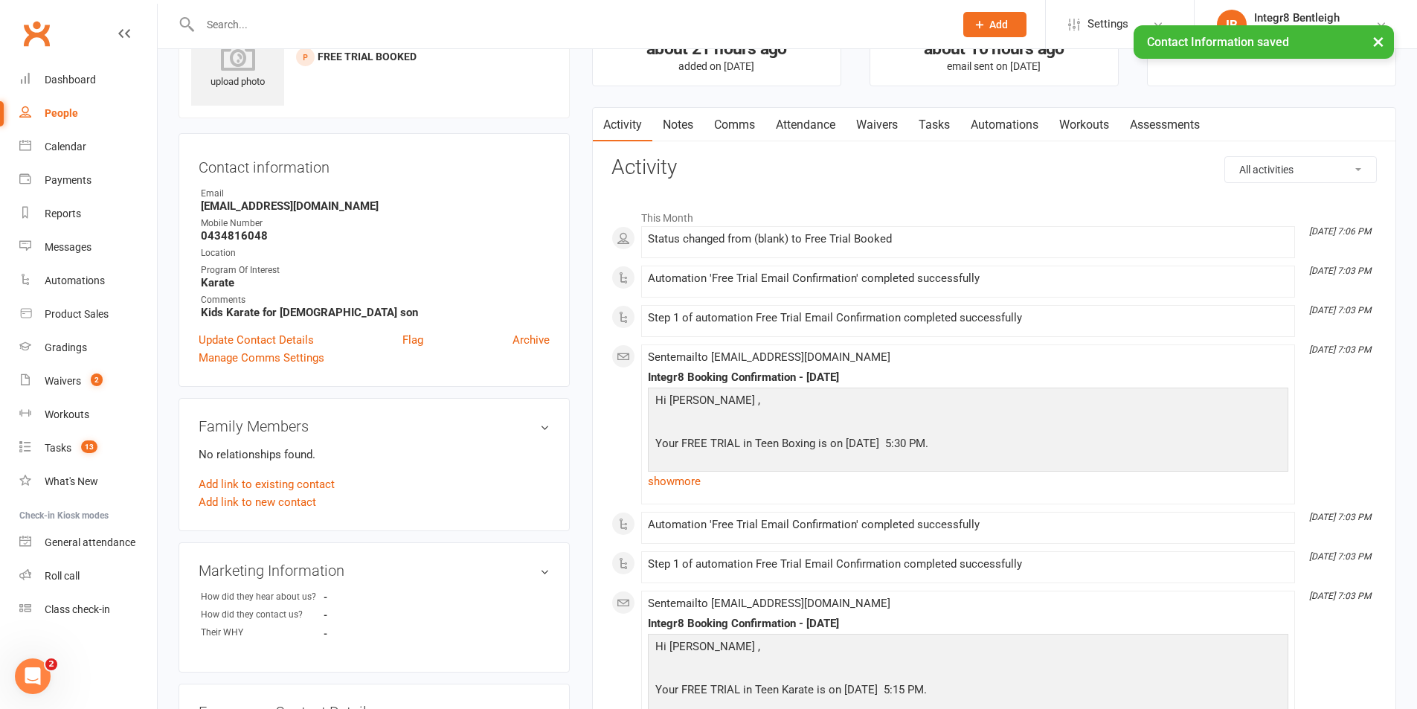
scroll to position [0, 0]
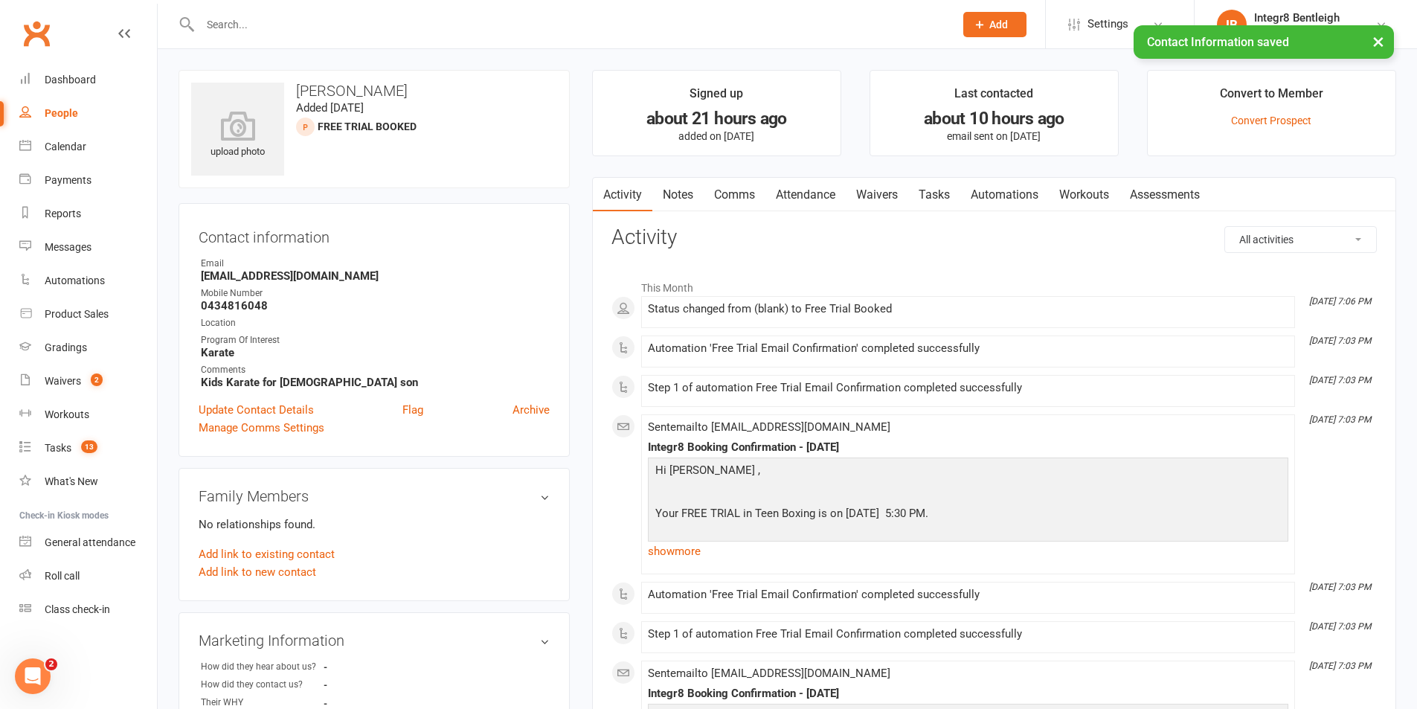
click at [682, 187] on link "Notes" at bounding box center [677, 195] width 51 height 34
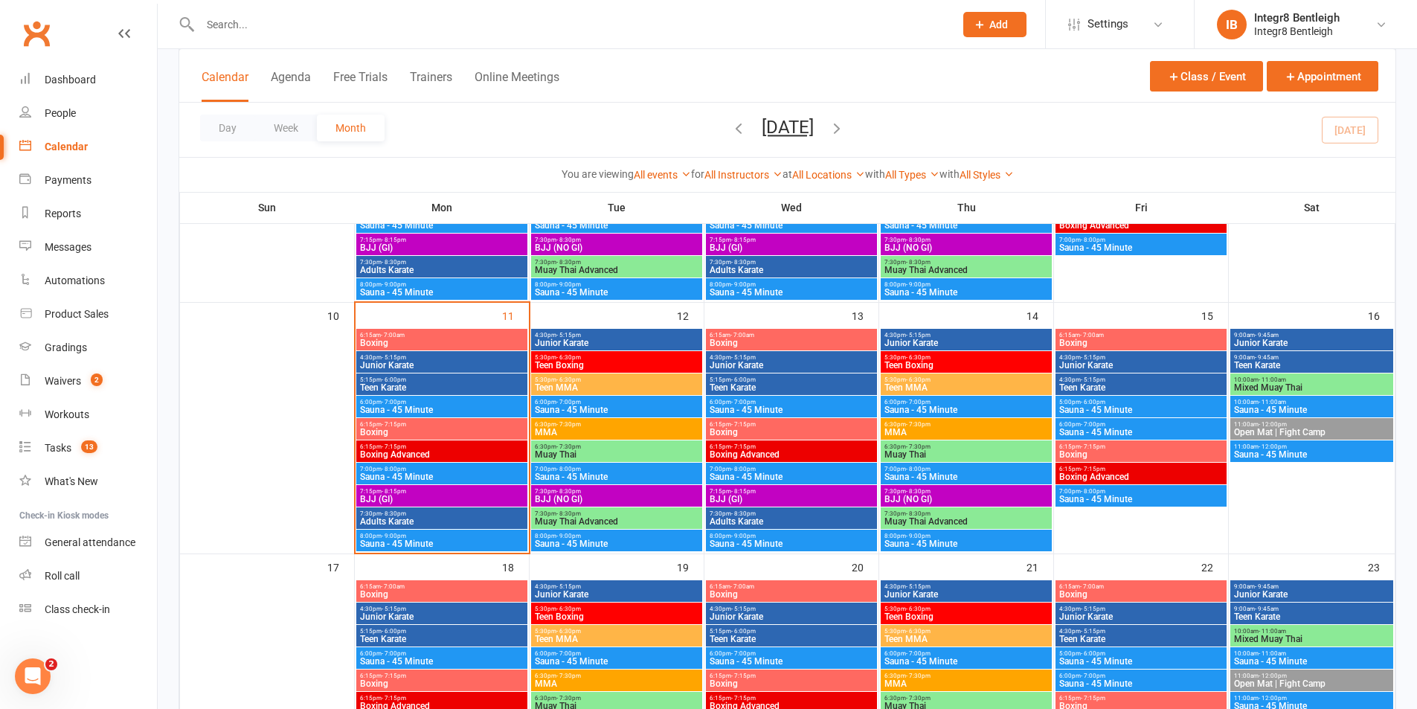
scroll to position [521, 0]
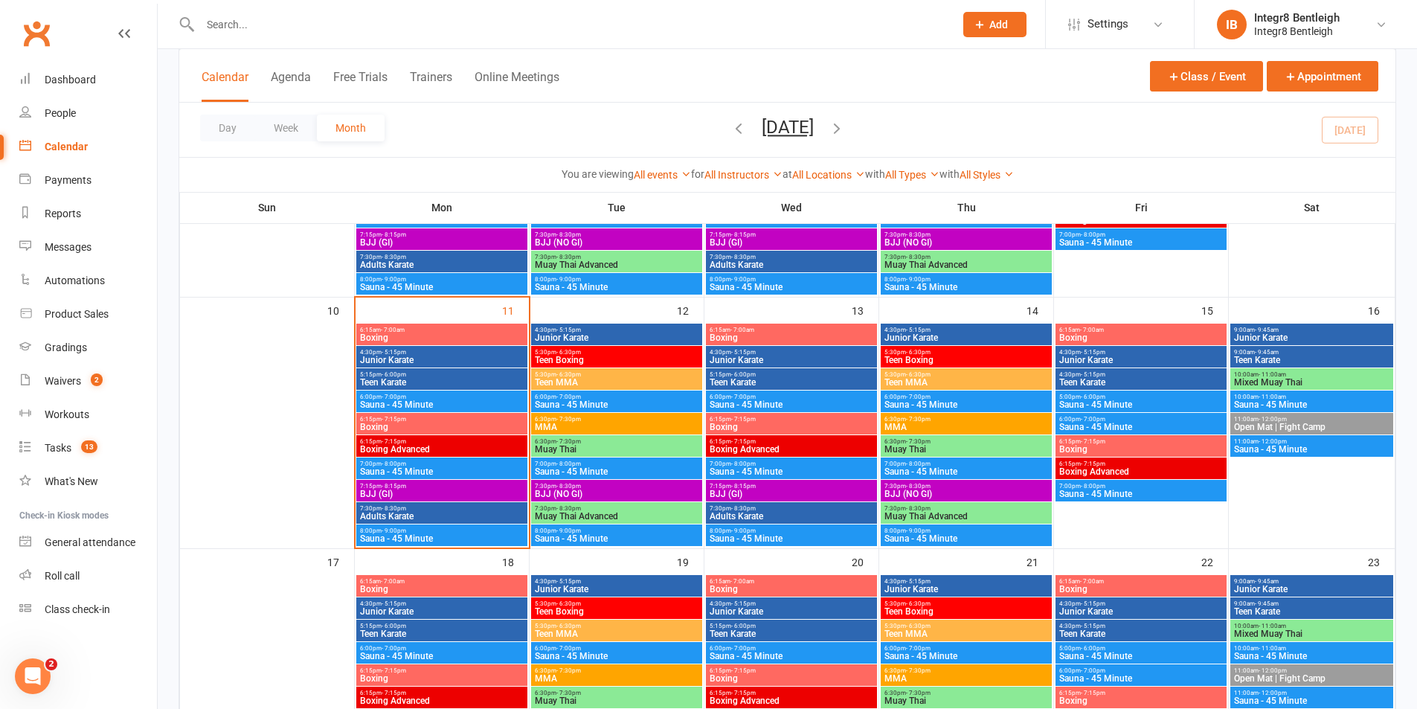
click at [780, 427] on span "Boxing" at bounding box center [791, 426] width 165 height 9
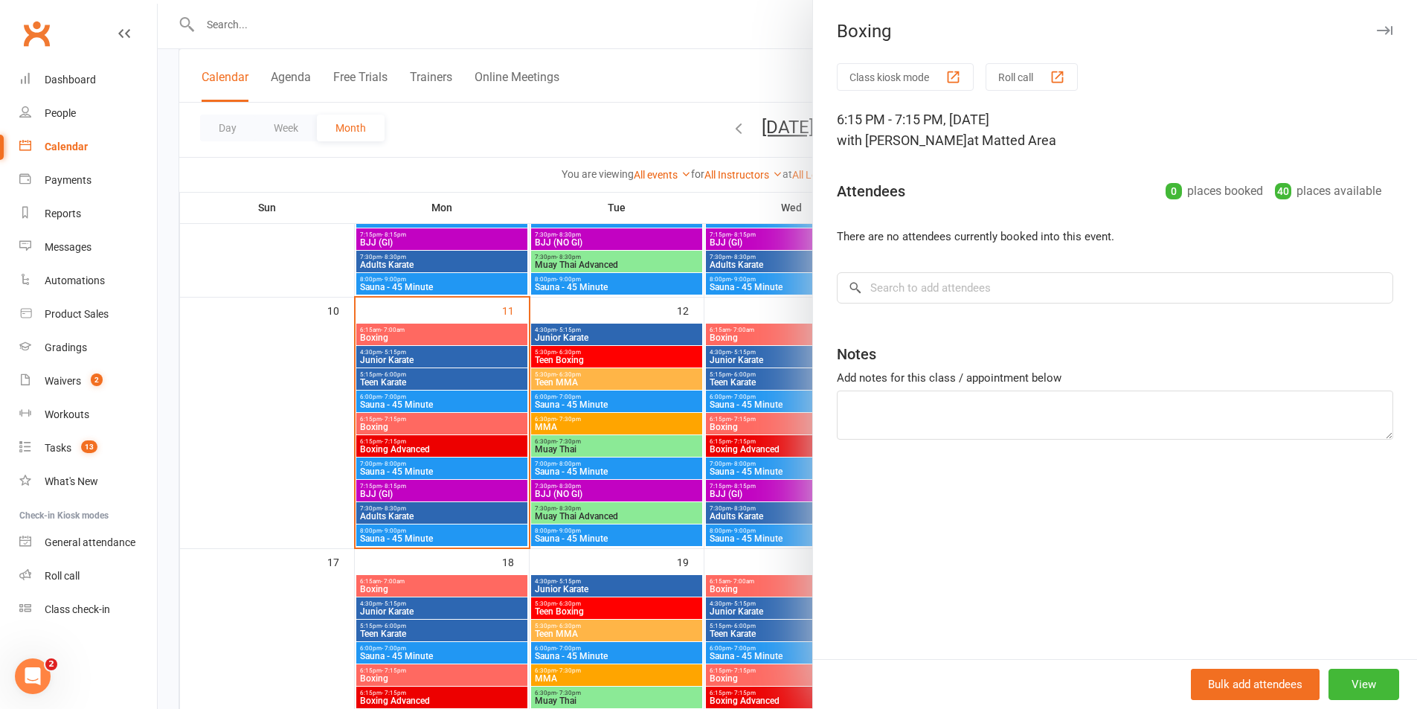
click at [724, 422] on div at bounding box center [787, 354] width 1259 height 709
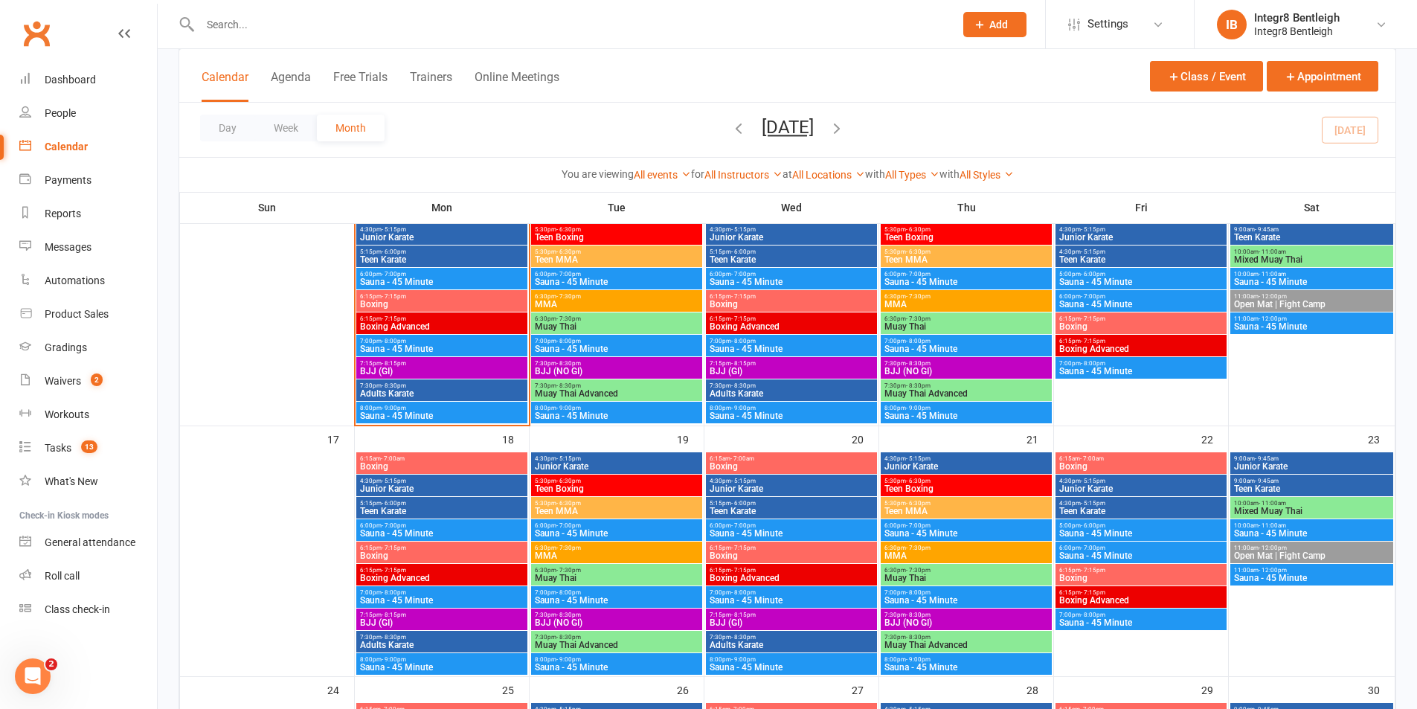
scroll to position [669, 0]
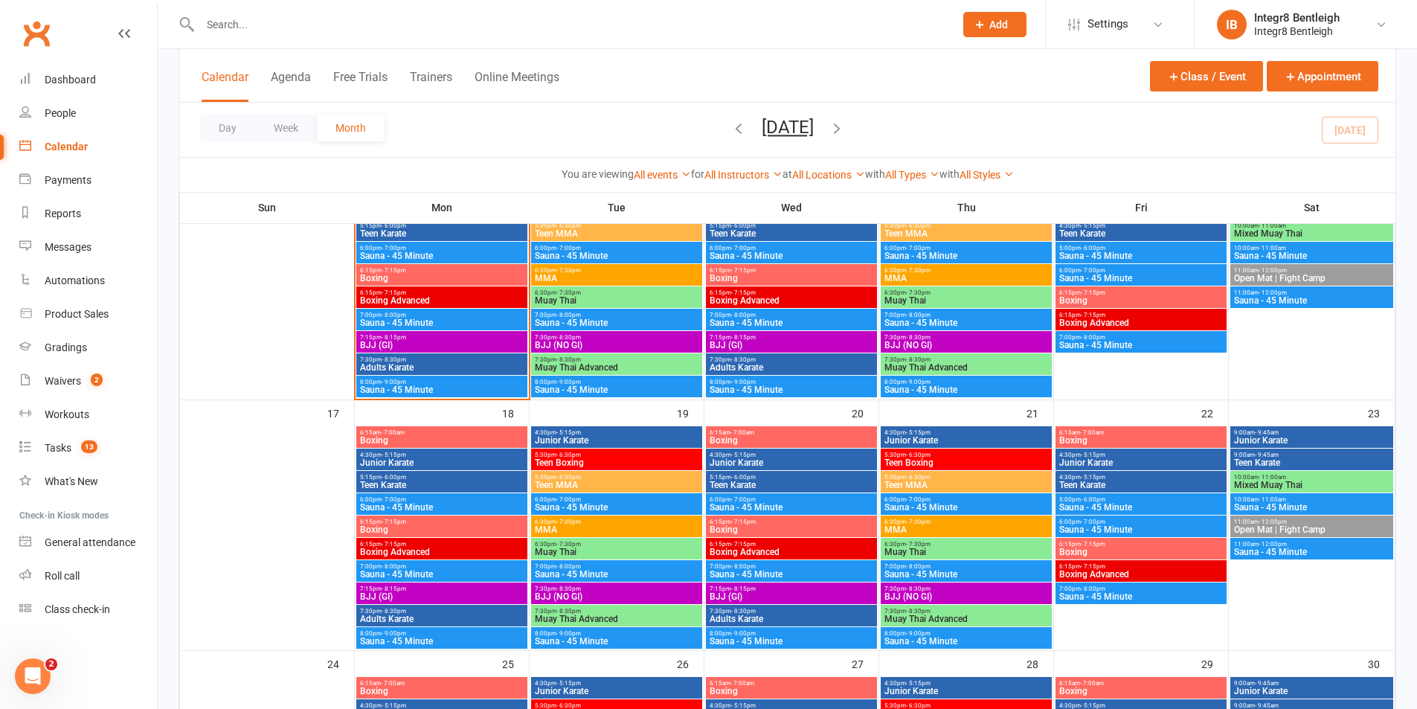
click at [408, 522] on span "6:15pm - 7:15pm" at bounding box center [441, 521] width 165 height 7
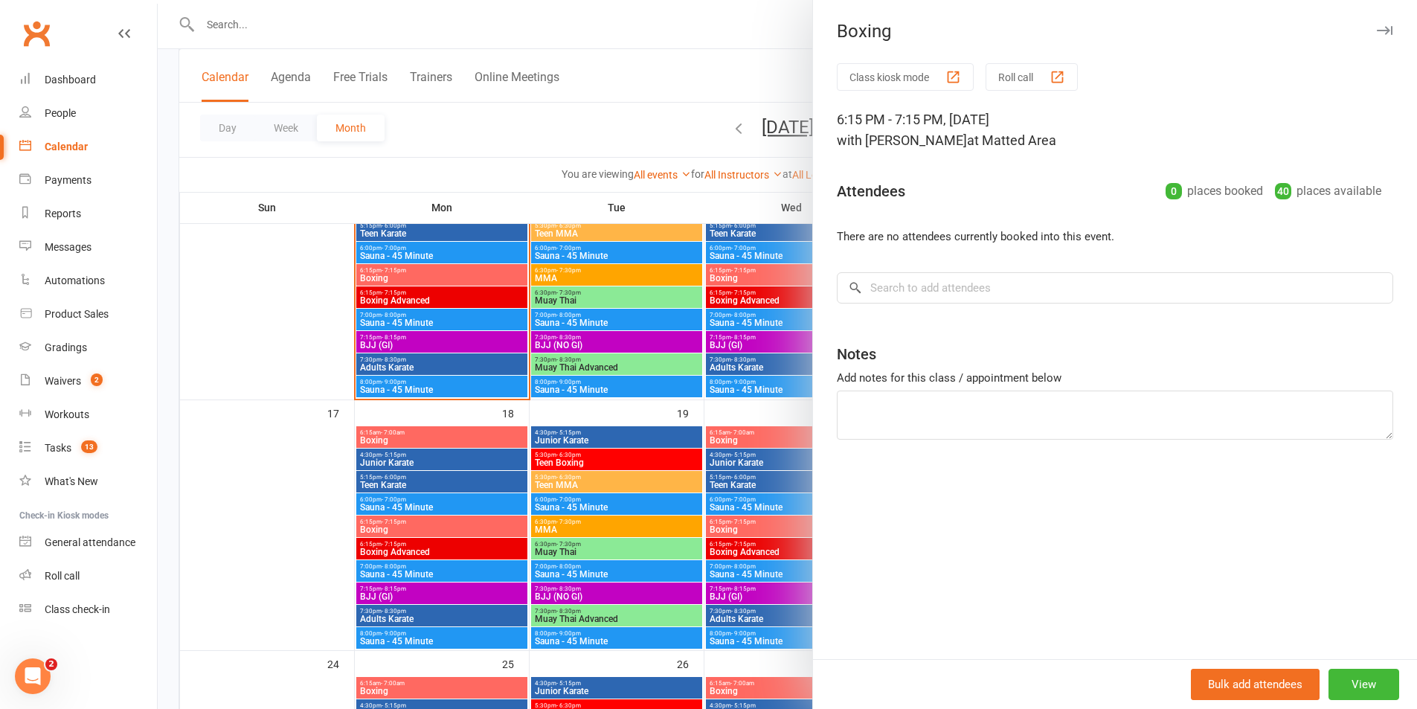
drag, startPoint x: 619, startPoint y: 437, endPoint x: 667, endPoint y: 495, distance: 76.1
click at [619, 437] on div at bounding box center [787, 354] width 1259 height 709
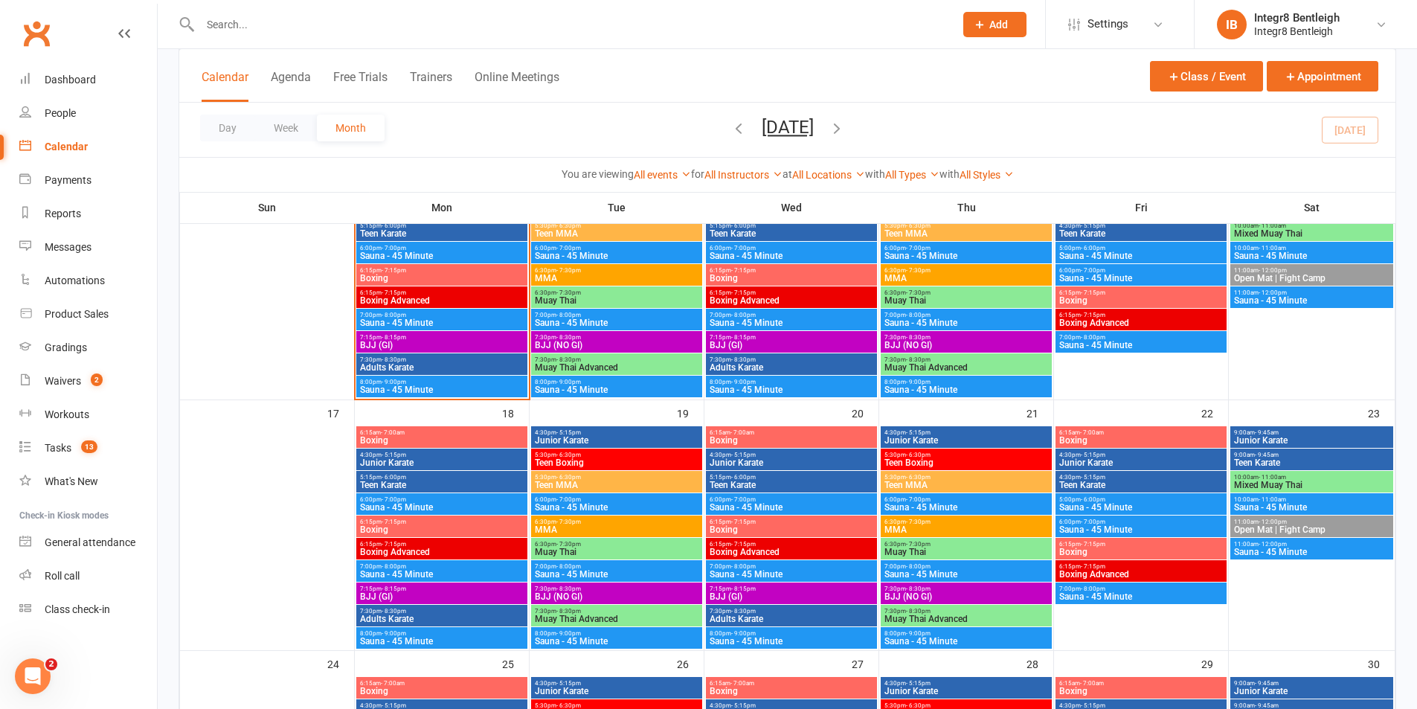
click at [765, 530] on span "Boxing" at bounding box center [791, 529] width 165 height 9
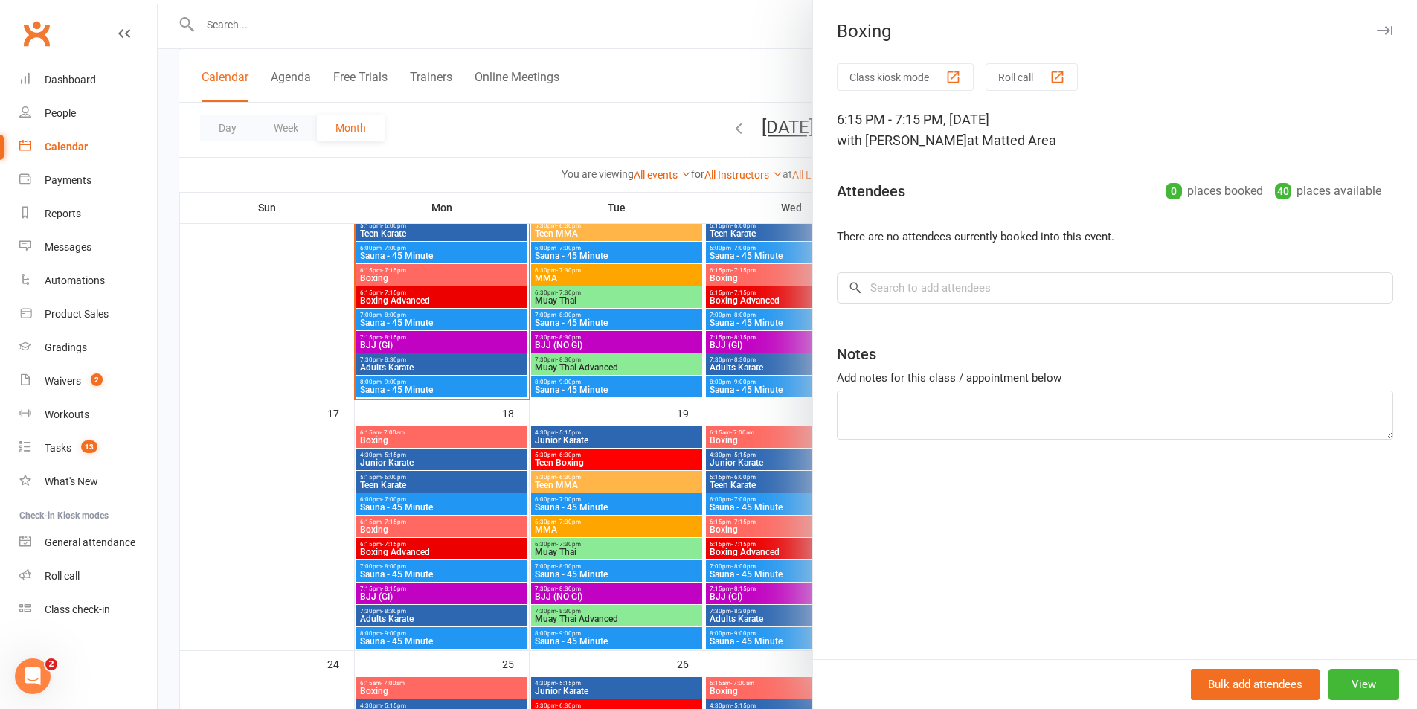
click at [614, 437] on div at bounding box center [787, 354] width 1259 height 709
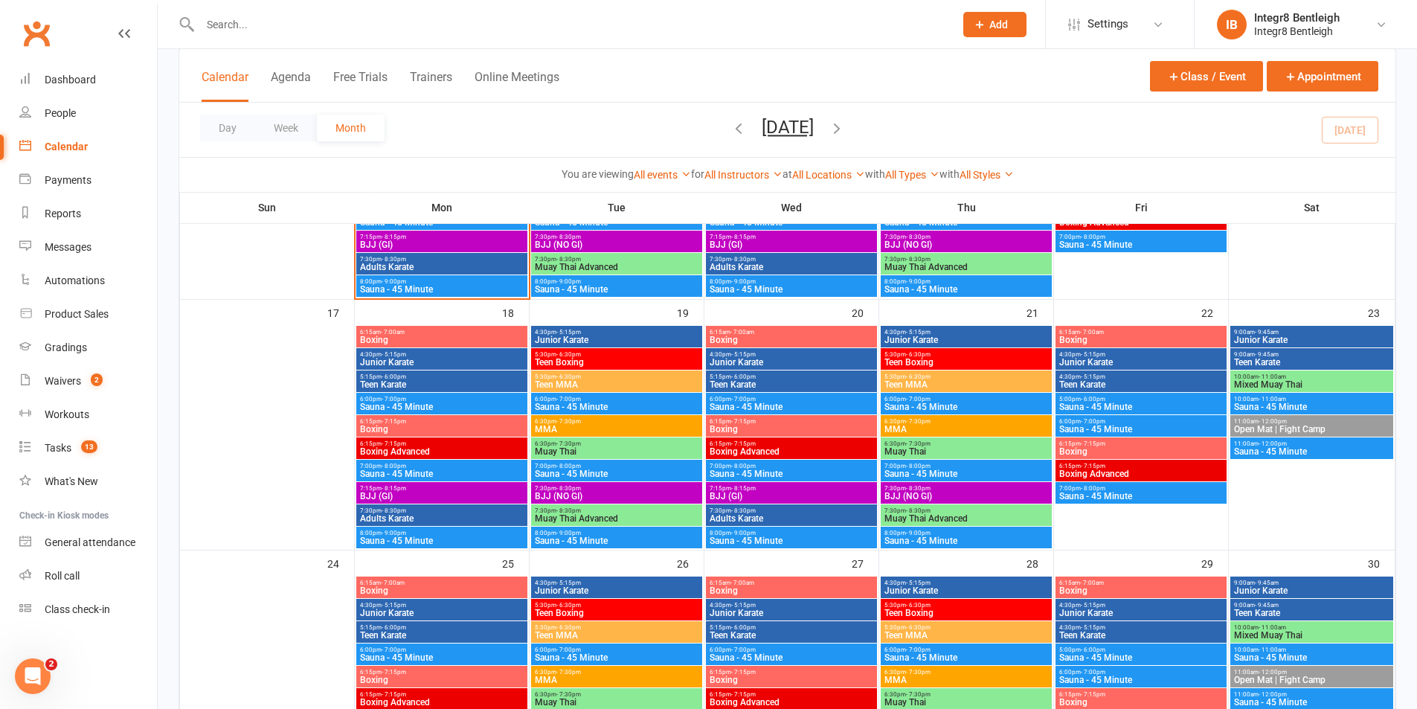
scroll to position [744, 0]
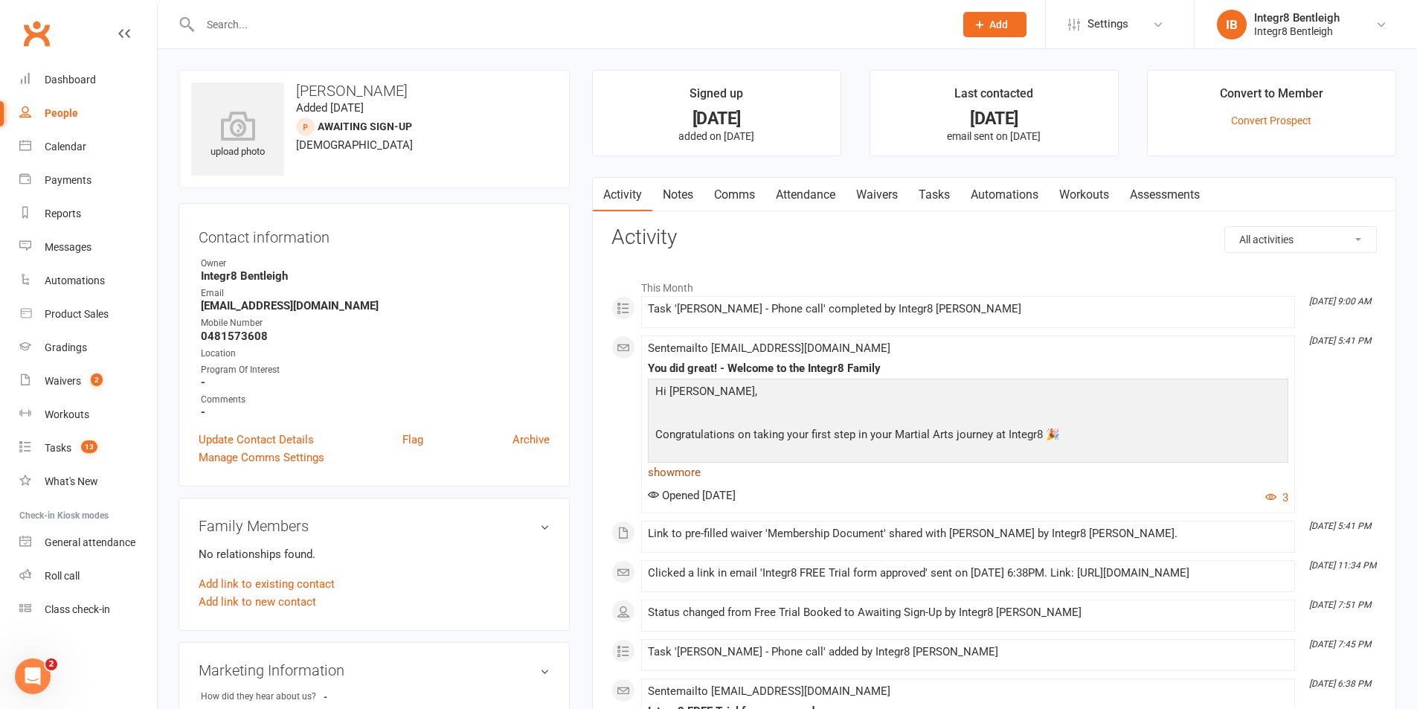
click at [670, 469] on link "show more" at bounding box center [968, 472] width 640 height 21
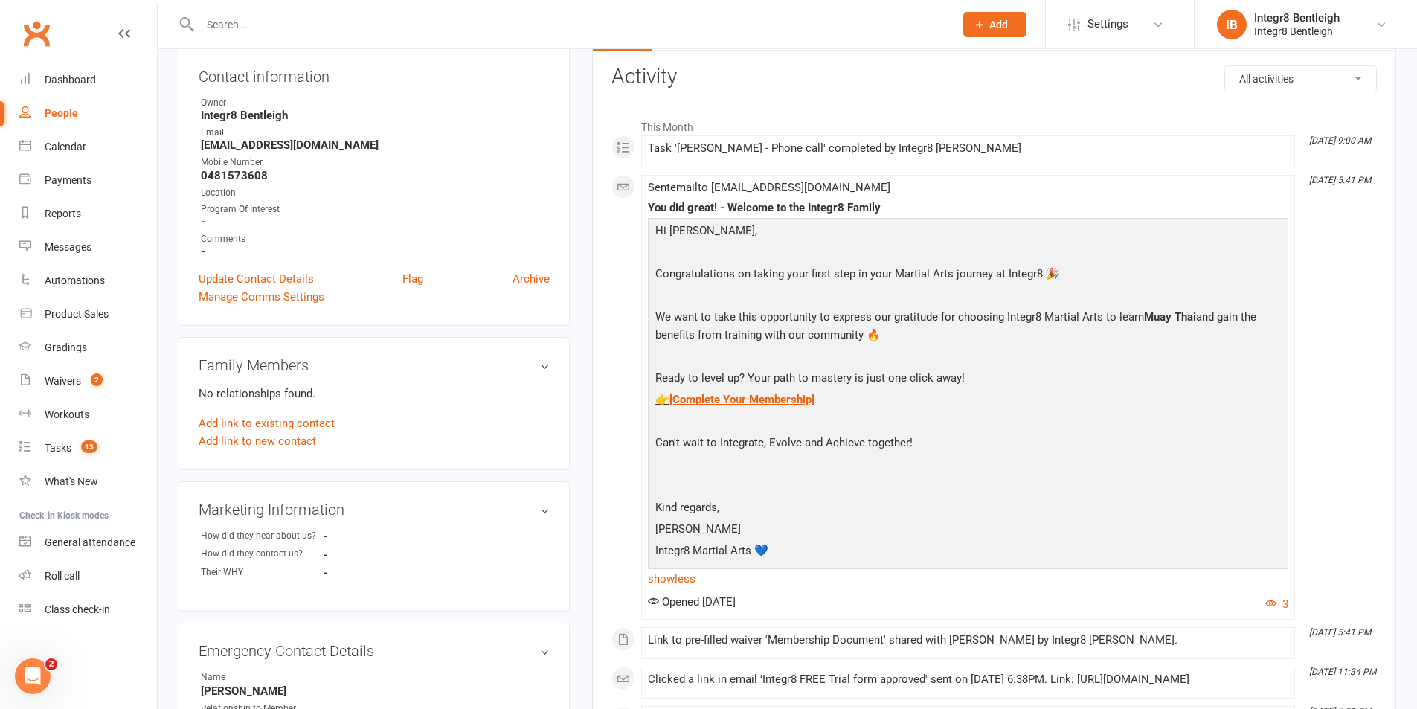
scroll to position [223, 0]
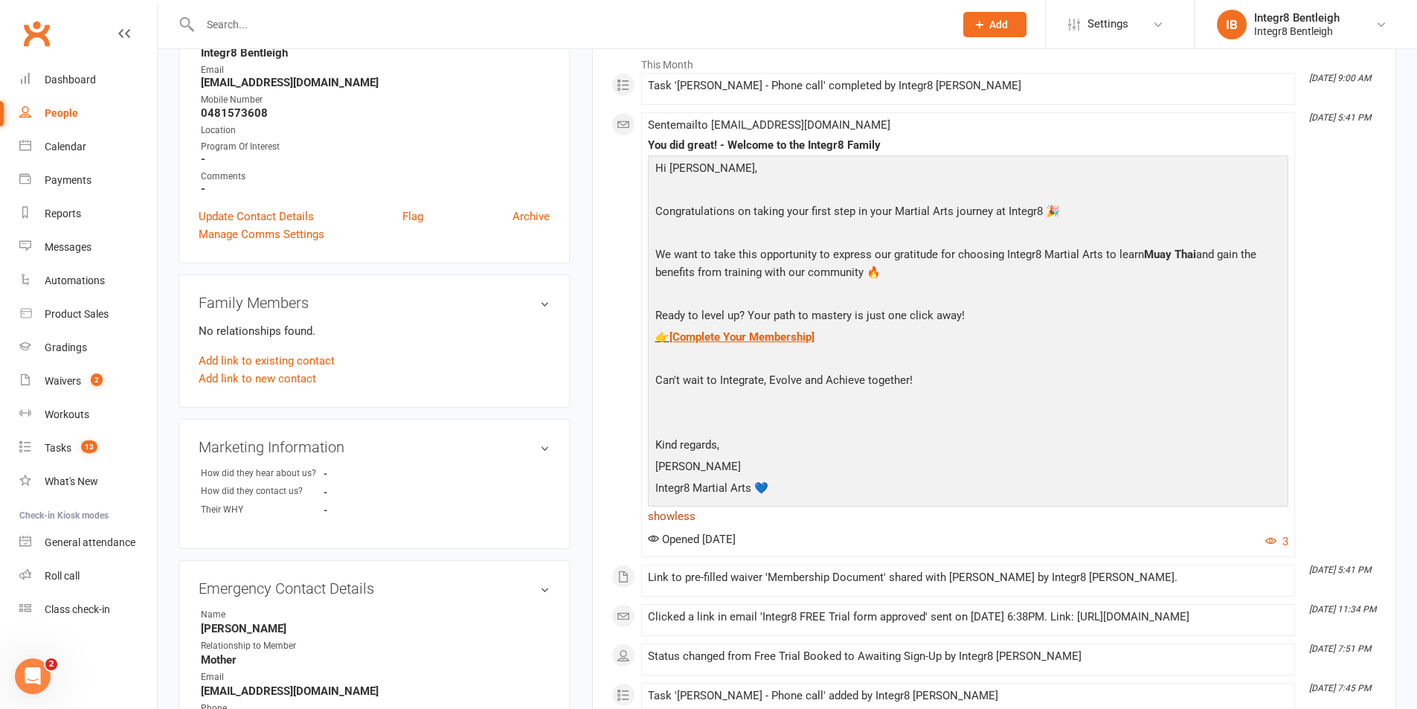
click at [682, 510] on link "show less" at bounding box center [968, 516] width 640 height 21
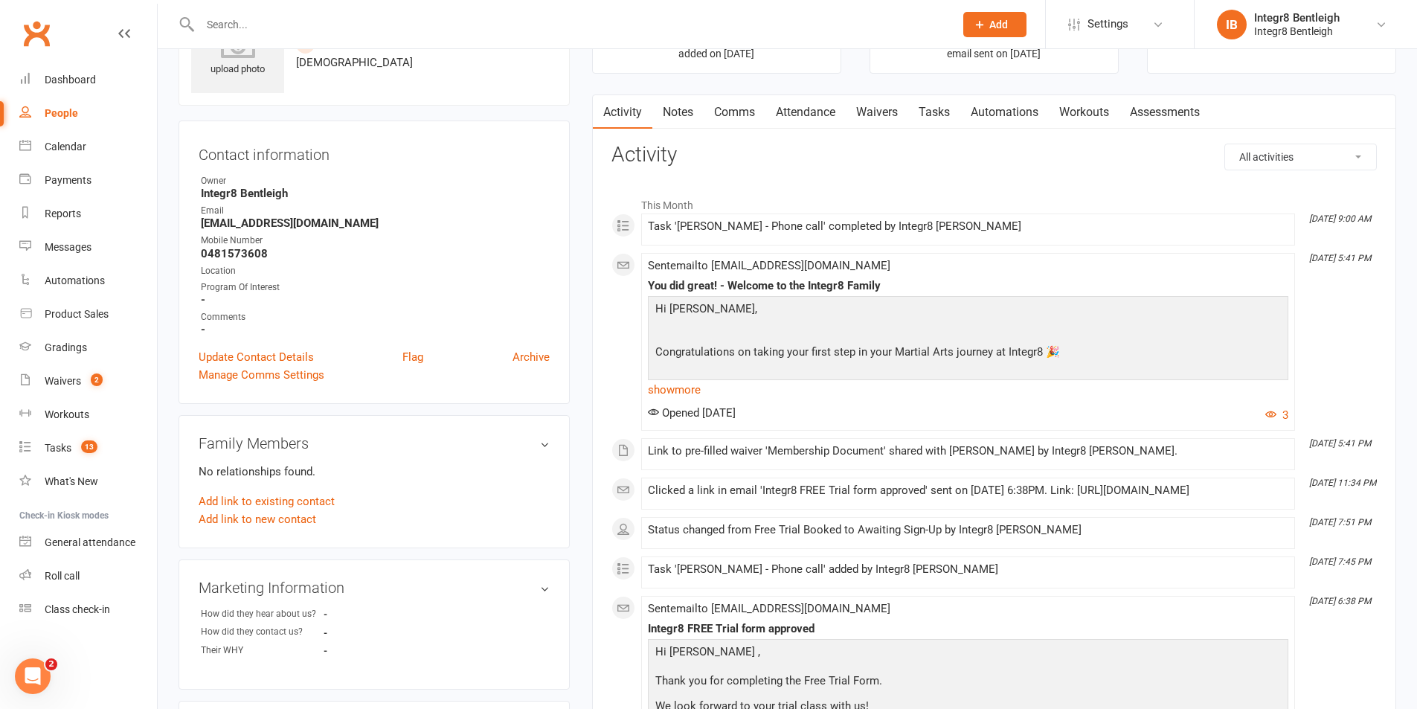
scroll to position [0, 0]
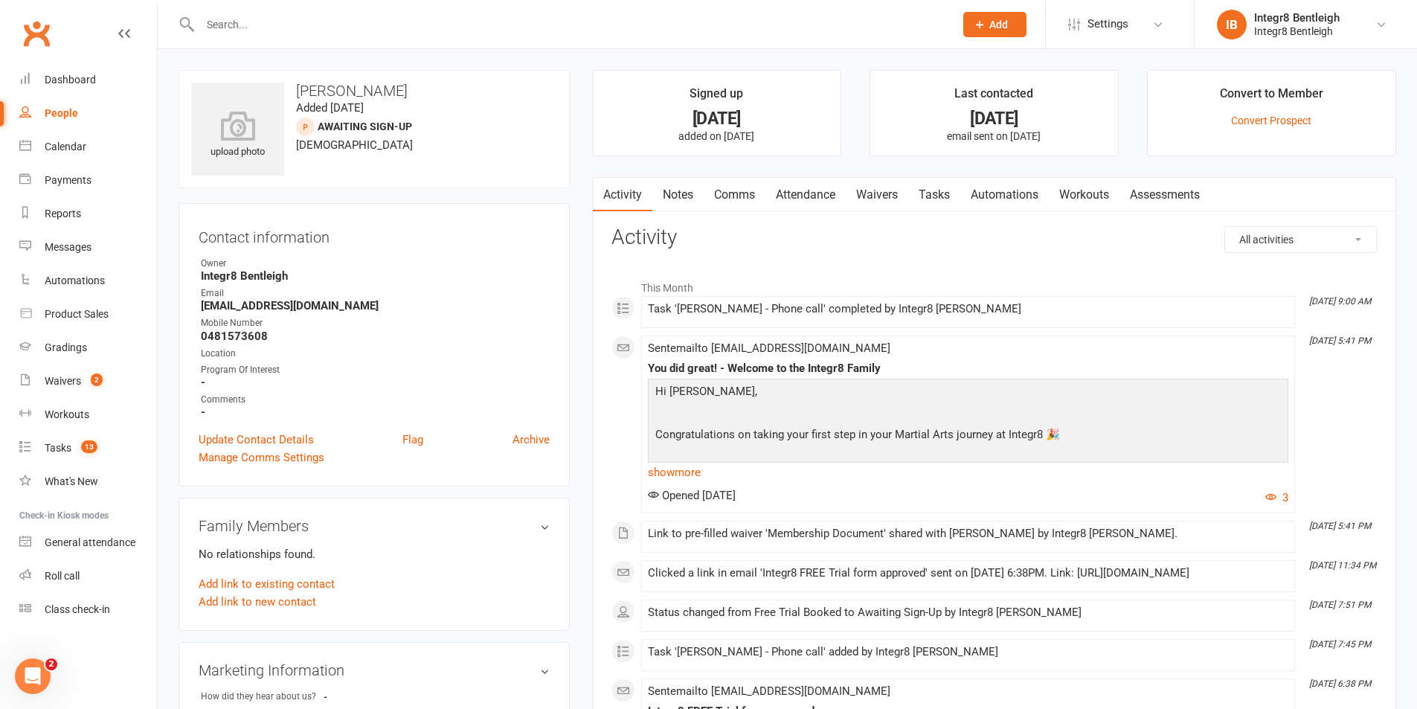
click at [689, 205] on link "Notes" at bounding box center [677, 195] width 51 height 34
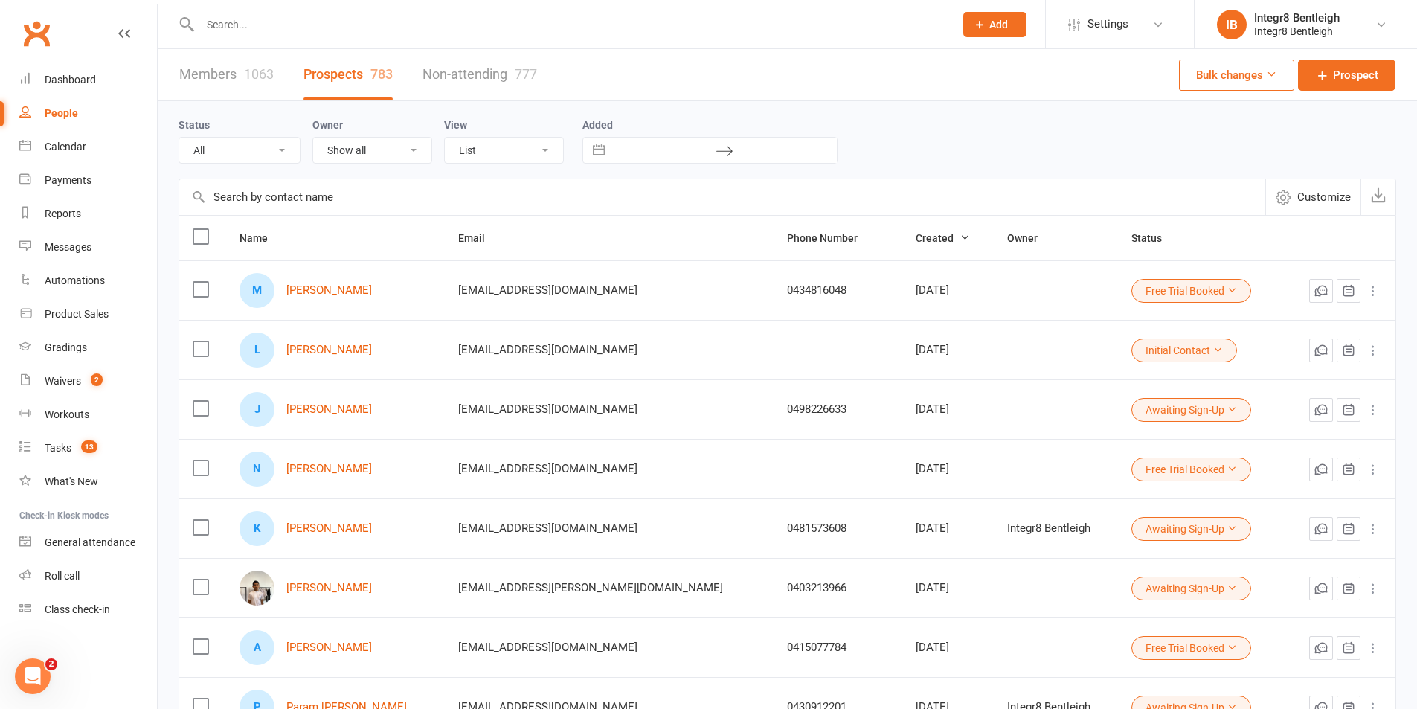
click at [402, 19] on input "text" at bounding box center [570, 24] width 748 height 21
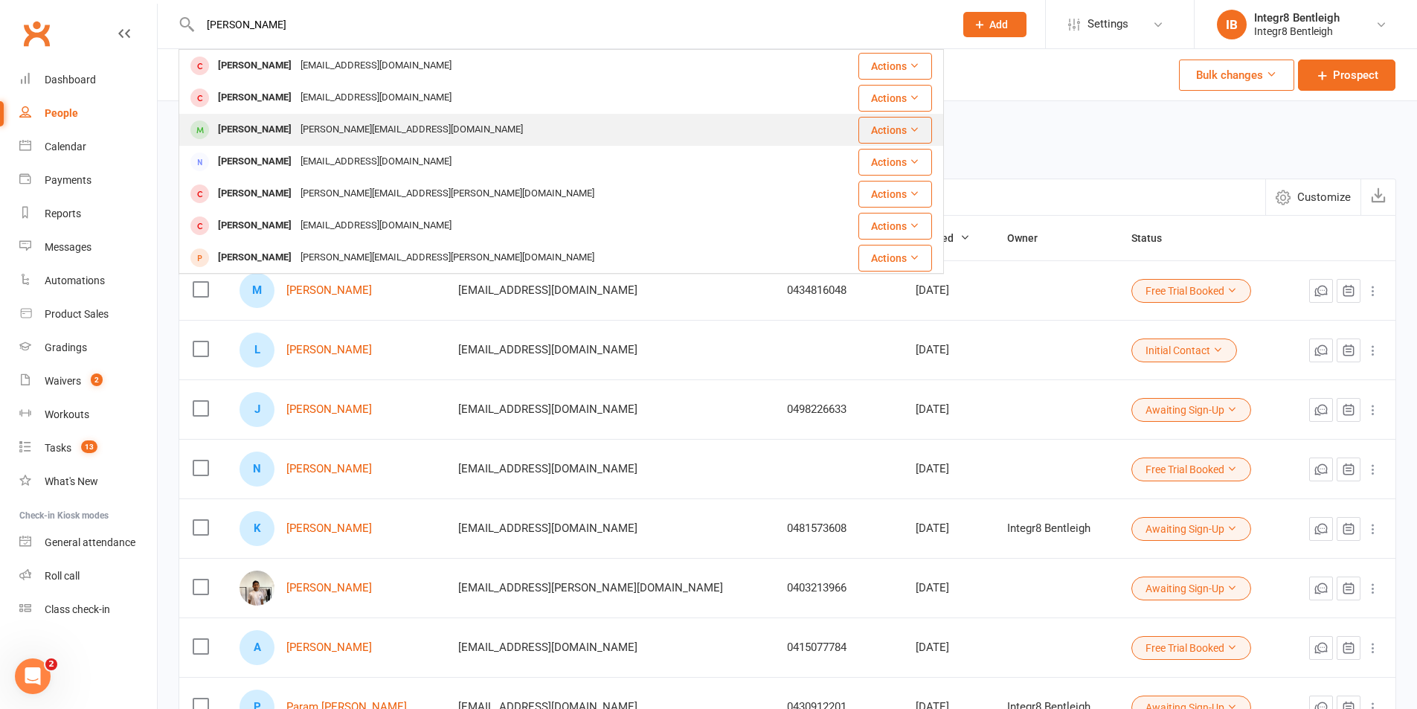
type input "[PERSON_NAME]"
click at [393, 126] on div "[PERSON_NAME][EMAIL_ADDRESS][DOMAIN_NAME]" at bounding box center [411, 130] width 231 height 22
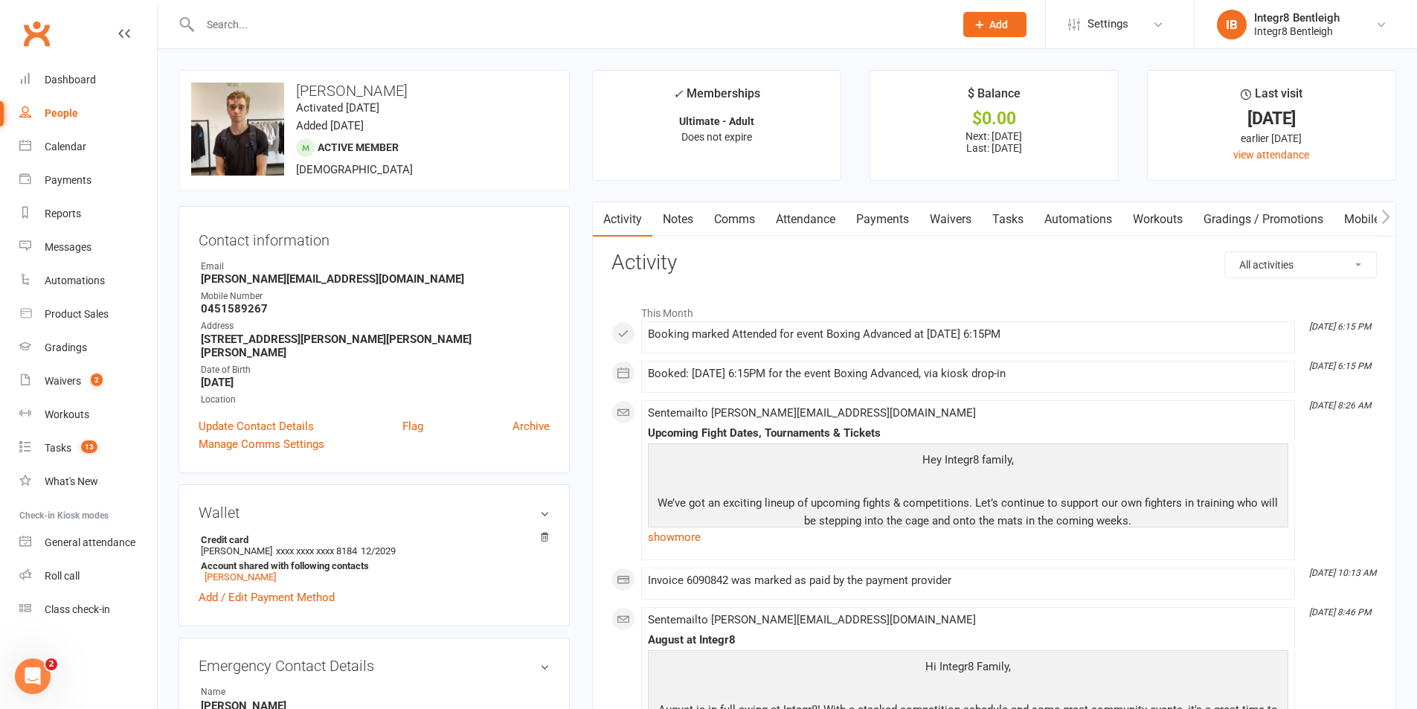
click at [679, 226] on link "Notes" at bounding box center [677, 219] width 51 height 34
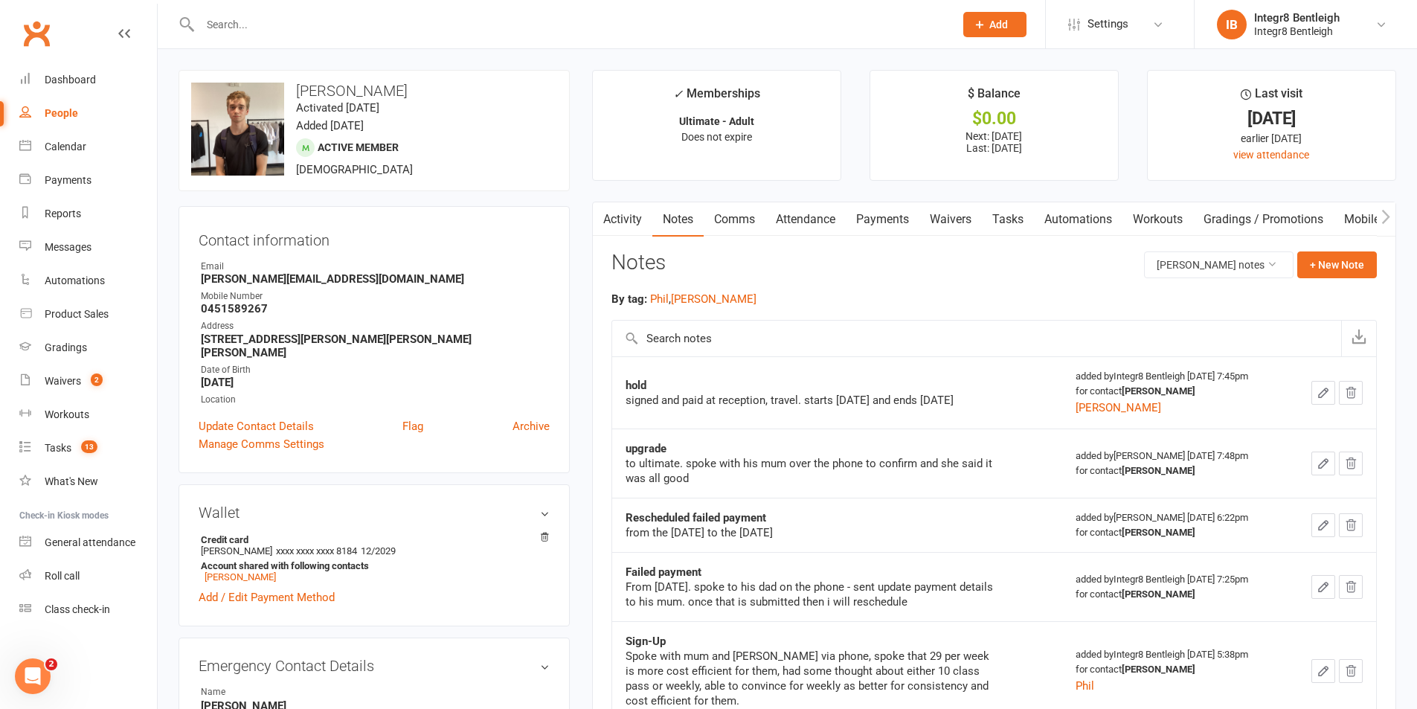
click at [633, 213] on link "Activity" at bounding box center [622, 219] width 59 height 34
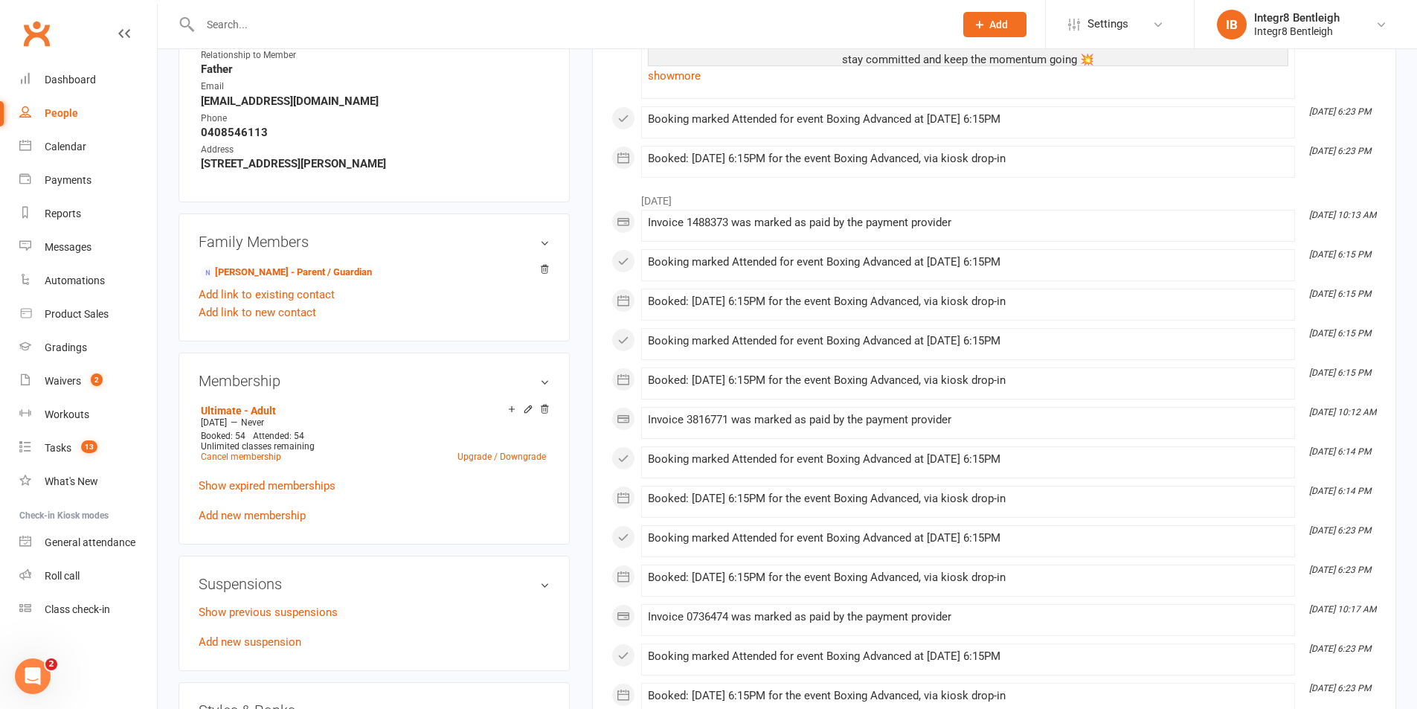
scroll to position [669, 0]
click at [520, 450] on link "Upgrade / Downgrade" at bounding box center [501, 455] width 89 height 10
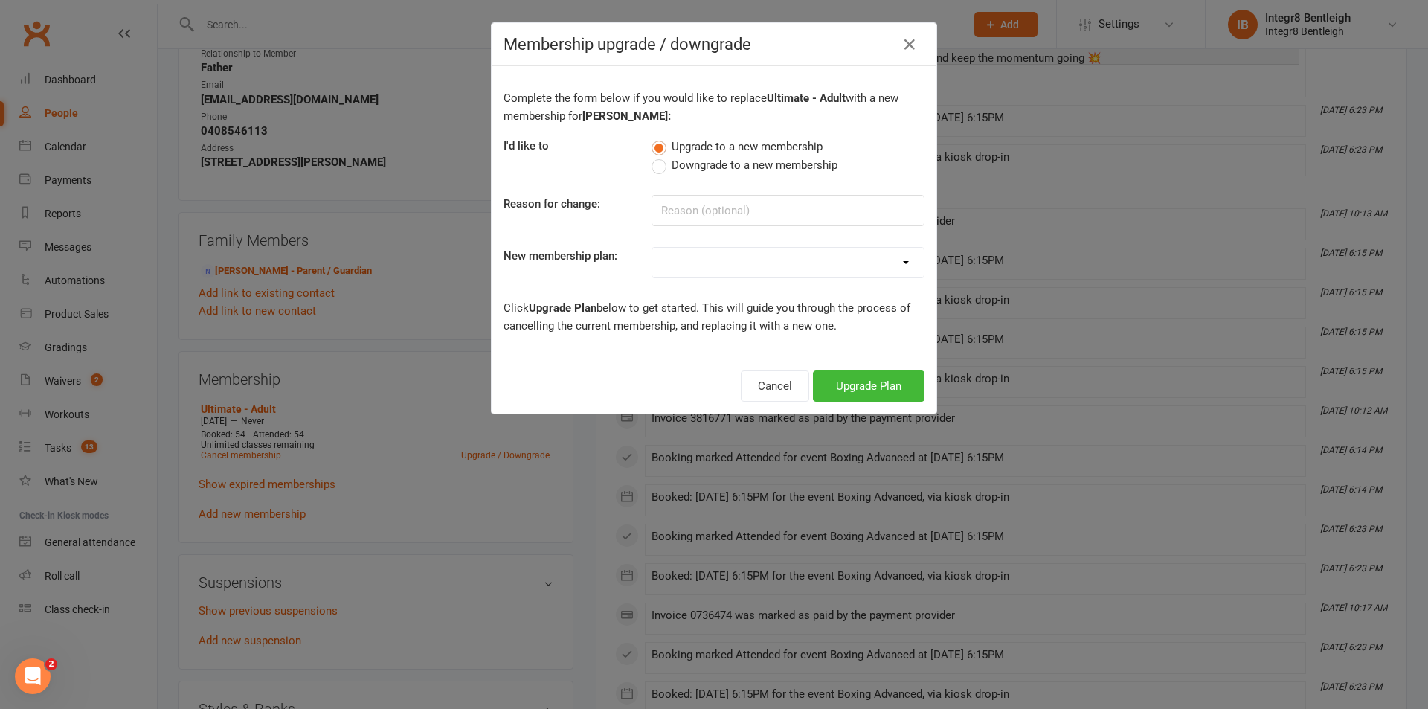
click at [692, 166] on span "Downgrade to a new membership" at bounding box center [755, 164] width 166 height 16
click at [661, 156] on input "Downgrade to a new membership" at bounding box center [656, 156] width 10 height 0
click at [698, 264] on select "Classic - Muay Thai Classic - MMA Classic - BJJ Classic - Kids Karate Classic -…" at bounding box center [787, 263] width 271 height 30
select select "5"
click at [652, 248] on select "Classic - Muay Thai Classic - MMA Classic - BJJ Classic - Kids Karate Classic -…" at bounding box center [787, 263] width 271 height 30
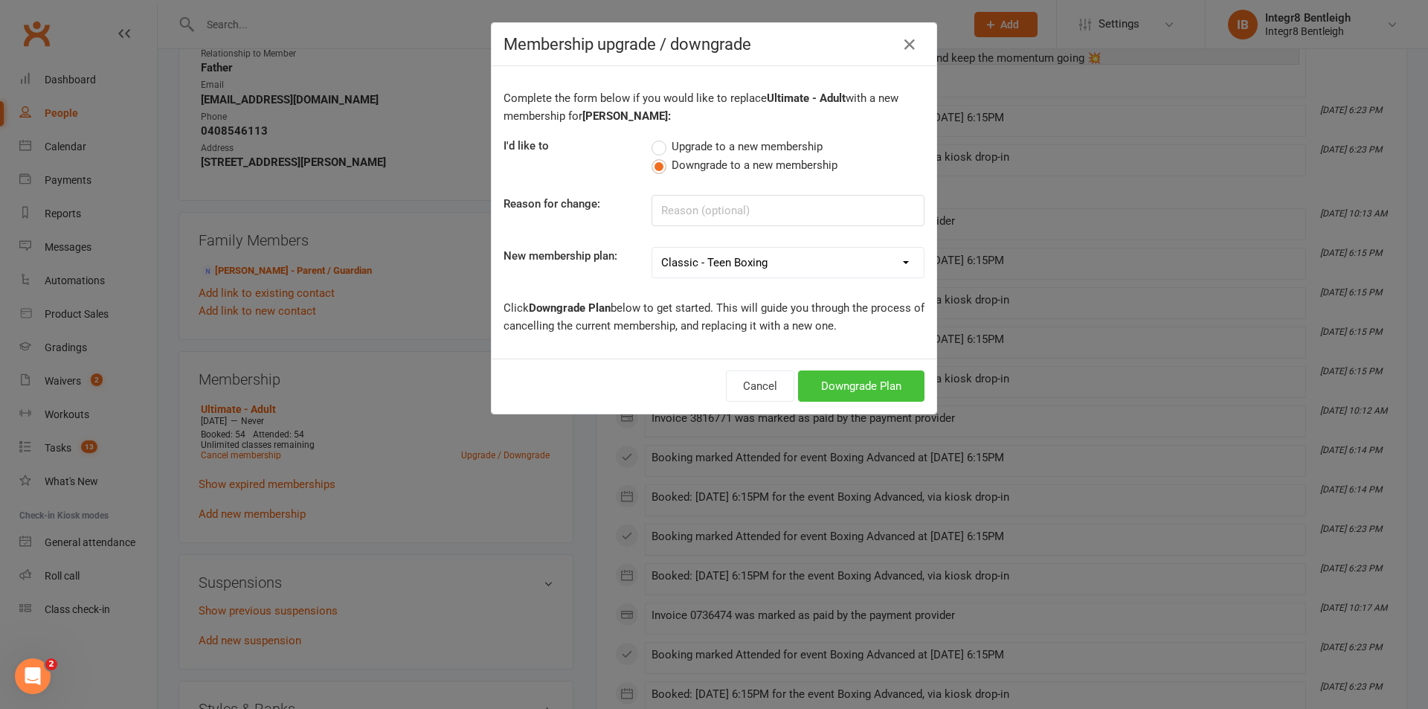
click at [849, 389] on button "Downgrade Plan" at bounding box center [861, 385] width 126 height 31
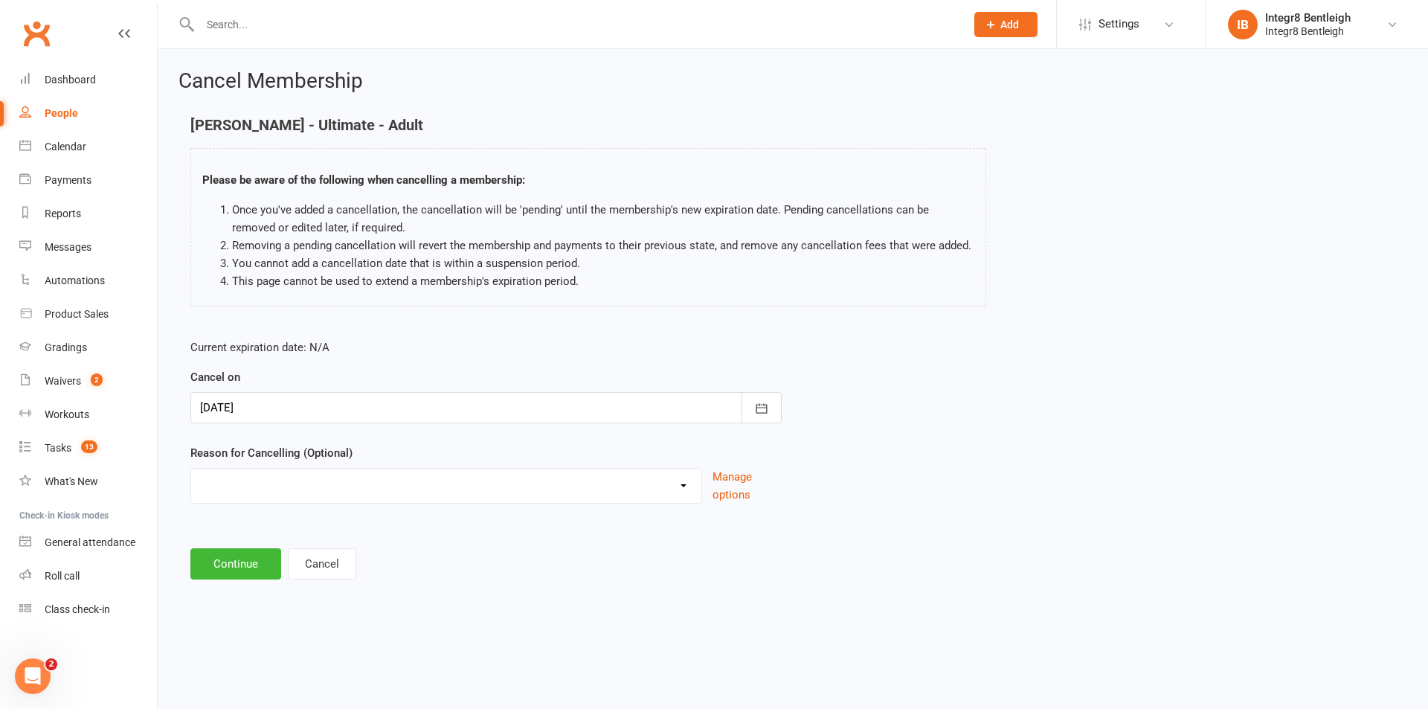
click at [587, 414] on div at bounding box center [485, 407] width 591 height 31
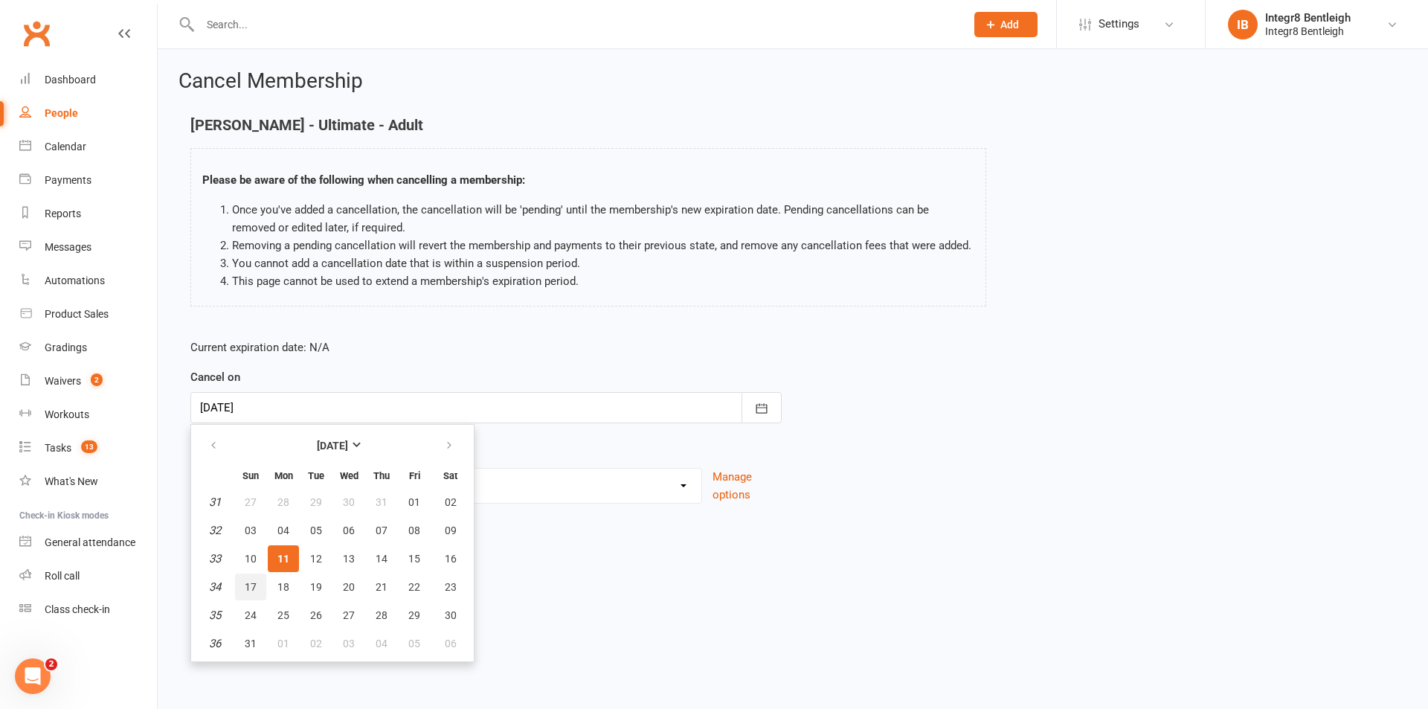
click at [248, 584] on span "17" at bounding box center [251, 587] width 12 height 12
type input "[DATE]"
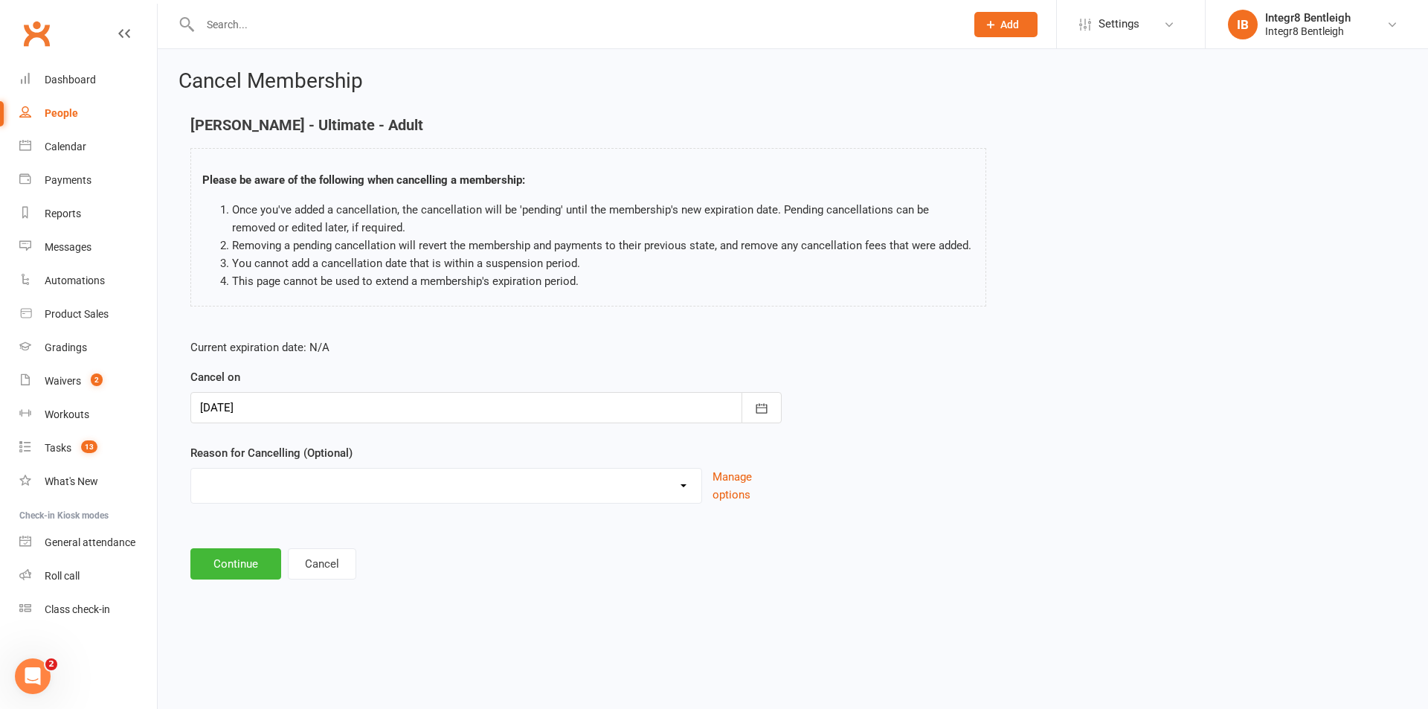
click at [292, 482] on select "Downgrade Holiday Injury Price Increase School commitments Switching to 10 clas…" at bounding box center [446, 484] width 510 height 30
select select "0"
click at [191, 469] on select "Downgrade Holiday Injury Price Increase School commitments Switching to 10 clas…" at bounding box center [446, 484] width 510 height 30
click at [237, 570] on button "Continue" at bounding box center [235, 563] width 91 height 31
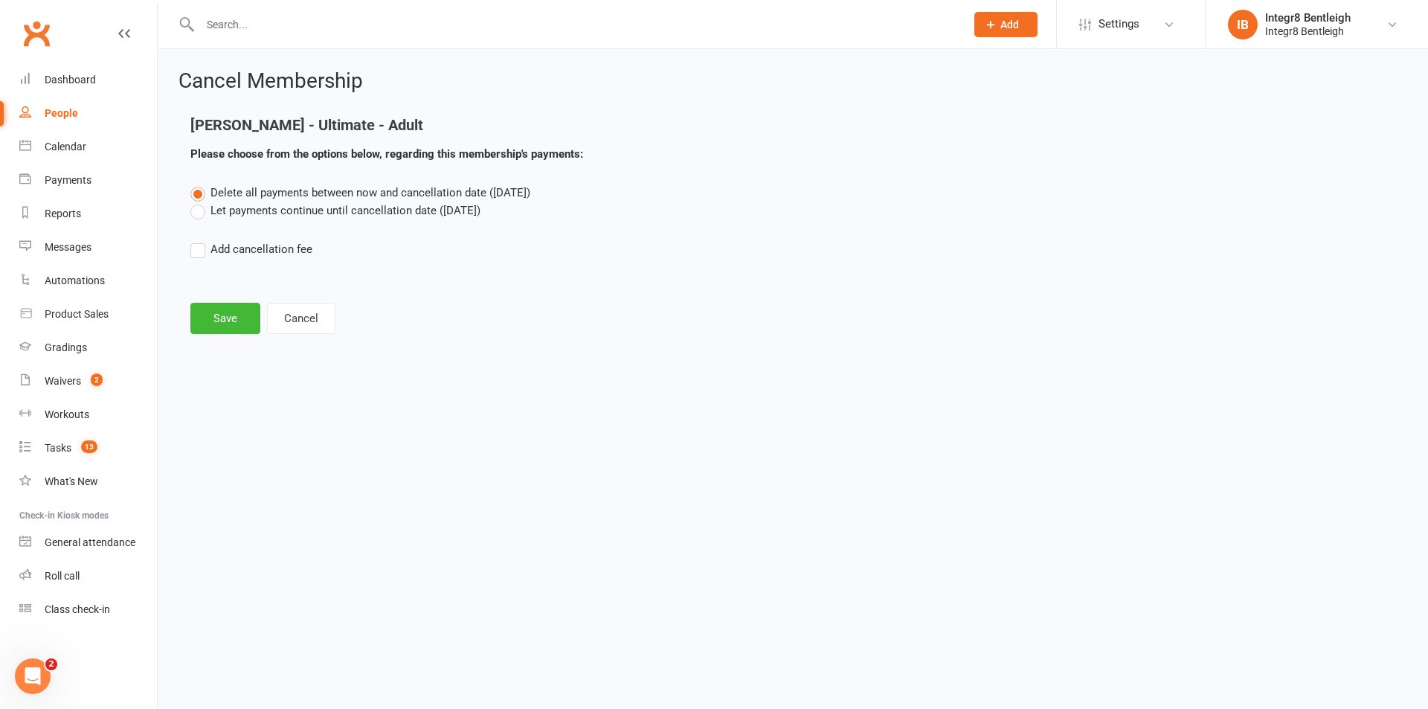
click at [340, 213] on label "Let payments continue until cancellation date ([DATE])" at bounding box center [335, 211] width 290 height 18
click at [200, 202] on input "Let payments continue until cancellation date ([DATE])" at bounding box center [195, 202] width 10 height 0
click at [231, 314] on button "Save" at bounding box center [225, 318] width 70 height 31
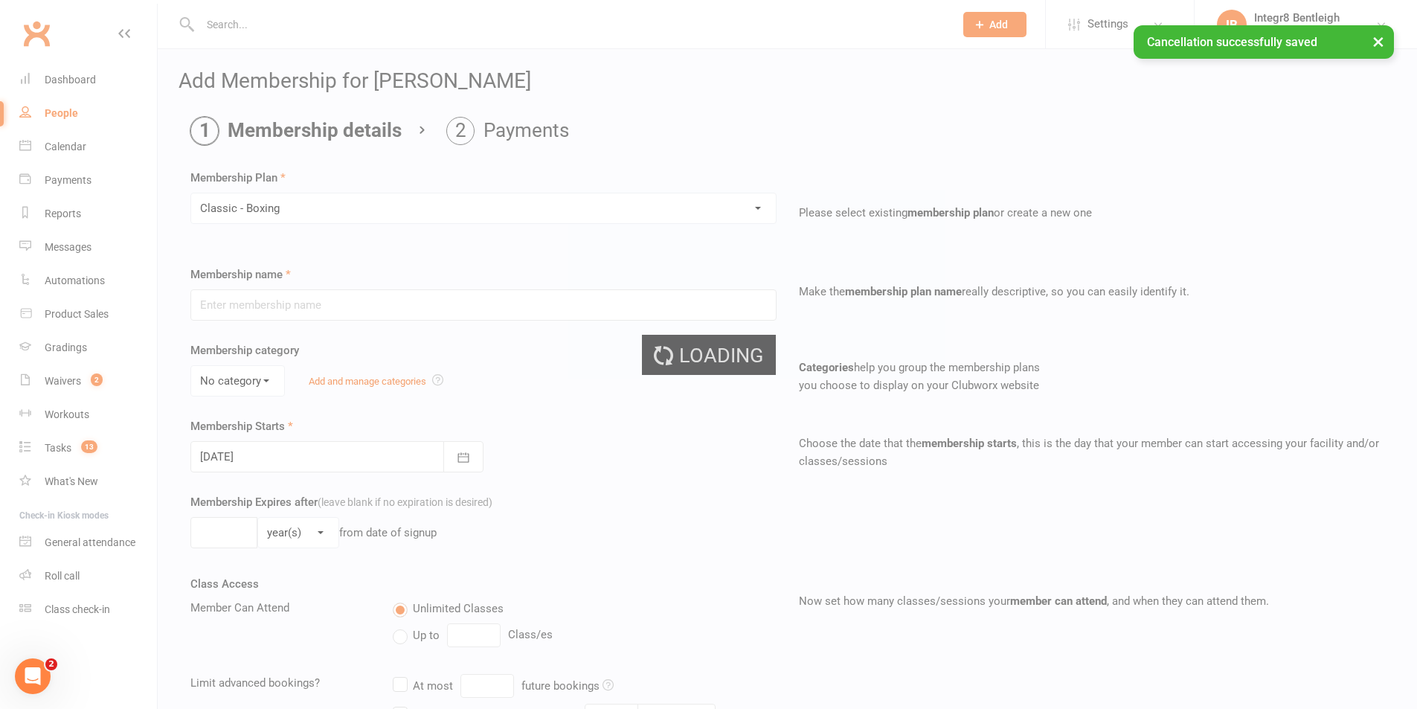
type input "Classic - Boxing"
select select "0"
type input "0"
type input "3"
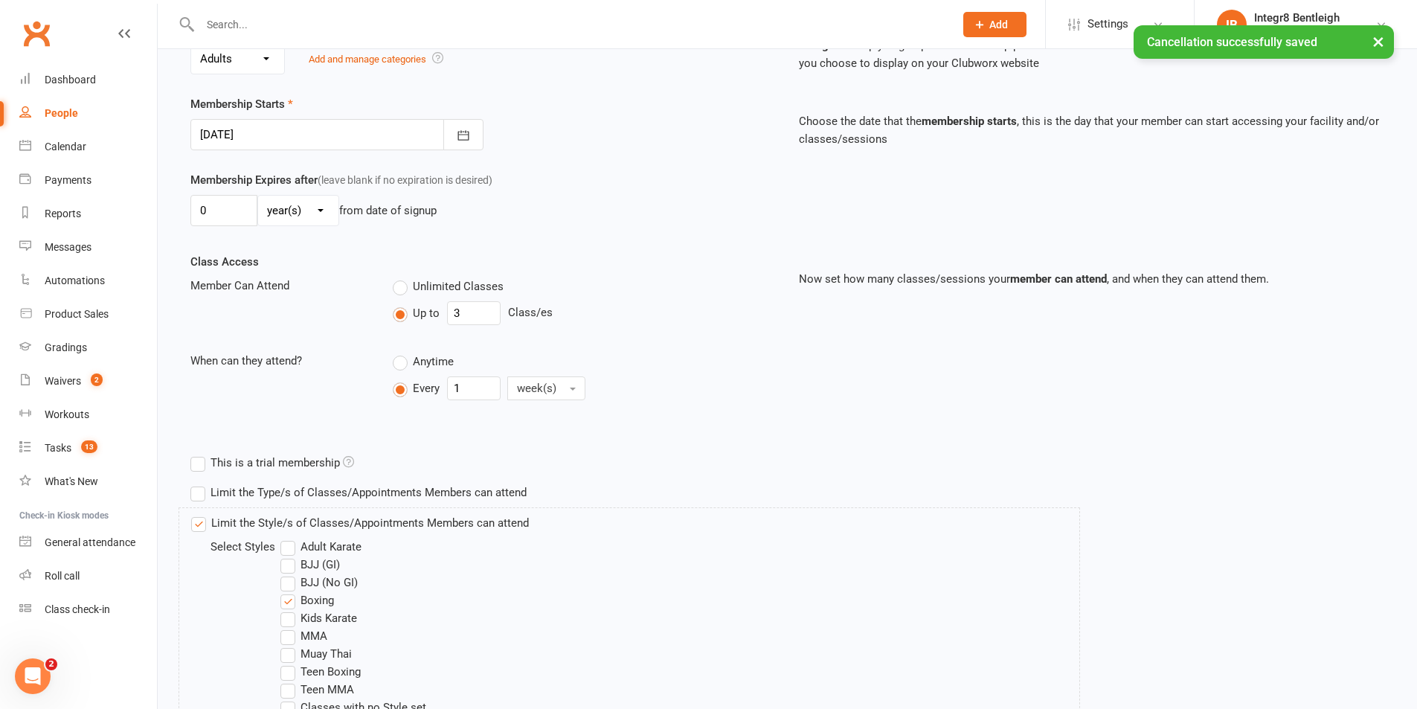
scroll to position [372, 0]
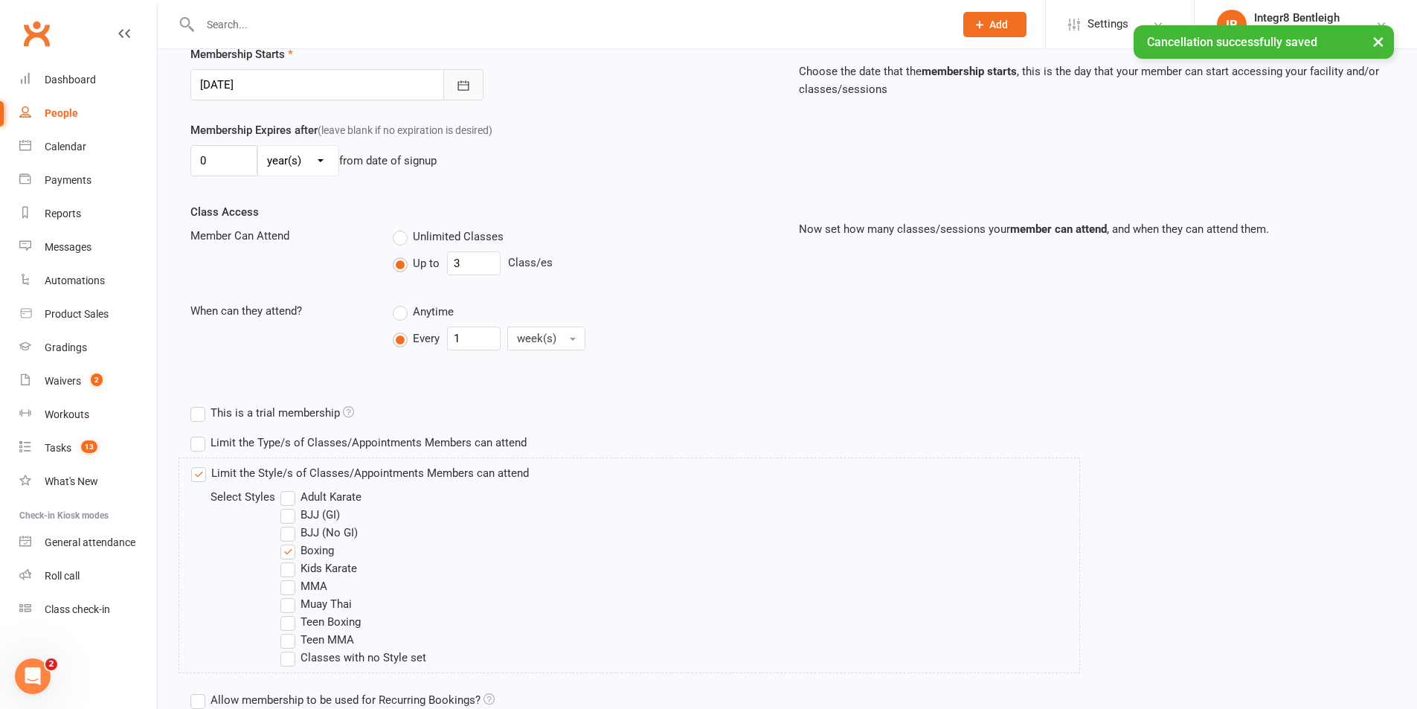
click at [463, 86] on icon "button" at bounding box center [463, 85] width 15 height 15
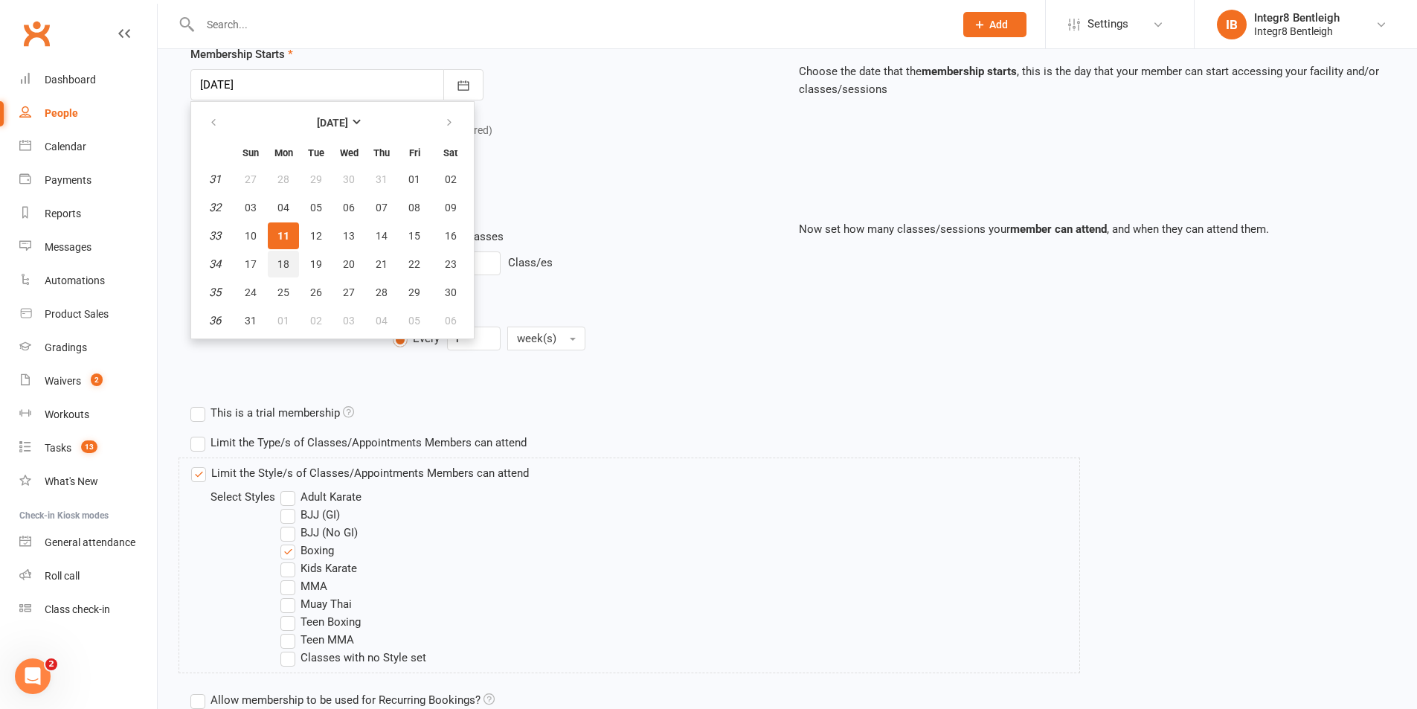
click at [282, 266] on span "18" at bounding box center [283, 264] width 12 height 12
type input "[DATE]"
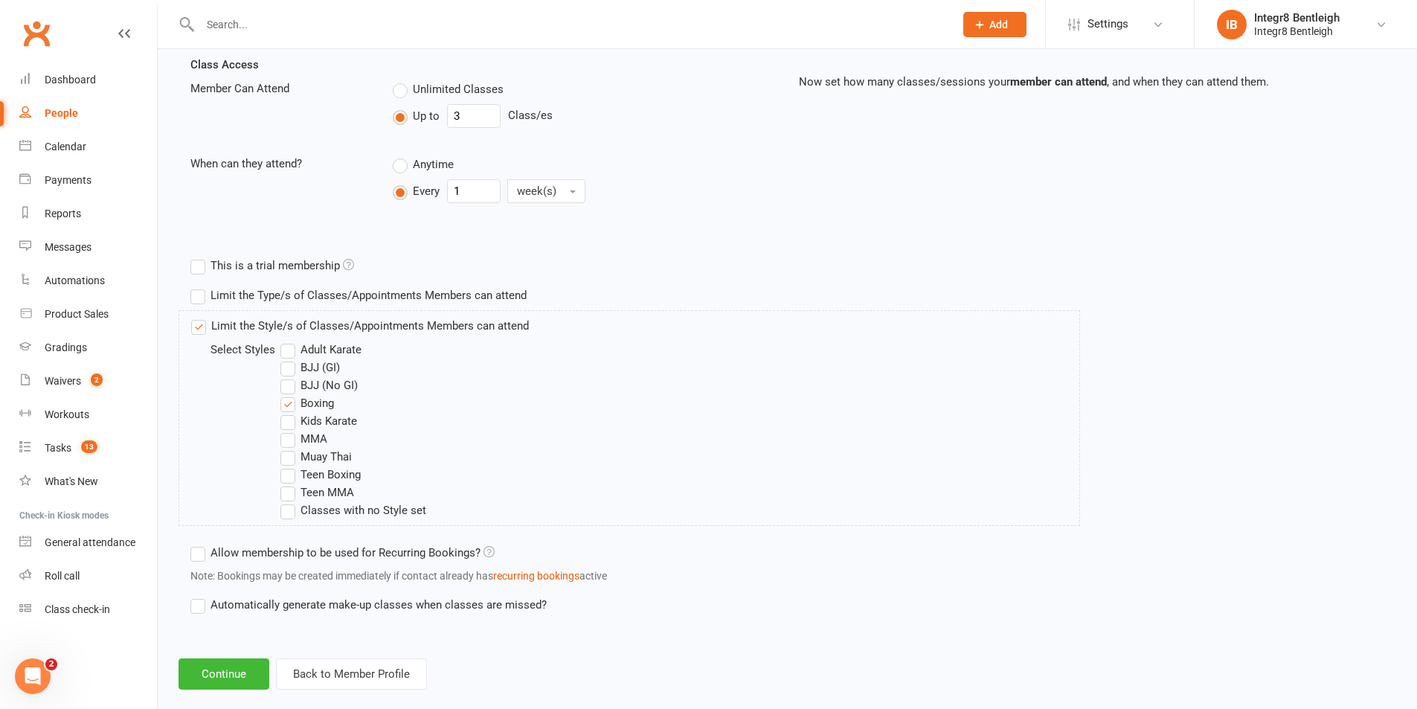
scroll to position [543, 0]
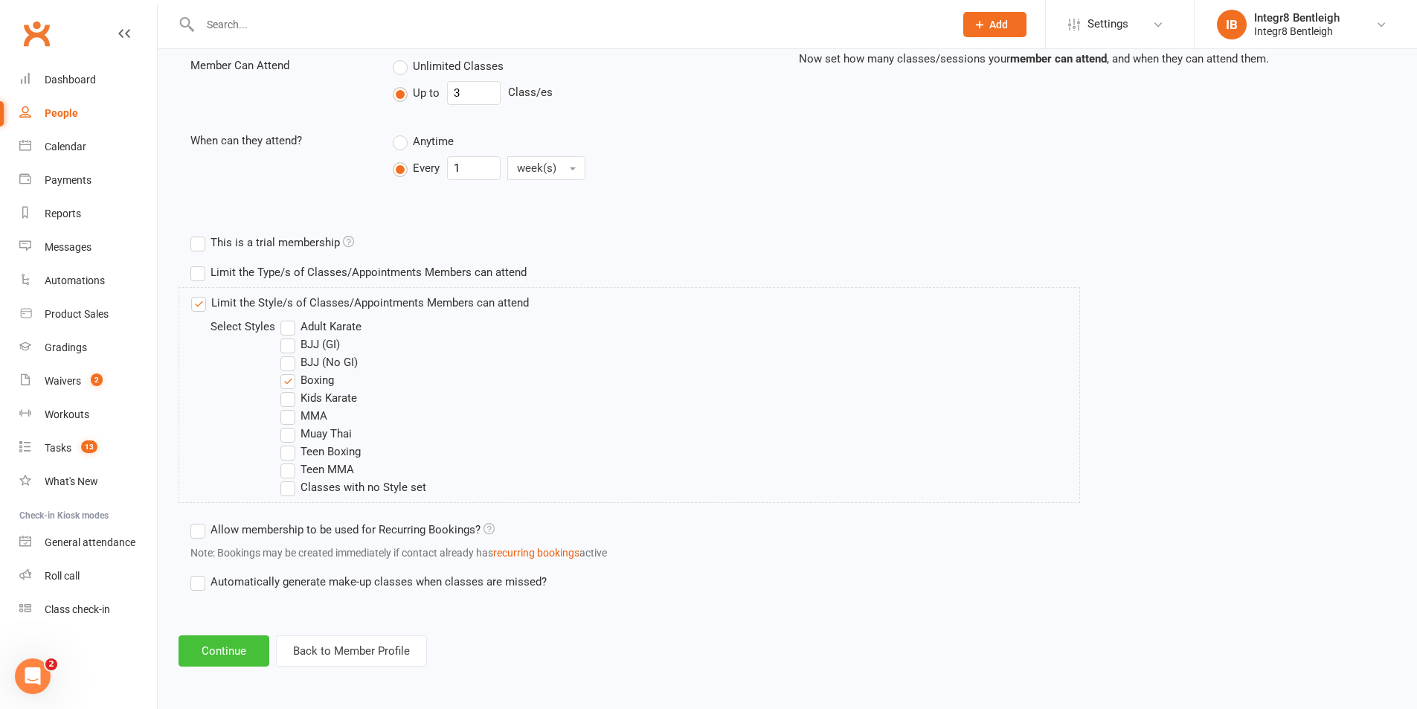
click at [243, 648] on button "Continue" at bounding box center [223, 650] width 91 height 31
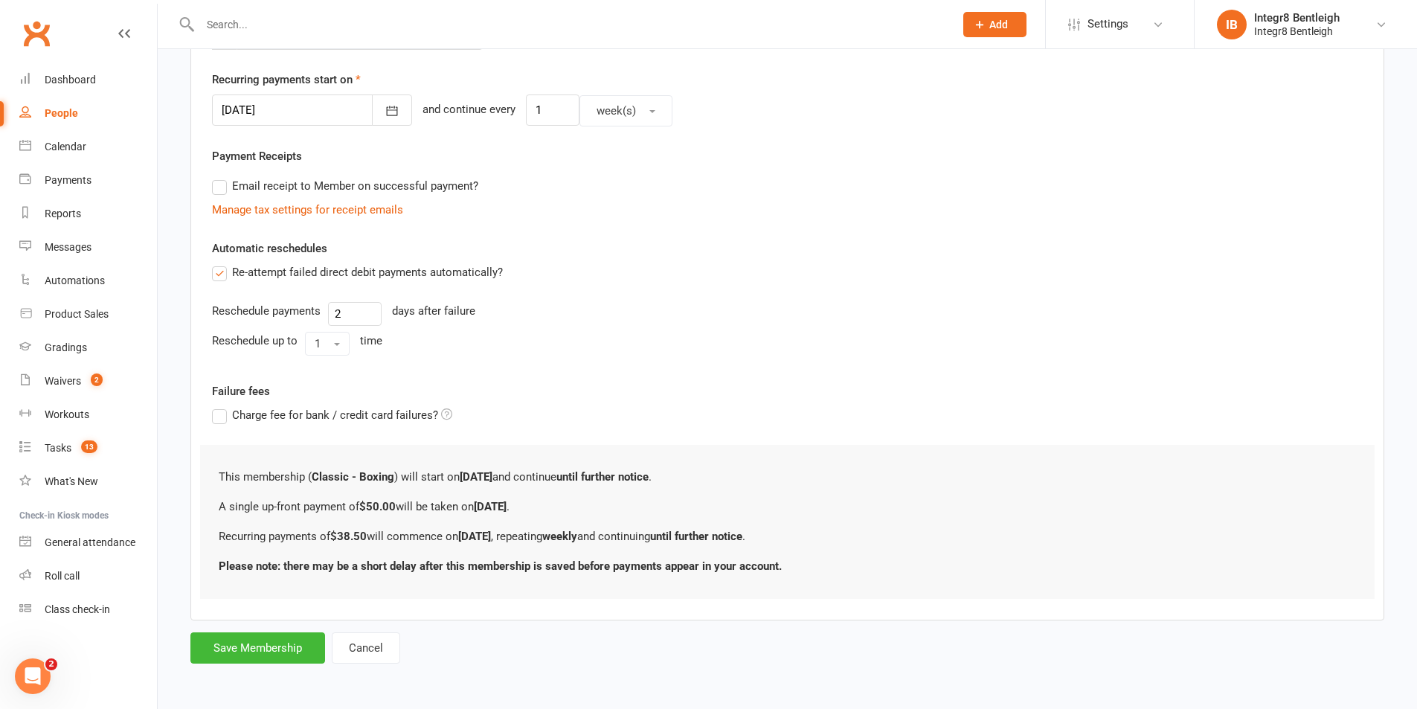
scroll to position [0, 0]
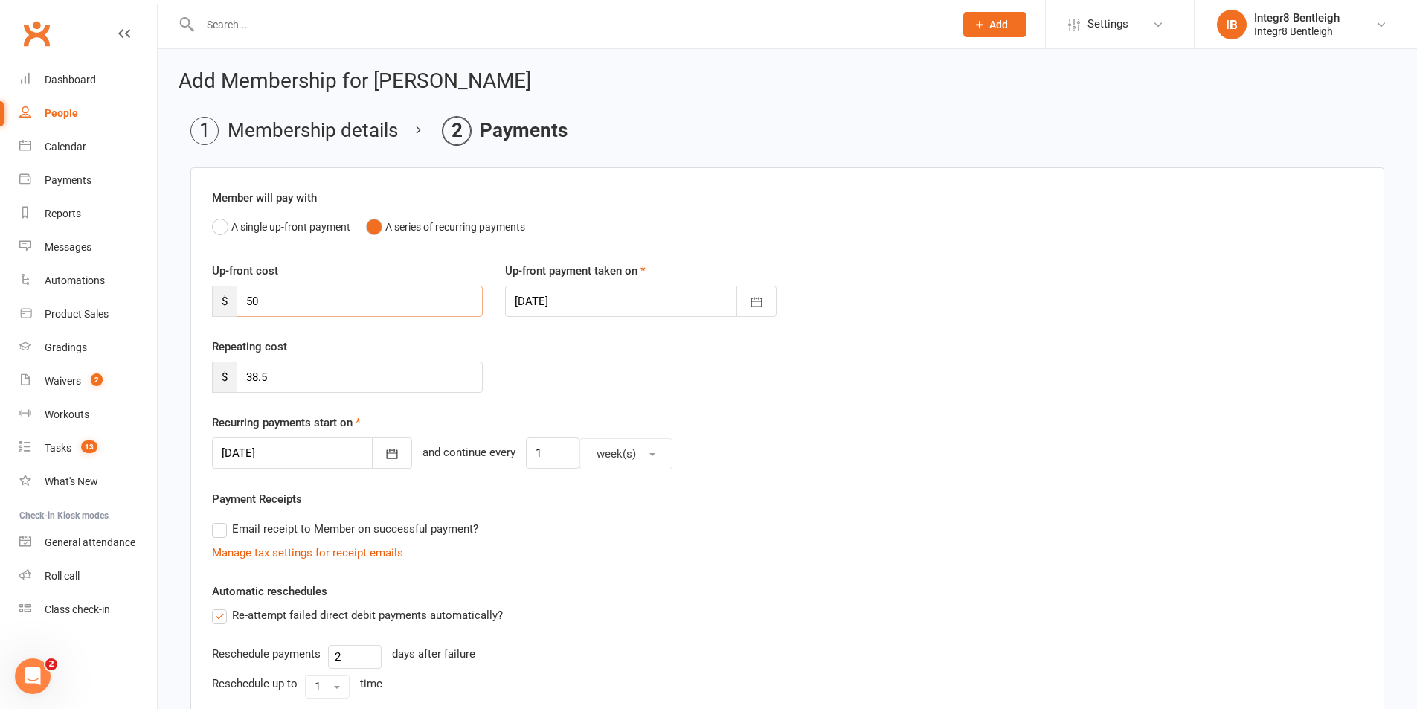
drag, startPoint x: 330, startPoint y: 305, endPoint x: 225, endPoint y: 309, distance: 105.7
click at [225, 309] on div "$ 50" at bounding box center [347, 301] width 271 height 31
type input "0"
click at [608, 384] on div "Repeating cost $ 38.5" at bounding box center [787, 376] width 1173 height 76
click at [605, 298] on div at bounding box center [640, 301] width 271 height 31
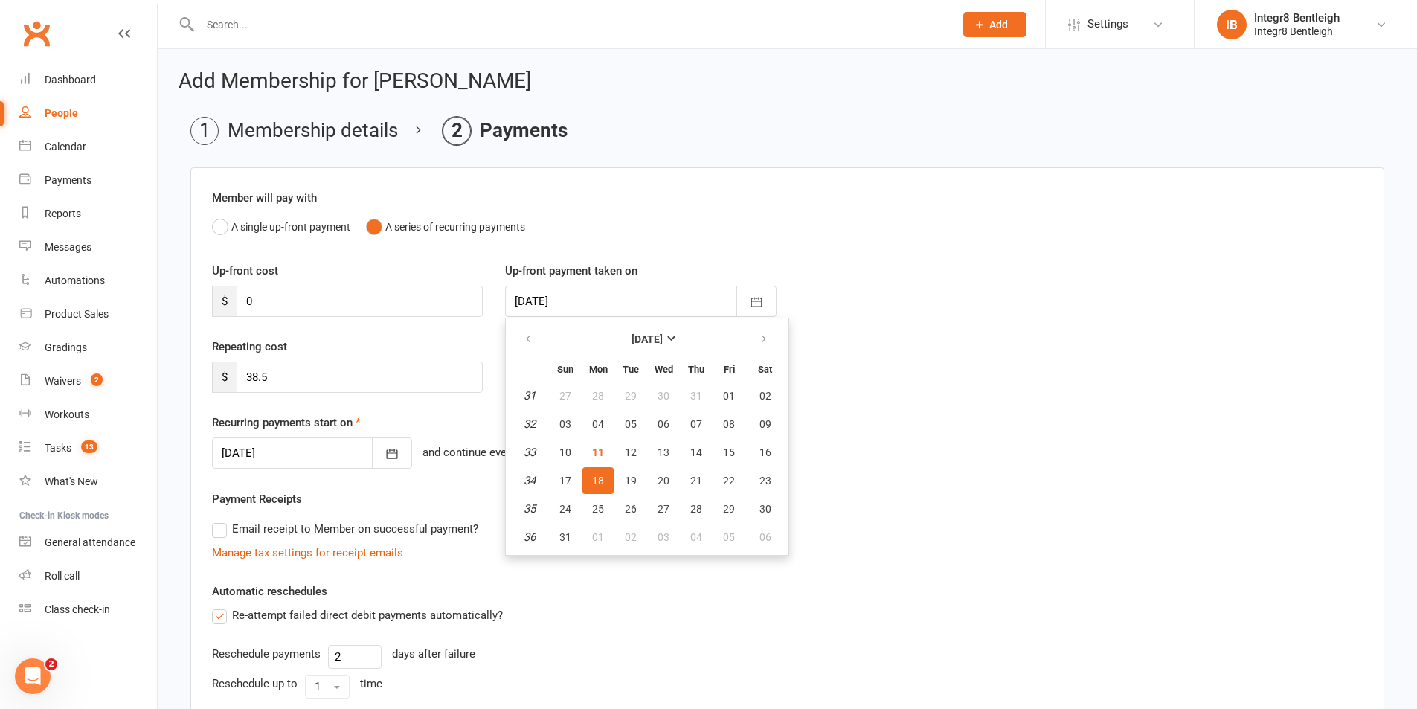
click at [884, 468] on div "[DATE] [DATE] Sun Mon Tue Wed Thu Fri Sat 31 27 28 29 30 31 01 02 32 03 04 05 0…" at bounding box center [787, 453] width 1151 height 32
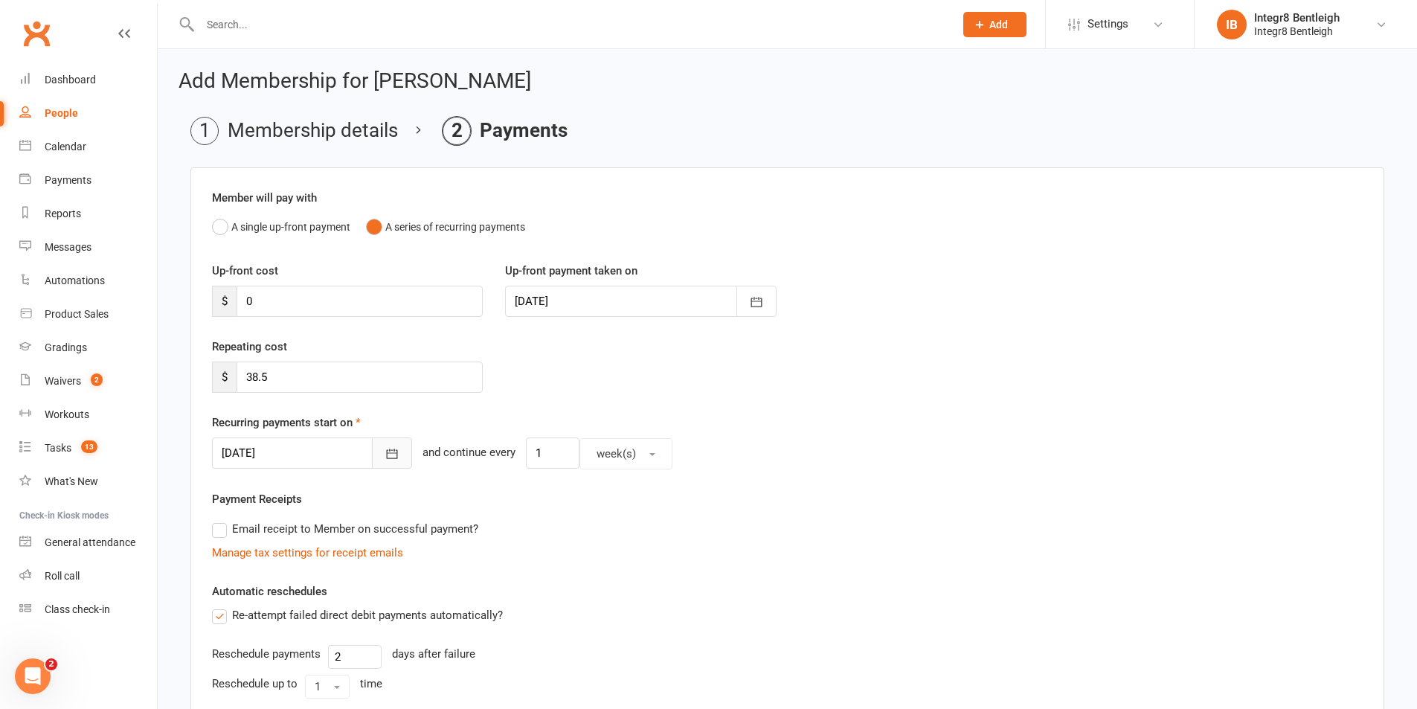
click at [384, 455] on icon "button" at bounding box center [391, 453] width 15 height 15
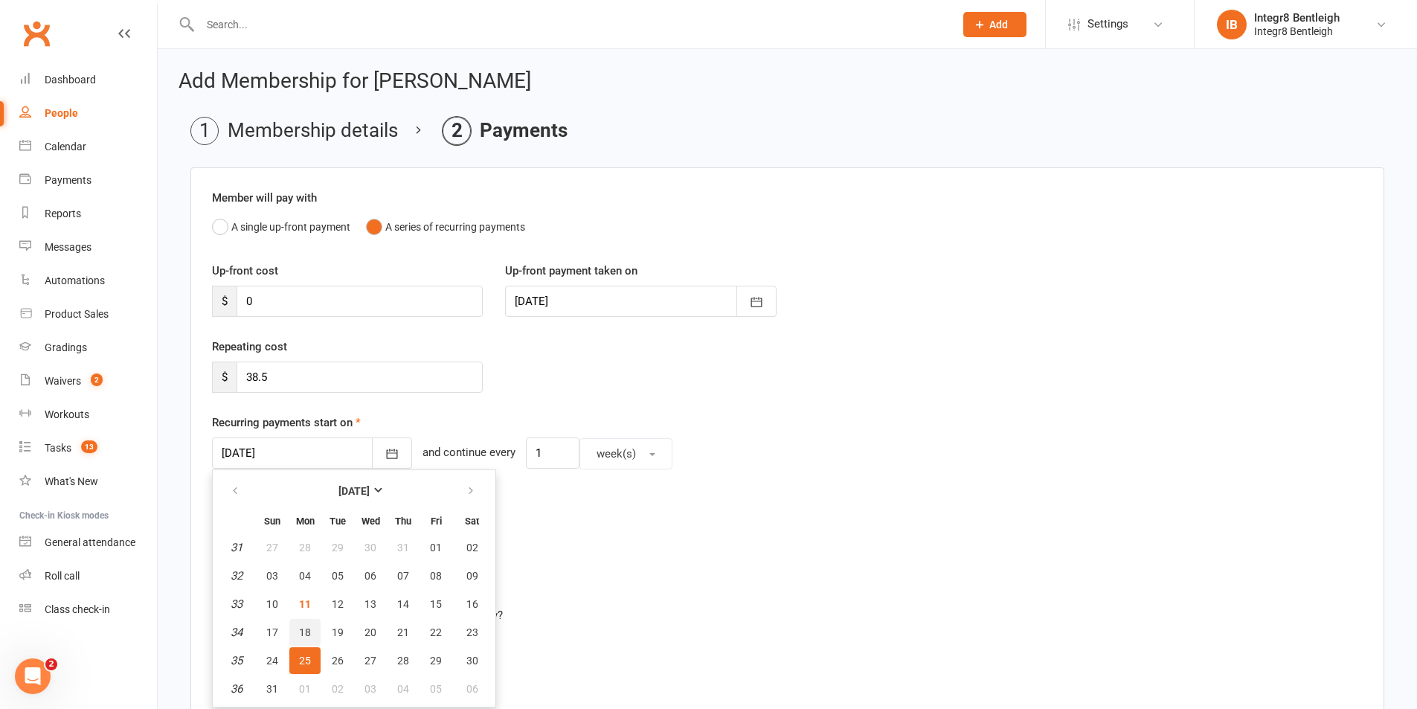
click at [314, 631] on button "18" at bounding box center [304, 632] width 31 height 27
type input "[DATE]"
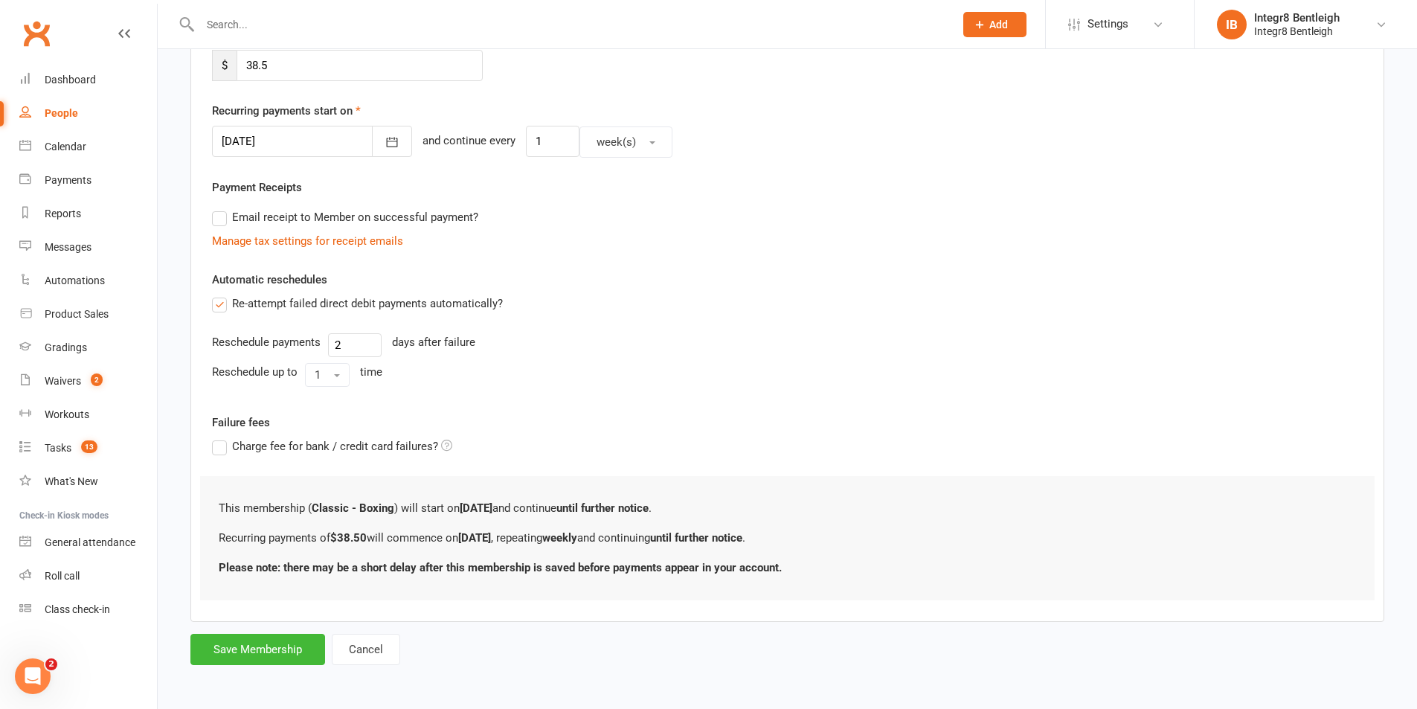
scroll to position [313, 0]
click at [288, 638] on button "Save Membership" at bounding box center [257, 647] width 135 height 31
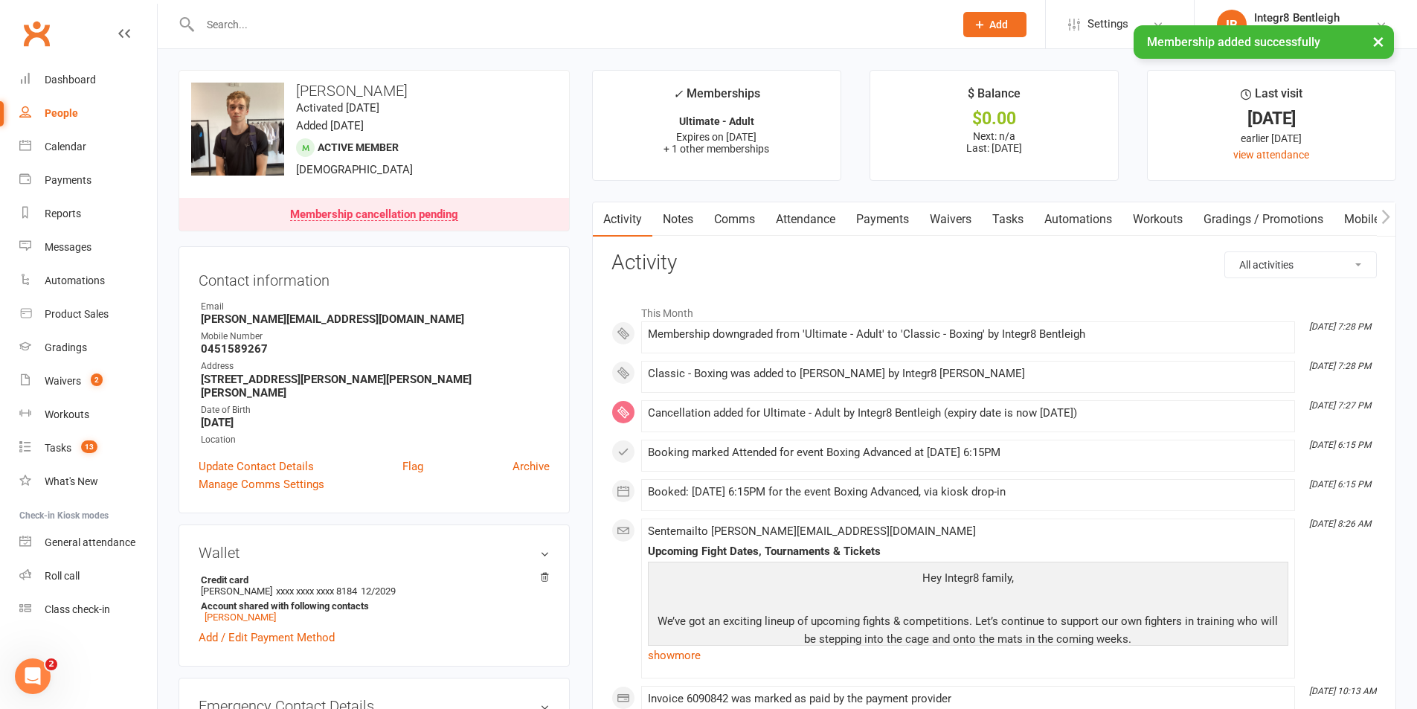
click at [676, 220] on link "Notes" at bounding box center [677, 219] width 51 height 34
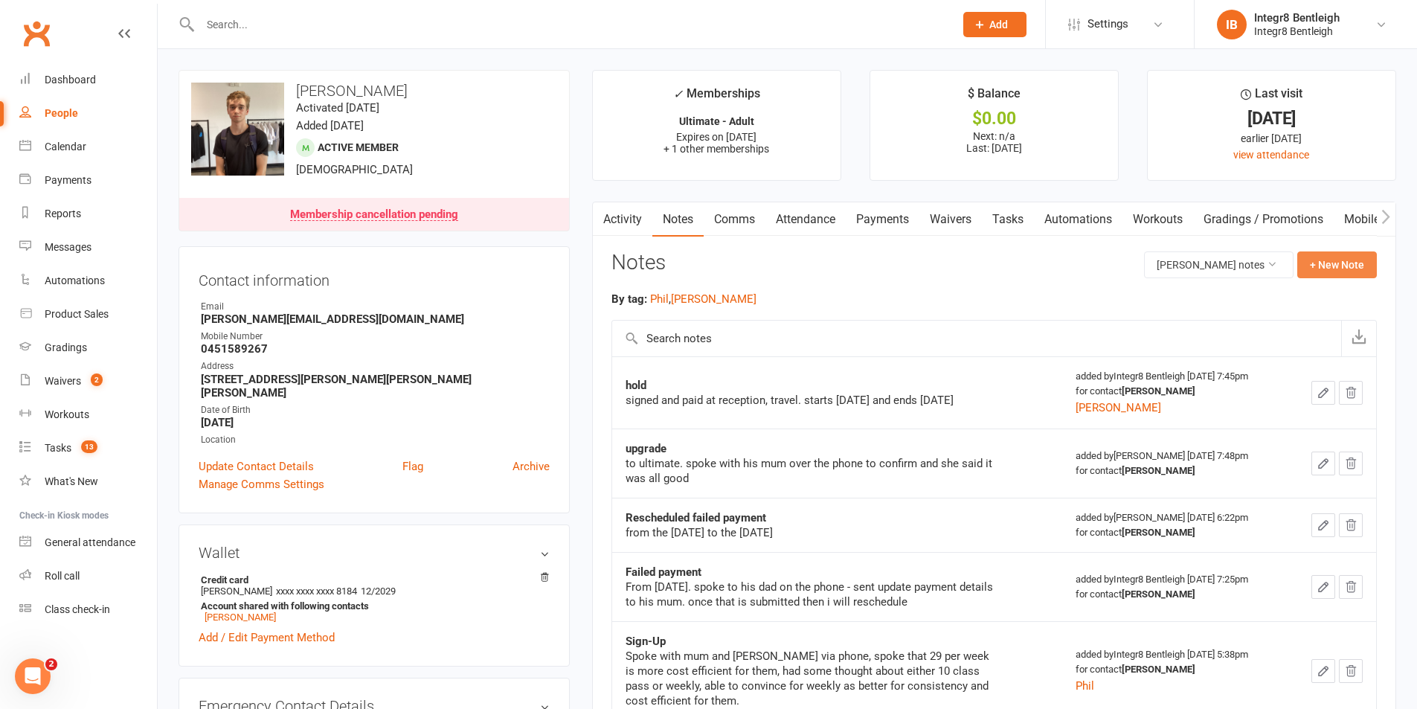
click at [1329, 265] on button "+ New Note" at bounding box center [1337, 264] width 80 height 27
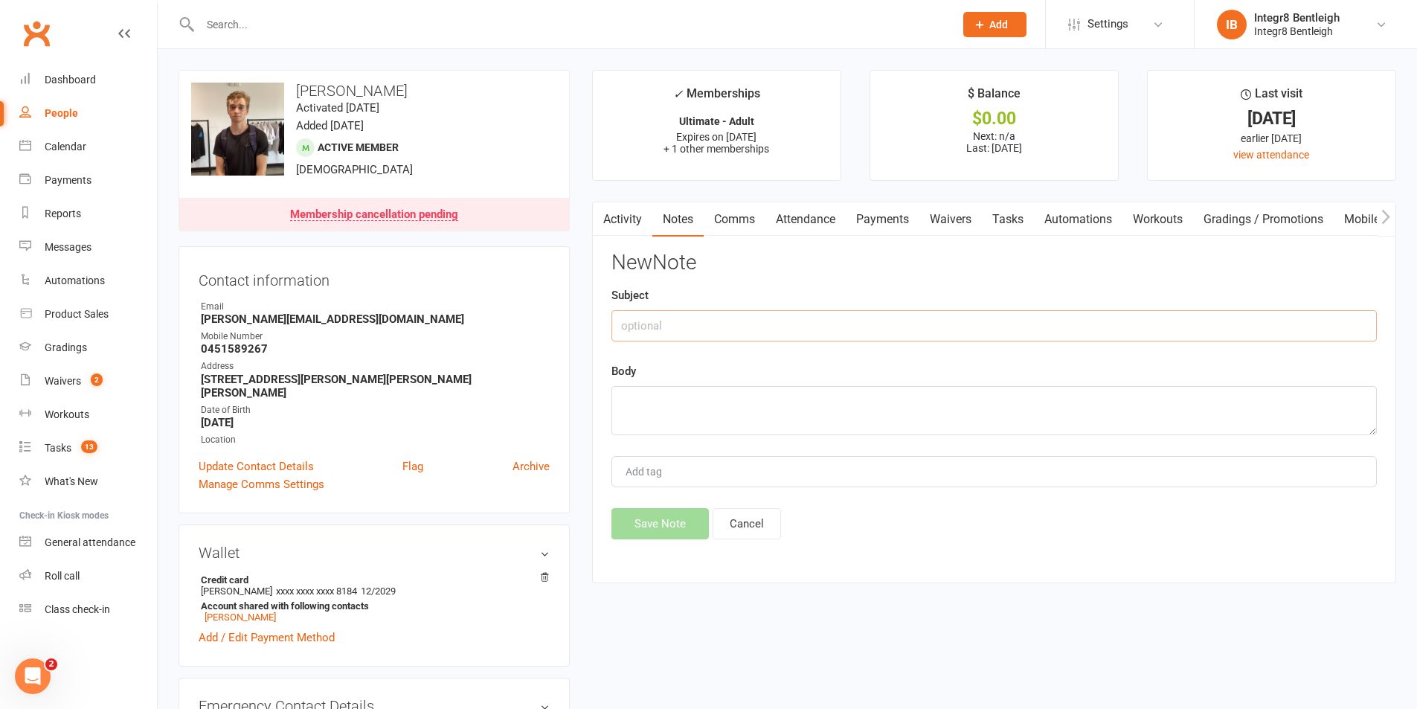
click at [927, 324] on input "text" at bounding box center [993, 325] width 765 height 31
type input "downgrade"
click at [971, 405] on textarea "asked at reception to do just boxing, starts" at bounding box center [993, 410] width 765 height 49
type textarea "asked at reception to do just boxing, starts [DATE]."
type input "[PERSON_NAME]"
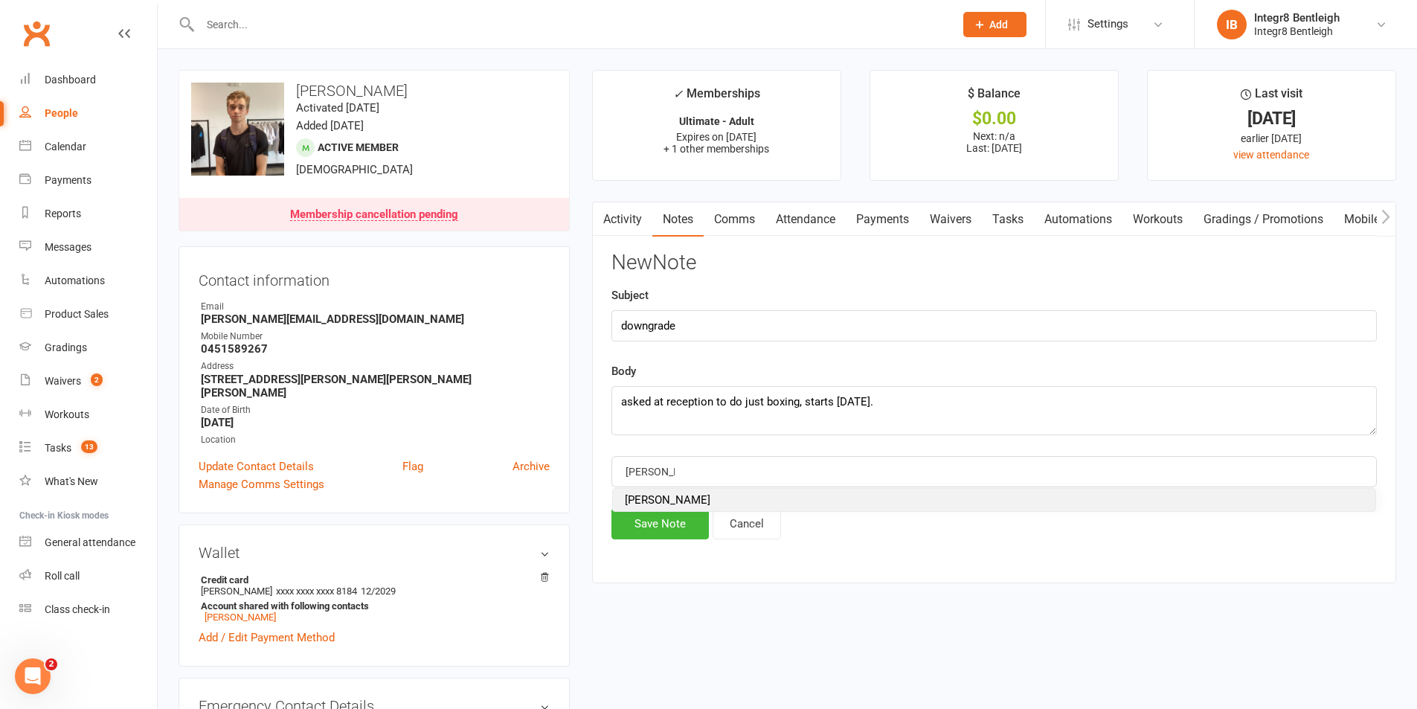
click at [652, 492] on li "[PERSON_NAME]" at bounding box center [994, 500] width 762 height 22
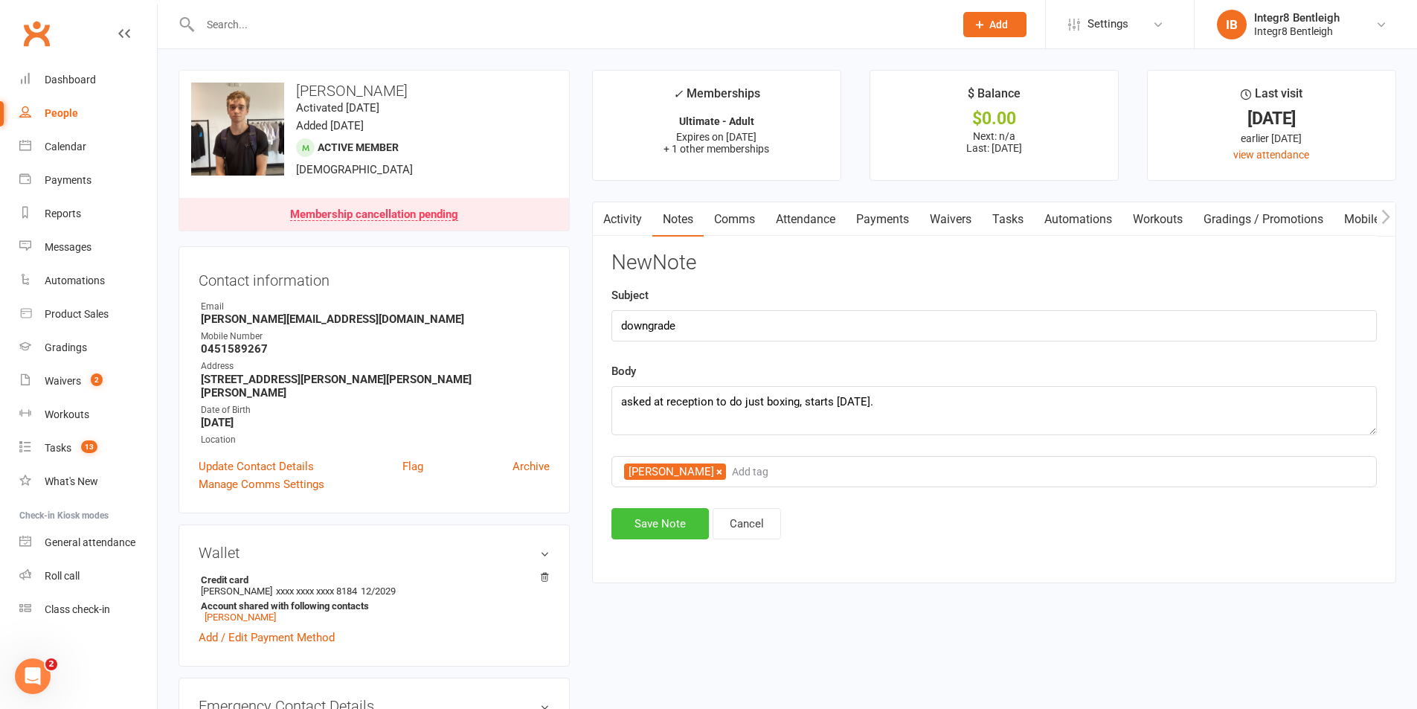
click at [666, 516] on button "Save Note" at bounding box center [659, 523] width 97 height 31
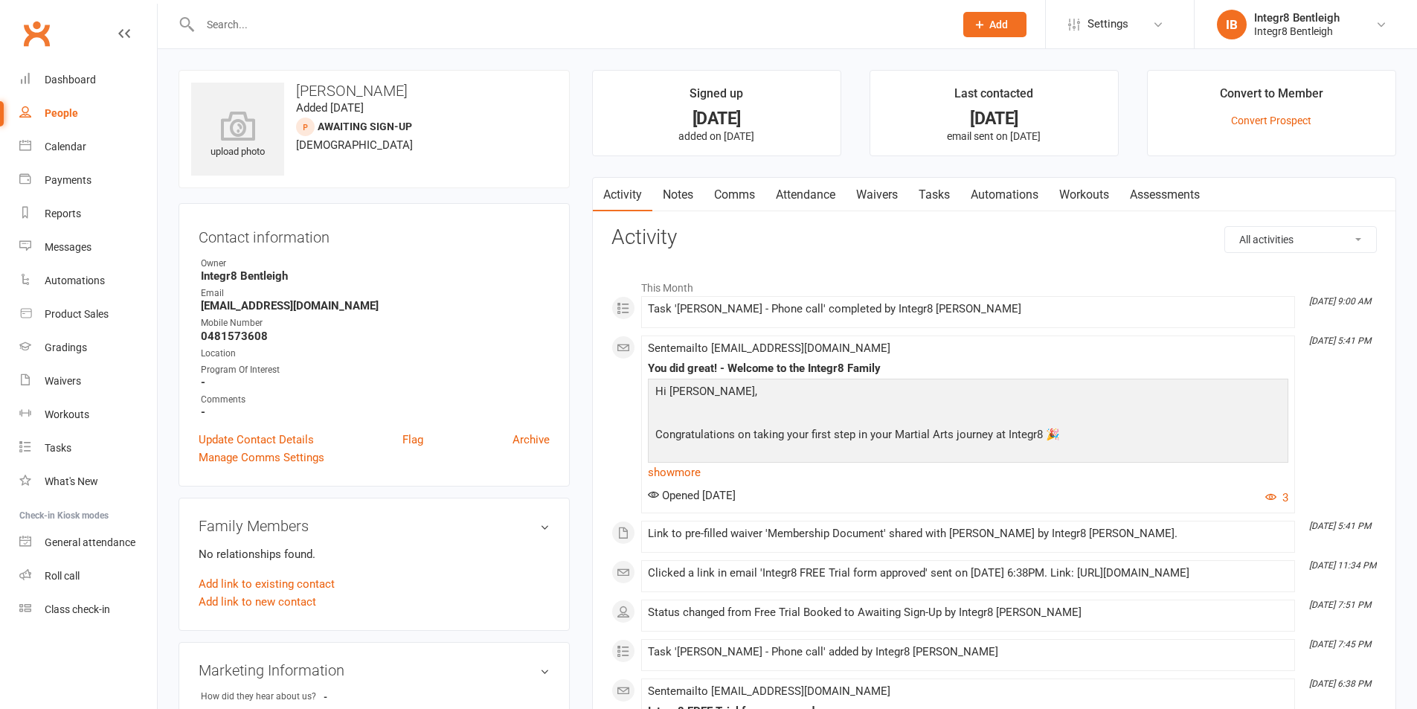
click at [858, 196] on link "Waivers" at bounding box center [877, 195] width 62 height 34
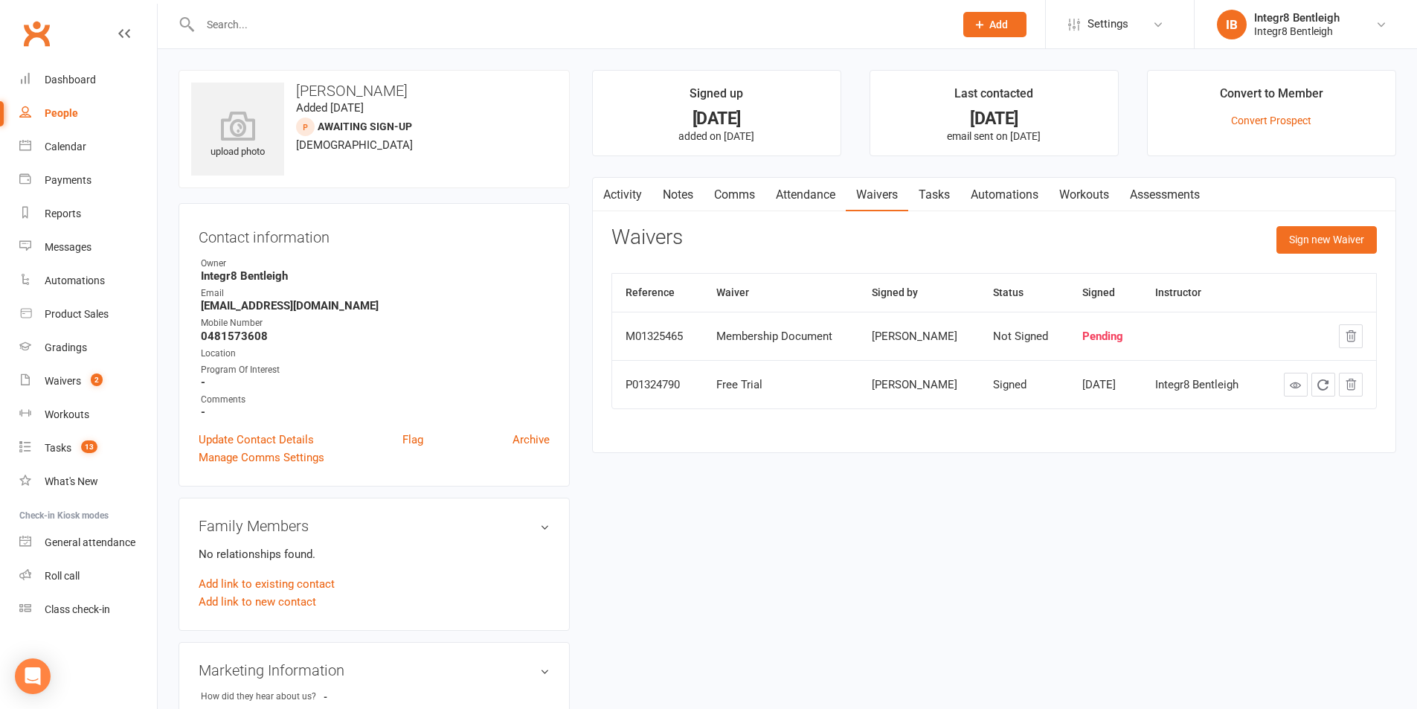
click at [680, 187] on link "Notes" at bounding box center [677, 195] width 51 height 34
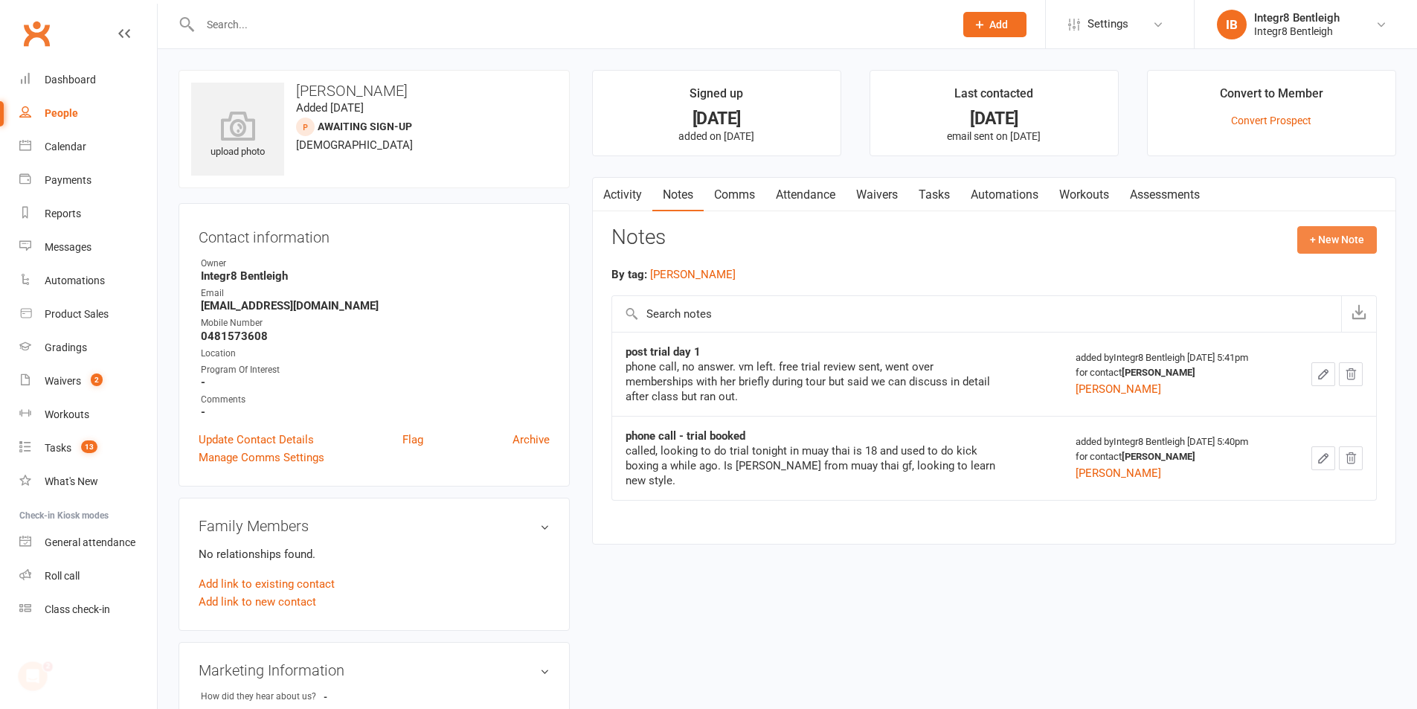
click at [1310, 246] on button "+ New Note" at bounding box center [1337, 239] width 80 height 27
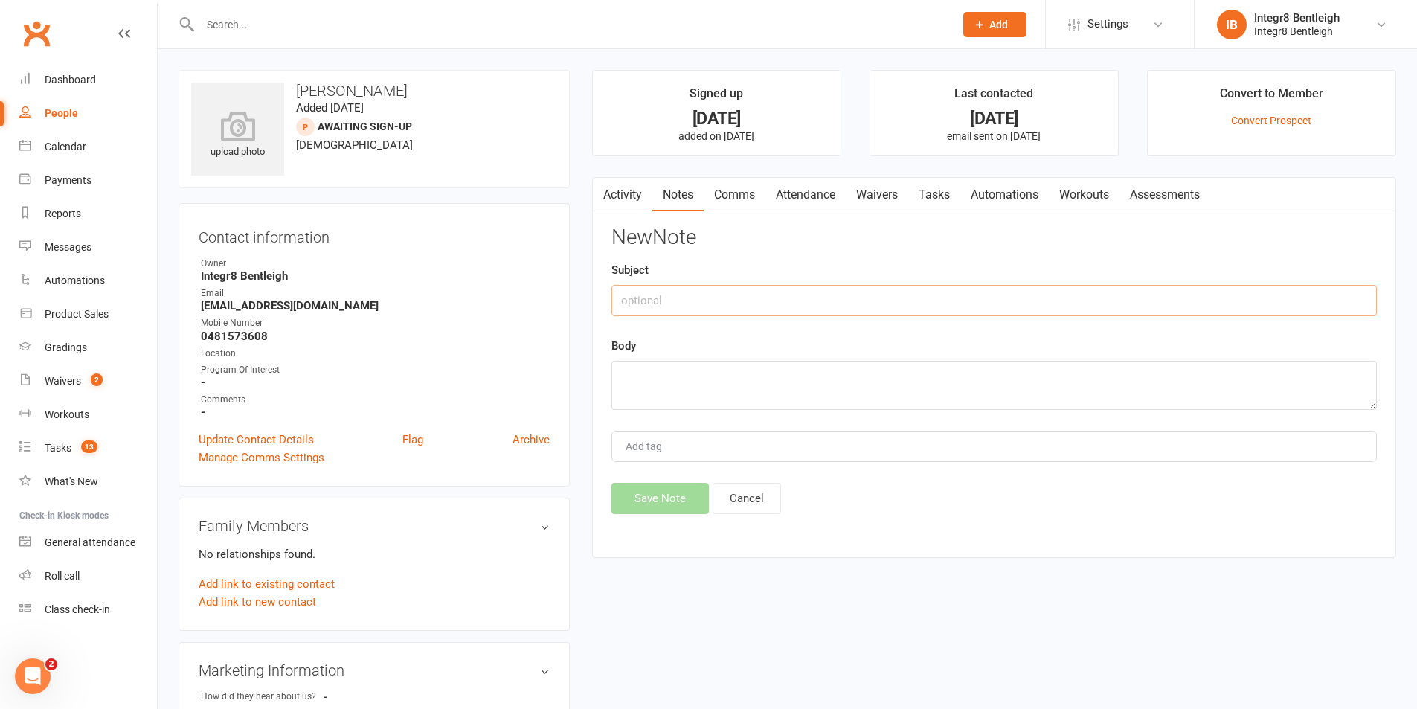
click at [668, 311] on input "text" at bounding box center [993, 300] width 765 height 31
type input "day 2"
type textarea "phone call no answer, will send text from phone. won't send offer yet and shes …"
type input "[PERSON_NAME]"
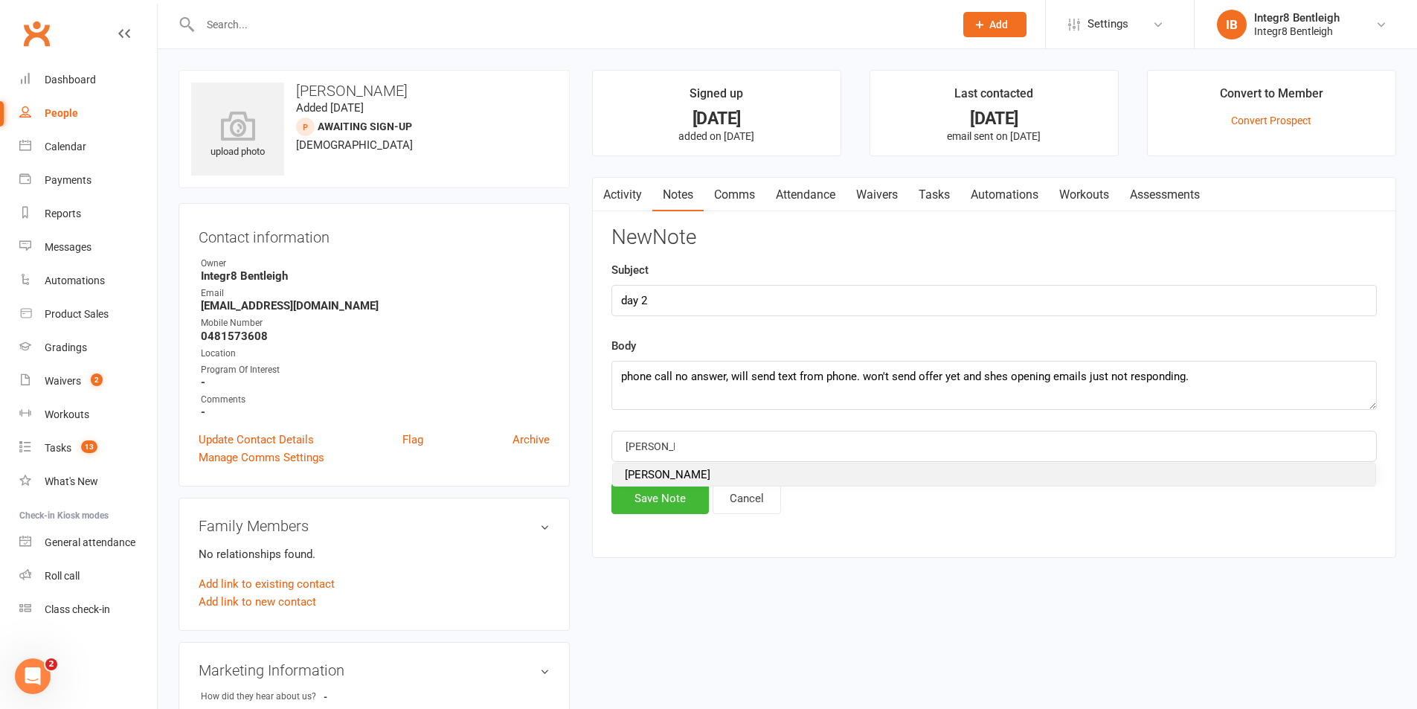
click at [687, 466] on li "[PERSON_NAME]" at bounding box center [994, 474] width 762 height 22
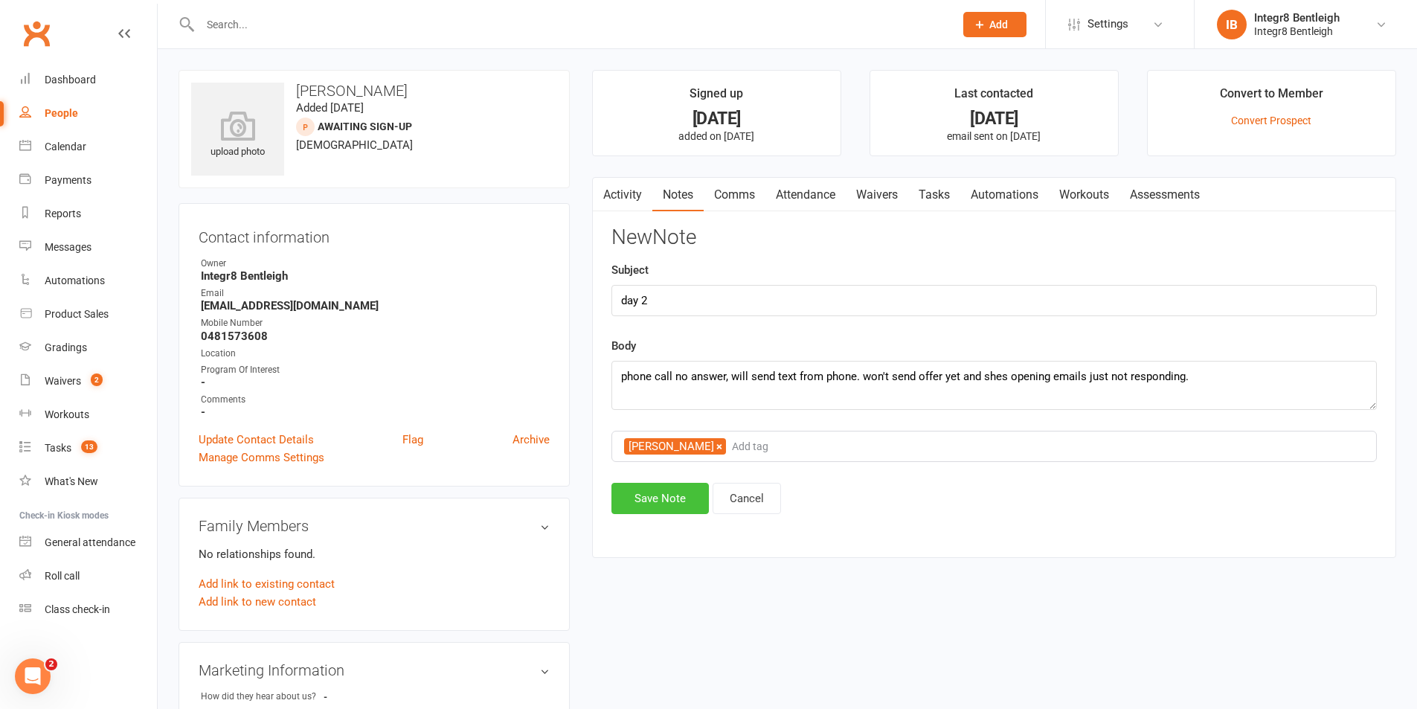
click at [657, 499] on button "Save Note" at bounding box center [659, 498] width 97 height 31
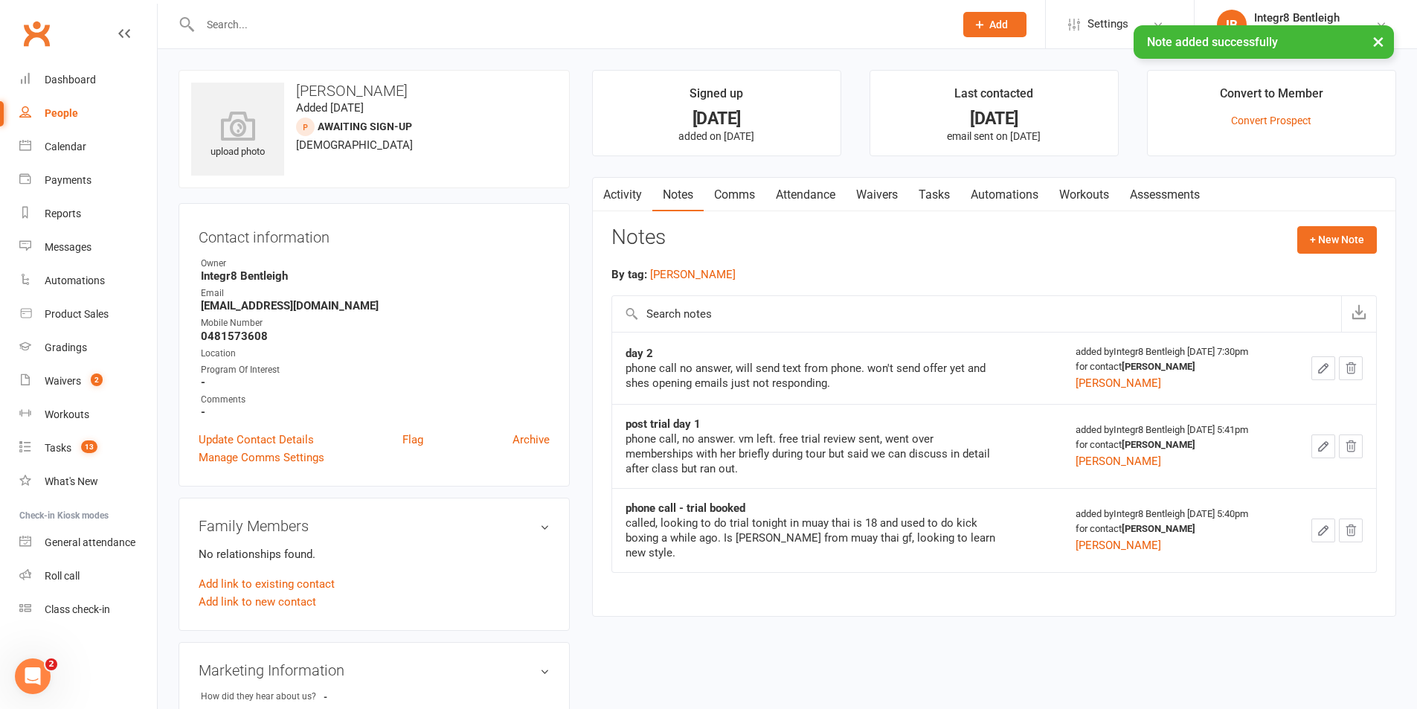
click at [631, 189] on link "Activity" at bounding box center [622, 195] width 59 height 34
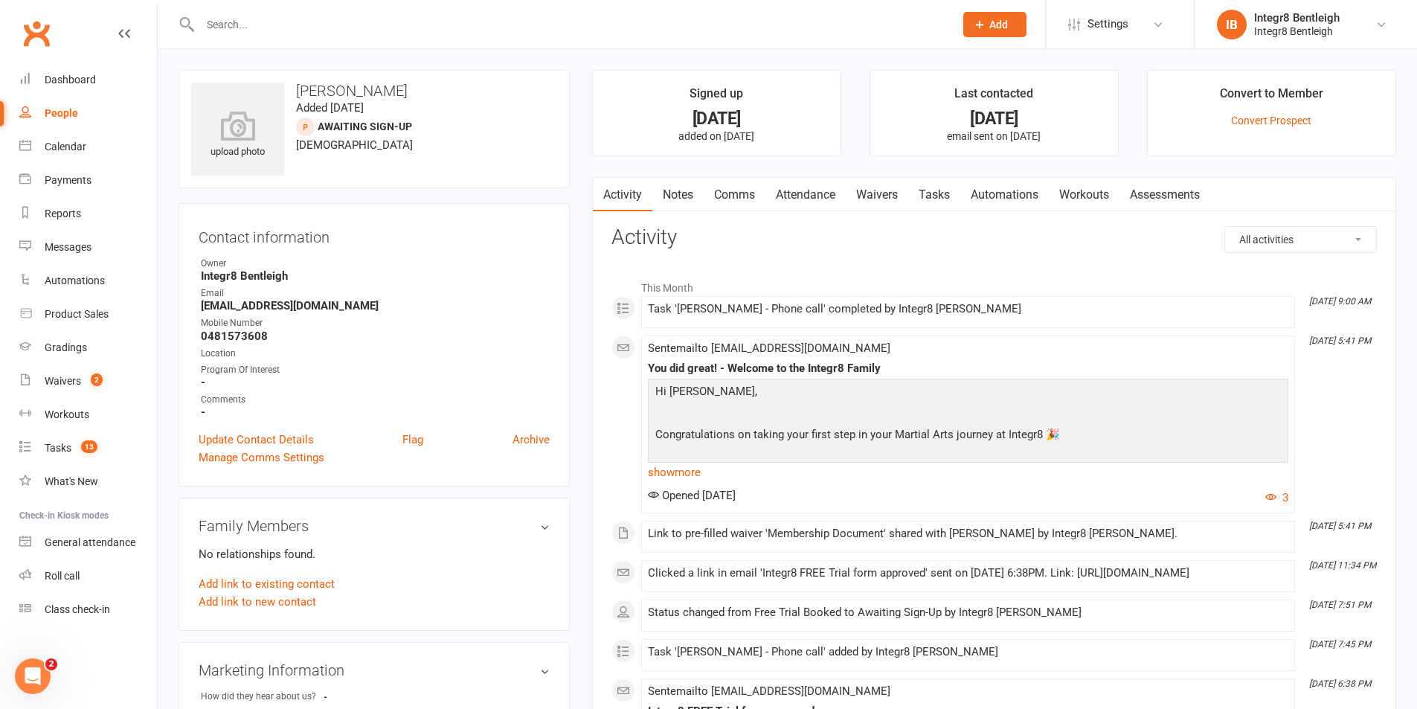
click at [677, 189] on link "Notes" at bounding box center [677, 195] width 51 height 34
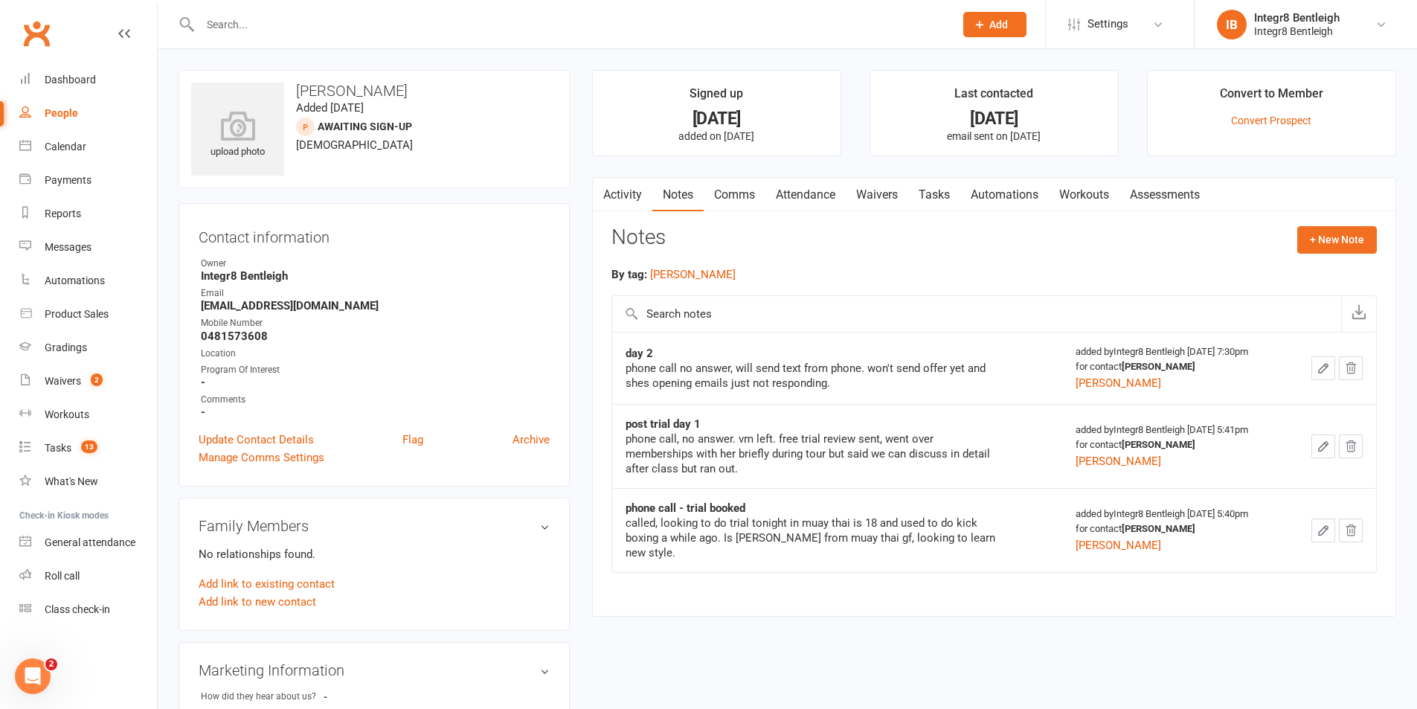
click at [622, 196] on link "Activity" at bounding box center [622, 195] width 59 height 34
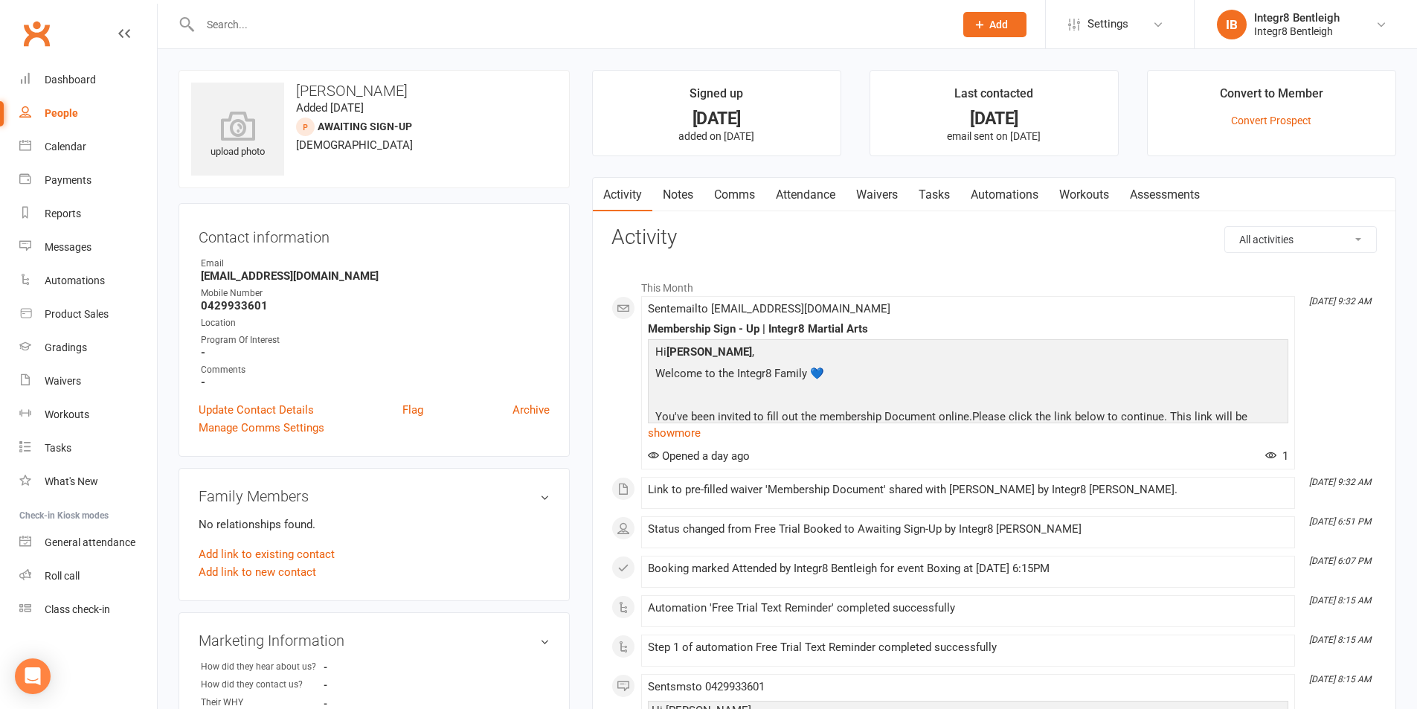
click at [658, 185] on link "Notes" at bounding box center [677, 195] width 51 height 34
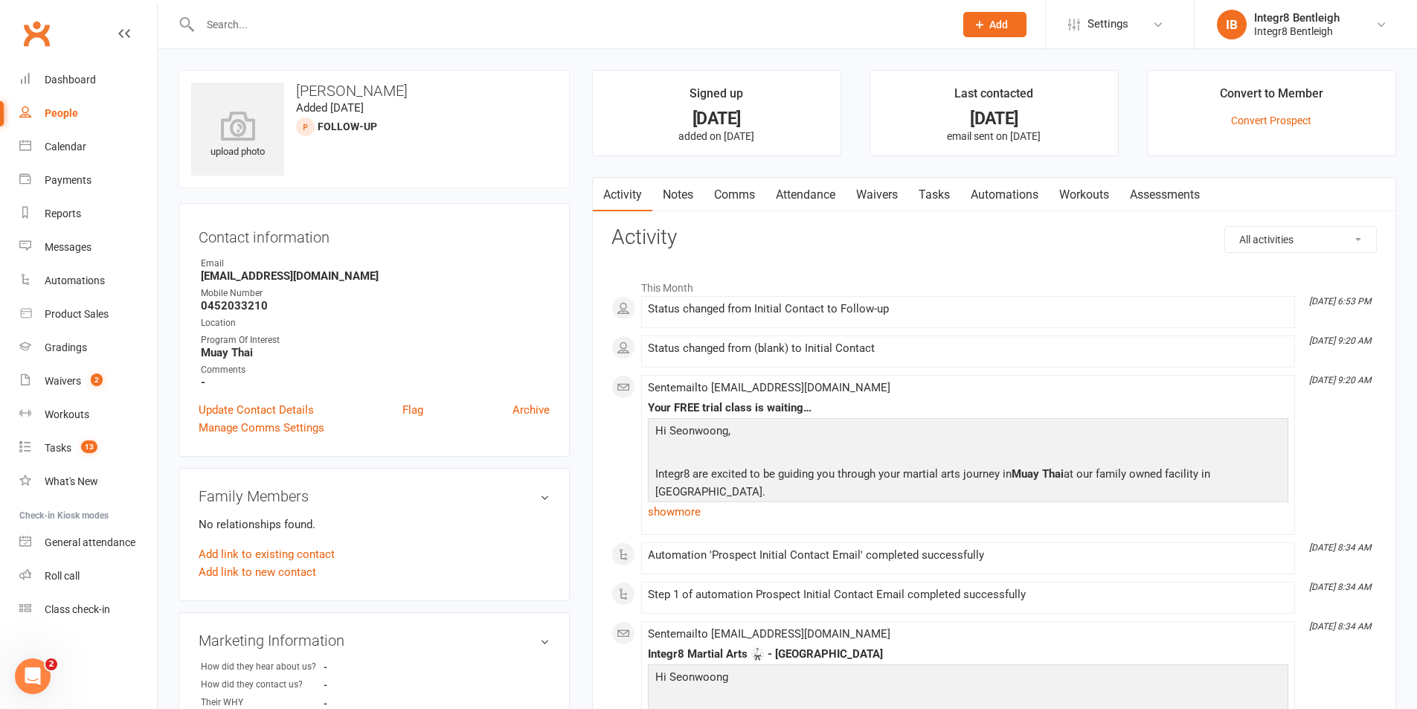
click at [686, 195] on link "Notes" at bounding box center [677, 195] width 51 height 34
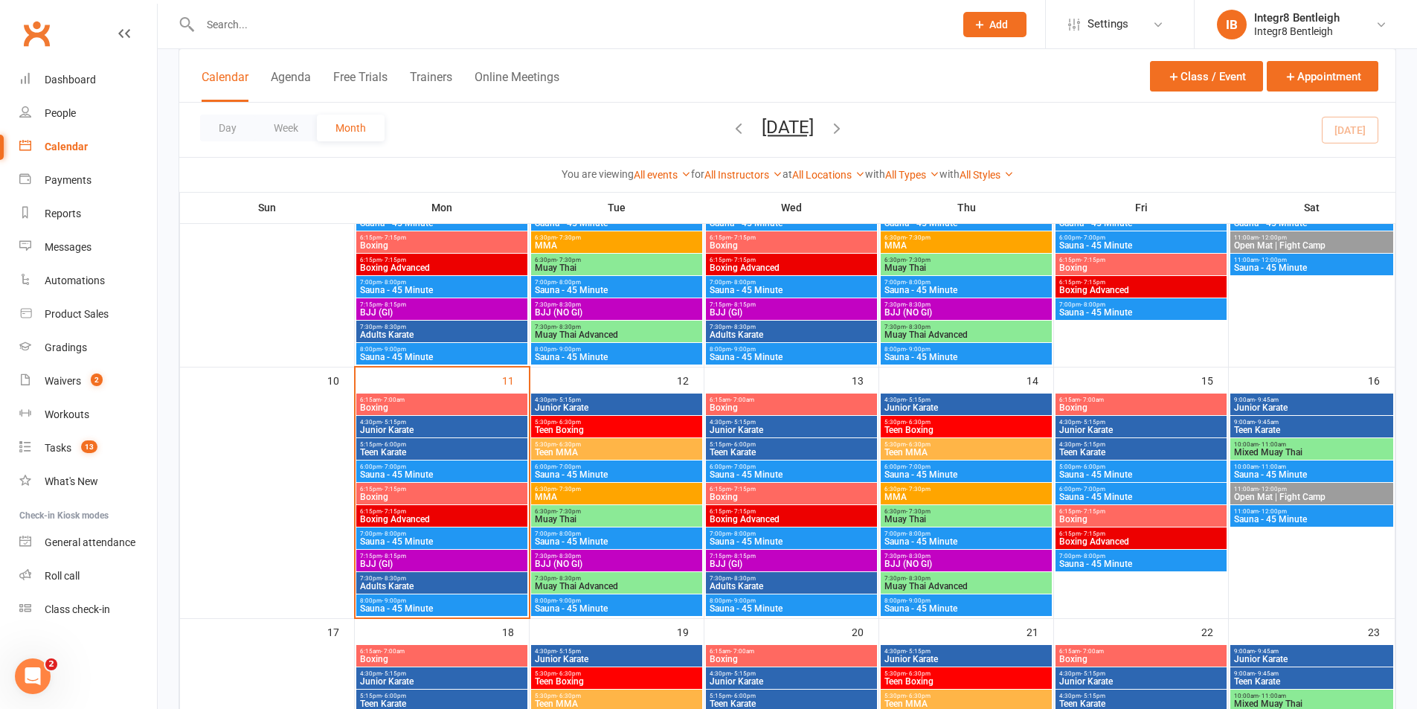
scroll to position [521, 0]
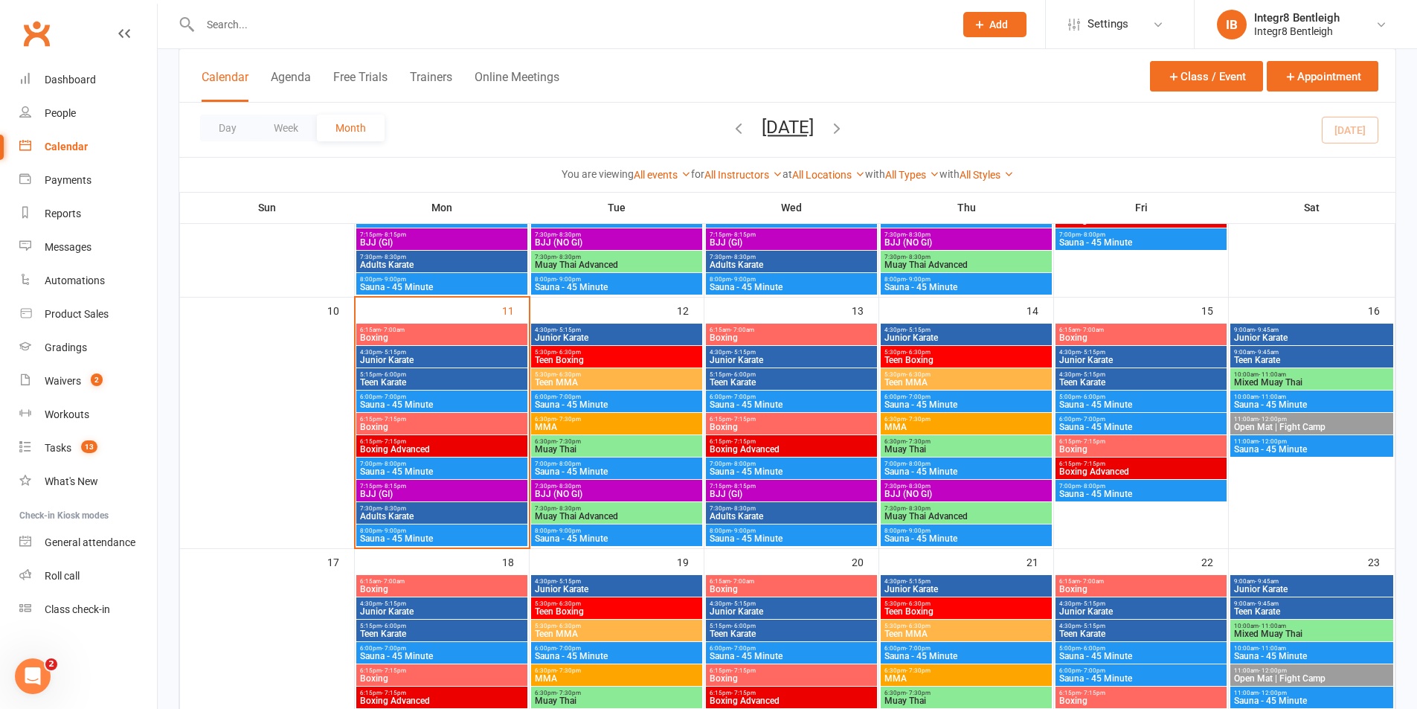
click at [556, 492] on span "BJJ (NO GI)" at bounding box center [616, 493] width 165 height 9
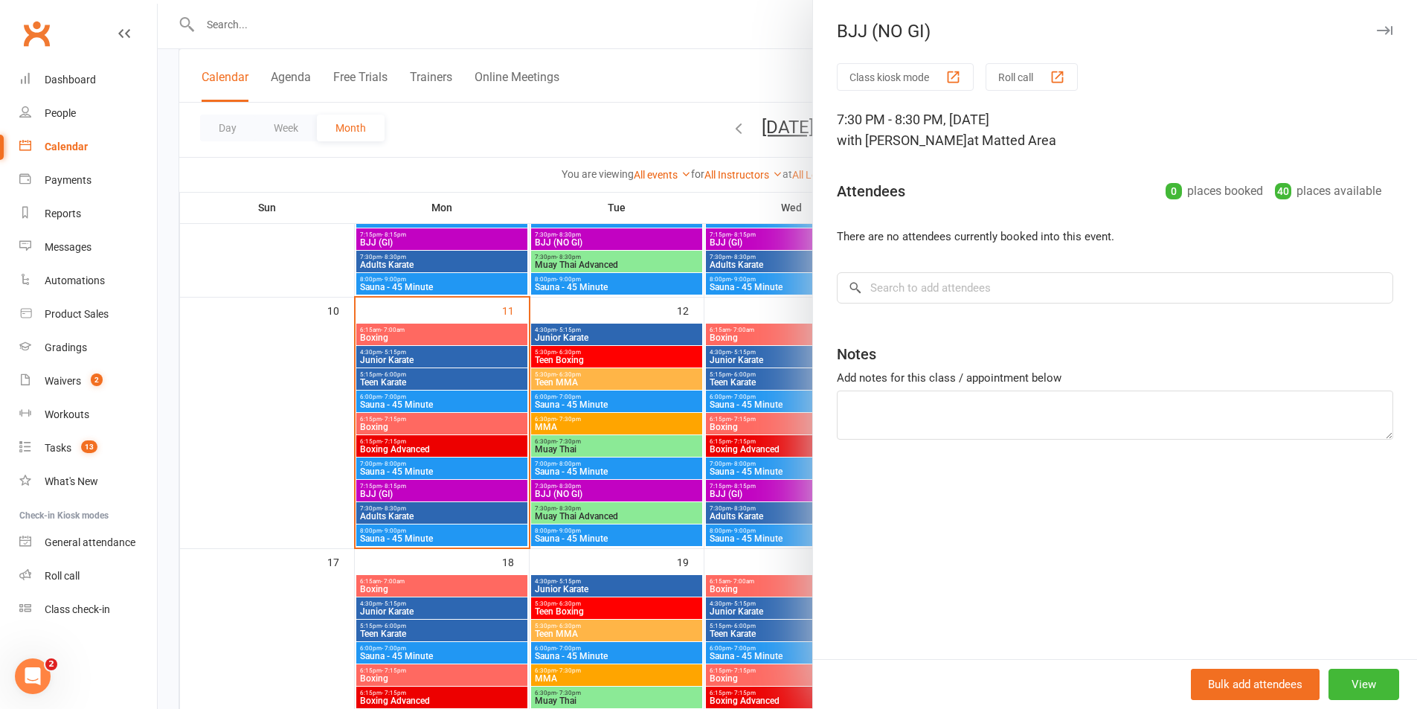
click at [598, 463] on div at bounding box center [787, 354] width 1259 height 709
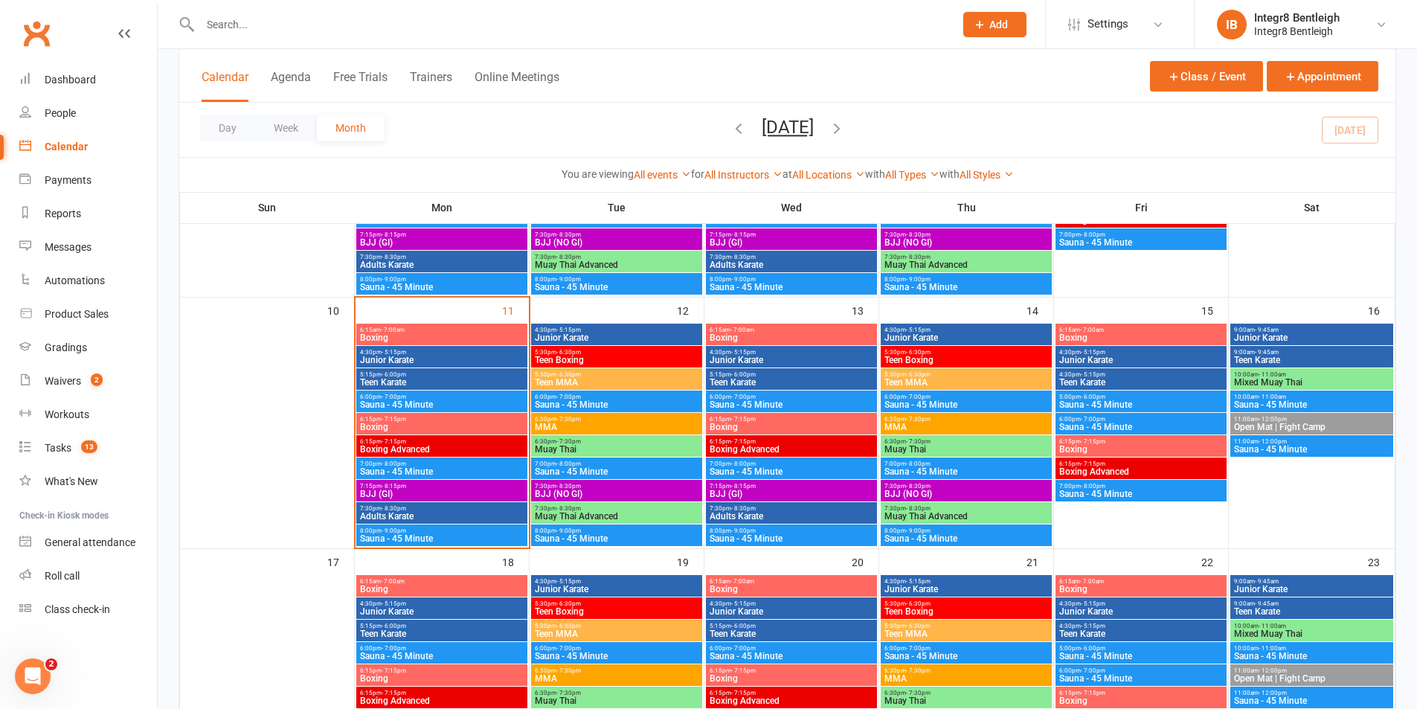
click at [599, 438] on span "6:30pm - 7:30pm" at bounding box center [616, 441] width 165 height 7
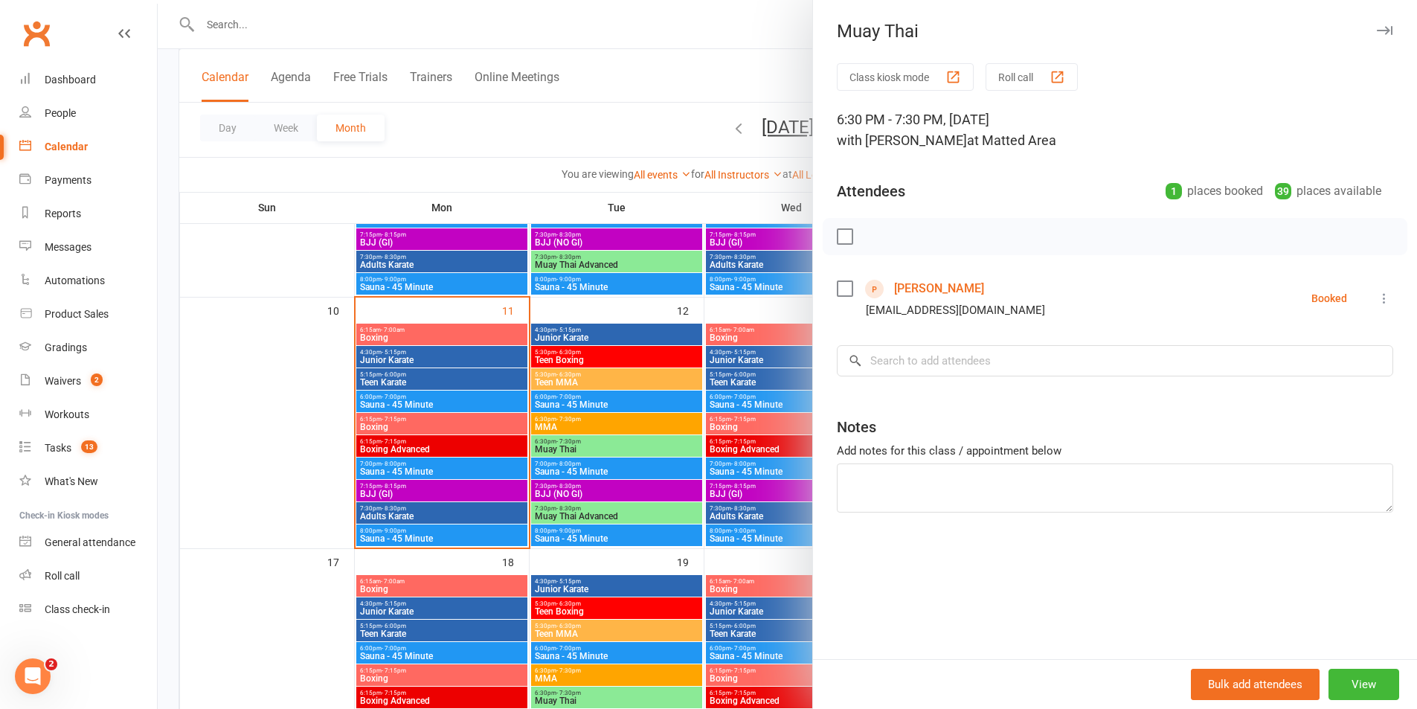
click at [597, 449] on div at bounding box center [787, 354] width 1259 height 709
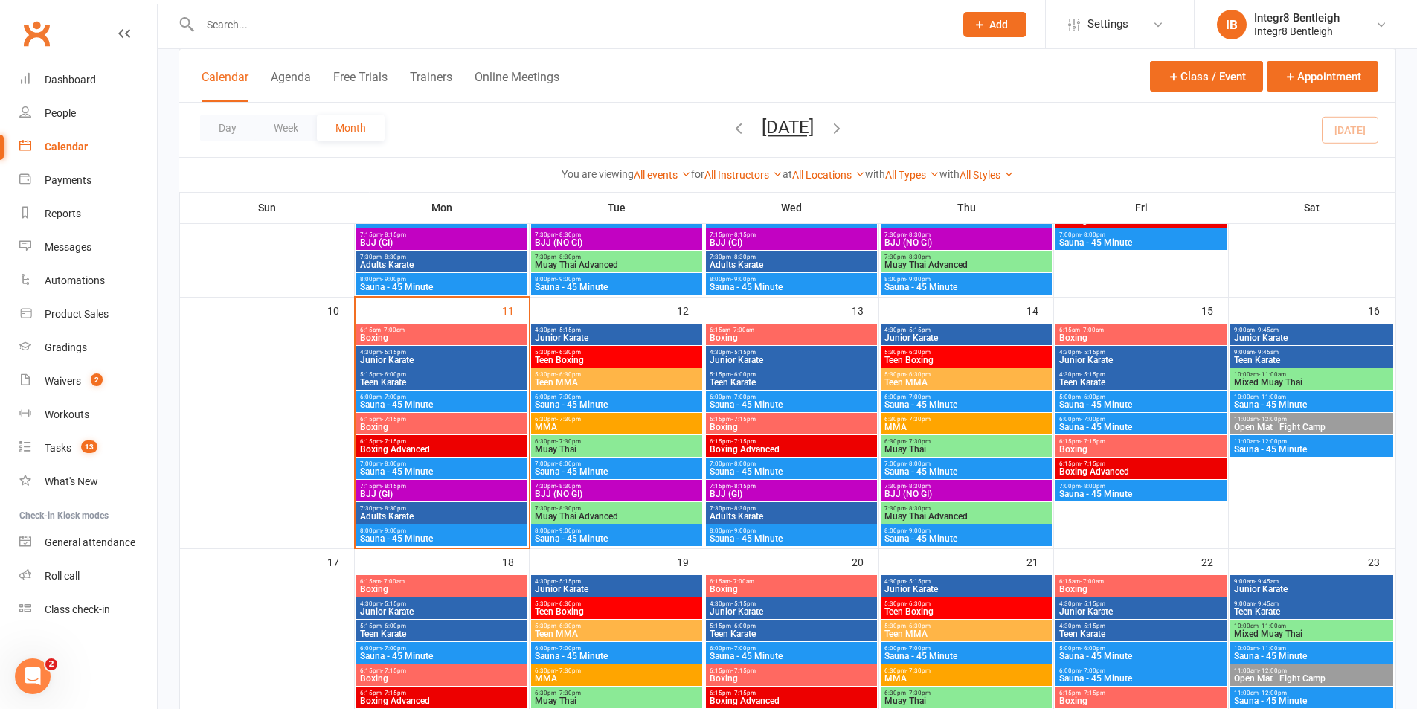
click at [596, 443] on span "6:30pm - 7:30pm" at bounding box center [616, 441] width 165 height 7
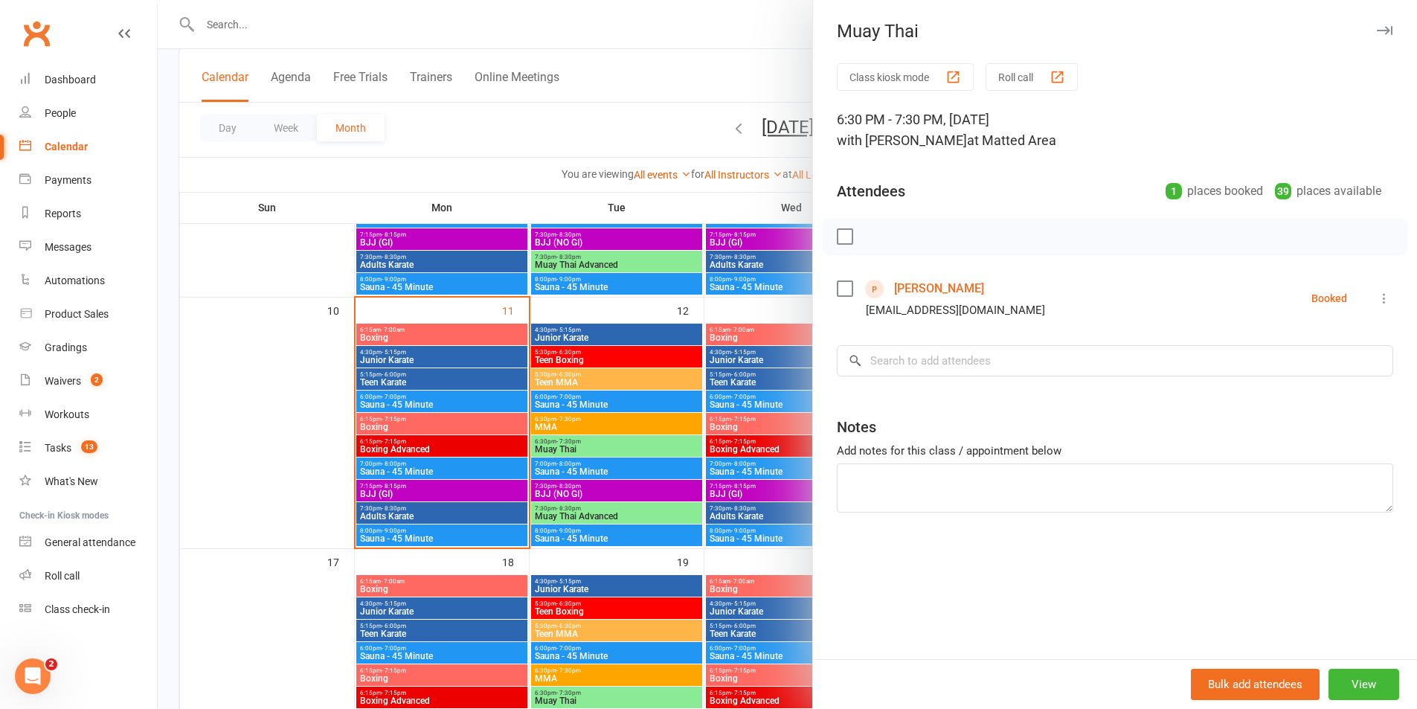
click at [599, 422] on div at bounding box center [787, 354] width 1259 height 709
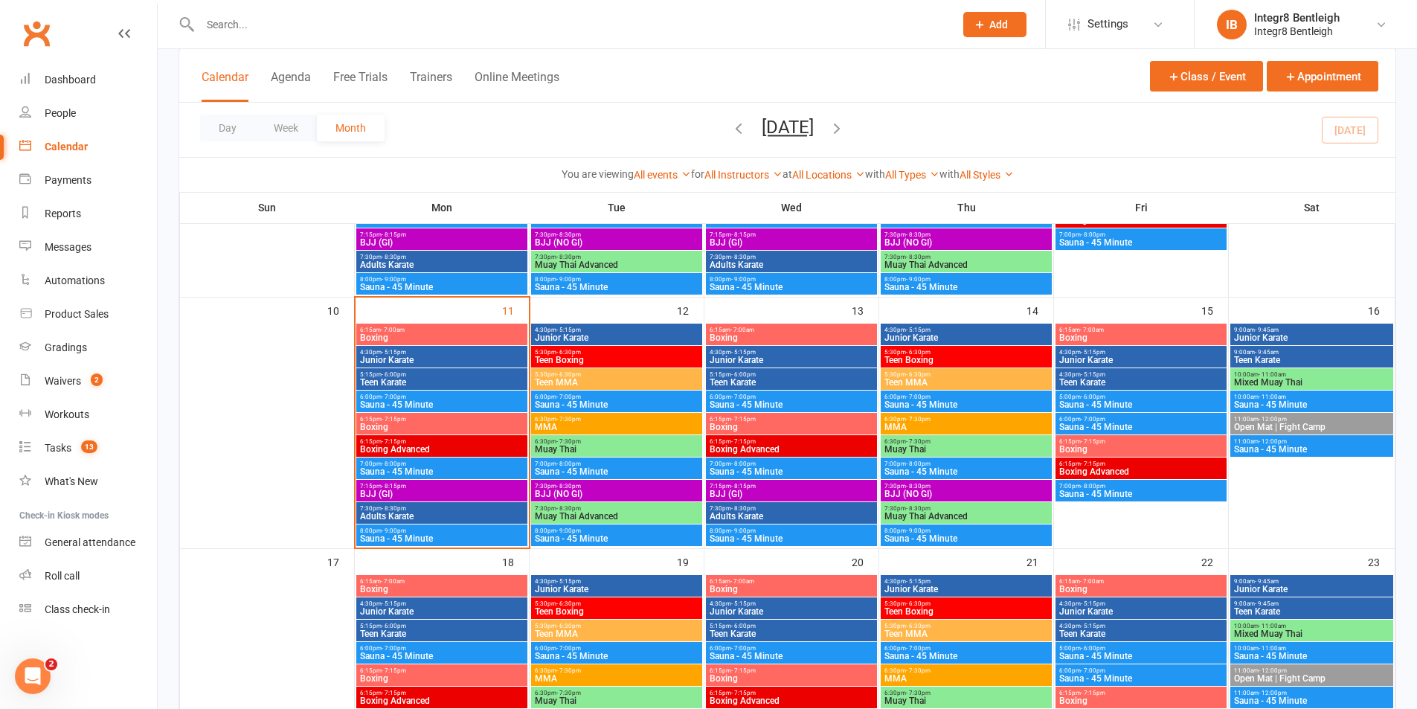
click at [598, 423] on span "MMA" at bounding box center [616, 426] width 165 height 9
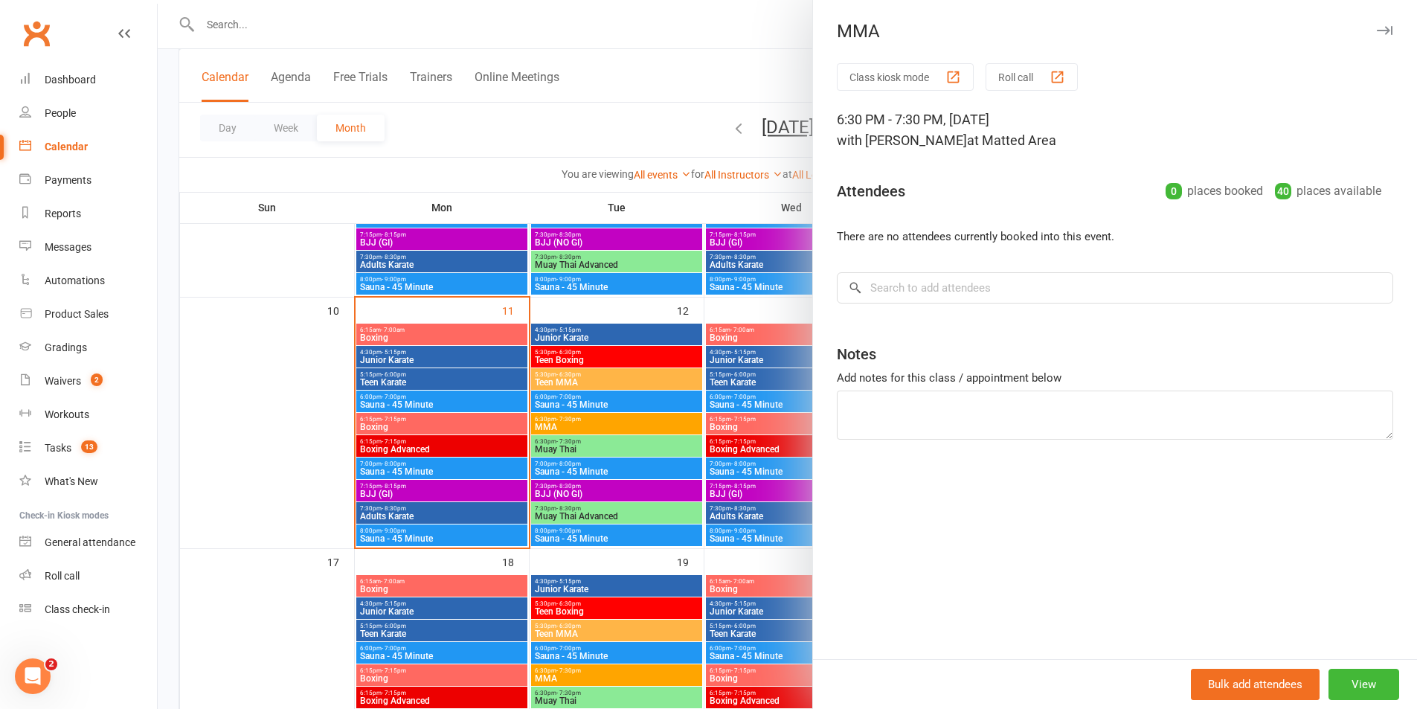
click at [598, 423] on div at bounding box center [787, 354] width 1259 height 709
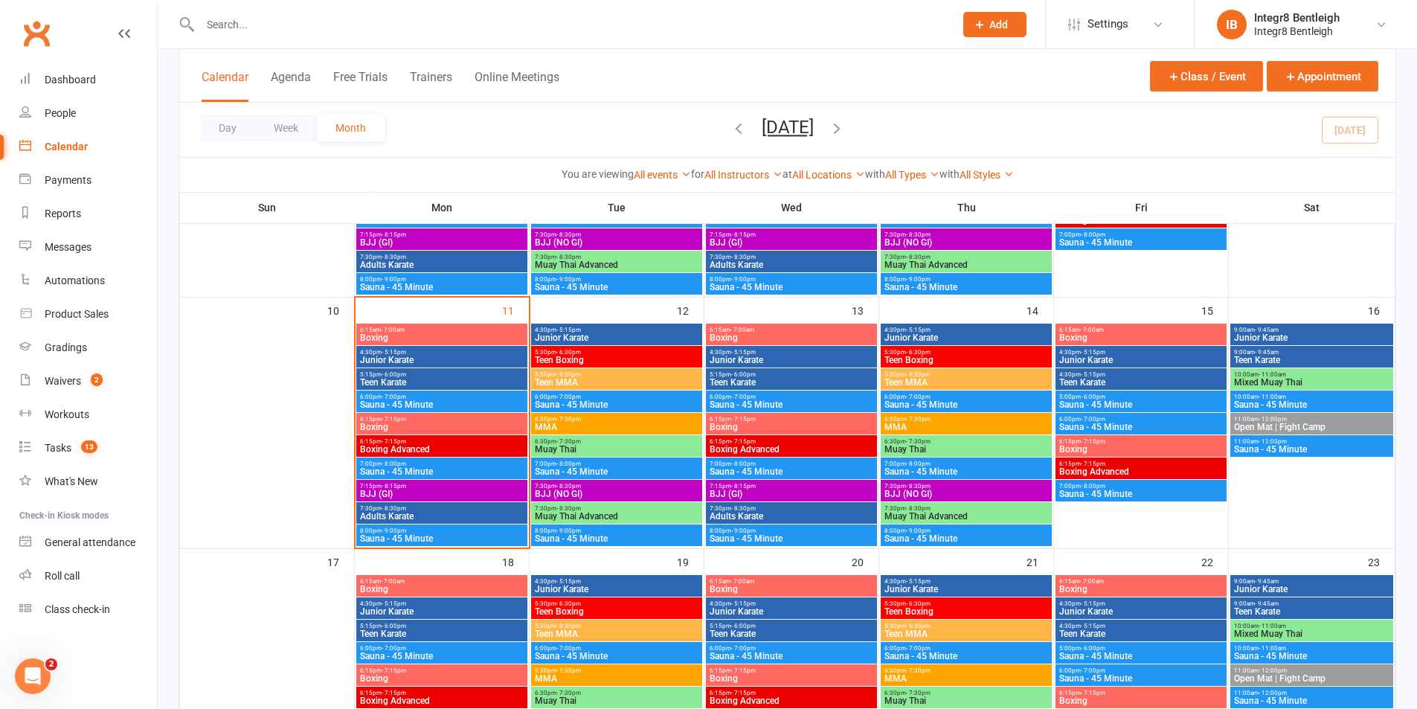
click at [926, 426] on span "MMA" at bounding box center [966, 426] width 165 height 9
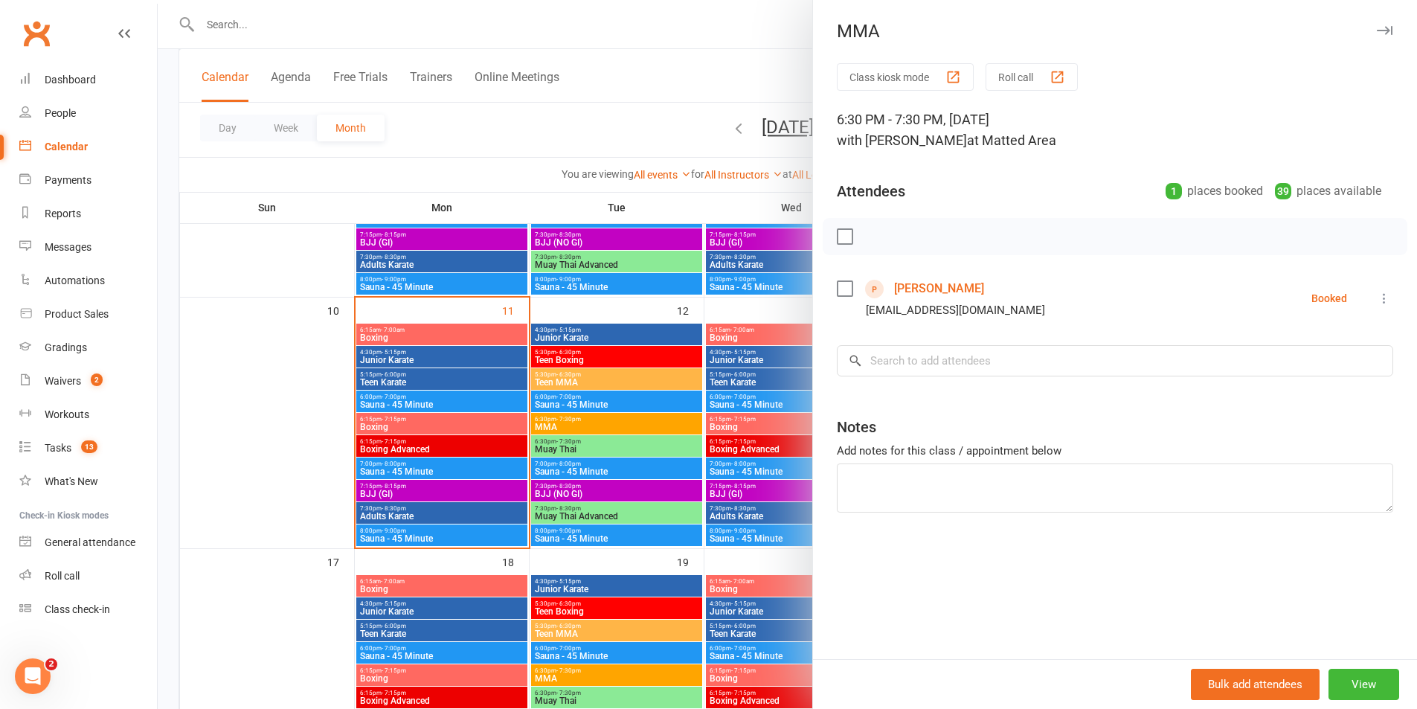
click at [762, 426] on div at bounding box center [787, 354] width 1259 height 709
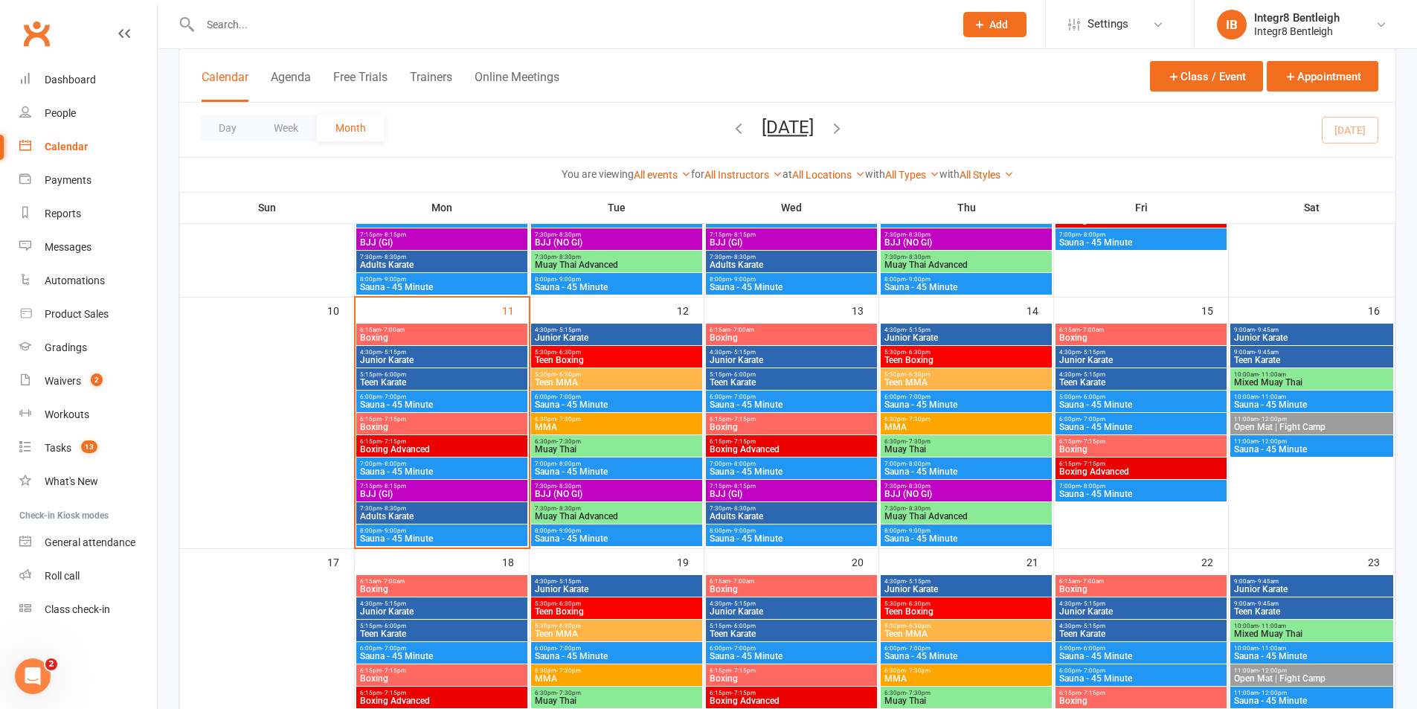
click at [660, 450] on span "Muay Thai" at bounding box center [616, 449] width 165 height 9
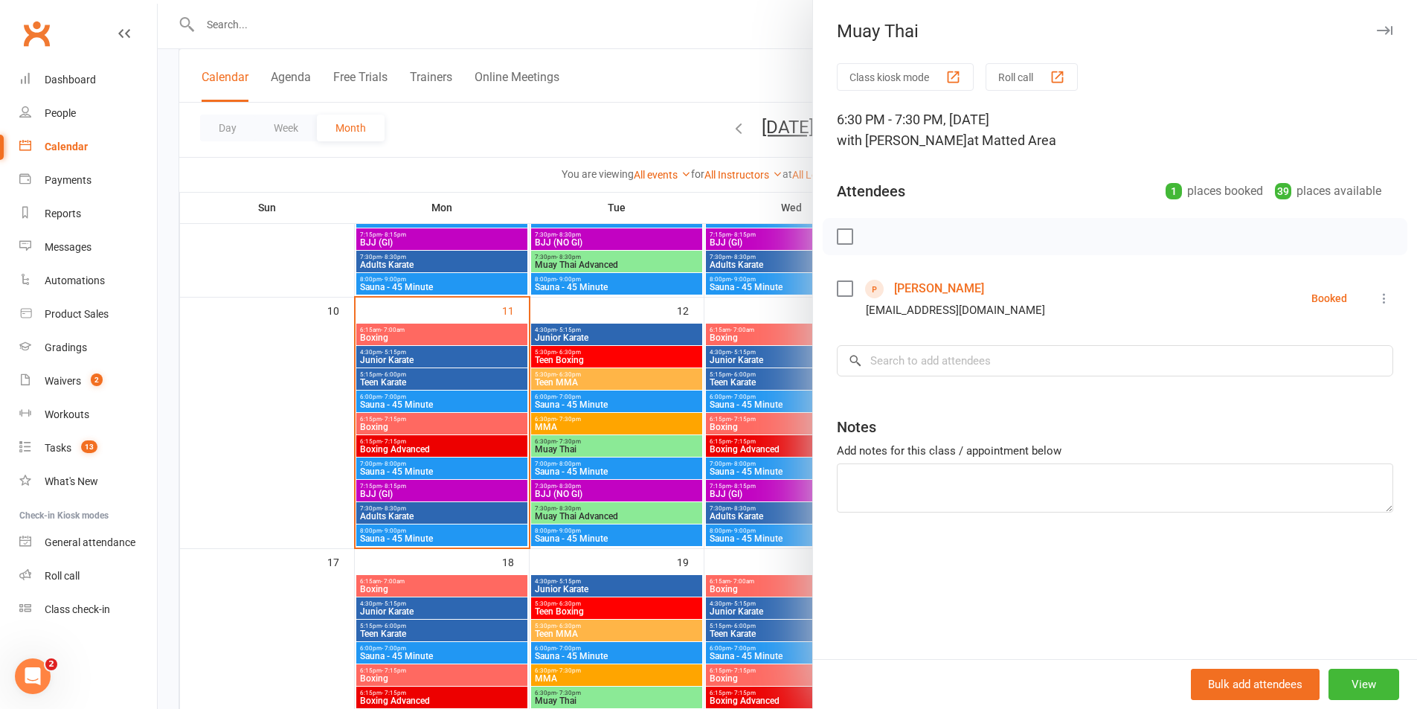
click at [660, 371] on div at bounding box center [787, 354] width 1259 height 709
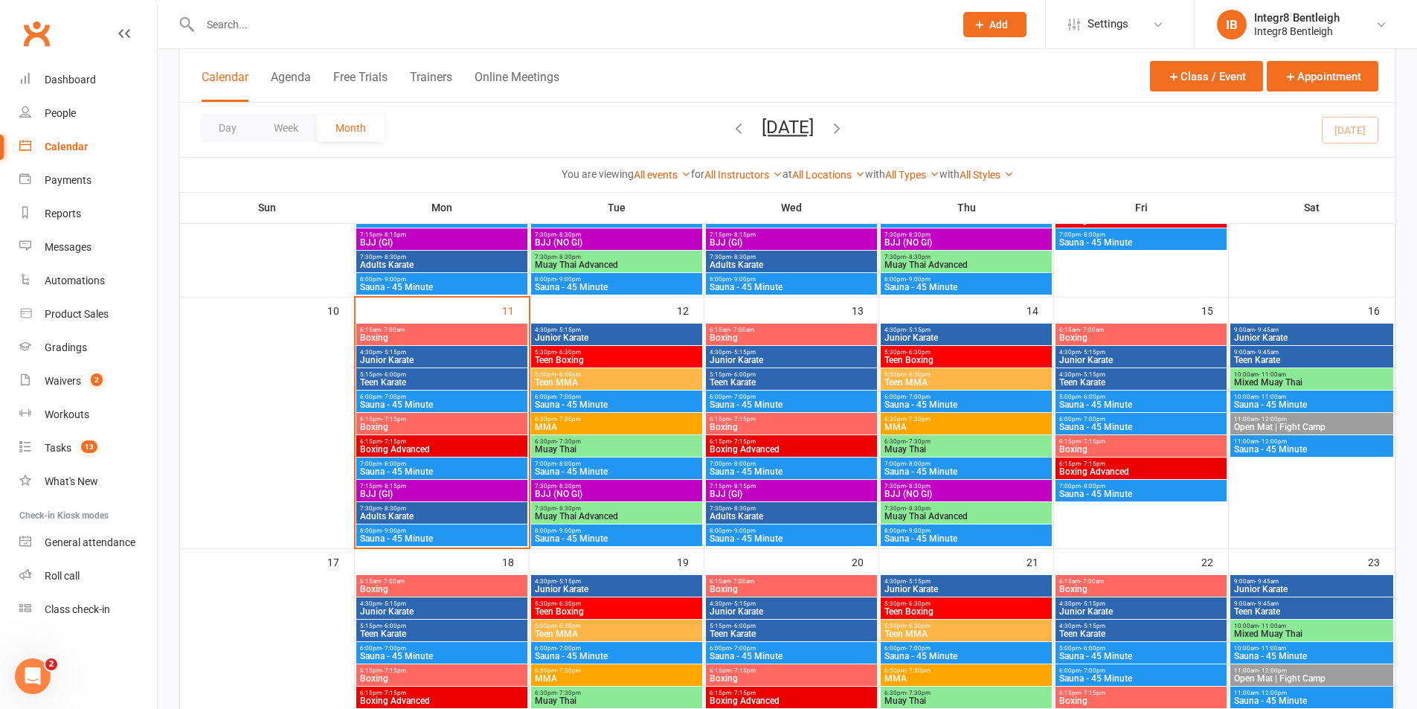
click at [934, 429] on span "MMA" at bounding box center [966, 426] width 165 height 9
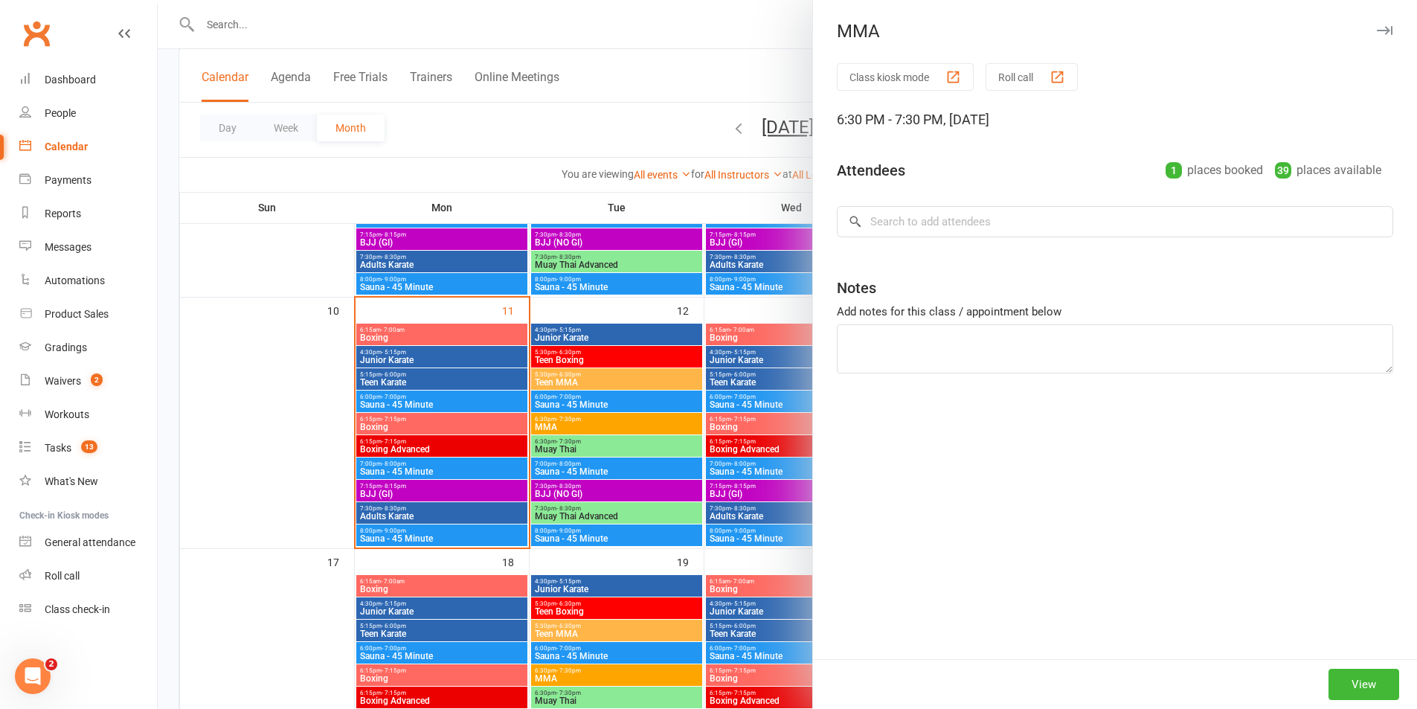
click at [741, 429] on div at bounding box center [787, 354] width 1259 height 709
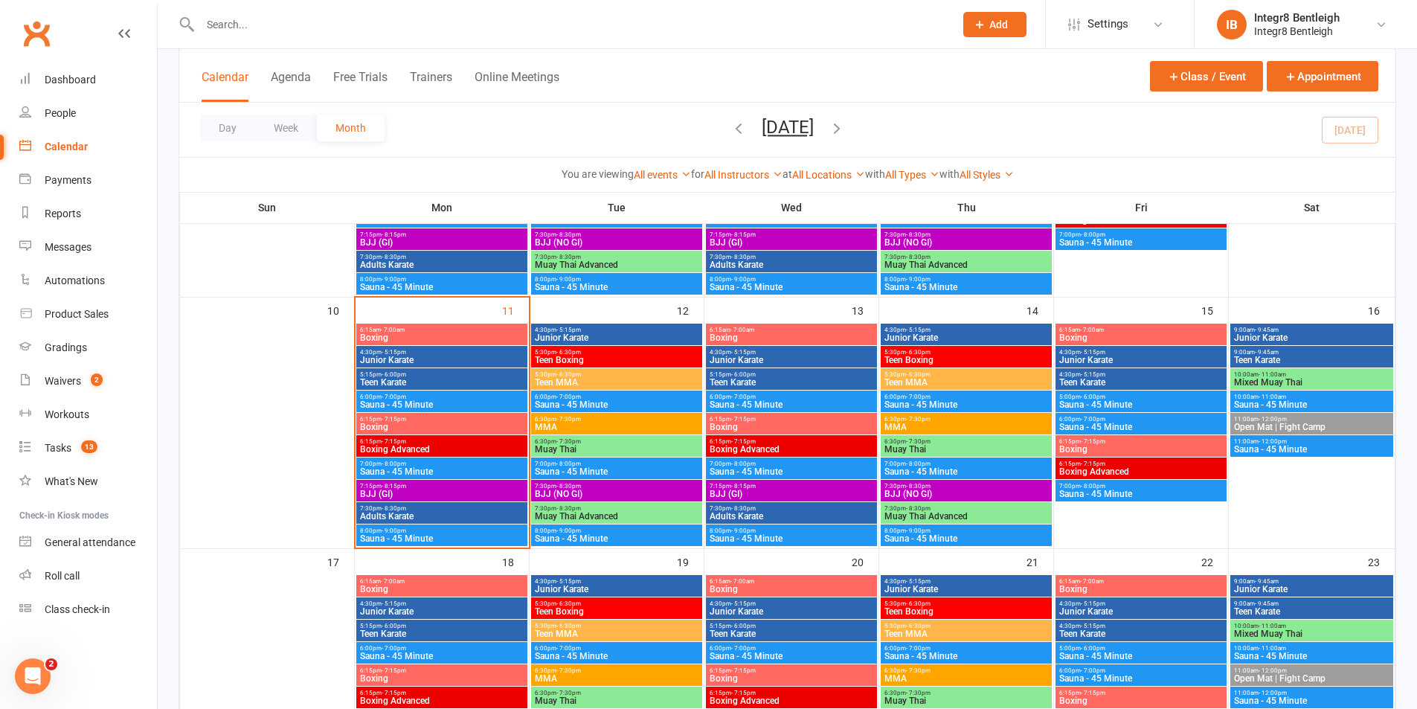
click at [921, 450] on span "Muay Thai" at bounding box center [966, 449] width 165 height 9
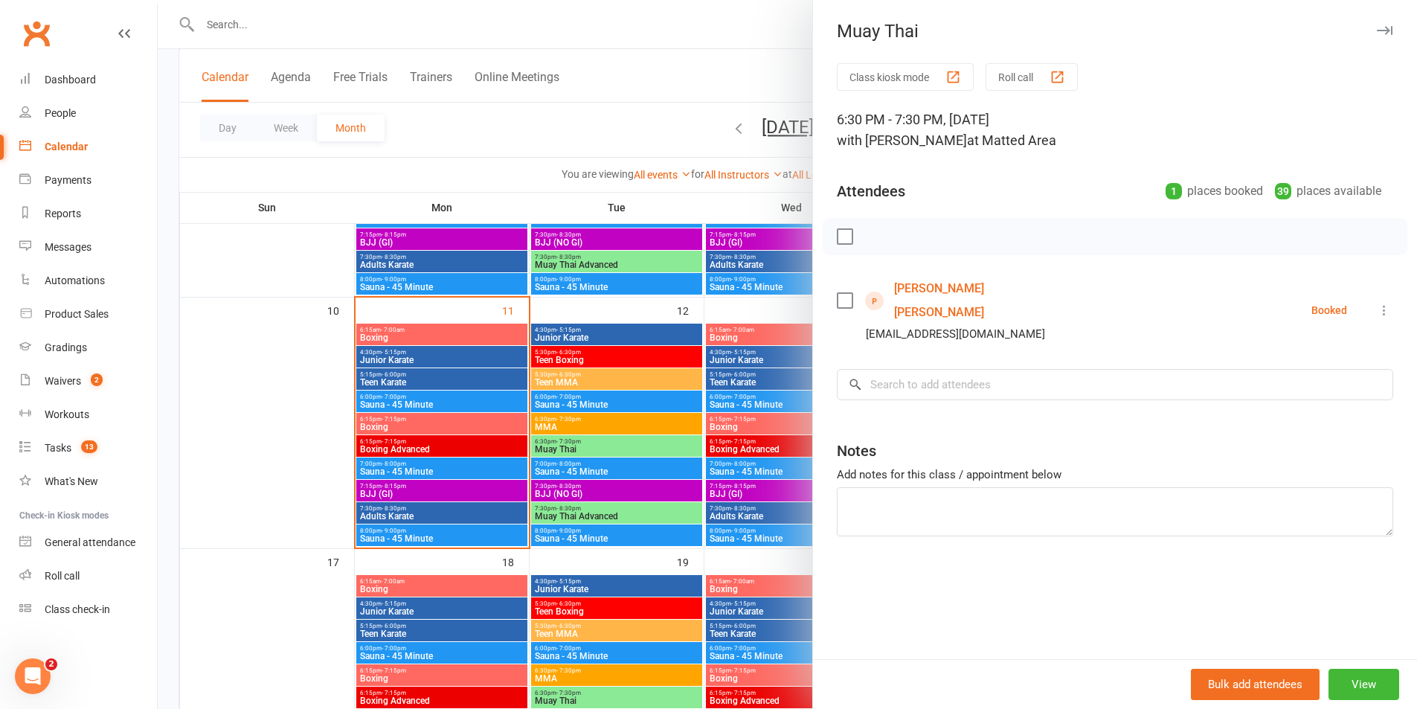
click at [696, 416] on div at bounding box center [787, 354] width 1259 height 709
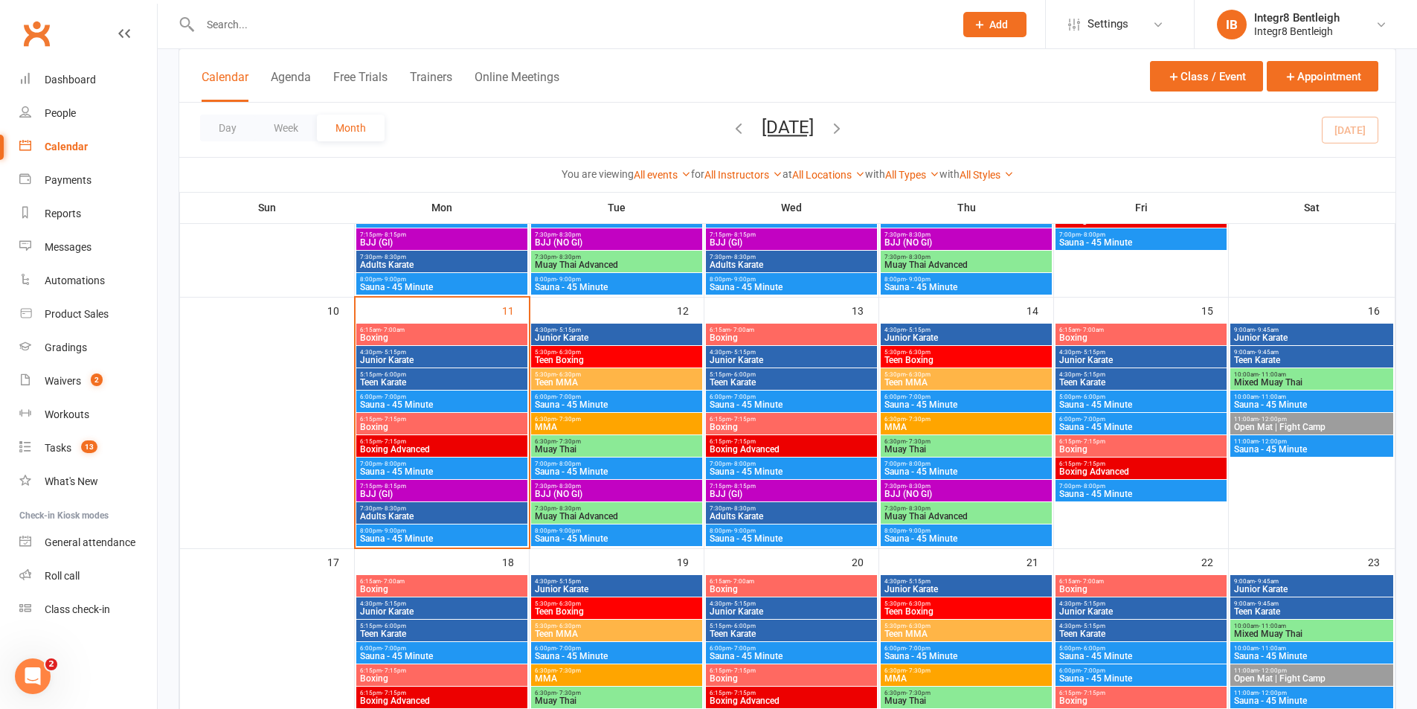
click at [921, 493] on span "BJJ (NO GI)" at bounding box center [966, 493] width 165 height 9
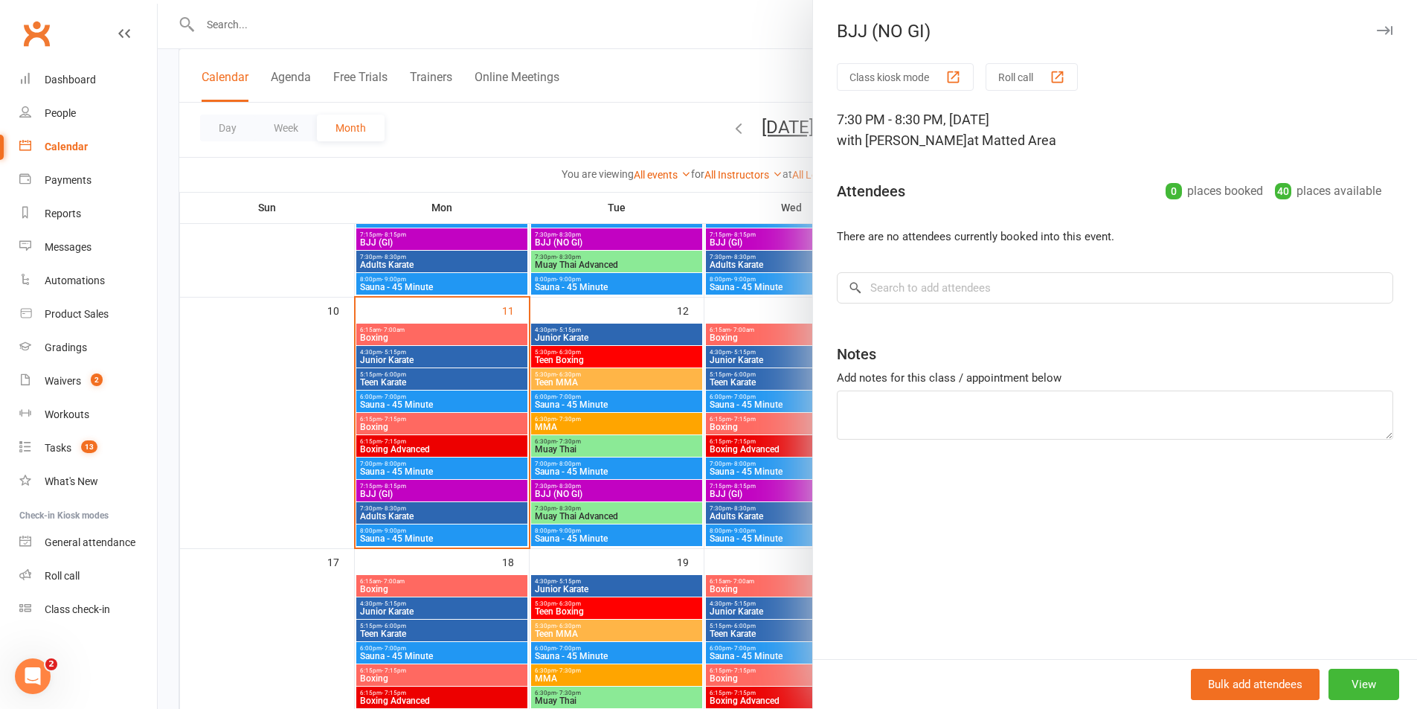
click at [753, 425] on div at bounding box center [787, 354] width 1259 height 709
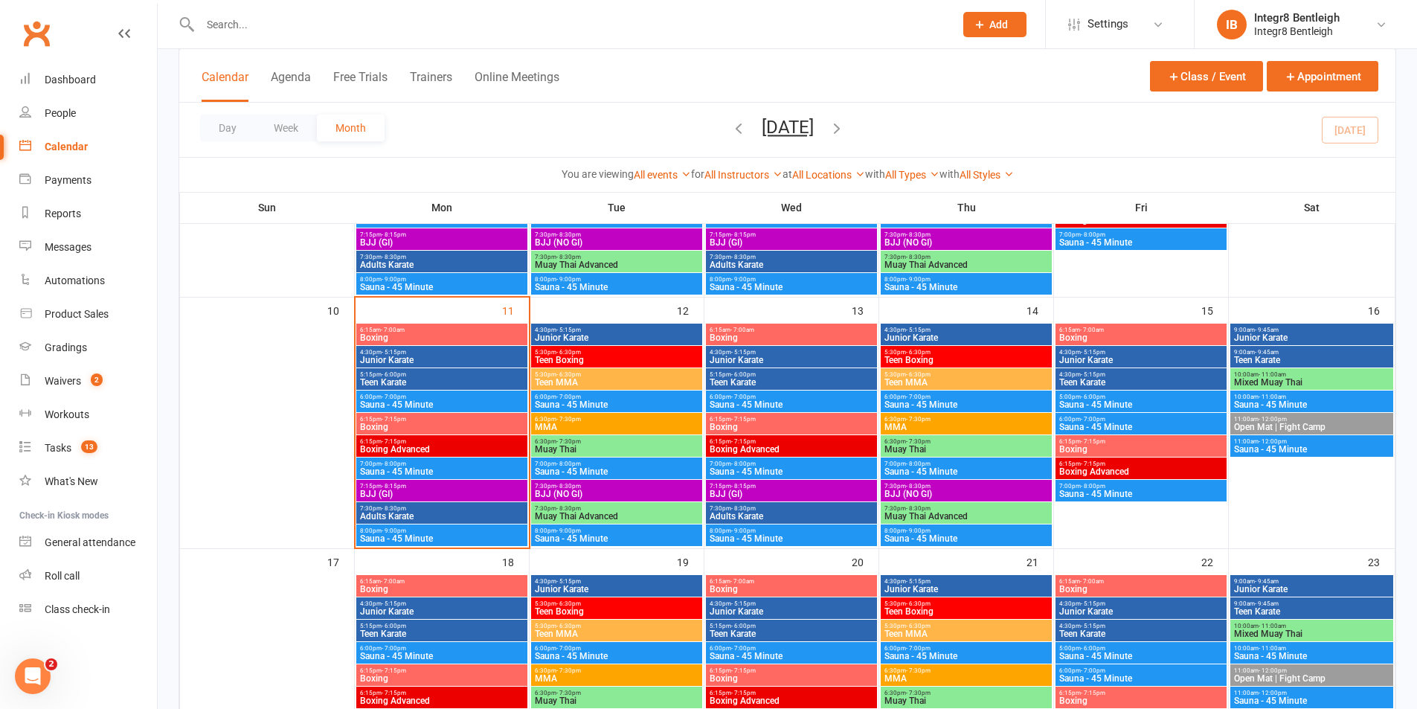
click at [629, 422] on span "MMA" at bounding box center [616, 426] width 165 height 9
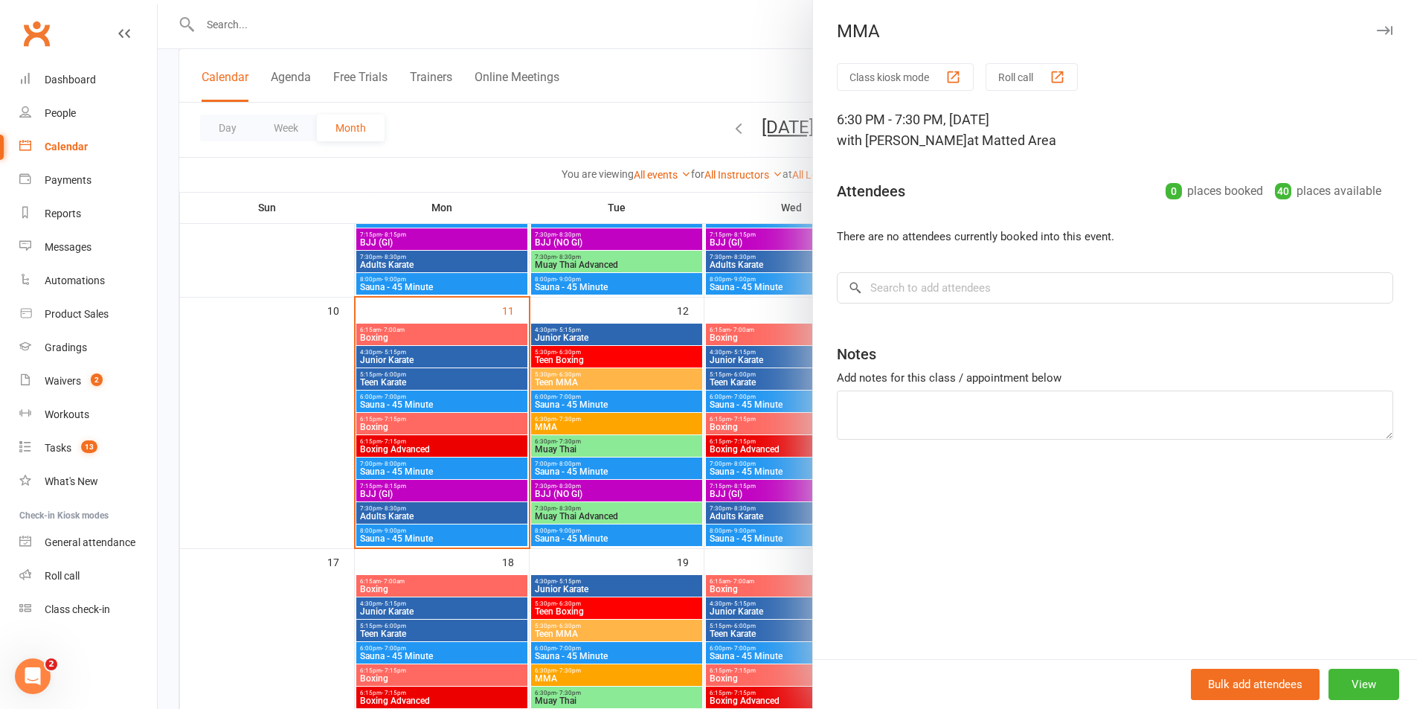
click at [628, 422] on div at bounding box center [787, 354] width 1259 height 709
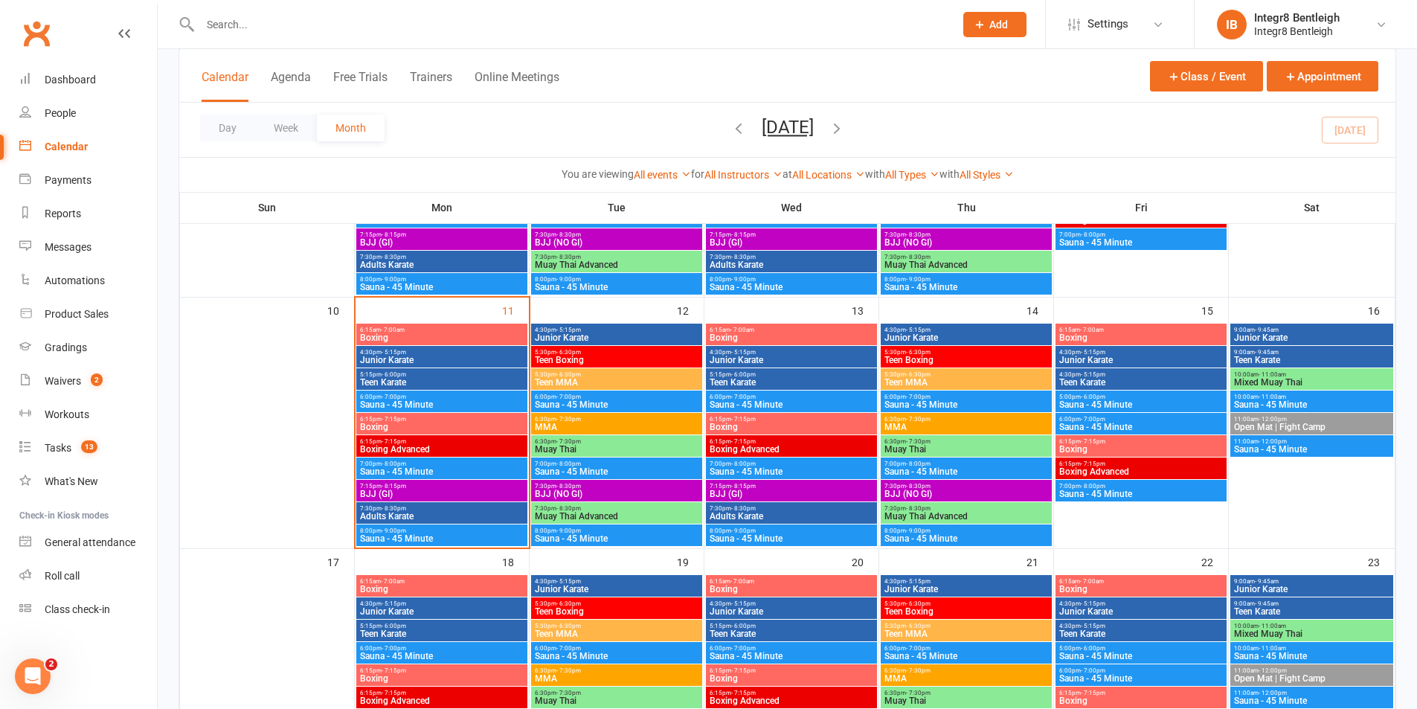
click at [649, 425] on span "MMA" at bounding box center [616, 426] width 165 height 9
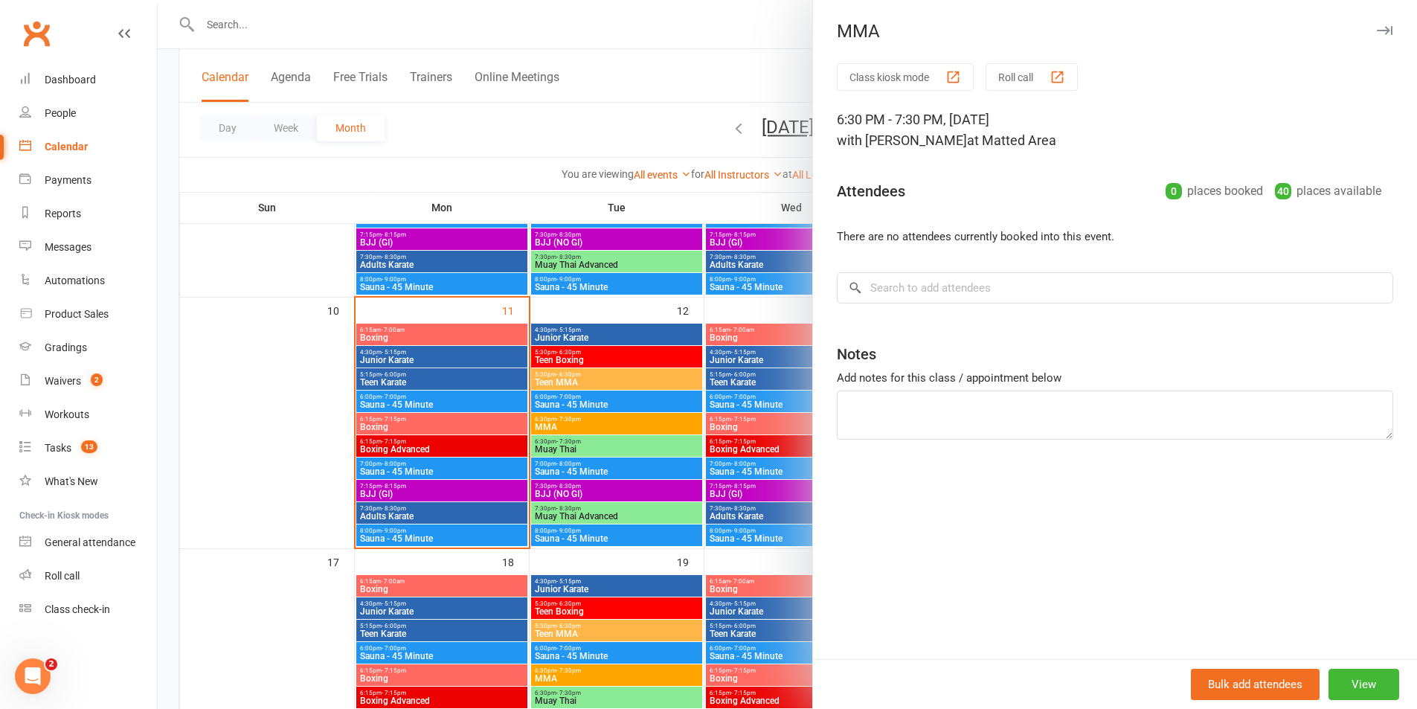
click at [634, 424] on div at bounding box center [787, 354] width 1259 height 709
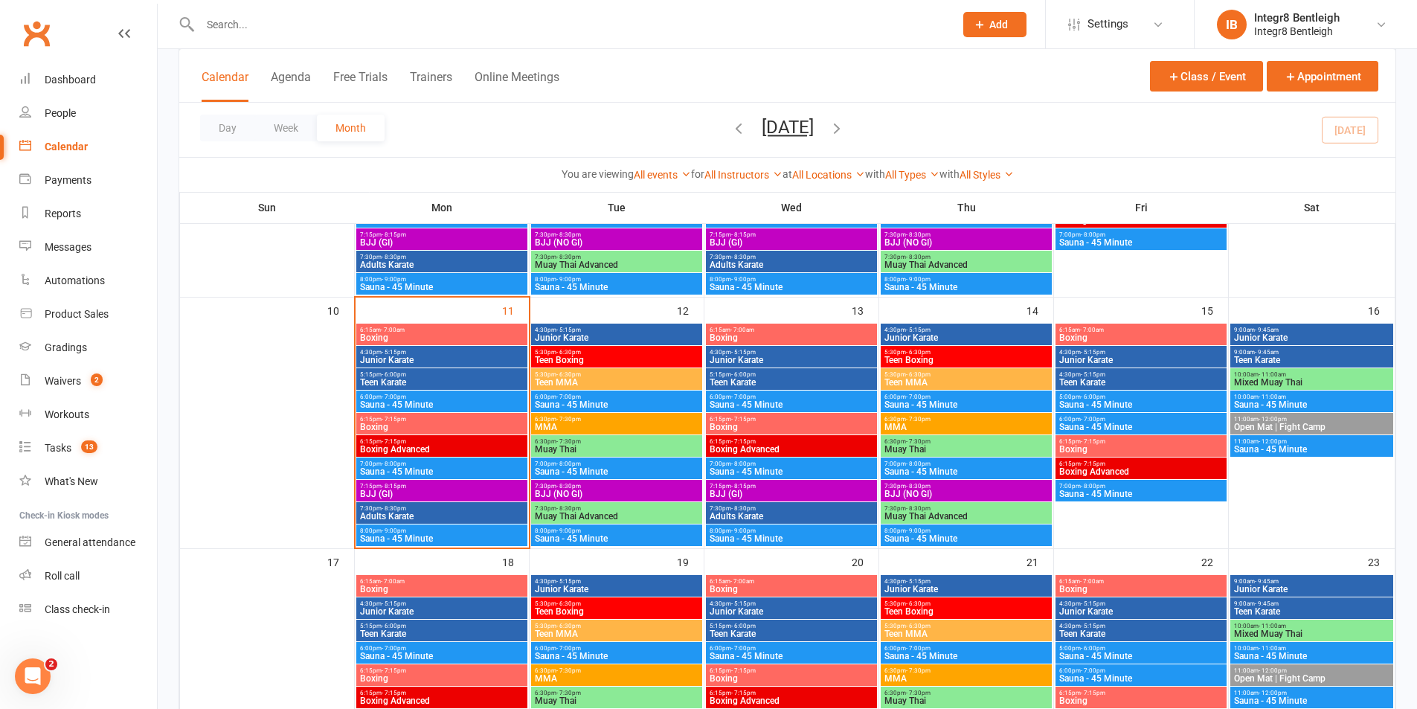
scroll to position [595, 0]
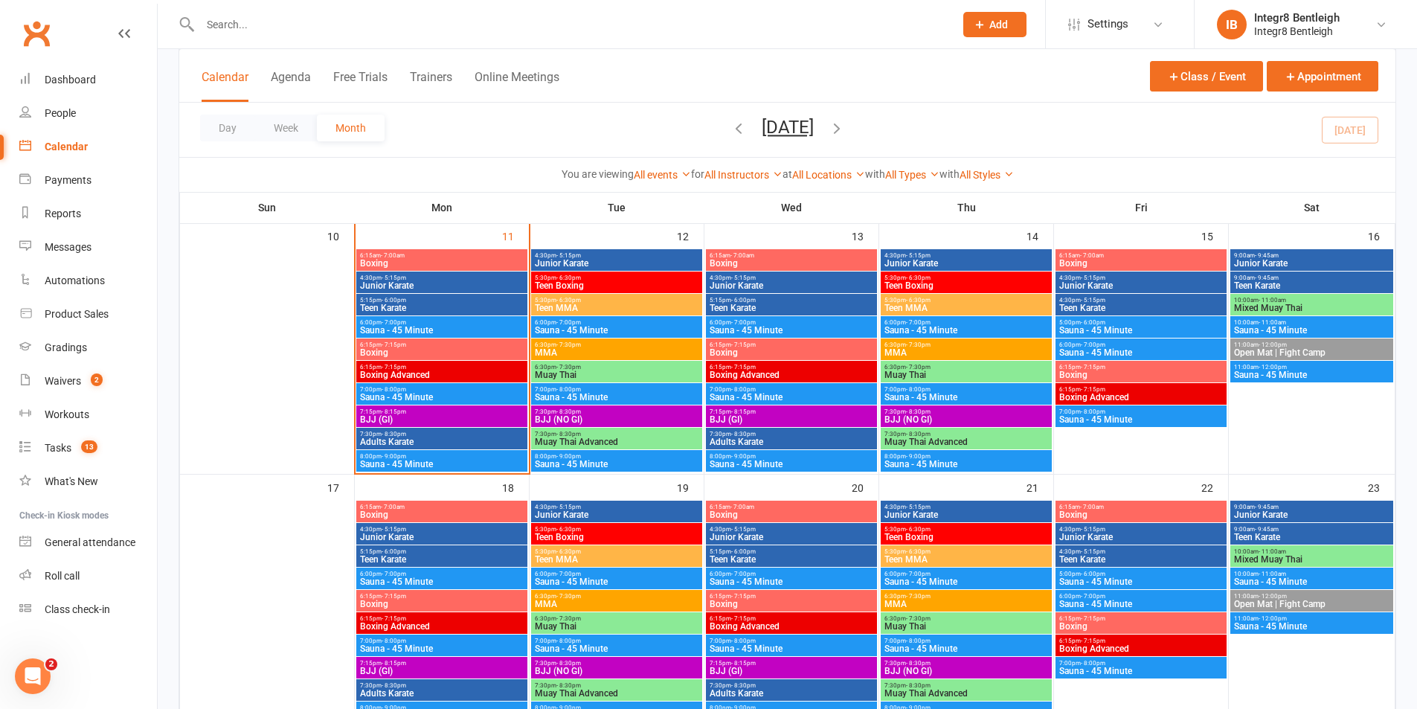
click at [584, 421] on span "BJJ (NO GI)" at bounding box center [616, 419] width 165 height 9
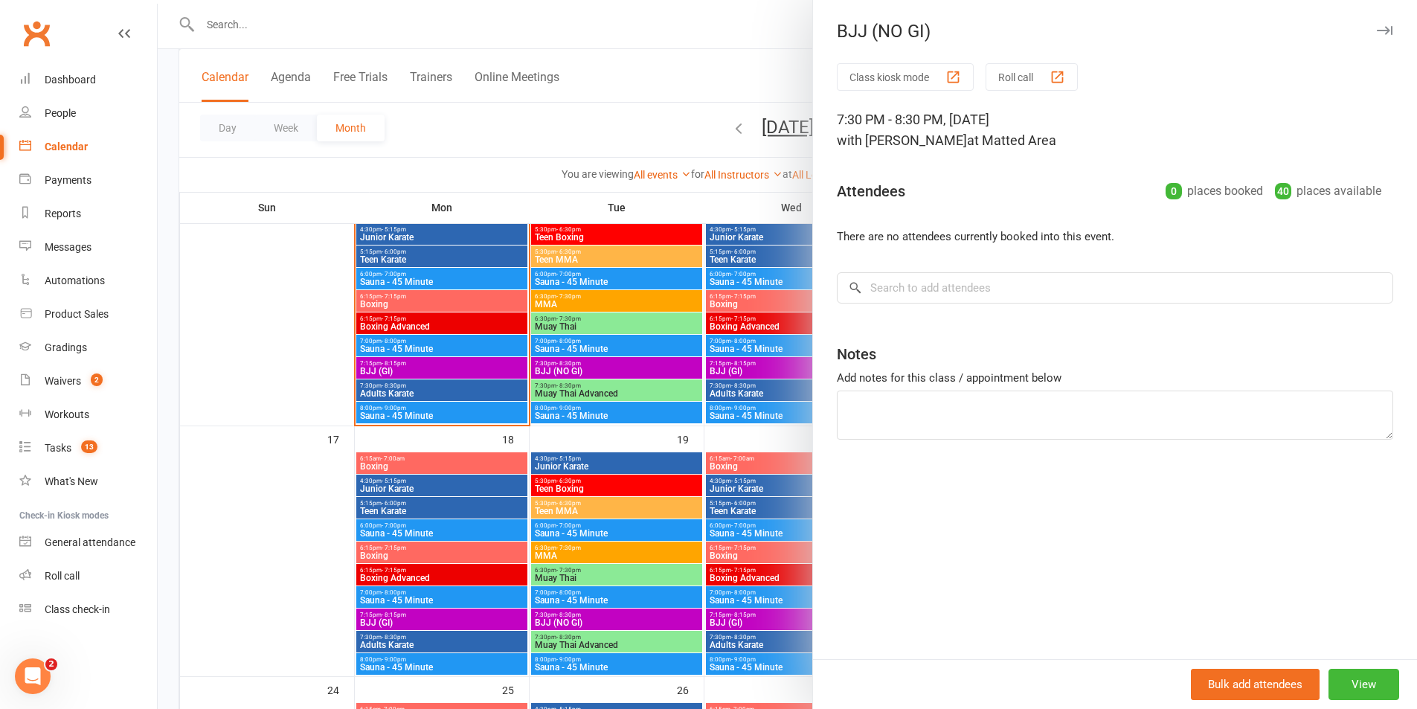
scroll to position [669, 0]
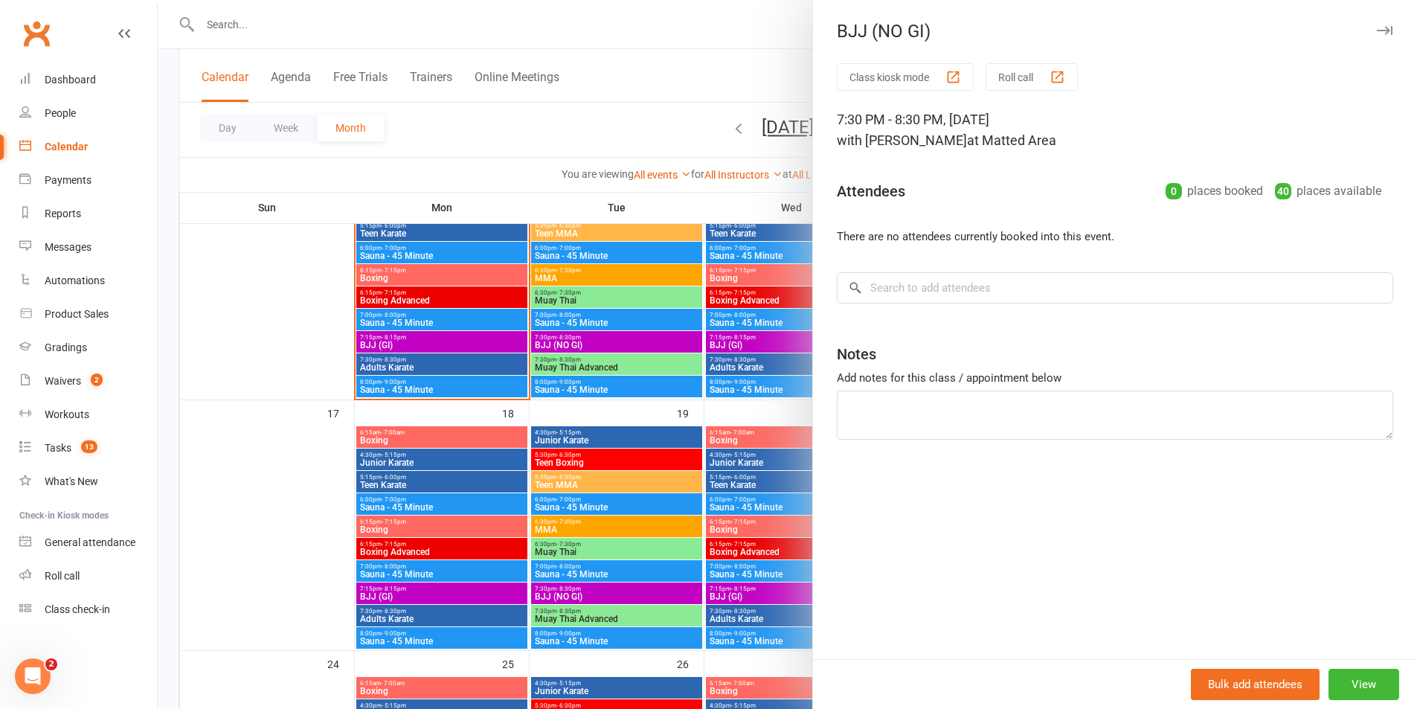
drag, startPoint x: 628, startPoint y: 399, endPoint x: 629, endPoint y: 381, distance: 18.6
click at [630, 399] on div at bounding box center [787, 354] width 1259 height 709
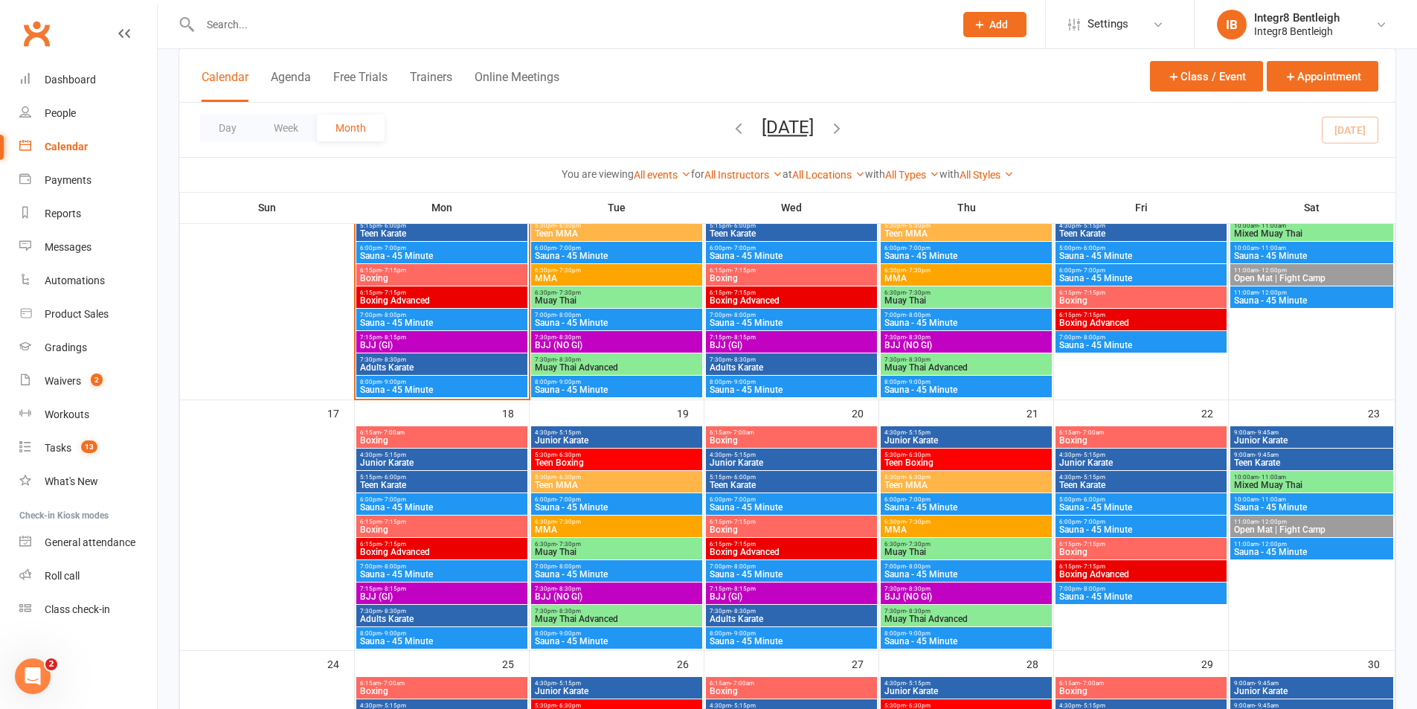
click at [620, 343] on span "BJJ (NO GI)" at bounding box center [616, 345] width 165 height 9
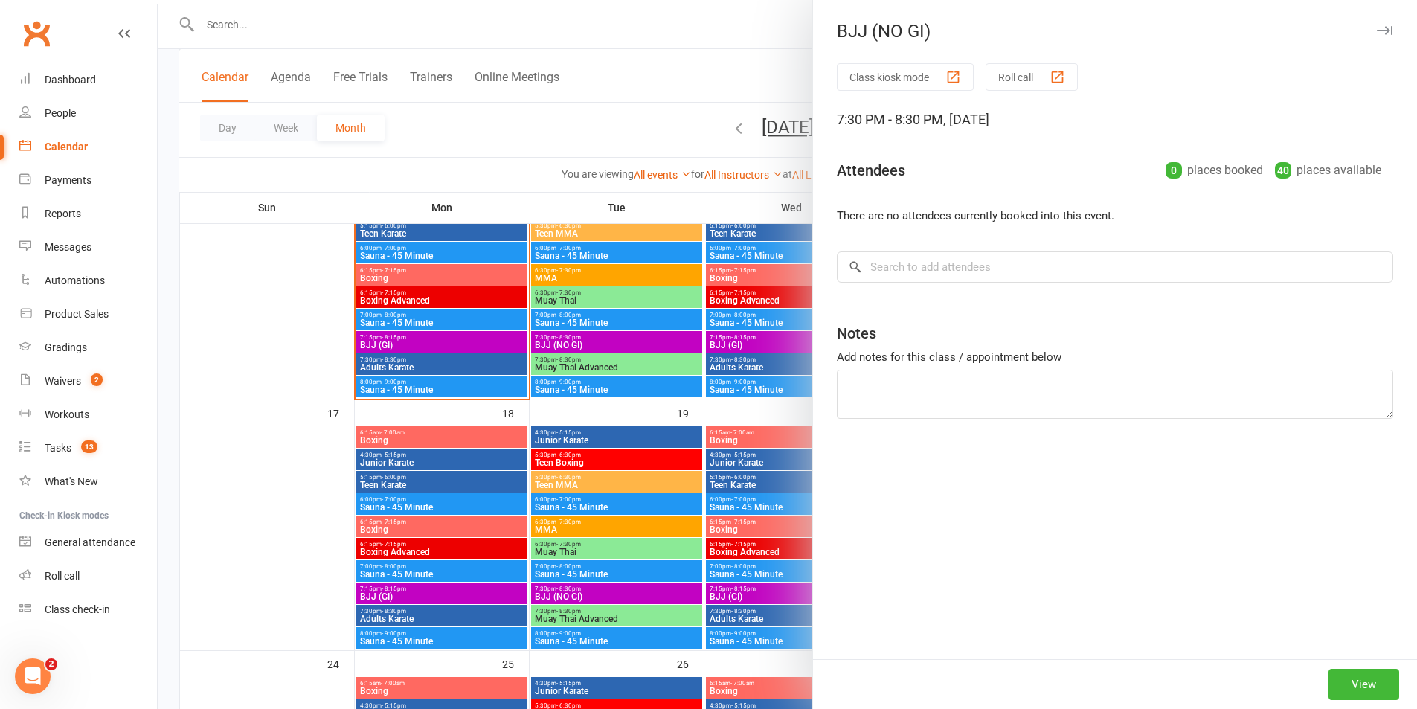
click at [660, 399] on div at bounding box center [787, 354] width 1259 height 709
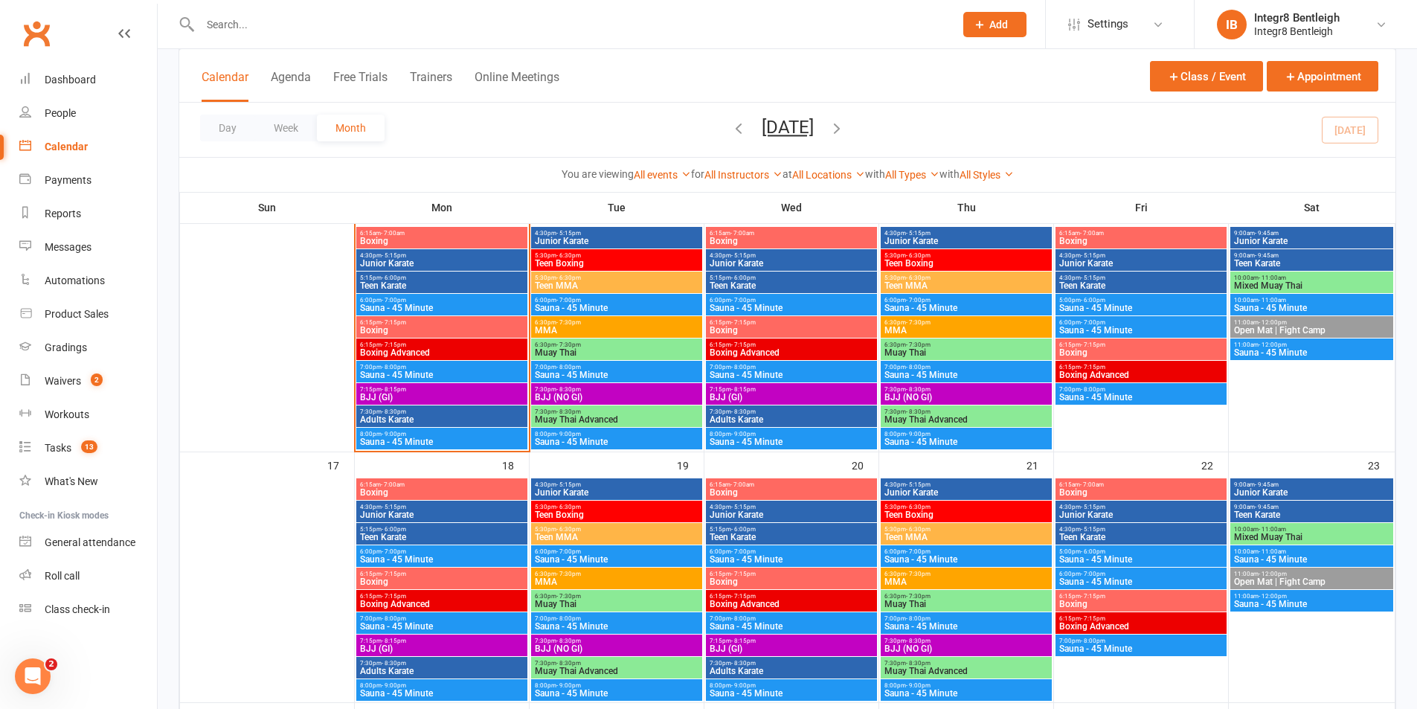
scroll to position [595, 0]
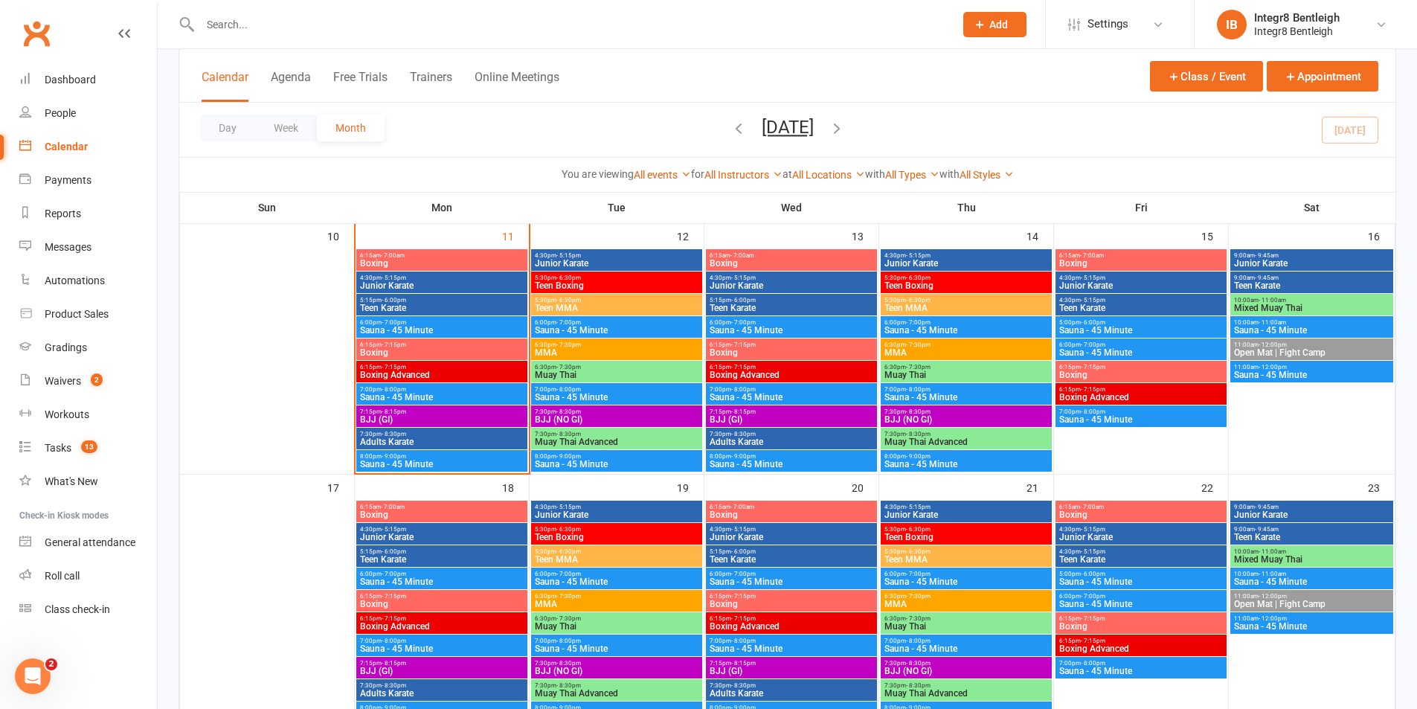
click at [394, 422] on span "BJJ (GI)" at bounding box center [441, 419] width 165 height 9
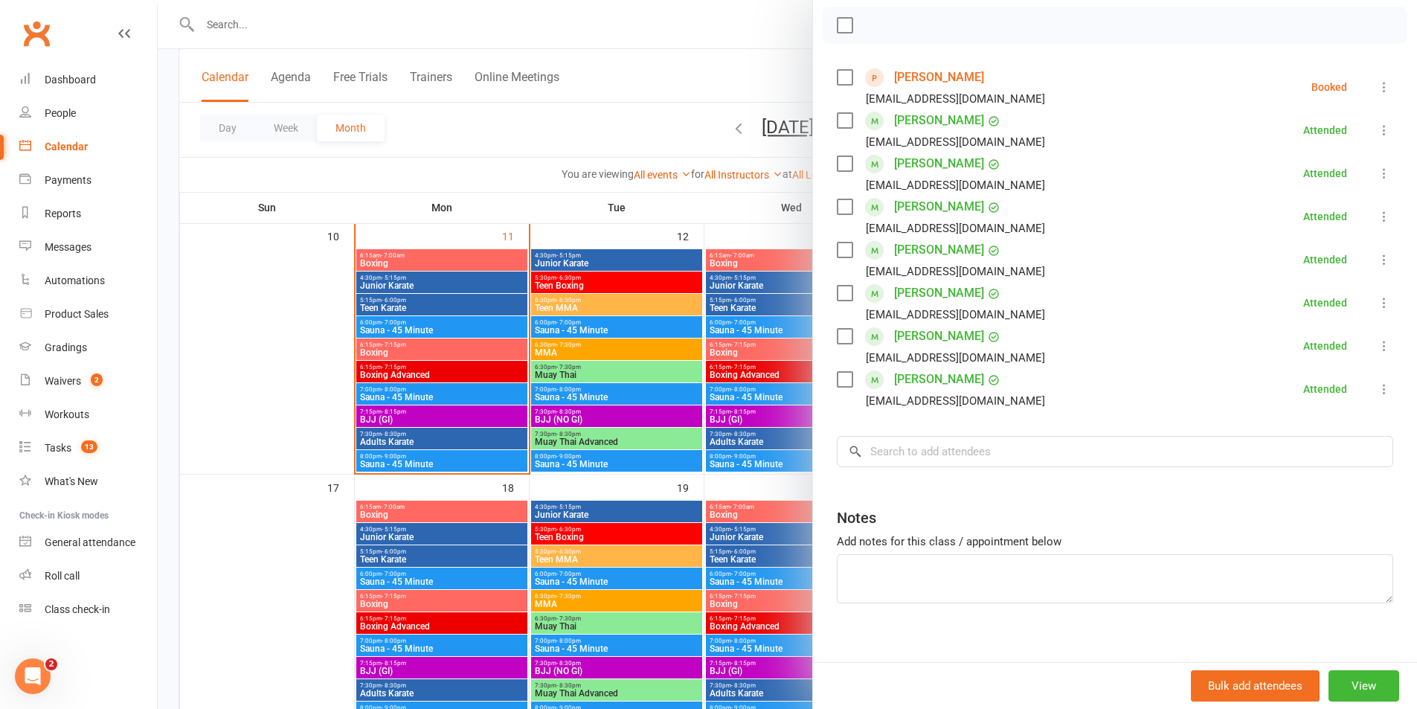
scroll to position [223, 0]
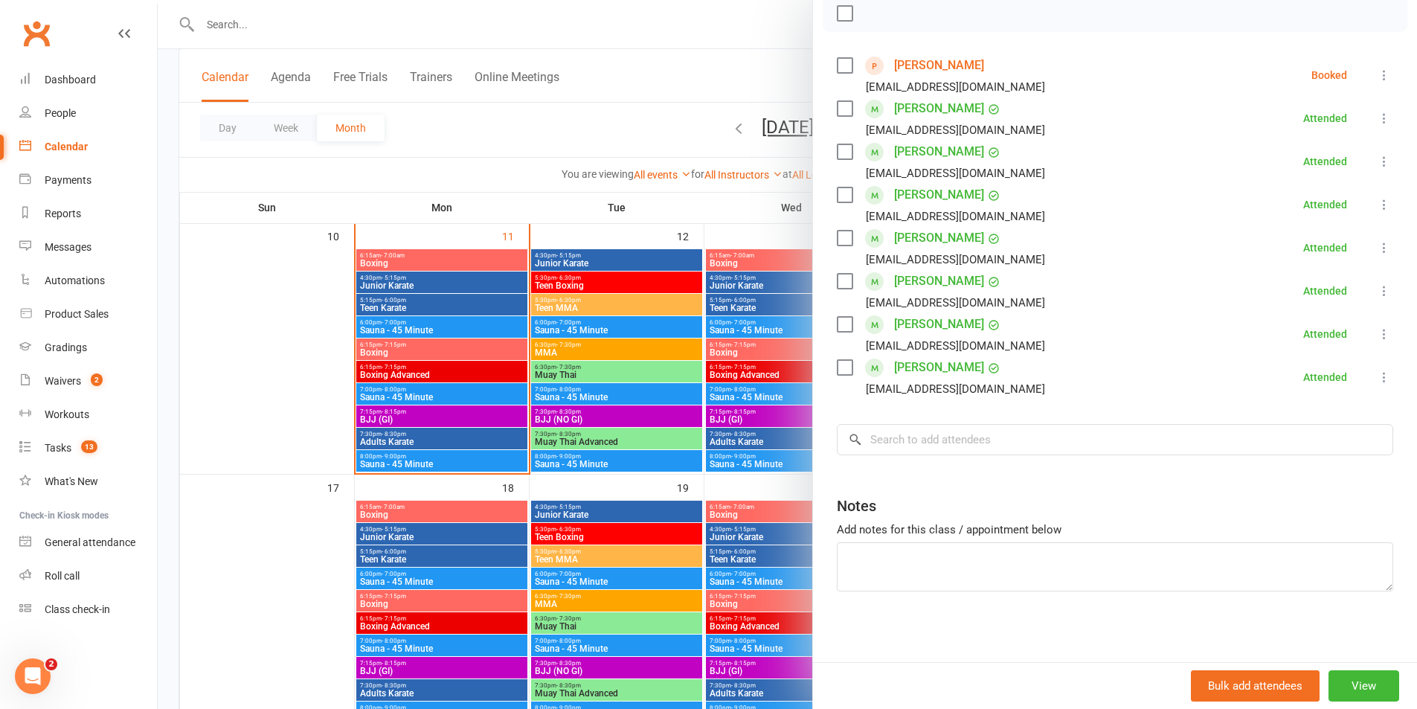
click at [680, 110] on div at bounding box center [787, 354] width 1259 height 709
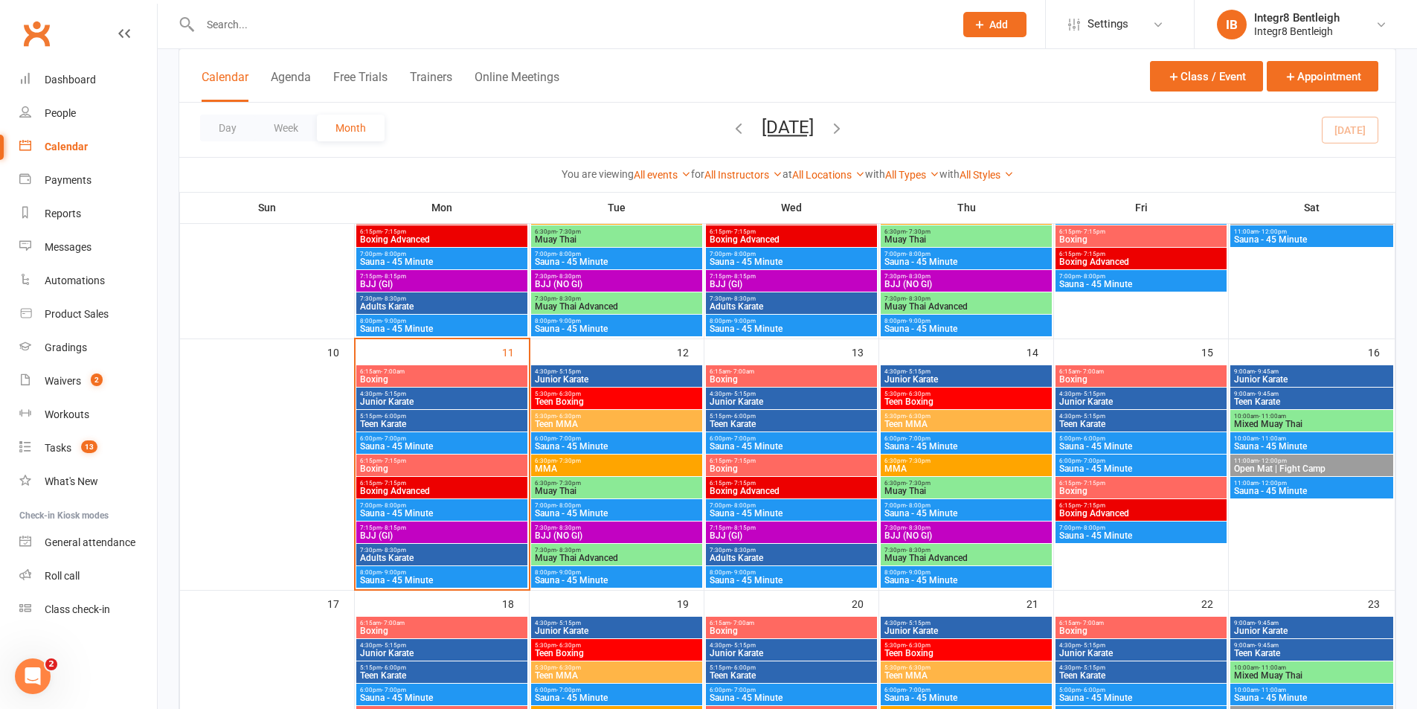
scroll to position [521, 0]
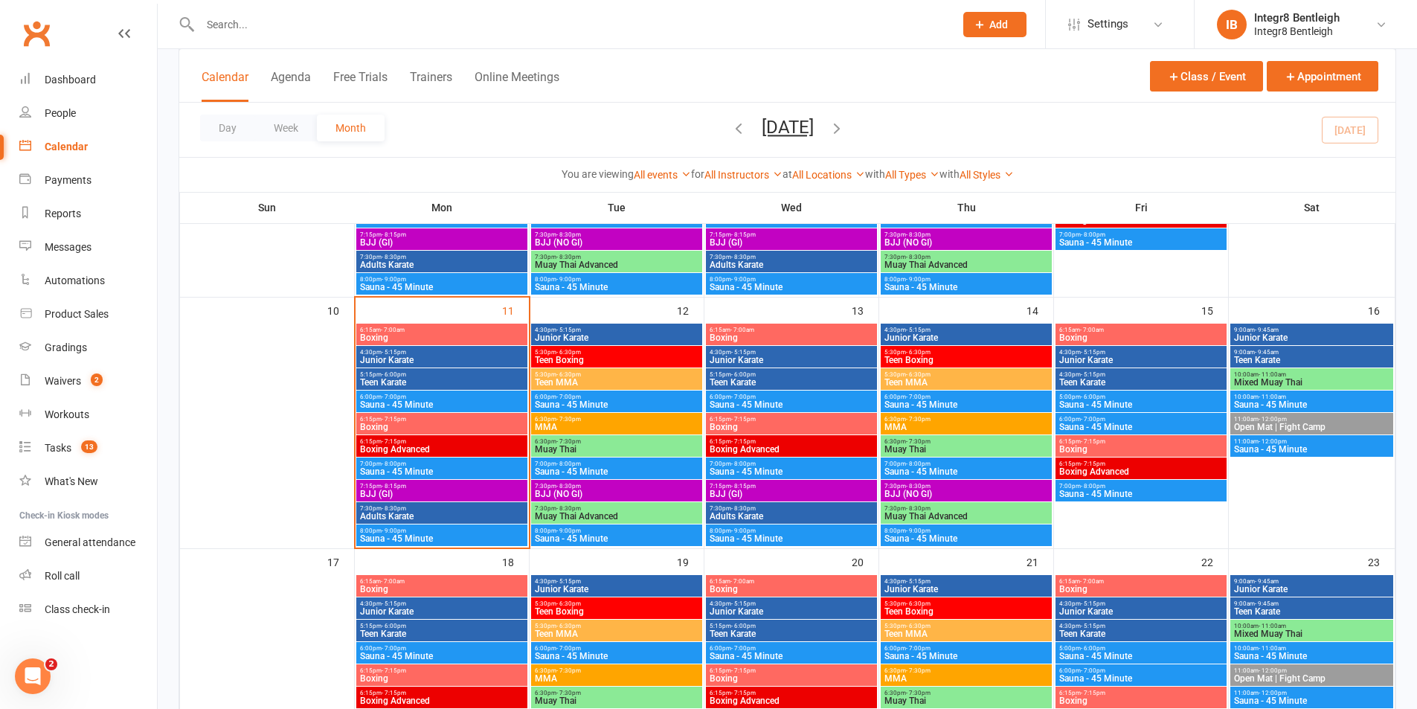
click at [625, 490] on span "BJJ (NO GI)" at bounding box center [616, 493] width 165 height 9
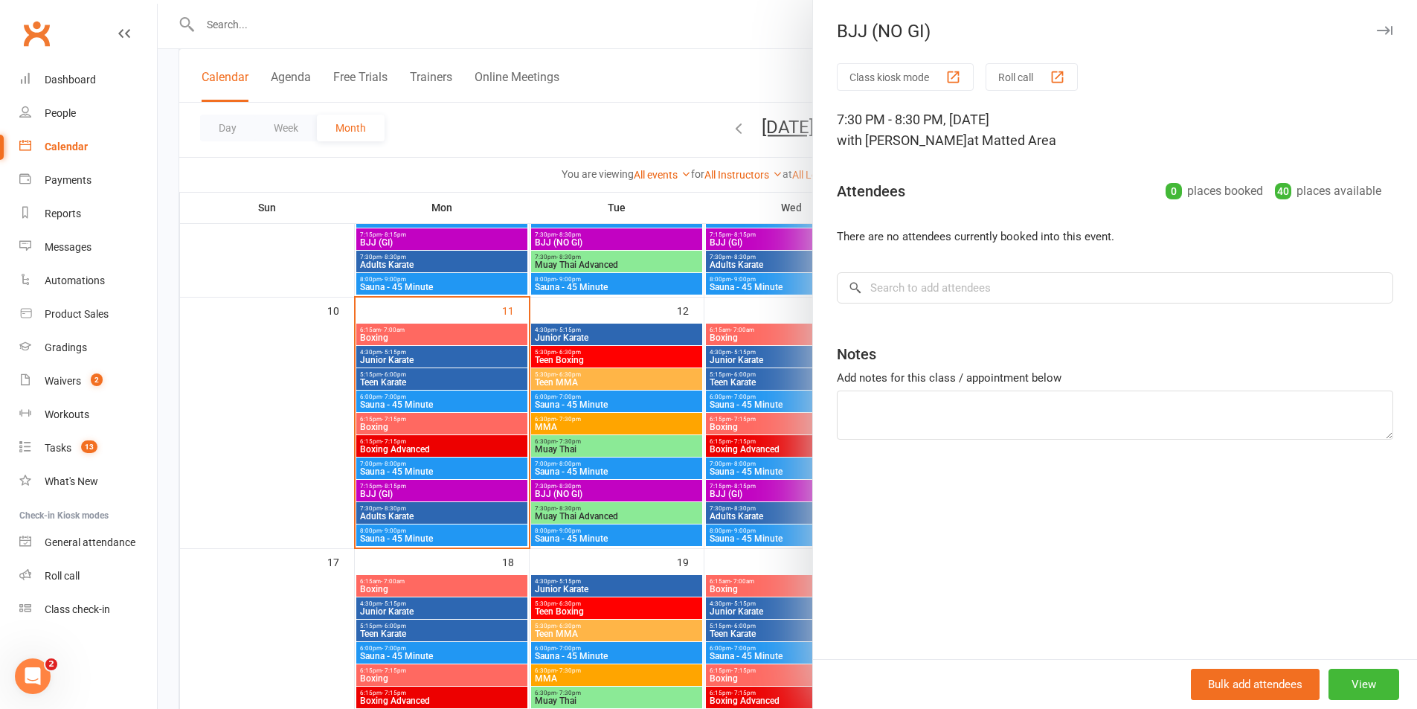
click at [642, 463] on div at bounding box center [787, 354] width 1259 height 709
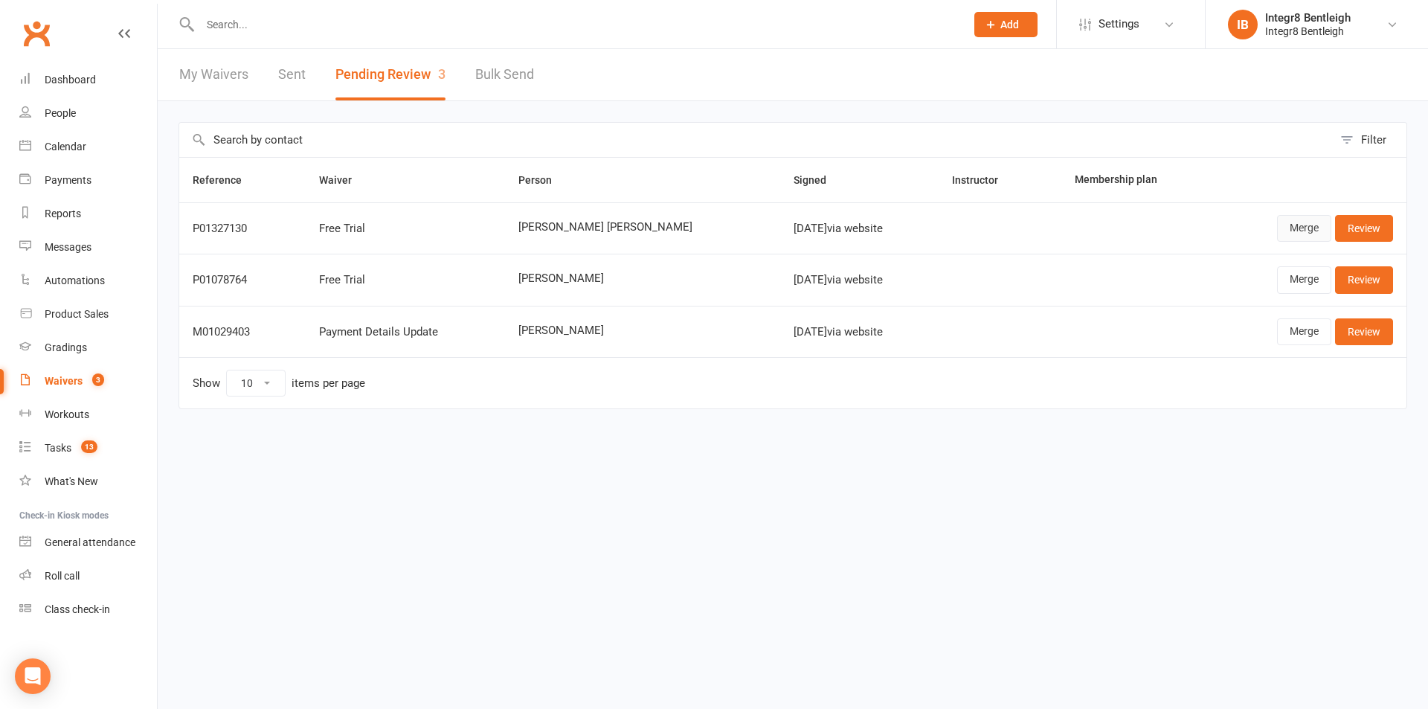
click at [1301, 234] on link "Merge" at bounding box center [1304, 228] width 54 height 27
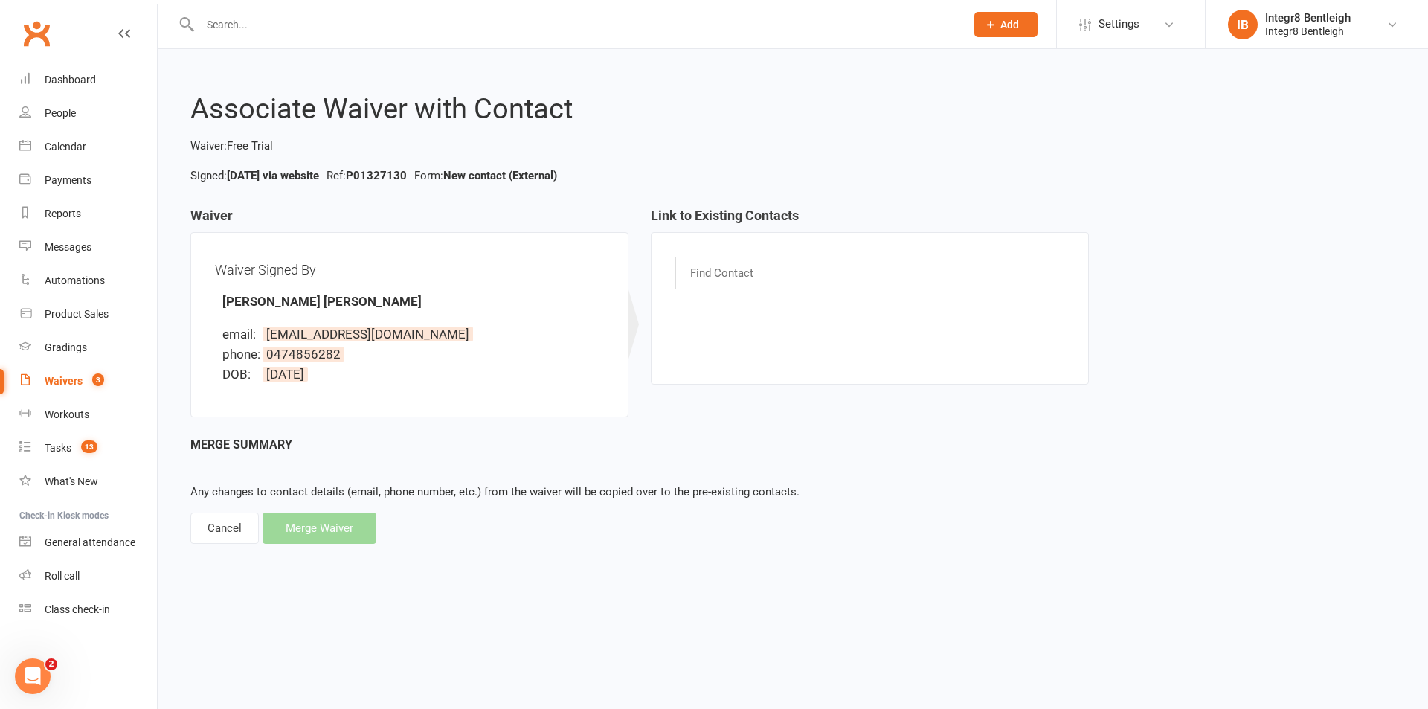
click at [723, 277] on input "text" at bounding box center [723, 272] width 69 height 19
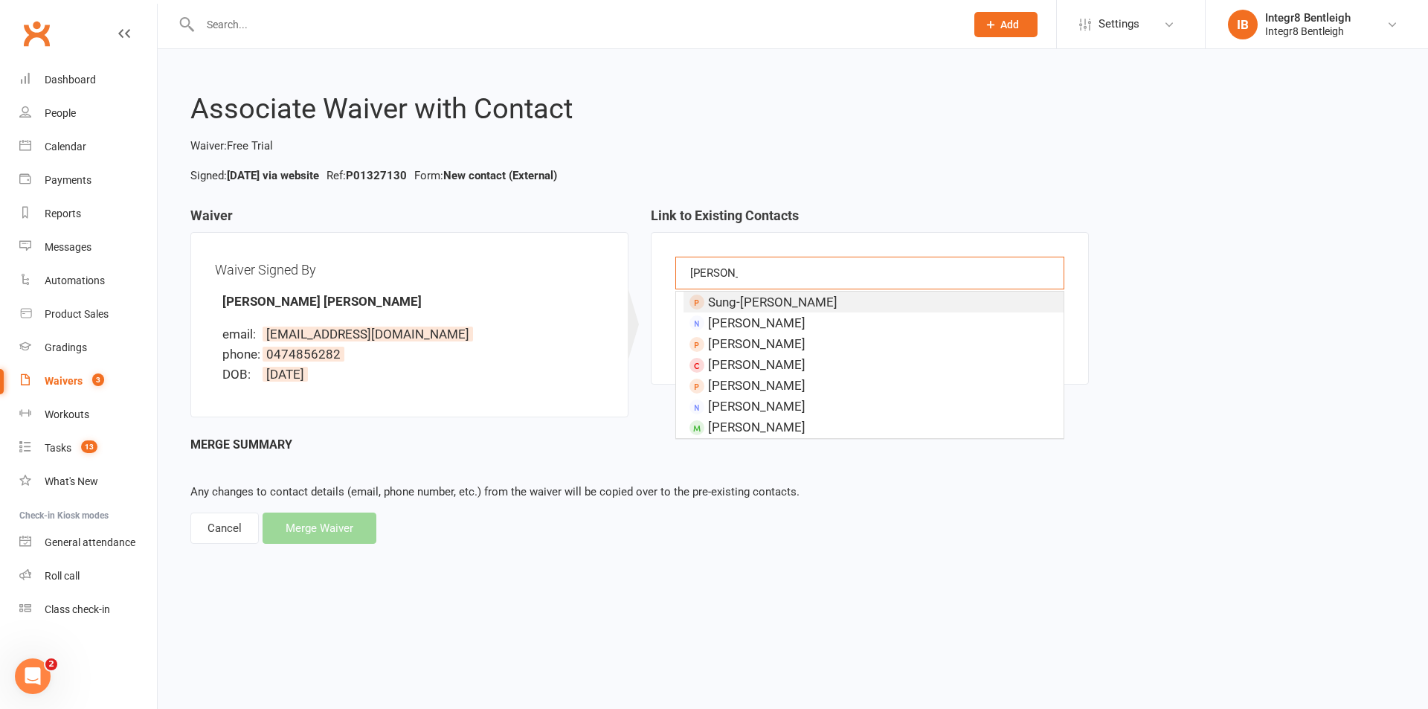
type input "[PERSON_NAME]"
click at [225, 510] on div "Merge Summary Any changes to contact details (email, phone number, etc.) from t…" at bounding box center [792, 489] width 1205 height 109
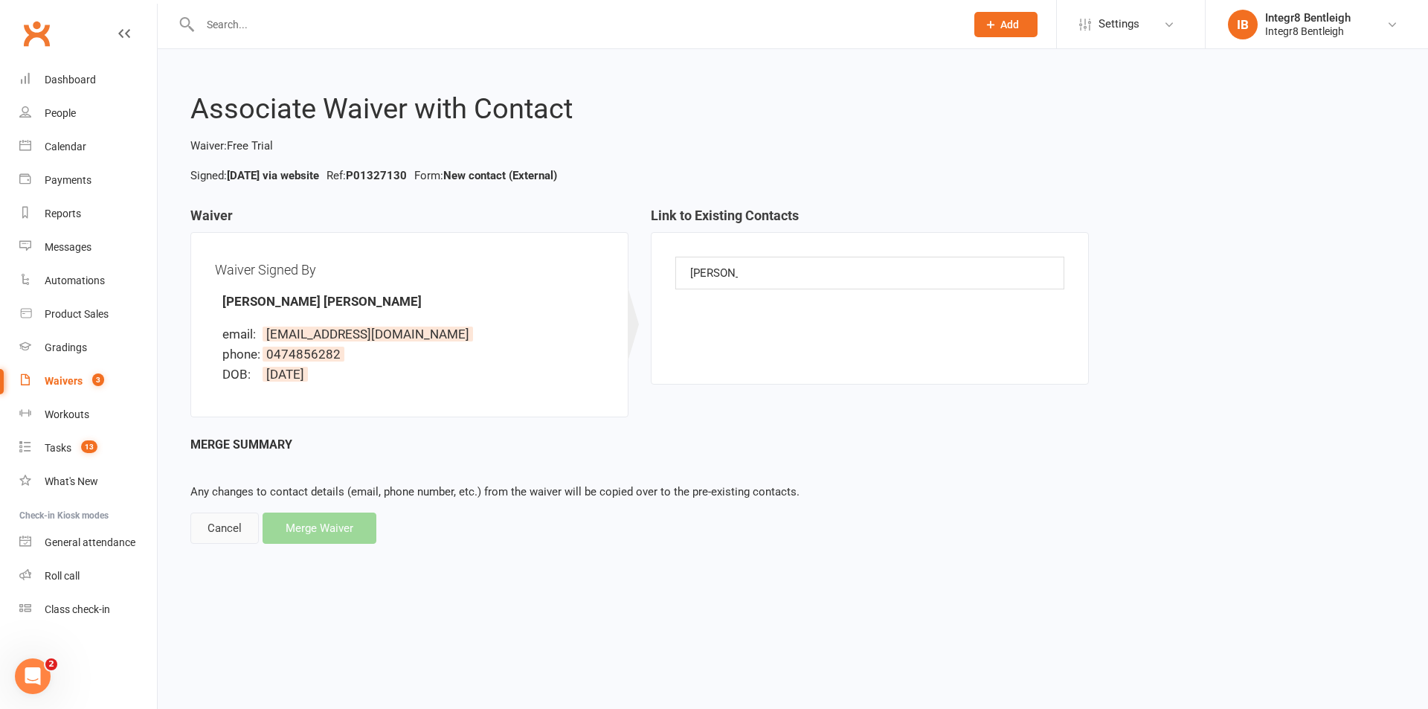
click at [222, 525] on div "Cancel" at bounding box center [224, 527] width 68 height 31
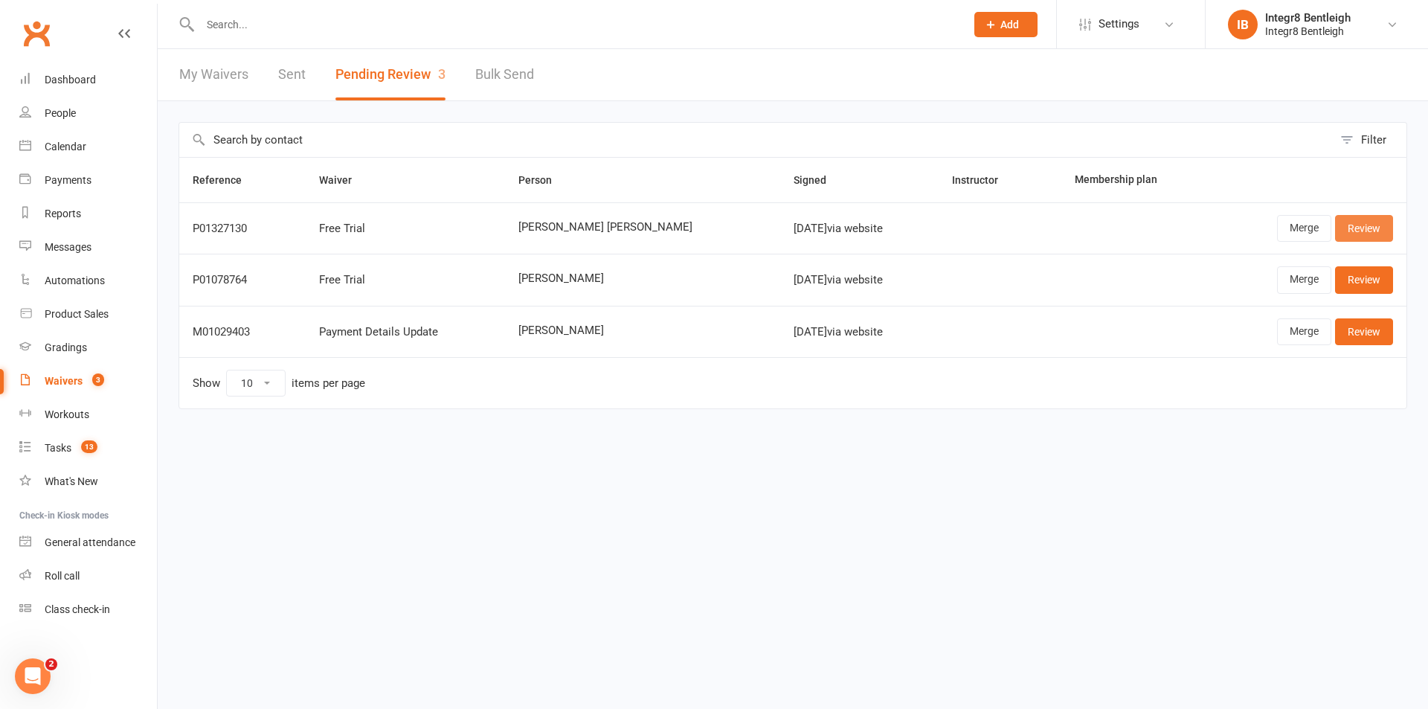
click at [1376, 225] on link "Review" at bounding box center [1364, 228] width 58 height 27
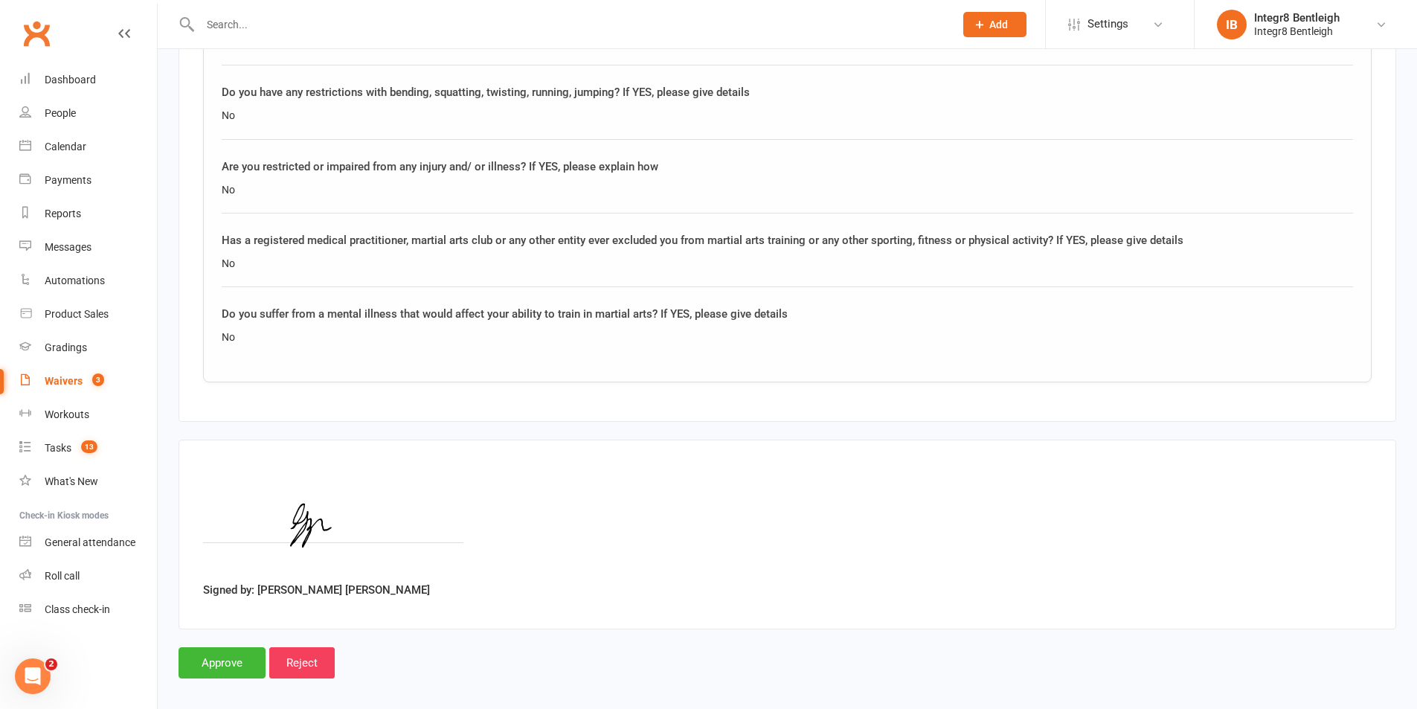
scroll to position [1224, 0]
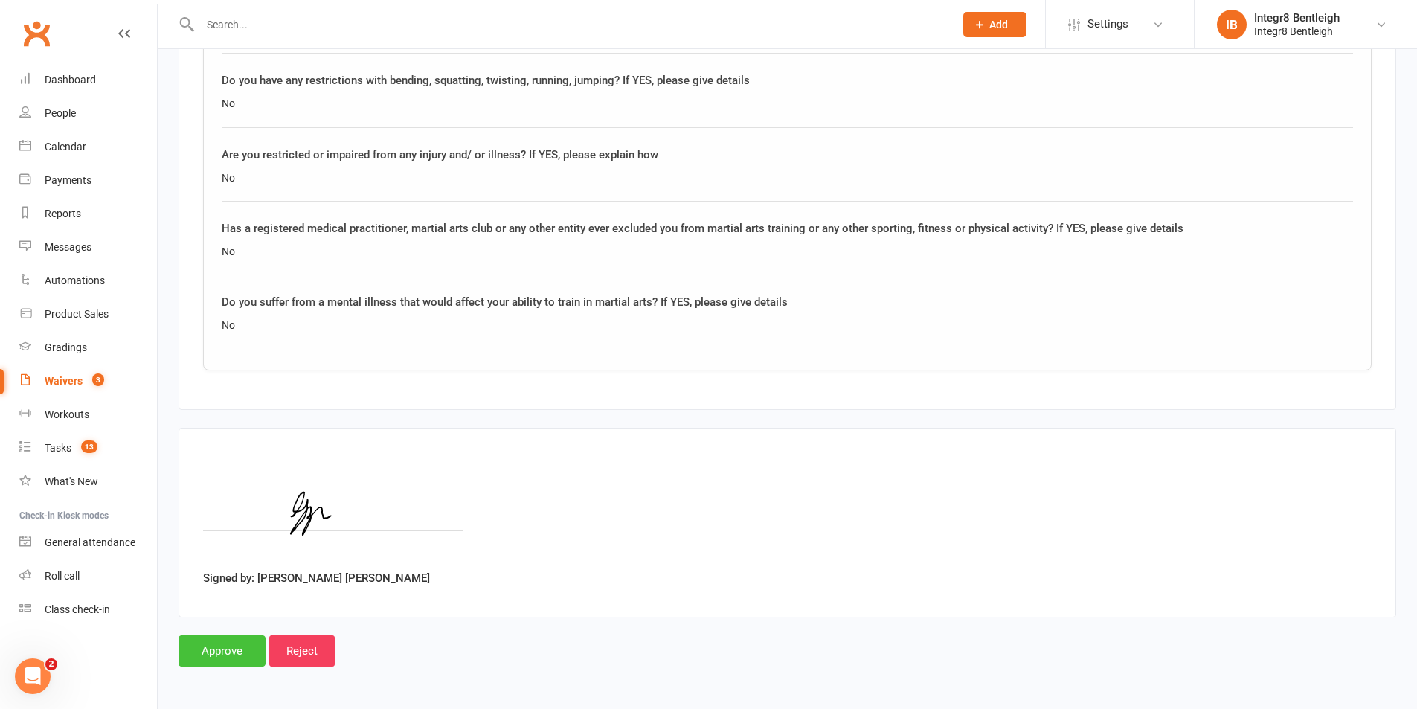
click at [222, 649] on input "Approve" at bounding box center [221, 650] width 87 height 31
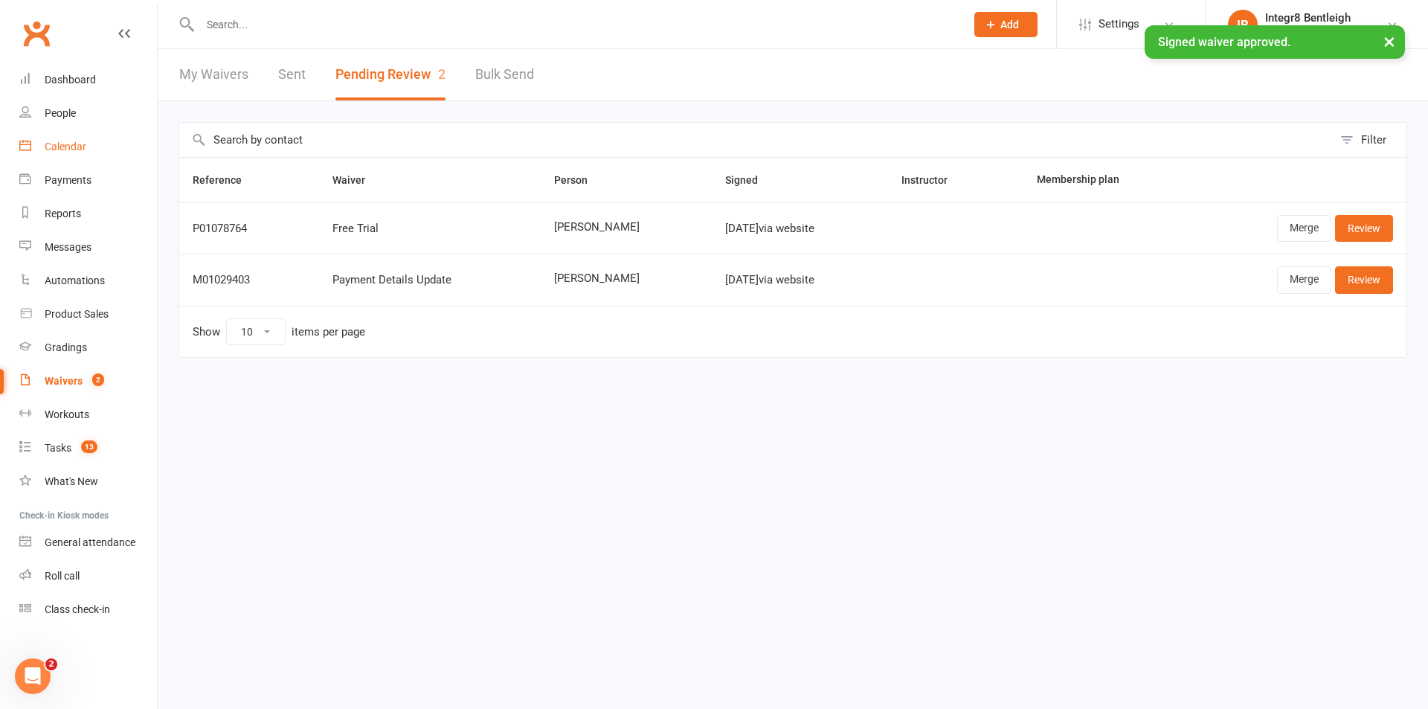
click at [65, 143] on div "Calendar" at bounding box center [66, 147] width 42 height 12
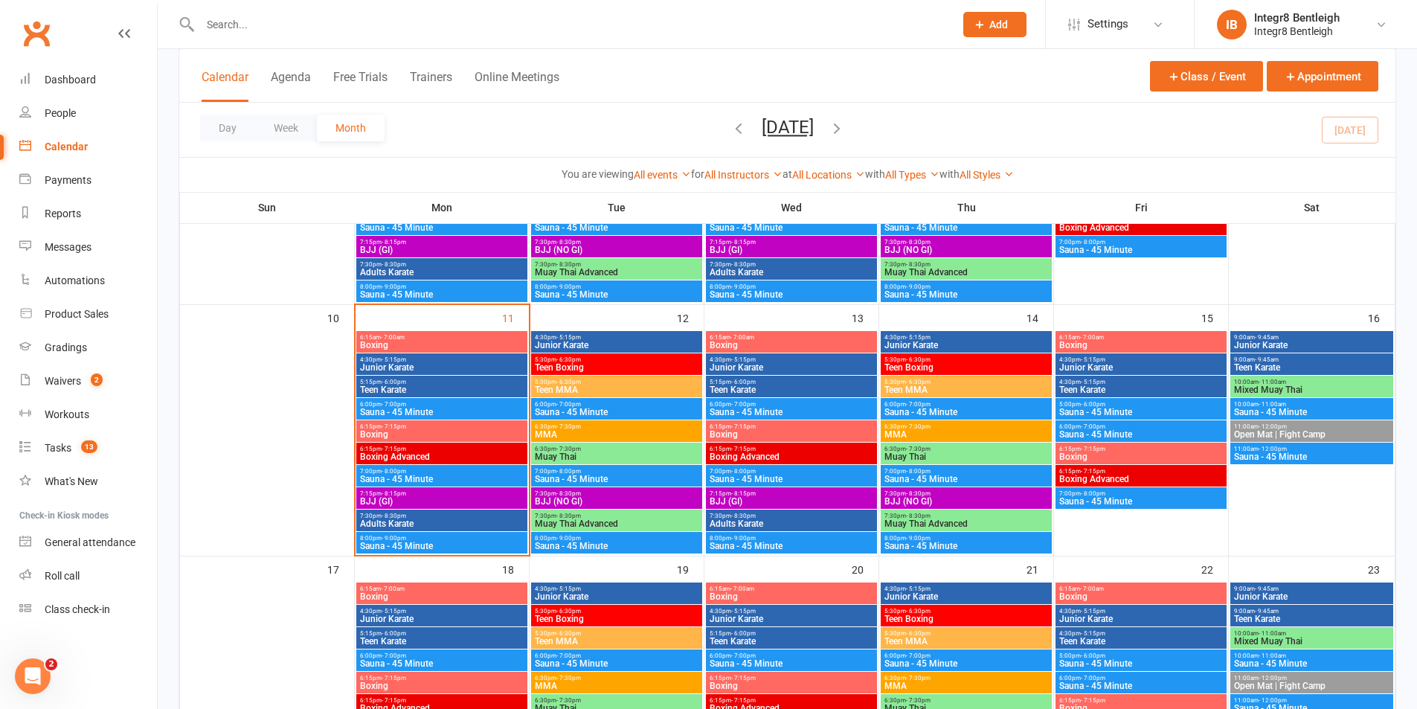
scroll to position [521, 0]
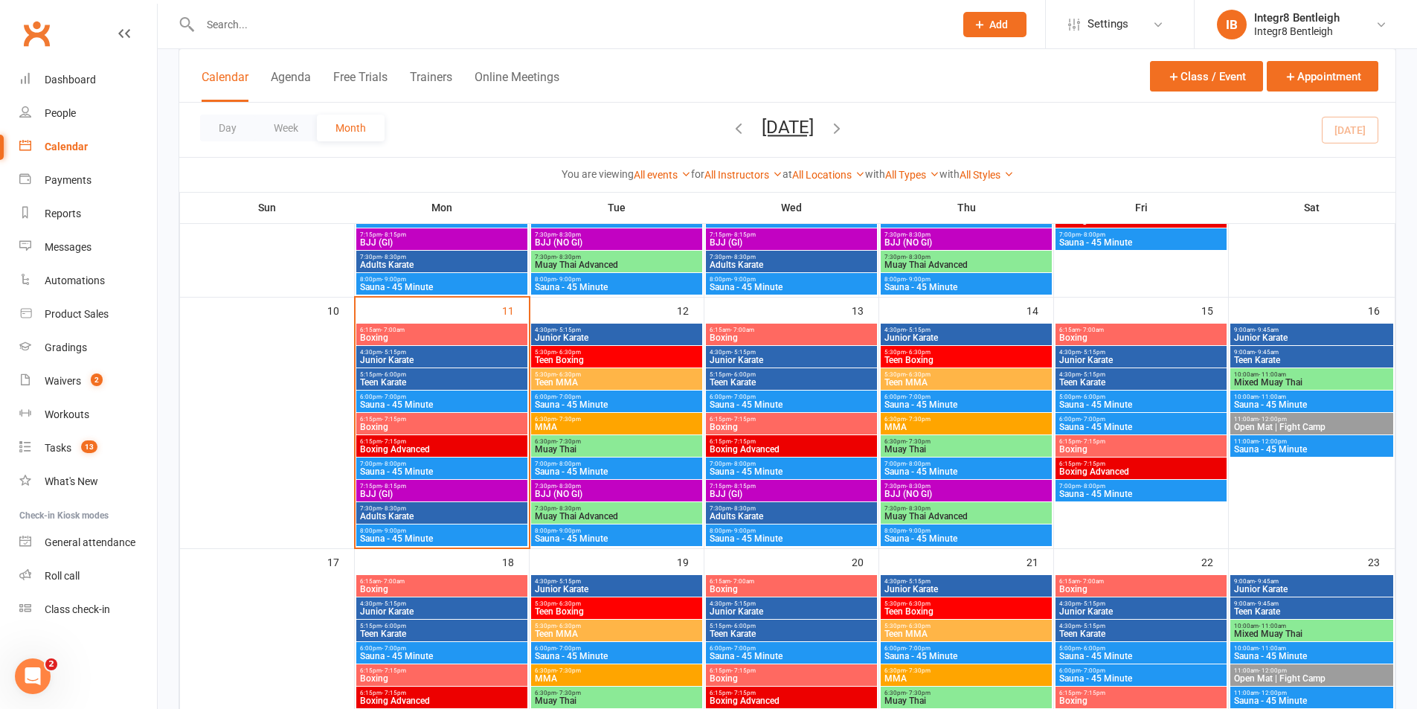
click at [661, 491] on span "BJJ (NO GI)" at bounding box center [616, 493] width 165 height 9
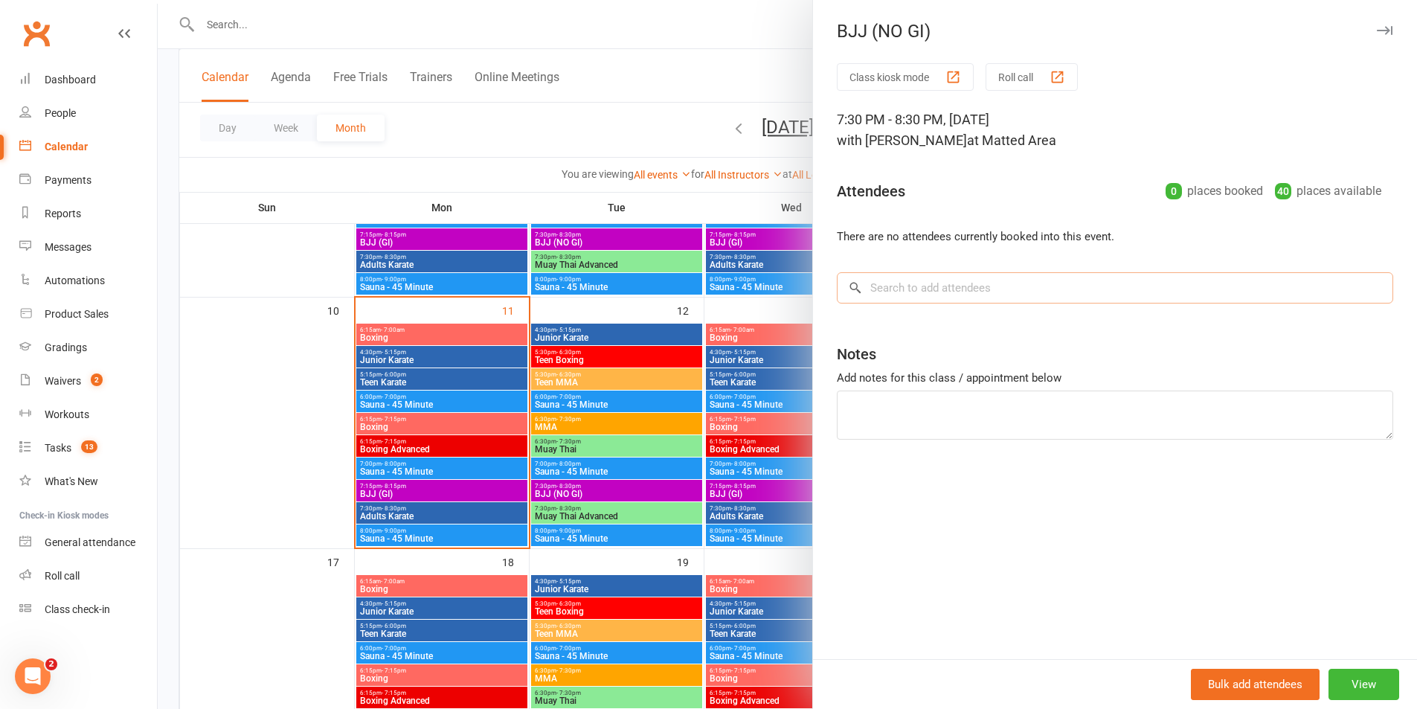
click at [925, 289] on input "search" at bounding box center [1115, 287] width 556 height 31
click at [1371, 286] on input "yu jee" at bounding box center [1115, 287] width 556 height 31
type input "yu jee"
click at [48, 106] on link "People" at bounding box center [88, 113] width 138 height 33
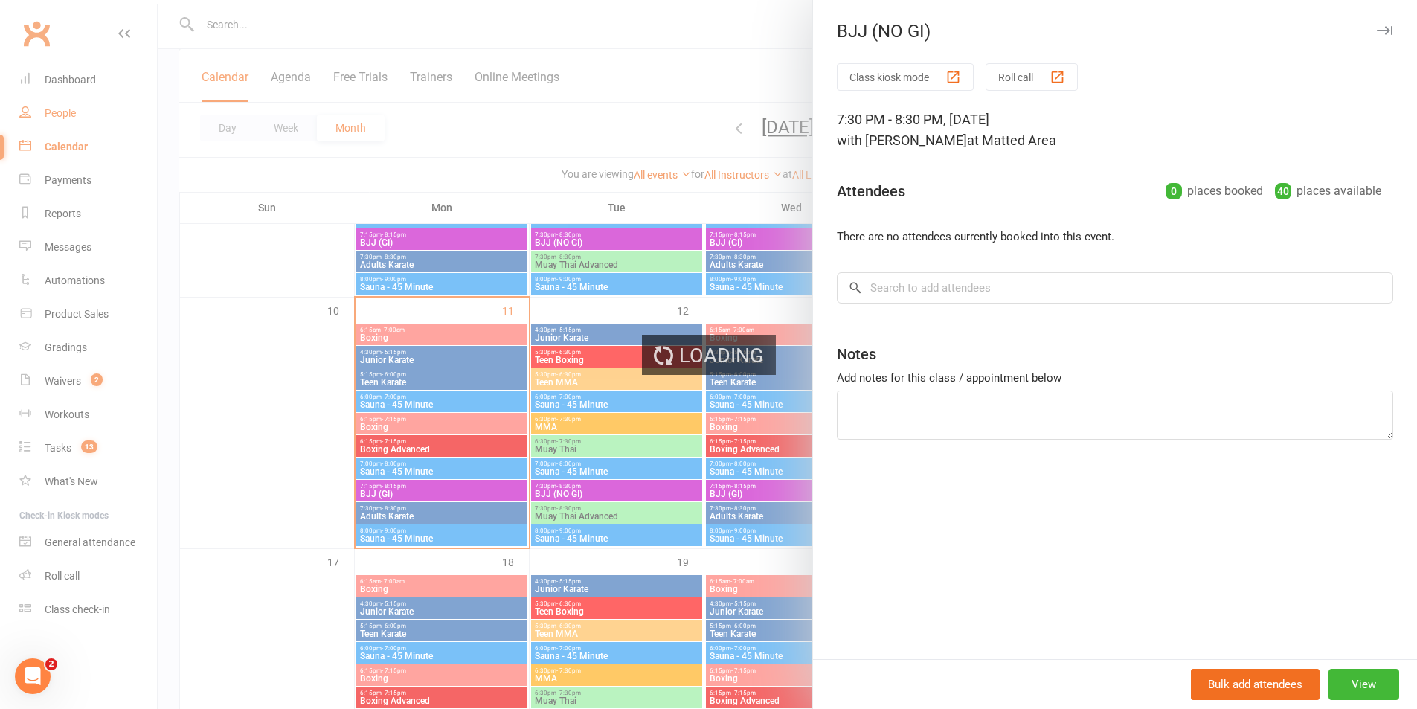
select select "100"
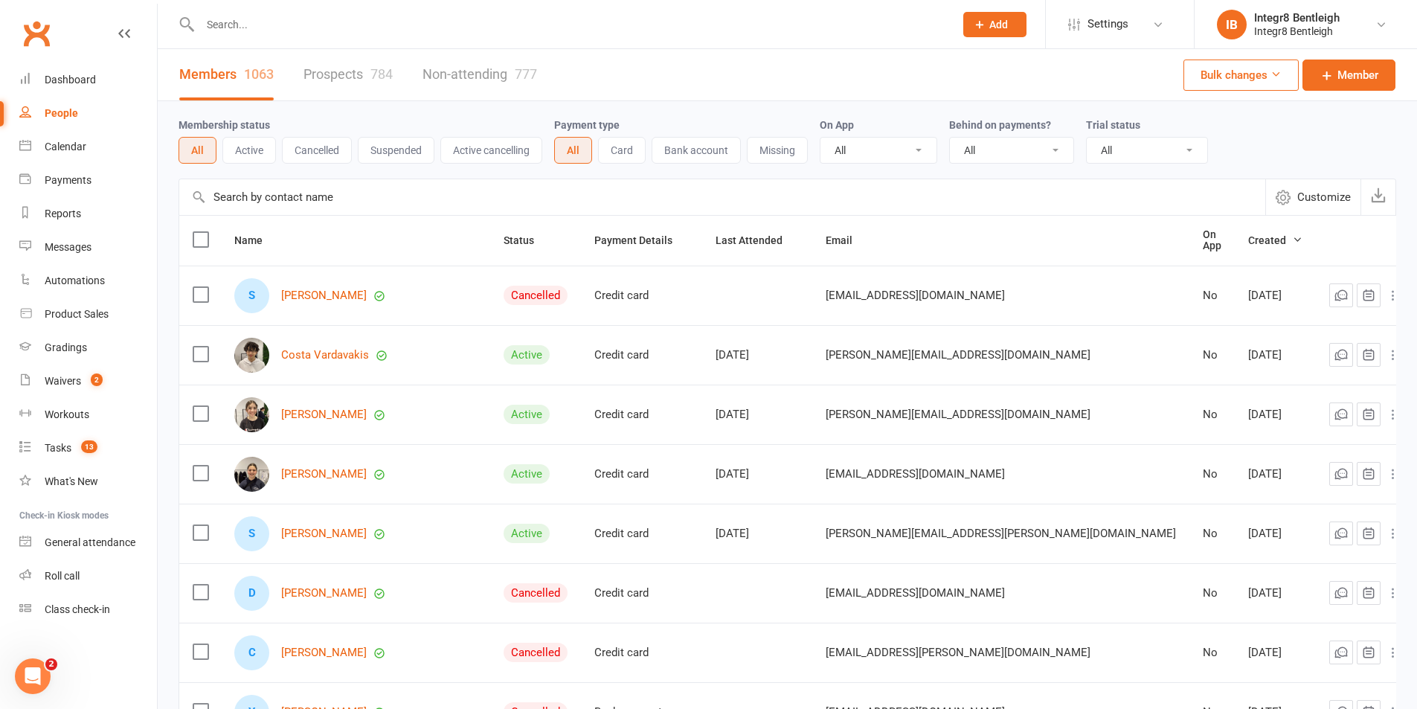
click at [338, 74] on link "Prospects 784" at bounding box center [347, 74] width 89 height 51
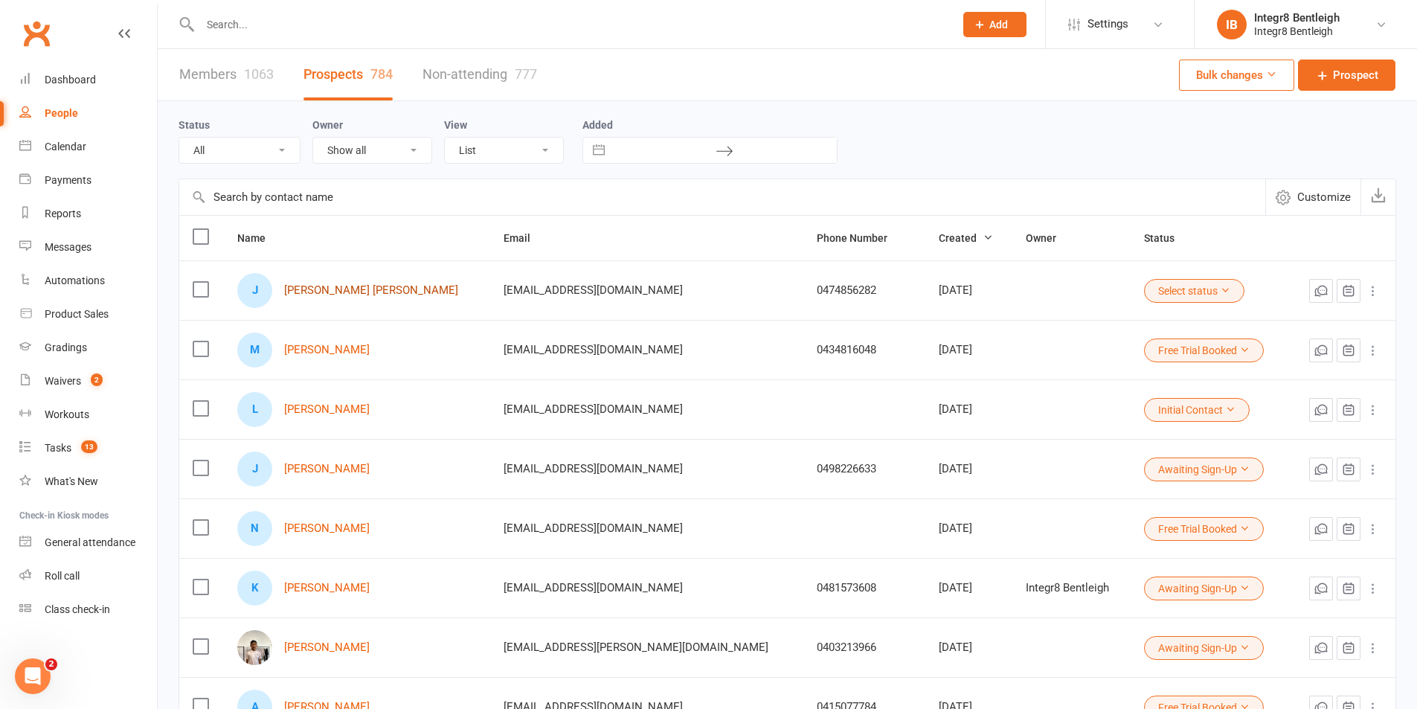
click at [323, 289] on link "Ju Yee Ooi" at bounding box center [371, 290] width 174 height 13
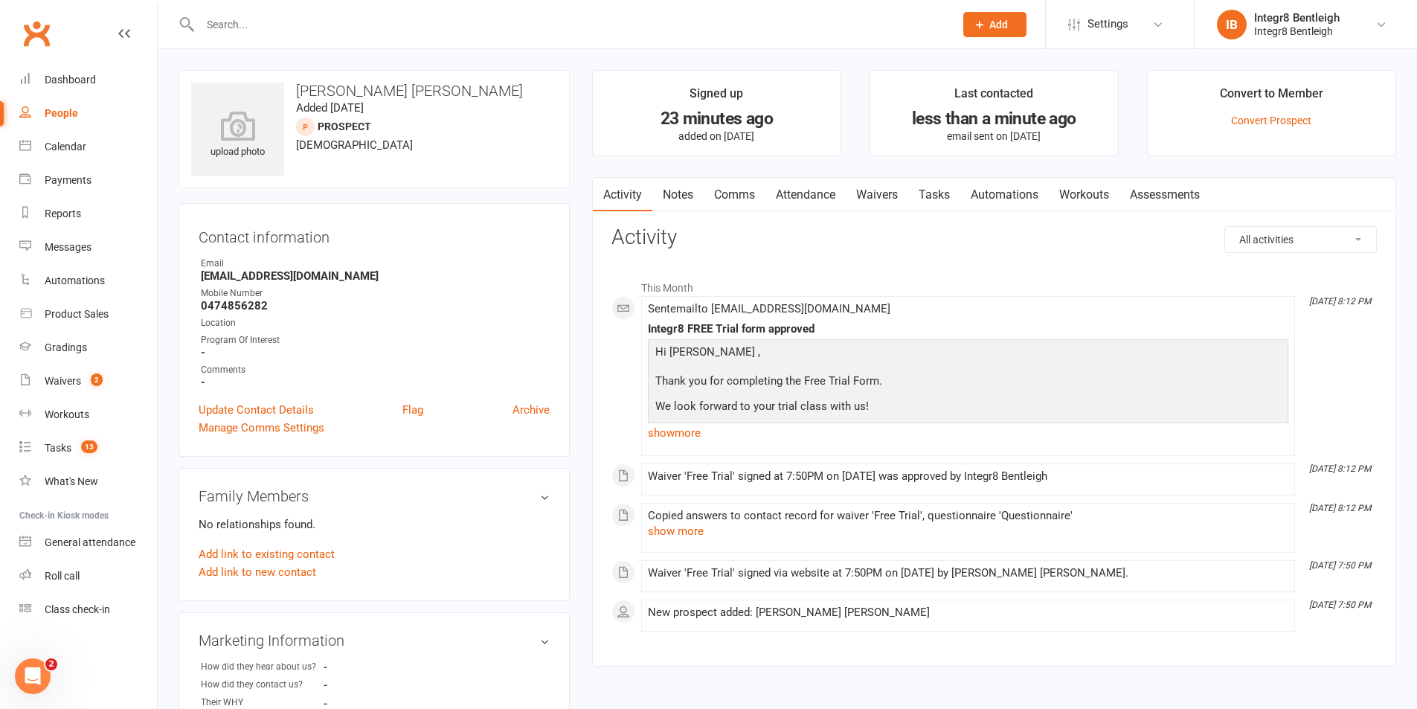
click at [802, 198] on link "Attendance" at bounding box center [805, 195] width 80 height 34
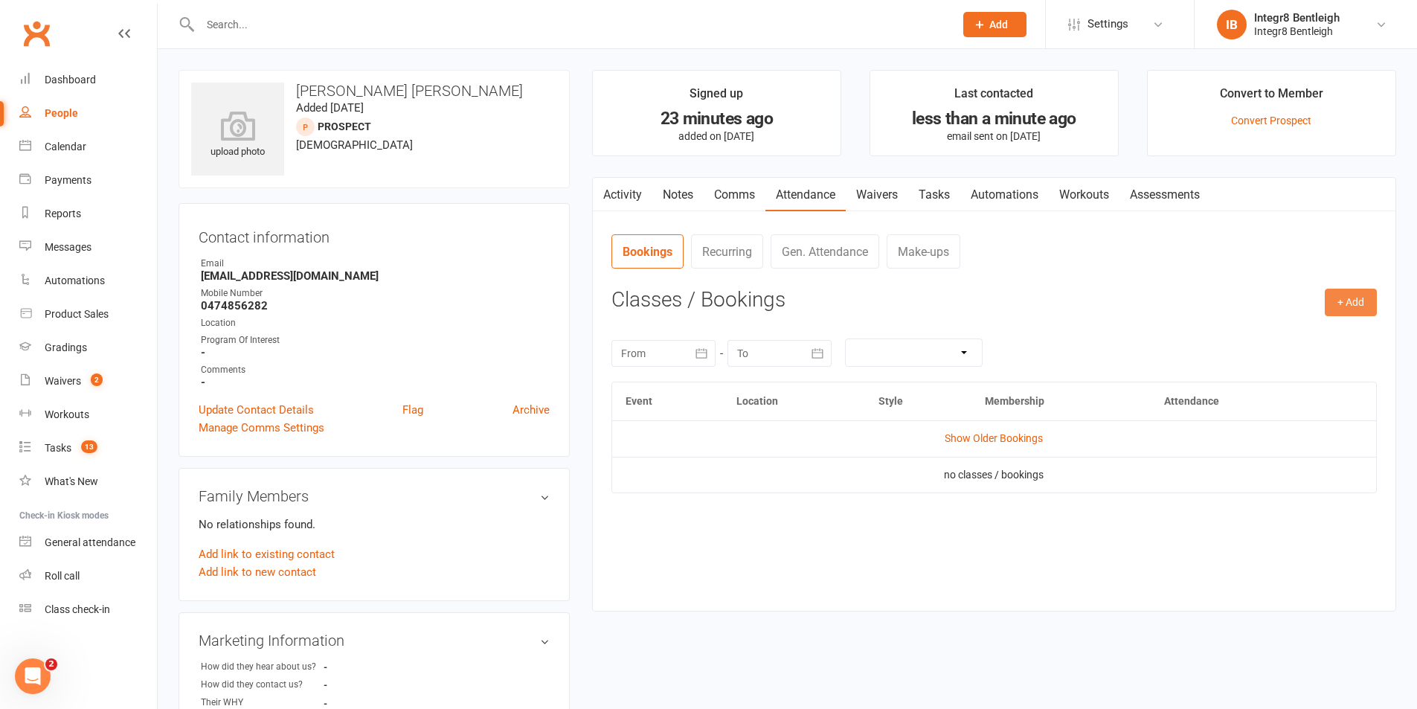
click at [1345, 311] on button "+ Add" at bounding box center [1351, 302] width 52 height 27
click at [1275, 341] on link "Book Event" at bounding box center [1302, 336] width 147 height 30
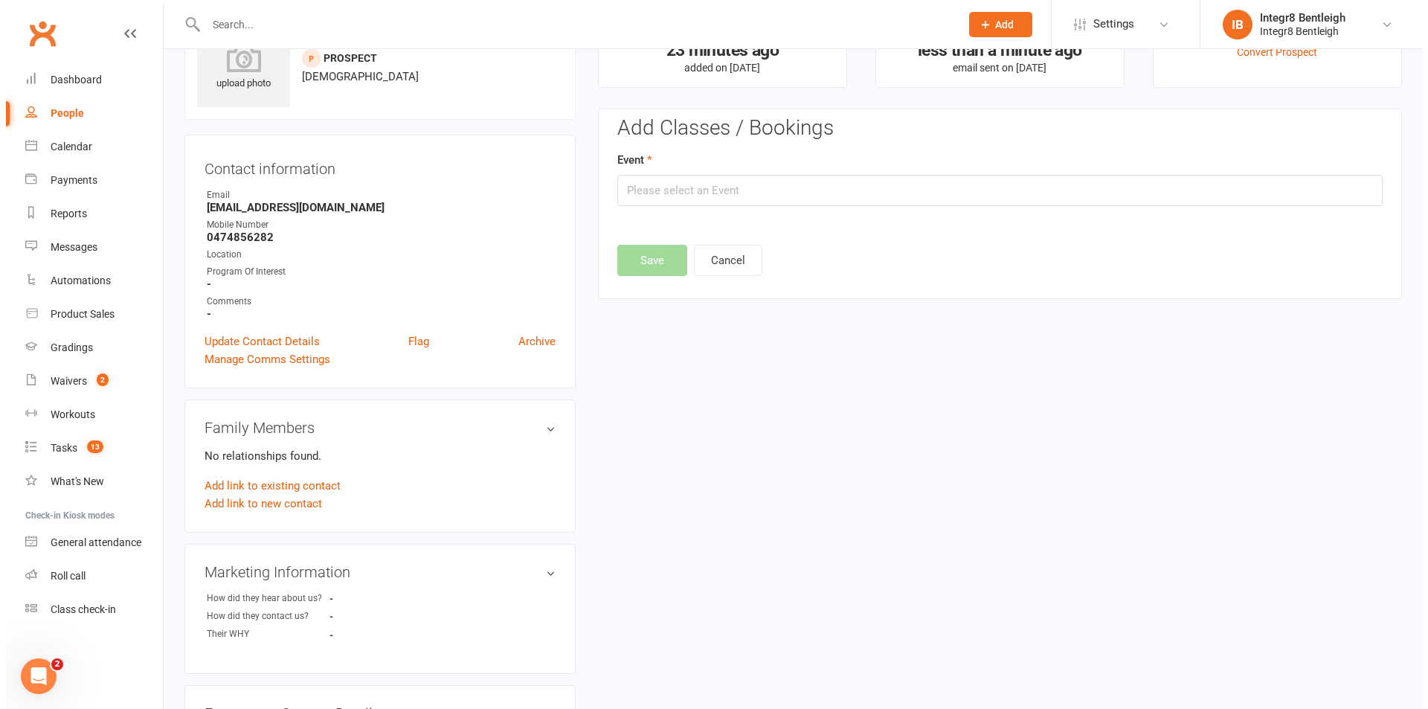
scroll to position [103, 0]
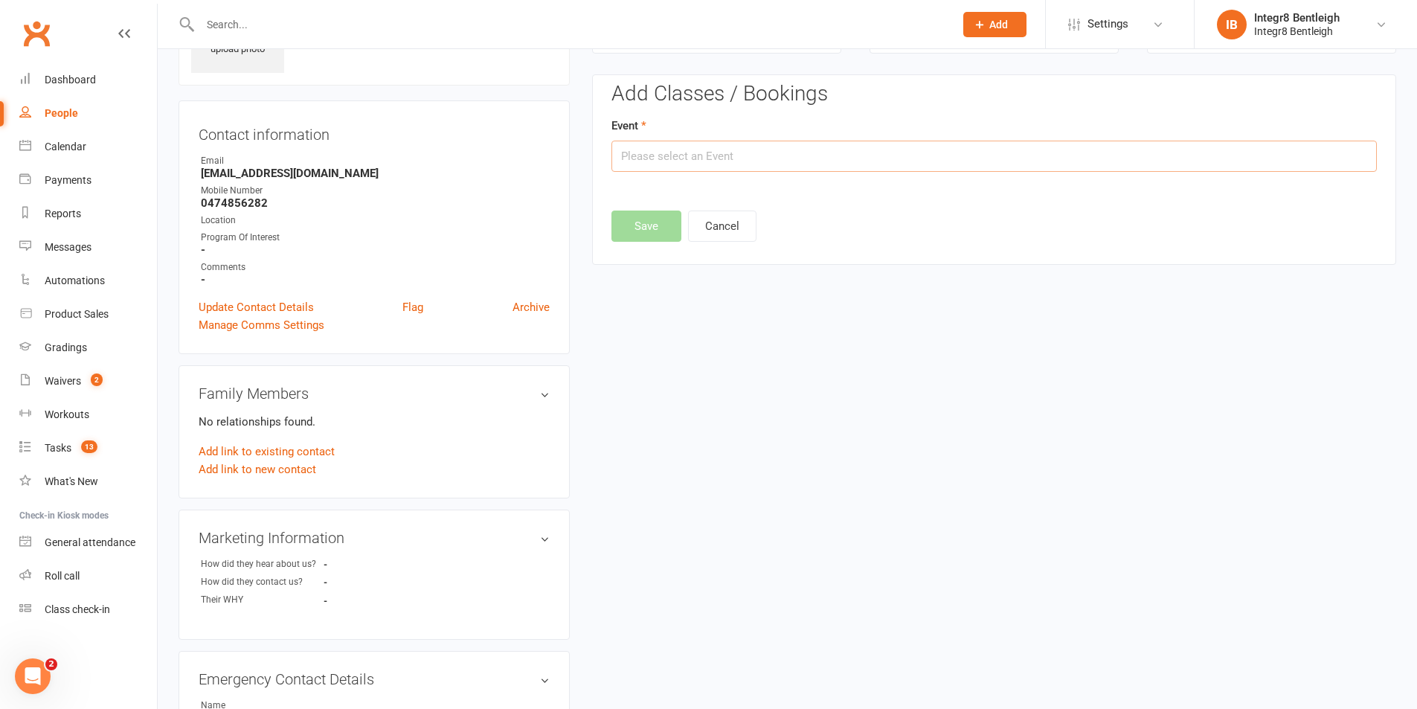
click at [756, 161] on input "text" at bounding box center [993, 156] width 765 height 31
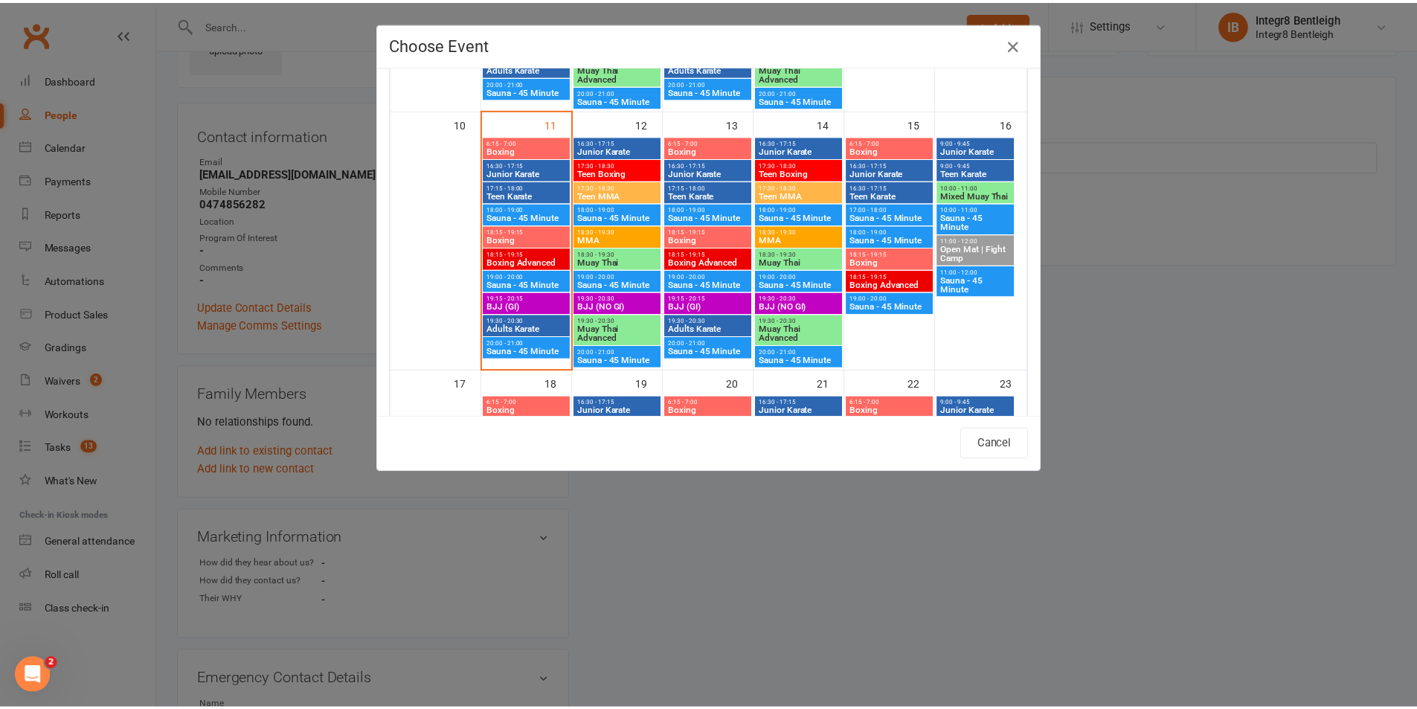
scroll to position [595, 0]
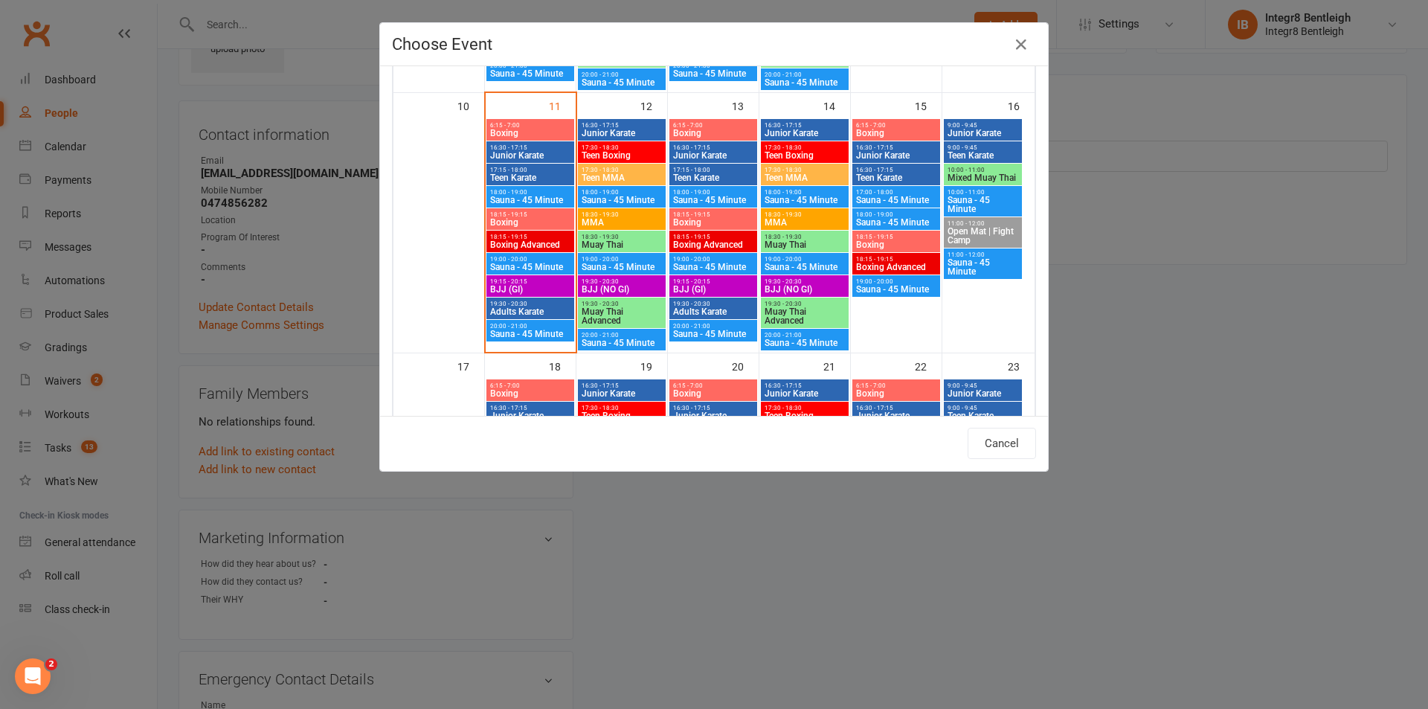
click at [622, 283] on span "19:30 - 20:30" at bounding box center [622, 281] width 82 height 7
type input "BJJ (NO GI) - Aug 12, 2025 7:30:00 PM"
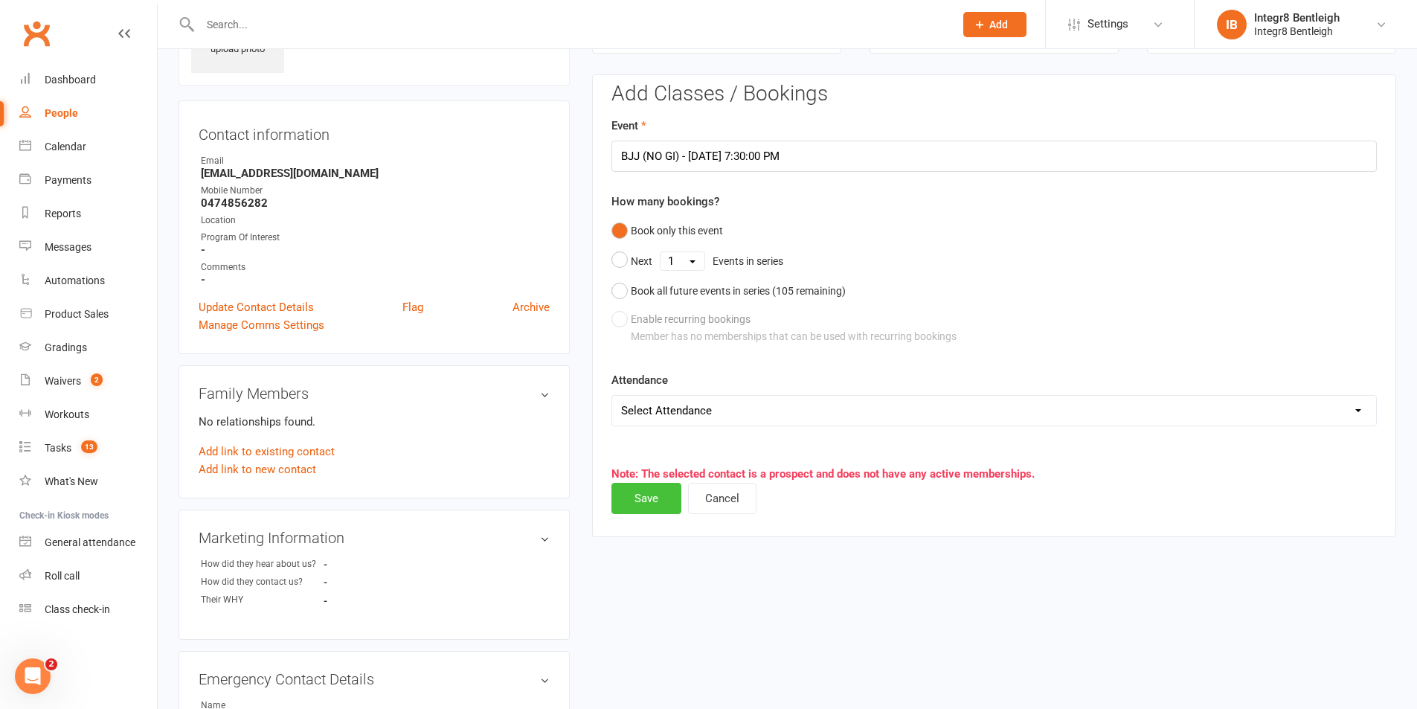
click at [641, 493] on button "Save" at bounding box center [646, 498] width 70 height 31
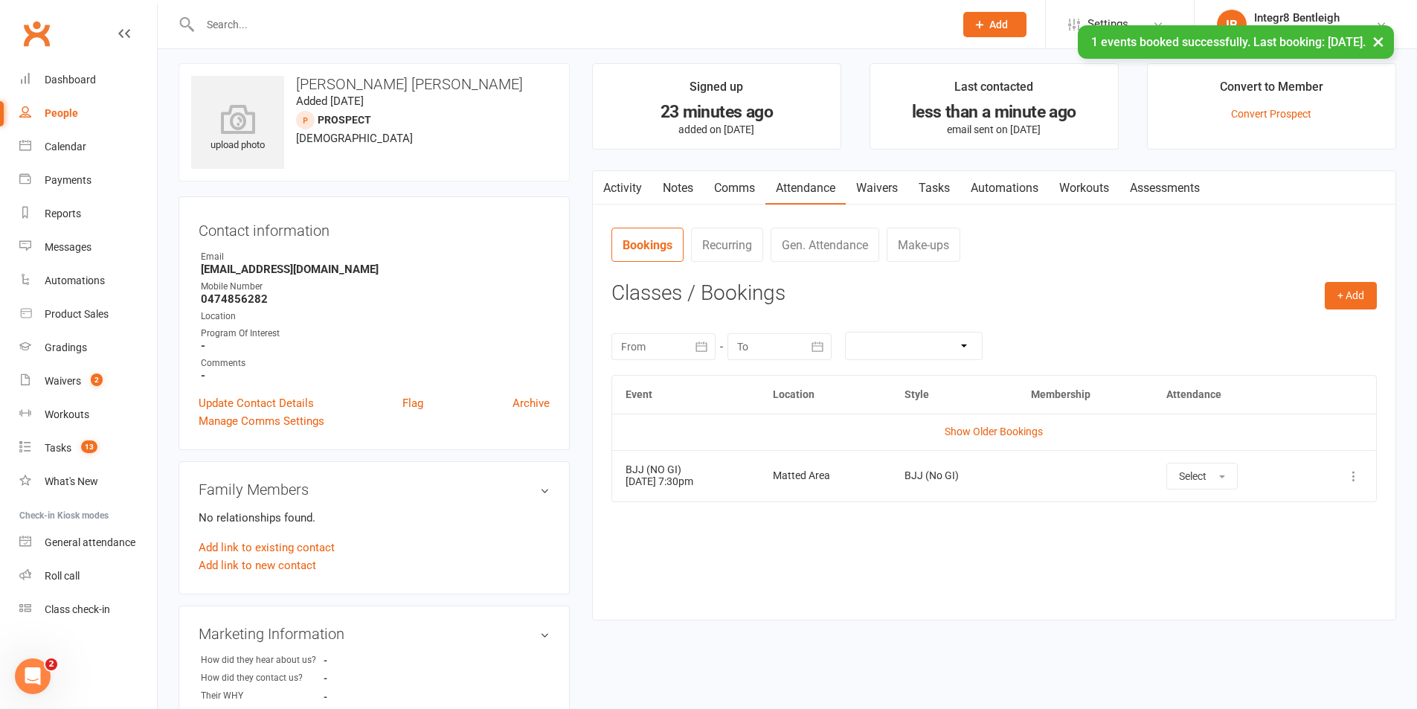
scroll to position [0, 0]
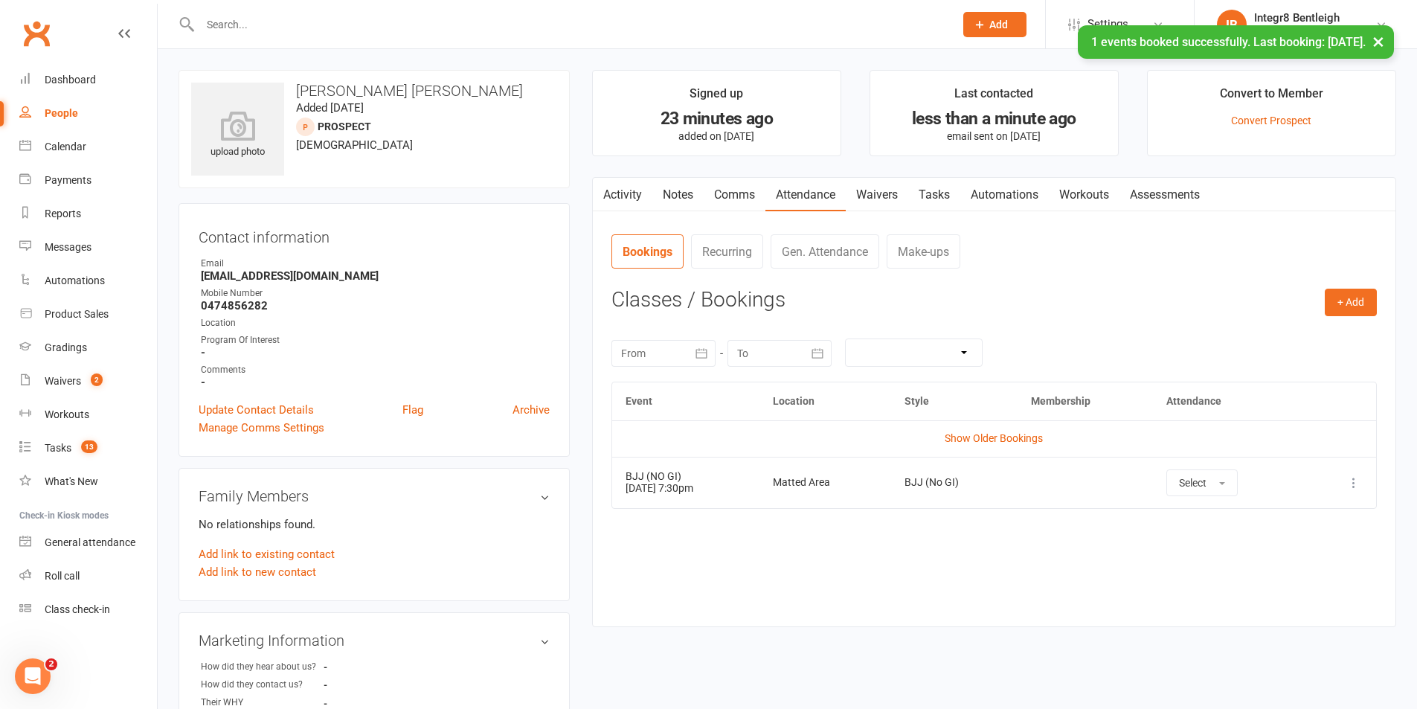
click at [684, 196] on link "Notes" at bounding box center [677, 195] width 51 height 34
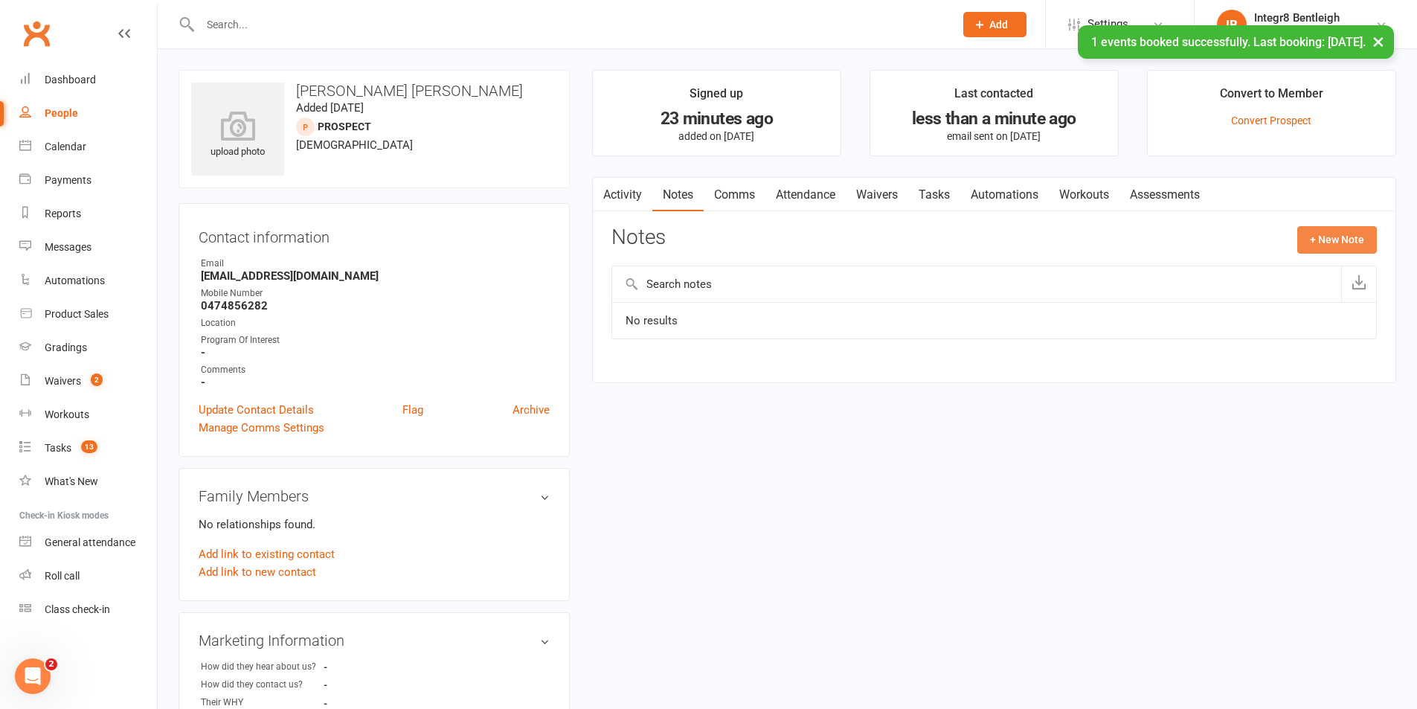
click at [1332, 241] on button "+ New Note" at bounding box center [1337, 239] width 80 height 27
click at [985, 295] on input "text" at bounding box center [993, 300] width 765 height 31
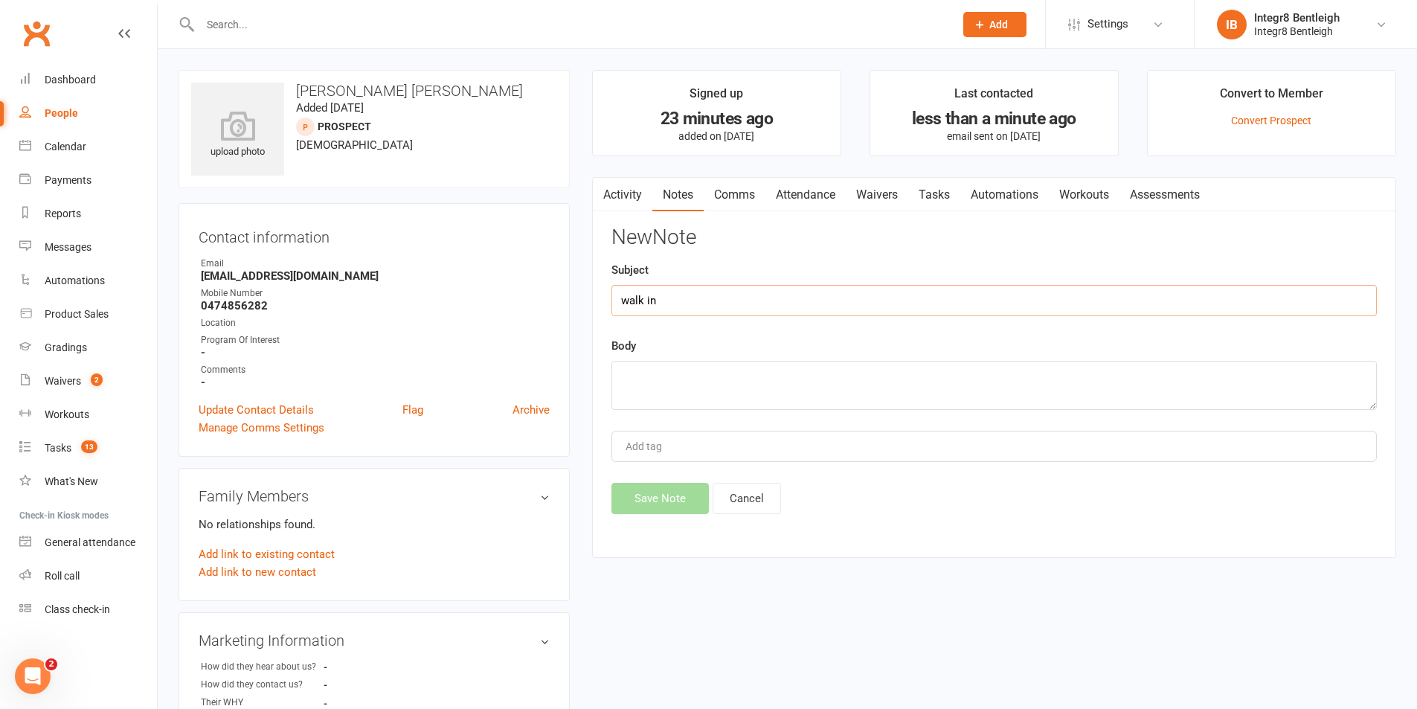
type input "walk in"
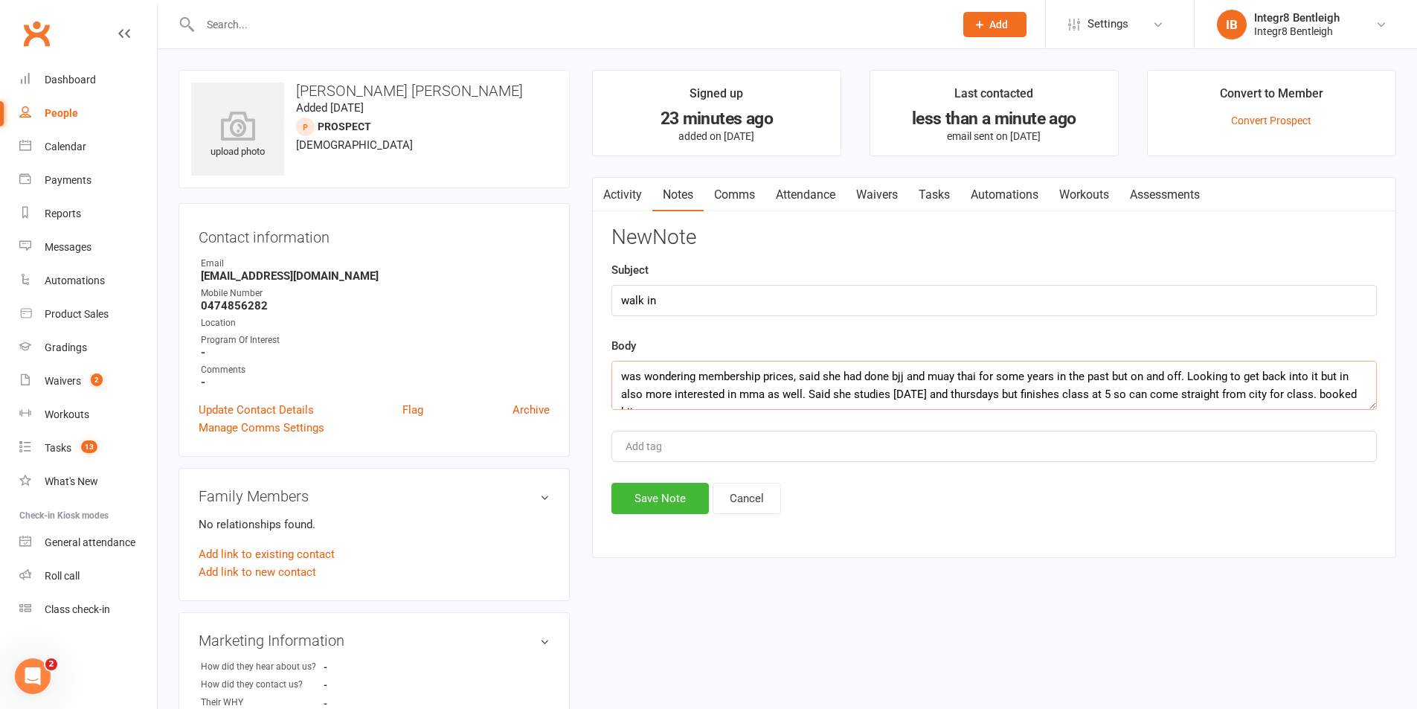
scroll to position [10, 0]
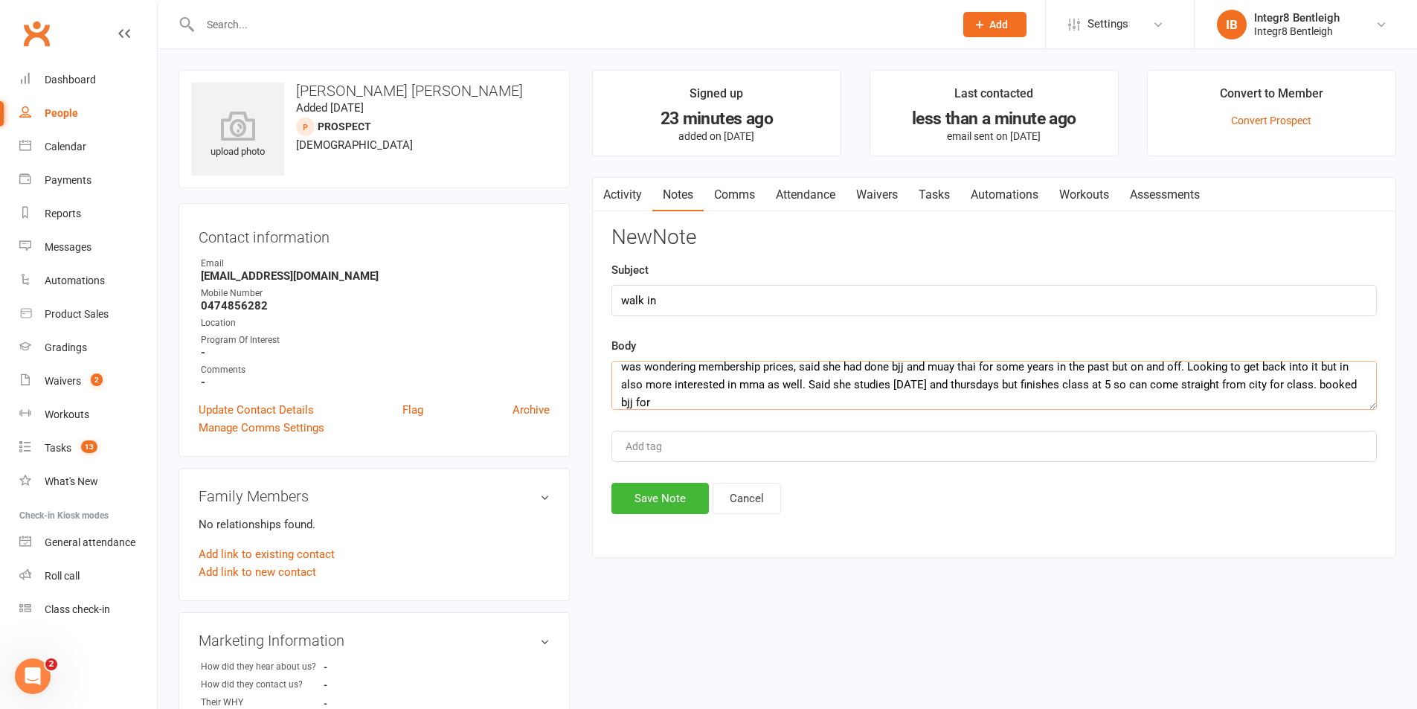
click at [680, 394] on textarea "was wondering membership prices, said she had done bjj and muay thai for some y…" at bounding box center [993, 385] width 765 height 49
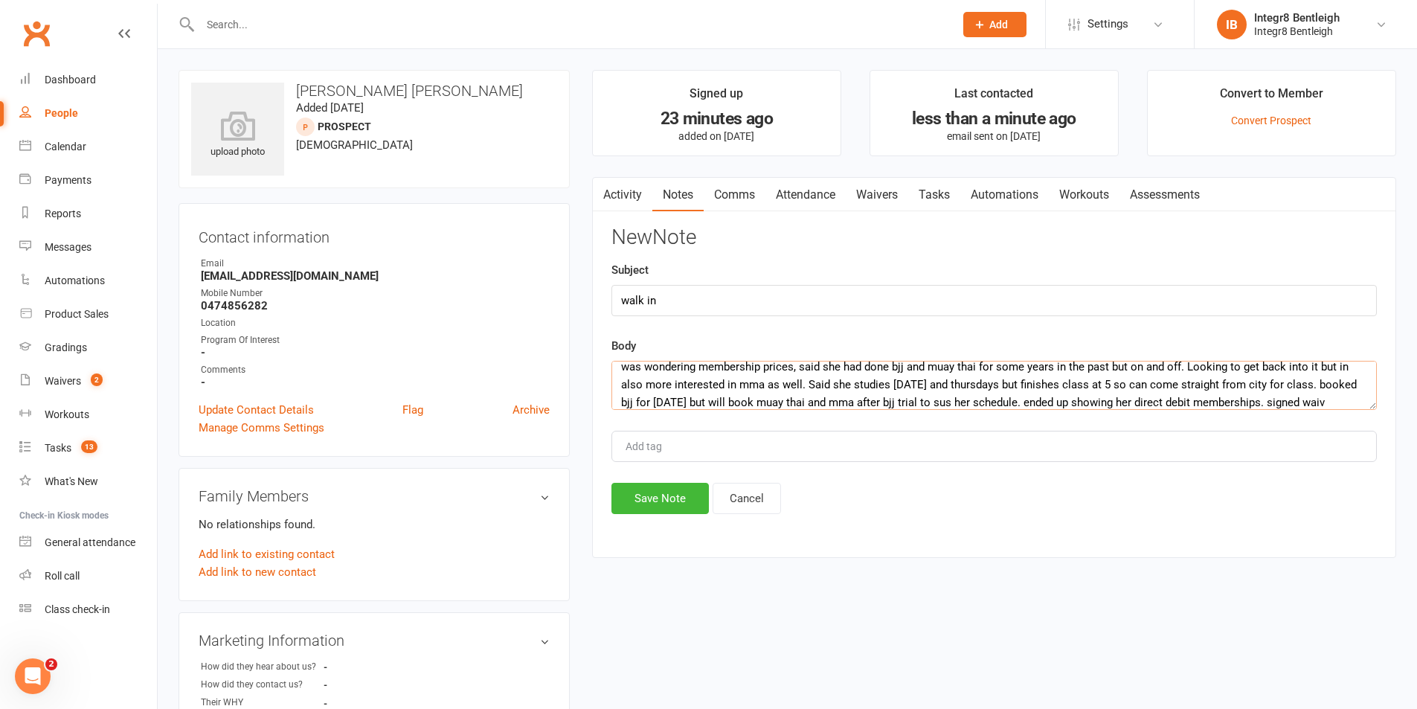
scroll to position [28, 0]
type textarea "was wondering membership prices, said she had done bjj and muay thai for some y…"
type input "rebecca"
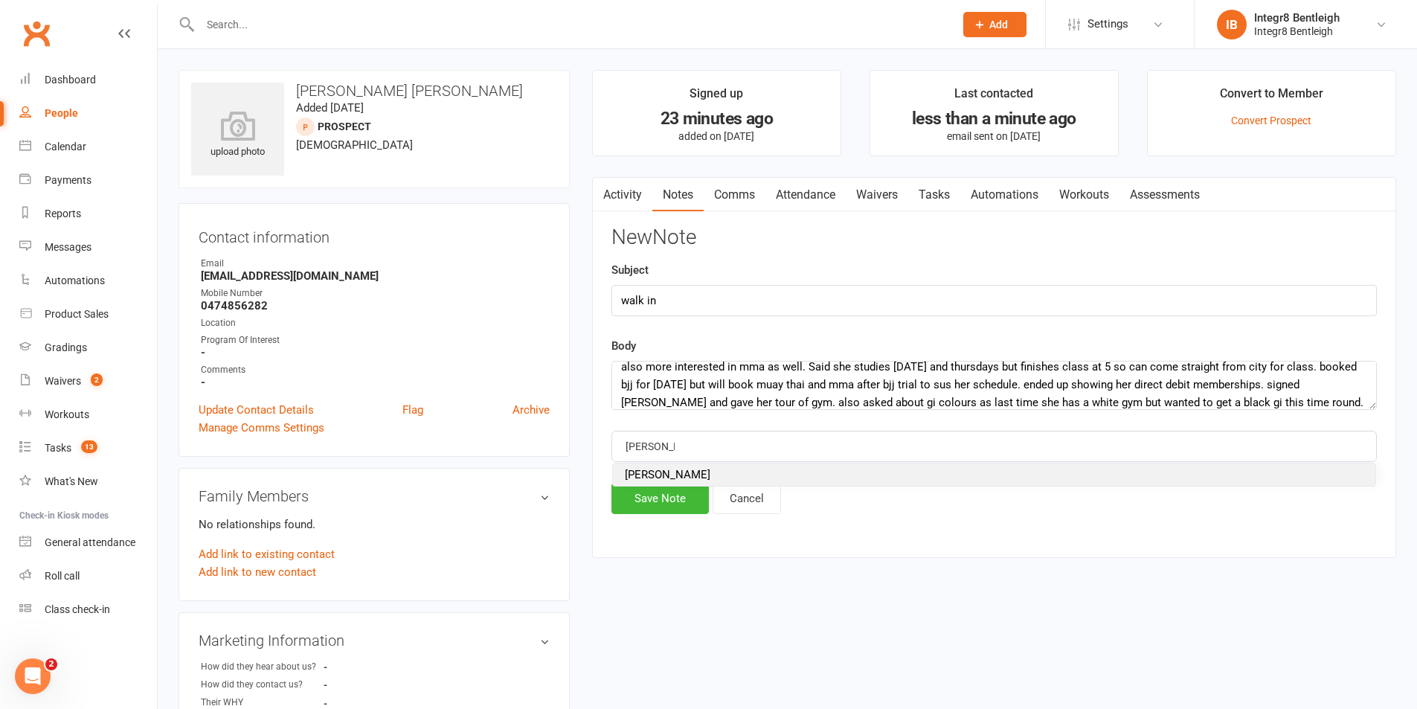
click at [656, 472] on span "rebecca" at bounding box center [668, 474] width 86 height 13
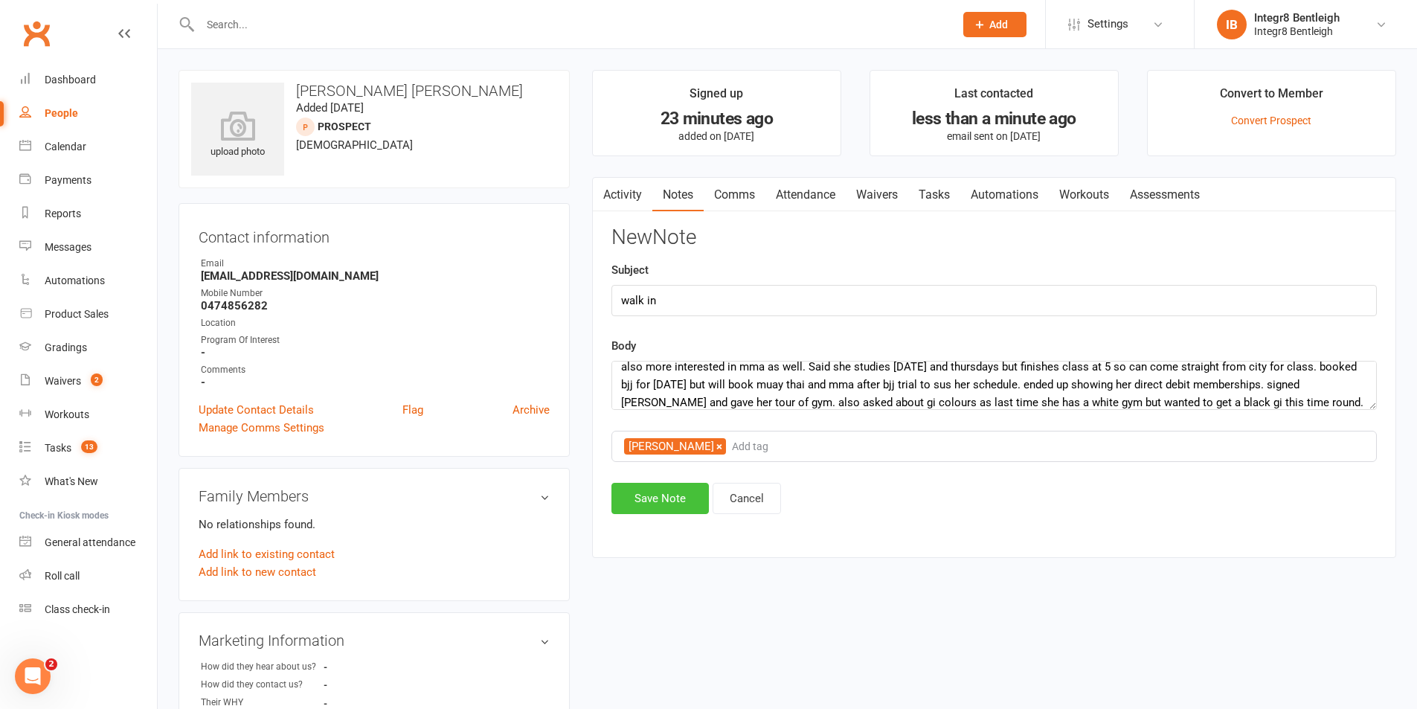
click at [660, 491] on button "Save Note" at bounding box center [659, 498] width 97 height 31
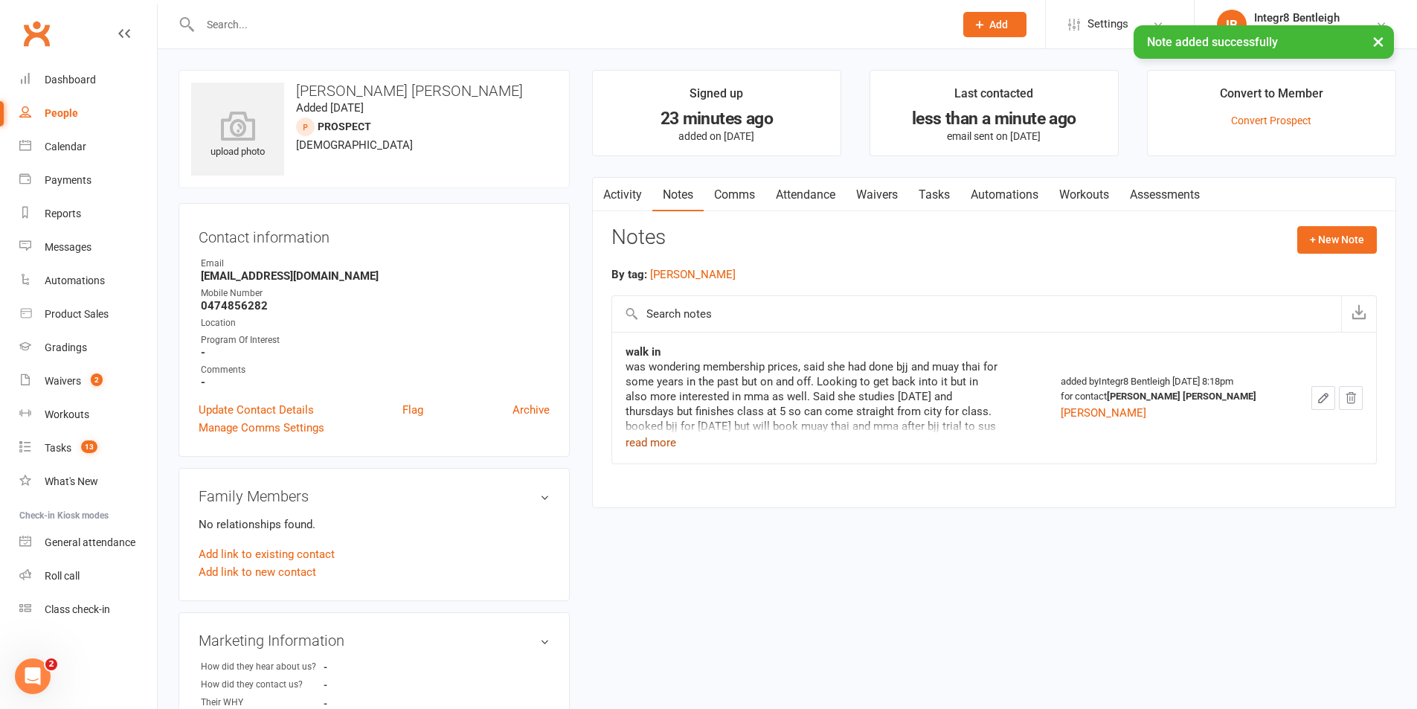
click at [662, 442] on button "read more" at bounding box center [650, 443] width 51 height 18
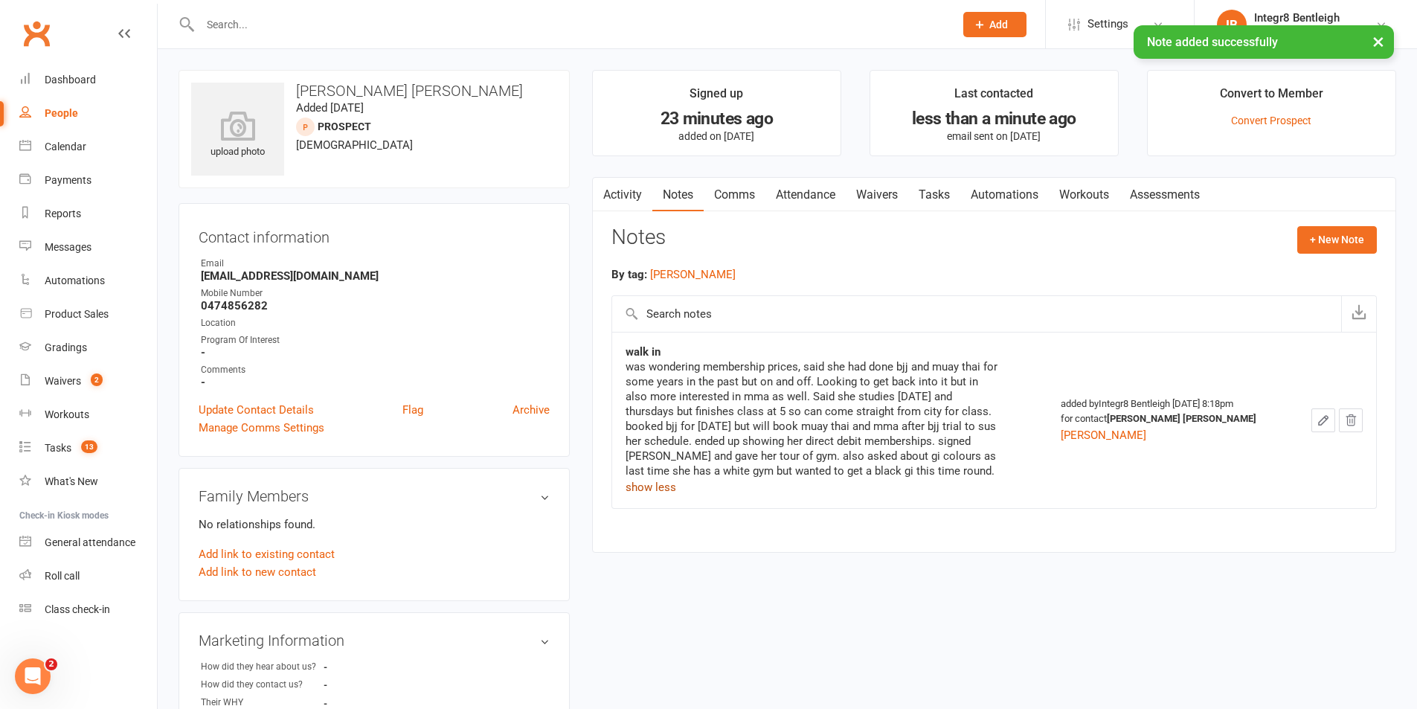
click at [657, 491] on button "show less" at bounding box center [650, 487] width 51 height 18
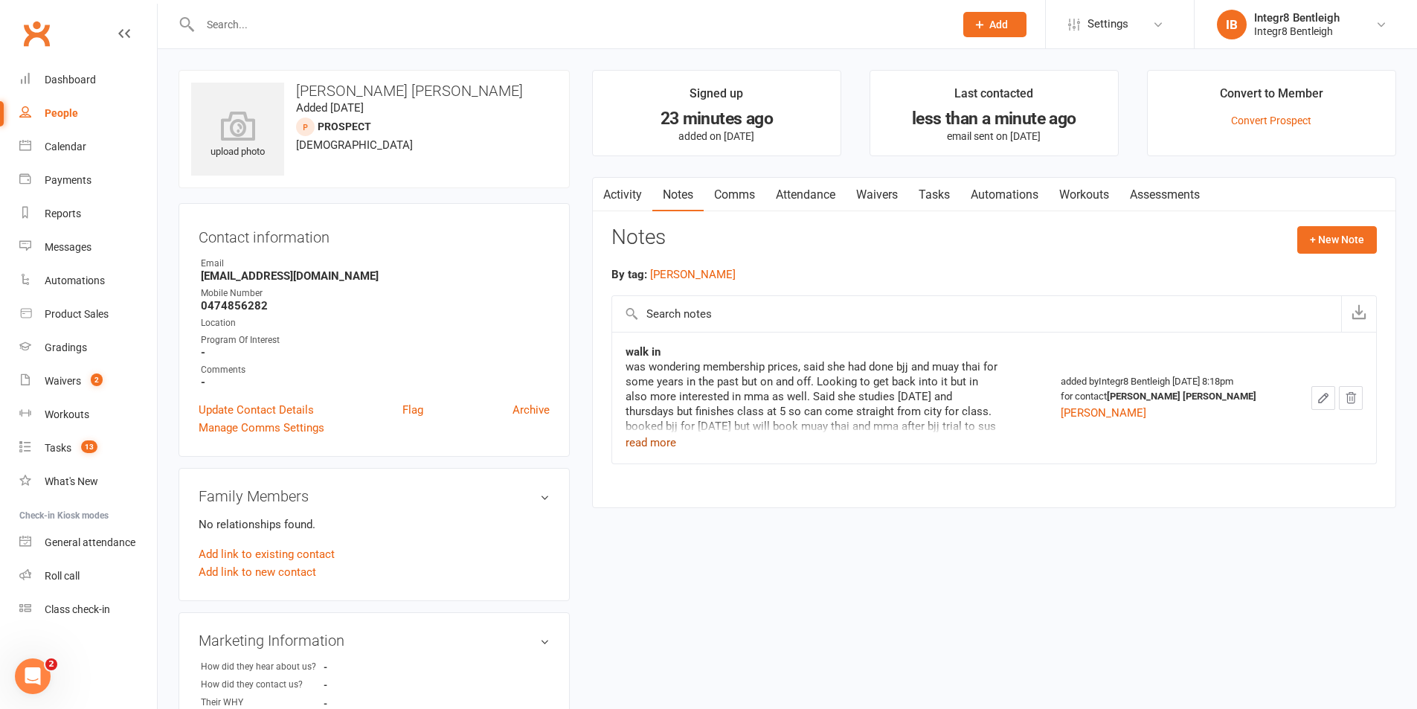
click at [663, 437] on button "read more" at bounding box center [650, 443] width 51 height 18
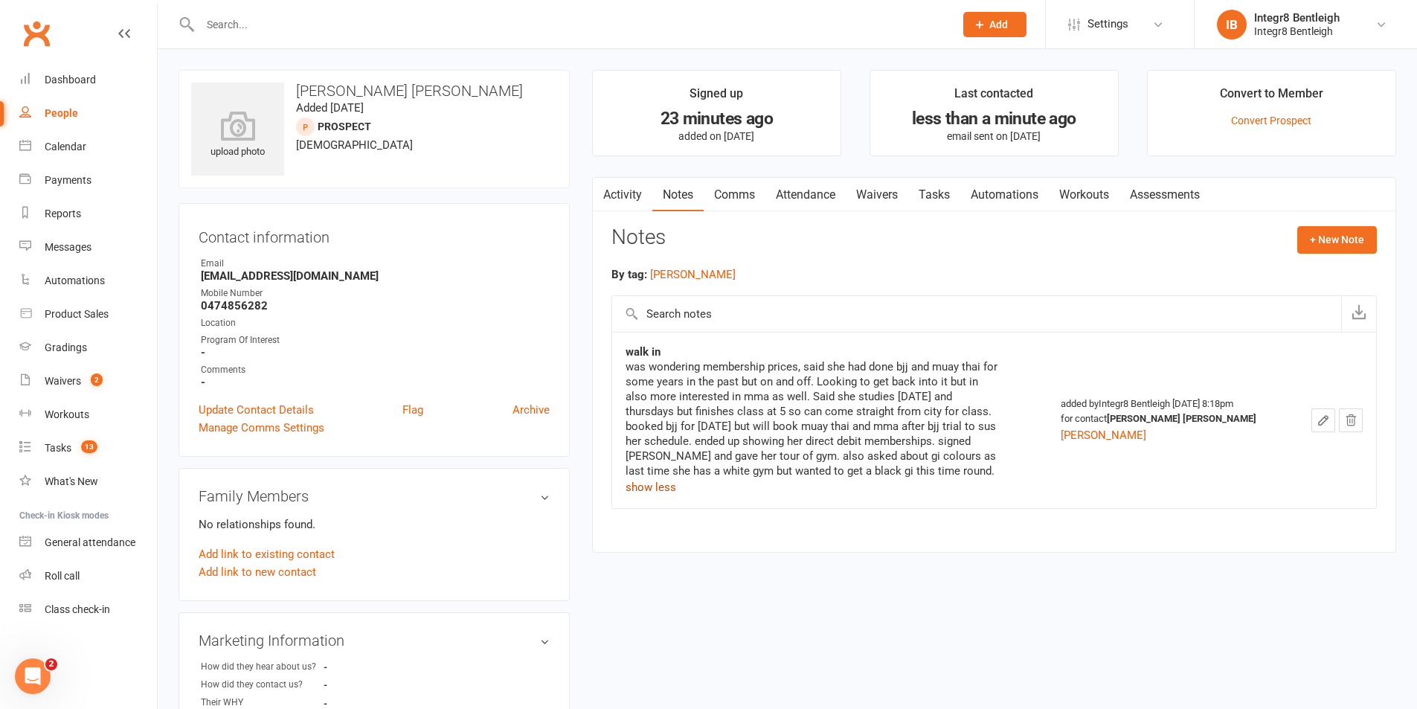
click at [649, 481] on button "show less" at bounding box center [650, 487] width 51 height 18
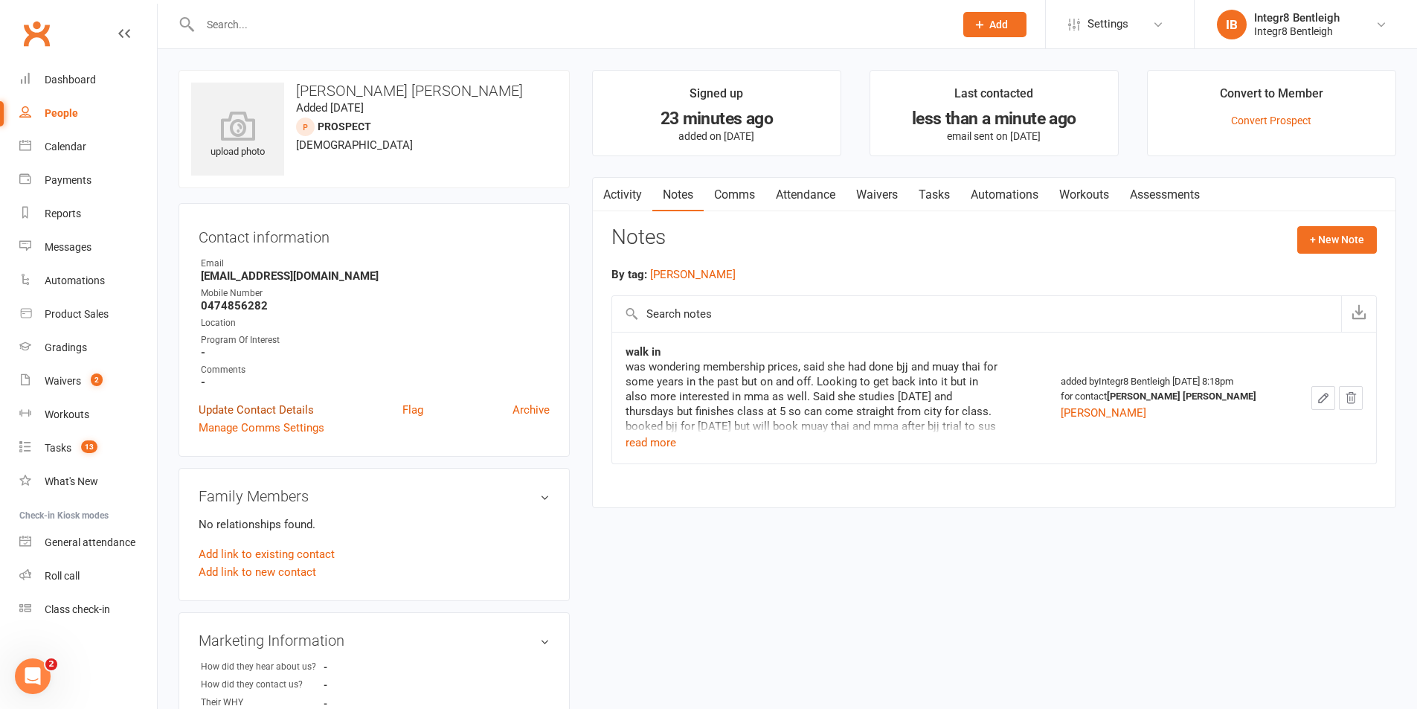
click at [280, 414] on link "Update Contact Details" at bounding box center [256, 410] width 115 height 18
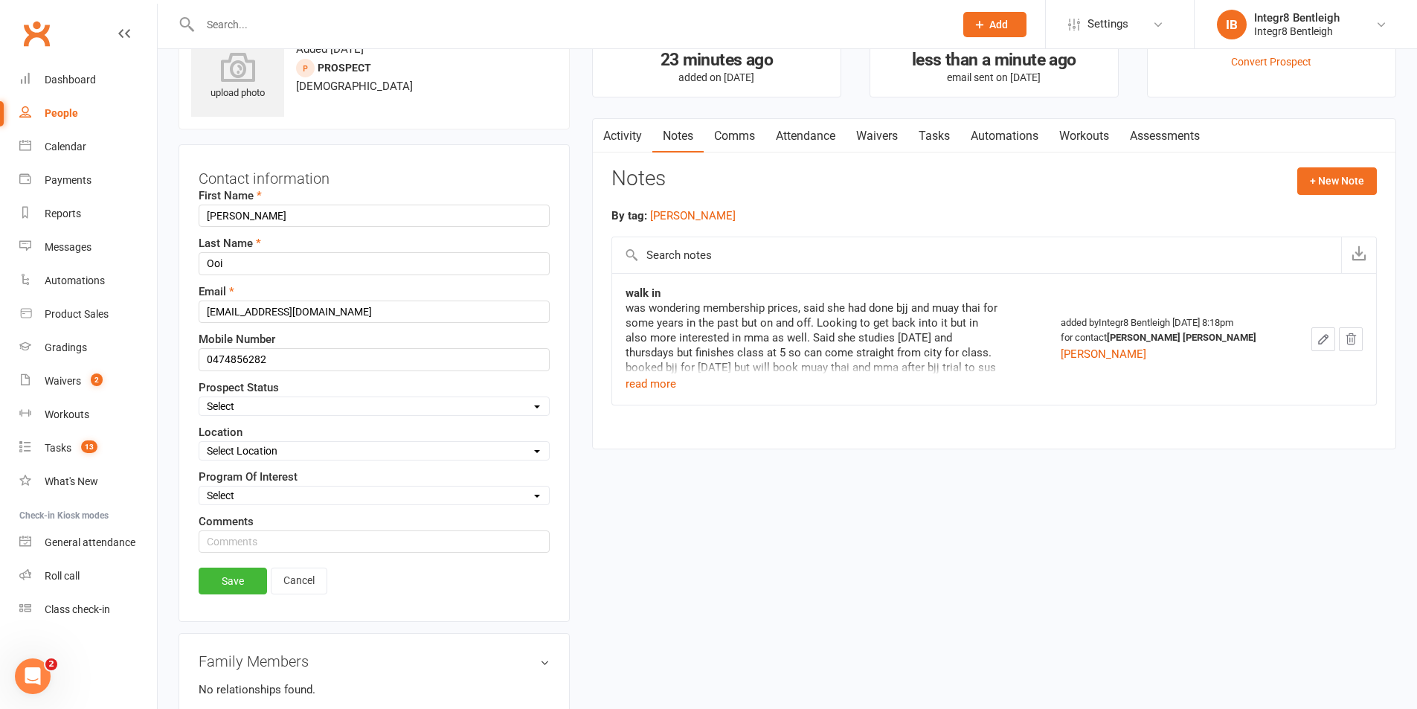
scroll to position [70, 0]
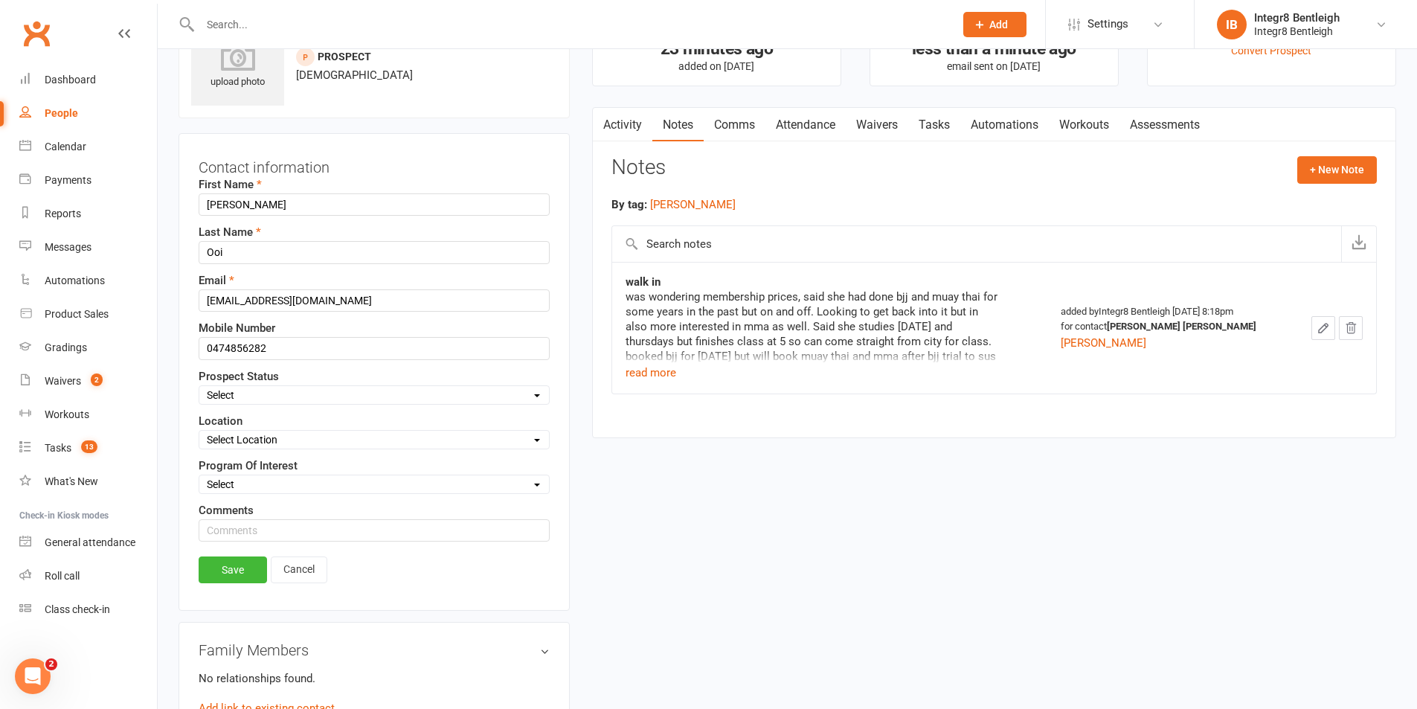
click at [289, 393] on select "Select Initial Contact Follow-up Free Trial Booked Awaiting Sign-Up Not Ready (…" at bounding box center [374, 395] width 350 height 16
select select "Free Trial Booked"
click at [199, 387] on select "Select Initial Contact Follow-up Free Trial Booked Awaiting Sign-Up Not Ready (…" at bounding box center [374, 395] width 350 height 16
click at [234, 571] on link "Save" at bounding box center [233, 569] width 68 height 27
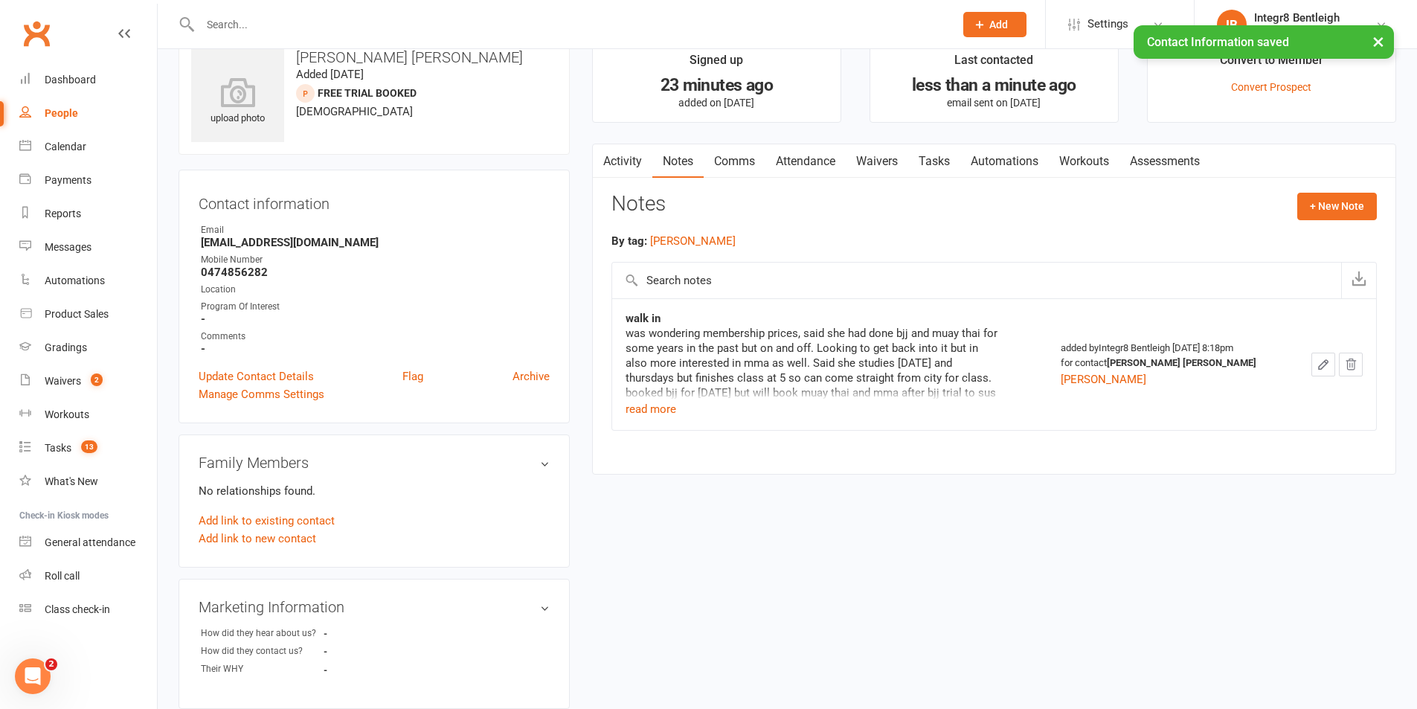
scroll to position [0, 0]
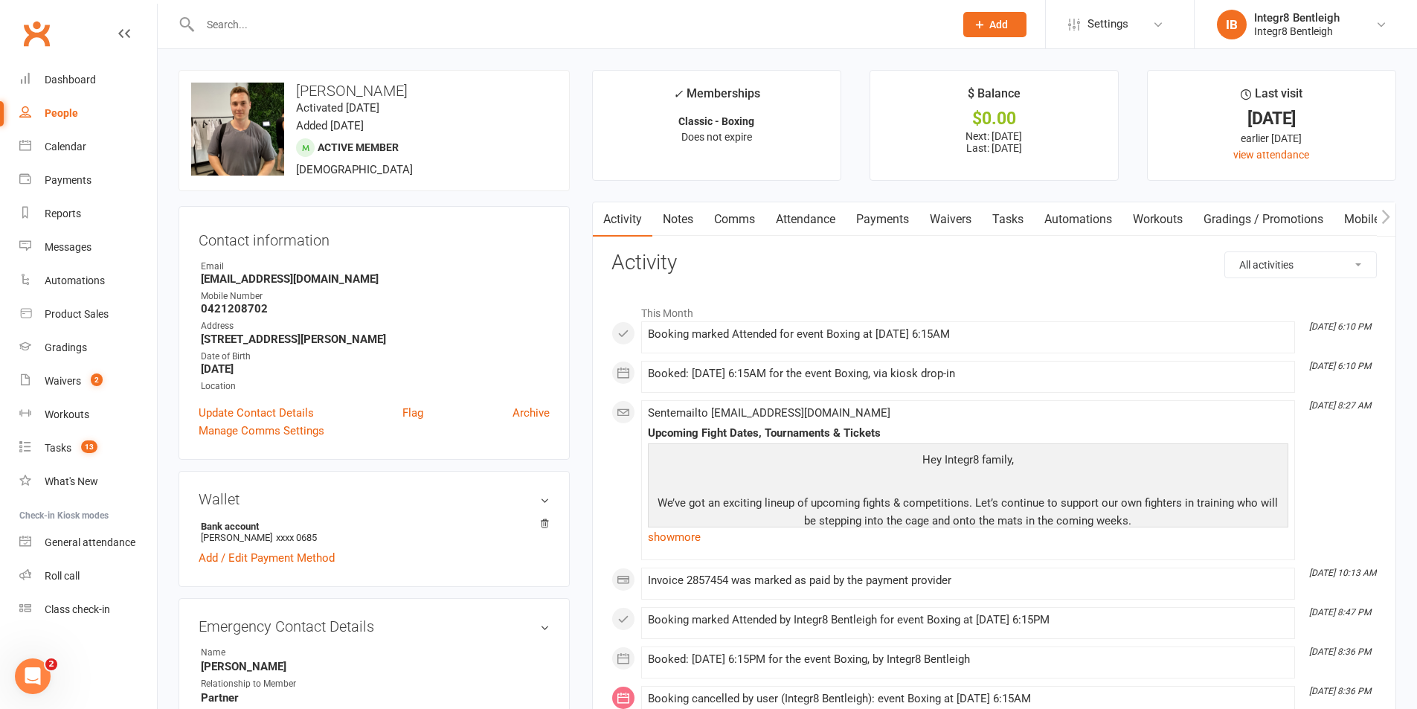
click at [809, 214] on link "Attendance" at bounding box center [805, 219] width 80 height 34
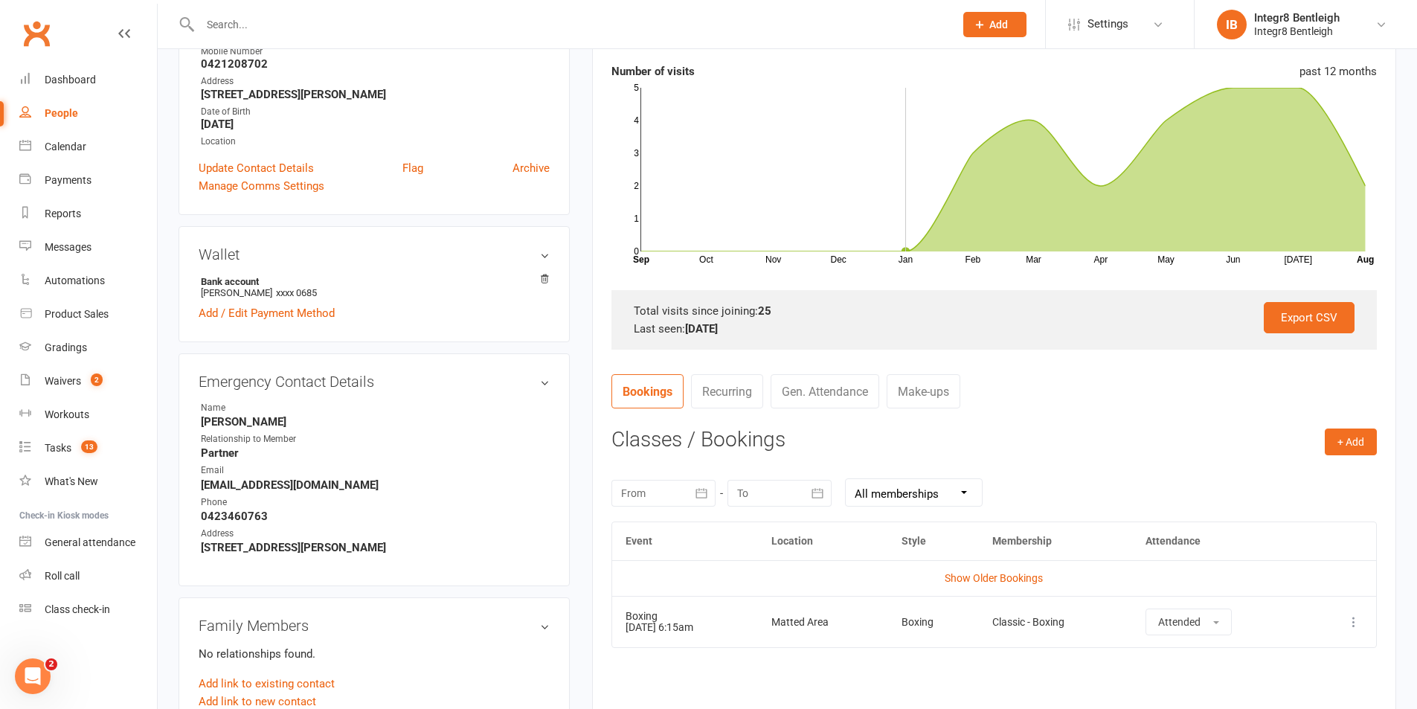
scroll to position [297, 0]
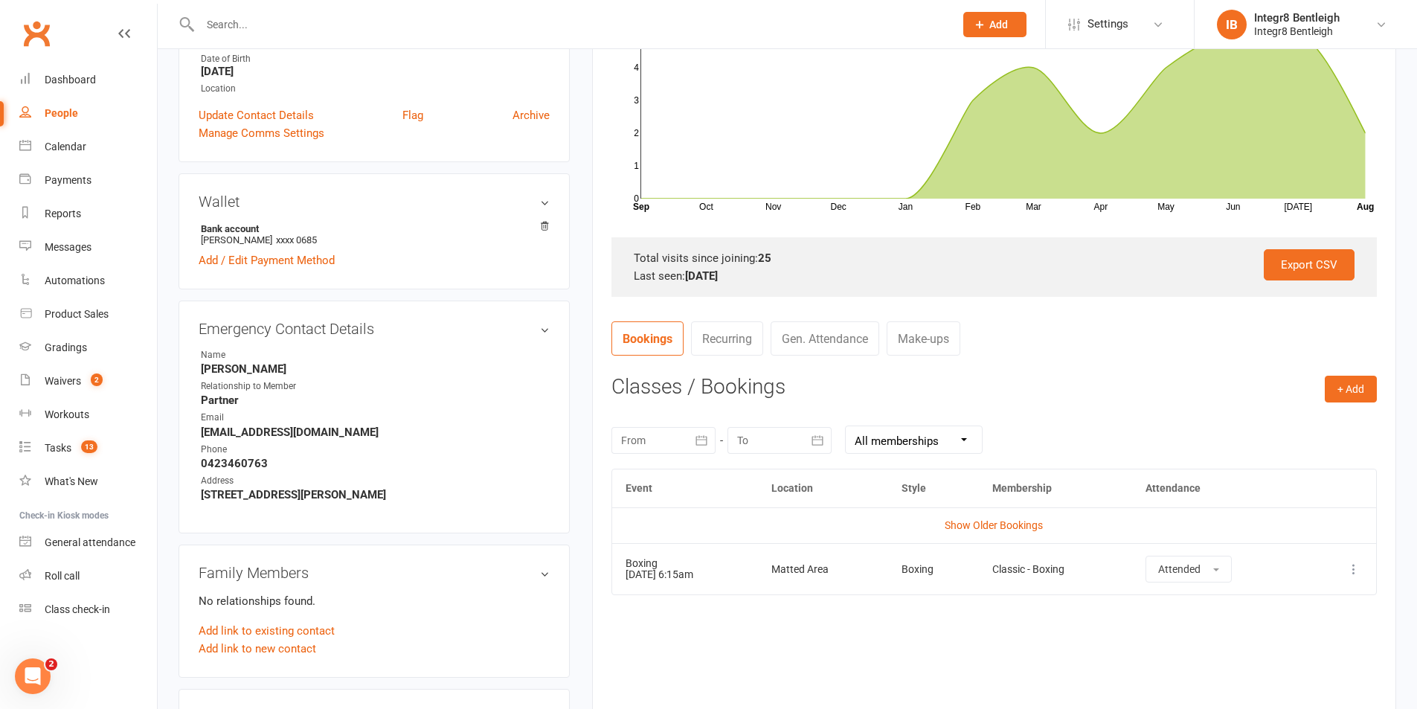
click at [1360, 573] on icon at bounding box center [1353, 569] width 15 height 15
click at [1316, 659] on link "Remove booking" at bounding box center [1287, 658] width 147 height 30
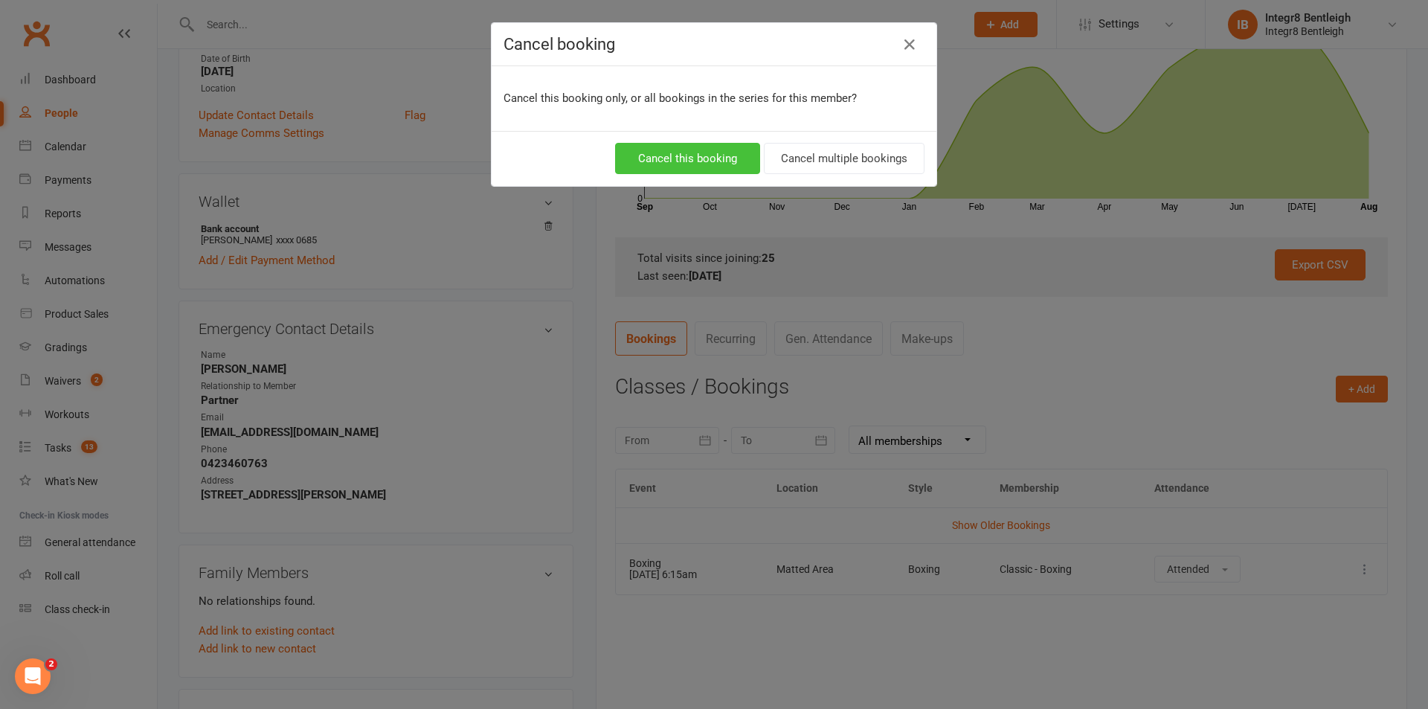
click at [705, 161] on button "Cancel this booking" at bounding box center [687, 158] width 145 height 31
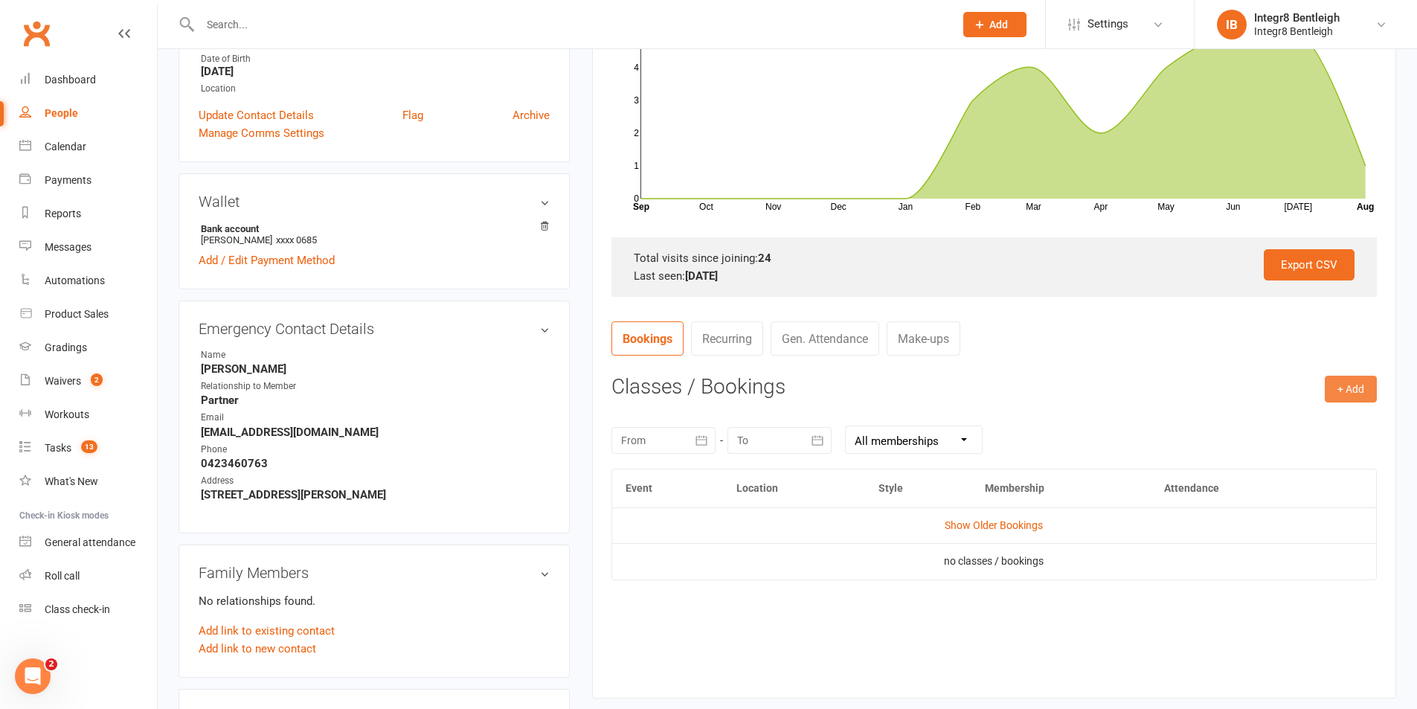
click at [1357, 391] on button "+ Add" at bounding box center [1351, 389] width 52 height 27
click at [1311, 426] on link "Book Event" at bounding box center [1302, 423] width 147 height 30
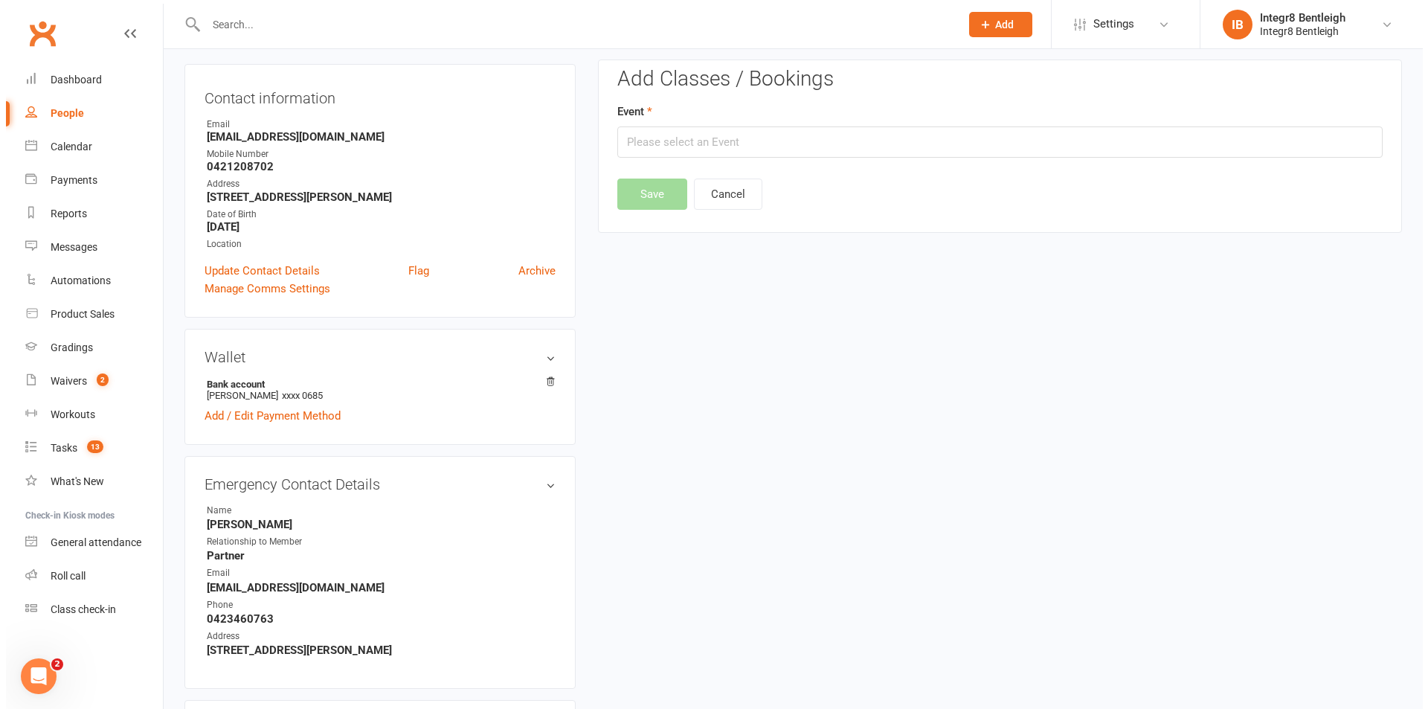
scroll to position [127, 0]
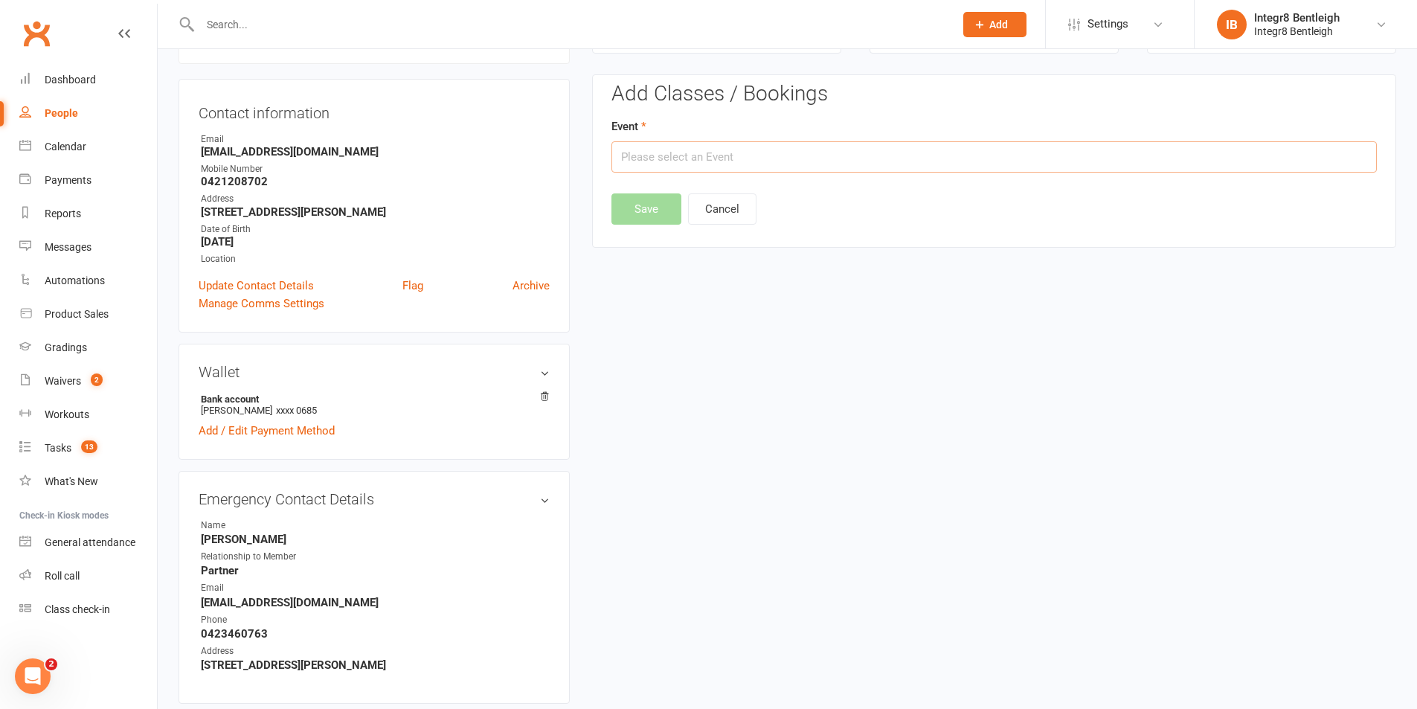
click at [858, 157] on input "text" at bounding box center [993, 156] width 765 height 31
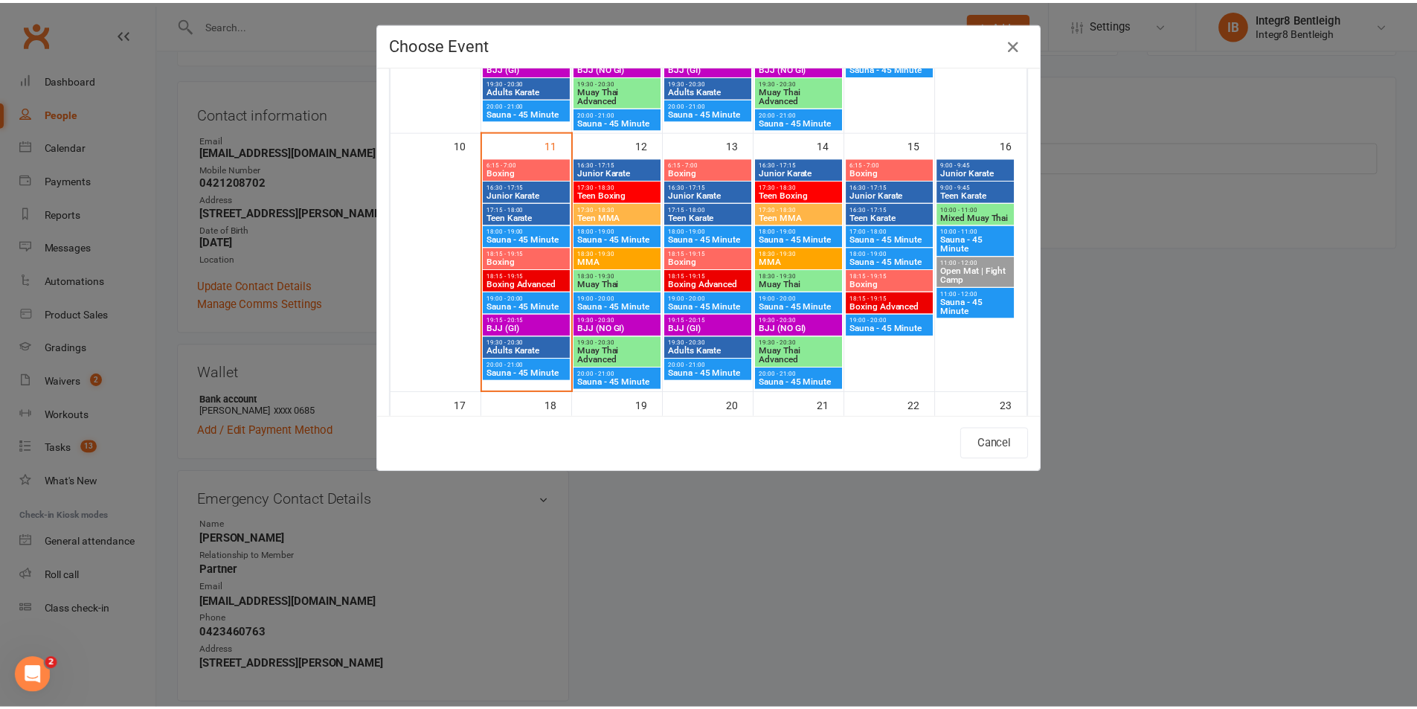
scroll to position [595, 0]
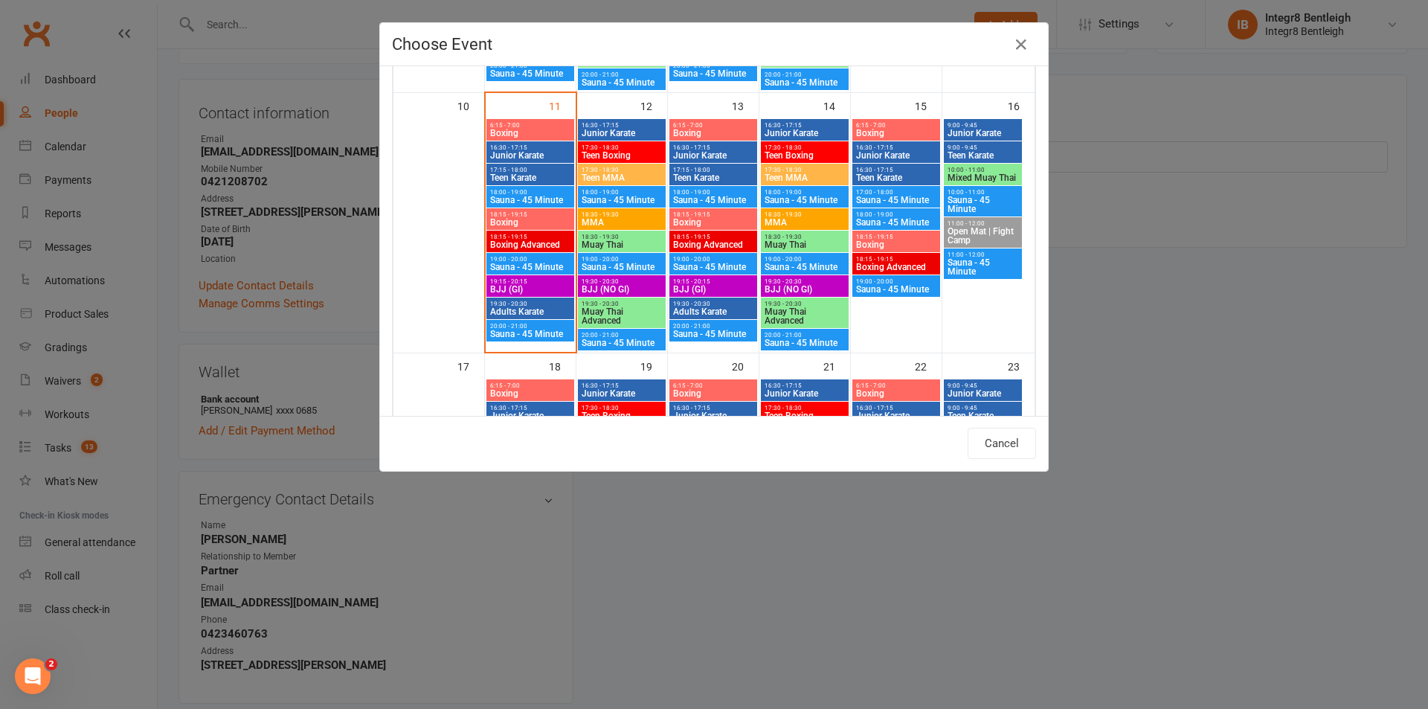
click at [512, 218] on span "Boxing" at bounding box center [530, 222] width 82 height 9
type input "Boxing - [DATE] 6:15:00 PM"
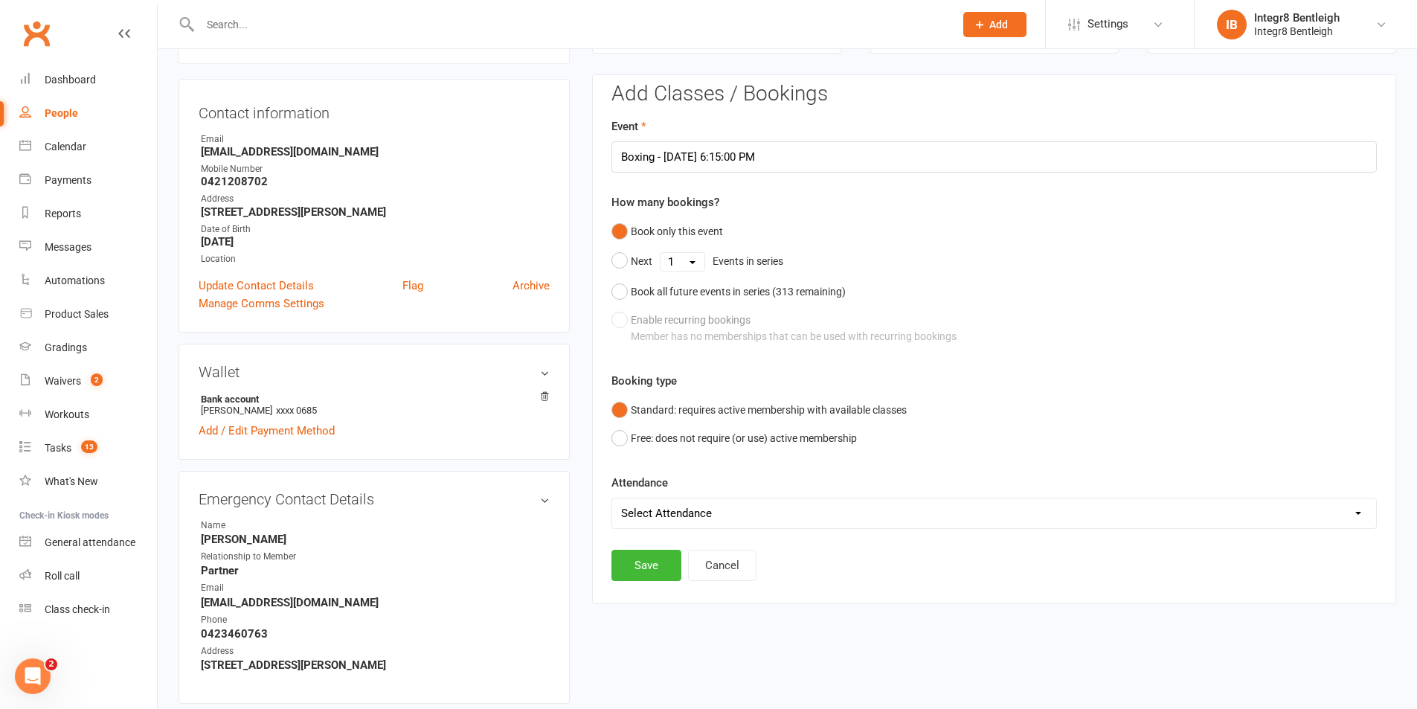
drag, startPoint x: 643, startPoint y: 516, endPoint x: 648, endPoint y: 527, distance: 12.0
click at [643, 516] on select "Select Attendance Attended Absent" at bounding box center [994, 513] width 764 height 30
select select "0"
click at [612, 498] on select "Select Attendance Attended Absent" at bounding box center [994, 513] width 764 height 30
click at [653, 564] on button "Save" at bounding box center [646, 565] width 70 height 31
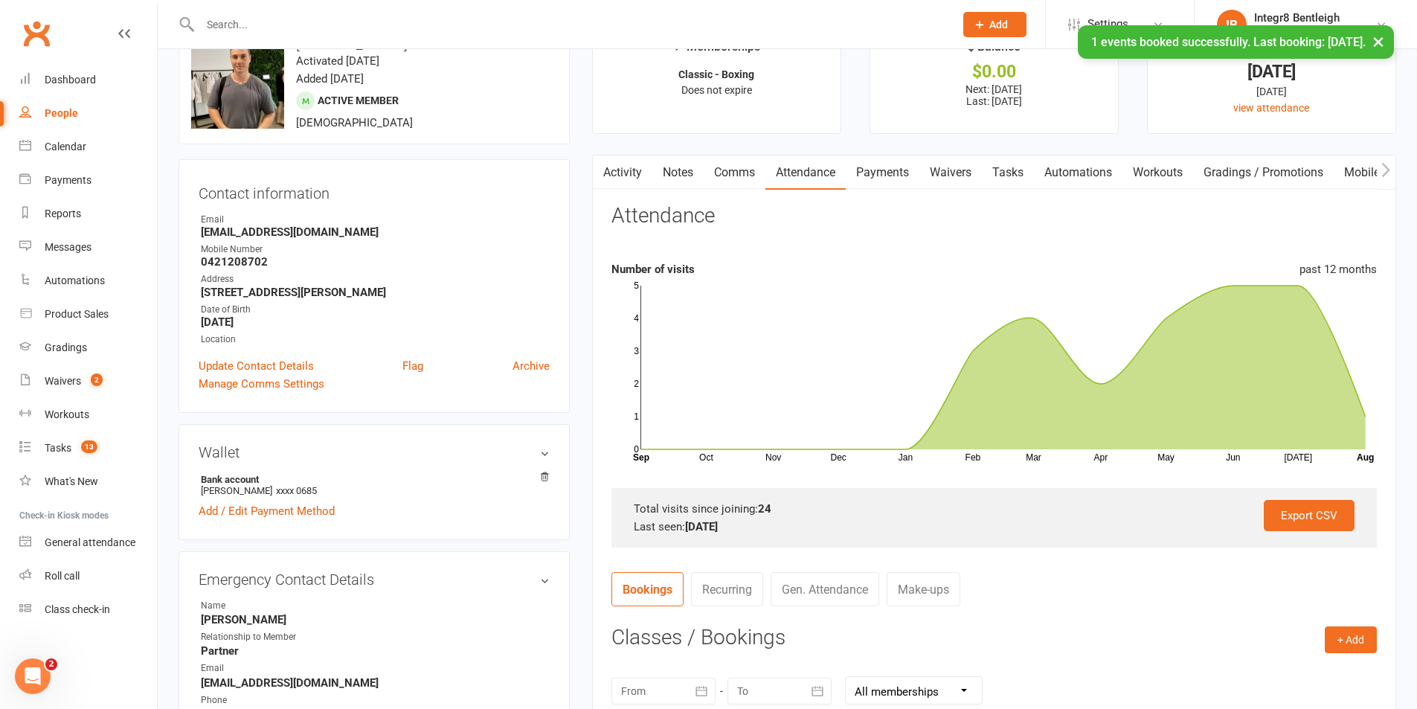
scroll to position [0, 0]
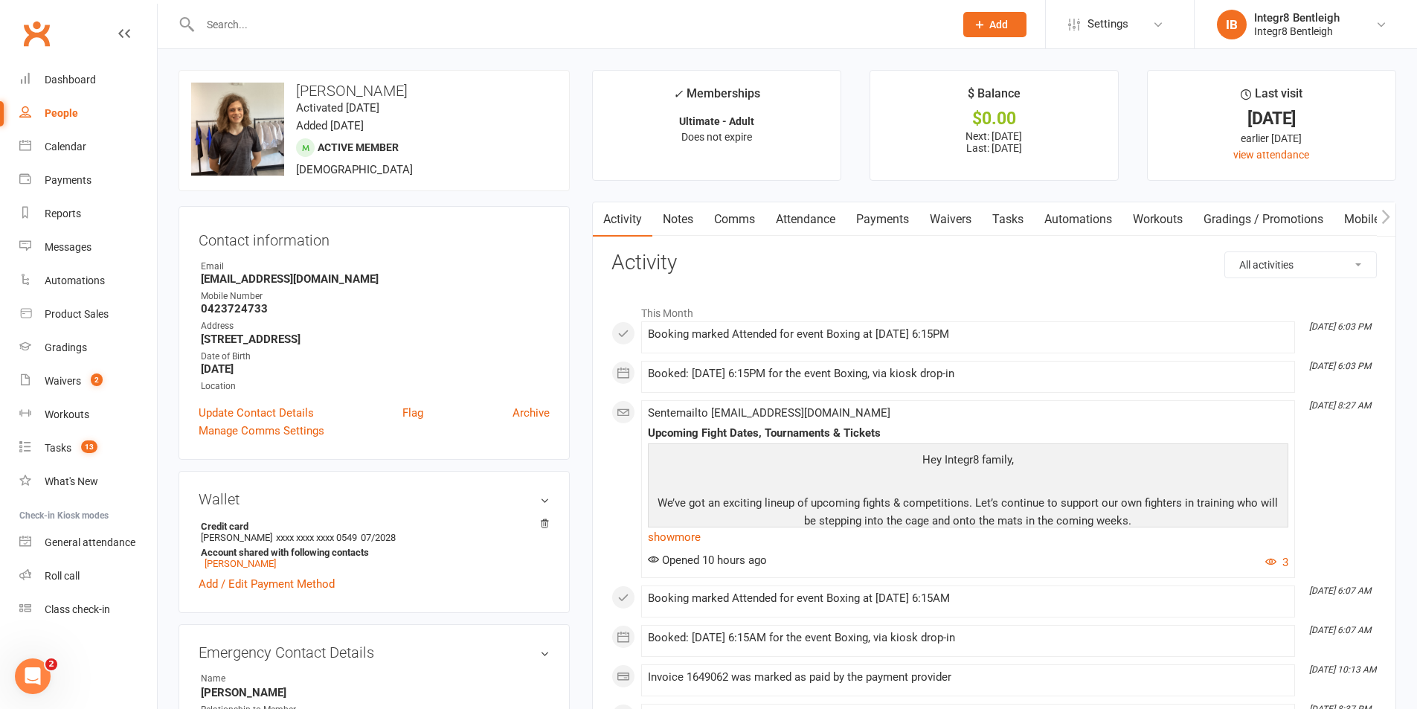
click at [799, 219] on link "Attendance" at bounding box center [805, 219] width 80 height 34
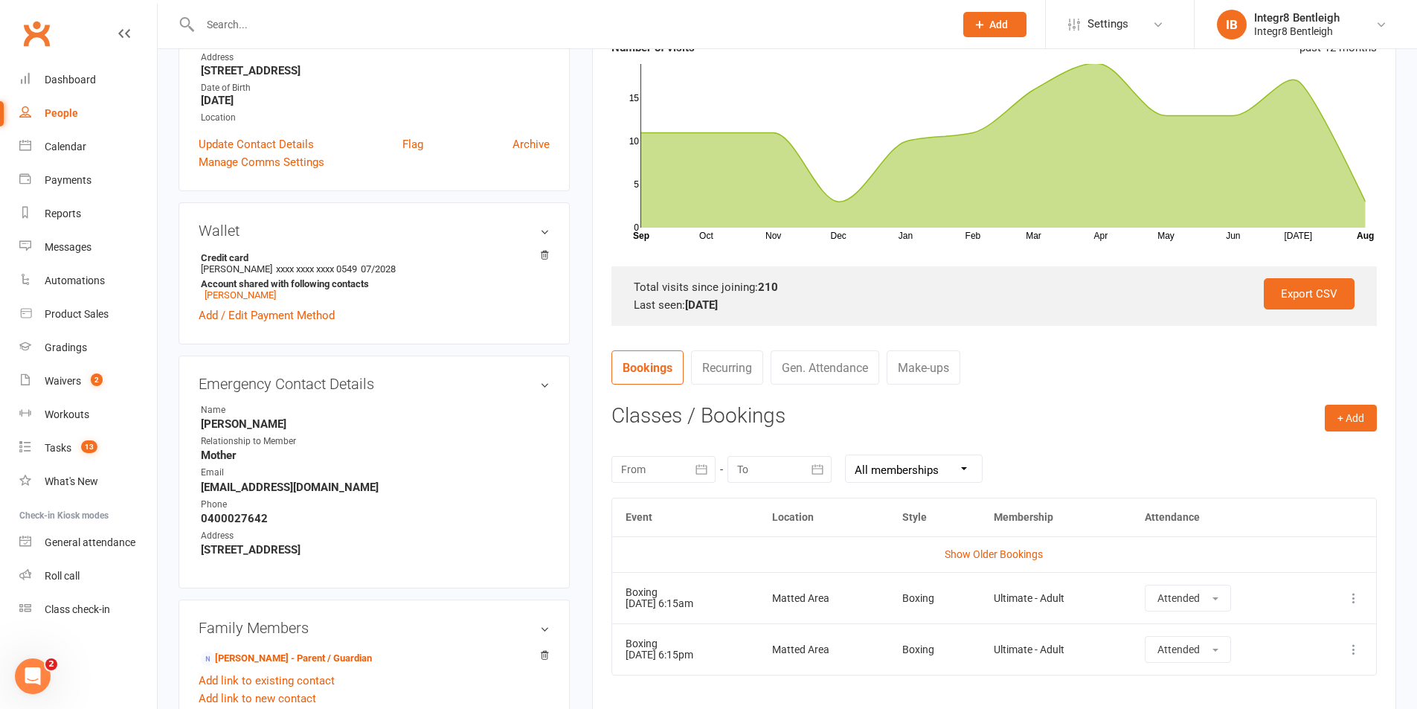
scroll to position [446, 0]
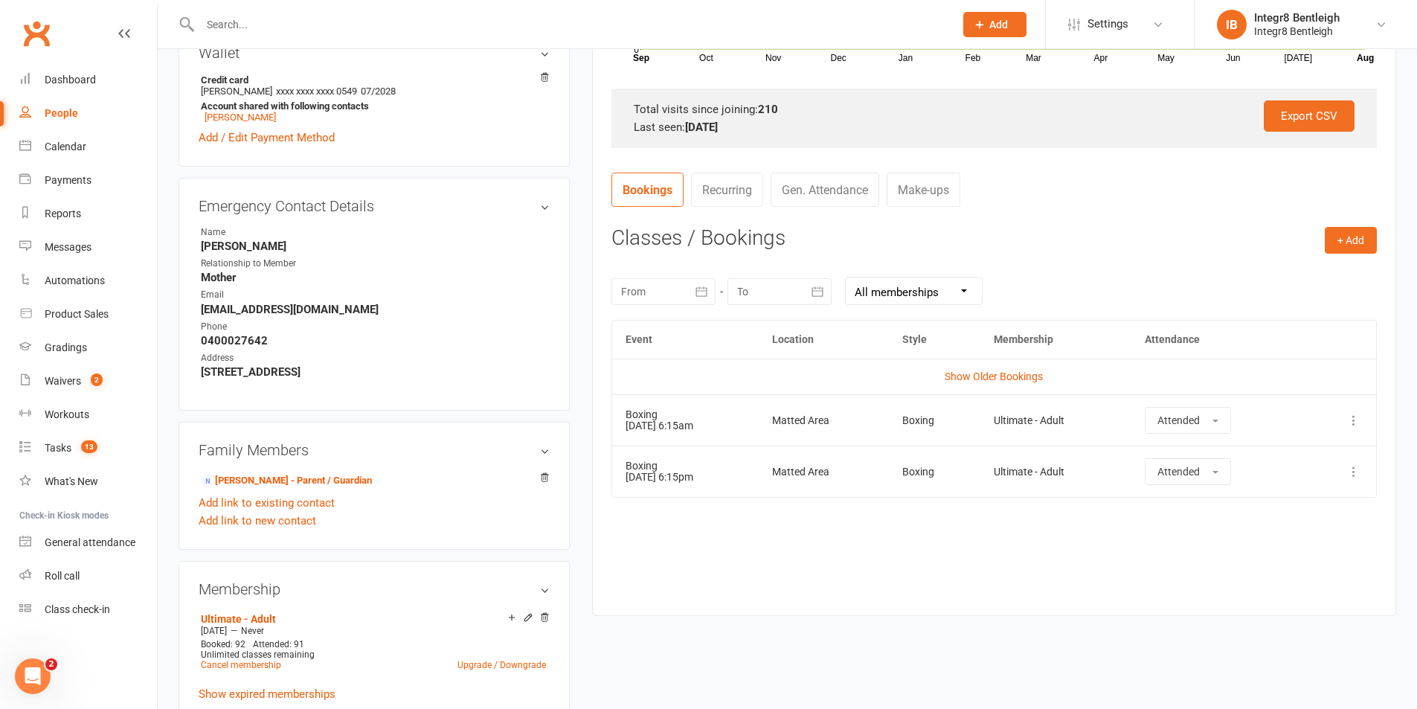
click at [1356, 414] on icon at bounding box center [1353, 420] width 15 height 15
click at [1233, 508] on link "Remove booking" at bounding box center [1287, 509] width 147 height 30
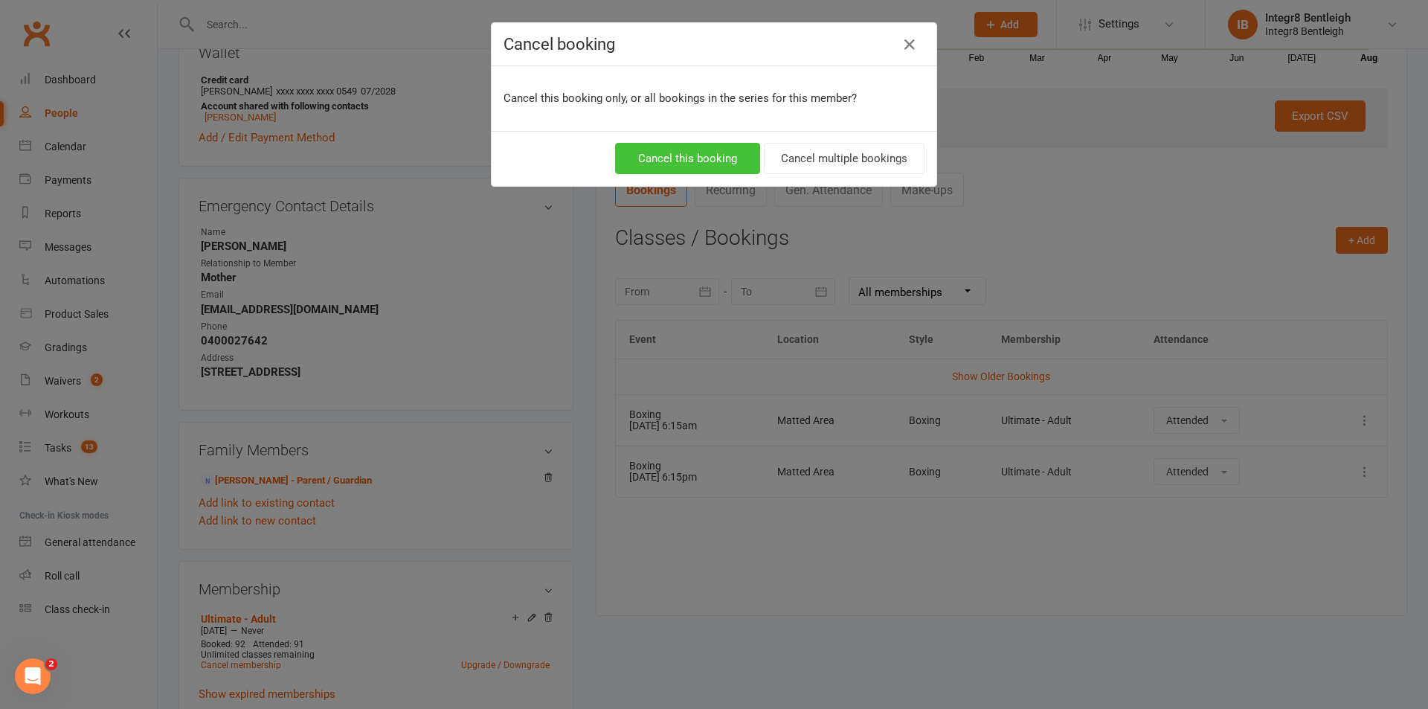
click at [667, 165] on button "Cancel this booking" at bounding box center [687, 158] width 145 height 31
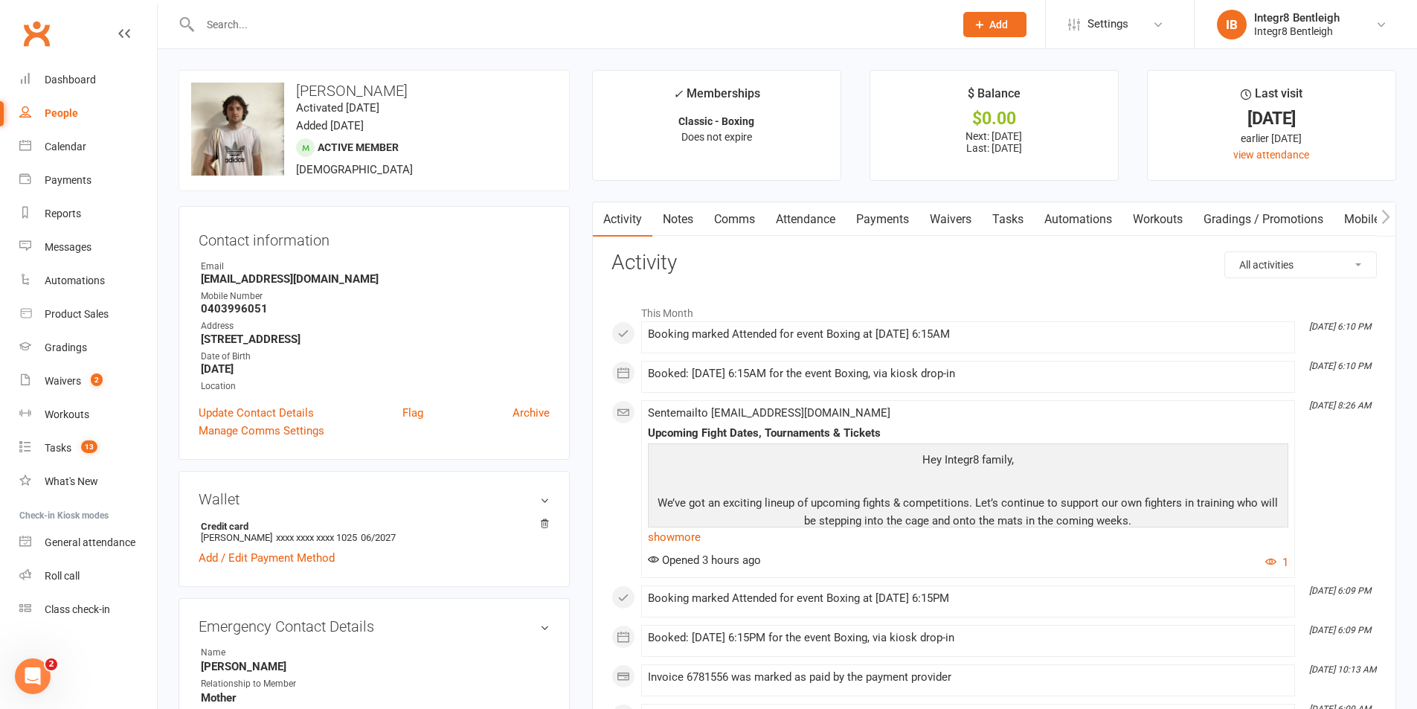
click at [799, 223] on link "Attendance" at bounding box center [805, 219] width 80 height 34
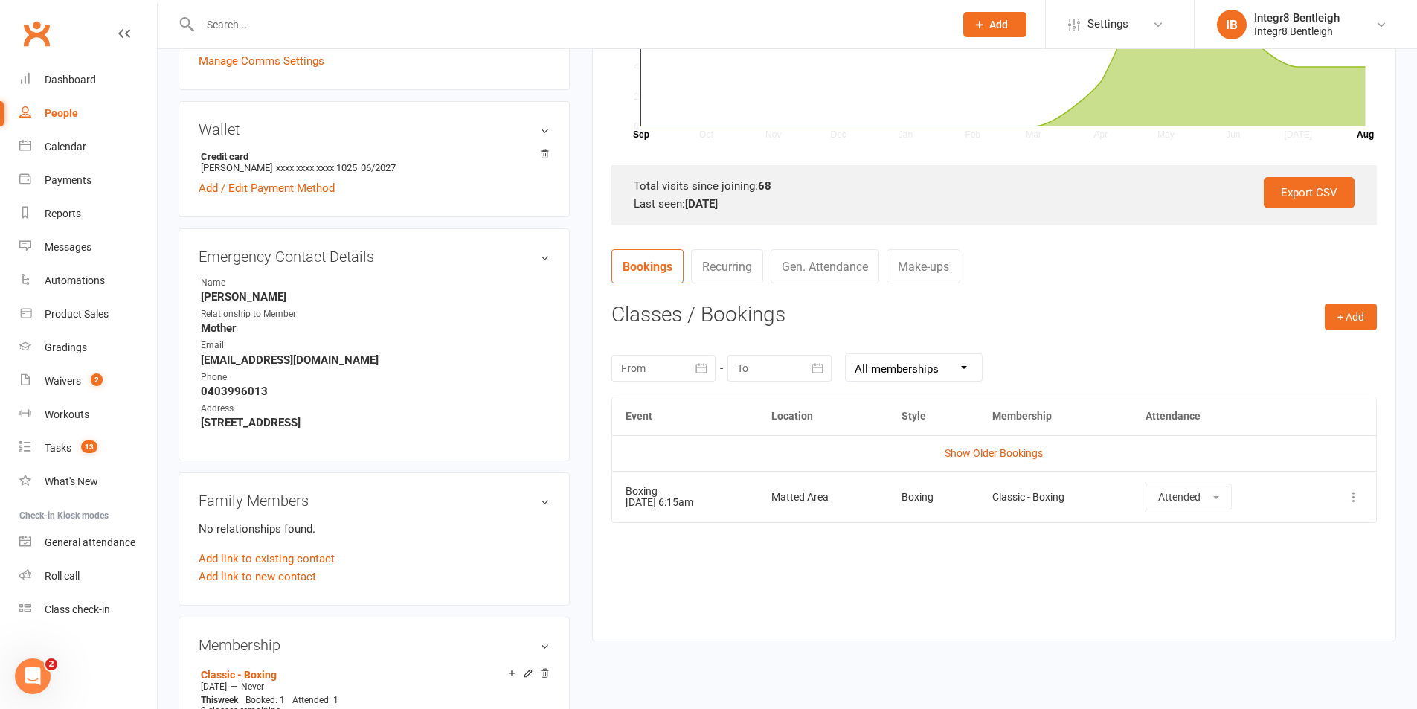
scroll to position [372, 0]
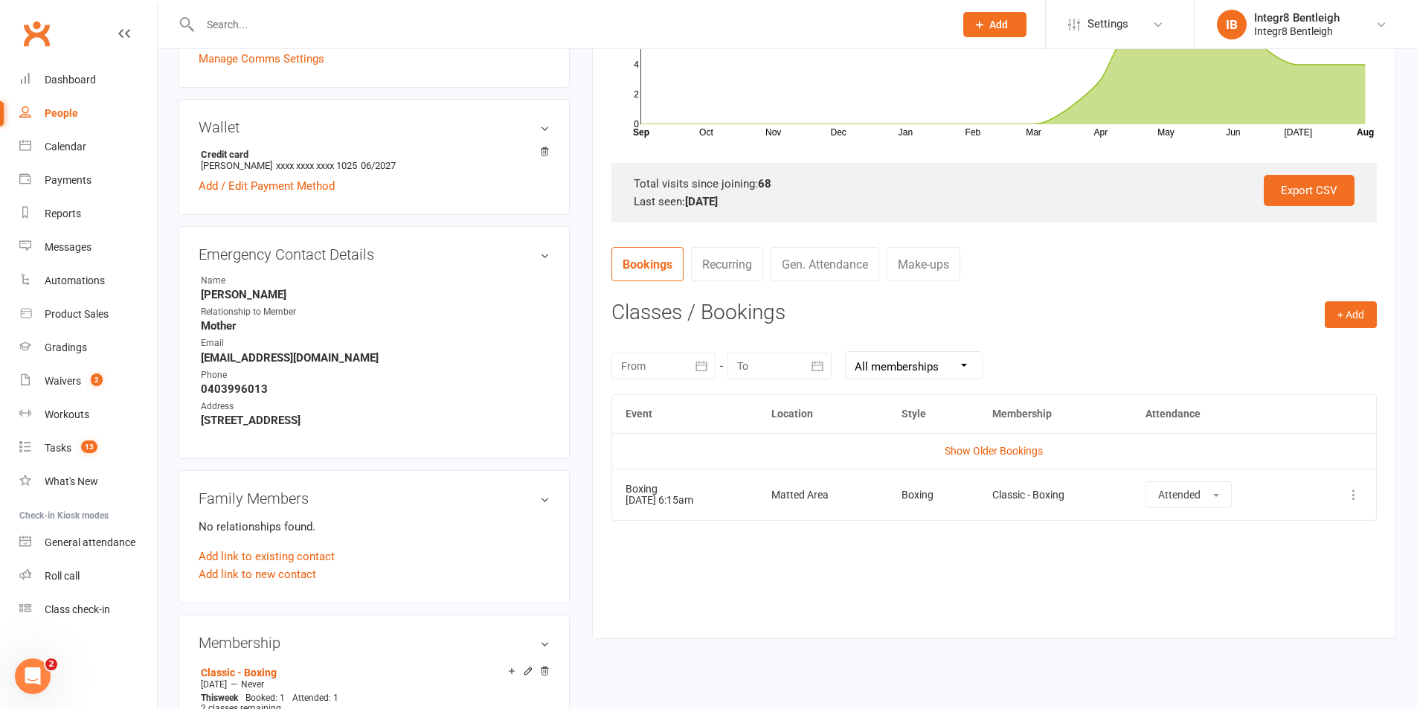
click at [1354, 492] on icon at bounding box center [1353, 494] width 15 height 15
click at [1281, 587] on link "Remove booking" at bounding box center [1287, 583] width 147 height 30
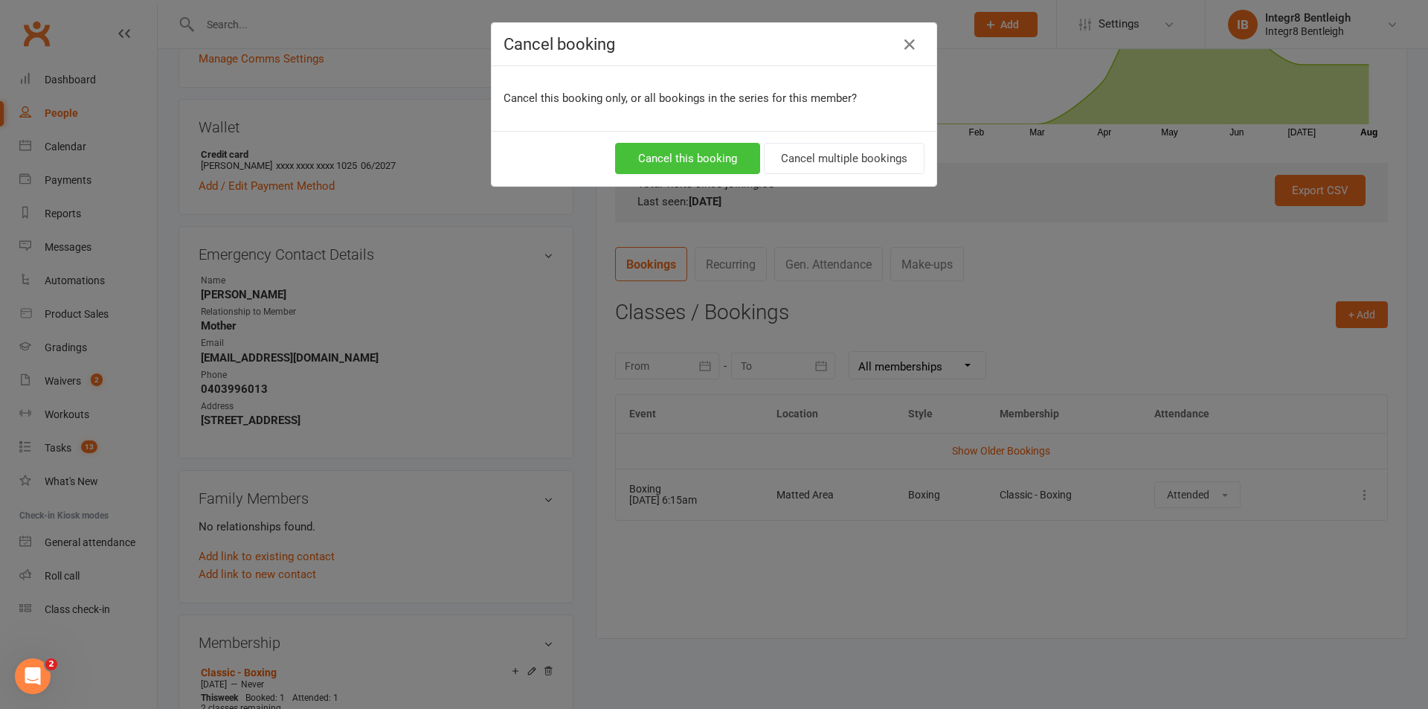
click at [673, 157] on button "Cancel this booking" at bounding box center [687, 158] width 145 height 31
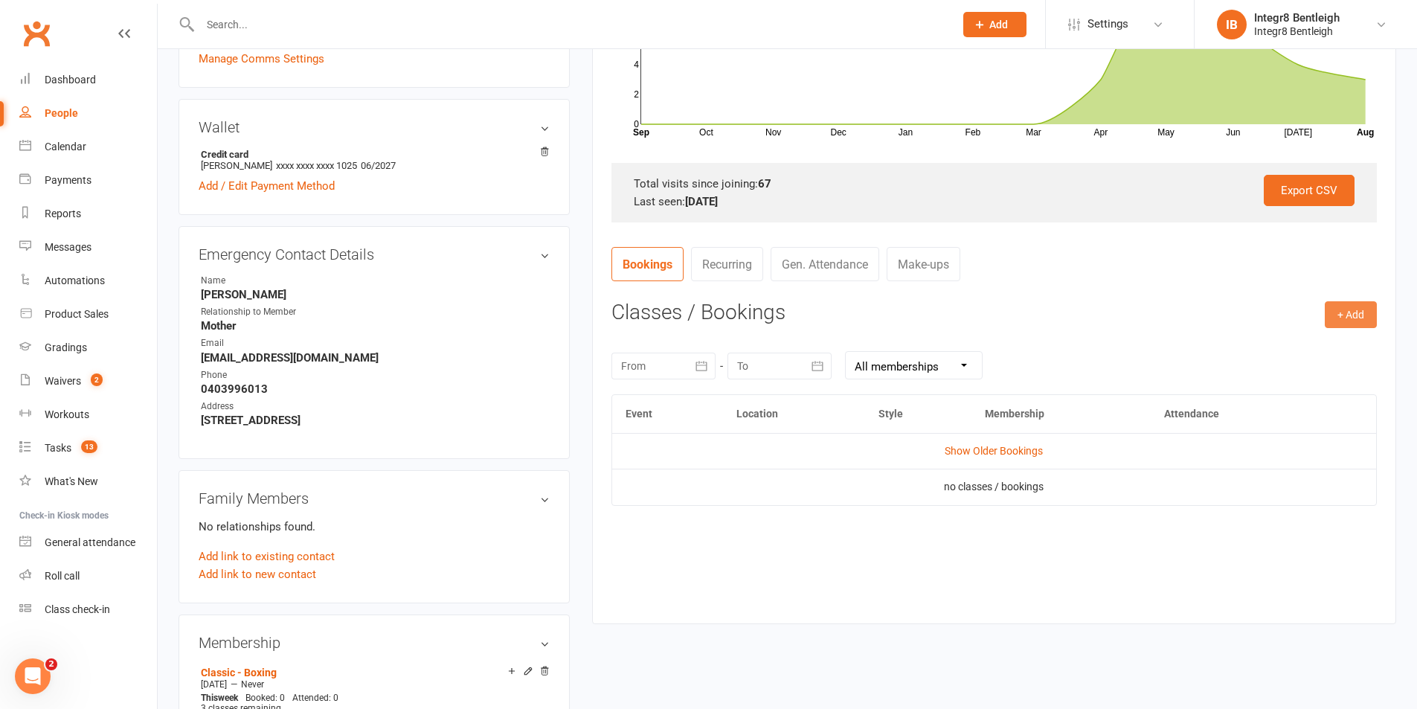
click at [1356, 318] on button "+ Add" at bounding box center [1351, 314] width 52 height 27
click at [1313, 348] on link "Book Event" at bounding box center [1302, 348] width 147 height 30
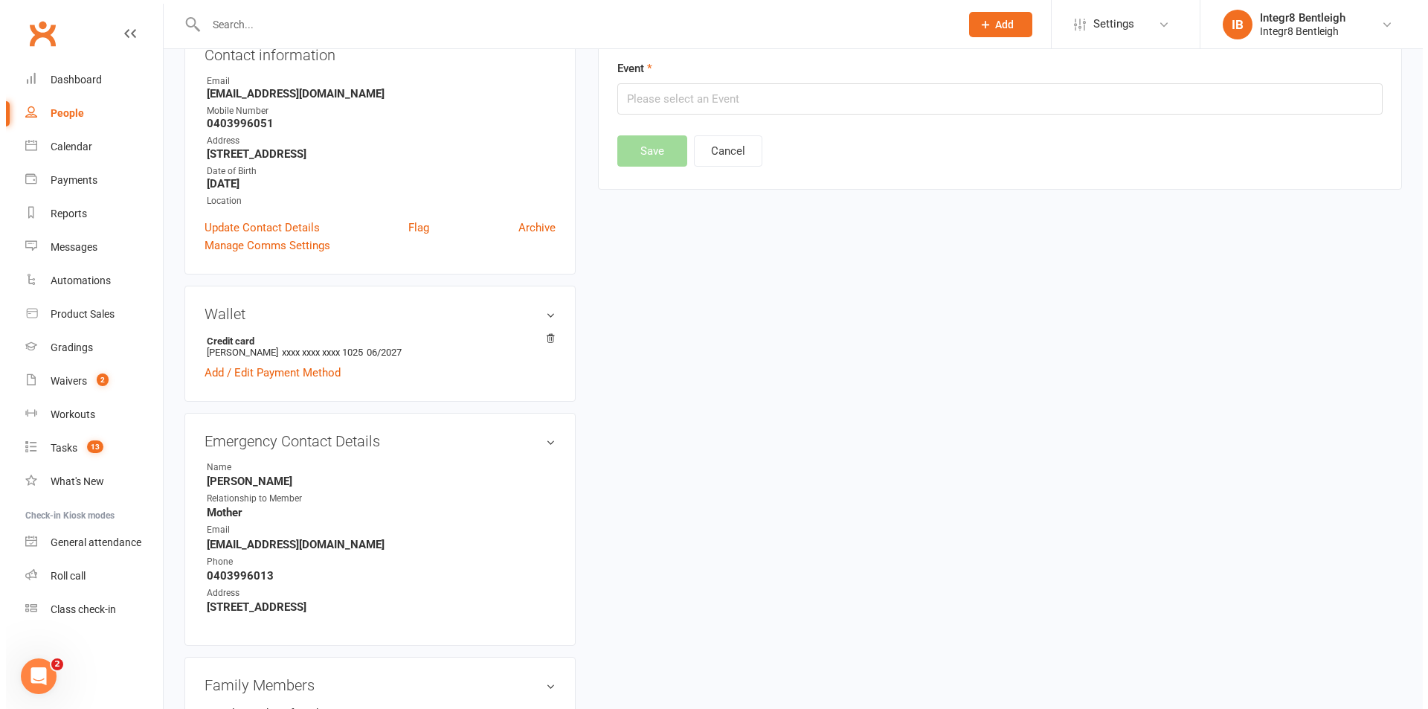
scroll to position [127, 0]
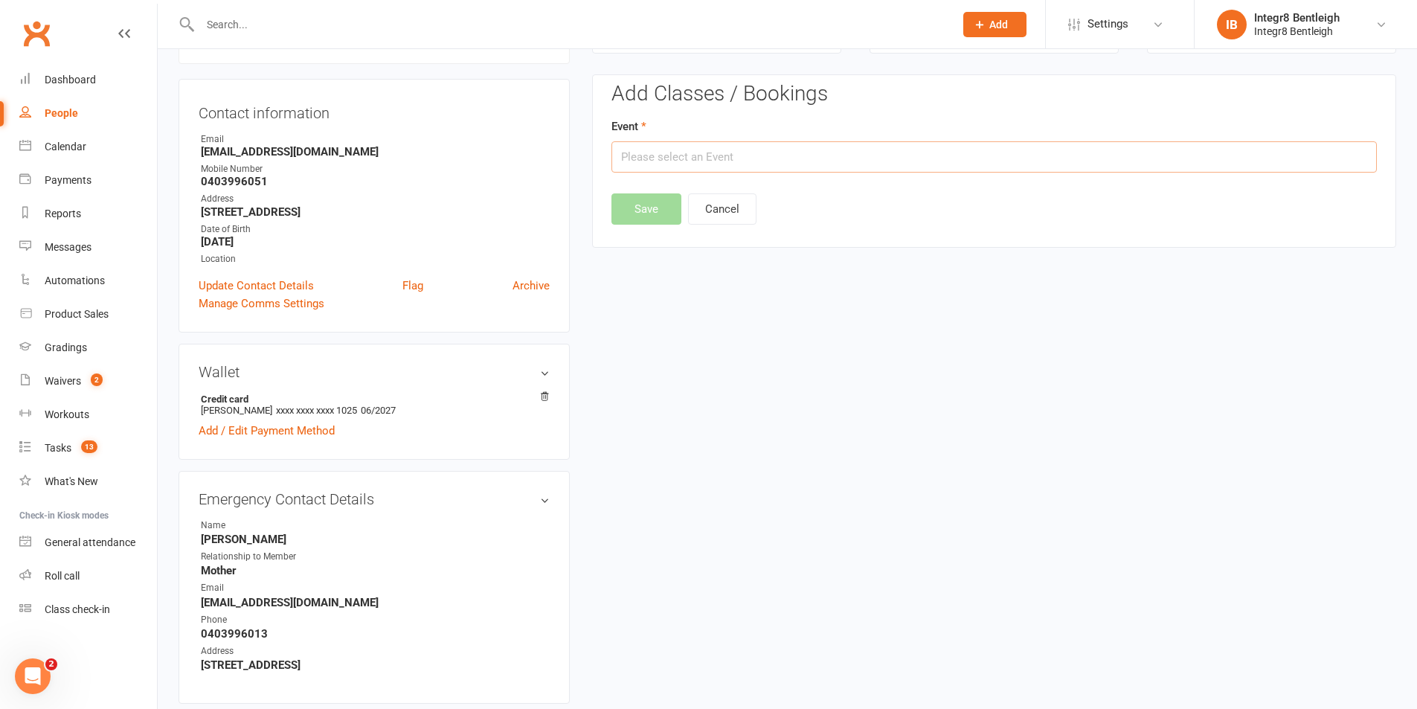
click at [870, 157] on input "text" at bounding box center [993, 156] width 765 height 31
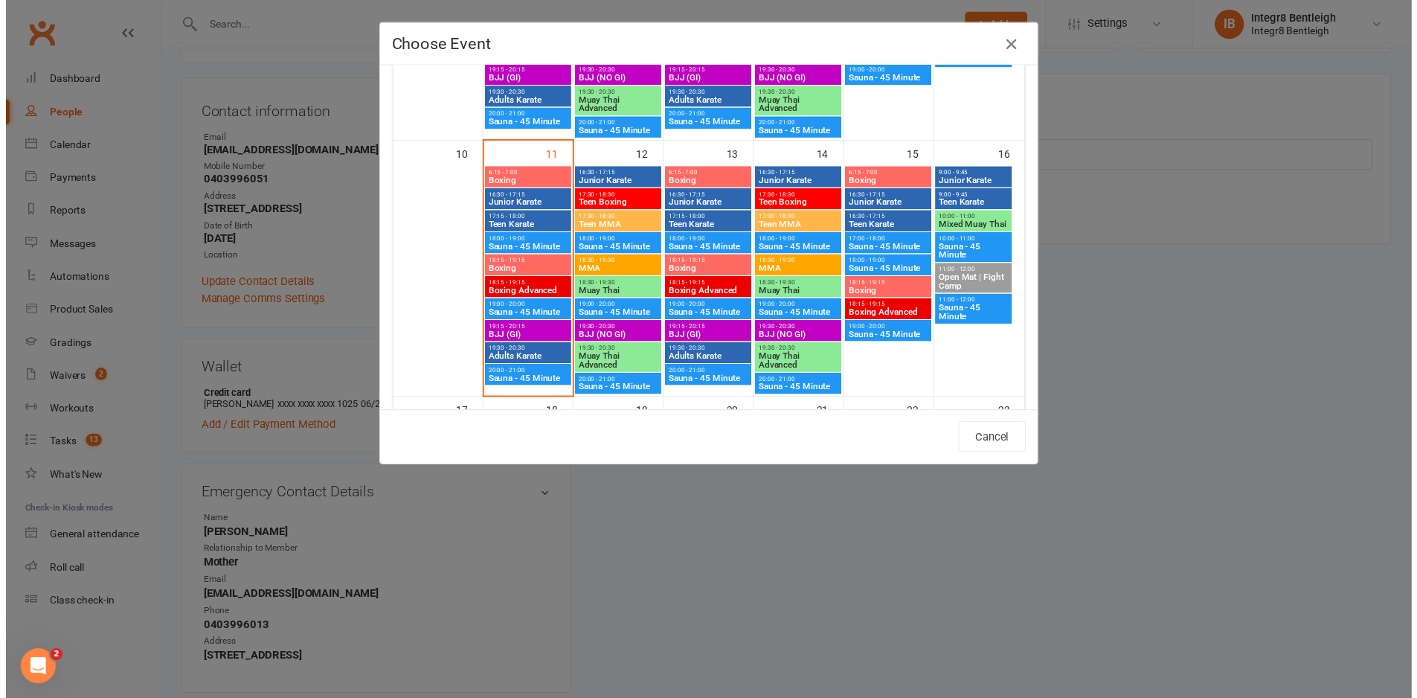
scroll to position [595, 0]
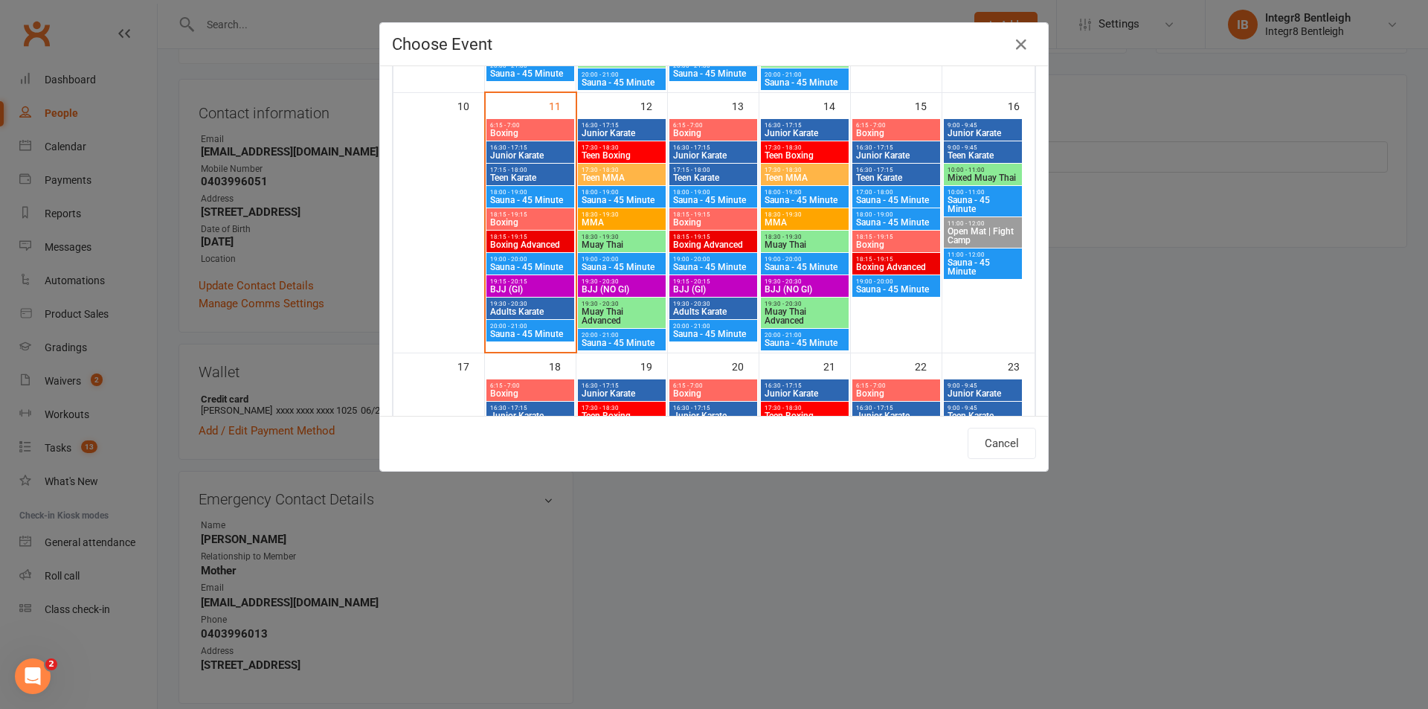
click at [527, 218] on span "Boxing" at bounding box center [530, 222] width 82 height 9
type input "Boxing - Aug 11, 2025 6:15:00 PM"
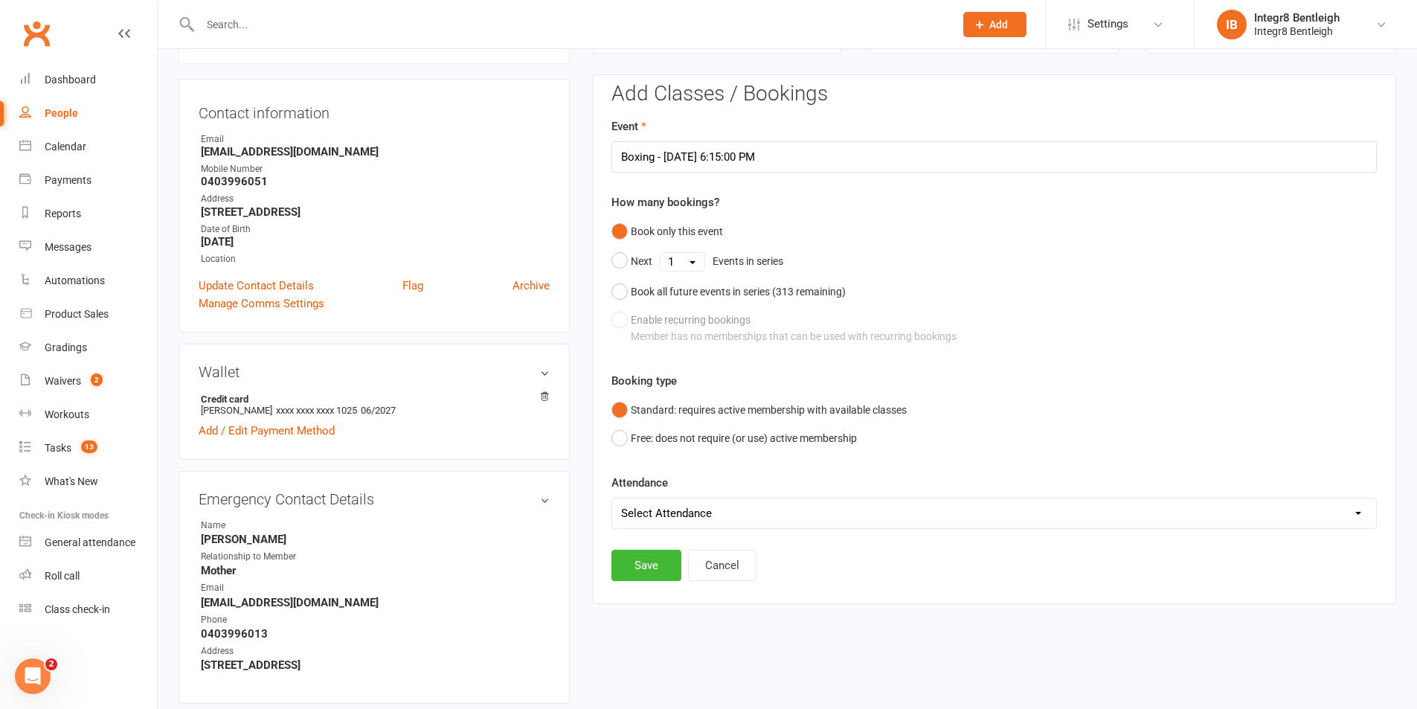
drag, startPoint x: 646, startPoint y: 501, endPoint x: 645, endPoint y: 521, distance: 20.8
click at [646, 501] on select "Select Attendance Attended Absent" at bounding box center [994, 513] width 764 height 30
select select "0"
click at [612, 498] on select "Select Attendance Attended Absent" at bounding box center [994, 513] width 764 height 30
click at [646, 563] on button "Save" at bounding box center [646, 565] width 70 height 31
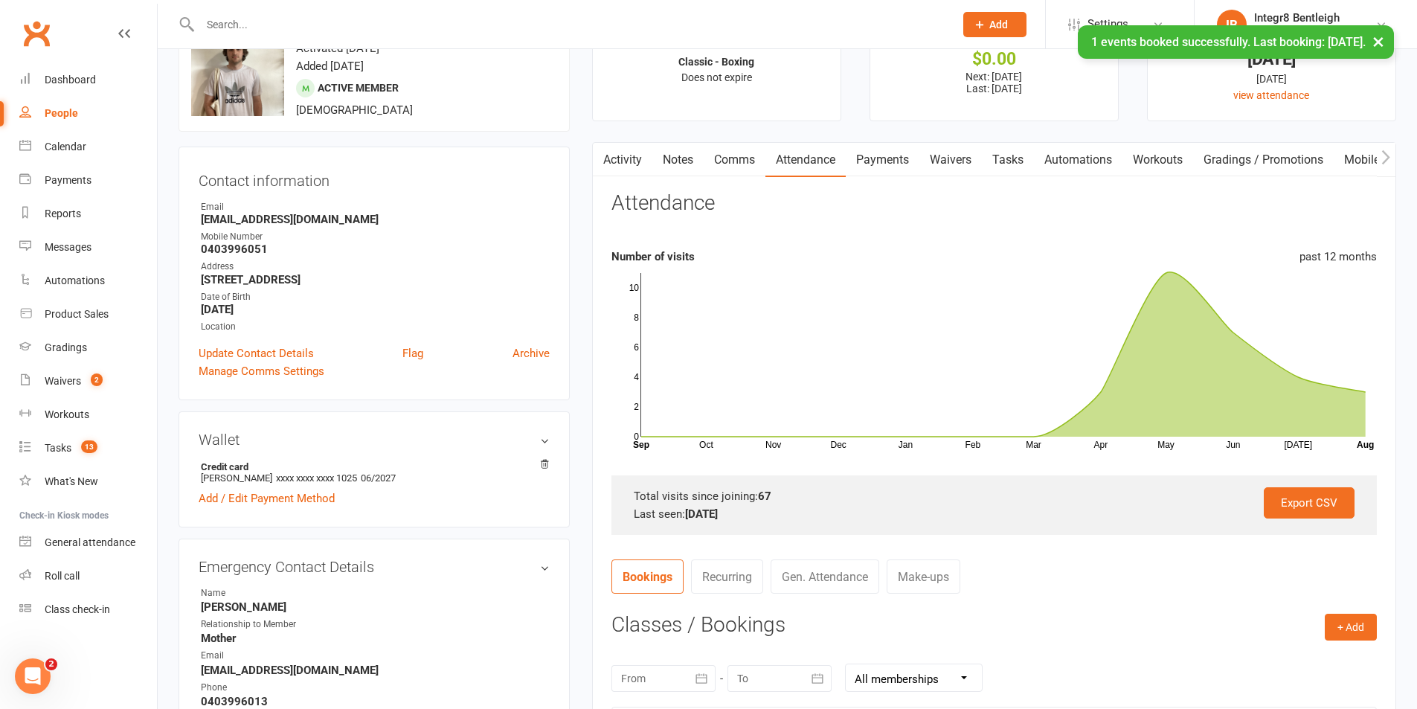
scroll to position [0, 0]
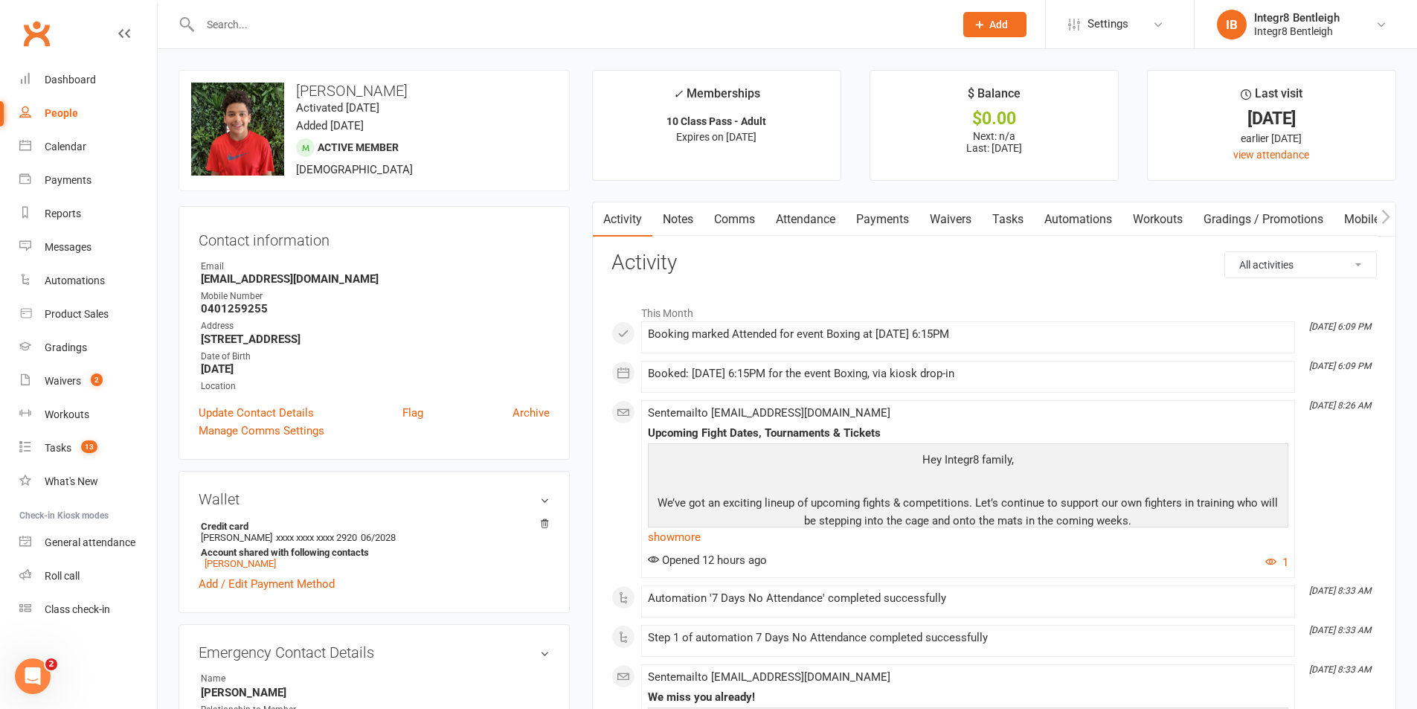
click at [686, 217] on link "Notes" at bounding box center [677, 219] width 51 height 34
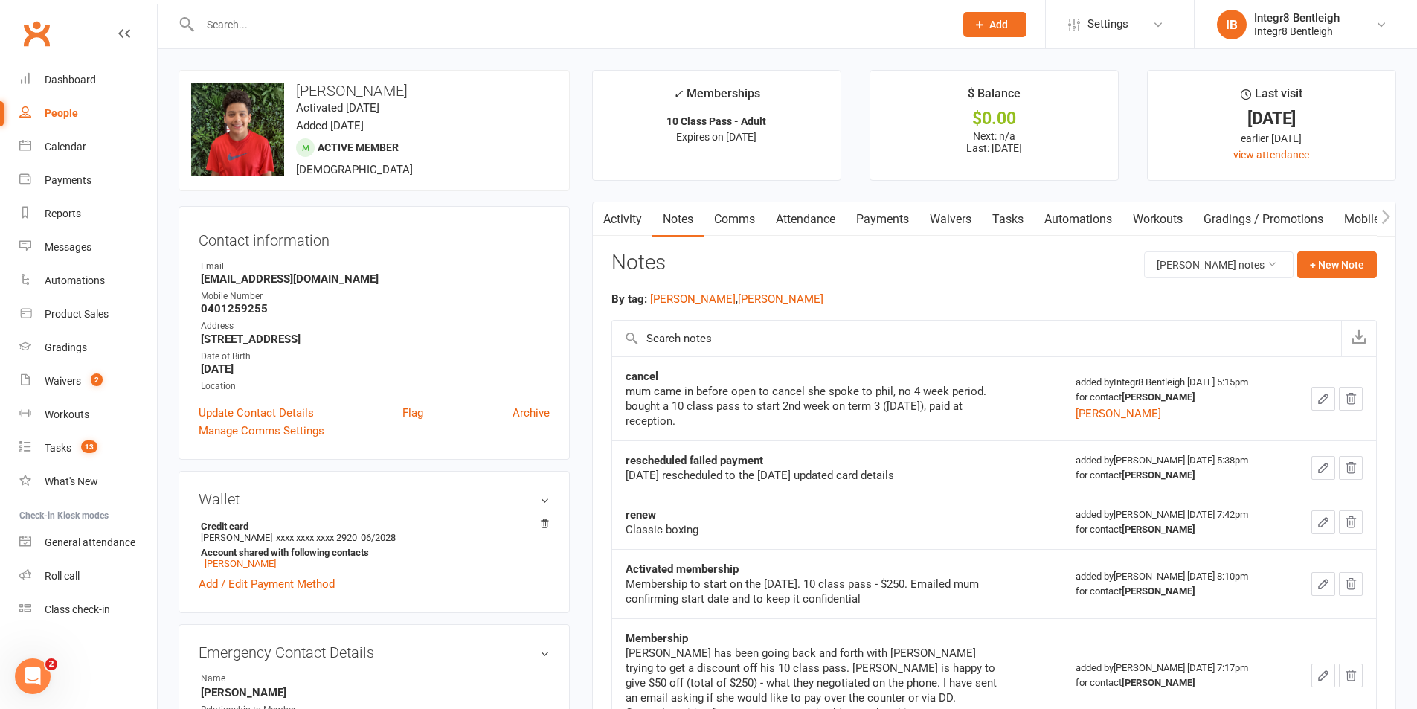
click at [50, 104] on link "People" at bounding box center [88, 113] width 138 height 33
select select "100"
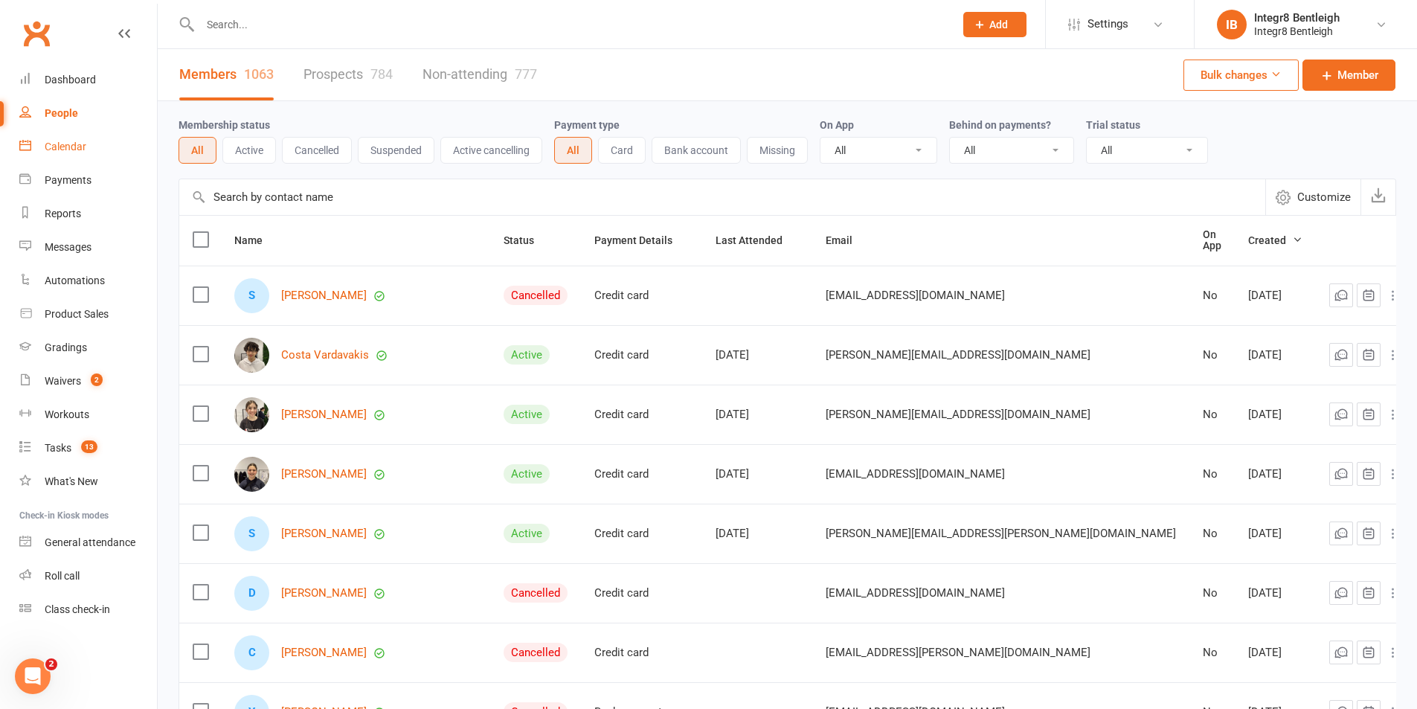
click at [68, 138] on link "Calendar" at bounding box center [88, 146] width 138 height 33
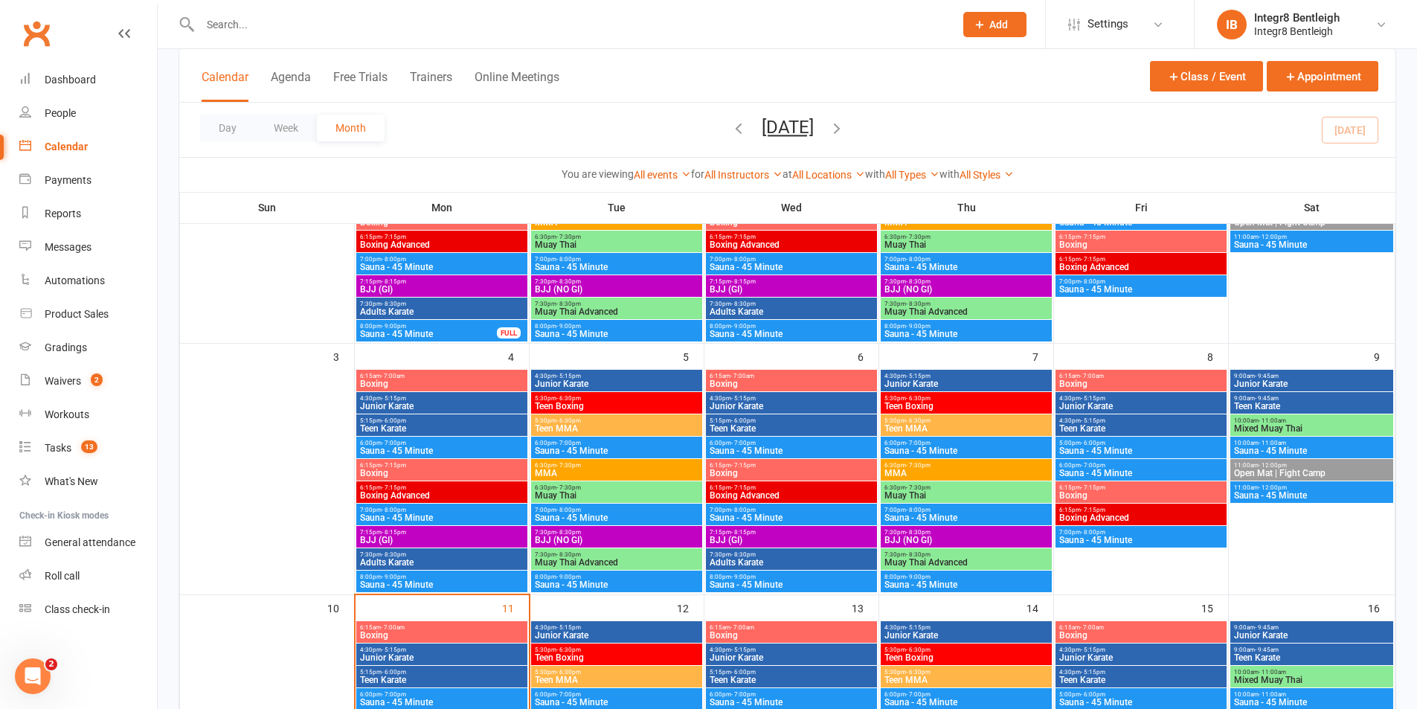
scroll to position [372, 0]
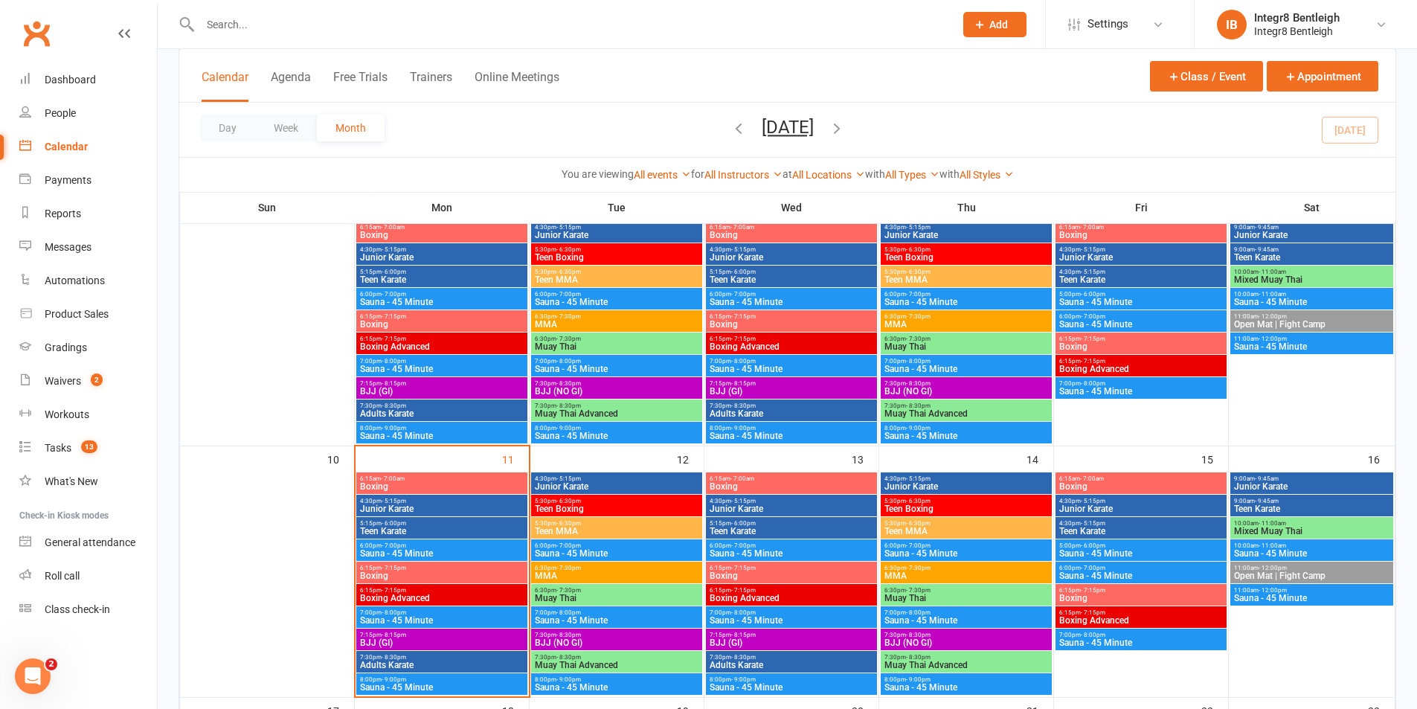
click at [439, 576] on span "Boxing" at bounding box center [441, 575] width 165 height 9
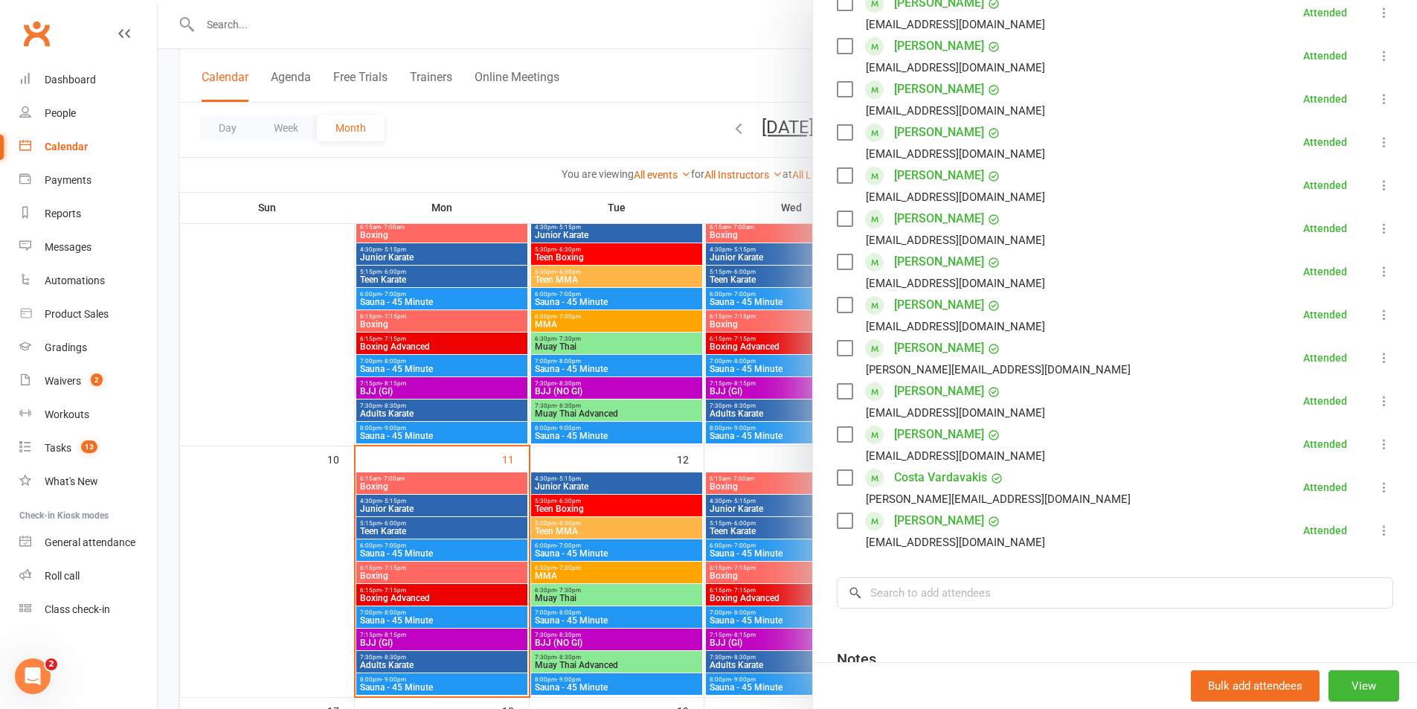
click at [457, 593] on div at bounding box center [787, 354] width 1259 height 709
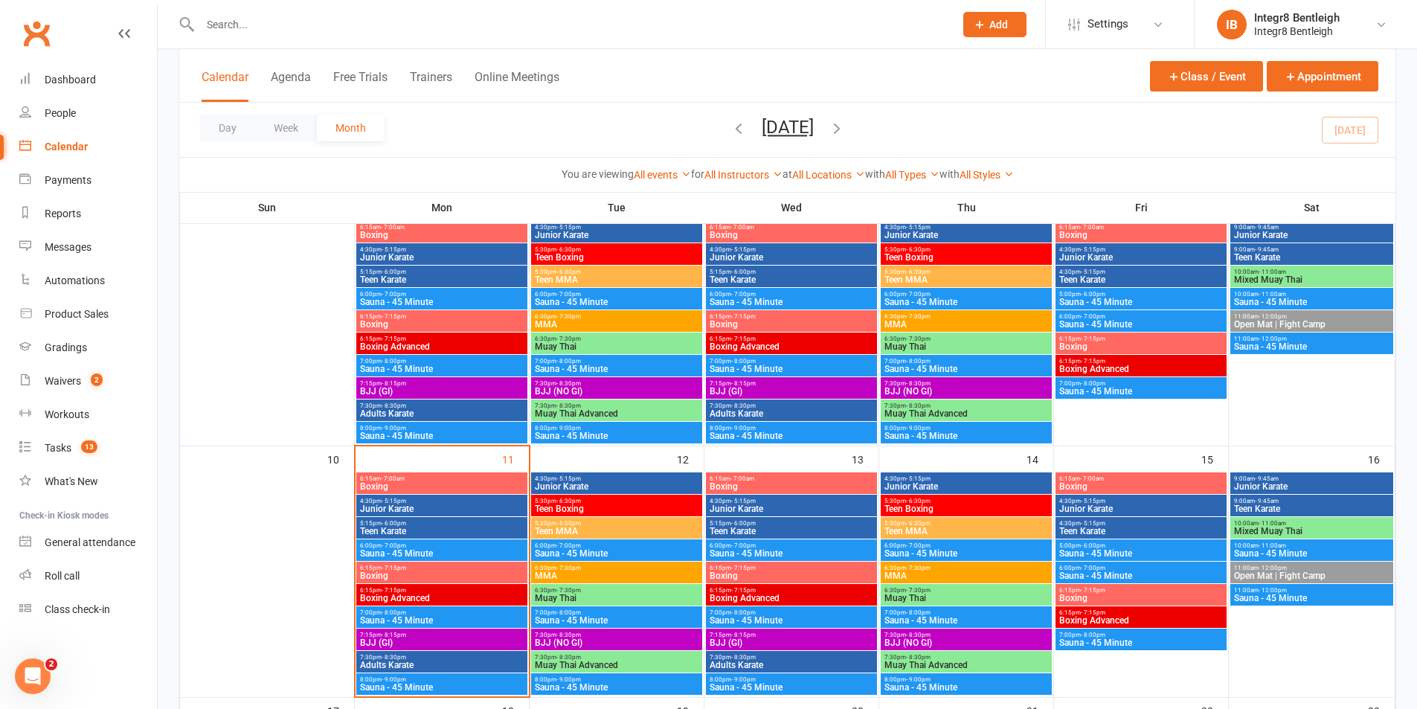
click at [457, 596] on span "Boxing Advanced" at bounding box center [441, 597] width 165 height 9
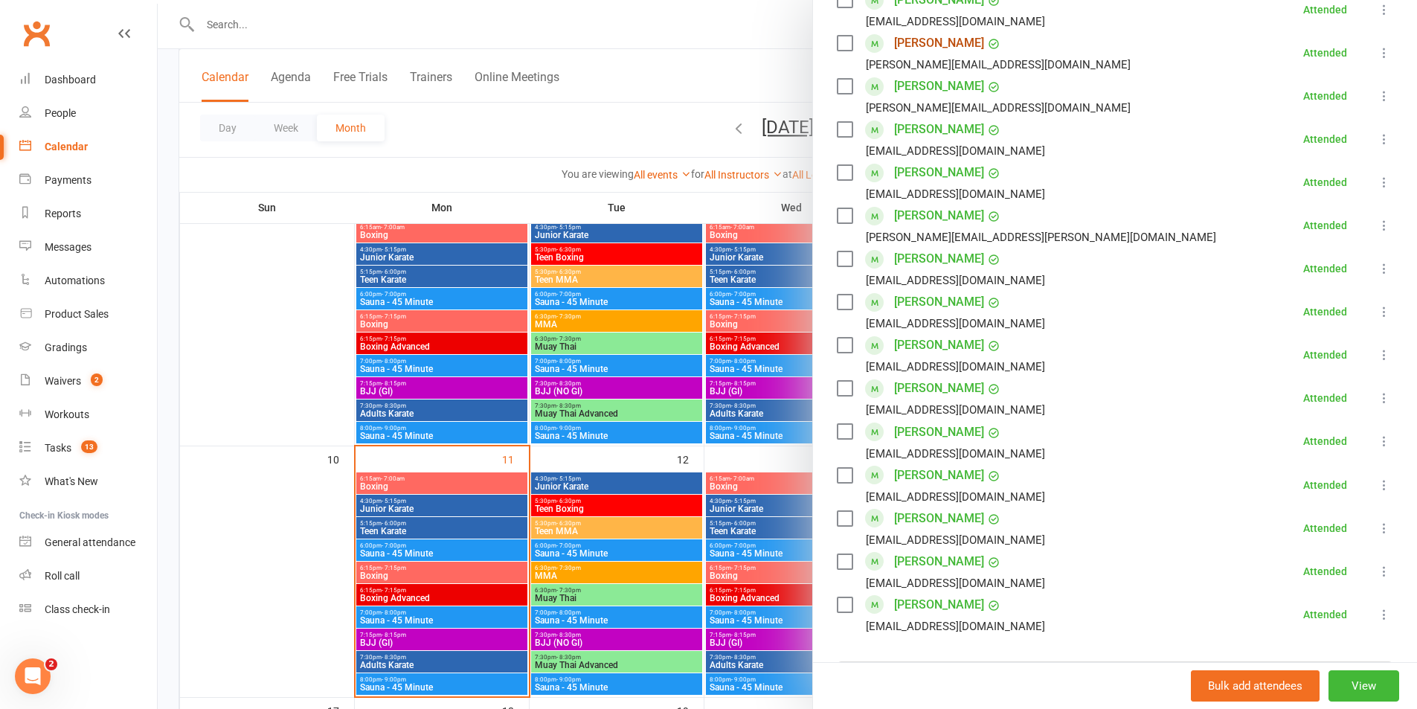
scroll to position [595, 0]
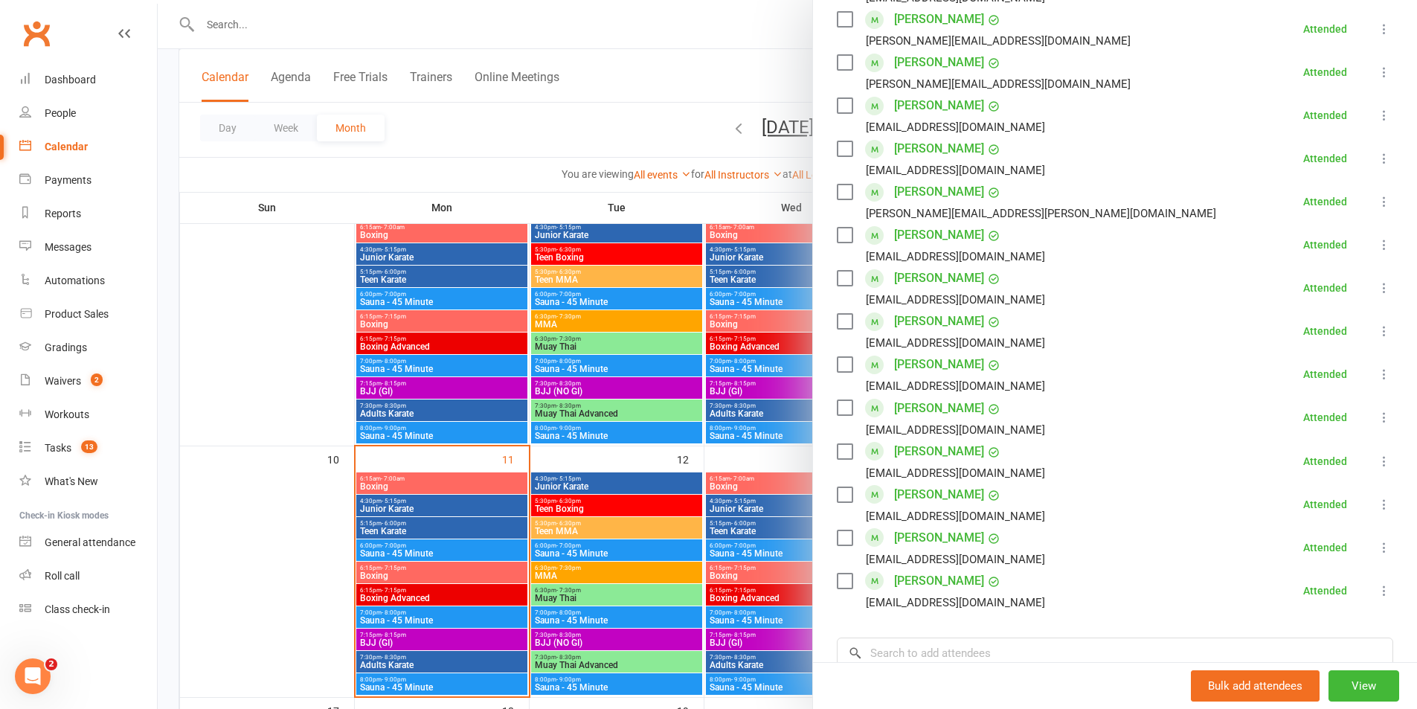
click at [633, 463] on div at bounding box center [787, 354] width 1259 height 709
